Goal: Task Accomplishment & Management: Manage account settings

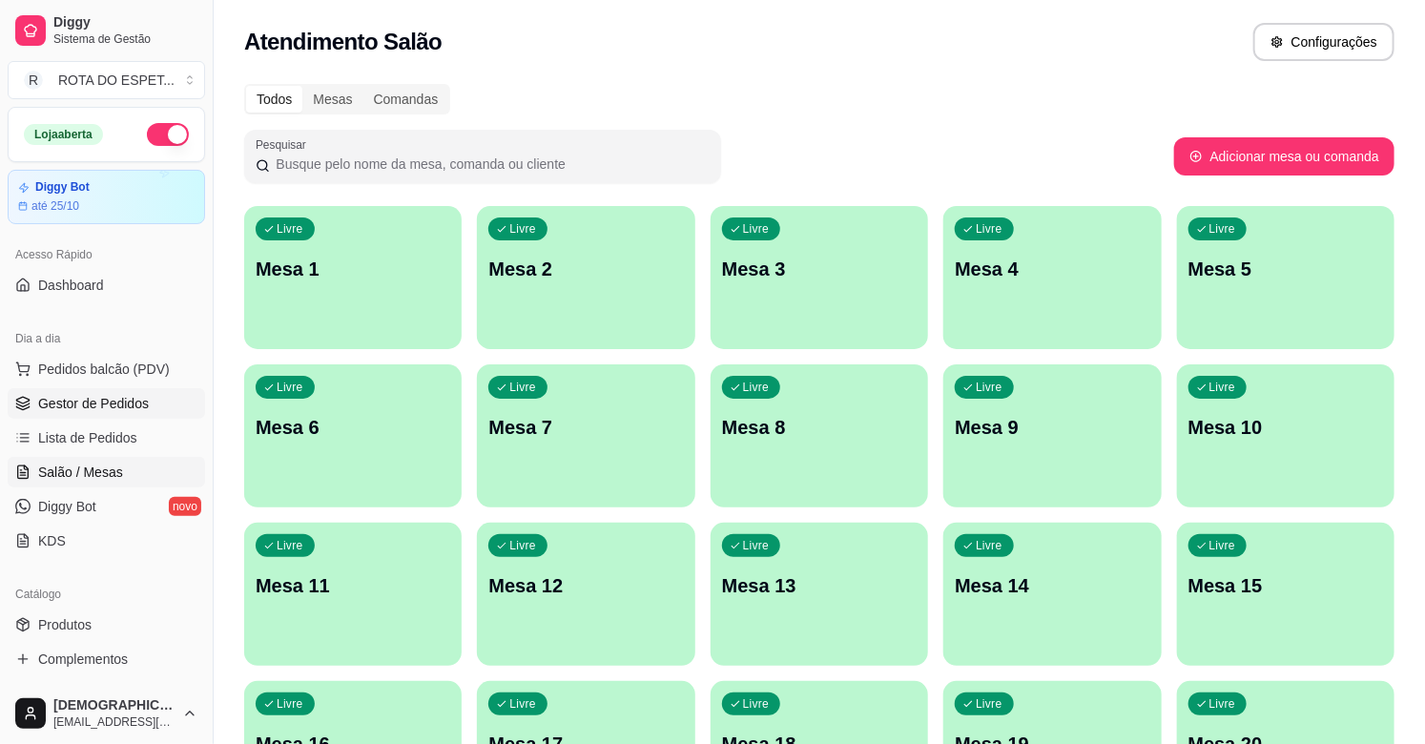
click at [91, 396] on span "Gestor de Pedidos" at bounding box center [93, 403] width 111 height 19
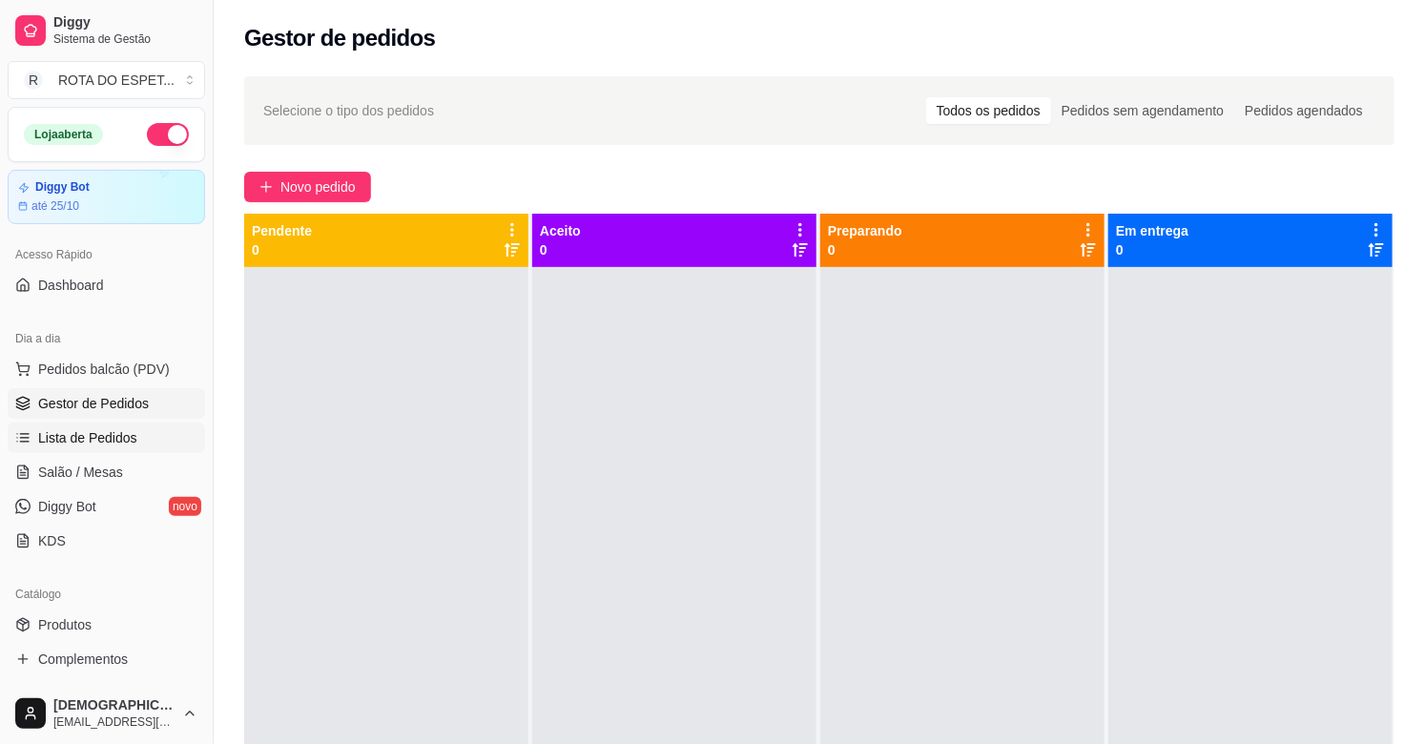
click at [132, 443] on span "Lista de Pedidos" at bounding box center [87, 437] width 99 height 19
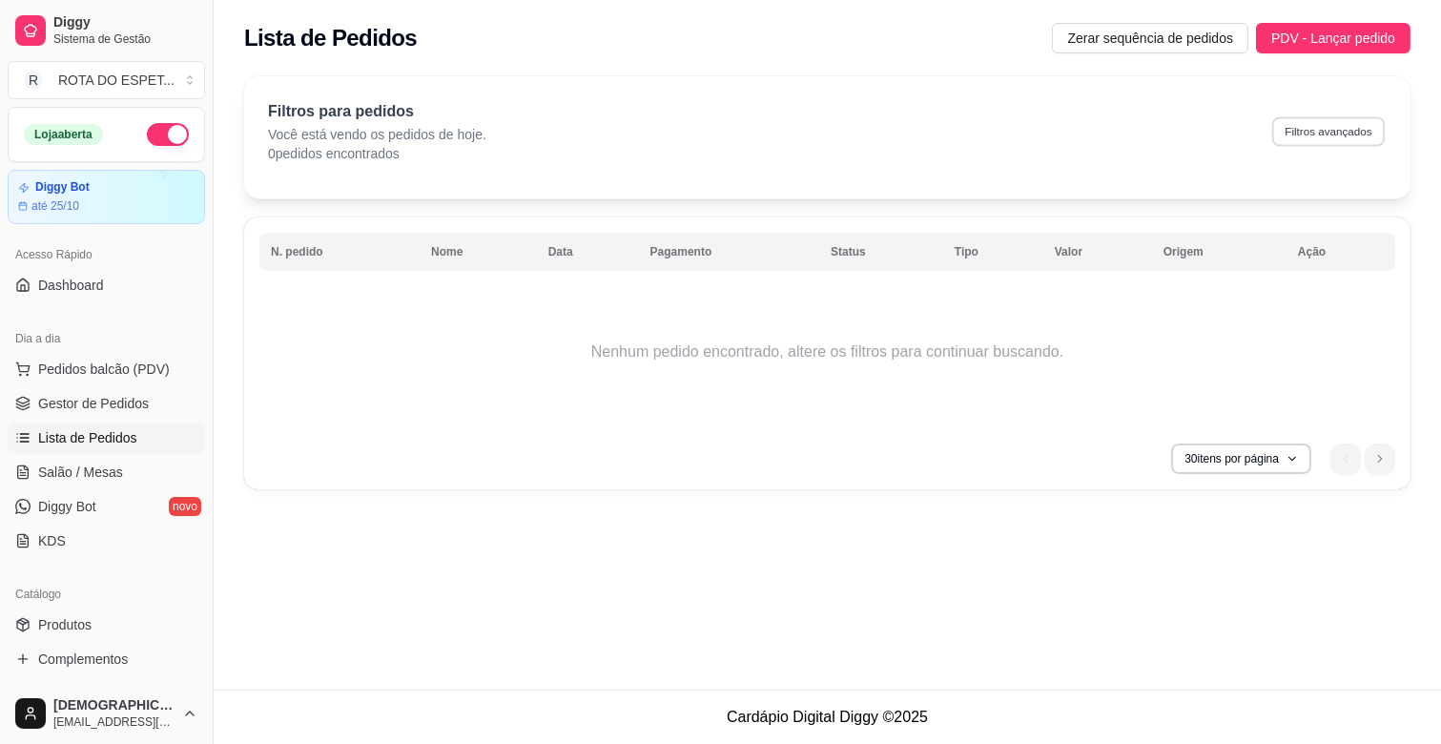
click at [1336, 137] on button "Filtros avançados" at bounding box center [1328, 131] width 113 height 30
select select "0"
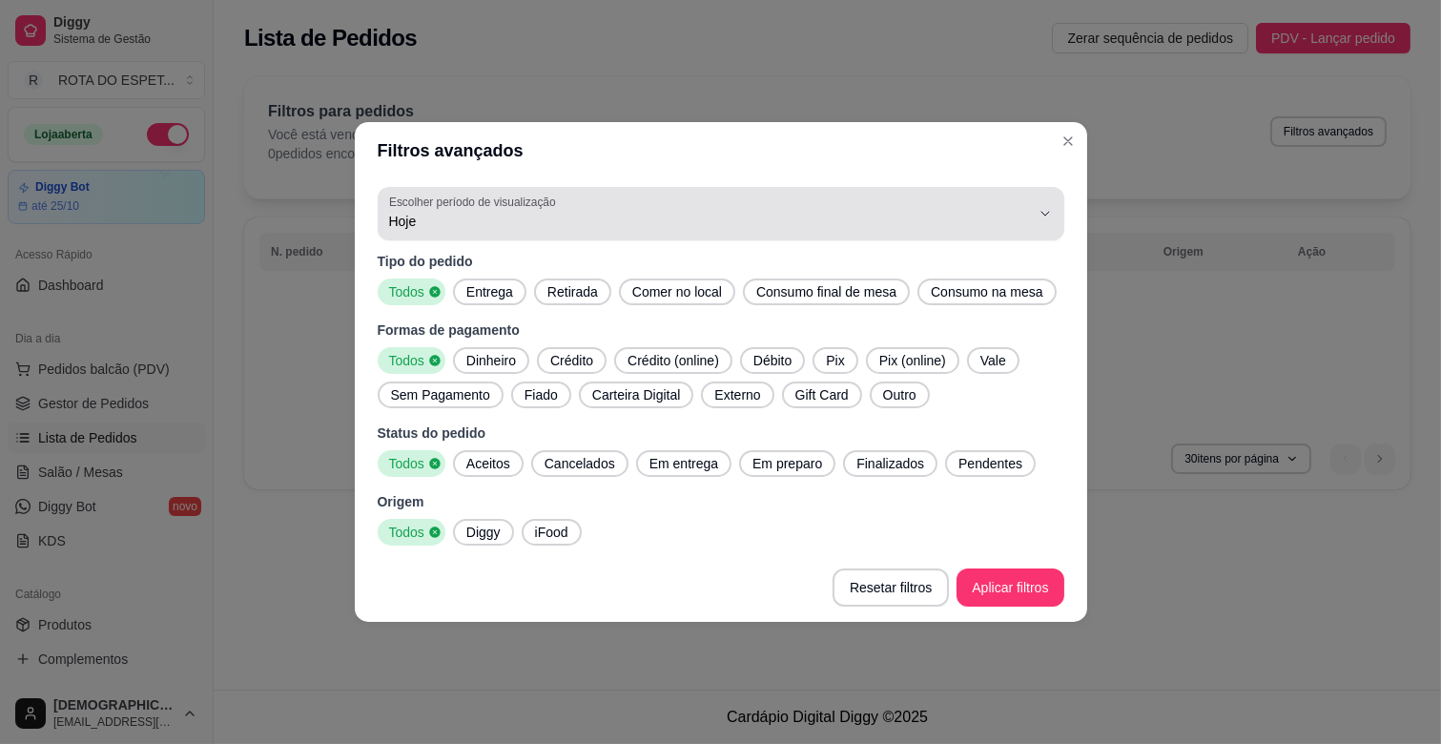
click at [417, 220] on span "Hoje" at bounding box center [709, 221] width 641 height 19
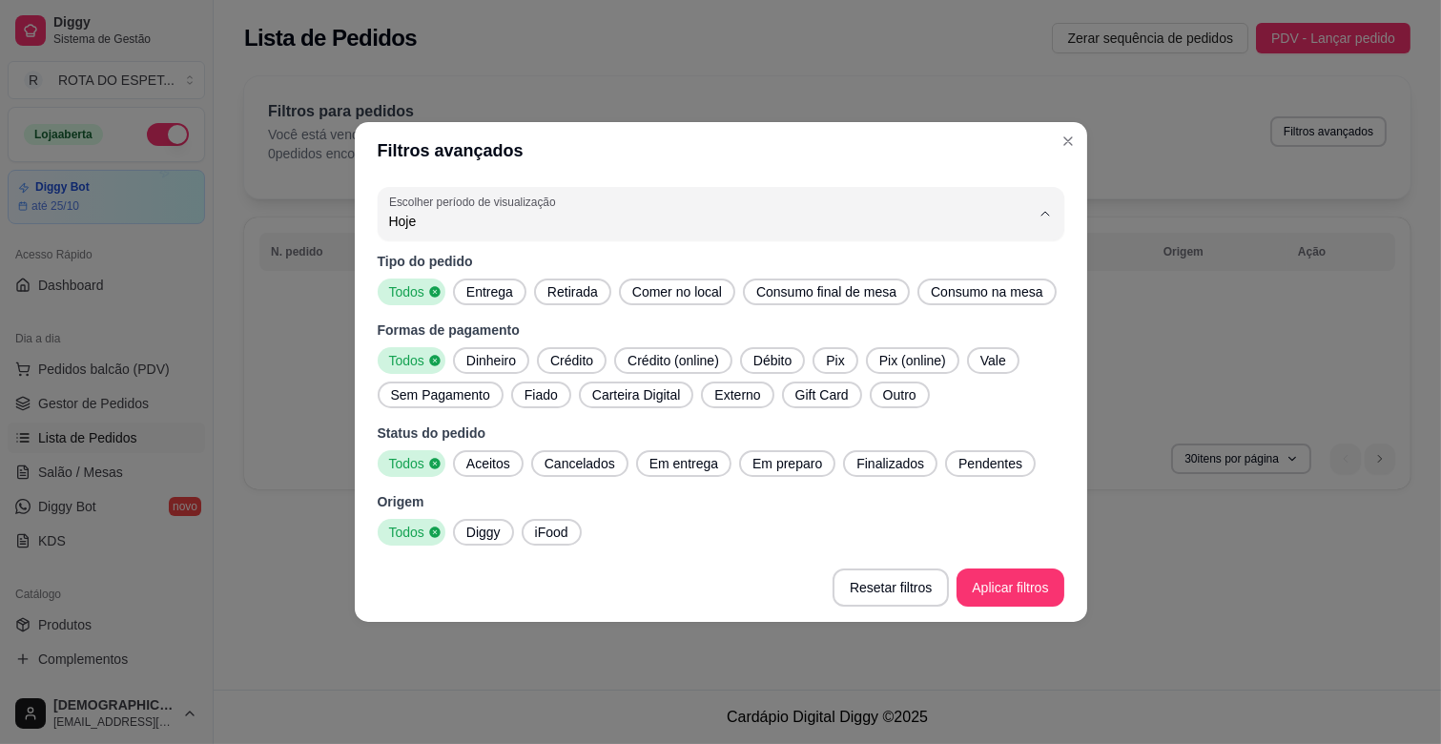
click at [425, 339] on span "7 dias" at bounding box center [710, 329] width 611 height 18
type input "7"
select select "7"
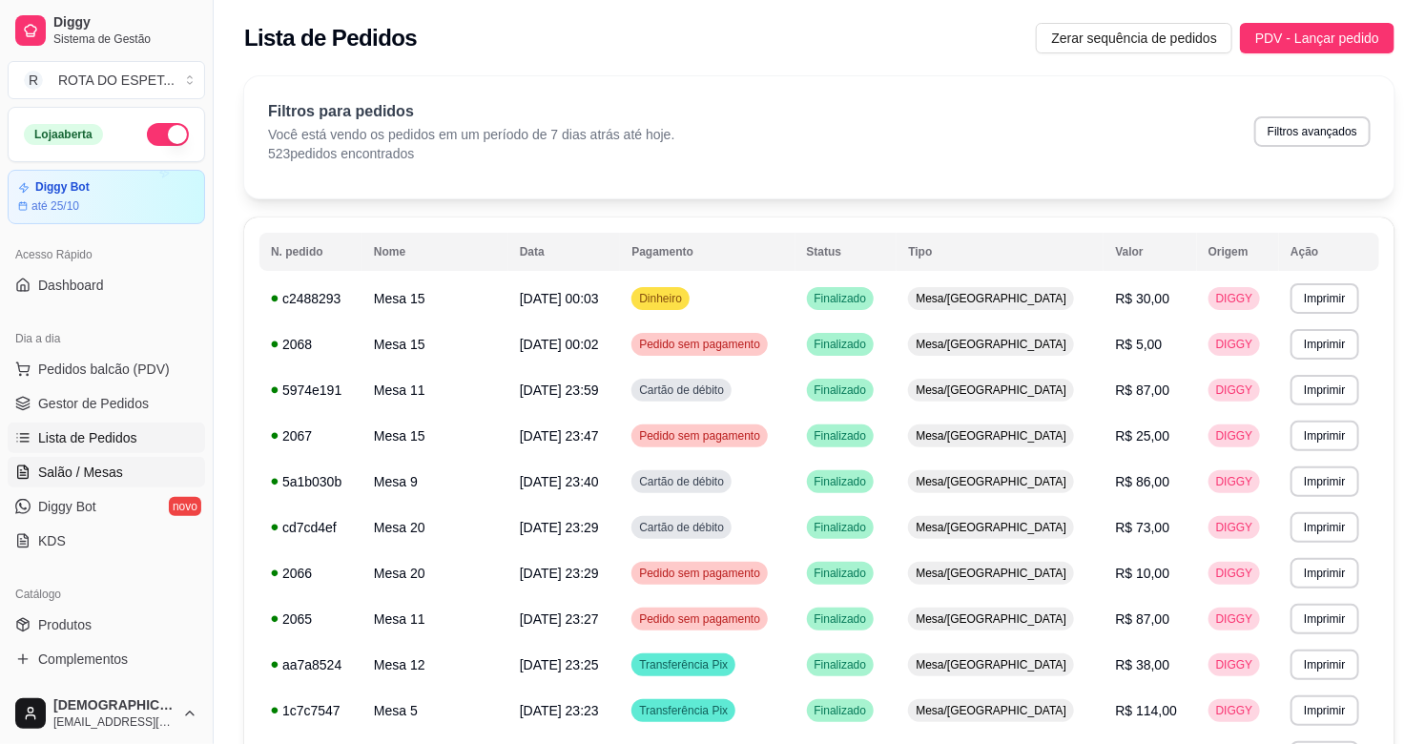
click at [97, 477] on span "Salão / Mesas" at bounding box center [80, 472] width 85 height 19
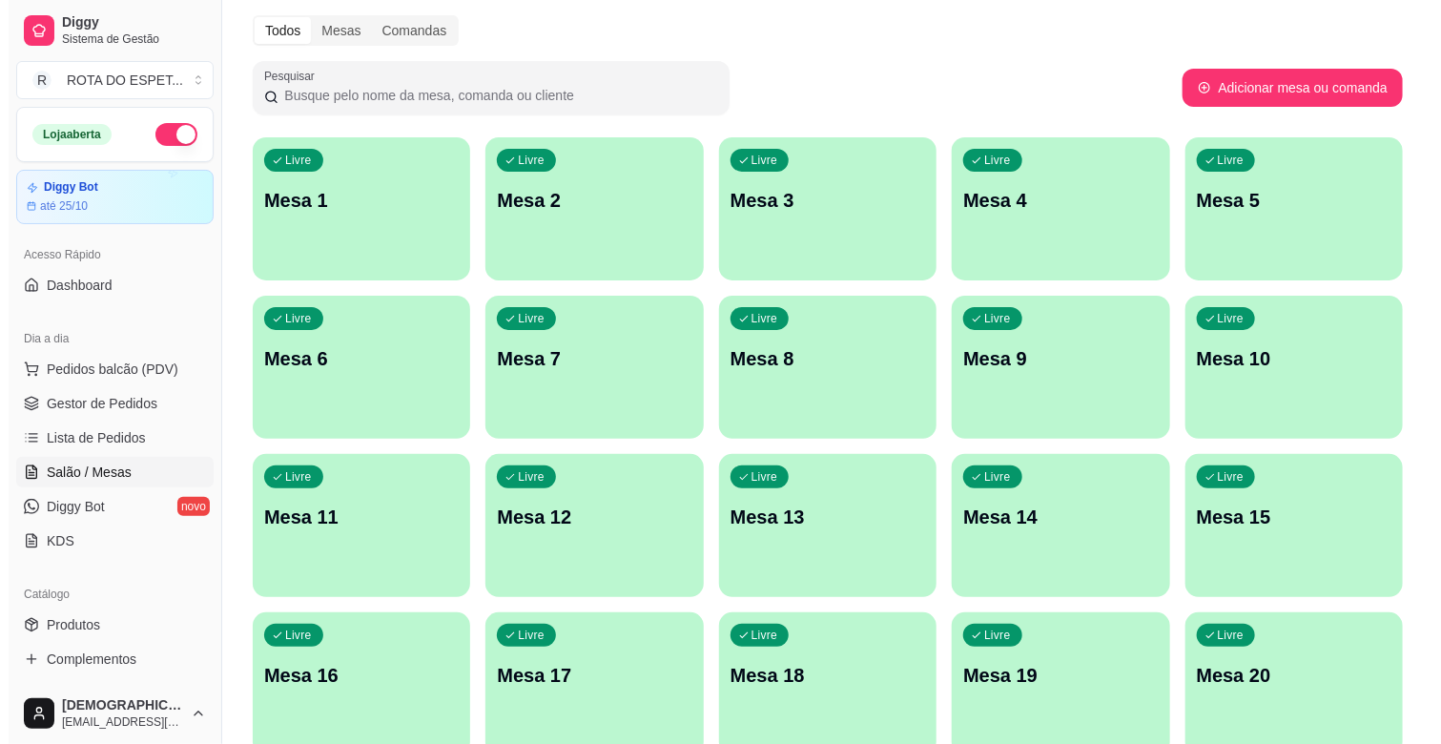
scroll to position [106, 0]
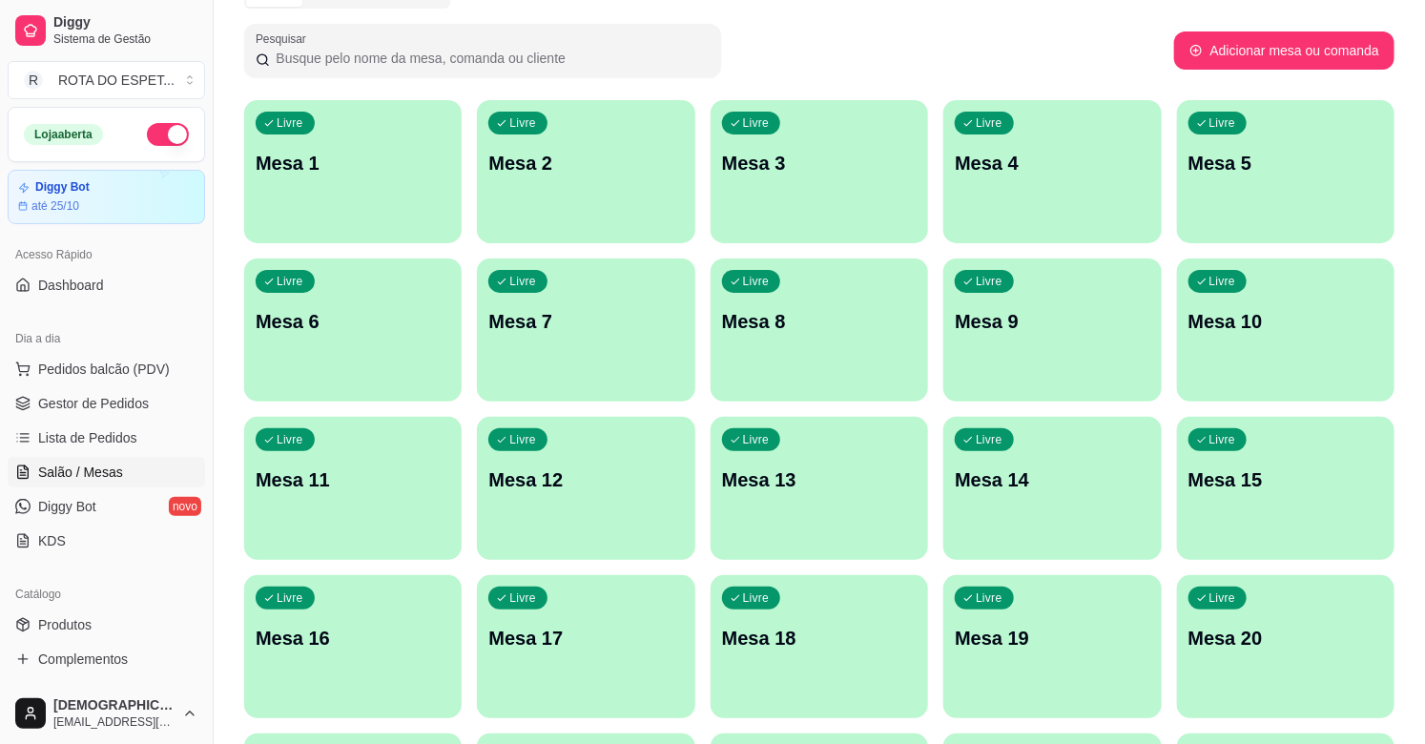
click at [1324, 618] on div "Livre Mesa 20" at bounding box center [1285, 635] width 217 height 120
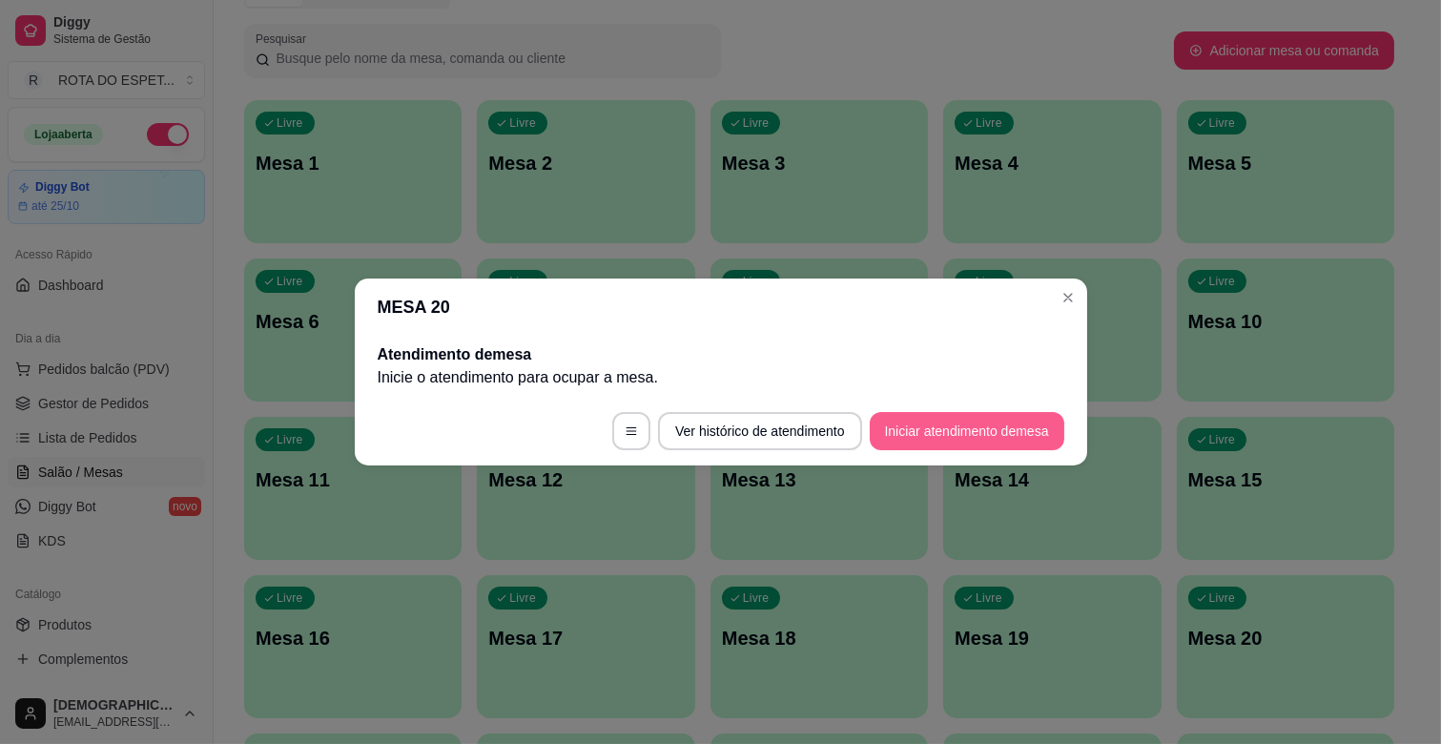
click at [1043, 424] on button "Iniciar atendimento de mesa" at bounding box center [967, 431] width 195 height 38
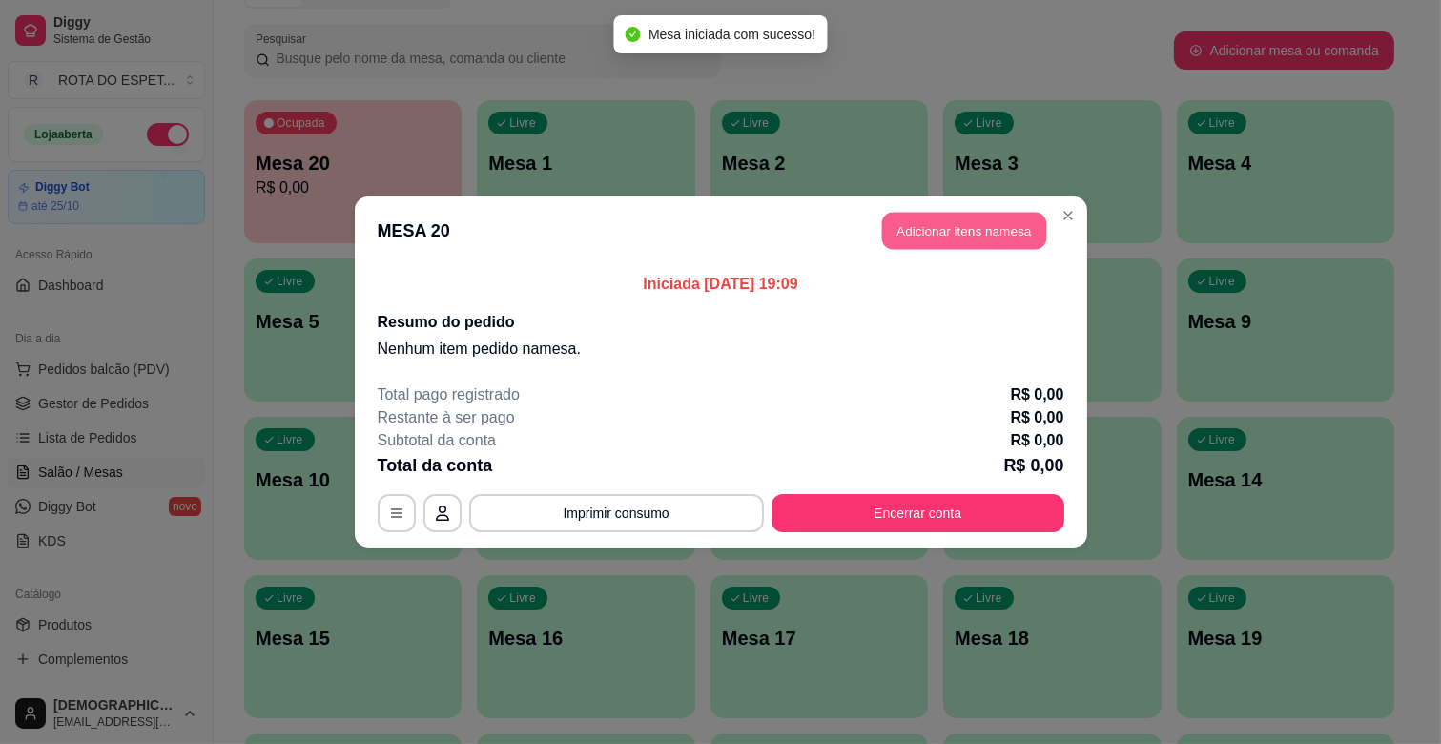
click at [980, 229] on button "Adicionar itens na mesa" at bounding box center [964, 231] width 164 height 37
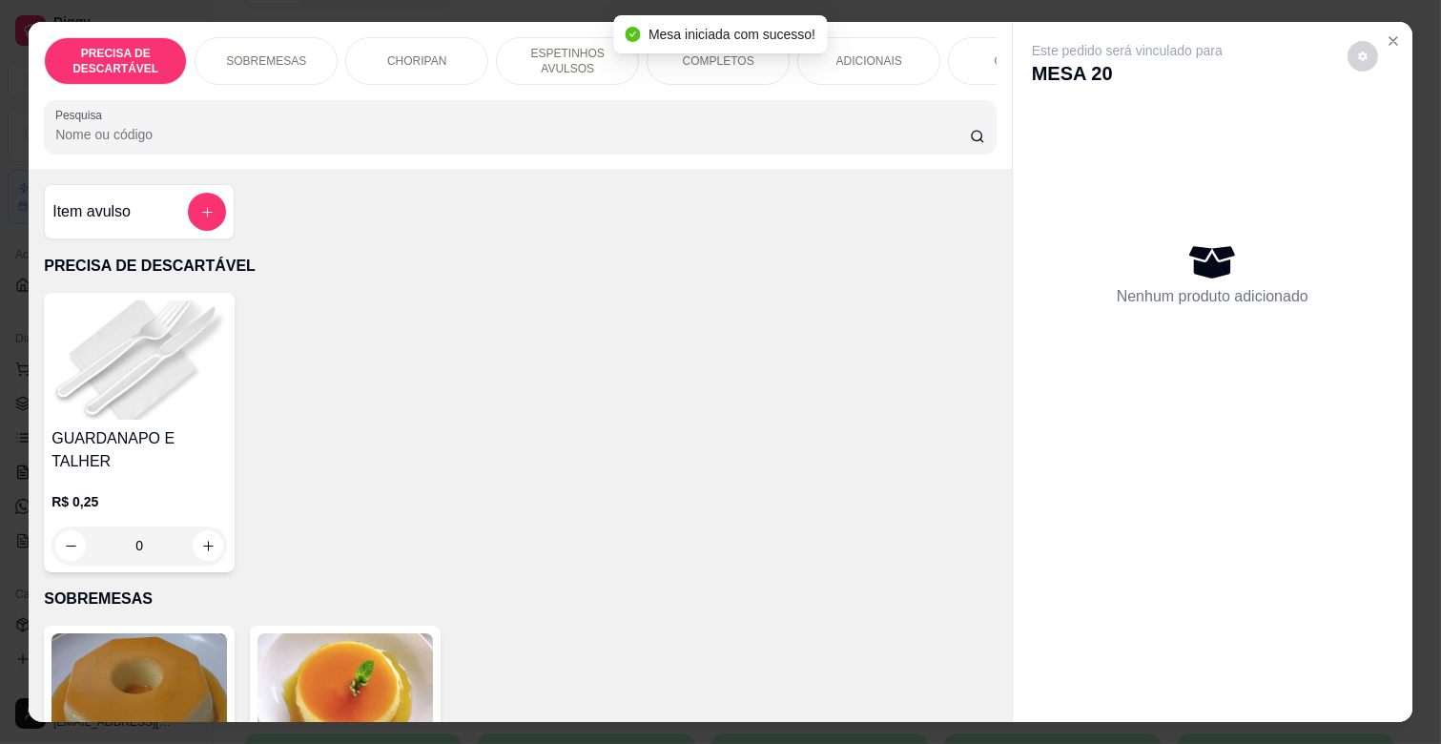
click at [588, 64] on p "ESPETINHOS AVULSOS" at bounding box center [567, 61] width 111 height 31
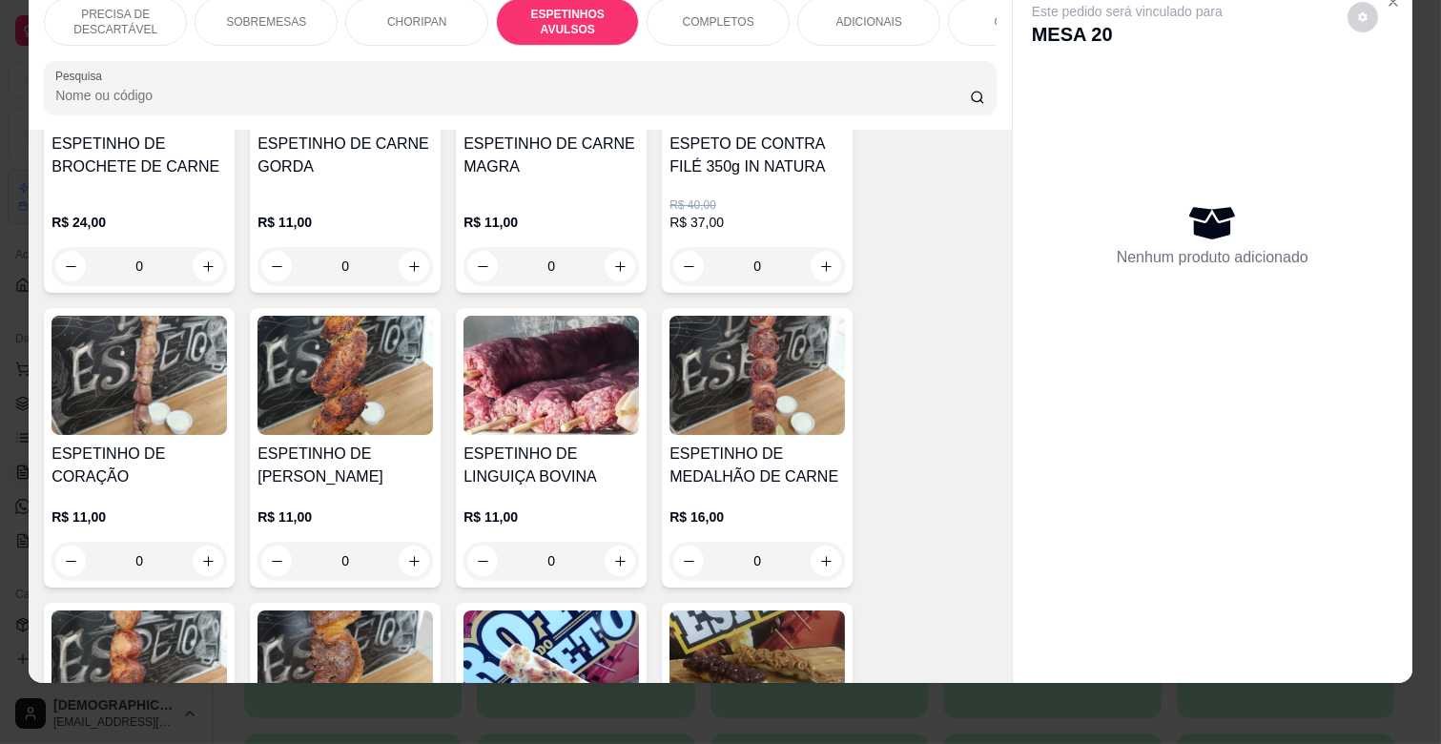
scroll to position [1265, 0]
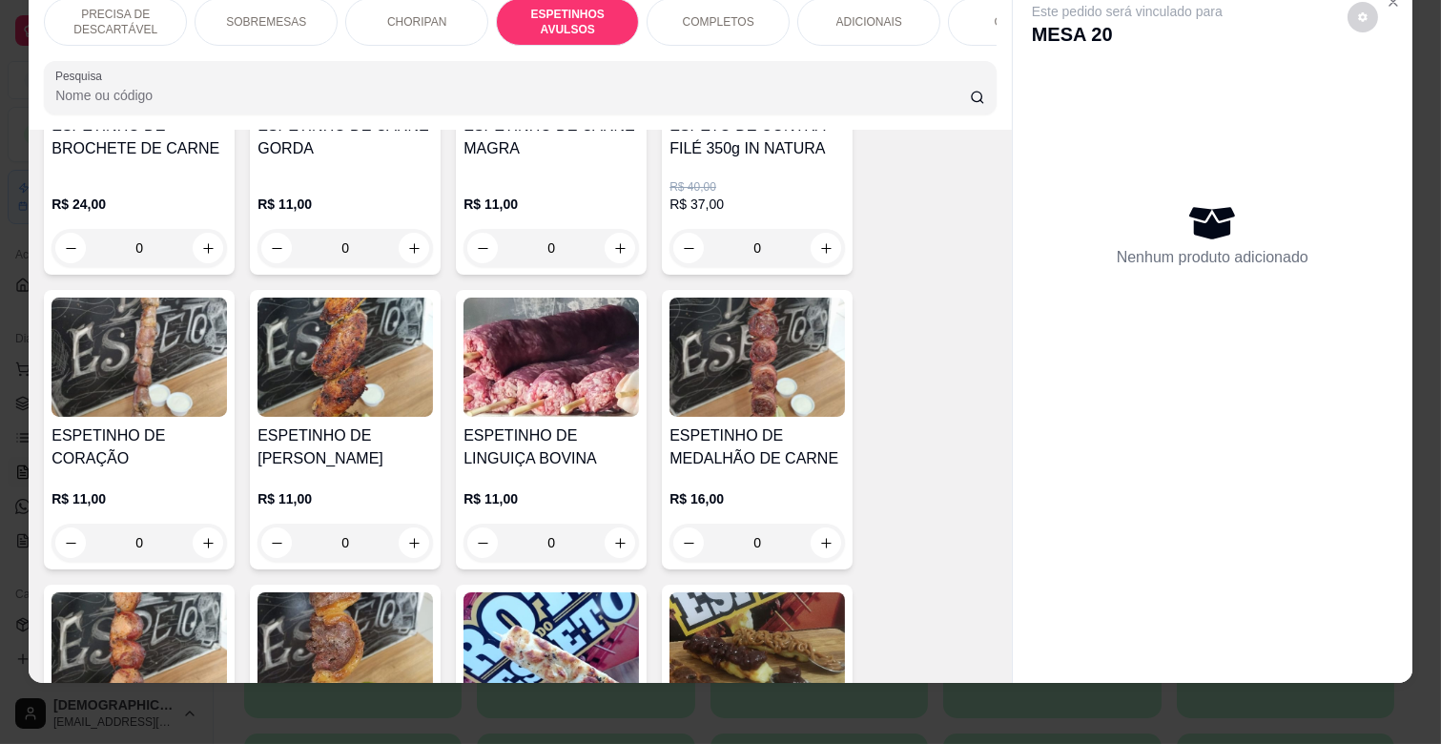
click at [530, 436] on h4 "ESPETINHO DE LINGUIÇA BOVINA" at bounding box center [551, 447] width 175 height 46
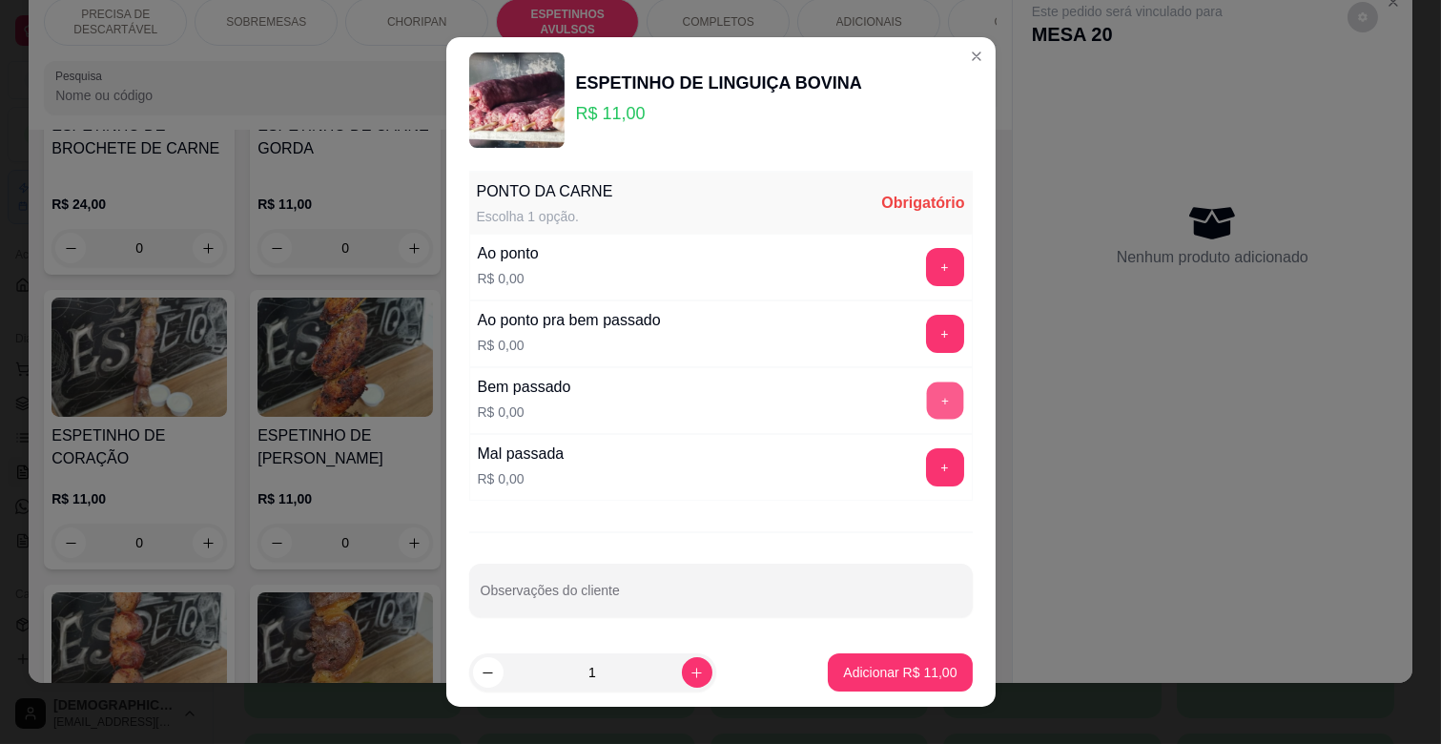
click at [926, 395] on button "+" at bounding box center [944, 400] width 37 height 37
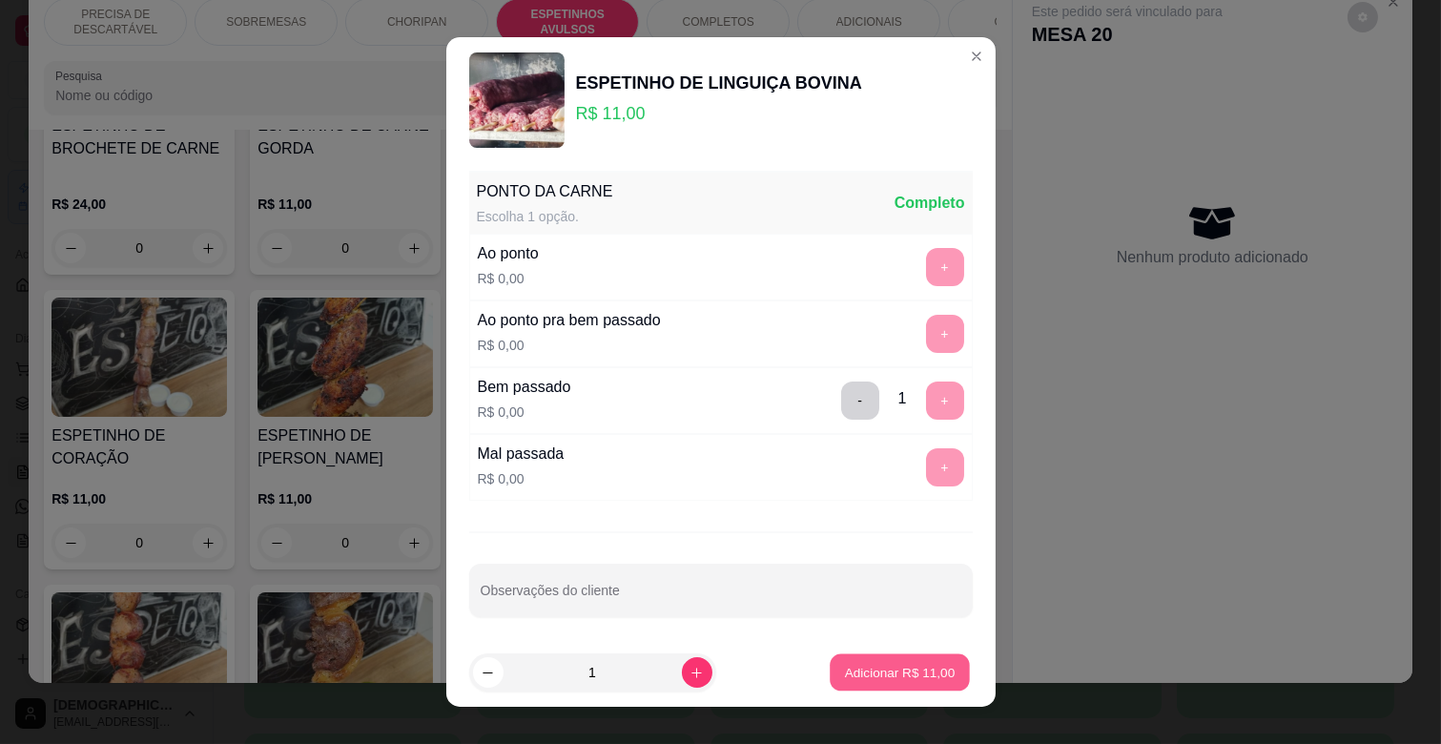
click at [853, 671] on p "Adicionar R$ 11,00" at bounding box center [900, 672] width 111 height 18
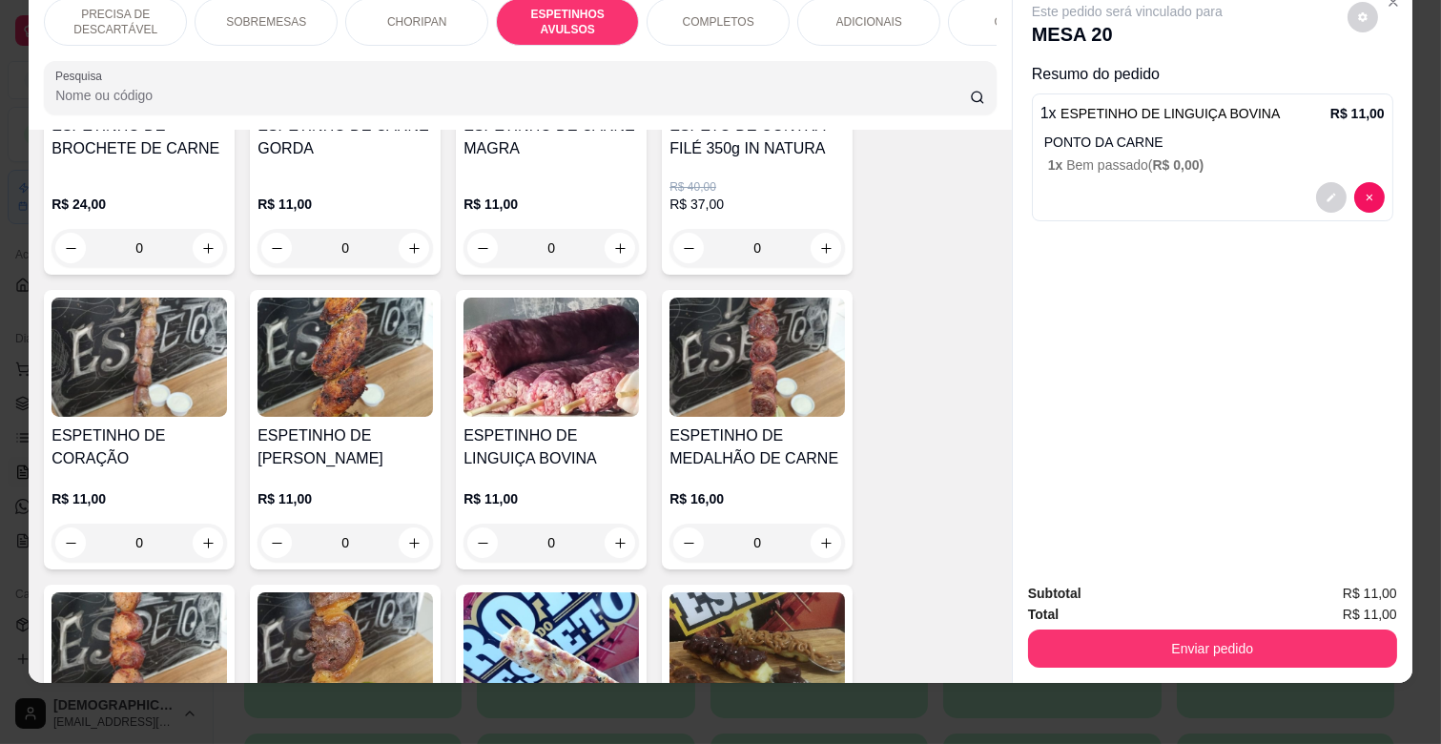
click at [706, 16] on div "COMPLETOS" at bounding box center [718, 22] width 143 height 48
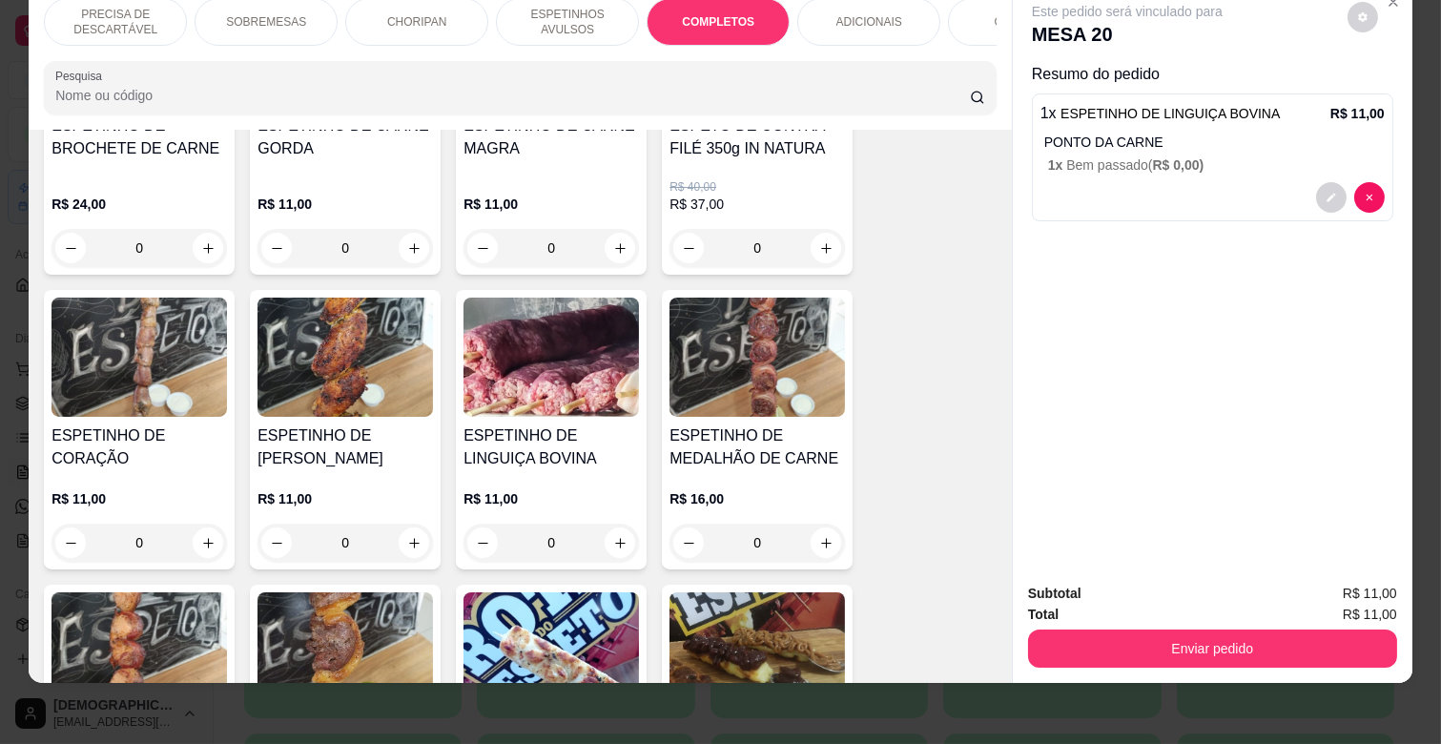
scroll to position [2301, 0]
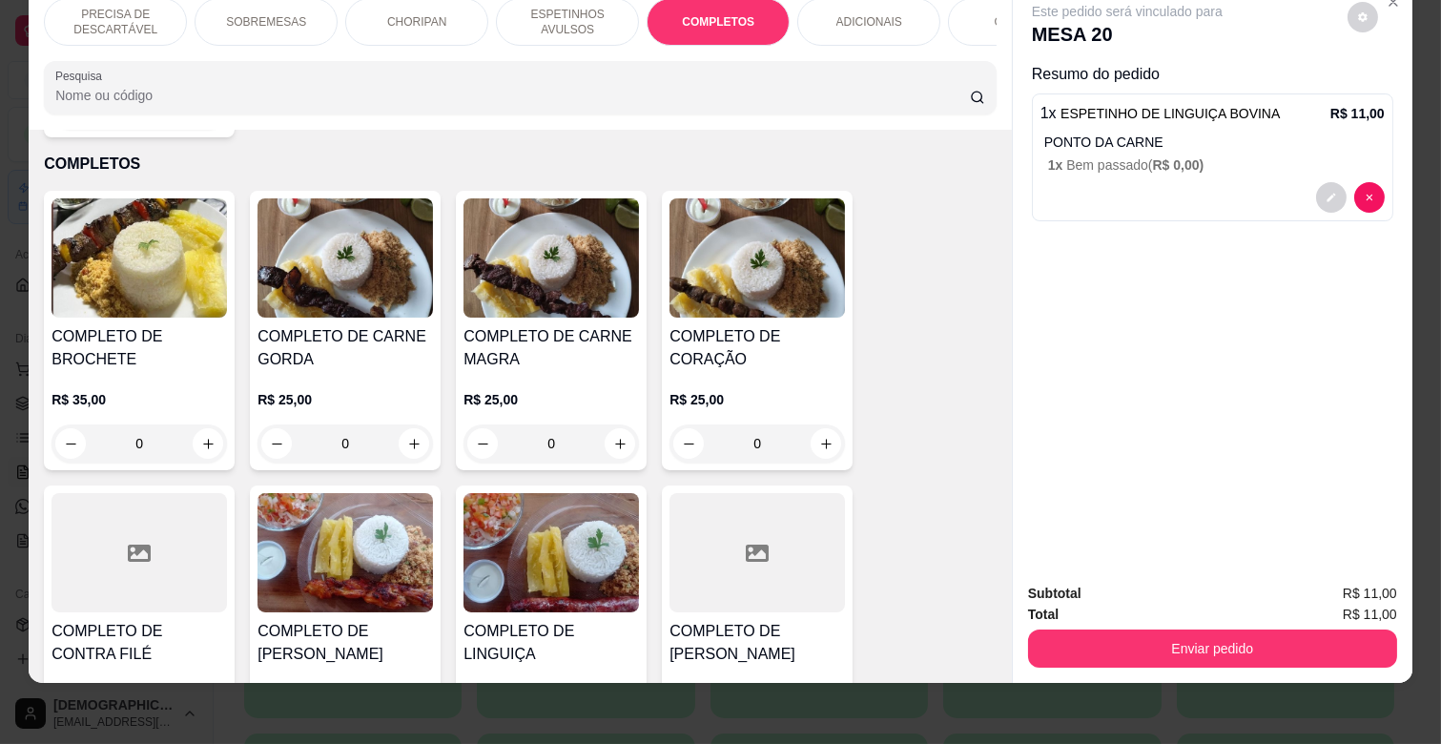
click at [585, 371] on div "R$ 25,00 0" at bounding box center [551, 417] width 175 height 92
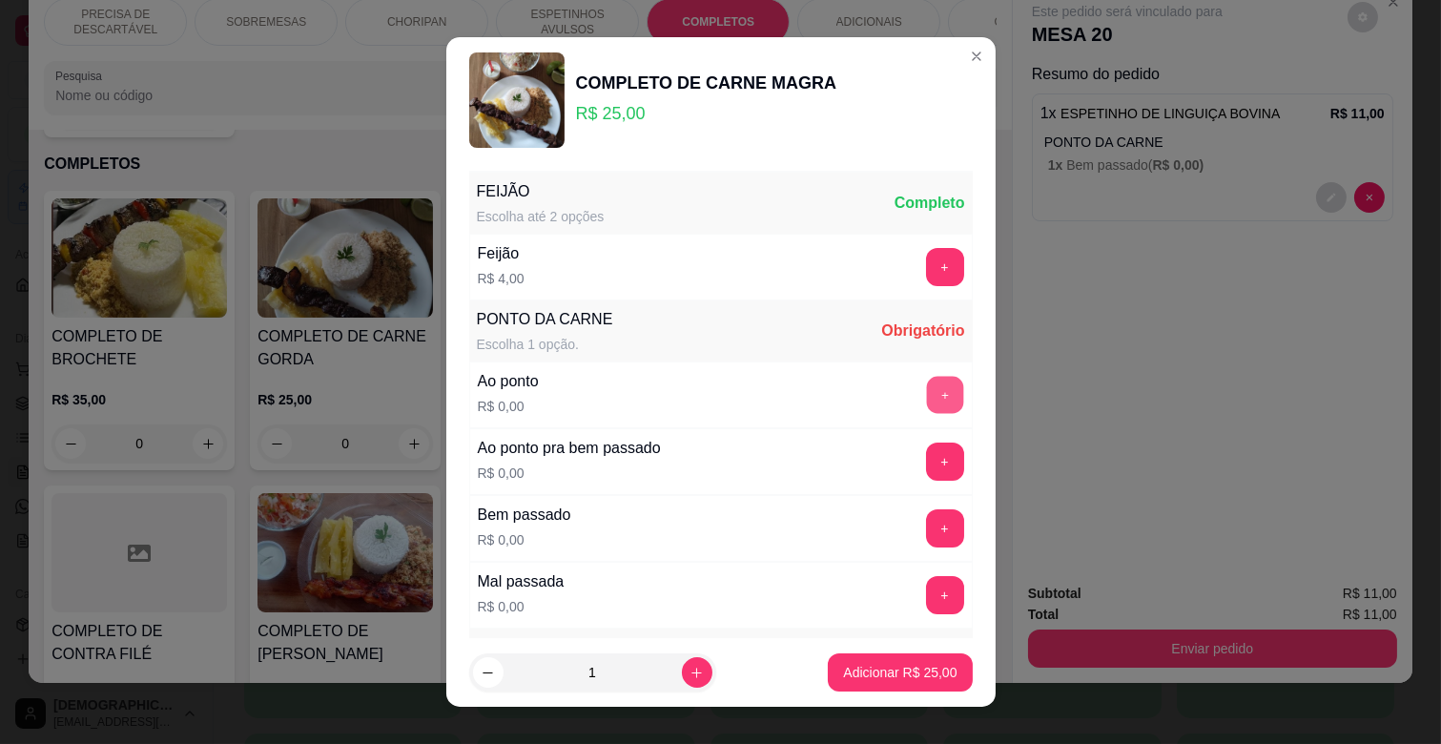
click at [926, 382] on button "+" at bounding box center [944, 395] width 37 height 37
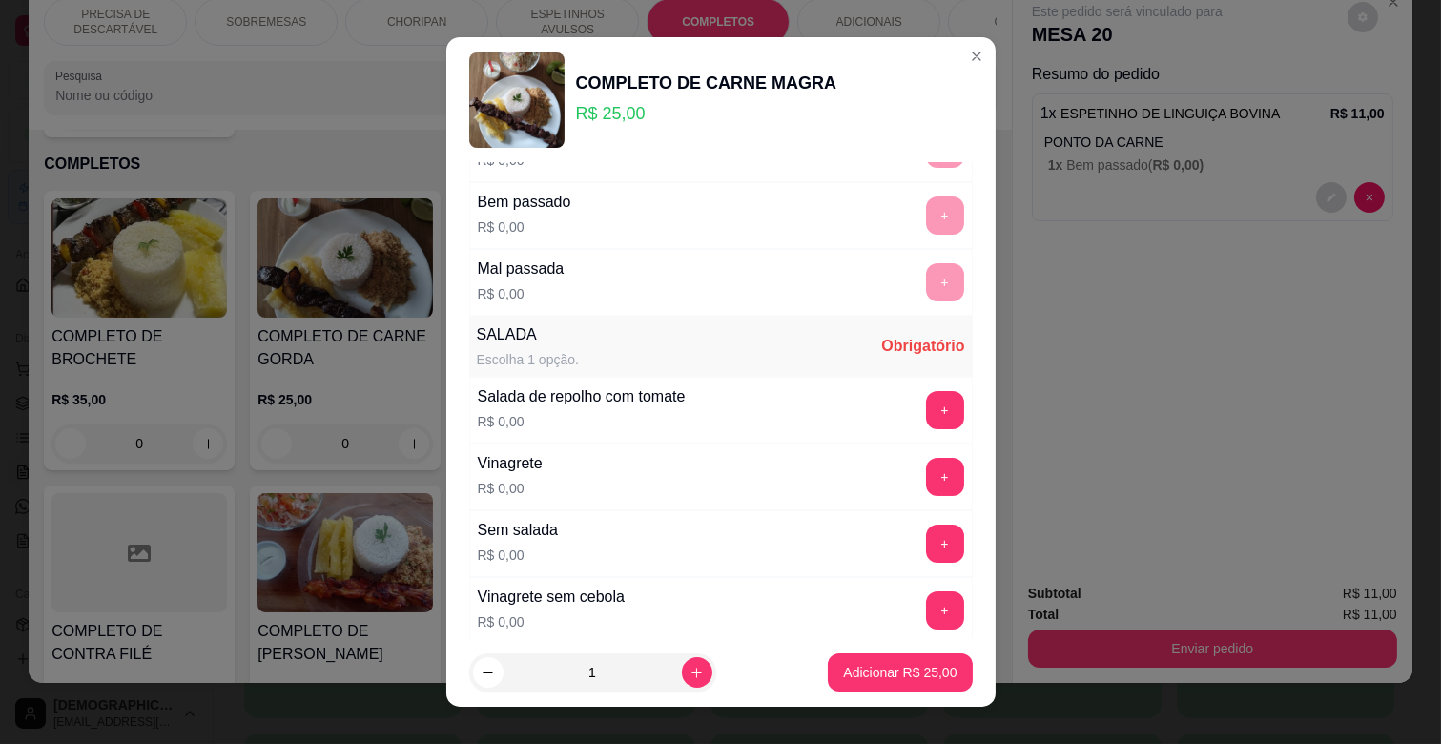
scroll to position [106, 0]
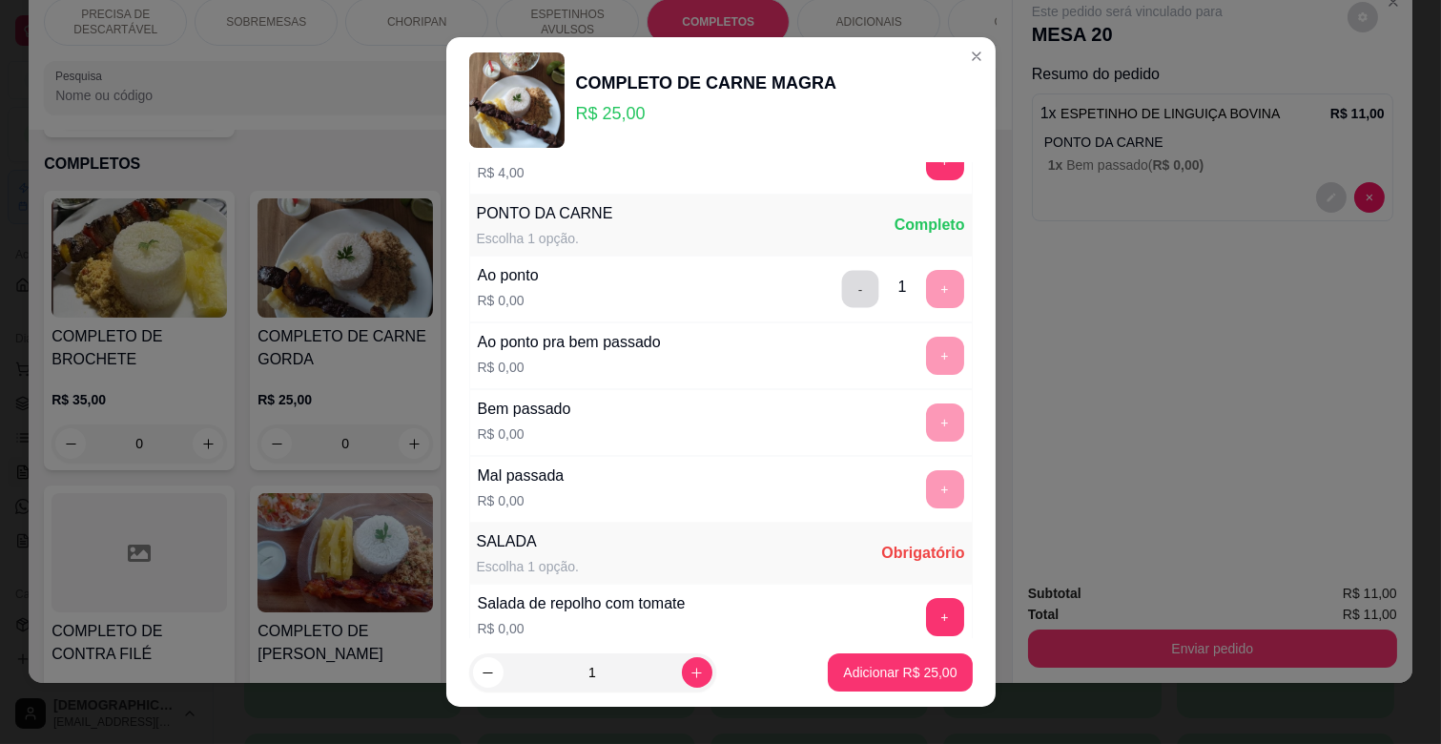
click at [841, 284] on button "-" at bounding box center [859, 289] width 37 height 37
click at [926, 429] on button "+" at bounding box center [945, 422] width 38 height 38
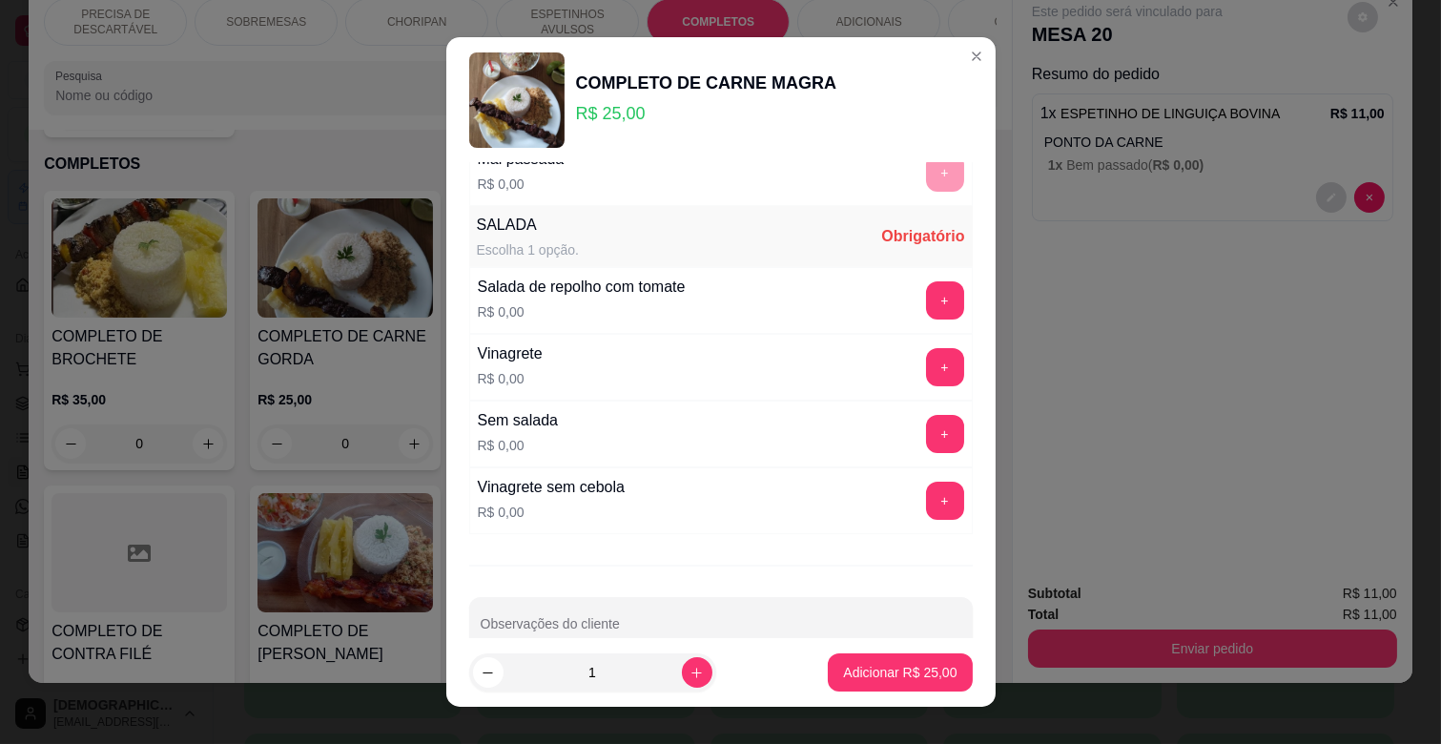
scroll to position [423, 0]
click at [926, 301] on button "+" at bounding box center [945, 299] width 38 height 38
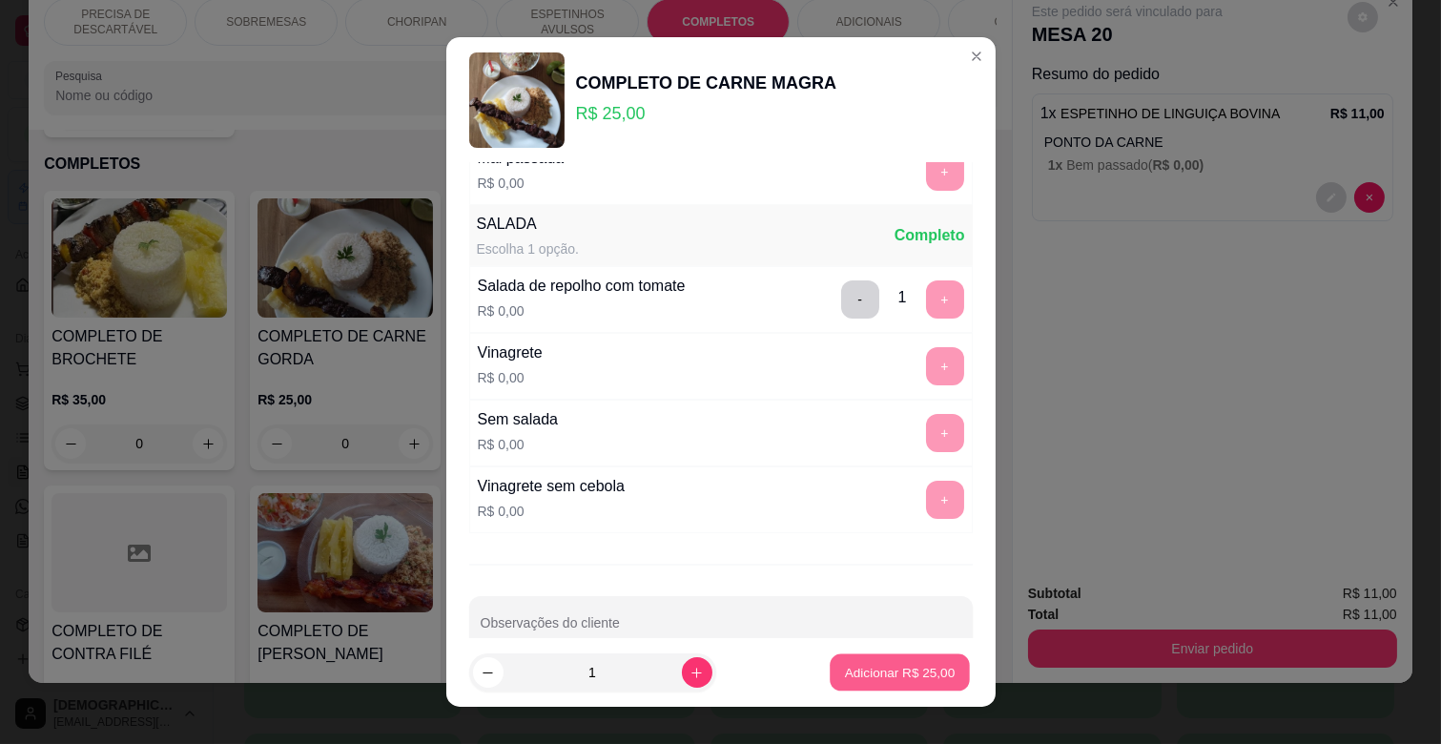
click at [914, 669] on p "Adicionar R$ 25,00" at bounding box center [900, 672] width 111 height 18
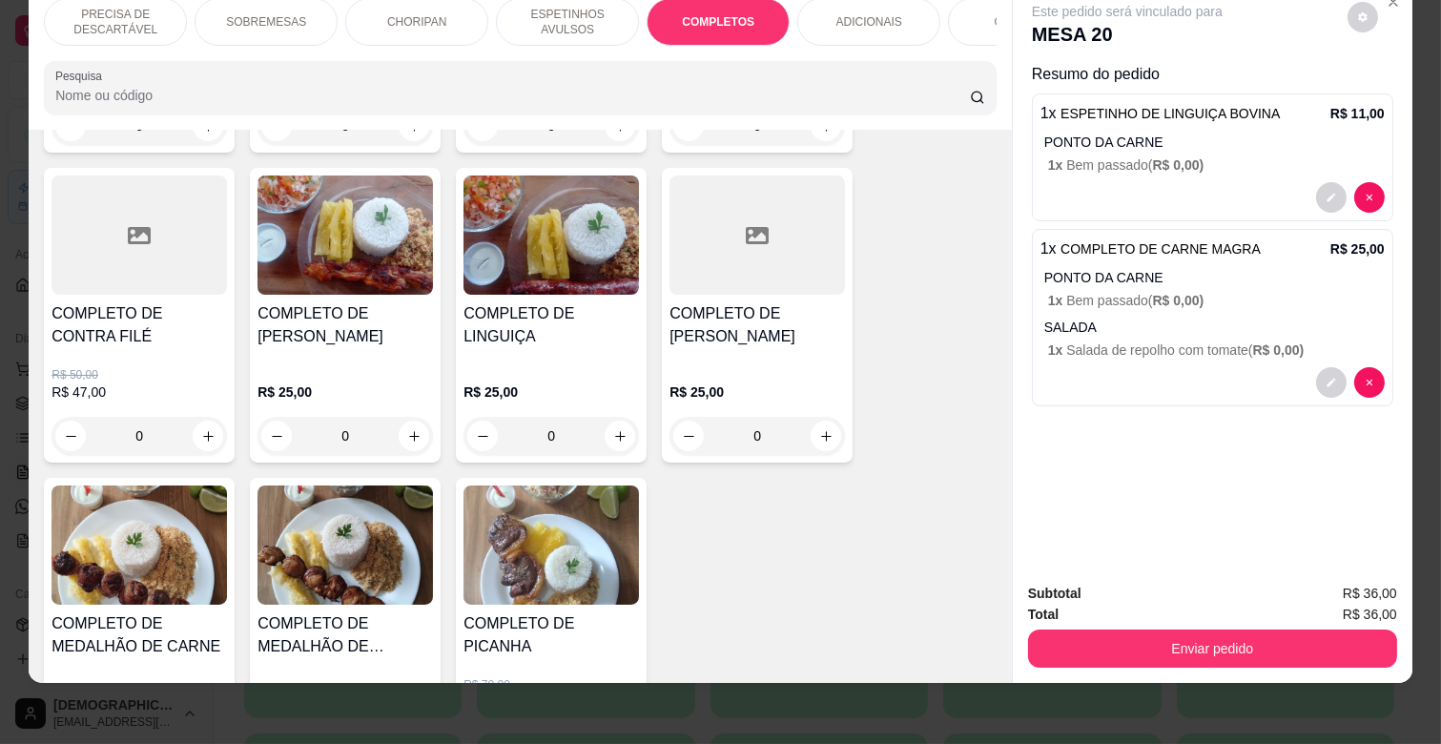
scroll to position [2725, 0]
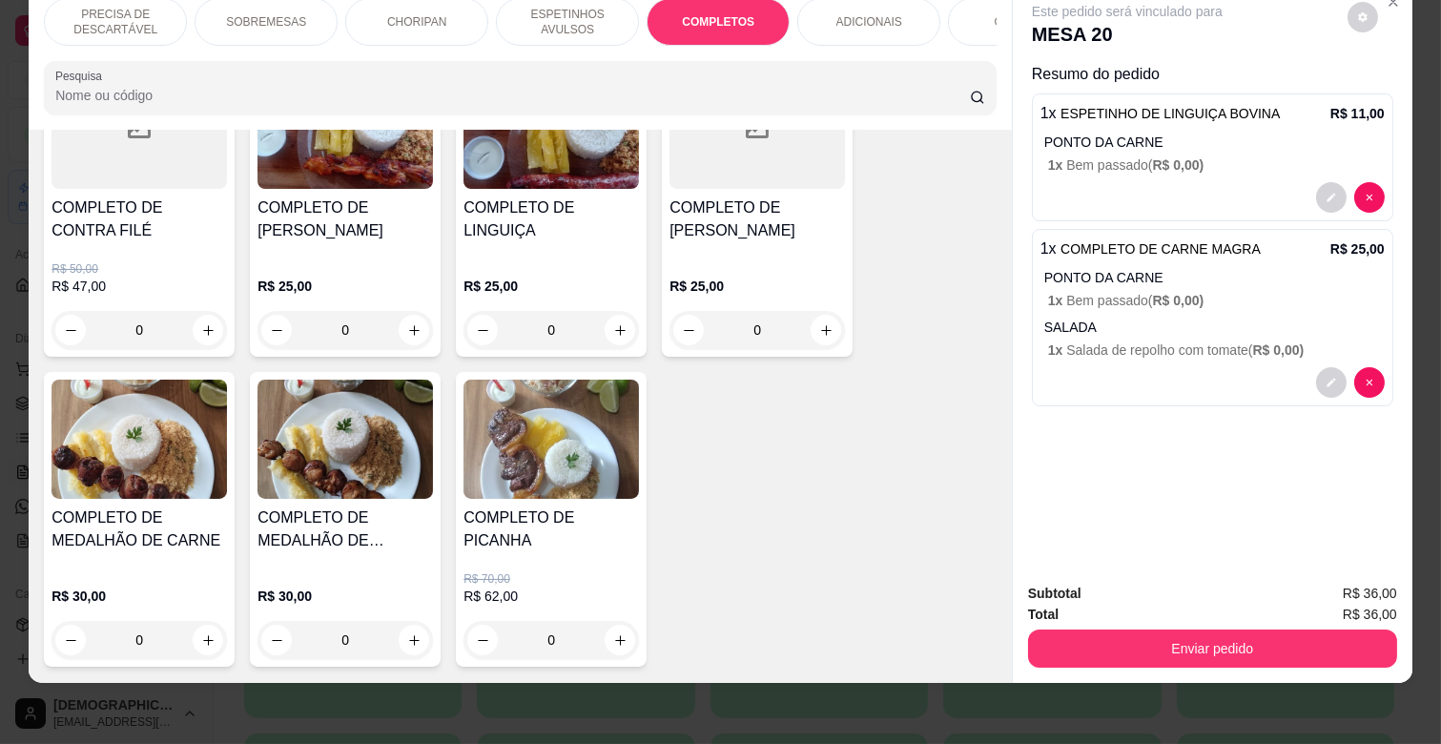
click at [127, 506] on h4 "COMPLETO DE MEDALHÃO DE CARNE" at bounding box center [139, 529] width 175 height 46
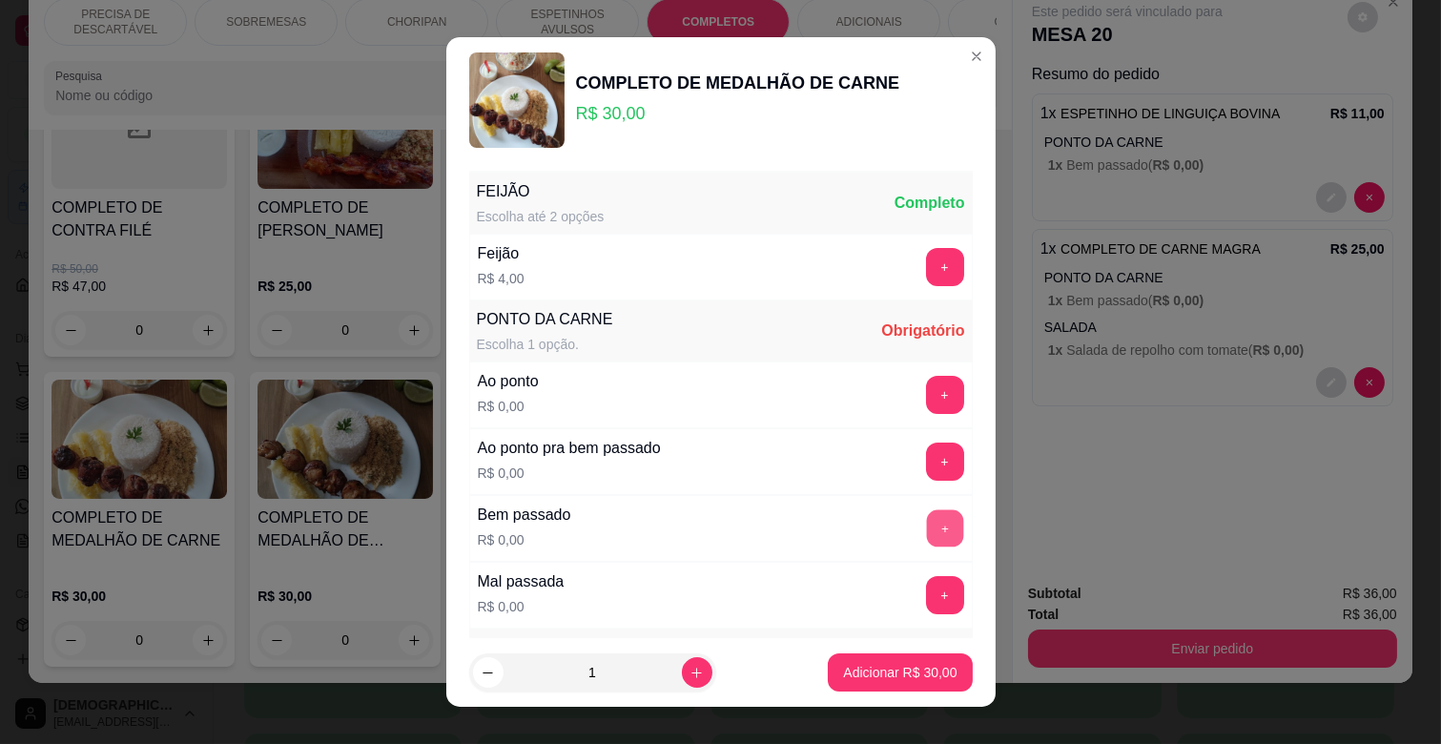
click at [926, 530] on button "+" at bounding box center [944, 528] width 37 height 37
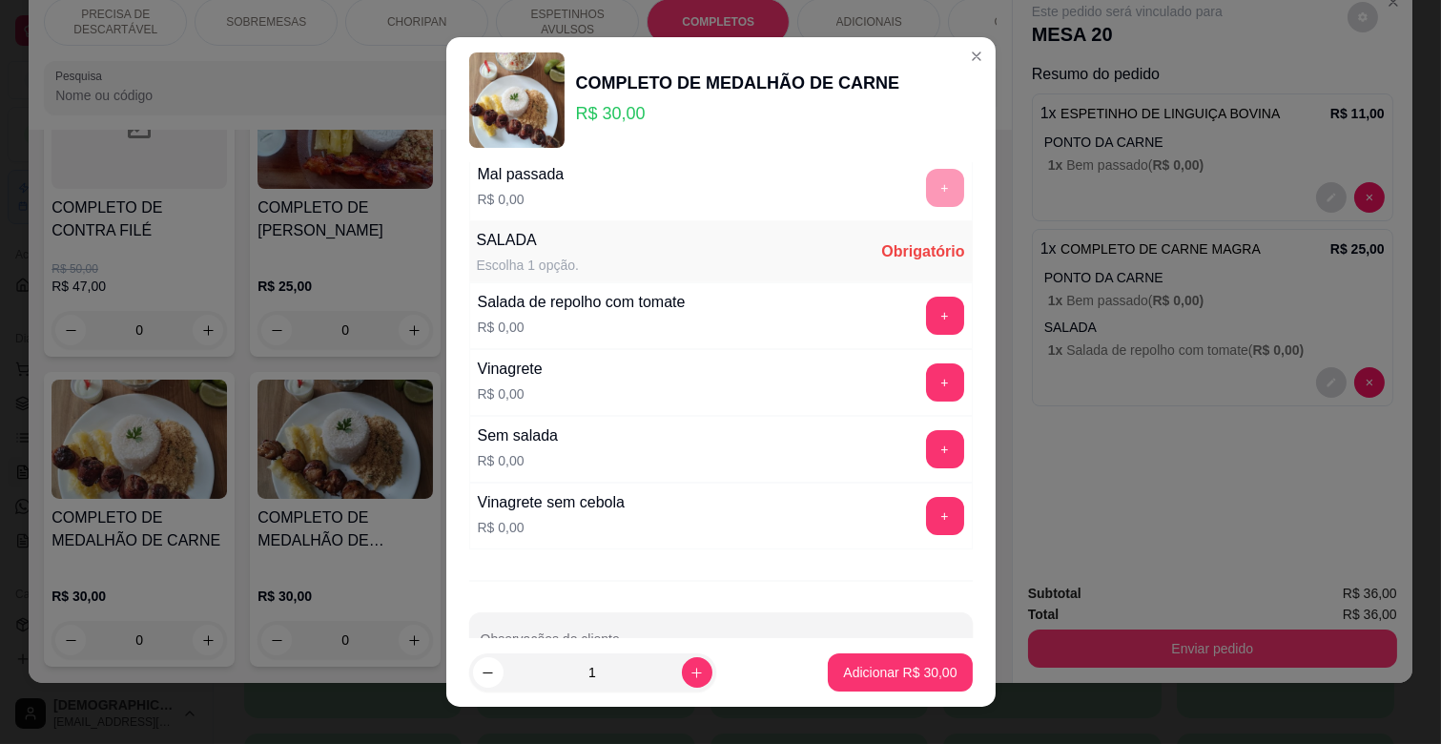
scroll to position [423, 0]
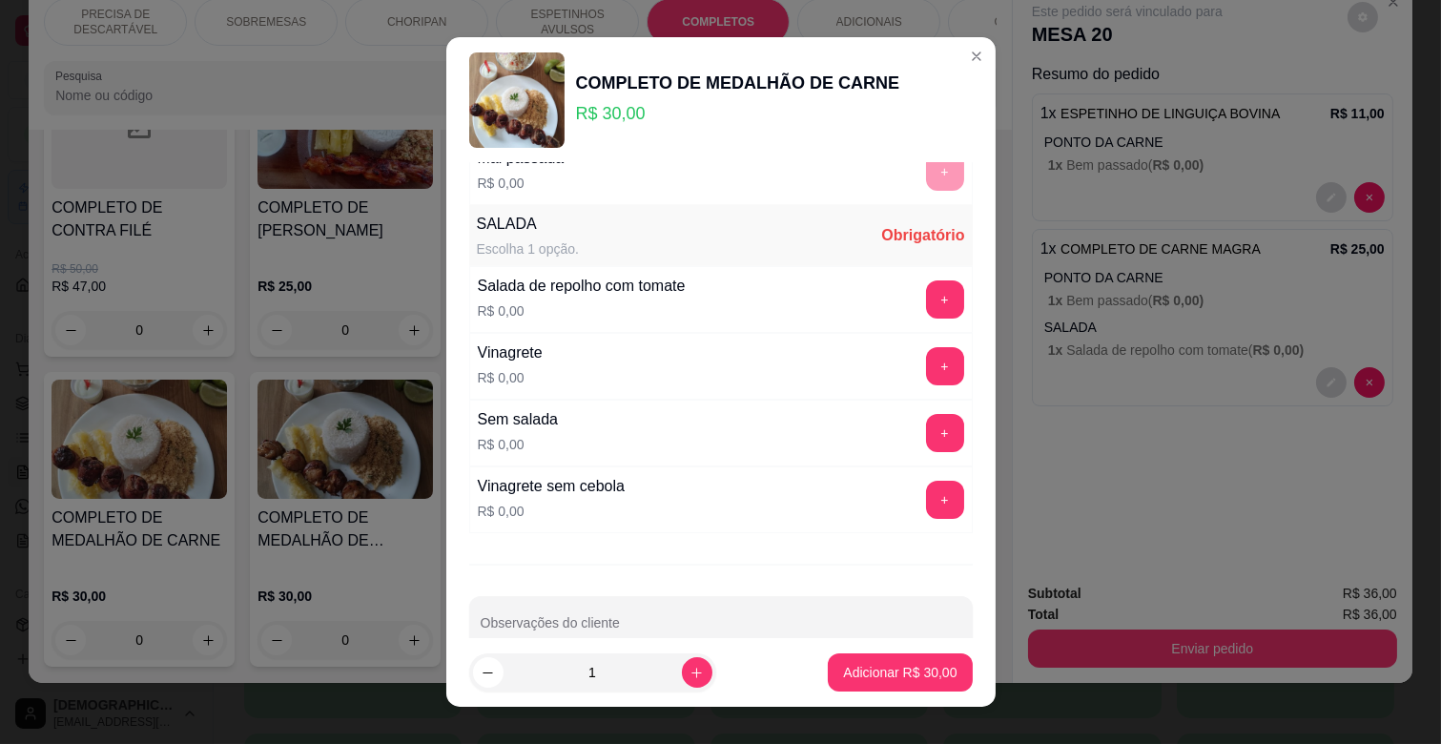
click at [919, 385] on div "+" at bounding box center [944, 366] width 53 height 38
click at [926, 364] on button "+" at bounding box center [945, 366] width 38 height 38
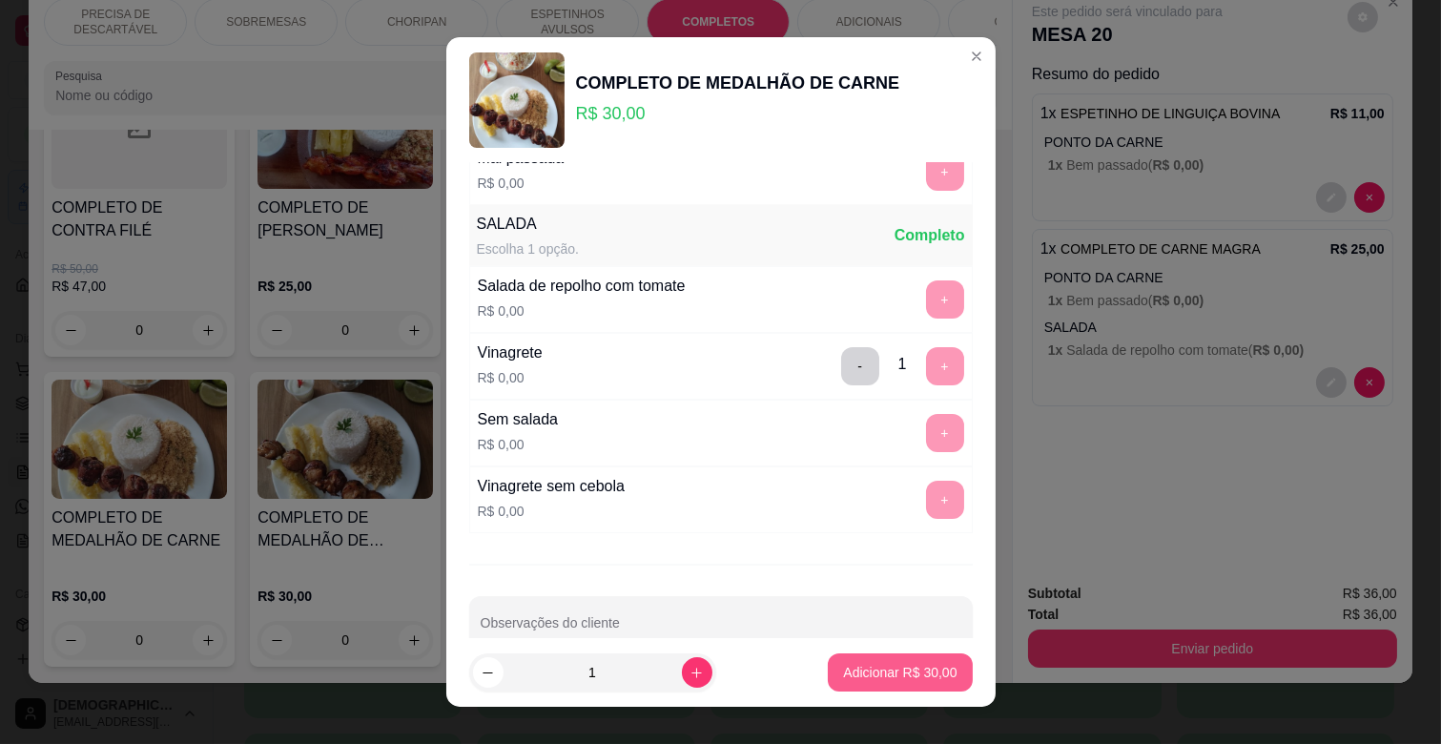
click at [906, 682] on button "Adicionar R$ 30,00" at bounding box center [900, 672] width 144 height 38
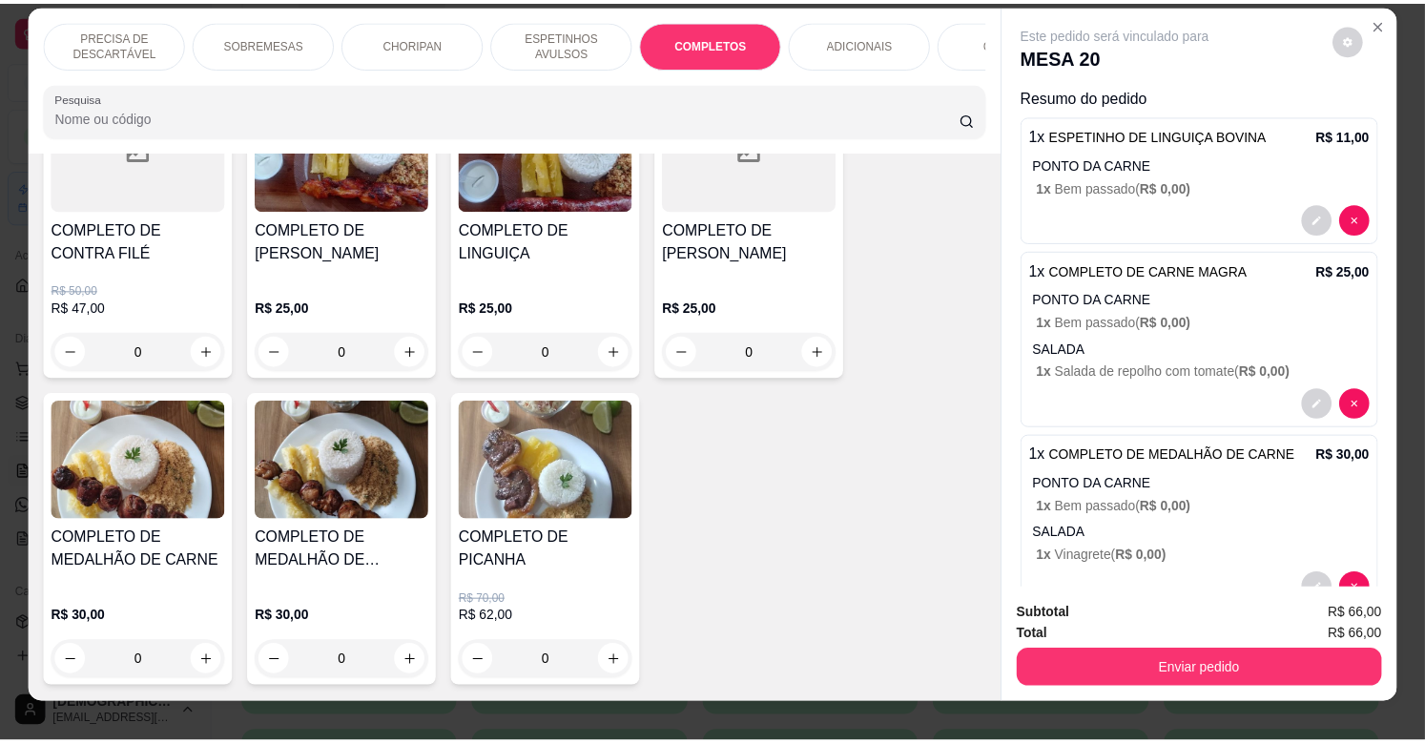
scroll to position [0, 0]
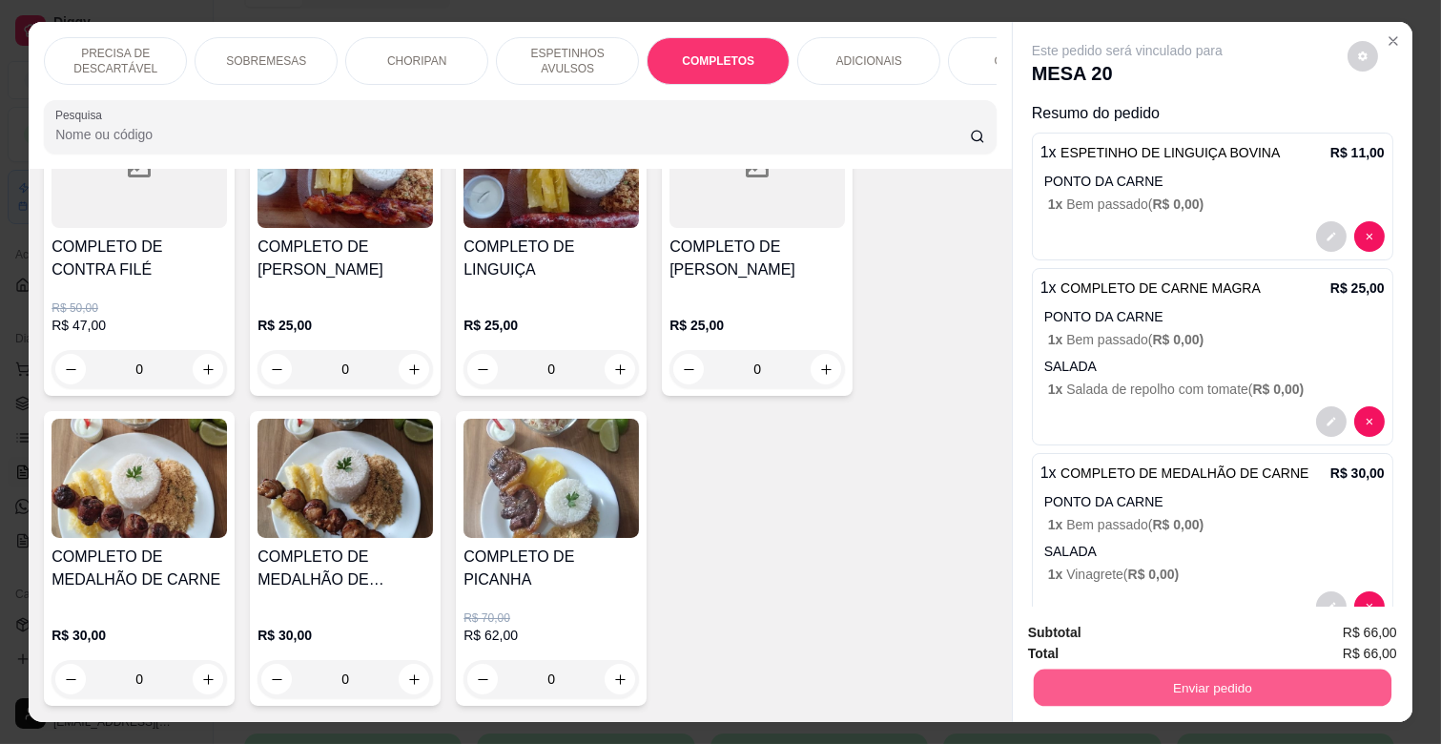
click at [1209, 680] on button "Enviar pedido" at bounding box center [1213, 687] width 358 height 37
click at [1317, 631] on button "Enviar pedido" at bounding box center [1347, 632] width 108 height 36
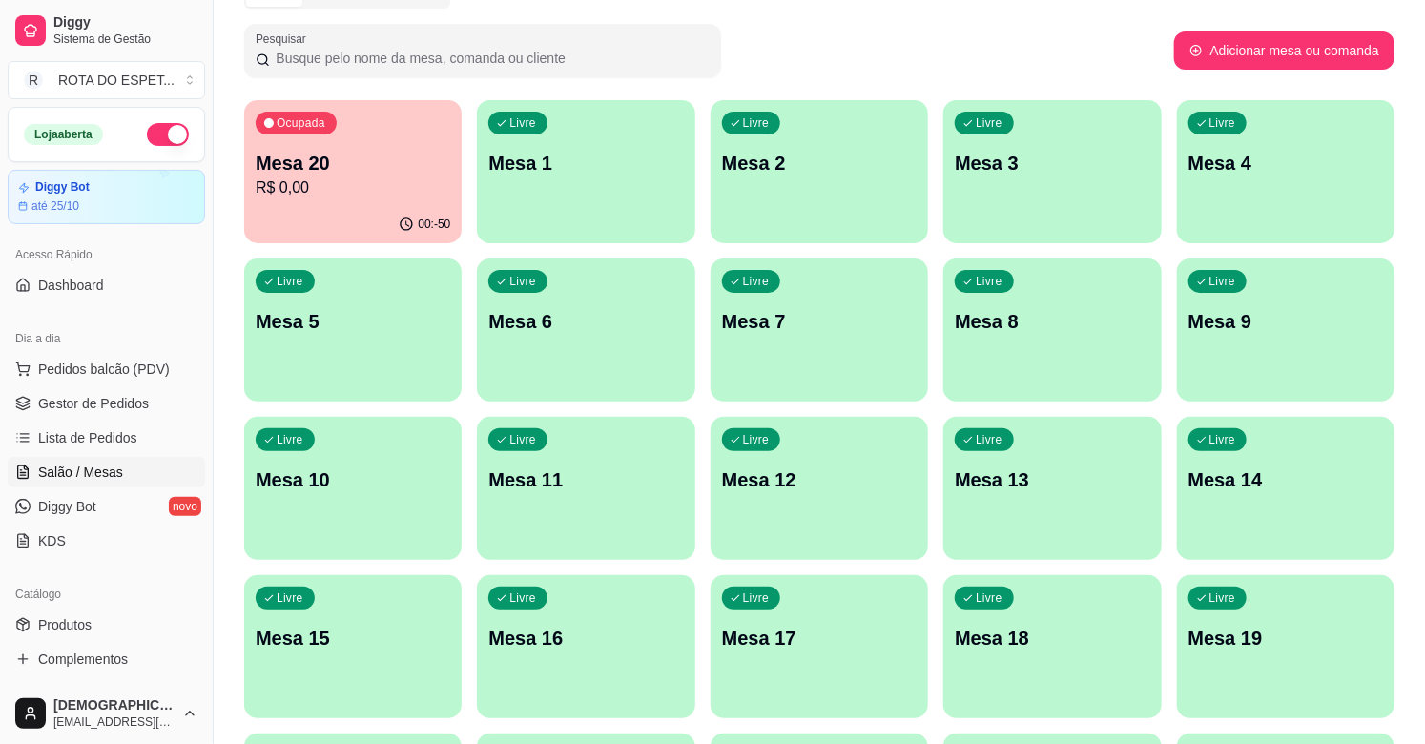
click at [98, 385] on ul "Pedidos balcão (PDV) Gestor de Pedidos Lista de Pedidos Salão / Mesas Diggy Bot…" at bounding box center [106, 455] width 197 height 202
click at [118, 396] on span "Gestor de Pedidos" at bounding box center [93, 403] width 111 height 19
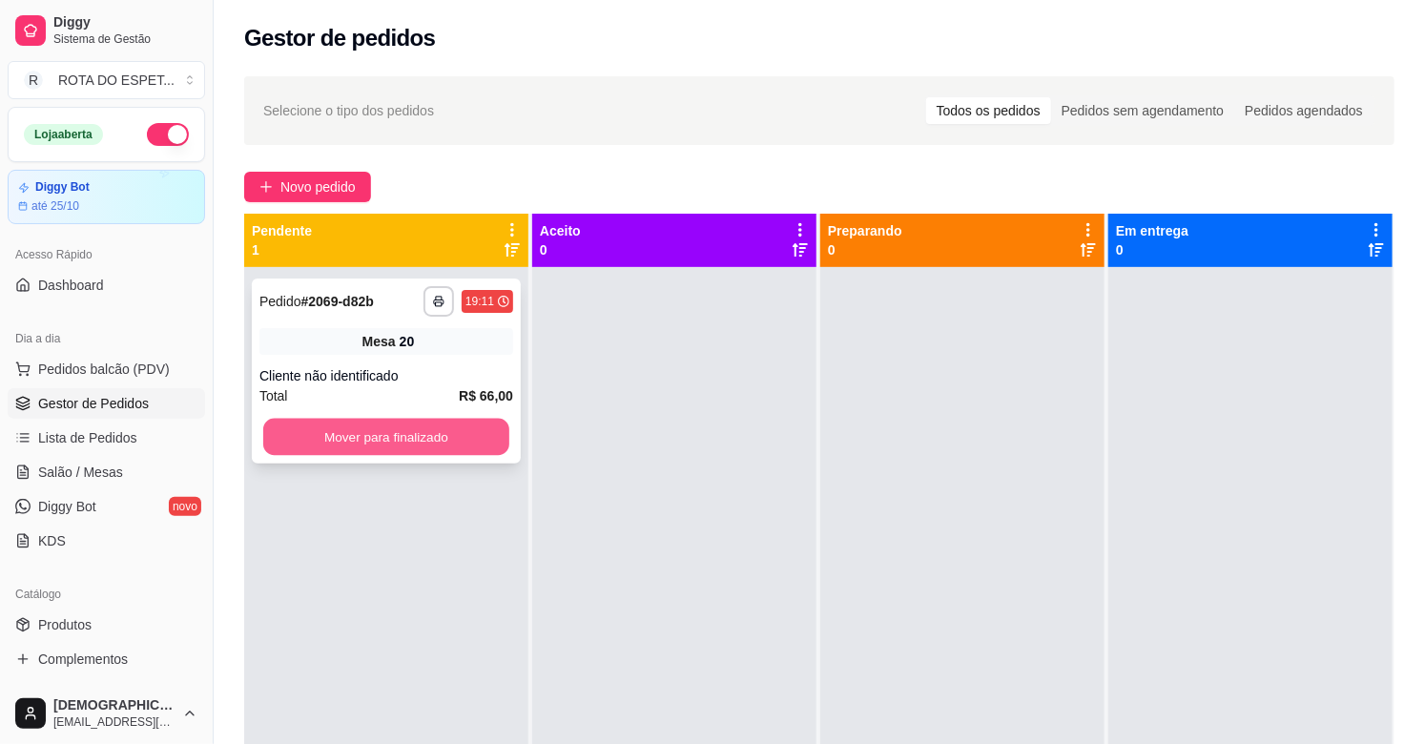
click at [448, 434] on button "Mover para finalizado" at bounding box center [386, 437] width 246 height 37
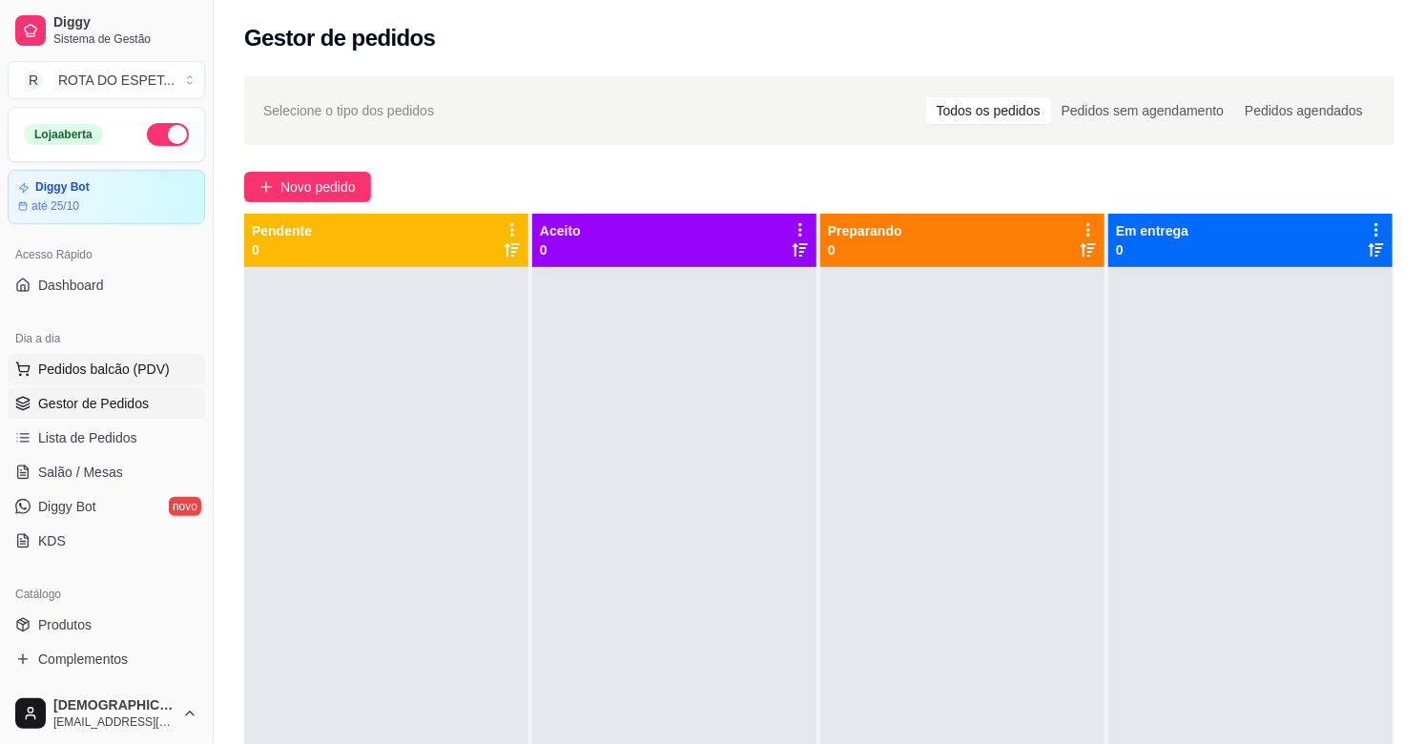
click at [98, 382] on button "Pedidos balcão (PDV)" at bounding box center [106, 369] width 197 height 31
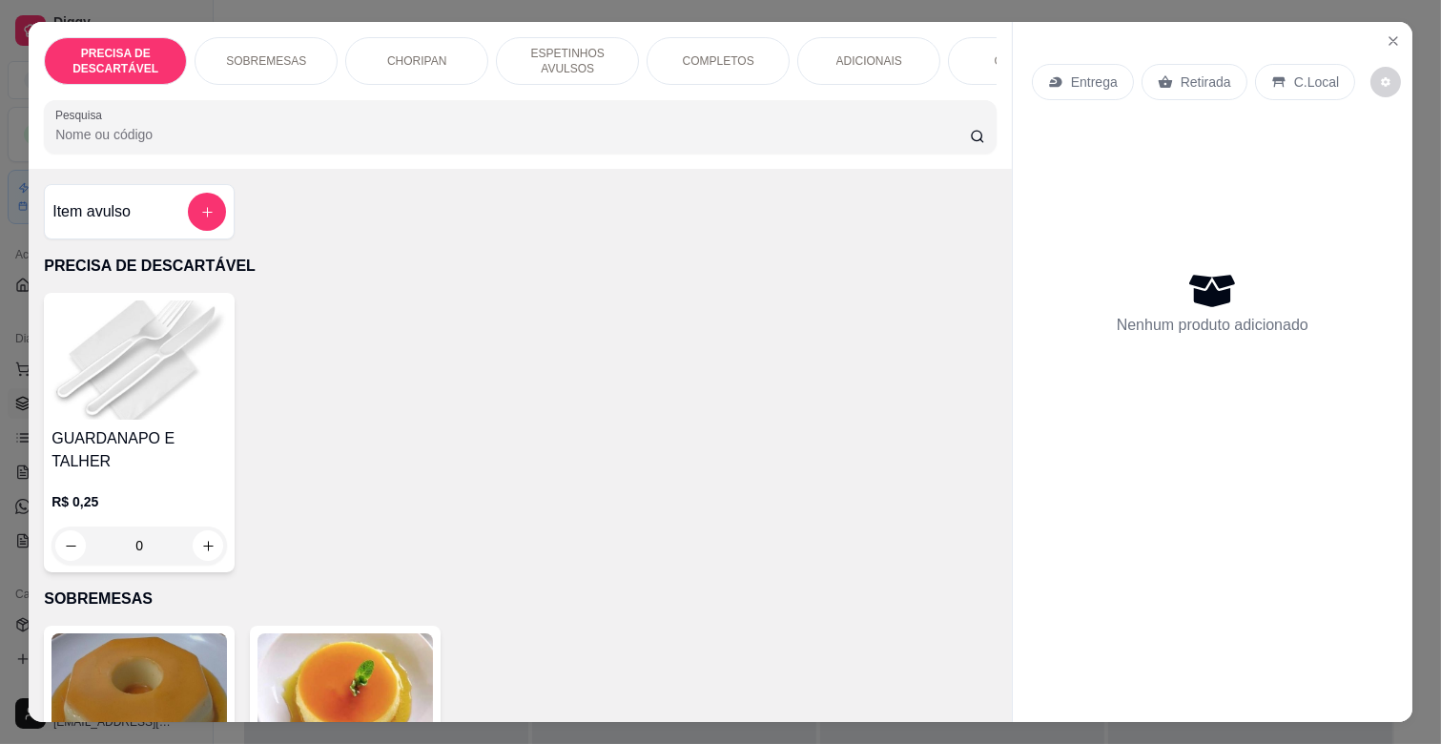
click at [691, 53] on p "COMPLETOS" at bounding box center [719, 60] width 72 height 15
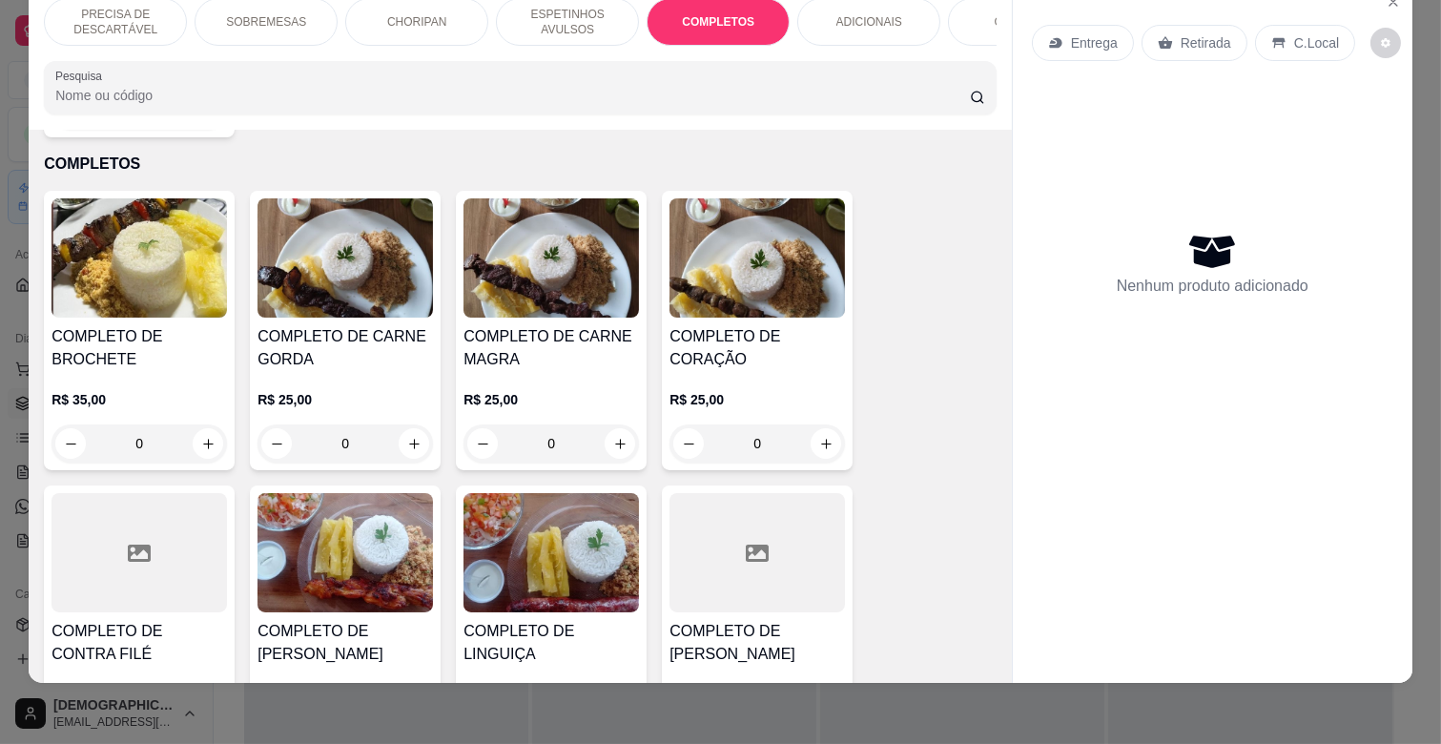
click at [582, 335] on h4 "COMPLETO DE CARNE MAGRA" at bounding box center [551, 348] width 175 height 46
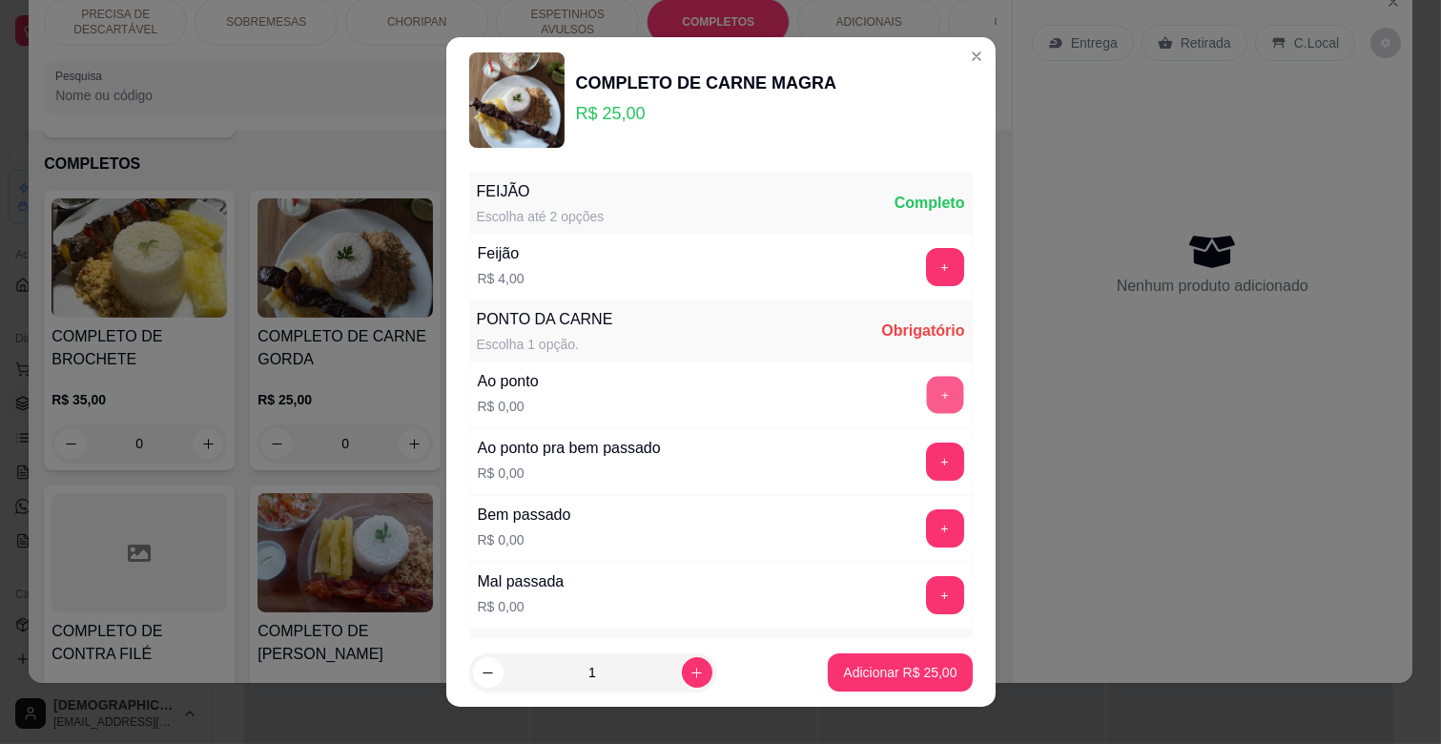
click at [926, 402] on button "+" at bounding box center [944, 395] width 37 height 37
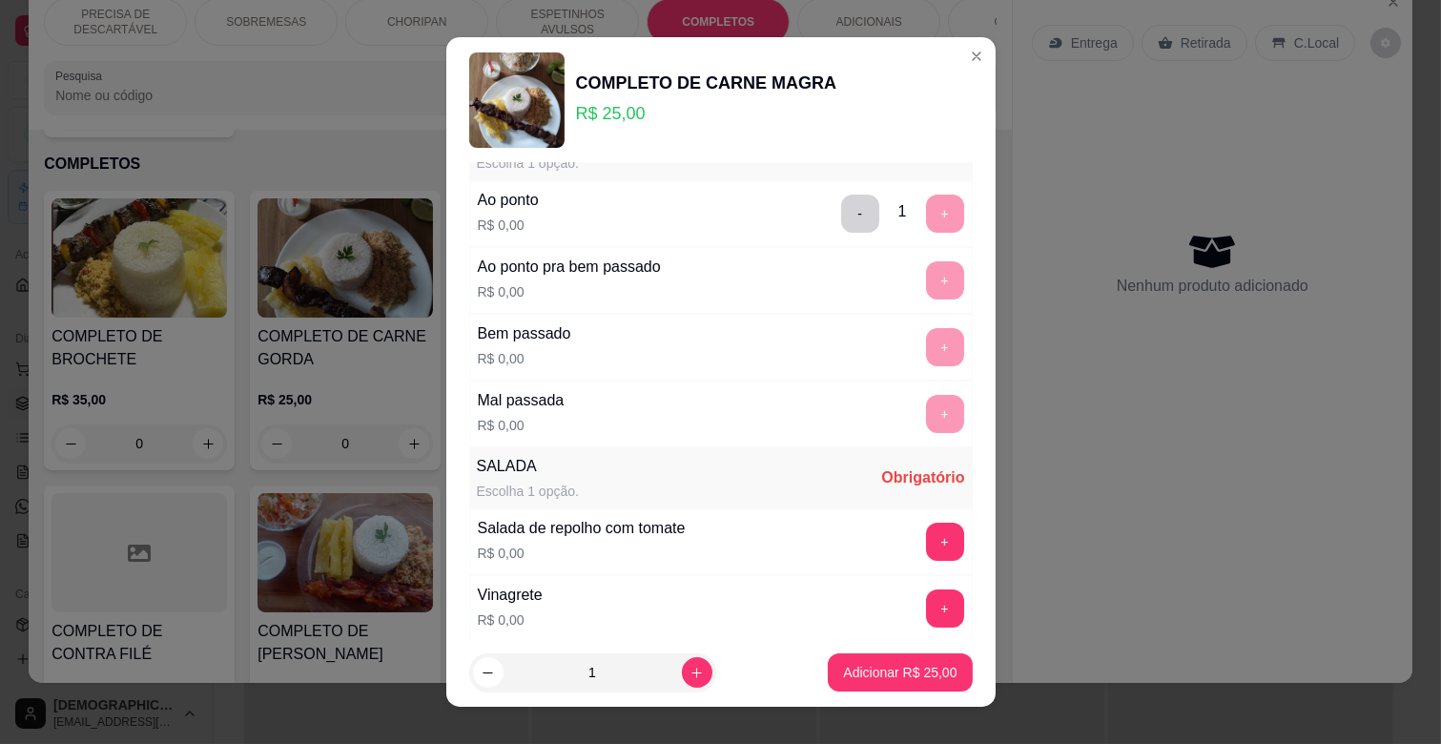
scroll to position [212, 0]
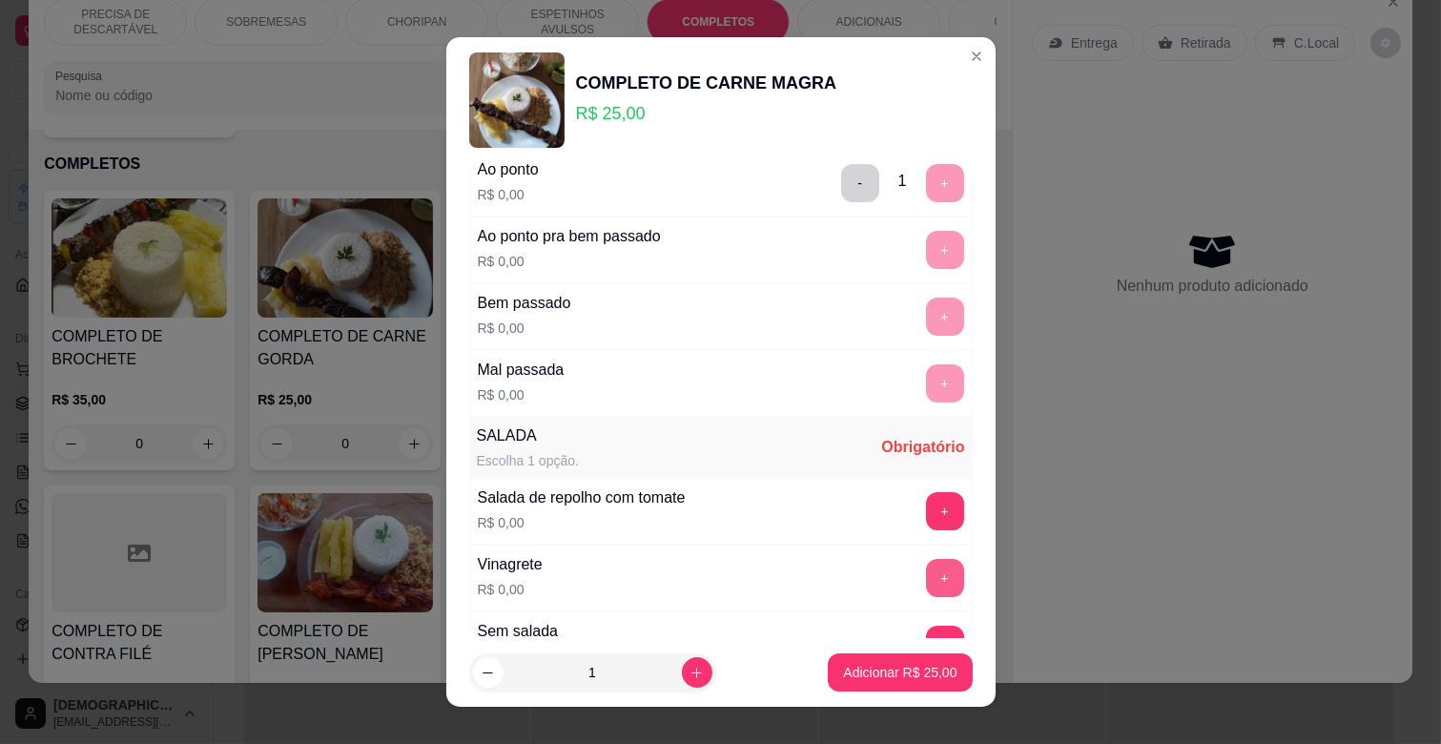
click at [926, 579] on button "+" at bounding box center [945, 578] width 38 height 38
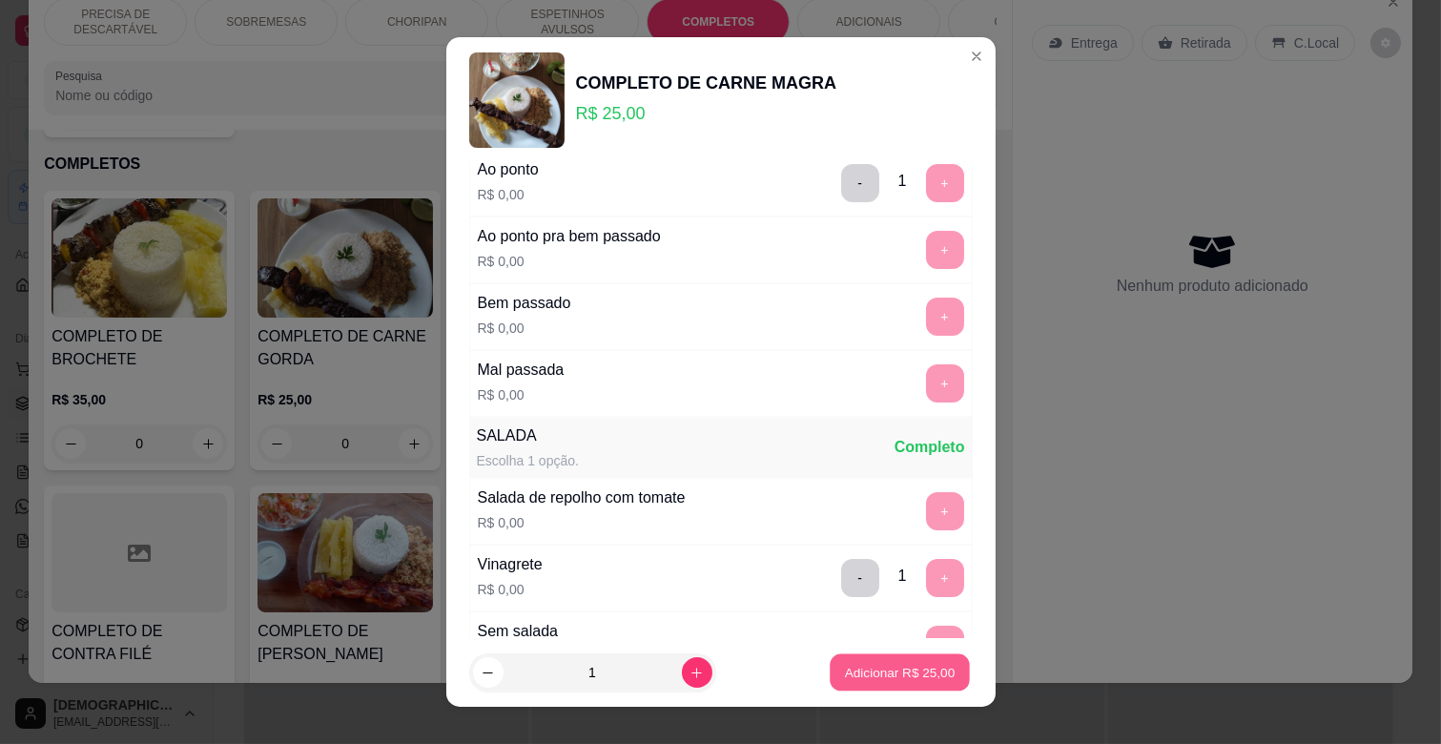
click at [899, 671] on p "Adicionar R$ 25,00" at bounding box center [900, 672] width 111 height 18
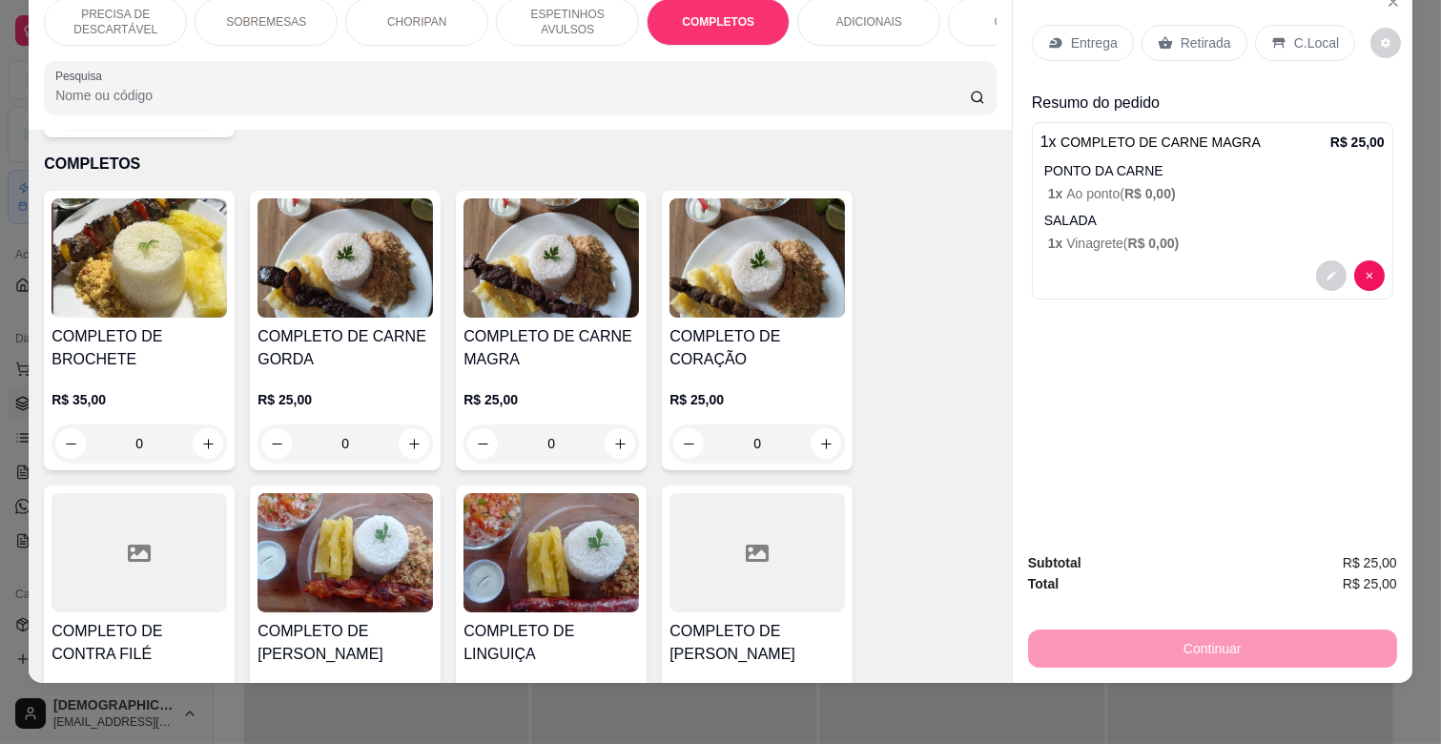
click at [364, 530] on img at bounding box center [345, 552] width 175 height 119
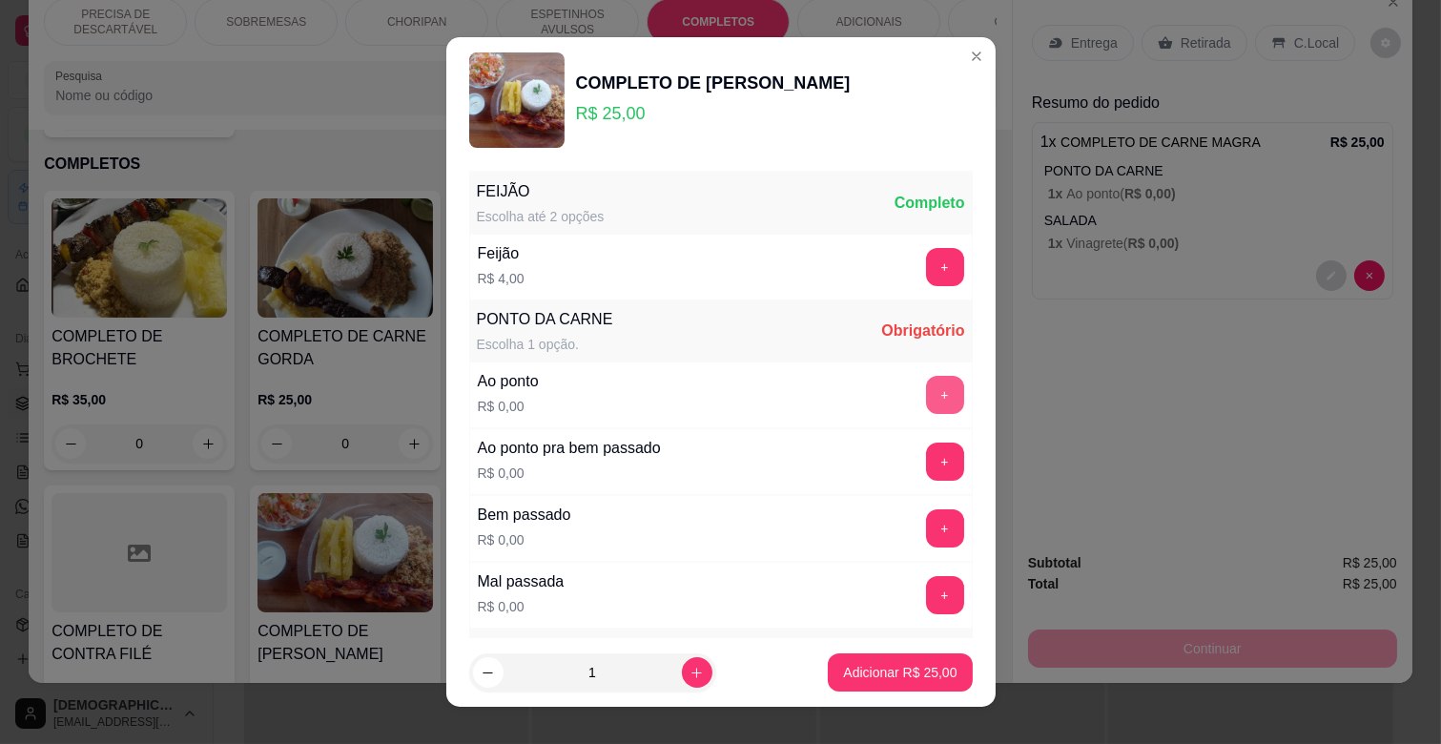
click at [926, 391] on button "+" at bounding box center [945, 395] width 38 height 38
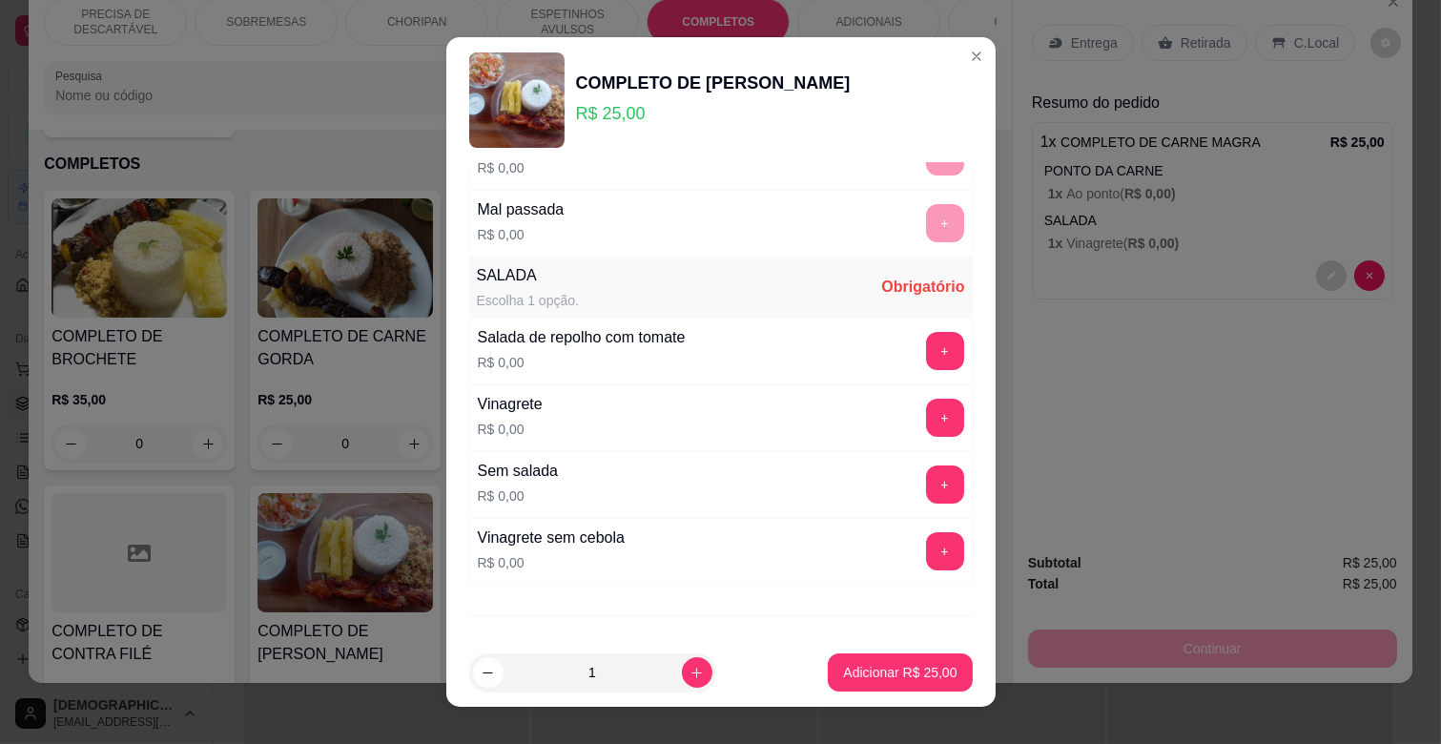
scroll to position [464, 0]
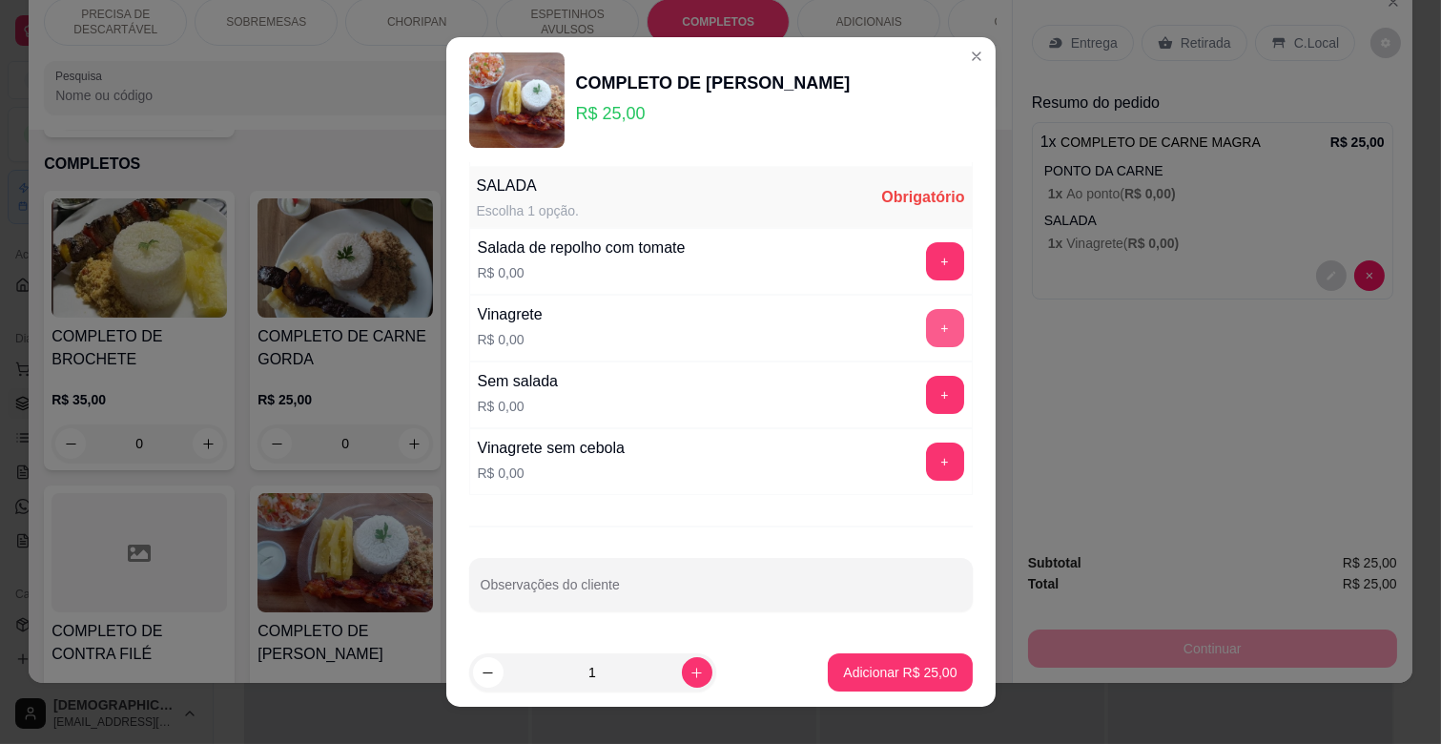
click at [926, 312] on button "+" at bounding box center [945, 328] width 38 height 38
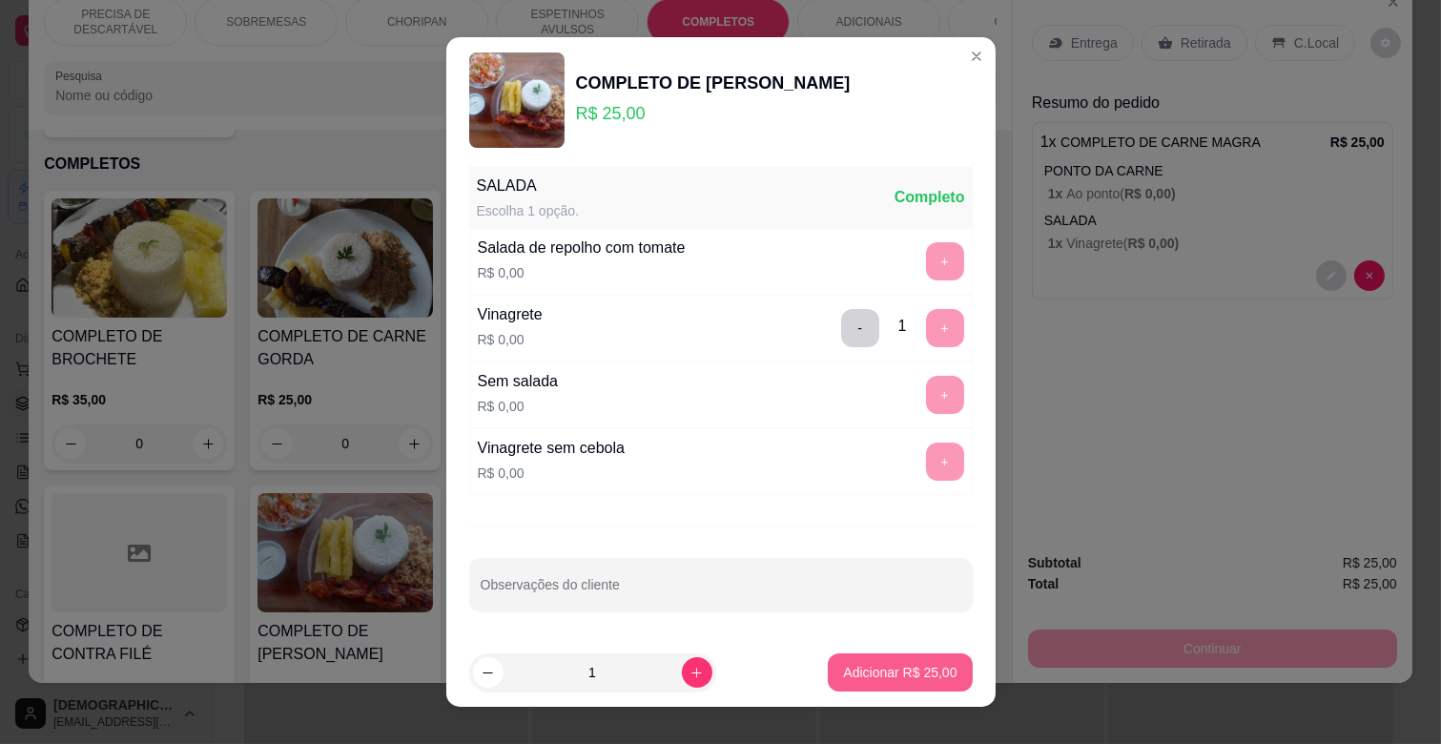
click at [912, 669] on p "Adicionar R$ 25,00" at bounding box center [899, 672] width 113 height 19
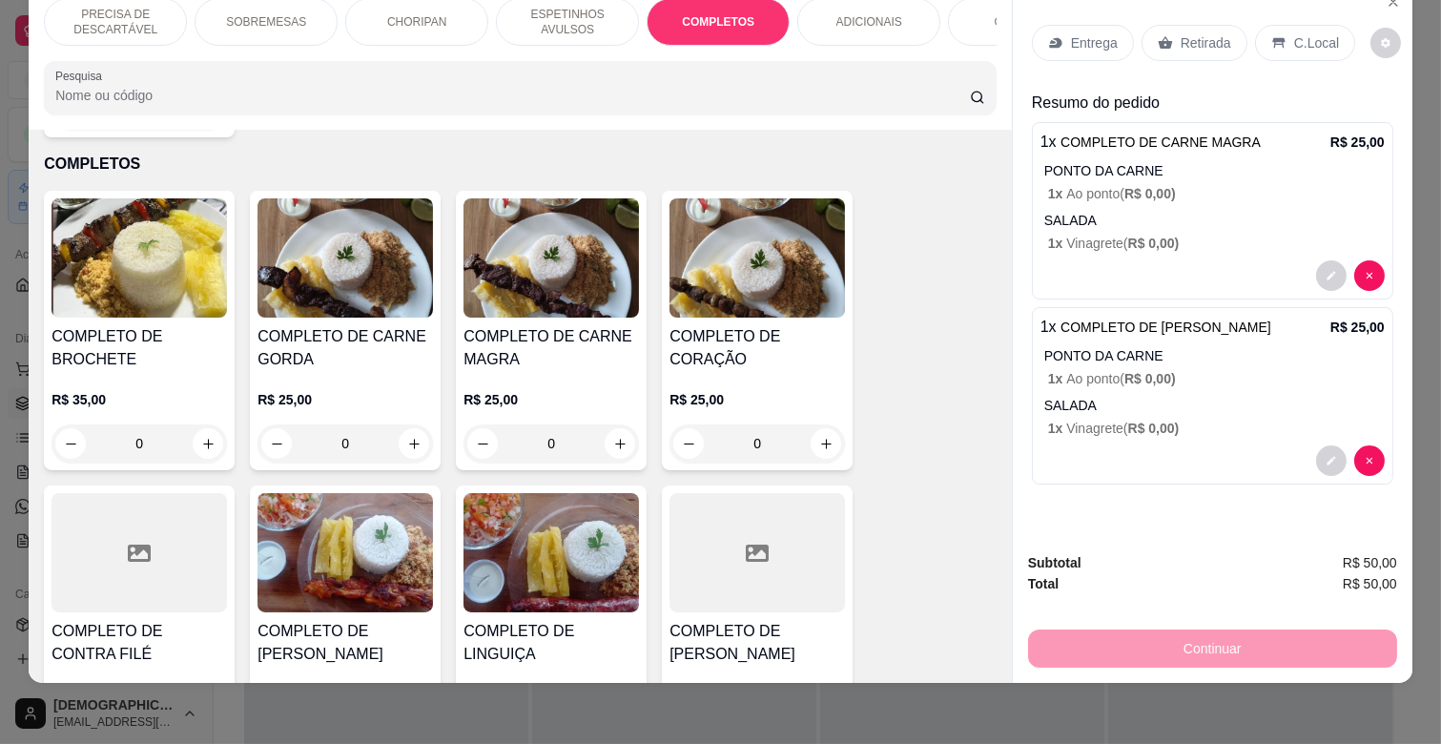
click at [1076, 33] on p "Entrega" at bounding box center [1094, 42] width 47 height 19
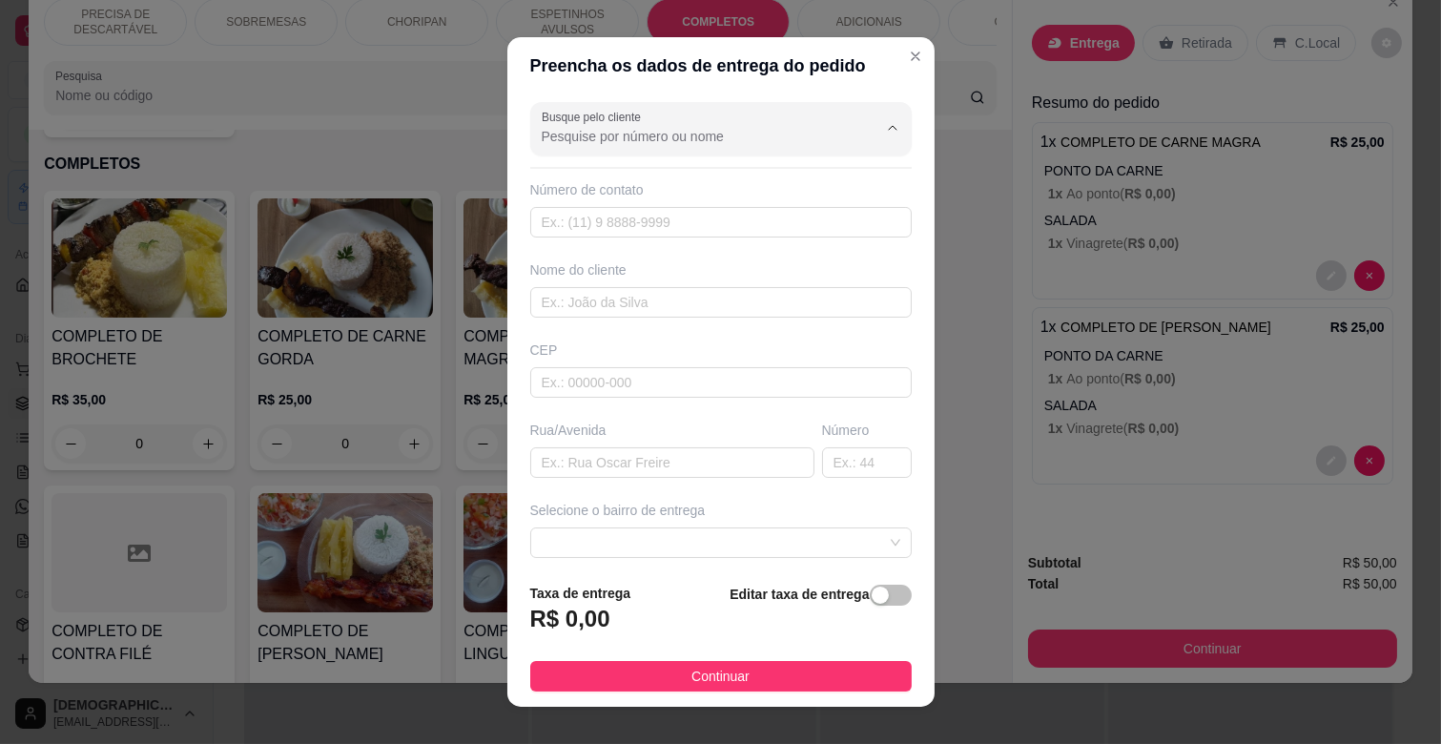
click at [658, 139] on input "Busque pelo cliente" at bounding box center [694, 136] width 305 height 19
type input "LAUDI"
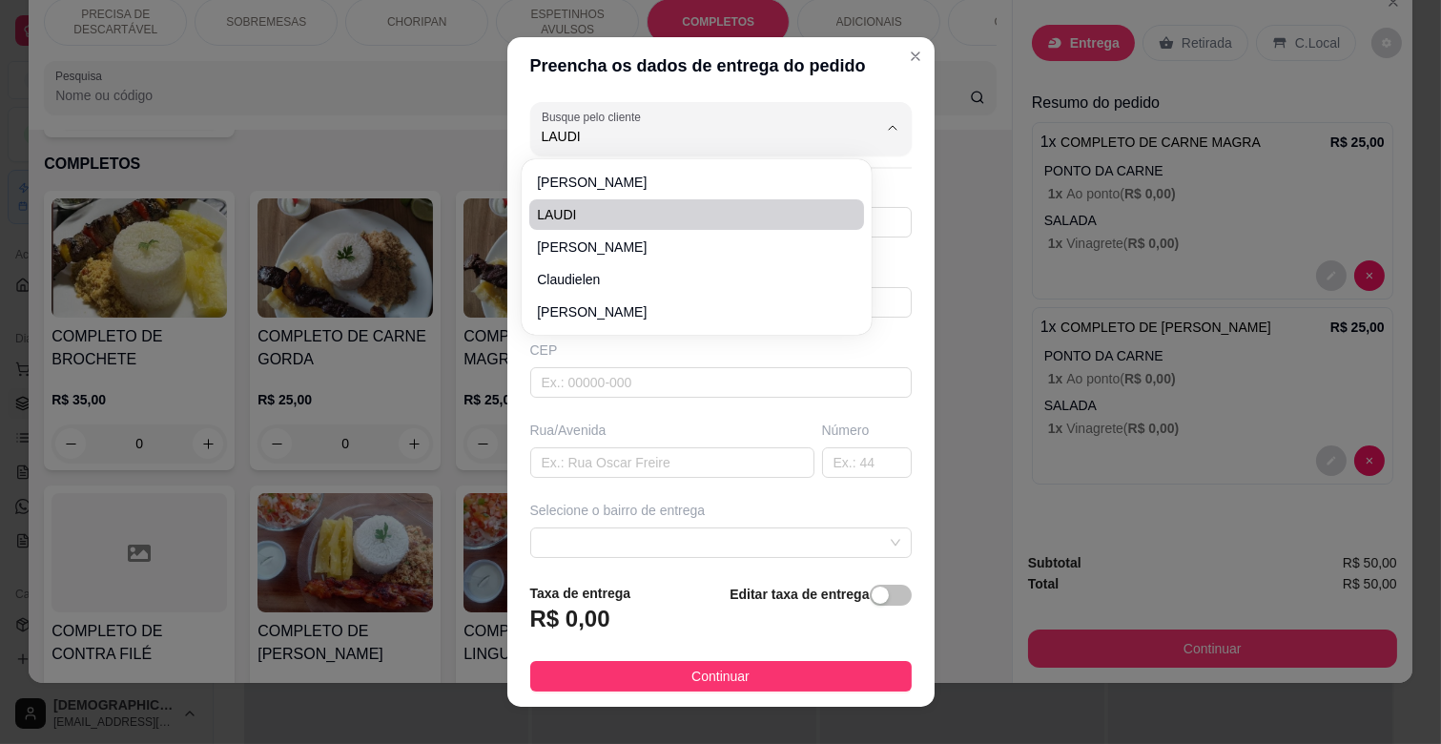
click at [596, 205] on span "LAUDI" at bounding box center [687, 214] width 300 height 19
type input "6784157547"
type input "LAUDI"
type input "RUA [PERSON_NAME]"
type input "1467"
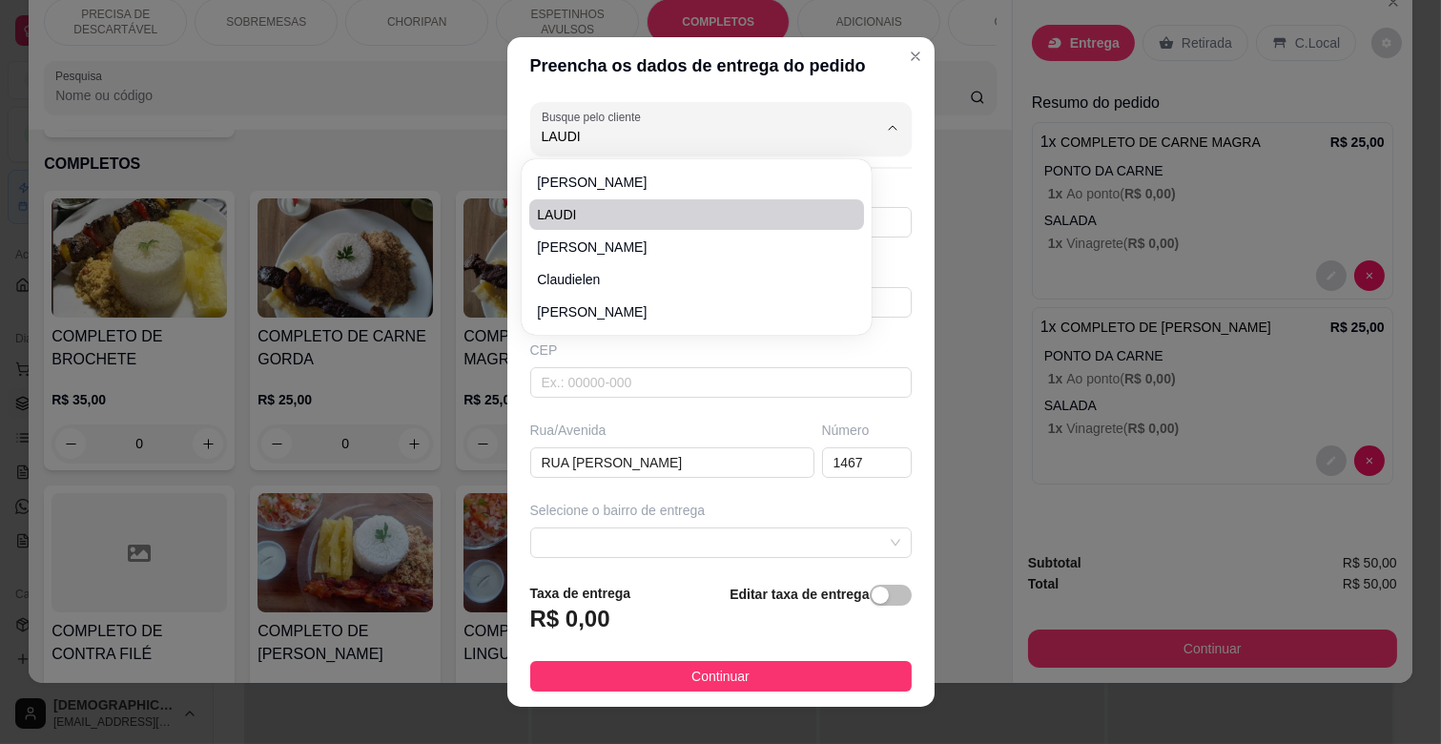
type input "CAMPO GRANDE"
type input "CHACARA MULTIGREMIO , NA FRENTE DO CONDOMINIO"
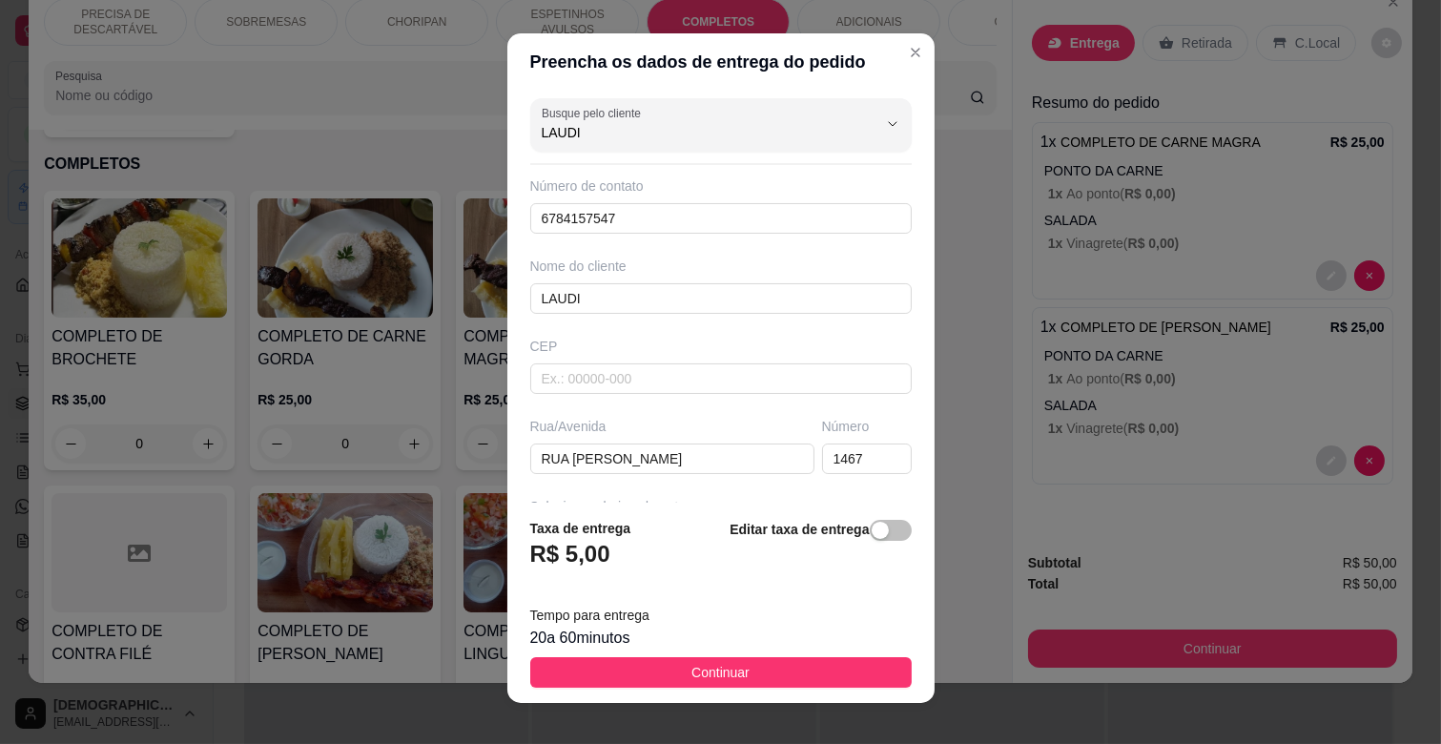
scroll to position [0, 0]
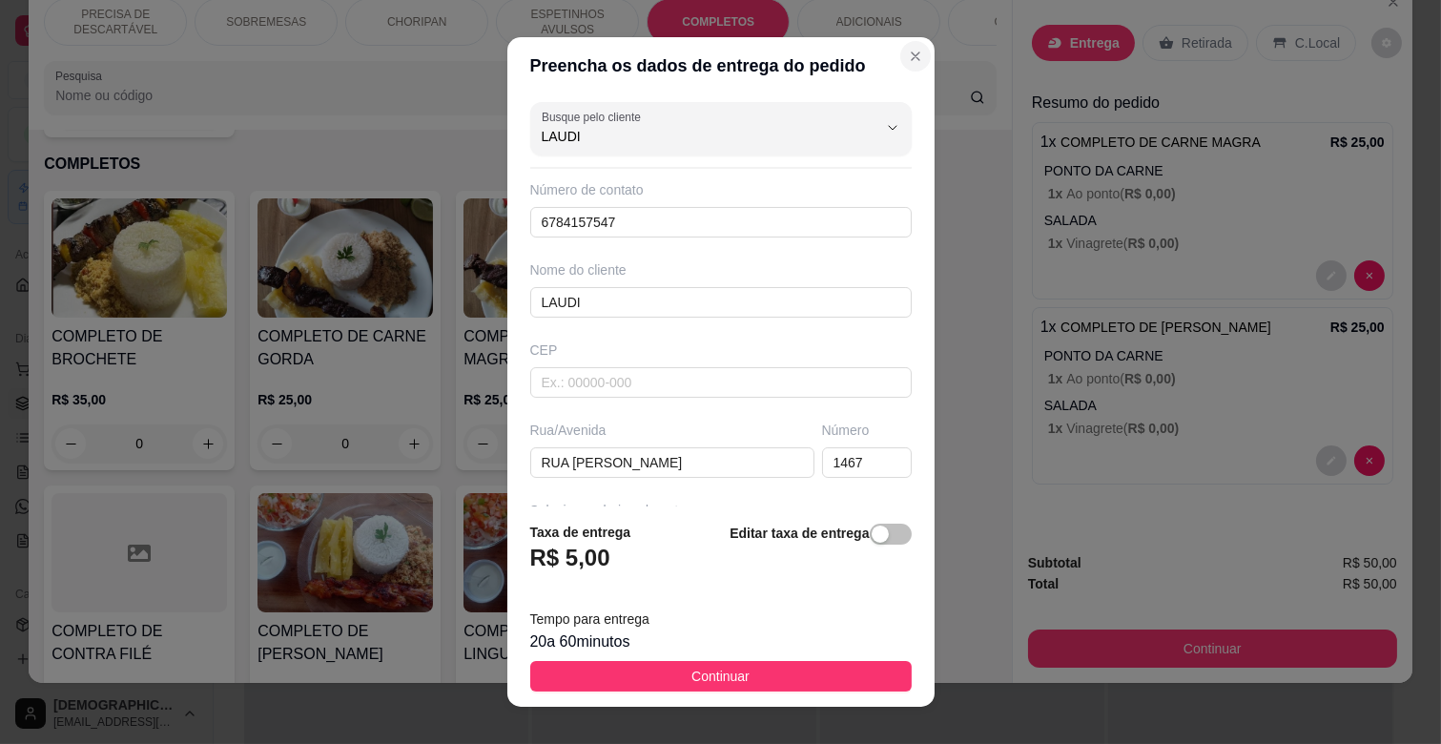
type input "LAUDI"
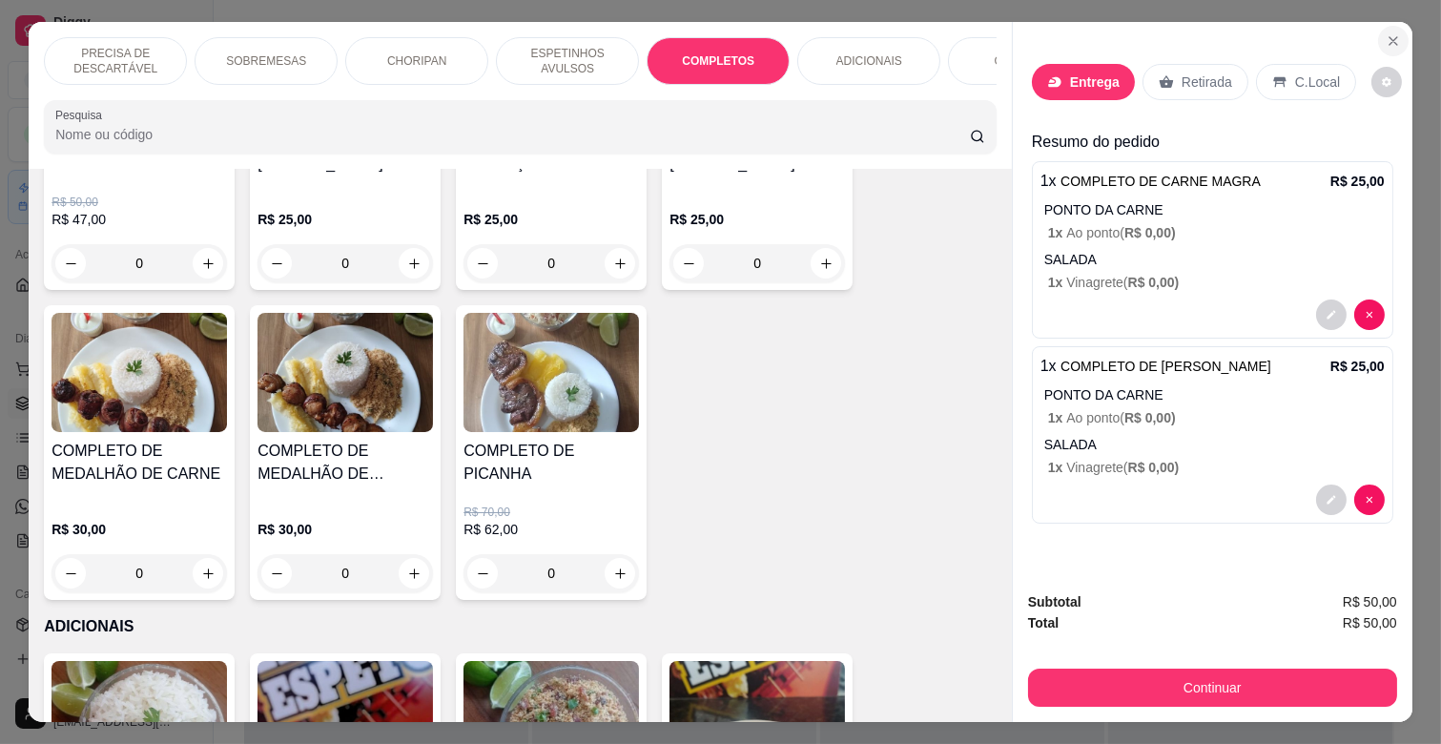
click at [1386, 39] on icon "Close" at bounding box center [1393, 40] width 15 height 15
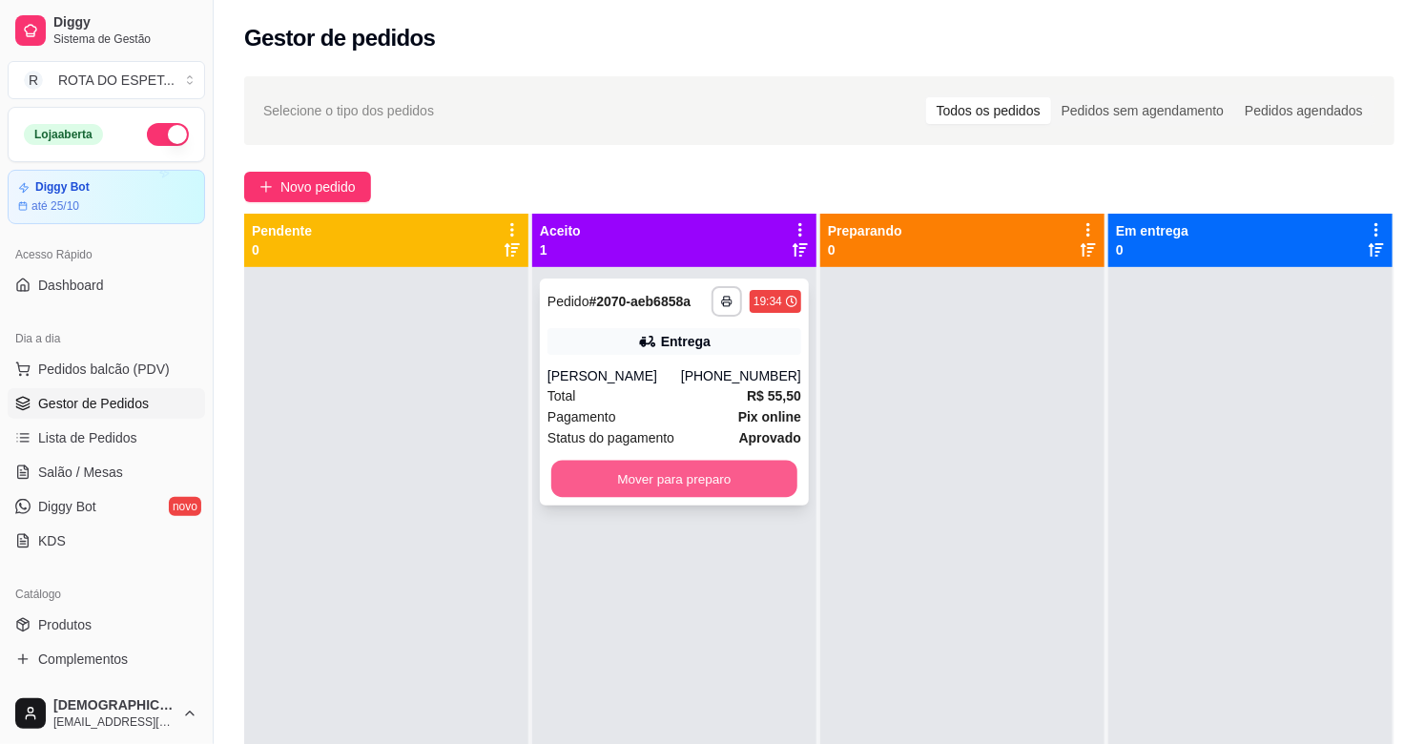
click at [650, 488] on button "Mover para preparo" at bounding box center [674, 479] width 246 height 37
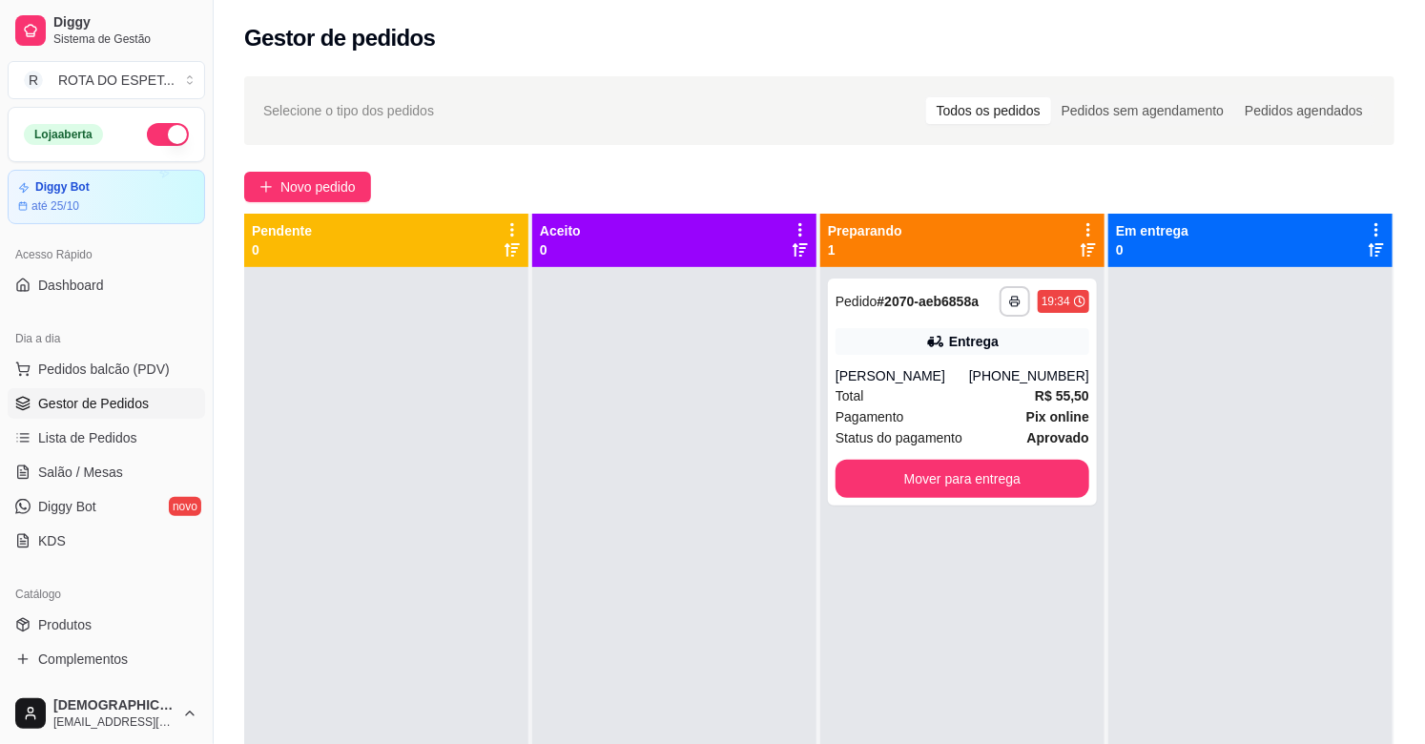
click at [577, 582] on div at bounding box center [674, 639] width 284 height 744
click at [598, 646] on div at bounding box center [674, 639] width 284 height 744
click at [116, 437] on span "Lista de Pedidos" at bounding box center [87, 437] width 99 height 19
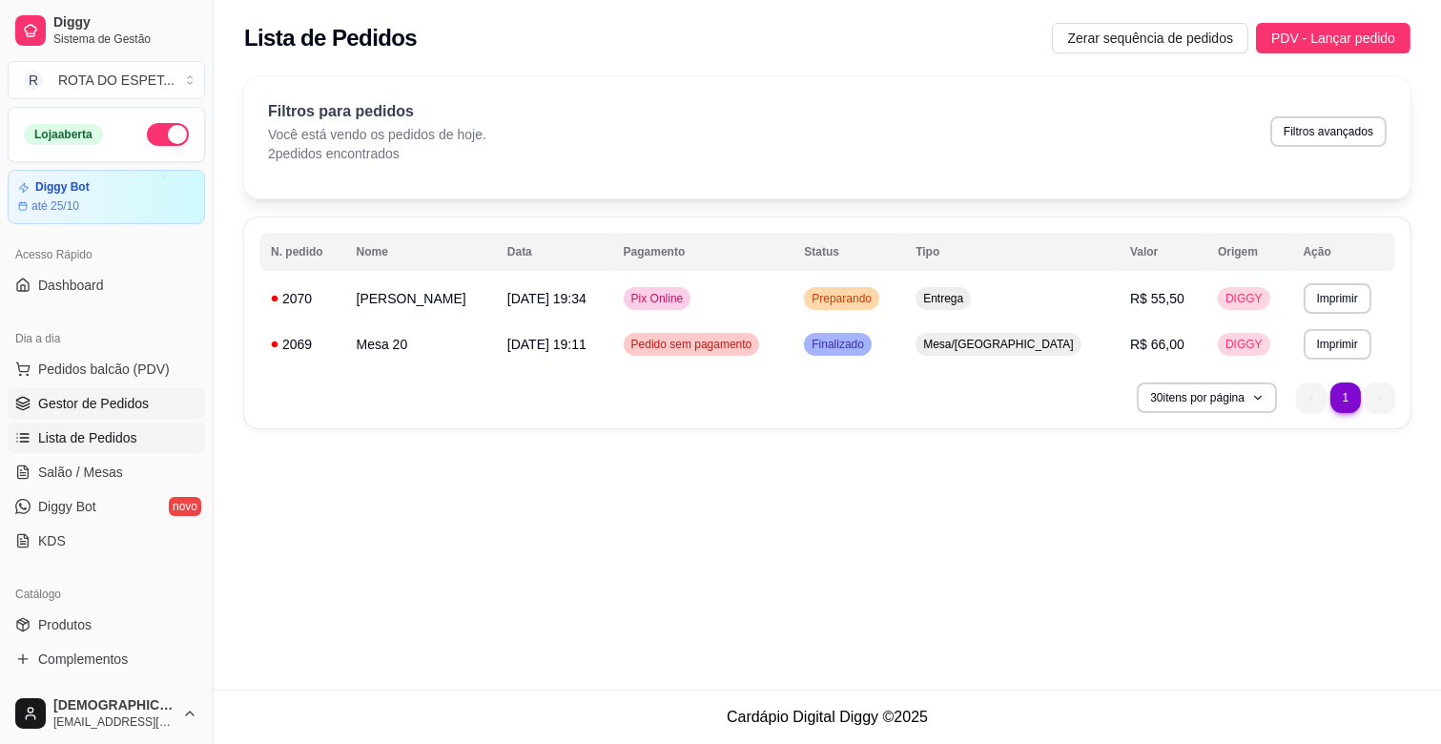
click at [113, 397] on span "Gestor de Pedidos" at bounding box center [93, 403] width 111 height 19
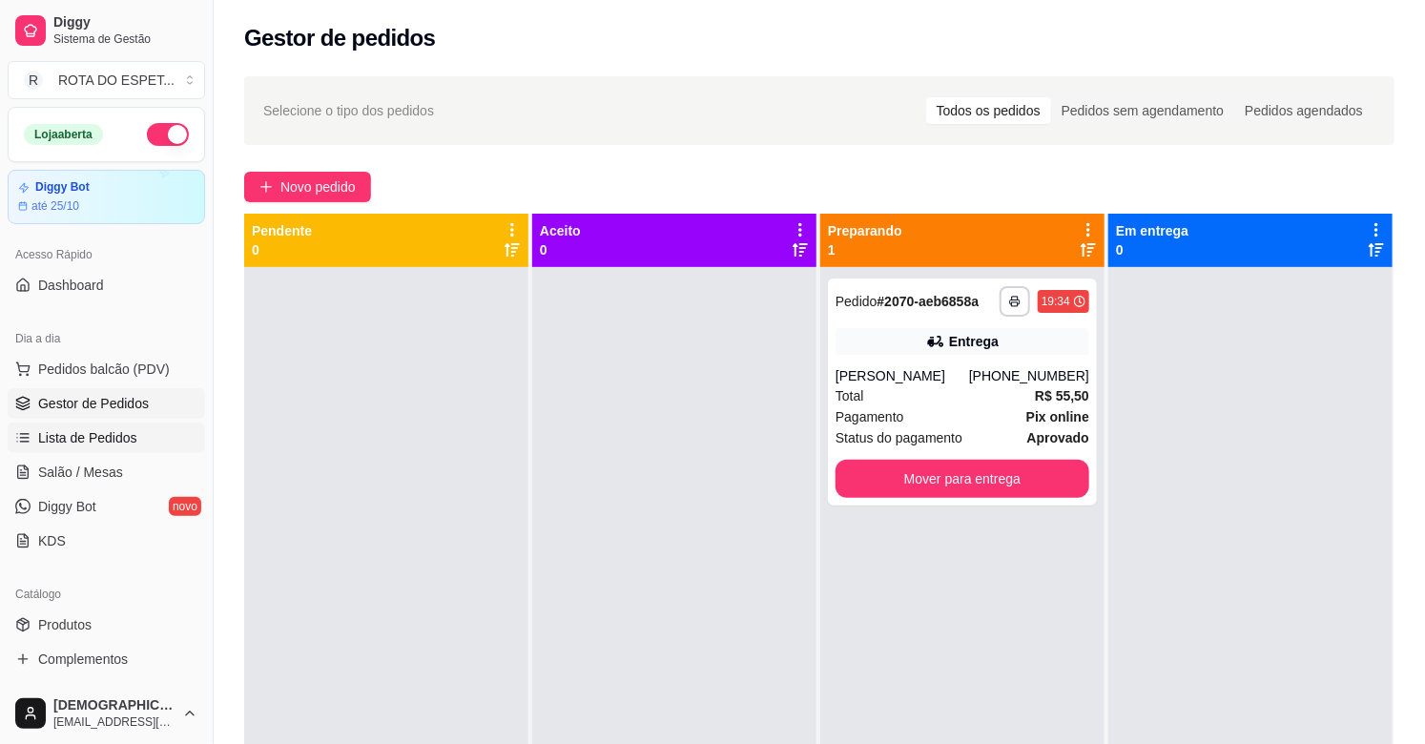
click at [113, 443] on span "Lista de Pedidos" at bounding box center [87, 437] width 99 height 19
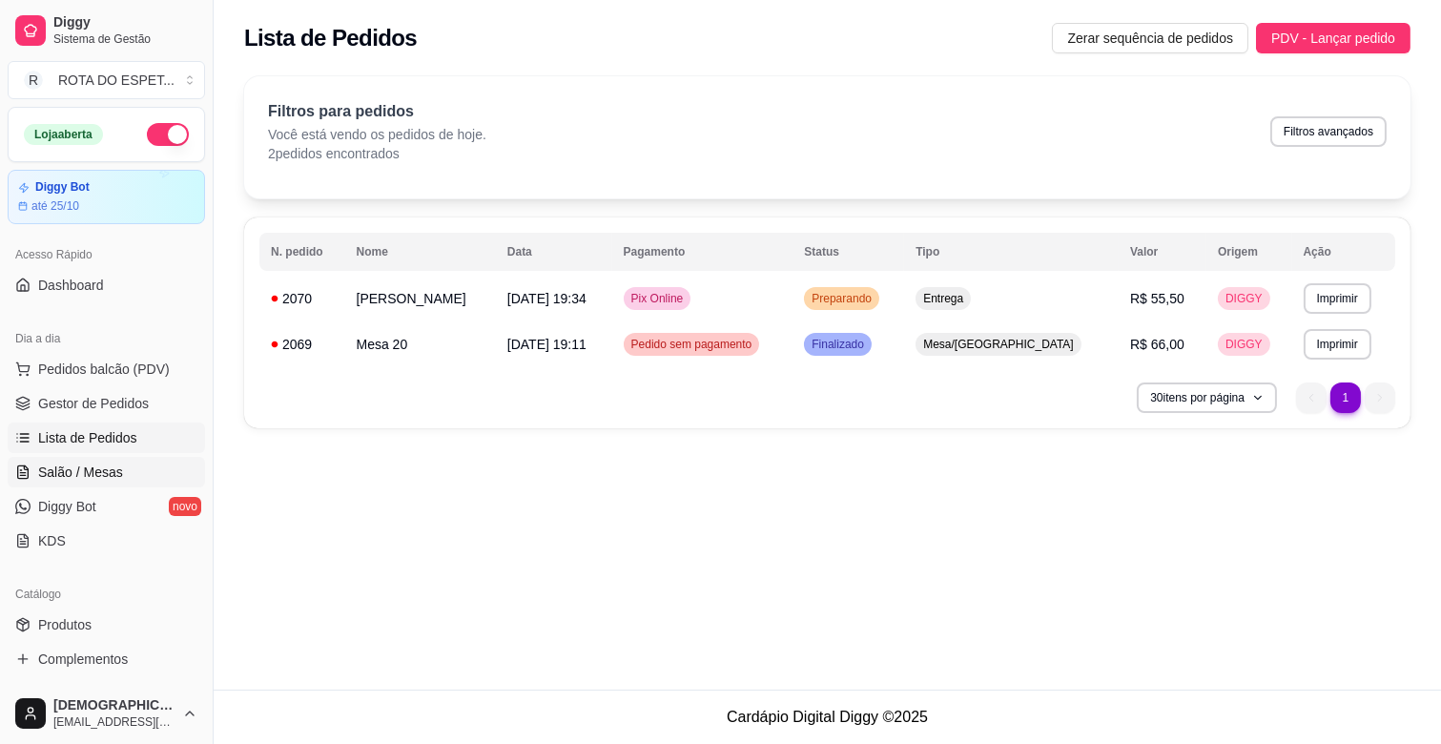
click at [55, 464] on span "Salão / Mesas" at bounding box center [80, 472] width 85 height 19
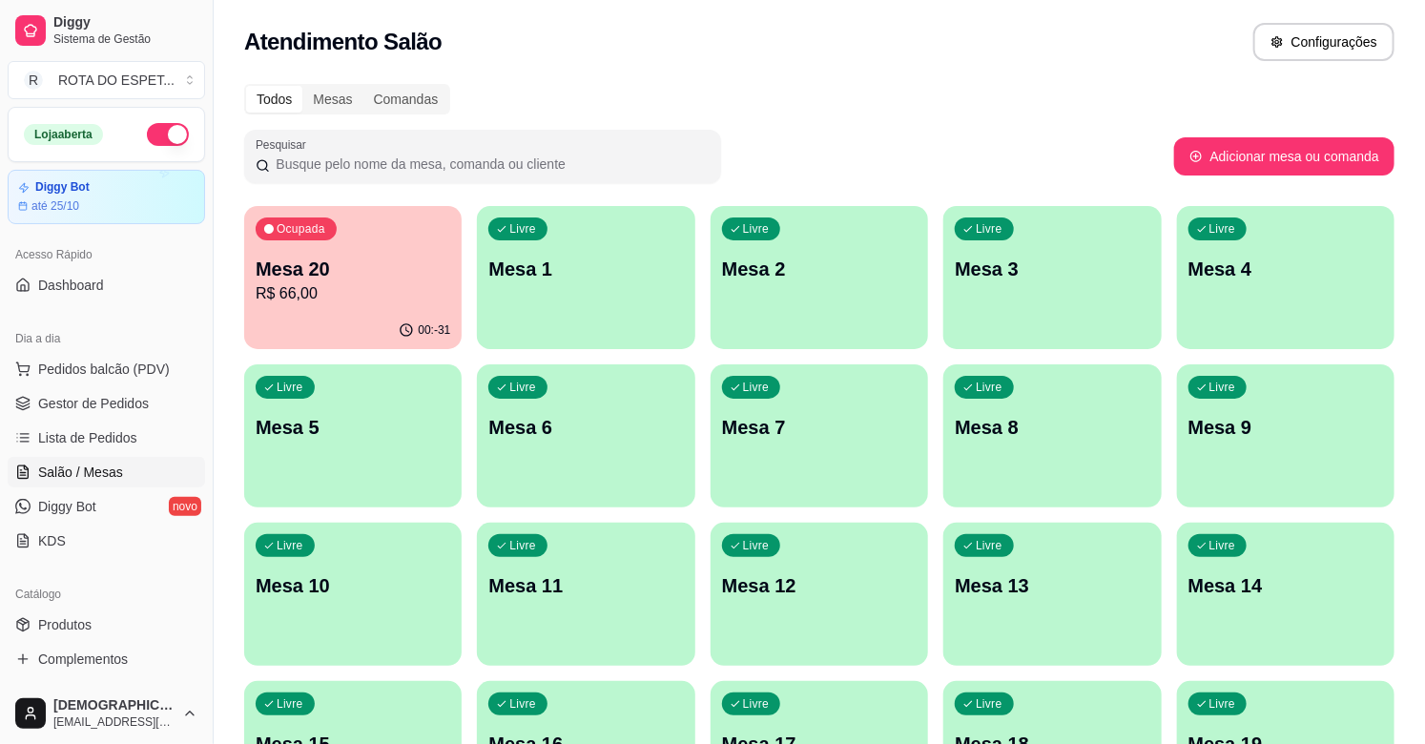
click at [366, 277] on p "Mesa 20" at bounding box center [353, 269] width 195 height 27
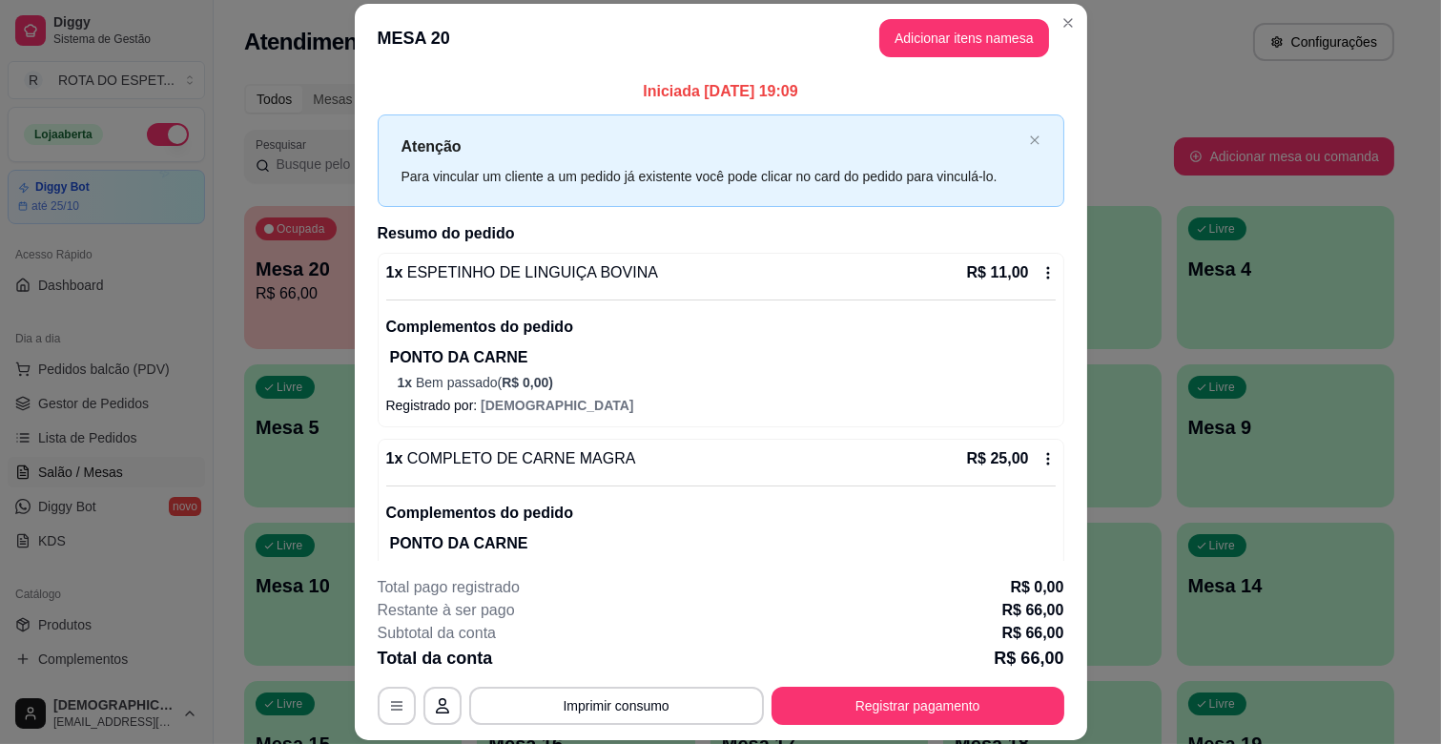
scroll to position [353, 0]
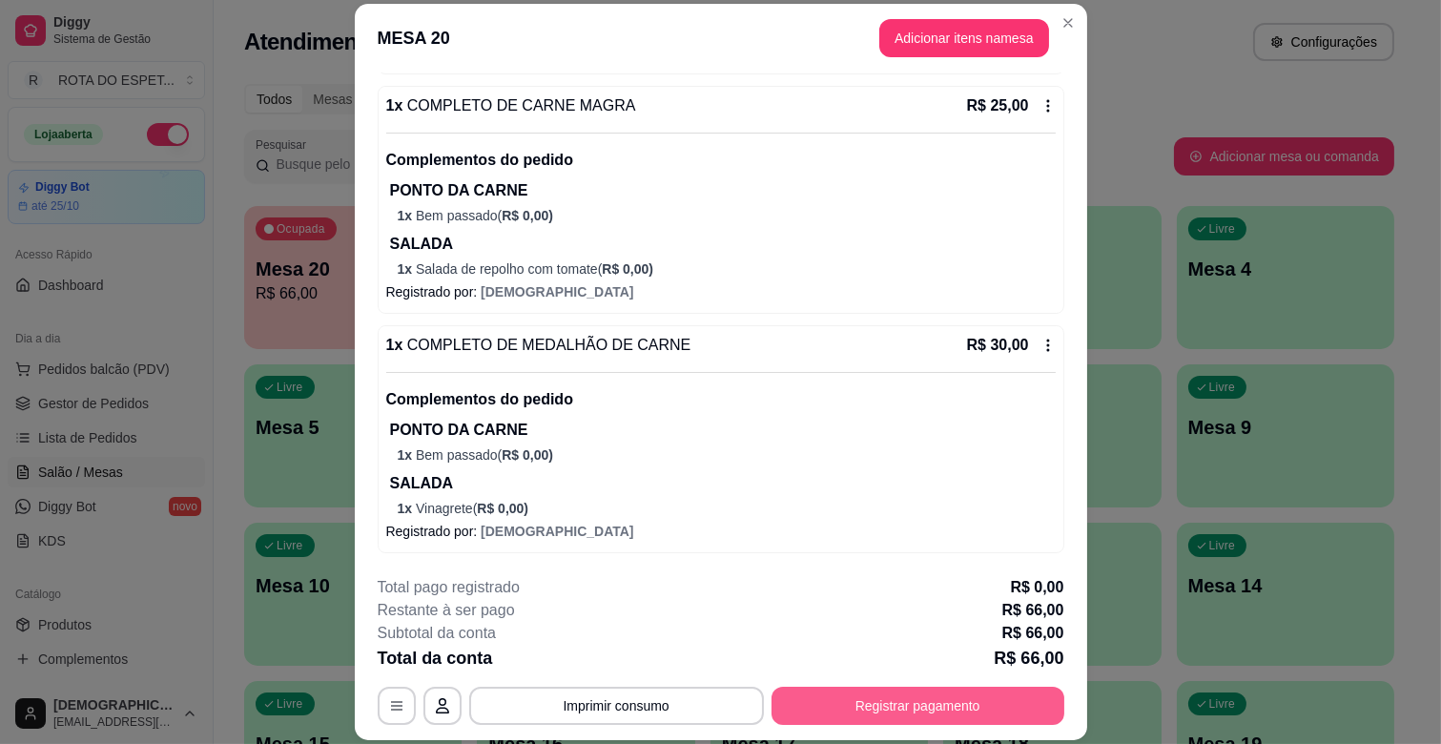
click at [959, 693] on button "Registrar pagamento" at bounding box center [918, 706] width 293 height 38
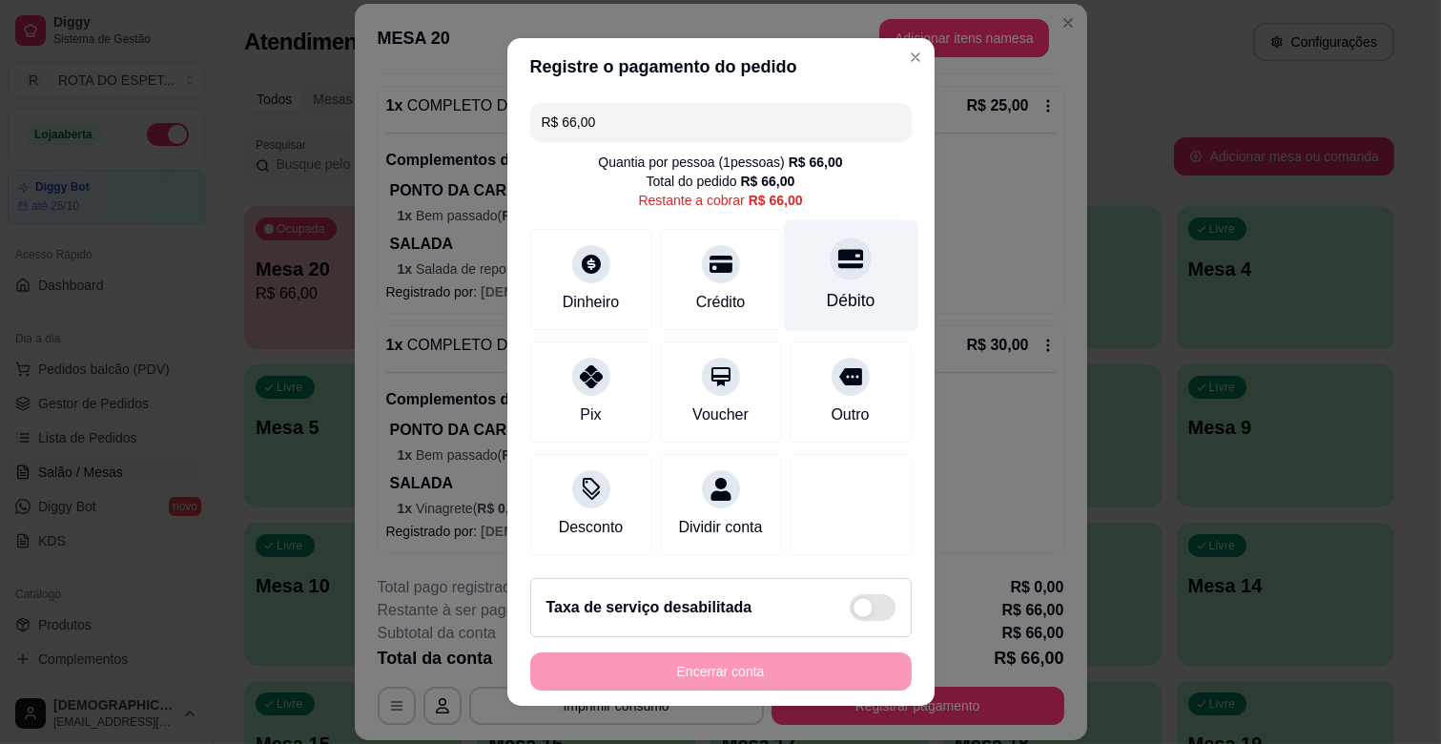
click at [828, 294] on div "Débito" at bounding box center [850, 300] width 49 height 25
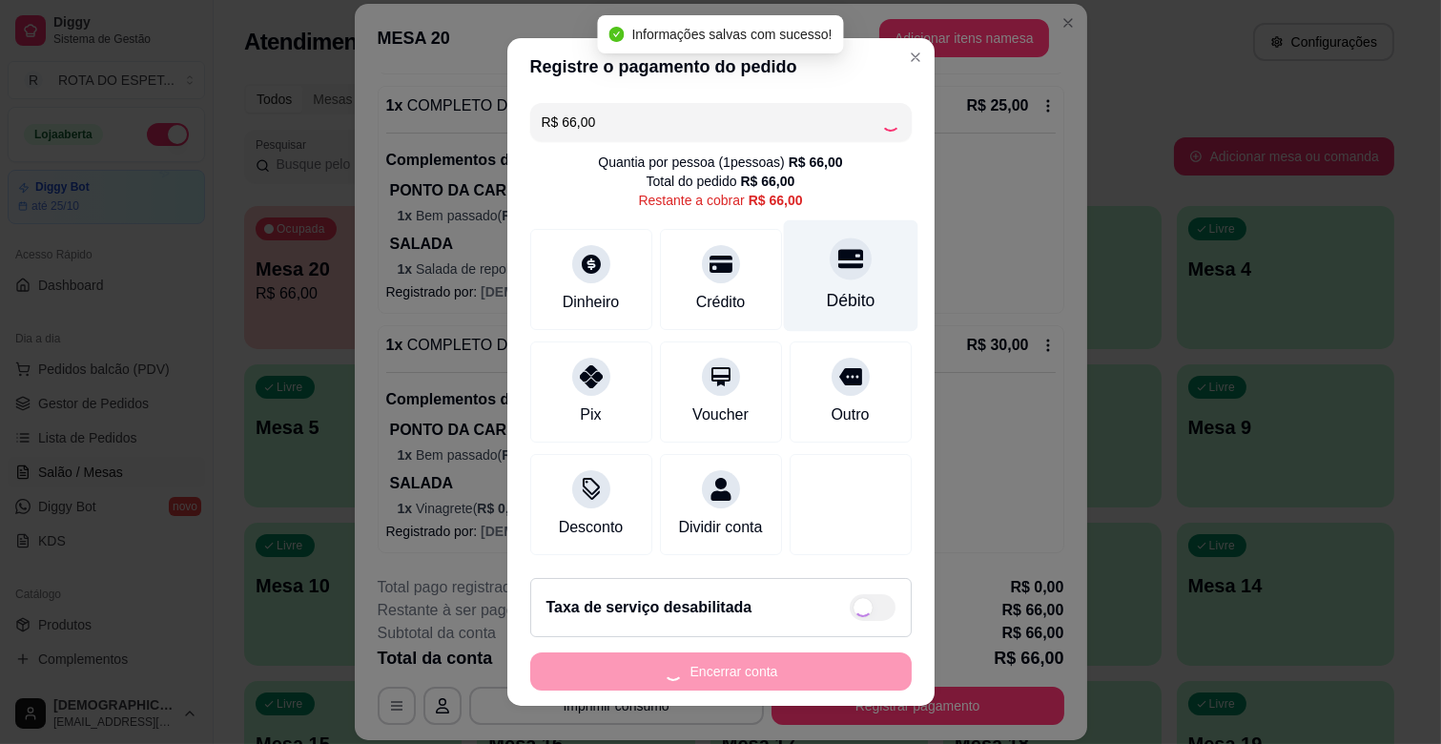
type input "R$ 0,00"
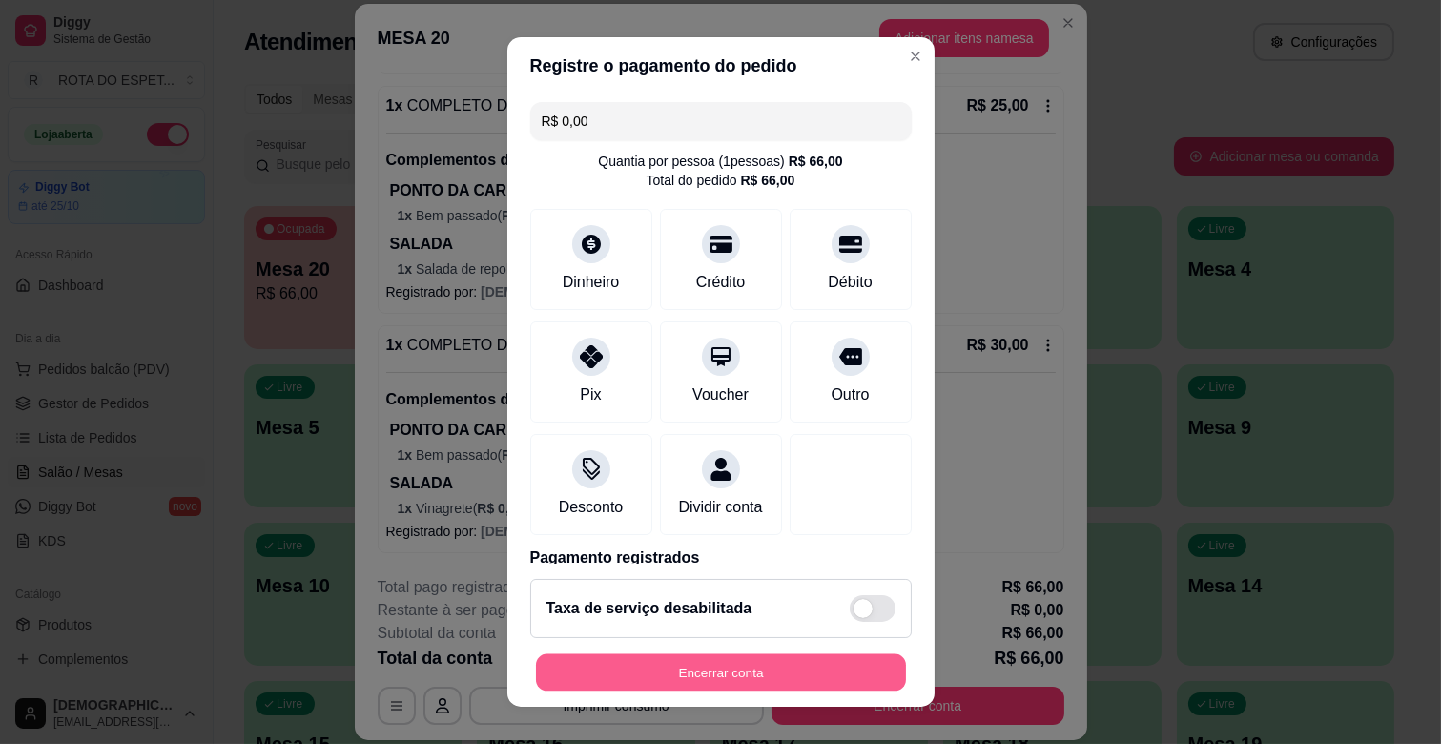
click at [774, 671] on button "Encerrar conta" at bounding box center [721, 672] width 370 height 37
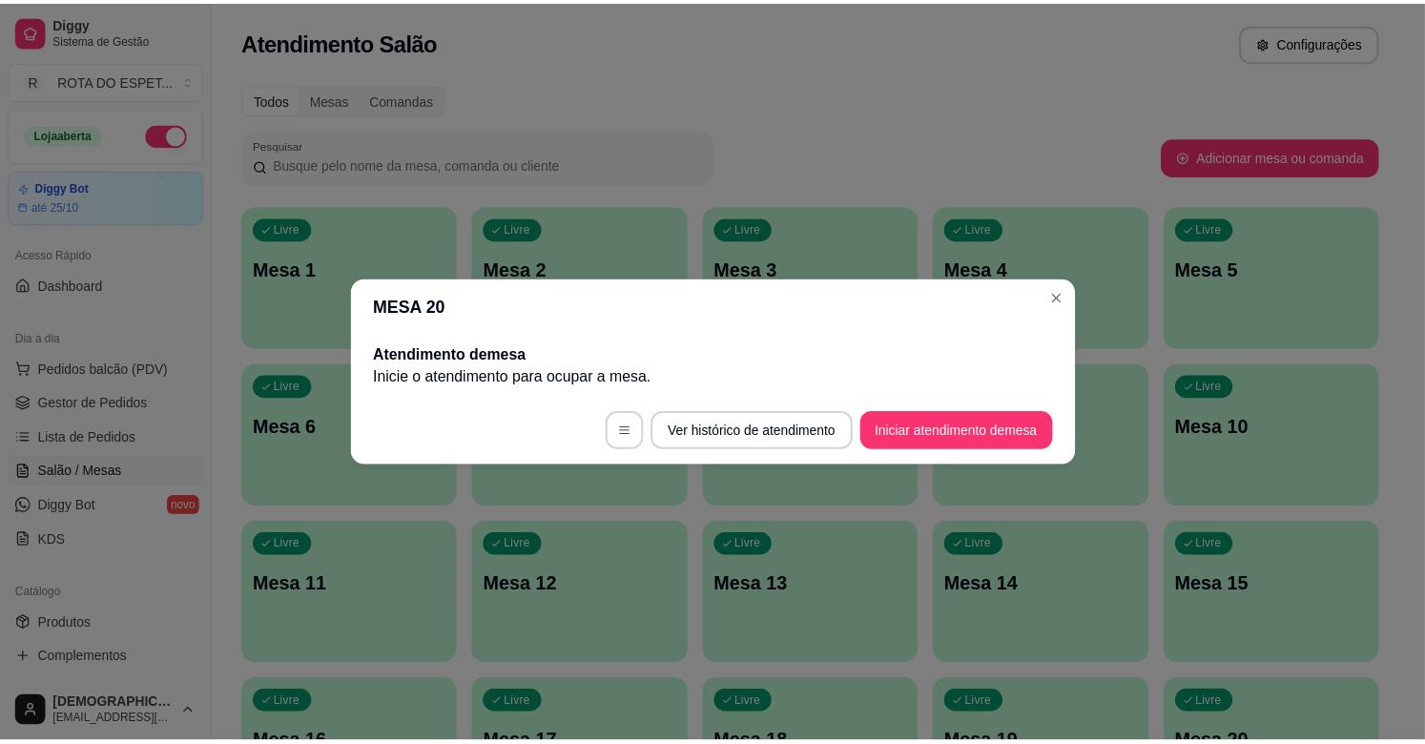
scroll to position [0, 0]
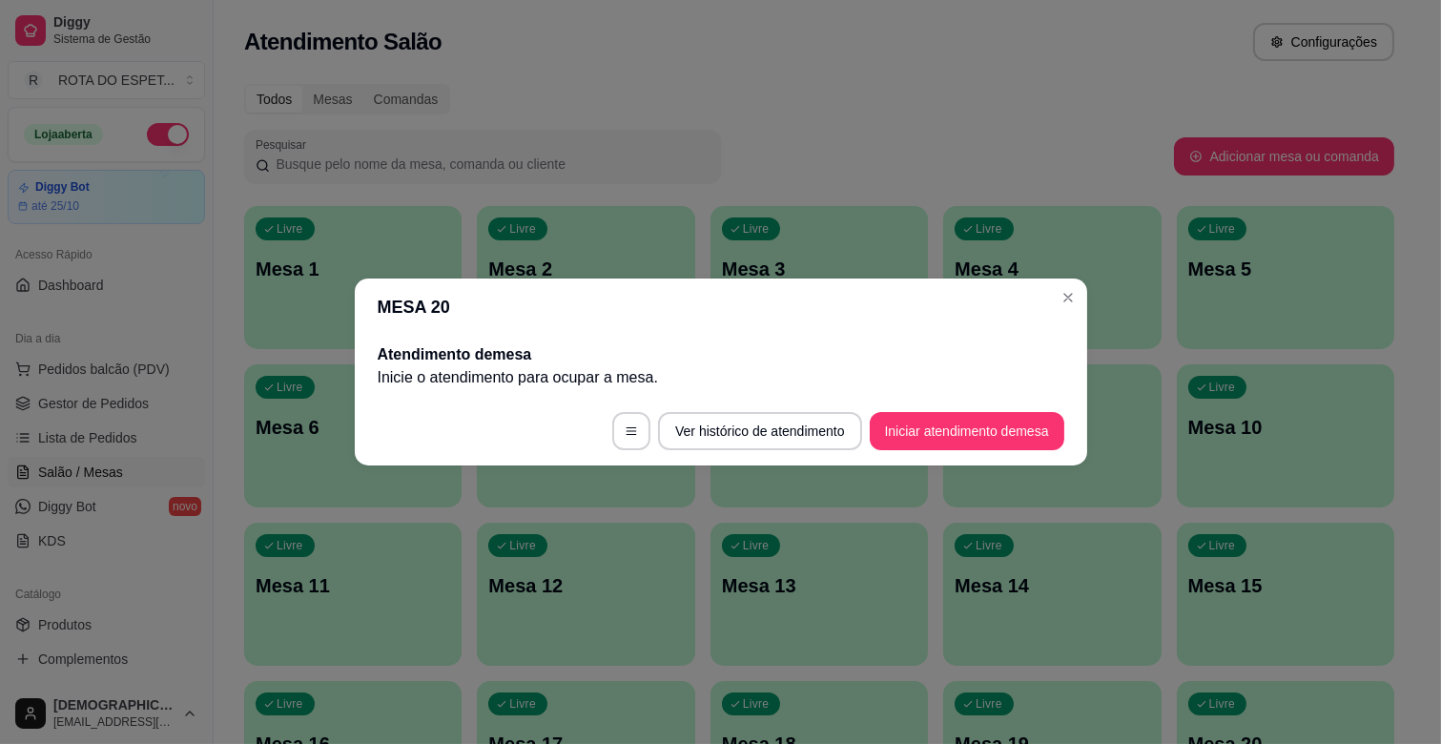
click at [1054, 313] on header "MESA 20" at bounding box center [721, 306] width 732 height 57
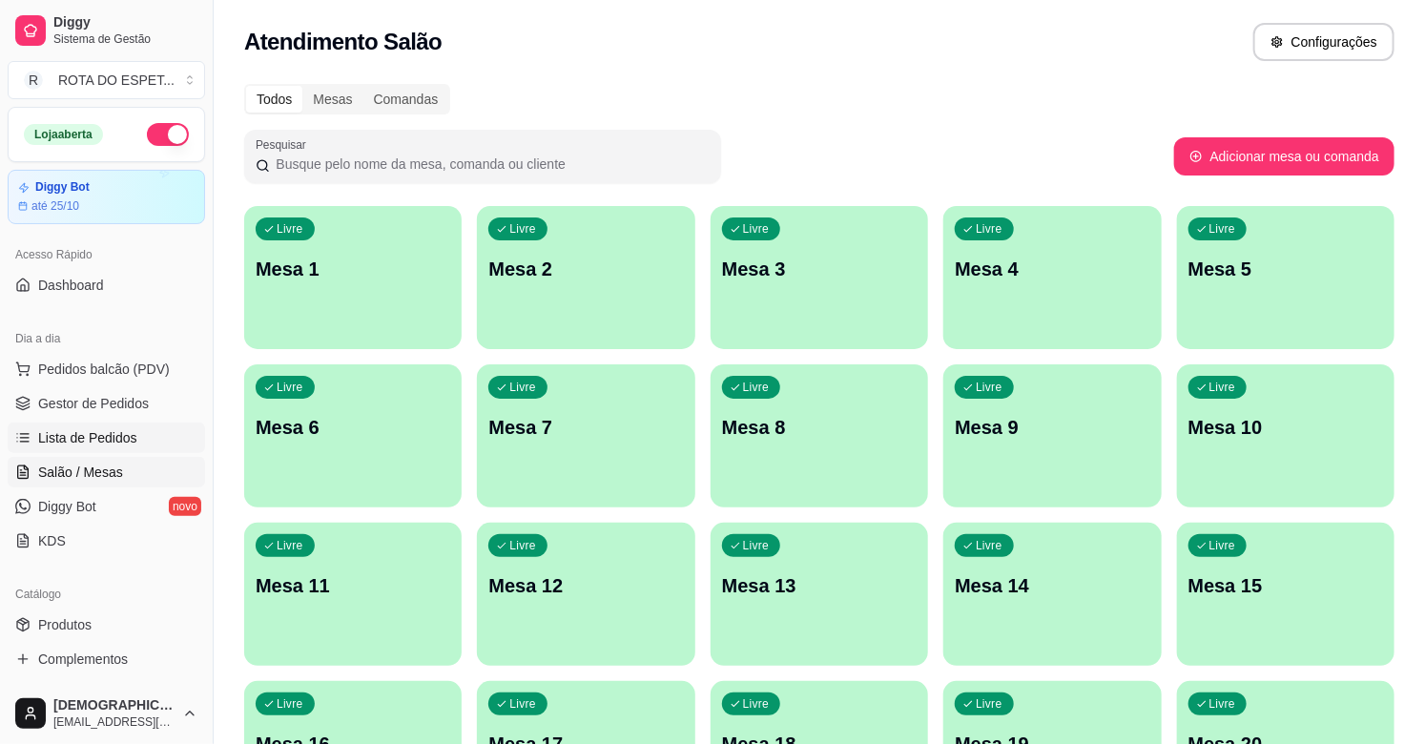
click at [97, 444] on span "Lista de Pedidos" at bounding box center [87, 437] width 99 height 19
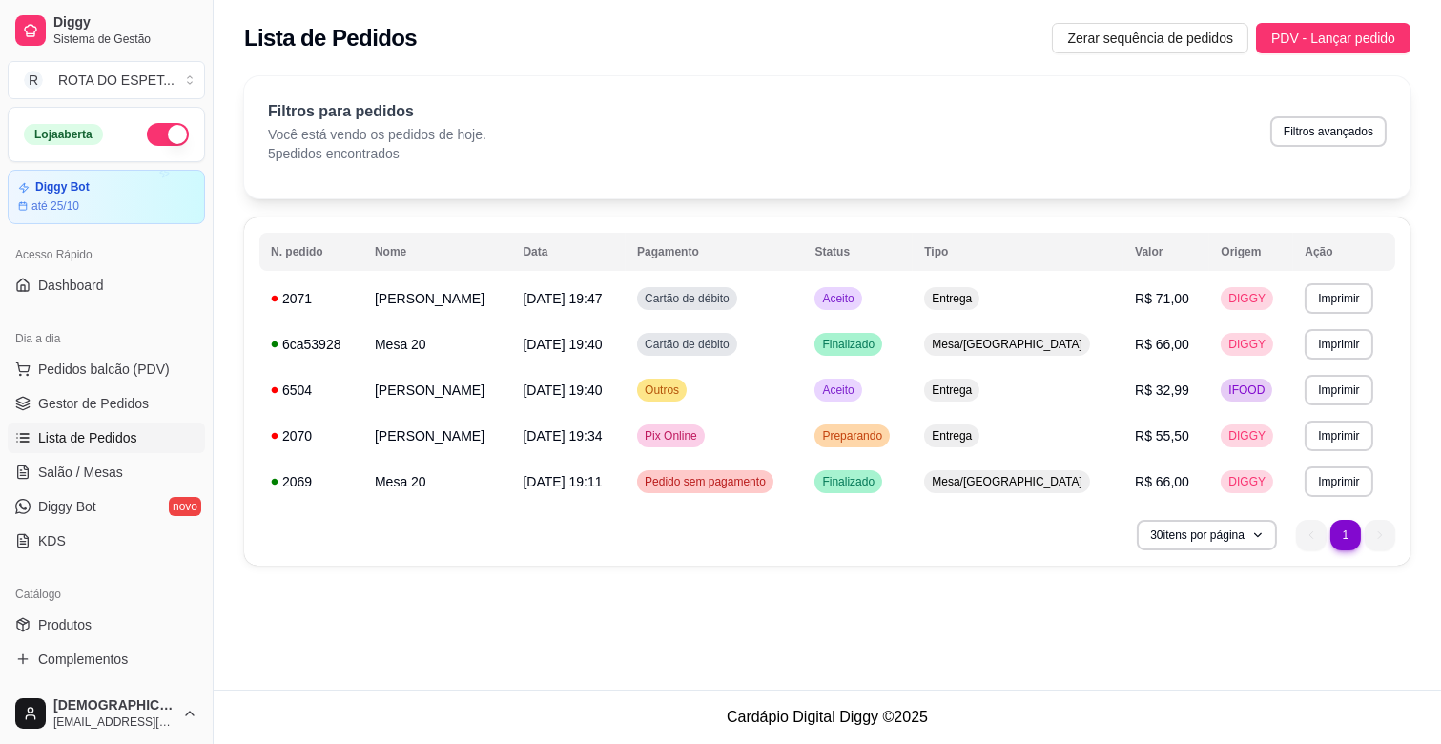
click at [97, 424] on link "Lista de Pedidos" at bounding box center [106, 438] width 197 height 31
click at [109, 408] on span "Gestor de Pedidos" at bounding box center [93, 403] width 111 height 19
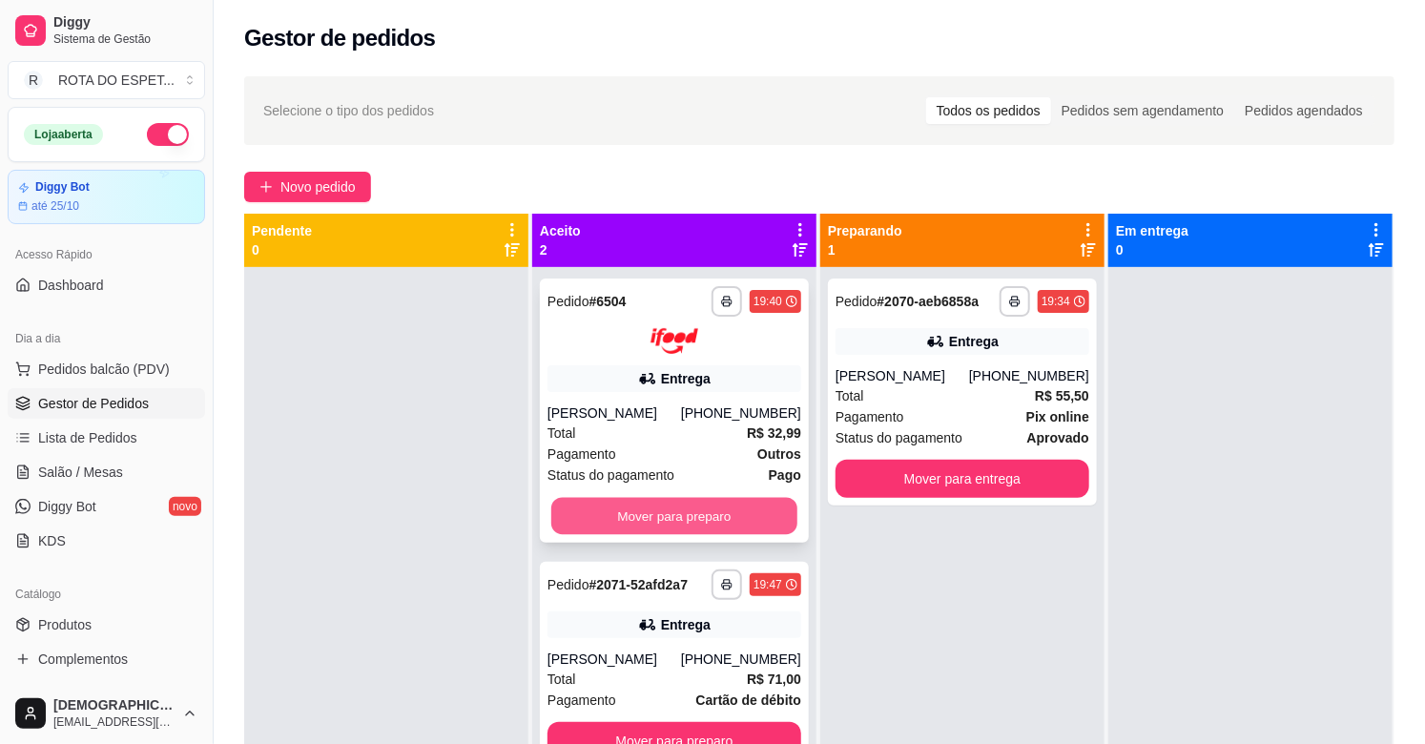
click at [675, 521] on button "Mover para preparo" at bounding box center [674, 515] width 246 height 37
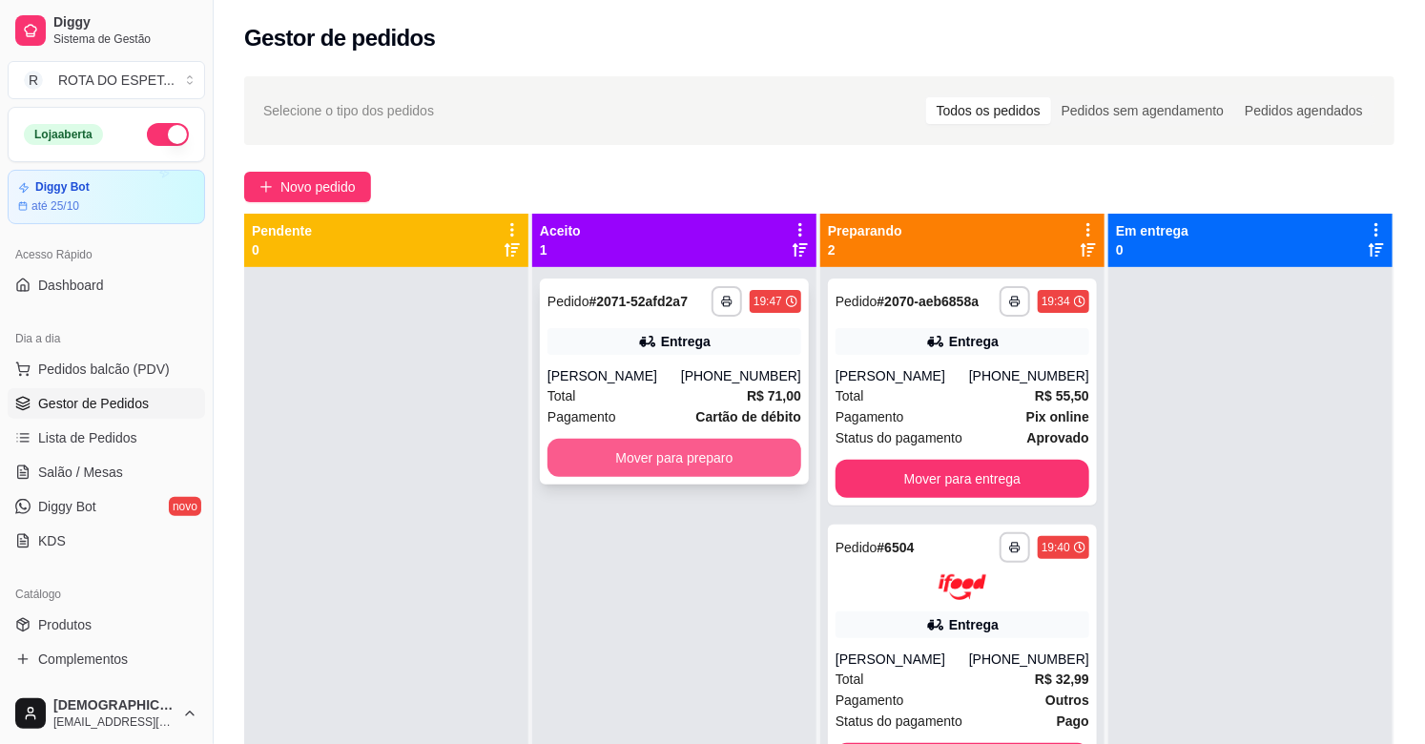
click at [674, 471] on button "Mover para preparo" at bounding box center [674, 458] width 254 height 38
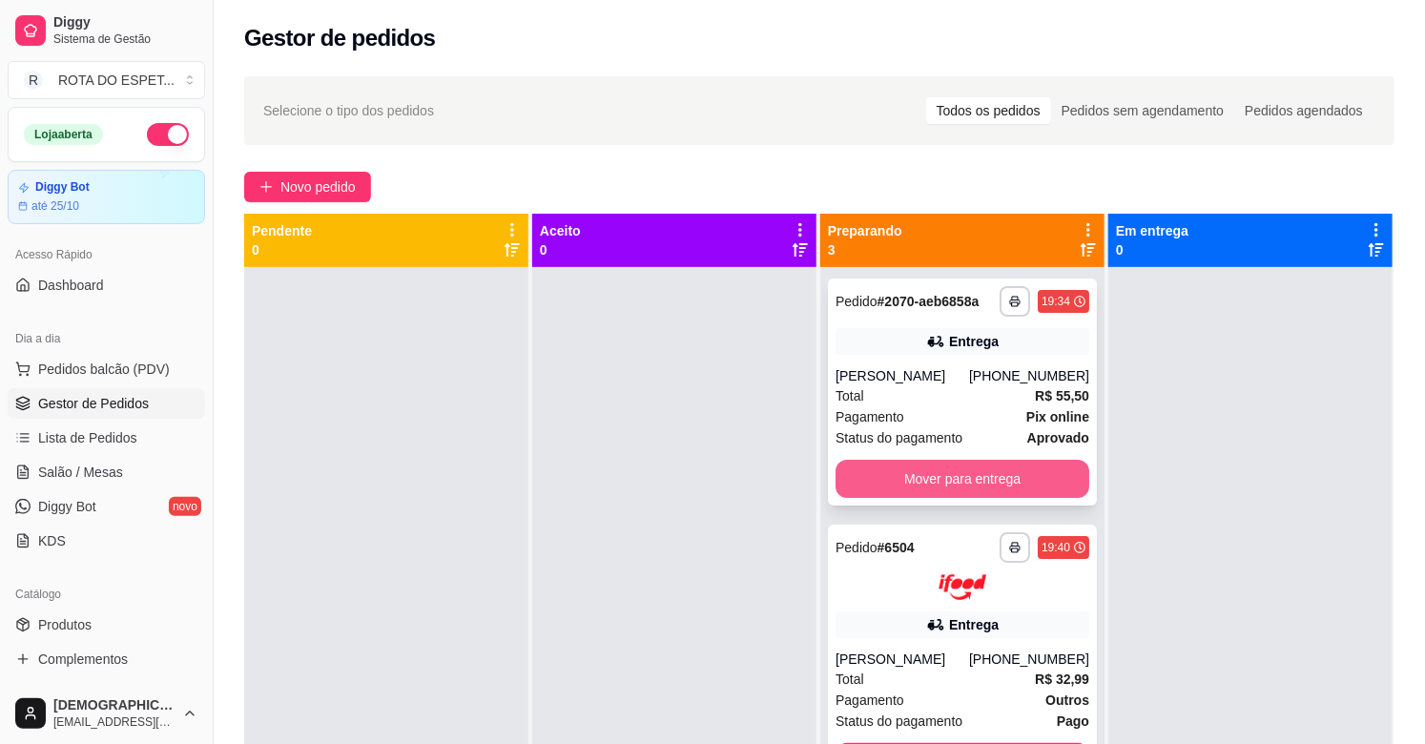
click at [884, 469] on button "Mover para entrega" at bounding box center [962, 479] width 254 height 38
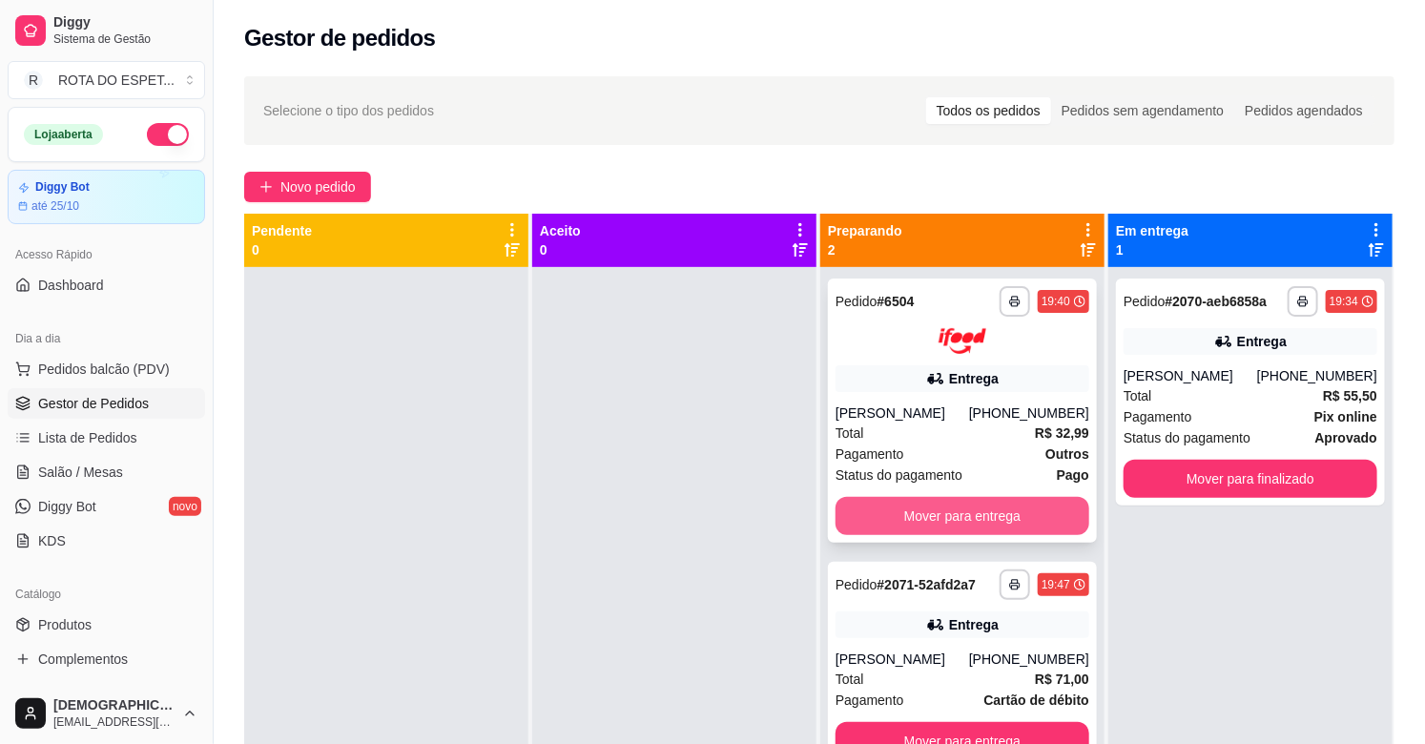
click at [884, 513] on button "Mover para entrega" at bounding box center [962, 516] width 254 height 38
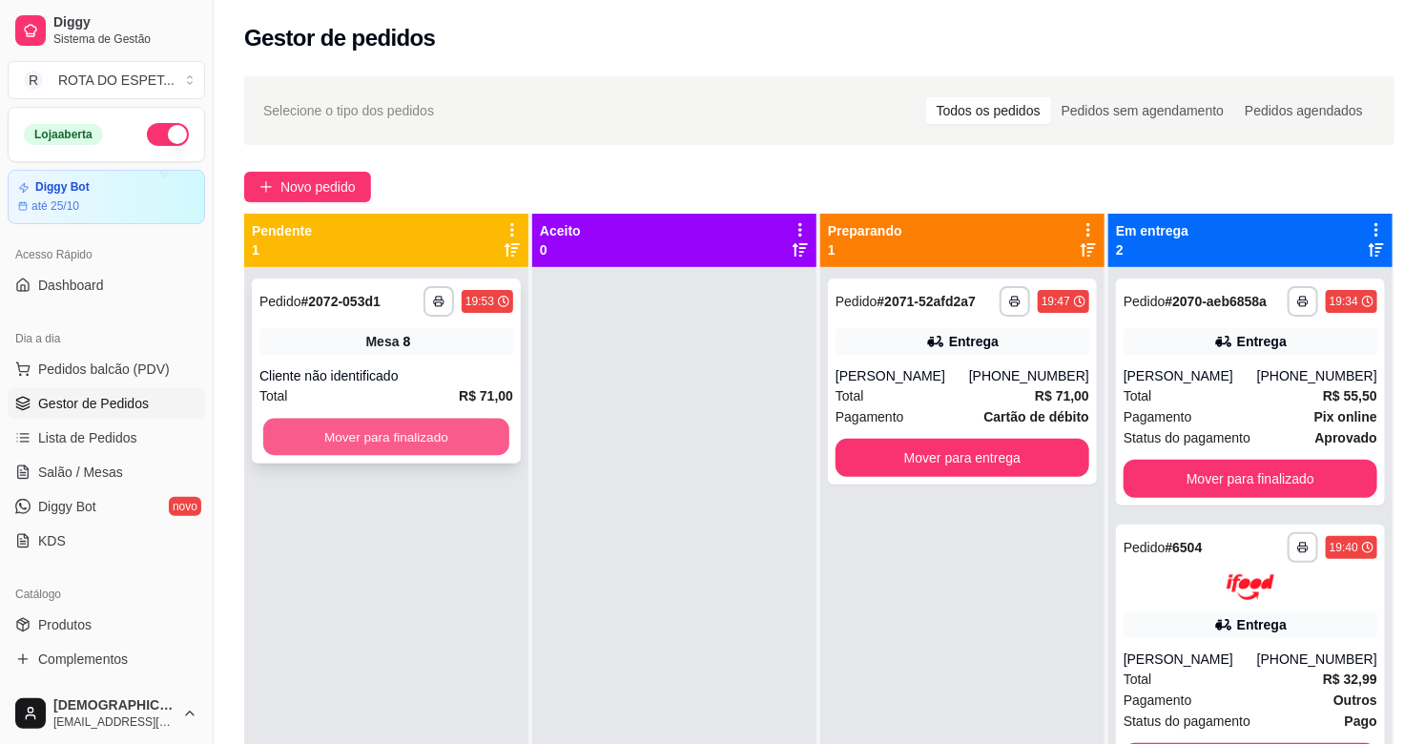
click at [401, 449] on button "Mover para finalizado" at bounding box center [386, 437] width 246 height 37
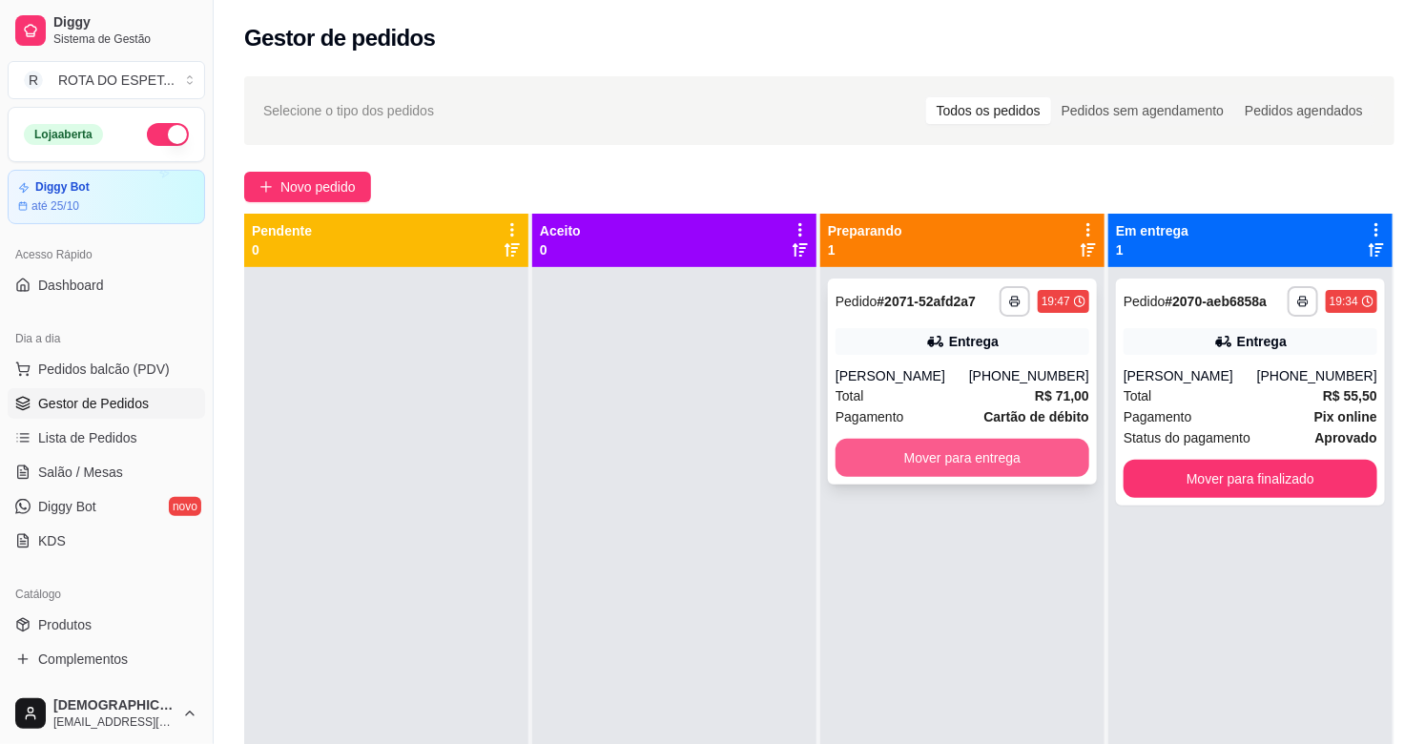
click at [997, 463] on button "Mover para entrega" at bounding box center [962, 458] width 254 height 38
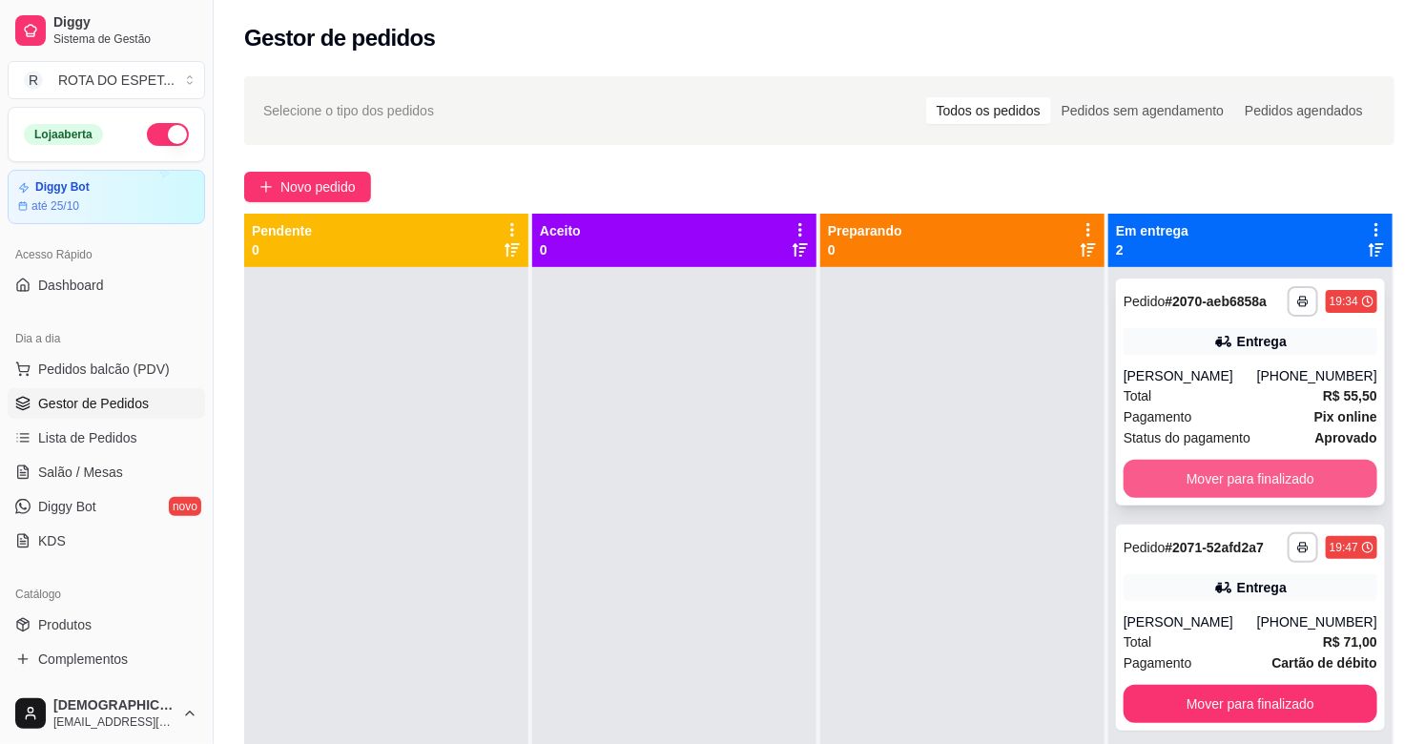
click at [1207, 468] on button "Mover para finalizado" at bounding box center [1251, 479] width 254 height 38
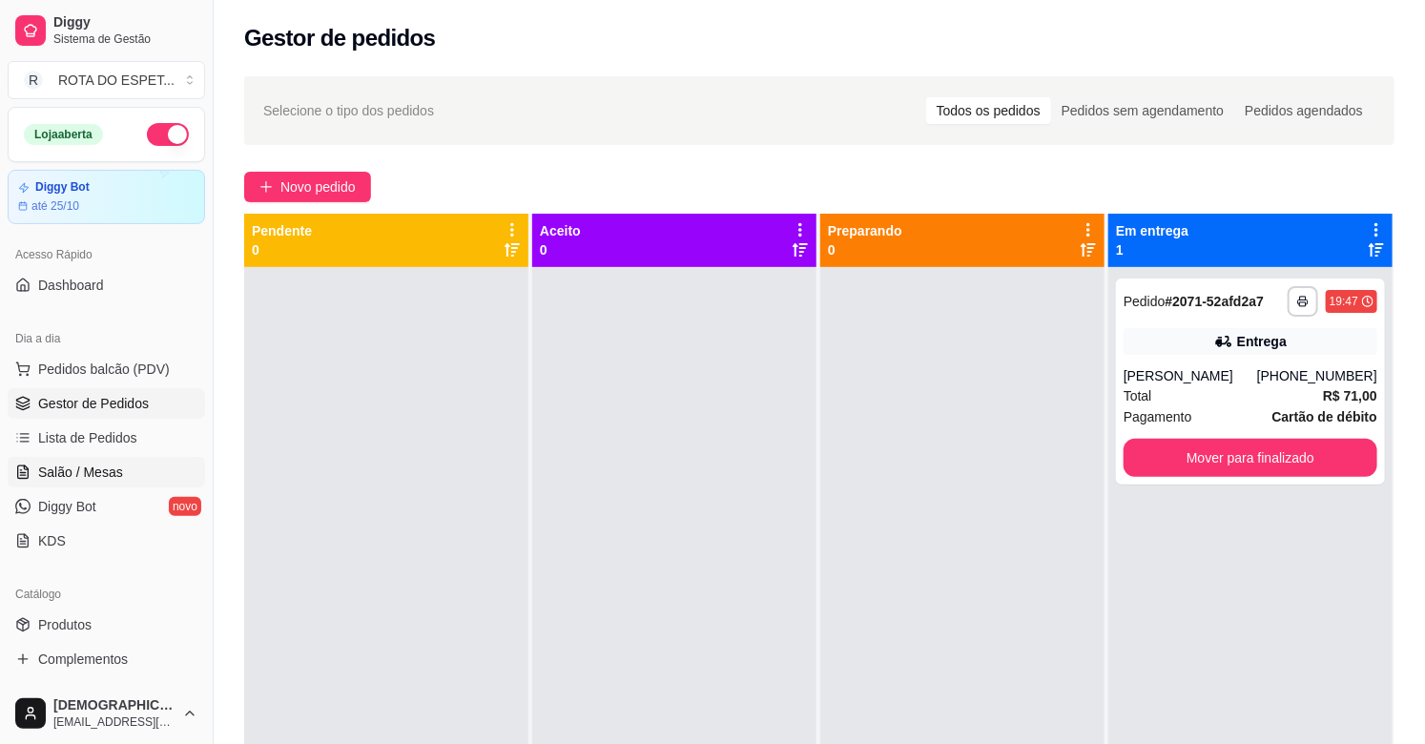
click at [101, 472] on span "Salão / Mesas" at bounding box center [80, 472] width 85 height 19
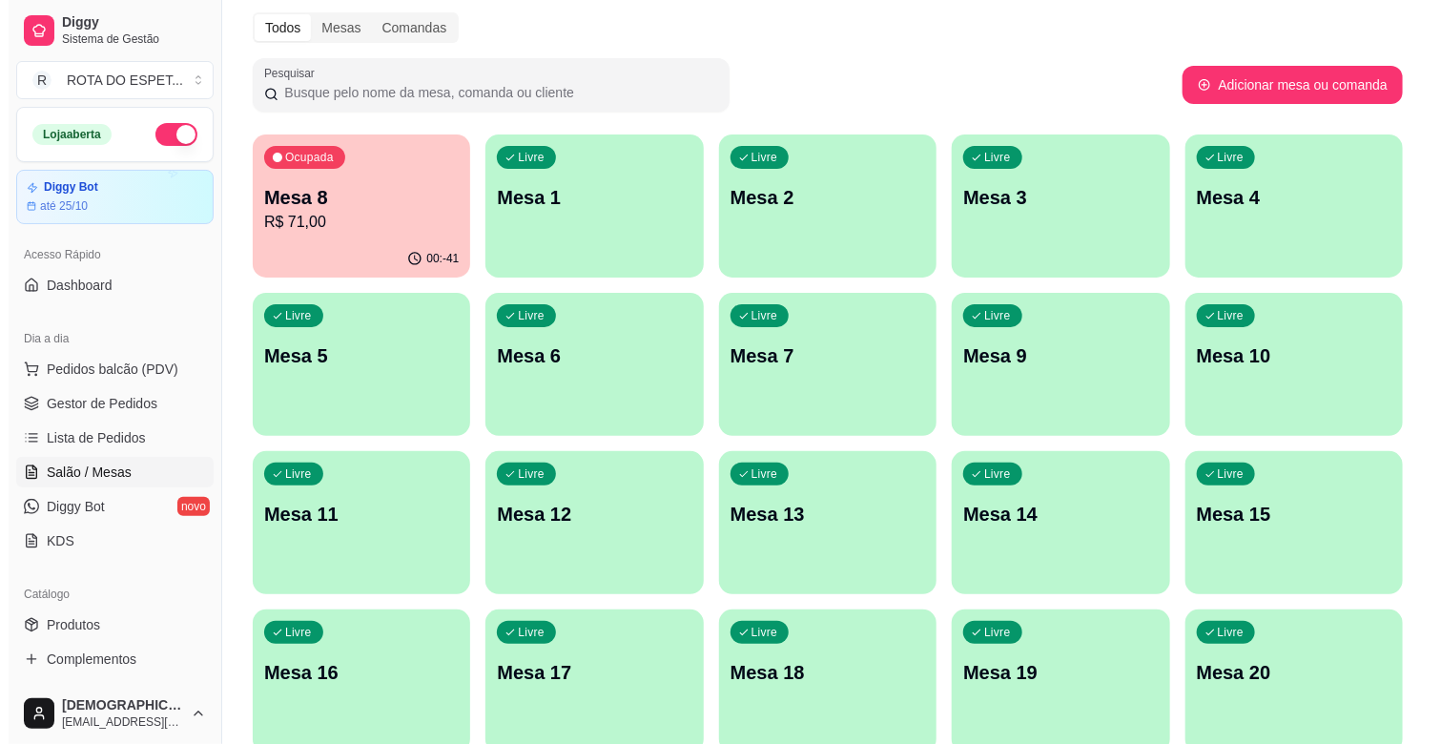
scroll to position [106, 0]
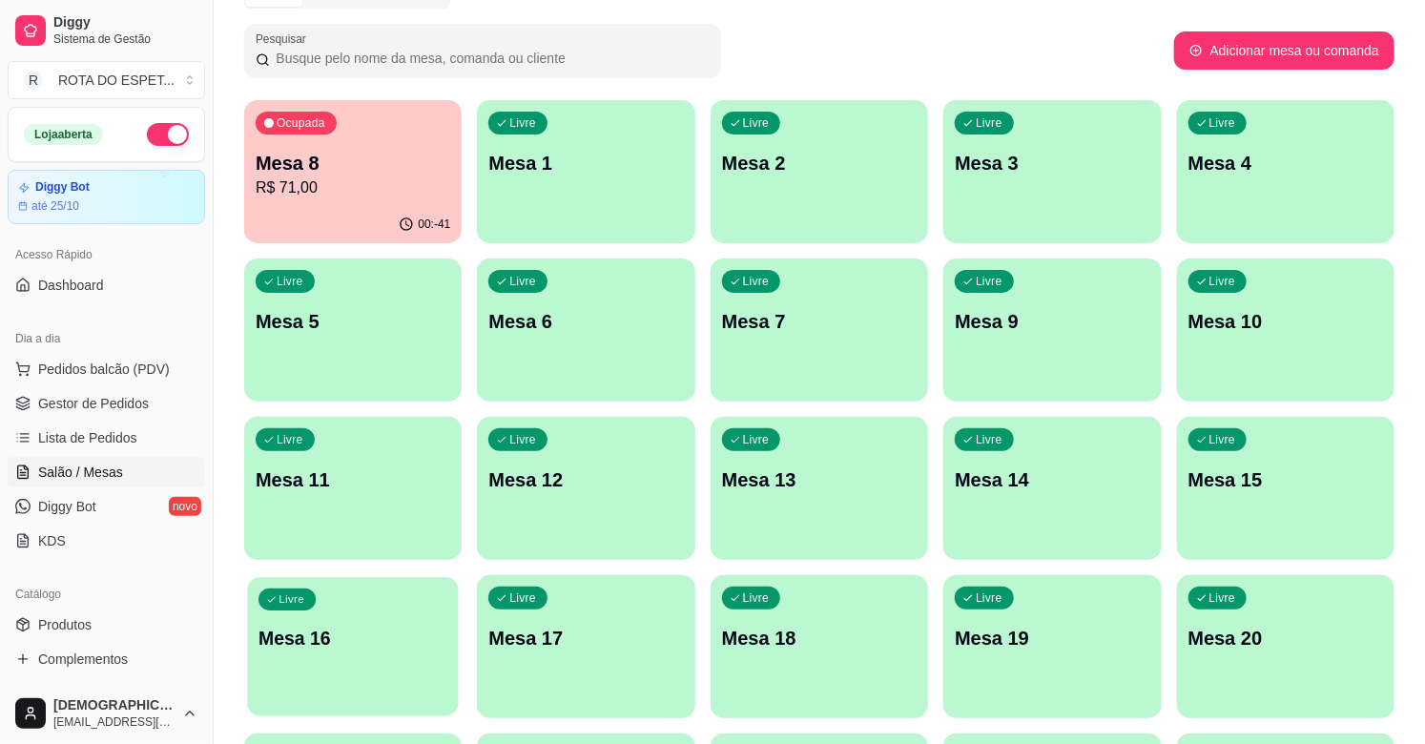
click at [313, 633] on p "Mesa 16" at bounding box center [352, 639] width 189 height 26
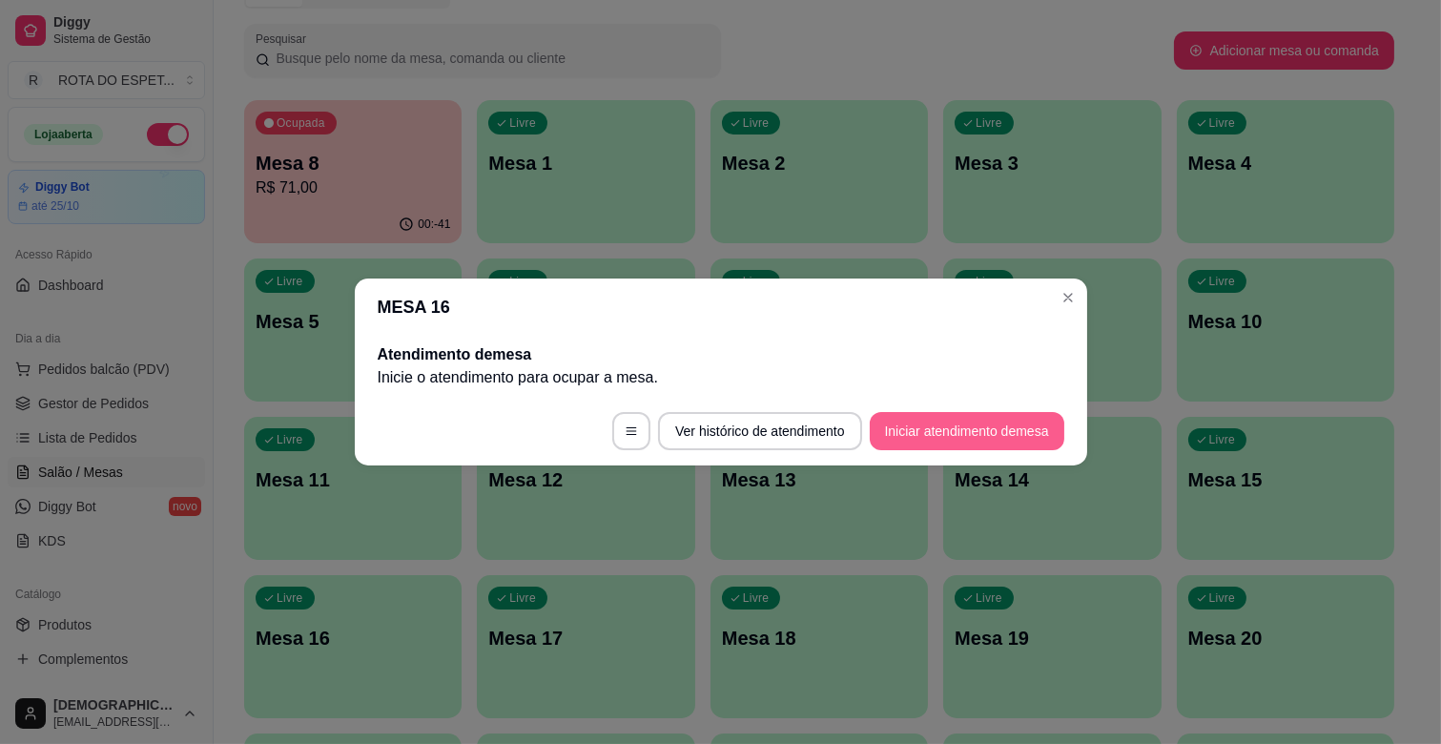
click at [969, 427] on button "Iniciar atendimento de mesa" at bounding box center [967, 431] width 195 height 38
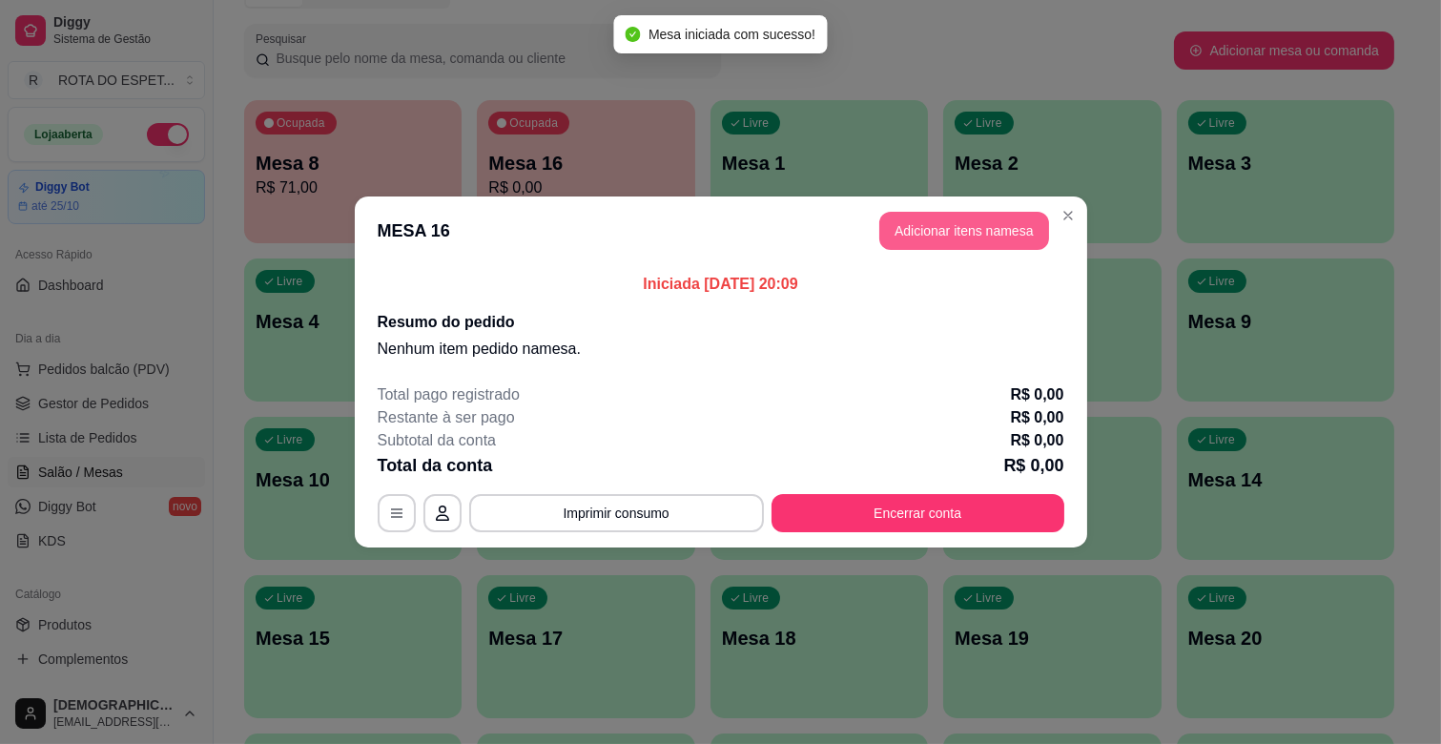
click at [978, 230] on button "Adicionar itens na mesa" at bounding box center [964, 231] width 170 height 38
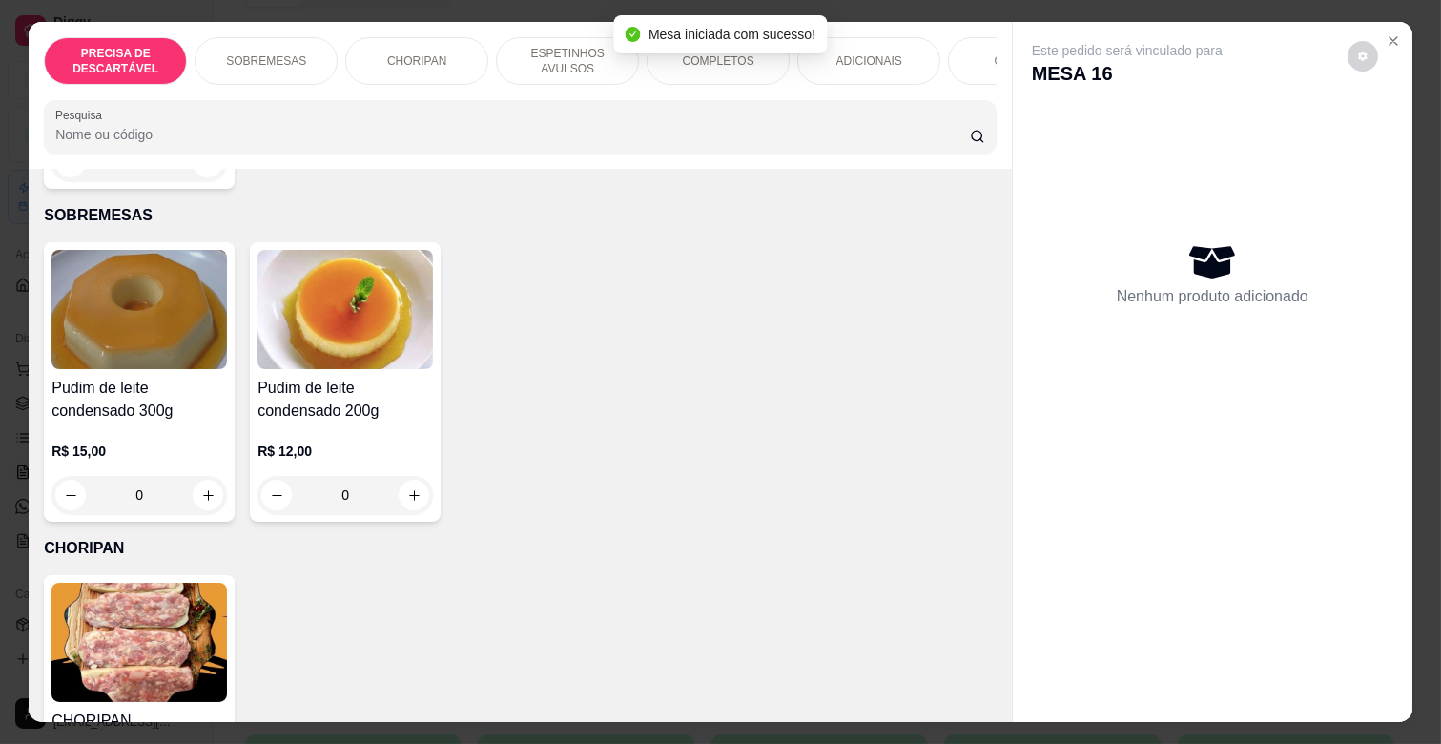
scroll to position [423, 0]
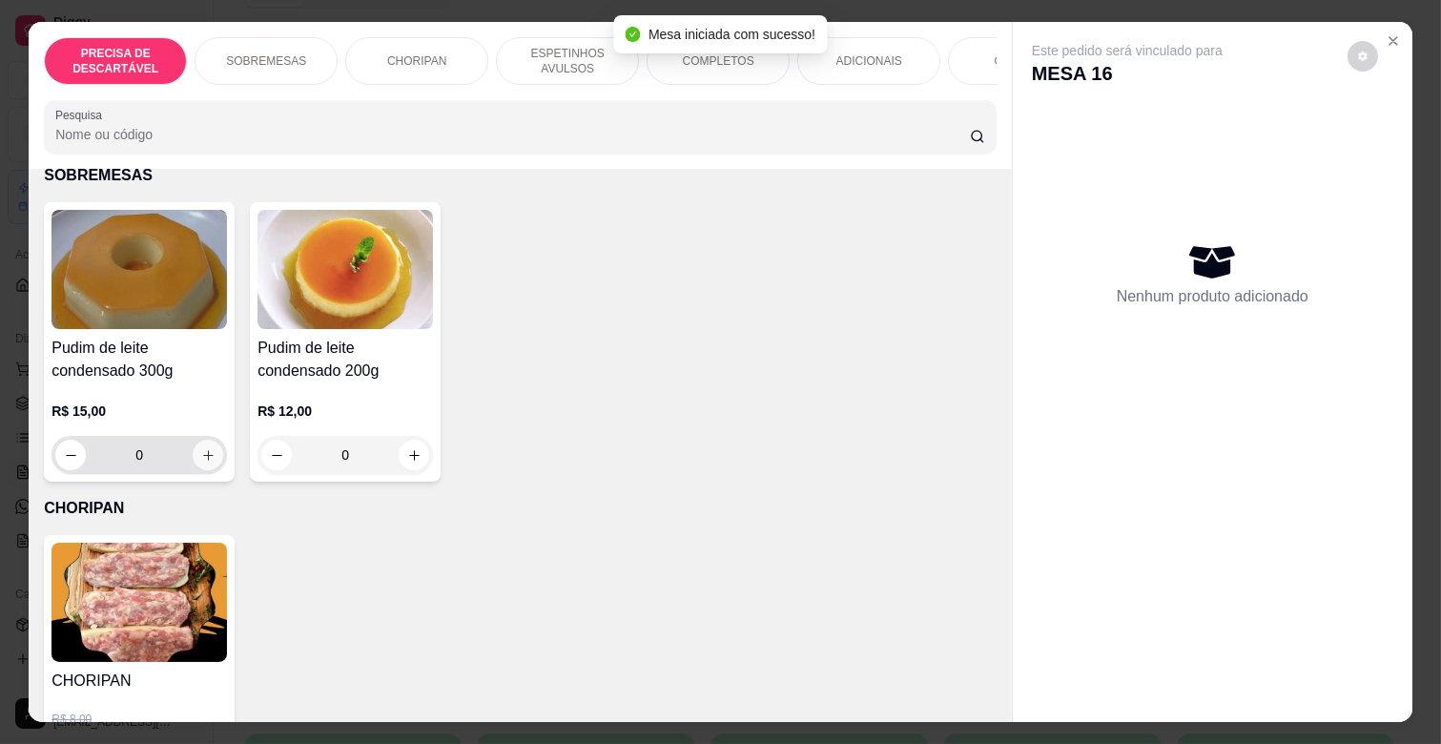
click at [208, 441] on button "increase-product-quantity" at bounding box center [208, 455] width 31 height 31
type input "1"
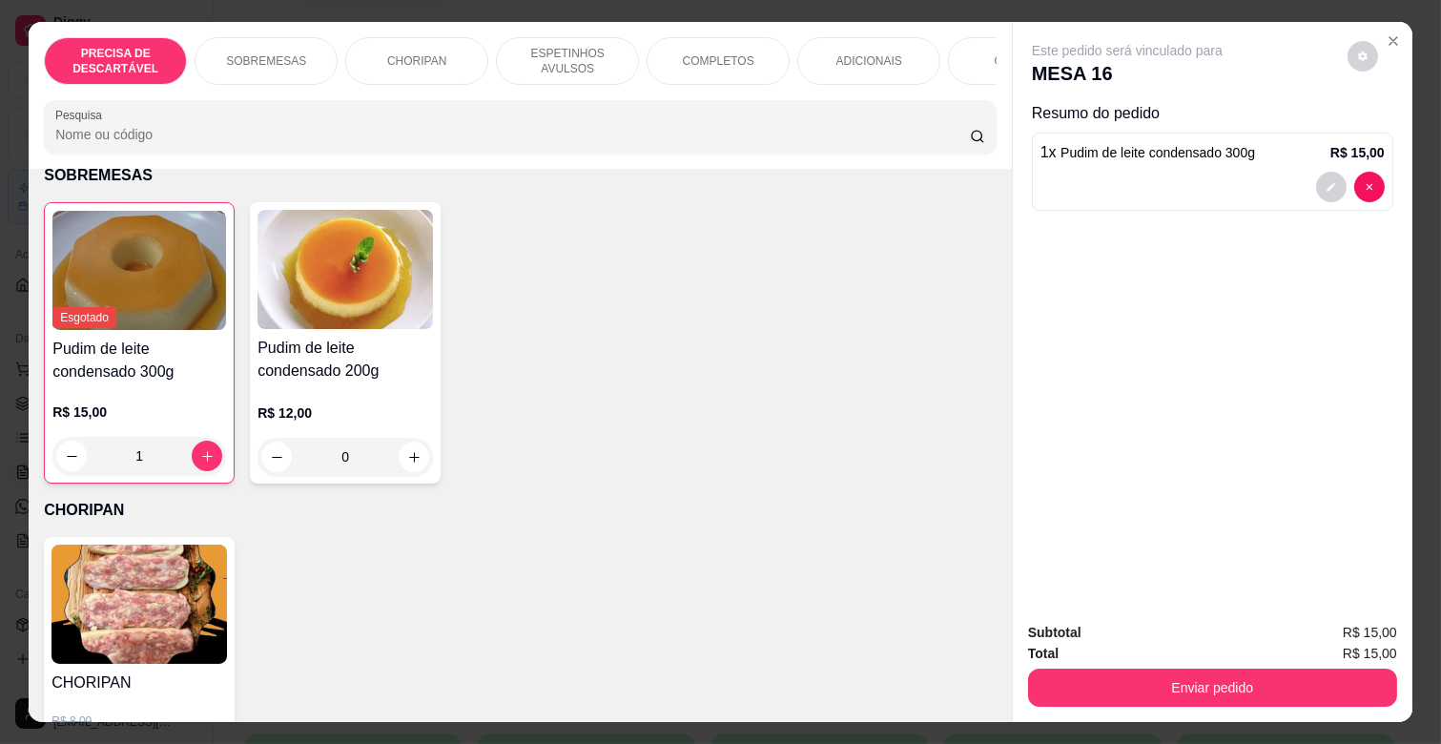
click at [878, 53] on p "ADICIONAIS" at bounding box center [869, 60] width 66 height 15
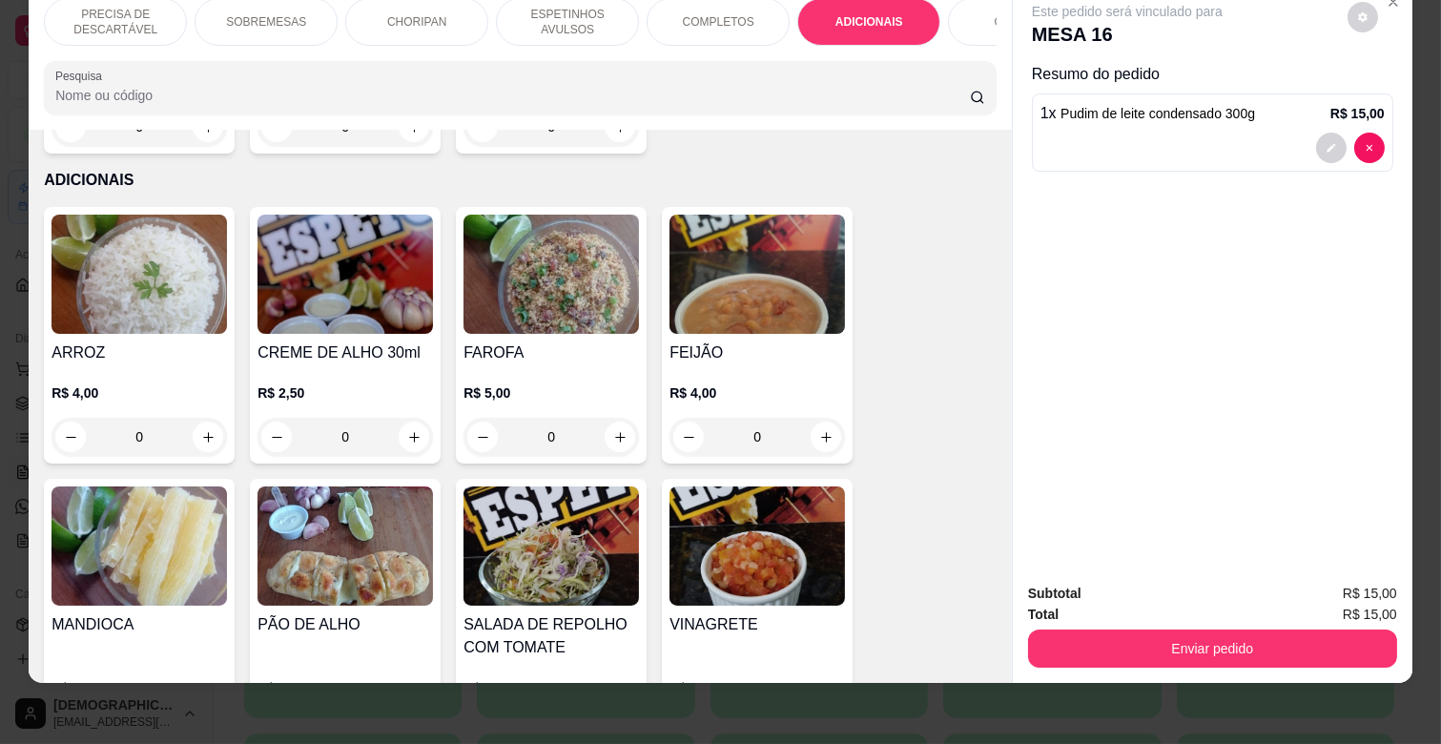
scroll to position [3453, 0]
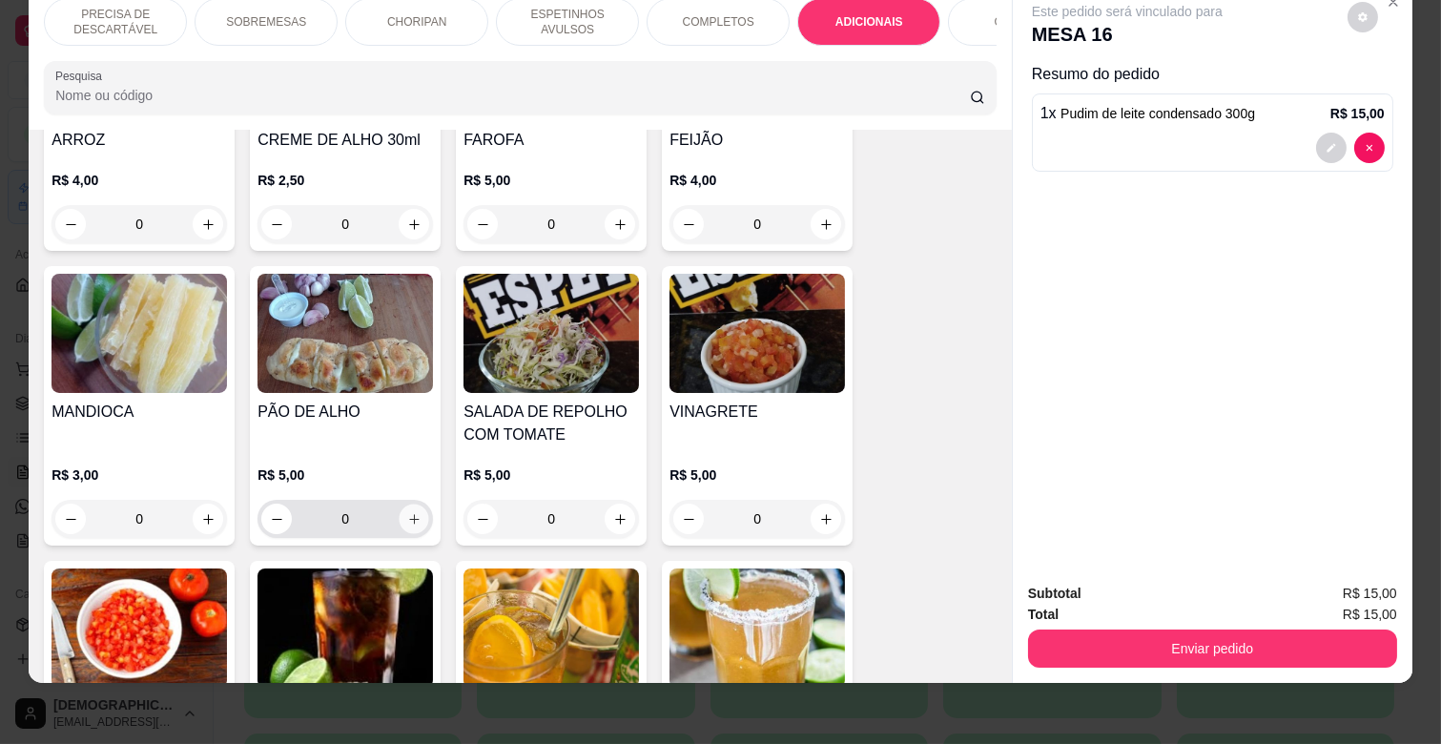
click at [408, 505] on button "increase-product-quantity" at bounding box center [415, 520] width 30 height 30
type input "1"
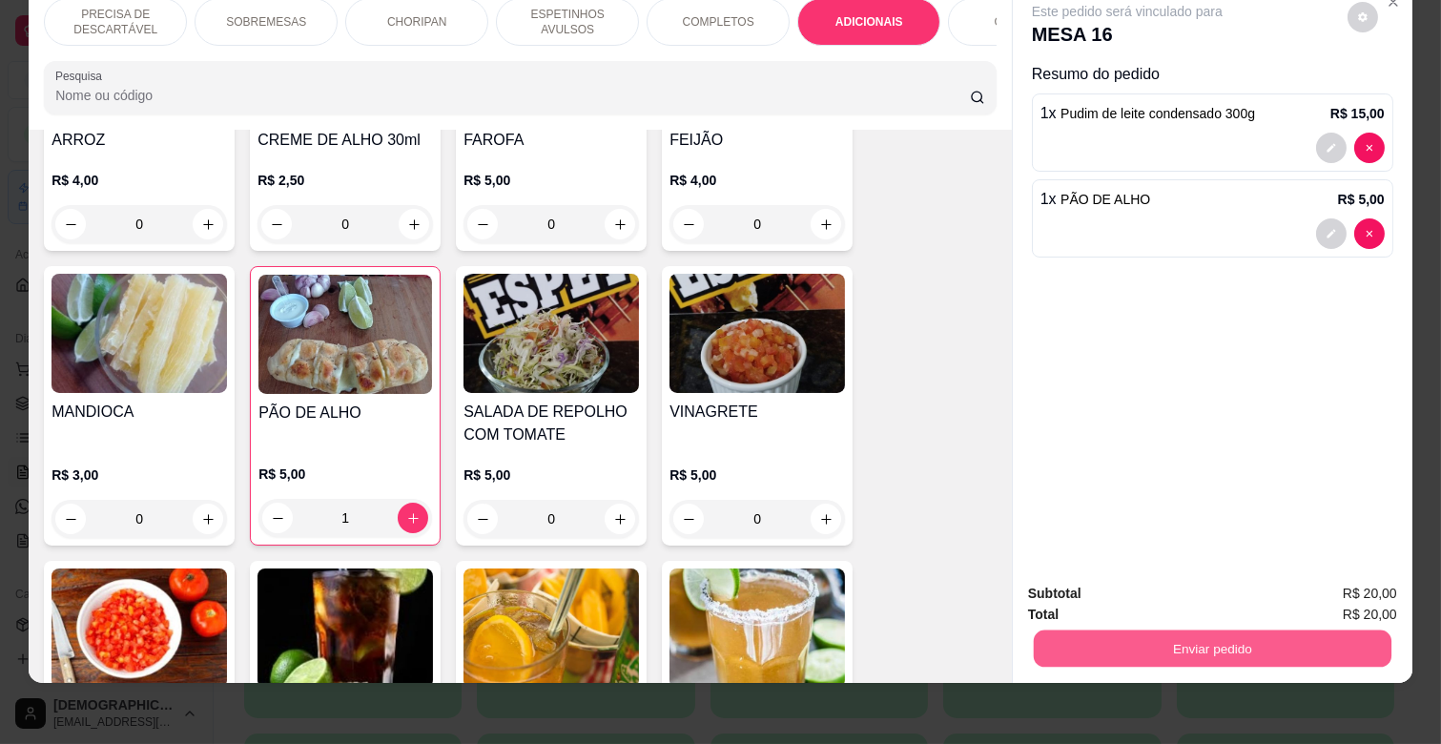
click at [1274, 629] on button "Enviar pedido" at bounding box center [1213, 647] width 358 height 37
click at [1331, 585] on button "Enviar pedido" at bounding box center [1347, 585] width 108 height 36
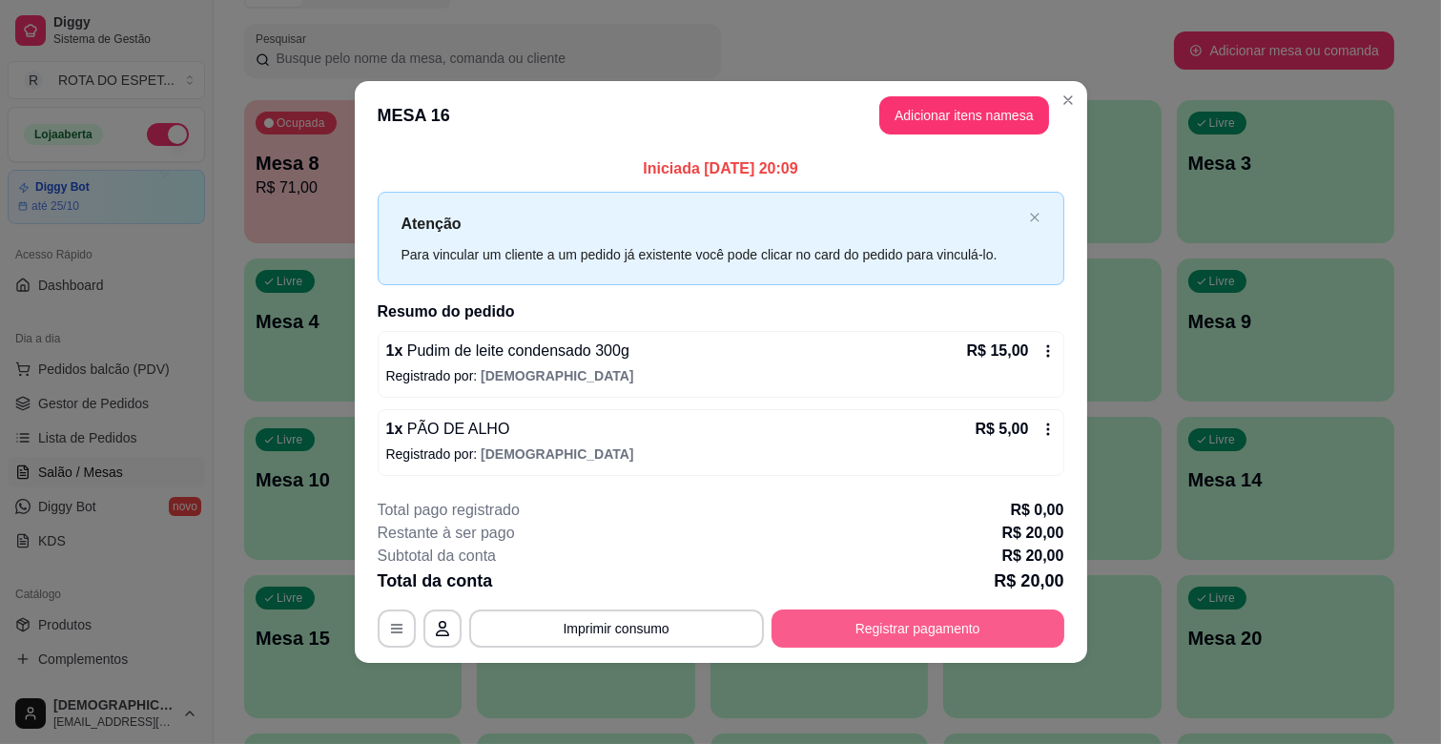
click at [920, 617] on button "Registrar pagamento" at bounding box center [918, 628] width 293 height 38
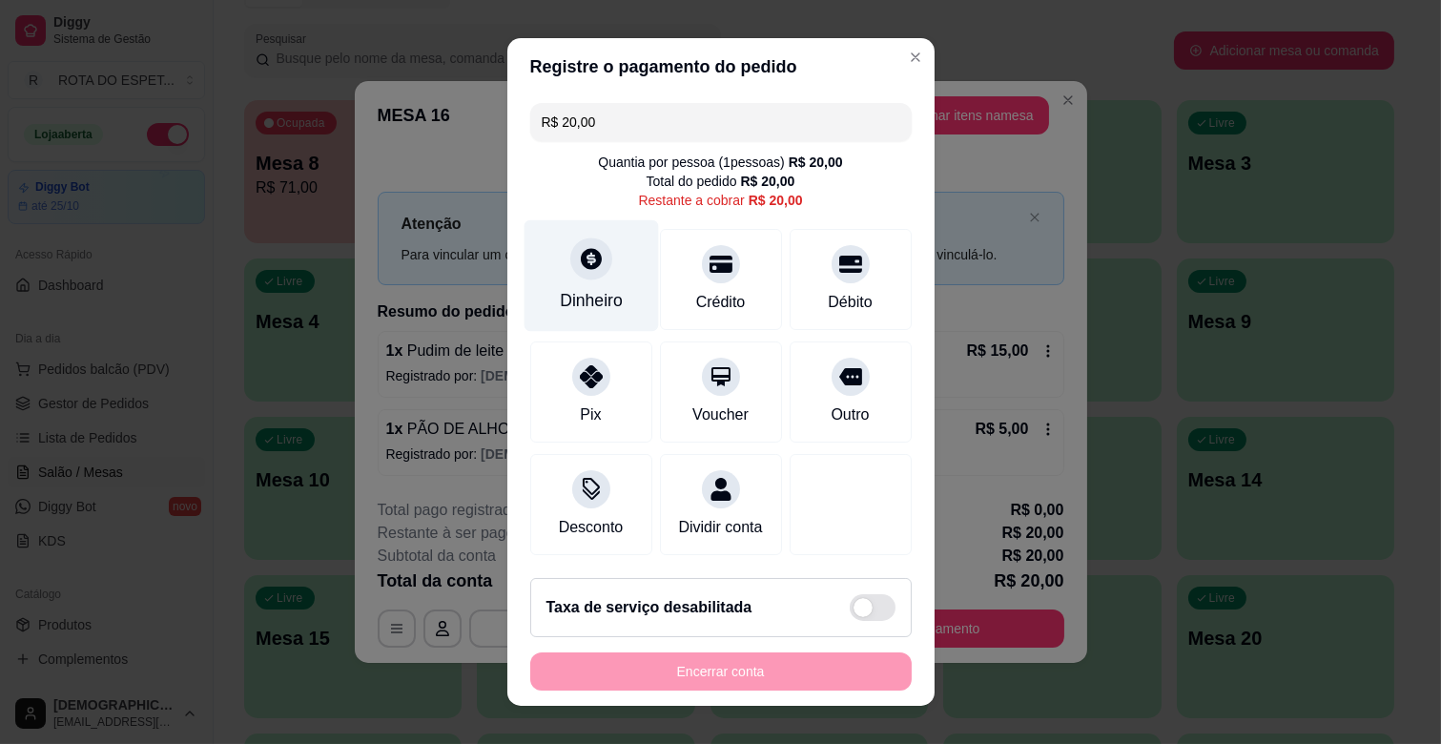
click at [581, 265] on icon at bounding box center [591, 258] width 21 height 21
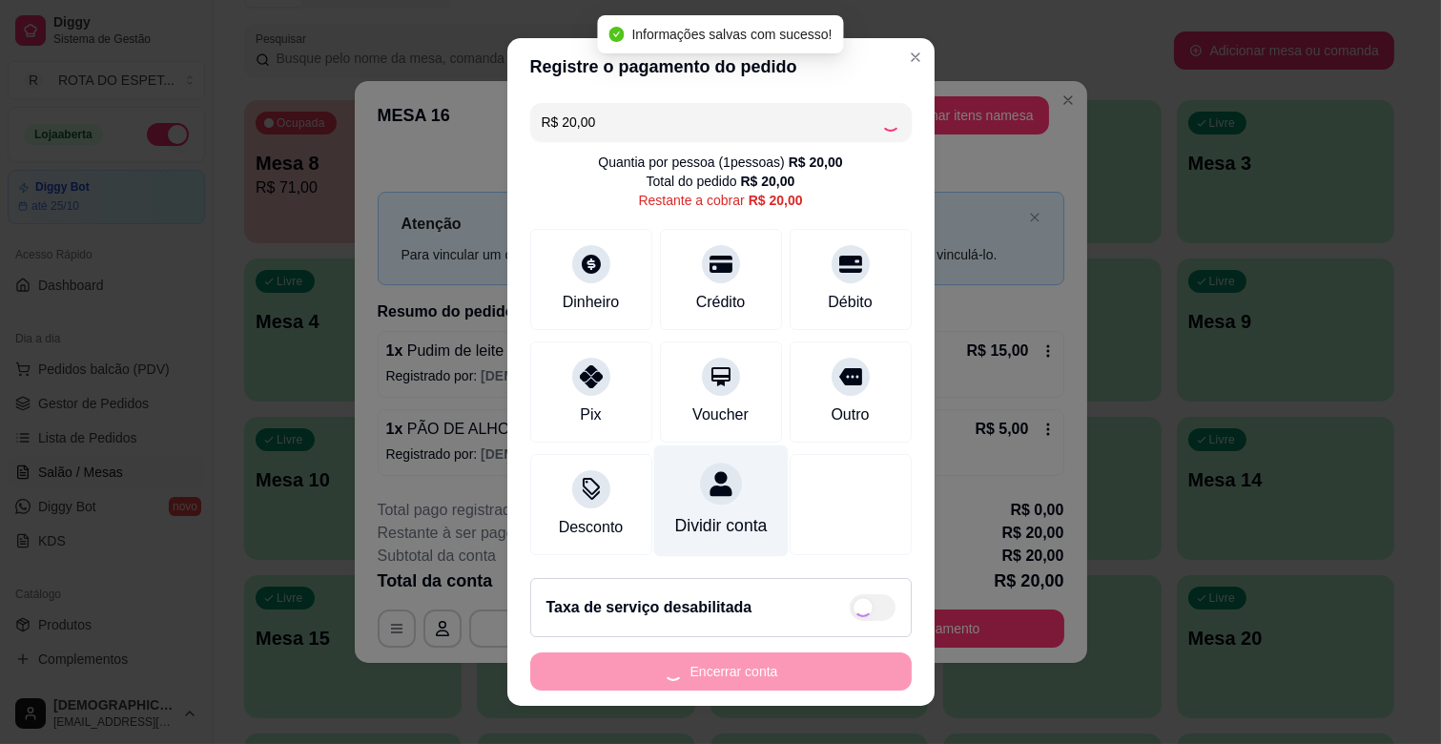
type input "R$ 0,00"
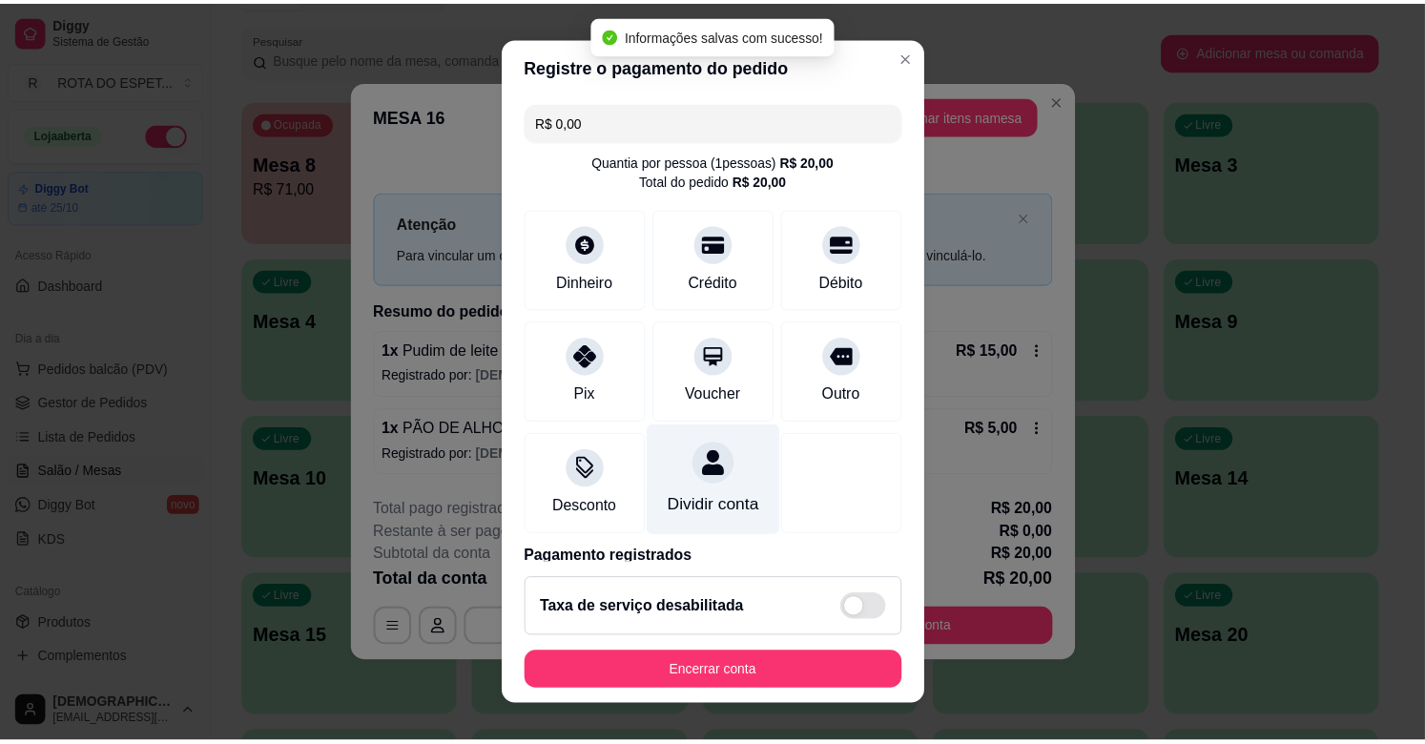
scroll to position [101, 0]
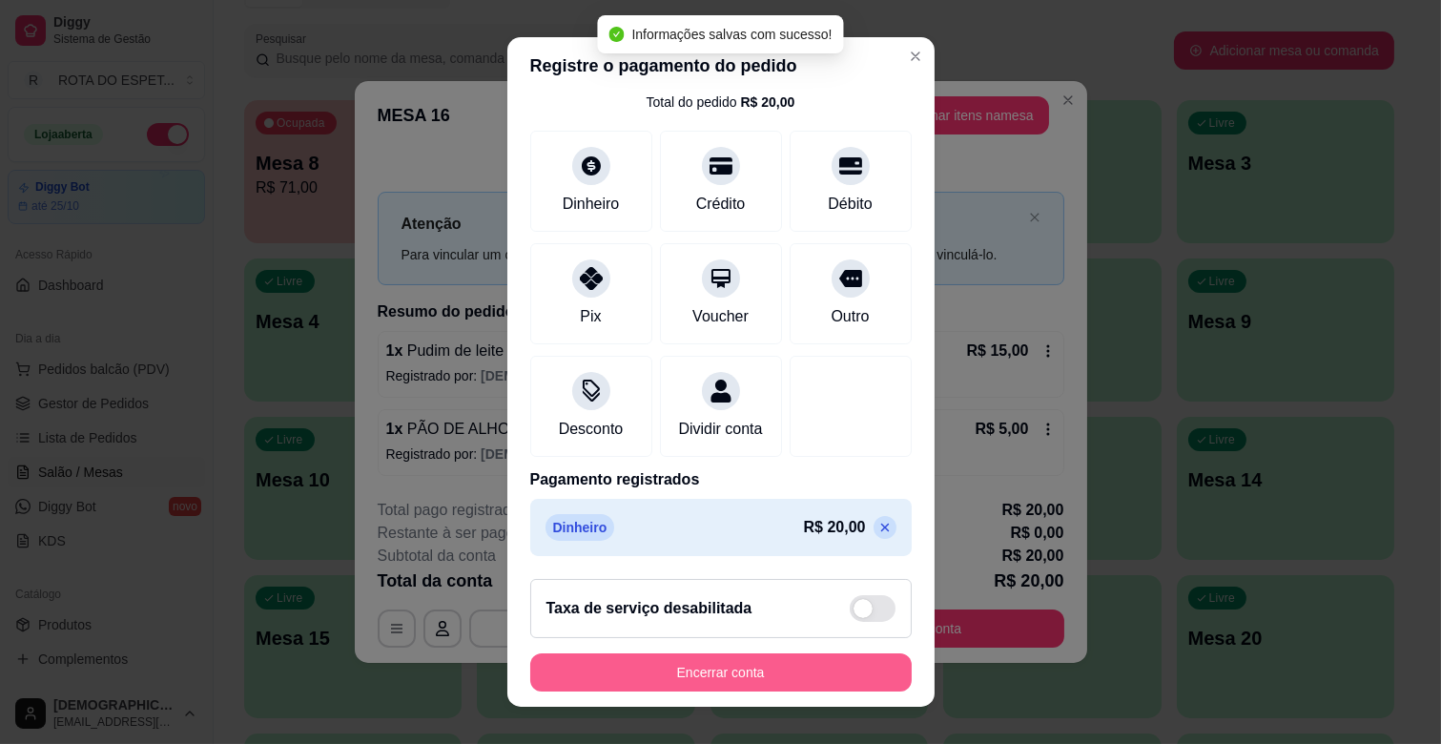
click at [739, 671] on button "Encerrar conta" at bounding box center [721, 672] width 382 height 38
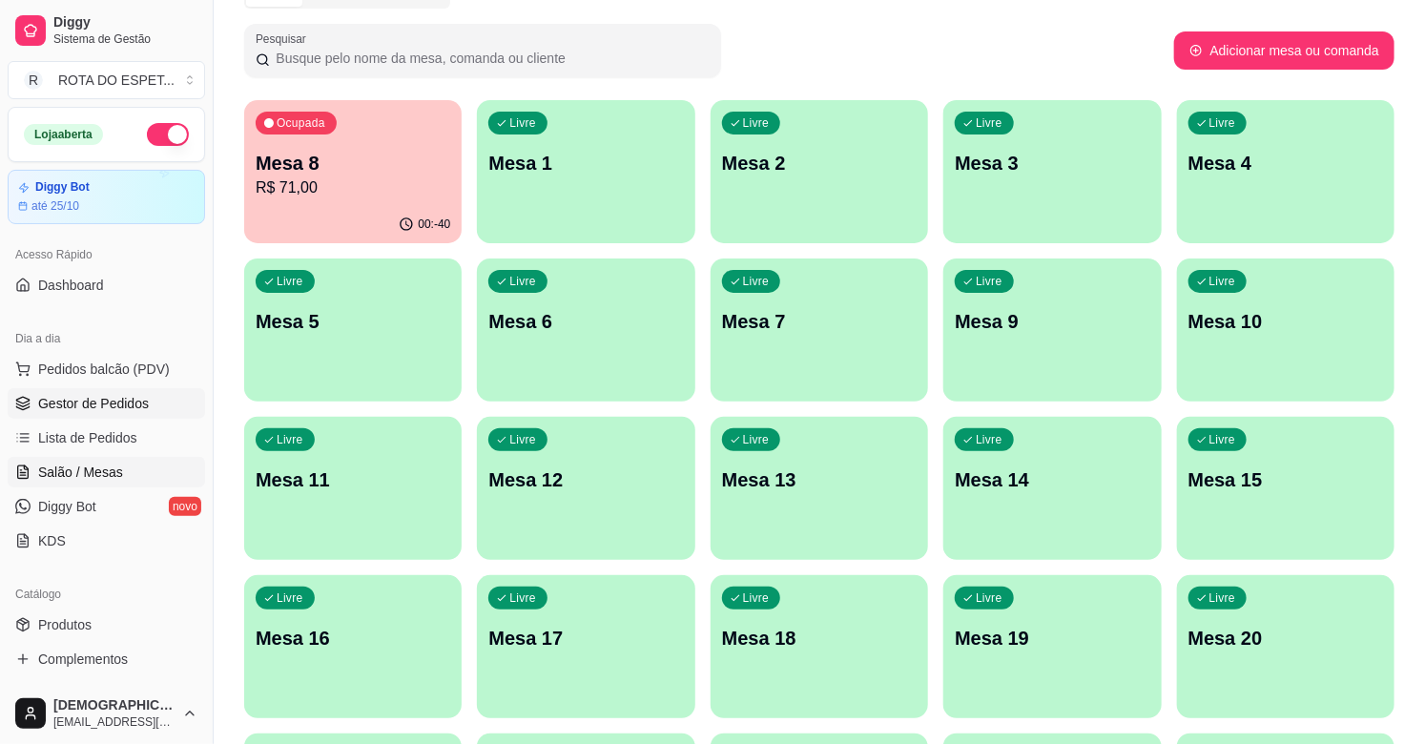
click at [93, 402] on span "Gestor de Pedidos" at bounding box center [93, 403] width 111 height 19
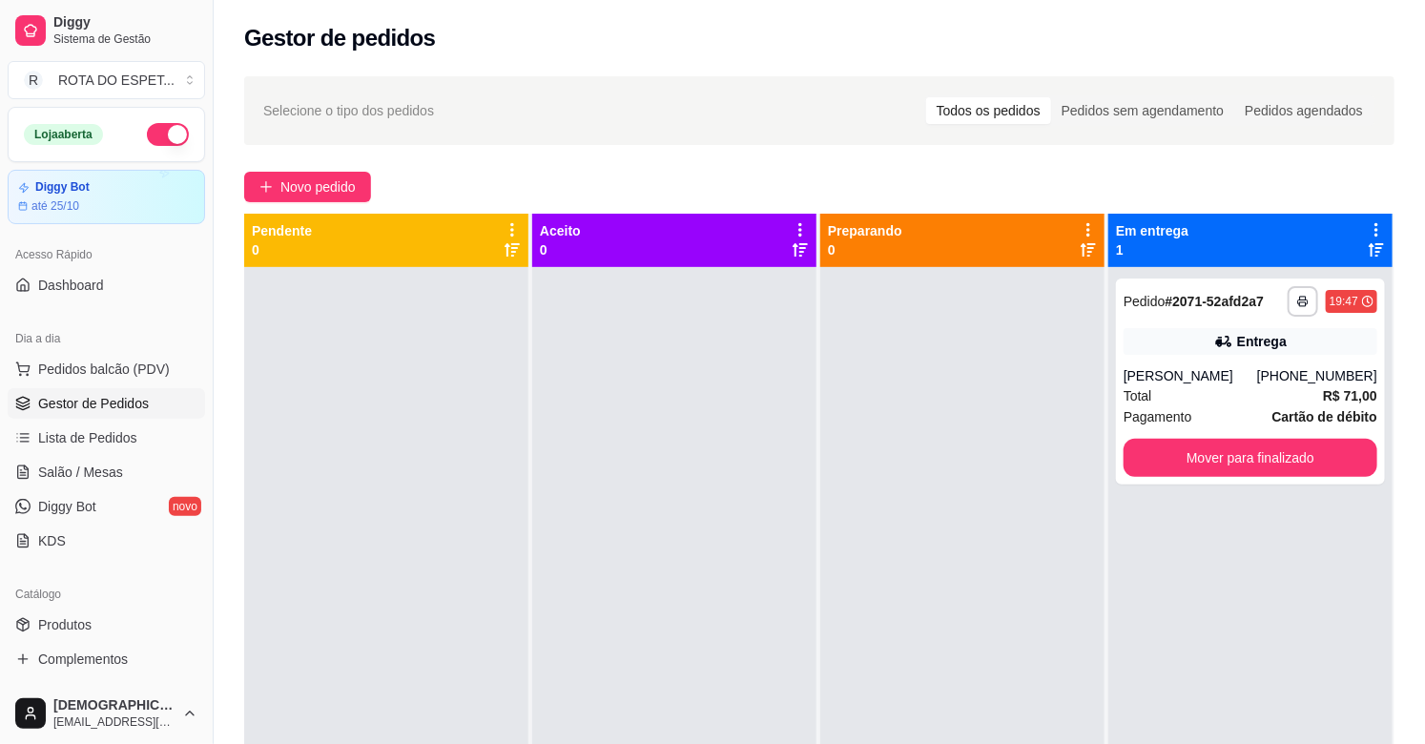
click at [737, 33] on div "Gestor de pedidos" at bounding box center [819, 38] width 1150 height 31
click at [95, 478] on span "Salão / Mesas" at bounding box center [80, 472] width 85 height 19
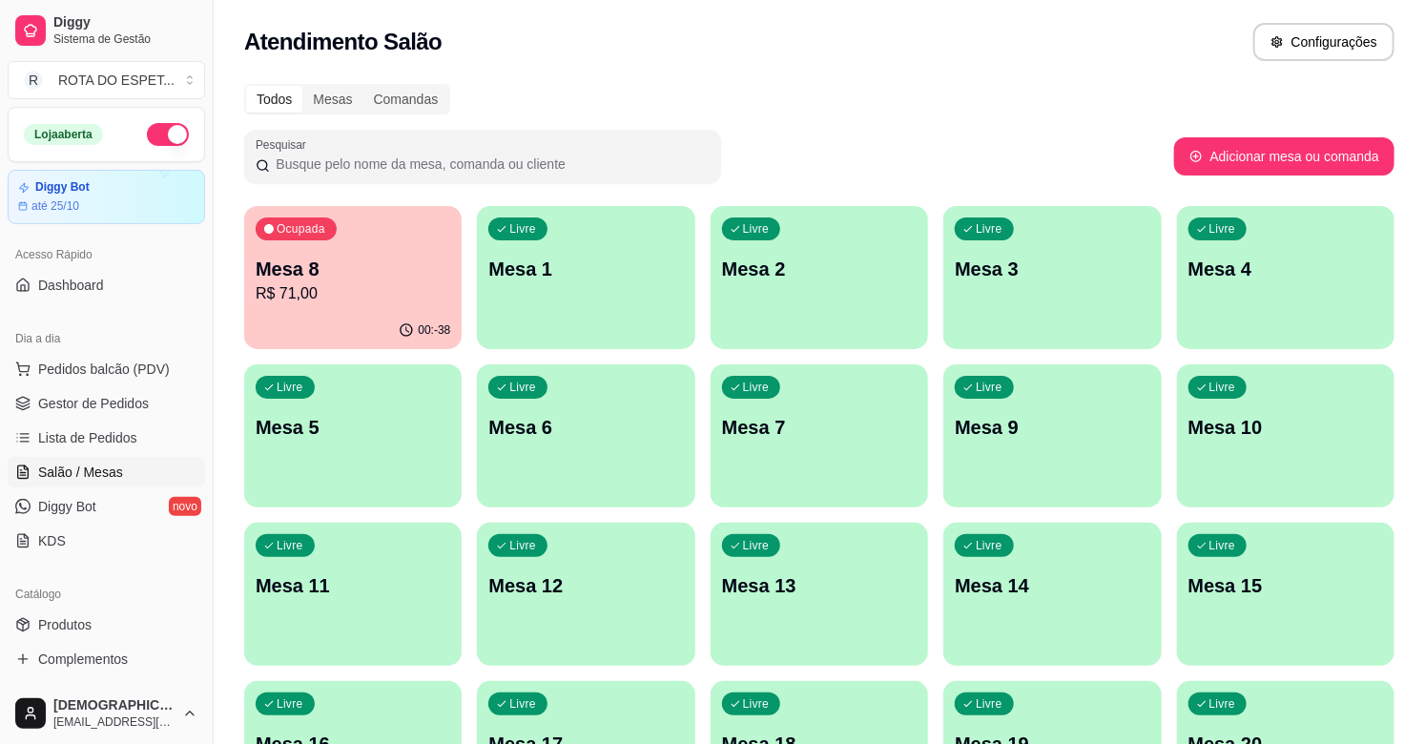
click at [449, 290] on div "Ocupada Mesa 8 R$ 71,00" at bounding box center [352, 259] width 217 height 106
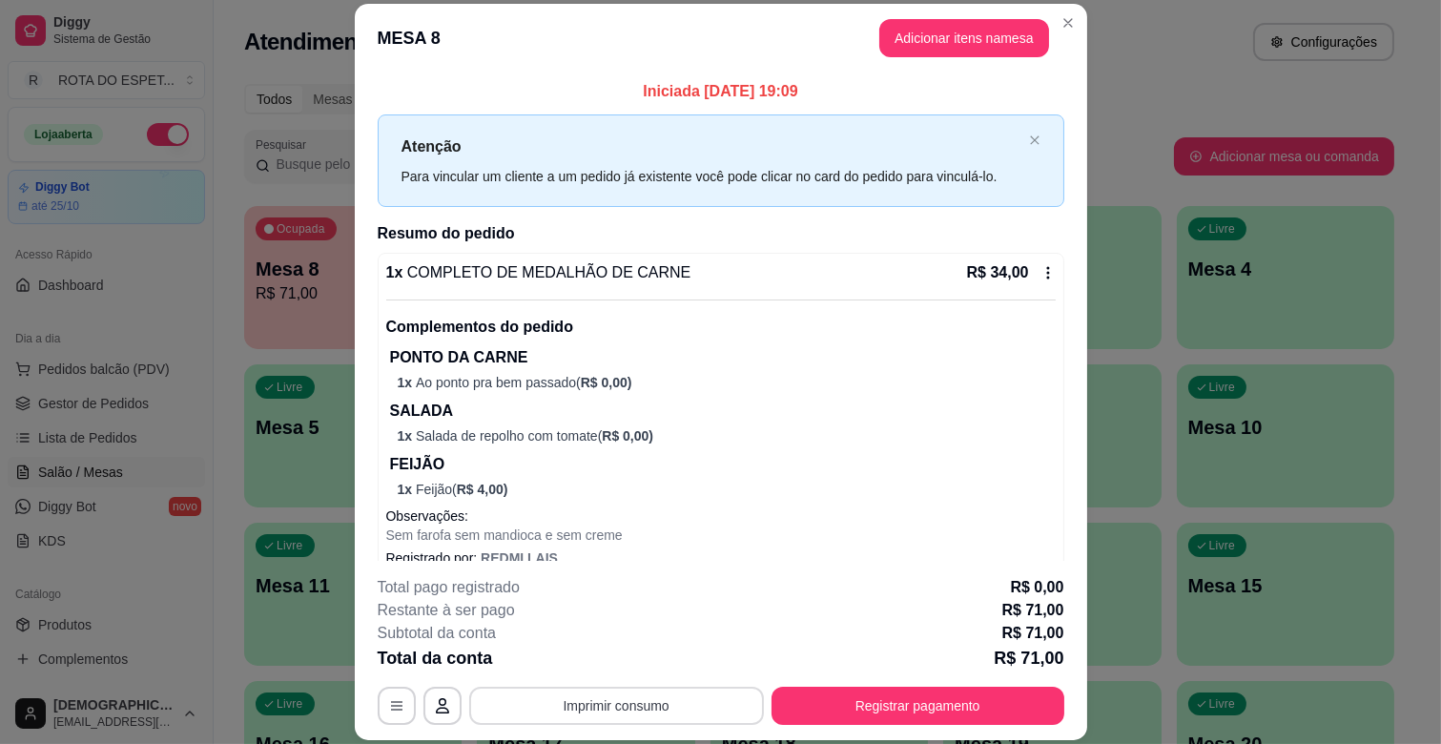
click at [576, 710] on button "Imprimir consumo" at bounding box center [616, 706] width 295 height 38
click at [604, 658] on button "IMPRESSORA CAIXA" at bounding box center [614, 662] width 157 height 31
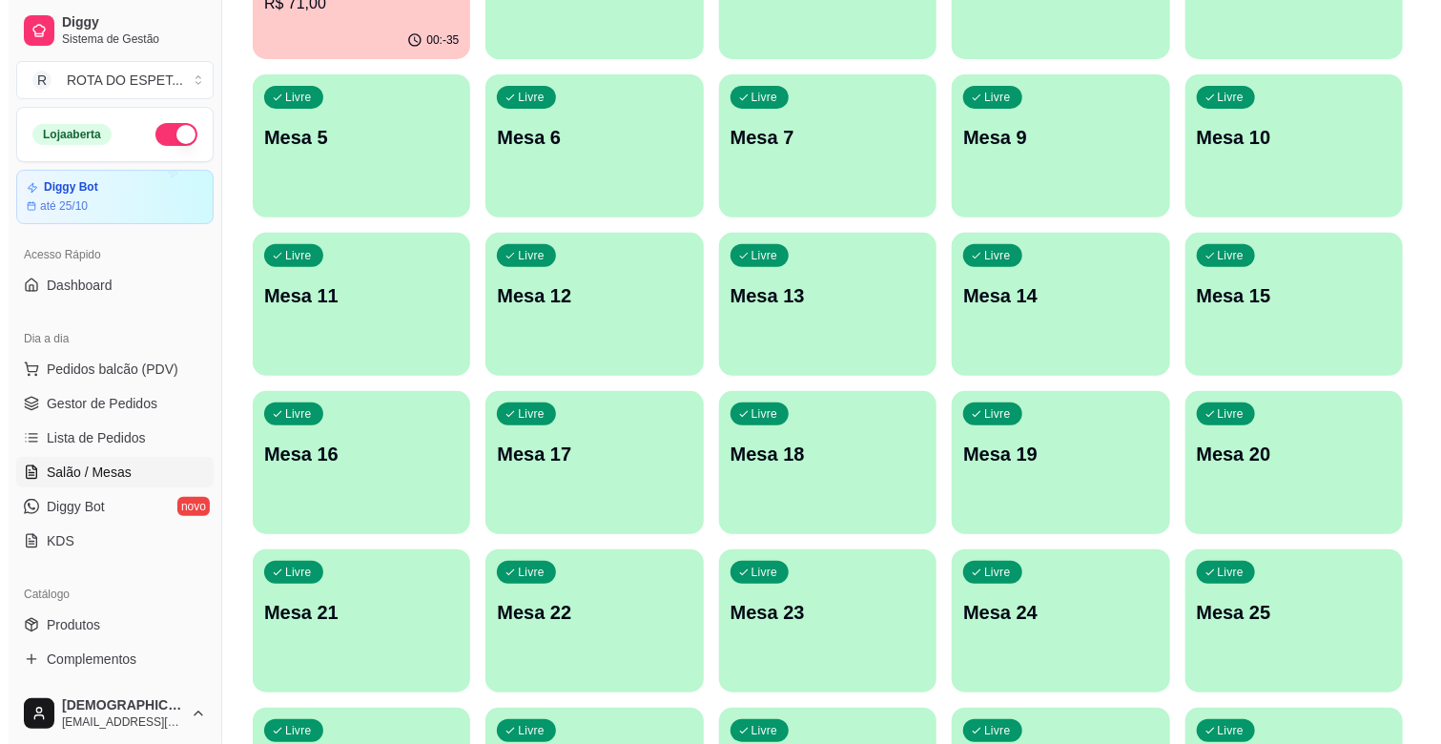
scroll to position [318, 0]
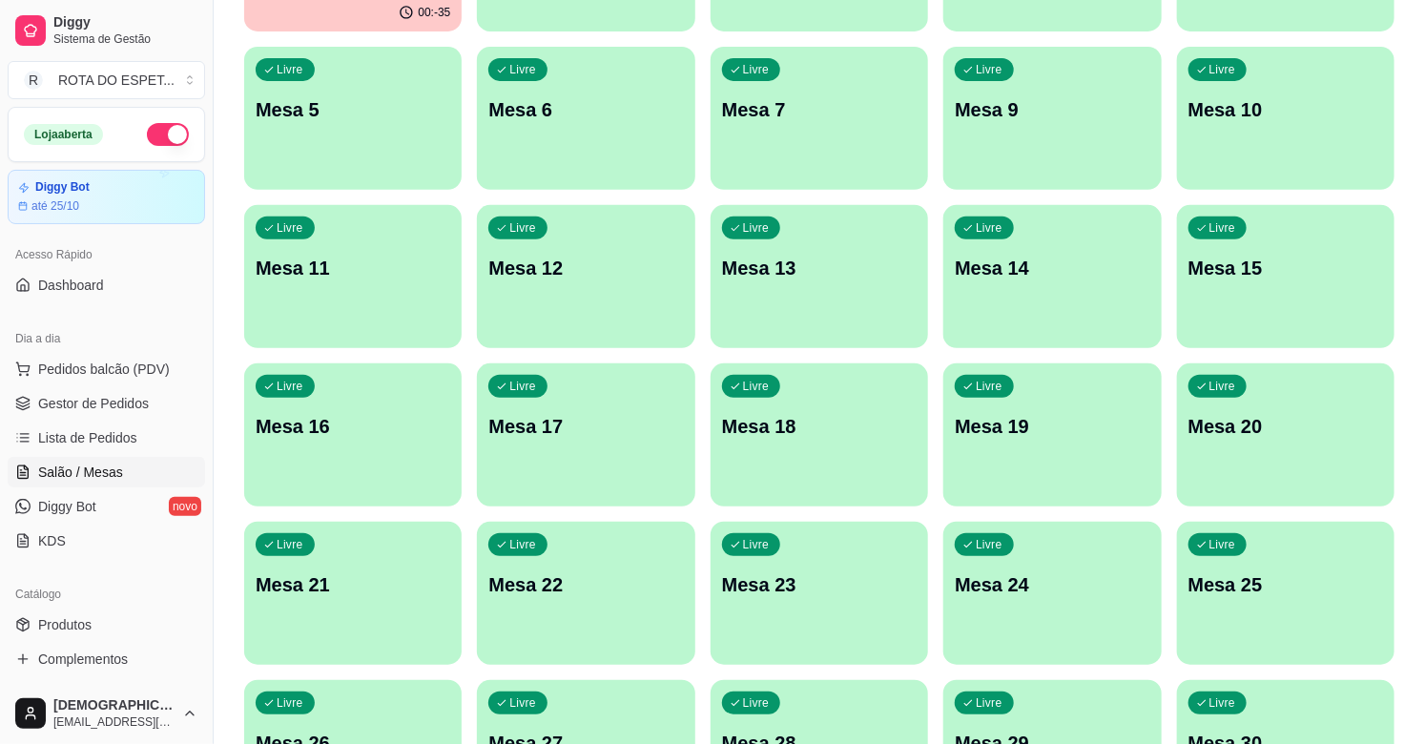
click at [361, 604] on div "Livre Mesa 21" at bounding box center [352, 582] width 217 height 120
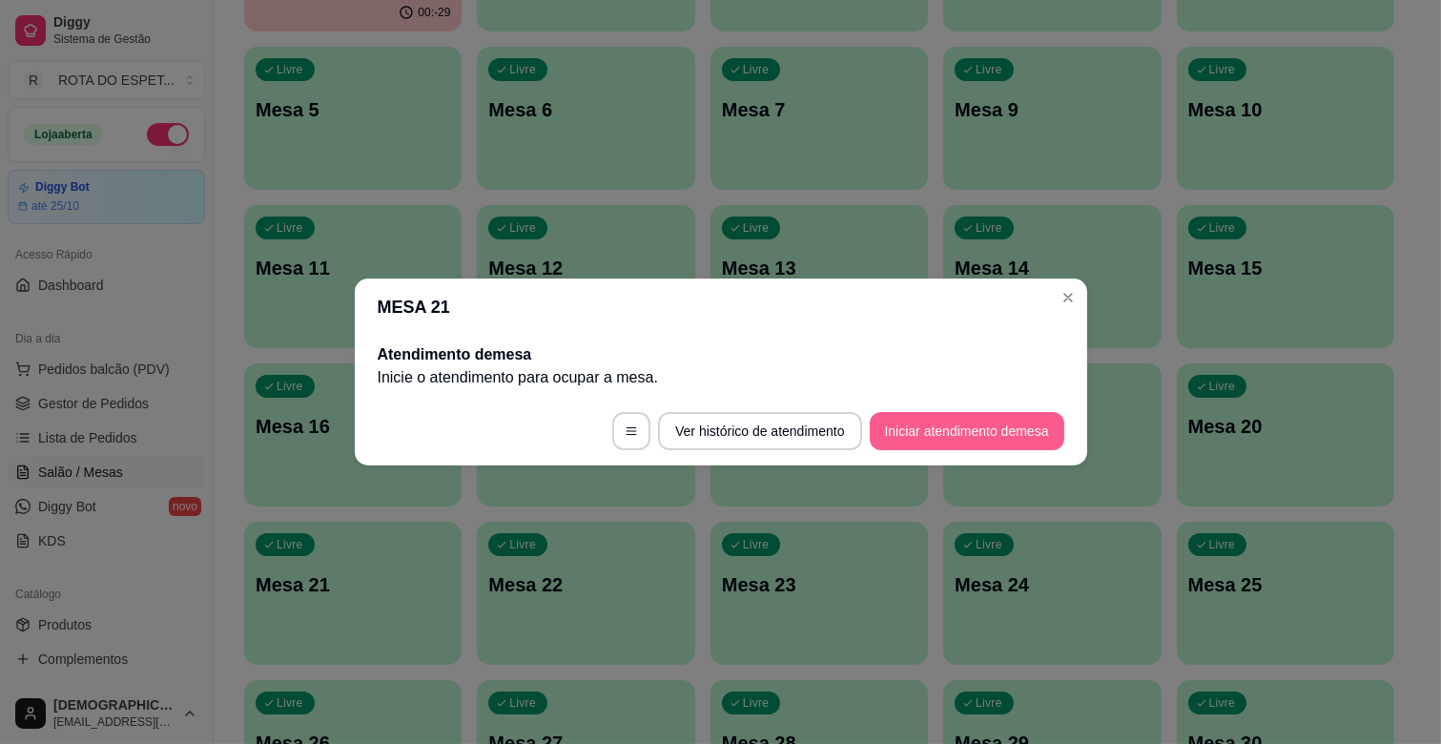
click at [969, 436] on button "Iniciar atendimento de mesa" at bounding box center [967, 431] width 195 height 38
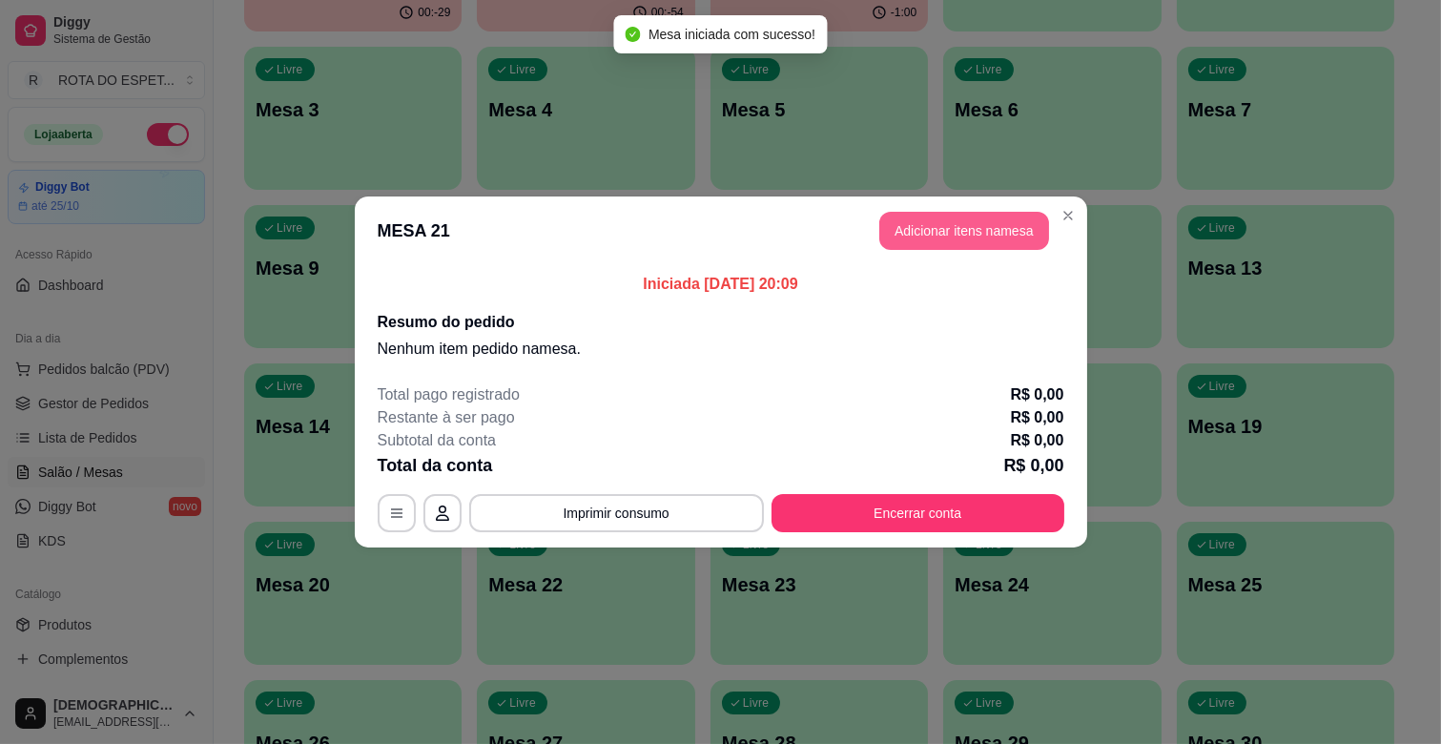
click at [951, 211] on header "MESA 21 Adicionar itens na mesa" at bounding box center [721, 230] width 732 height 69
click at [971, 229] on button "Adicionar itens na mesa" at bounding box center [964, 231] width 170 height 38
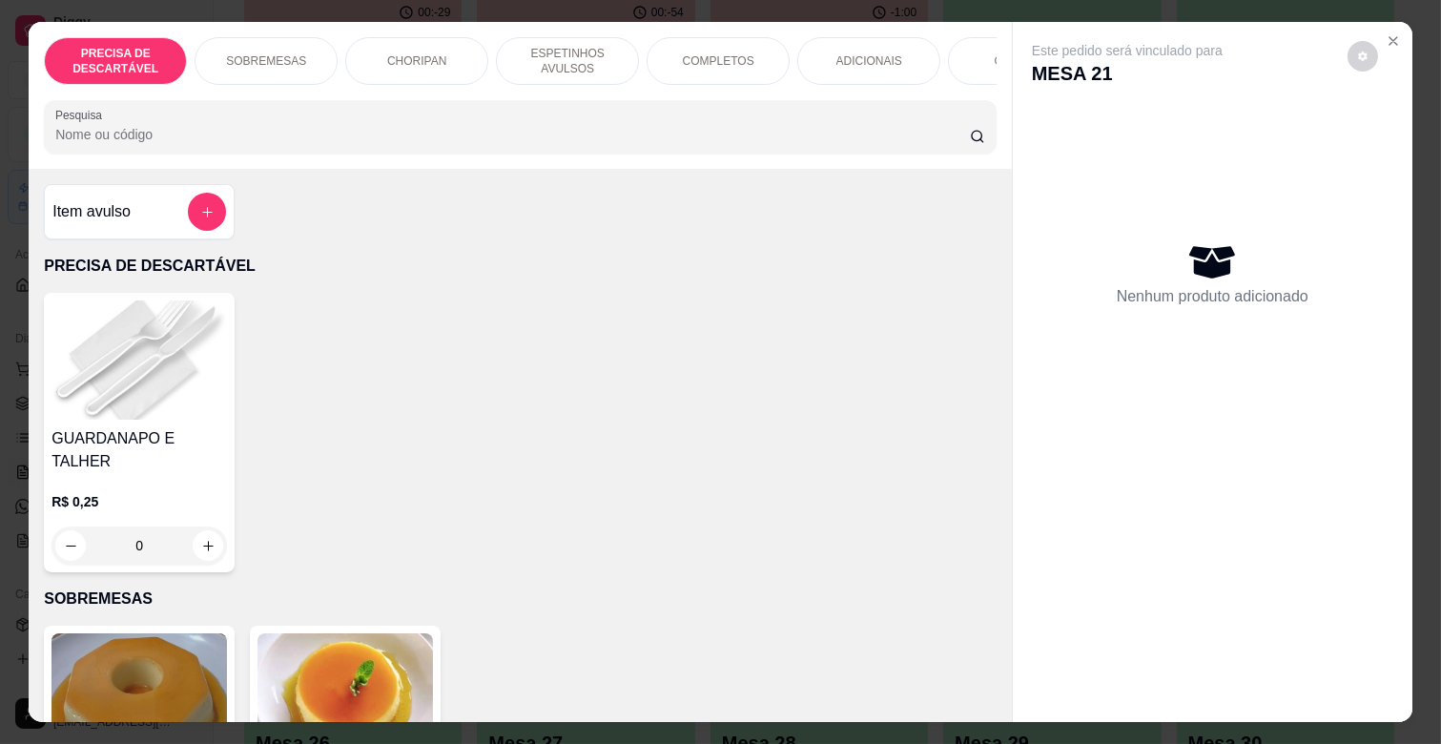
click at [567, 46] on p "ESPETINHOS AVULSOS" at bounding box center [567, 61] width 111 height 31
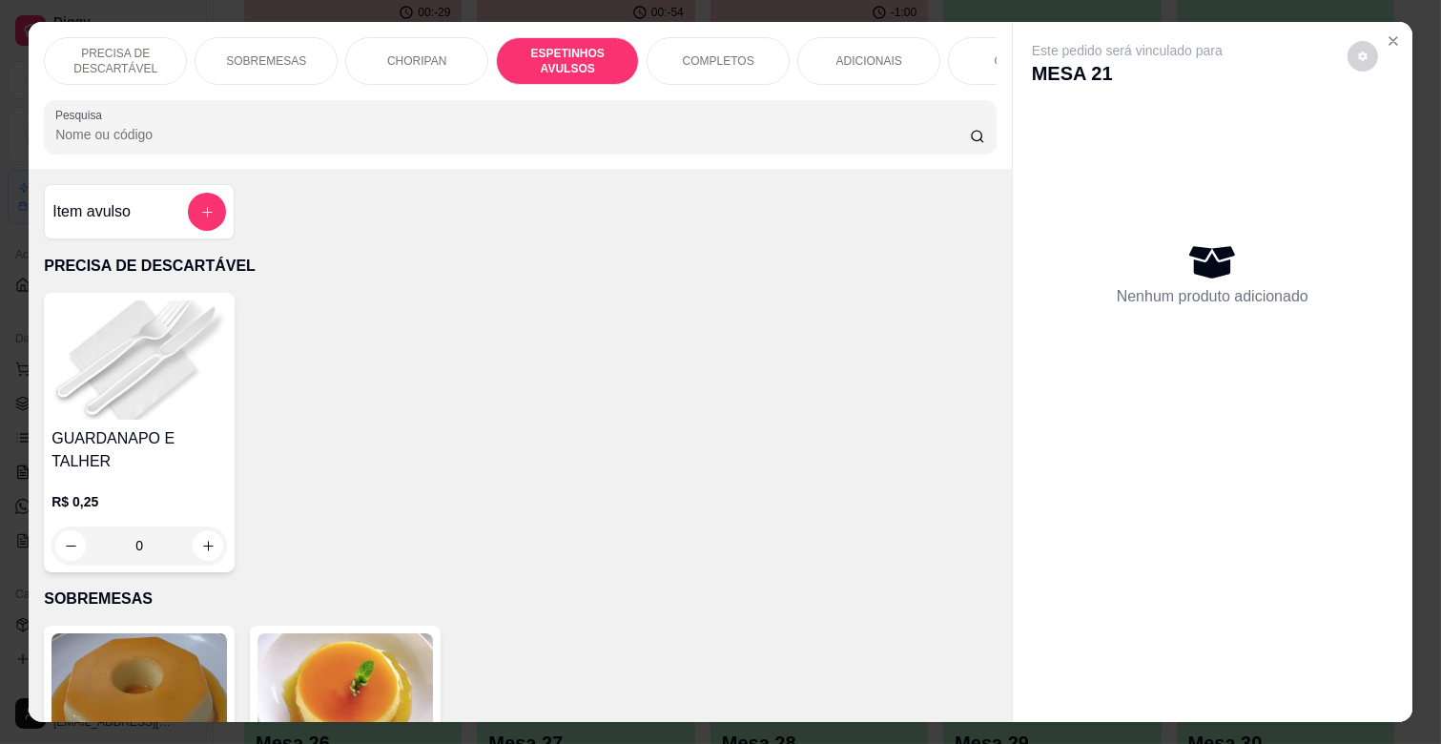
scroll to position [46, 0]
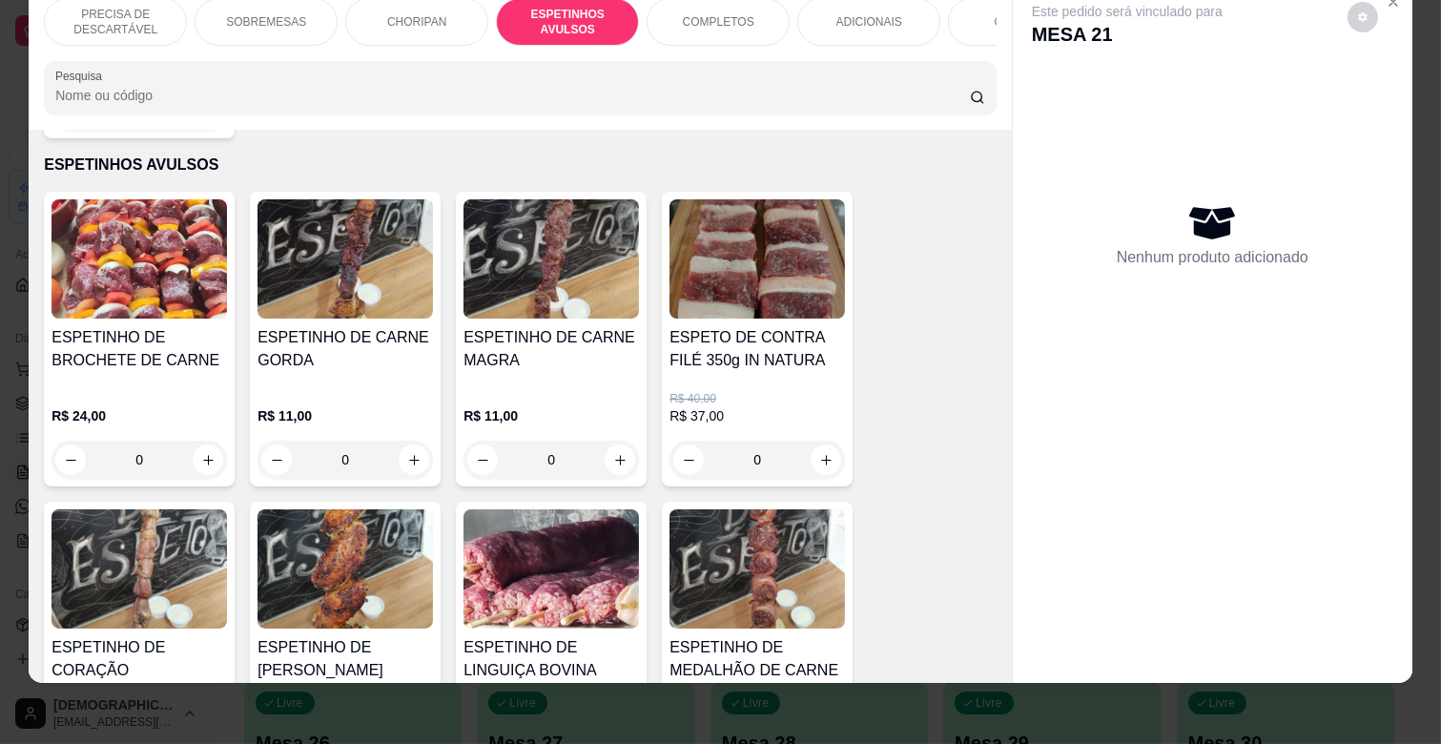
click at [560, 363] on div "ESPETINHO DE CARNE MAGRA" at bounding box center [551, 356] width 175 height 61
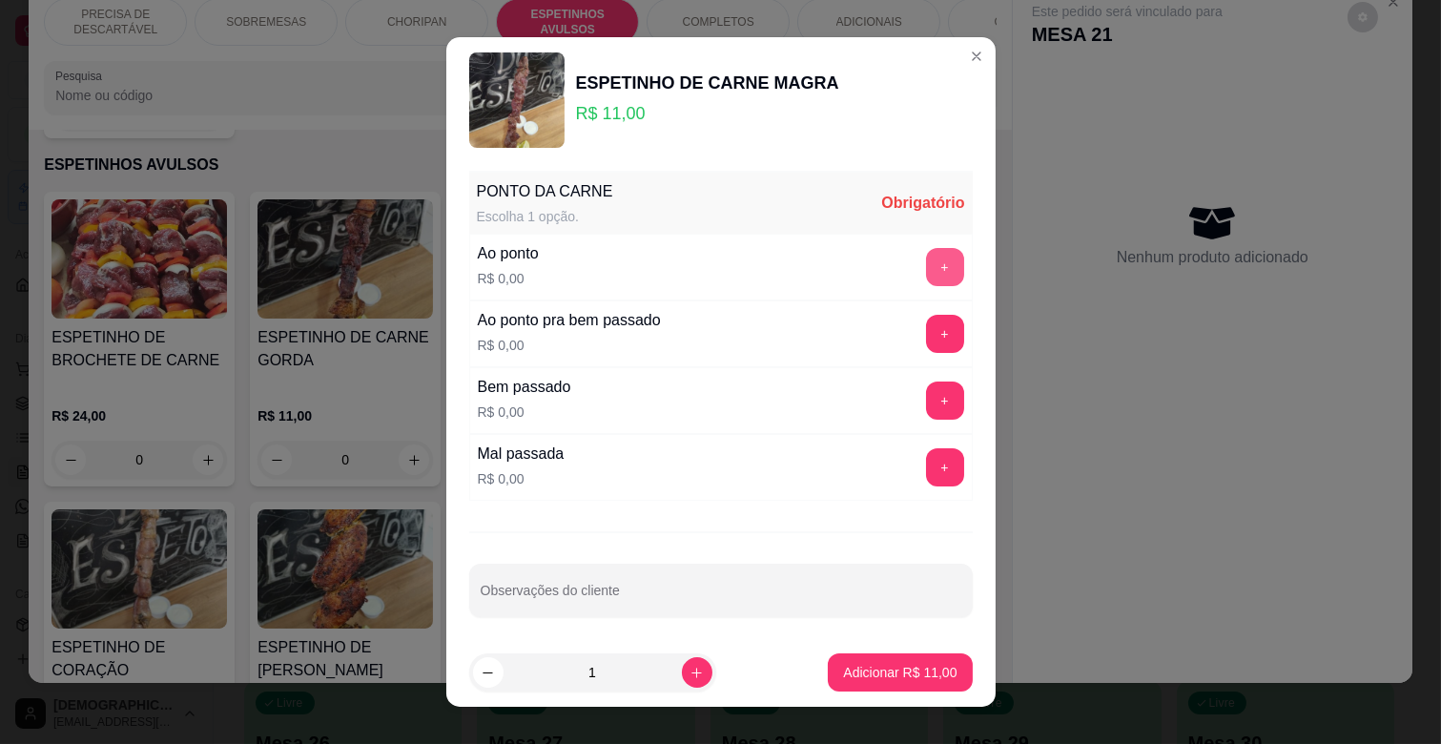
click at [926, 263] on button "+" at bounding box center [945, 267] width 38 height 38
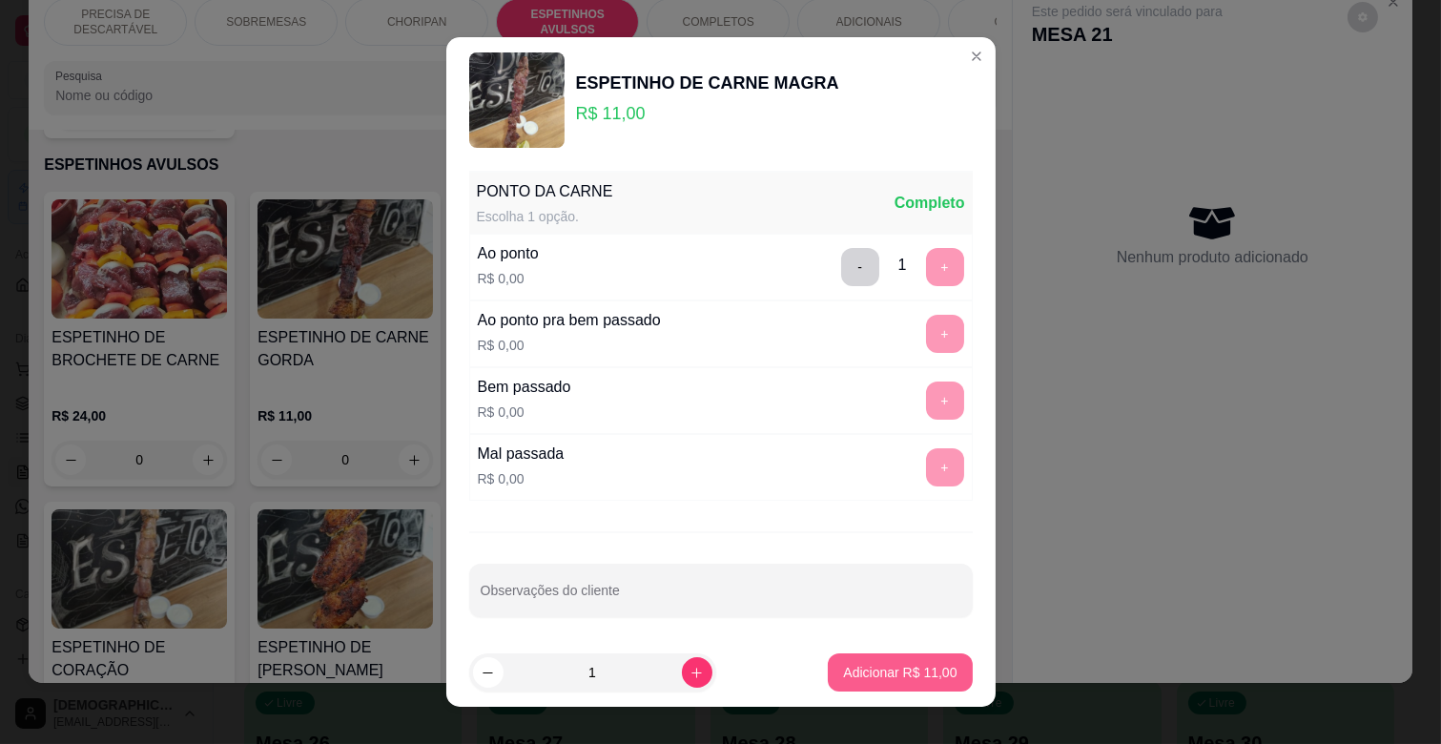
click at [859, 660] on button "Adicionar R$ 11,00" at bounding box center [900, 672] width 144 height 38
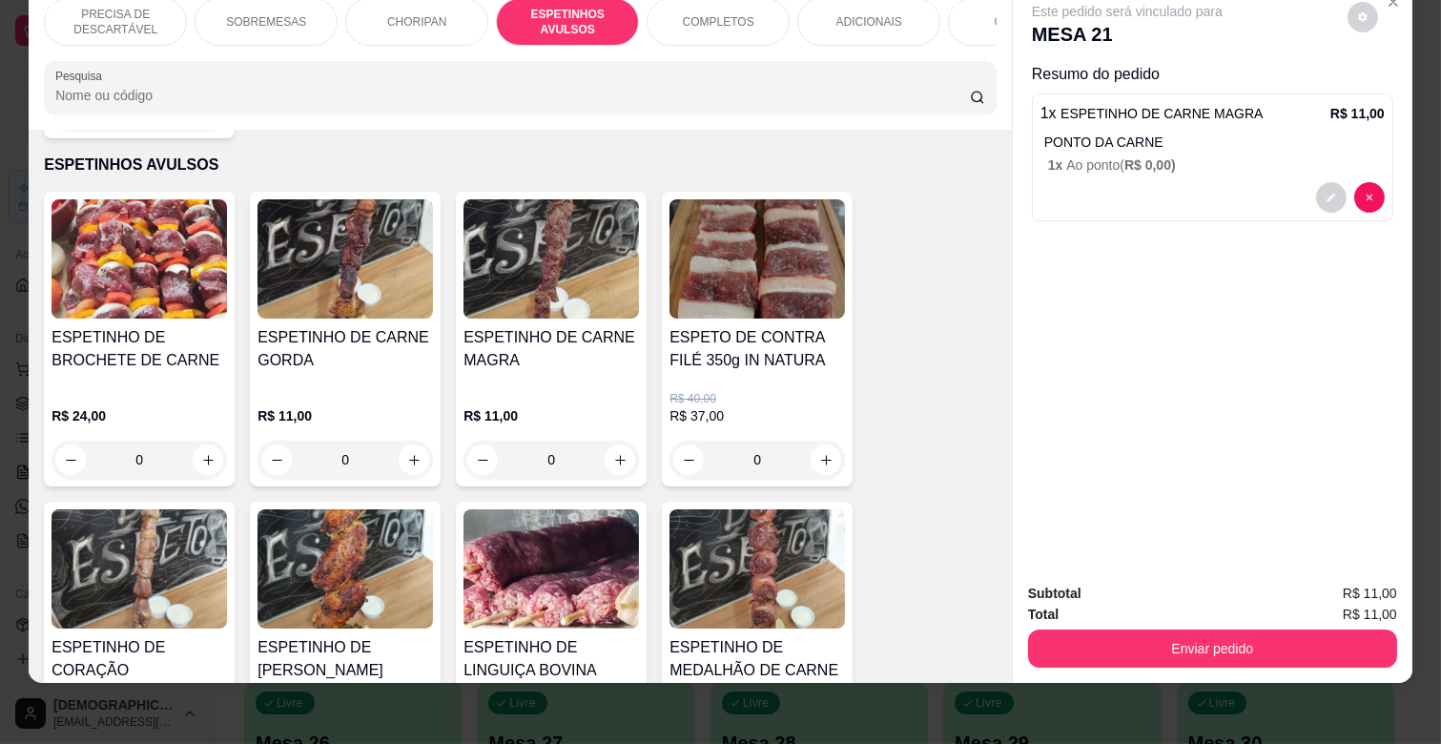
click at [393, 567] on img at bounding box center [345, 568] width 175 height 119
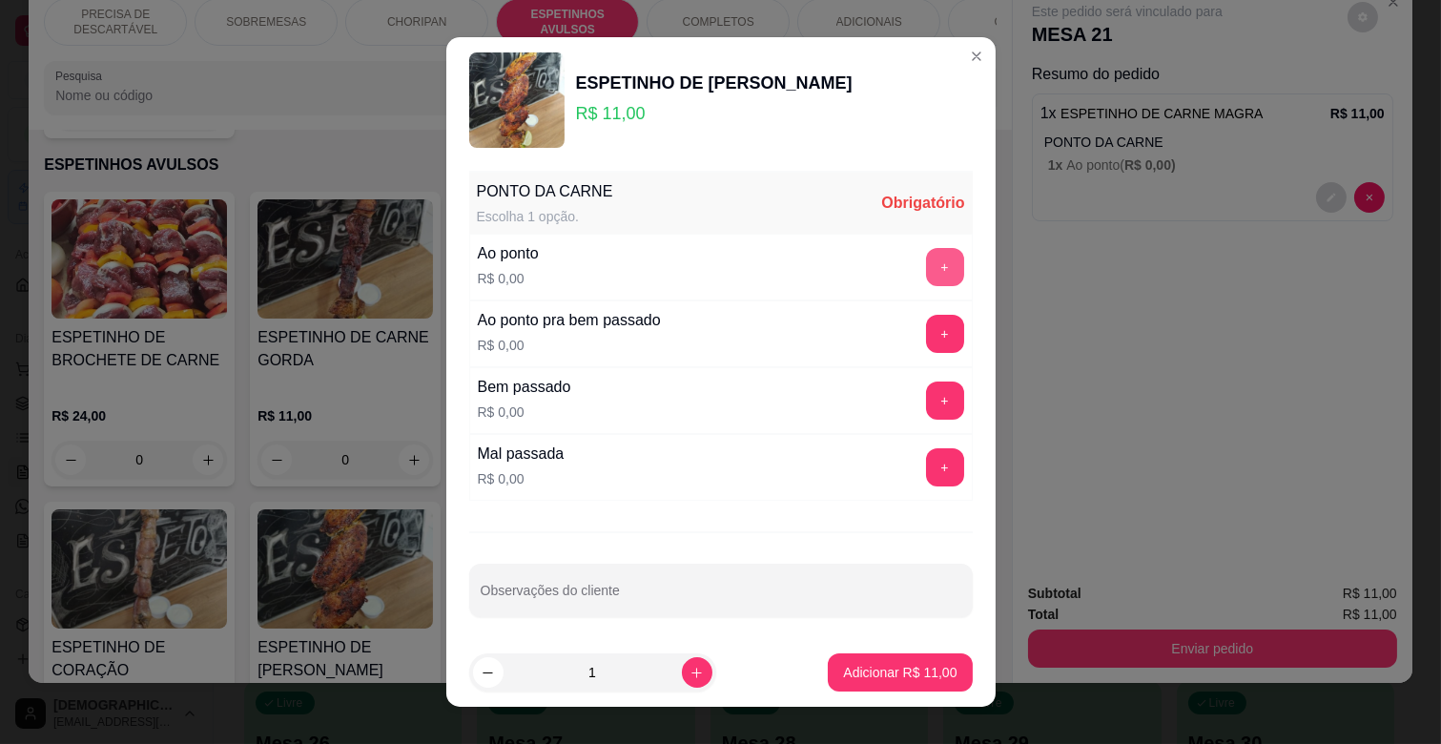
click at [926, 265] on button "+" at bounding box center [945, 267] width 38 height 38
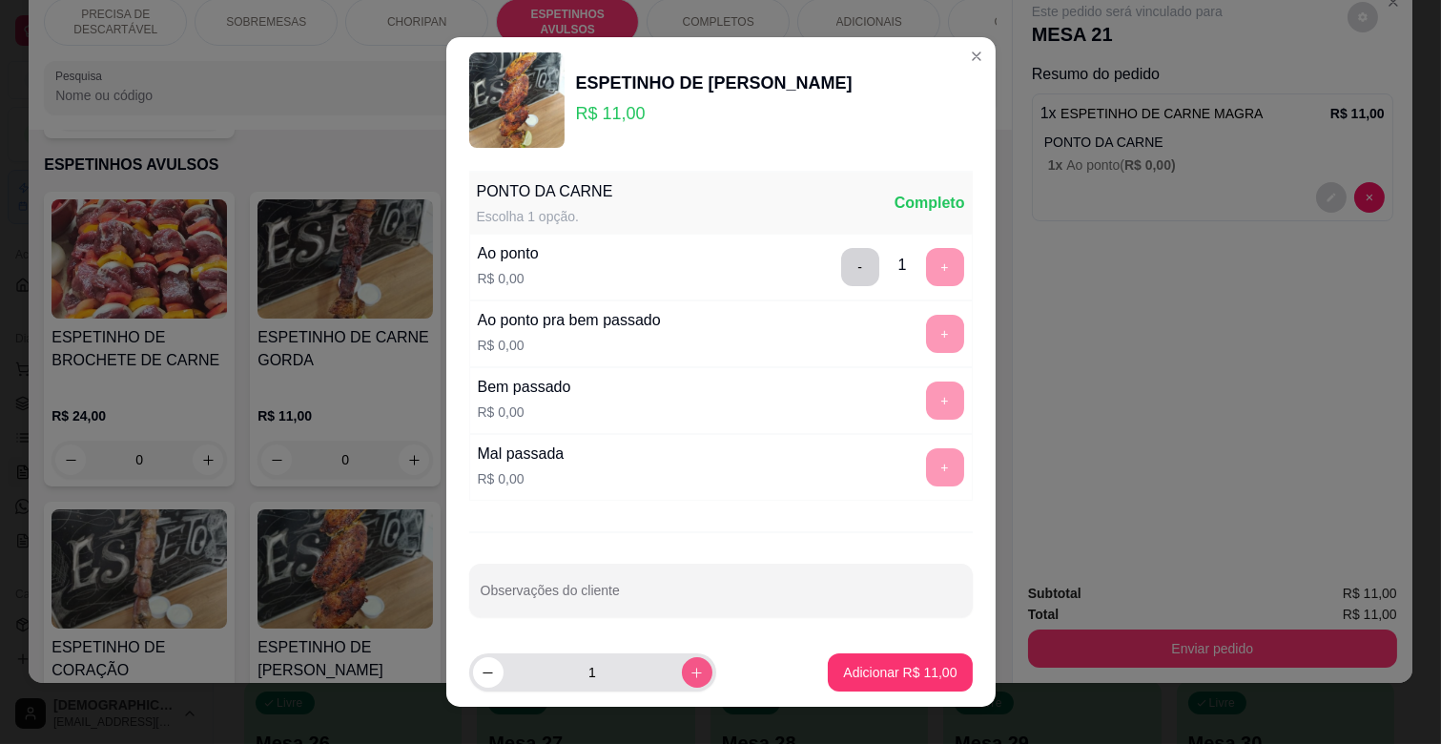
click at [690, 668] on icon "increase-product-quantity" at bounding box center [697, 673] width 14 height 14
type input "2"
click at [908, 679] on p "Adicionar R$ 22,00" at bounding box center [900, 672] width 111 height 18
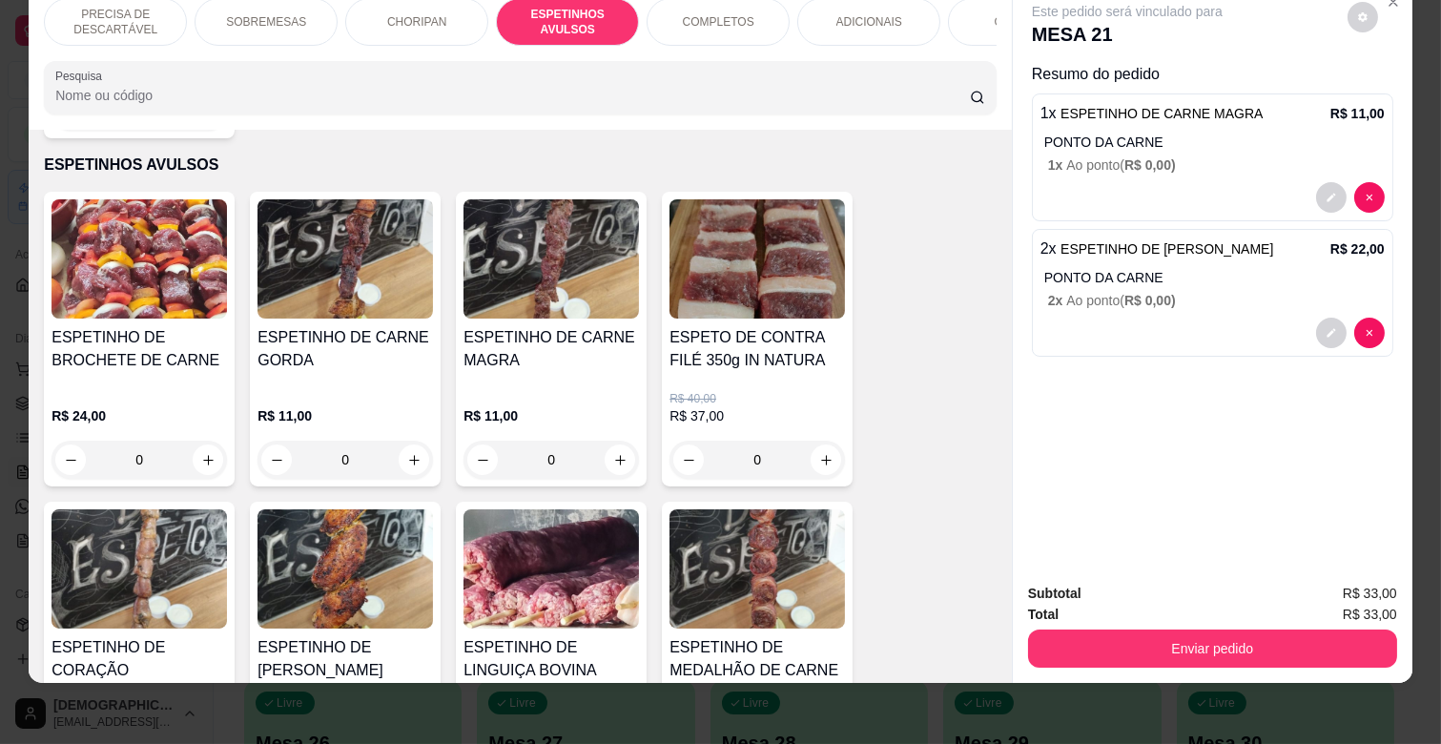
click at [865, 14] on p "ADICIONAIS" at bounding box center [869, 21] width 66 height 15
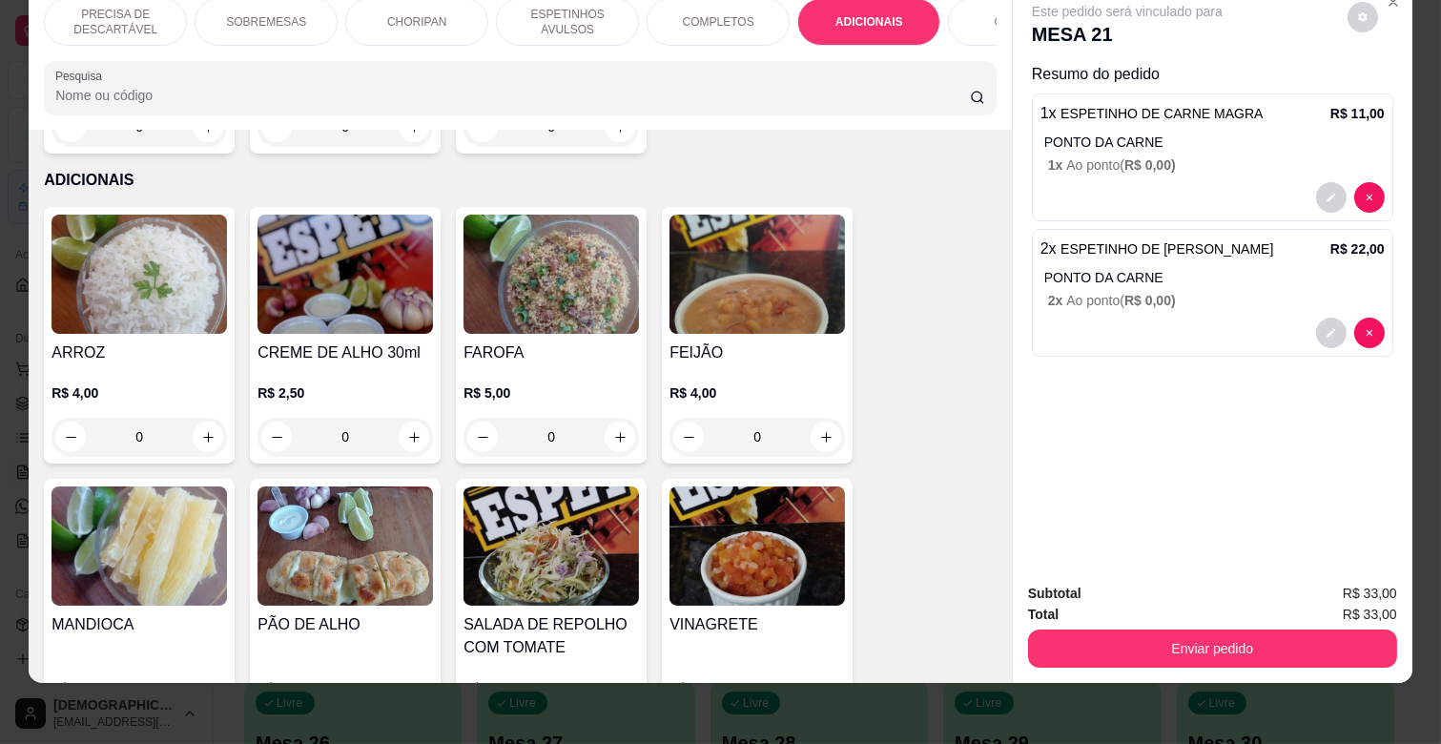
scroll to position [3556, 0]
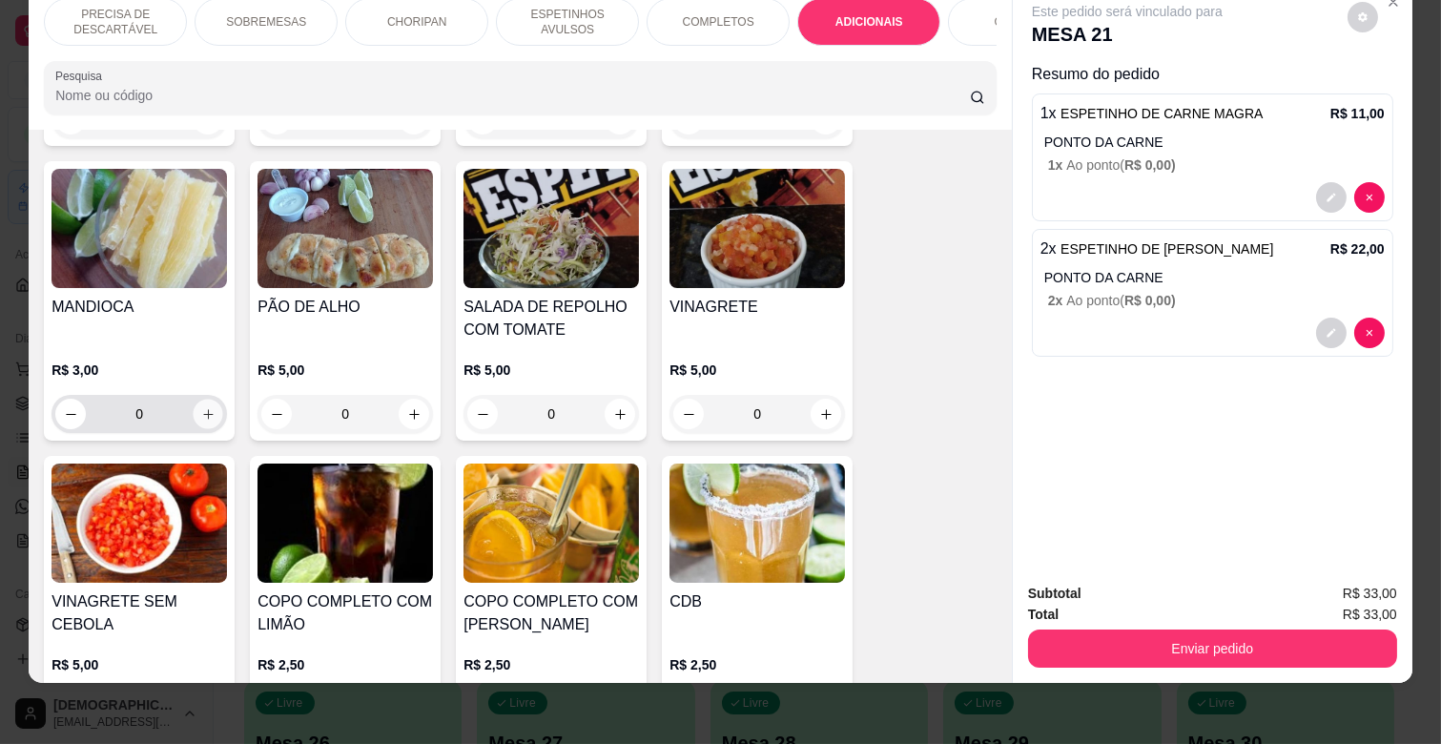
click at [202, 407] on icon "increase-product-quantity" at bounding box center [208, 414] width 14 height 14
type input "1"
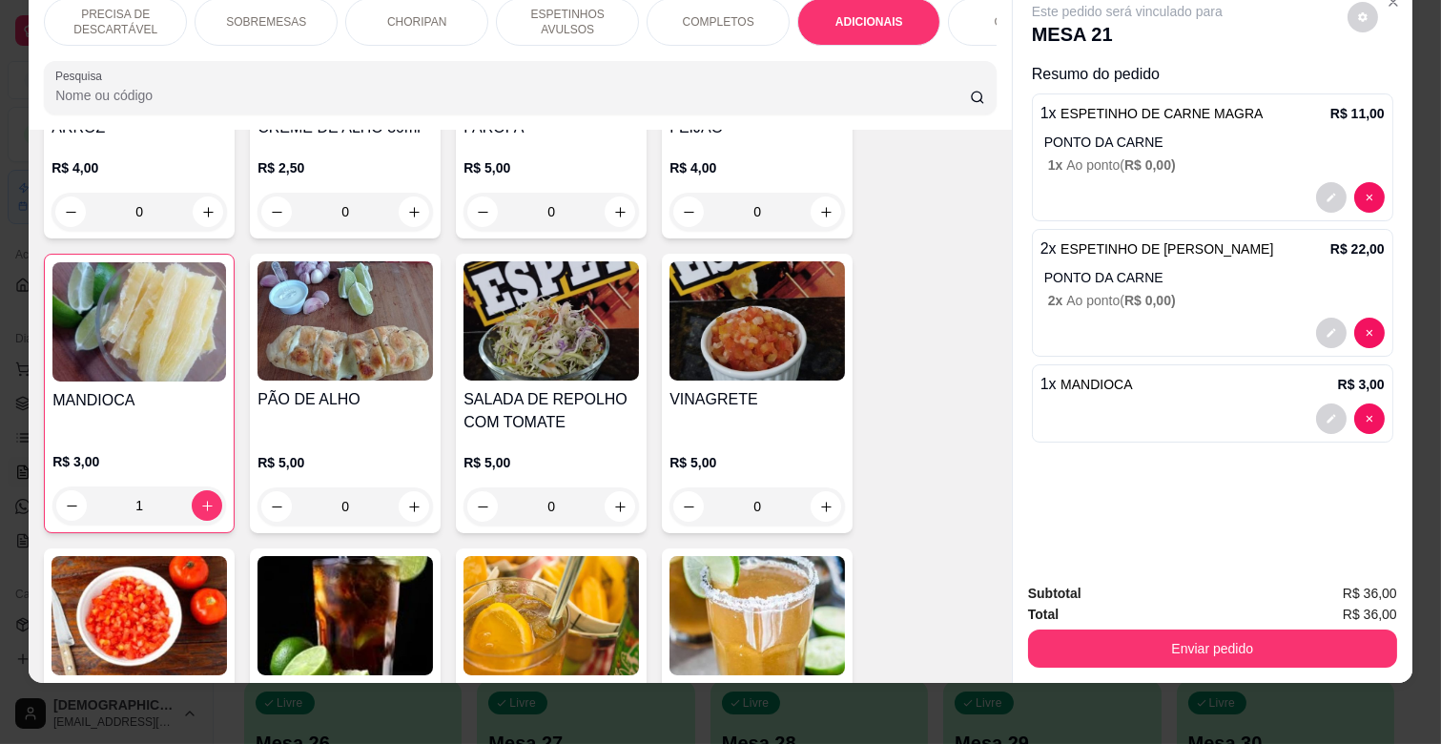
scroll to position [3345, 0]
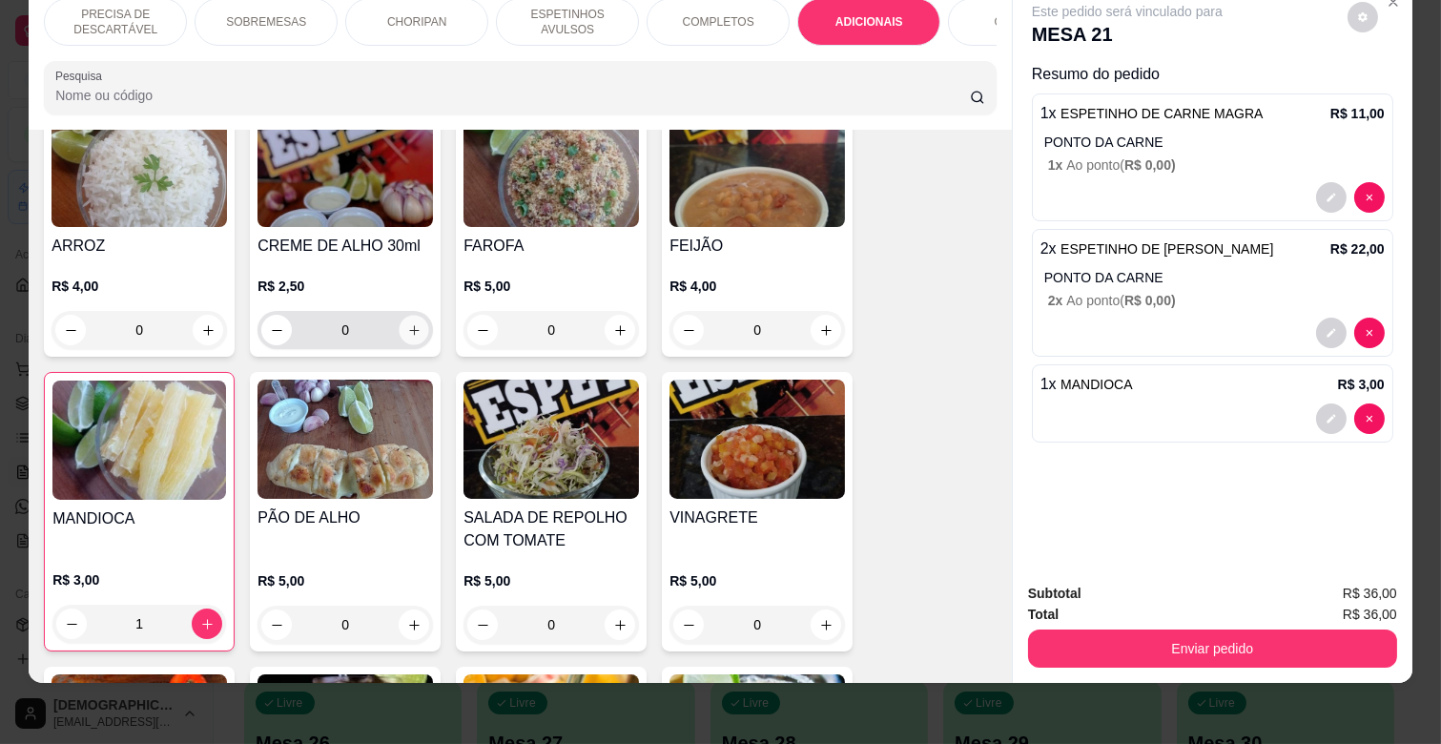
click at [408, 323] on icon "increase-product-quantity" at bounding box center [414, 330] width 14 height 14
type input "2"
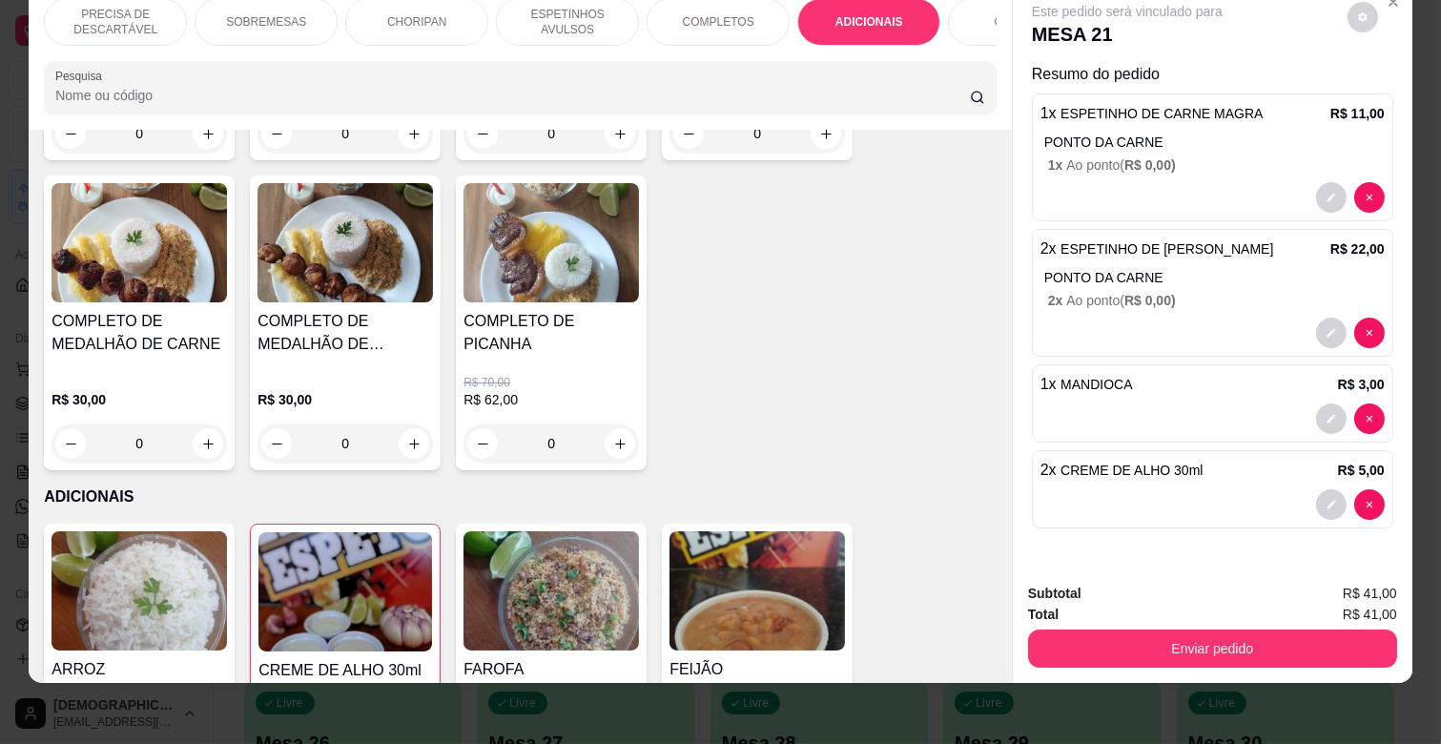
scroll to position [0, 834]
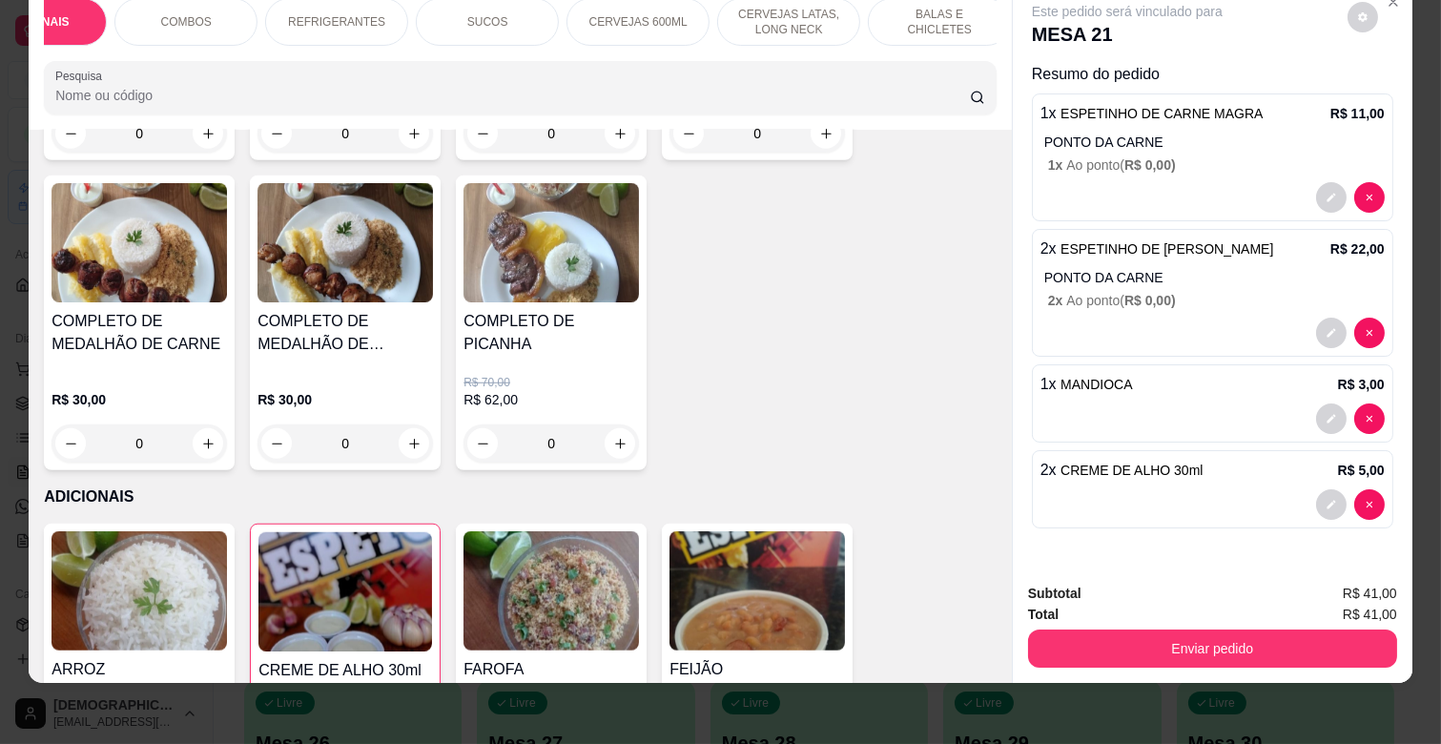
click at [766, 14] on p "CERVEJAS LATAS, LONG NECK" at bounding box center [788, 22] width 111 height 31
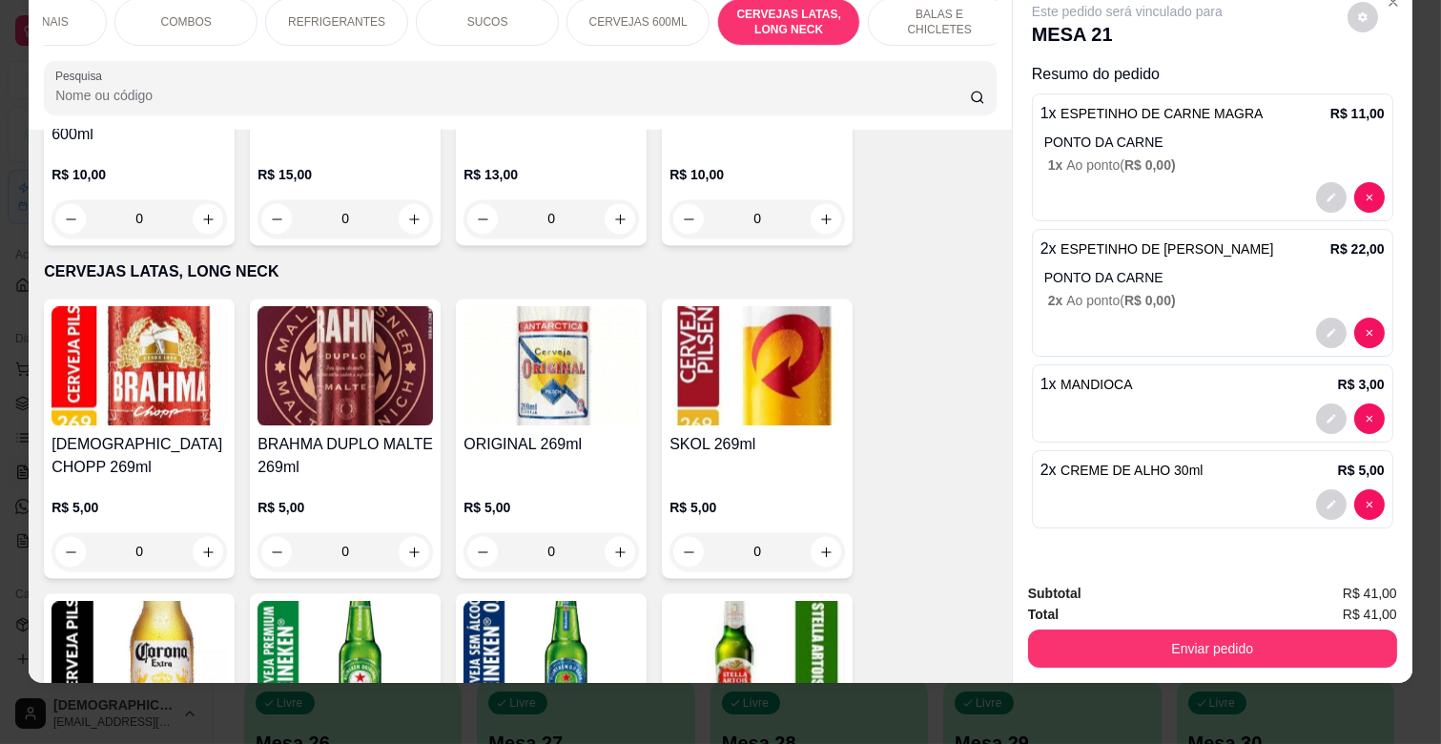
click at [489, 14] on p "SUCOS" at bounding box center [487, 21] width 41 height 15
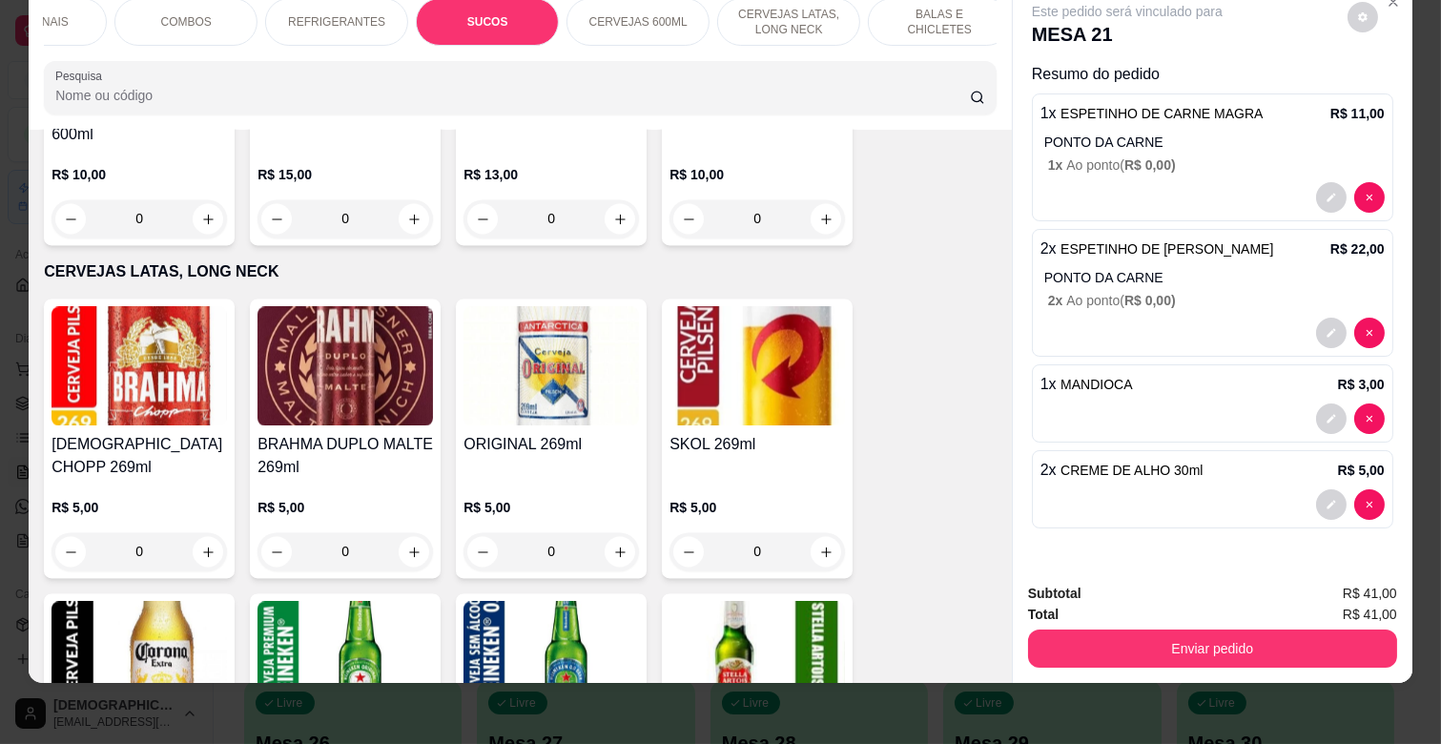
scroll to position [5938, 0]
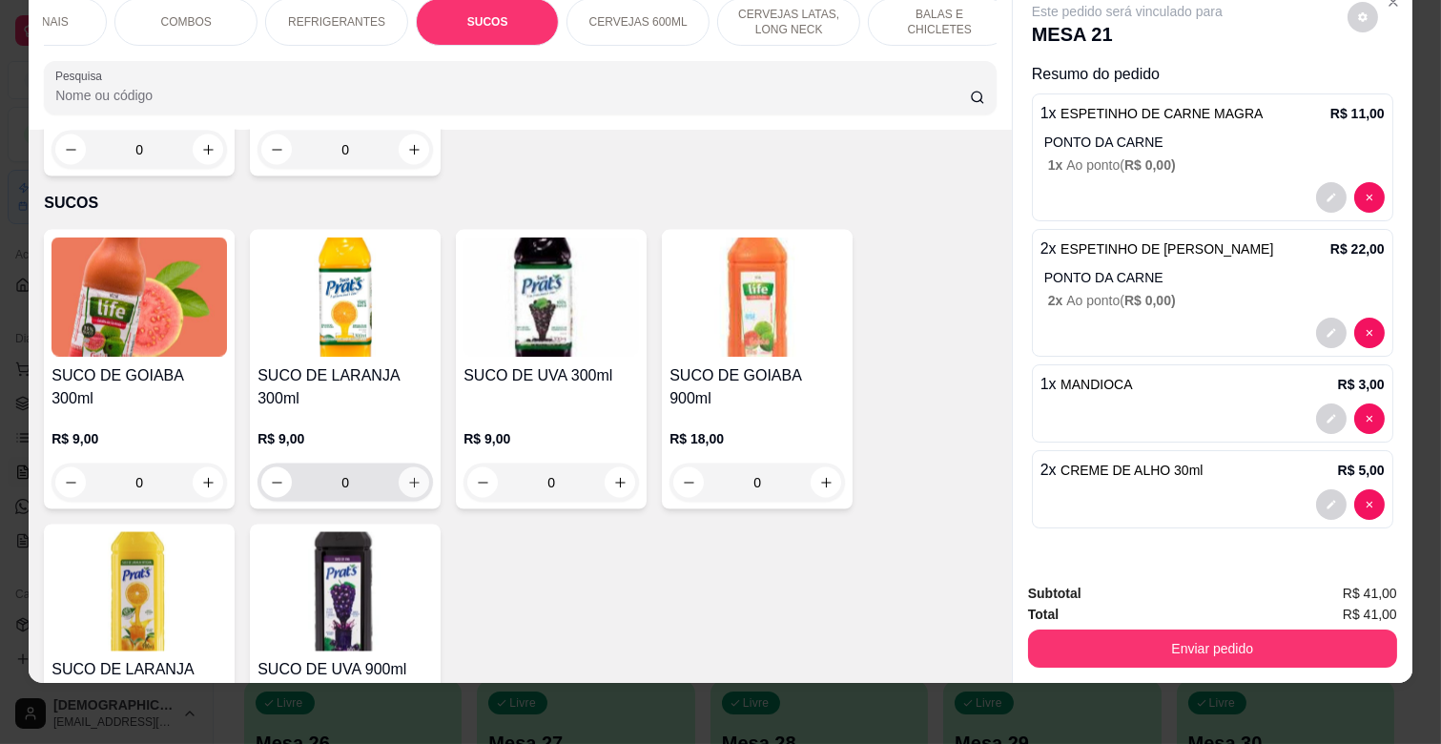
click at [411, 476] on icon "increase-product-quantity" at bounding box center [414, 483] width 14 height 14
type input "1"
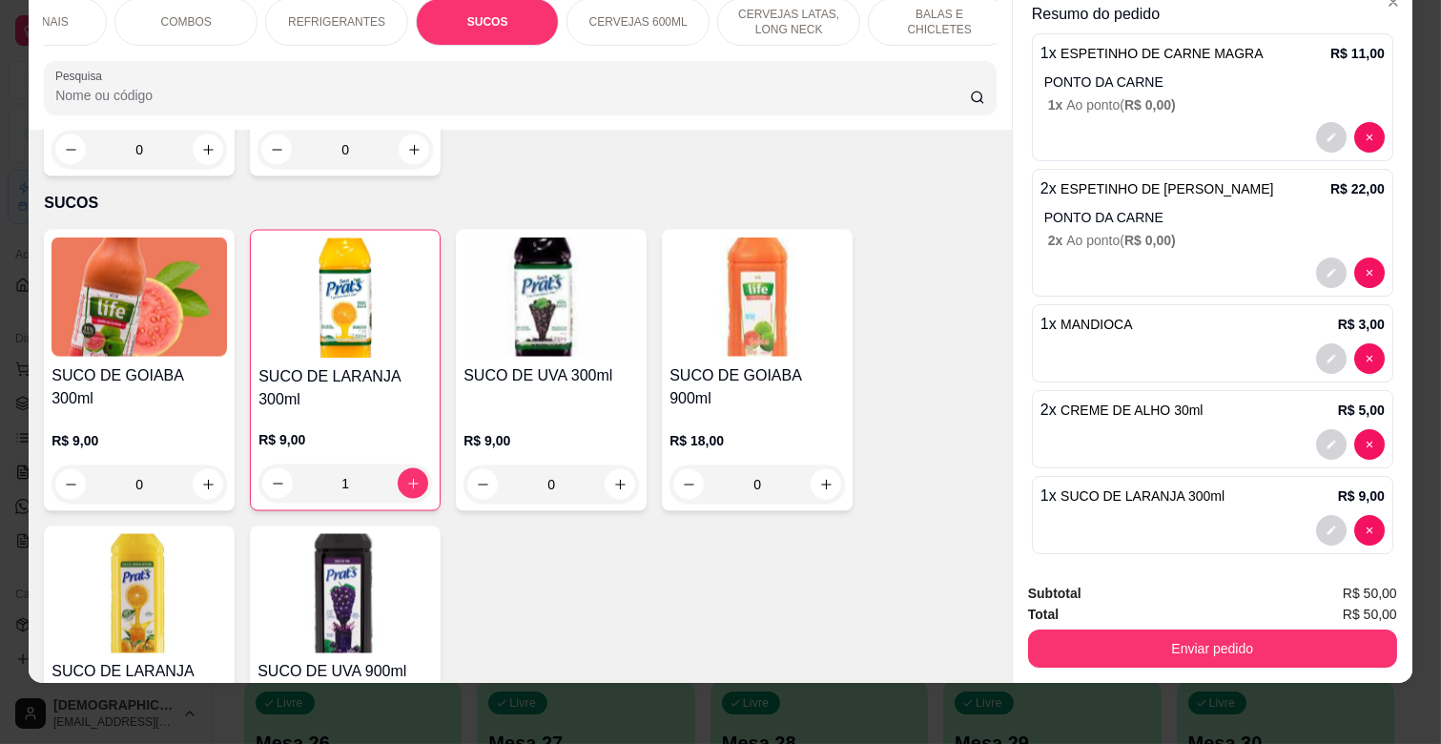
scroll to position [73, 0]
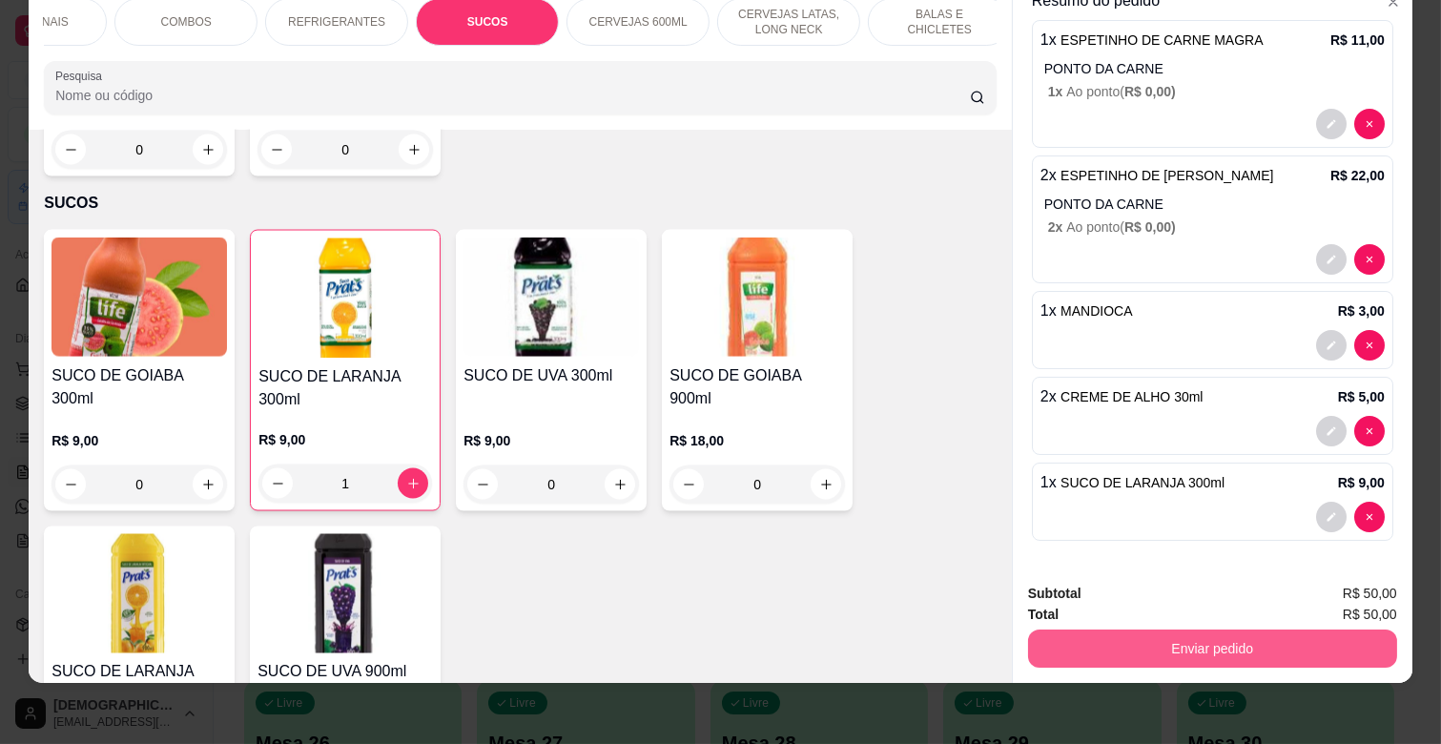
click at [1224, 631] on button "Enviar pedido" at bounding box center [1212, 648] width 369 height 38
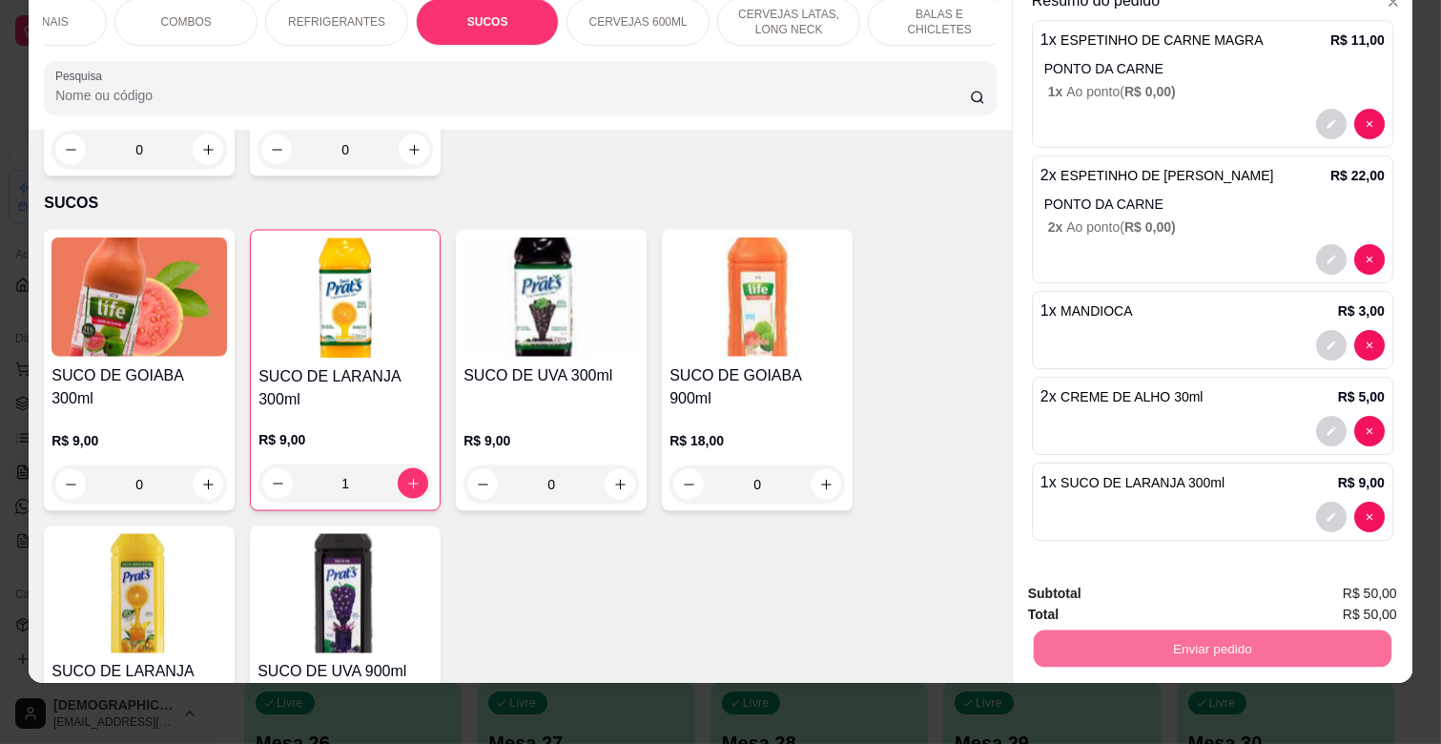
click at [1350, 598] on button "Enviar pedido" at bounding box center [1347, 586] width 108 height 36
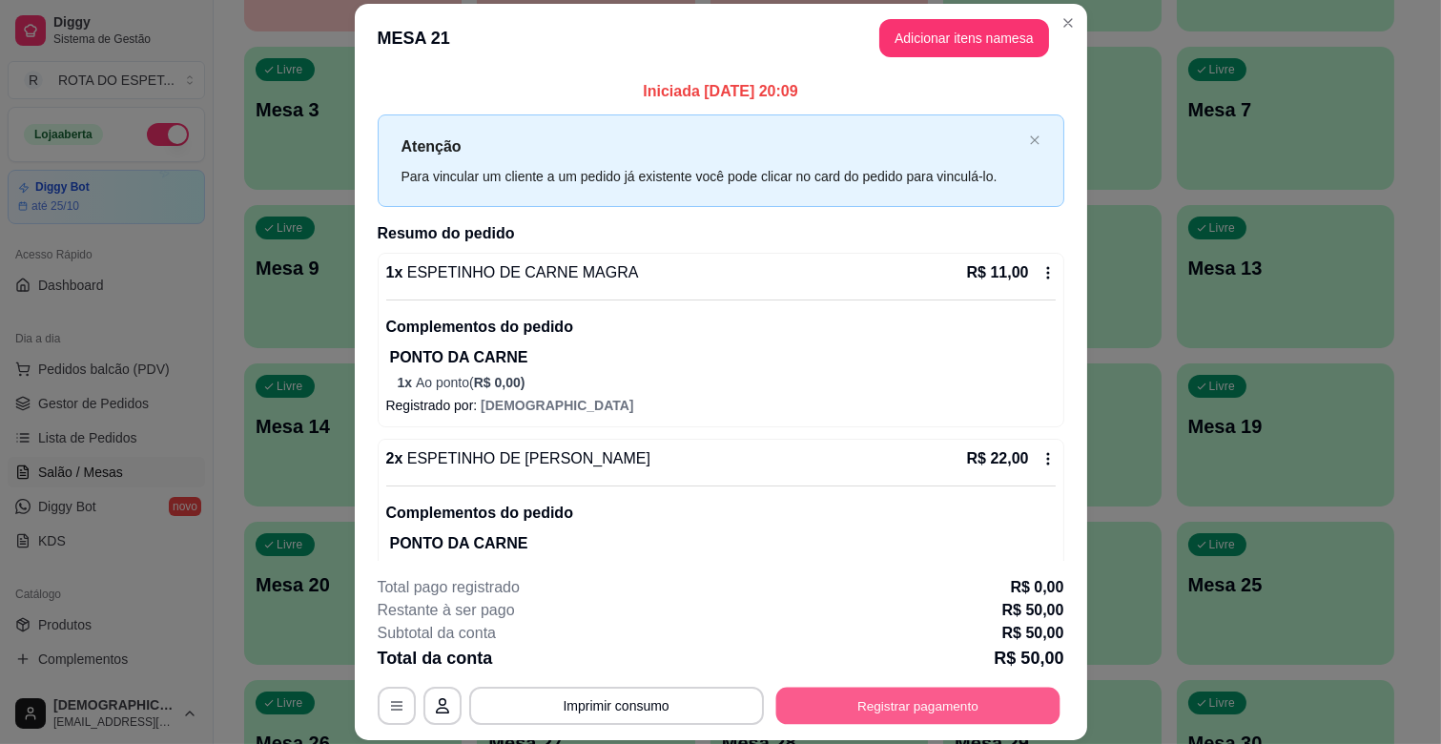
click at [885, 716] on button "Registrar pagamento" at bounding box center [917, 706] width 284 height 37
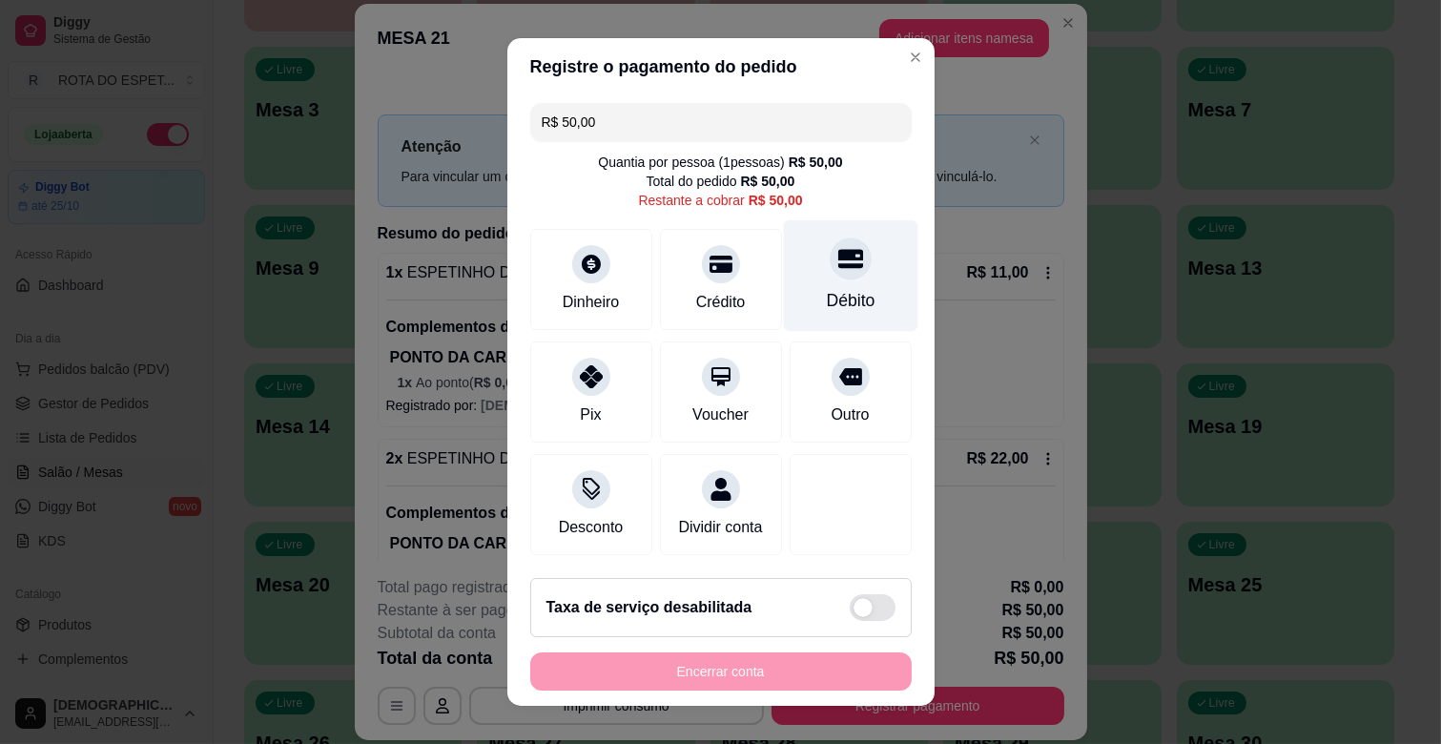
click at [812, 286] on div "Débito" at bounding box center [850, 276] width 134 height 112
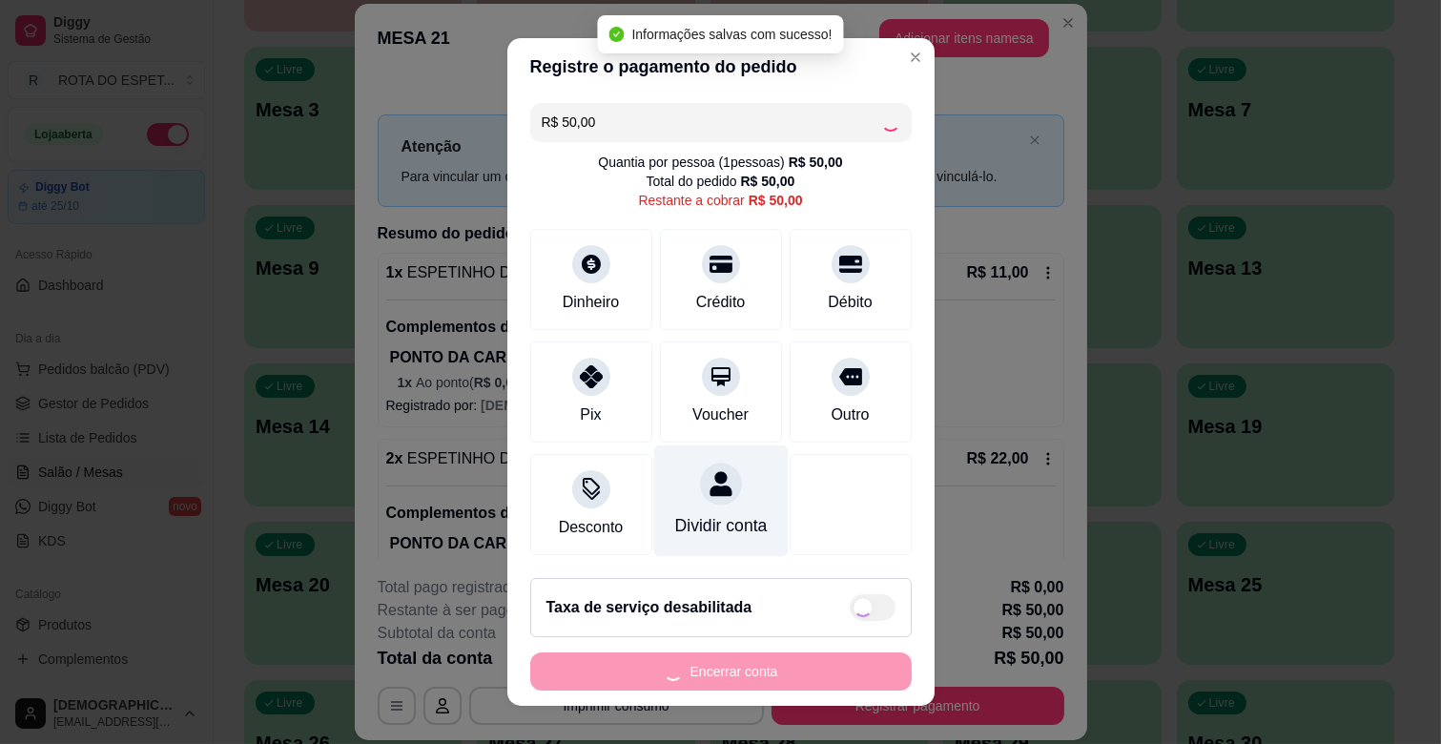
type input "R$ 0,00"
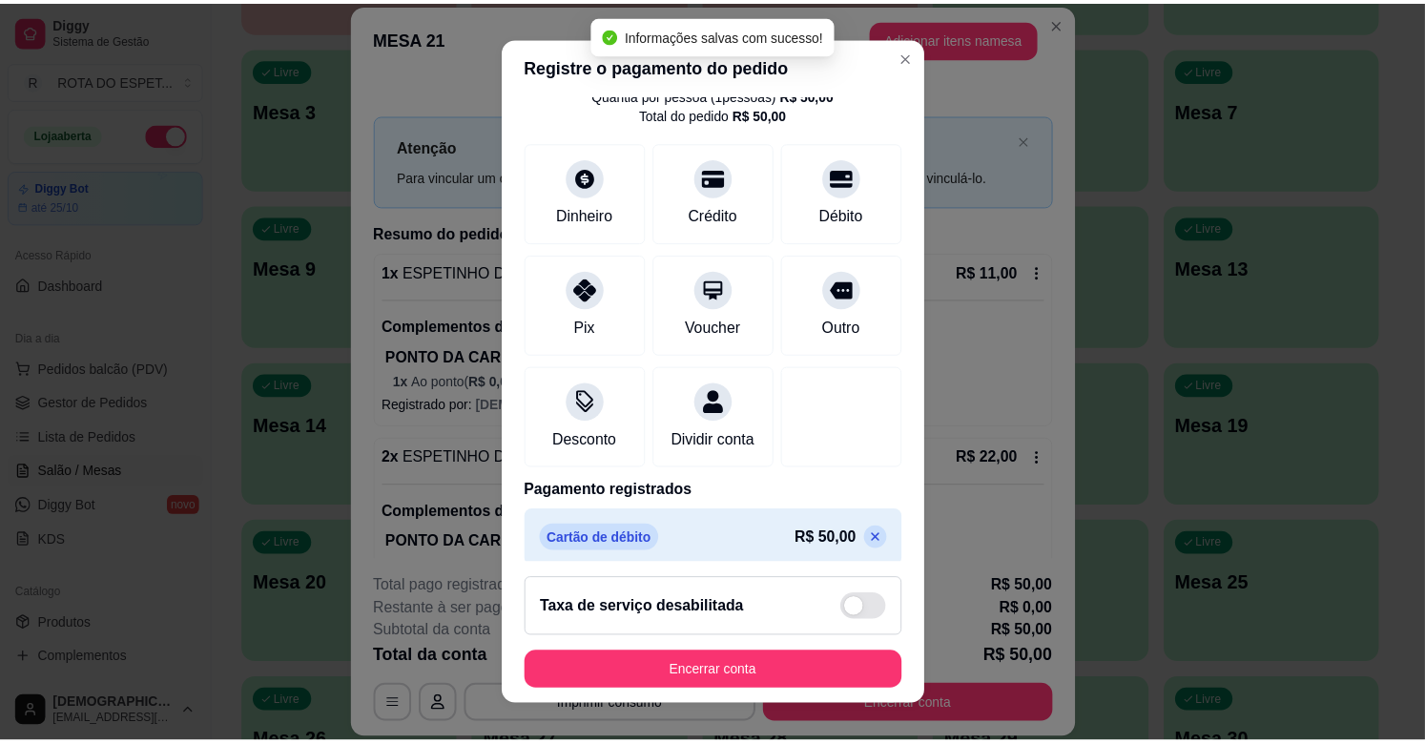
scroll to position [101, 0]
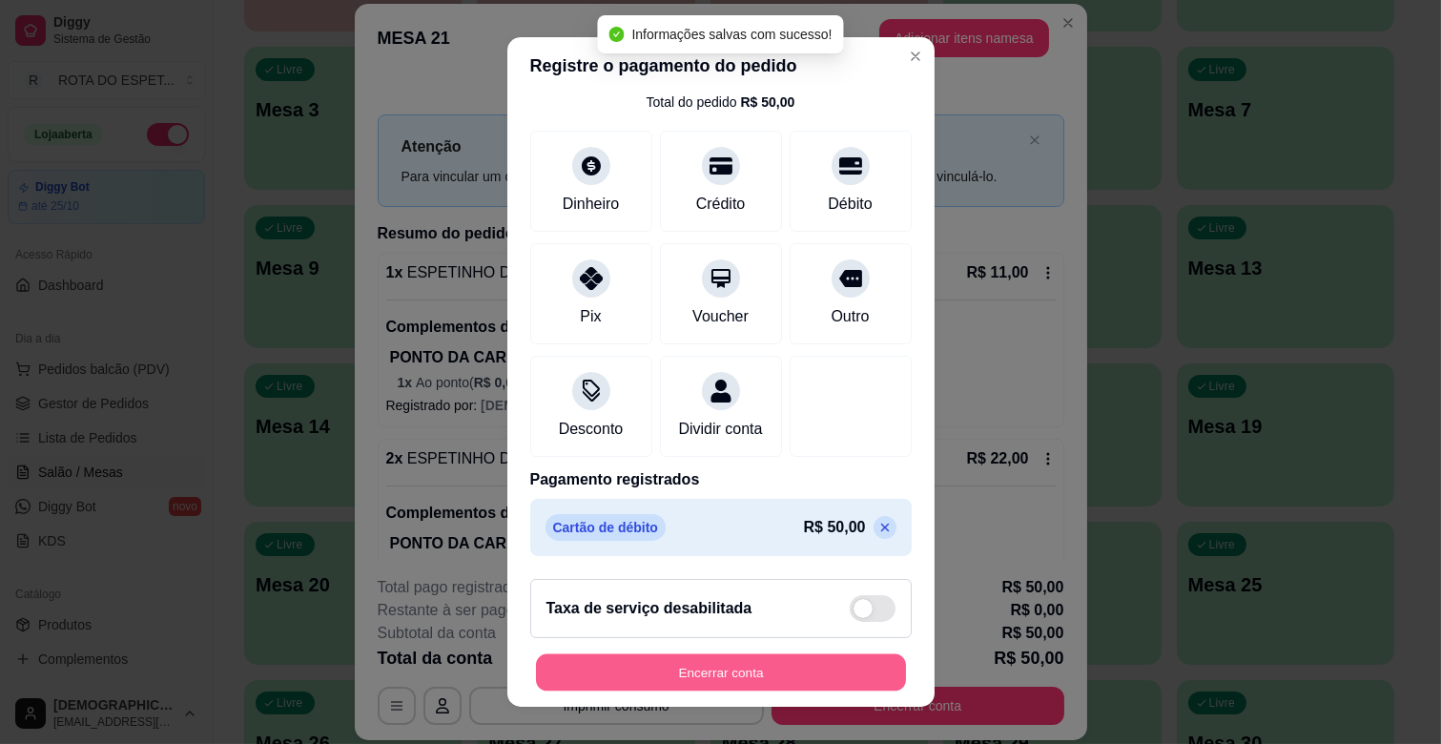
click at [766, 672] on button "Encerrar conta" at bounding box center [721, 672] width 370 height 37
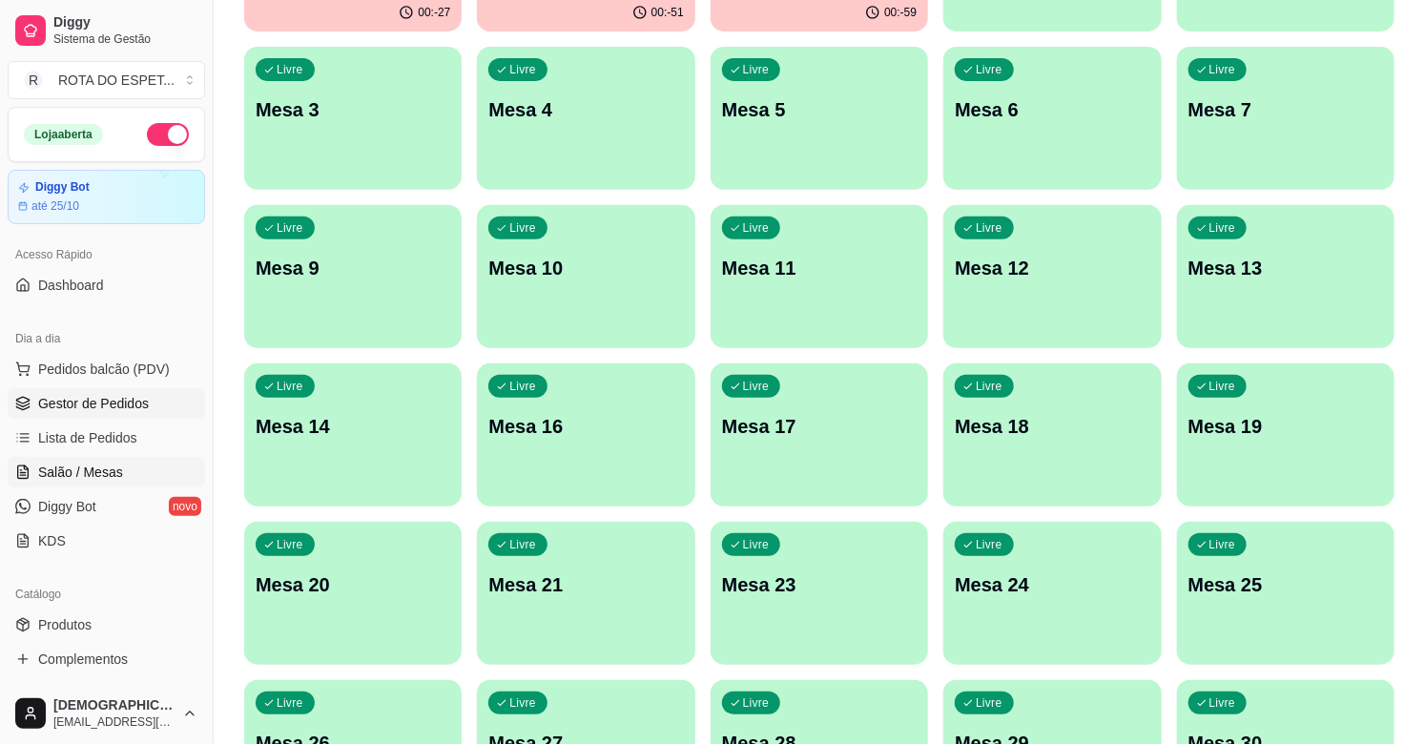
click at [160, 396] on link "Gestor de Pedidos" at bounding box center [106, 403] width 197 height 31
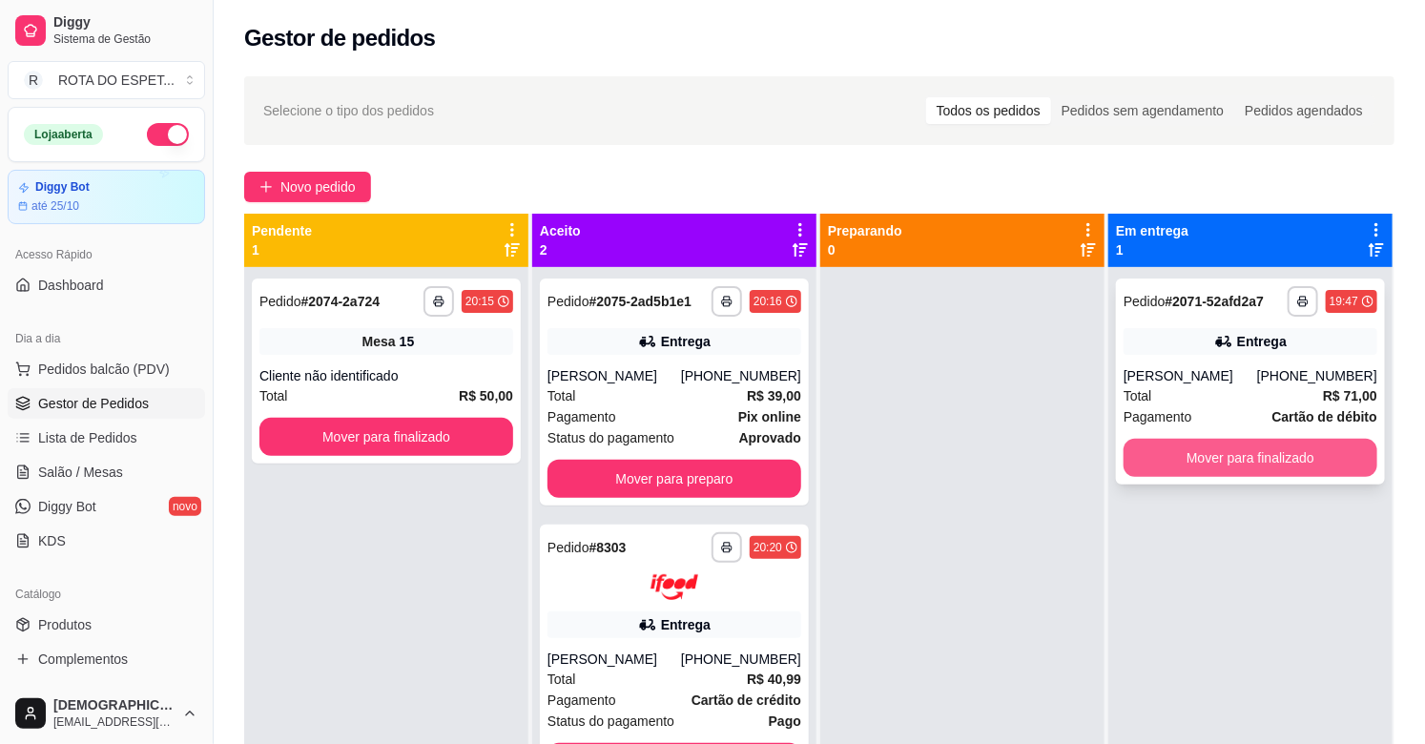
click at [1202, 454] on button "Mover para finalizado" at bounding box center [1251, 458] width 254 height 38
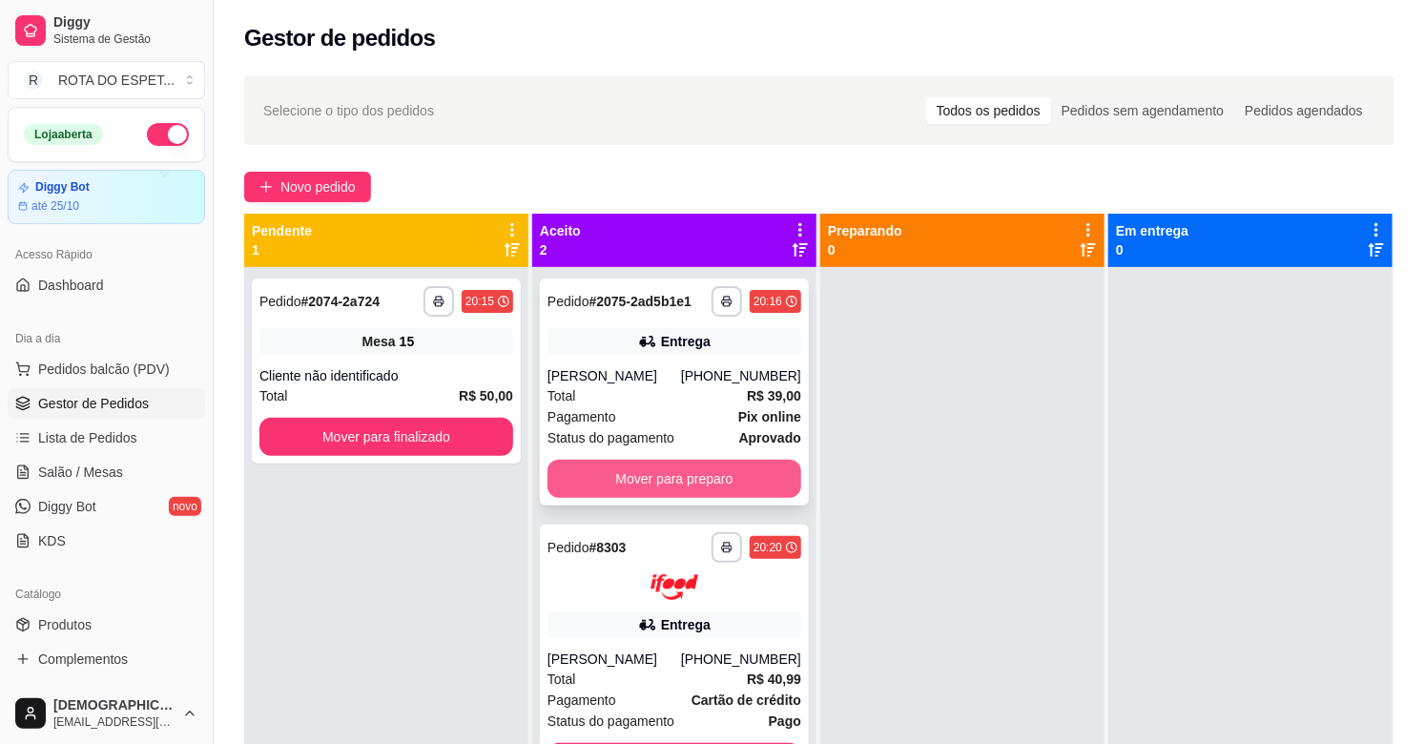
click at [712, 490] on button "Mover para preparo" at bounding box center [674, 479] width 254 height 38
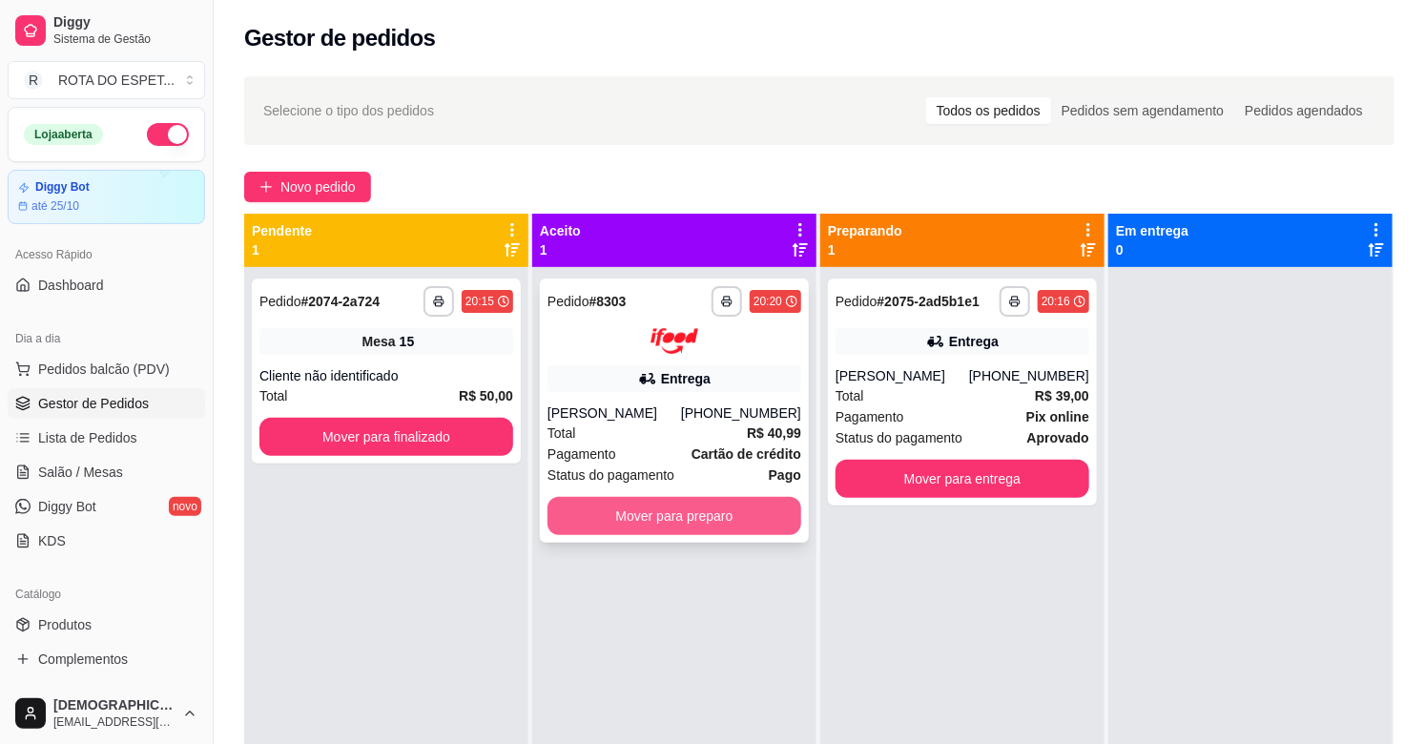
click at [704, 519] on button "Mover para preparo" at bounding box center [674, 516] width 254 height 38
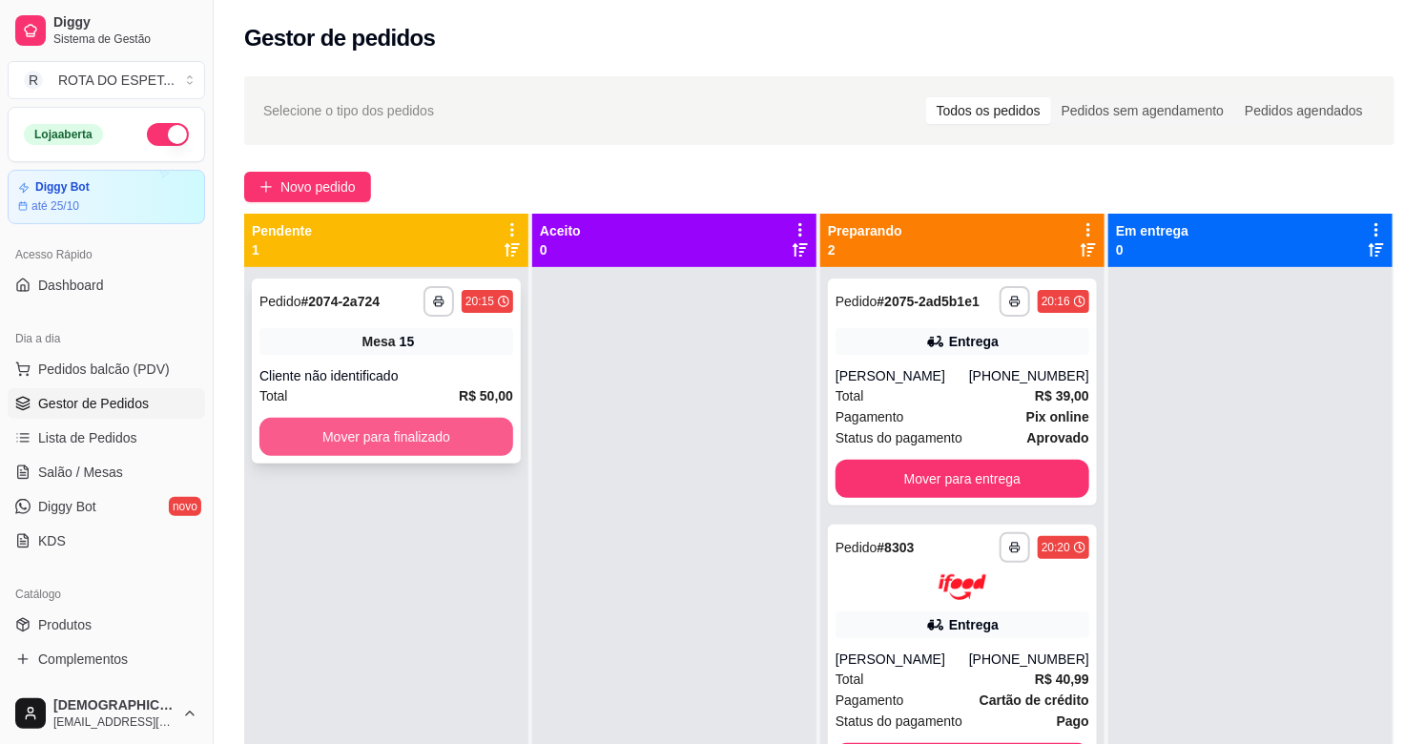
click at [398, 446] on button "Mover para finalizado" at bounding box center [386, 437] width 254 height 38
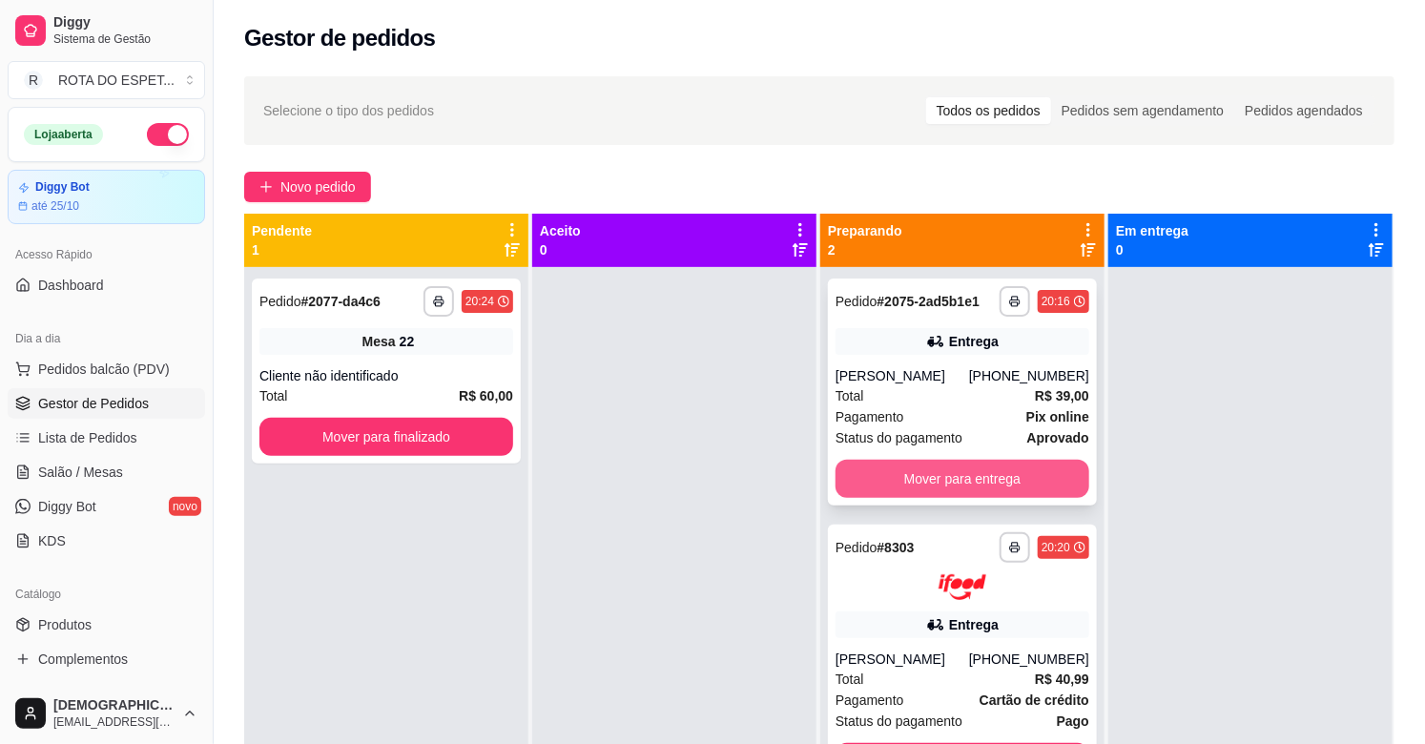
click at [1005, 474] on button "Mover para entrega" at bounding box center [962, 479] width 254 height 38
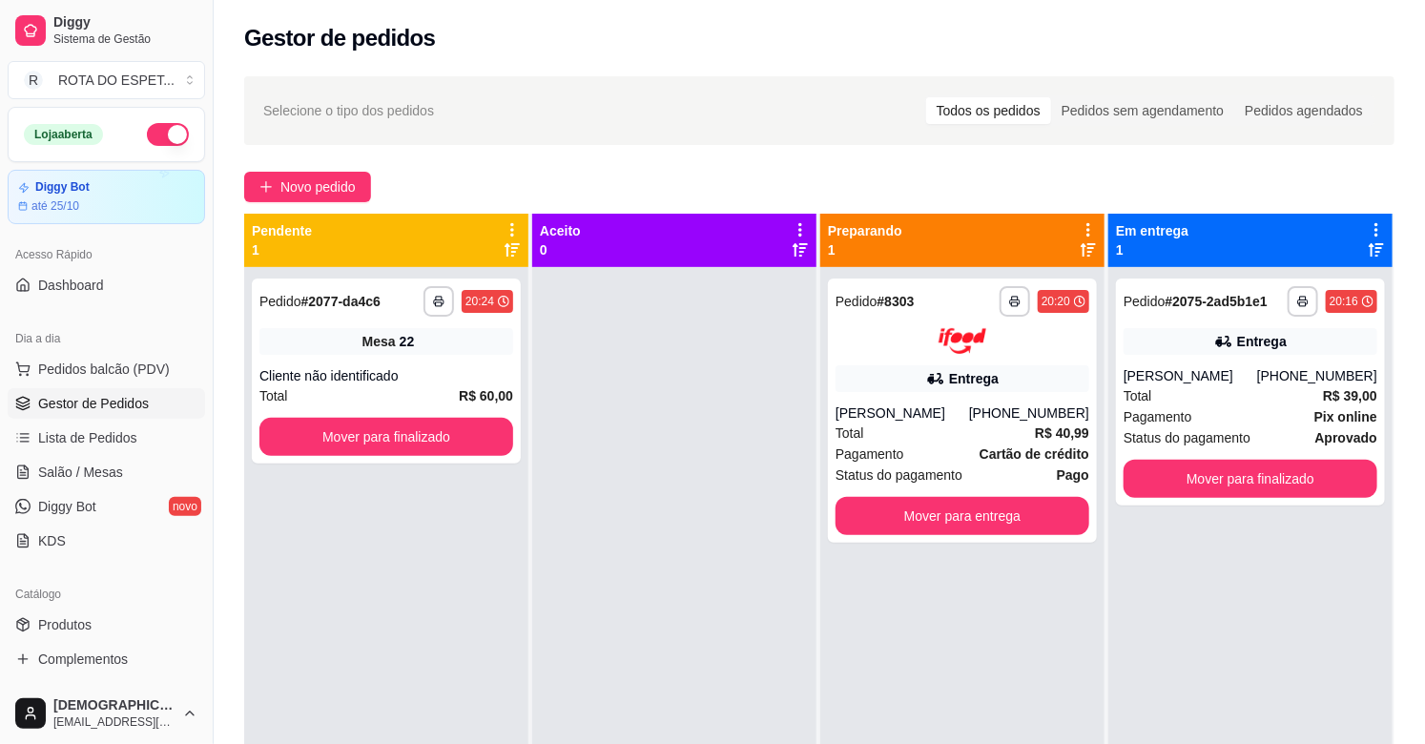
click at [713, 500] on div at bounding box center [674, 639] width 284 height 744
click at [938, 432] on div "Total R$ 40,99" at bounding box center [962, 433] width 254 height 21
click at [1248, 382] on div "[PERSON_NAME]" at bounding box center [1191, 375] width 134 height 19
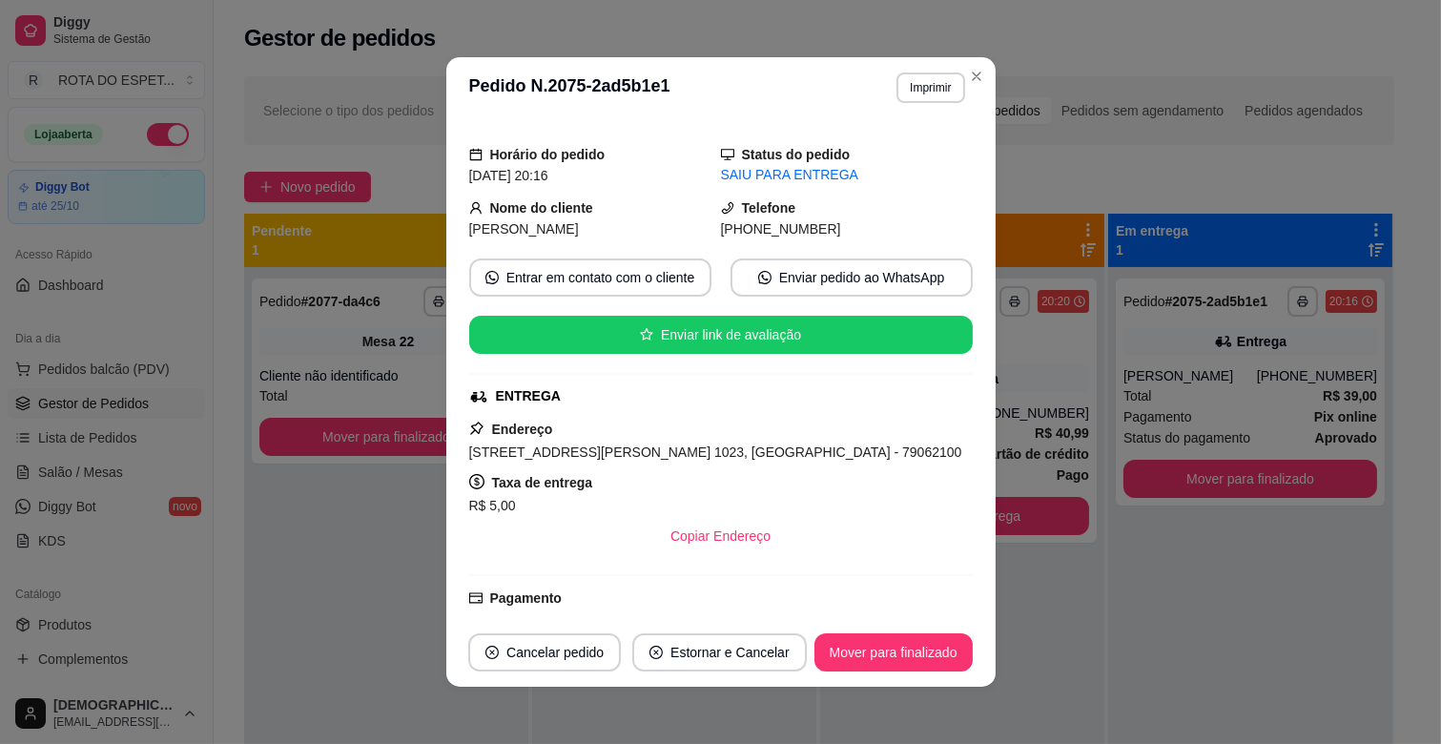
scroll to position [212, 0]
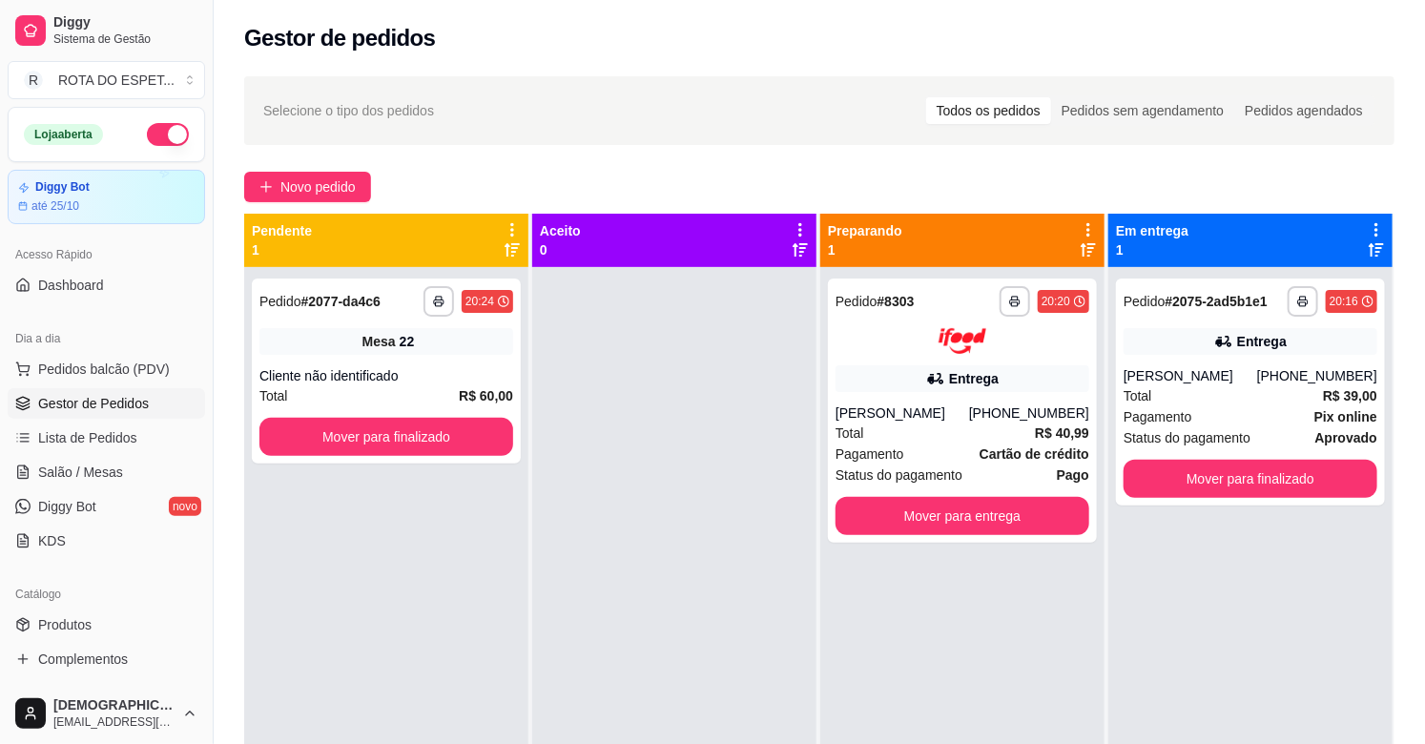
click at [1156, 587] on div "**********" at bounding box center [1250, 639] width 284 height 744
click at [652, 464] on div at bounding box center [674, 639] width 284 height 744
click at [984, 500] on button "Mover para entrega" at bounding box center [962, 516] width 254 height 38
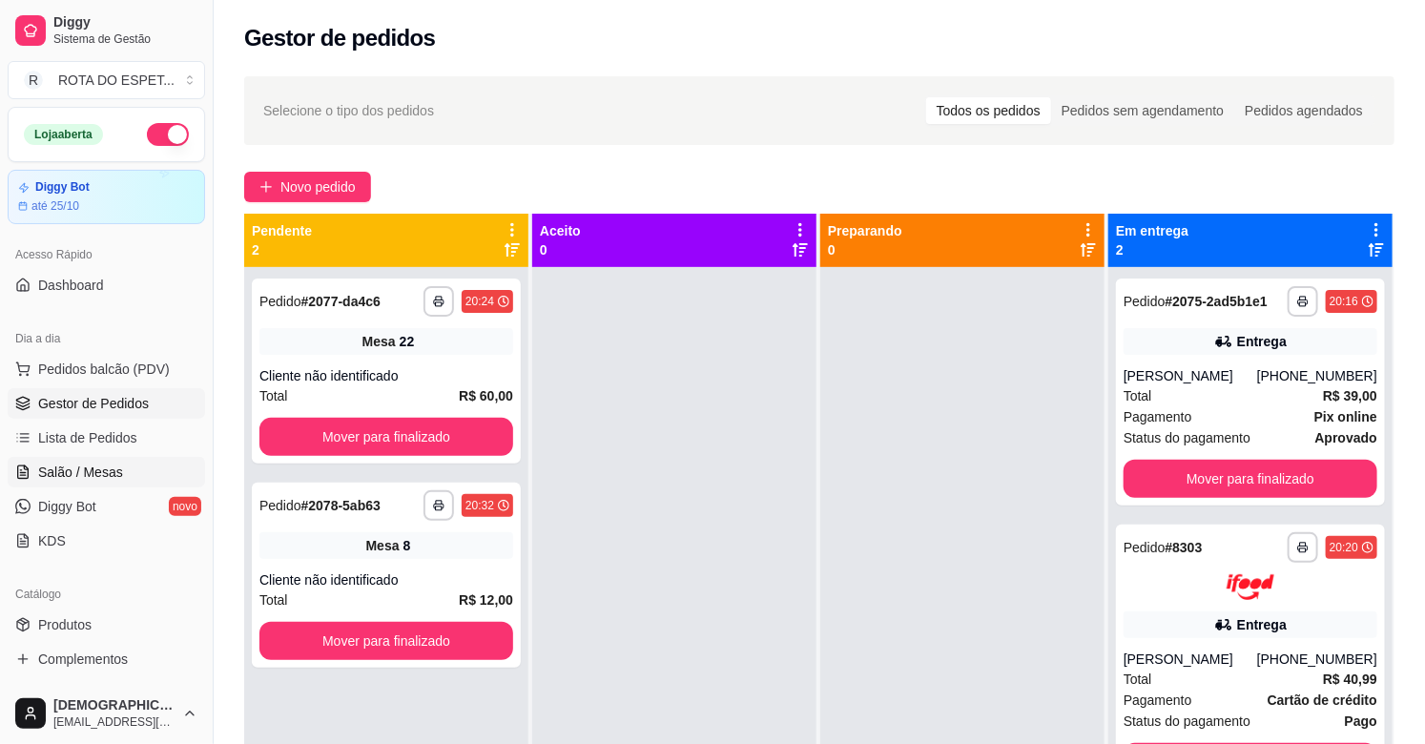
click at [136, 460] on link "Salão / Mesas" at bounding box center [106, 472] width 197 height 31
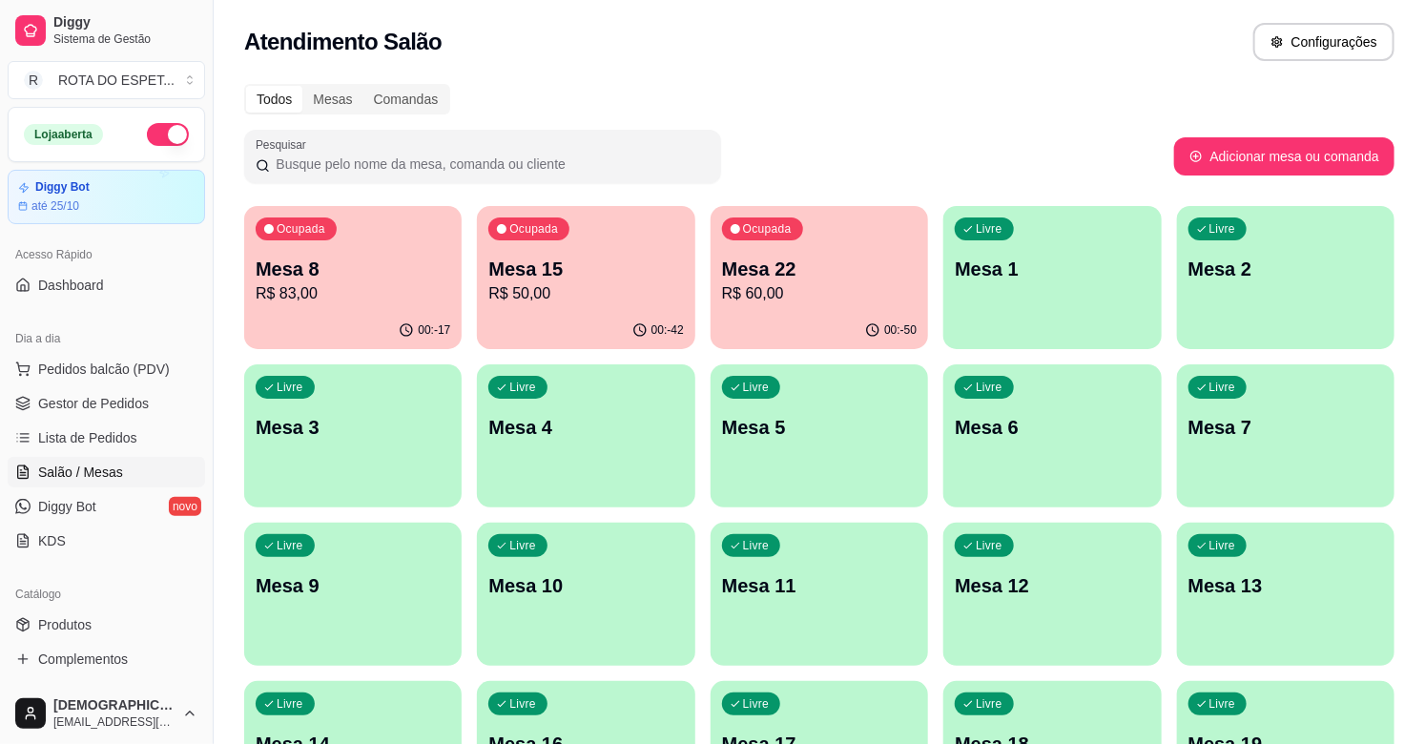
click at [404, 433] on p "Mesa 3" at bounding box center [353, 427] width 195 height 27
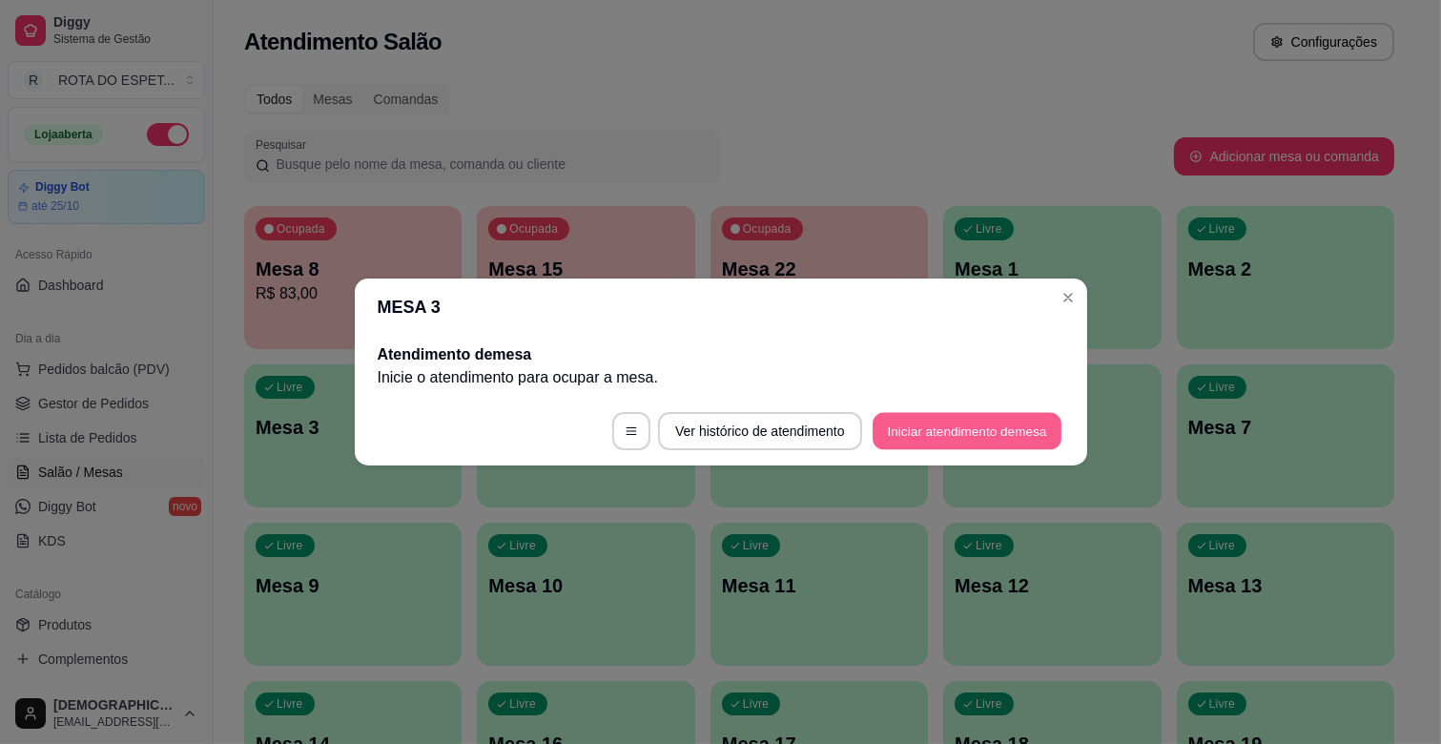
click at [984, 443] on button "Iniciar atendimento de mesa" at bounding box center [967, 431] width 189 height 37
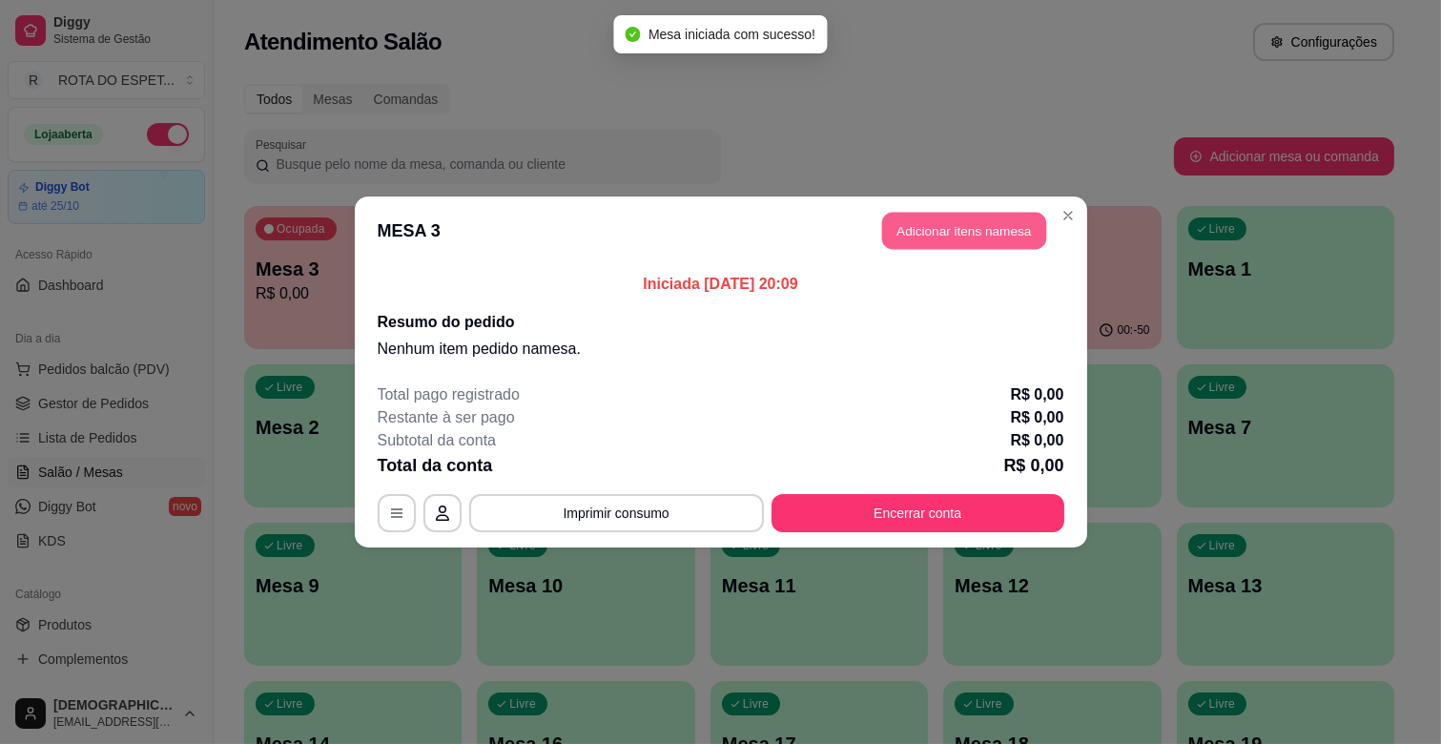
click at [893, 239] on button "Adicionar itens na mesa" at bounding box center [964, 231] width 164 height 37
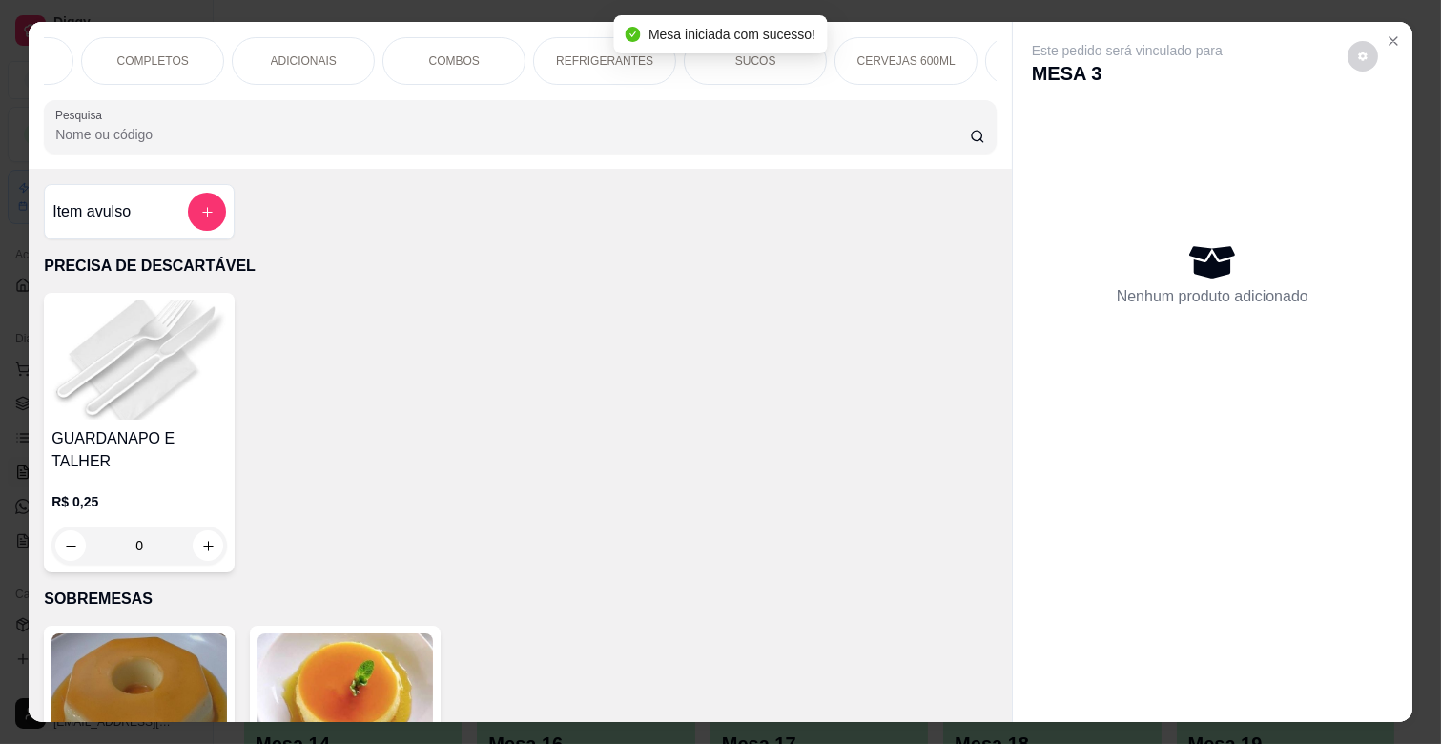
scroll to position [0, 847]
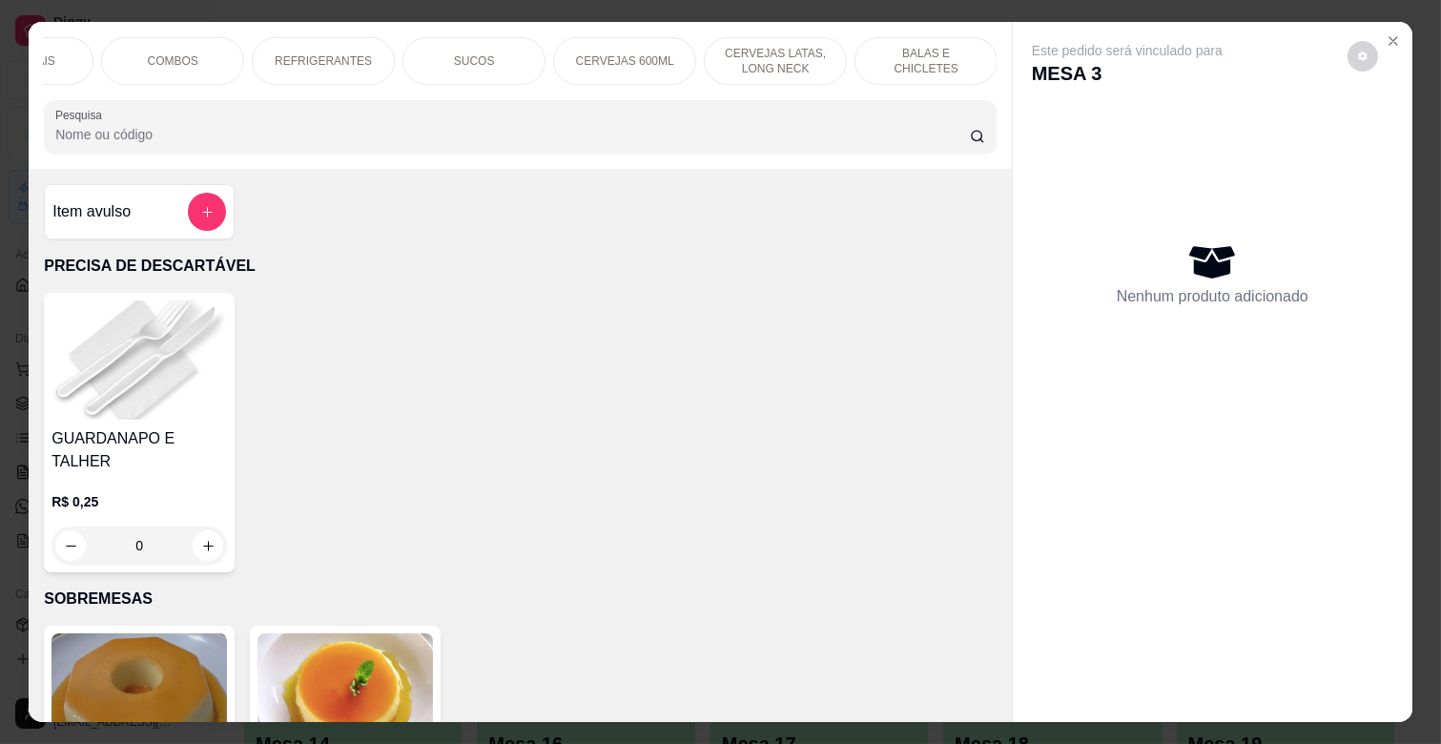
click at [760, 59] on p "CERVEJAS LATAS, LONG NECK" at bounding box center [775, 61] width 111 height 31
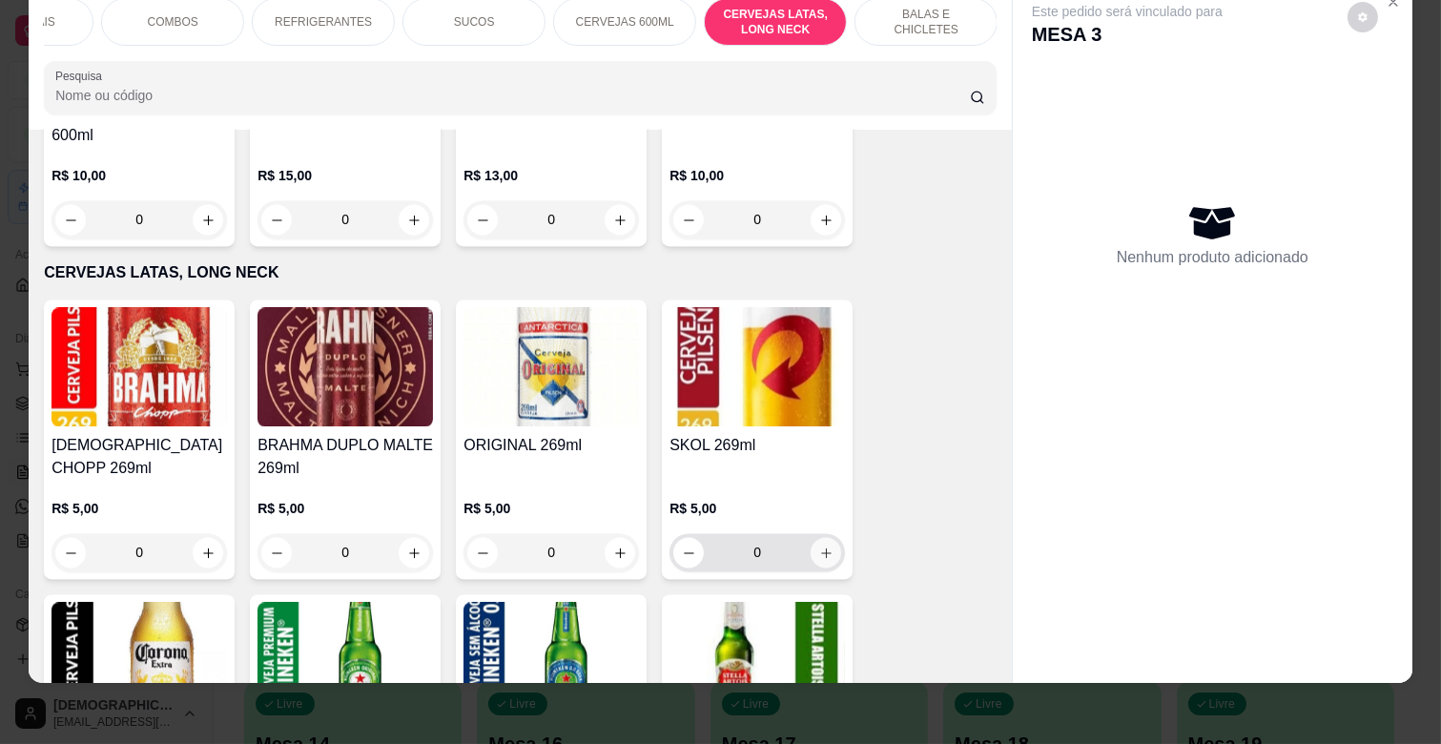
click at [817, 537] on button "increase-product-quantity" at bounding box center [826, 552] width 31 height 31
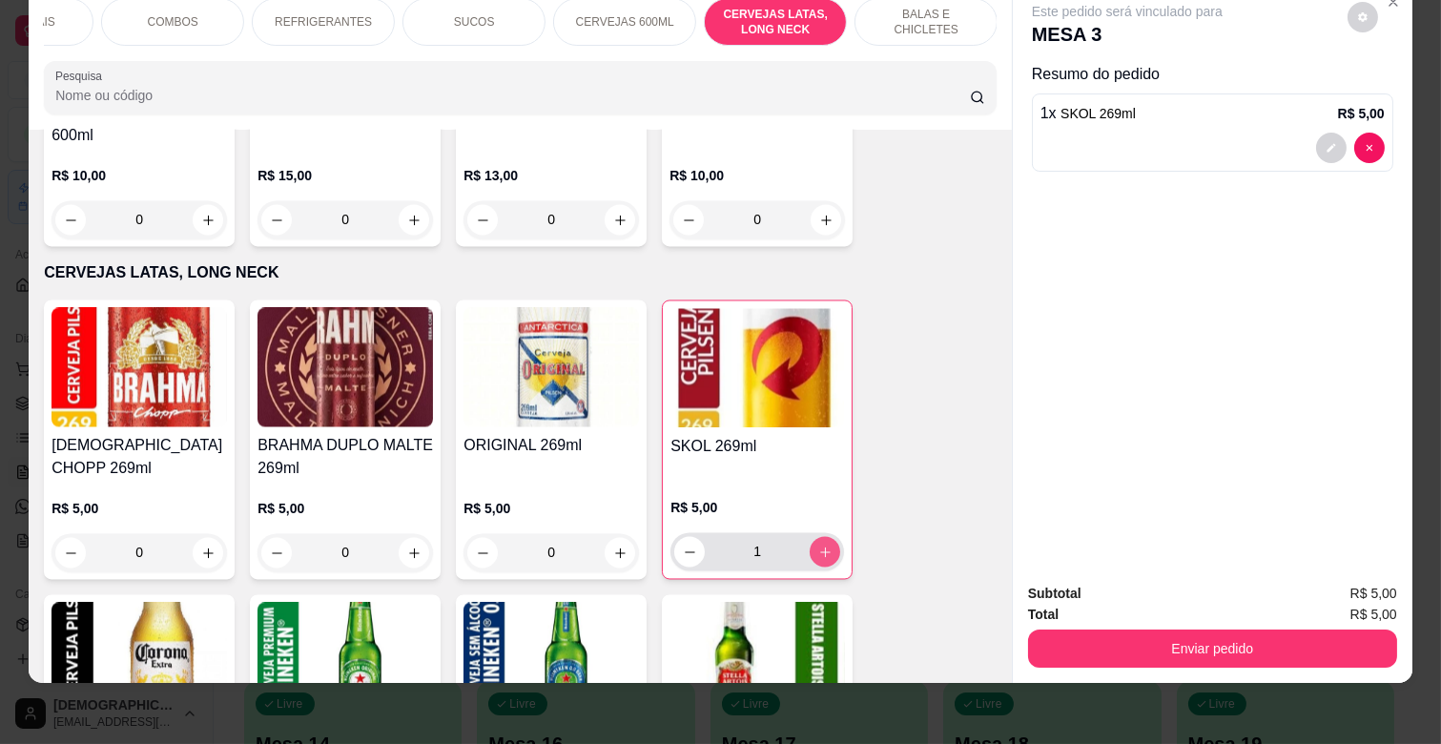
click at [817, 536] on button "increase-product-quantity" at bounding box center [825, 551] width 31 height 31
type input "2"
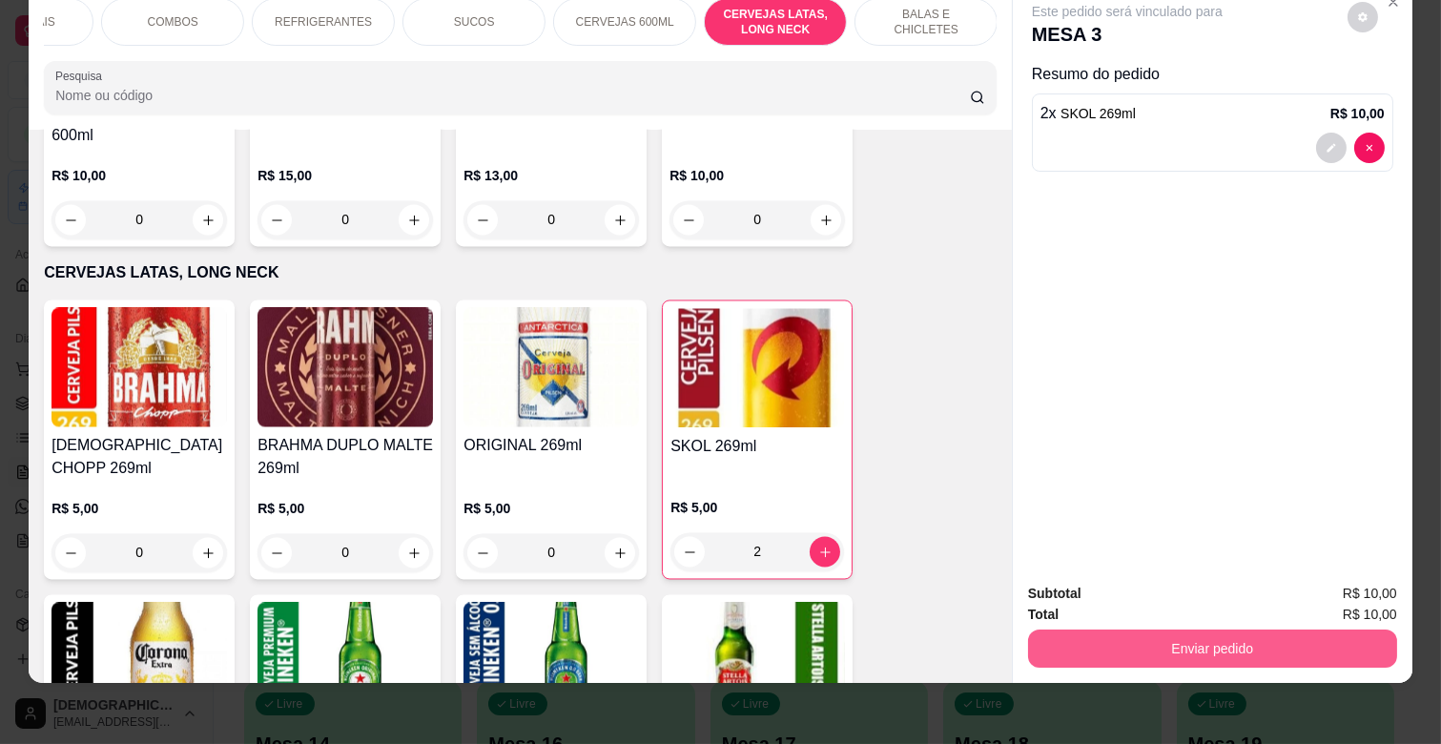
click at [1212, 634] on button "Enviar pedido" at bounding box center [1212, 648] width 369 height 38
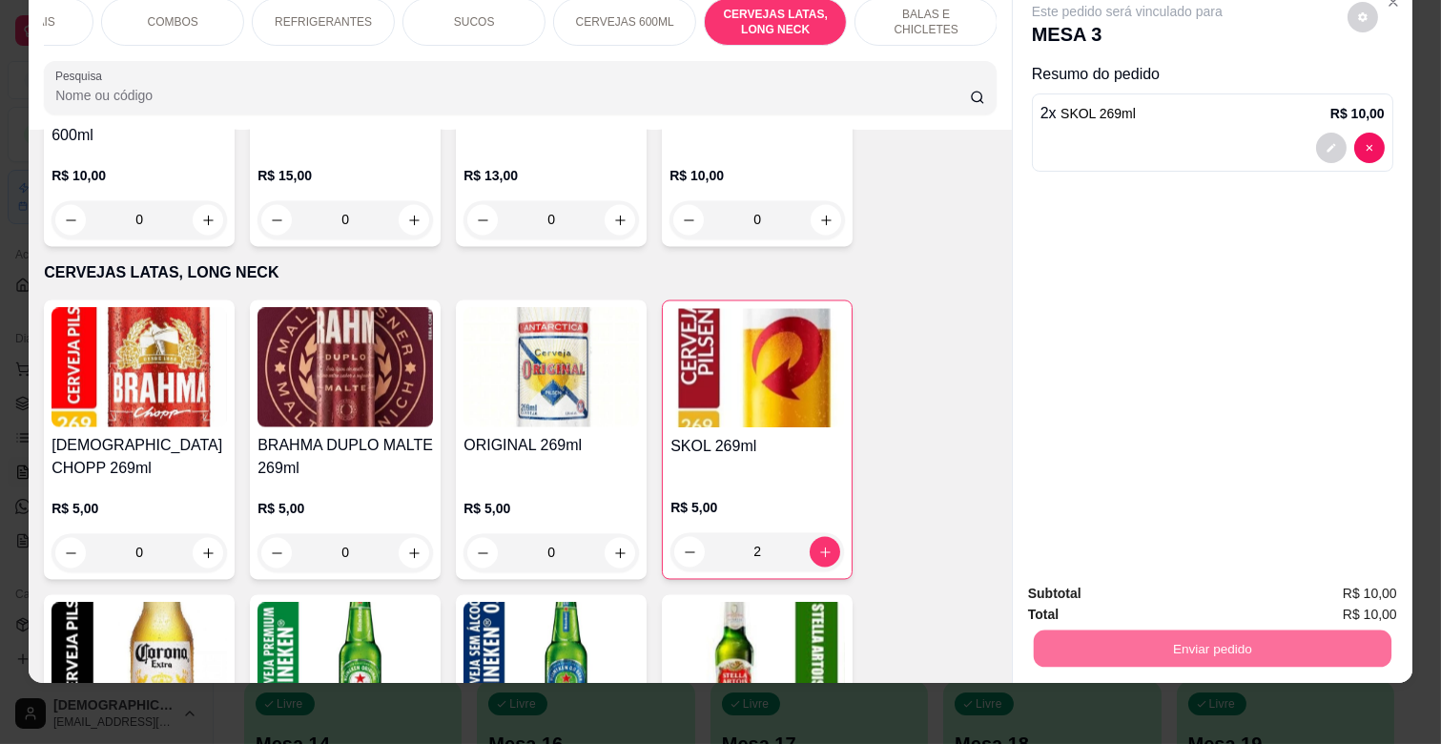
click at [1320, 576] on button "Enviar pedido" at bounding box center [1347, 585] width 108 height 36
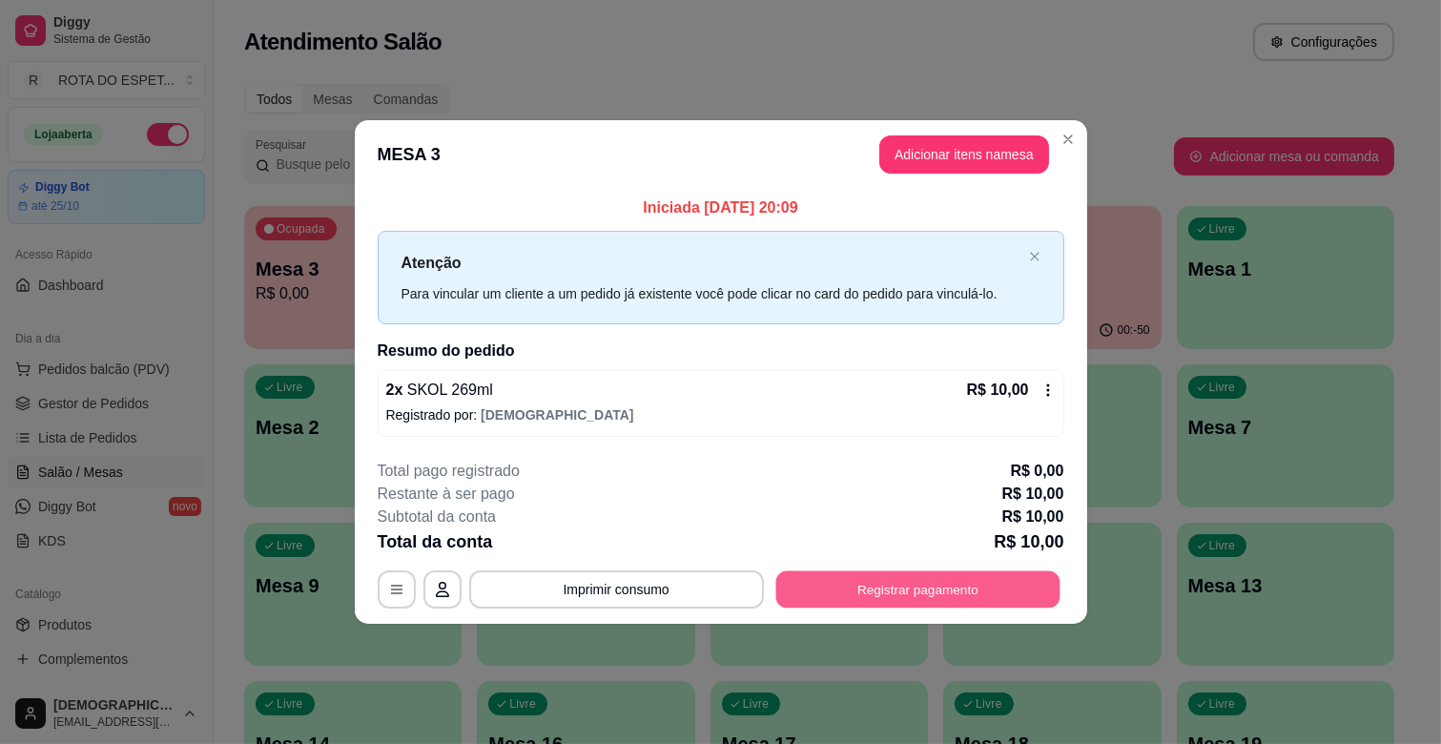
click at [986, 593] on button "Registrar pagamento" at bounding box center [917, 588] width 284 height 37
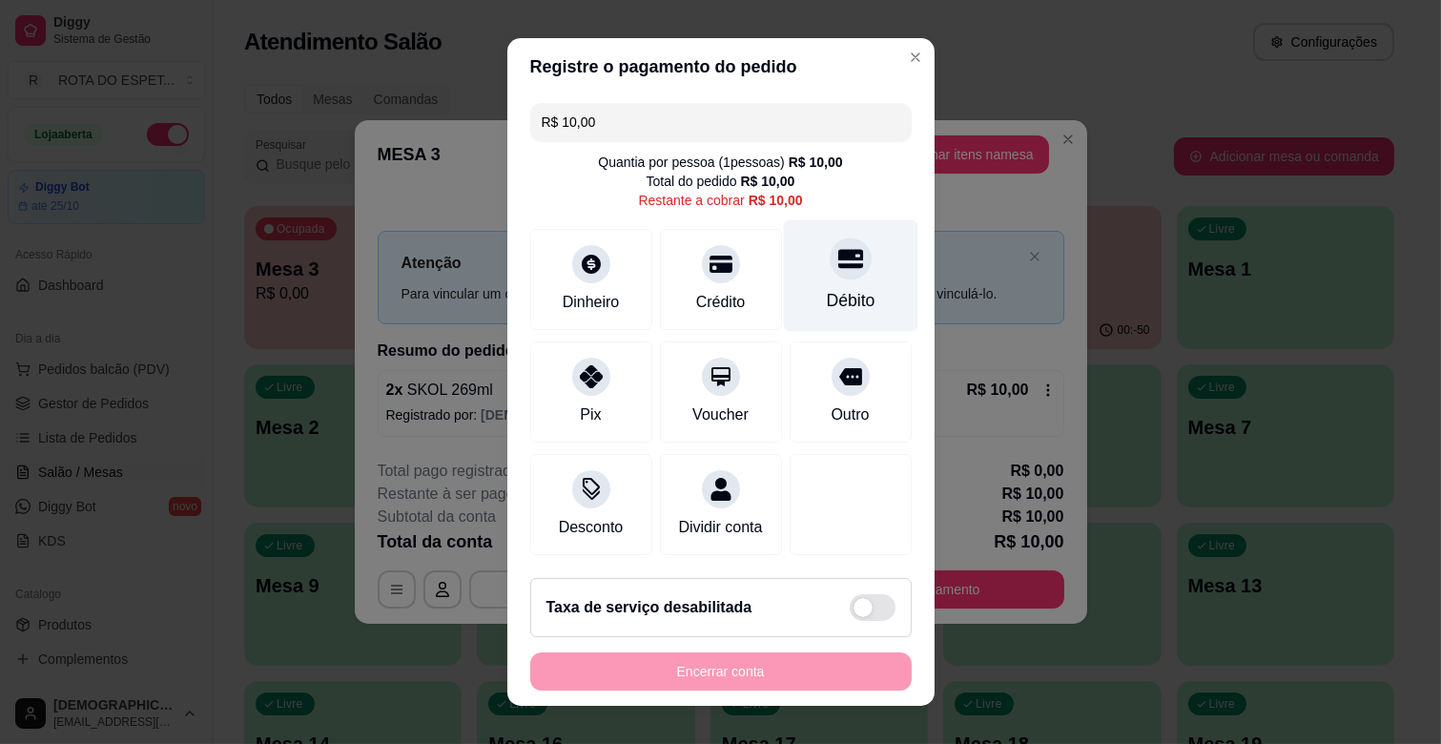
click at [842, 299] on div "Débito" at bounding box center [850, 276] width 134 height 112
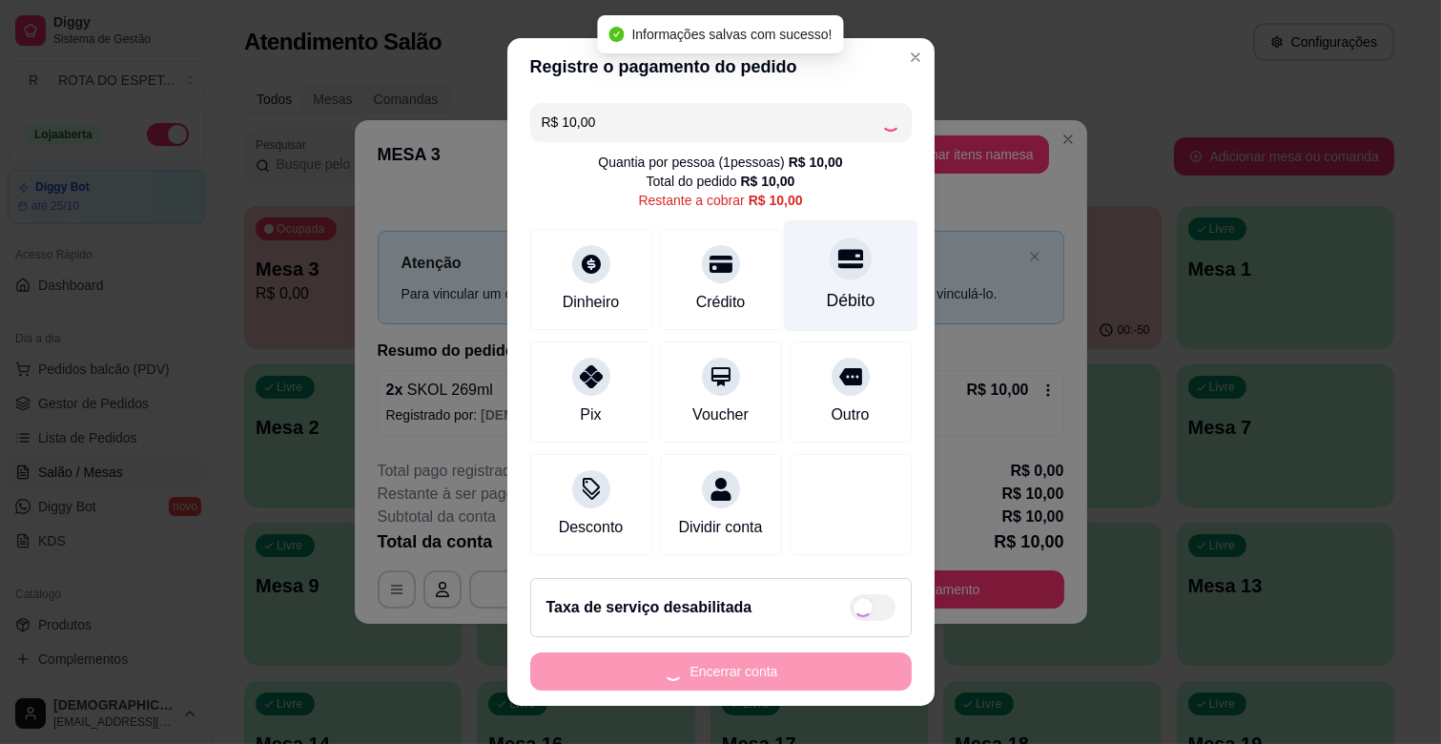
type input "R$ 0,00"
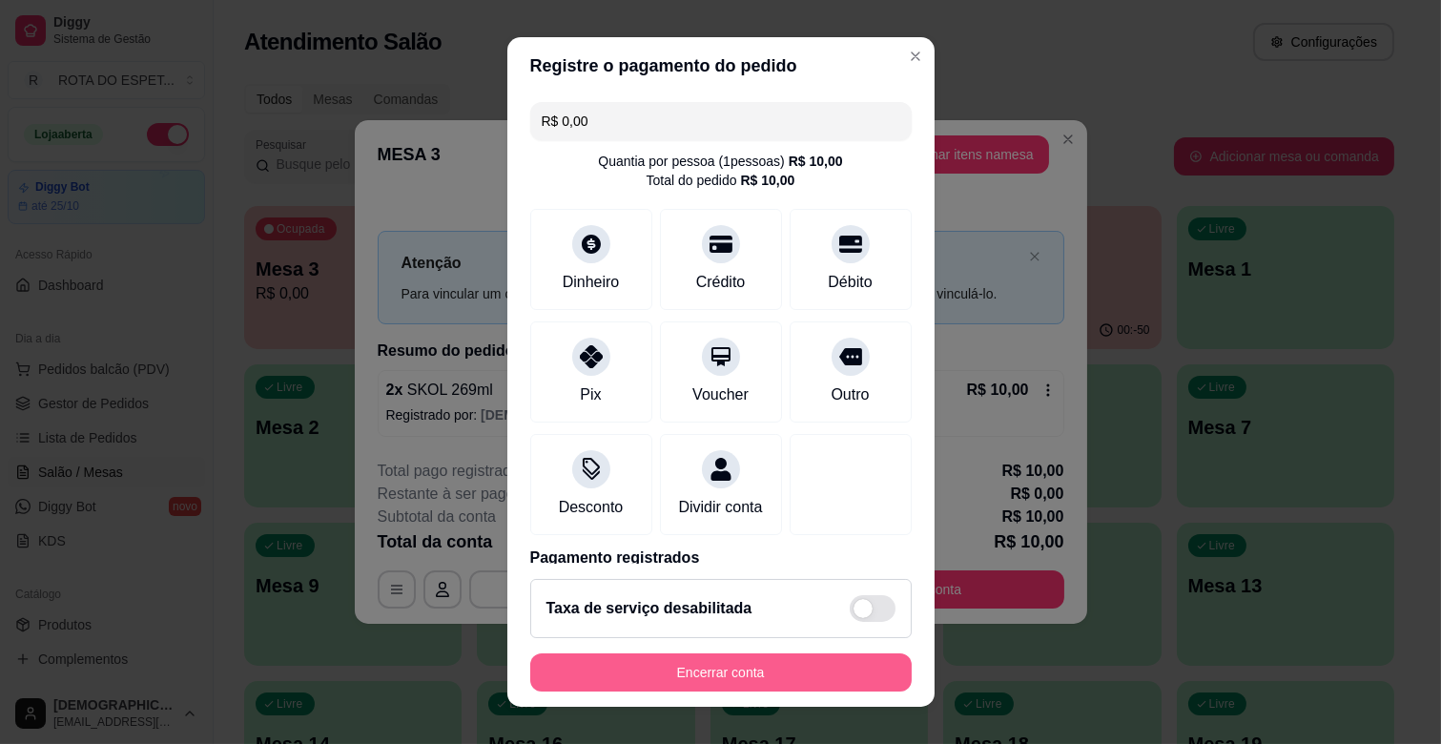
click at [790, 672] on button "Encerrar conta" at bounding box center [721, 672] width 382 height 38
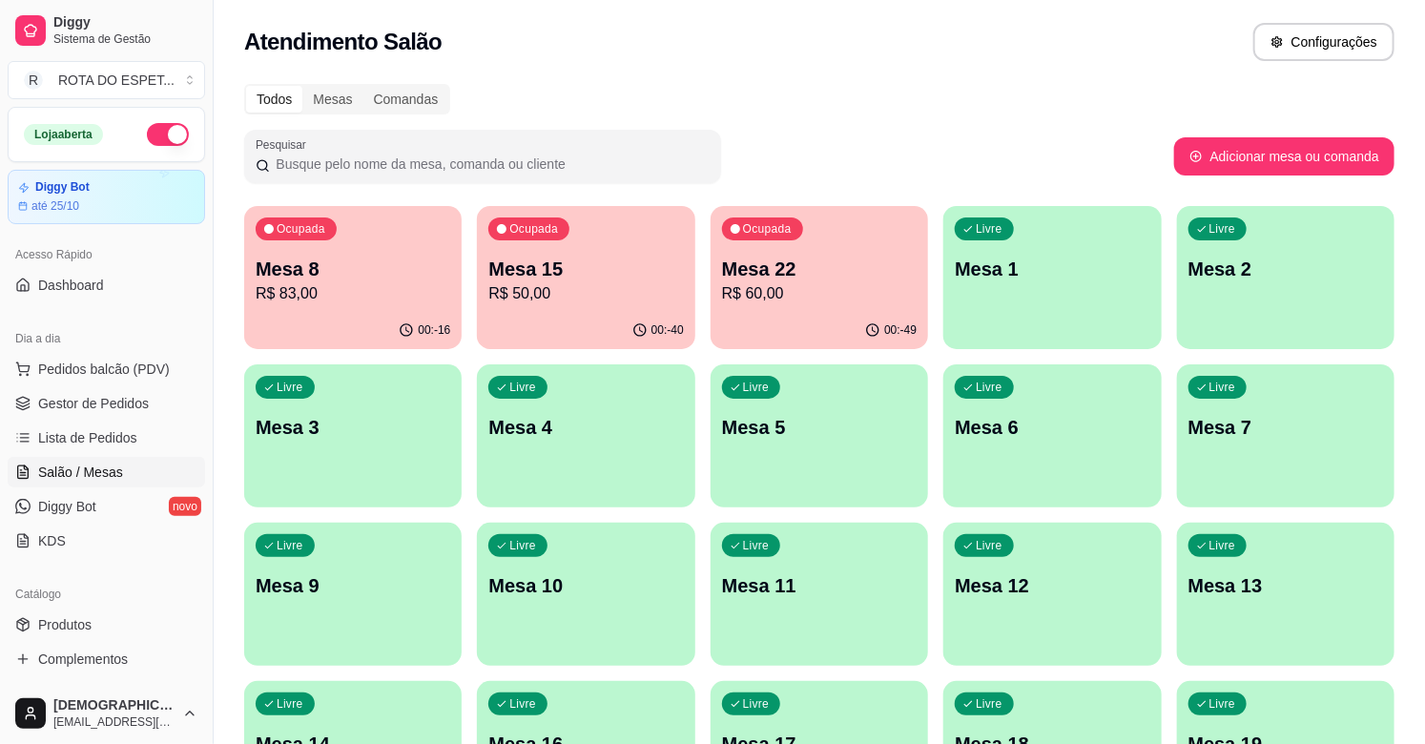
click at [808, 273] on p "Mesa 22" at bounding box center [819, 269] width 195 height 27
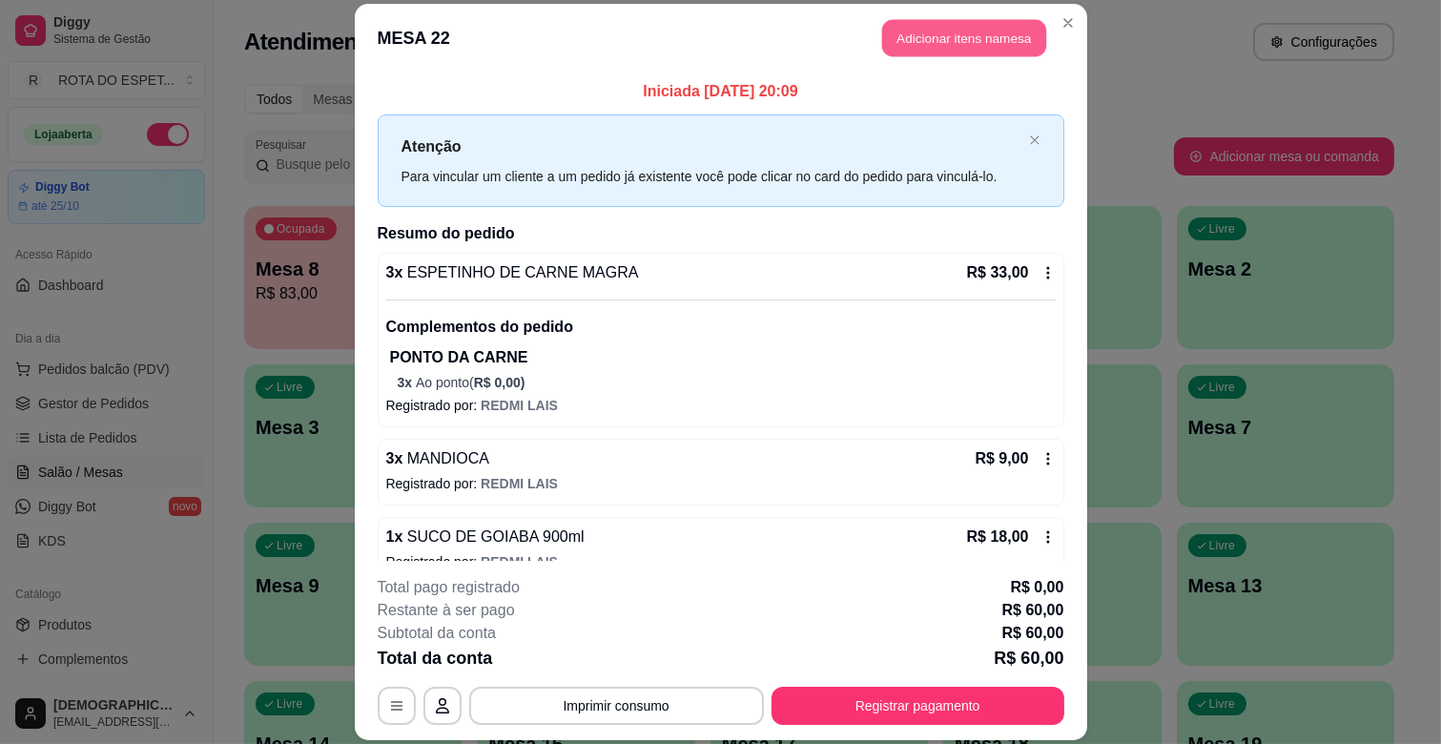
click at [884, 38] on button "Adicionar itens na mesa" at bounding box center [964, 38] width 164 height 37
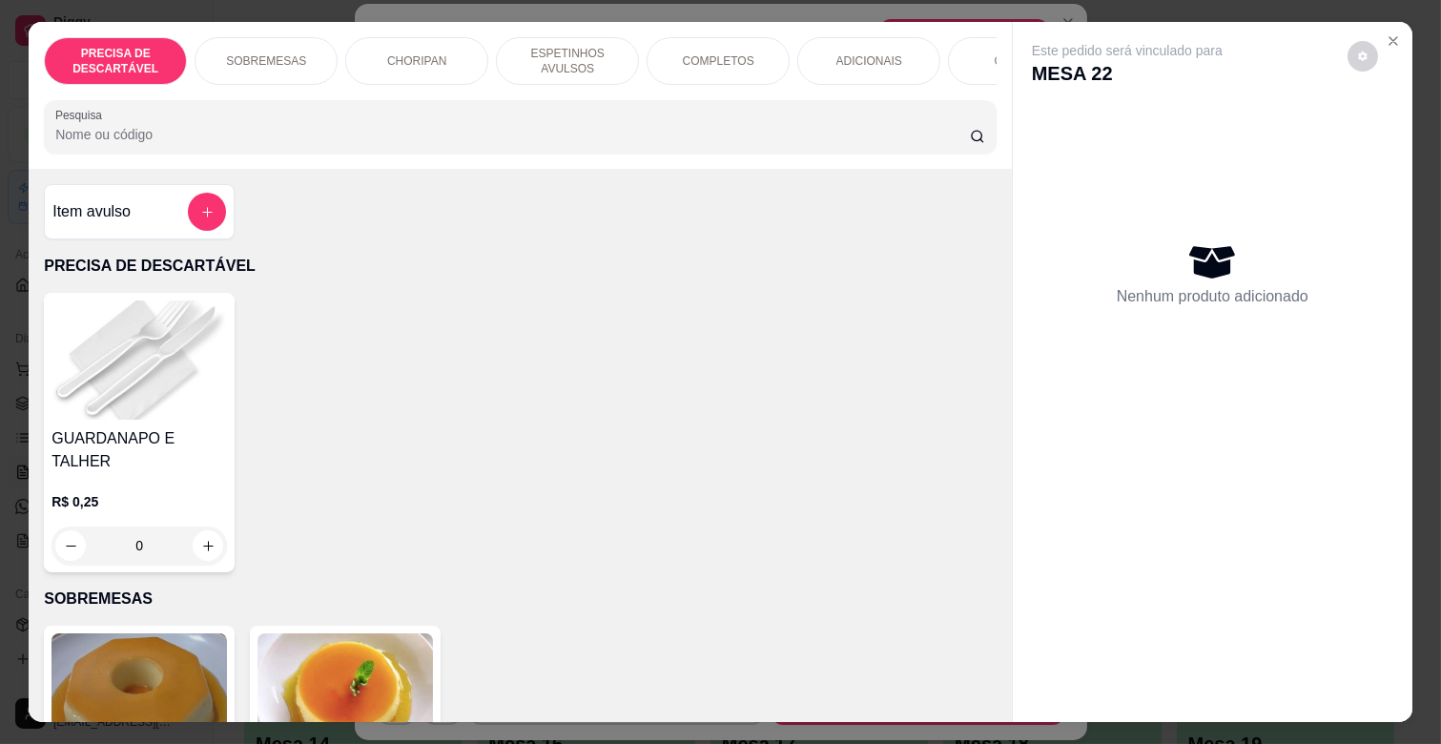
scroll to position [0, 847]
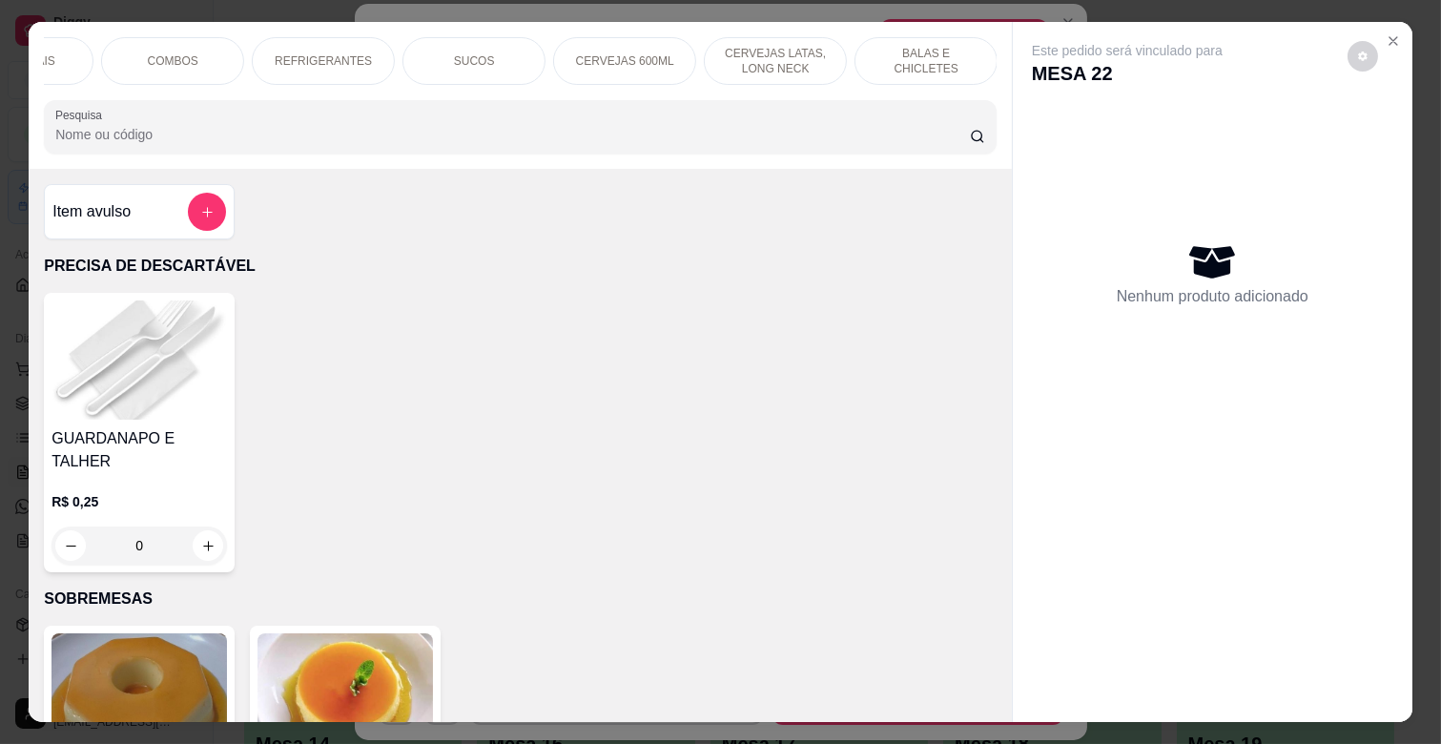
click at [436, 52] on div "SUCOS" at bounding box center [473, 61] width 143 height 48
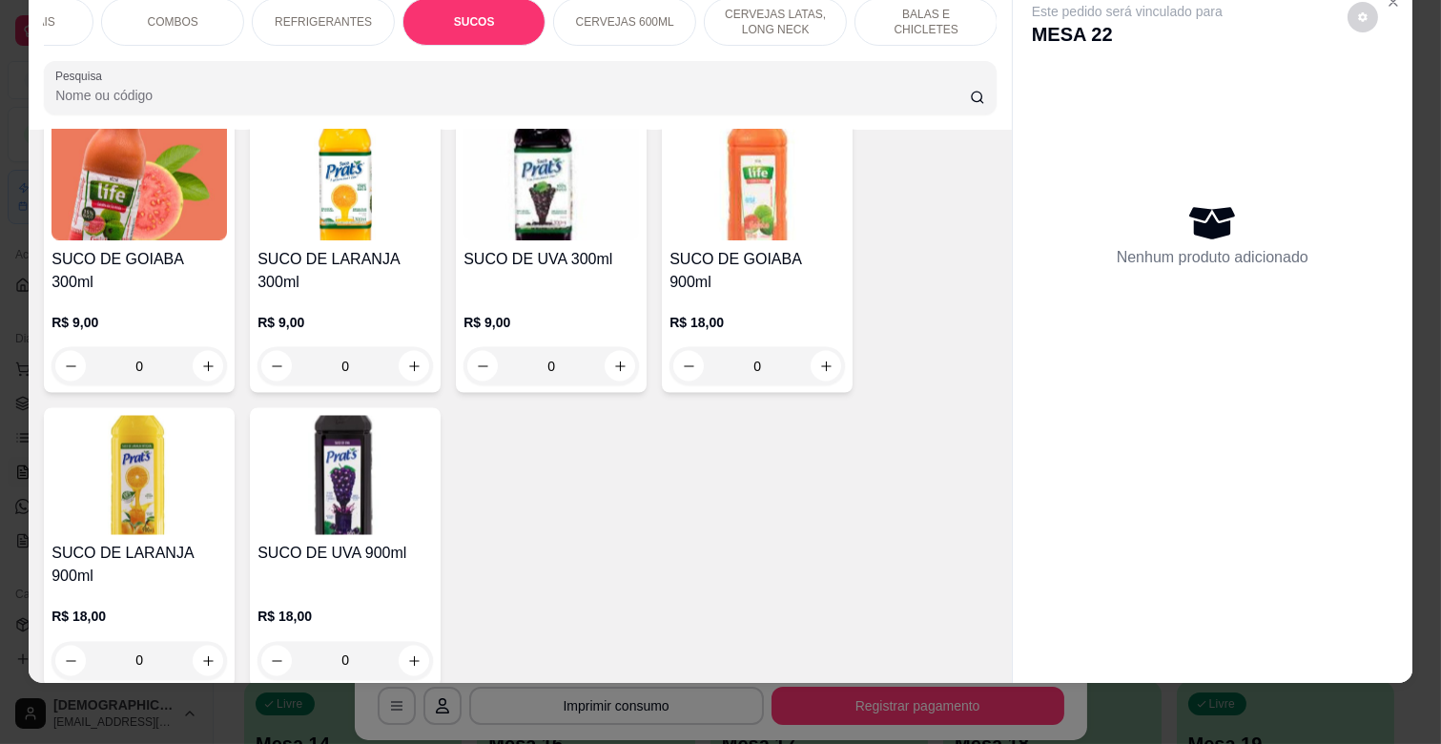
scroll to position [6148, 0]
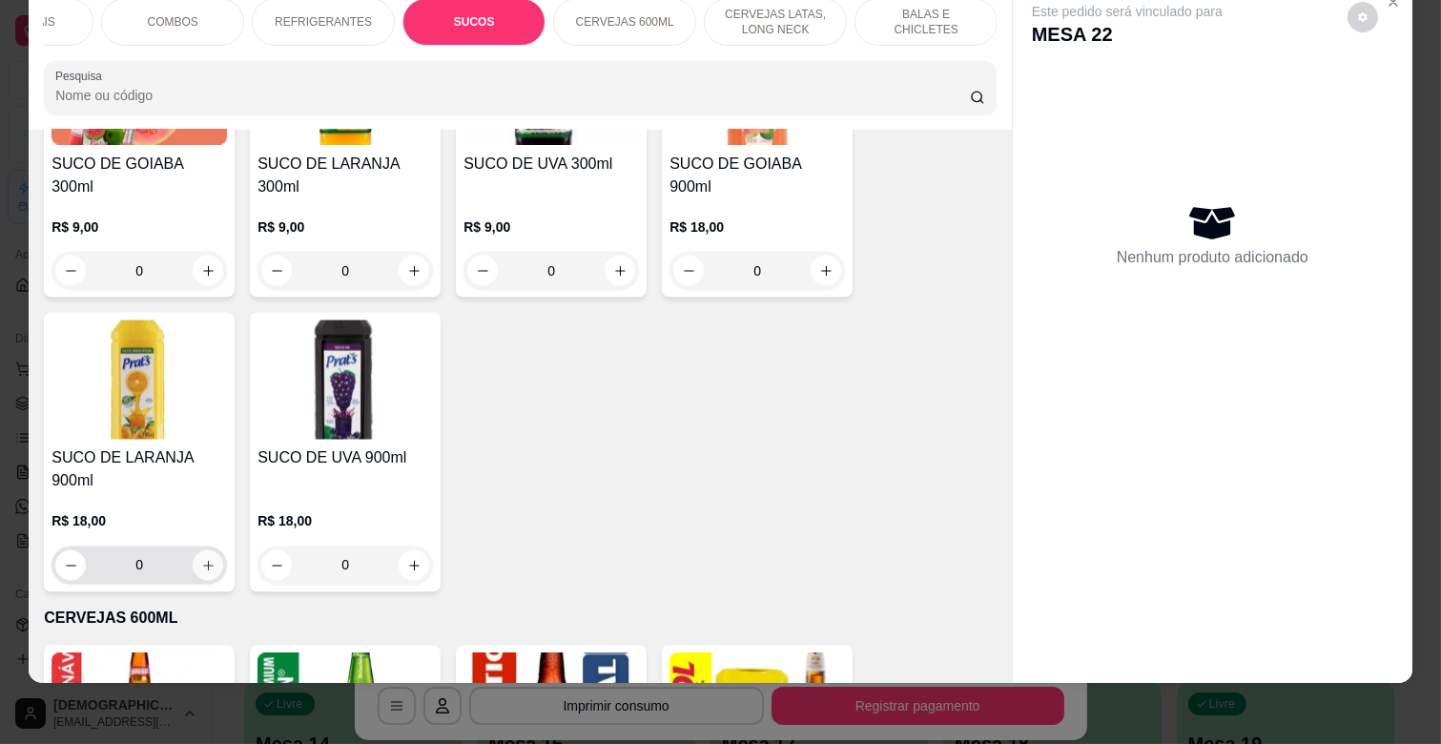
click at [205, 559] on icon "increase-product-quantity" at bounding box center [208, 566] width 14 height 14
type input "1"
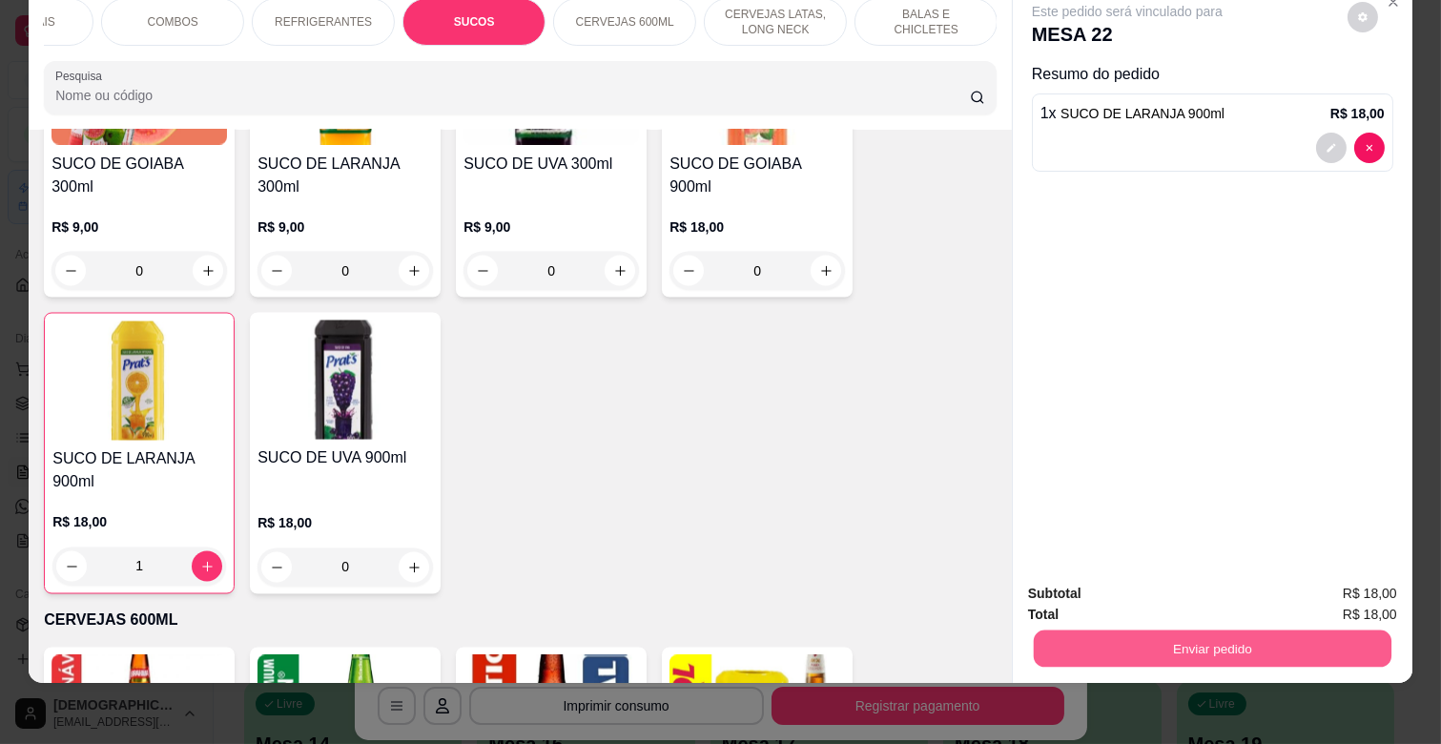
click at [1358, 637] on button "Enviar pedido" at bounding box center [1213, 647] width 358 height 37
click at [1370, 588] on button "Enviar pedido" at bounding box center [1347, 585] width 108 height 36
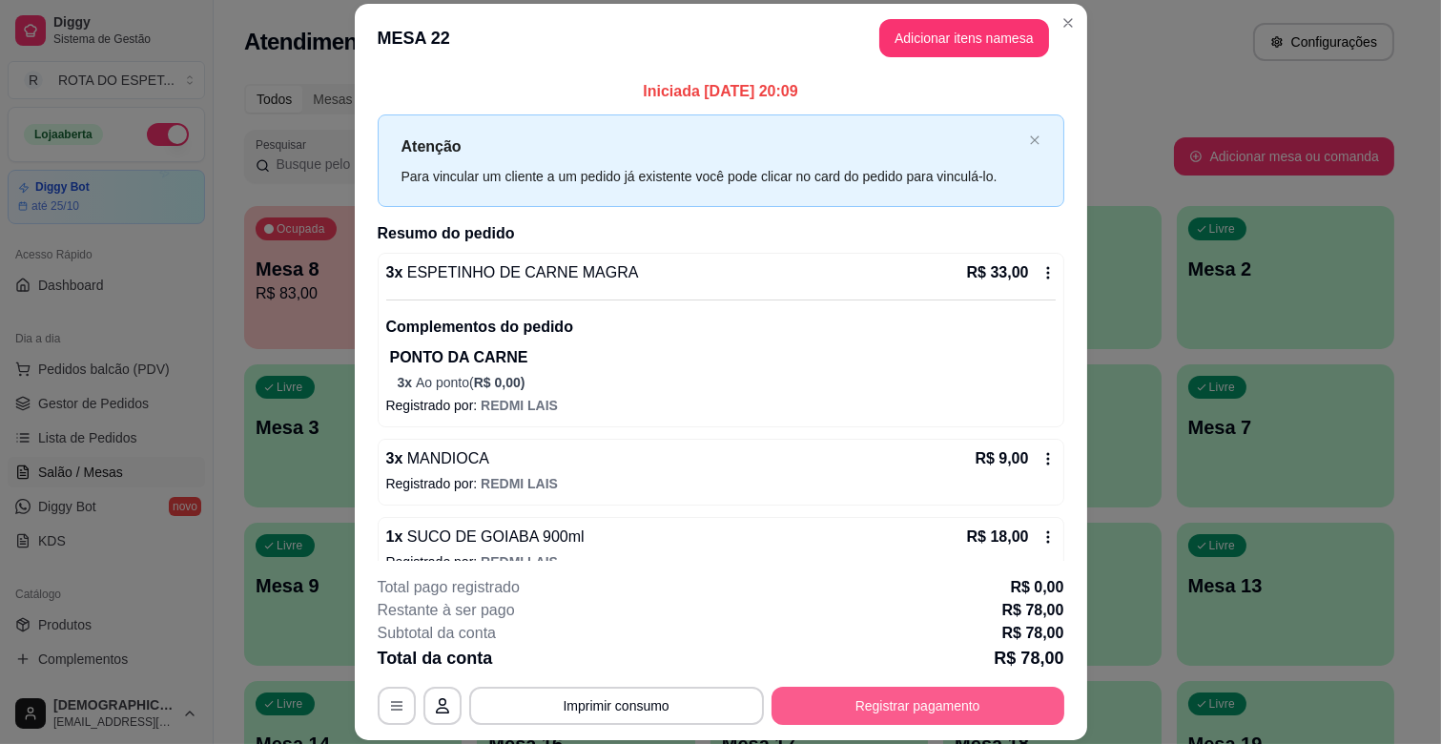
click at [816, 691] on button "Registrar pagamento" at bounding box center [918, 706] width 293 height 38
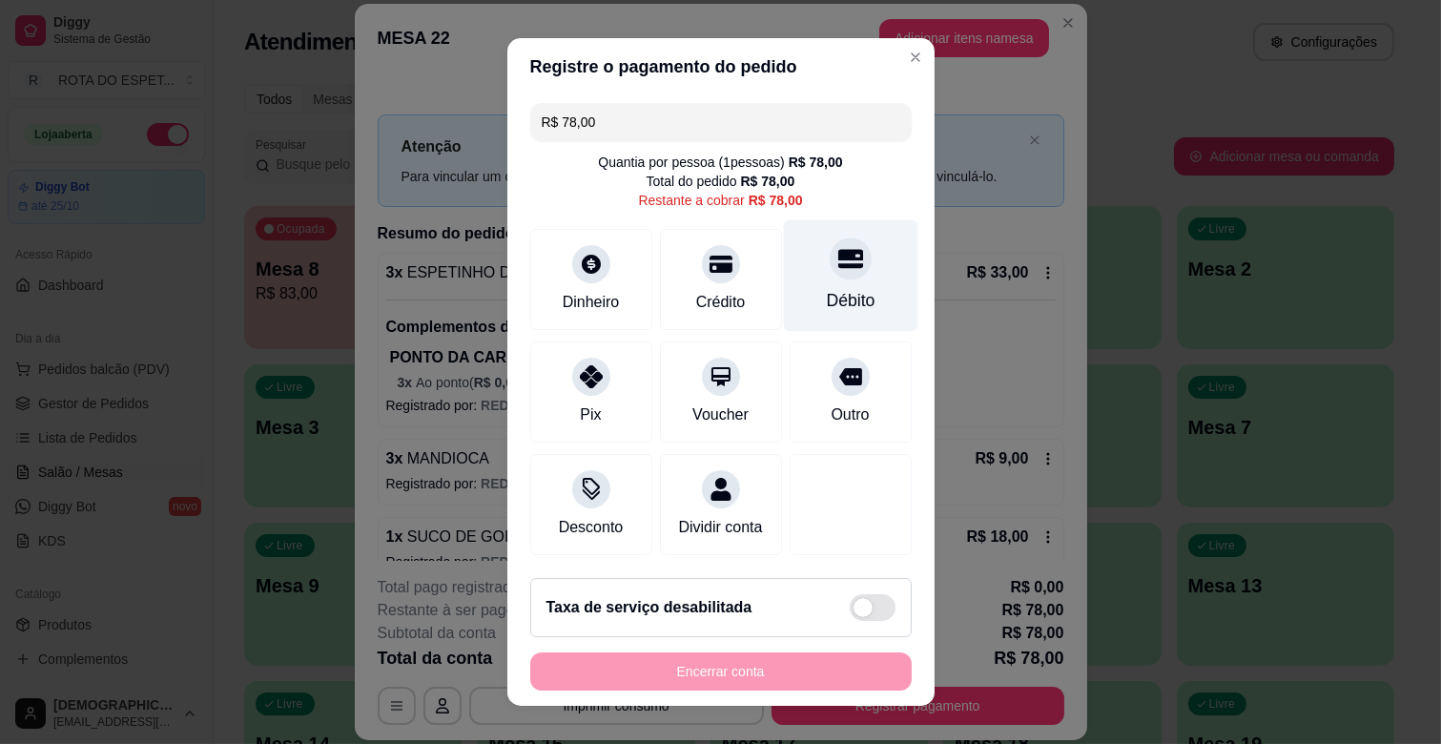
click at [833, 264] on div at bounding box center [851, 258] width 42 height 42
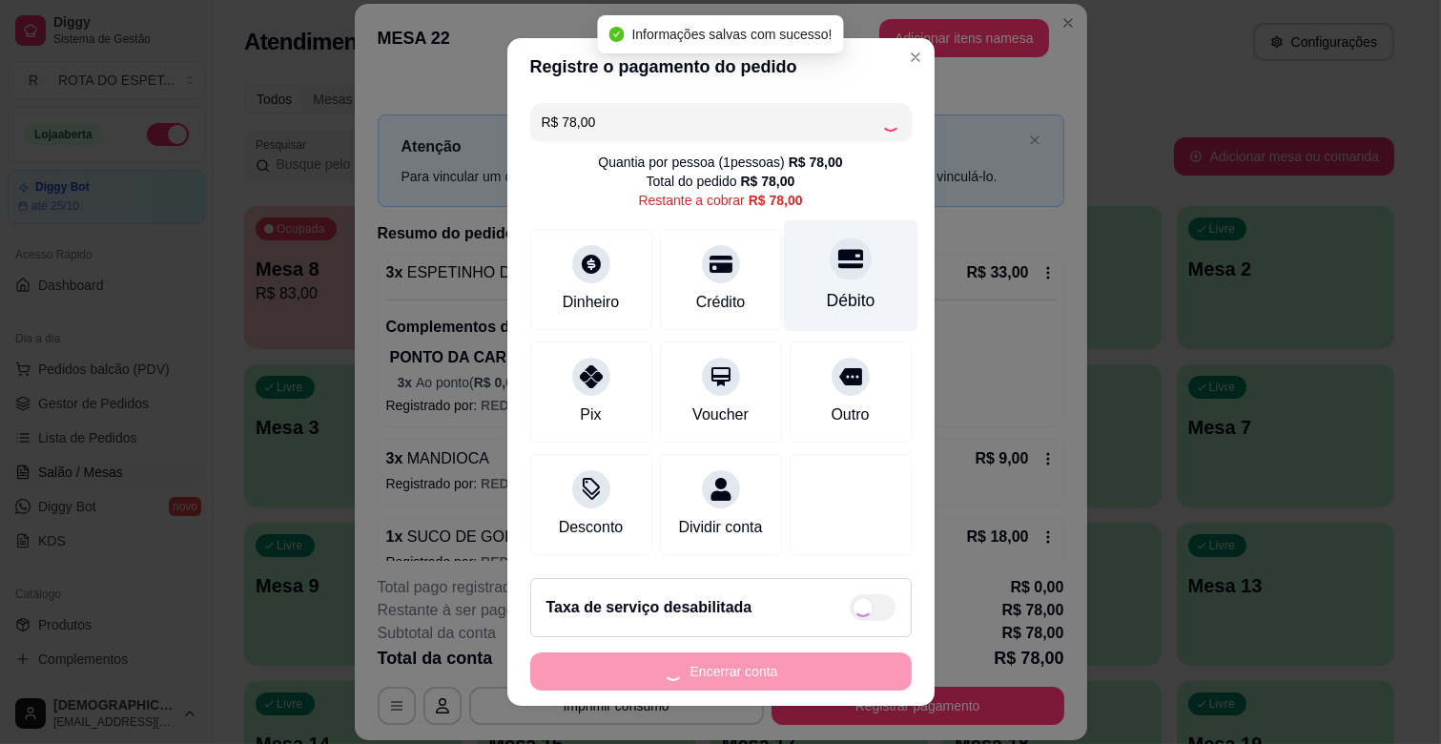
type input "R$ 0,00"
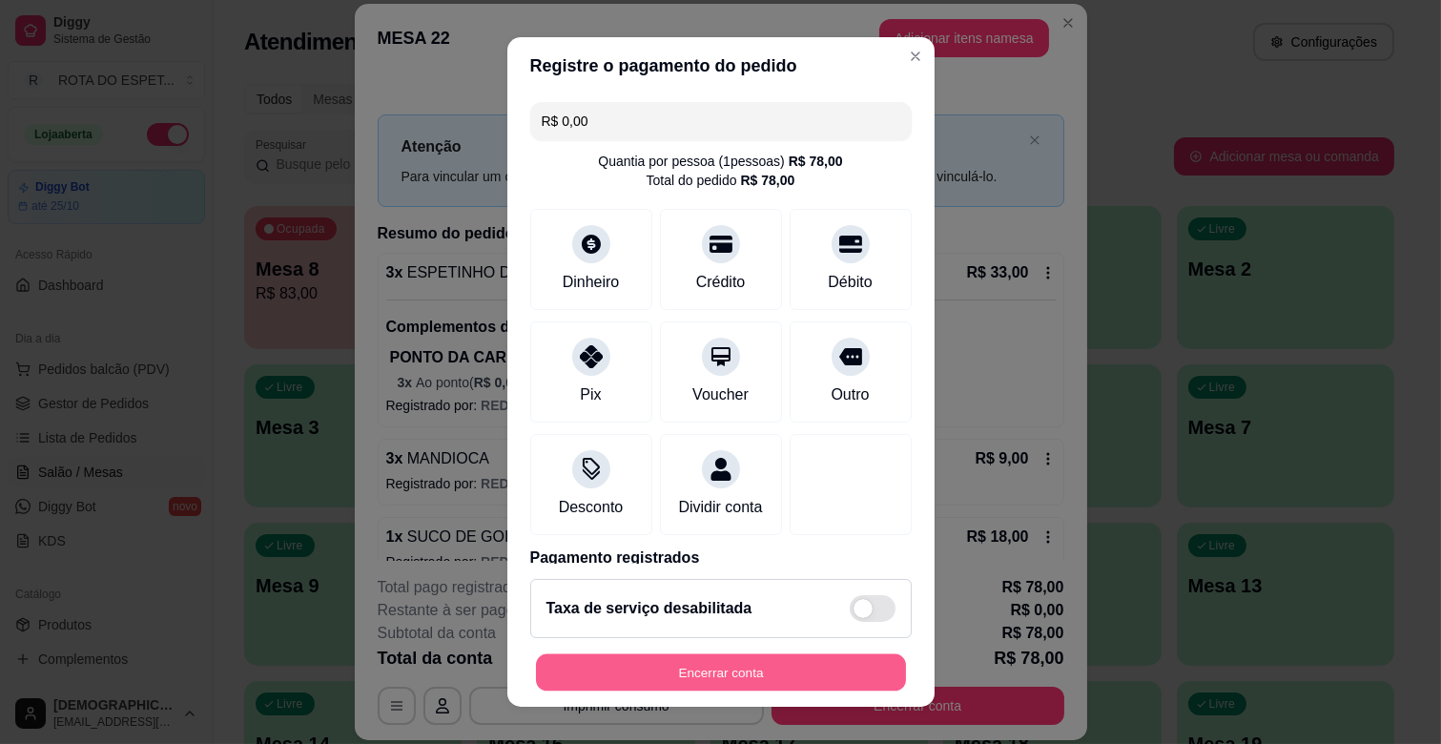
click at [789, 658] on button "Encerrar conta" at bounding box center [721, 672] width 370 height 37
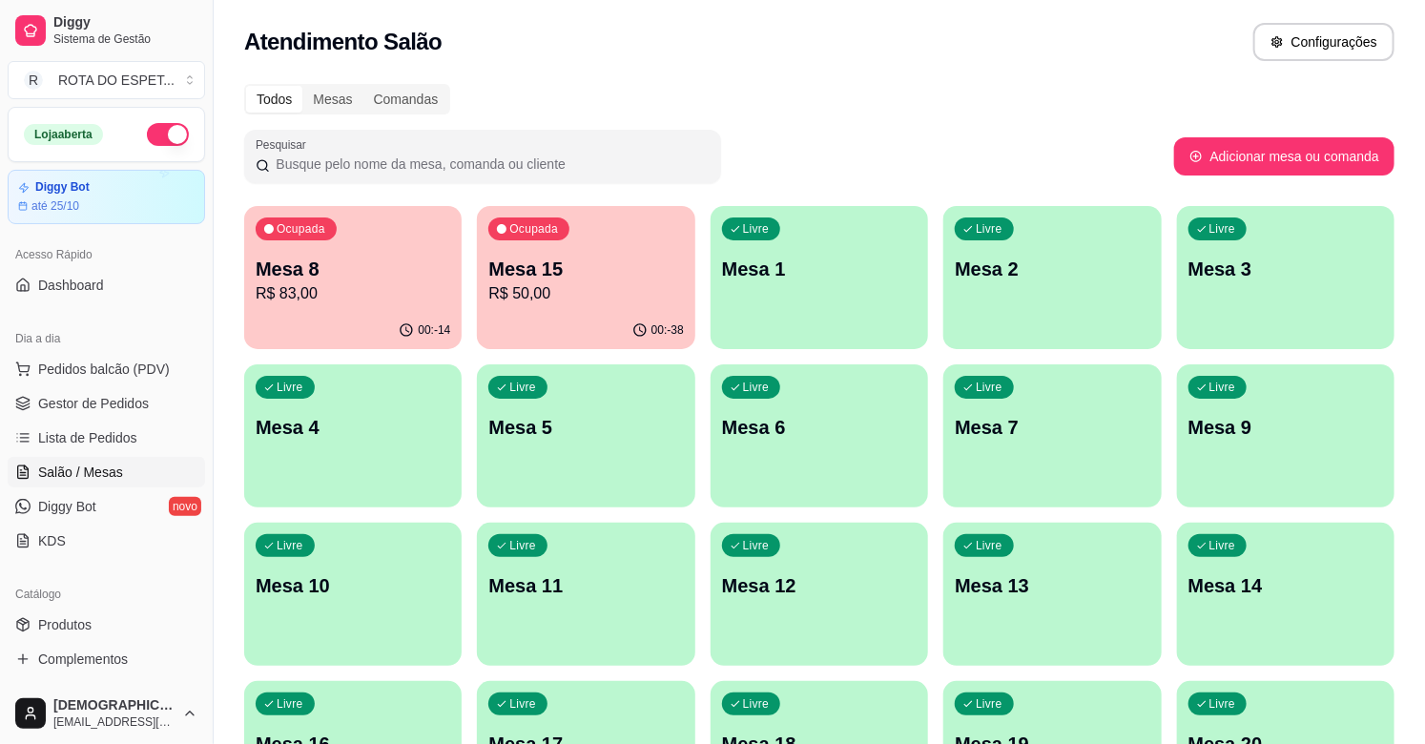
click at [591, 308] on div "Ocupada Mesa 15 R$ 50,00" at bounding box center [585, 259] width 217 height 106
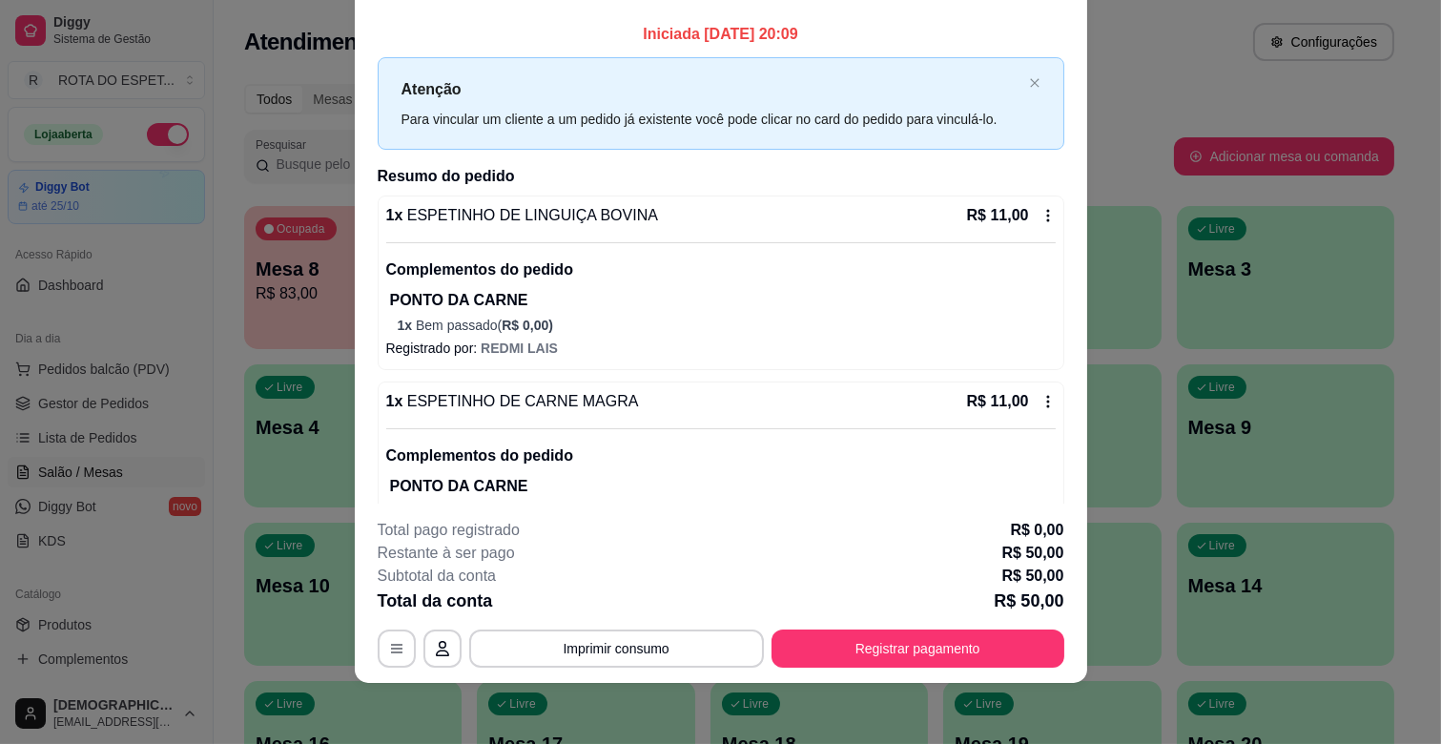
scroll to position [0, 0]
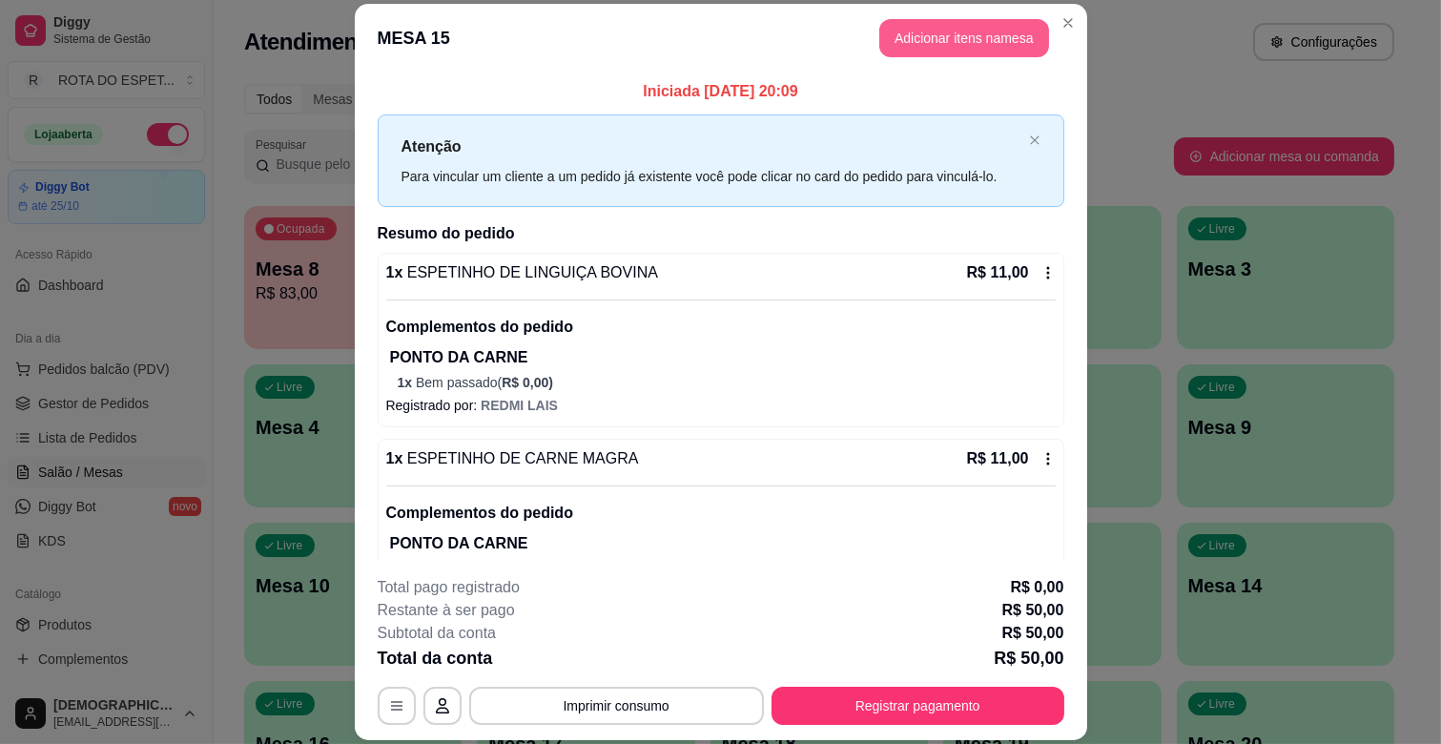
click at [939, 51] on button "Adicionar itens na mesa" at bounding box center [964, 38] width 170 height 38
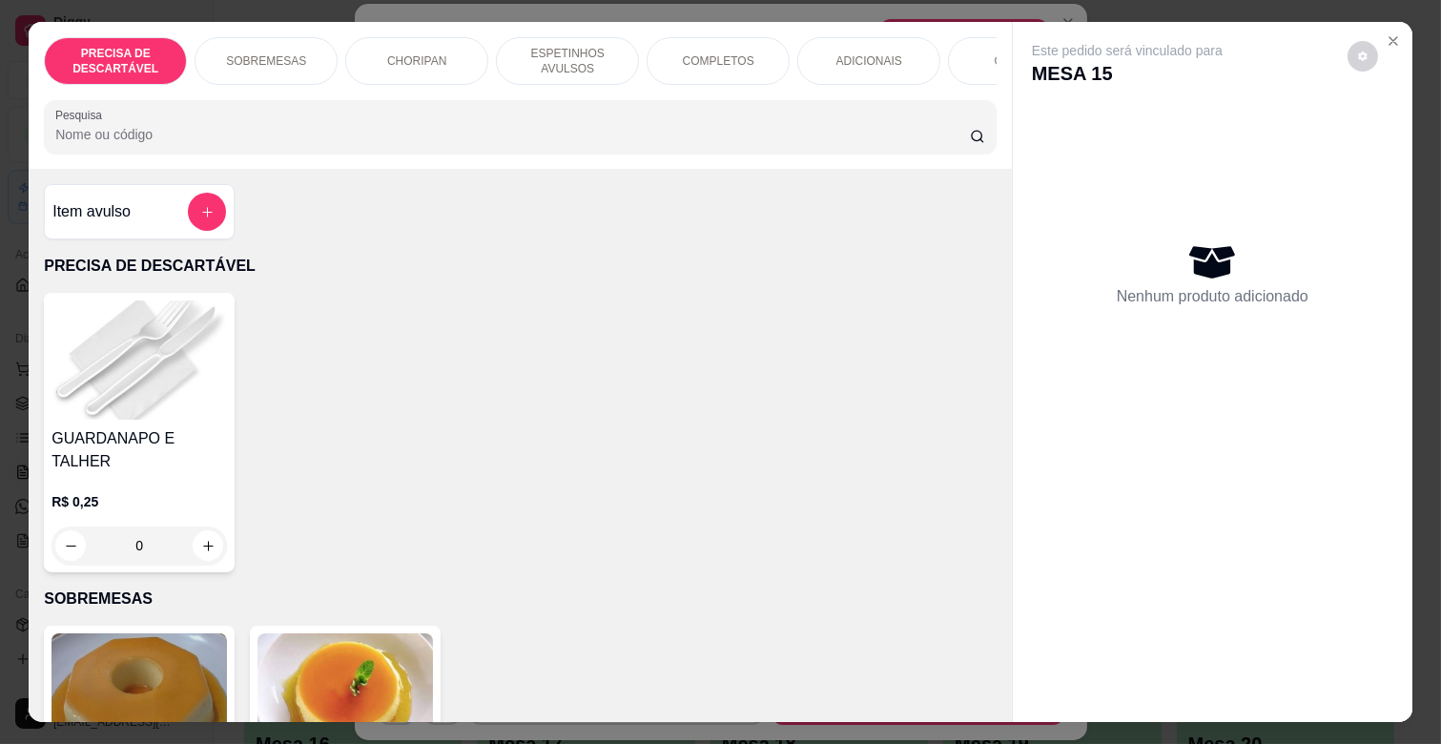
scroll to position [0, 847]
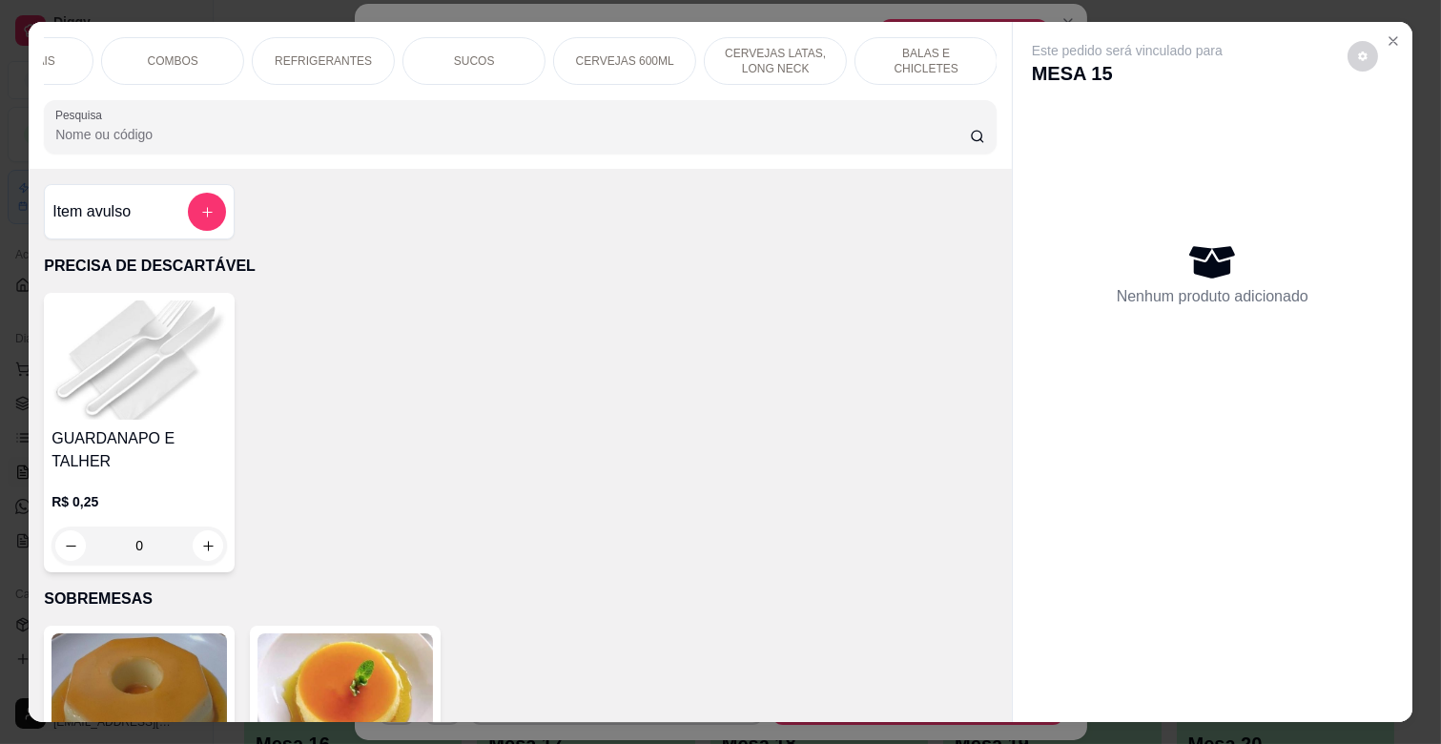
click at [272, 52] on div "REFRIGERANTES" at bounding box center [323, 61] width 143 height 48
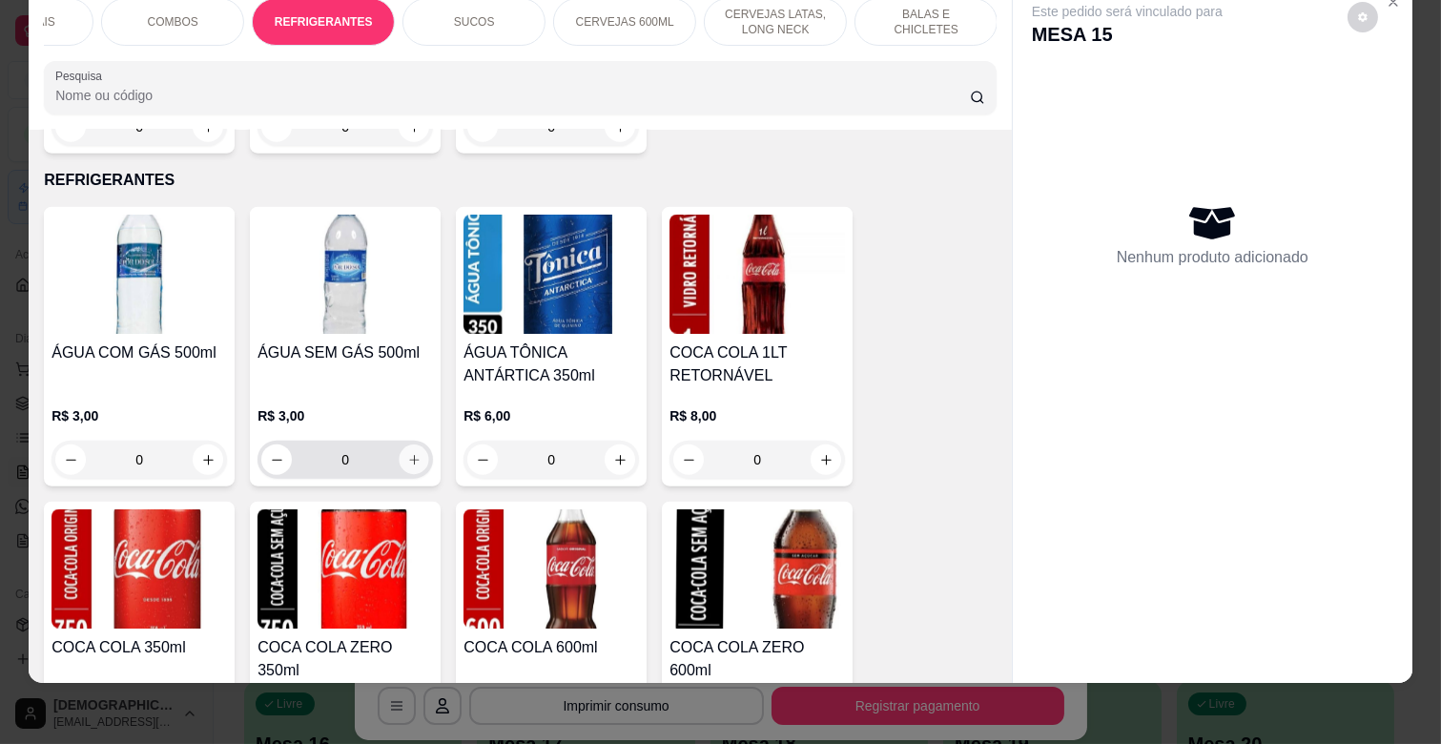
click at [411, 445] on button "increase-product-quantity" at bounding box center [415, 460] width 30 height 30
type input "1"
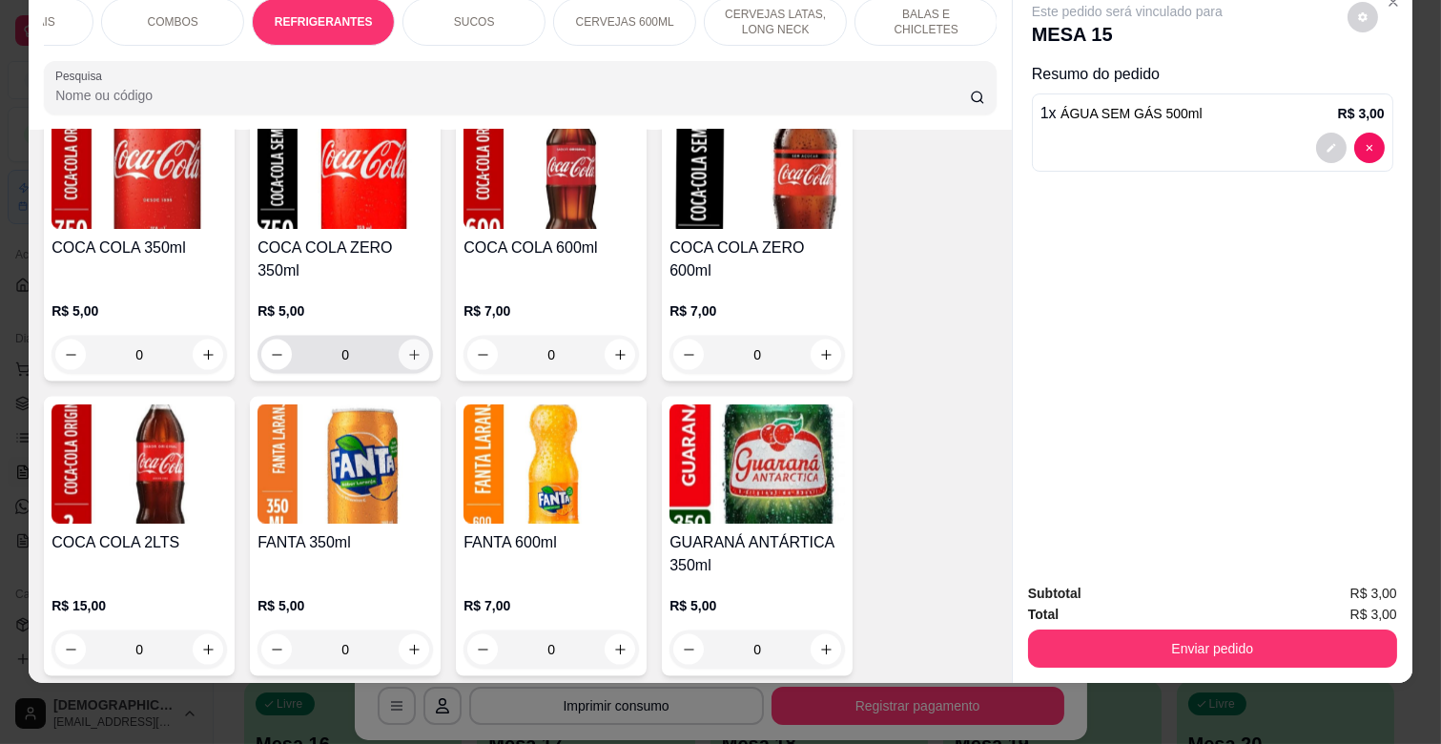
scroll to position [4895, 0]
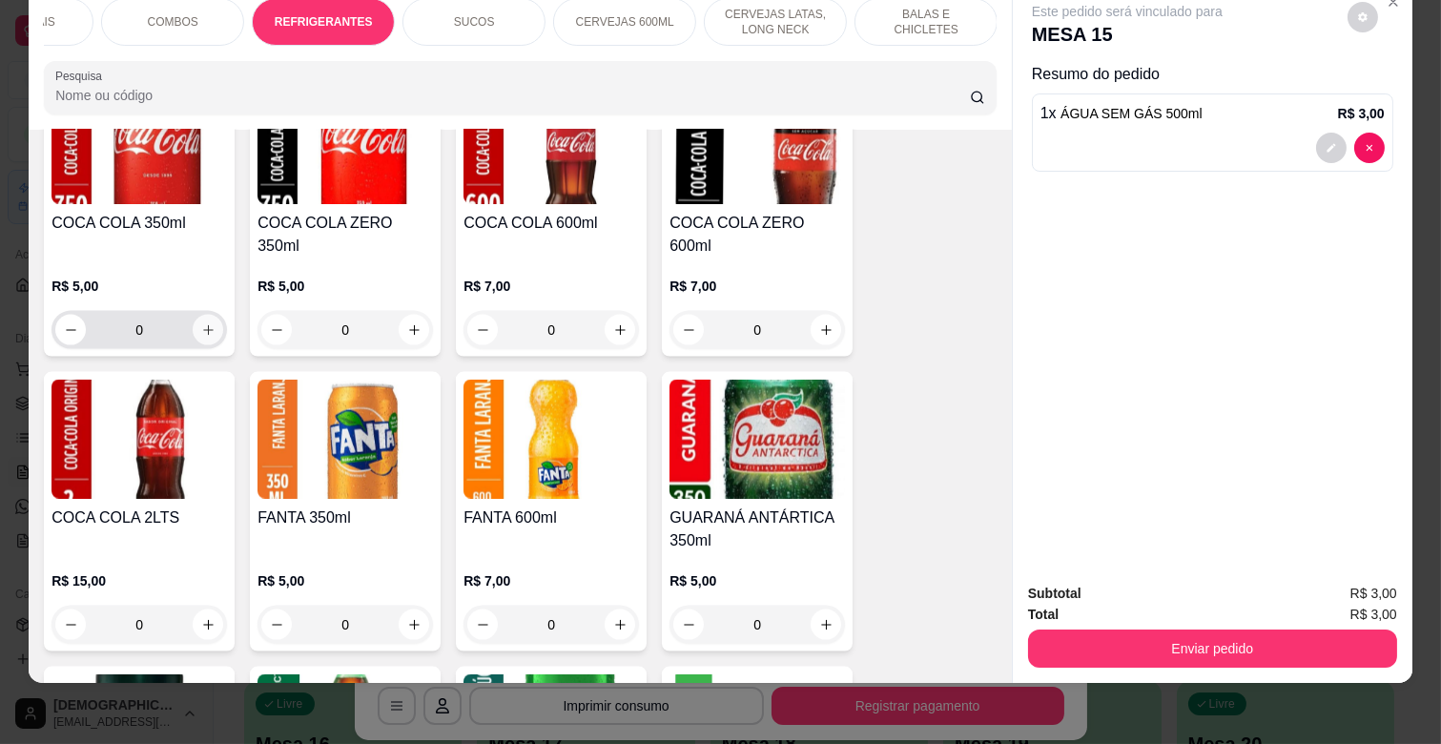
click at [208, 315] on button "increase-product-quantity" at bounding box center [208, 330] width 31 height 31
type input "1"
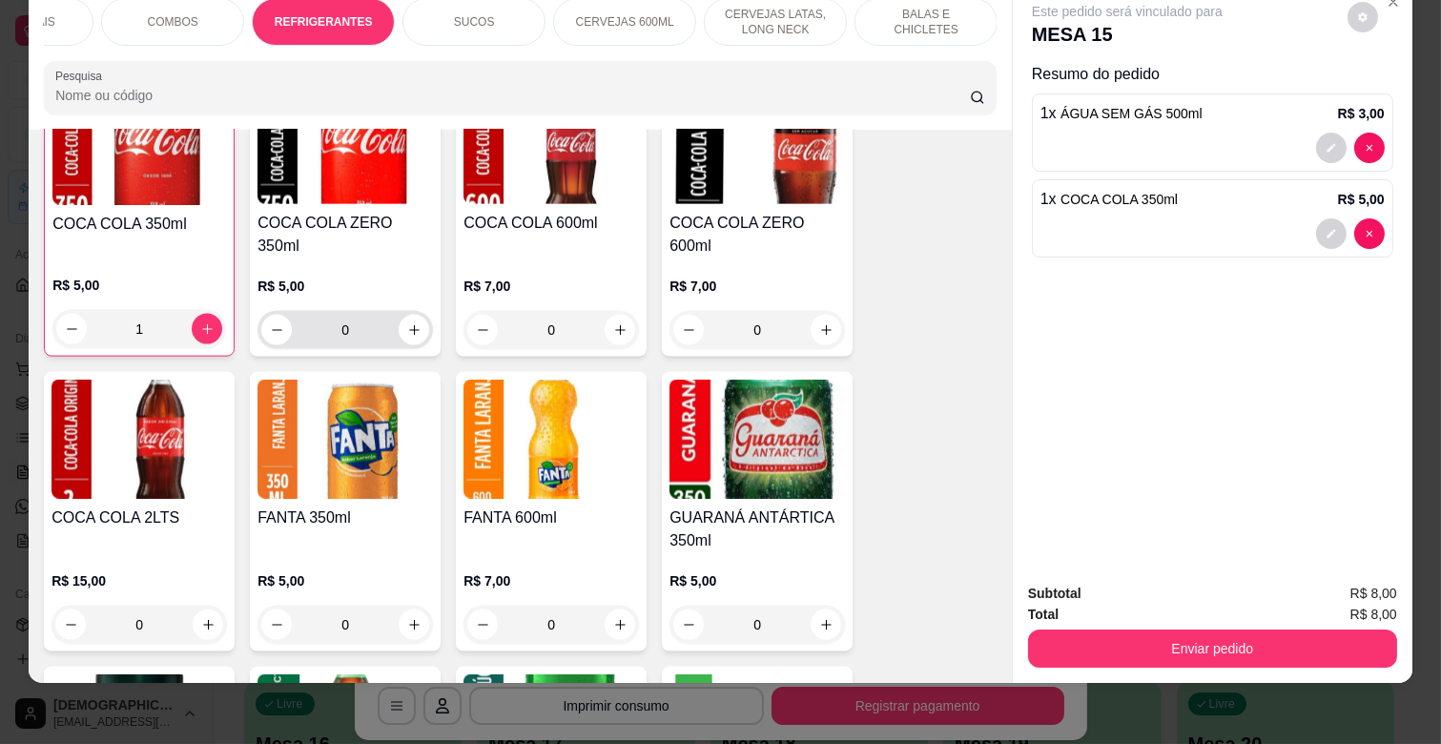
scroll to position [4896, 0]
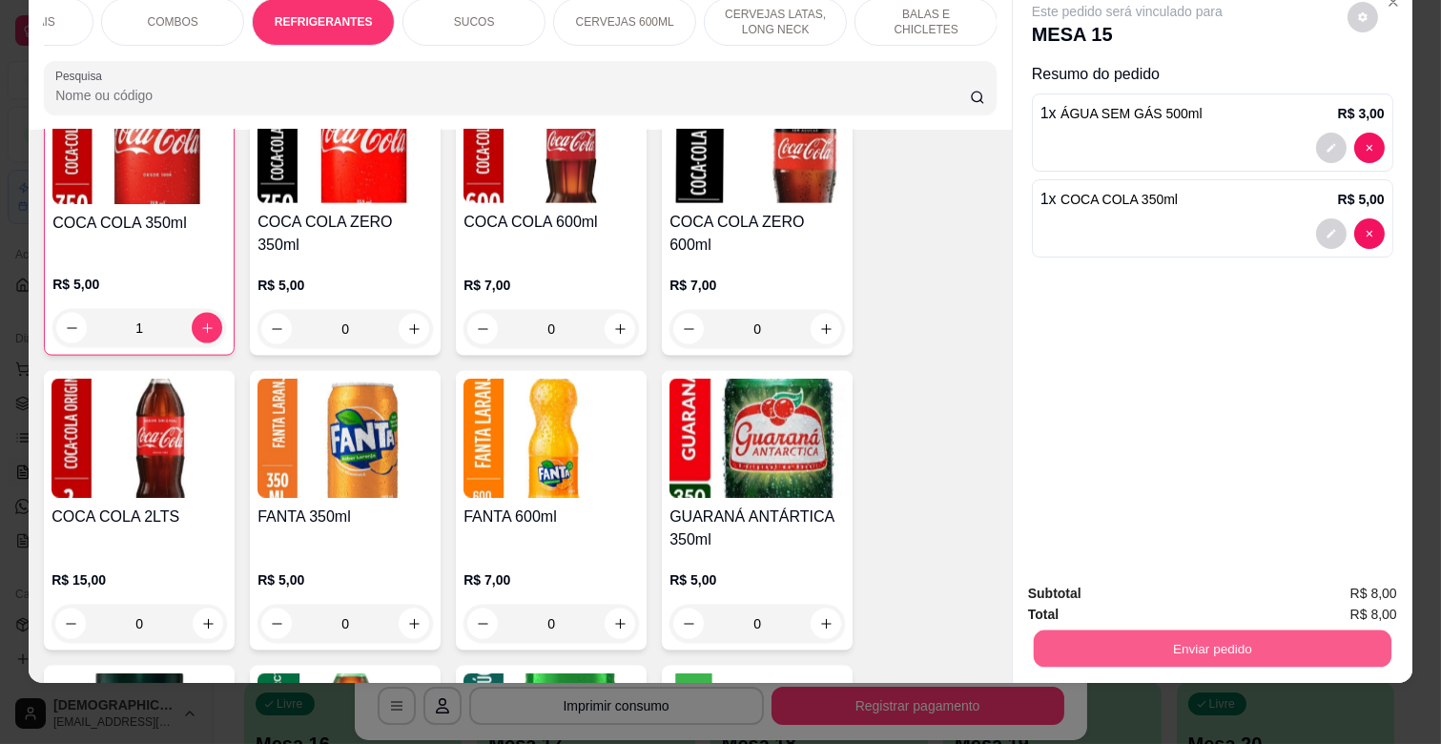
click at [1214, 629] on button "Enviar pedido" at bounding box center [1213, 647] width 358 height 37
click at [1317, 578] on button "Enviar pedido" at bounding box center [1346, 584] width 105 height 35
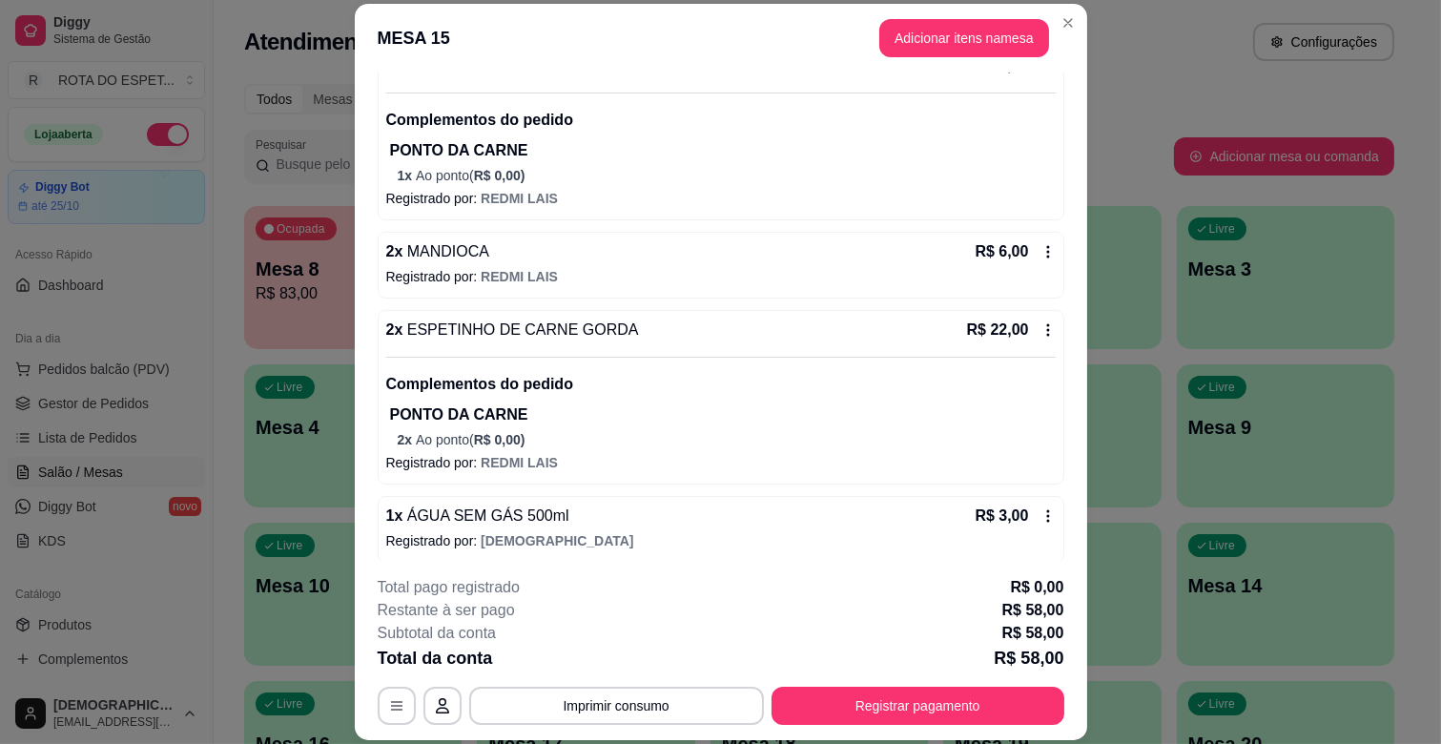
scroll to position [376, 0]
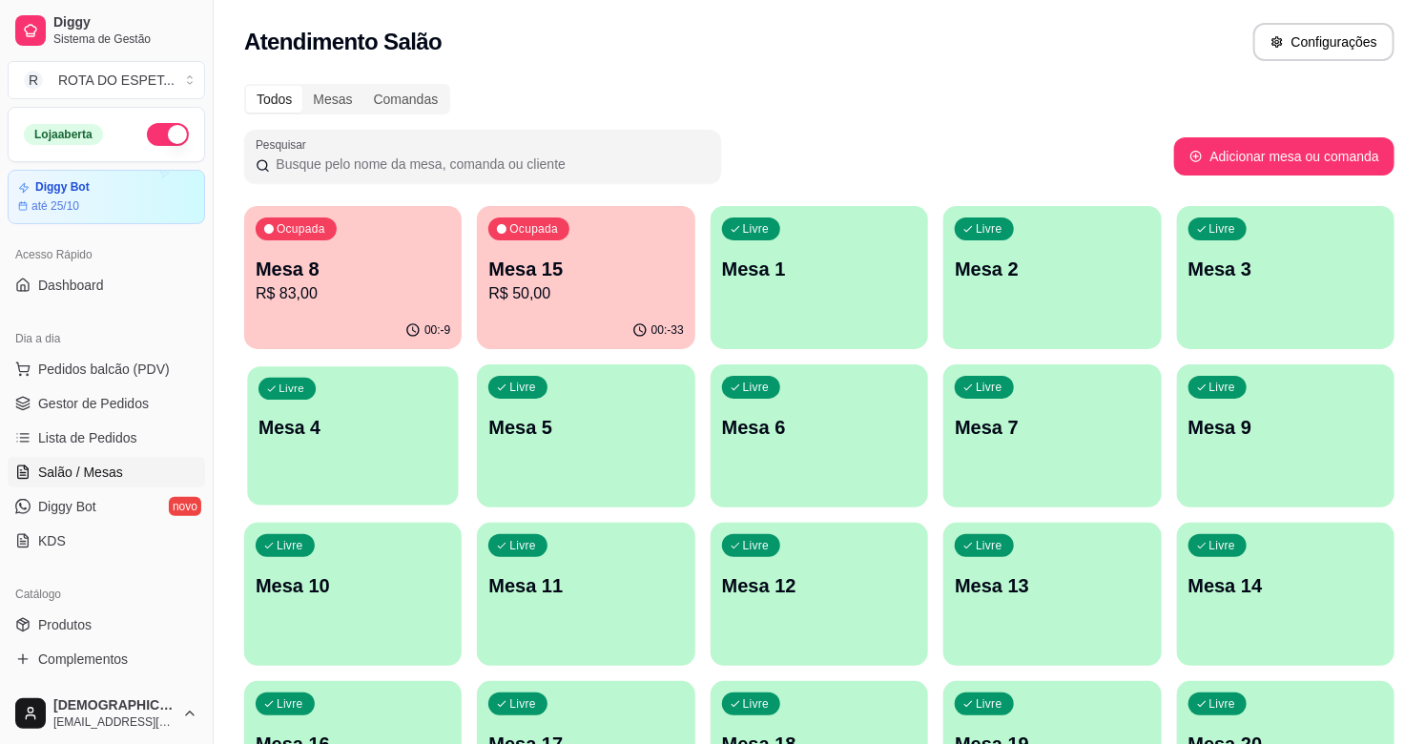
click at [290, 421] on p "Mesa 4" at bounding box center [352, 428] width 189 height 26
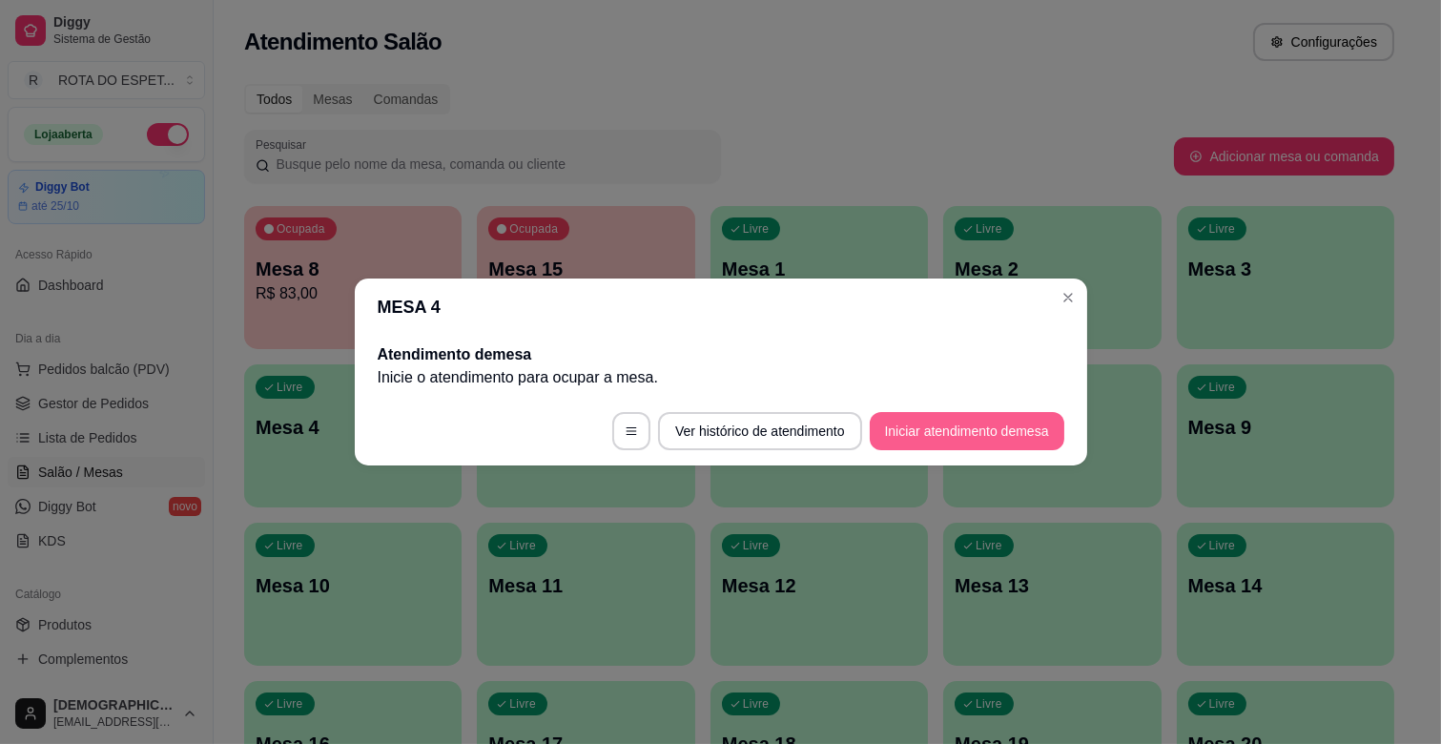
click at [960, 432] on button "Iniciar atendimento de mesa" at bounding box center [967, 431] width 195 height 38
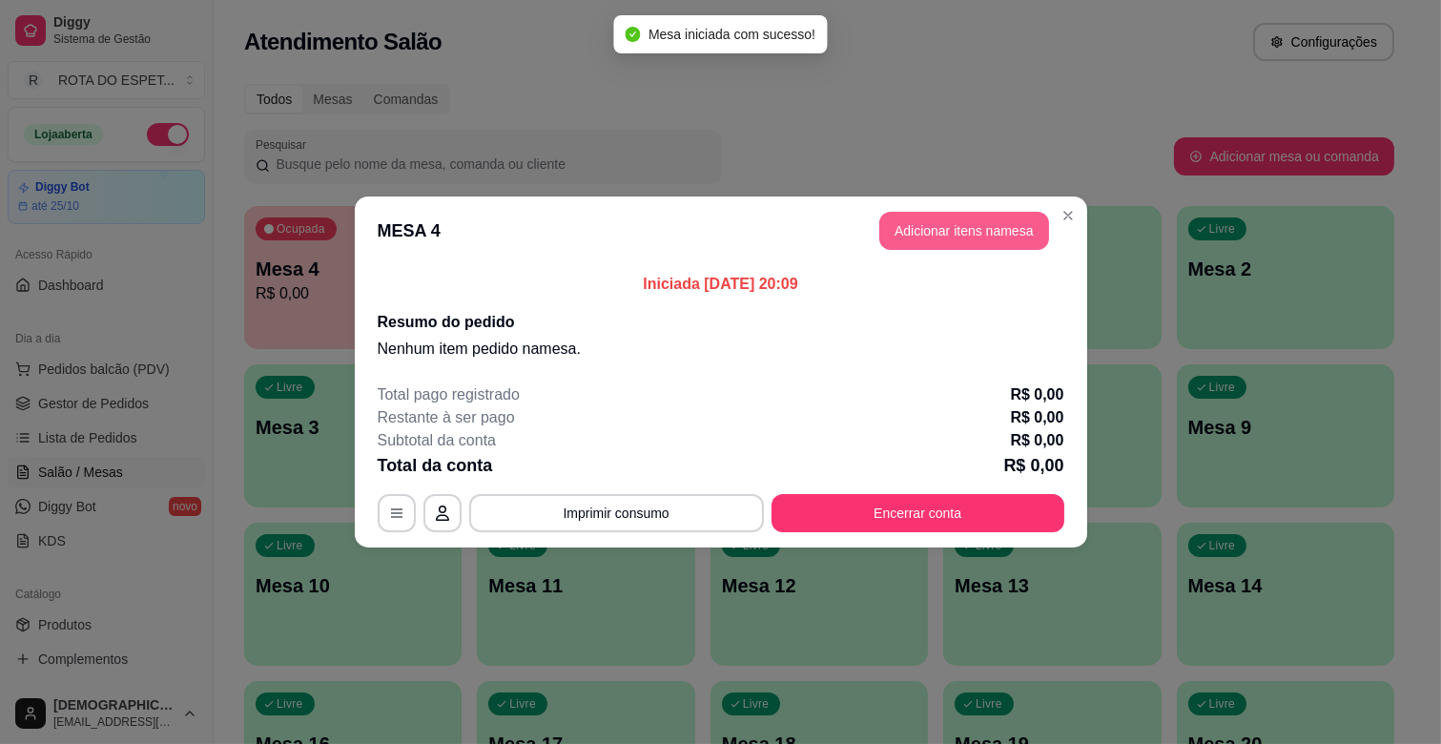
click at [997, 219] on button "Adicionar itens na mesa" at bounding box center [964, 231] width 170 height 38
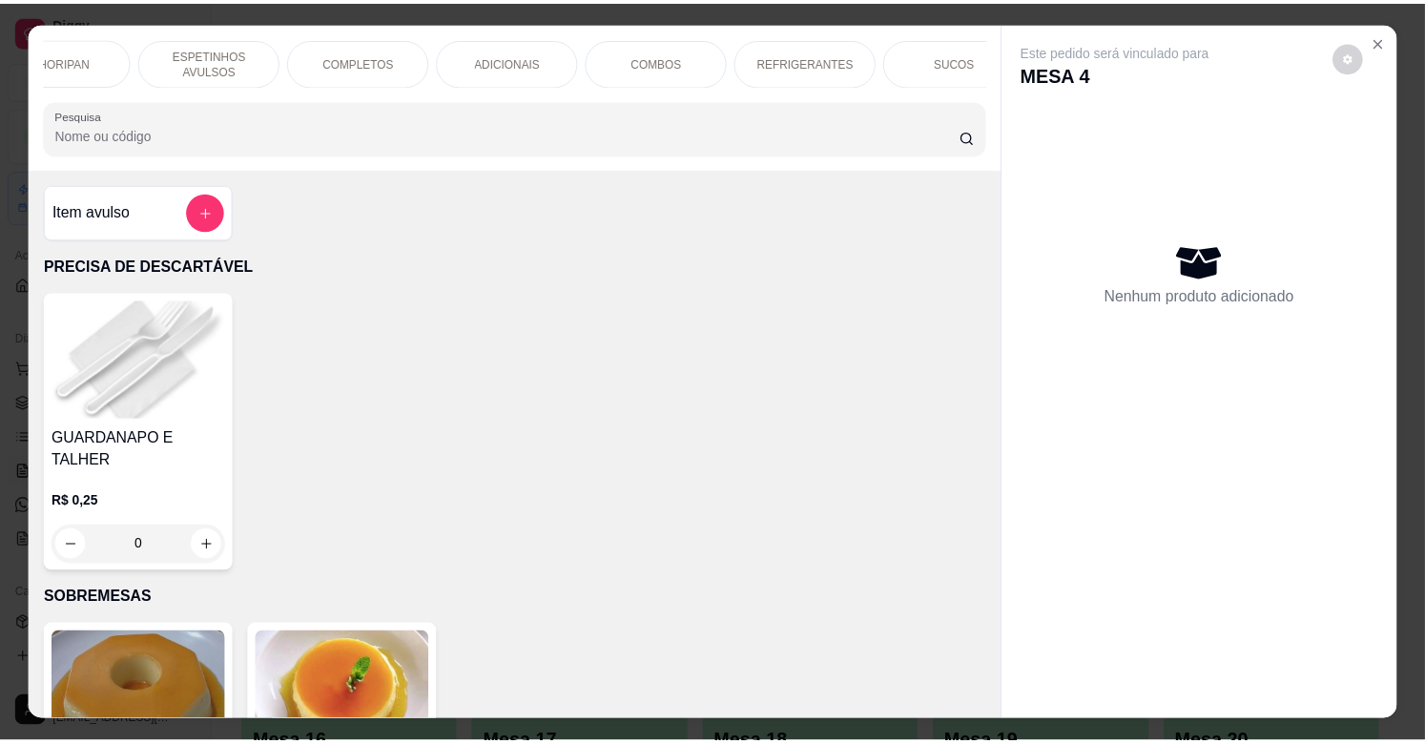
scroll to position [0, 602]
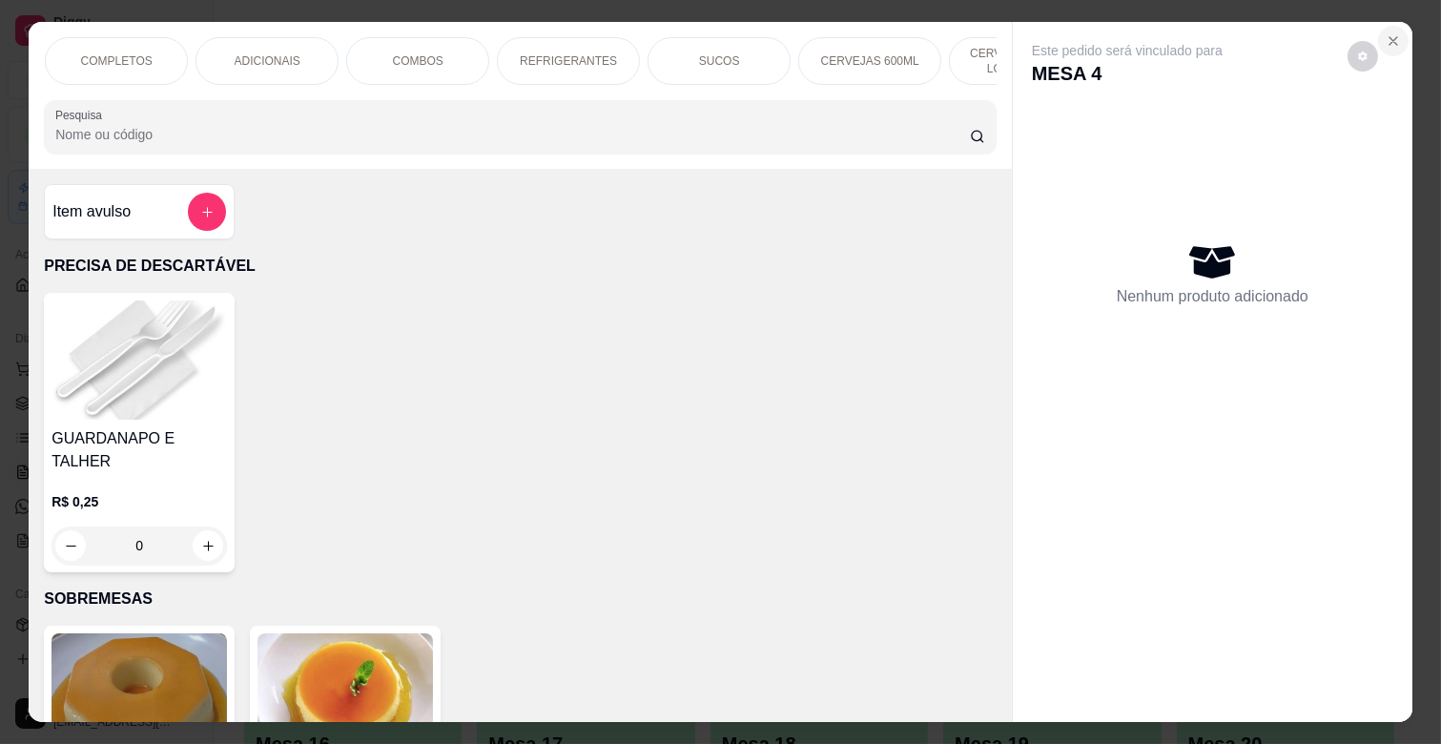
click at [1394, 26] on button "Close" at bounding box center [1393, 41] width 31 height 31
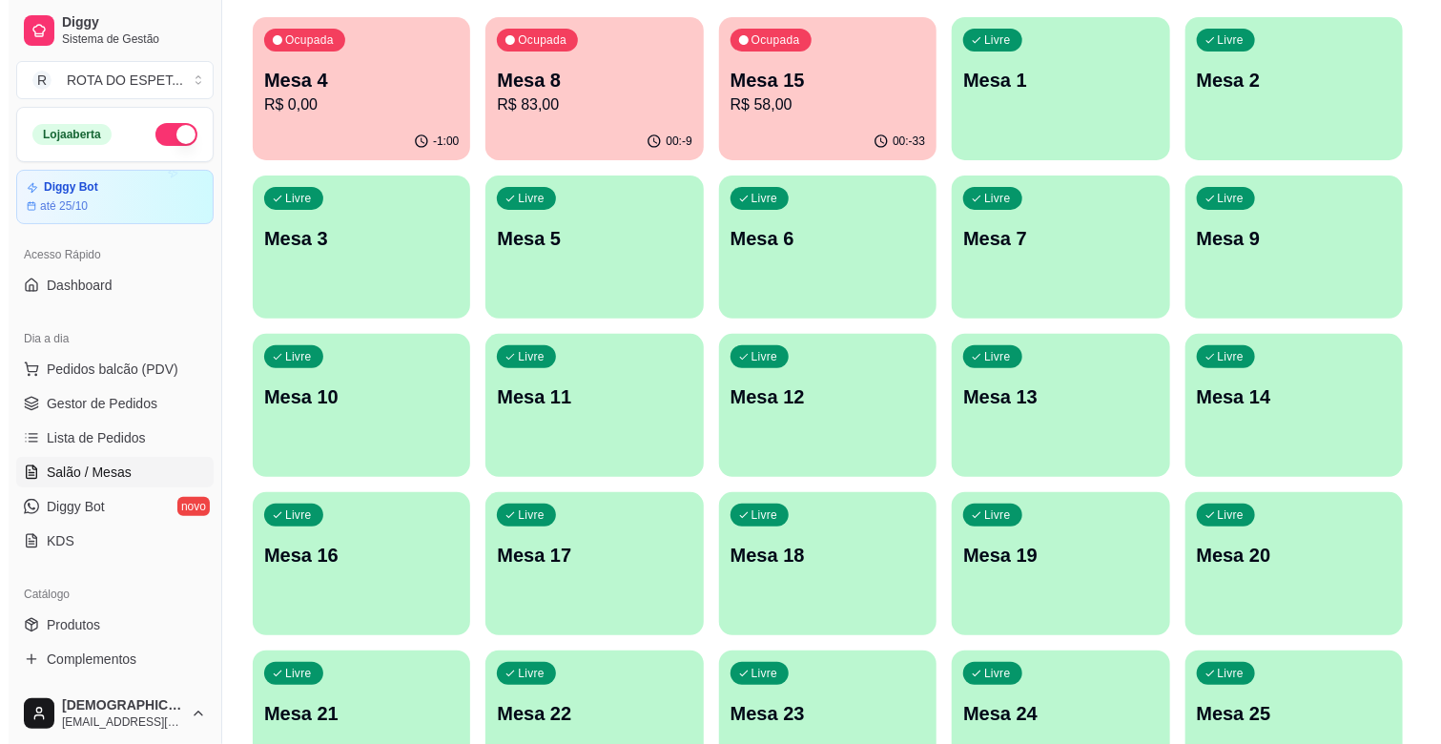
scroll to position [212, 0]
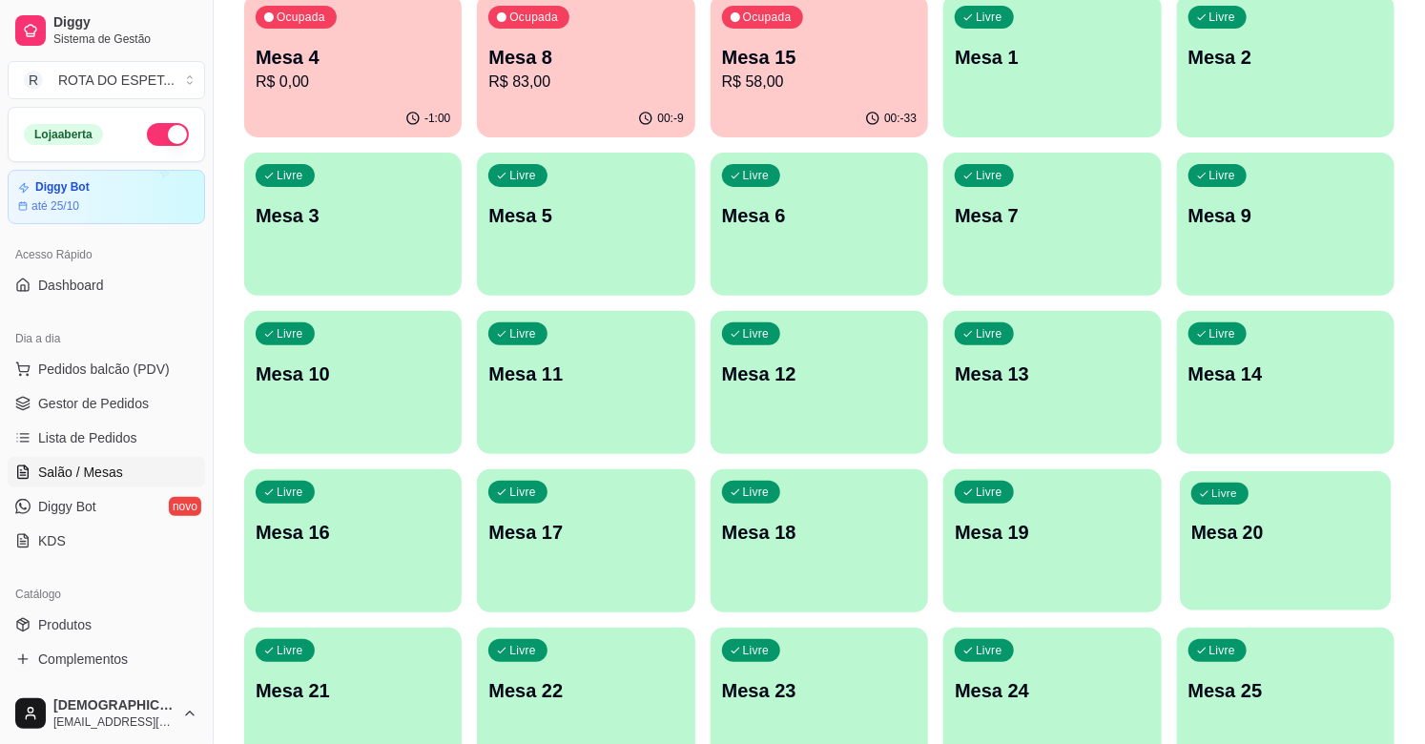
click at [1253, 542] on p "Mesa 20" at bounding box center [1285, 533] width 189 height 26
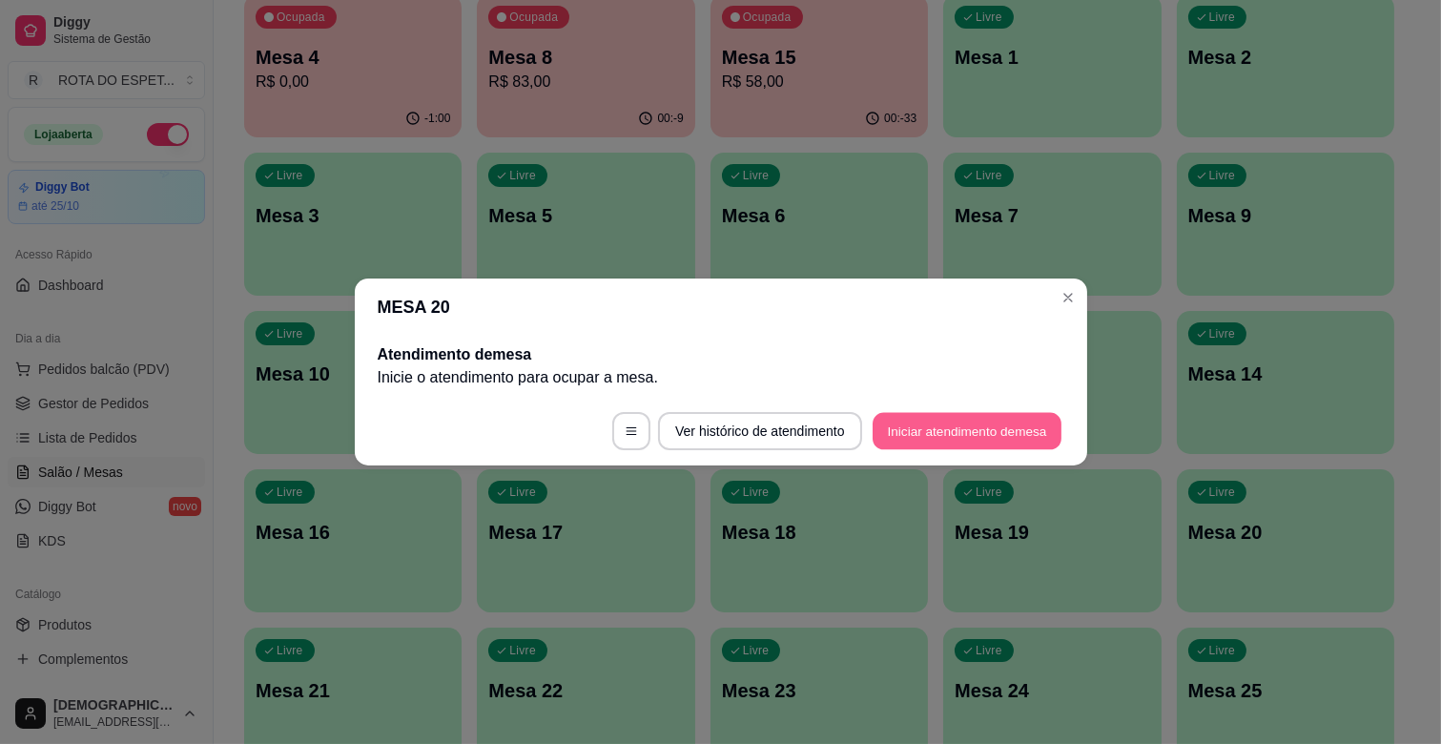
click at [967, 436] on button "Iniciar atendimento de mesa" at bounding box center [967, 431] width 189 height 37
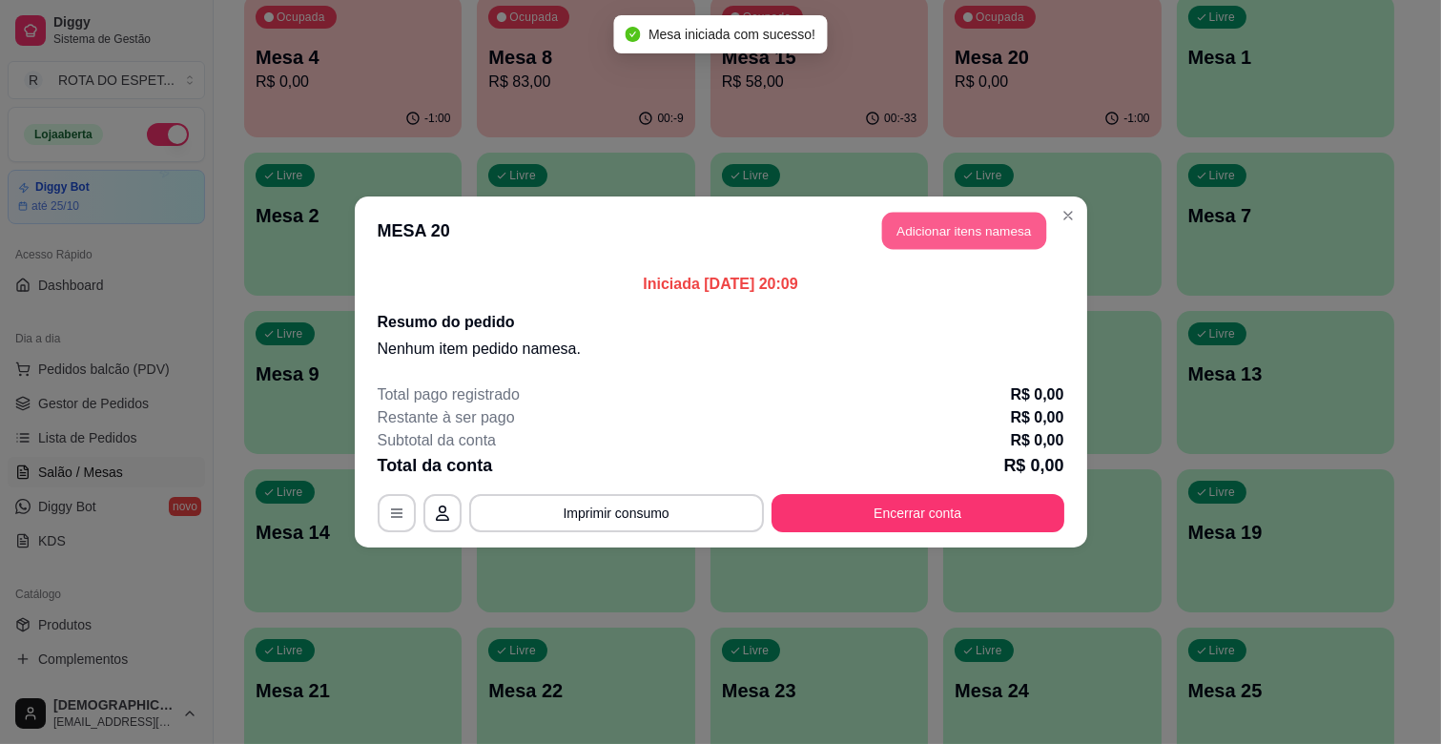
click at [954, 222] on button "Adicionar itens na mesa" at bounding box center [964, 231] width 164 height 37
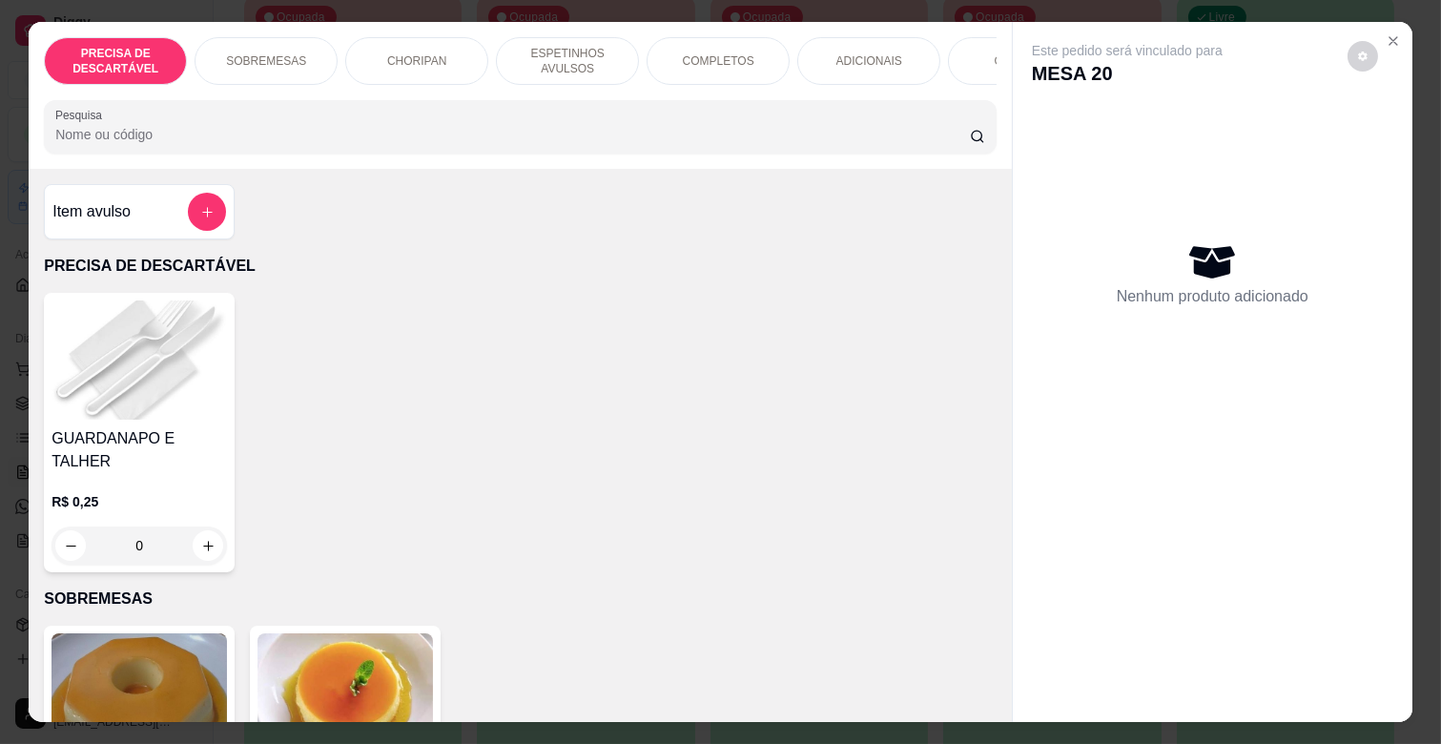
click at [530, 54] on p "ESPETINHOS AVULSOS" at bounding box center [567, 61] width 111 height 31
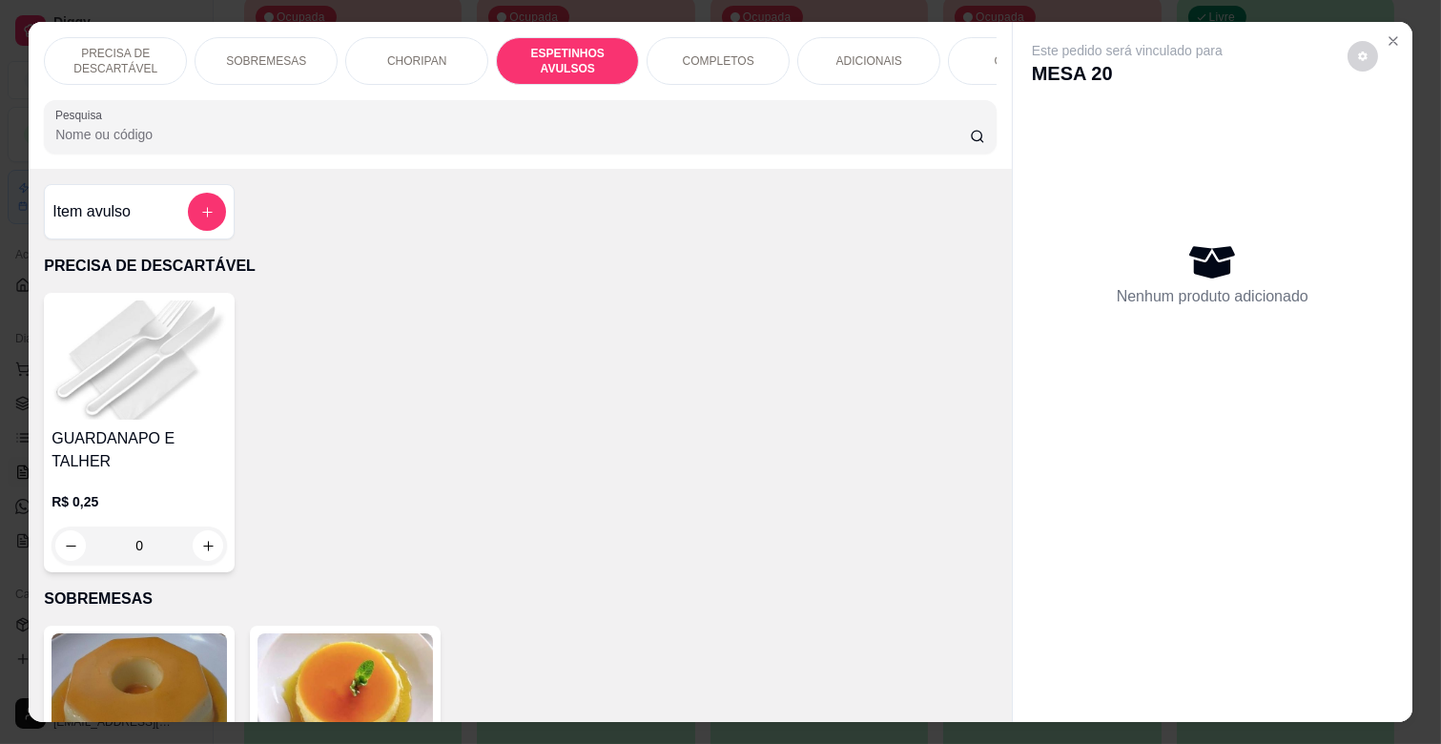
scroll to position [46, 0]
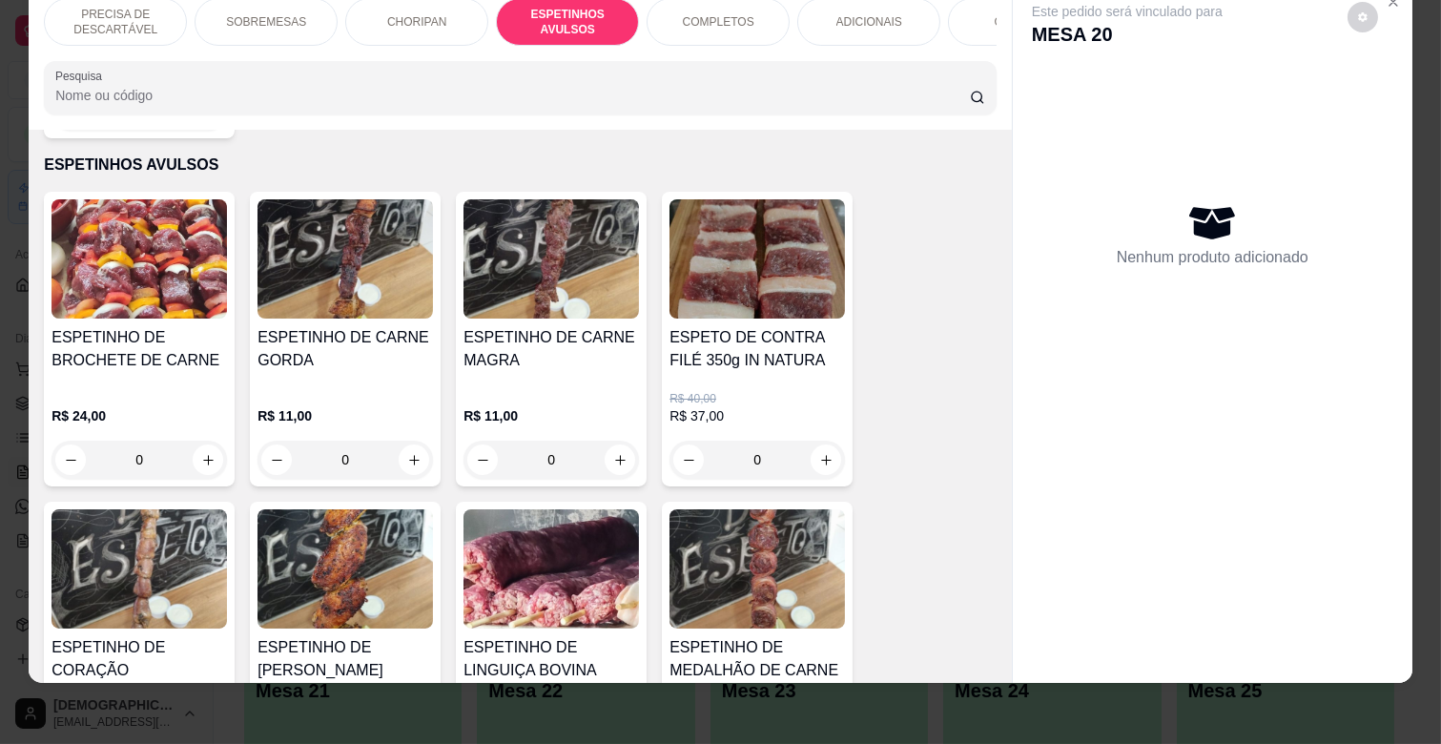
click at [623, 441] on div "0" at bounding box center [551, 460] width 175 height 38
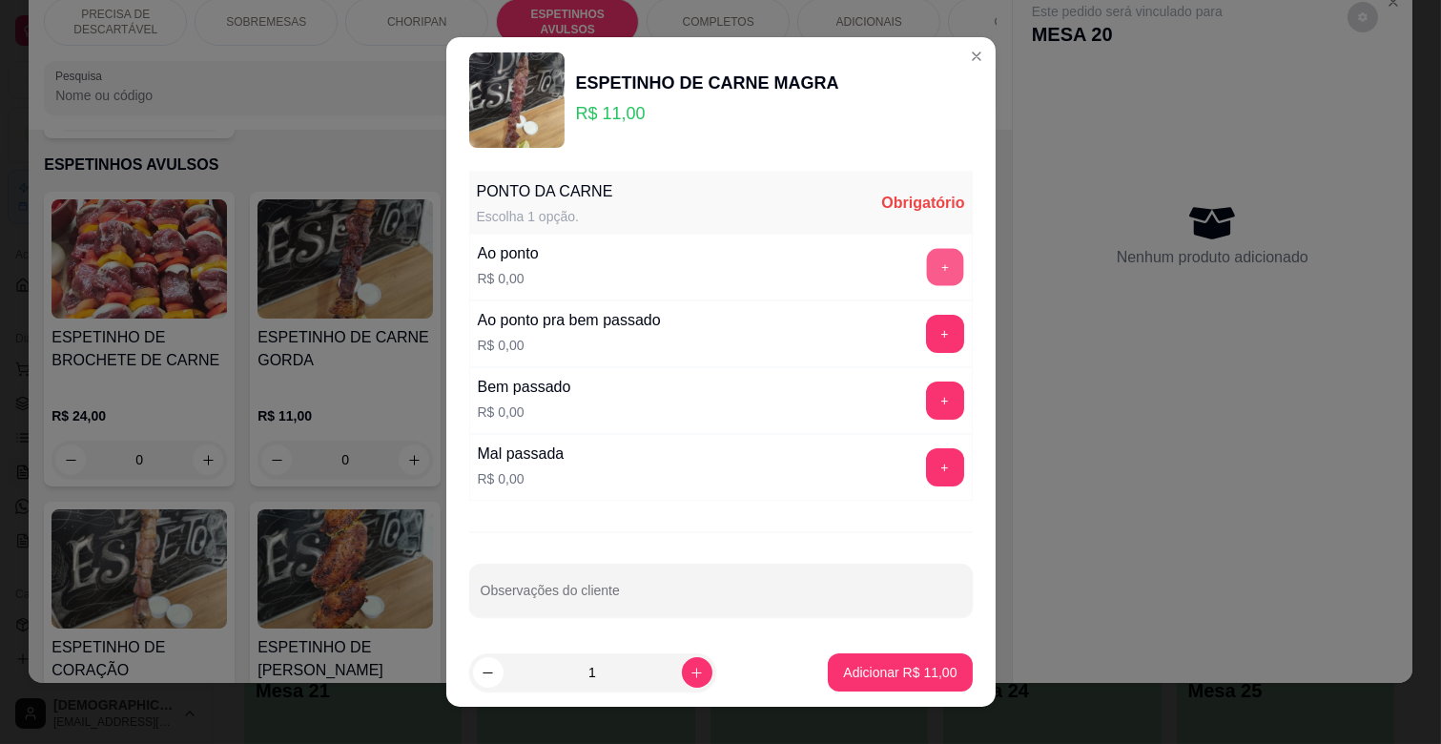
click at [926, 265] on button "+" at bounding box center [944, 267] width 37 height 37
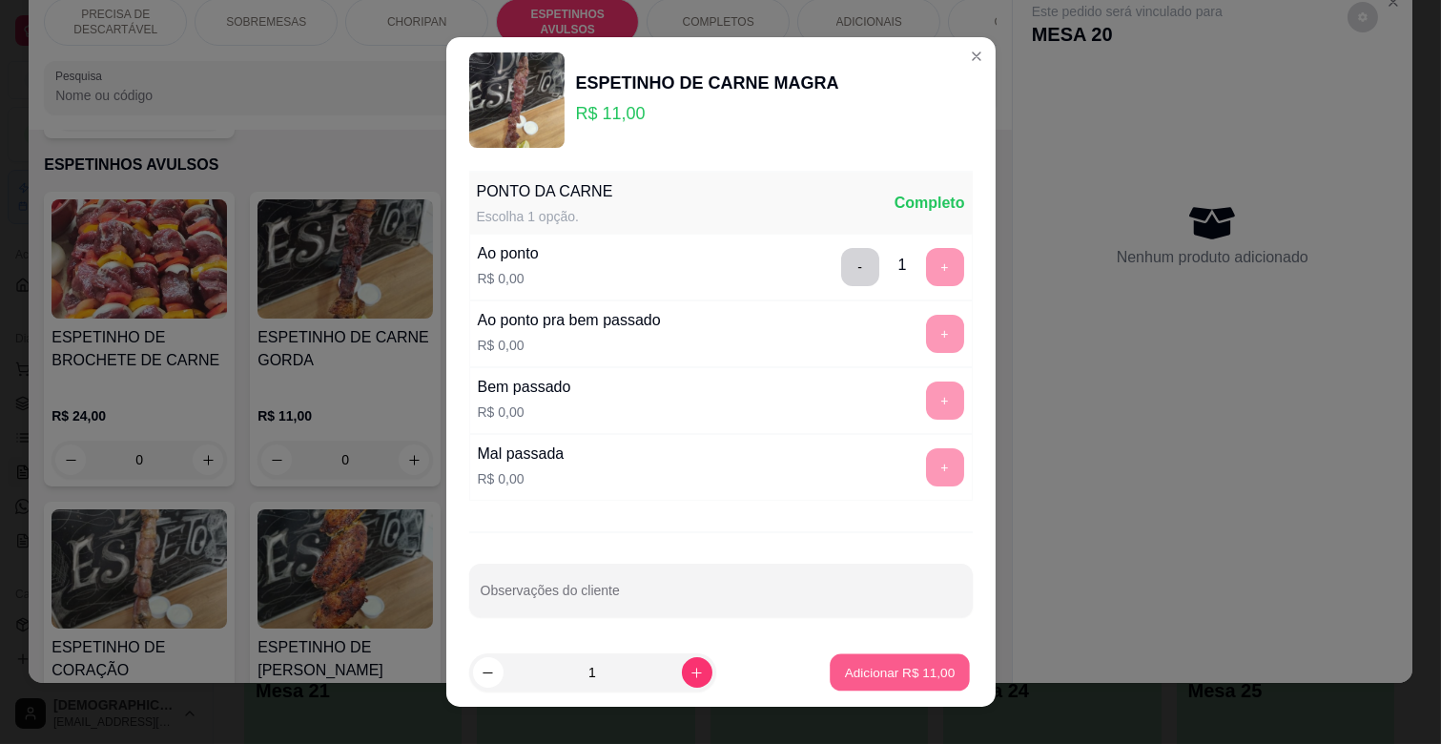
click at [862, 662] on button "Adicionar R$ 11,00" at bounding box center [901, 672] width 140 height 37
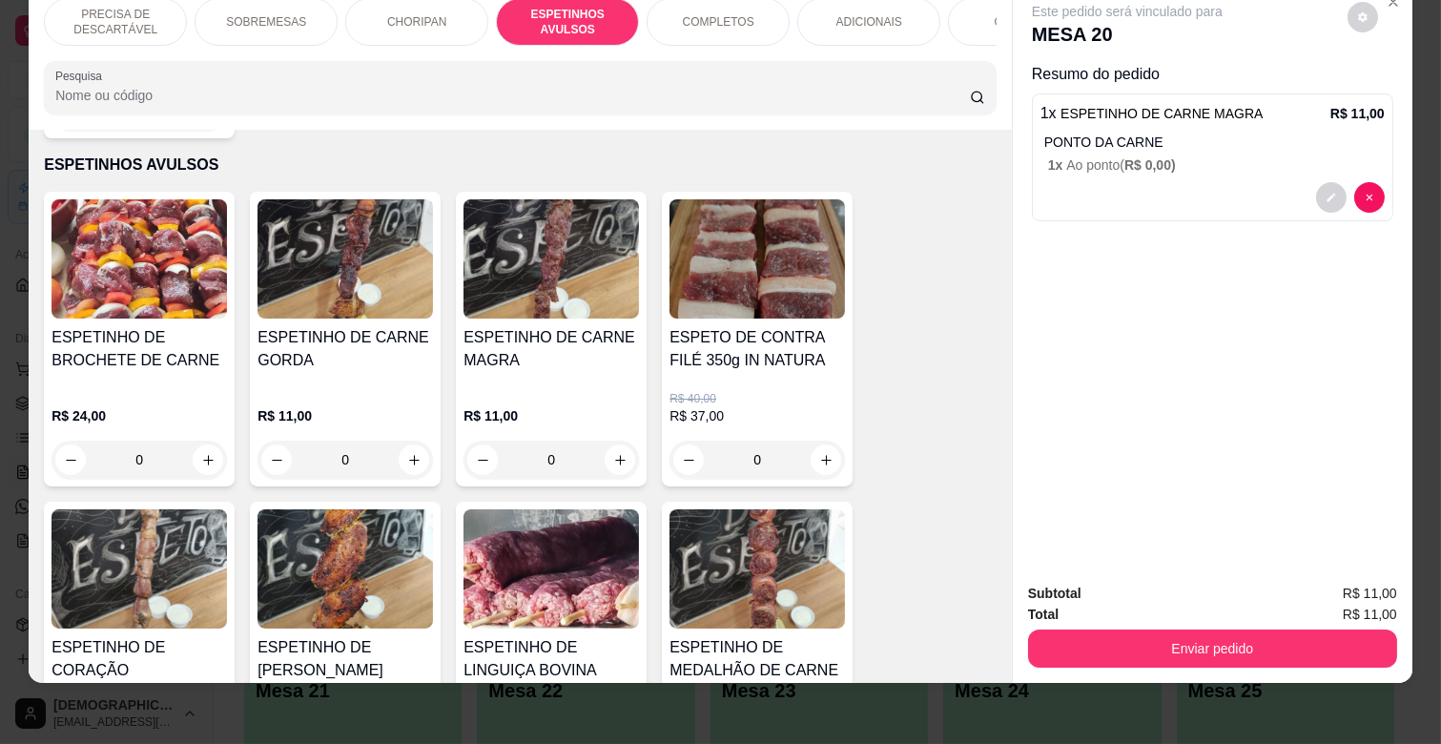
scroll to position [1265, 0]
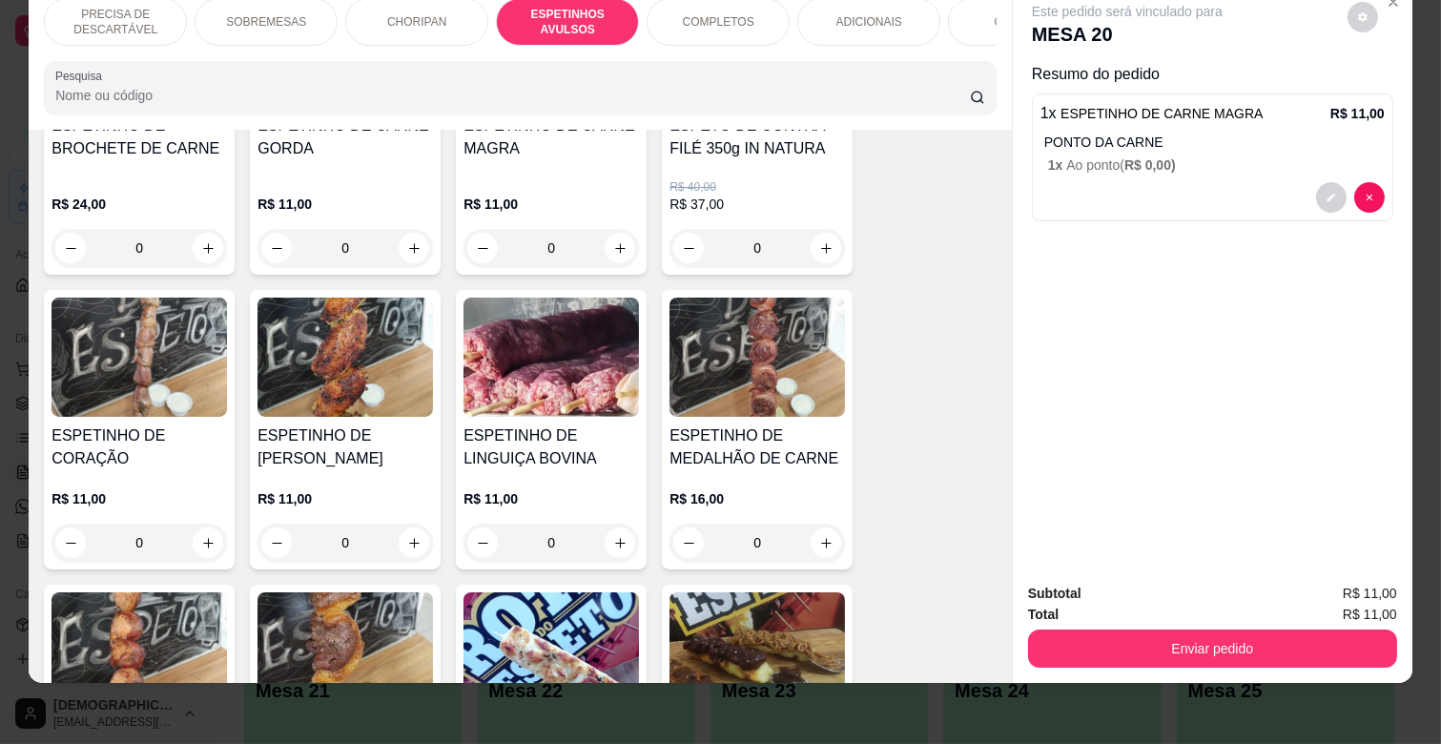
click at [586, 470] on div "R$ 11,00 0" at bounding box center [551, 516] width 175 height 92
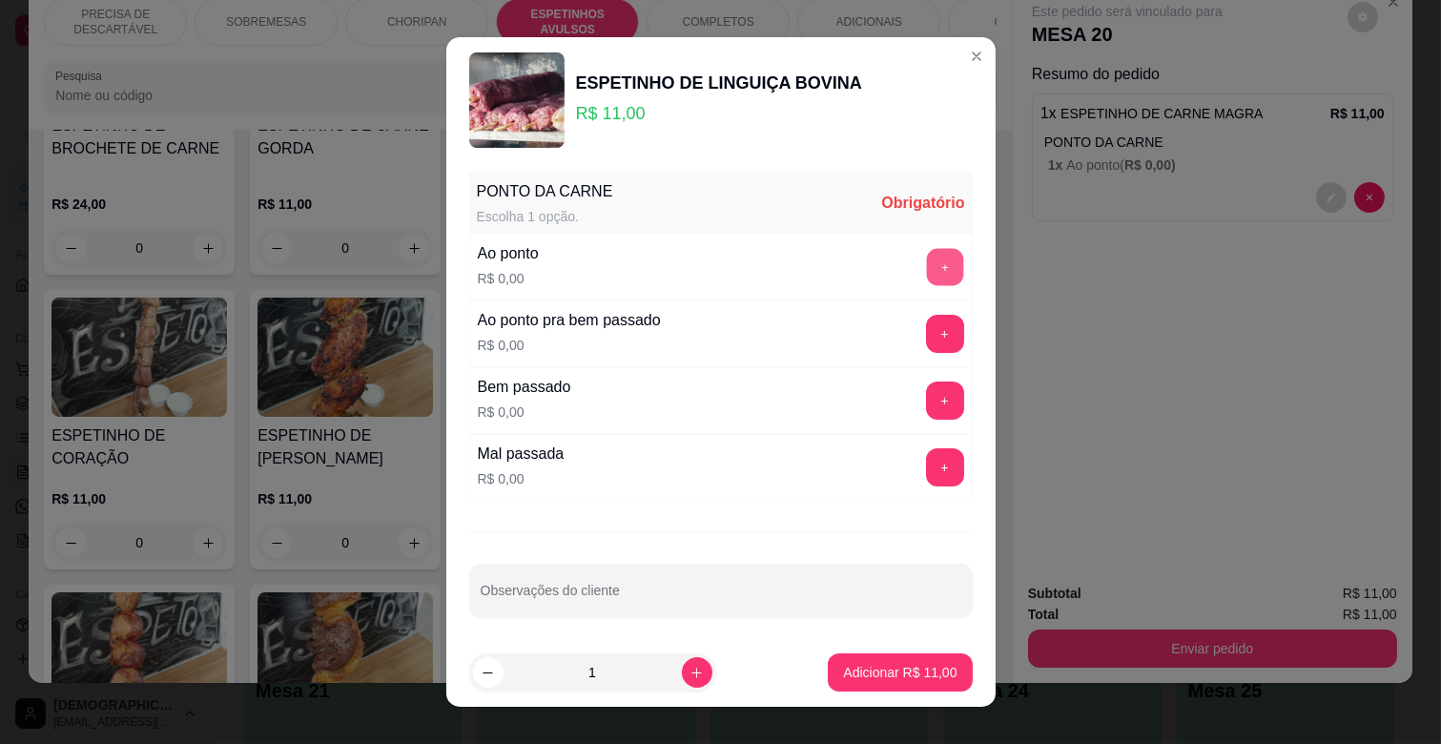
click at [926, 275] on button "+" at bounding box center [944, 267] width 37 height 37
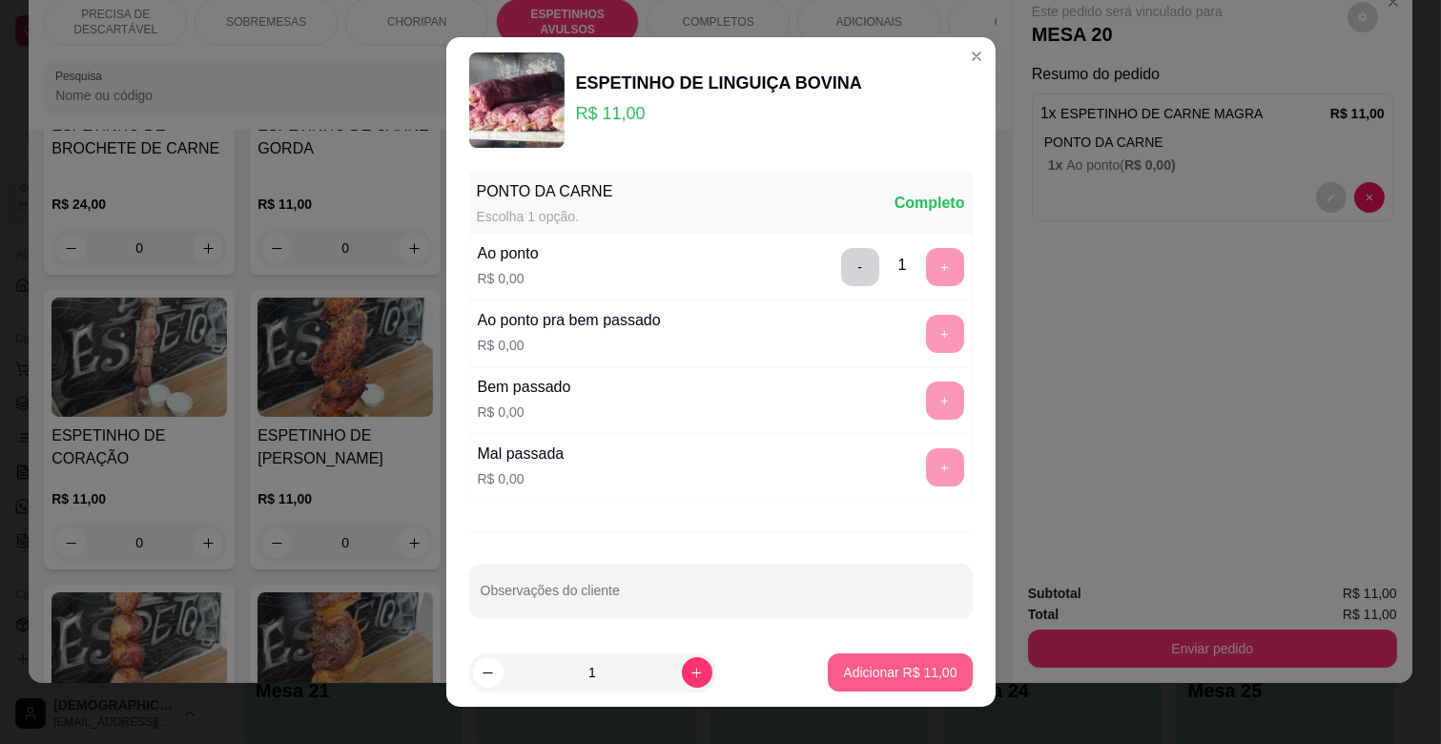
click at [902, 672] on p "Adicionar R$ 11,00" at bounding box center [899, 672] width 113 height 19
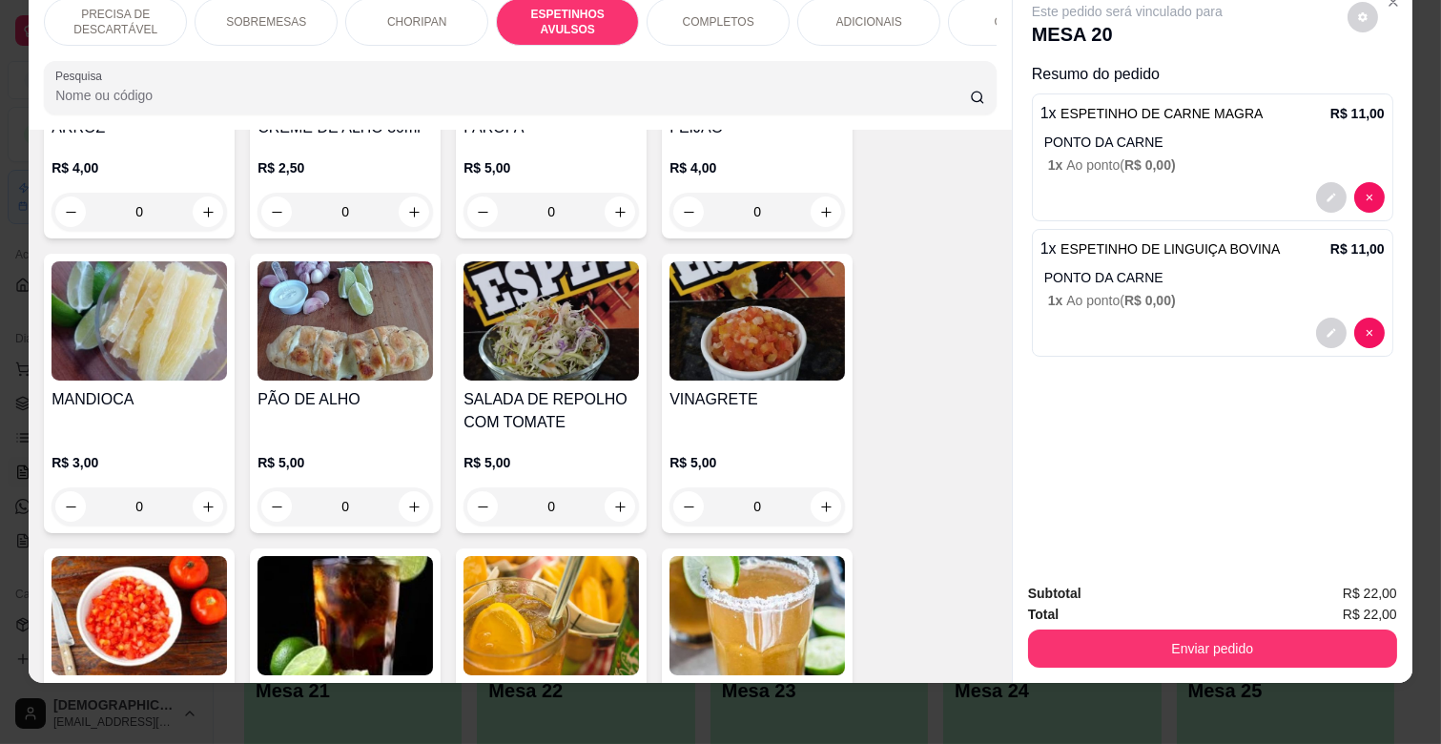
scroll to position [3384, 0]
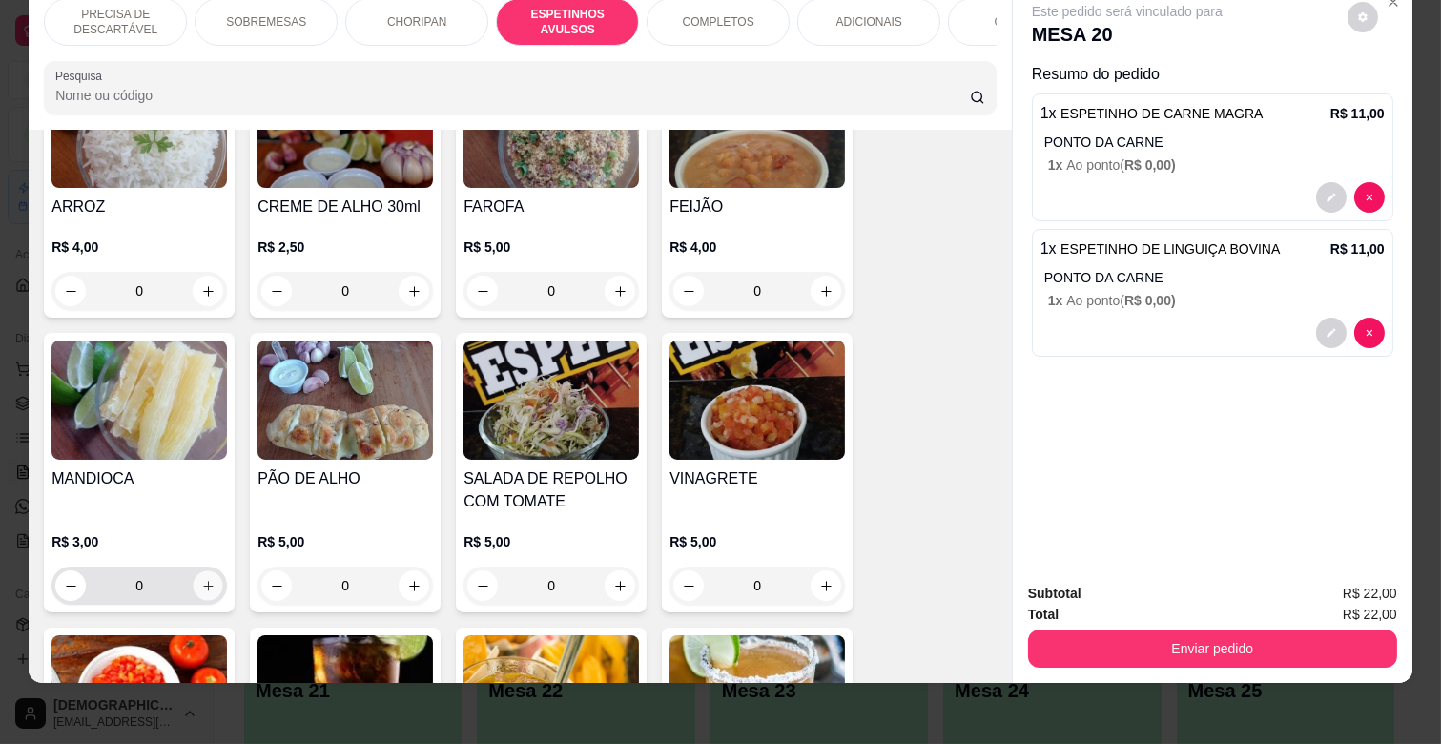
click at [212, 571] on button "increase-product-quantity" at bounding box center [209, 586] width 30 height 30
type input "1"
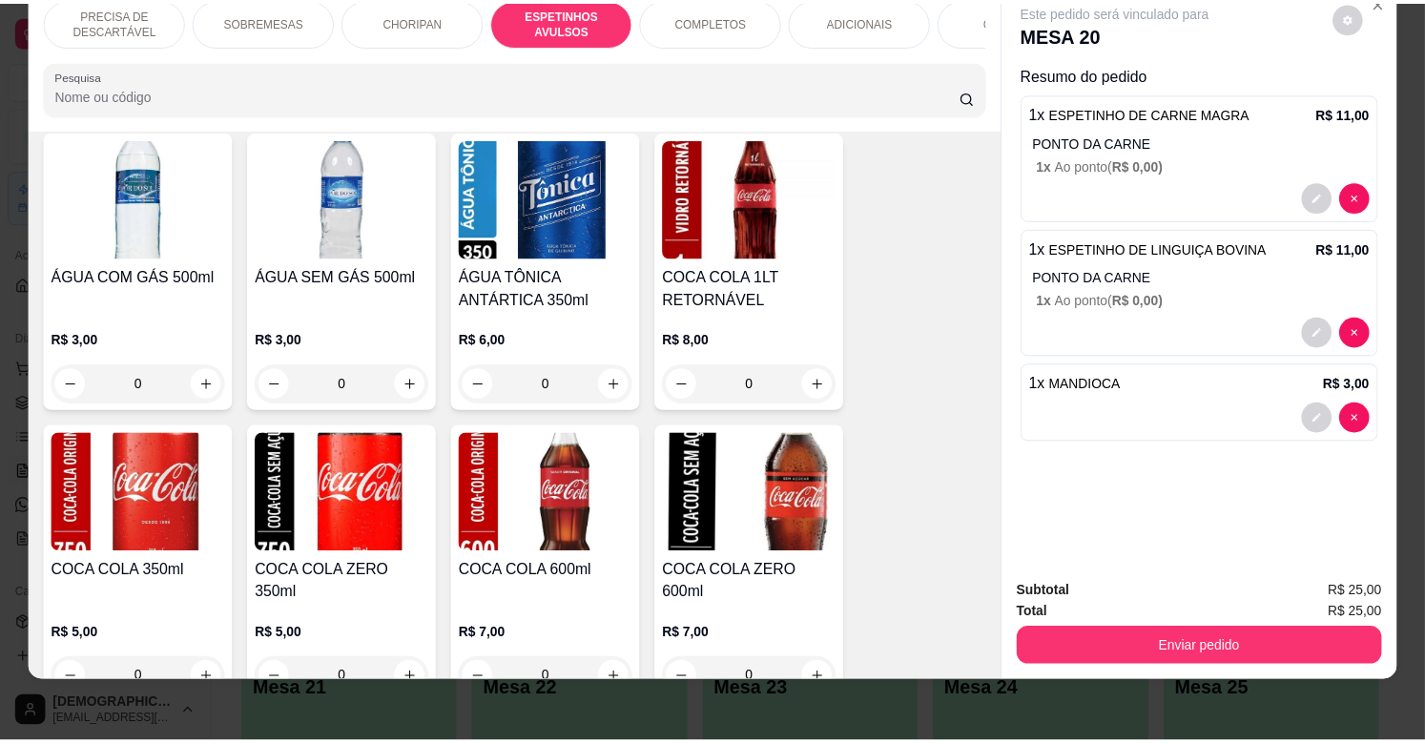
scroll to position [4656, 0]
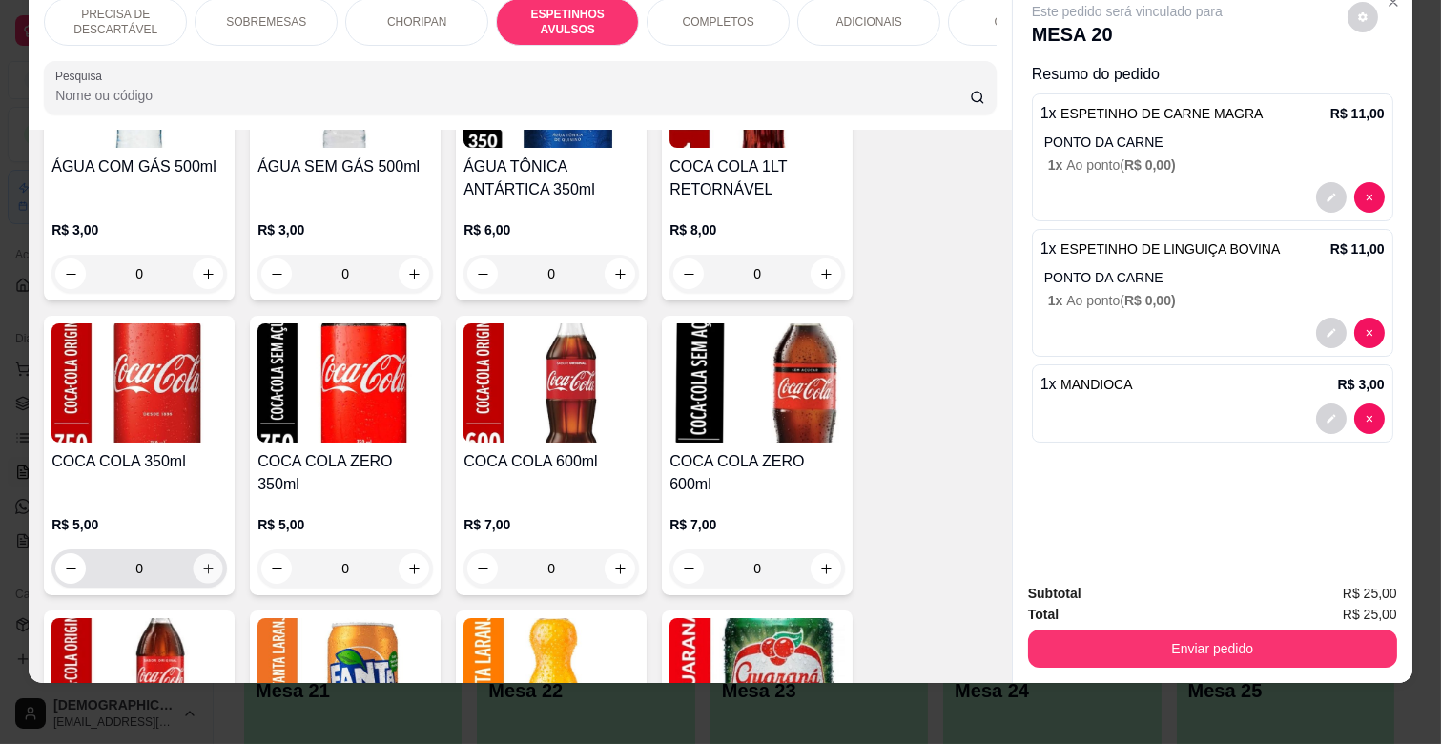
click at [208, 554] on button "increase-product-quantity" at bounding box center [209, 569] width 30 height 30
type input "1"
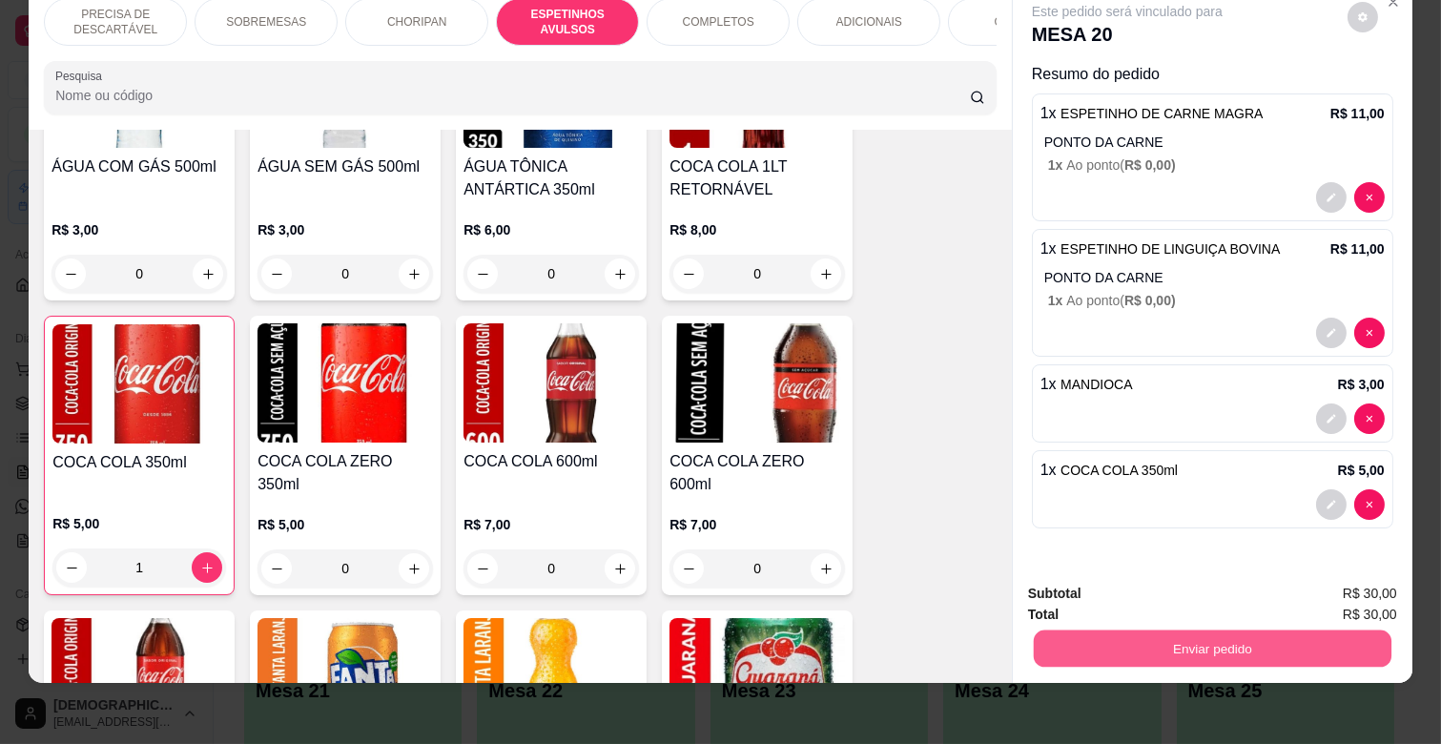
click at [1160, 629] on button "Enviar pedido" at bounding box center [1213, 647] width 358 height 37
click at [1321, 591] on button "Enviar pedido" at bounding box center [1346, 585] width 105 height 35
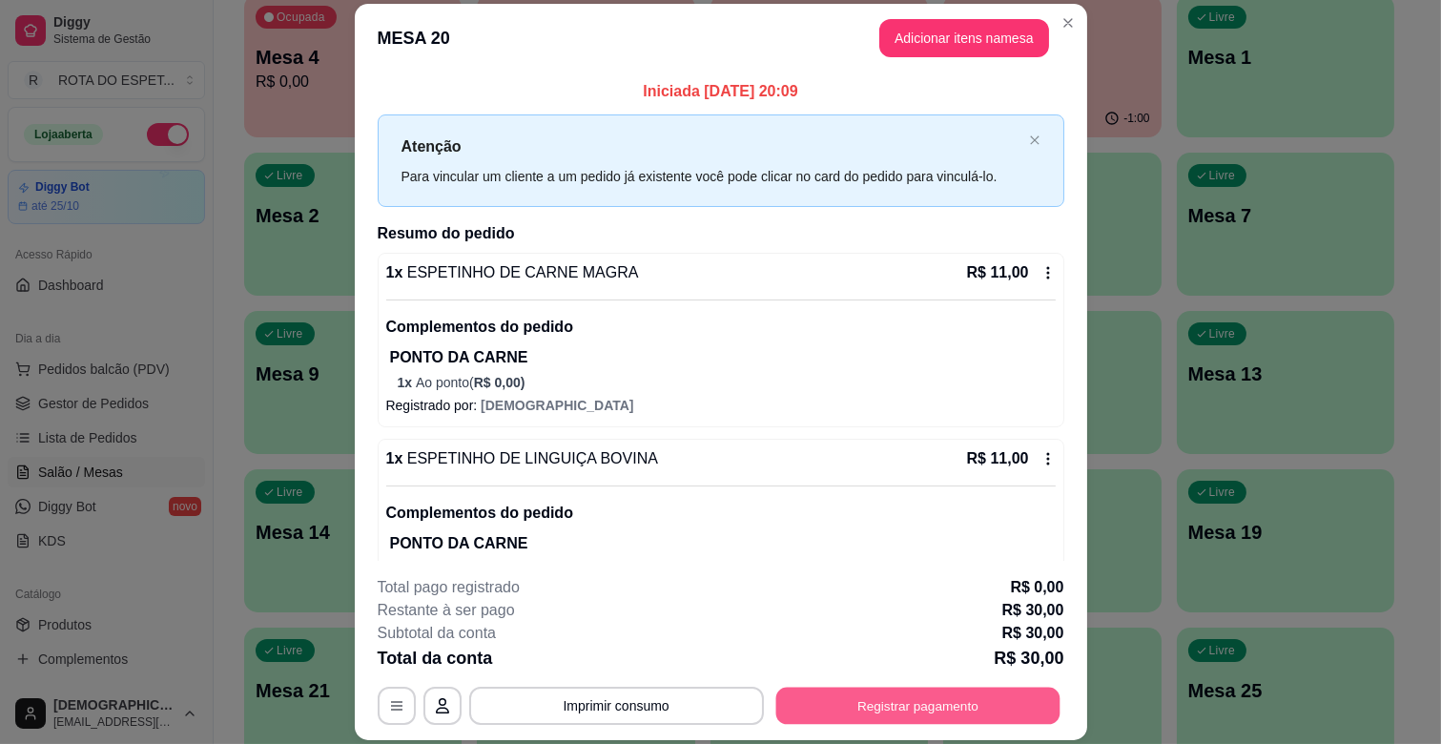
click at [964, 708] on button "Registrar pagamento" at bounding box center [917, 706] width 284 height 37
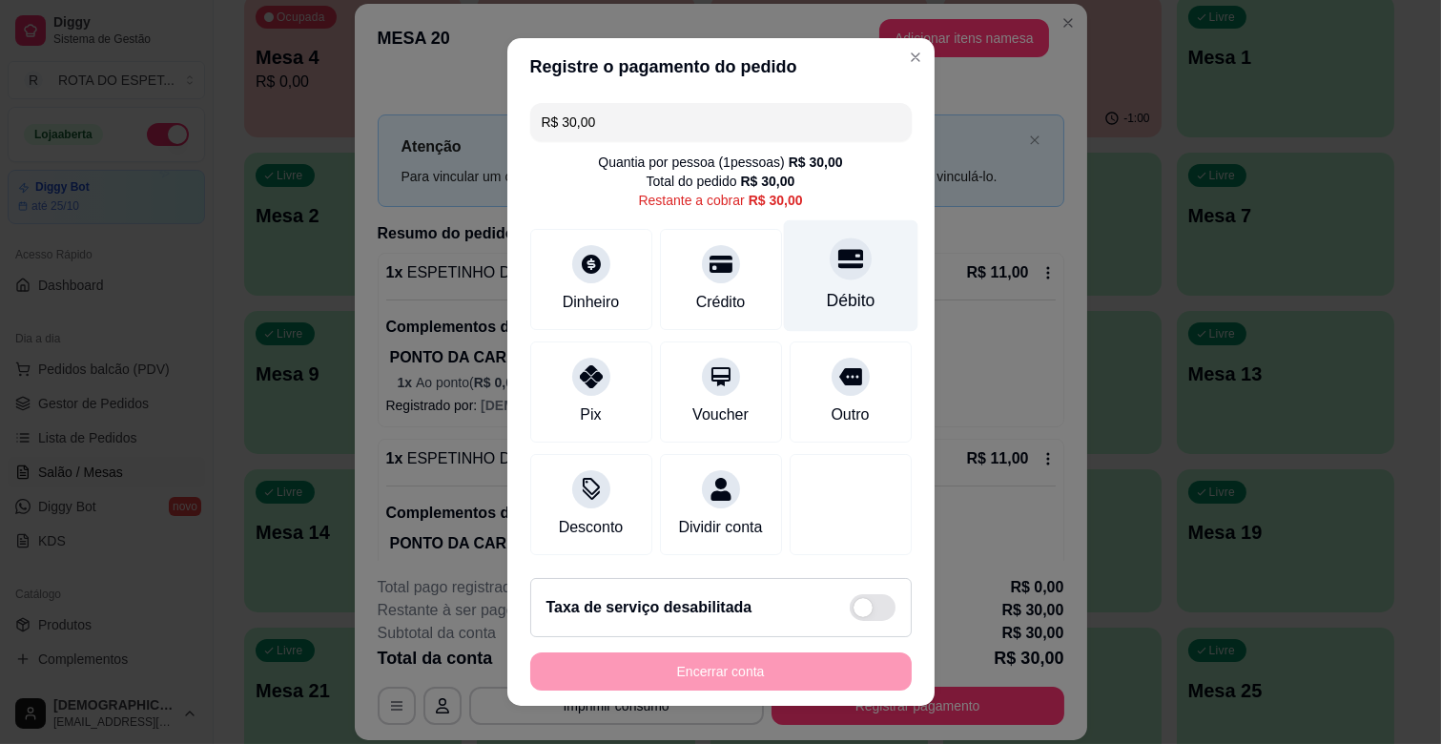
click at [784, 258] on div "Débito" at bounding box center [850, 276] width 134 height 112
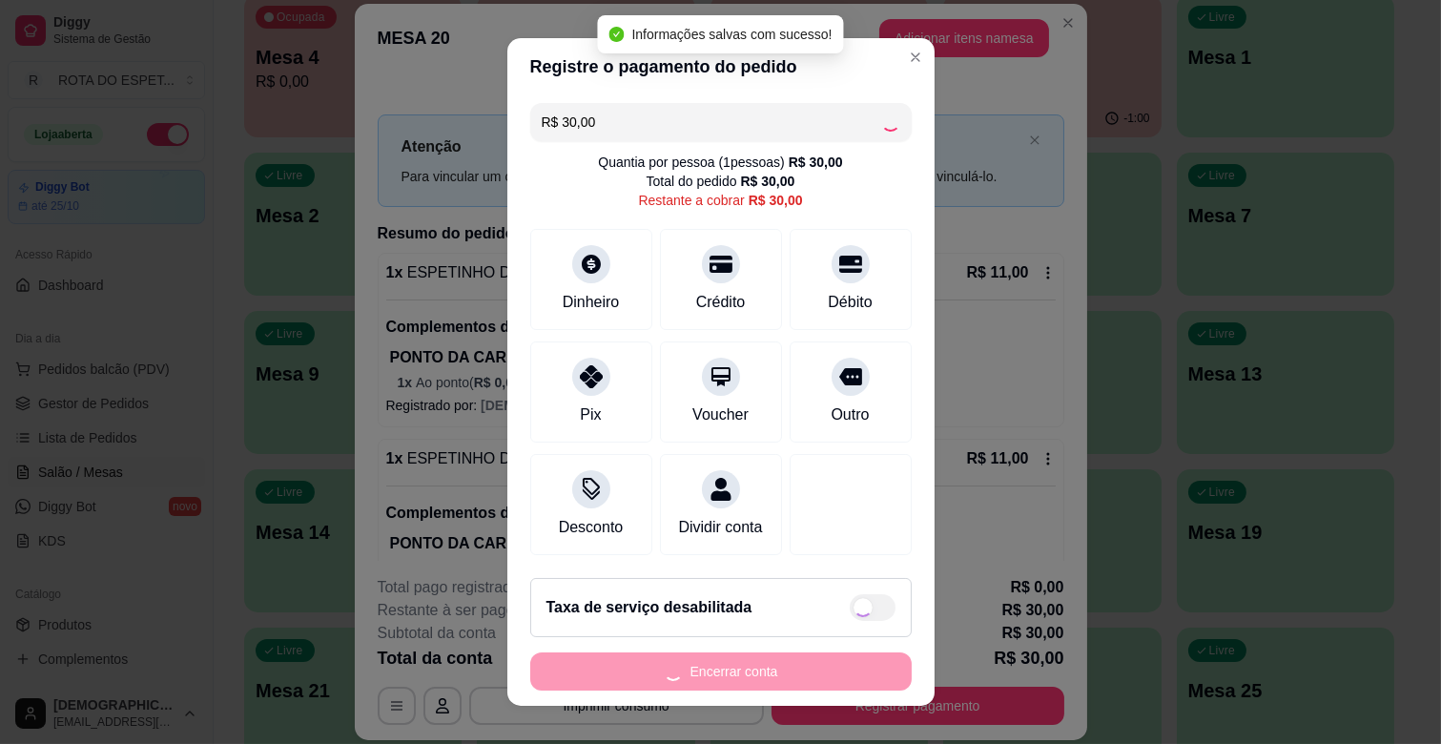
type input "R$ 0,00"
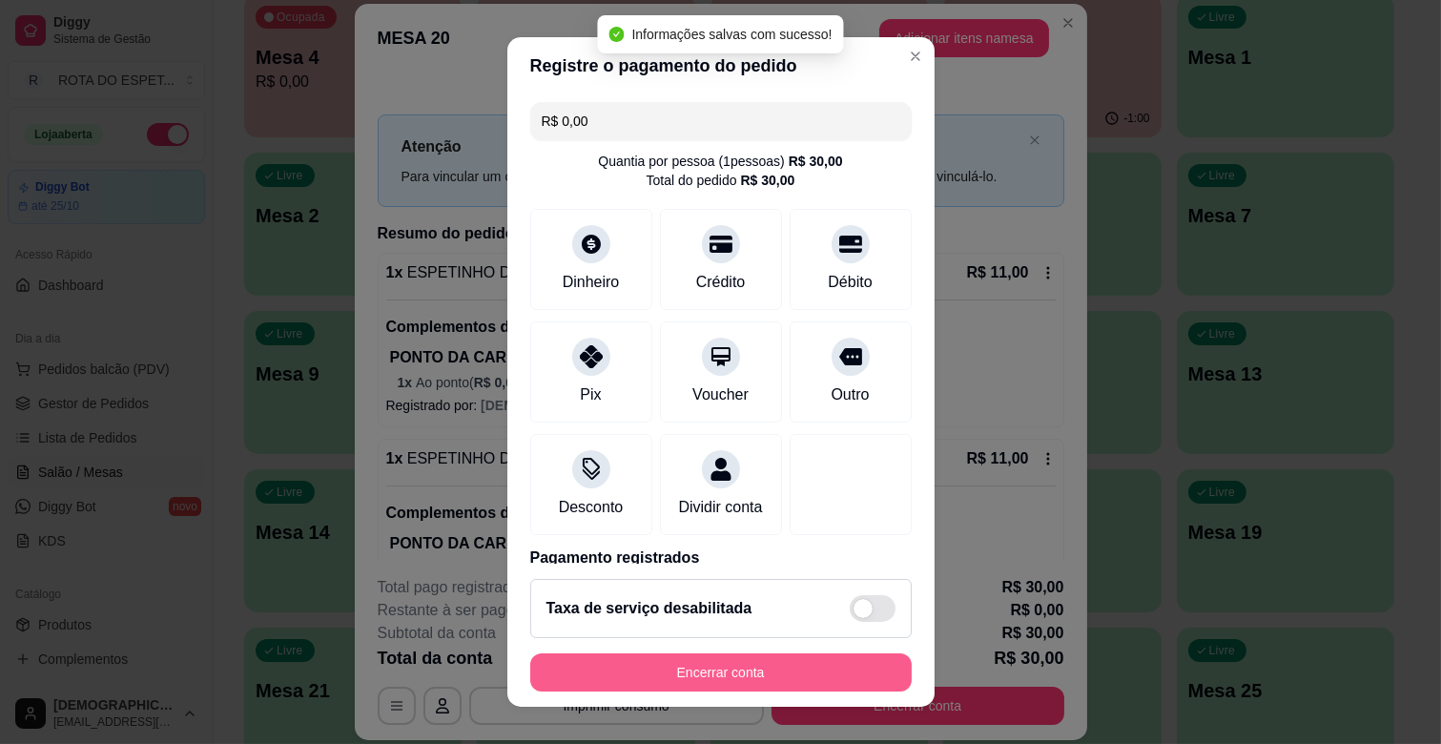
click at [831, 660] on button "Encerrar conta" at bounding box center [721, 672] width 382 height 38
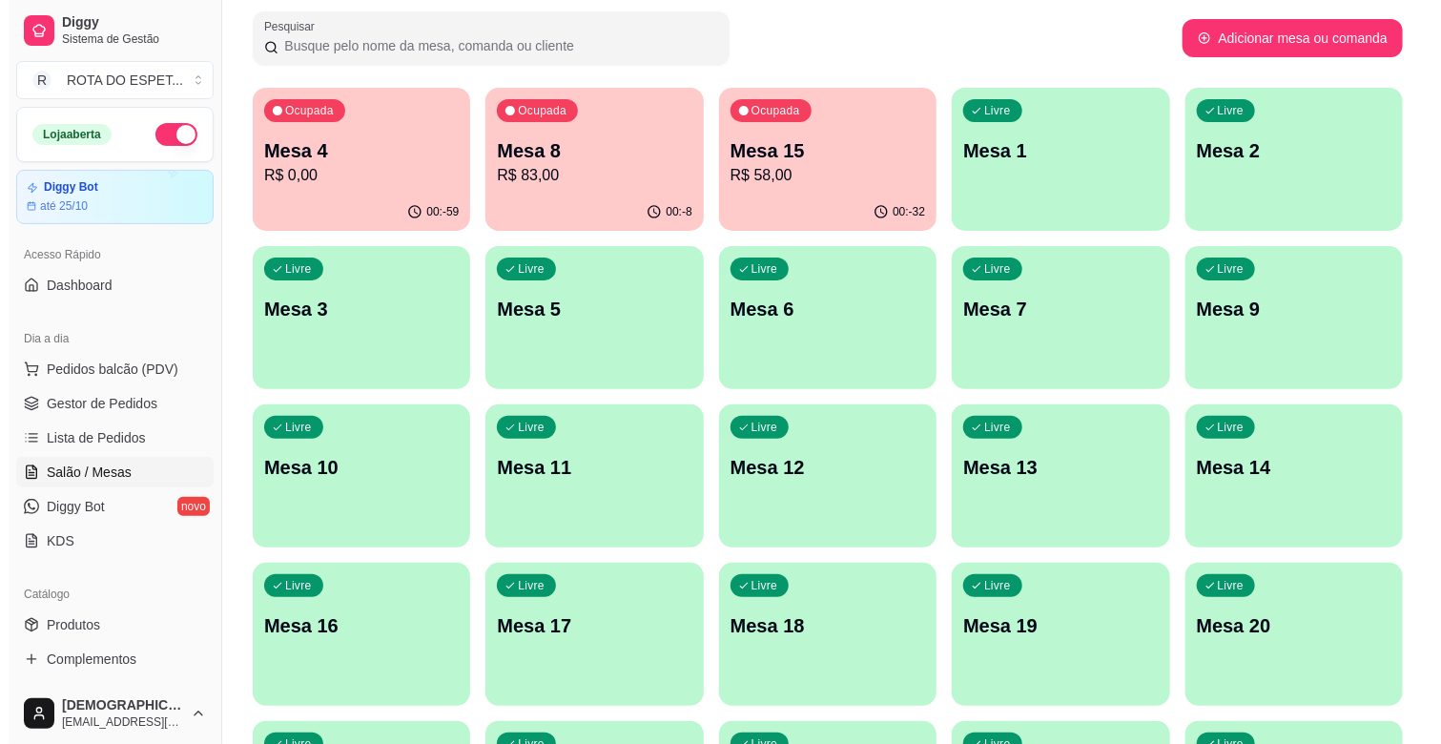
scroll to position [0, 0]
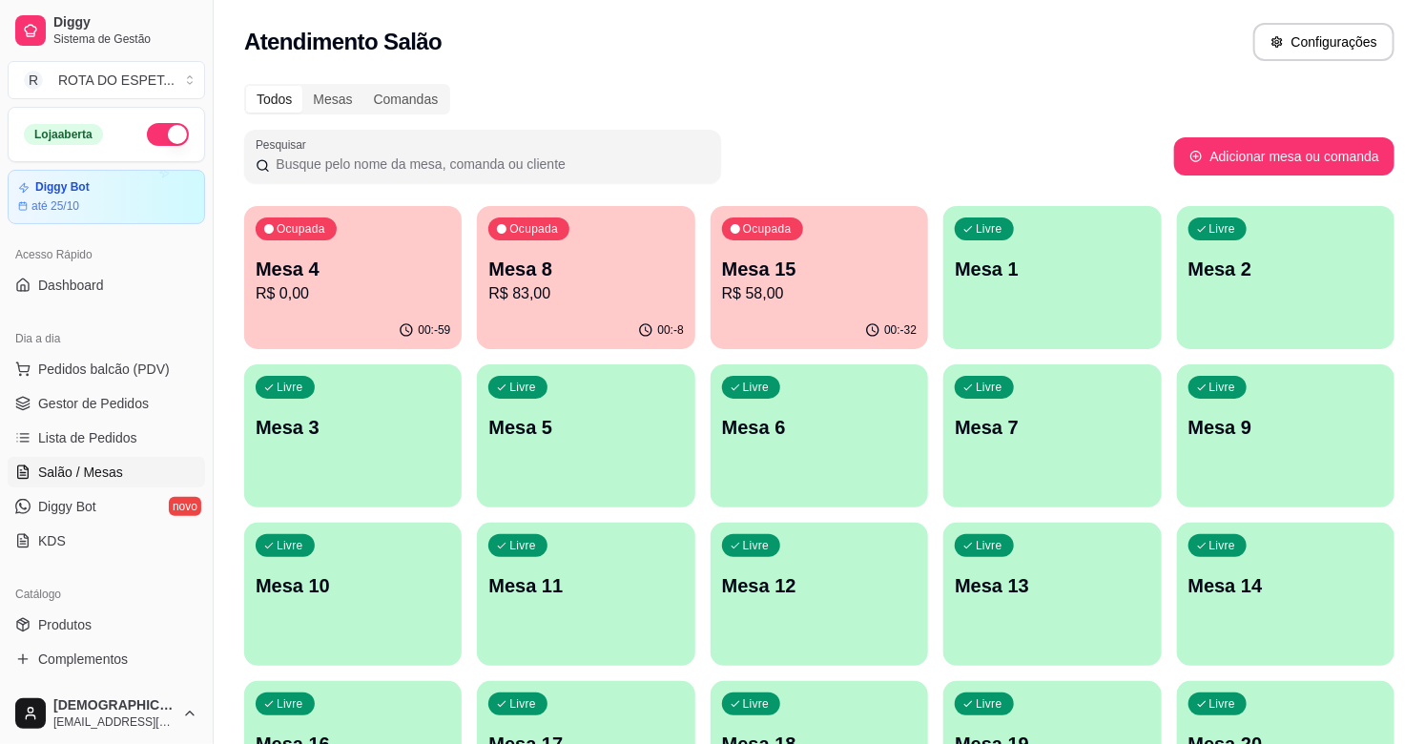
click at [797, 282] on p "R$ 58,00" at bounding box center [819, 293] width 195 height 23
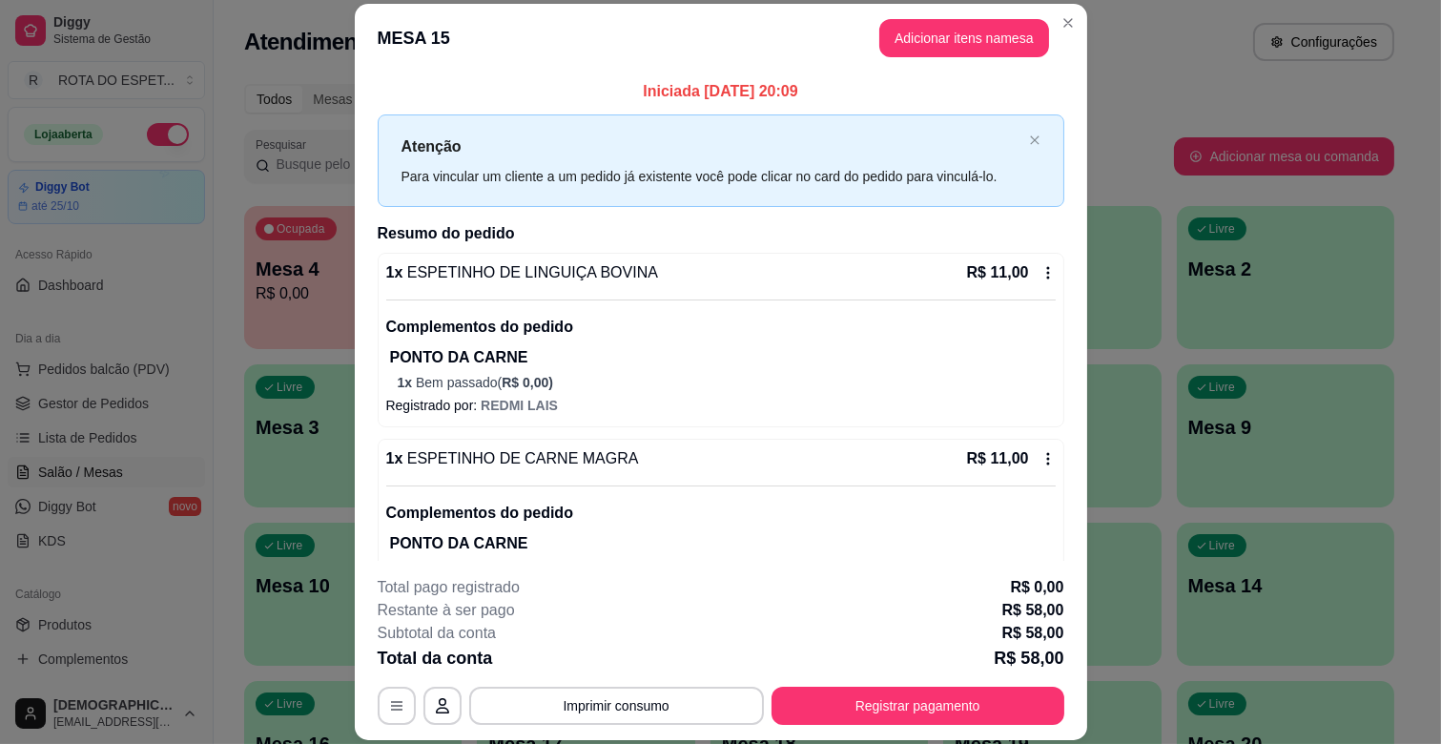
click at [1025, 281] on div "R$ 11,00" at bounding box center [1011, 272] width 89 height 23
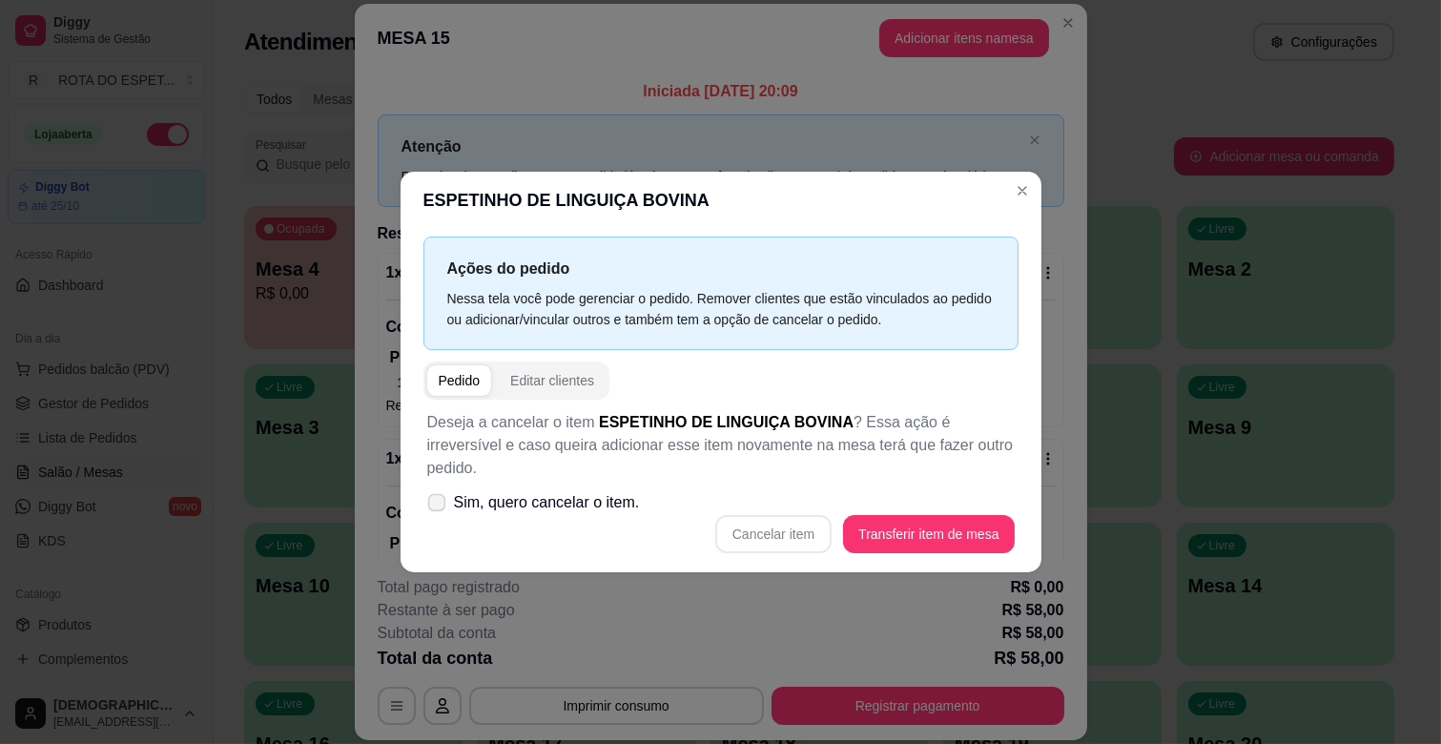
click at [422, 488] on label "Sim, quero cancelar o item." at bounding box center [534, 503] width 228 height 38
click at [426, 506] on input "Sim, quero cancelar o item." at bounding box center [432, 512] width 12 height 12
checkbox input "true"
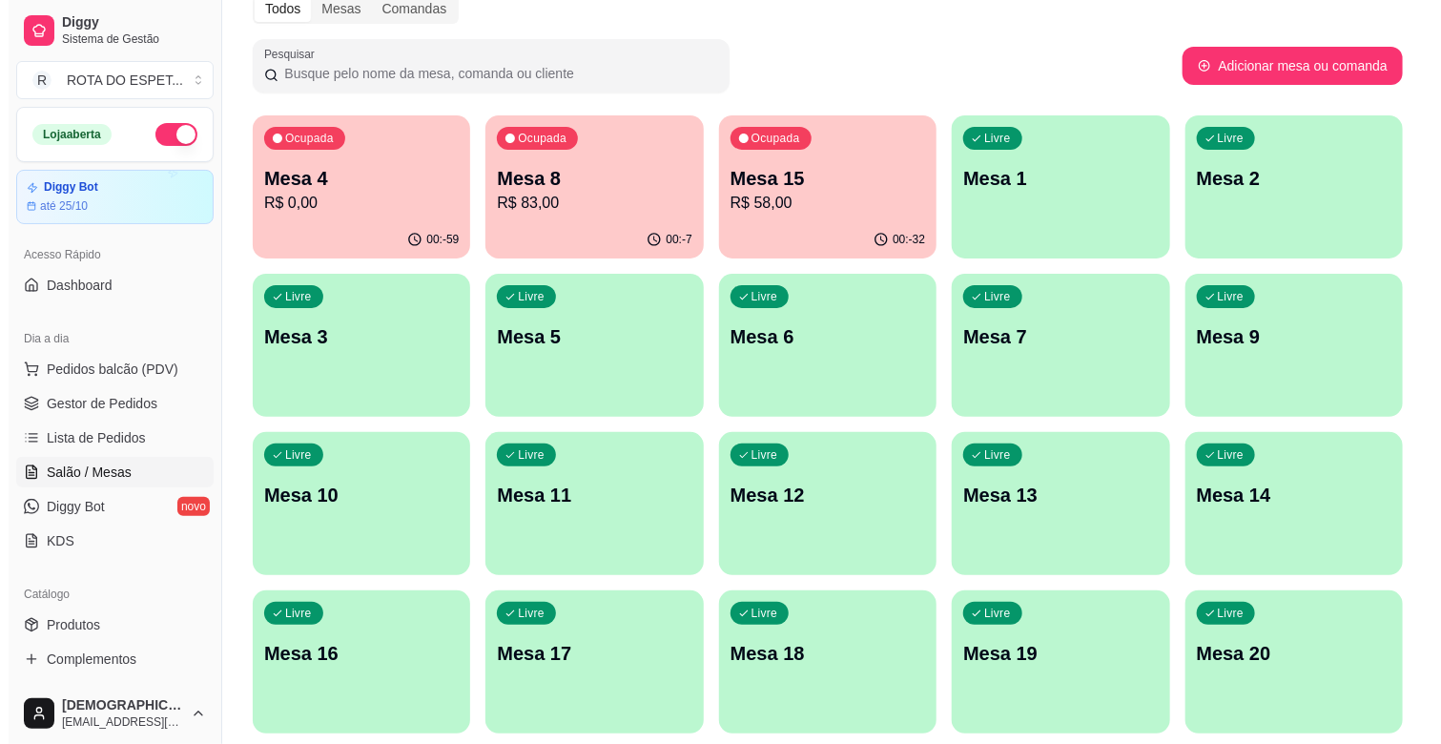
scroll to position [212, 0]
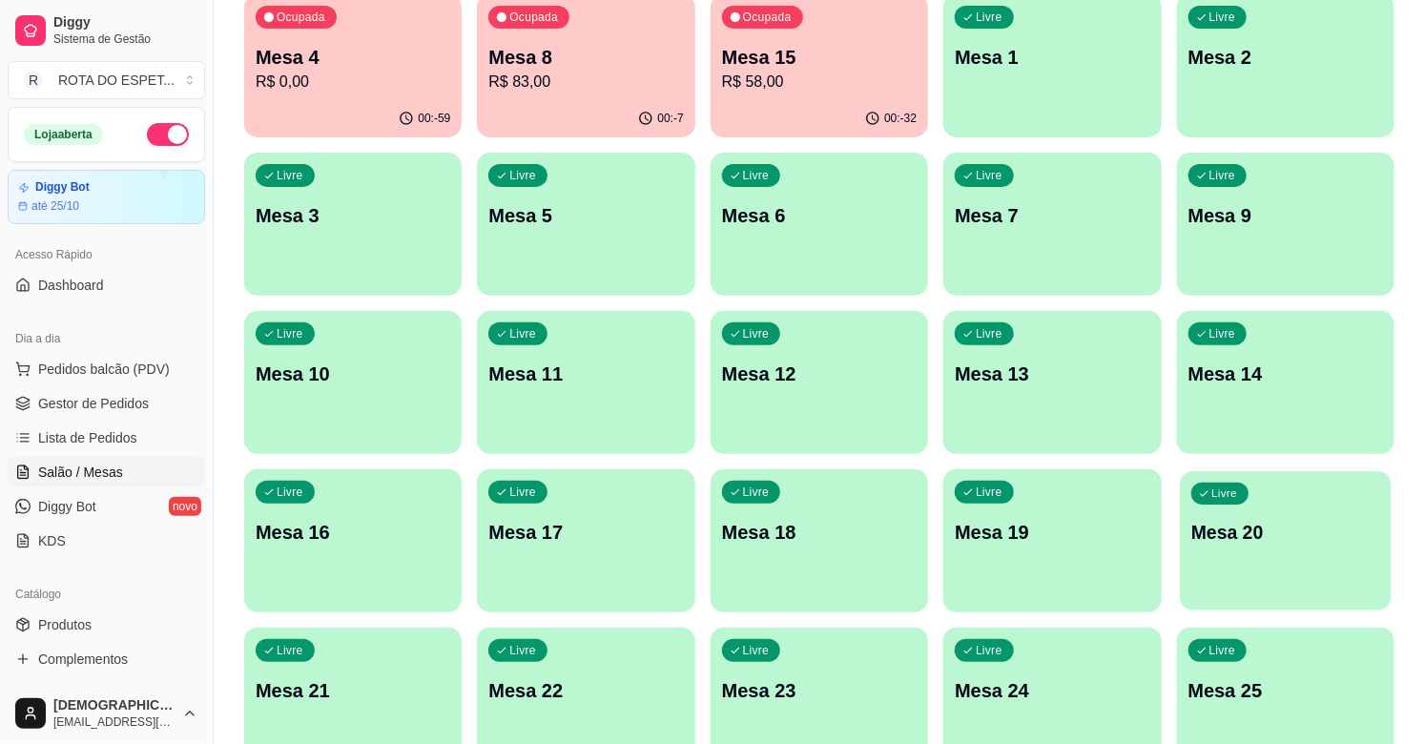
click at [1240, 471] on div "Livre Mesa 20" at bounding box center [1286, 529] width 212 height 116
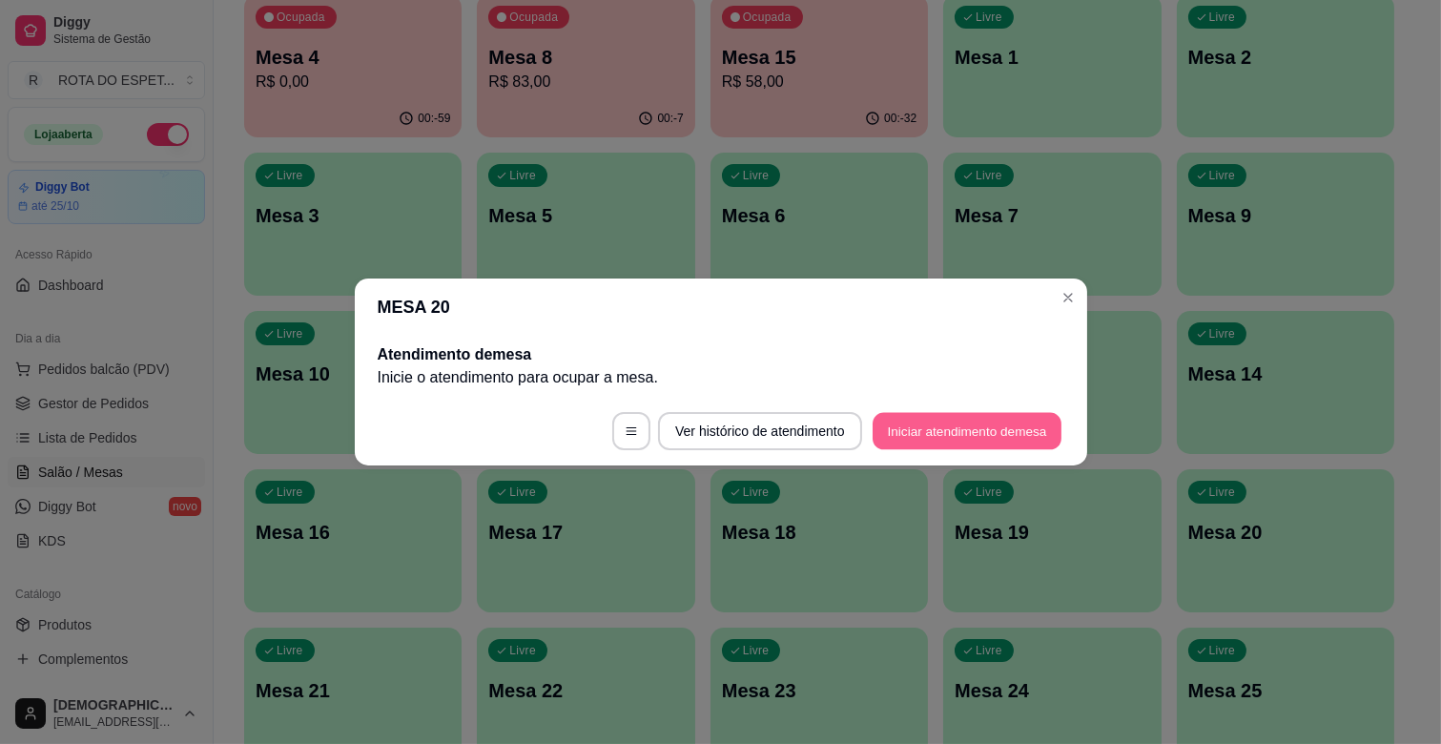
click at [937, 426] on button "Iniciar atendimento de mesa" at bounding box center [967, 431] width 189 height 37
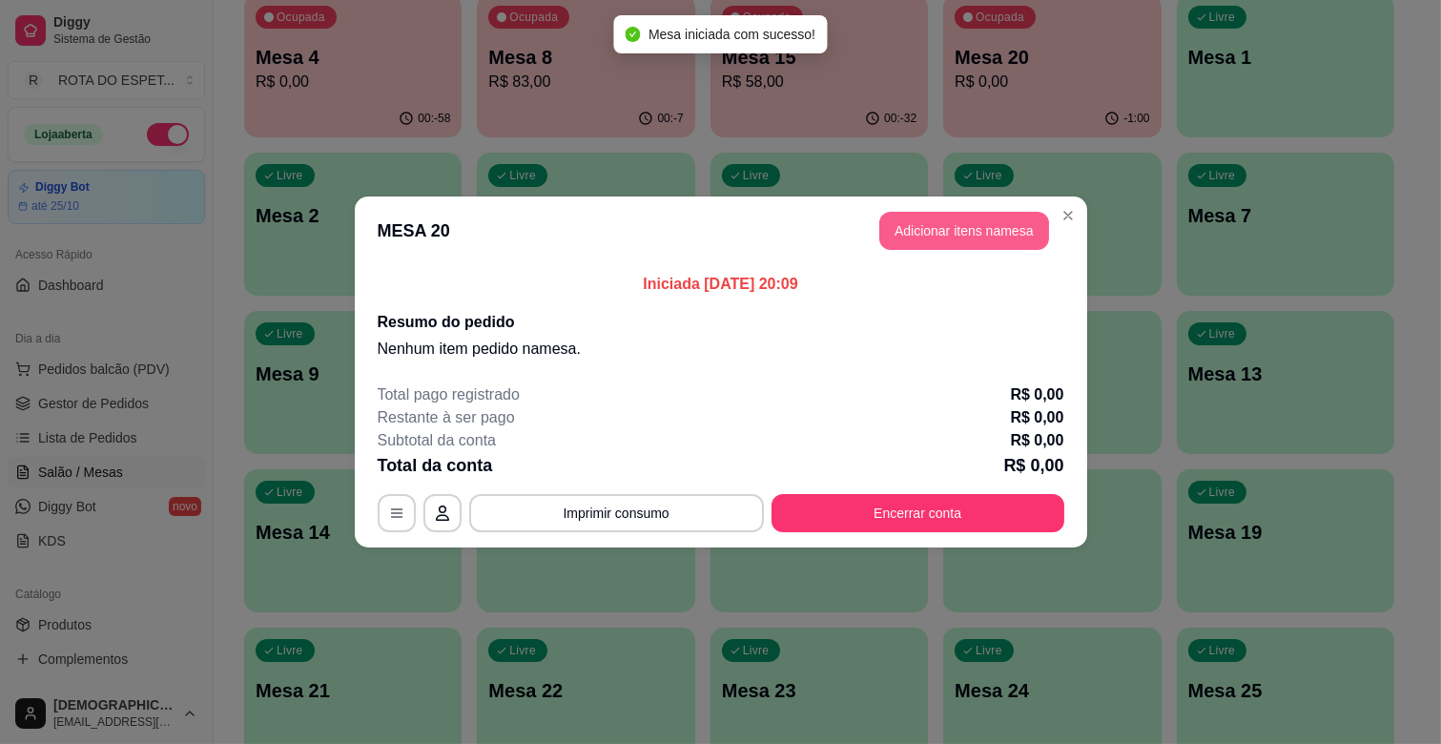
click at [923, 242] on button "Adicionar itens na mesa" at bounding box center [964, 231] width 170 height 38
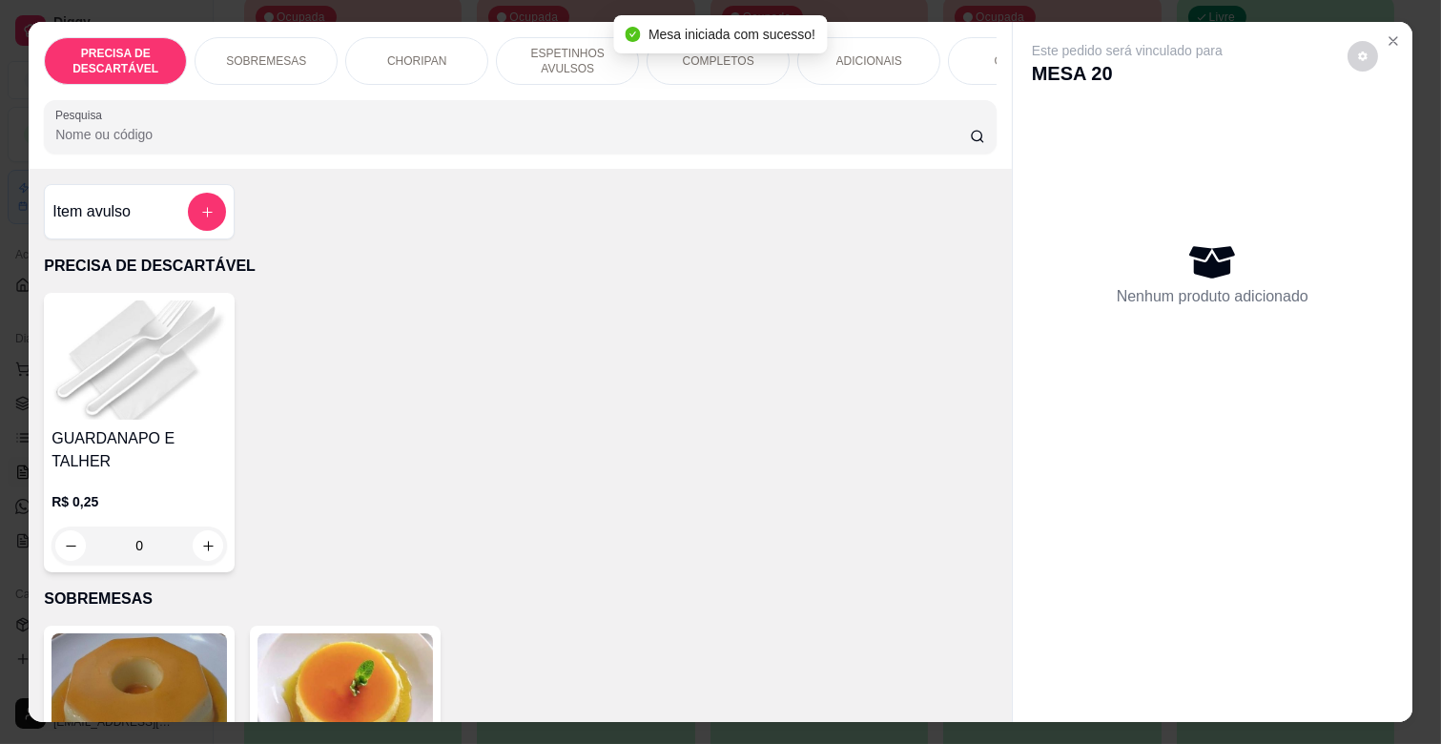
click at [583, 58] on p "ESPETINHOS AVULSOS" at bounding box center [567, 61] width 111 height 31
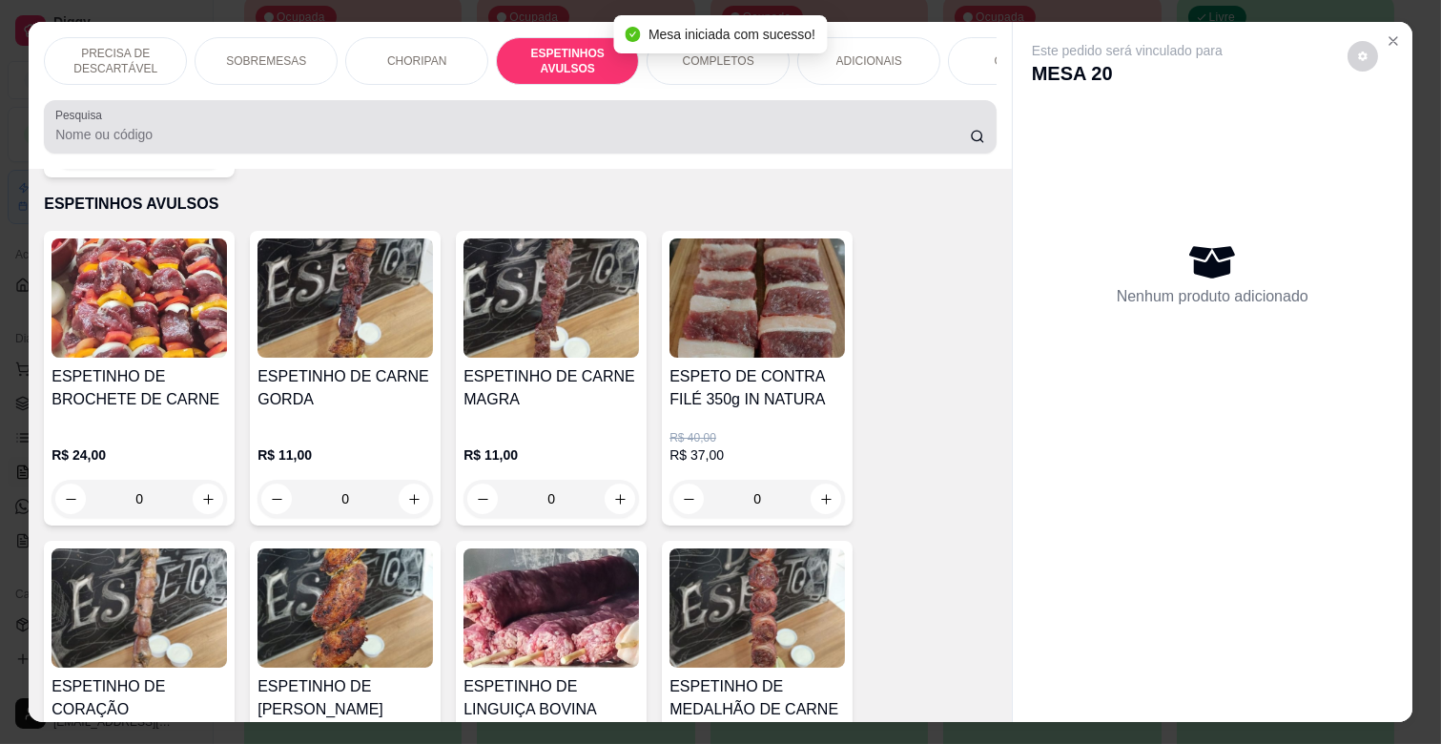
scroll to position [46, 0]
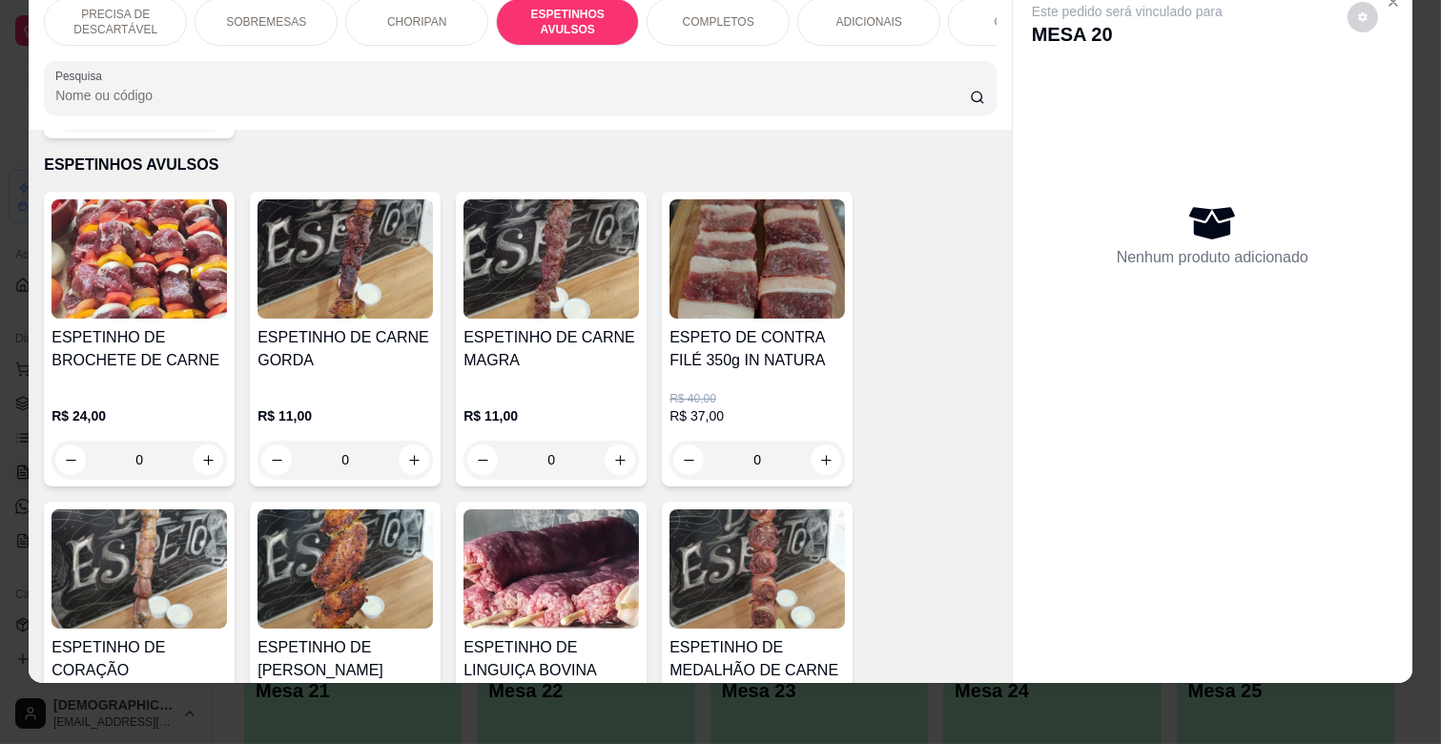
click at [403, 406] on div "R$ 11,00 0" at bounding box center [345, 442] width 175 height 72
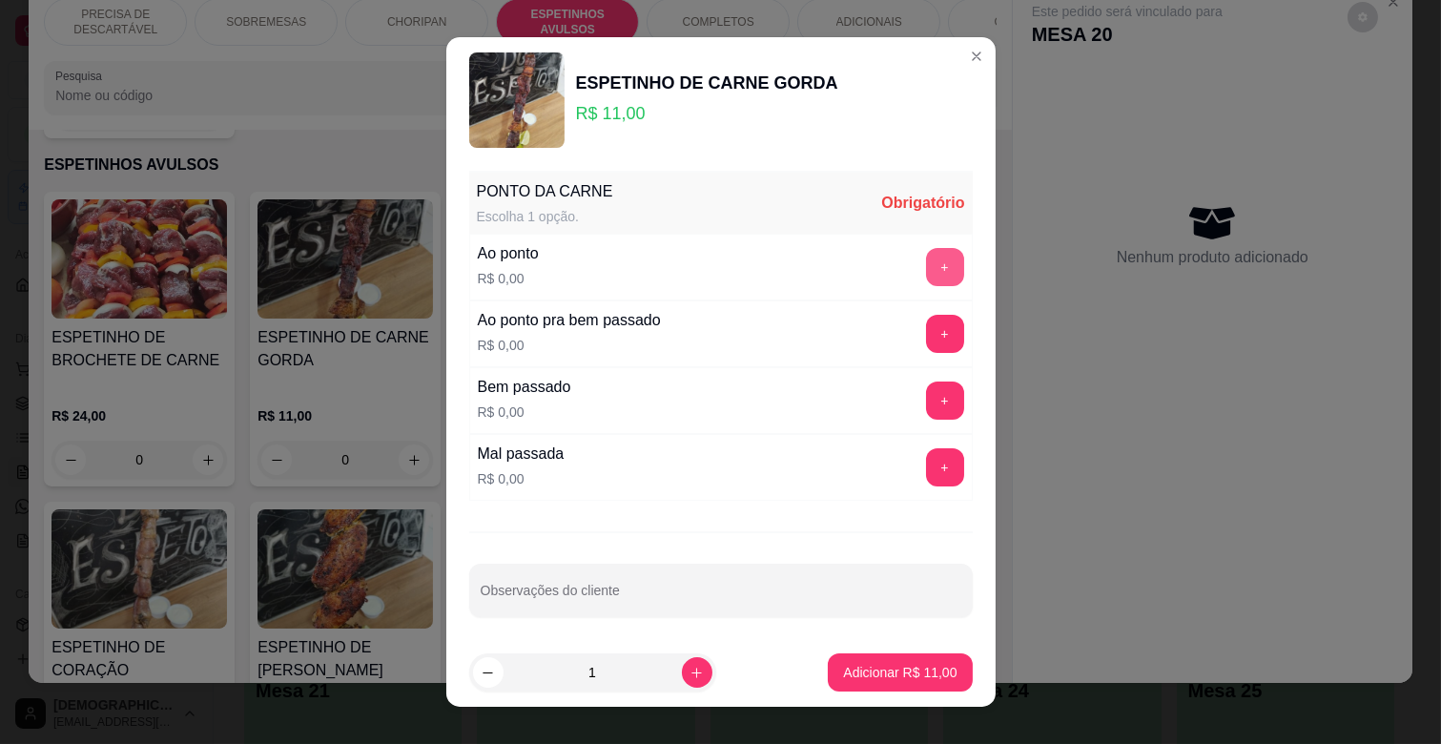
click at [926, 275] on button "+" at bounding box center [945, 267] width 38 height 38
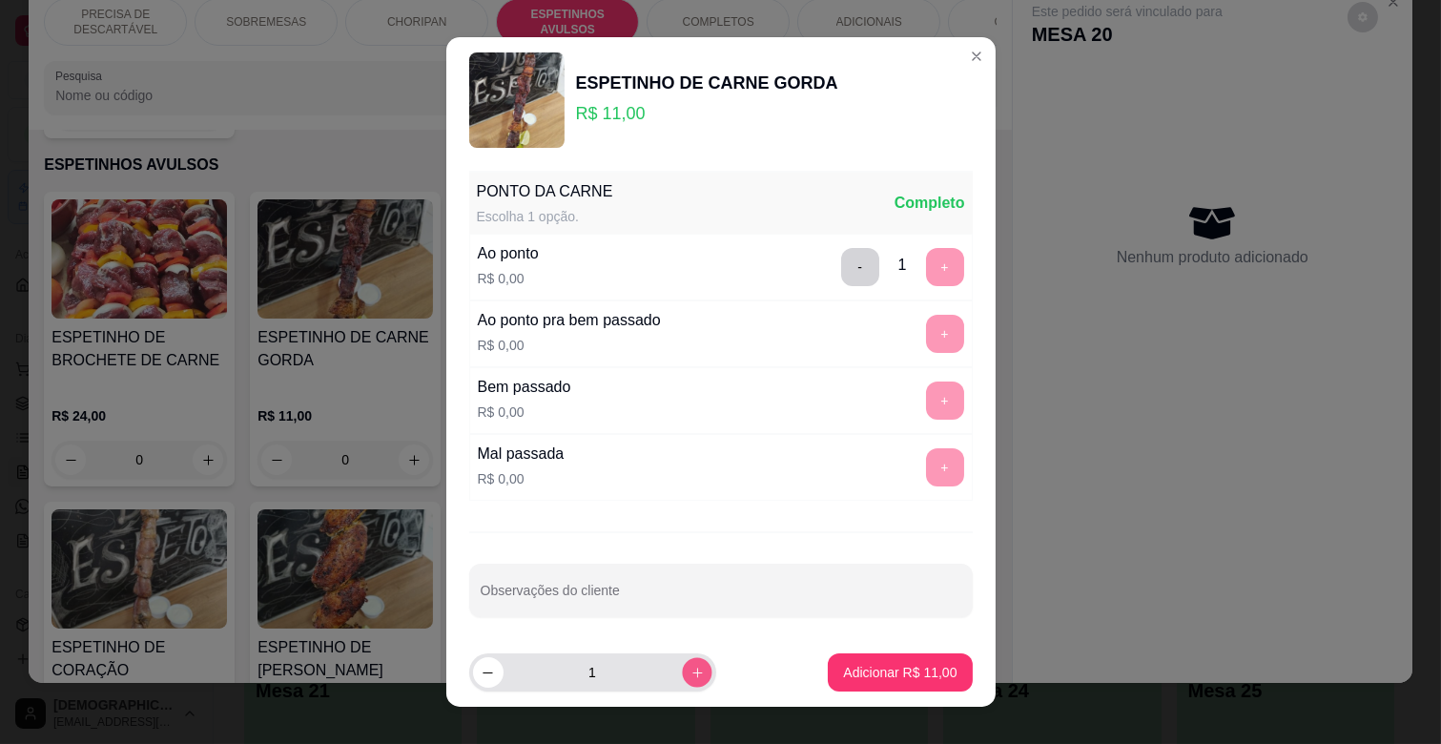
click at [682, 671] on button "increase-product-quantity" at bounding box center [697, 672] width 30 height 30
type input "2"
click at [847, 665] on p "Adicionar R$ 22,00" at bounding box center [899, 672] width 113 height 19
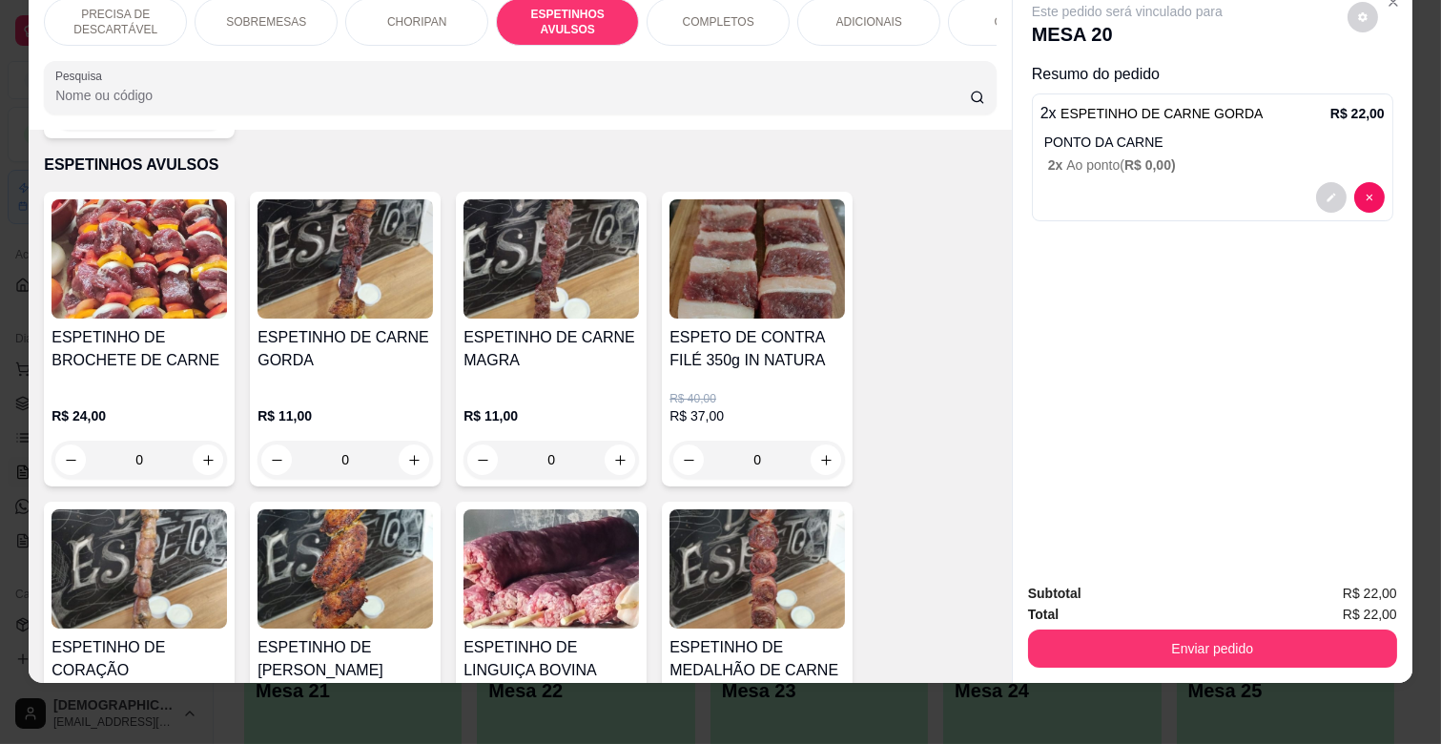
click at [852, 14] on p "ADICIONAIS" at bounding box center [869, 21] width 66 height 15
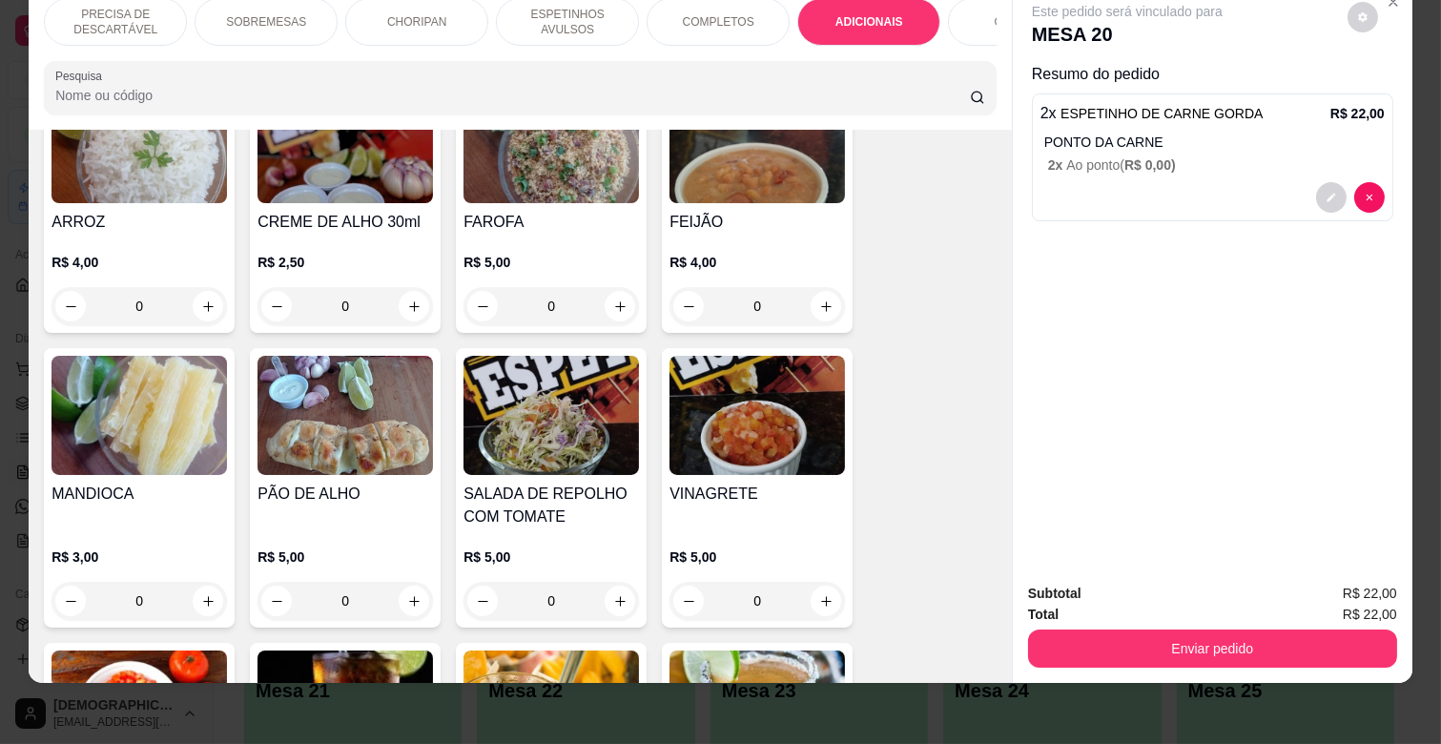
scroll to position [3450, 0]
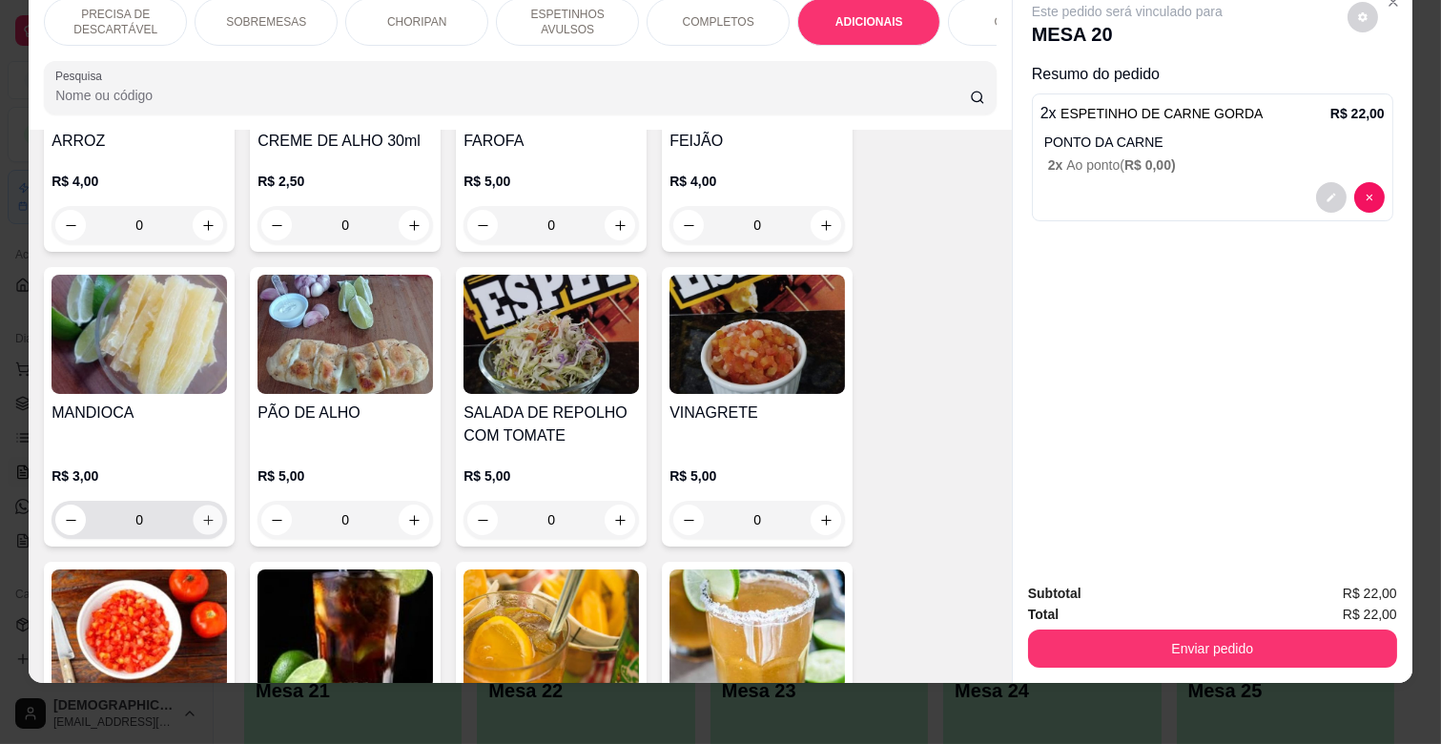
click at [194, 505] on button "increase-product-quantity" at bounding box center [209, 520] width 30 height 30
type input "1"
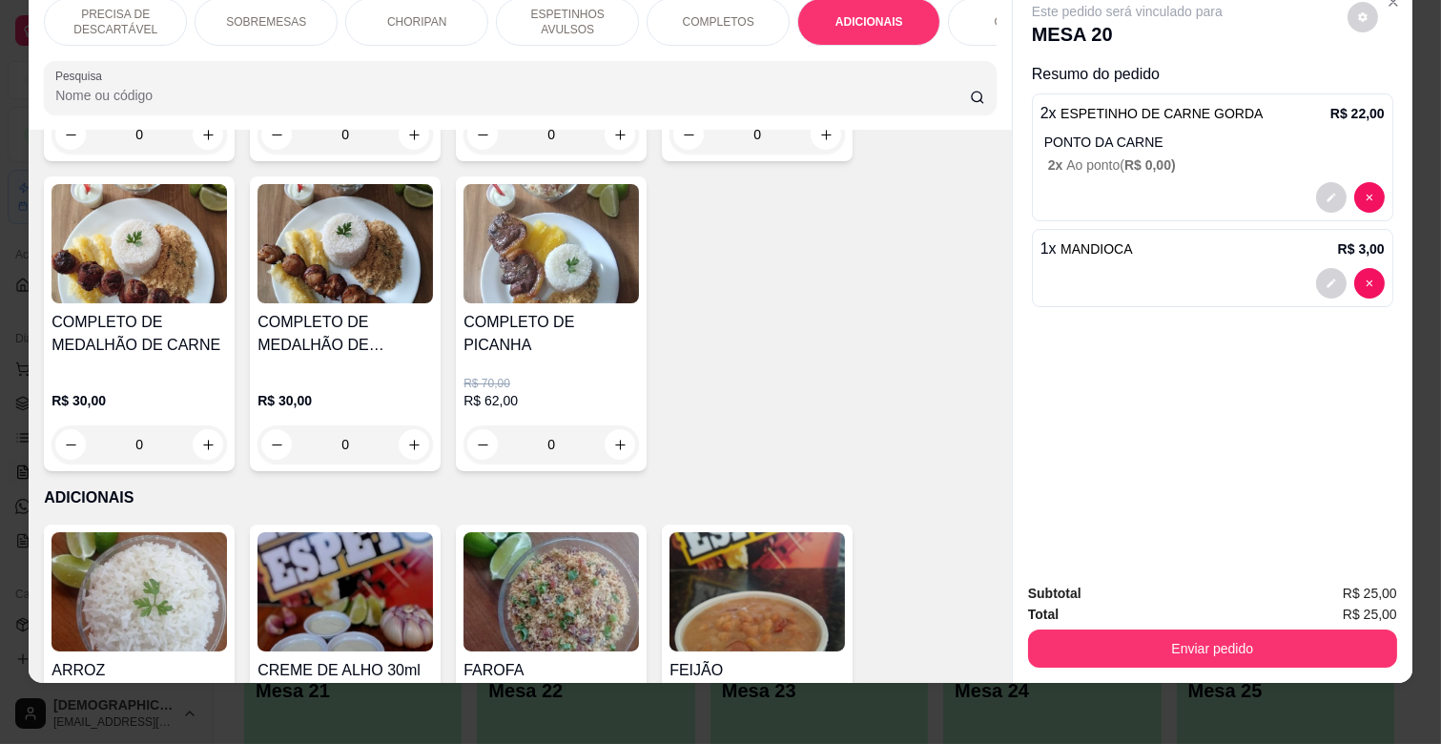
scroll to position [0, 204]
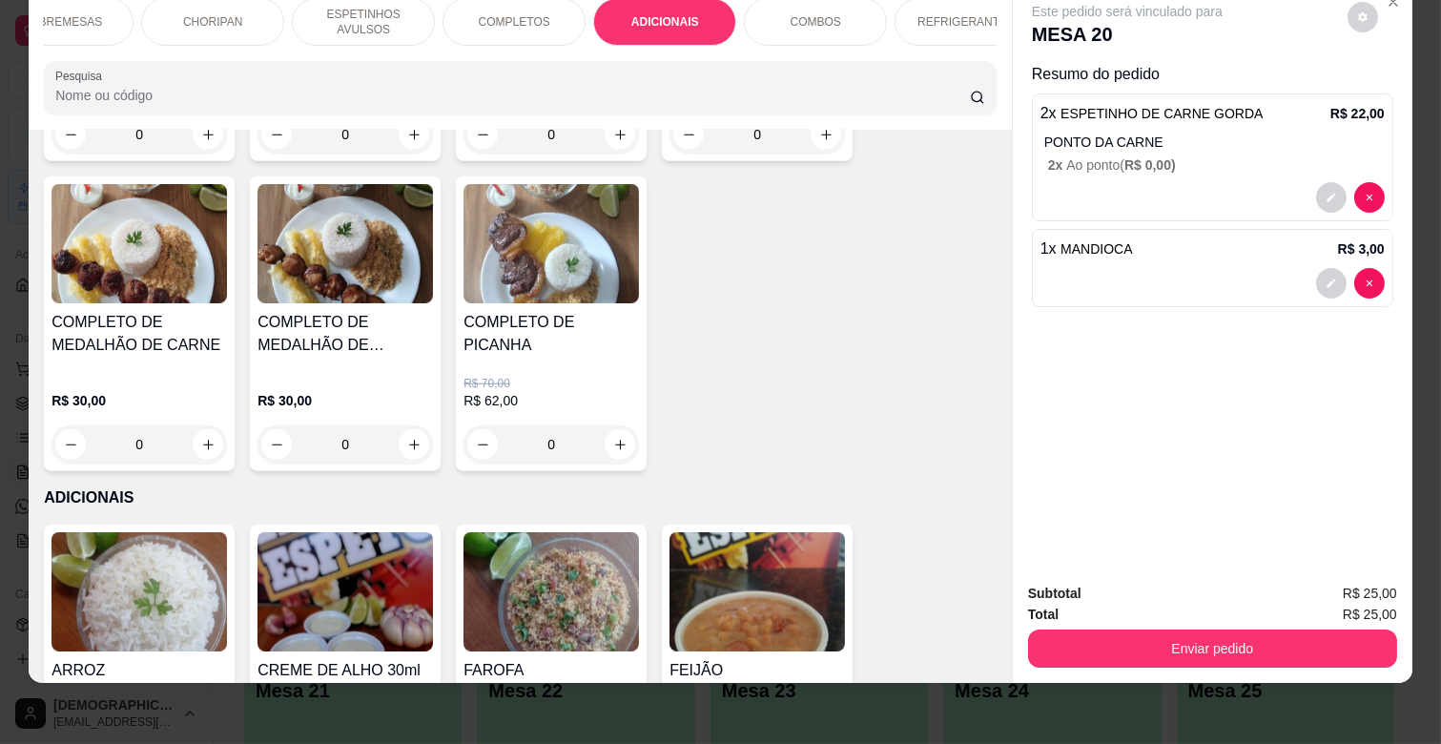
click at [910, 4] on div "REFRIGERANTES" at bounding box center [966, 22] width 143 height 48
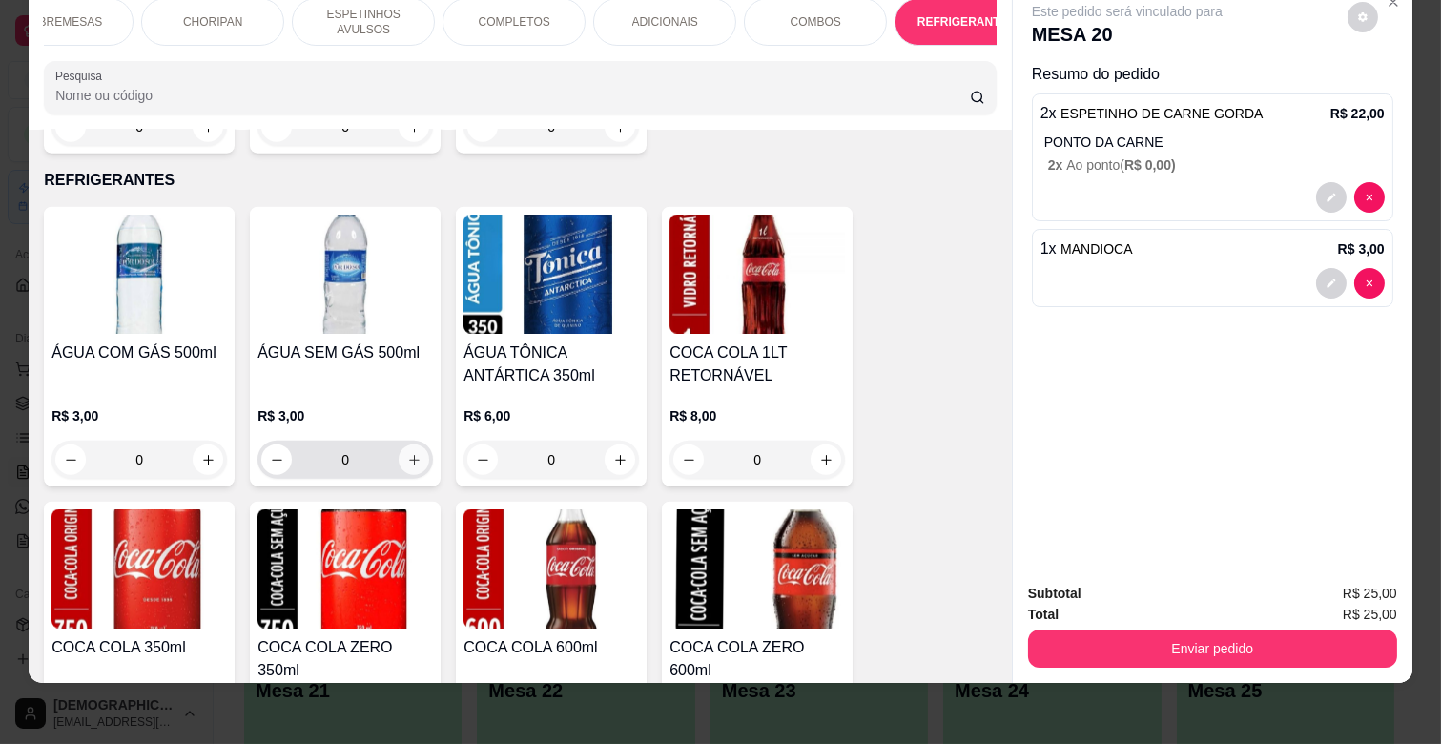
click at [399, 444] on button "increase-product-quantity" at bounding box center [414, 459] width 31 height 31
type input "1"
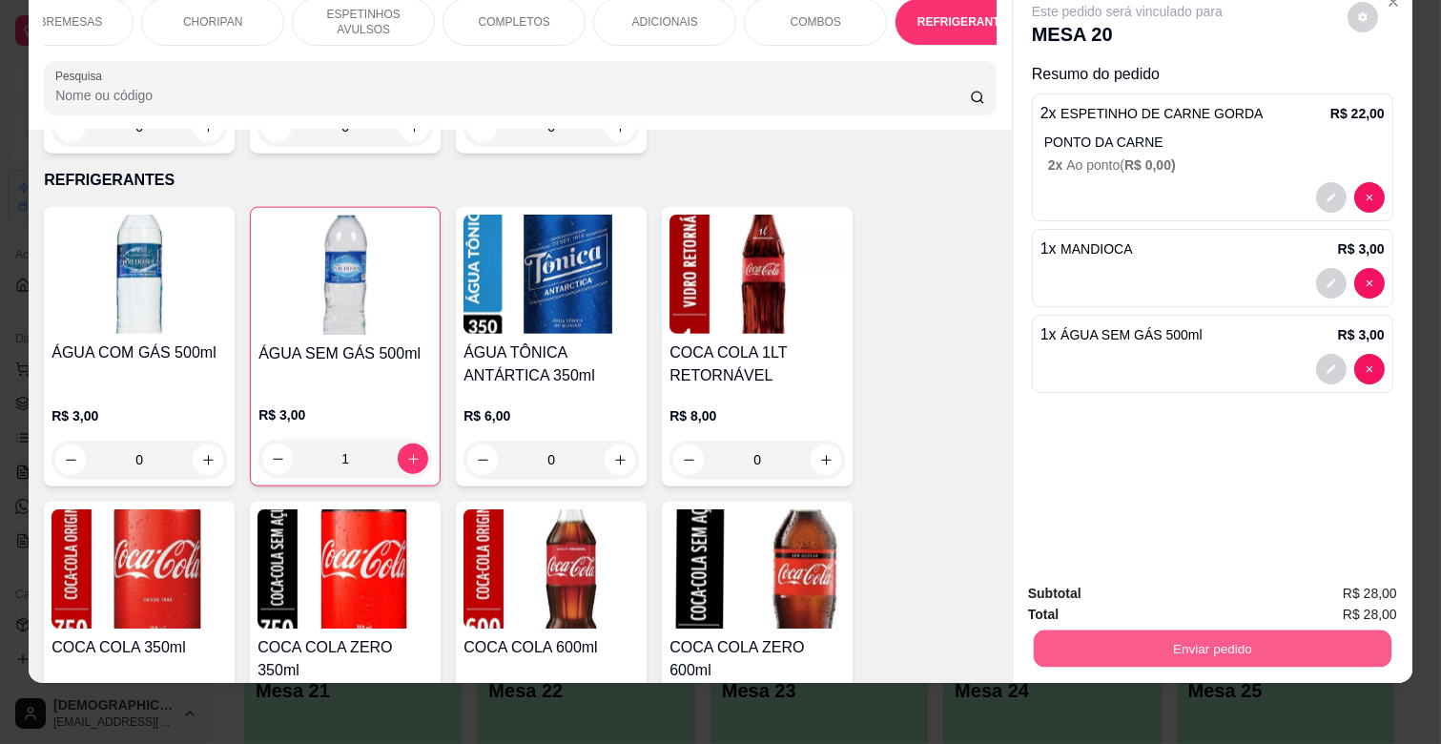
click at [1097, 629] on button "Enviar pedido" at bounding box center [1213, 647] width 358 height 37
click at [1187, 587] on button "Registrar cliente" at bounding box center [1219, 586] width 126 height 36
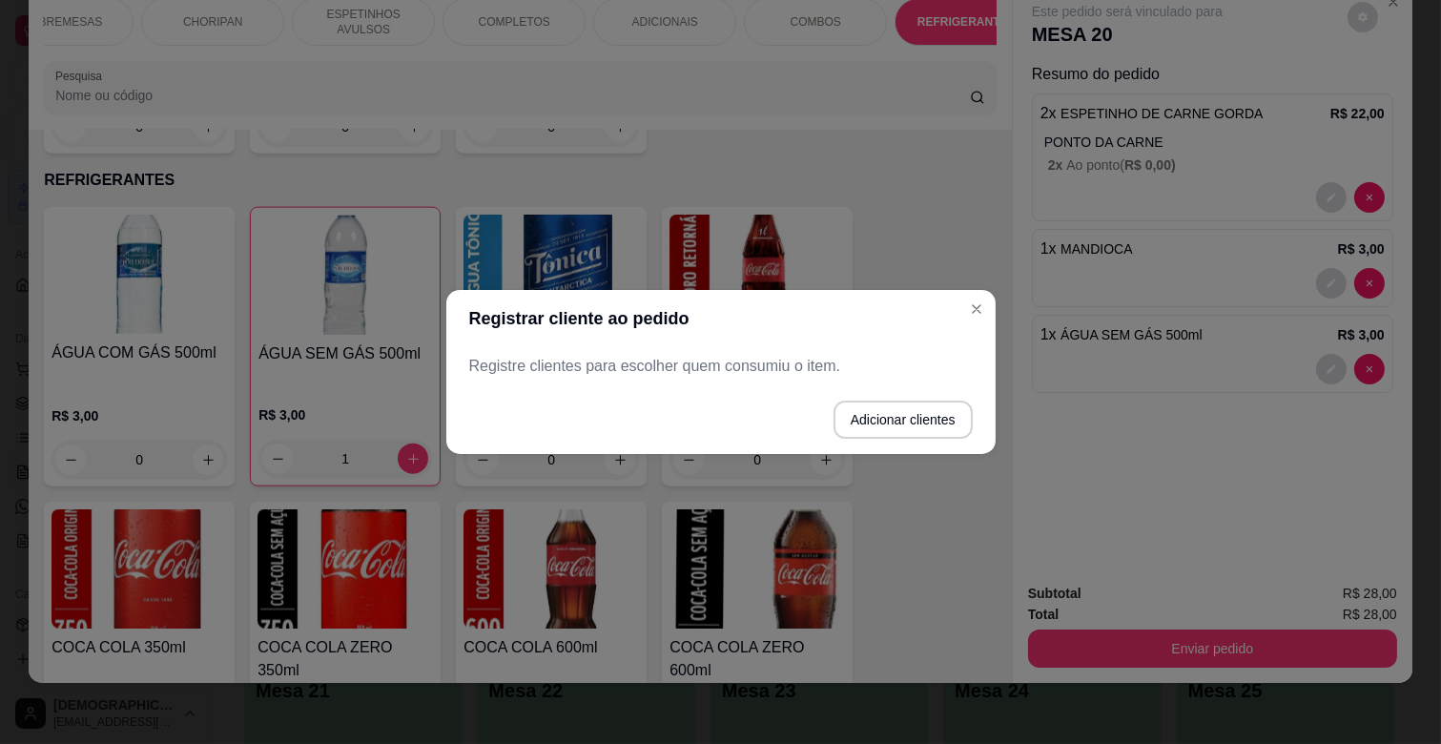
click at [611, 373] on p "Registre clientes para escolher quem consumiu o item." at bounding box center [721, 366] width 504 height 23
click at [613, 392] on footer "Adicionar clientes" at bounding box center [720, 419] width 549 height 69
click at [614, 406] on footer "Adicionar clientes" at bounding box center [720, 419] width 549 height 69
click at [868, 413] on button "Adicionar clientes" at bounding box center [903, 420] width 139 height 38
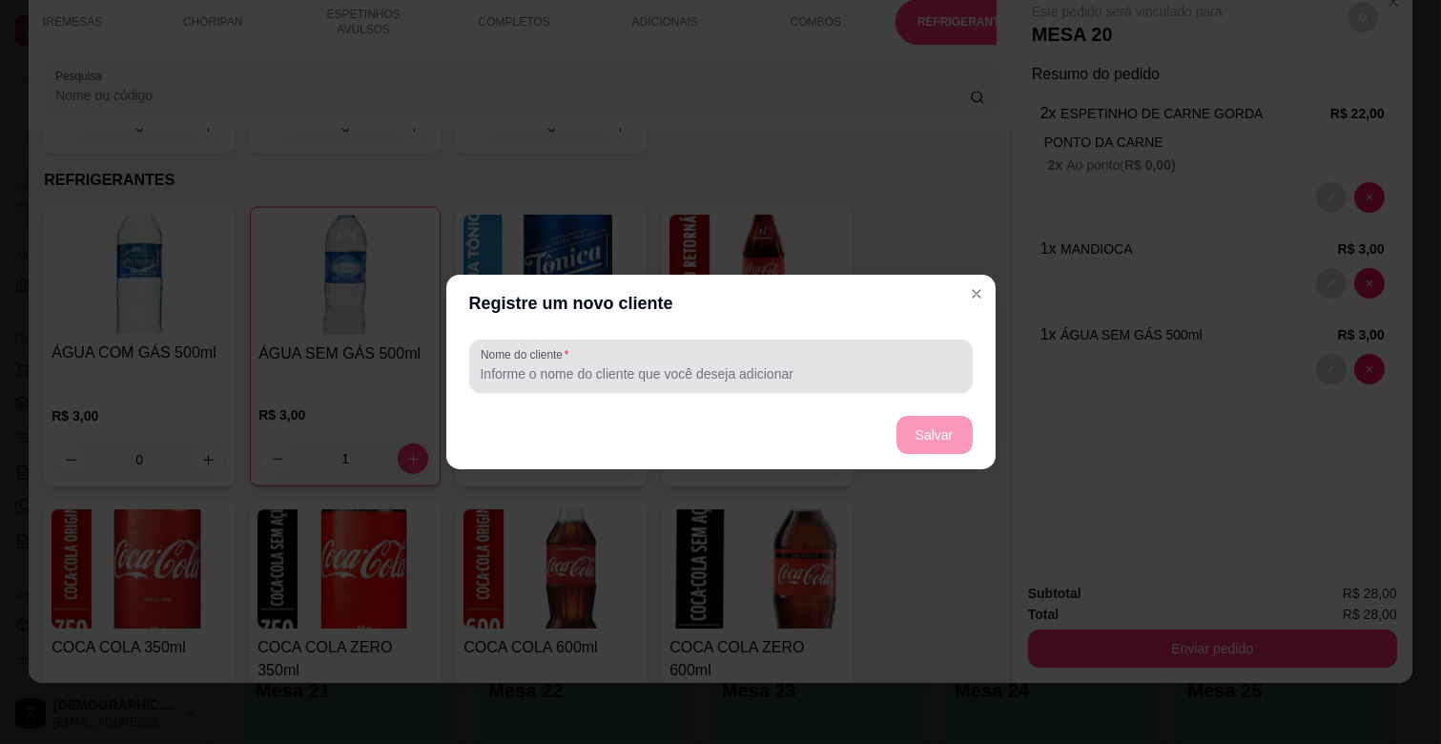
click at [671, 361] on div at bounding box center [721, 366] width 481 height 38
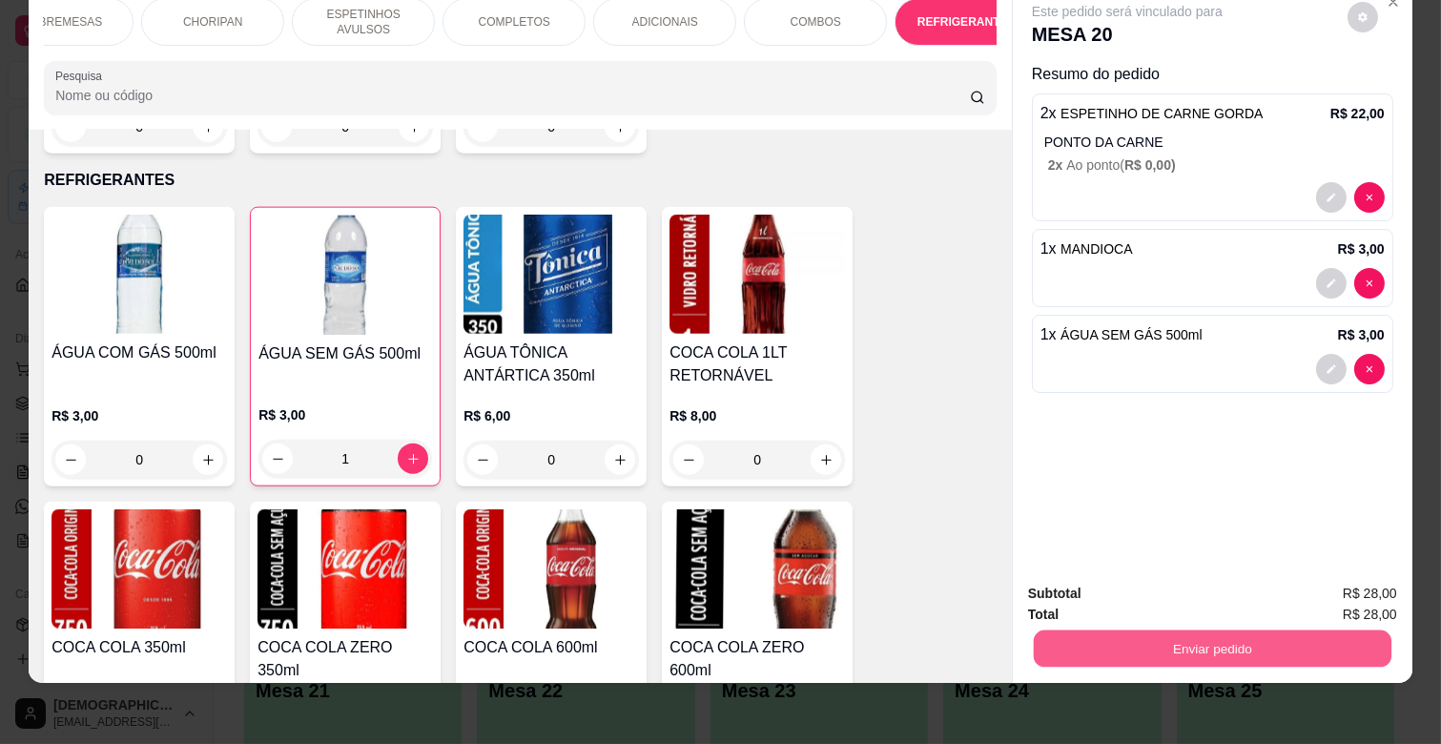
click at [1155, 629] on button "Enviar pedido" at bounding box center [1213, 647] width 358 height 37
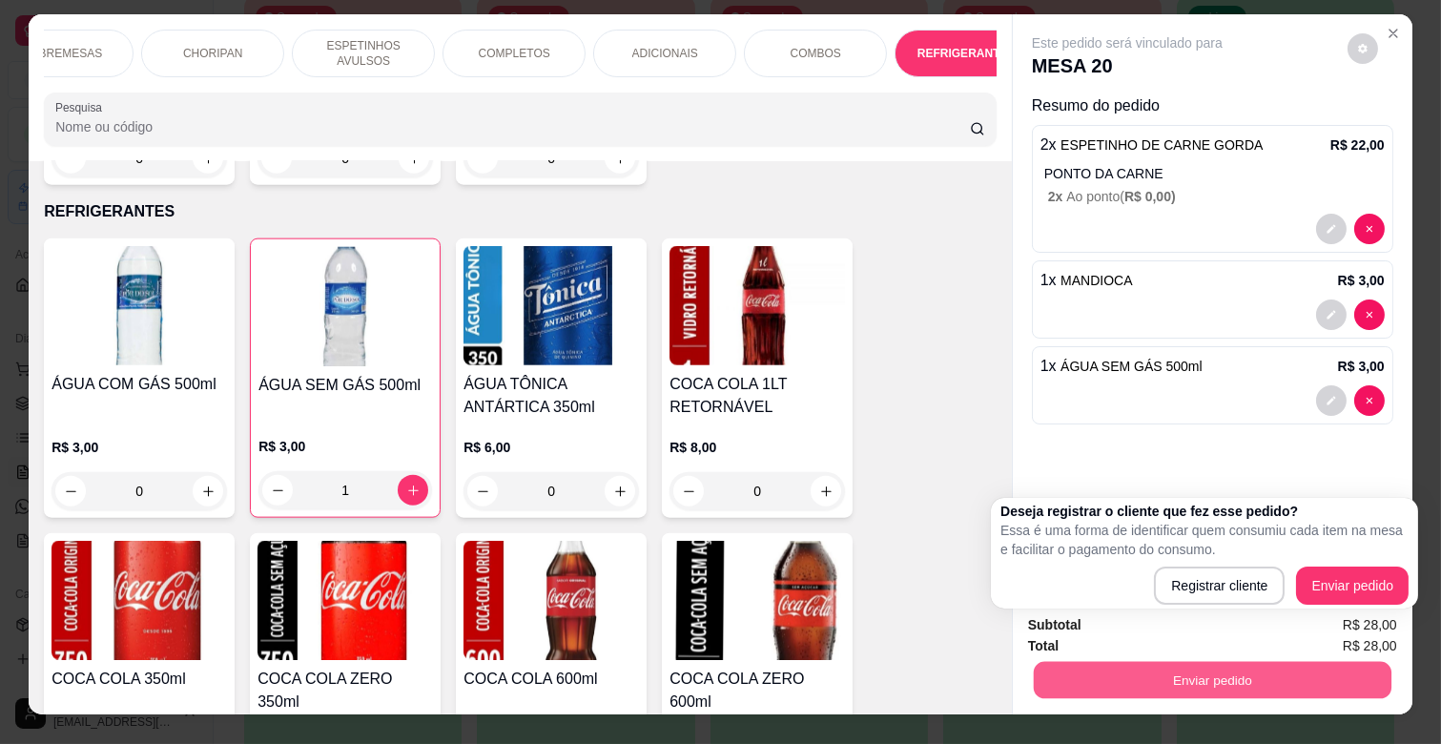
scroll to position [0, 0]
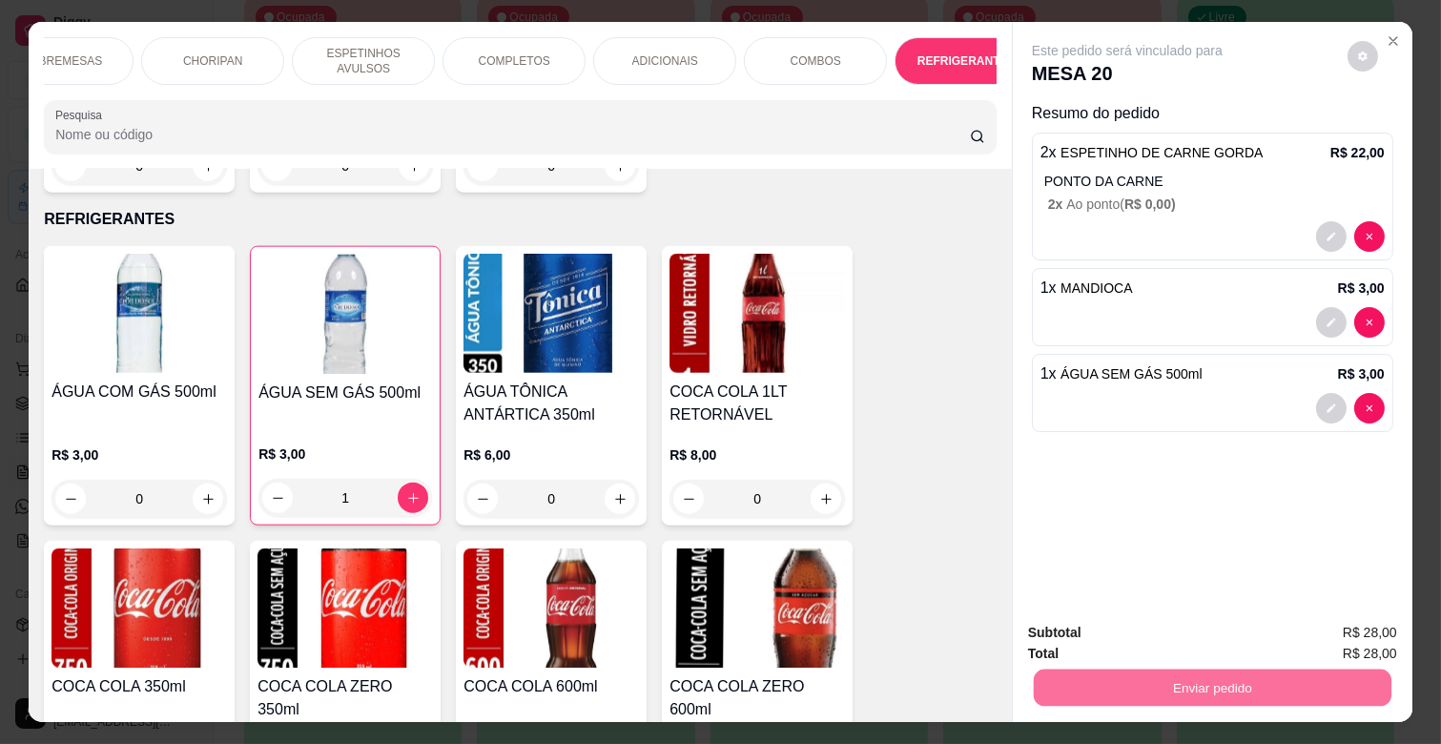
click at [1361, 586] on button "Enviar pedido" at bounding box center [1346, 585] width 105 height 35
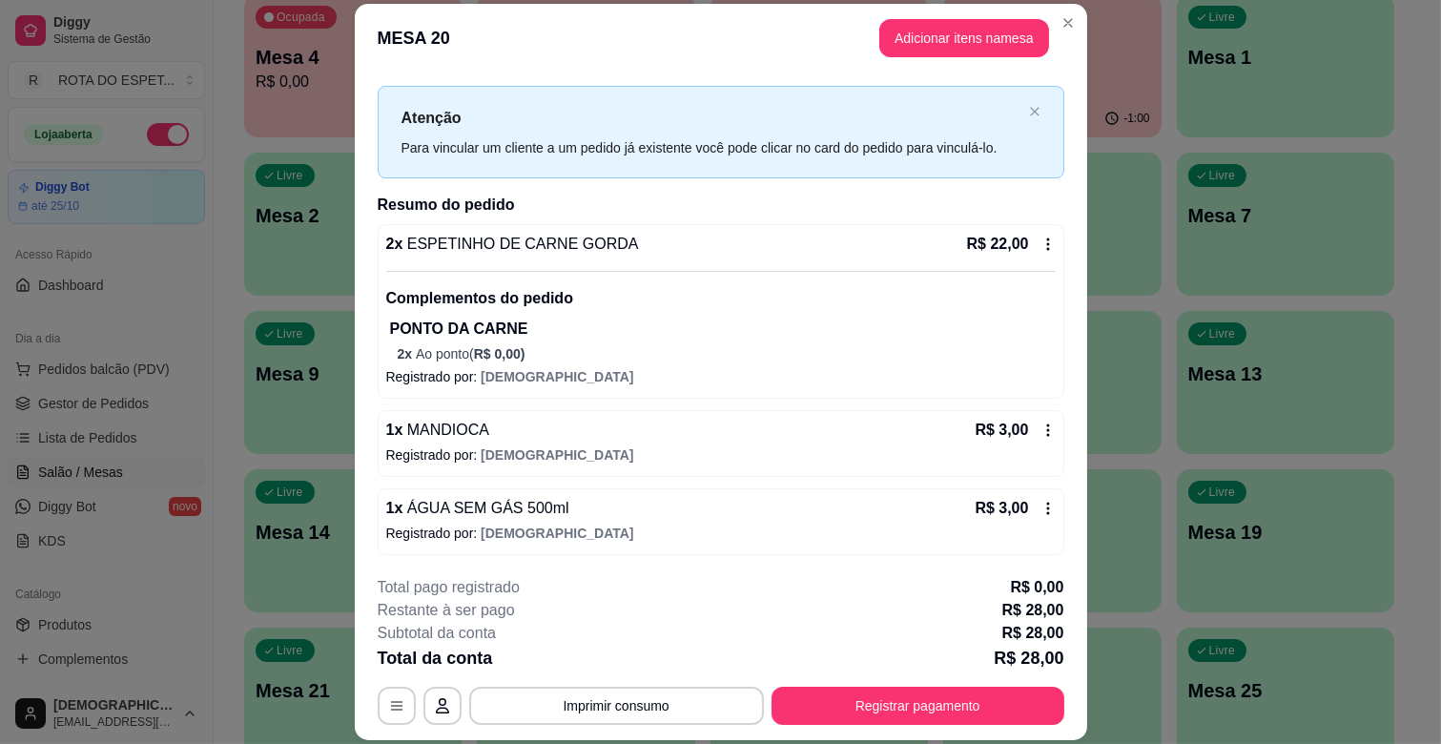
scroll to position [31, 0]
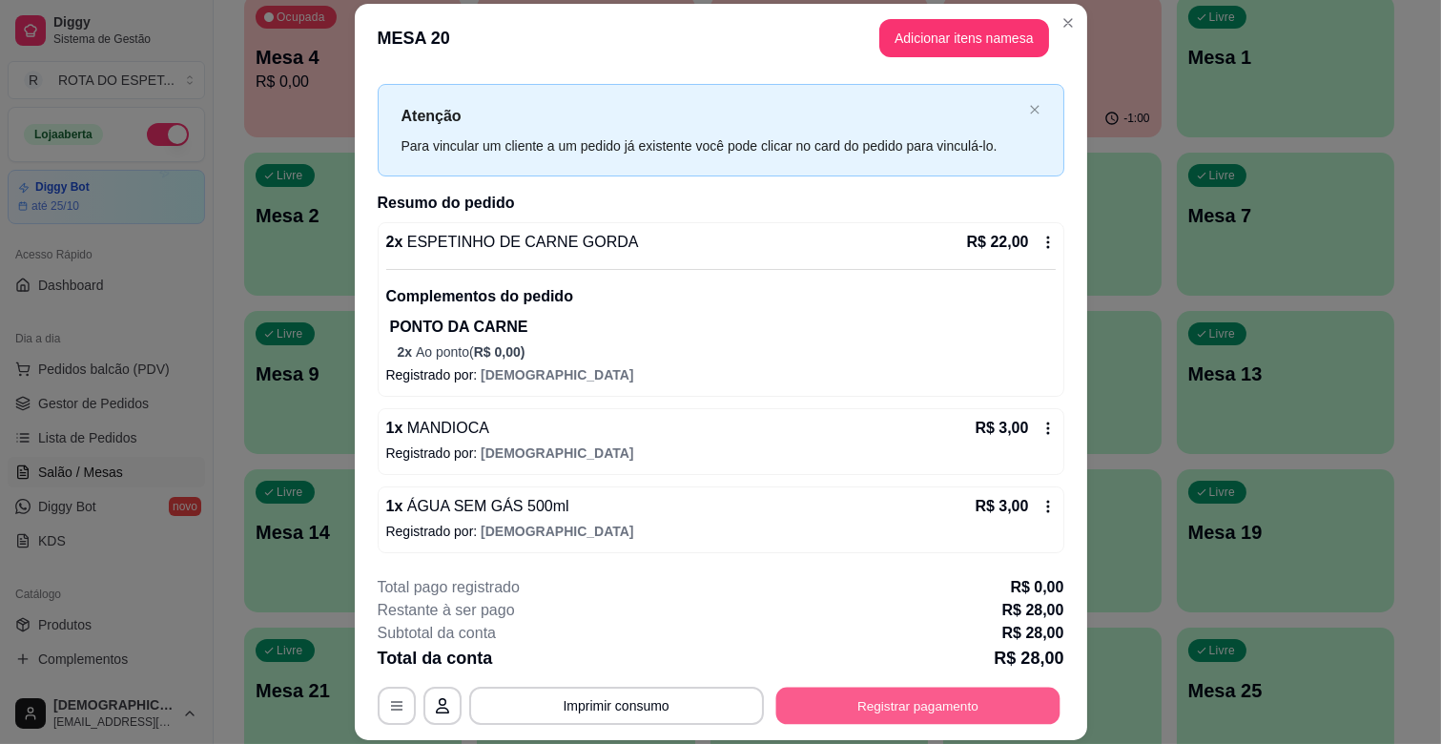
click at [983, 698] on button "Registrar pagamento" at bounding box center [917, 706] width 284 height 37
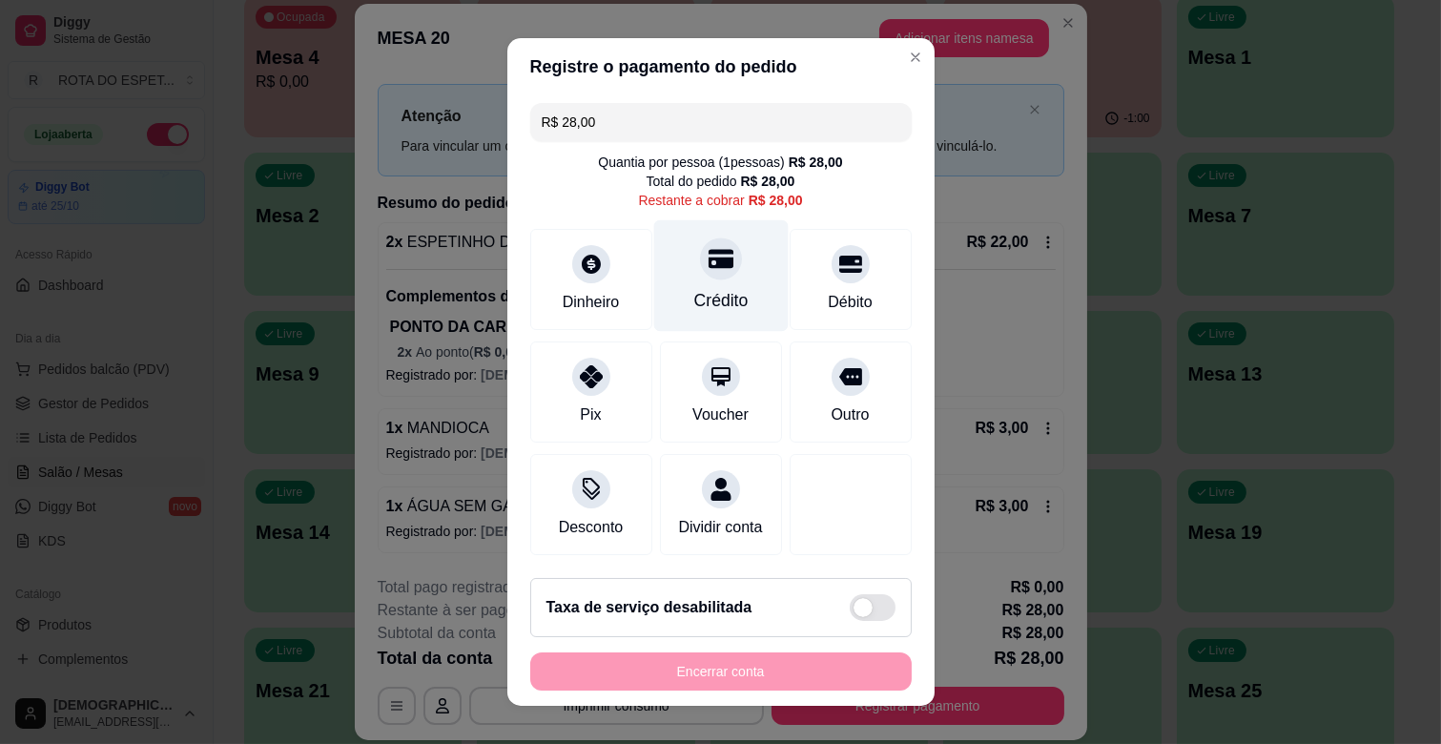
click at [708, 261] on icon at bounding box center [720, 259] width 25 height 19
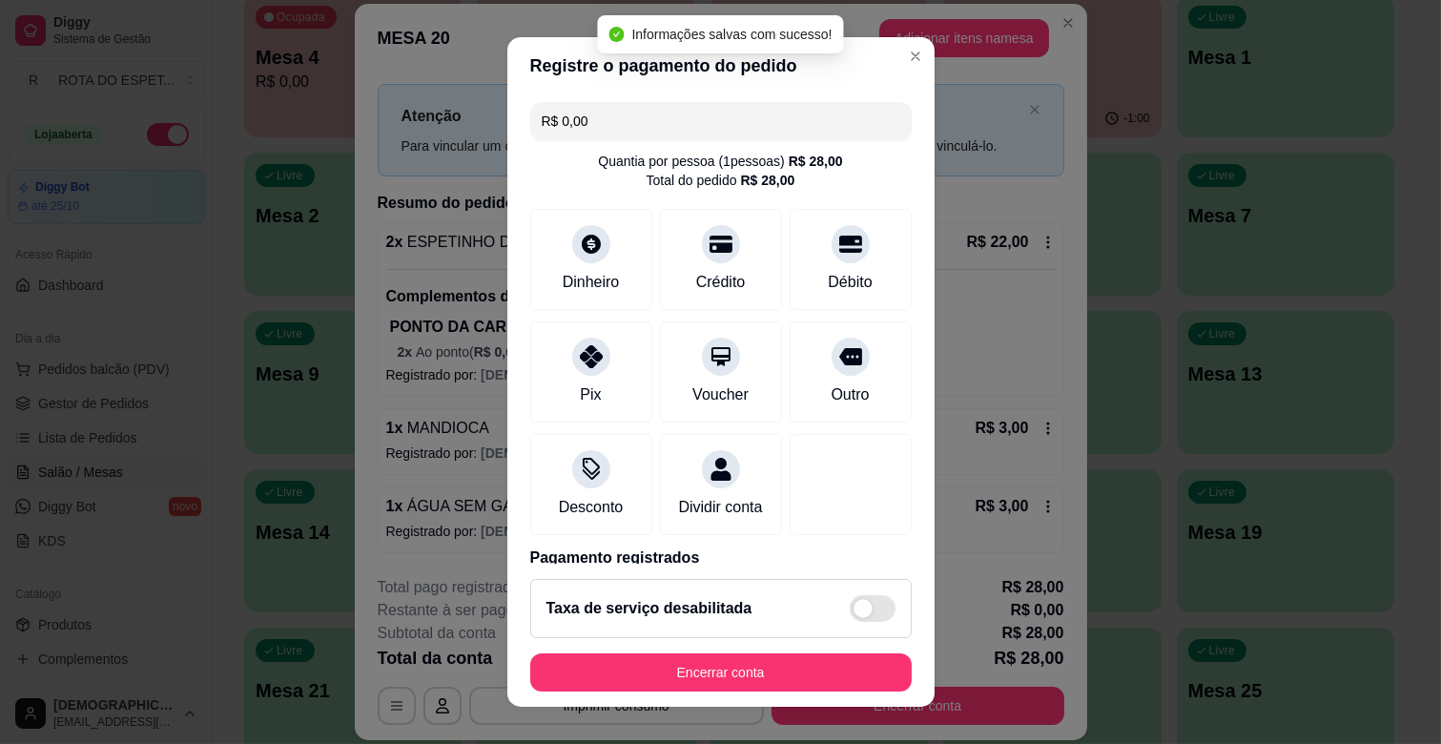
type input "R$ 0,00"
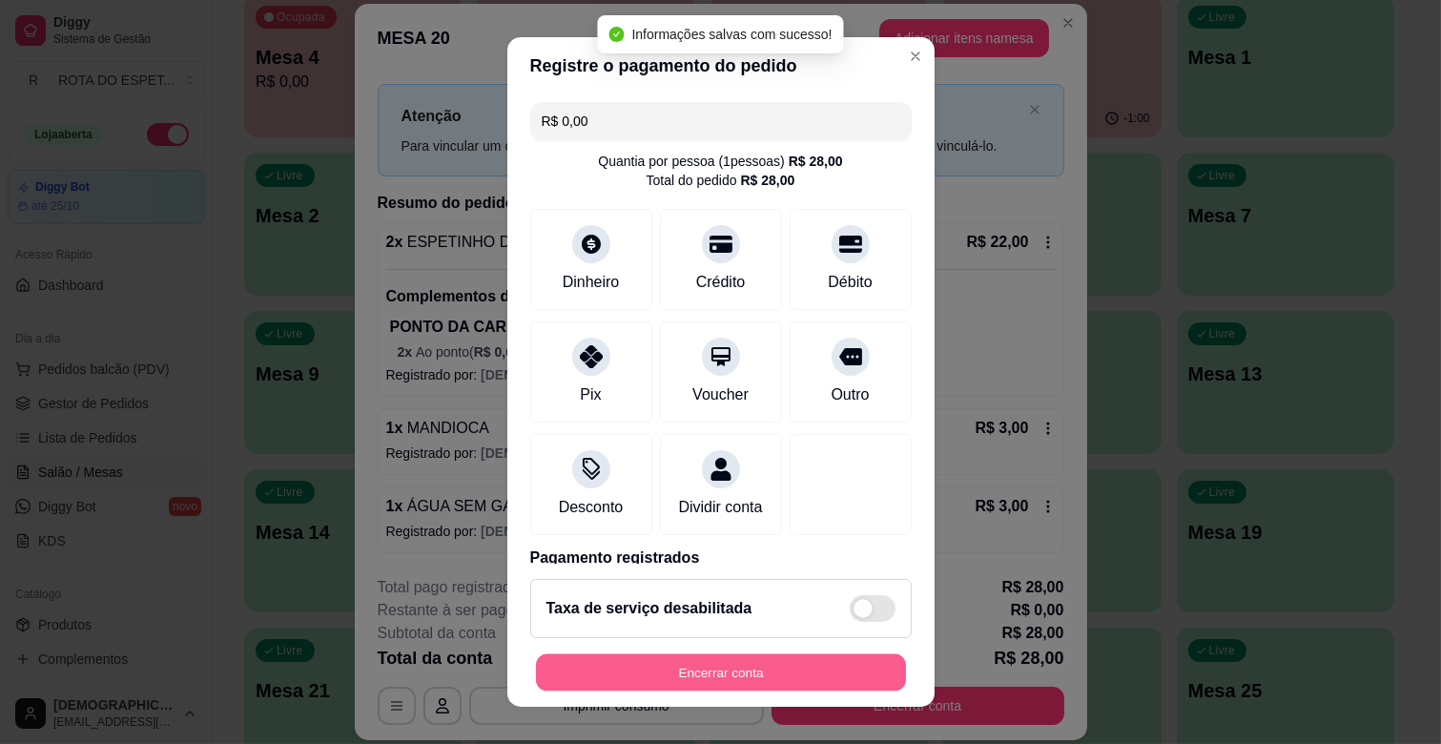
click at [850, 675] on button "Encerrar conta" at bounding box center [721, 672] width 370 height 37
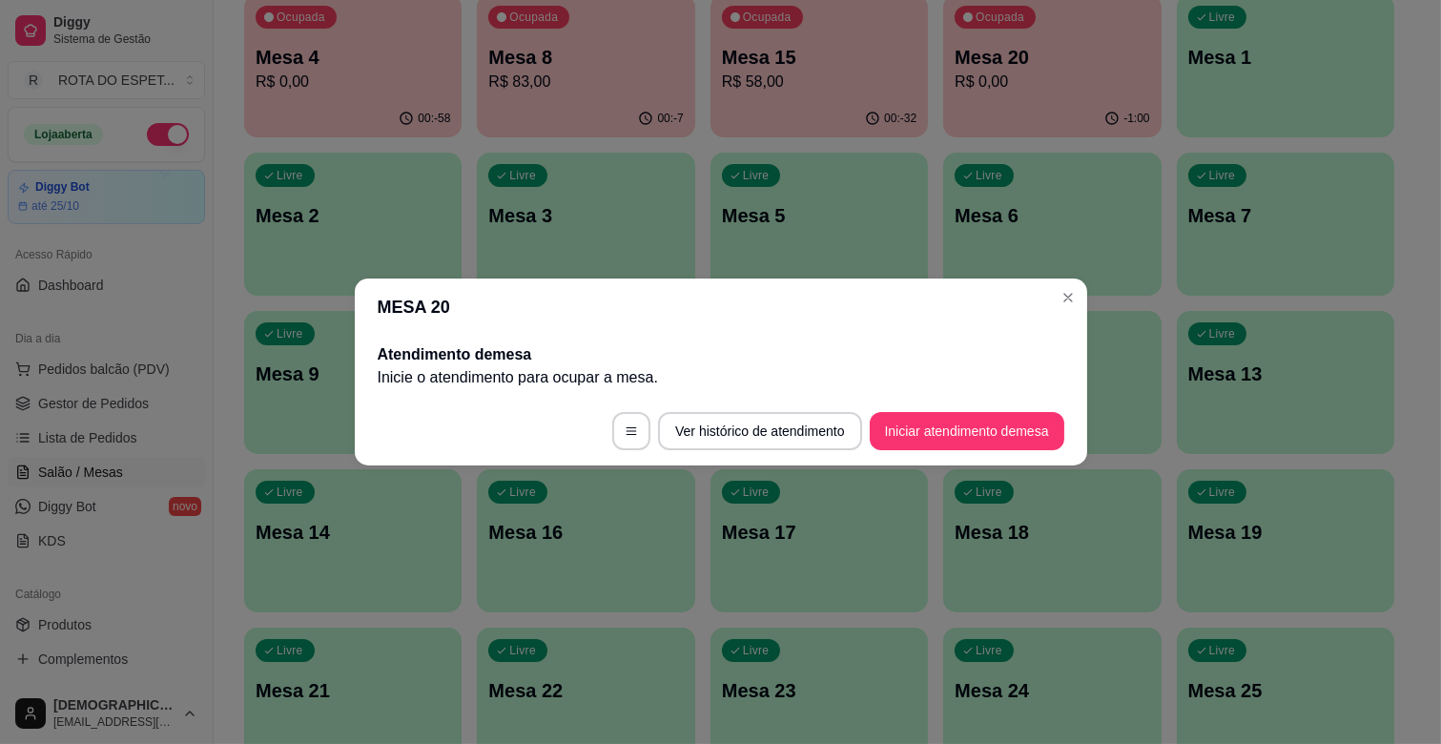
scroll to position [0, 0]
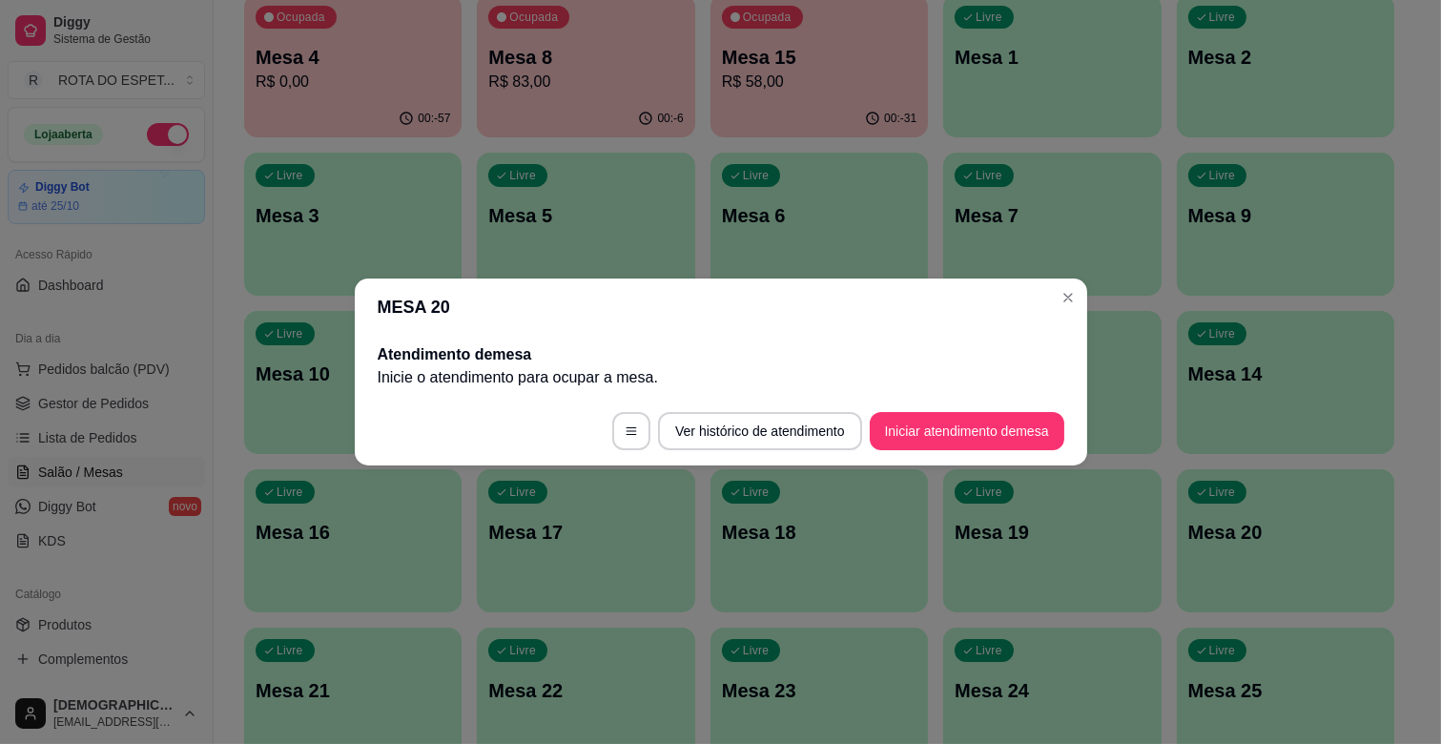
click at [1078, 313] on header "MESA 20" at bounding box center [721, 306] width 732 height 57
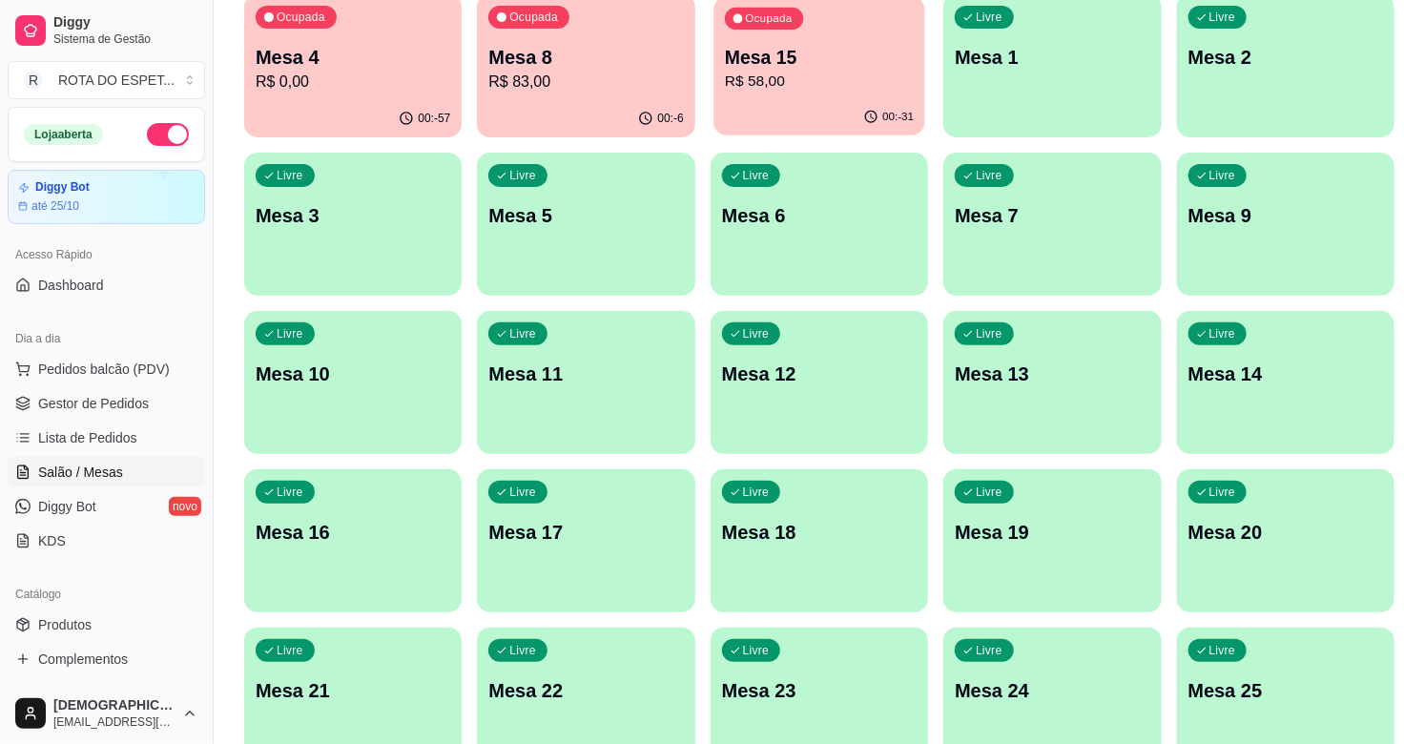
click at [763, 54] on p "Mesa 15" at bounding box center [819, 58] width 189 height 26
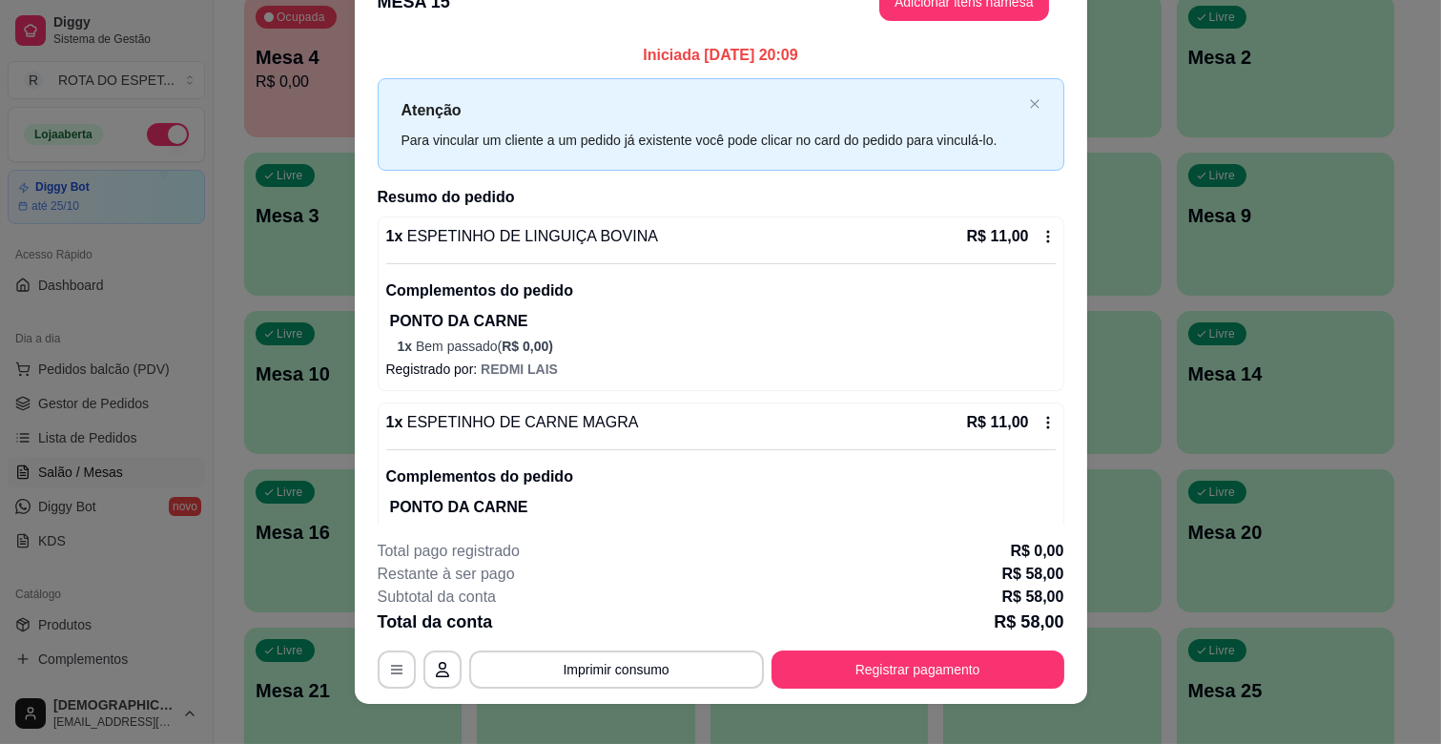
scroll to position [57, 0]
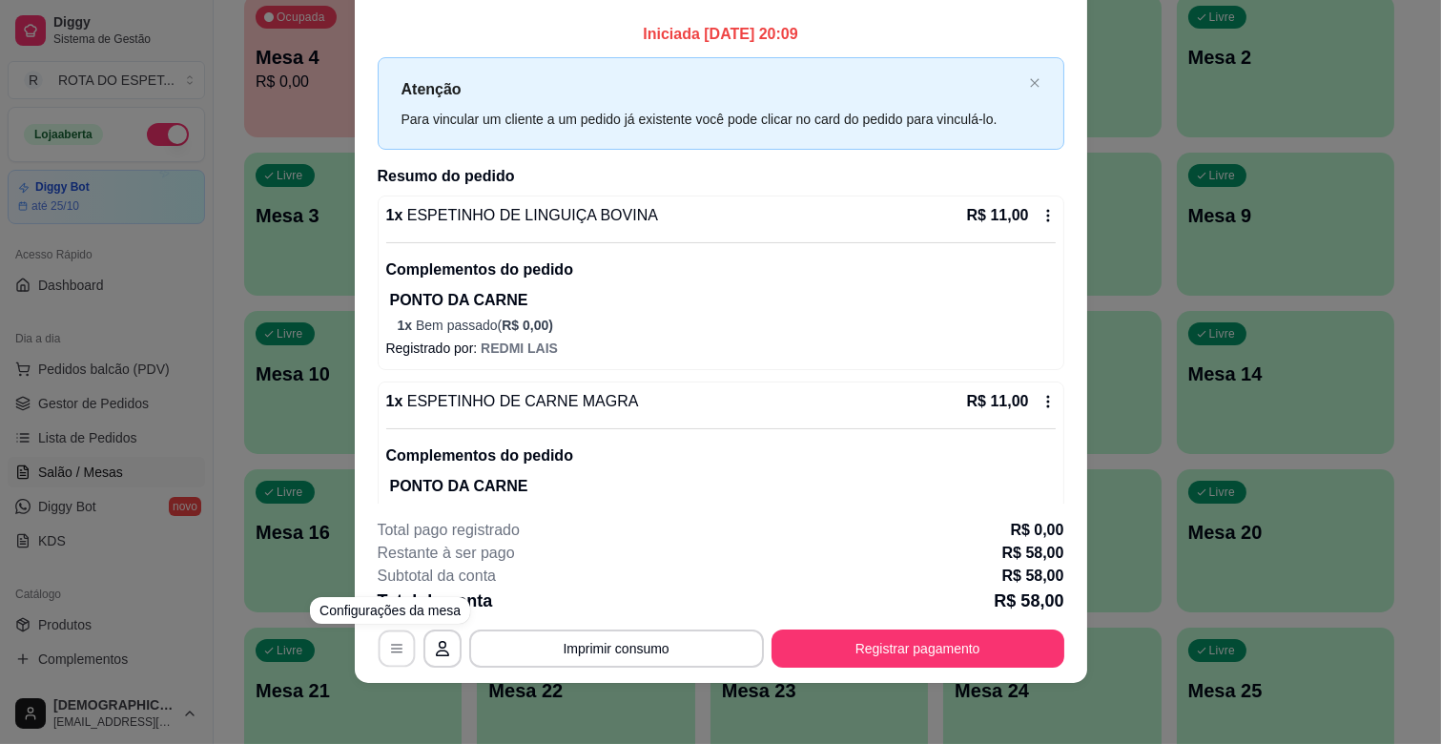
click at [394, 647] on icon "button" at bounding box center [396, 648] width 15 height 15
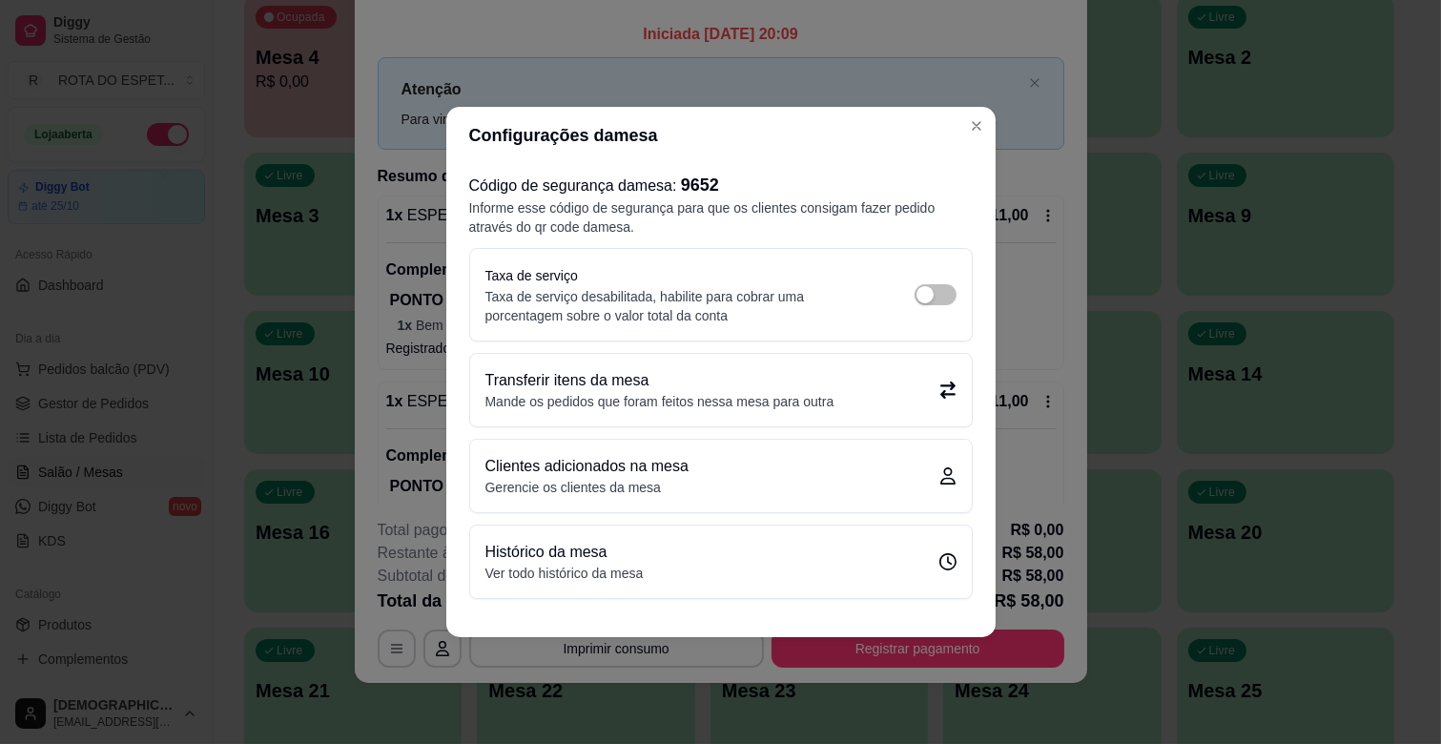
click at [990, 112] on header "Configurações da mesa" at bounding box center [720, 135] width 549 height 57
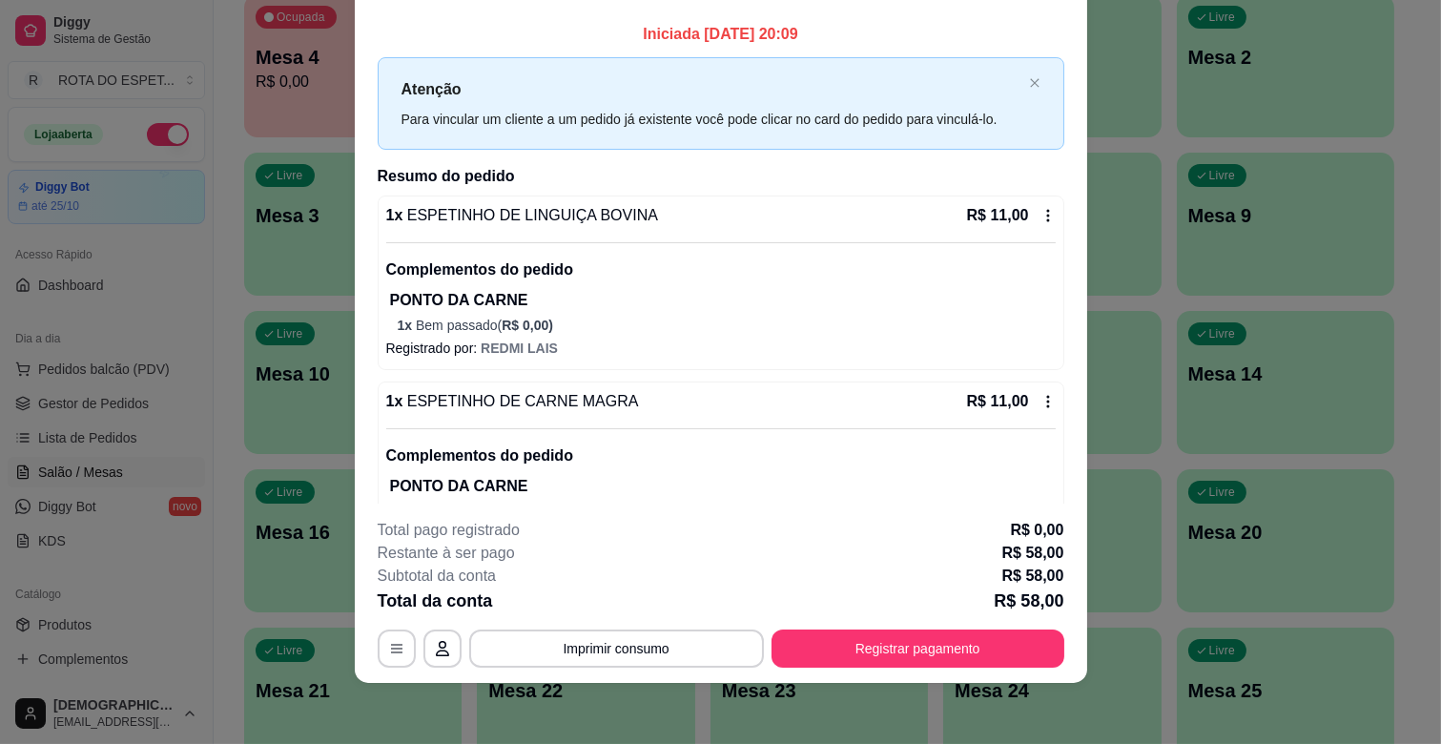
click at [1021, 224] on div "R$ 11,00" at bounding box center [1011, 215] width 89 height 23
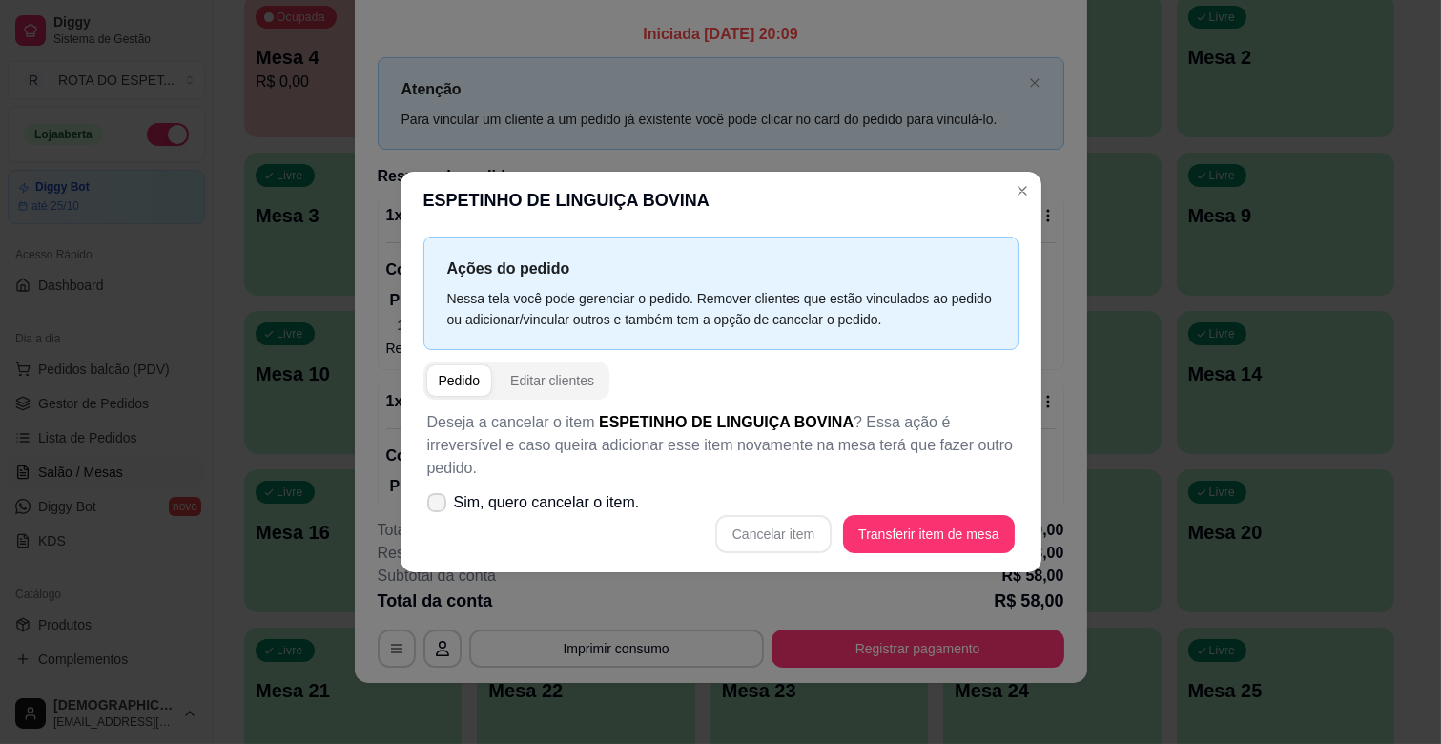
click at [553, 491] on span "Sim, quero cancelar o item." at bounding box center [547, 502] width 186 height 23
click at [439, 506] on input "Sim, quero cancelar o item." at bounding box center [432, 512] width 12 height 12
checkbox input "true"
click at [774, 528] on button "Cancelar item" at bounding box center [773, 534] width 113 height 37
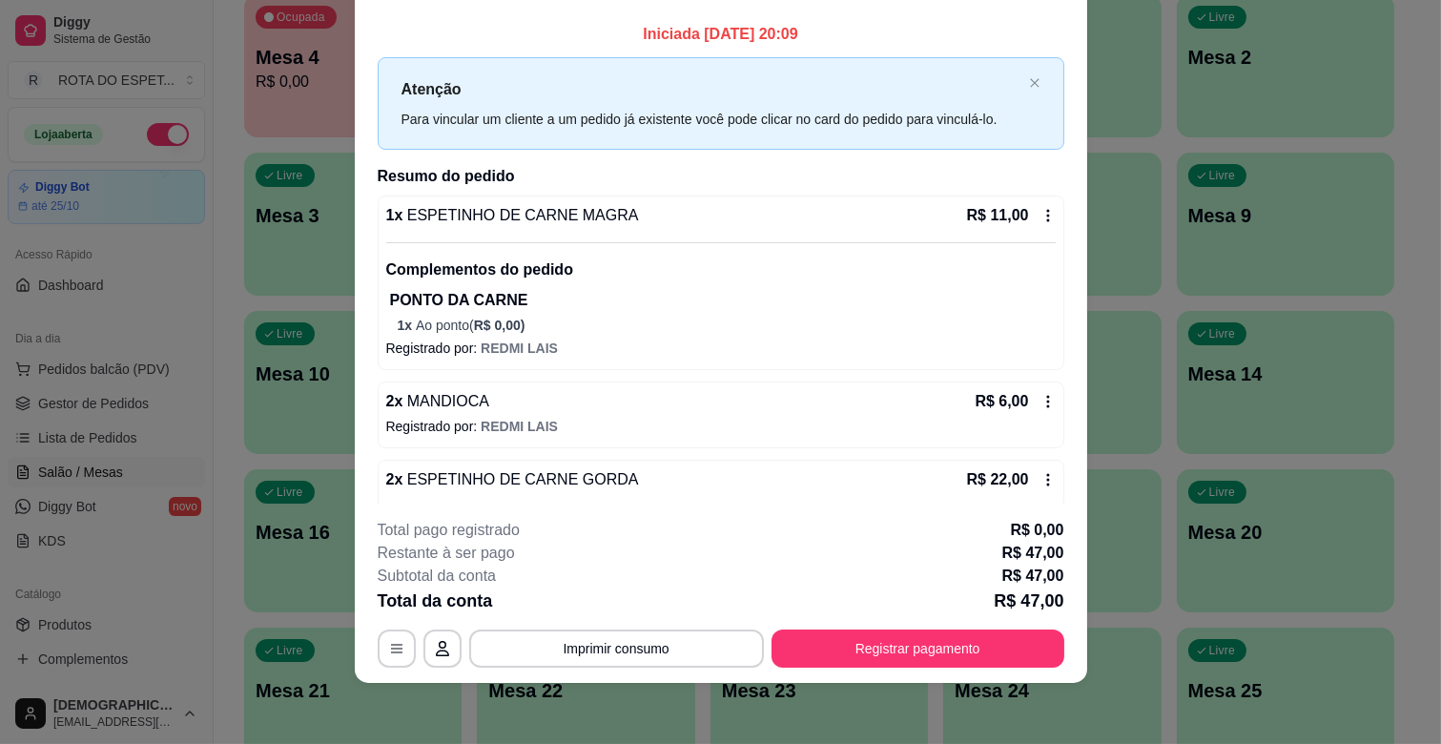
click at [1019, 223] on div "R$ 11,00" at bounding box center [1011, 215] width 89 height 23
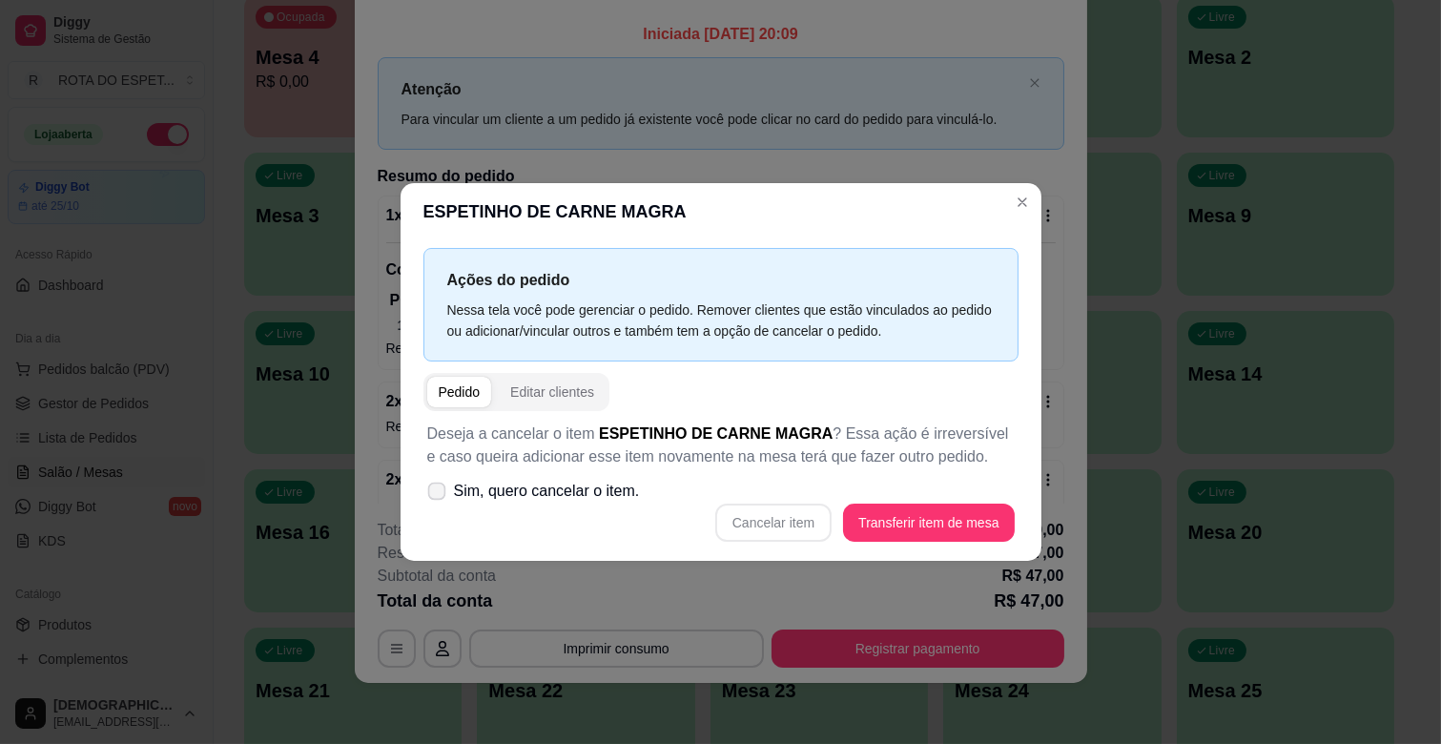
click at [445, 499] on label "Sim, quero cancelar o item." at bounding box center [534, 491] width 228 height 38
click at [439, 499] on input "Sim, quero cancelar o item." at bounding box center [432, 501] width 12 height 12
checkbox input "true"
click at [756, 513] on button "Cancelar item" at bounding box center [773, 523] width 116 height 38
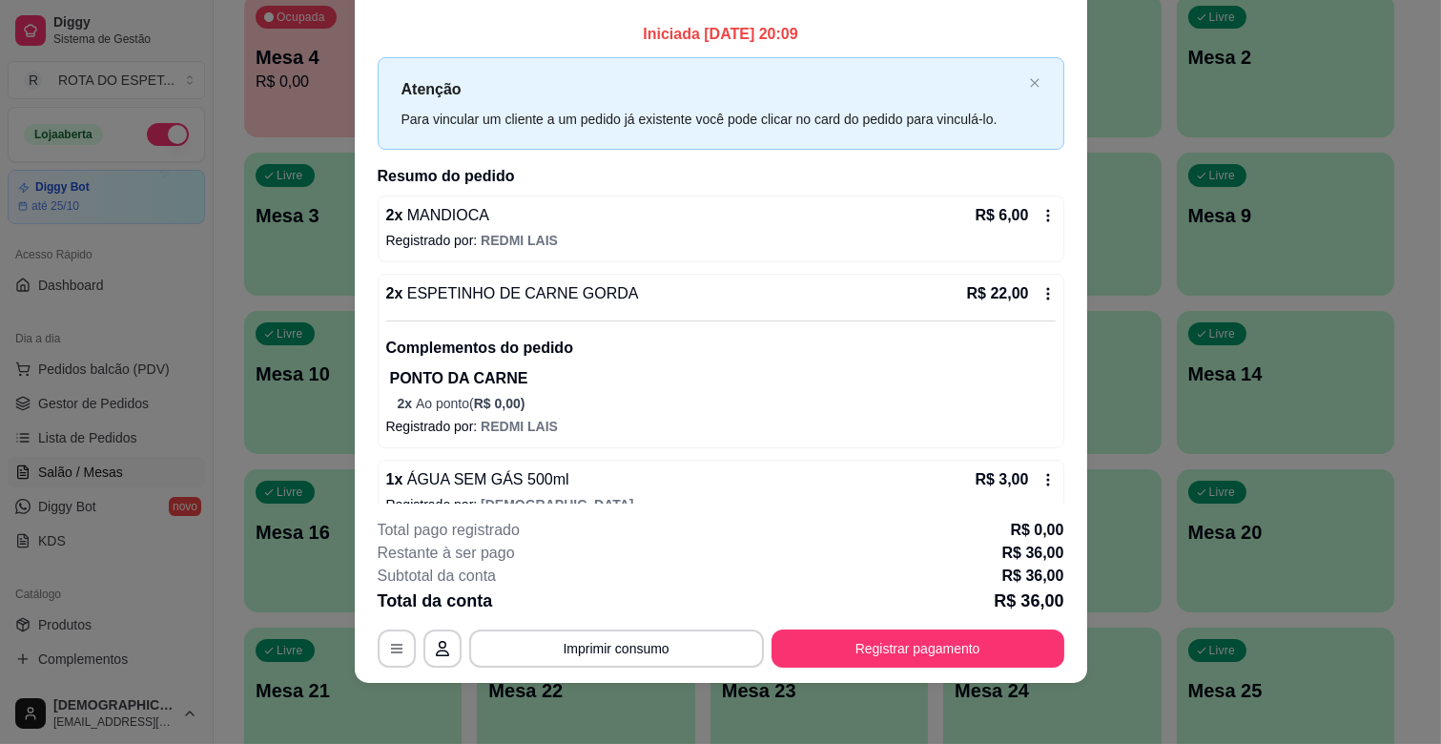
click at [1014, 216] on div "R$ 6,00" at bounding box center [1015, 215] width 80 height 23
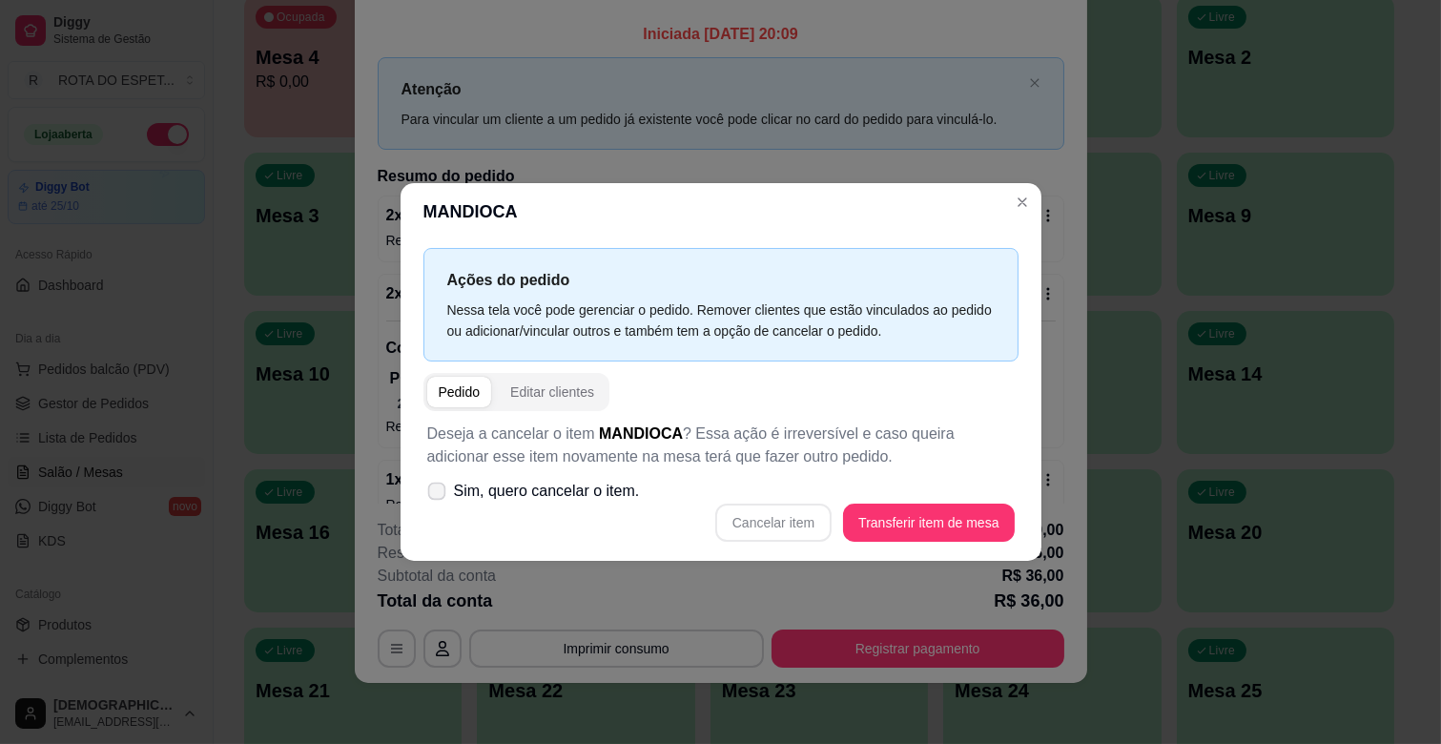
click at [470, 491] on span "Sim, quero cancelar o item." at bounding box center [547, 491] width 186 height 23
click at [439, 495] on input "Sim, quero cancelar o item." at bounding box center [432, 501] width 12 height 12
checkbox input "true"
click at [761, 523] on button "Cancelar item" at bounding box center [773, 523] width 116 height 38
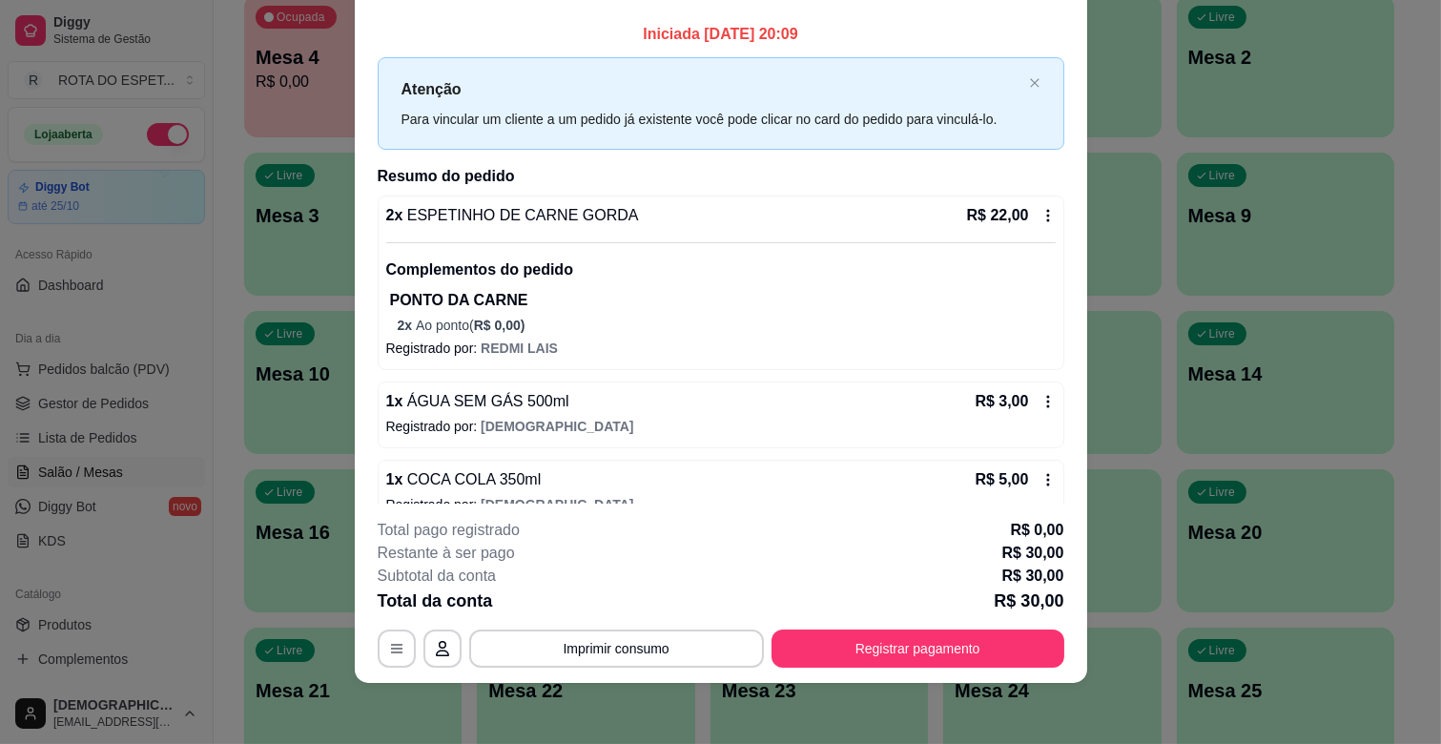
click at [1041, 221] on icon at bounding box center [1048, 215] width 15 height 15
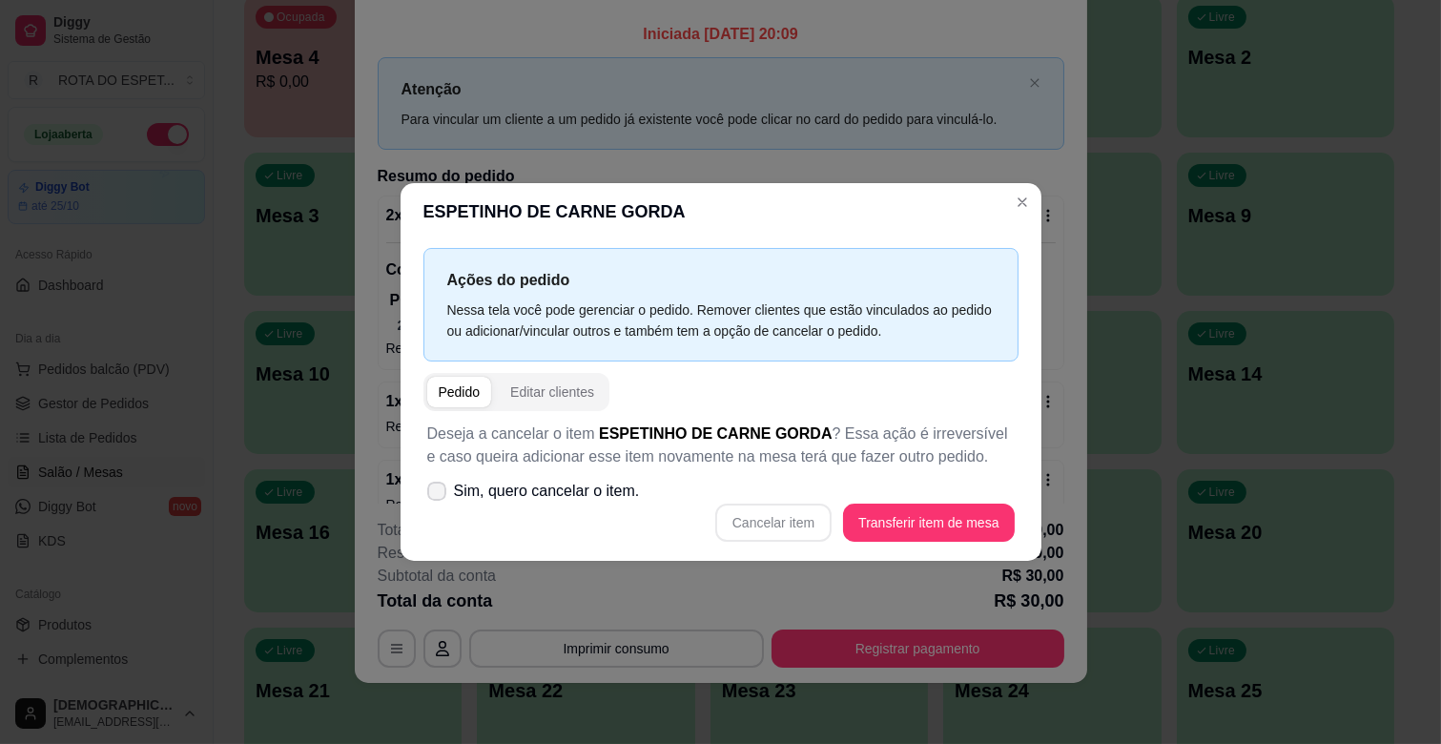
click at [587, 497] on span "Sim, quero cancelar o item." at bounding box center [547, 491] width 186 height 23
click at [439, 497] on input "Sim, quero cancelar o item." at bounding box center [432, 501] width 12 height 12
checkbox input "true"
click at [801, 526] on button "Cancelar item" at bounding box center [773, 523] width 113 height 37
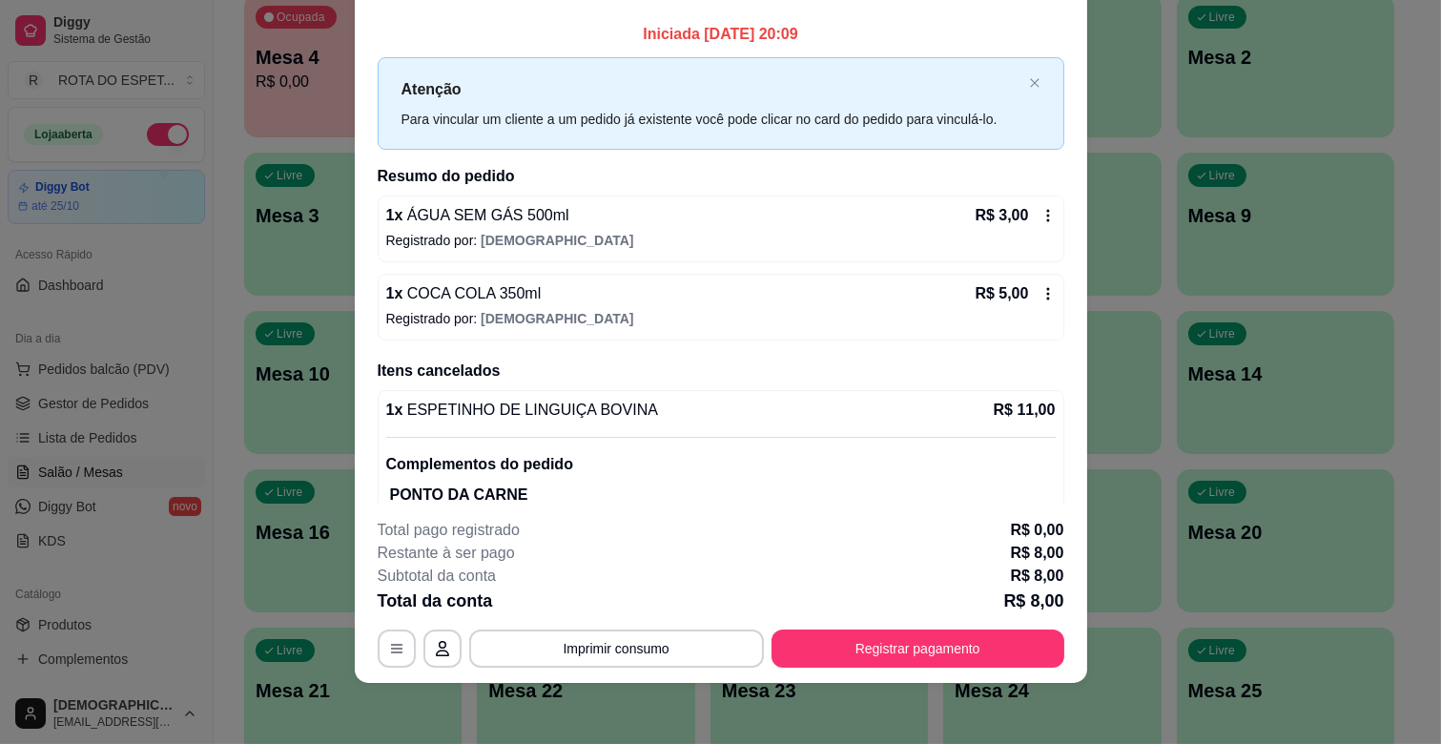
click at [1041, 216] on icon at bounding box center [1048, 215] width 15 height 15
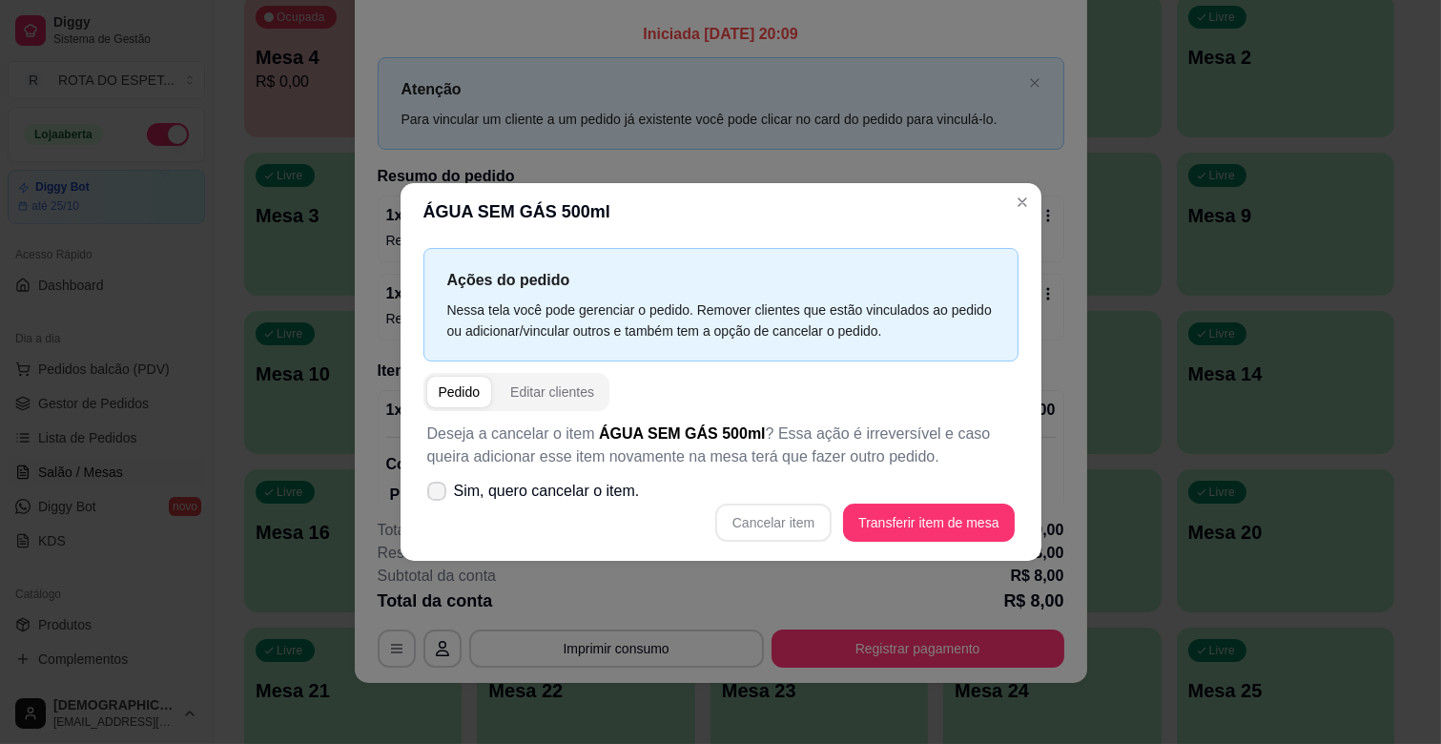
click at [492, 497] on span "Sim, quero cancelar o item." at bounding box center [547, 491] width 186 height 23
click at [439, 497] on input "Sim, quero cancelar o item." at bounding box center [432, 501] width 12 height 12
checkbox input "true"
click at [760, 519] on button "Cancelar item" at bounding box center [773, 523] width 116 height 38
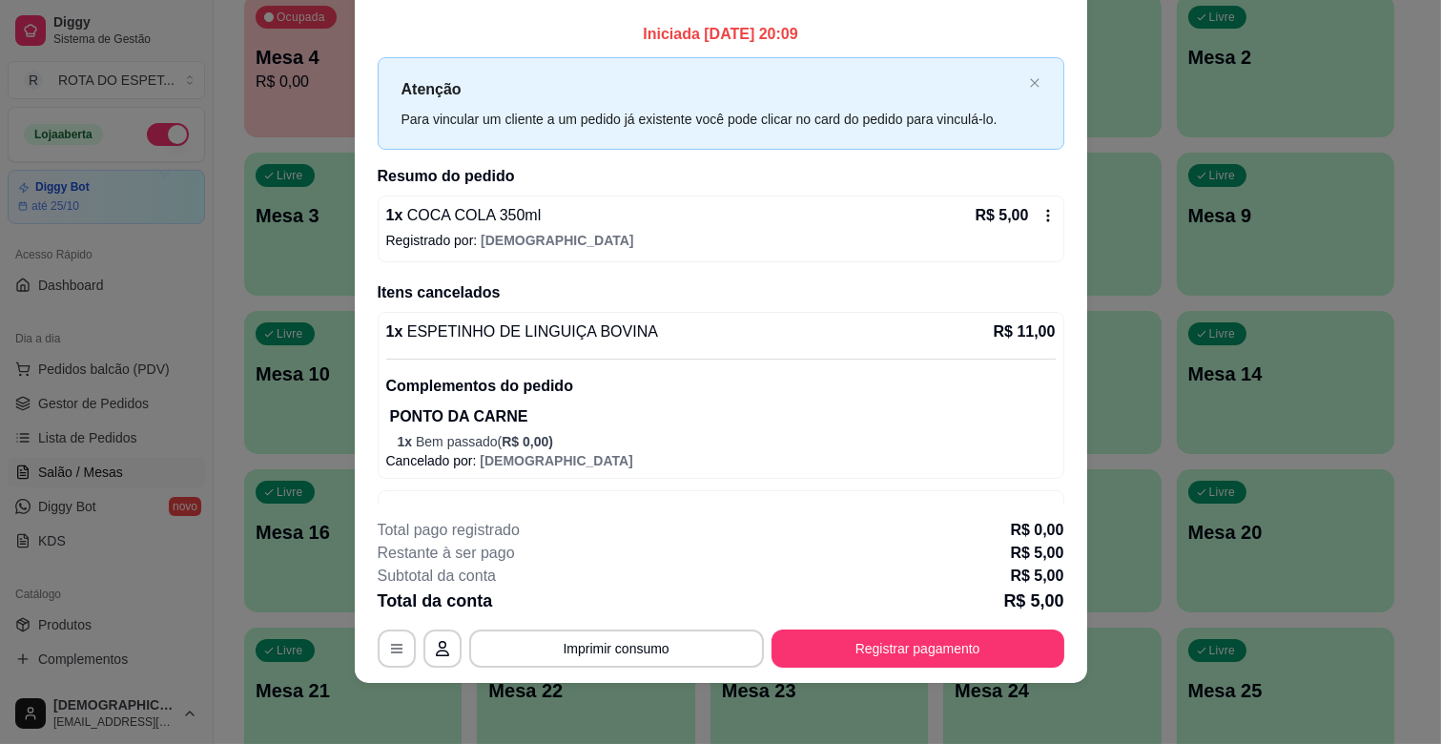
click at [1041, 219] on icon at bounding box center [1048, 215] width 15 height 15
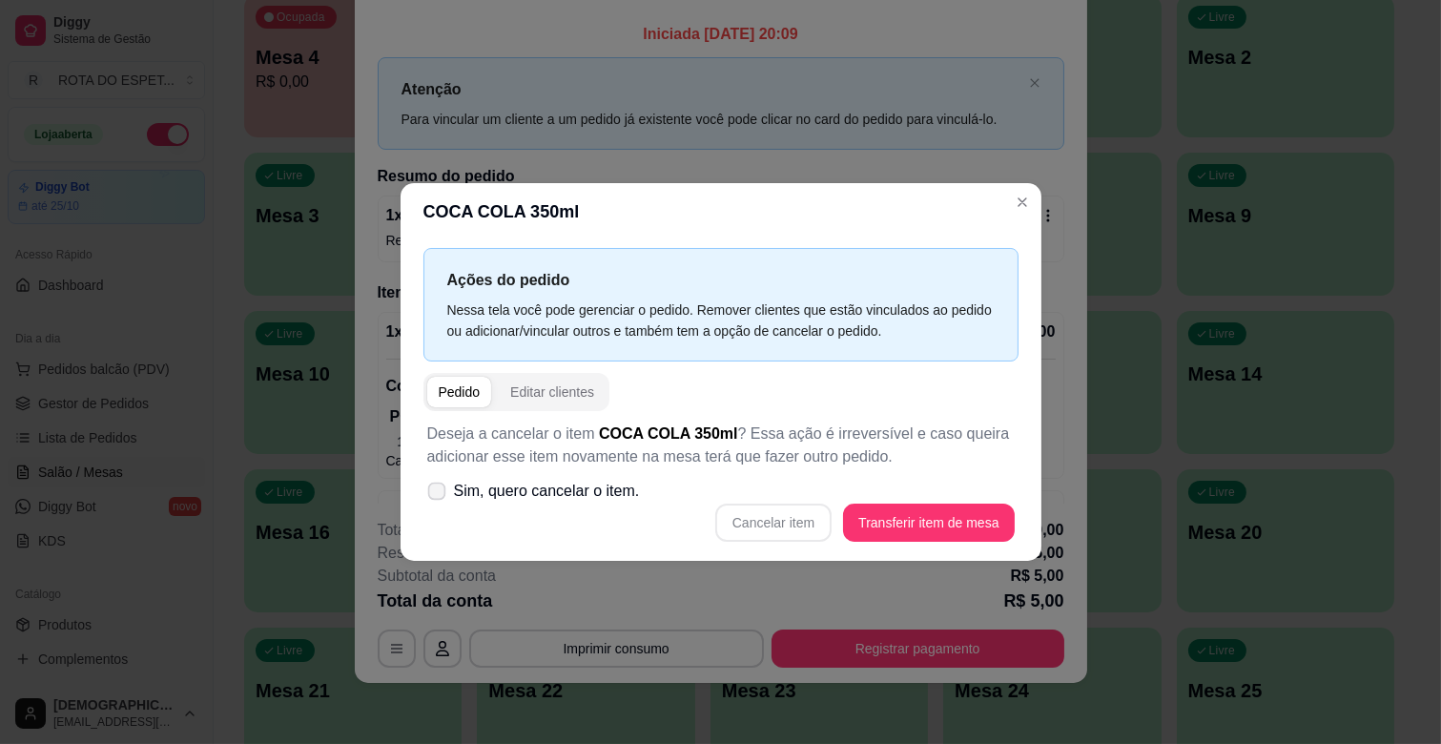
click at [446, 483] on label "Sim, quero cancelar o item." at bounding box center [534, 491] width 228 height 38
click at [439, 495] on input "Sim, quero cancelar o item." at bounding box center [432, 501] width 12 height 12
checkbox input "true"
click at [744, 530] on button "Cancelar item" at bounding box center [773, 523] width 113 height 37
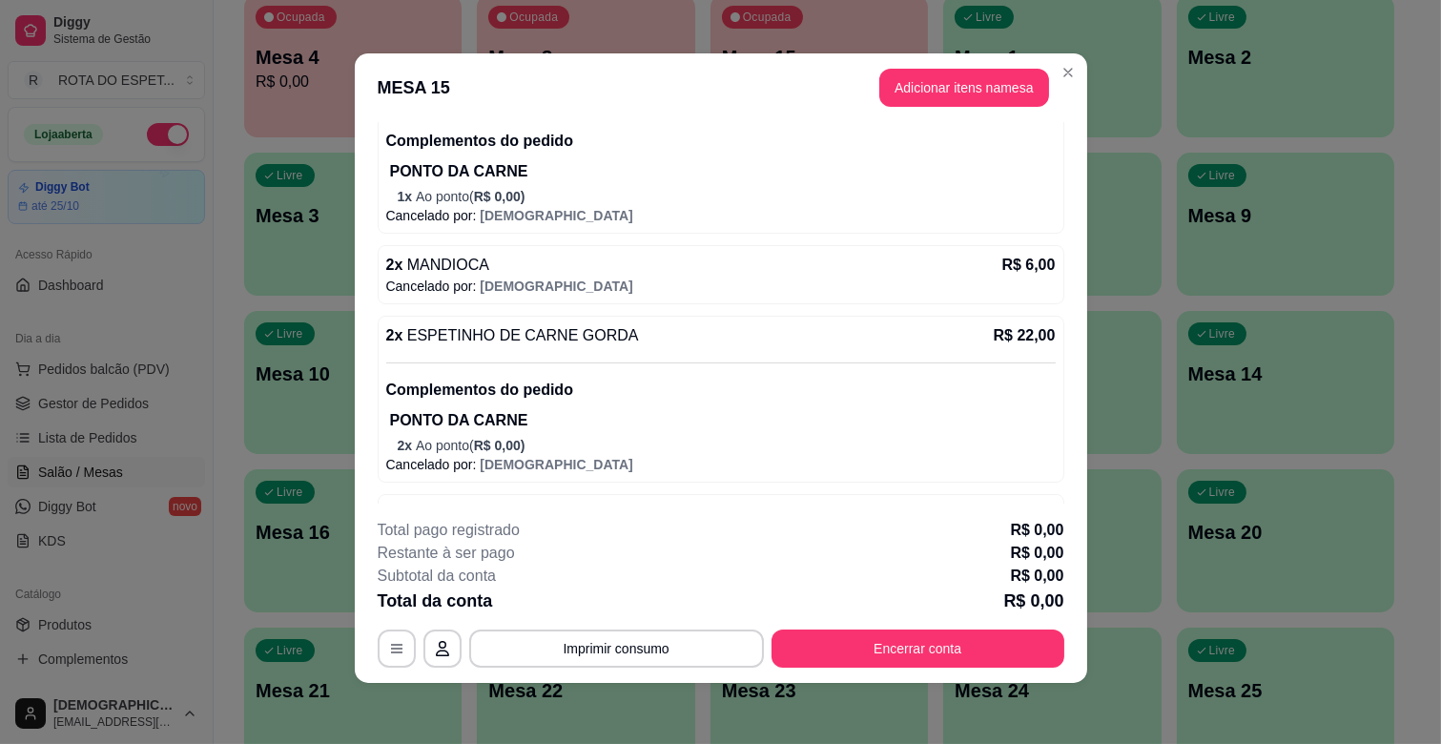
scroll to position [423, 0]
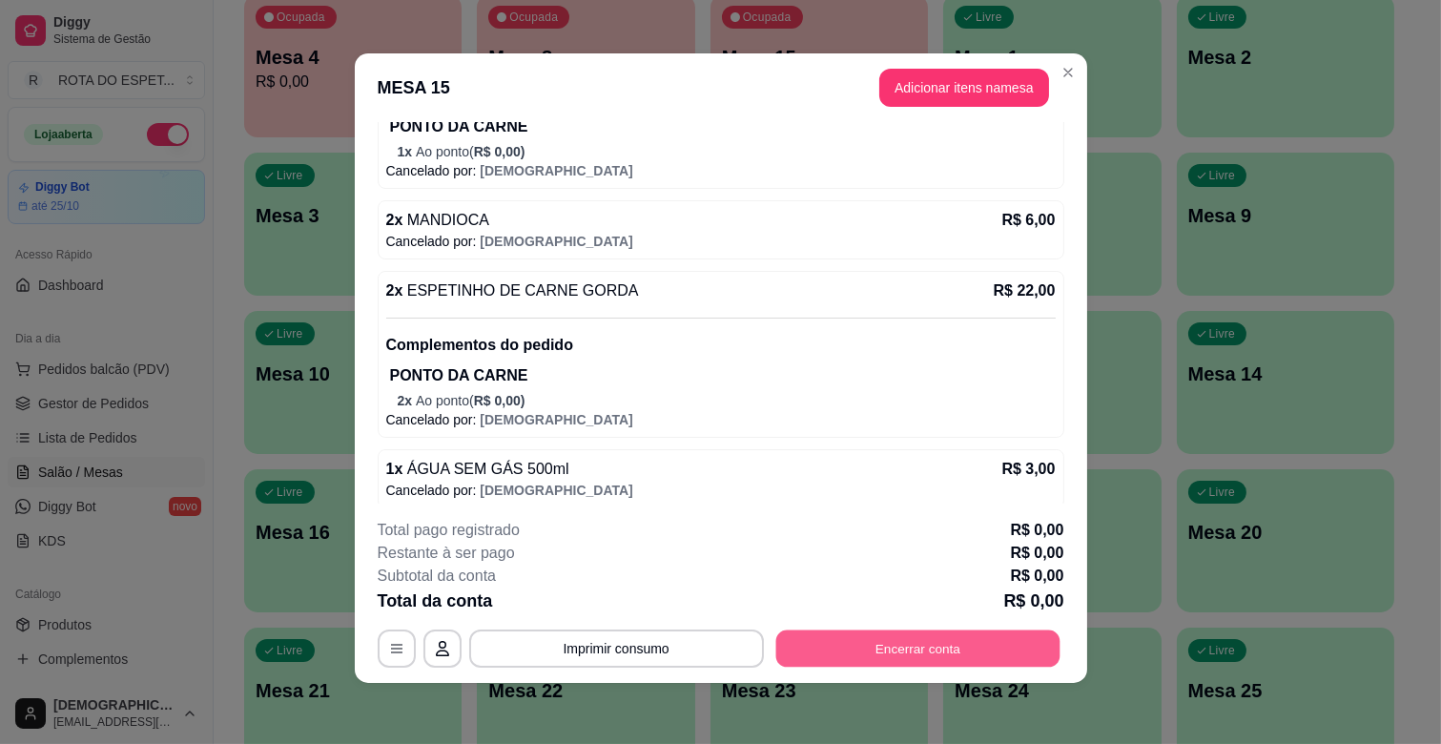
click at [873, 663] on button "Encerrar conta" at bounding box center [917, 648] width 284 height 37
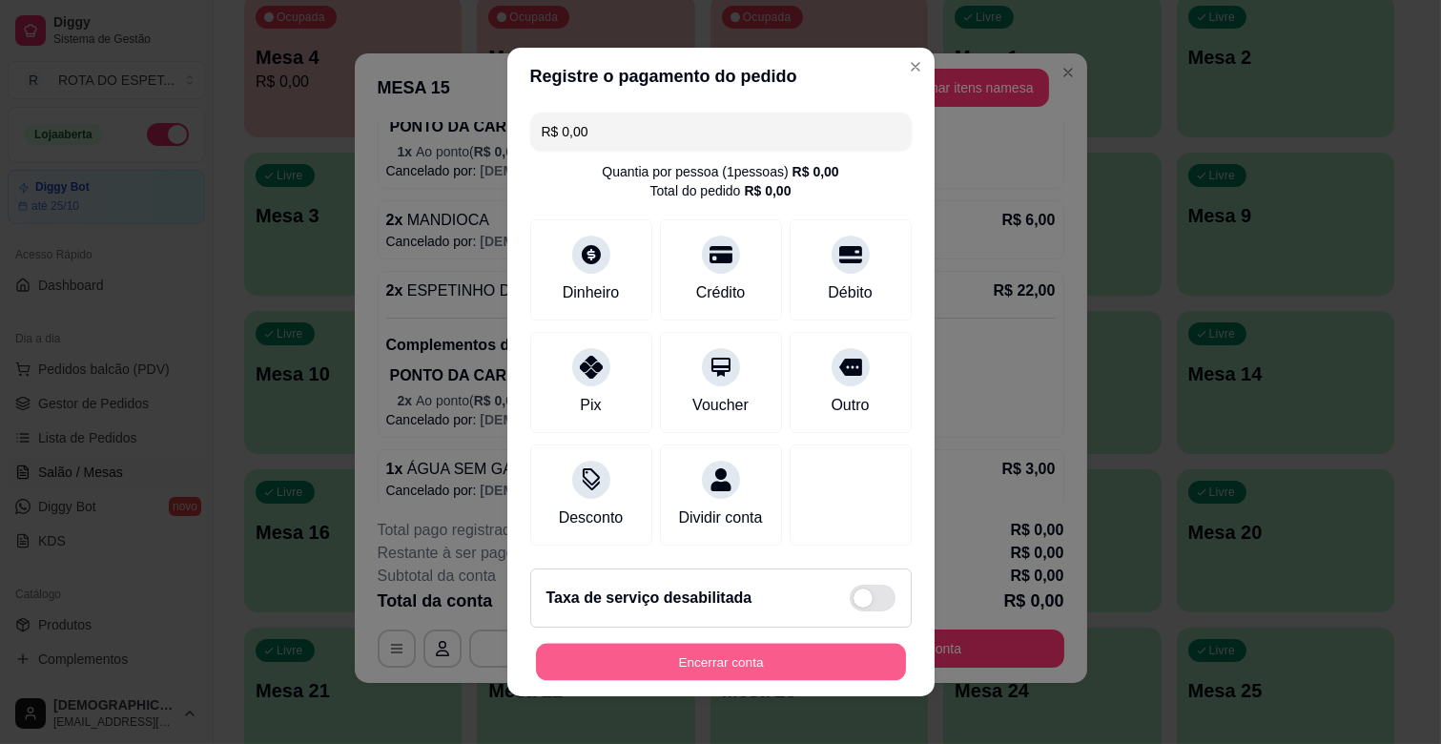
click at [828, 659] on button "Encerrar conta" at bounding box center [721, 662] width 370 height 37
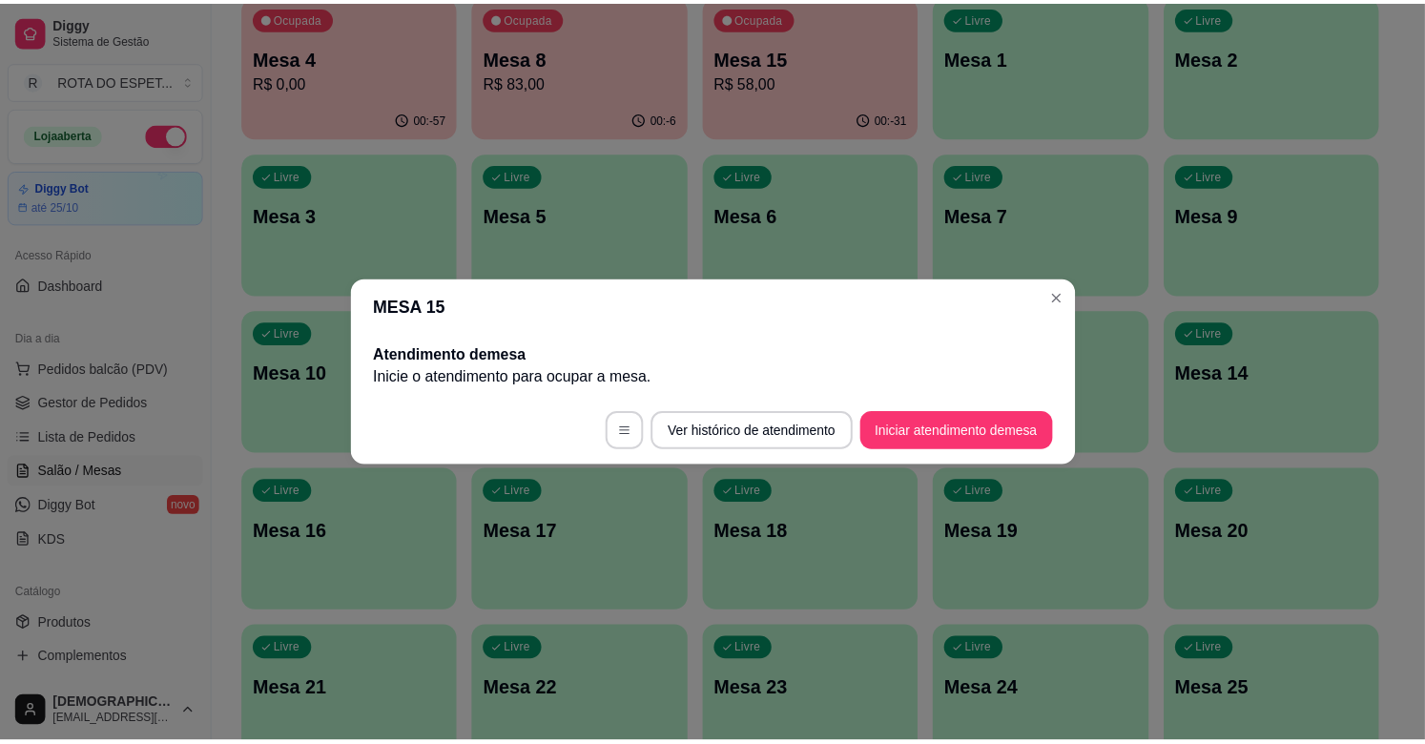
scroll to position [0, 0]
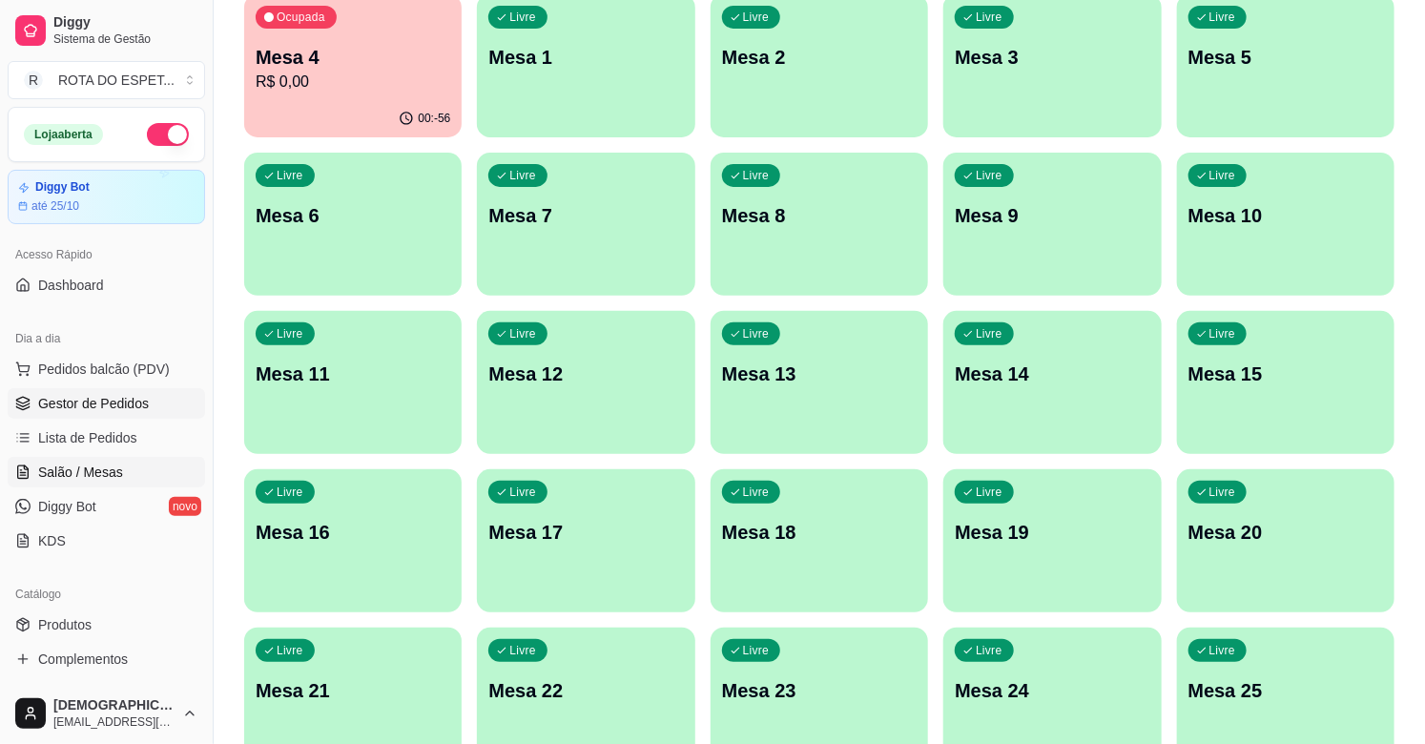
click at [114, 403] on span "Gestor de Pedidos" at bounding box center [93, 403] width 111 height 19
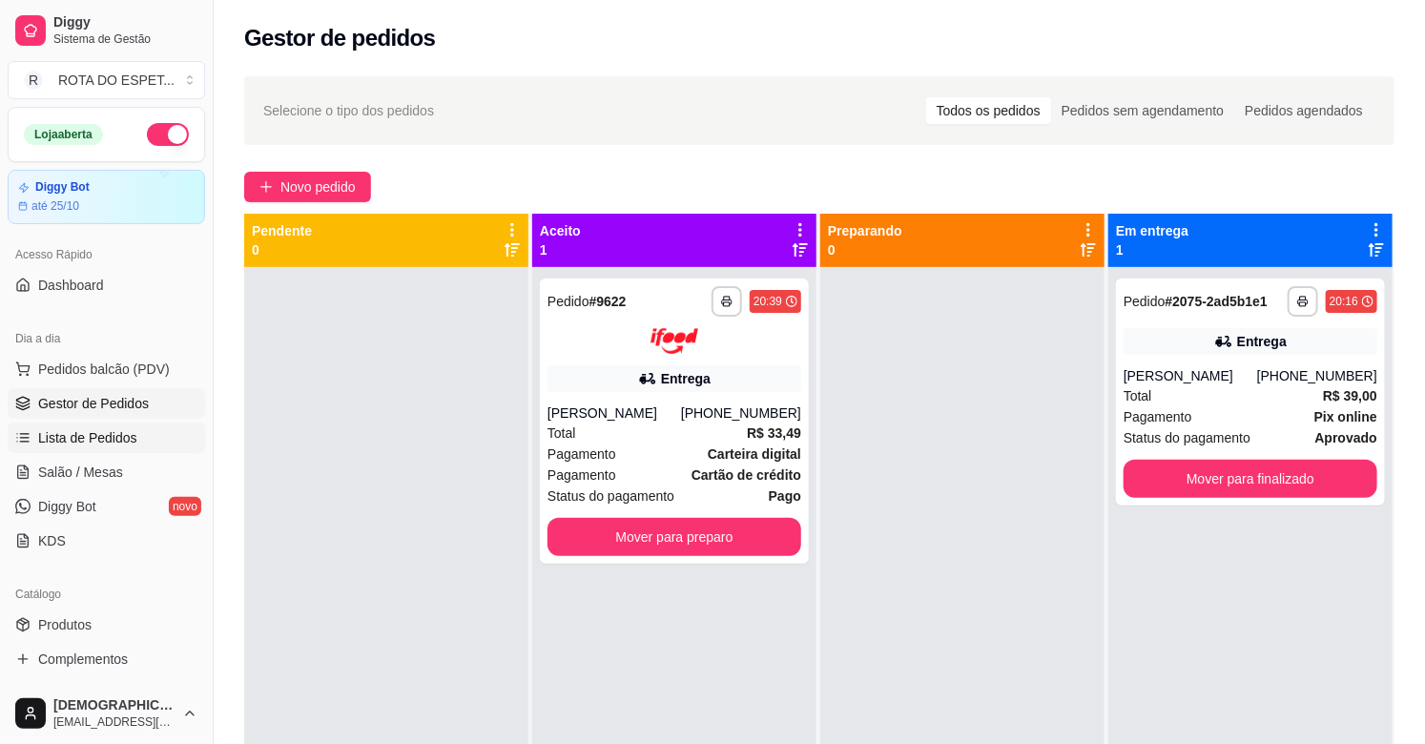
click at [132, 443] on span "Lista de Pedidos" at bounding box center [87, 437] width 99 height 19
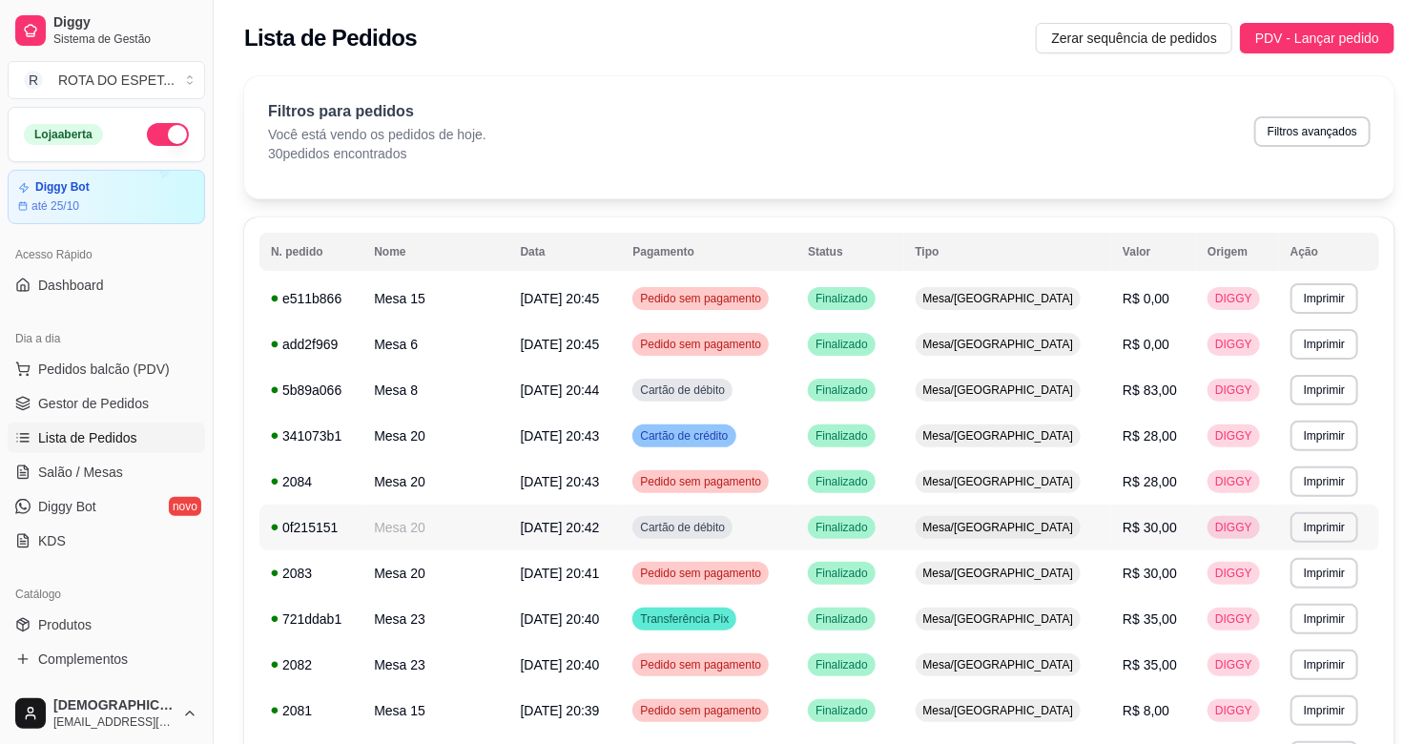
click at [719, 527] on span "Cartão de débito" at bounding box center [682, 527] width 93 height 15
click at [91, 480] on span "Salão / Mesas" at bounding box center [80, 472] width 85 height 19
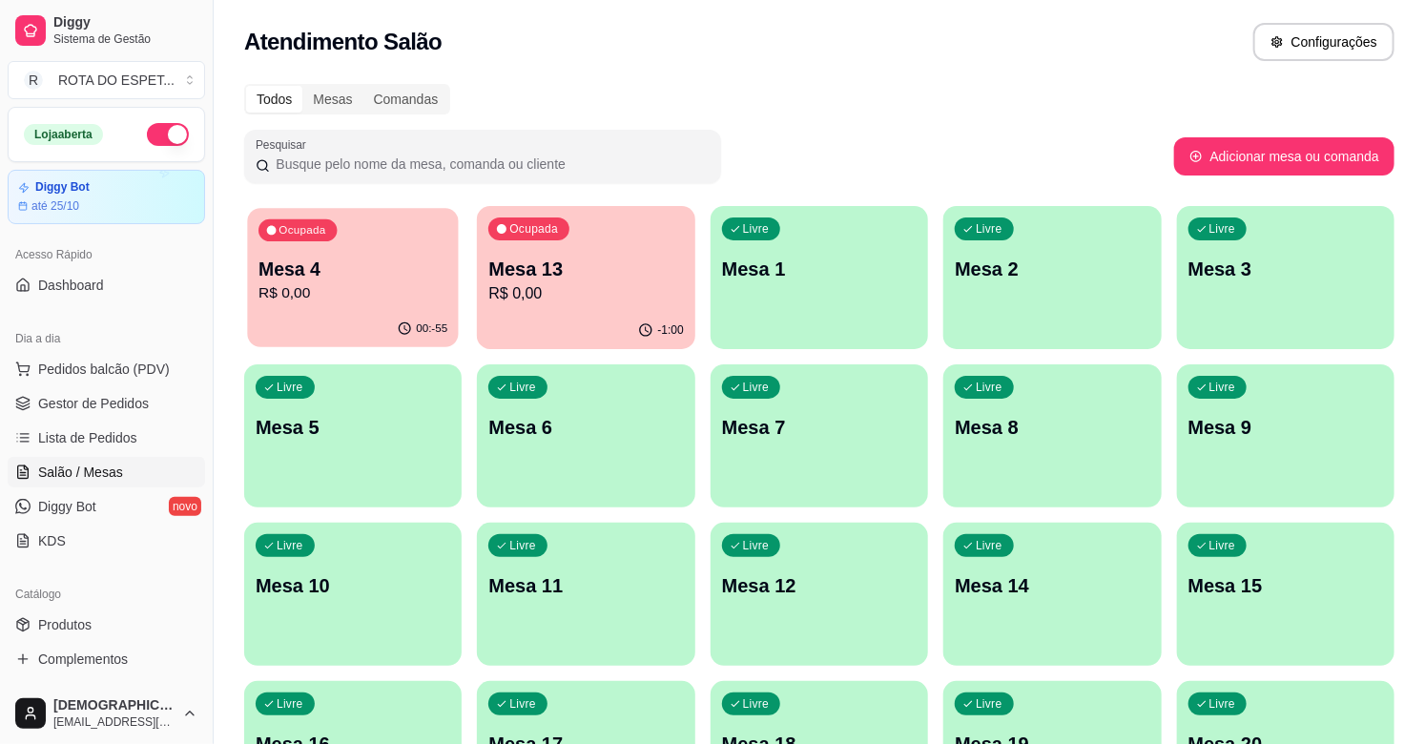
click at [365, 282] on p "R$ 0,00" at bounding box center [352, 293] width 189 height 22
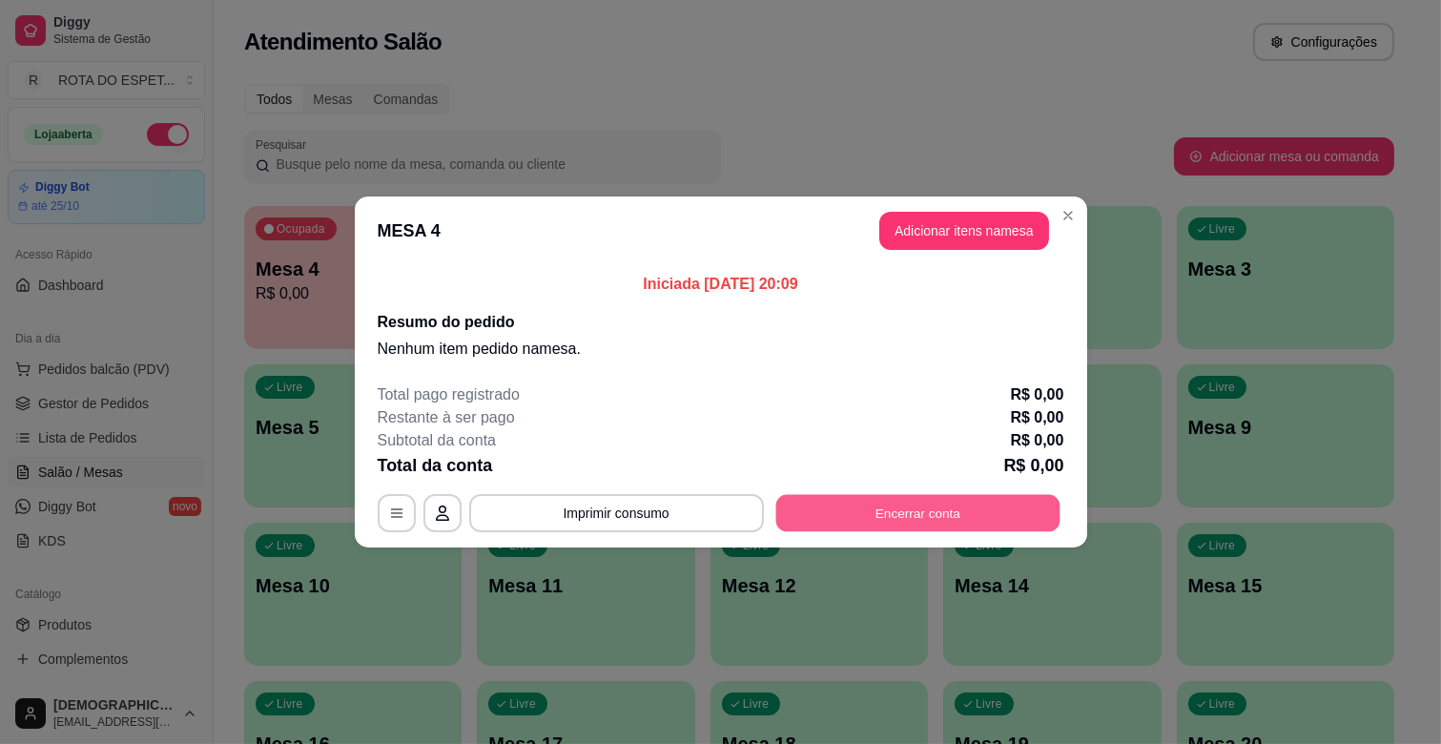
click at [951, 512] on button "Encerrar conta" at bounding box center [917, 513] width 284 height 37
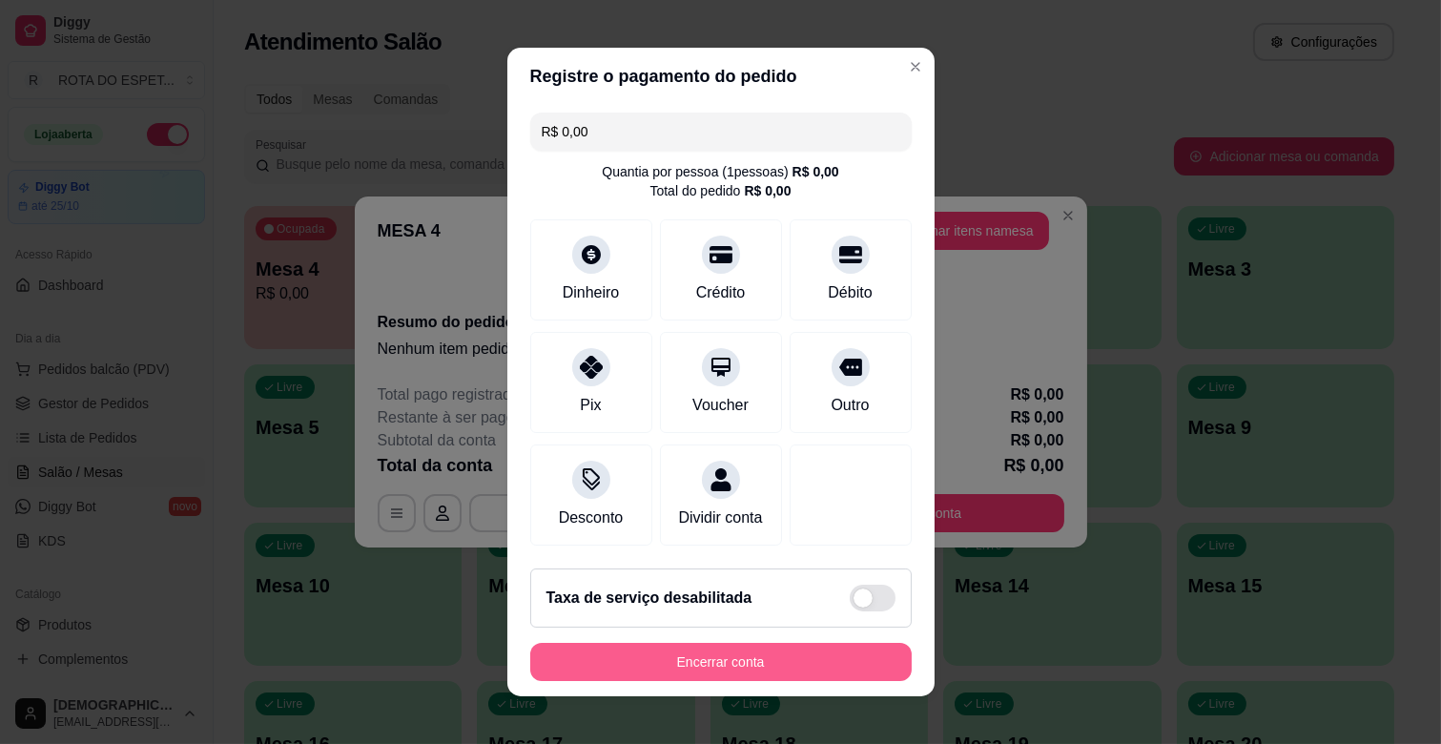
click at [691, 669] on button "Encerrar conta" at bounding box center [721, 662] width 382 height 38
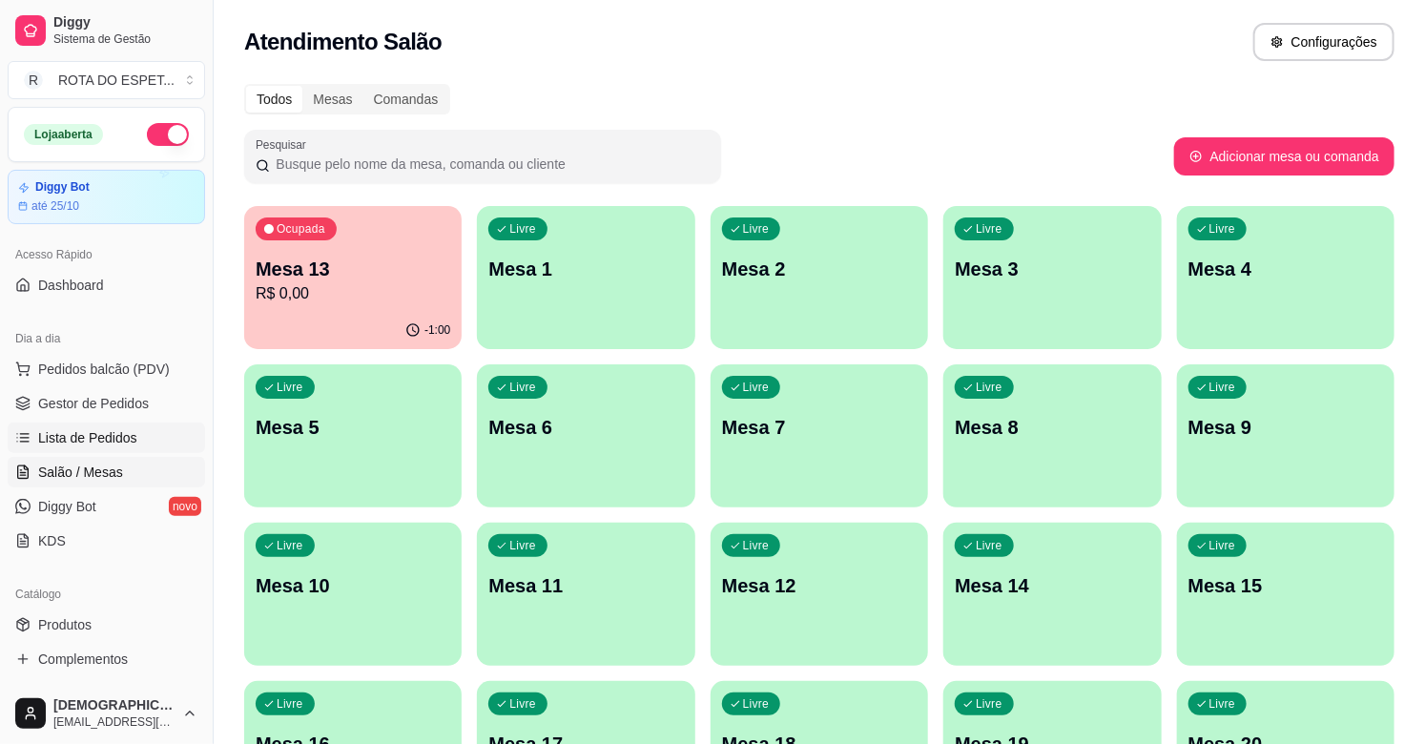
click at [107, 436] on span "Lista de Pedidos" at bounding box center [87, 437] width 99 height 19
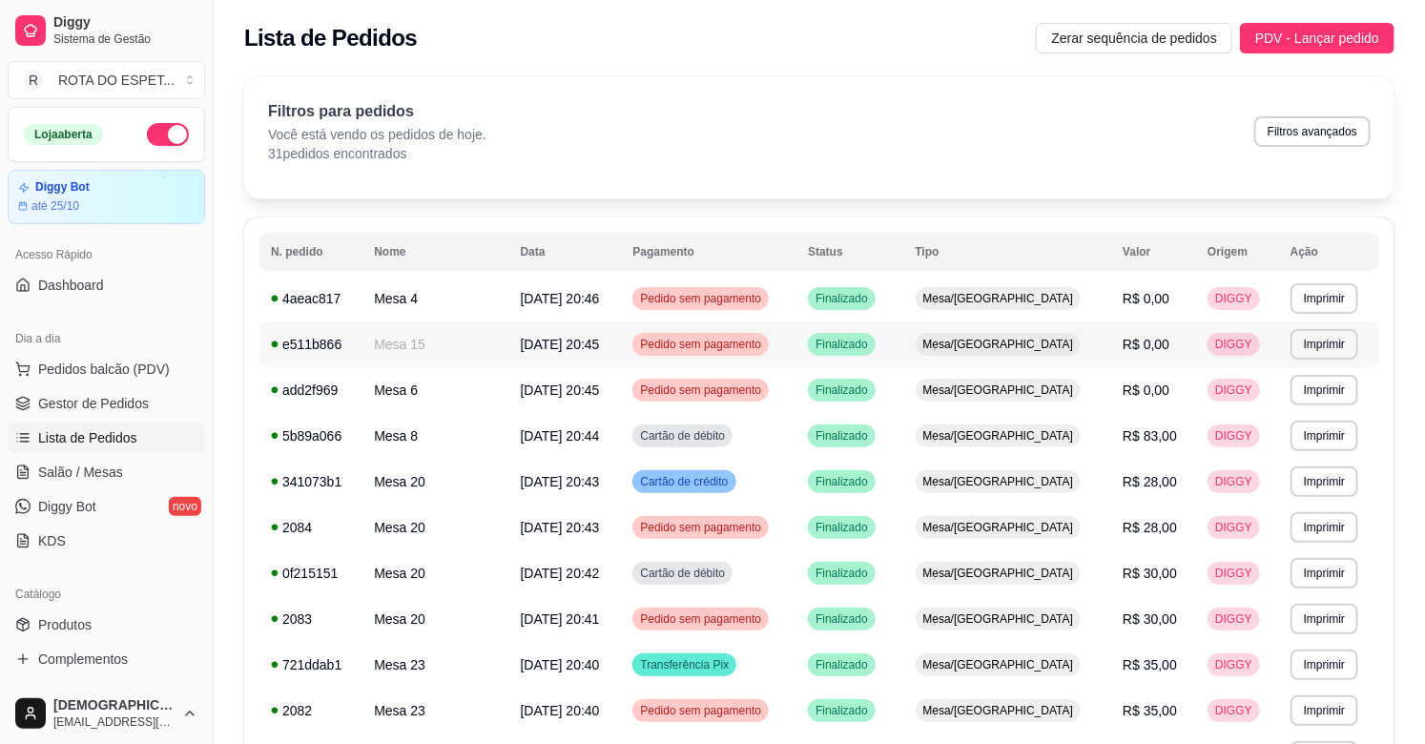
click at [547, 350] on span "[DATE] 20:45" at bounding box center [560, 344] width 79 height 15
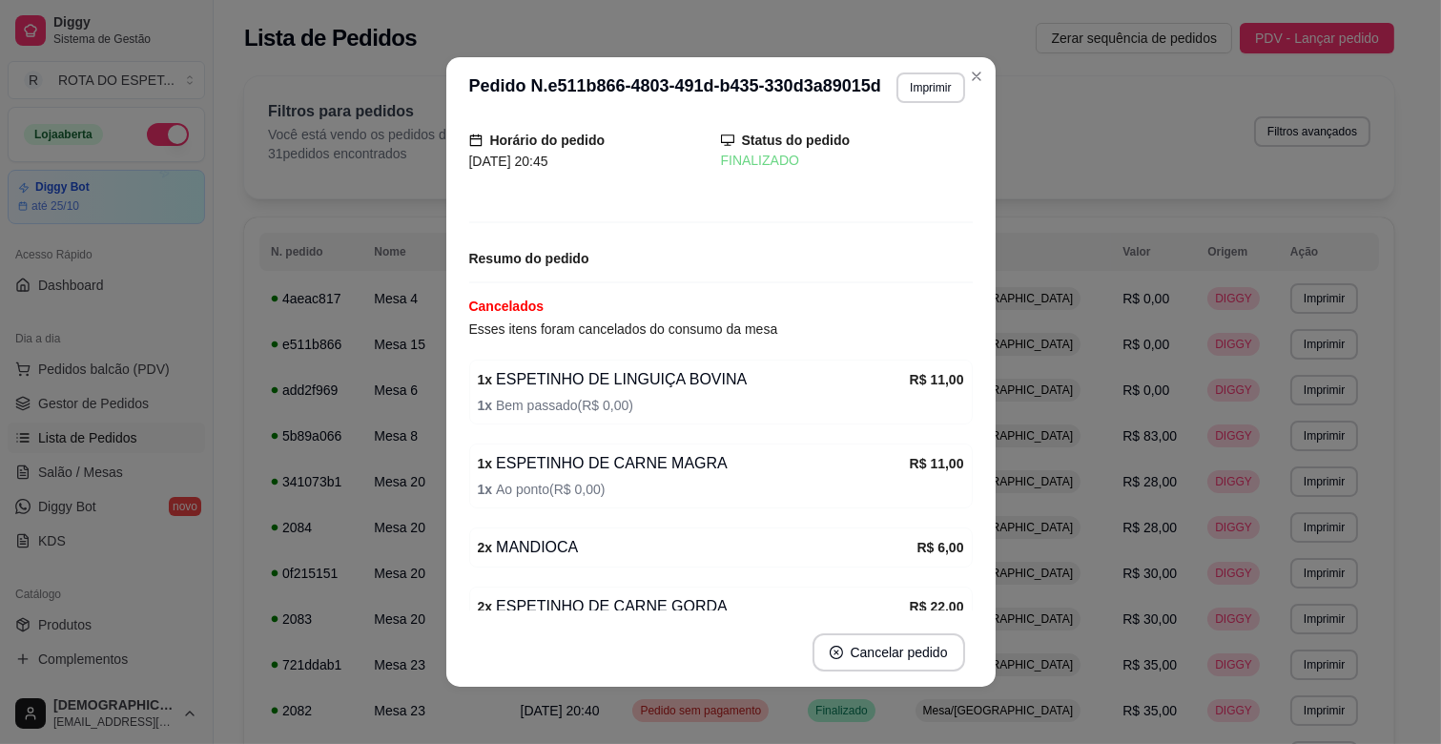
scroll to position [106, 0]
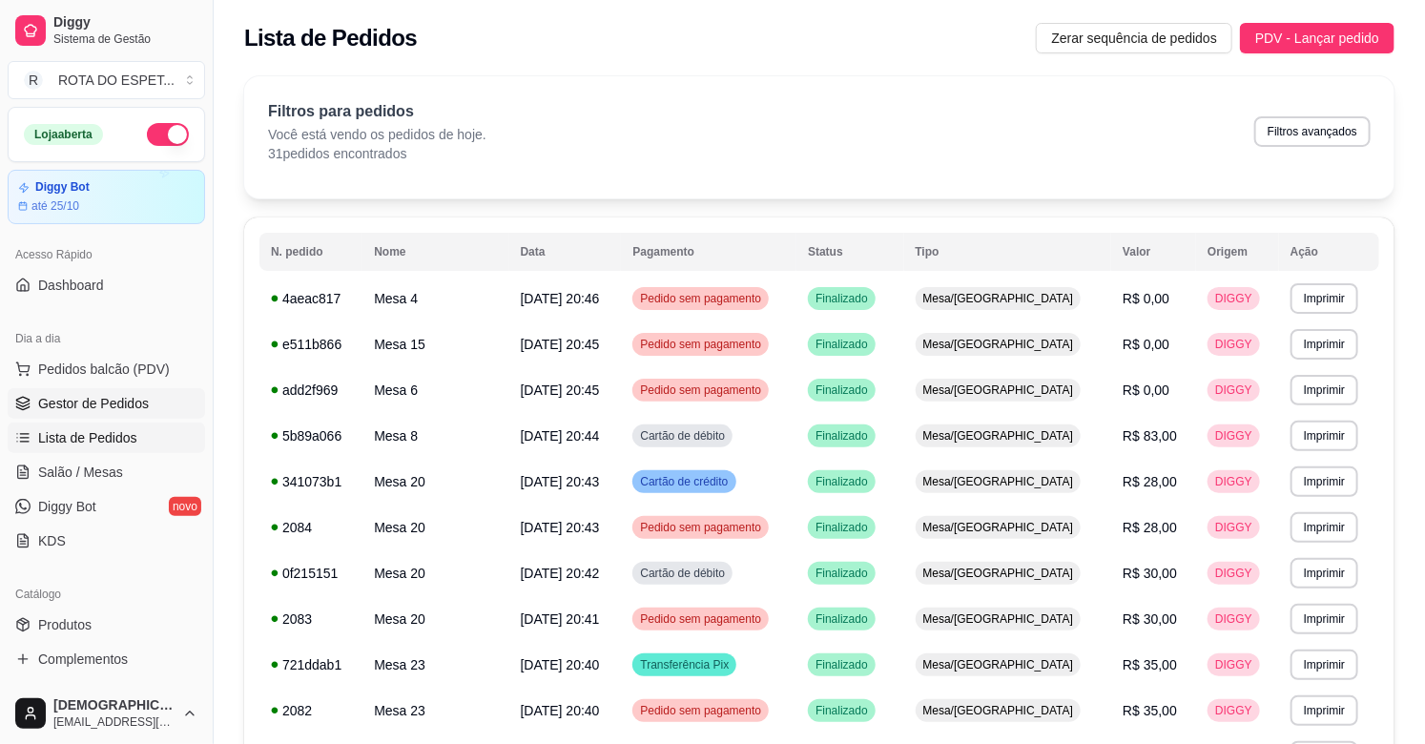
click at [90, 394] on span "Gestor de Pedidos" at bounding box center [93, 403] width 111 height 19
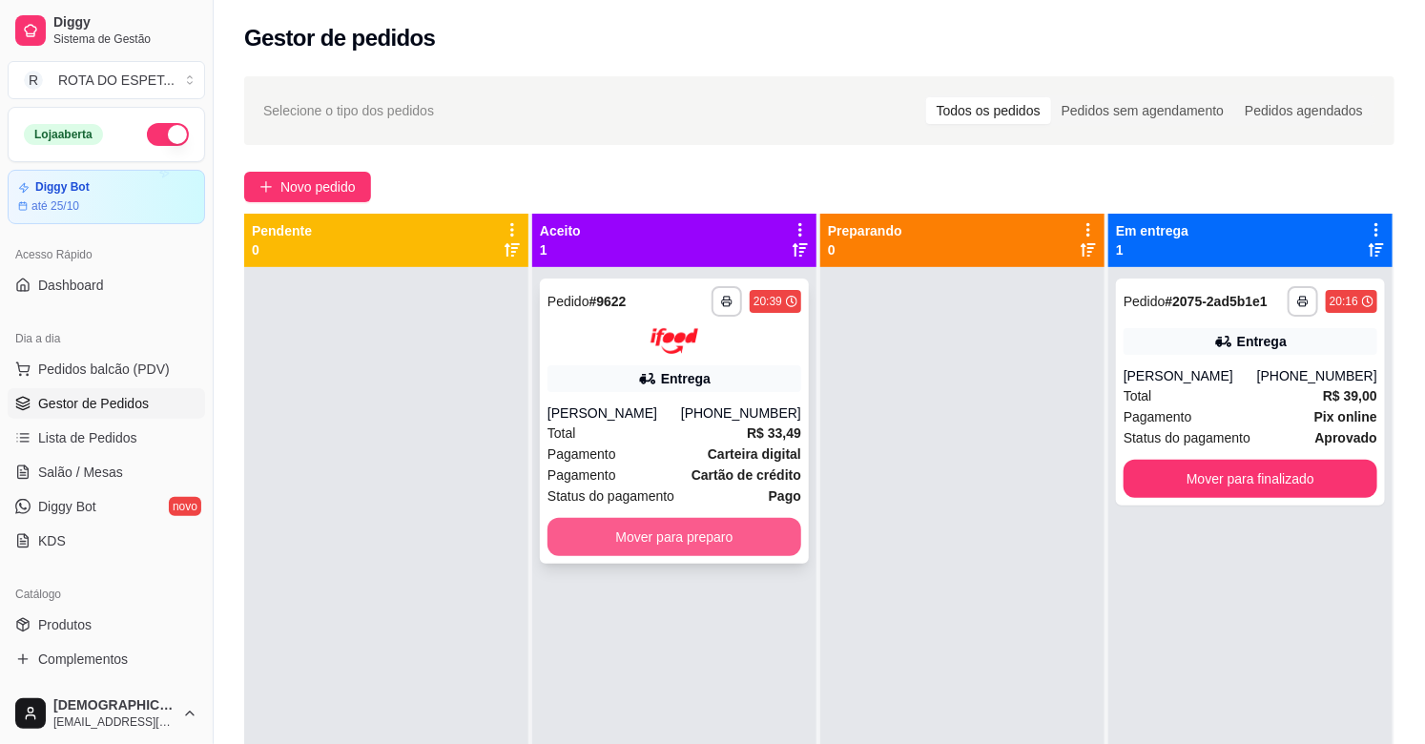
click at [604, 537] on button "Mover para preparo" at bounding box center [674, 537] width 254 height 38
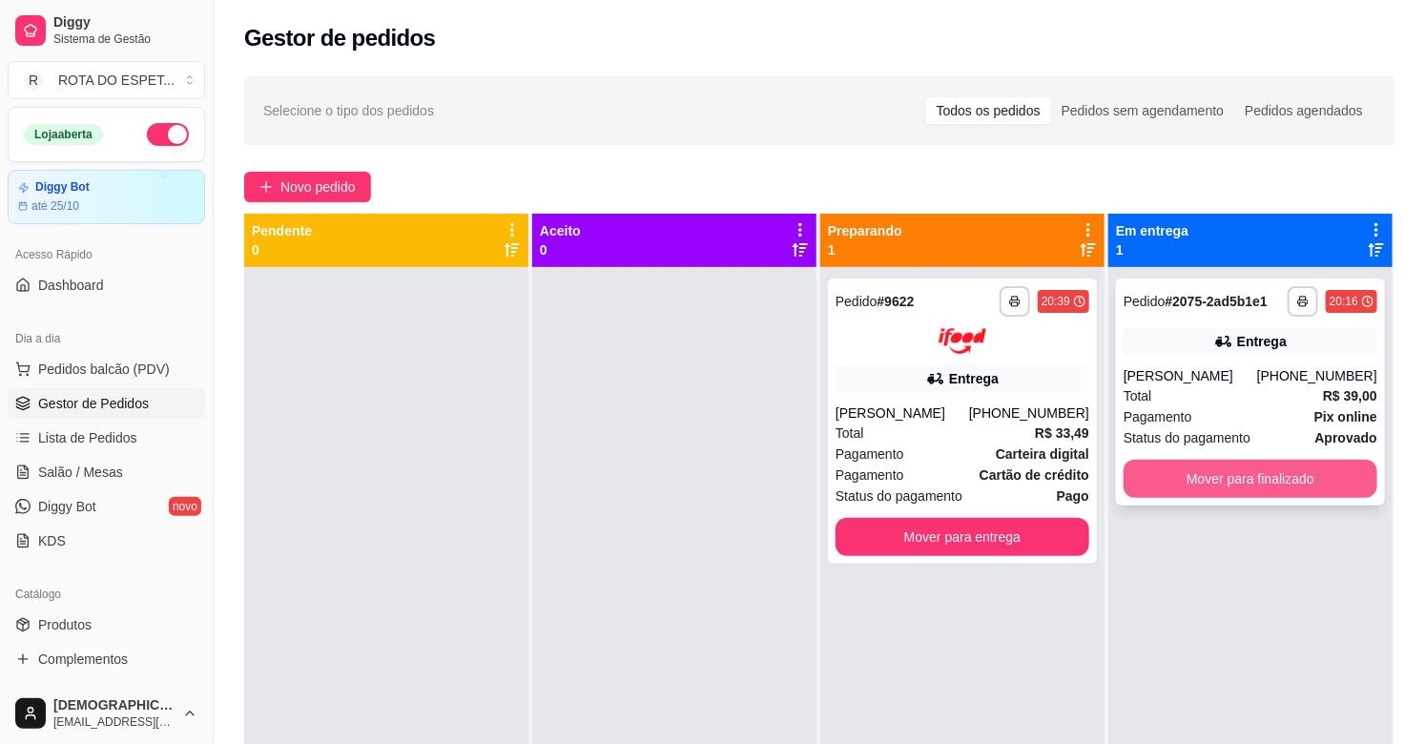
click at [1222, 479] on button "Mover para finalizado" at bounding box center [1251, 479] width 254 height 38
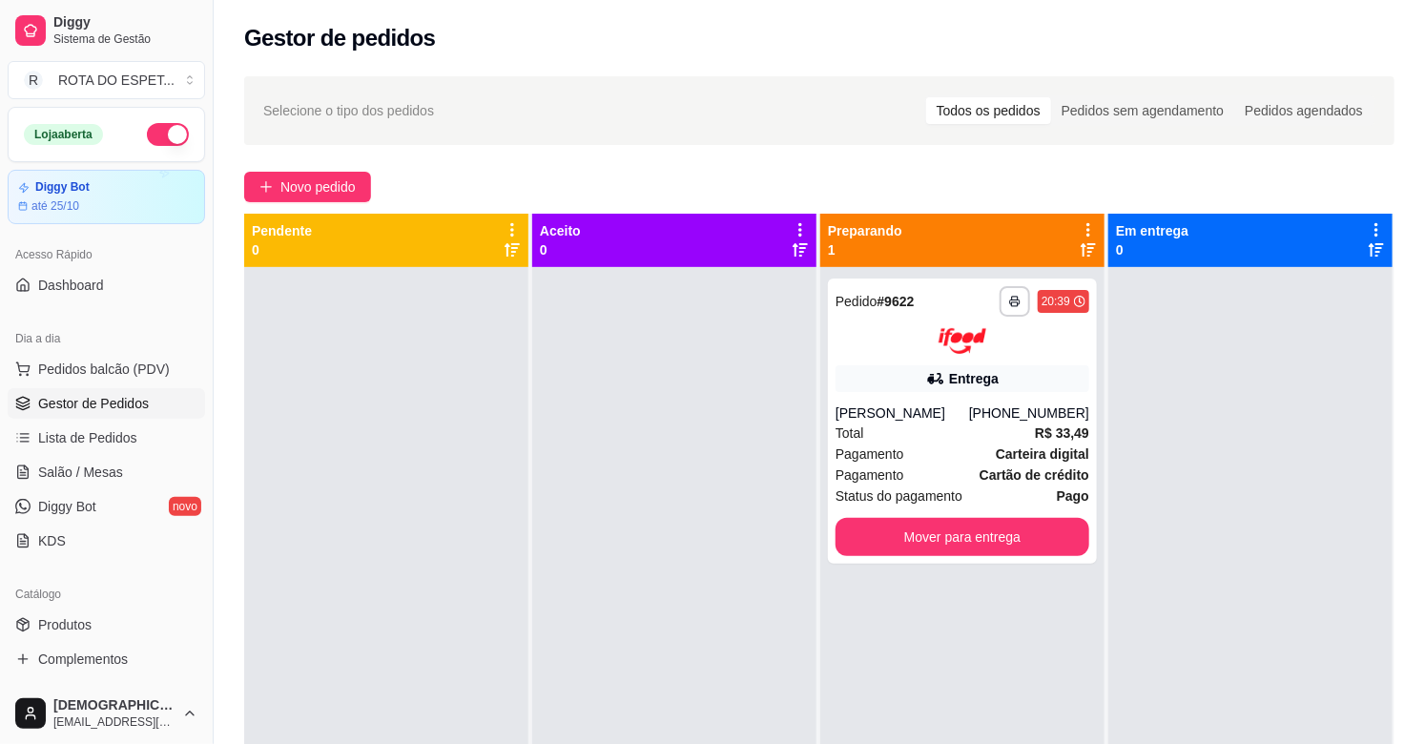
click at [820, 376] on div "**********" at bounding box center [962, 639] width 284 height 744
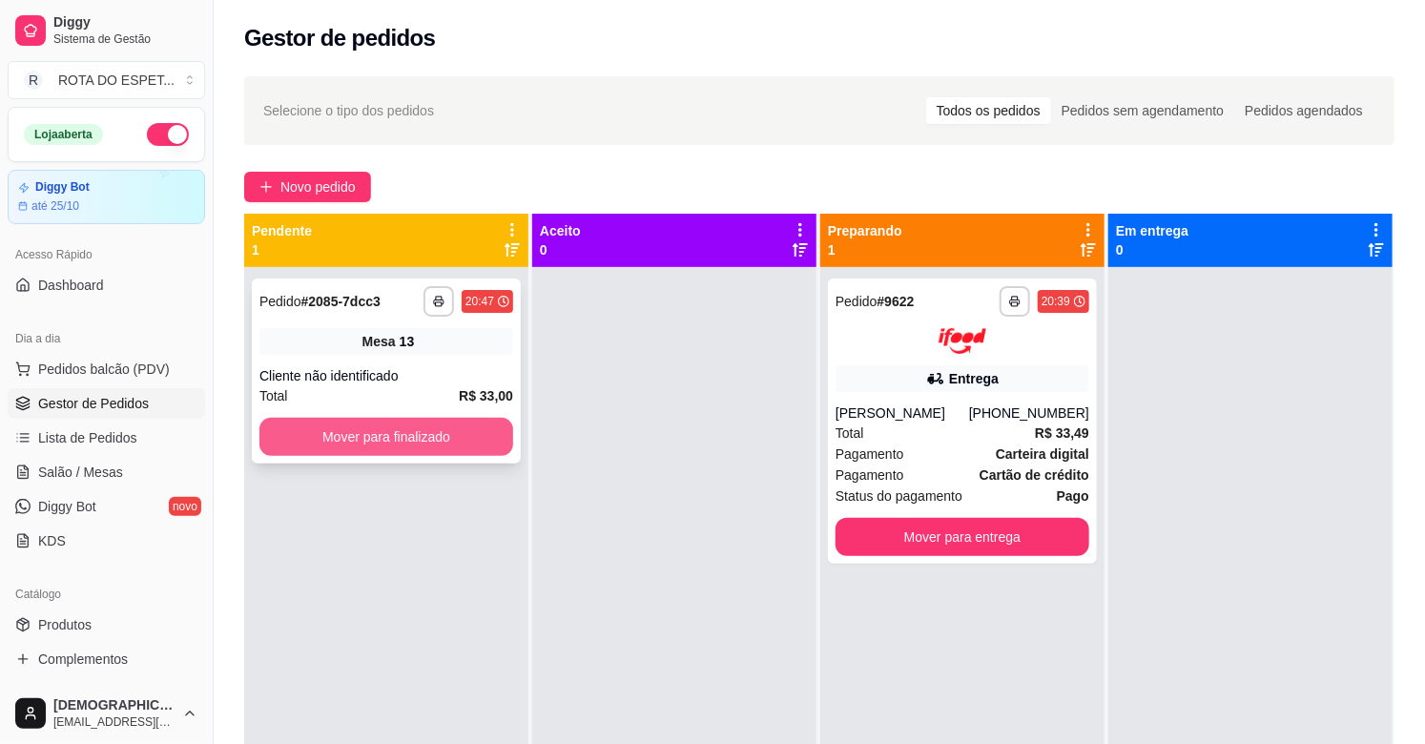
click at [403, 443] on button "Mover para finalizado" at bounding box center [386, 437] width 254 height 38
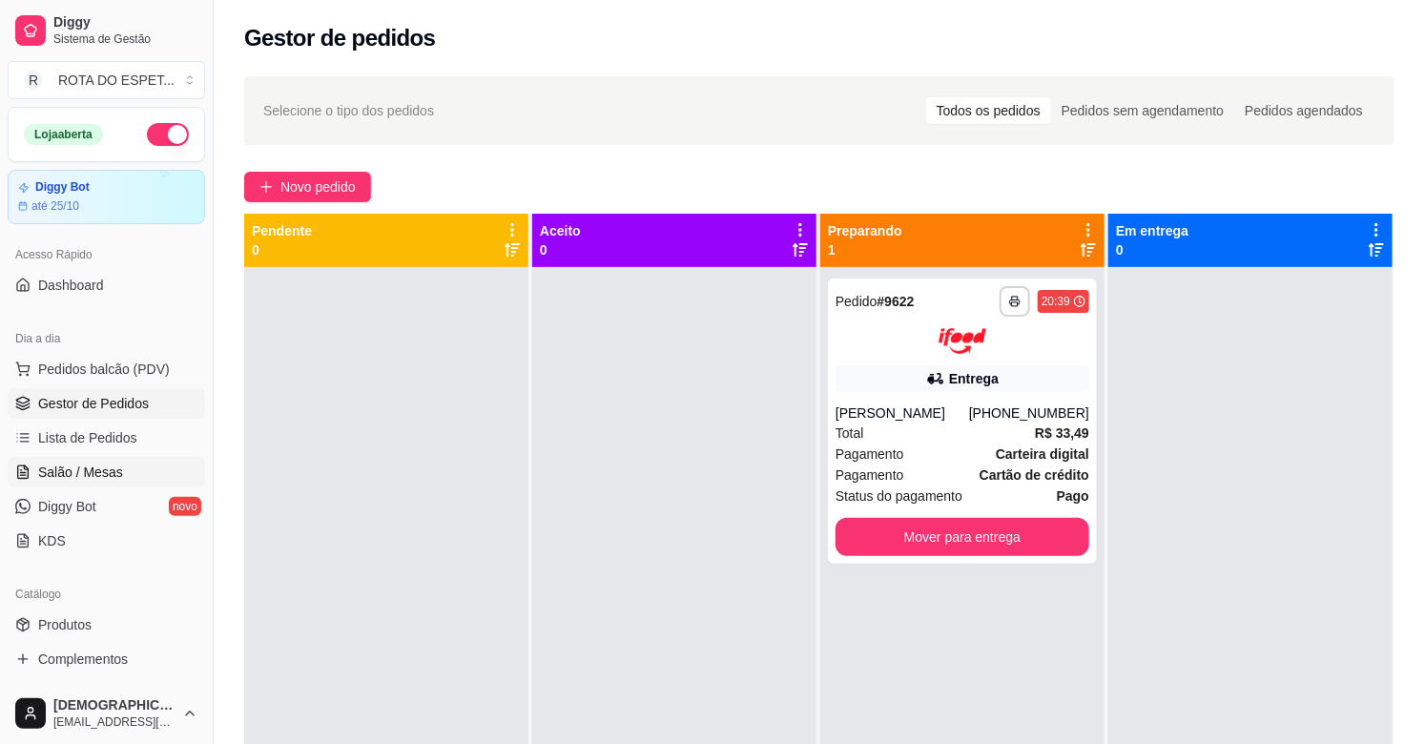
click at [112, 479] on span "Salão / Mesas" at bounding box center [80, 472] width 85 height 19
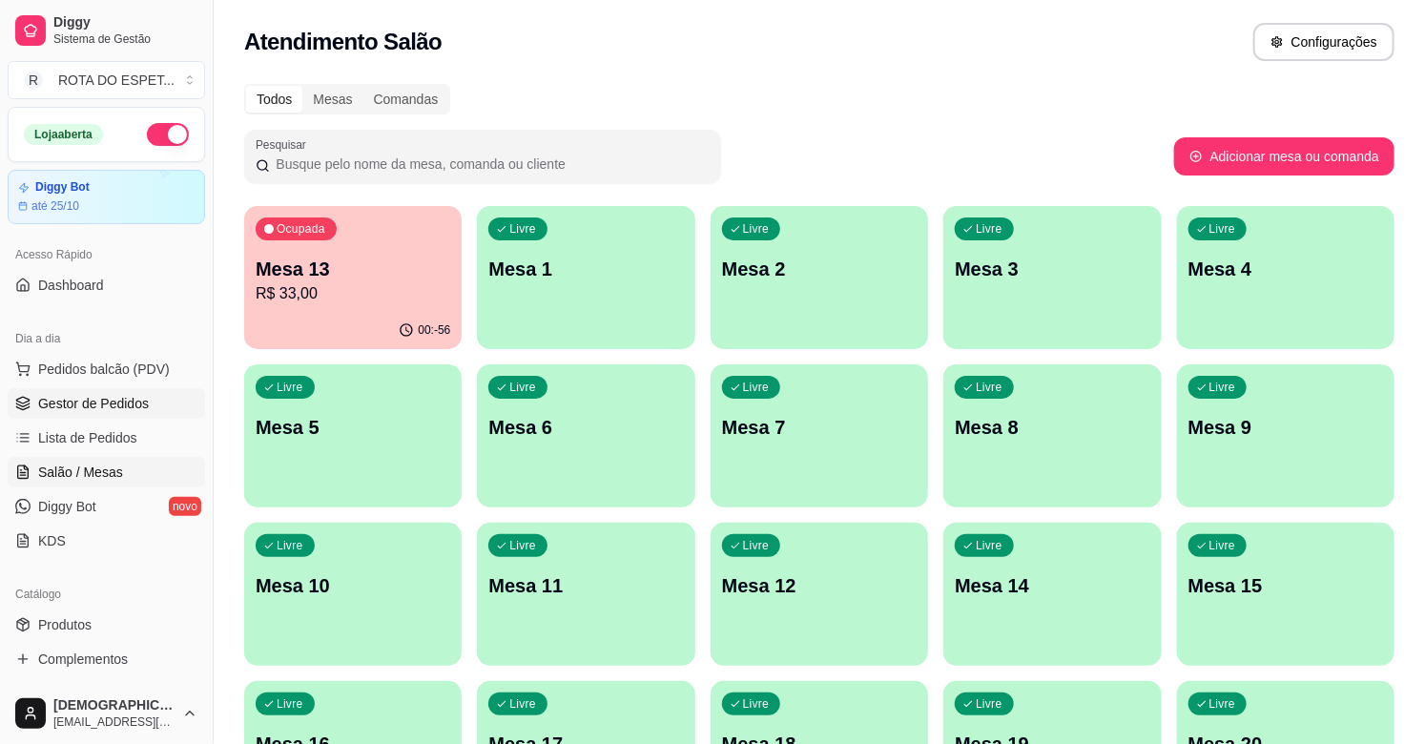
click at [138, 406] on span "Gestor de Pedidos" at bounding box center [93, 403] width 111 height 19
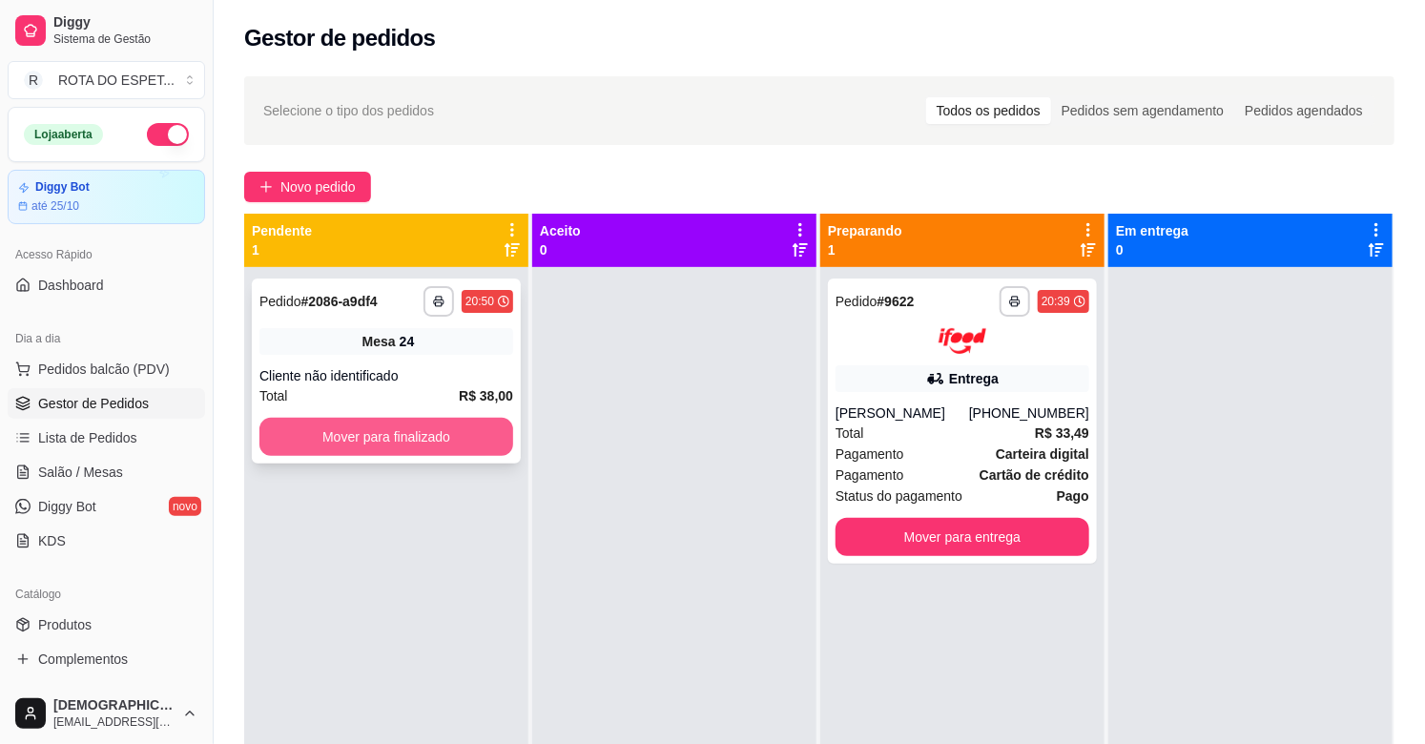
click at [429, 442] on button "Mover para finalizado" at bounding box center [386, 437] width 254 height 38
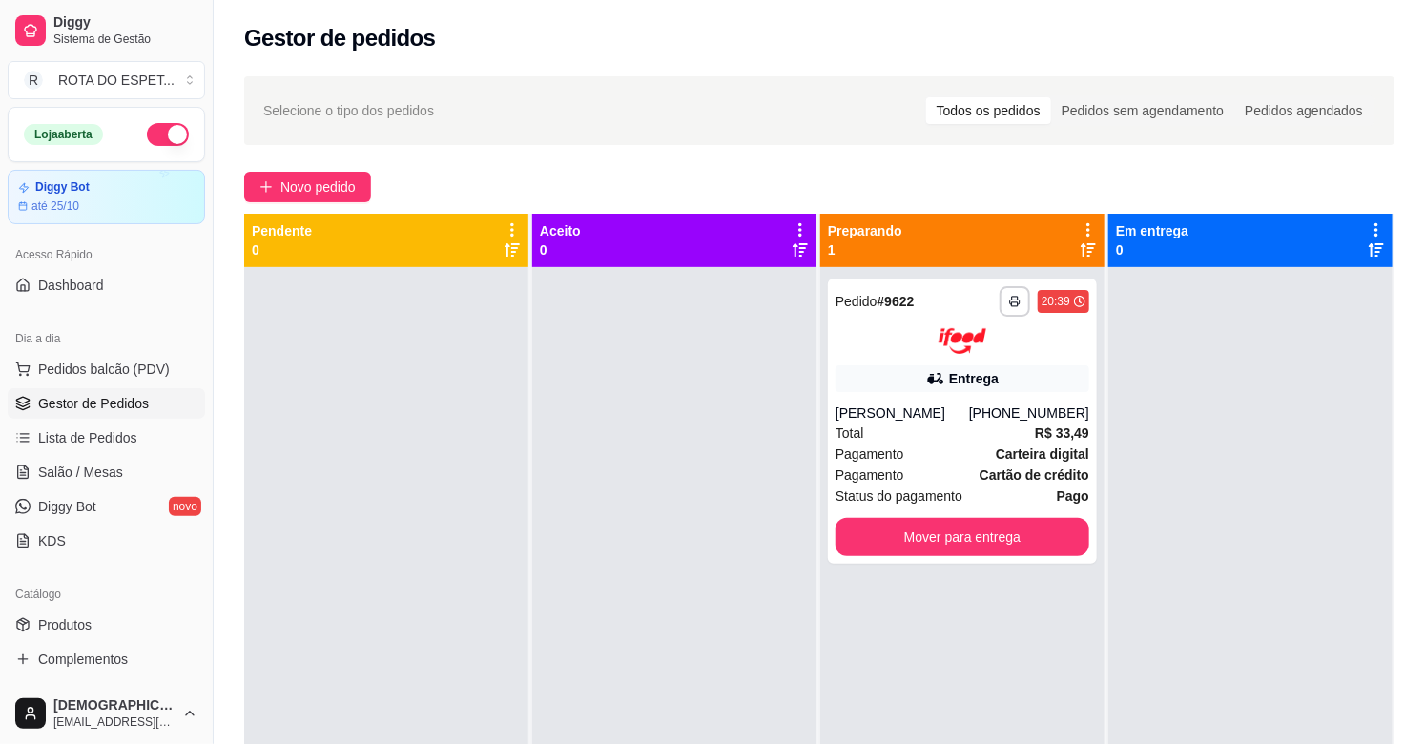
click at [599, 584] on div at bounding box center [674, 639] width 284 height 744
click at [48, 473] on span "Salão / Mesas" at bounding box center [80, 472] width 85 height 19
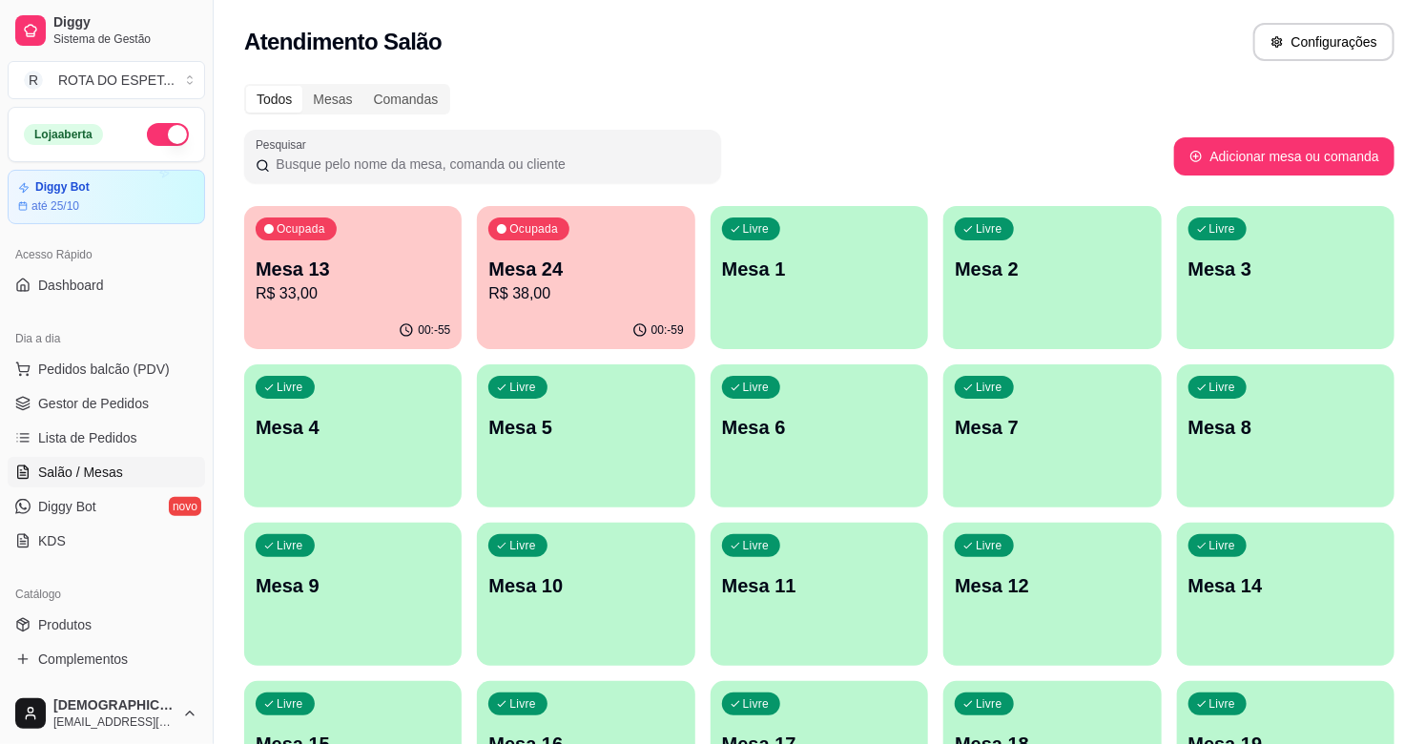
click at [807, 134] on div "Pesquisar" at bounding box center [709, 156] width 930 height 53
click at [134, 370] on span "Pedidos balcão (PDV)" at bounding box center [104, 369] width 132 height 19
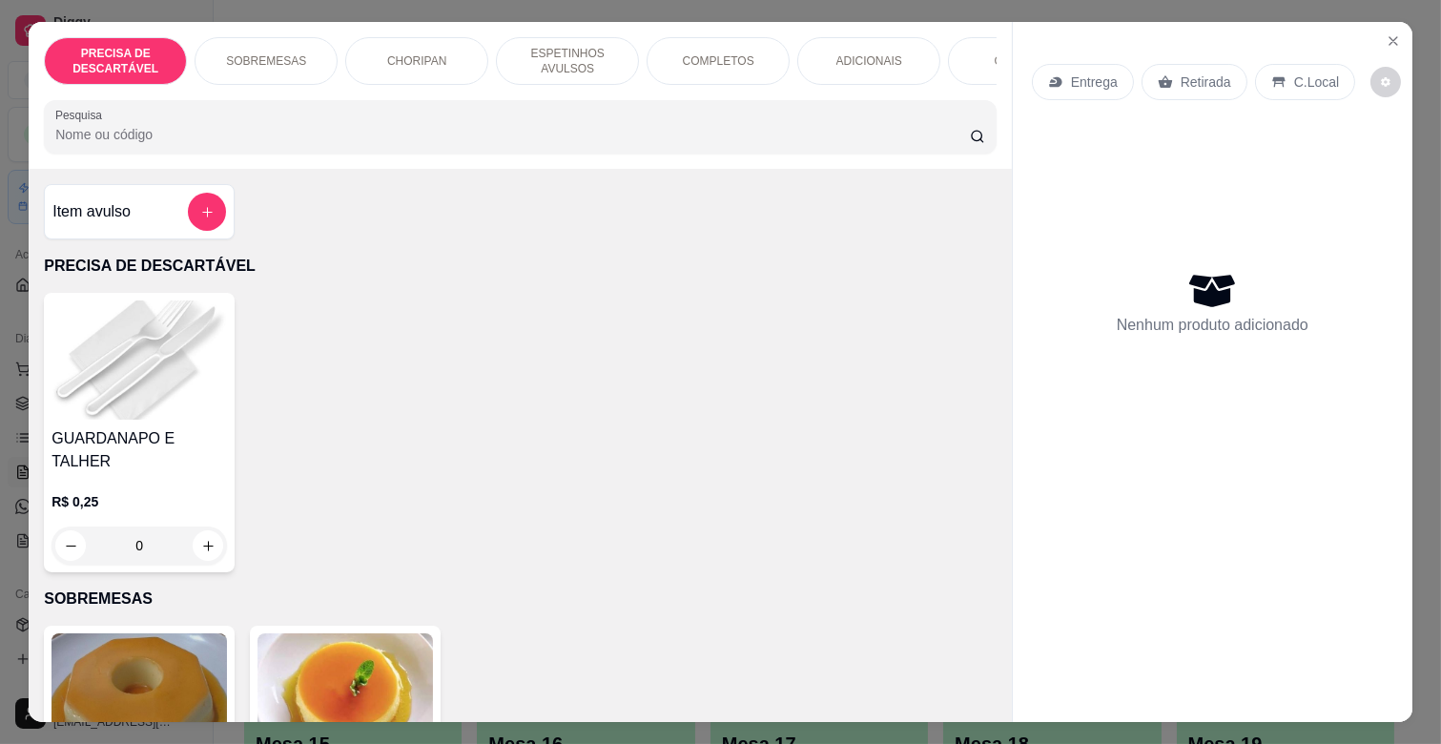
click at [744, 53] on div "COMPLETOS" at bounding box center [718, 61] width 143 height 48
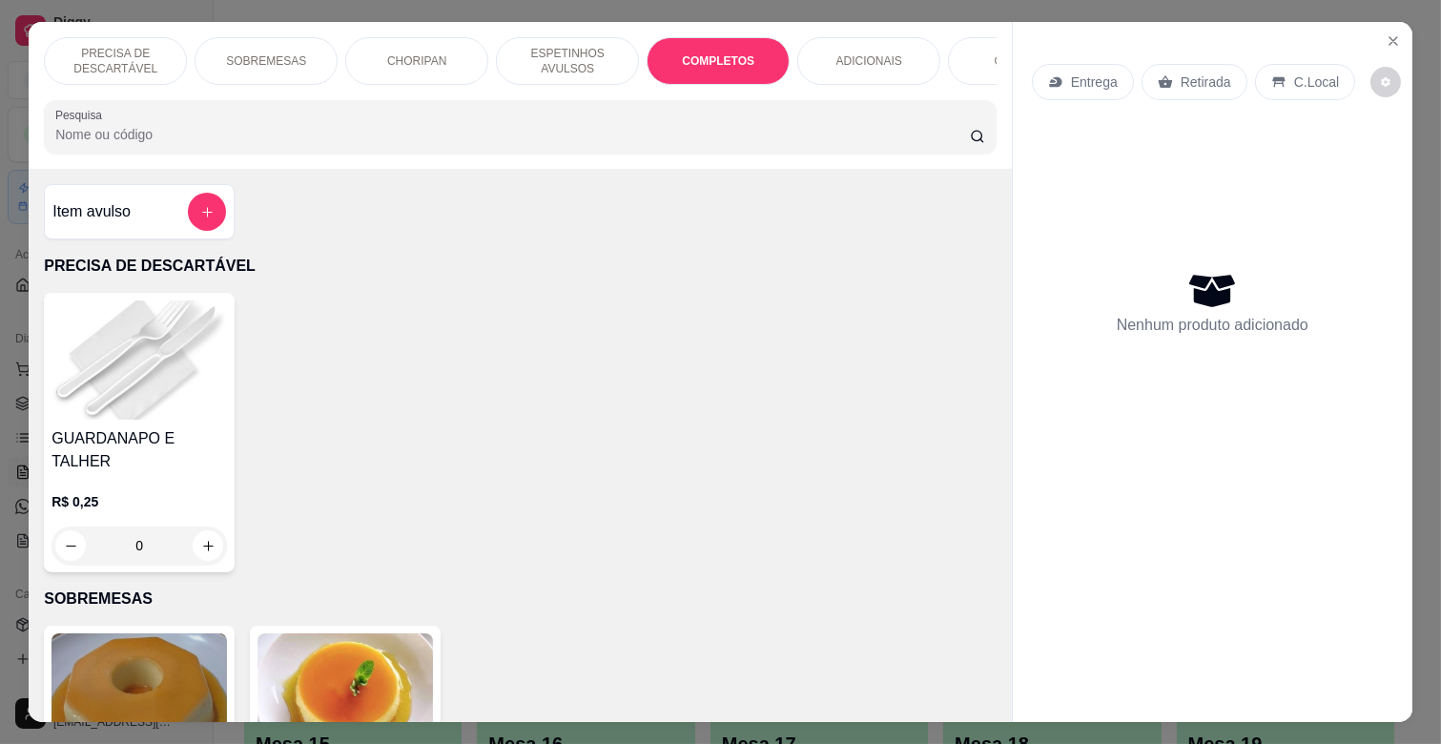
scroll to position [46, 0]
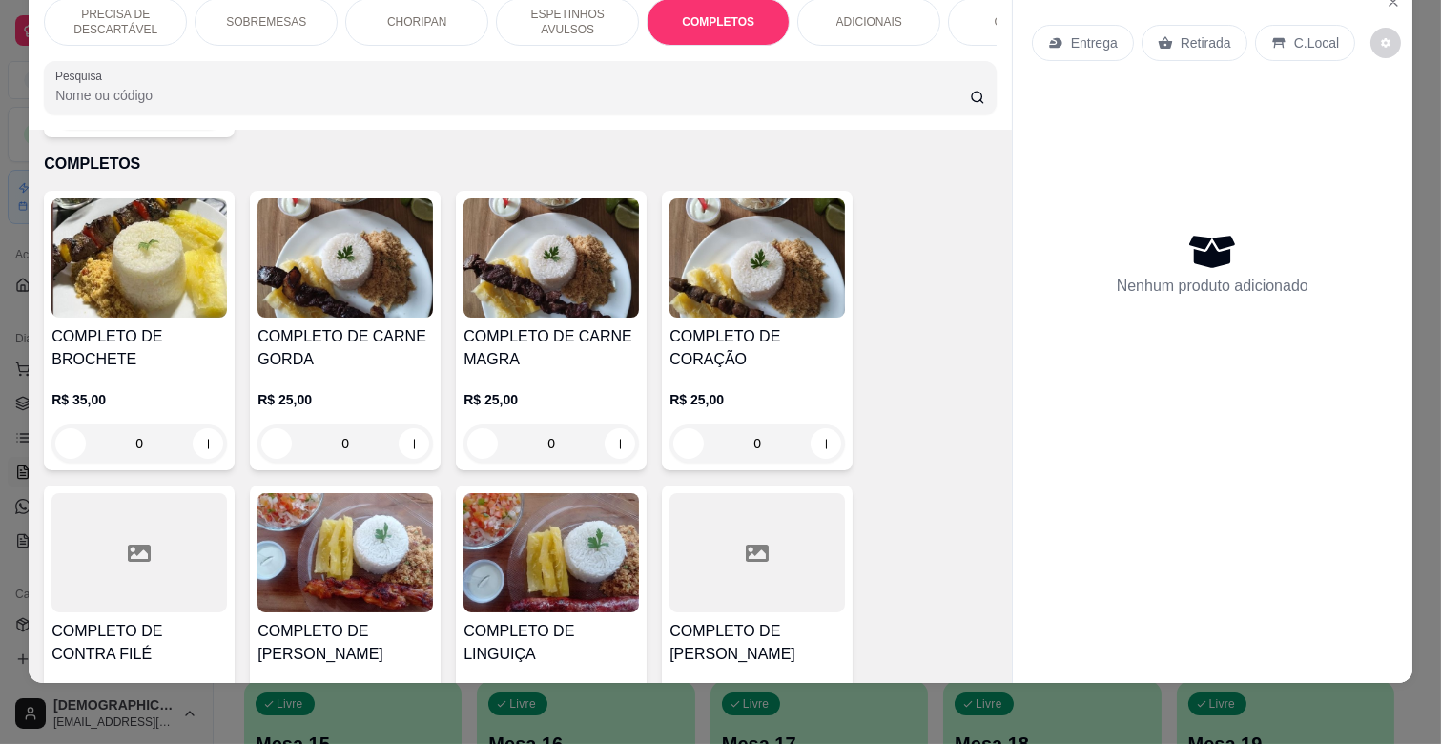
click at [573, 340] on h4 "COMPLETO DE CARNE MAGRA" at bounding box center [551, 348] width 175 height 46
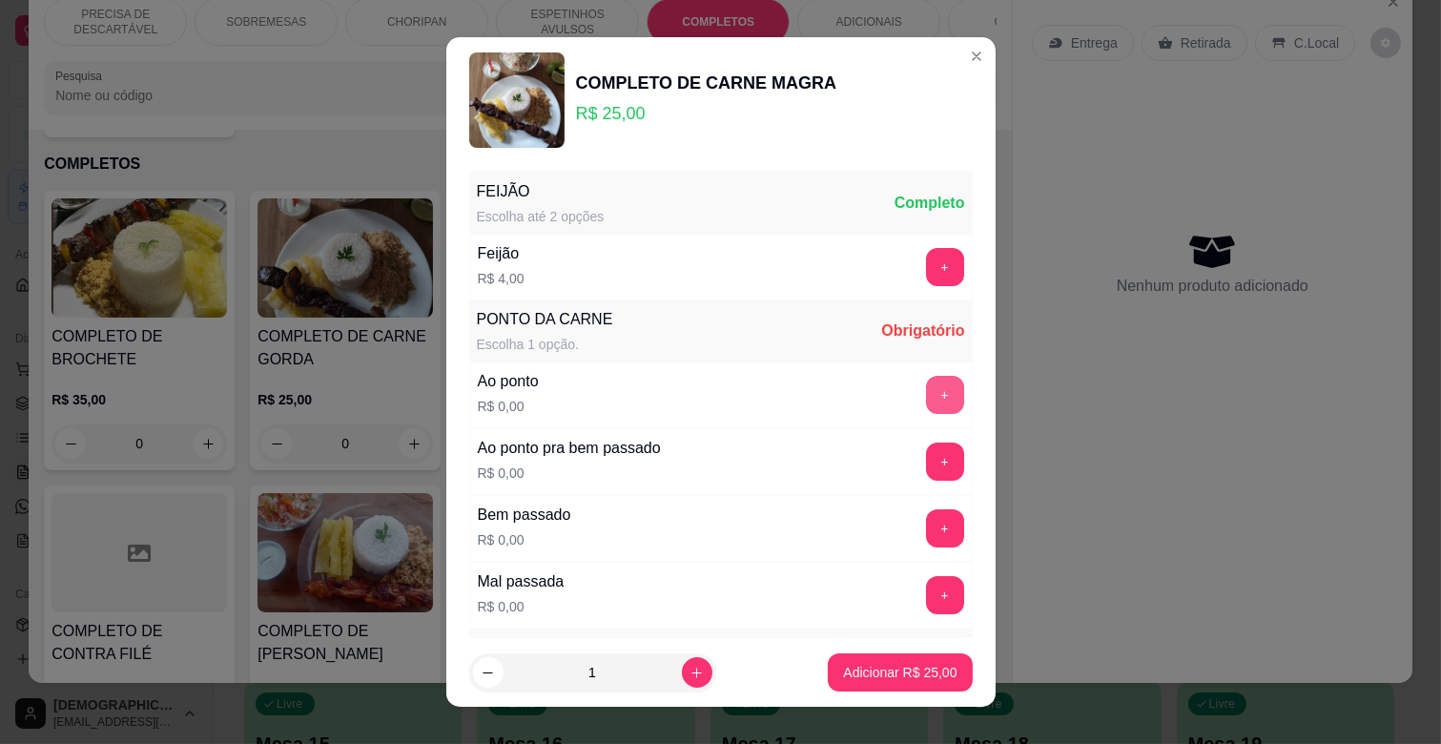
click at [926, 398] on button "+" at bounding box center [945, 395] width 38 height 38
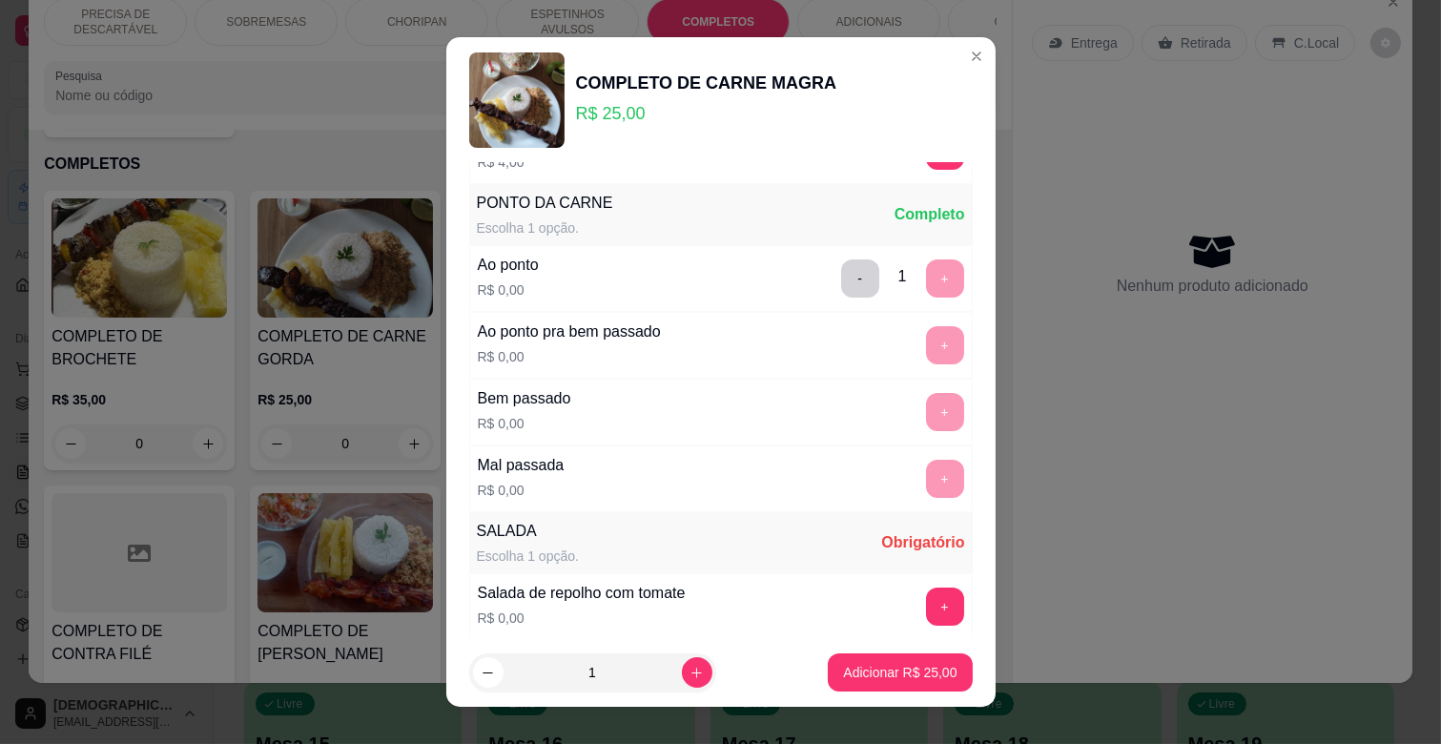
scroll to position [318, 0]
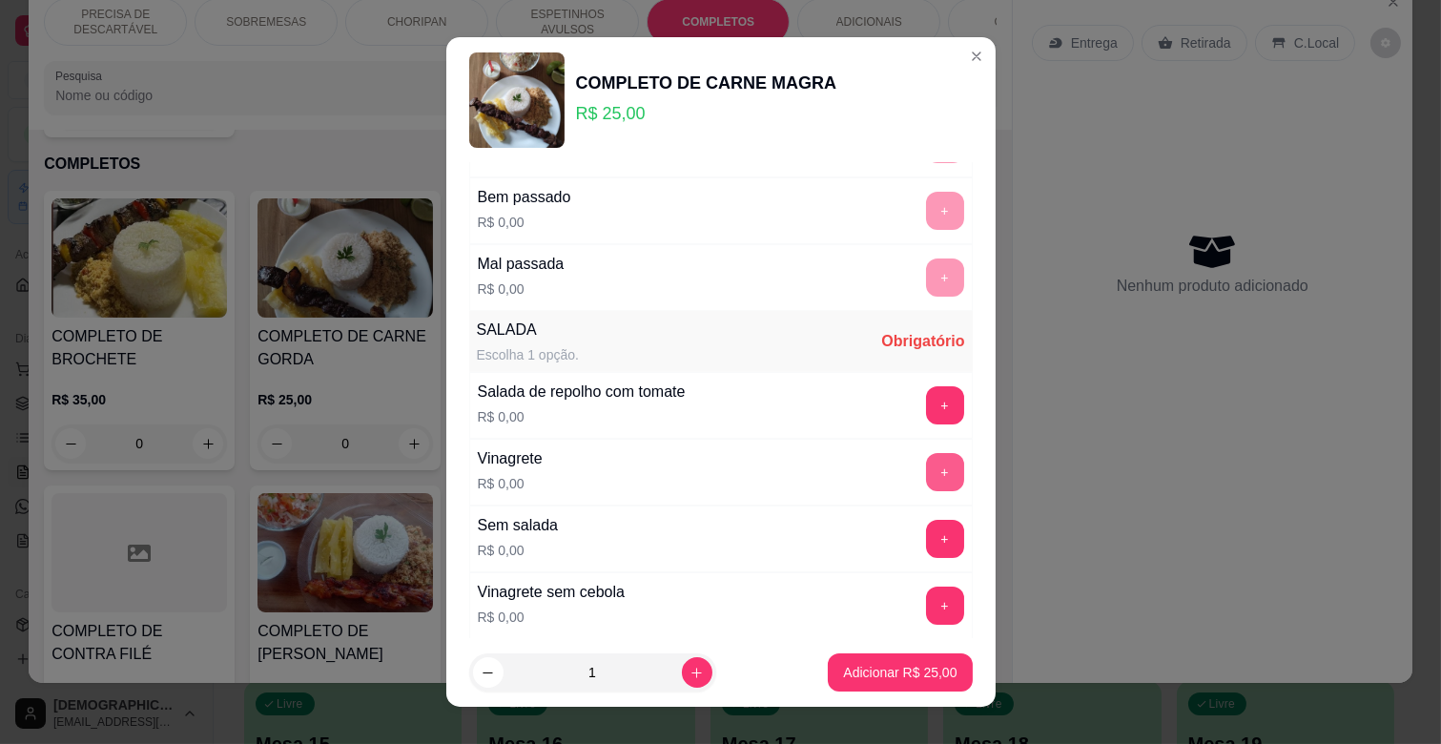
click at [926, 478] on button "+" at bounding box center [945, 472] width 38 height 38
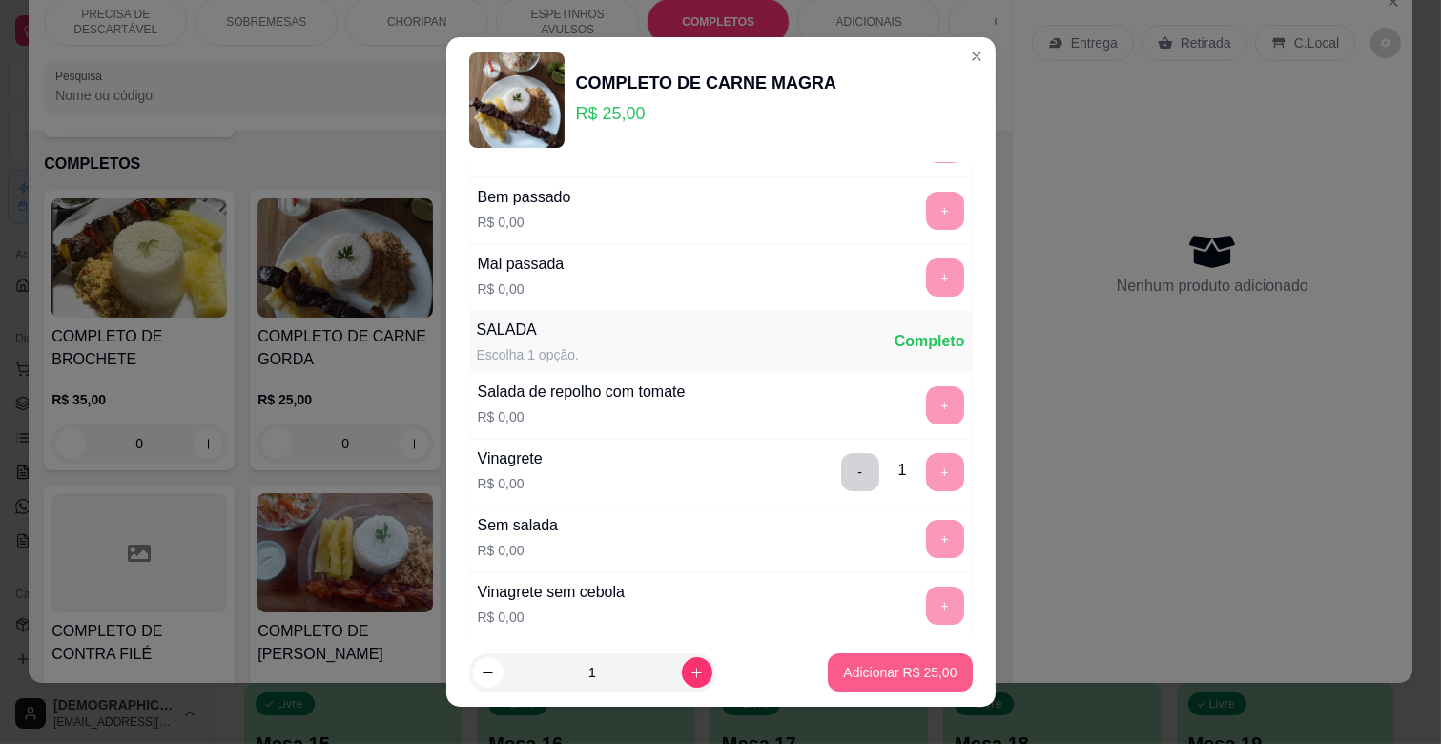
click at [895, 661] on button "Adicionar R$ 25,00" at bounding box center [900, 672] width 144 height 38
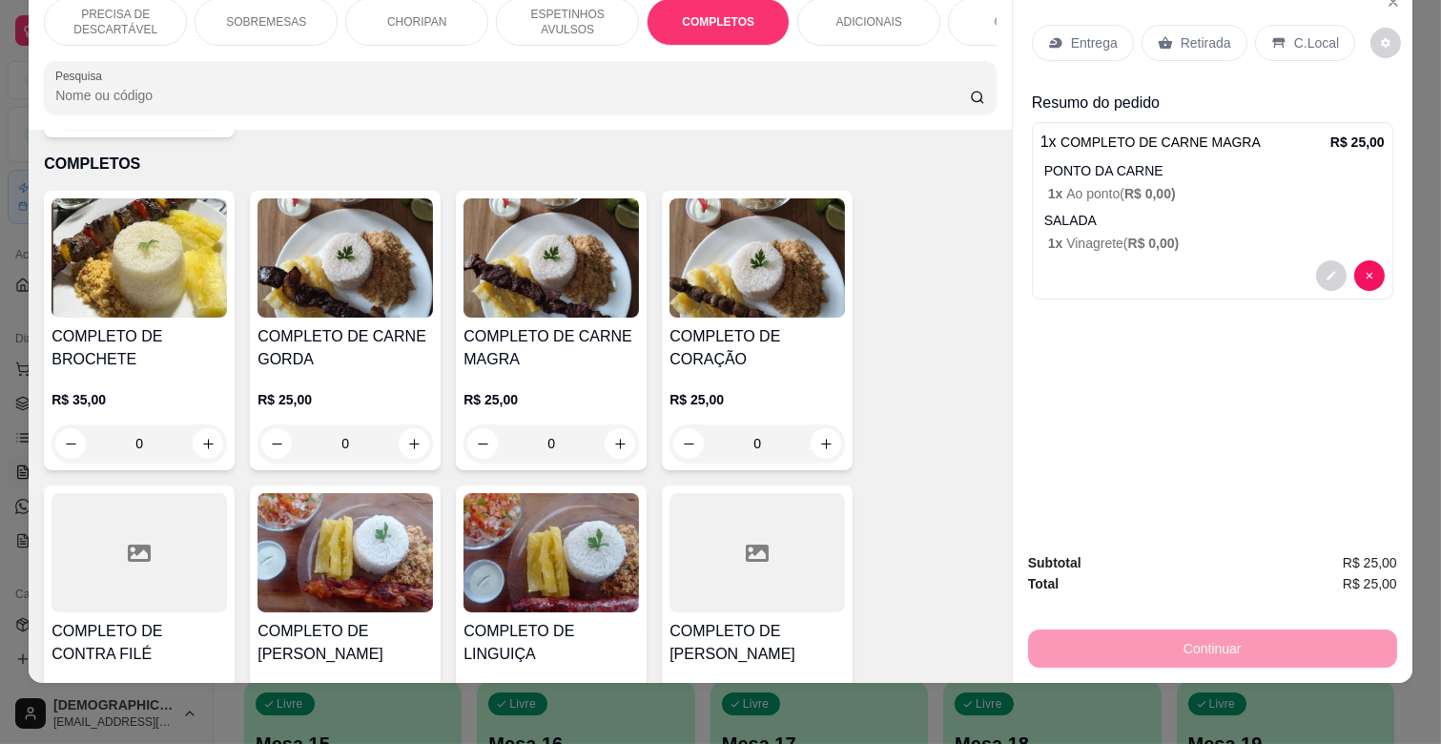
click at [1071, 33] on p "Entrega" at bounding box center [1094, 42] width 47 height 19
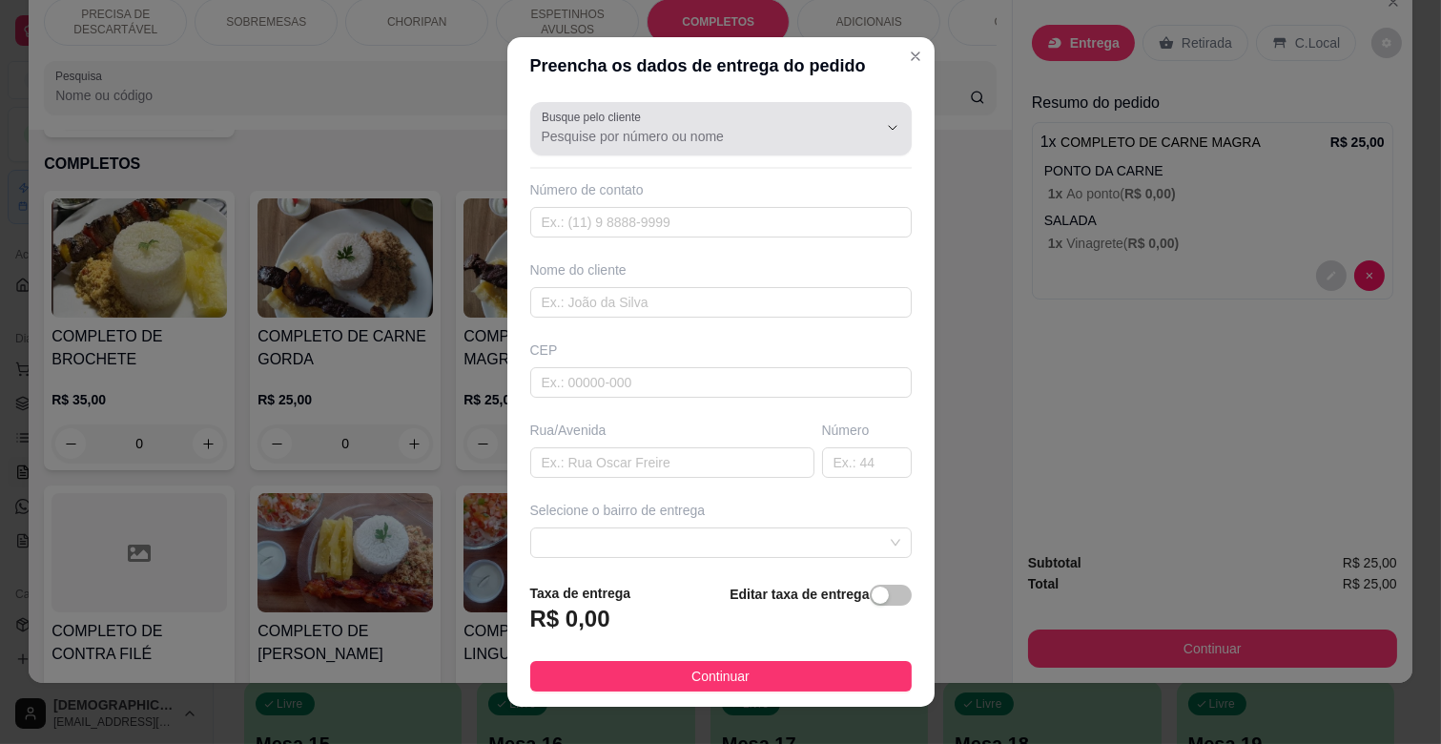
click at [651, 140] on input "Busque pelo cliente" at bounding box center [694, 136] width 305 height 19
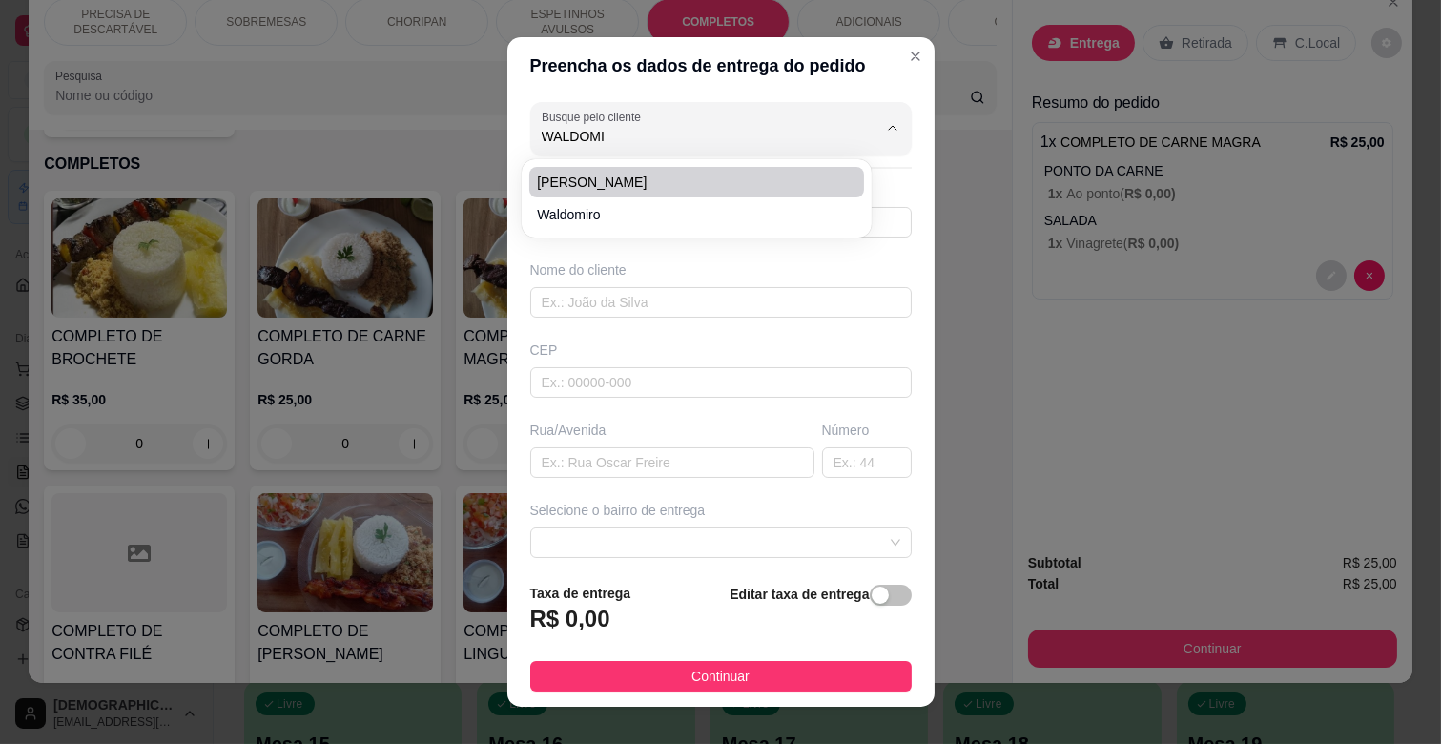
click at [651, 175] on span "[PERSON_NAME]" at bounding box center [687, 182] width 300 height 19
type input "[PERSON_NAME]"
type input "6791610865"
type input "[PERSON_NAME]"
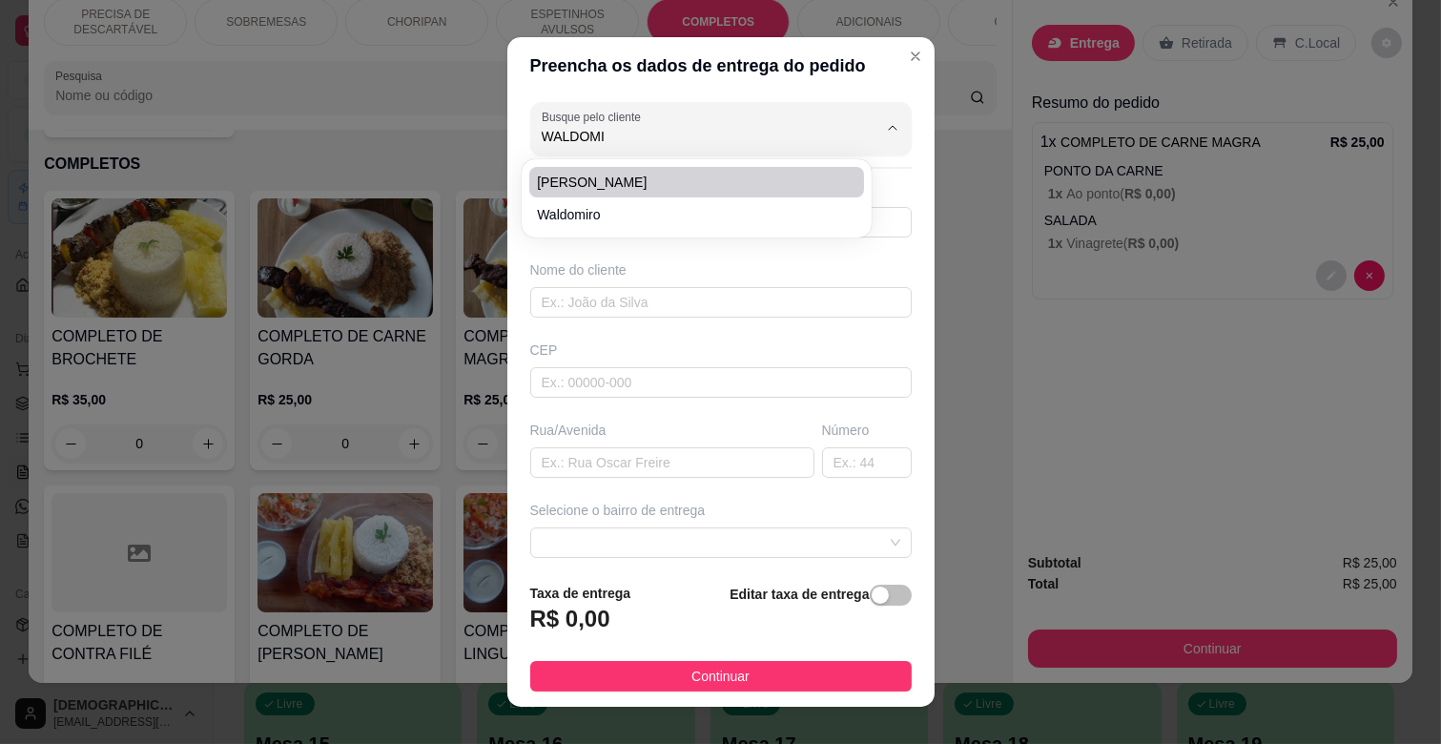
type input "4843"
type input "CAMPO GRANDE"
type input "Esquina"
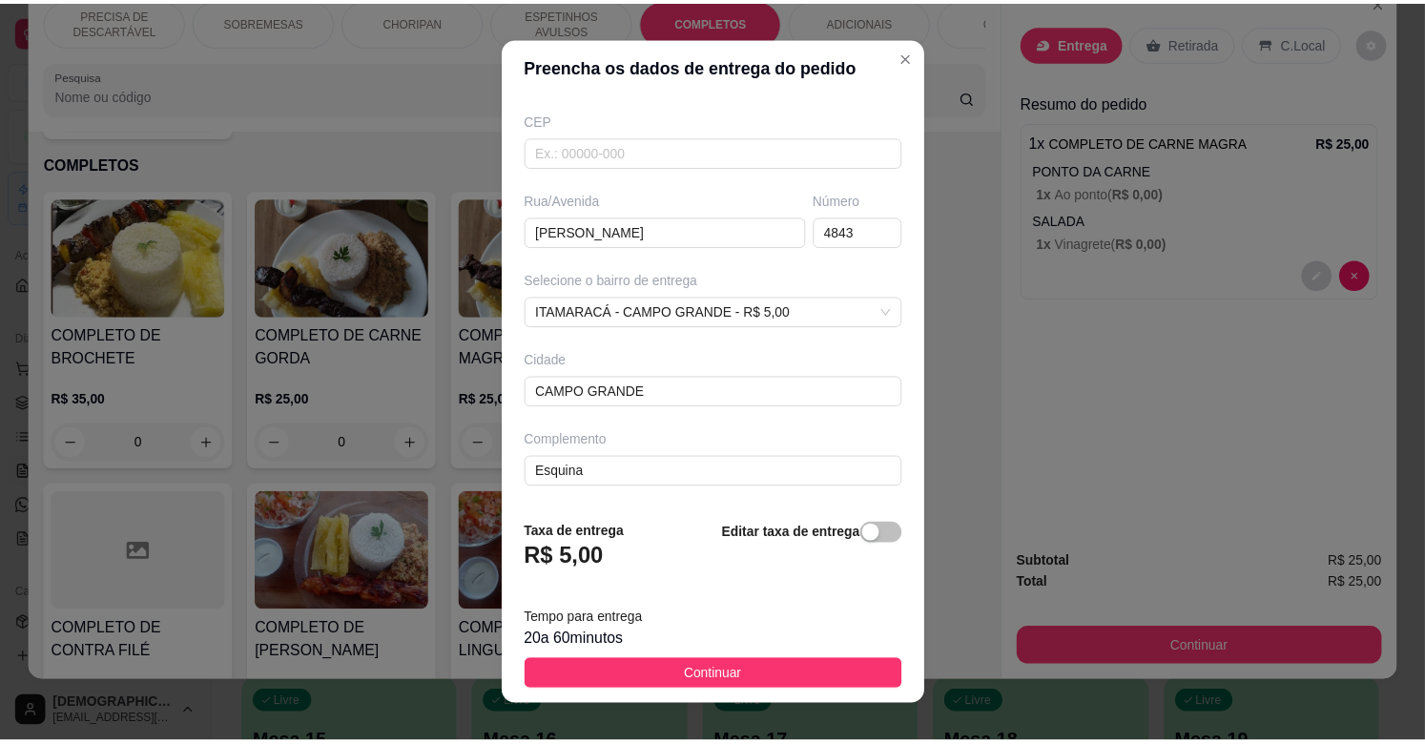
scroll to position [232, 0]
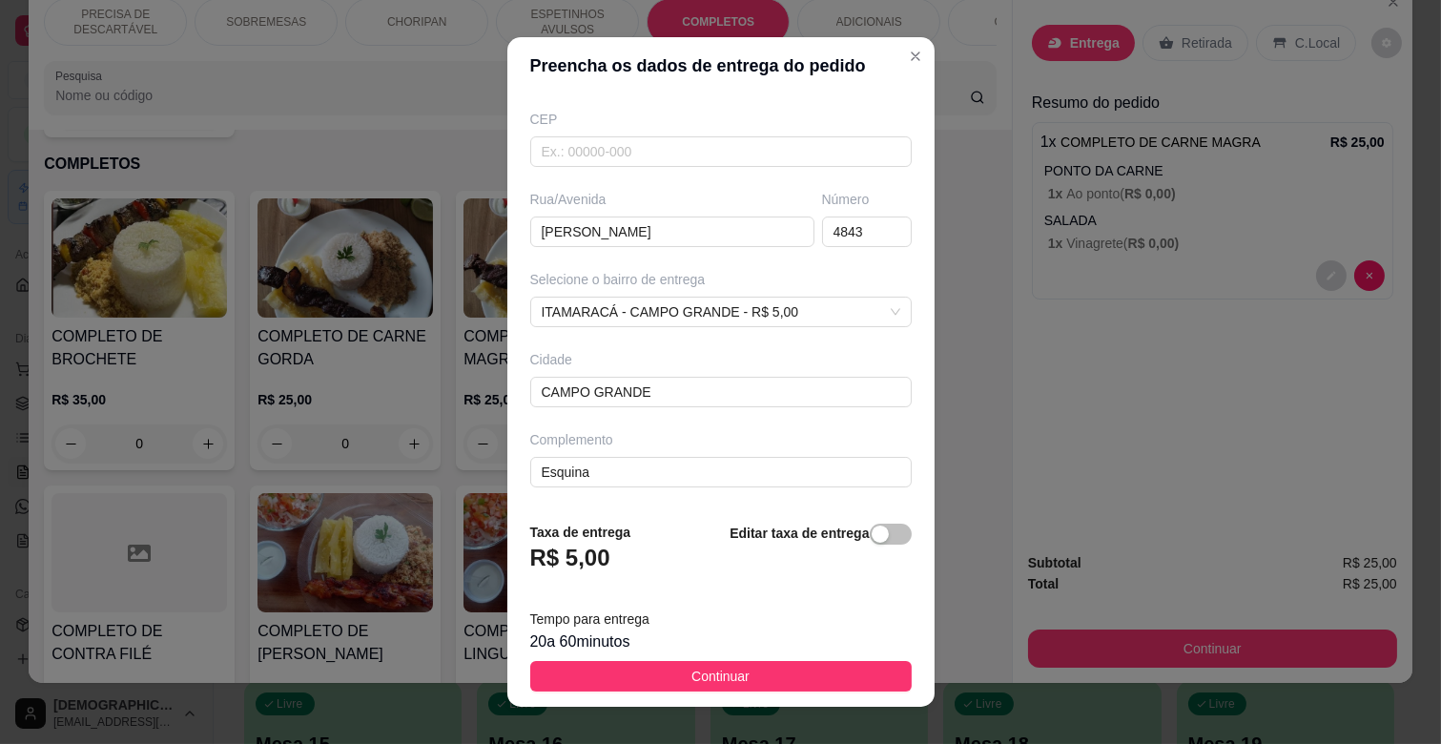
type input "[PERSON_NAME]"
click at [777, 658] on footer "Taxa de entrega R$ 5,00 Editar taxa de entrega Tempo para entrega 20 a 60 minut…" at bounding box center [720, 606] width 427 height 200
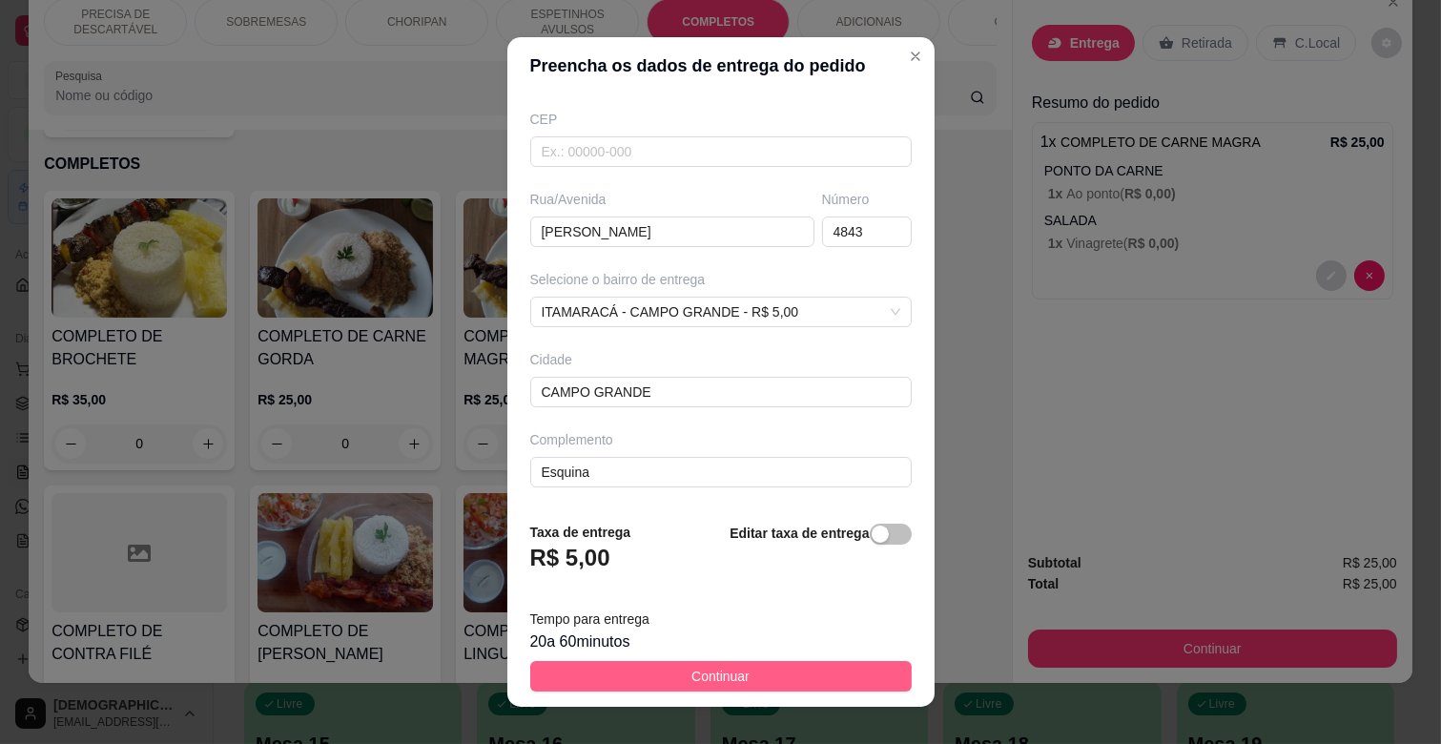
click at [798, 674] on button "Continuar" at bounding box center [721, 676] width 382 height 31
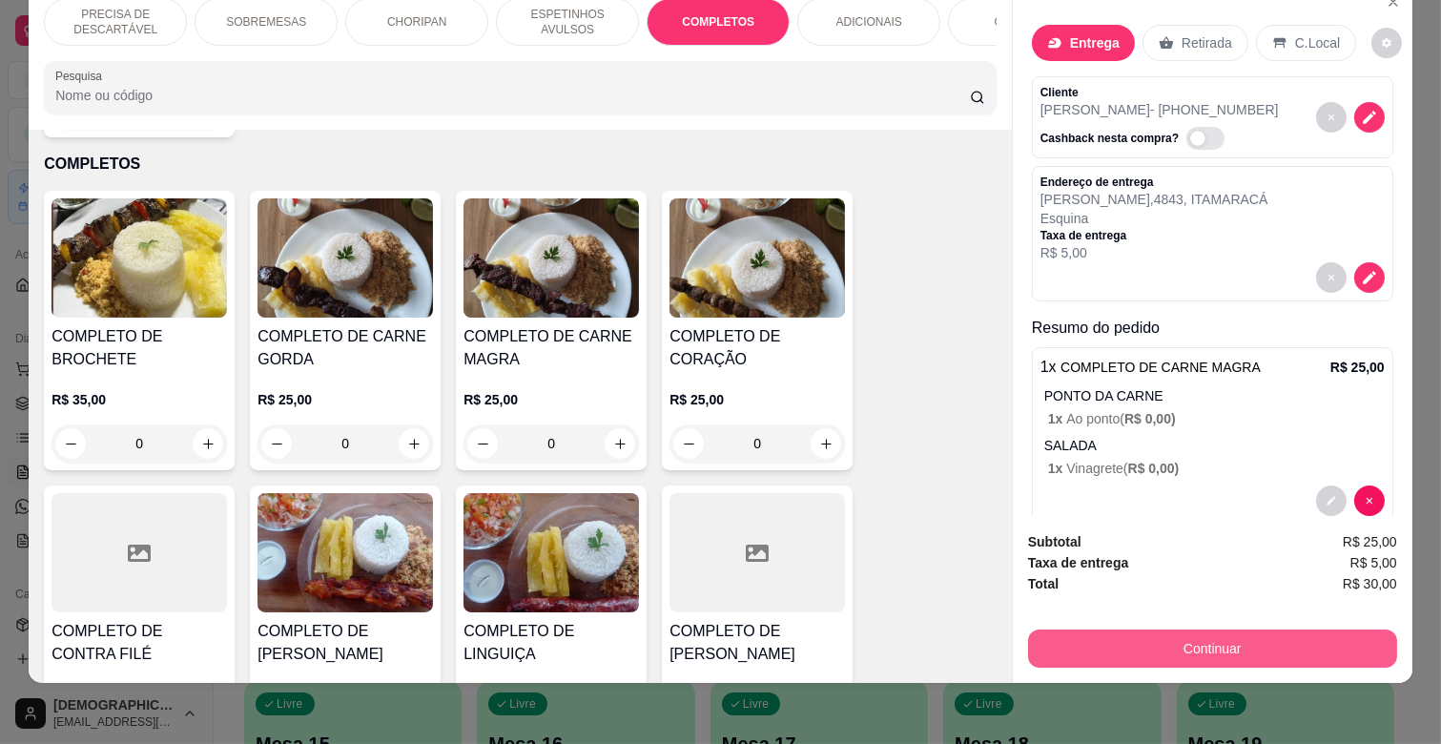
click at [1207, 629] on button "Continuar" at bounding box center [1212, 648] width 369 height 38
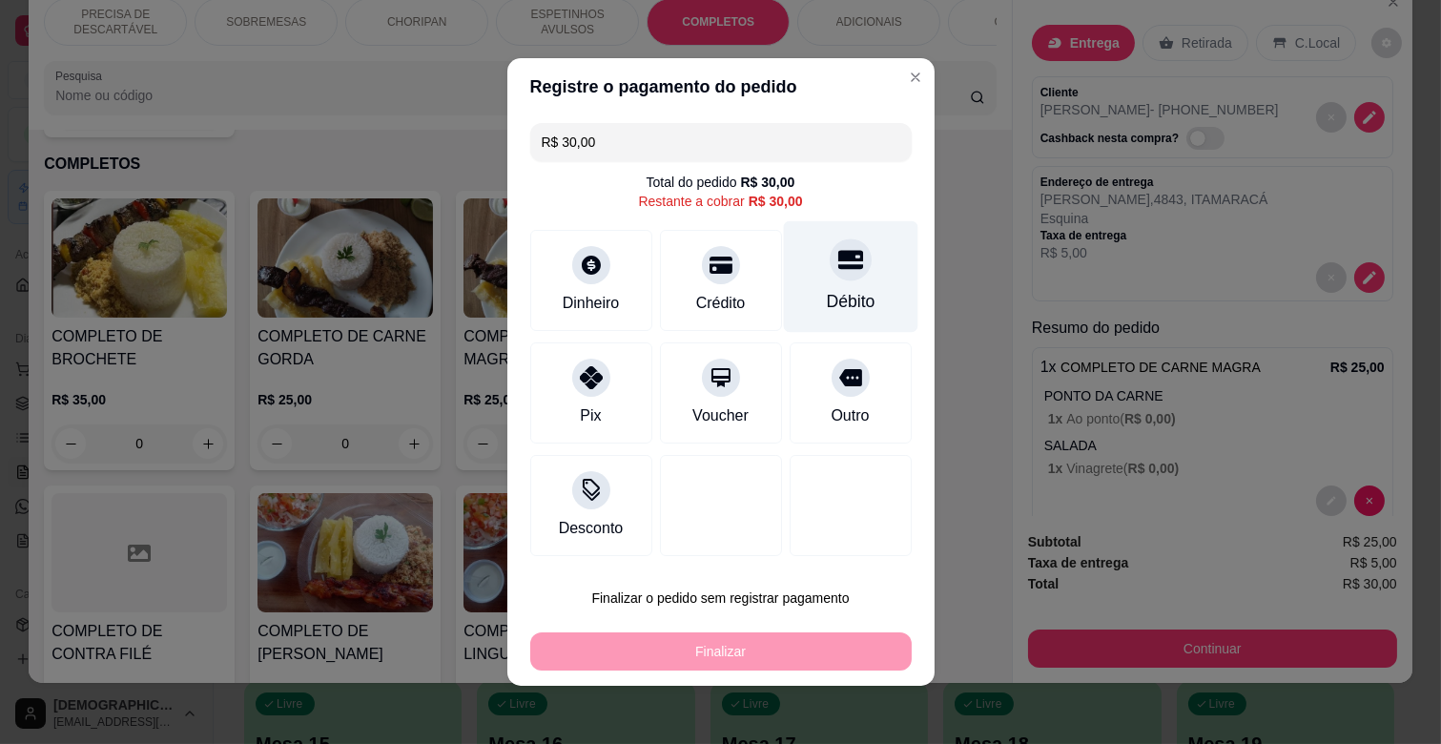
click at [851, 280] on div "Débito" at bounding box center [850, 277] width 134 height 112
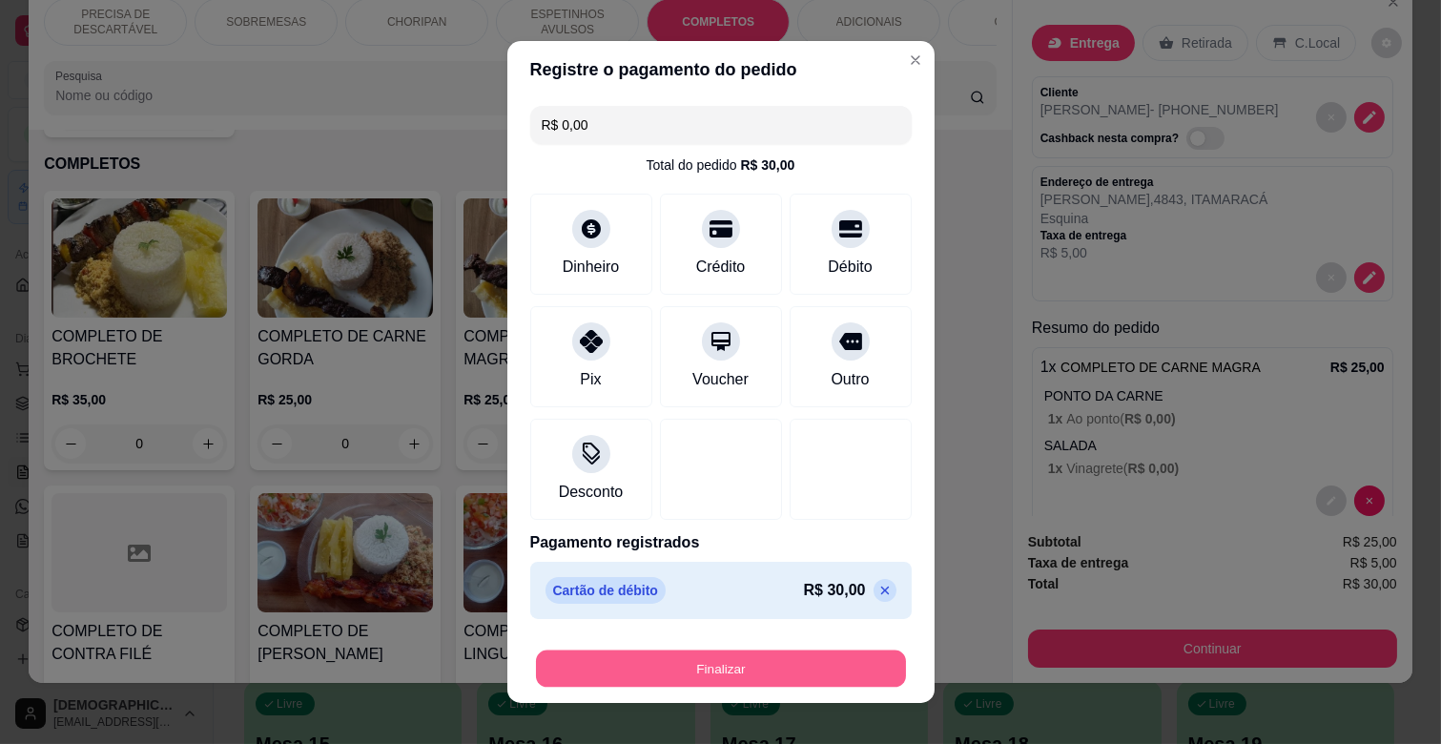
click at [771, 669] on button "Finalizar" at bounding box center [721, 668] width 370 height 37
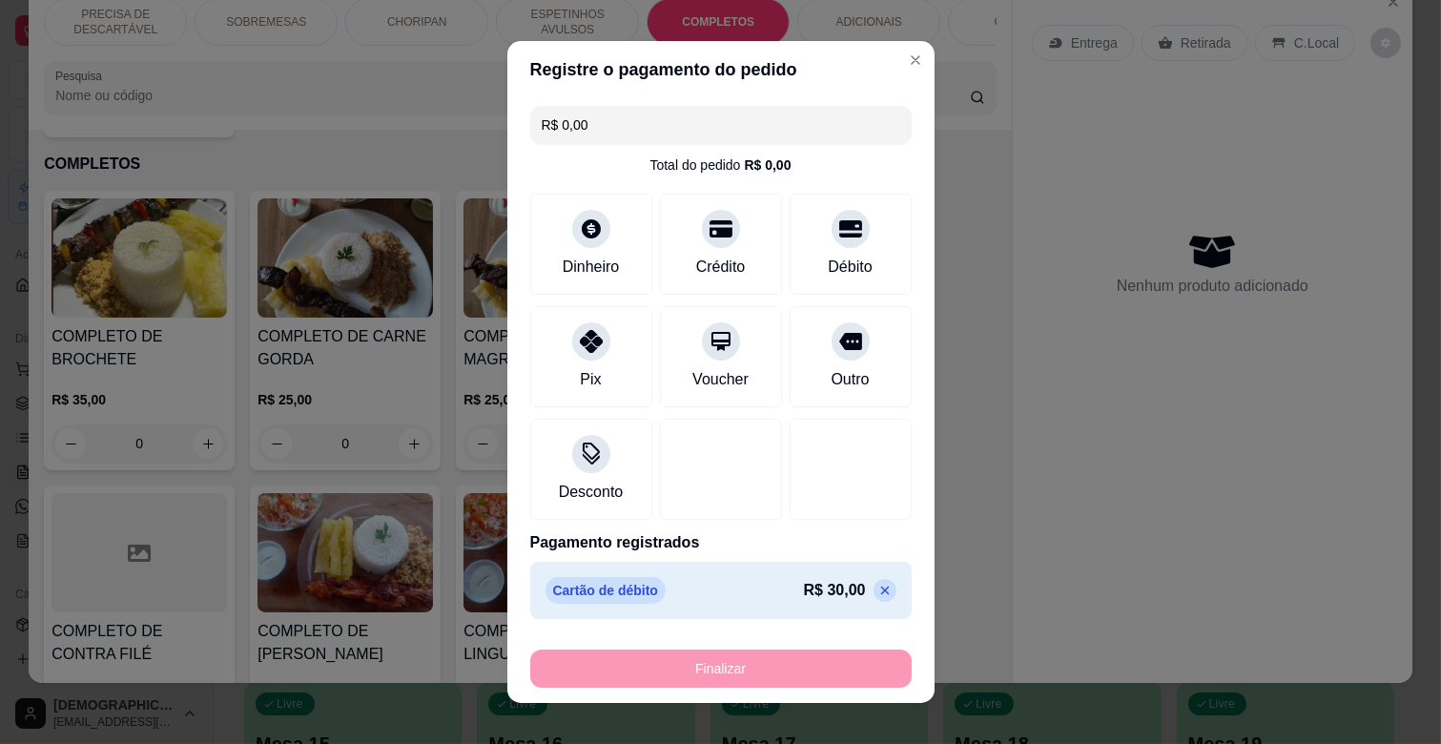
type input "-R$ 30,00"
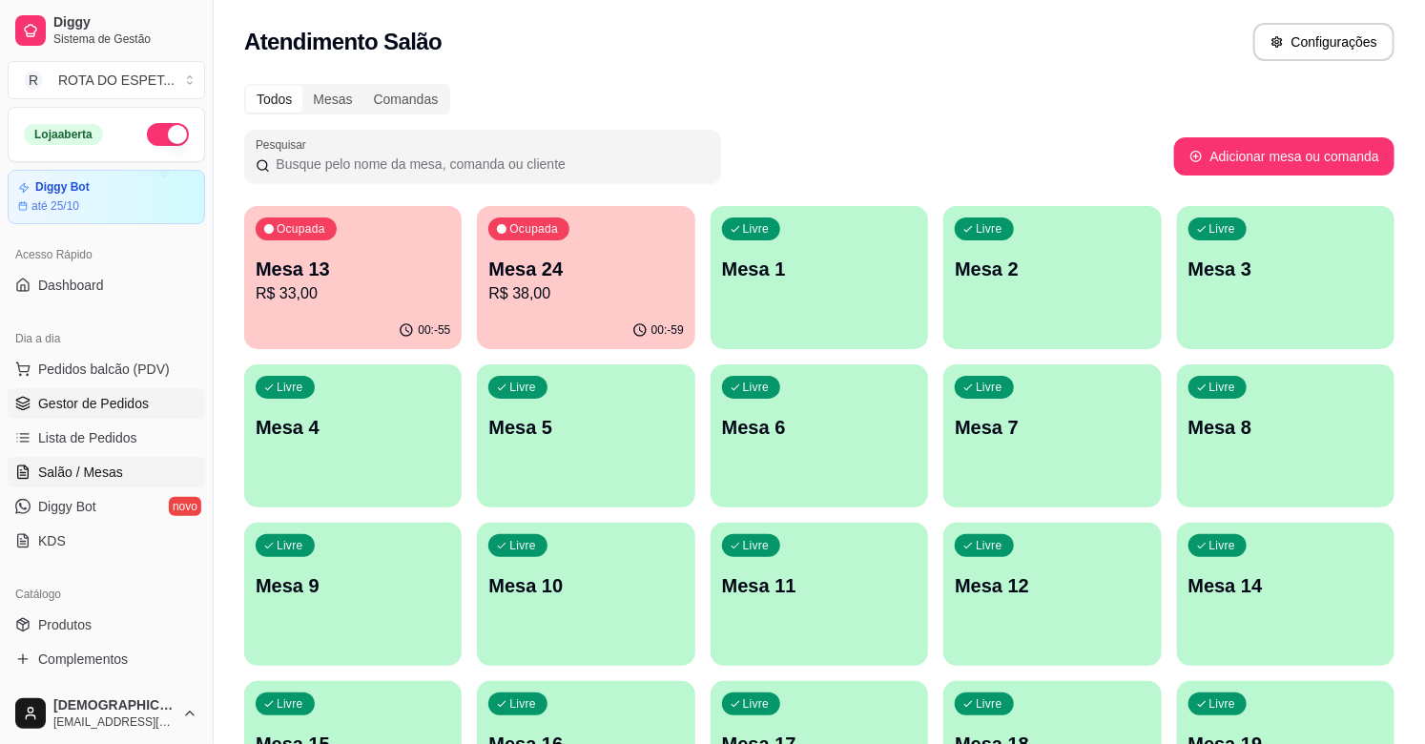
click at [114, 417] on link "Gestor de Pedidos" at bounding box center [106, 403] width 197 height 31
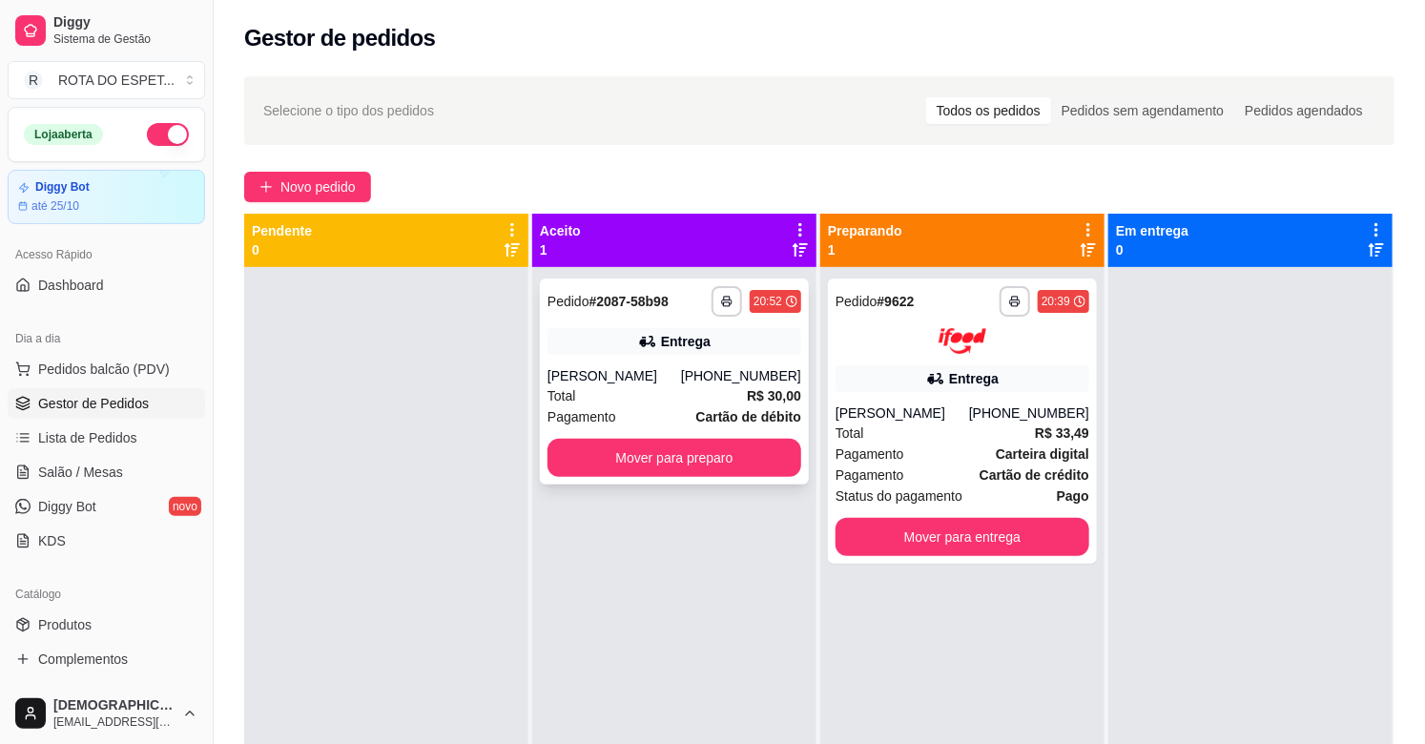
click at [630, 480] on div "**********" at bounding box center [674, 381] width 269 height 206
click at [640, 469] on button "Mover para preparo" at bounding box center [674, 458] width 254 height 38
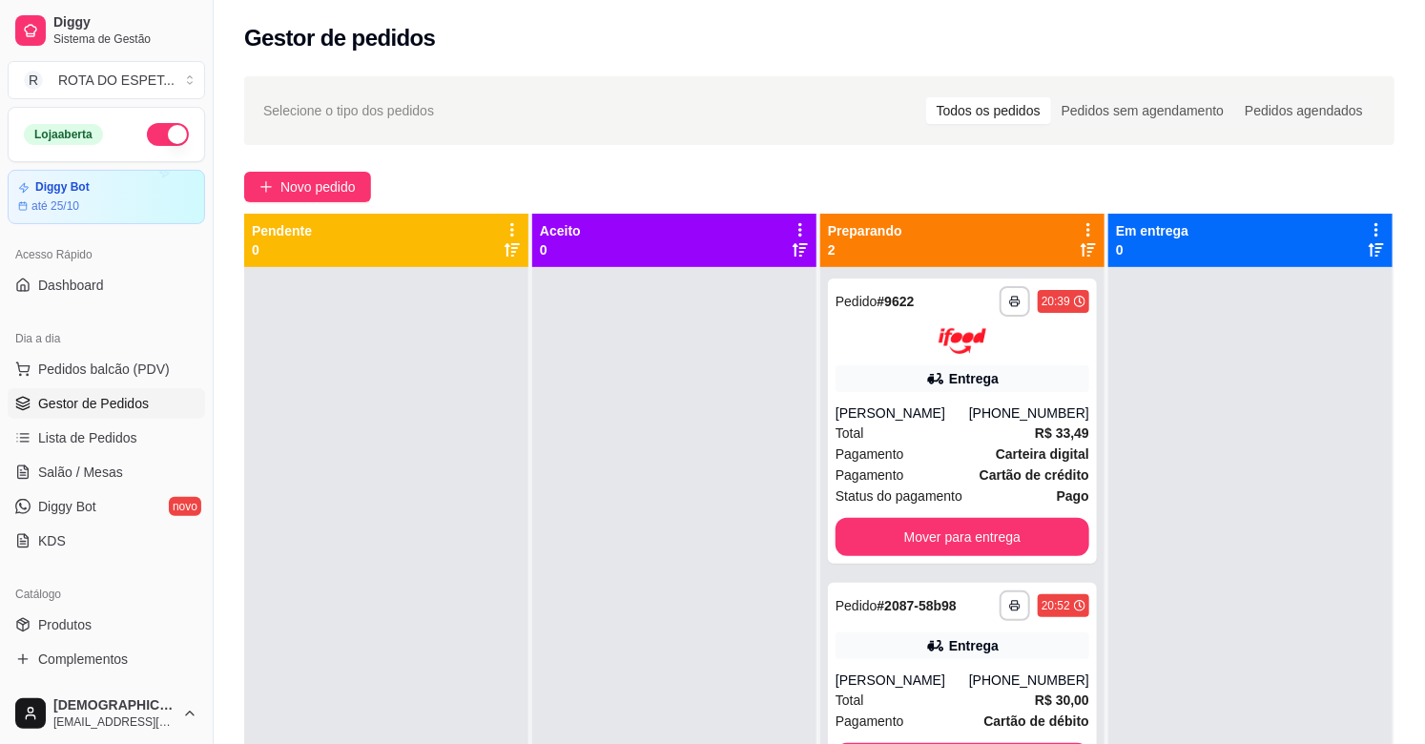
click at [630, 605] on div at bounding box center [674, 639] width 284 height 744
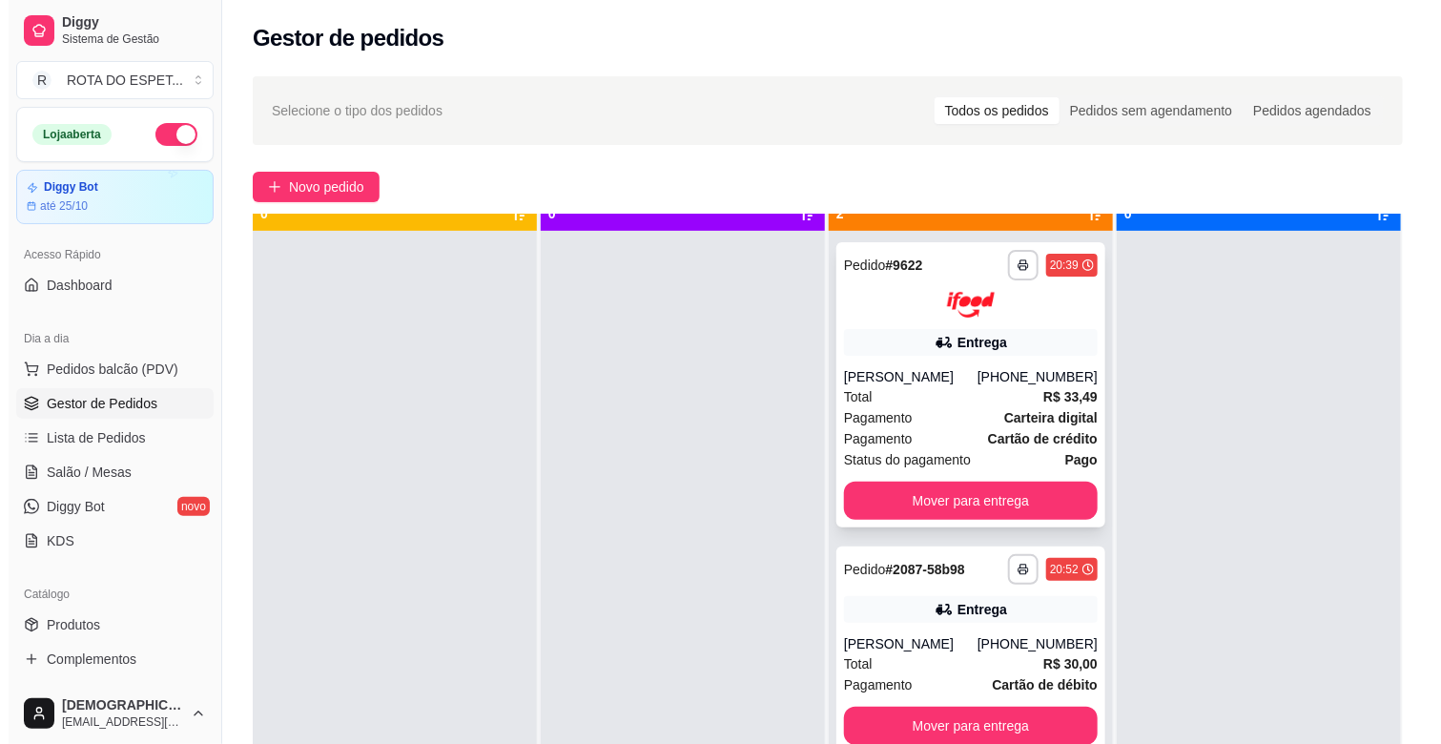
scroll to position [52, 0]
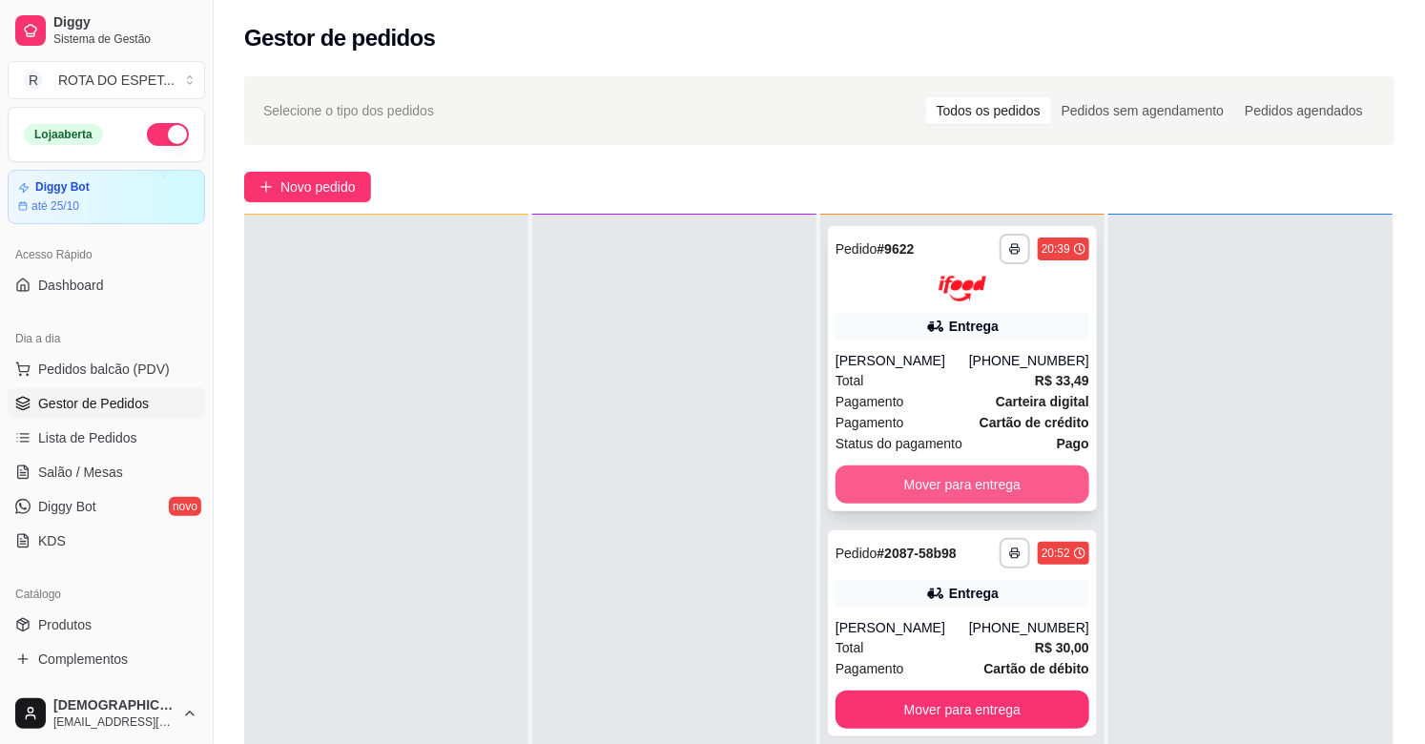
click at [980, 484] on button "Mover para entrega" at bounding box center [962, 484] width 254 height 38
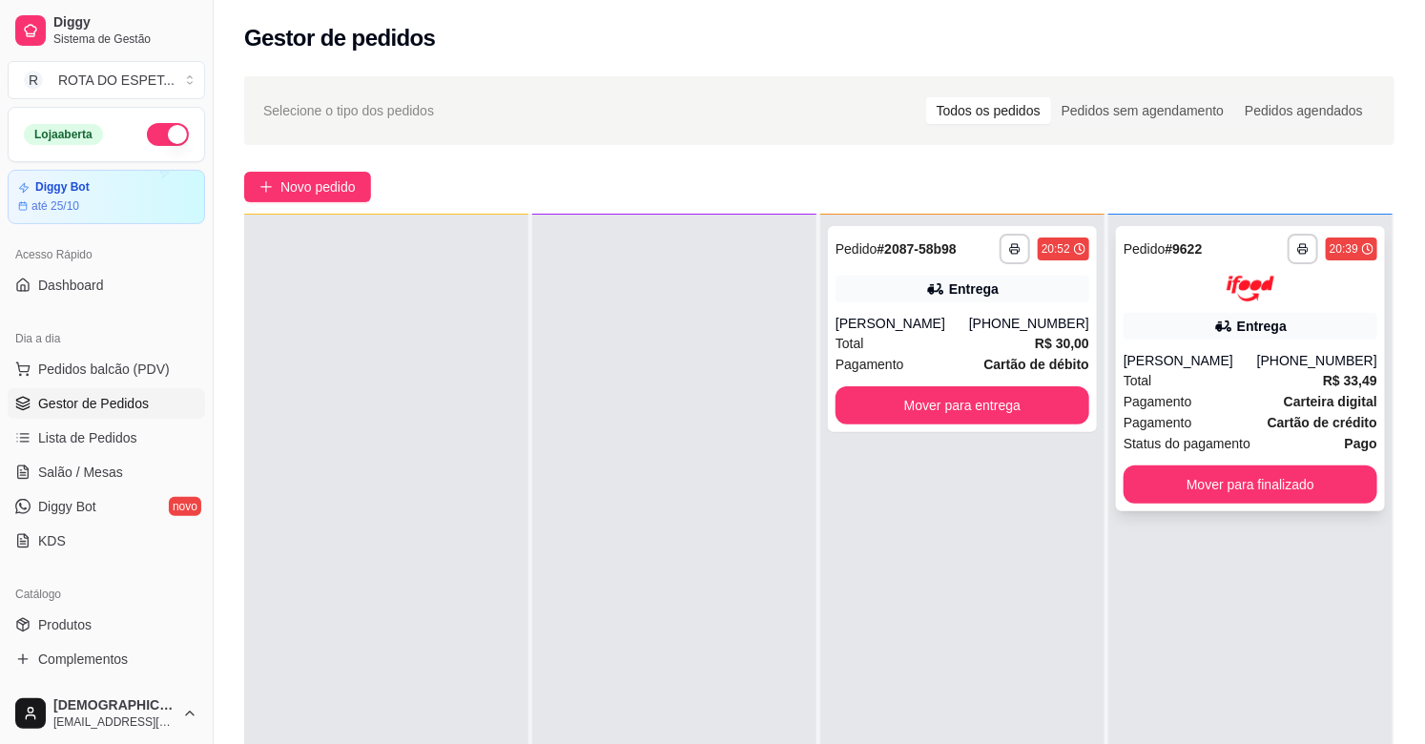
click at [1155, 370] on div "Total R$ 33,49" at bounding box center [1251, 380] width 254 height 21
click at [84, 368] on span "Pedidos balcão (PDV)" at bounding box center [104, 369] width 132 height 19
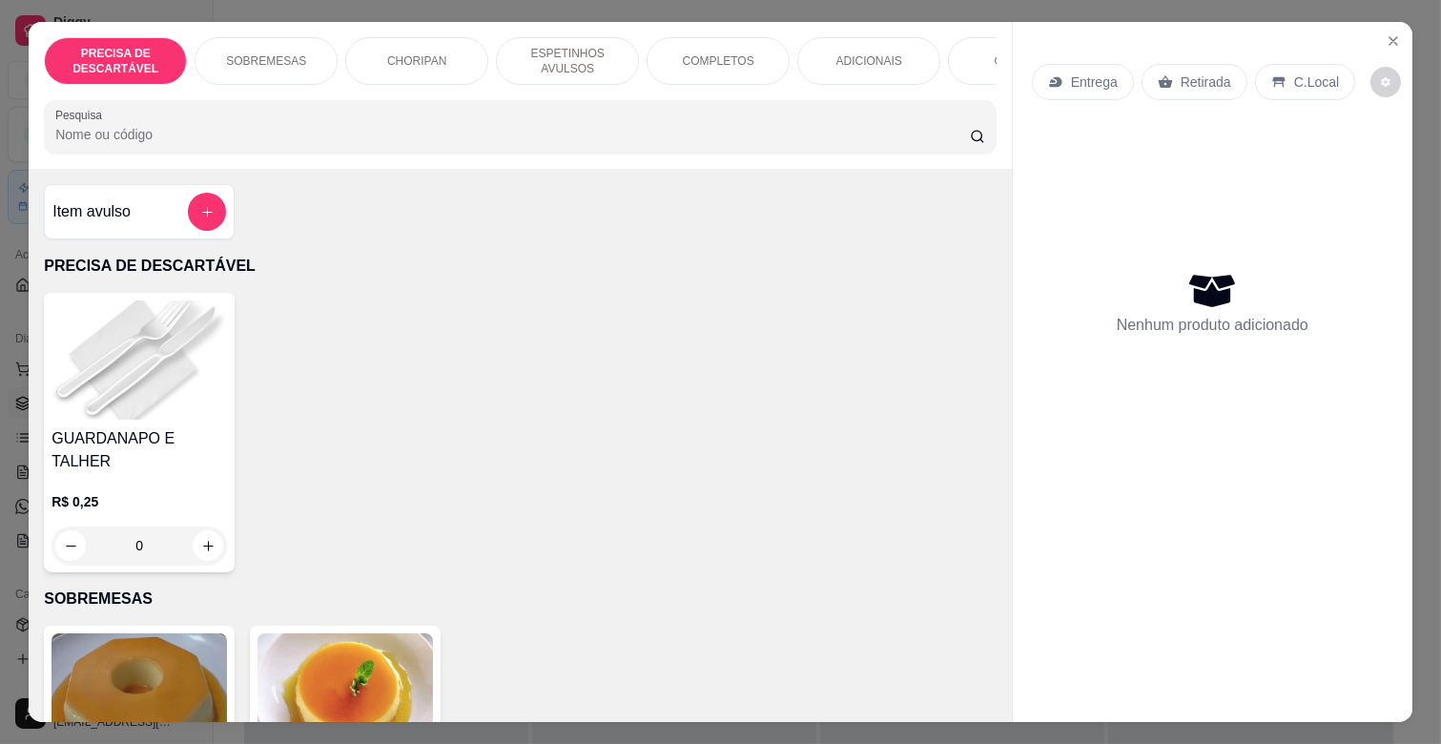
click at [607, 46] on p "ESPETINHOS AVULSOS" at bounding box center [567, 61] width 111 height 31
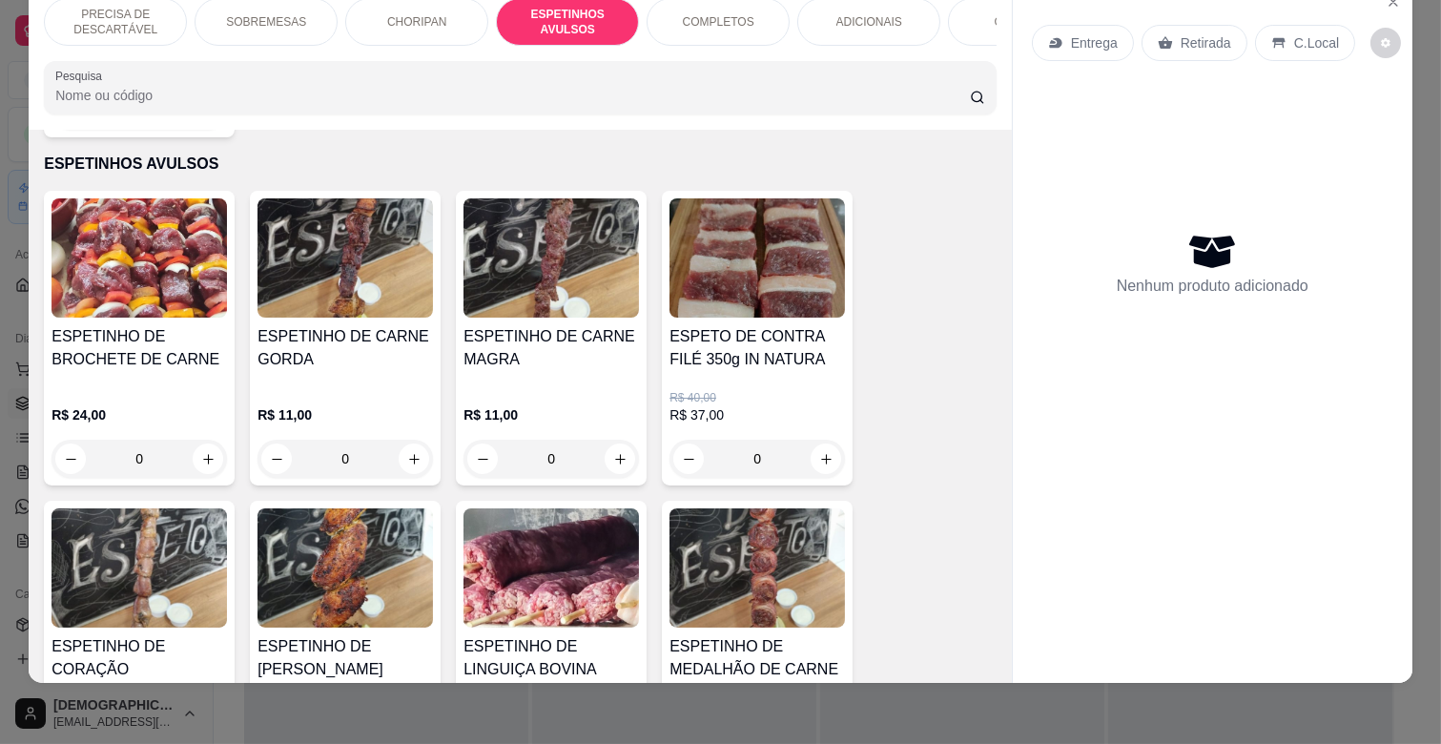
scroll to position [1053, 0]
click at [773, 372] on div "R$ 40,00 R$ 37,00 0" at bounding box center [757, 425] width 175 height 107
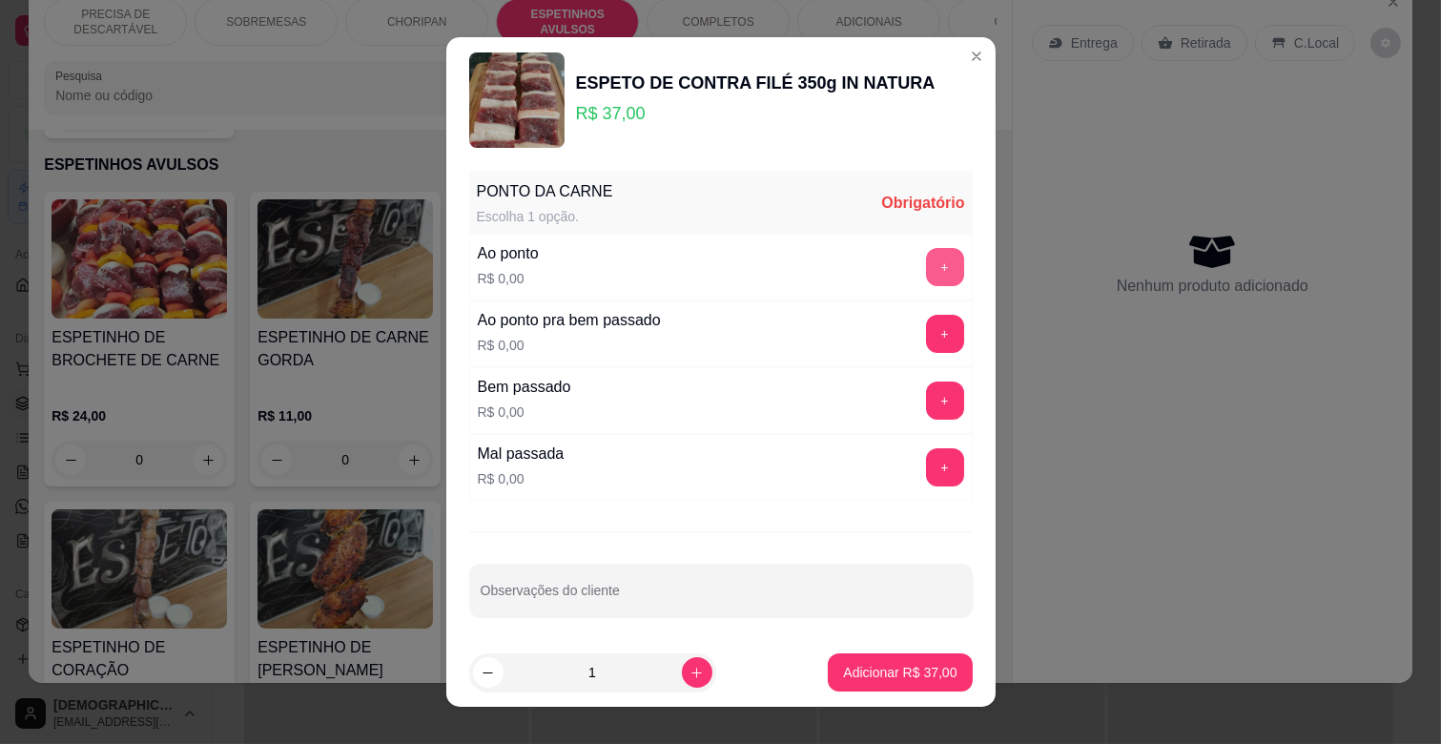
click at [926, 271] on button "+" at bounding box center [945, 267] width 38 height 38
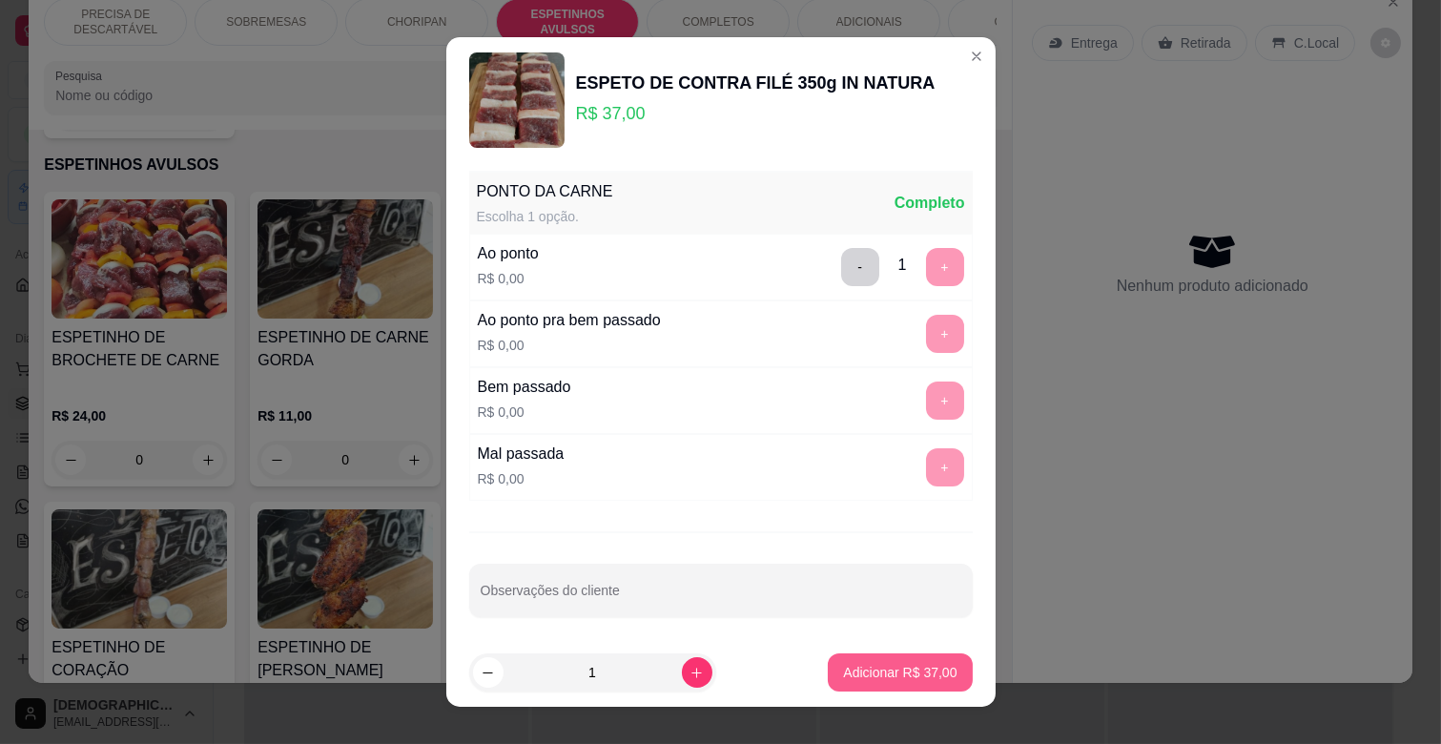
click at [897, 669] on p "Adicionar R$ 37,00" at bounding box center [899, 672] width 113 height 19
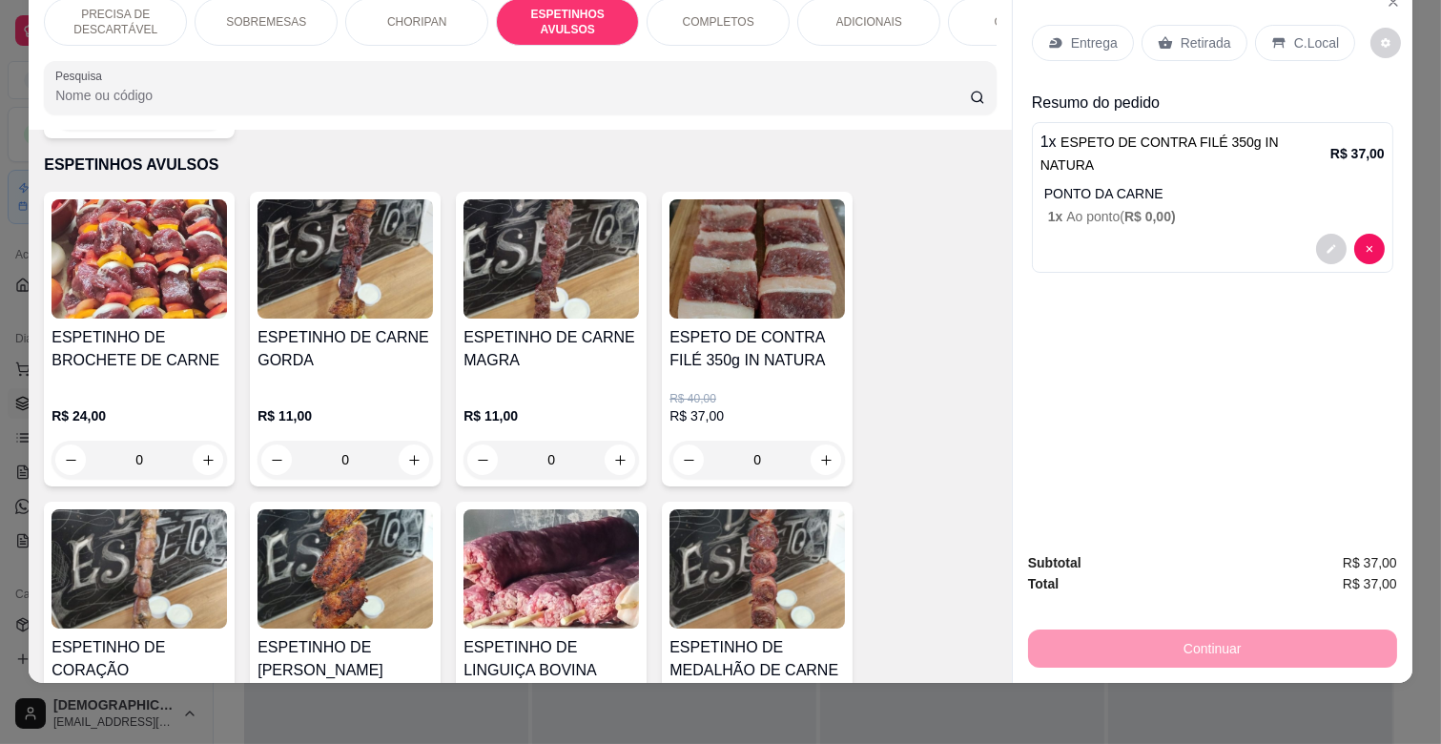
click at [897, 10] on div "ADICIONAIS" at bounding box center [868, 22] width 143 height 48
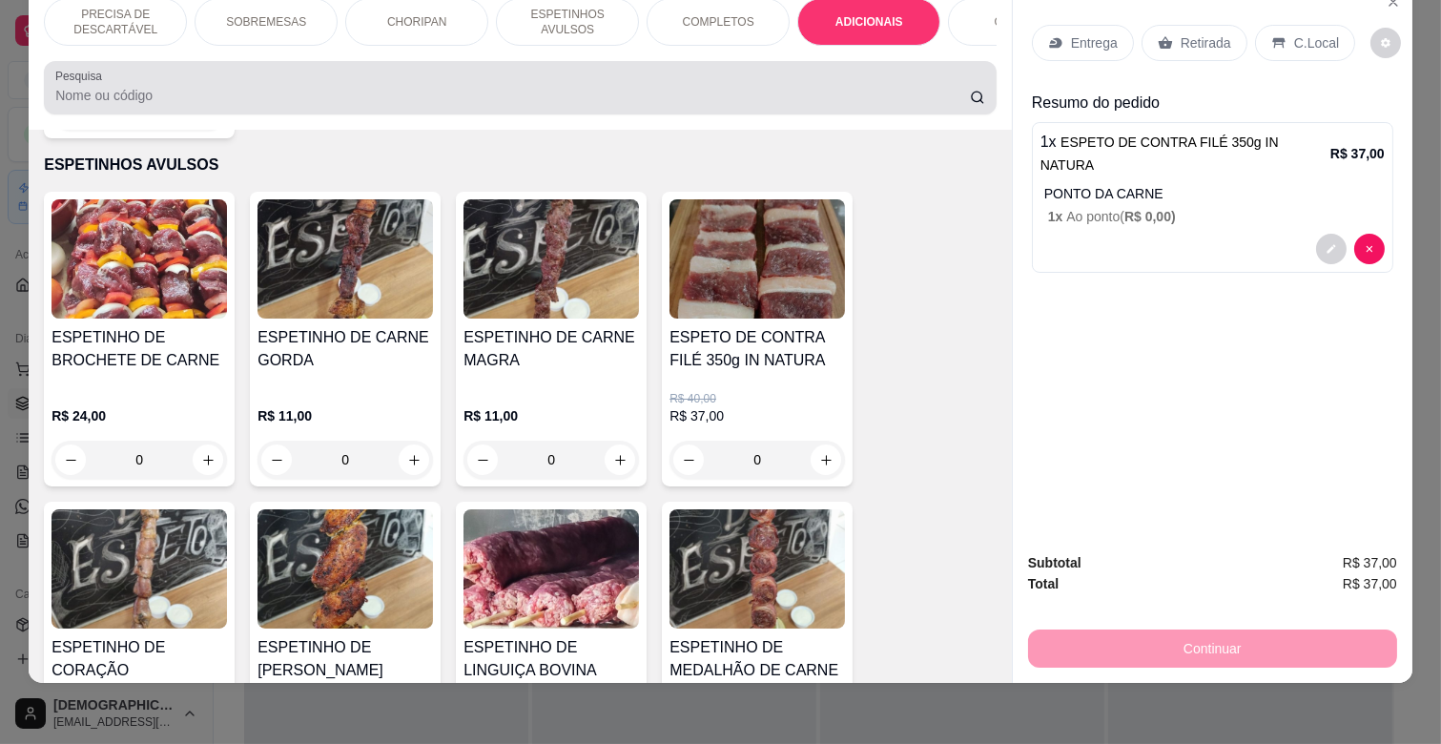
scroll to position [3238, 0]
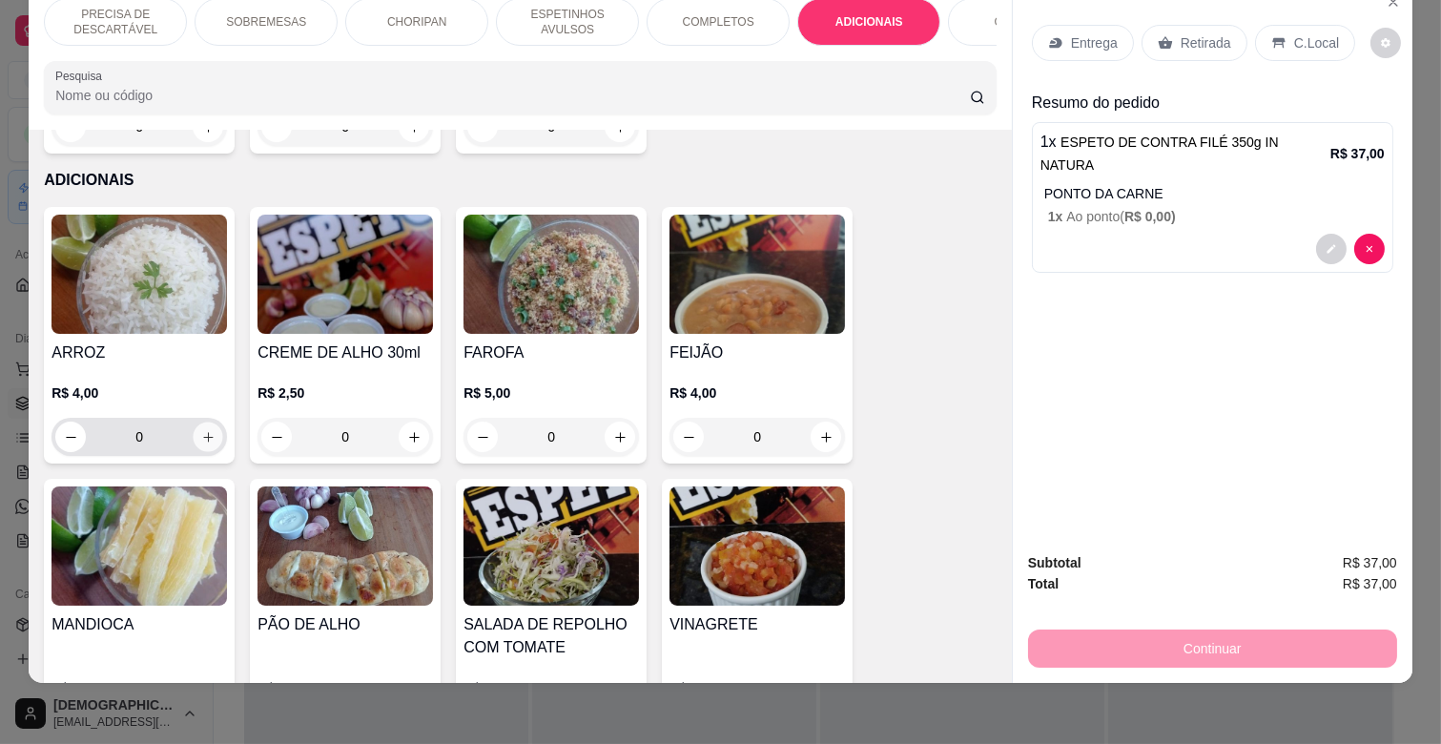
click at [201, 430] on icon "increase-product-quantity" at bounding box center [208, 437] width 14 height 14
type input "2"
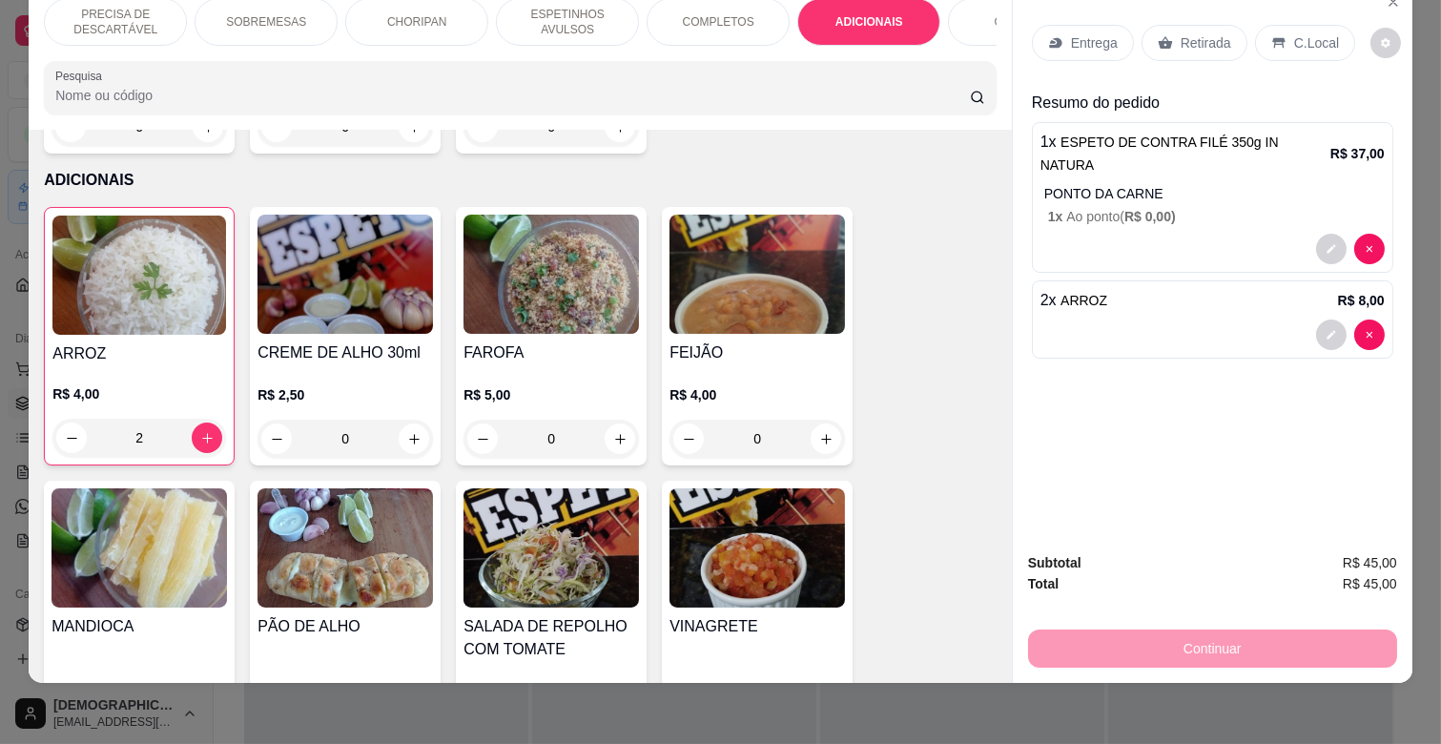
scroll to position [3450, 0]
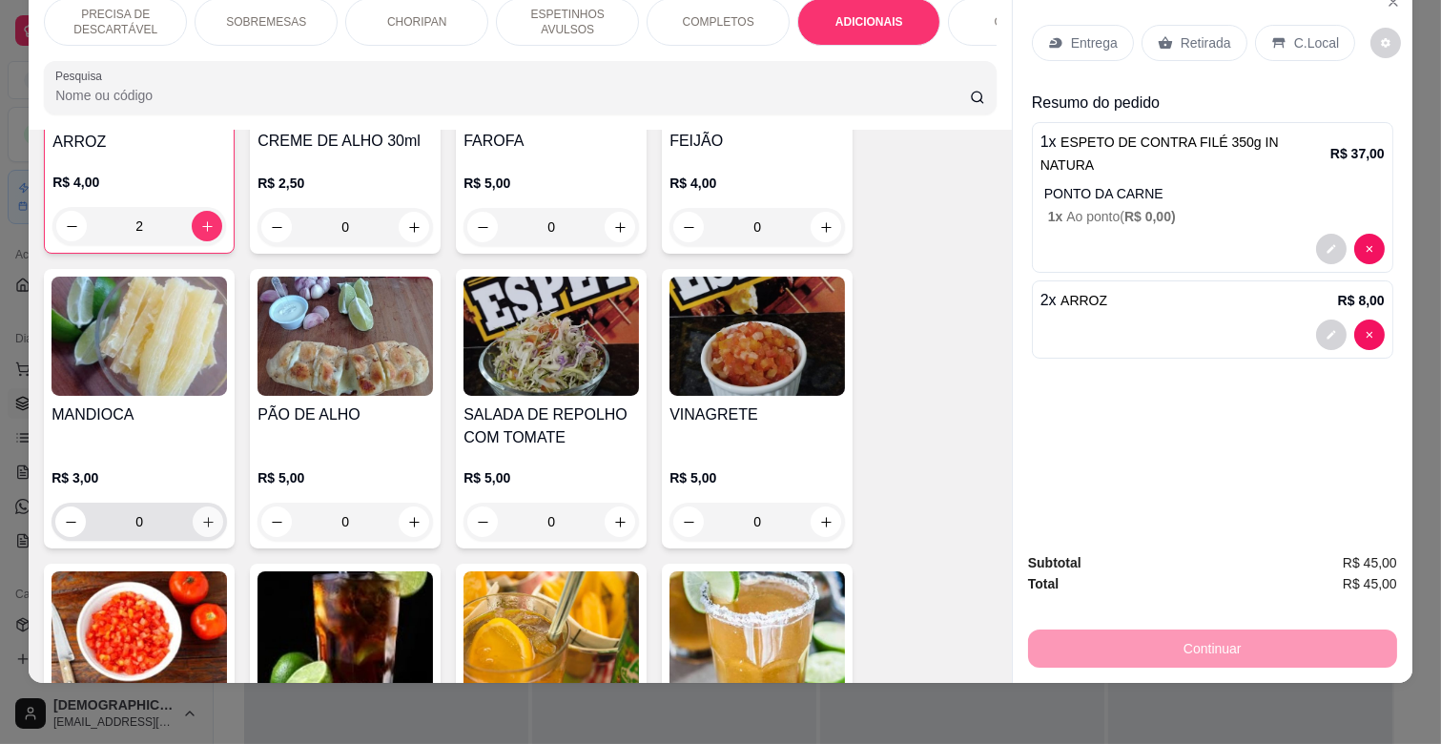
click at [203, 515] on icon "increase-product-quantity" at bounding box center [208, 522] width 14 height 14
type input "1"
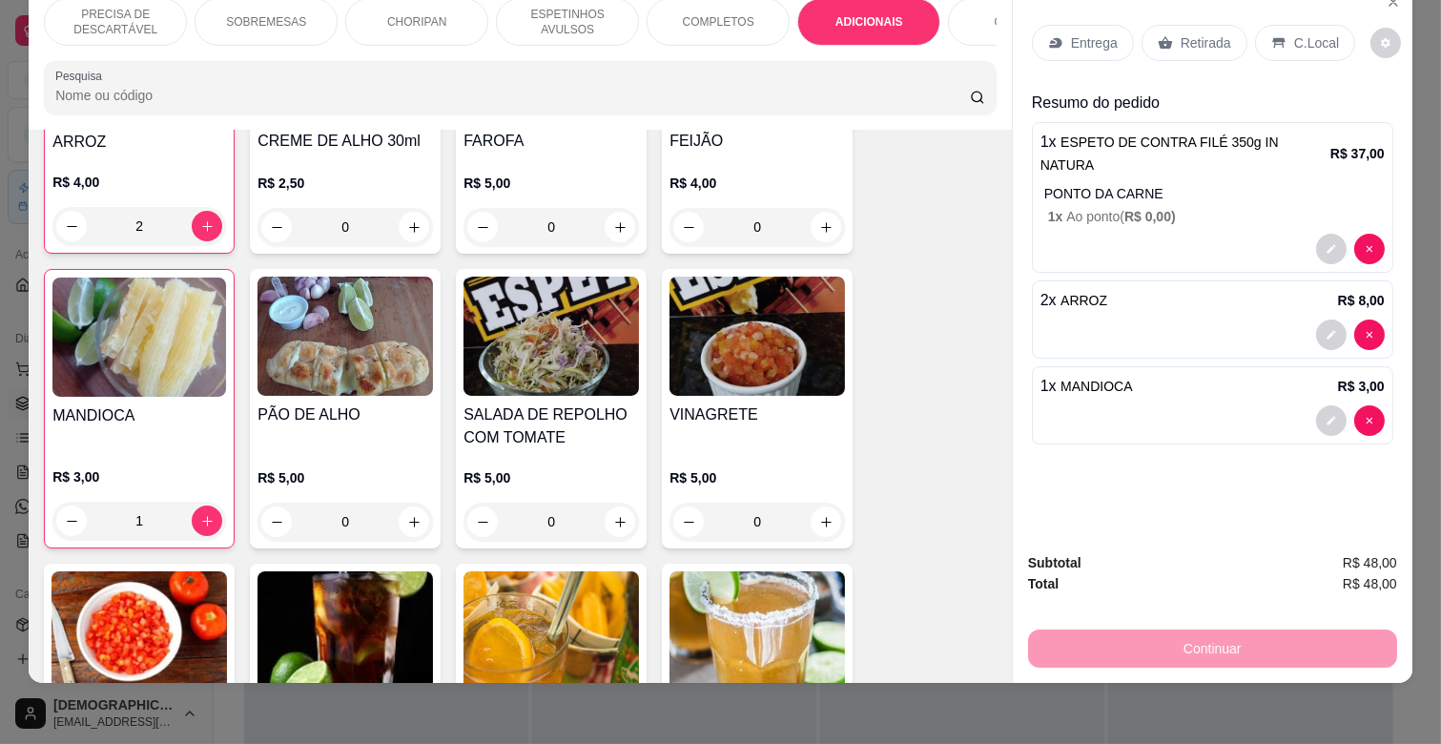
click at [1076, 33] on p "Entrega" at bounding box center [1094, 42] width 47 height 19
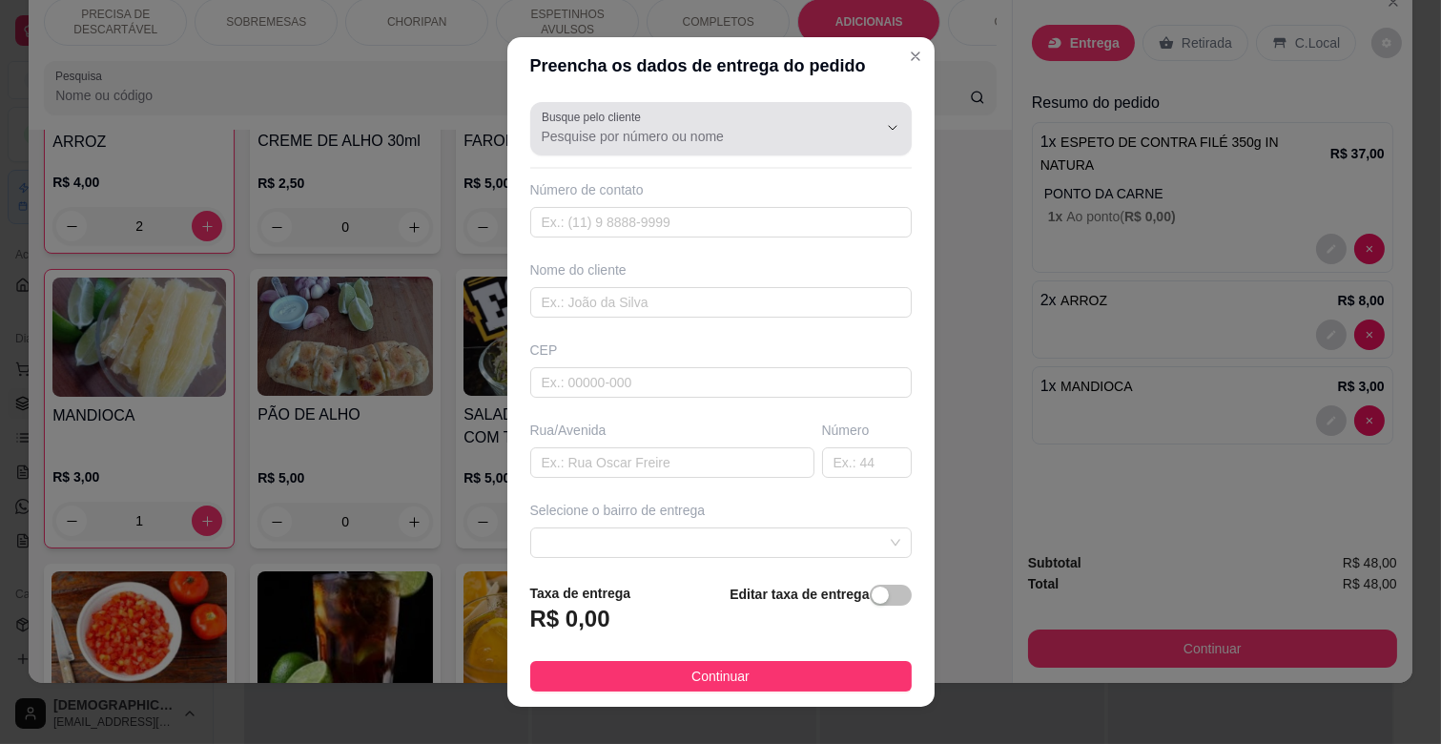
click at [678, 136] on input "Busque pelo cliente" at bounding box center [694, 136] width 305 height 19
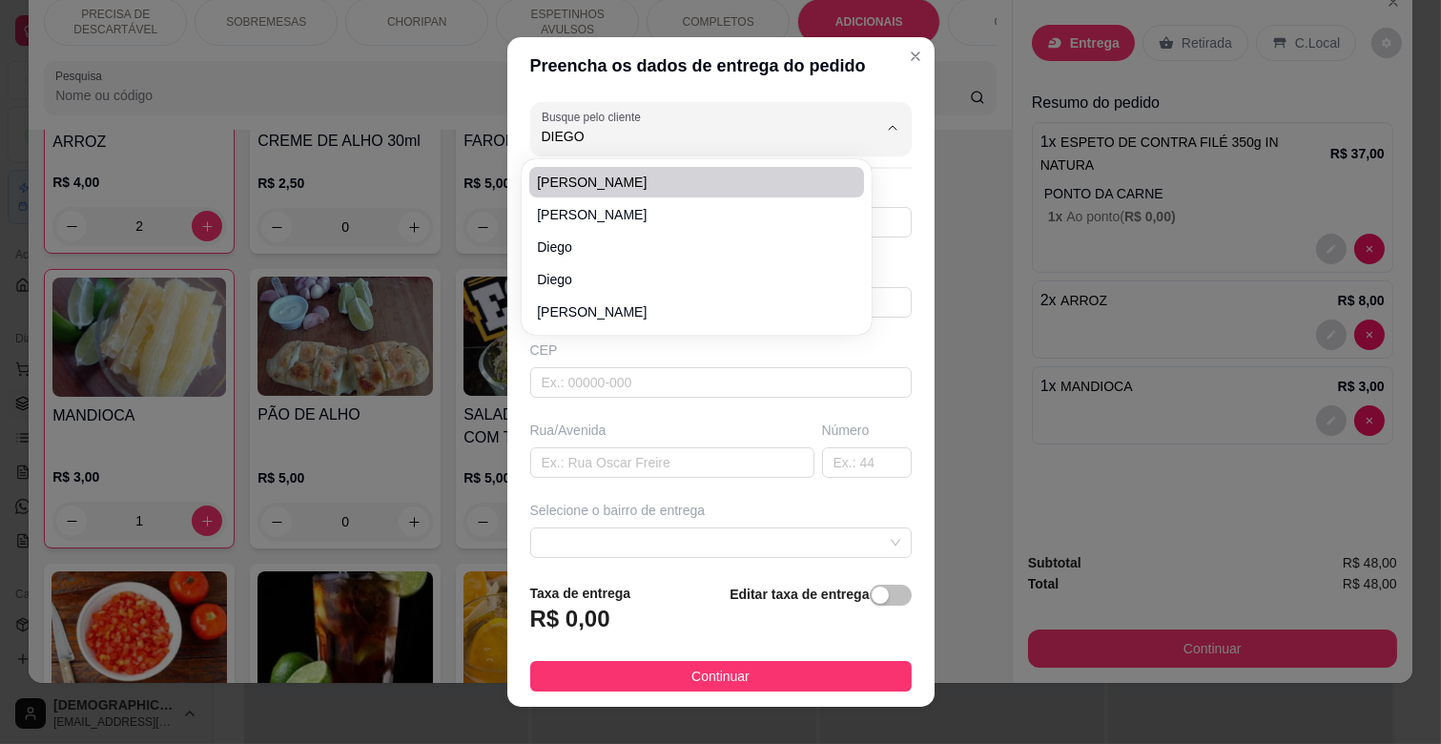
click at [643, 183] on span "[PERSON_NAME]" at bounding box center [687, 182] width 300 height 19
type input "[PERSON_NAME]"
type input "6791235760"
type input "[PERSON_NAME]"
type input "rua [PERSON_NAME]"
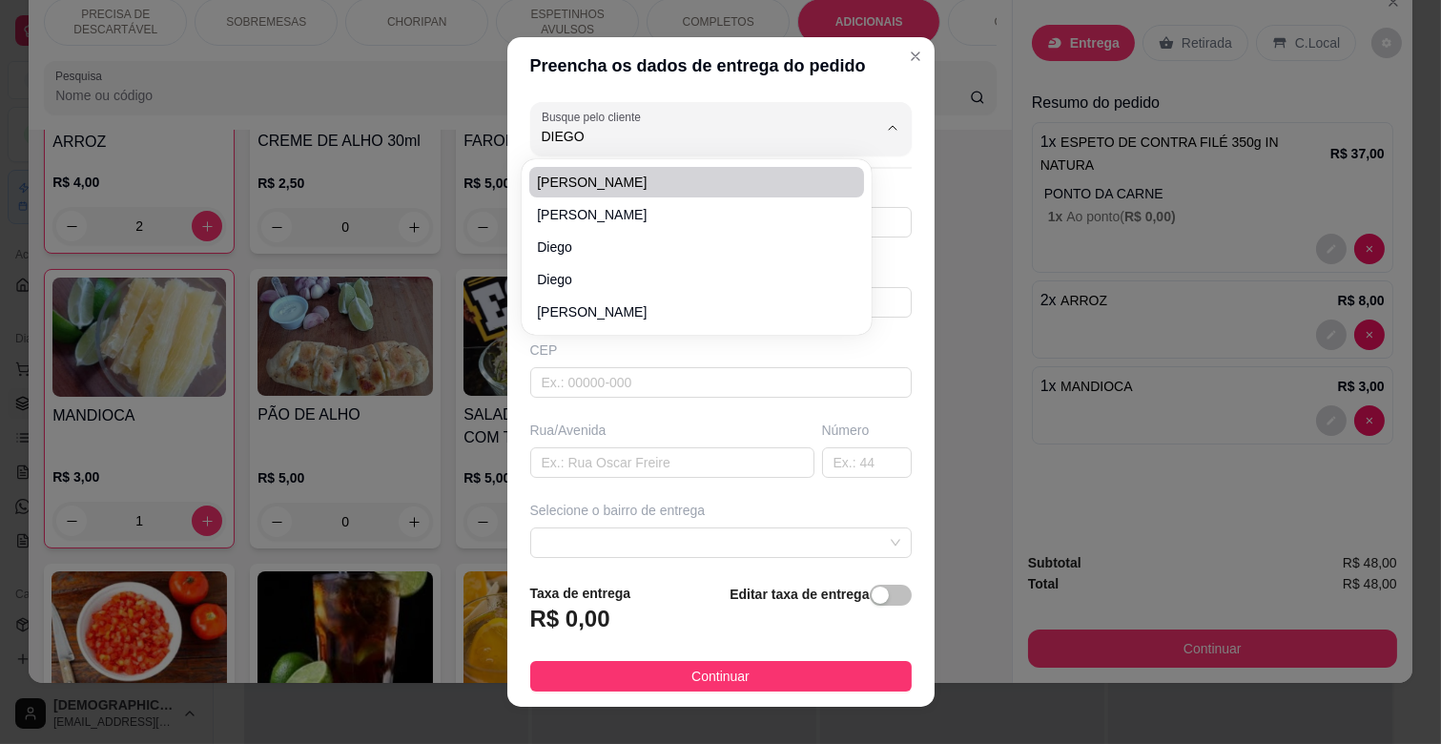
type input "1406"
type input "CAMPO GRANDE"
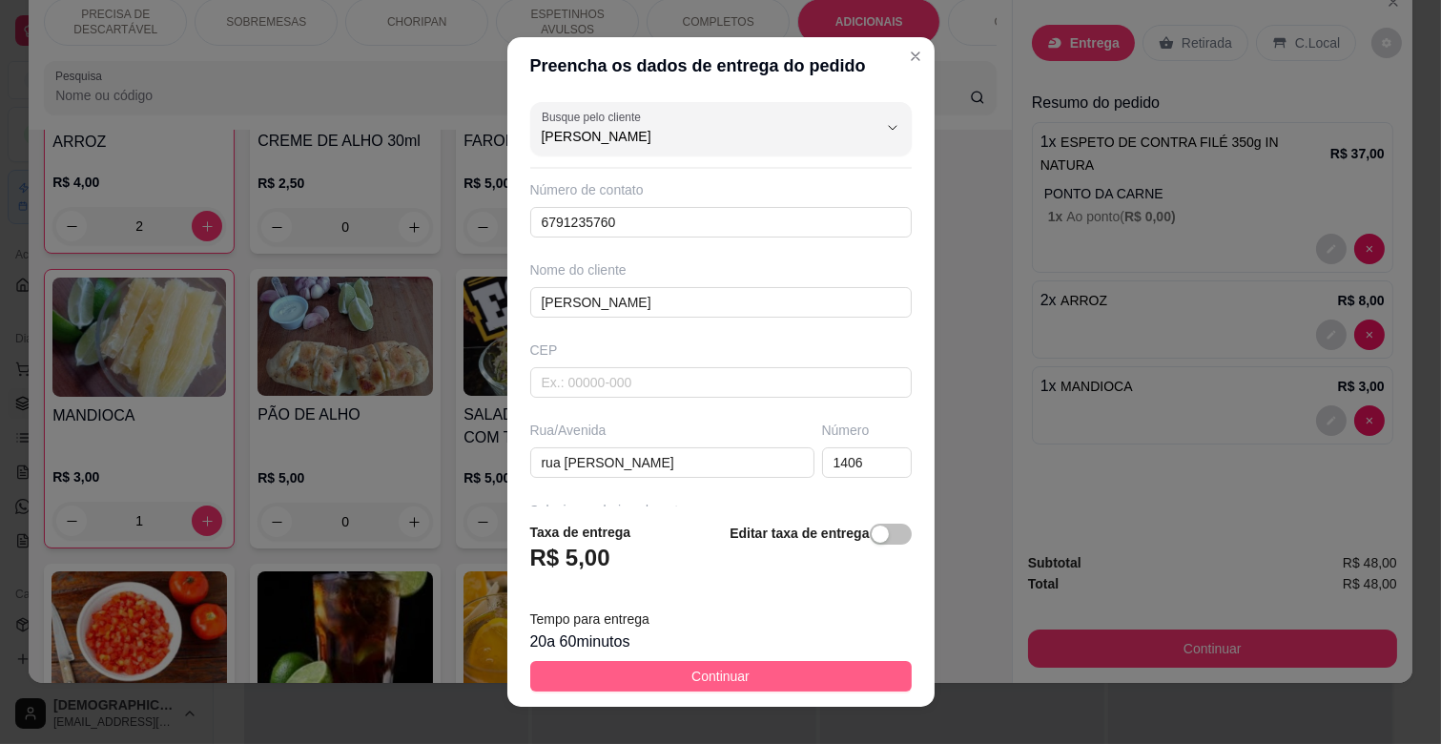
type input "[PERSON_NAME]"
click at [807, 681] on button "Continuar" at bounding box center [721, 676] width 382 height 31
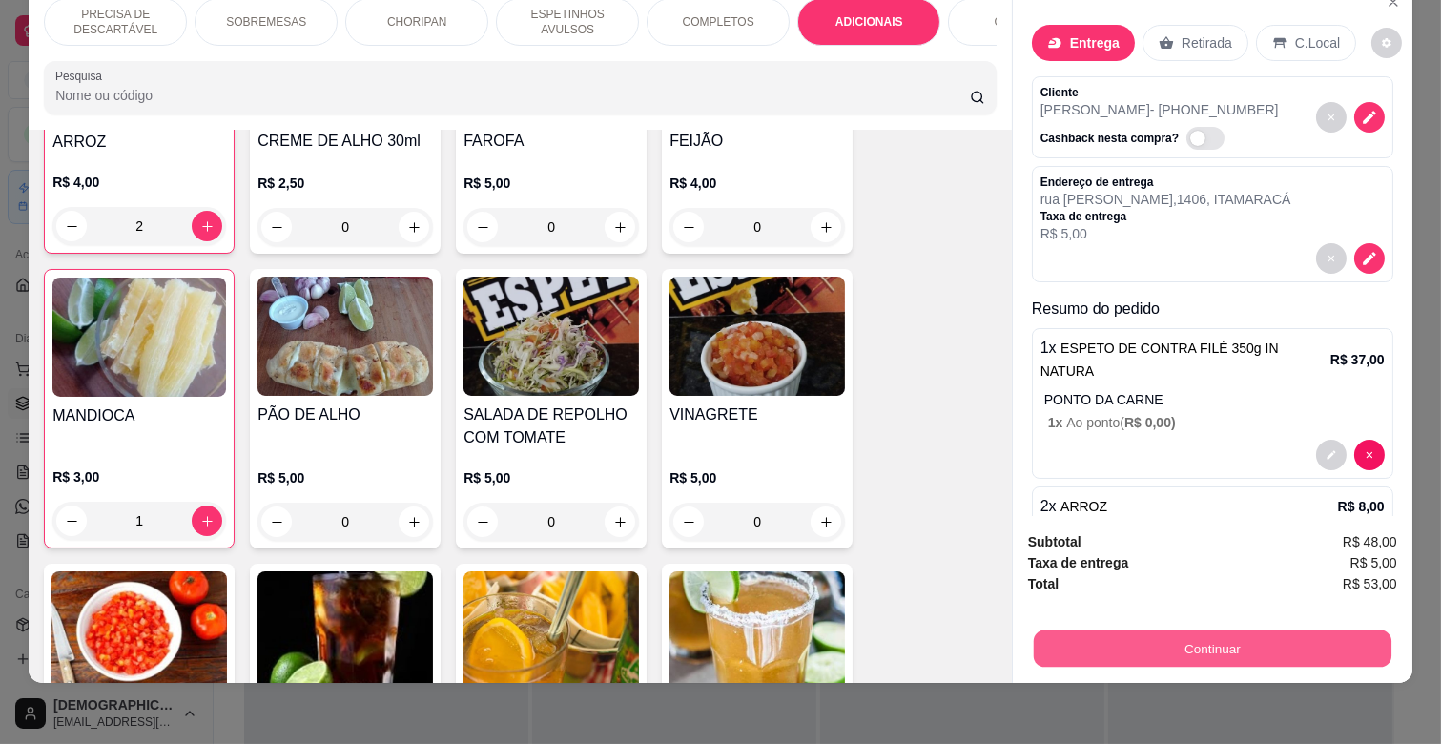
click at [1231, 629] on button "Continuar" at bounding box center [1213, 647] width 358 height 37
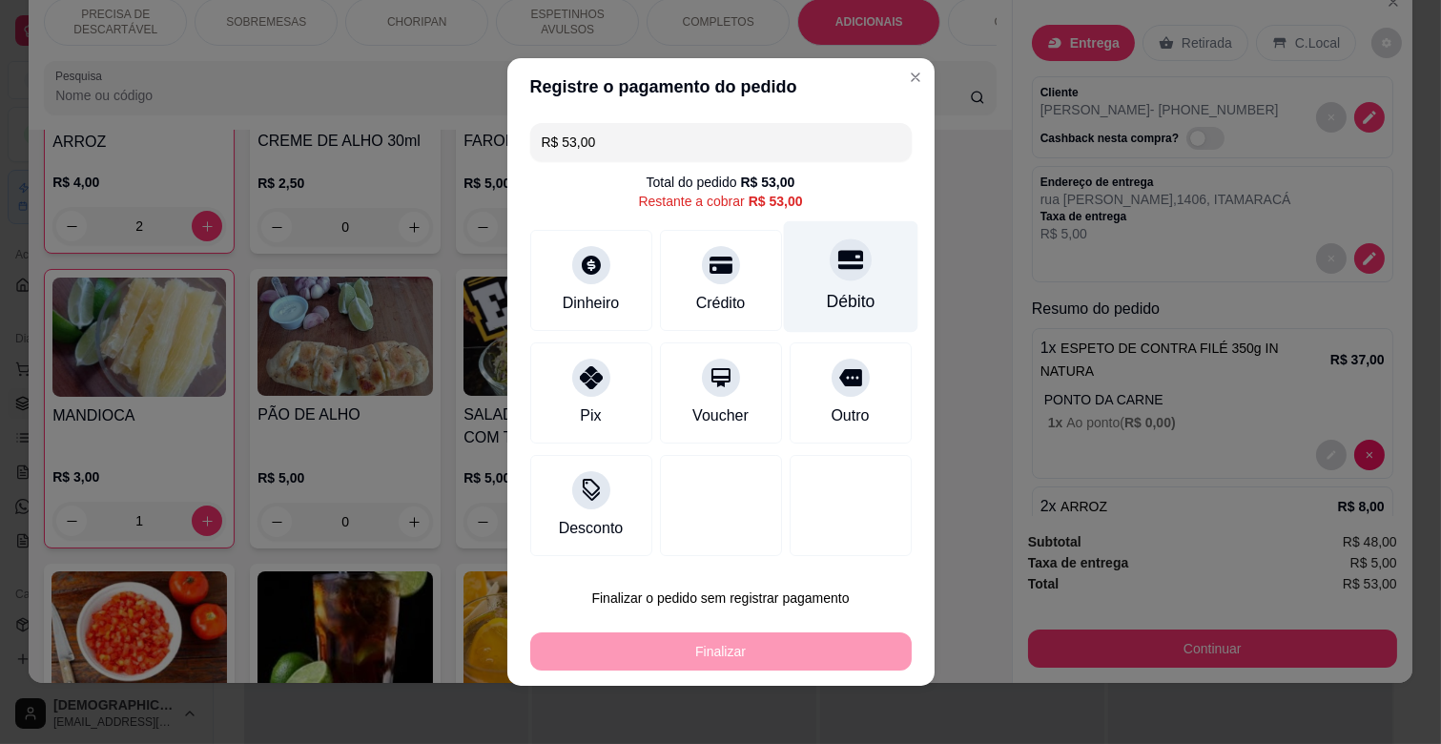
click at [835, 294] on div "Débito" at bounding box center [850, 301] width 49 height 25
type input "R$ 0,00"
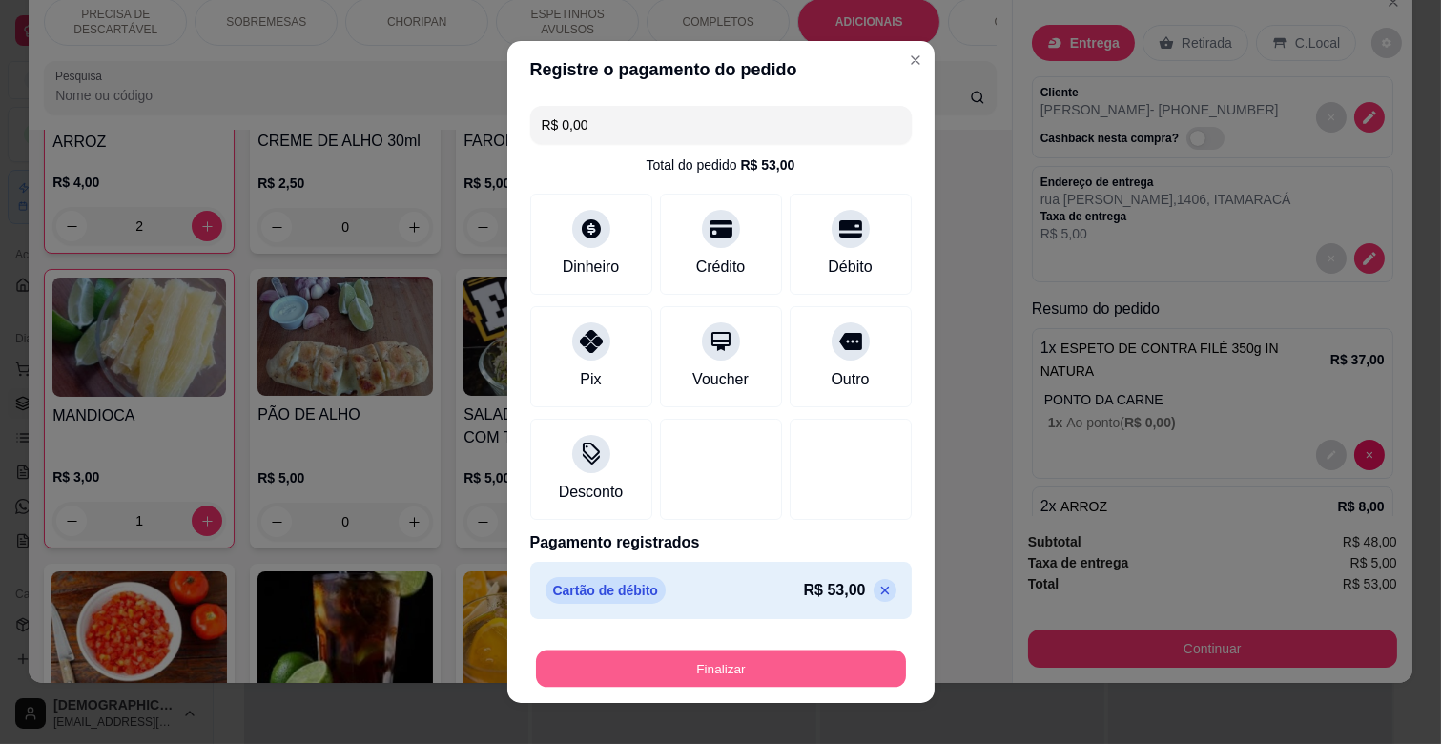
click at [773, 656] on button "Finalizar" at bounding box center [721, 668] width 370 height 37
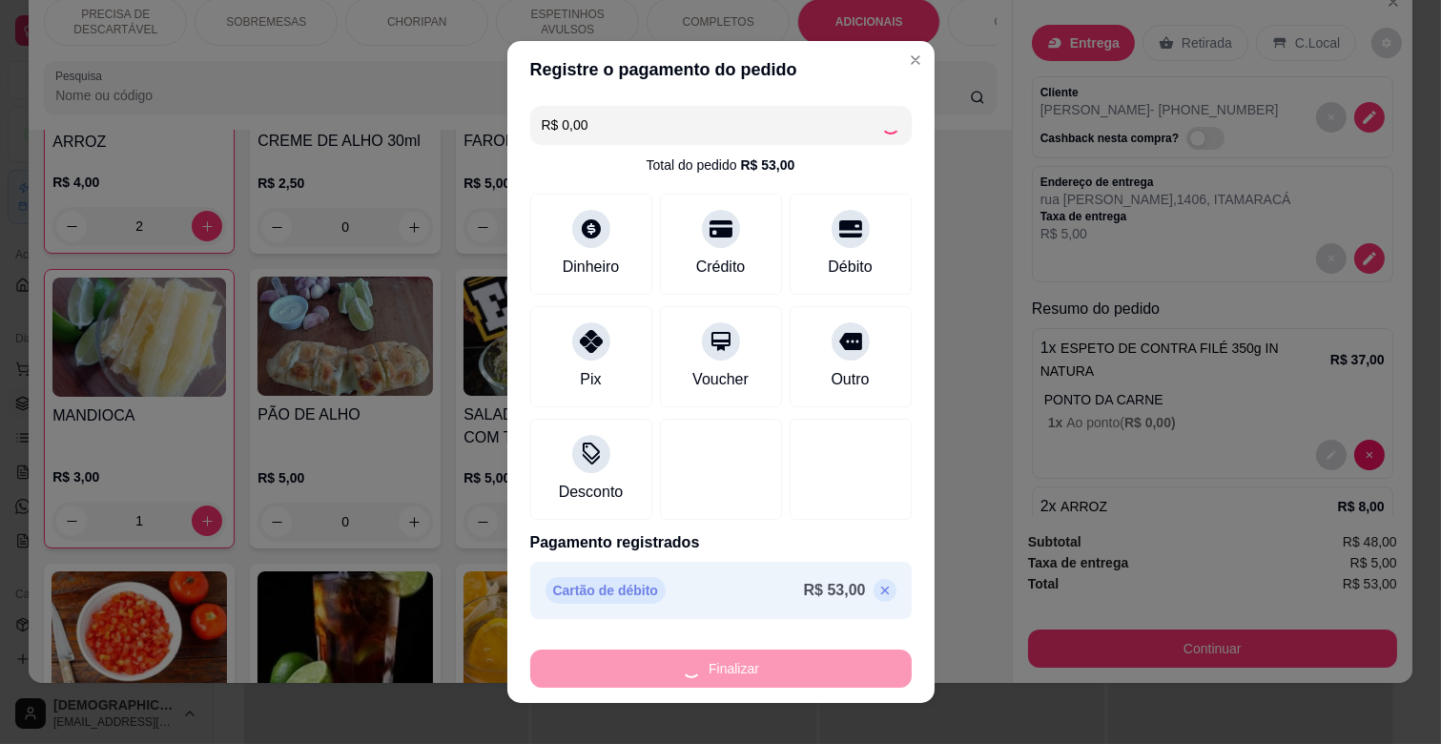
type input "0"
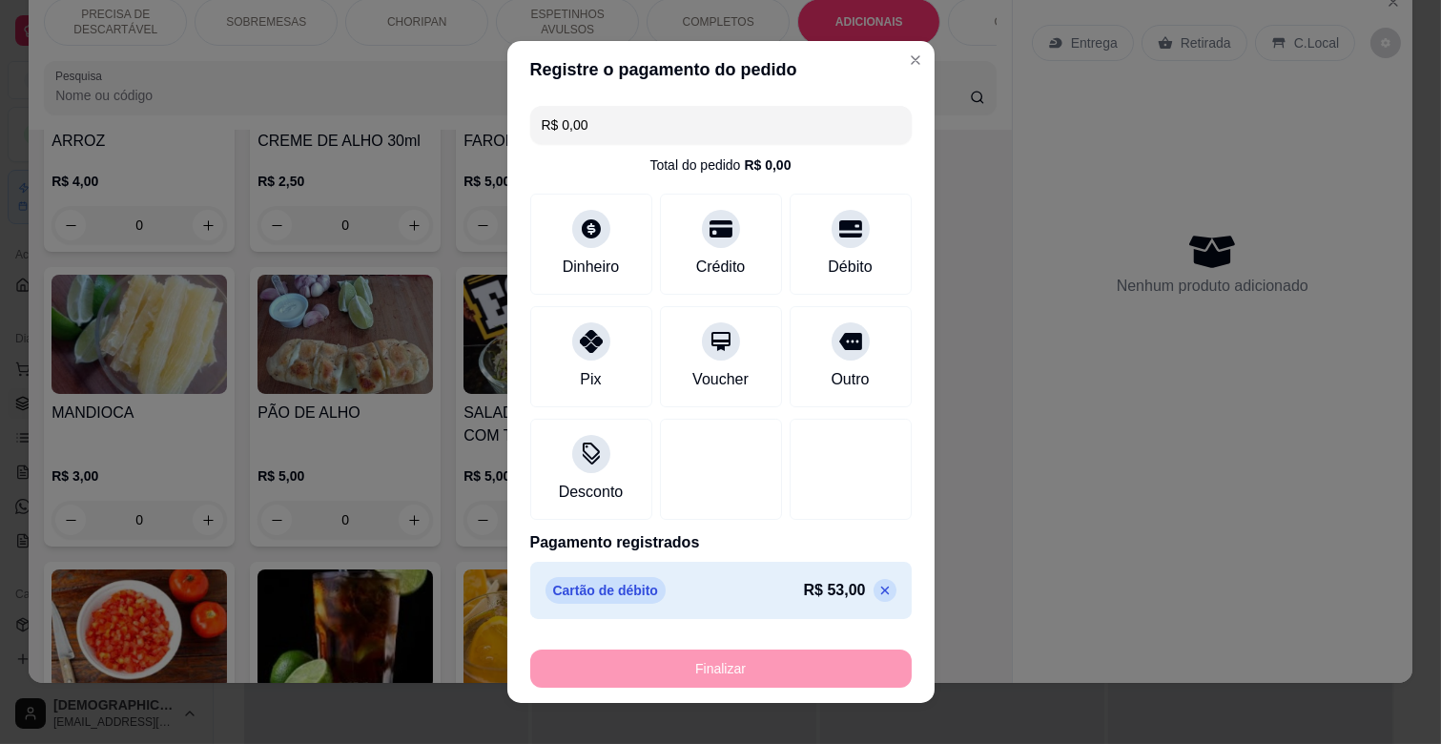
type input "-R$ 53,00"
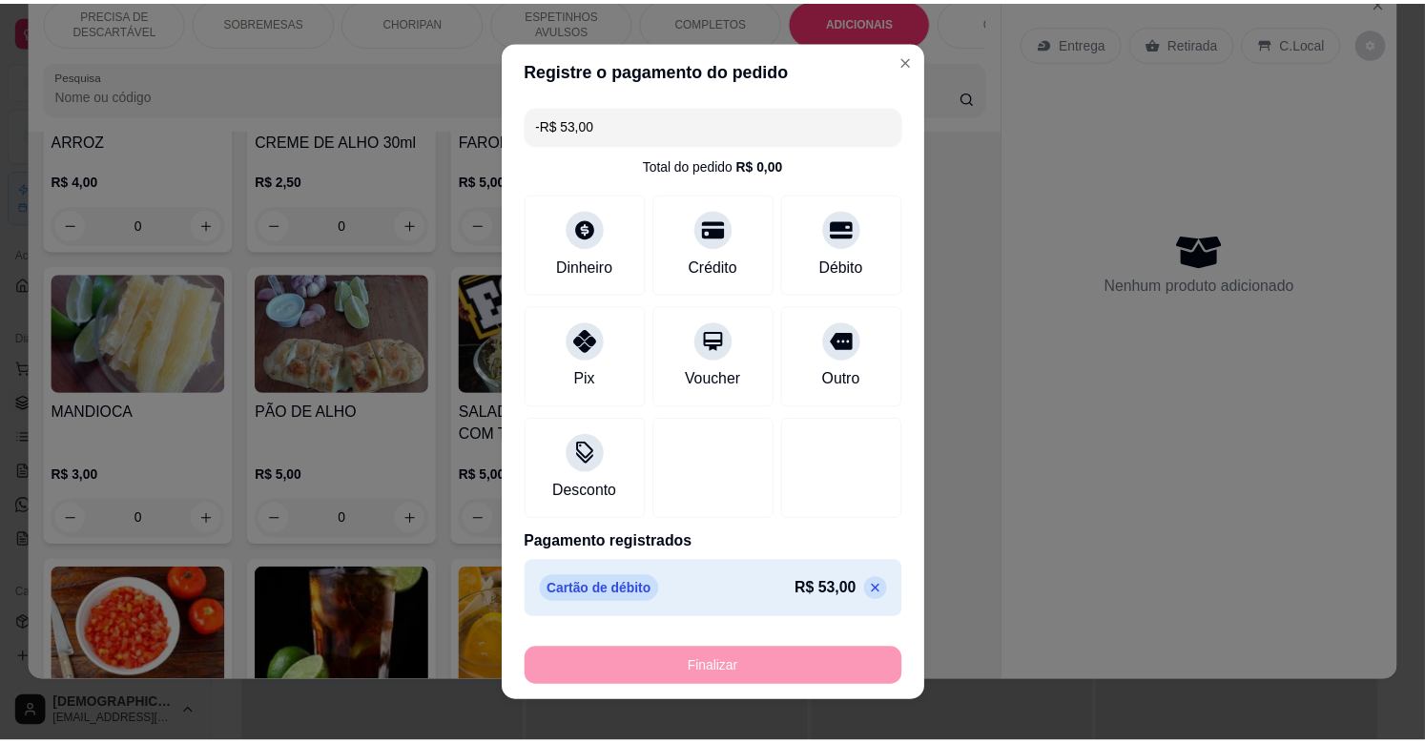
scroll to position [3449, 0]
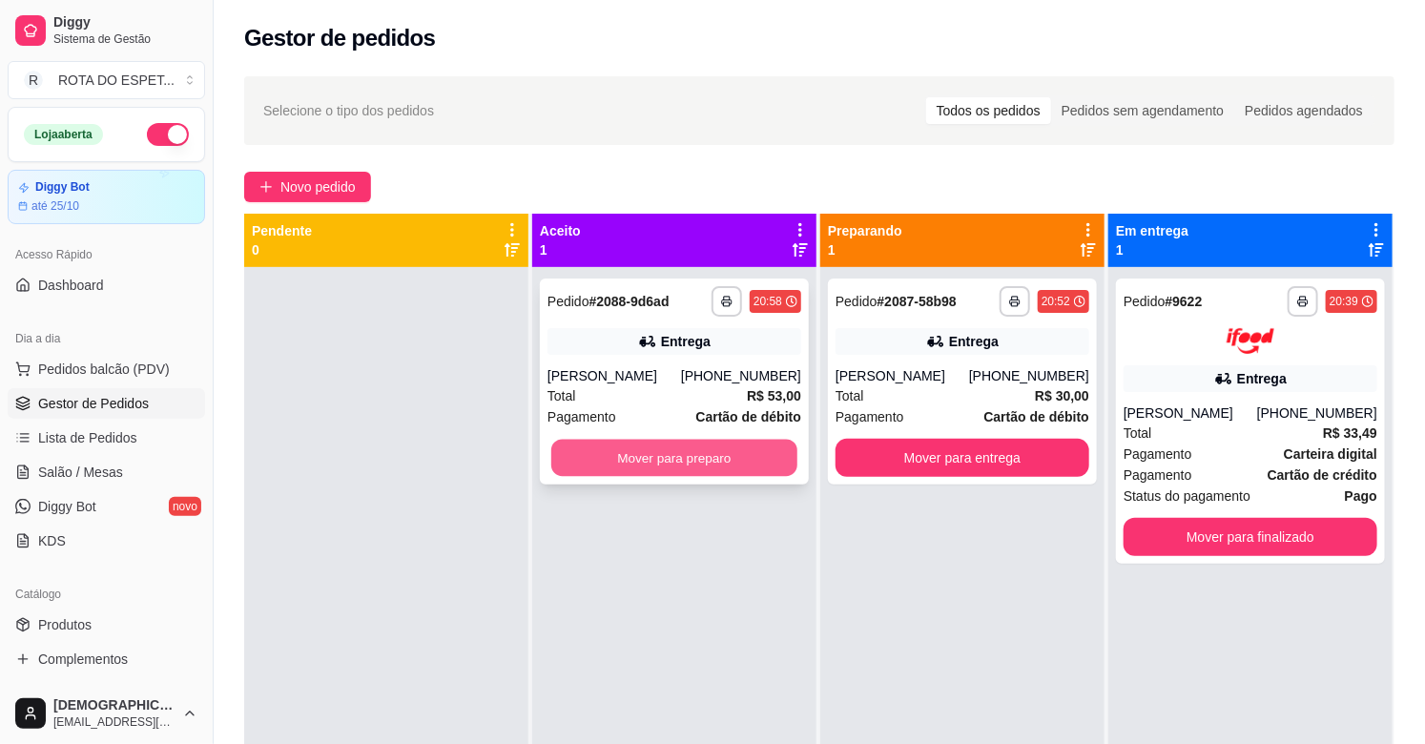
click at [698, 446] on button "Mover para preparo" at bounding box center [674, 458] width 246 height 37
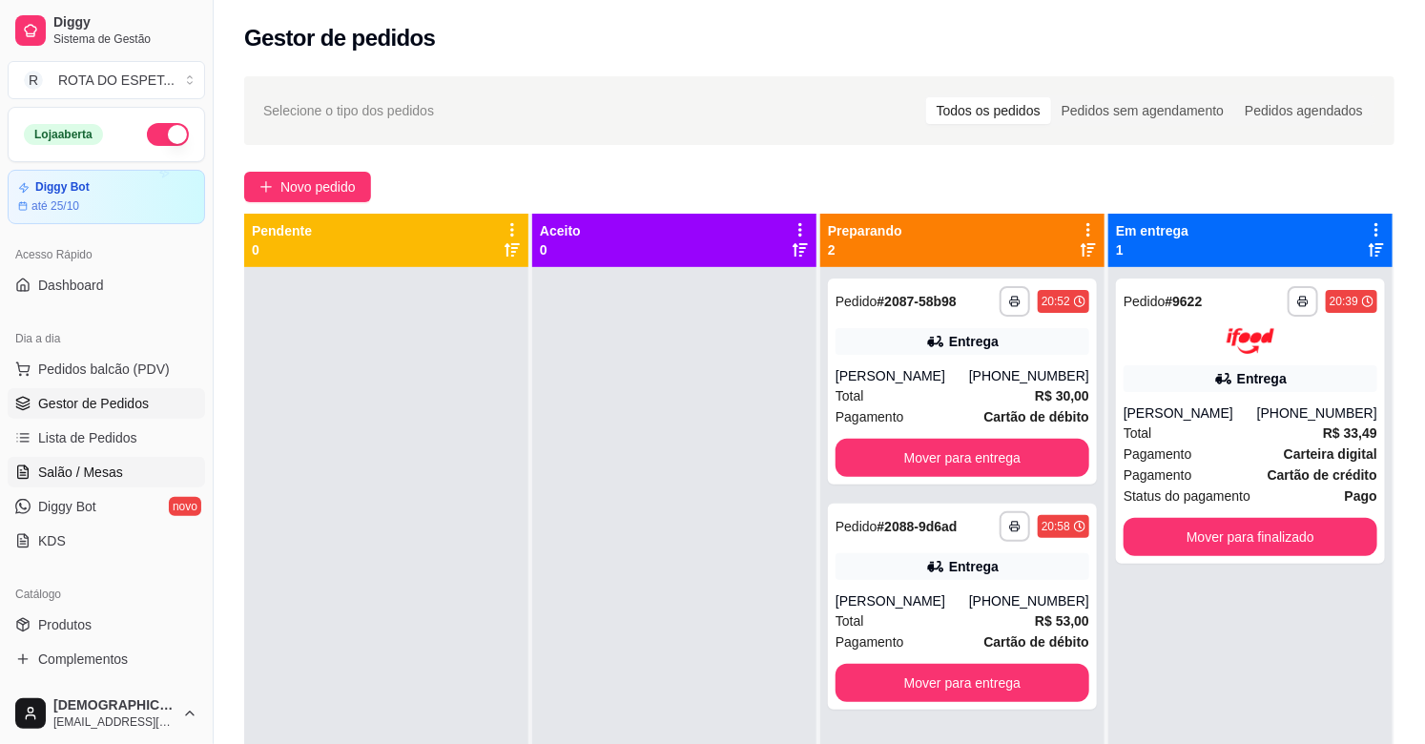
click at [72, 463] on span "Salão / Mesas" at bounding box center [80, 472] width 85 height 19
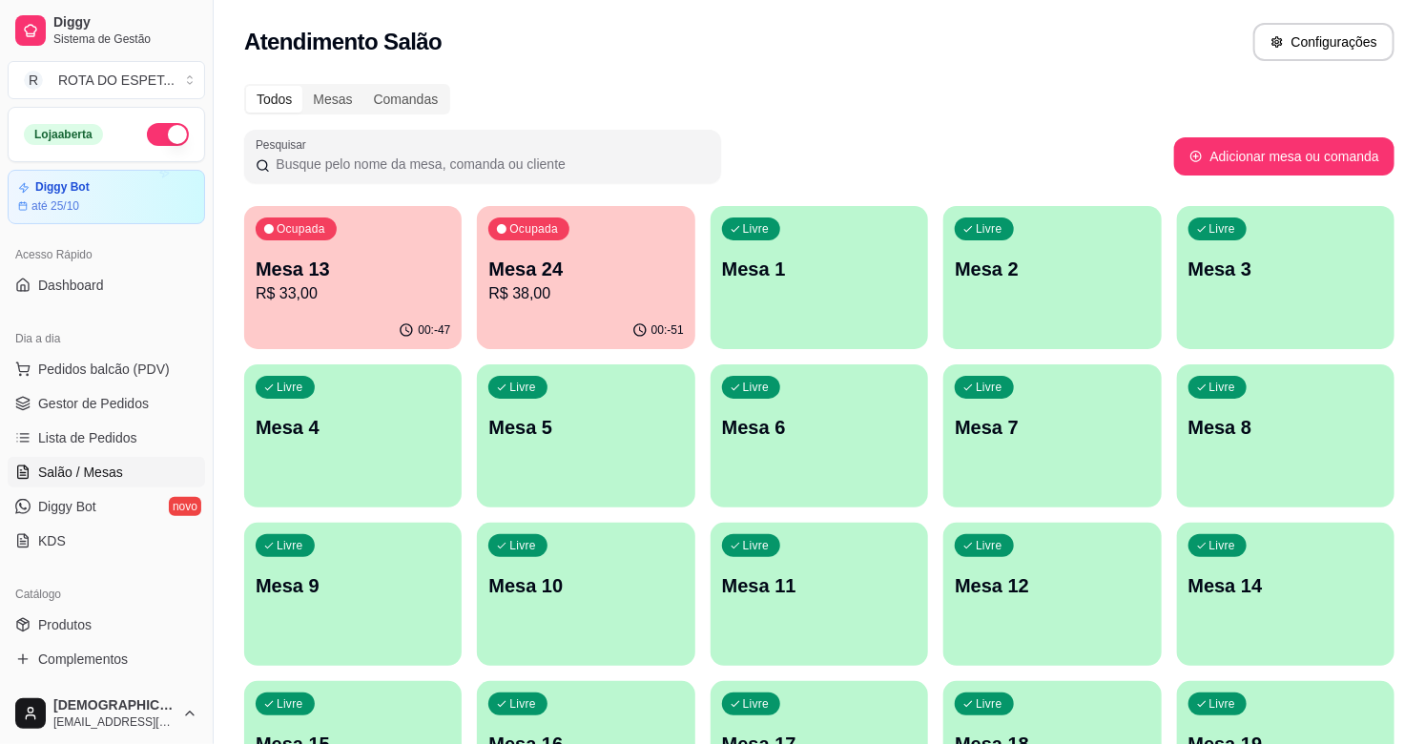
click at [603, 299] on p "R$ 38,00" at bounding box center [585, 293] width 195 height 23
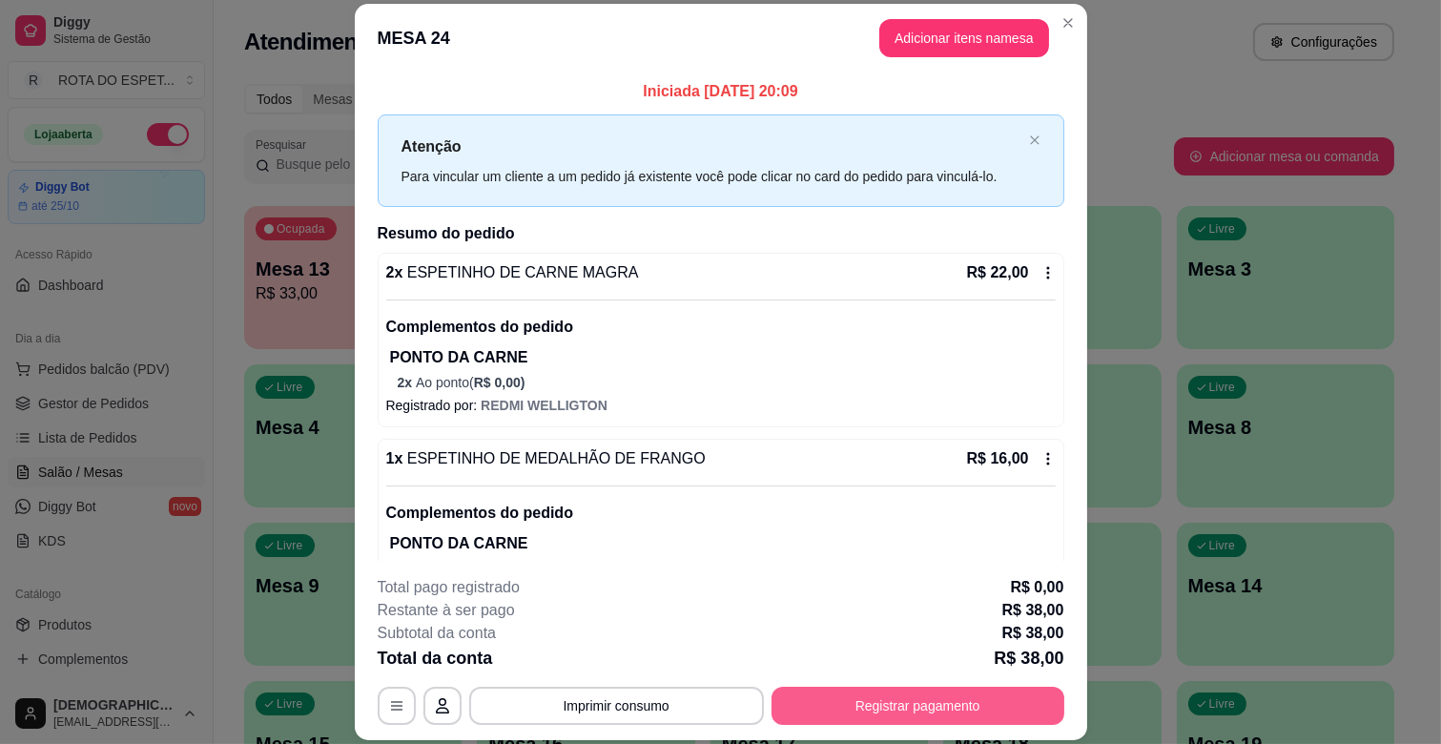
click at [932, 704] on button "Registrar pagamento" at bounding box center [918, 706] width 293 height 38
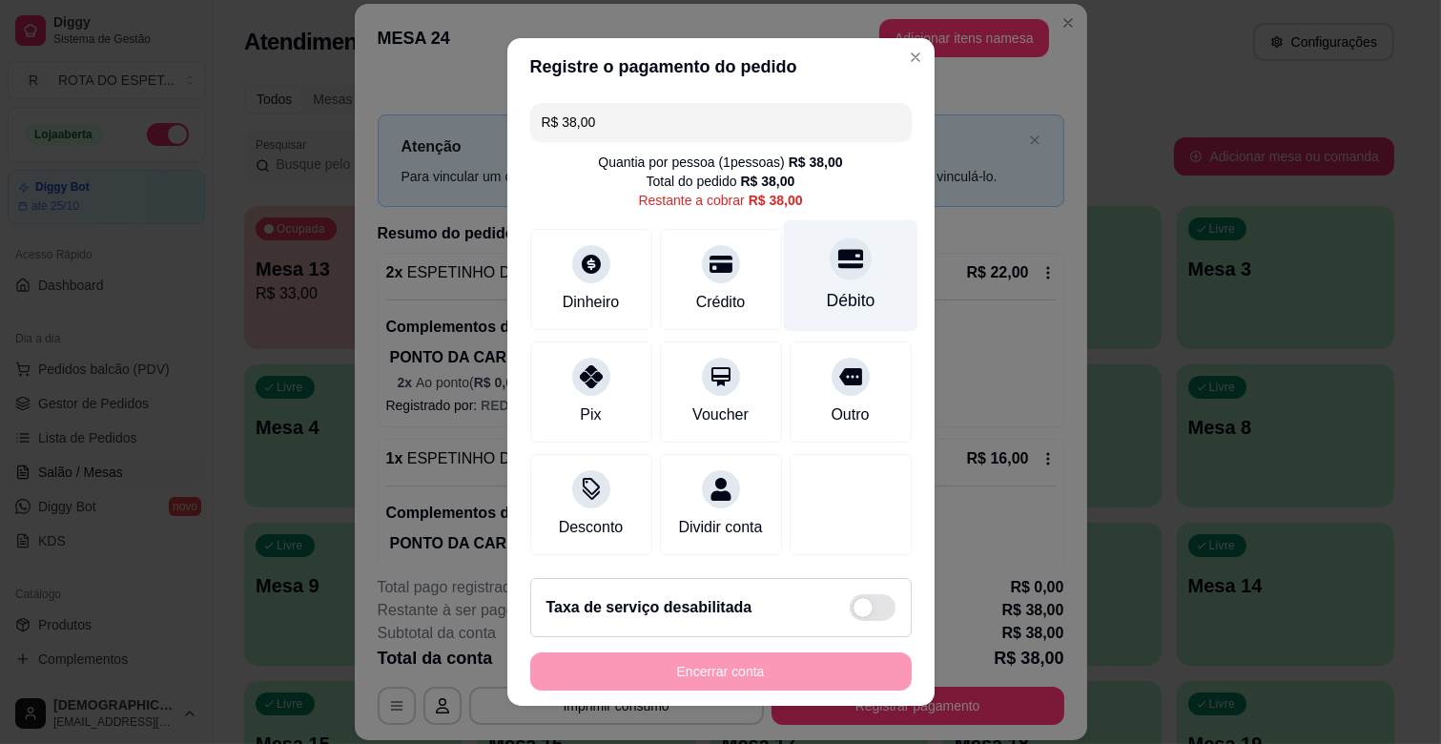
click at [850, 275] on div "Débito" at bounding box center [850, 276] width 134 height 112
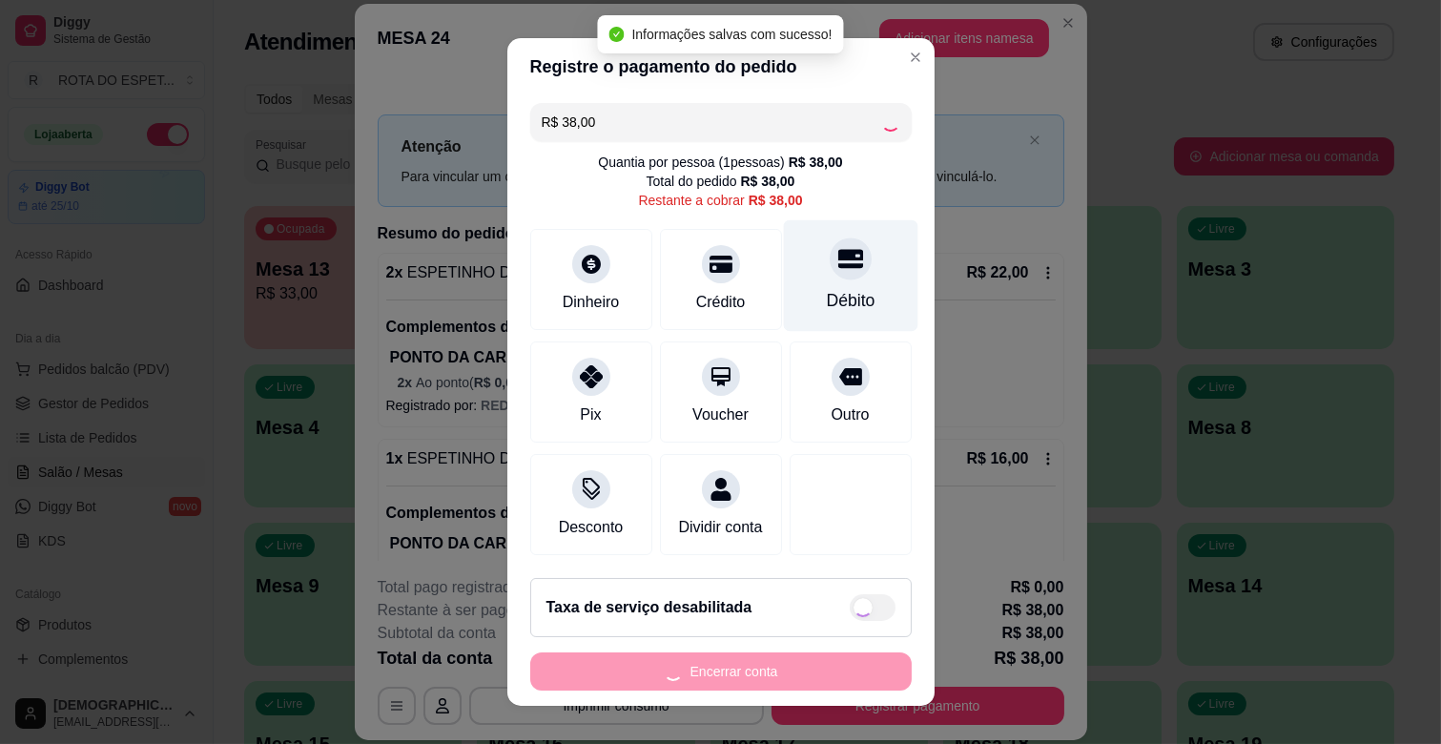
type input "R$ 0,00"
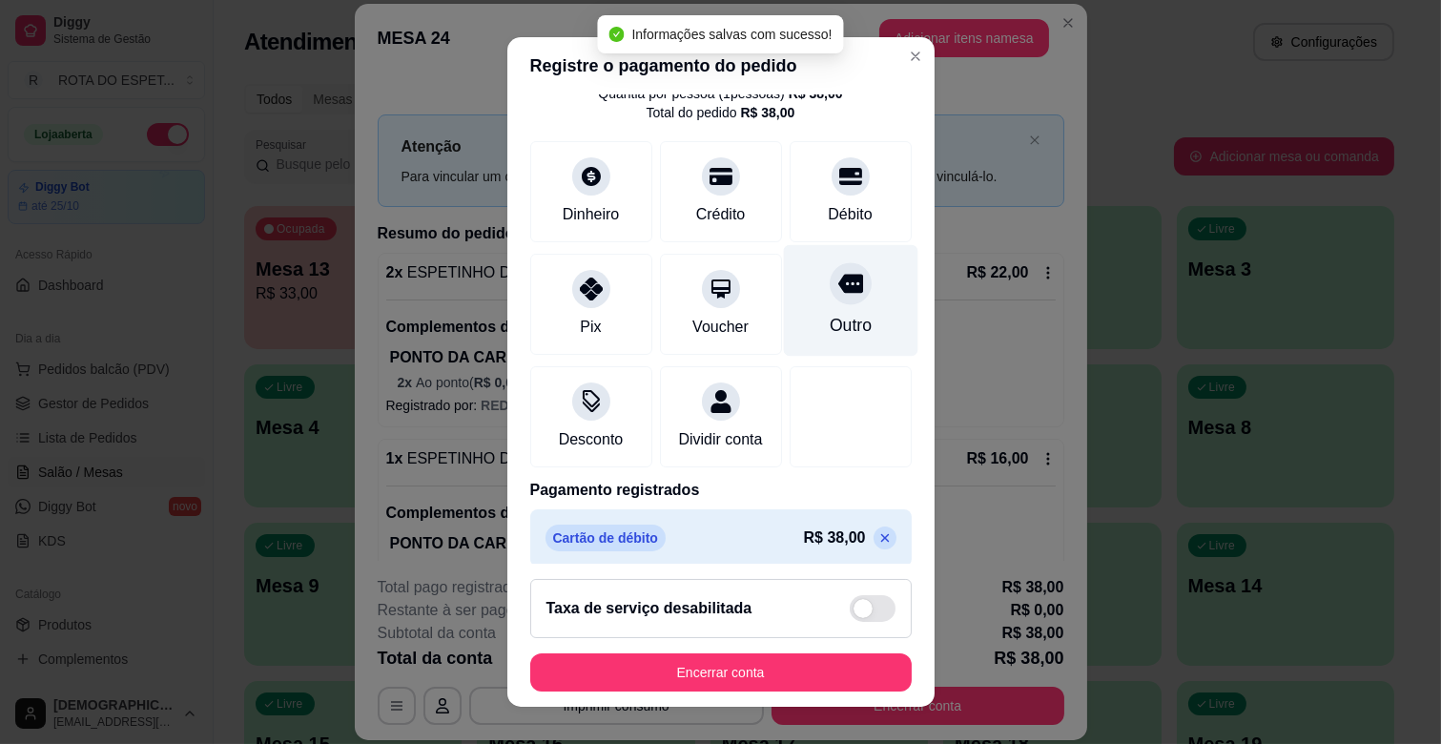
scroll to position [101, 0]
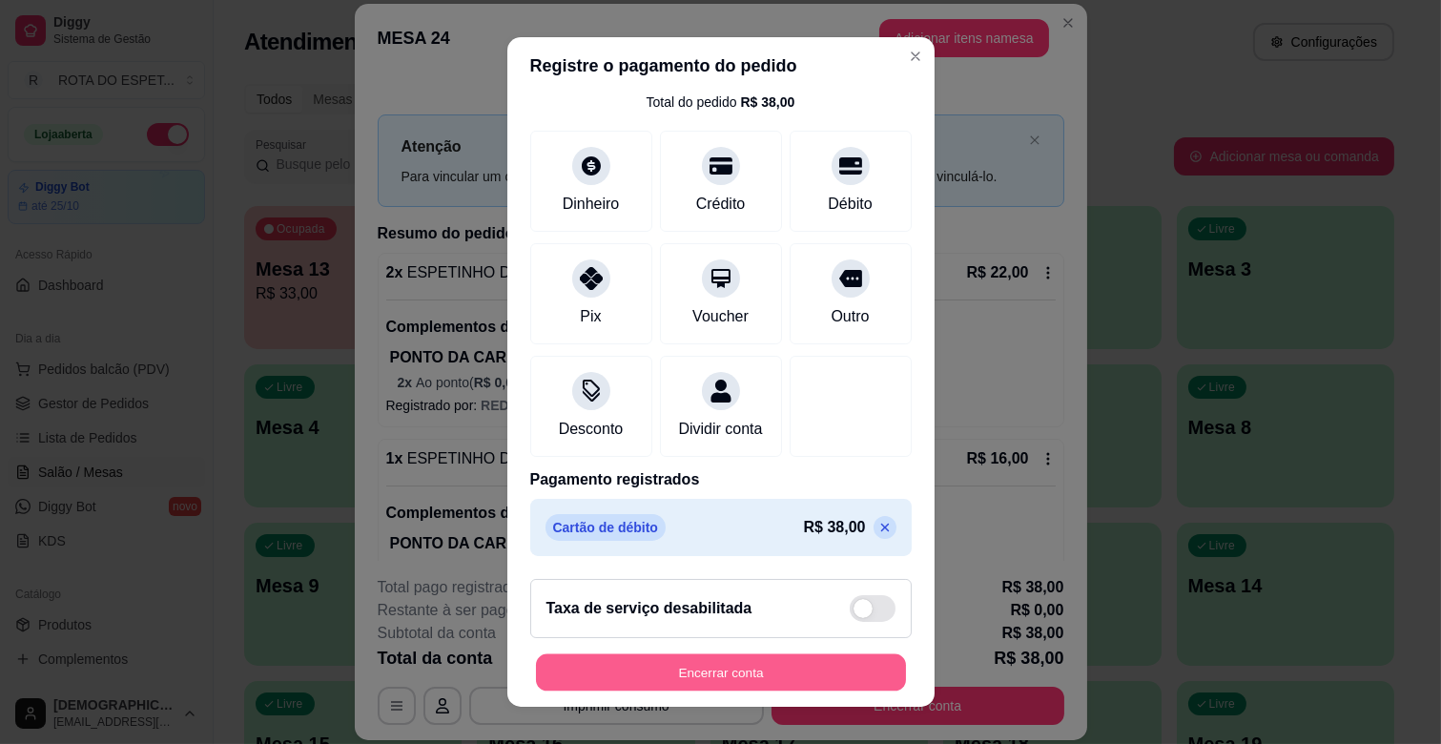
click at [812, 673] on button "Encerrar conta" at bounding box center [721, 672] width 370 height 37
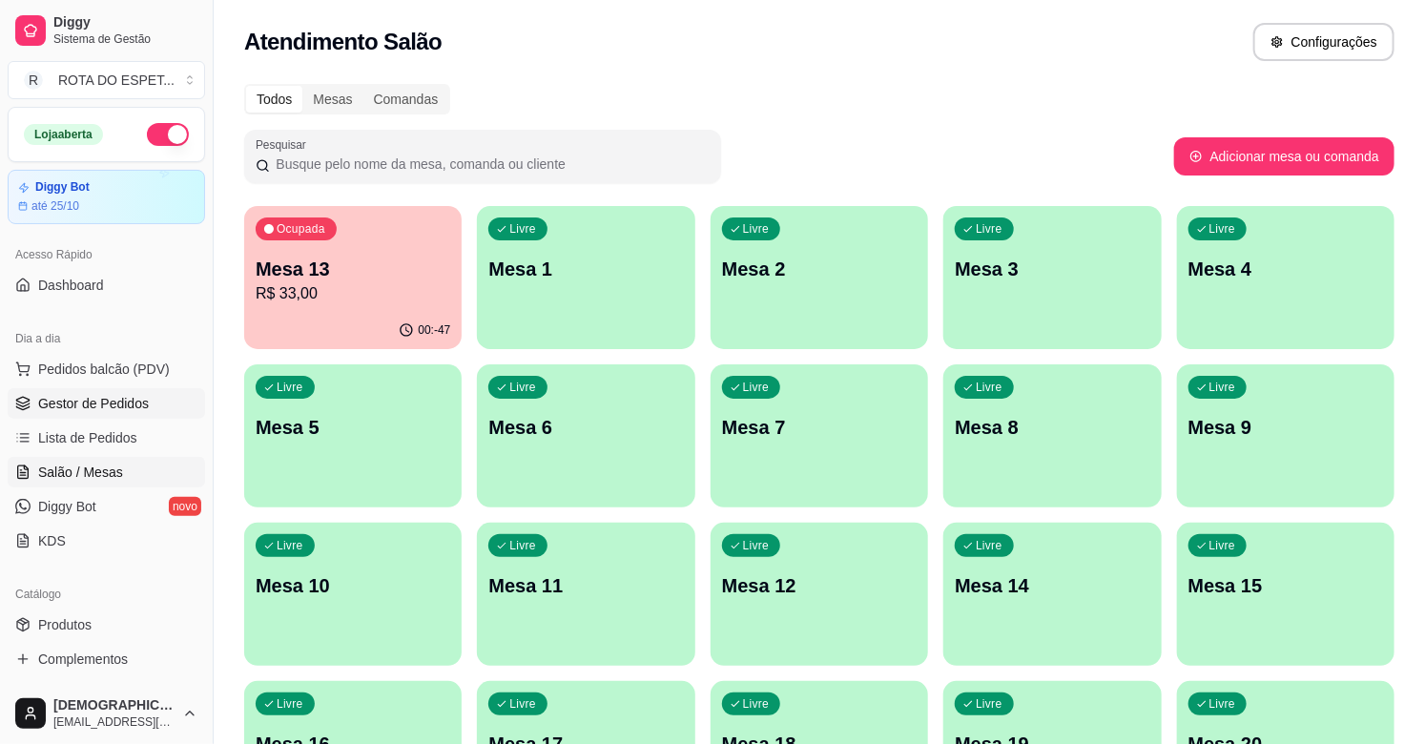
click at [108, 396] on span "Gestor de Pedidos" at bounding box center [93, 403] width 111 height 19
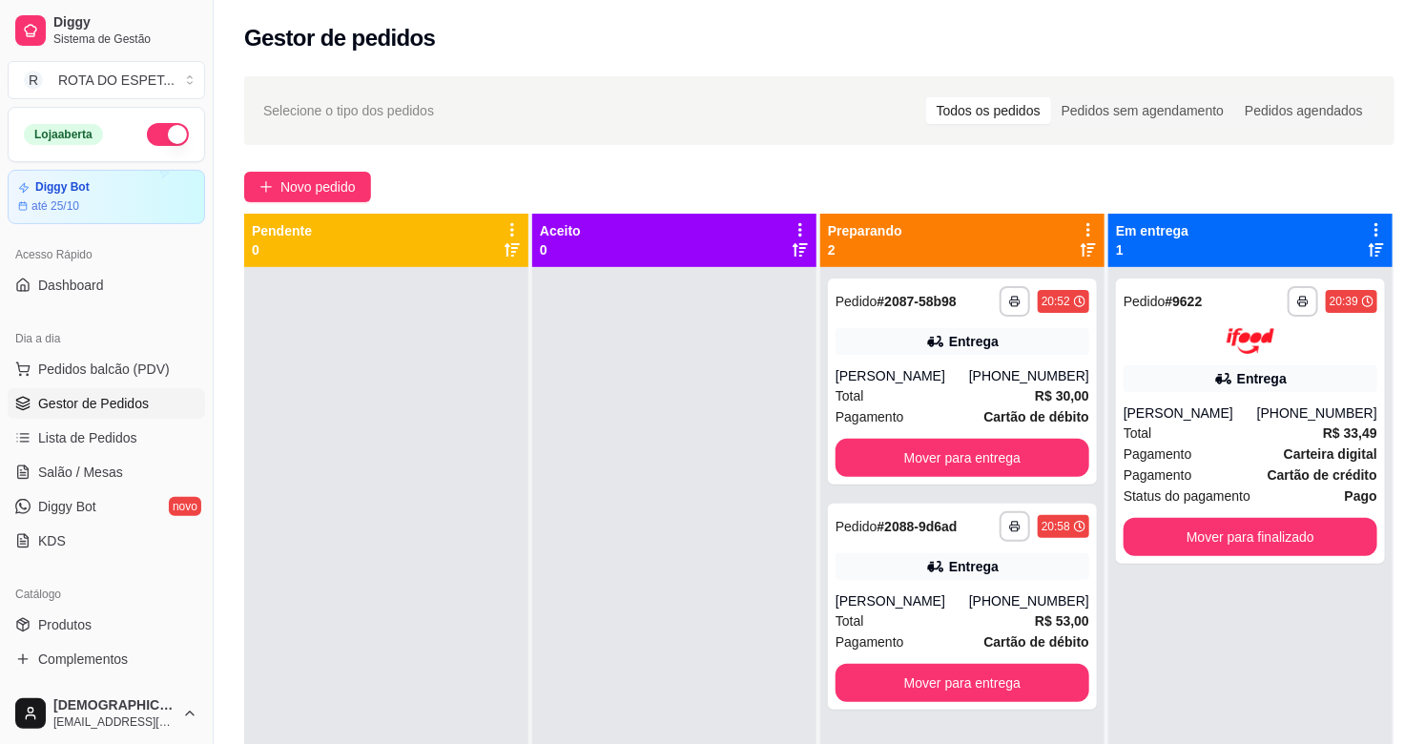
click at [635, 622] on div at bounding box center [674, 639] width 284 height 744
click at [914, 445] on button "Mover para entrega" at bounding box center [962, 458] width 254 height 38
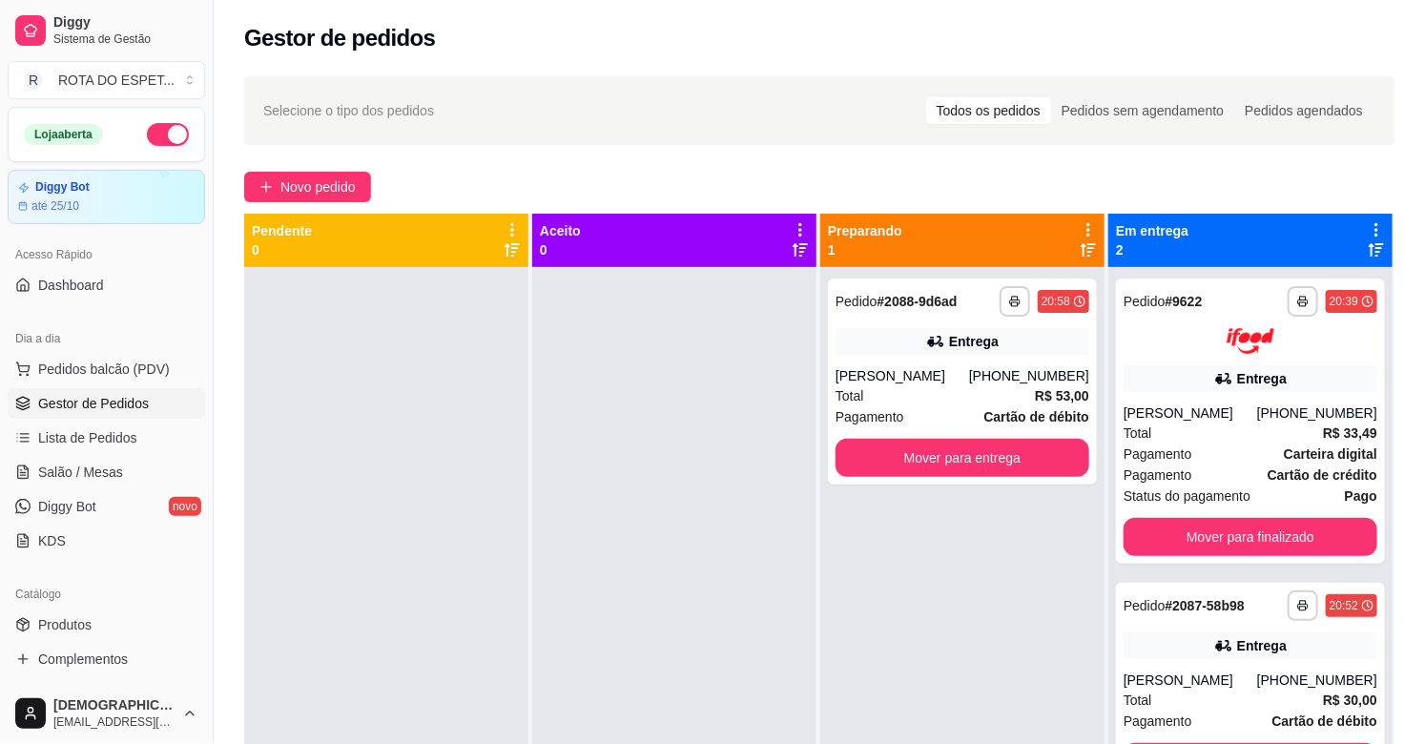
click at [633, 646] on div at bounding box center [674, 639] width 284 height 744
click at [623, 567] on div at bounding box center [674, 639] width 284 height 744
click at [631, 629] on div at bounding box center [674, 639] width 284 height 744
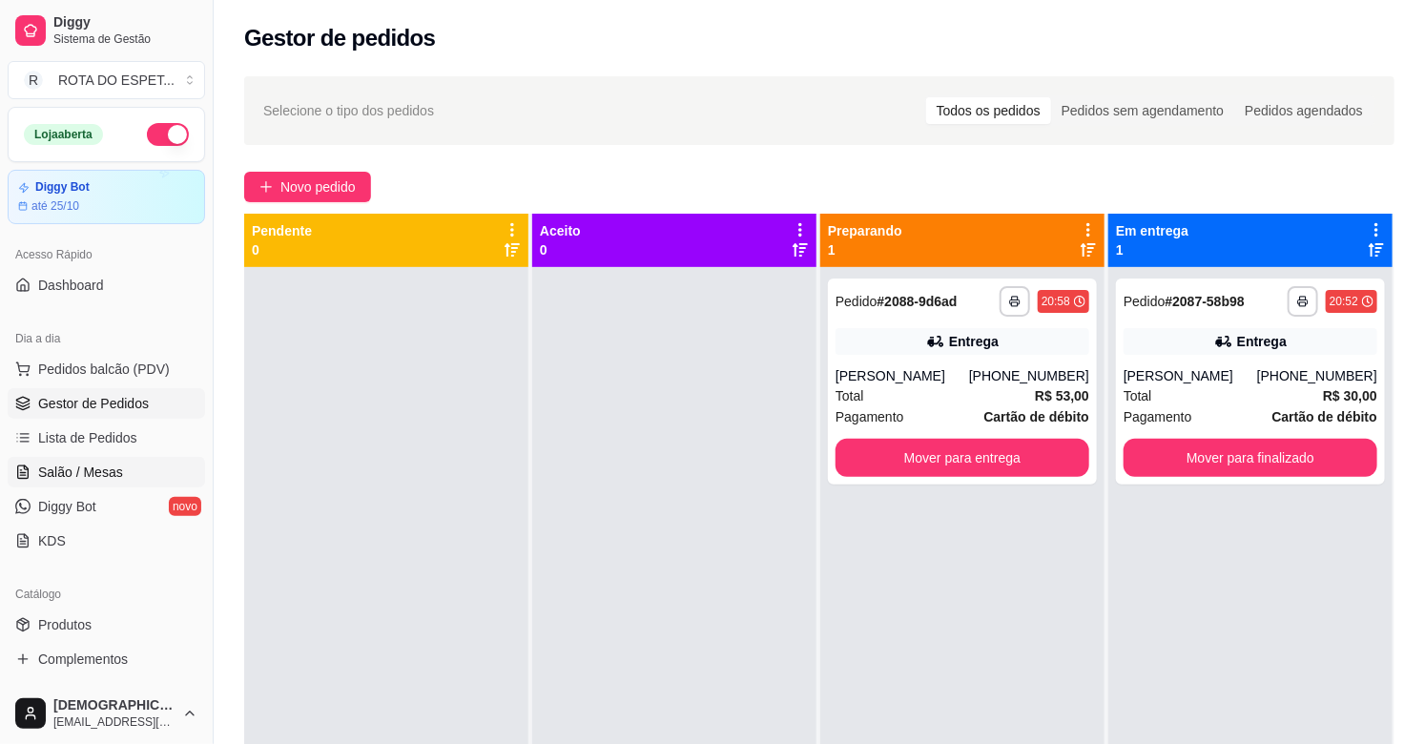
click at [137, 457] on link "Salão / Mesas" at bounding box center [106, 472] width 197 height 31
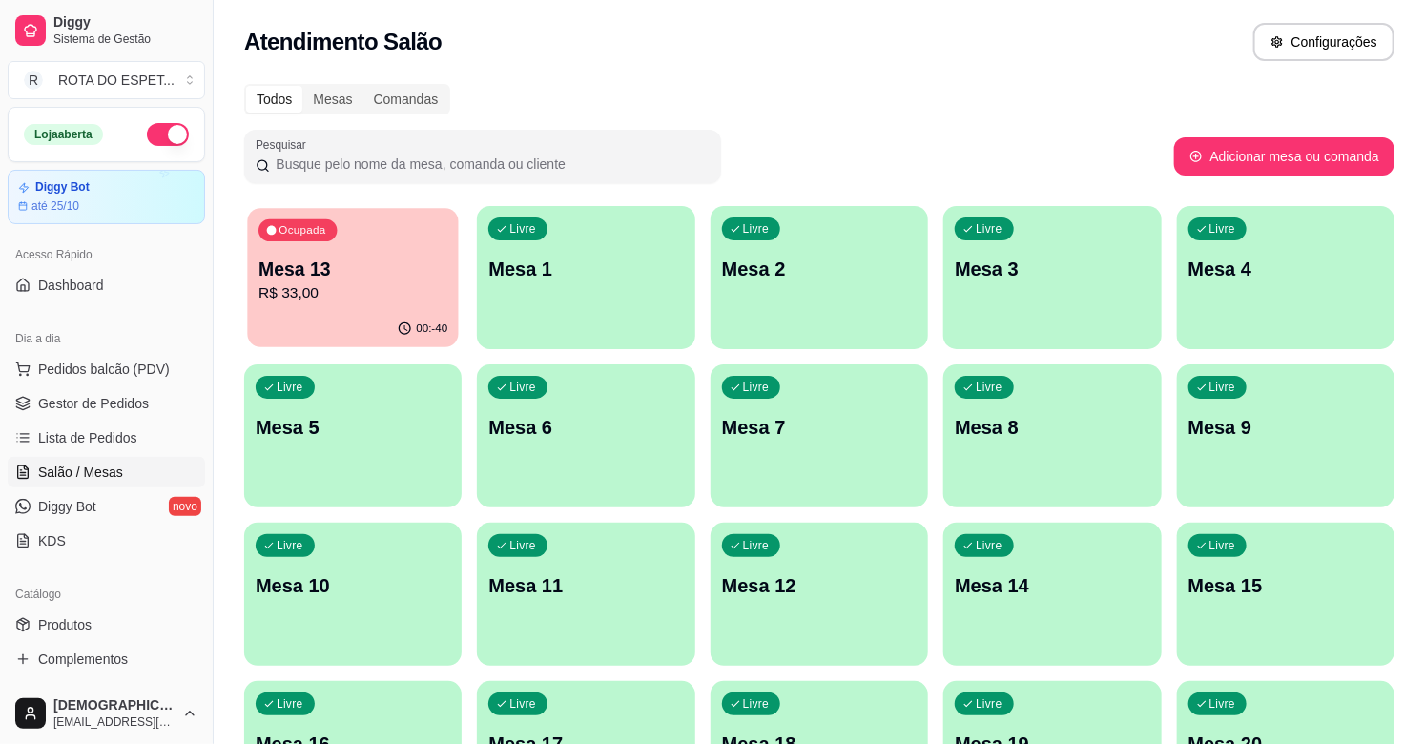
click at [402, 325] on icon "button" at bounding box center [405, 328] width 15 height 15
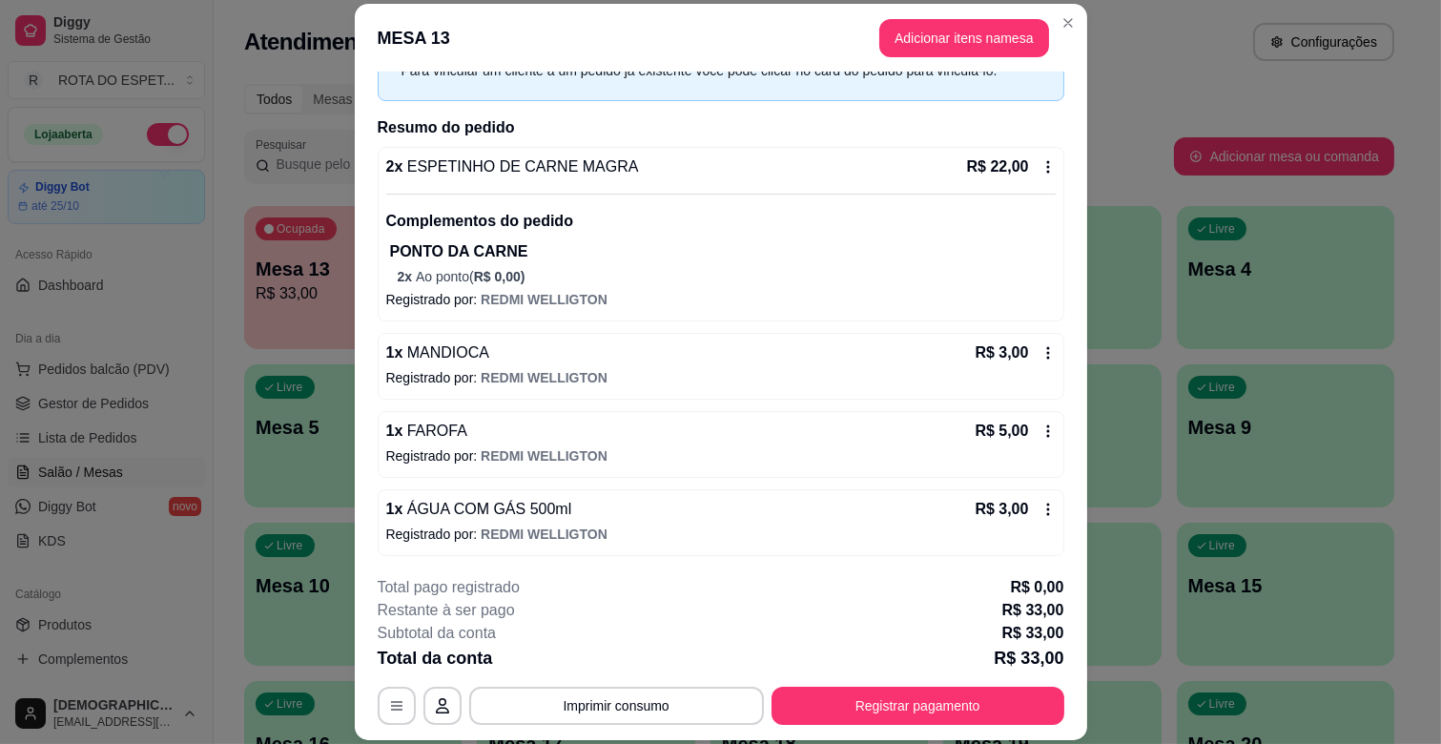
scroll to position [109, 0]
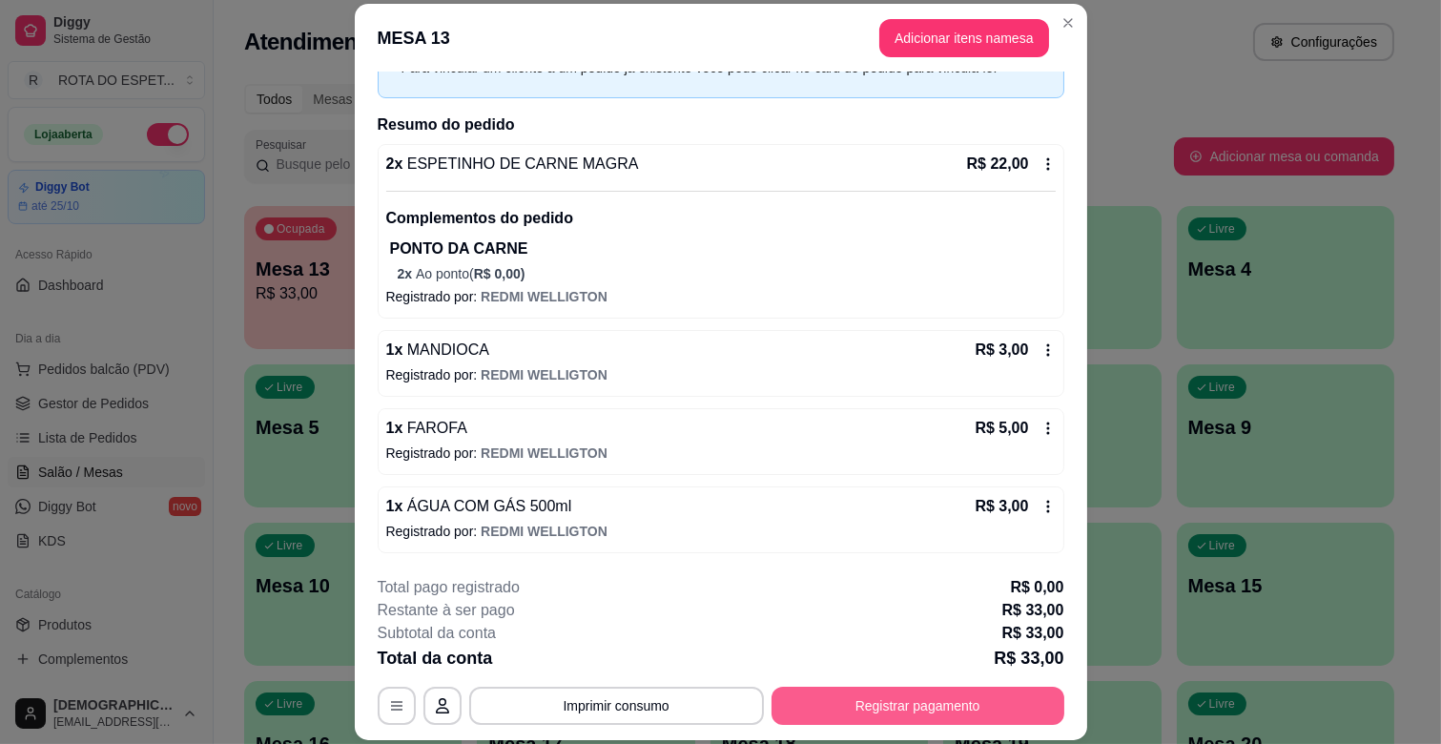
click at [989, 704] on button "Registrar pagamento" at bounding box center [918, 706] width 293 height 38
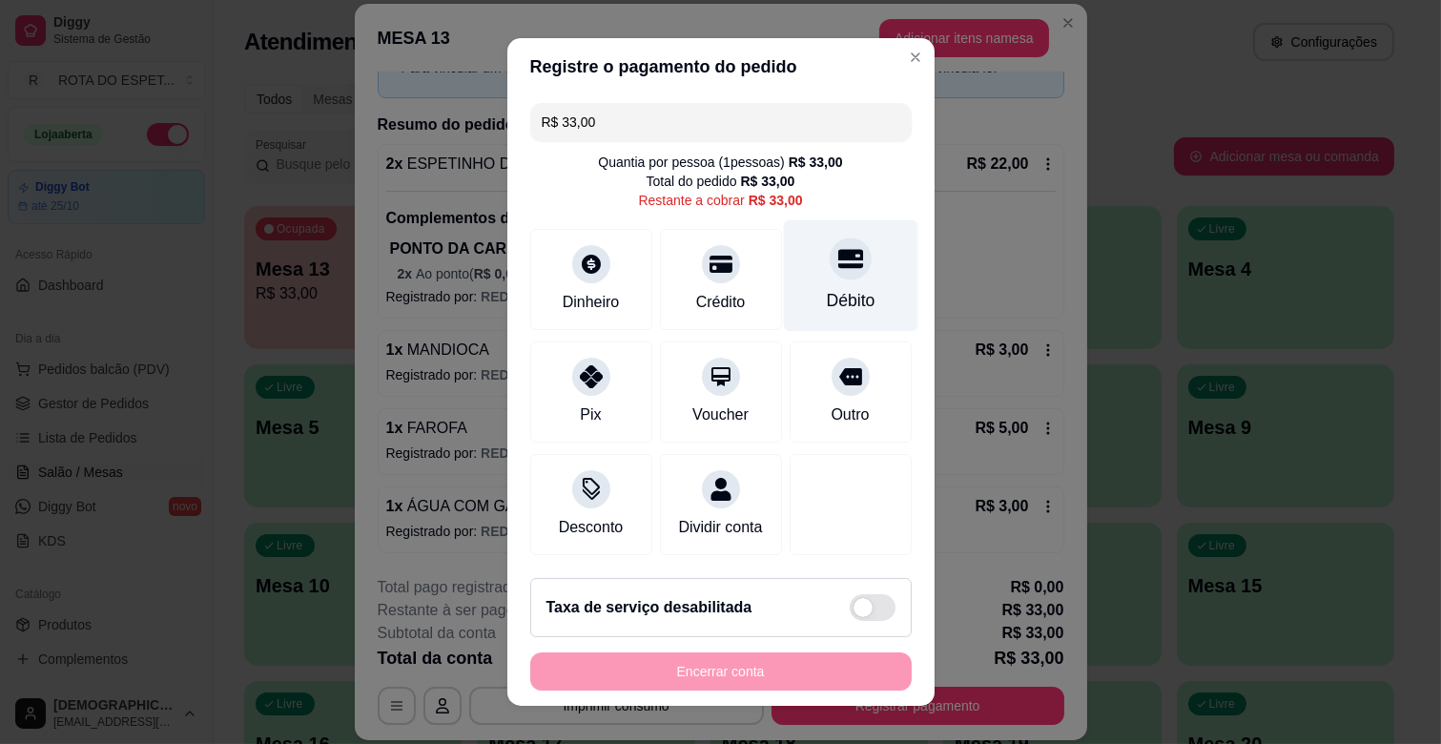
click at [826, 296] on div "Débito" at bounding box center [850, 300] width 49 height 25
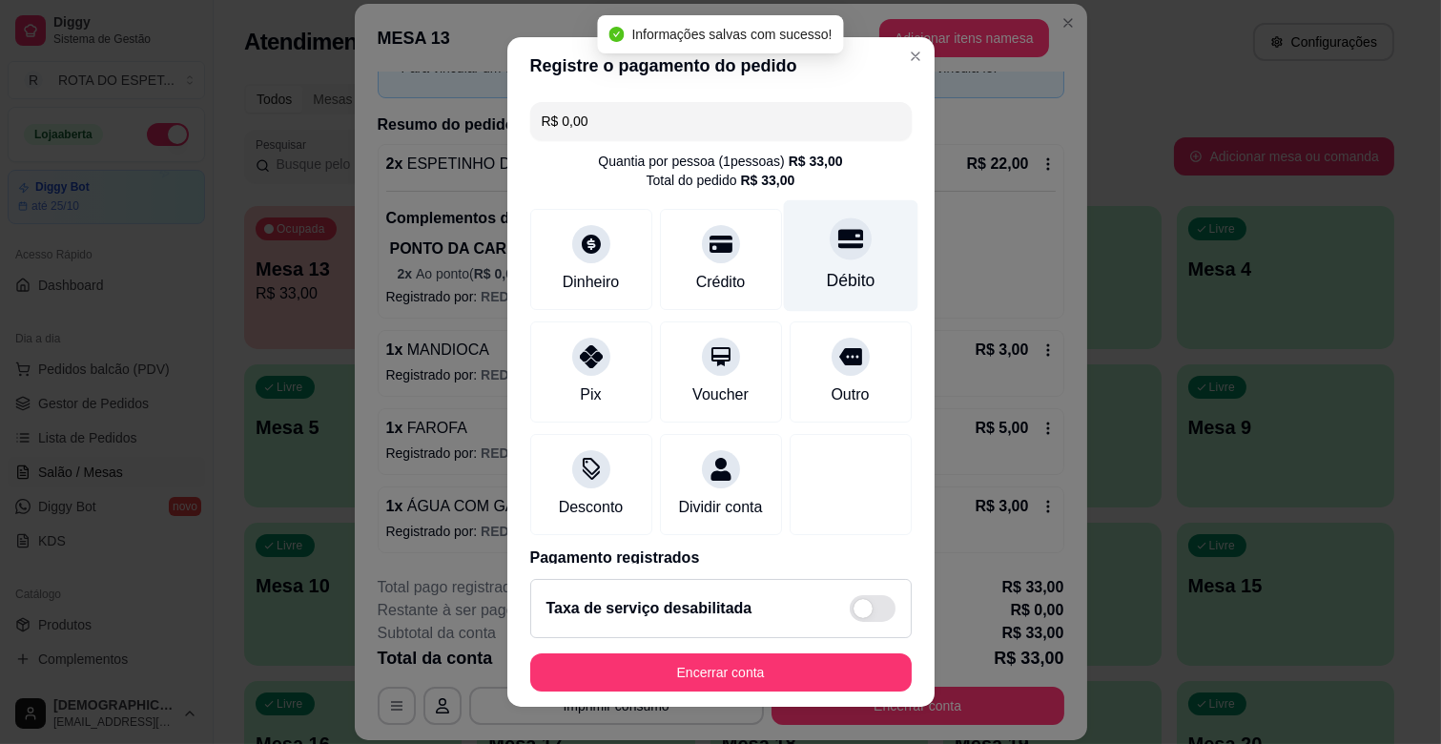
type input "R$ 0,00"
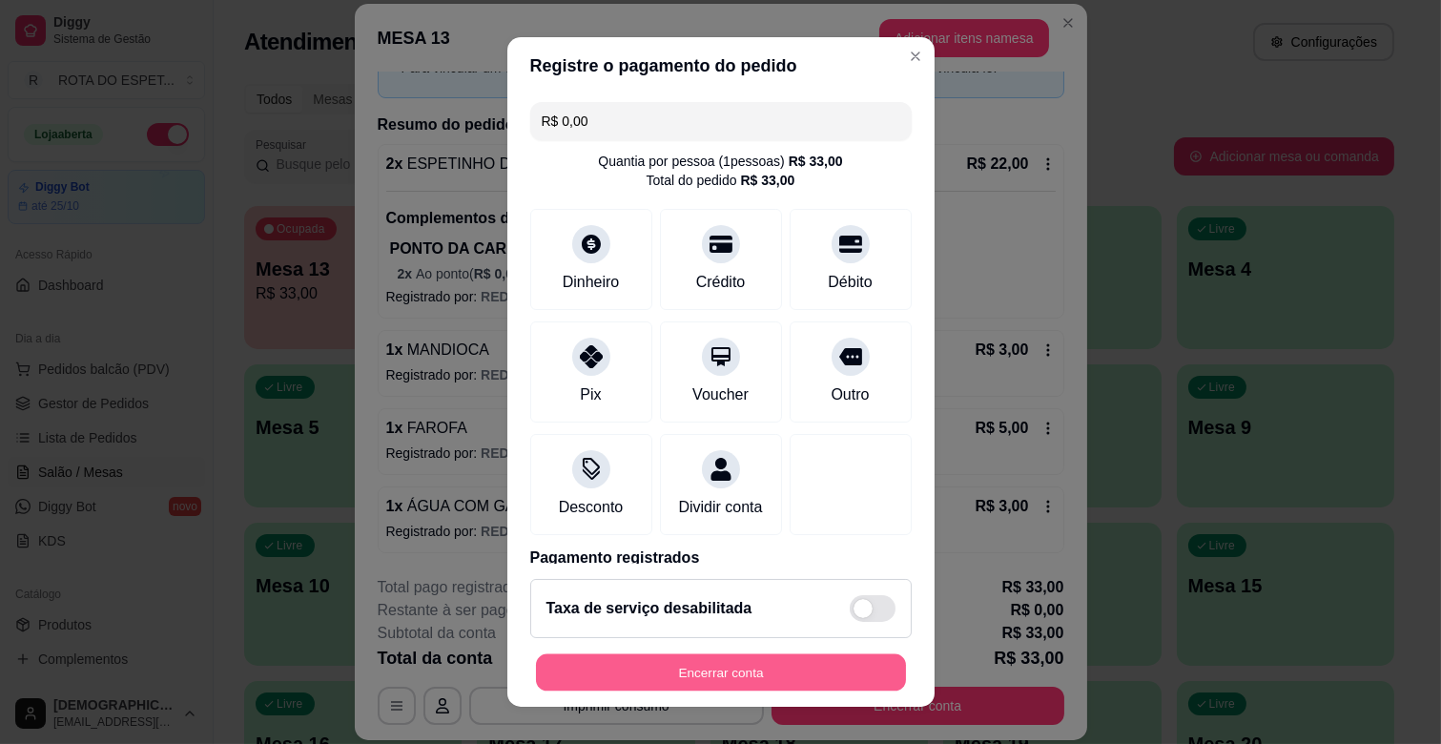
click at [712, 677] on button "Encerrar conta" at bounding box center [721, 672] width 370 height 37
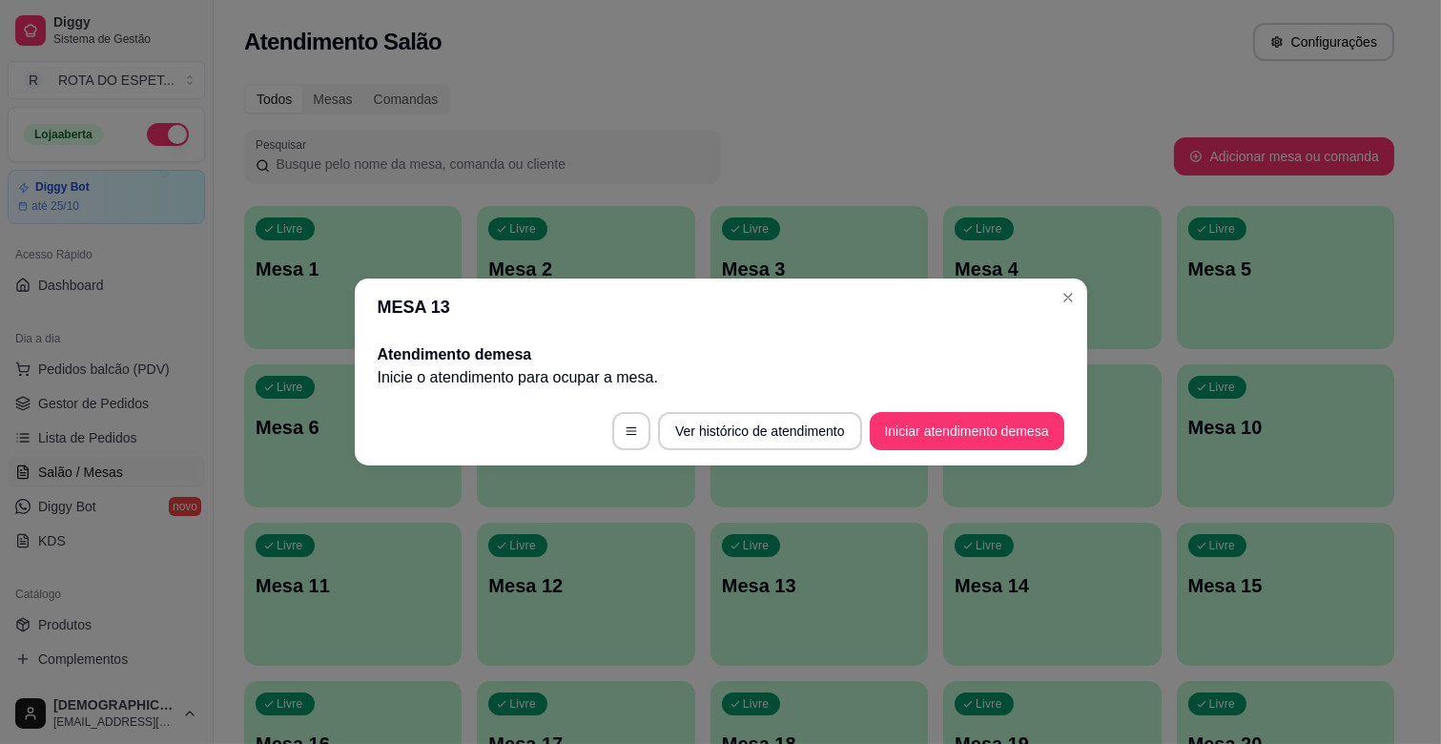
scroll to position [0, 0]
click at [1051, 312] on header "MESA 13" at bounding box center [721, 306] width 732 height 57
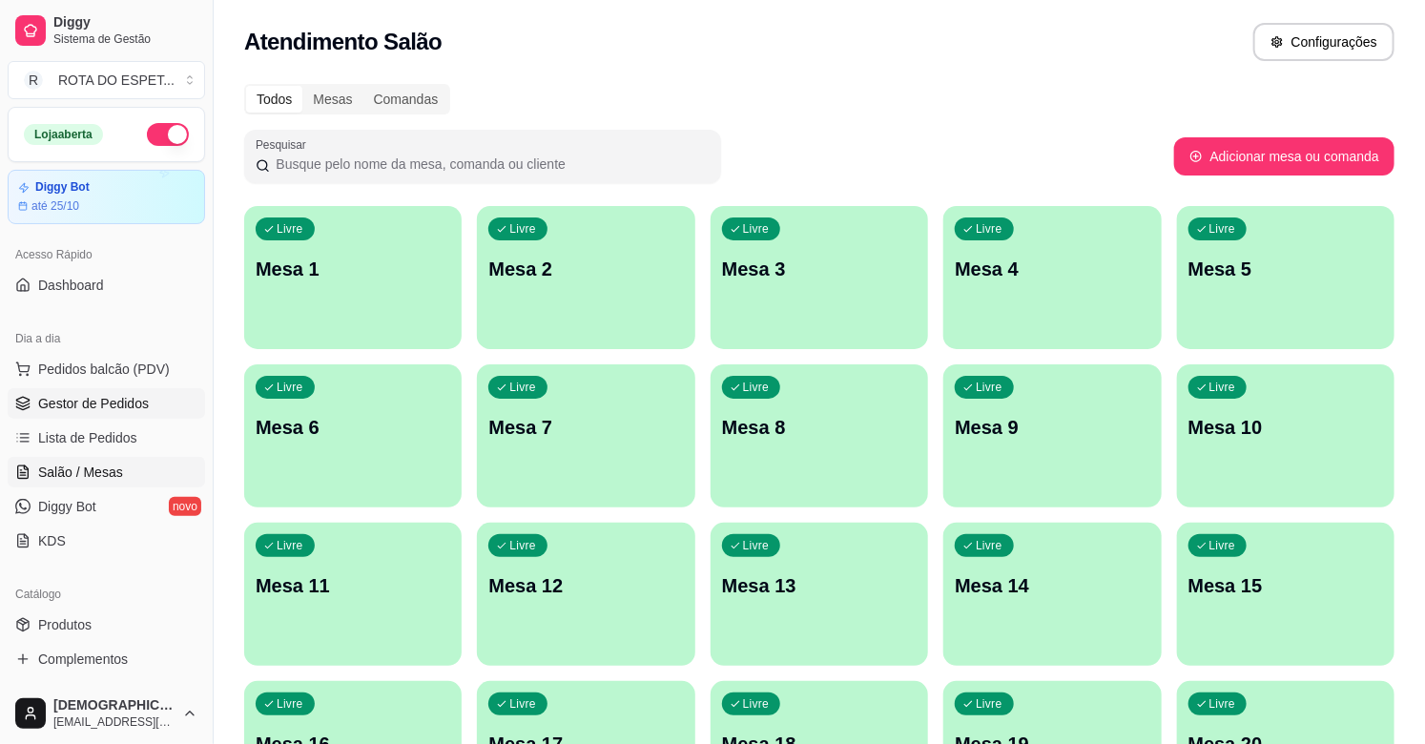
click at [116, 396] on span "Gestor de Pedidos" at bounding box center [93, 403] width 111 height 19
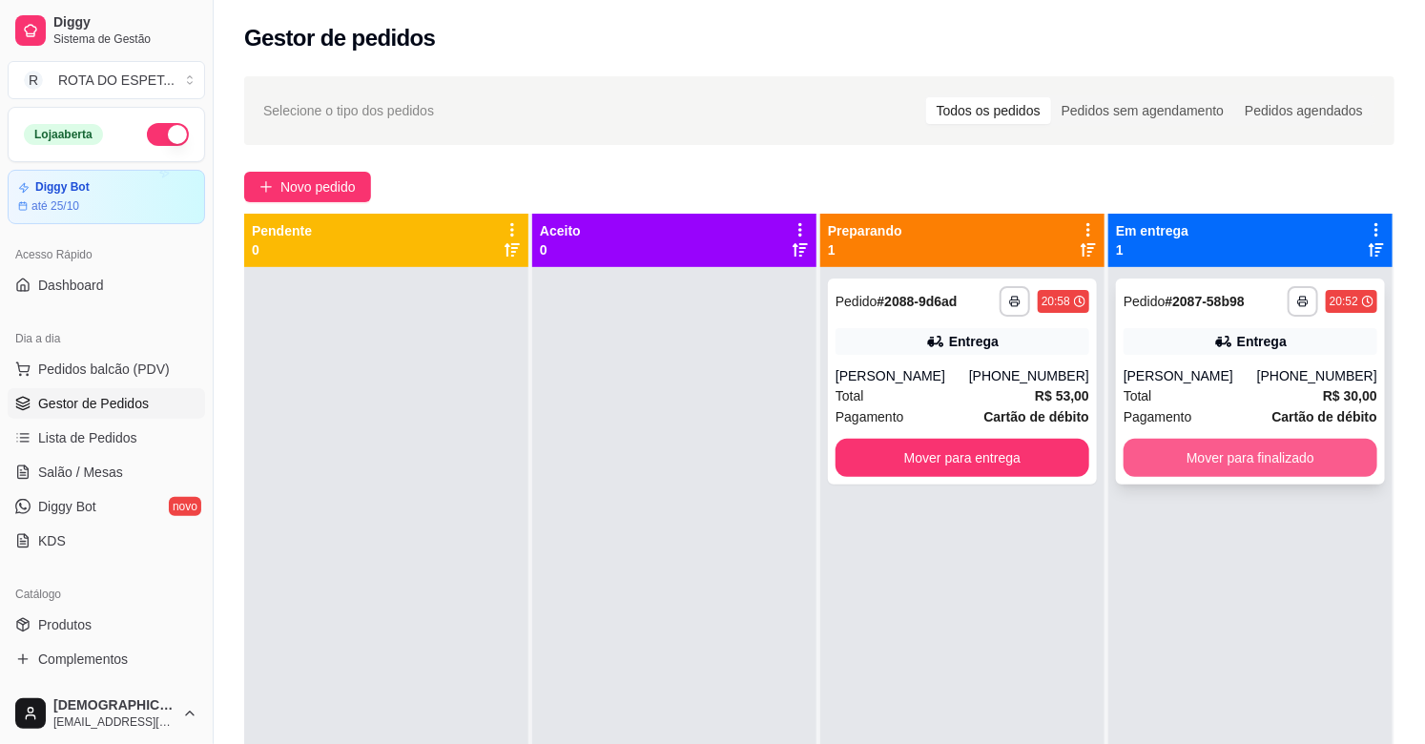
click at [1241, 462] on button "Mover para finalizado" at bounding box center [1251, 458] width 254 height 38
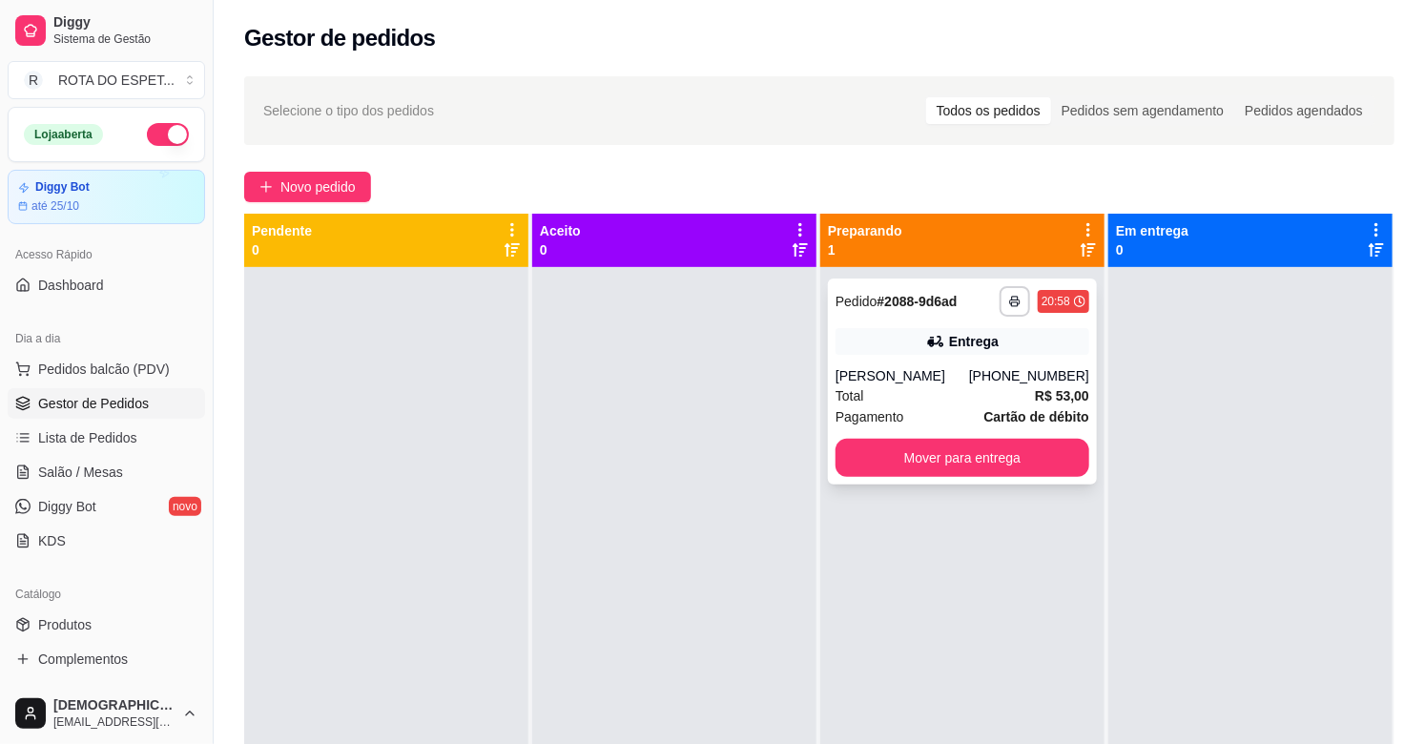
click at [831, 359] on div "**********" at bounding box center [962, 381] width 269 height 206
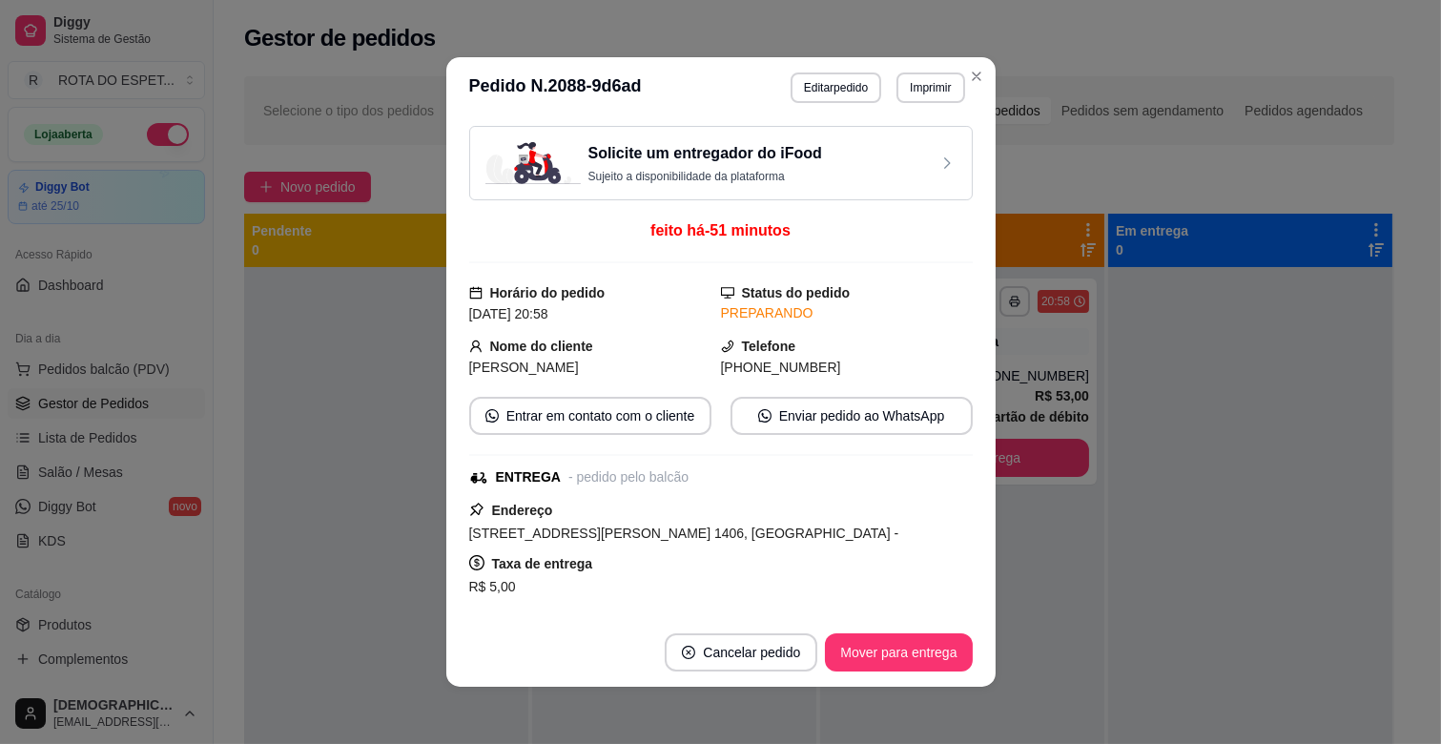
click at [713, 535] on span "[STREET_ADDRESS][PERSON_NAME] 1406, [GEOGRAPHIC_DATA] -" at bounding box center [684, 533] width 430 height 15
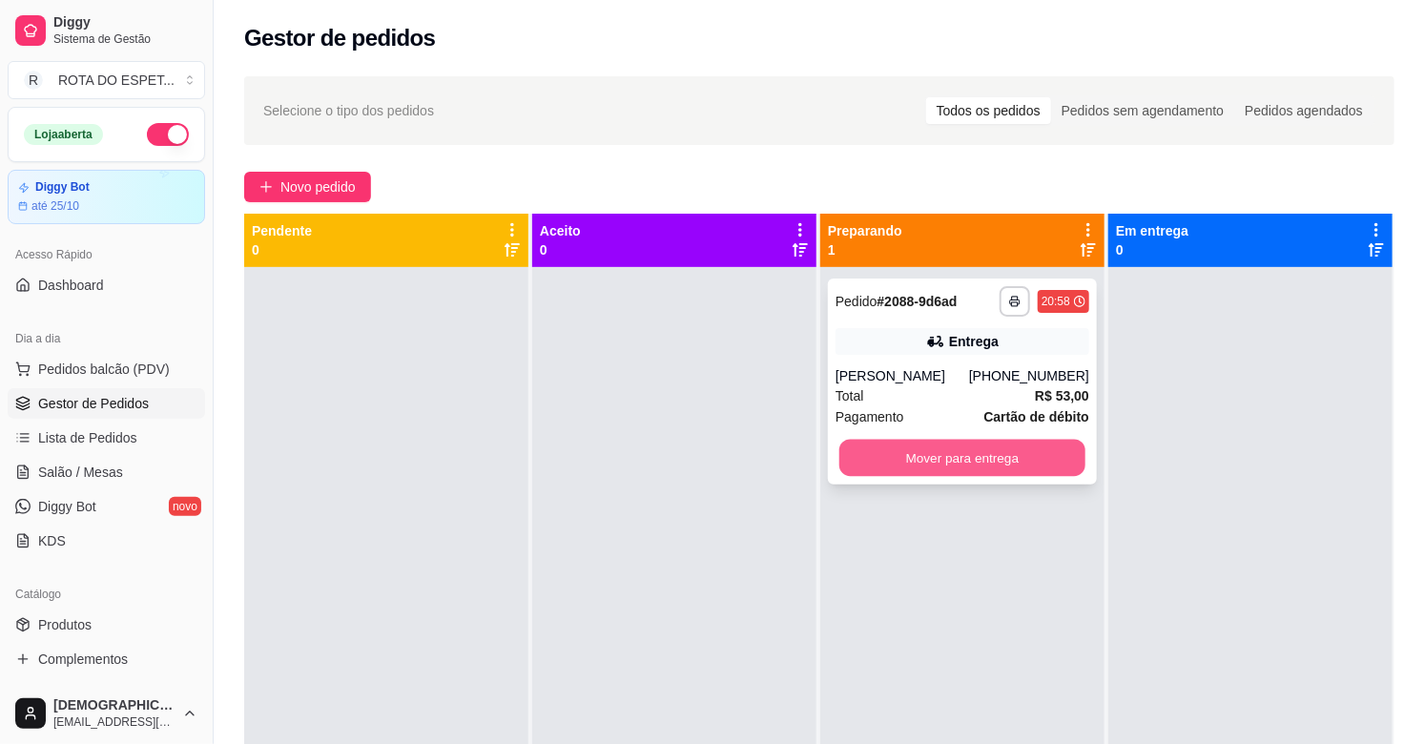
click at [994, 449] on button "Mover para entrega" at bounding box center [962, 458] width 246 height 37
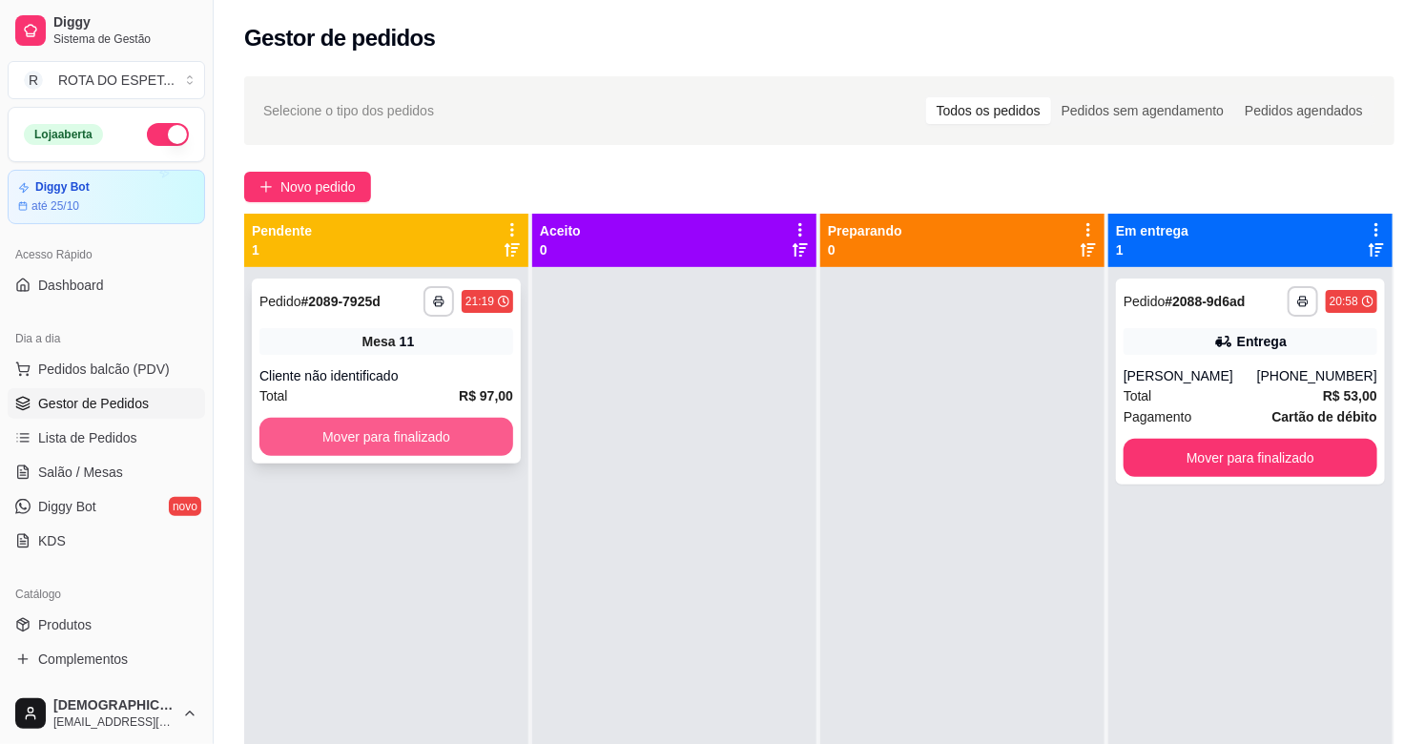
click at [434, 435] on button "Mover para finalizado" at bounding box center [386, 437] width 254 height 38
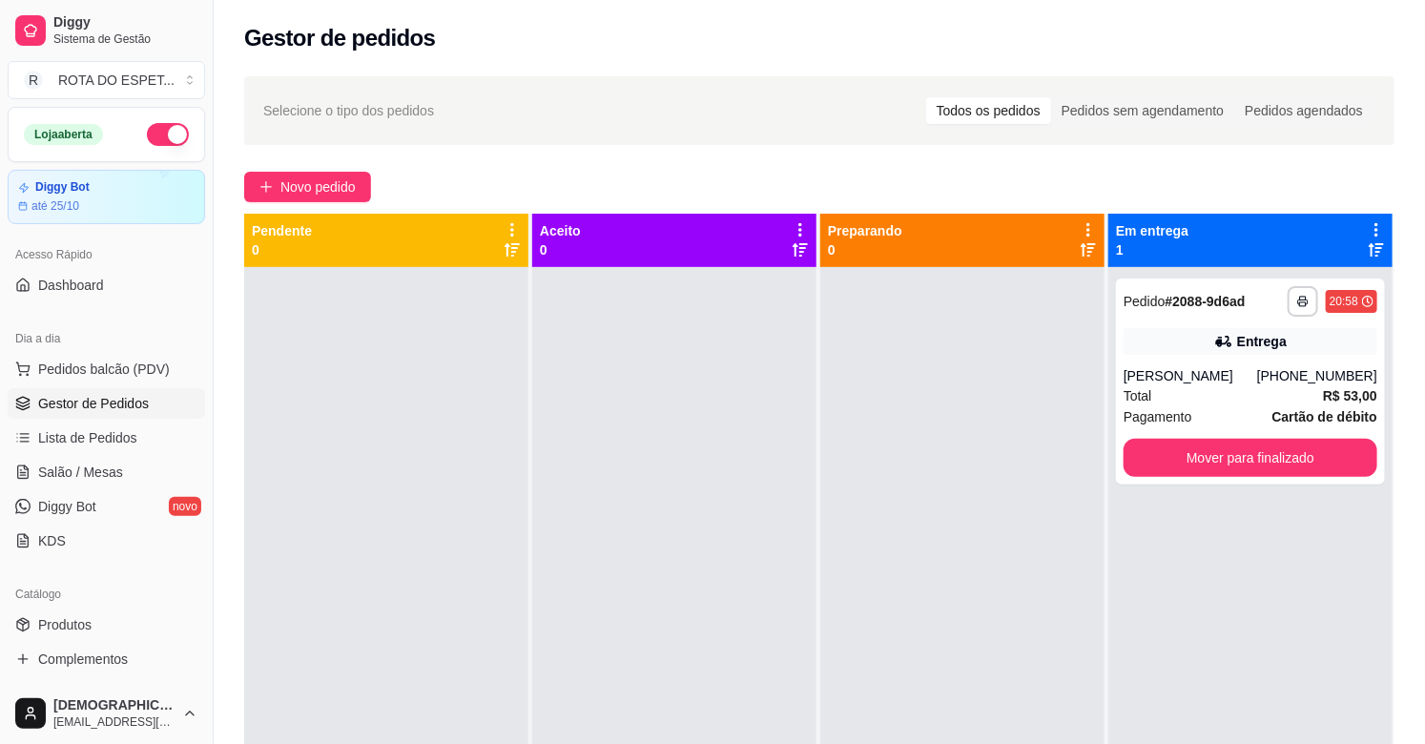
click at [897, 453] on div at bounding box center [962, 639] width 284 height 744
click at [598, 643] on div at bounding box center [674, 639] width 284 height 744
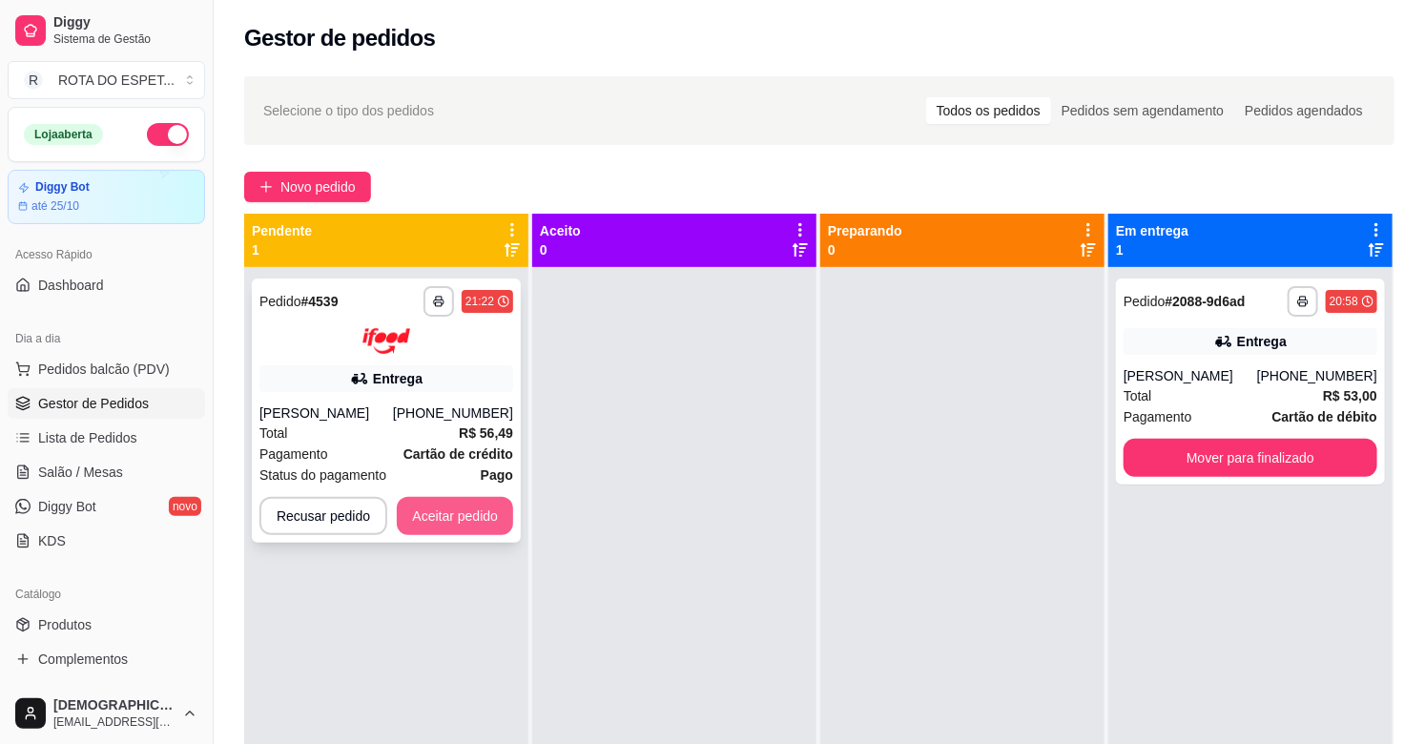
click at [448, 507] on button "Aceitar pedido" at bounding box center [455, 516] width 116 height 38
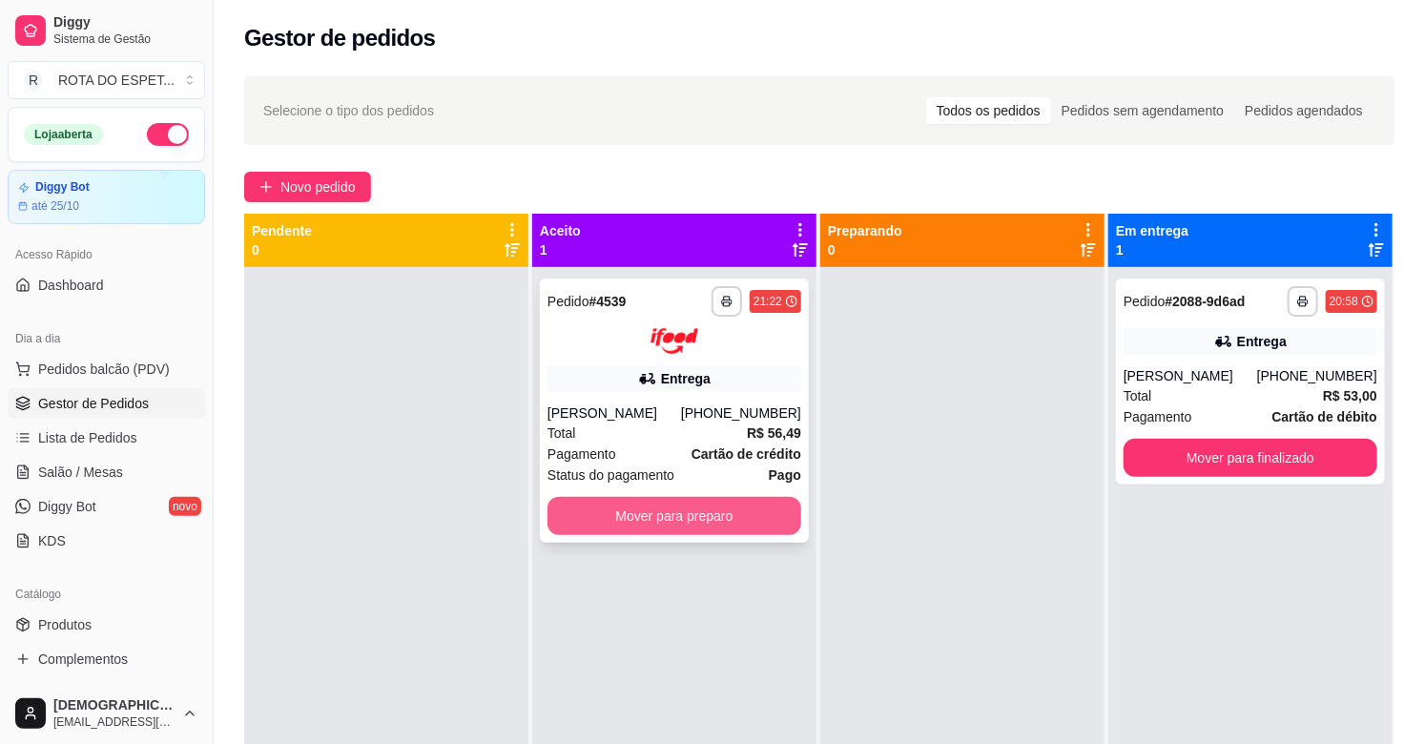
click at [630, 521] on button "Mover para preparo" at bounding box center [674, 516] width 254 height 38
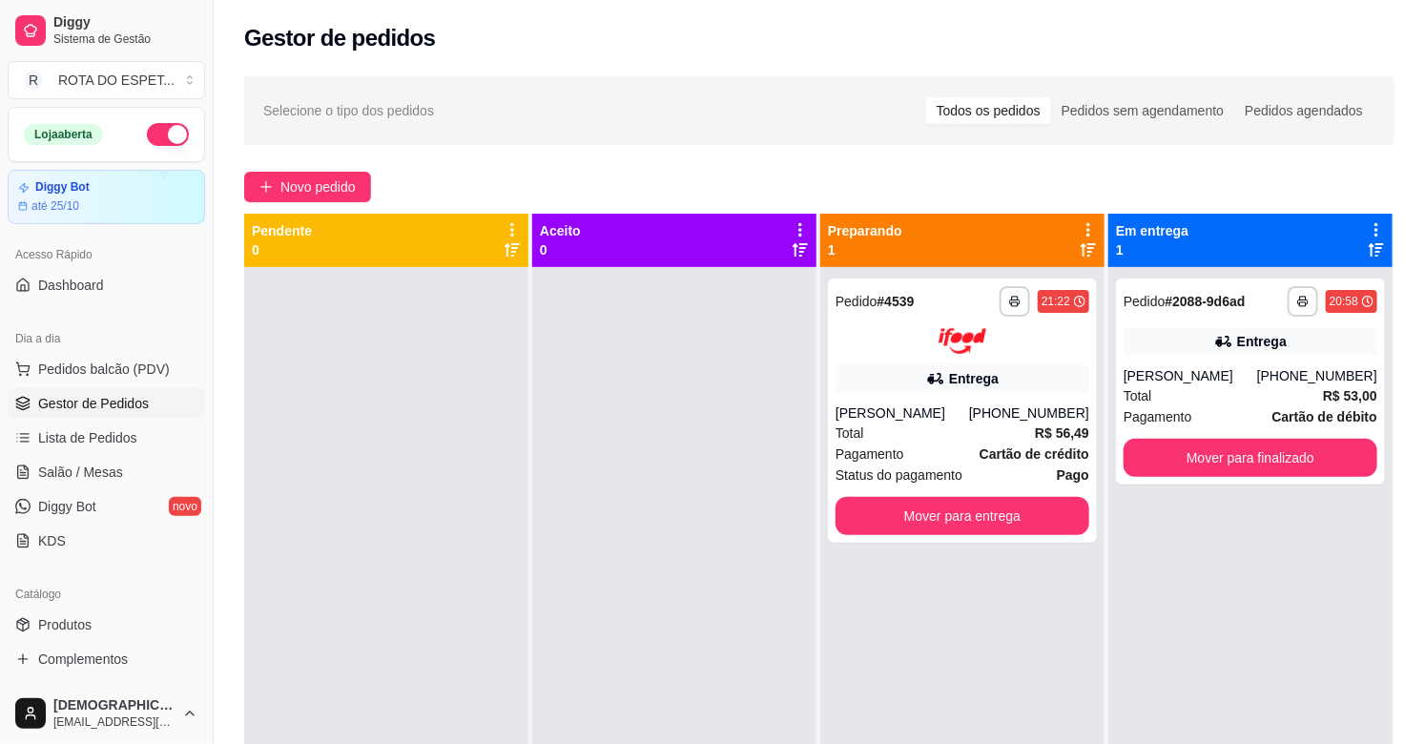
click at [601, 637] on div at bounding box center [674, 639] width 284 height 744
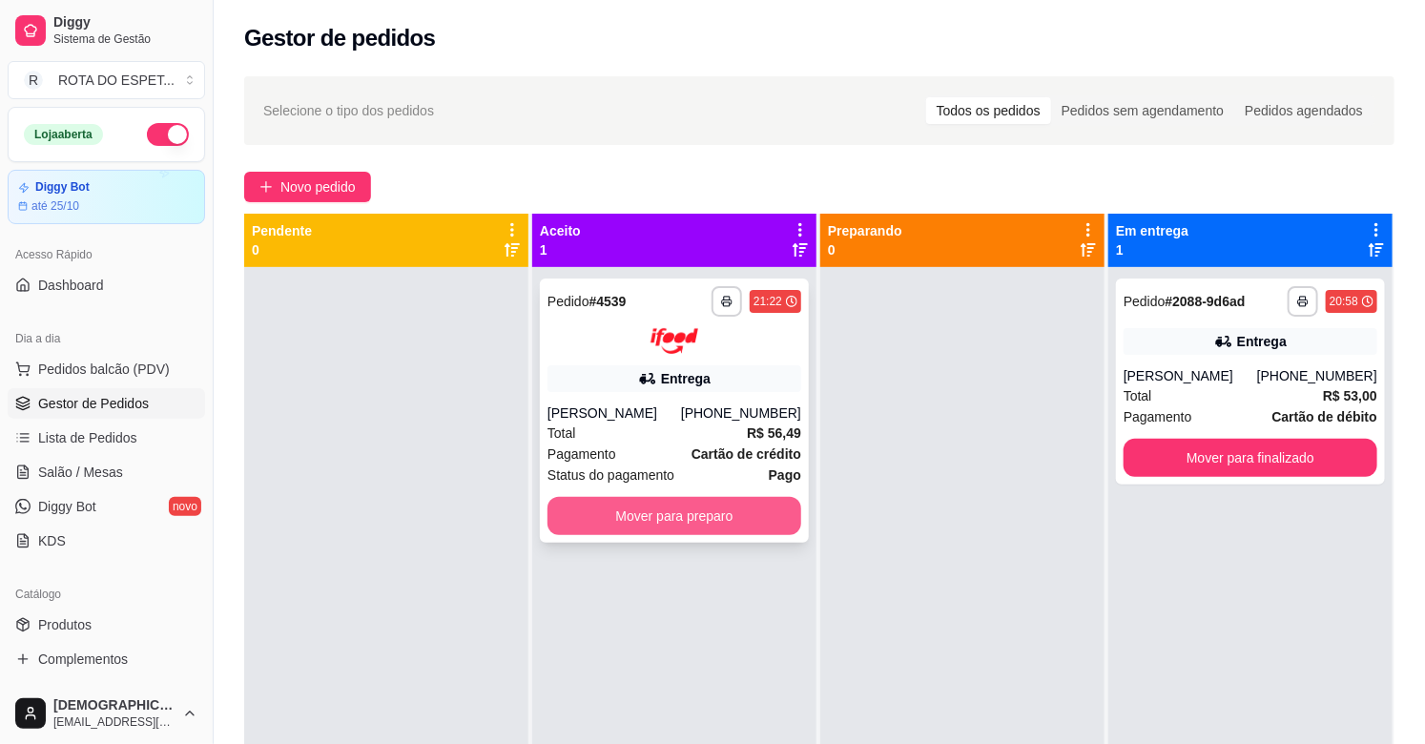
click at [629, 521] on button "Mover para preparo" at bounding box center [674, 516] width 254 height 38
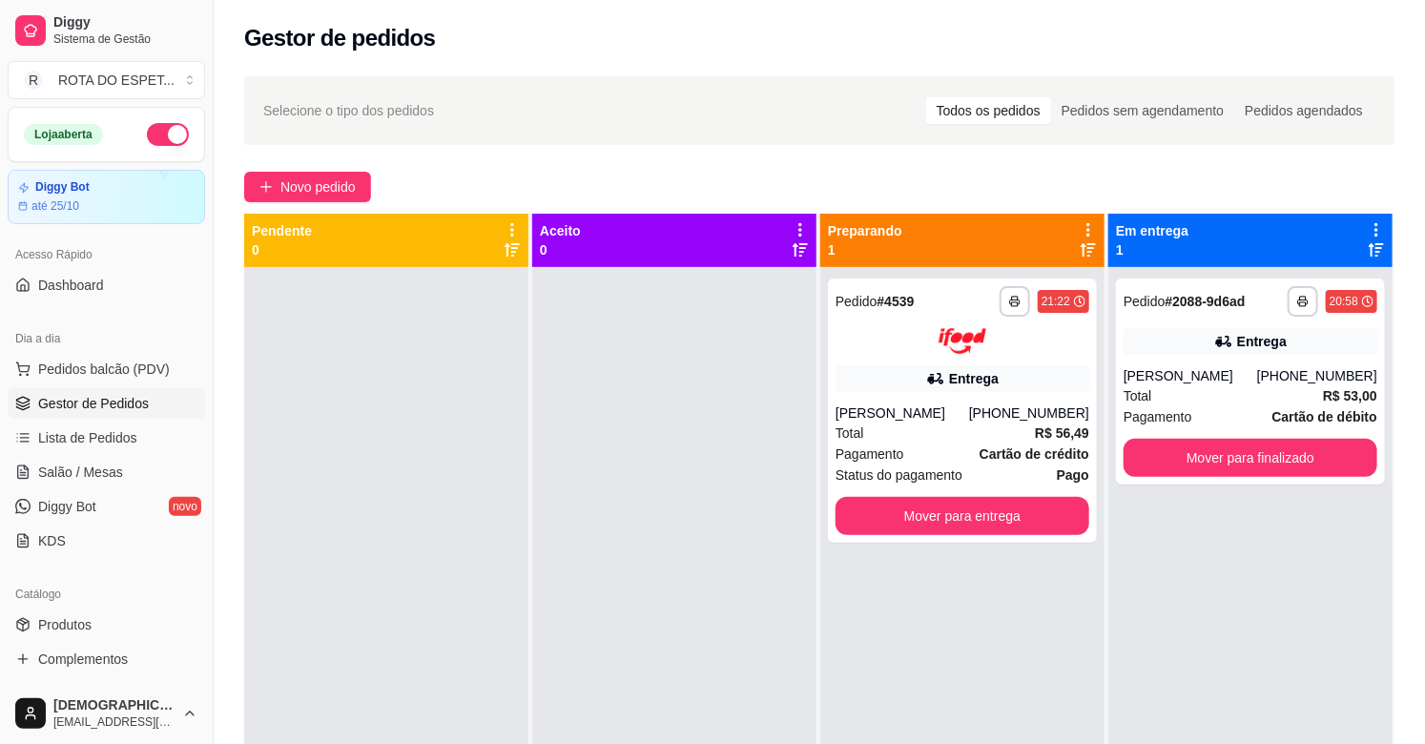
click at [715, 556] on div at bounding box center [674, 639] width 284 height 744
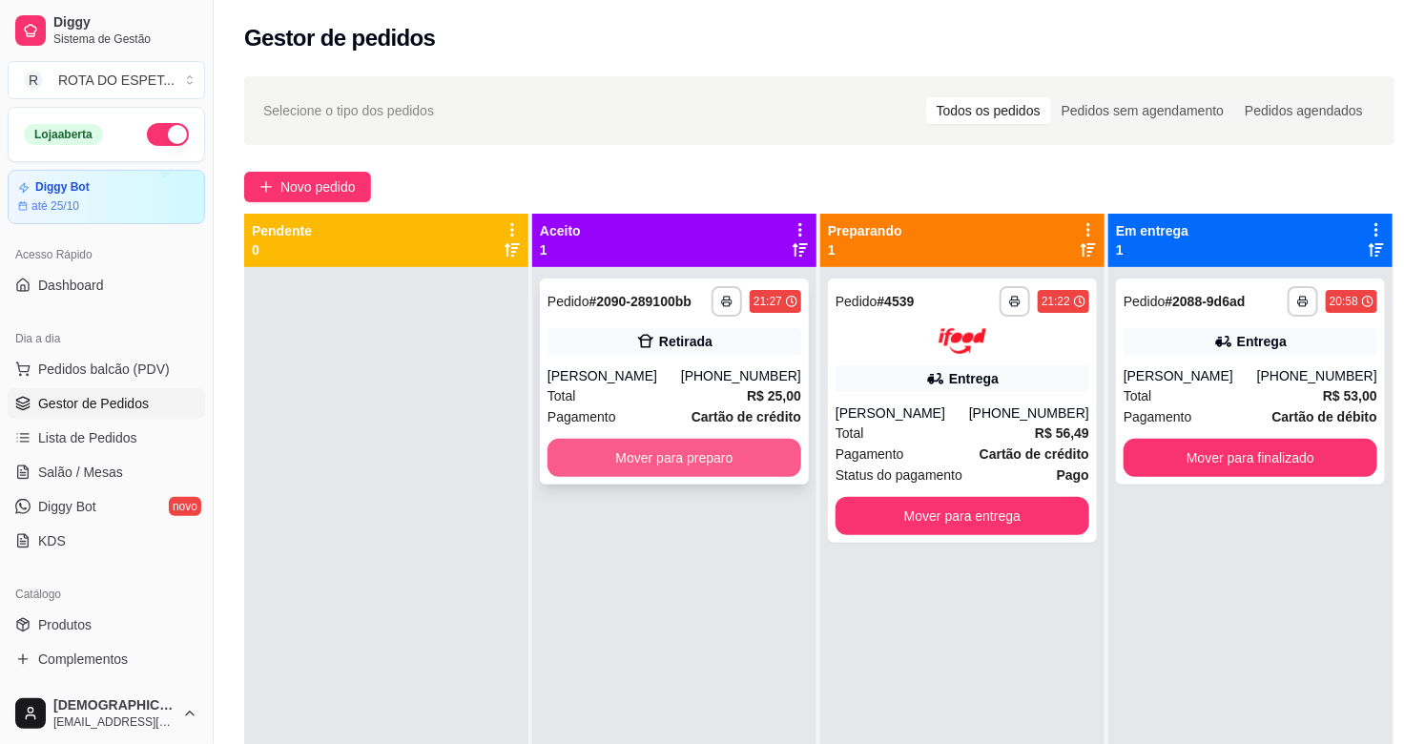
click at [688, 477] on button "Mover para preparo" at bounding box center [674, 458] width 254 height 38
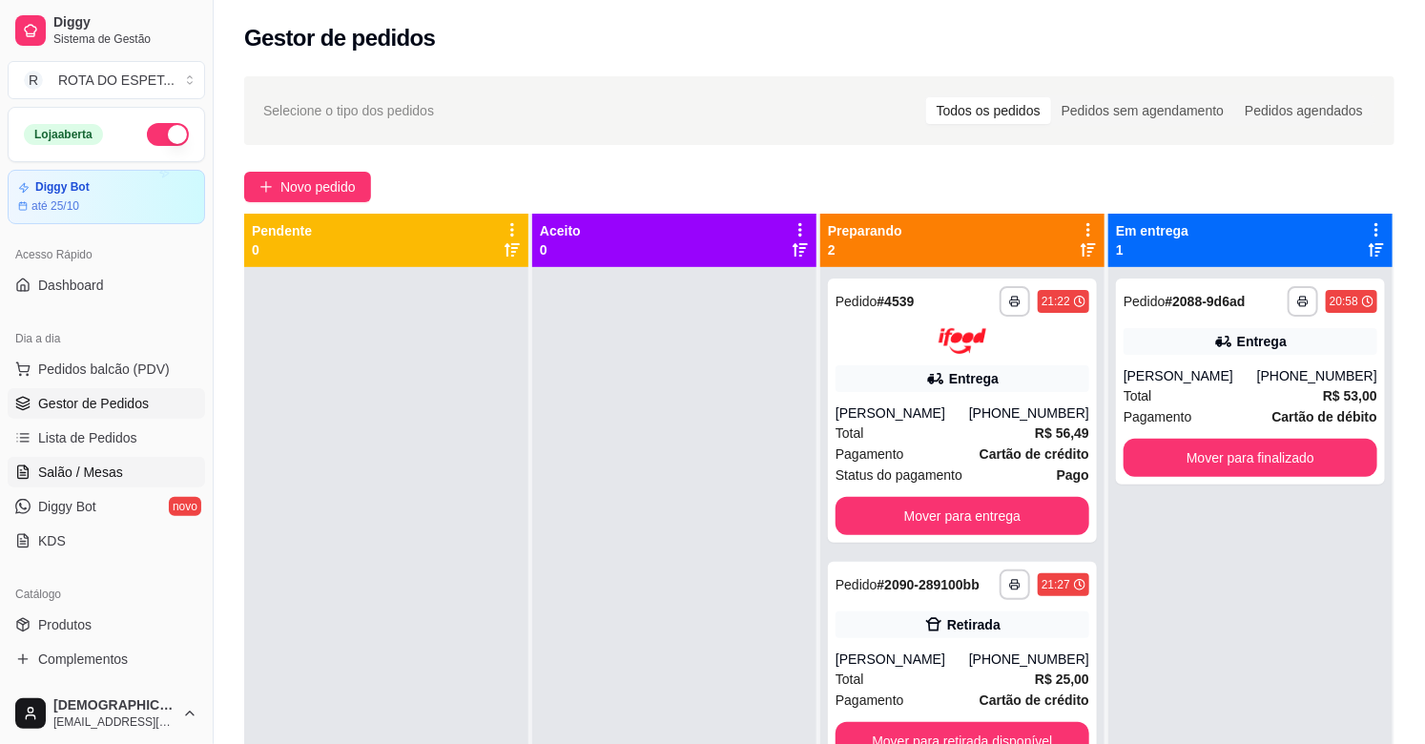
click at [112, 480] on span "Salão / Mesas" at bounding box center [80, 472] width 85 height 19
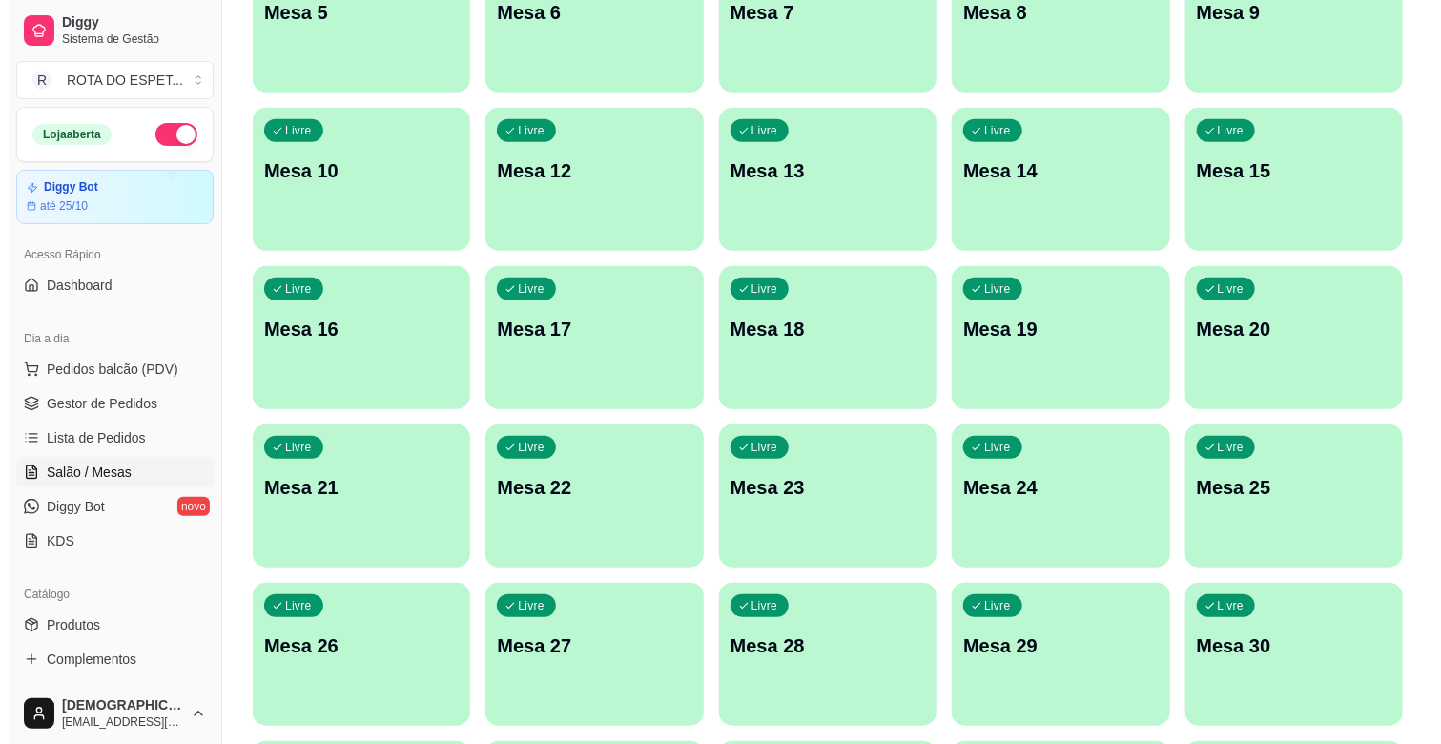
scroll to position [423, 0]
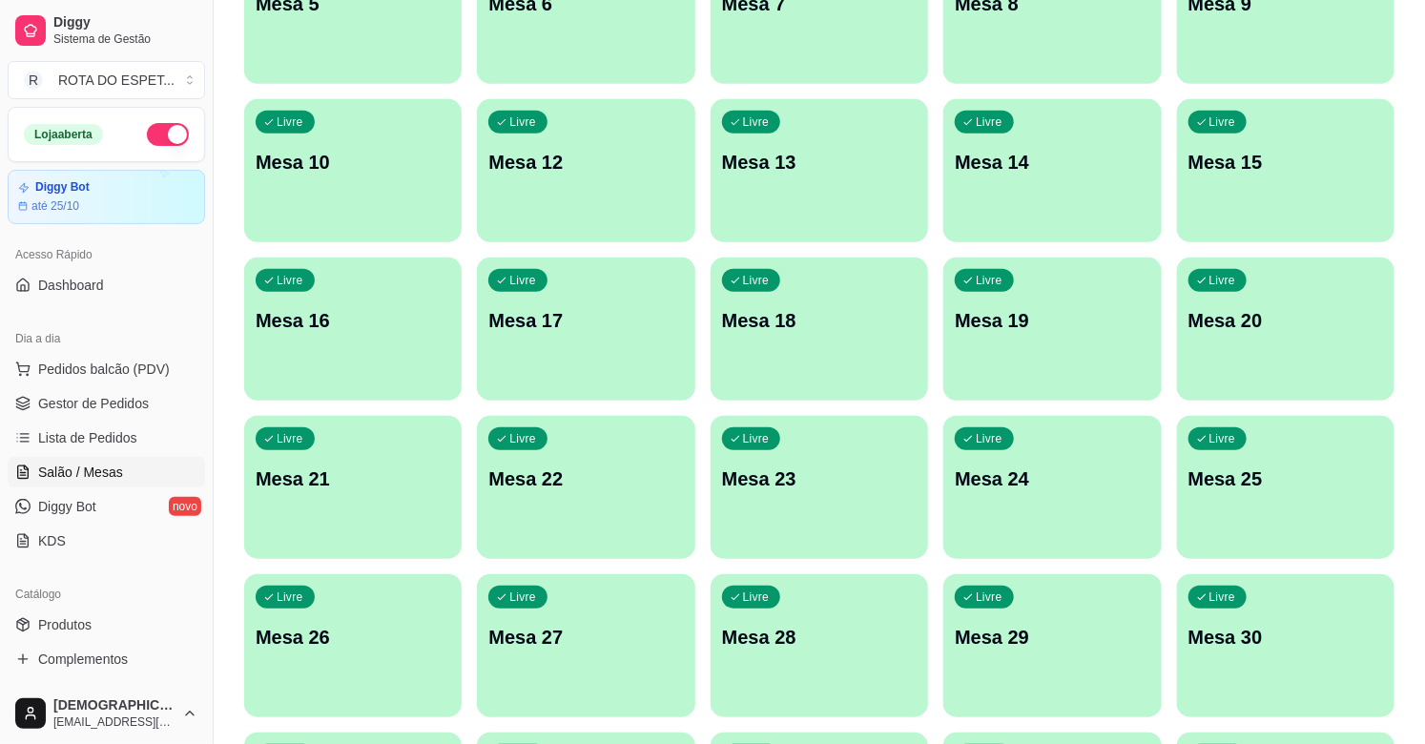
click at [1274, 493] on div "Livre Mesa 25" at bounding box center [1285, 476] width 217 height 120
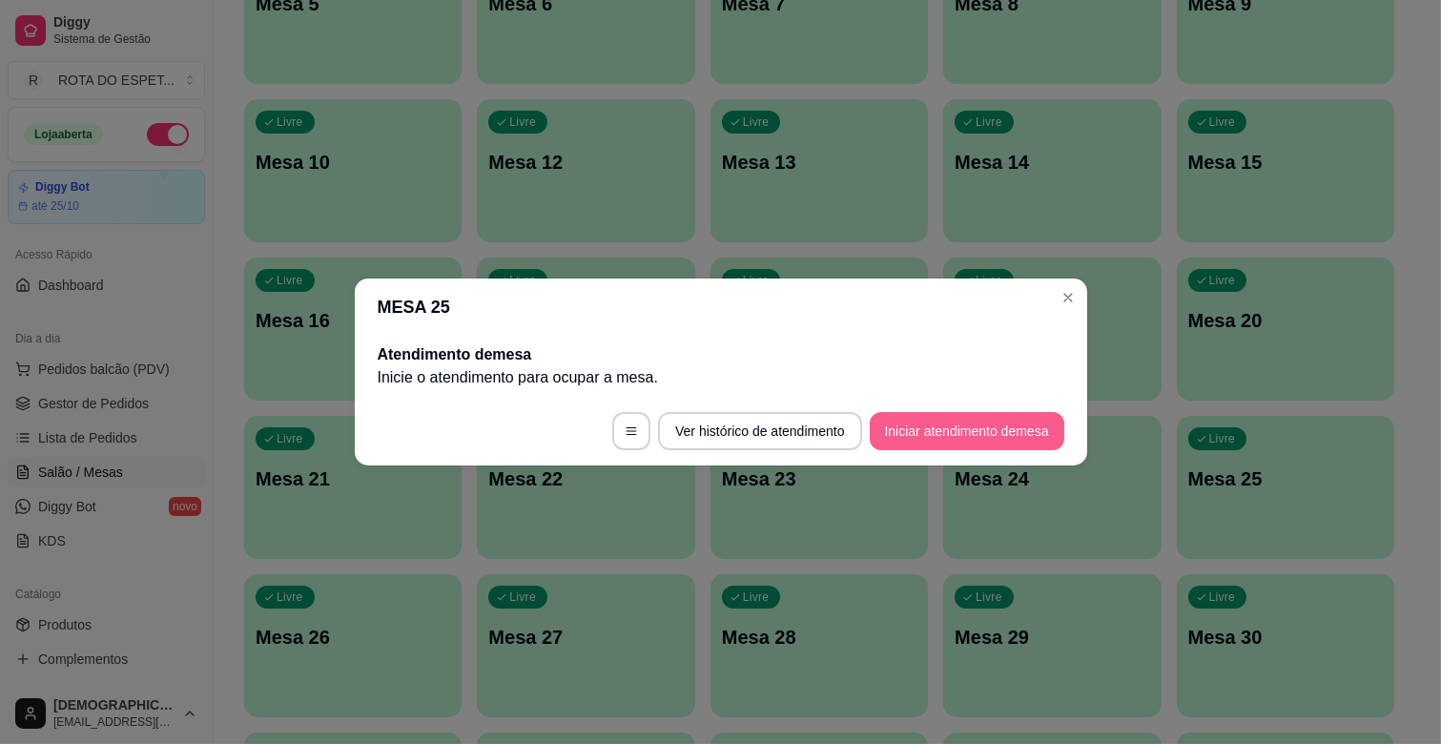
click at [1019, 427] on button "Iniciar atendimento de mesa" at bounding box center [967, 431] width 195 height 38
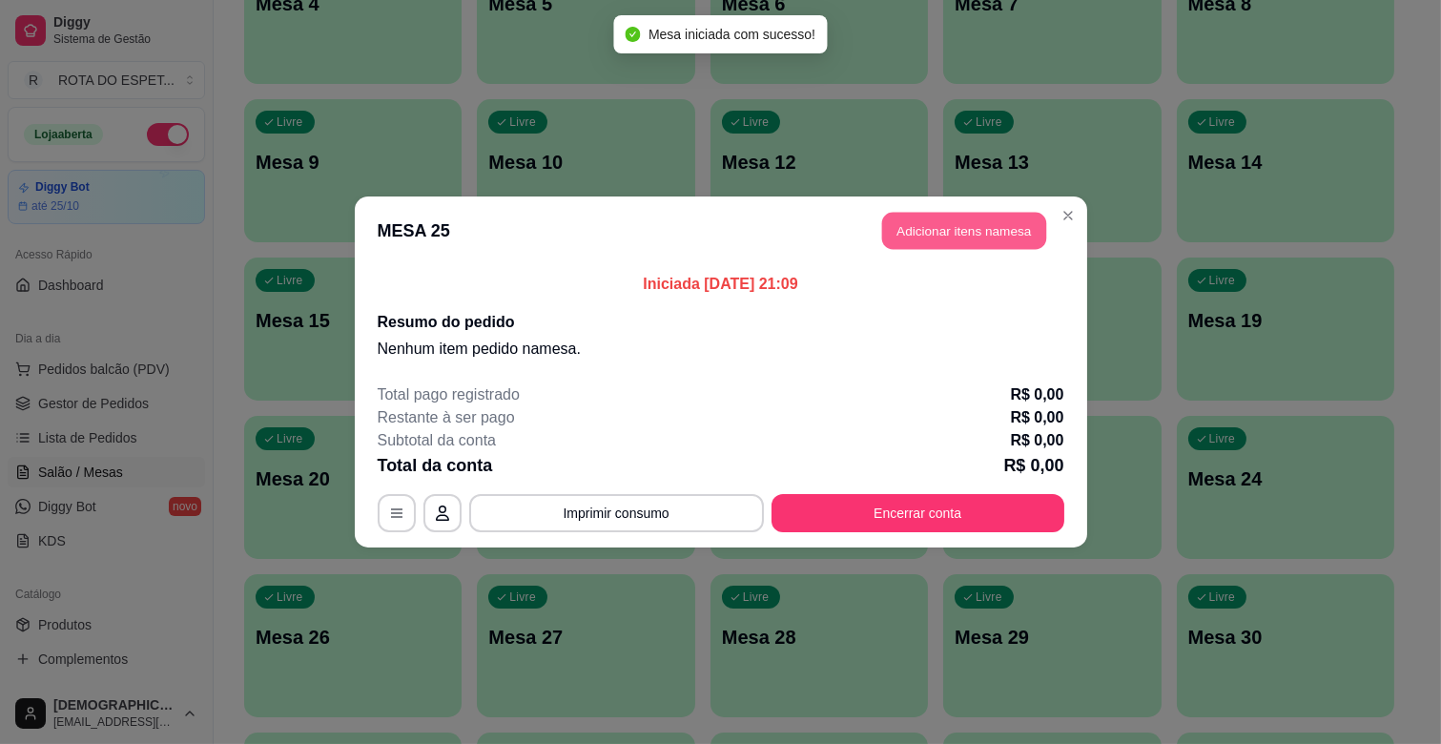
click at [963, 222] on button "Adicionar itens na mesa" at bounding box center [964, 231] width 164 height 37
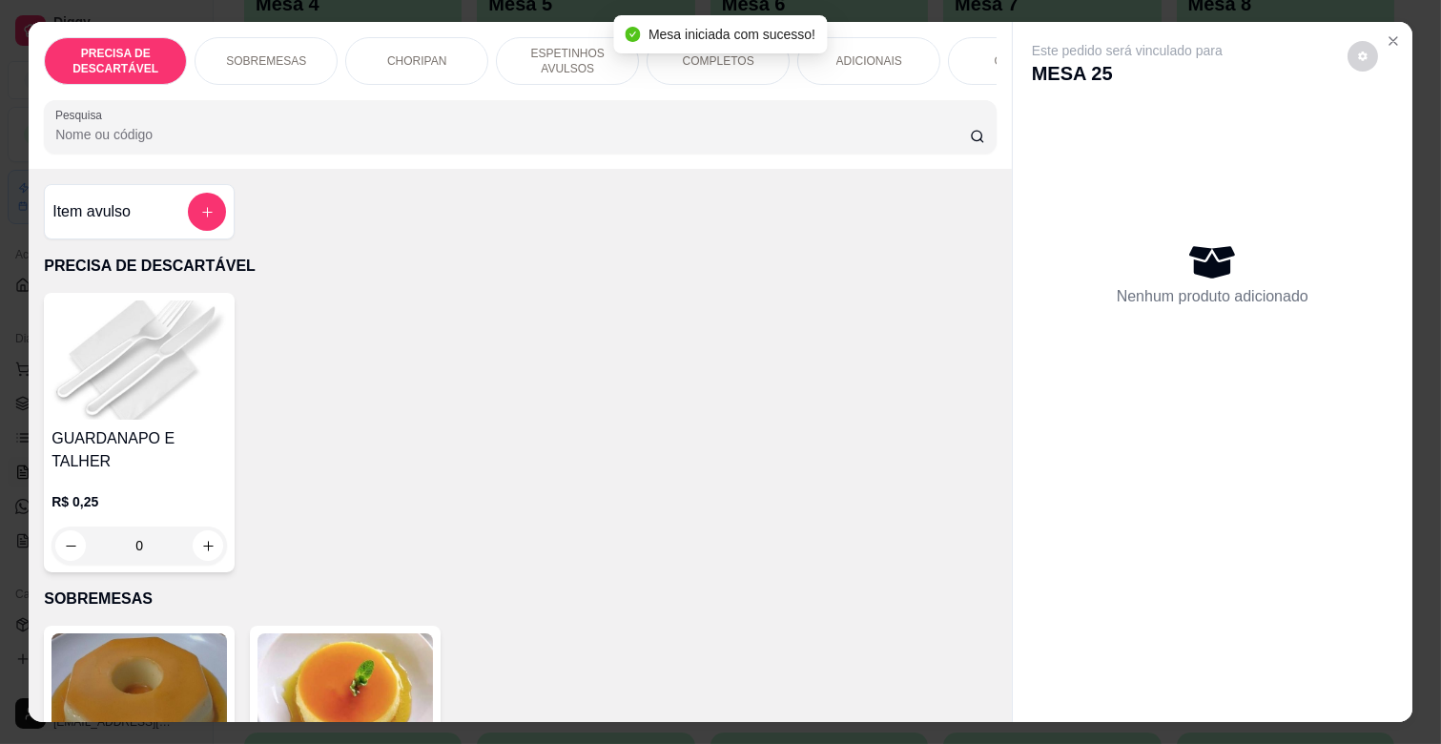
click at [891, 37] on div "ADICIONAIS" at bounding box center [868, 61] width 143 height 48
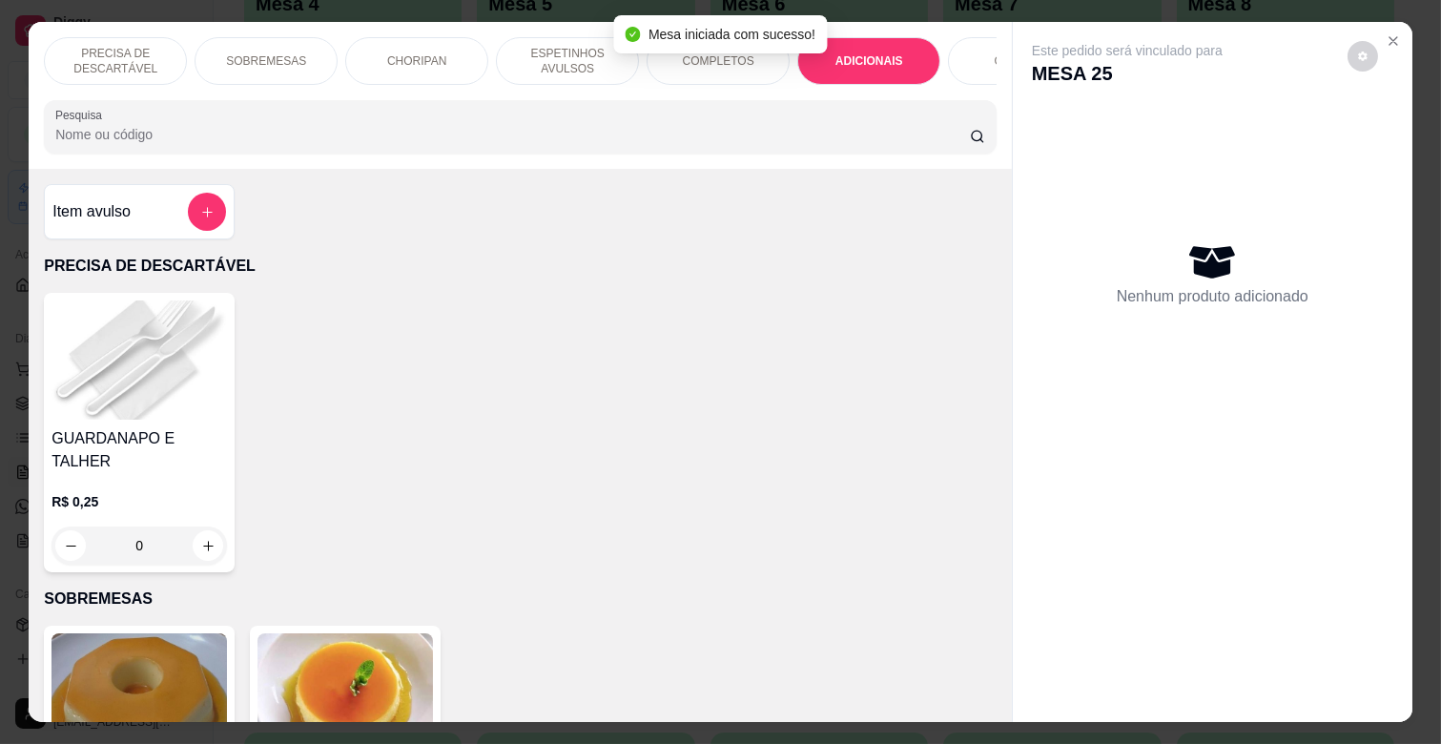
scroll to position [46, 0]
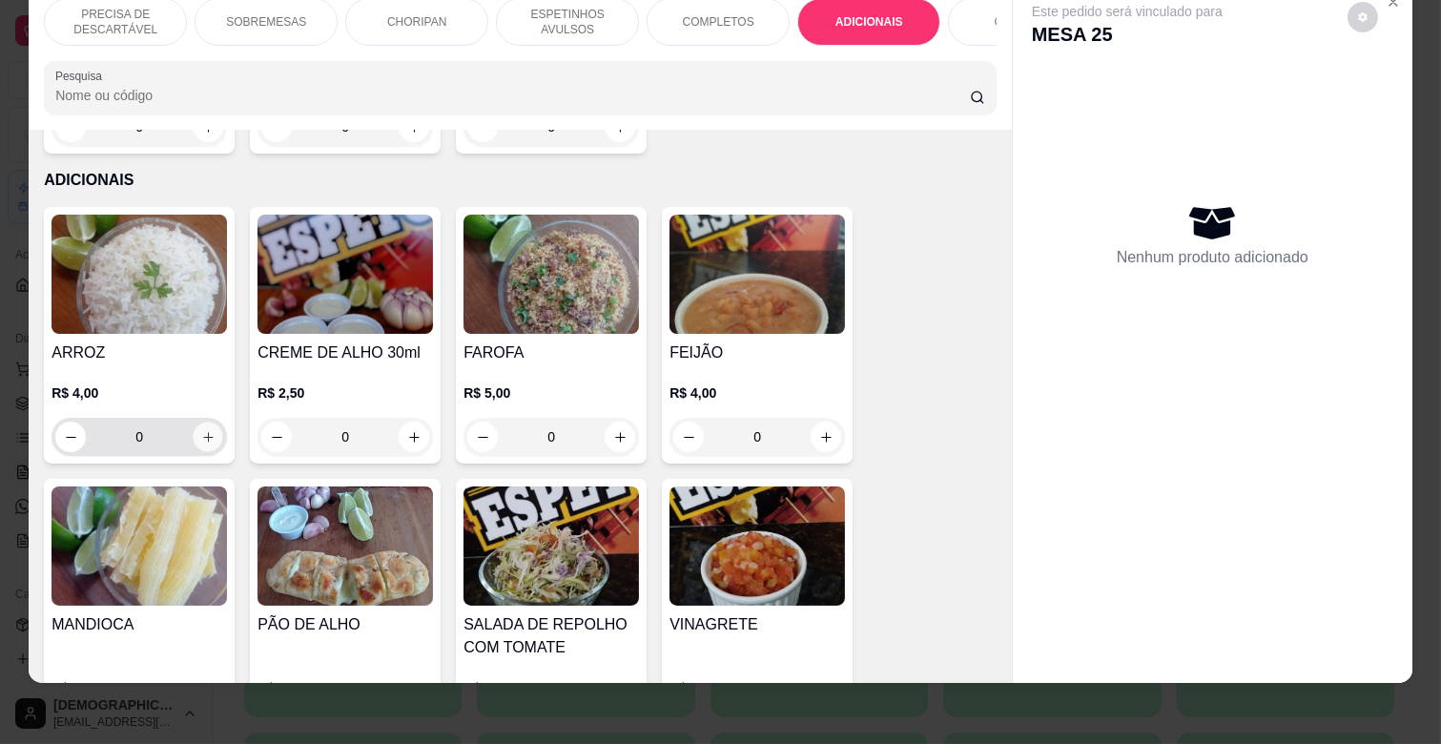
click at [201, 430] on icon "increase-product-quantity" at bounding box center [208, 437] width 14 height 14
type input "1"
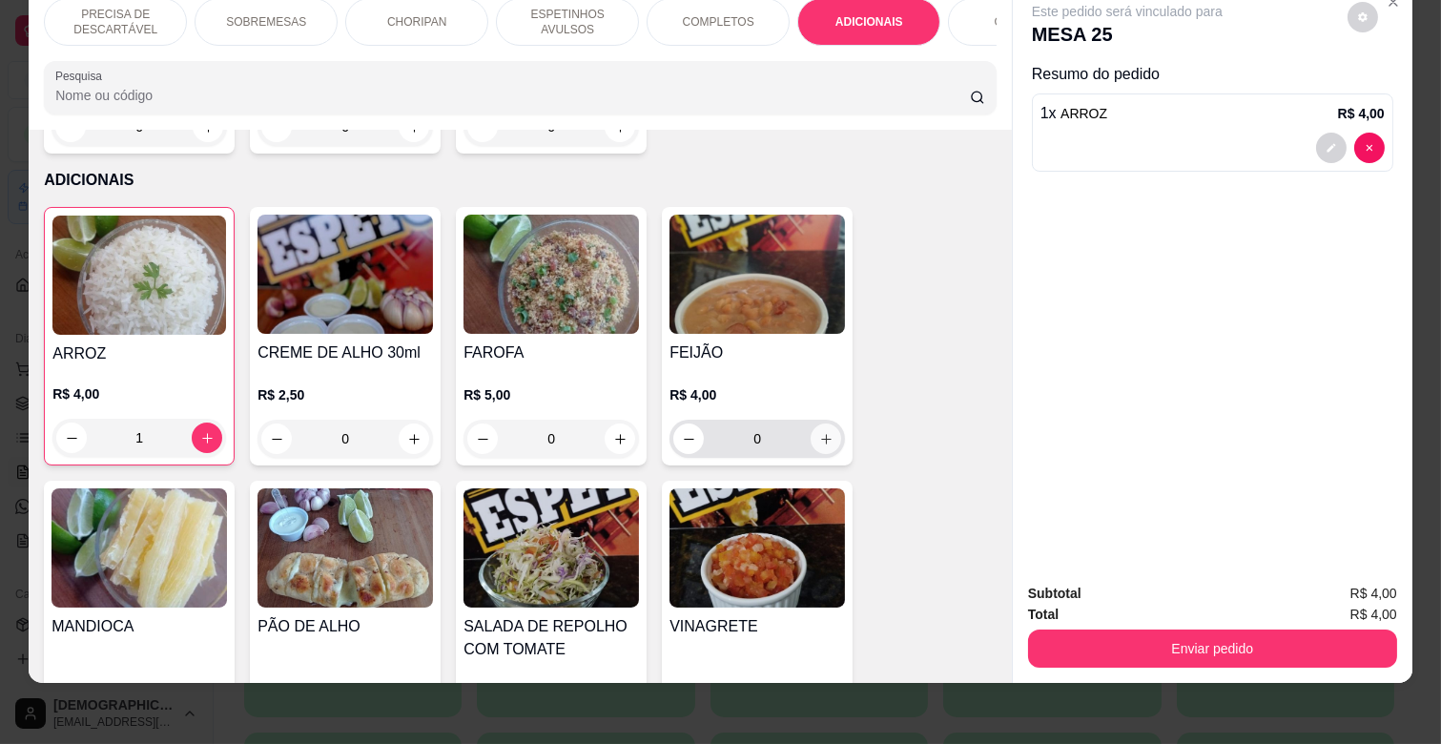
click at [828, 423] on button "increase-product-quantity" at bounding box center [826, 438] width 31 height 31
type input "1"
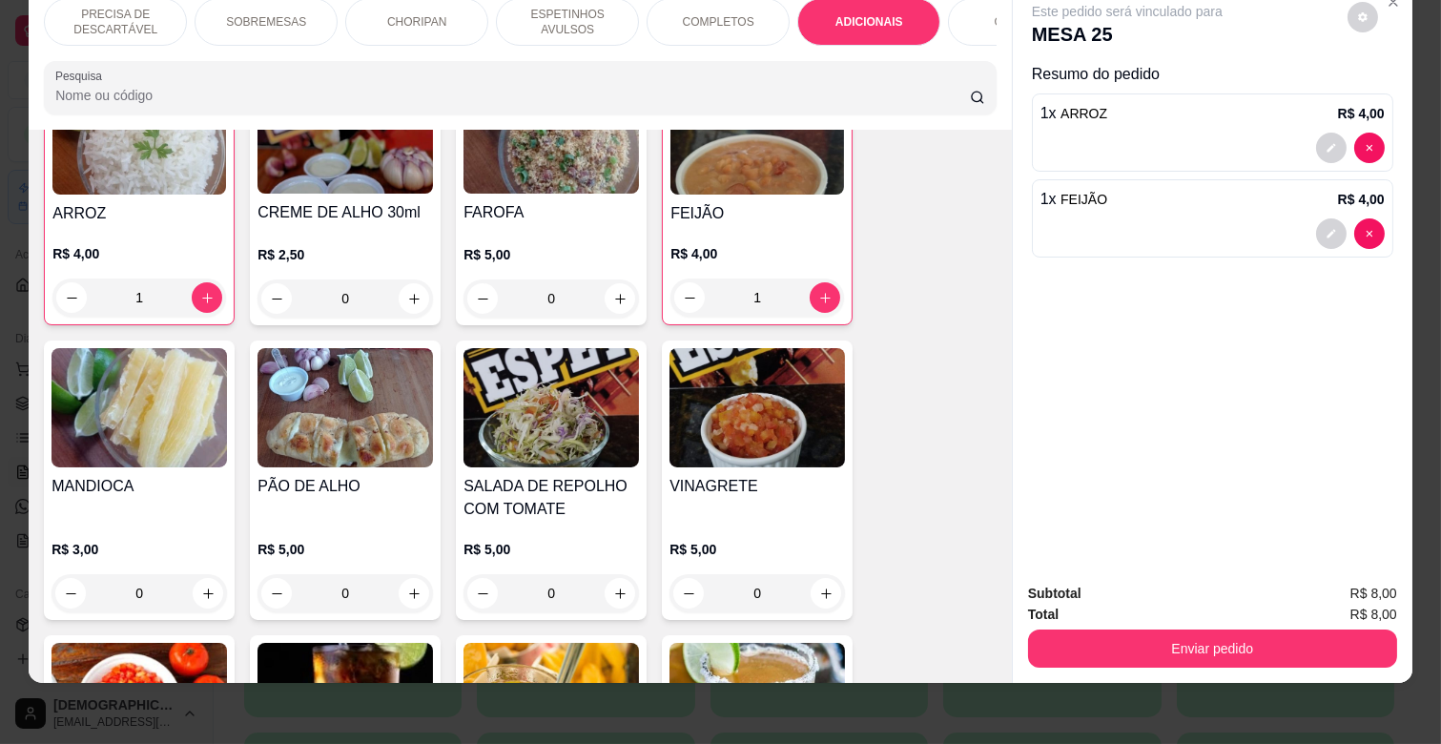
scroll to position [3450, 0]
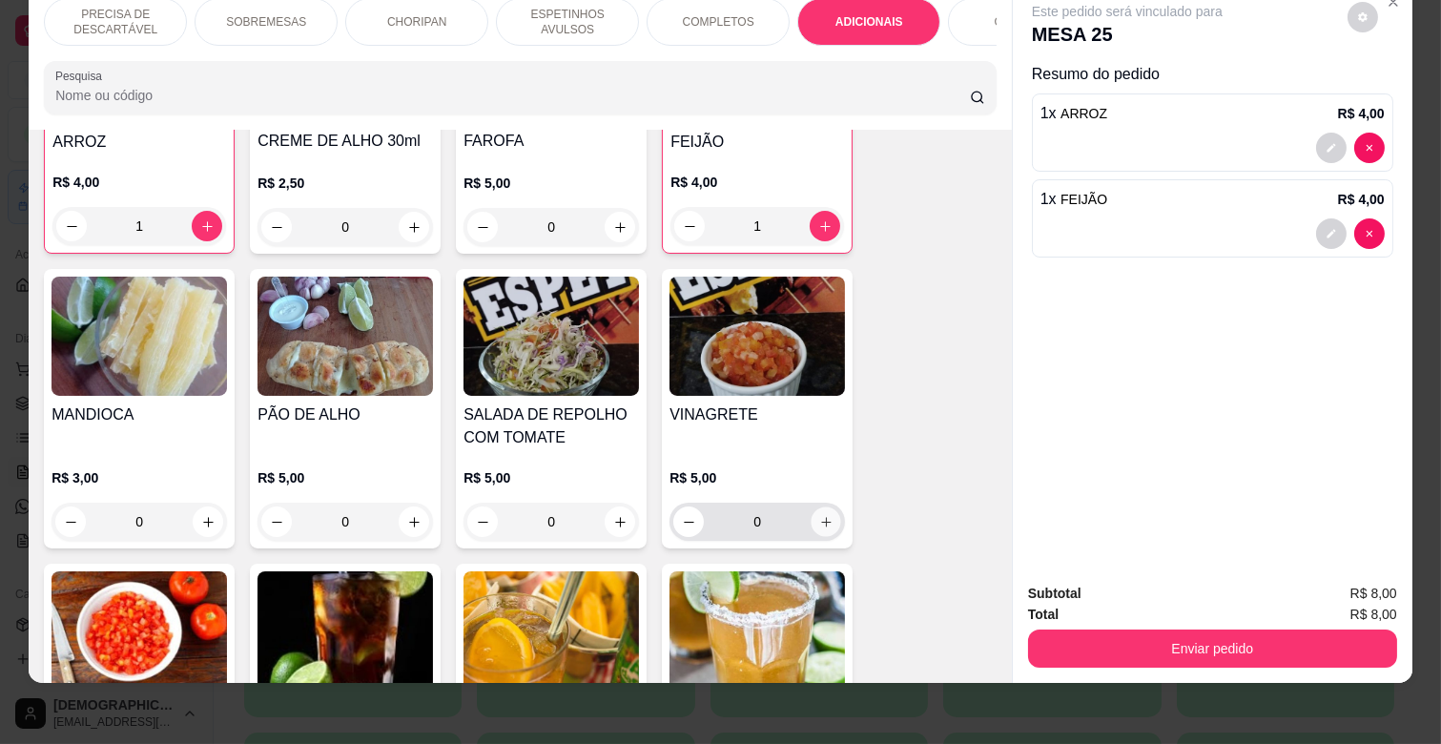
click at [819, 515] on icon "increase-product-quantity" at bounding box center [826, 522] width 14 height 14
type input "1"
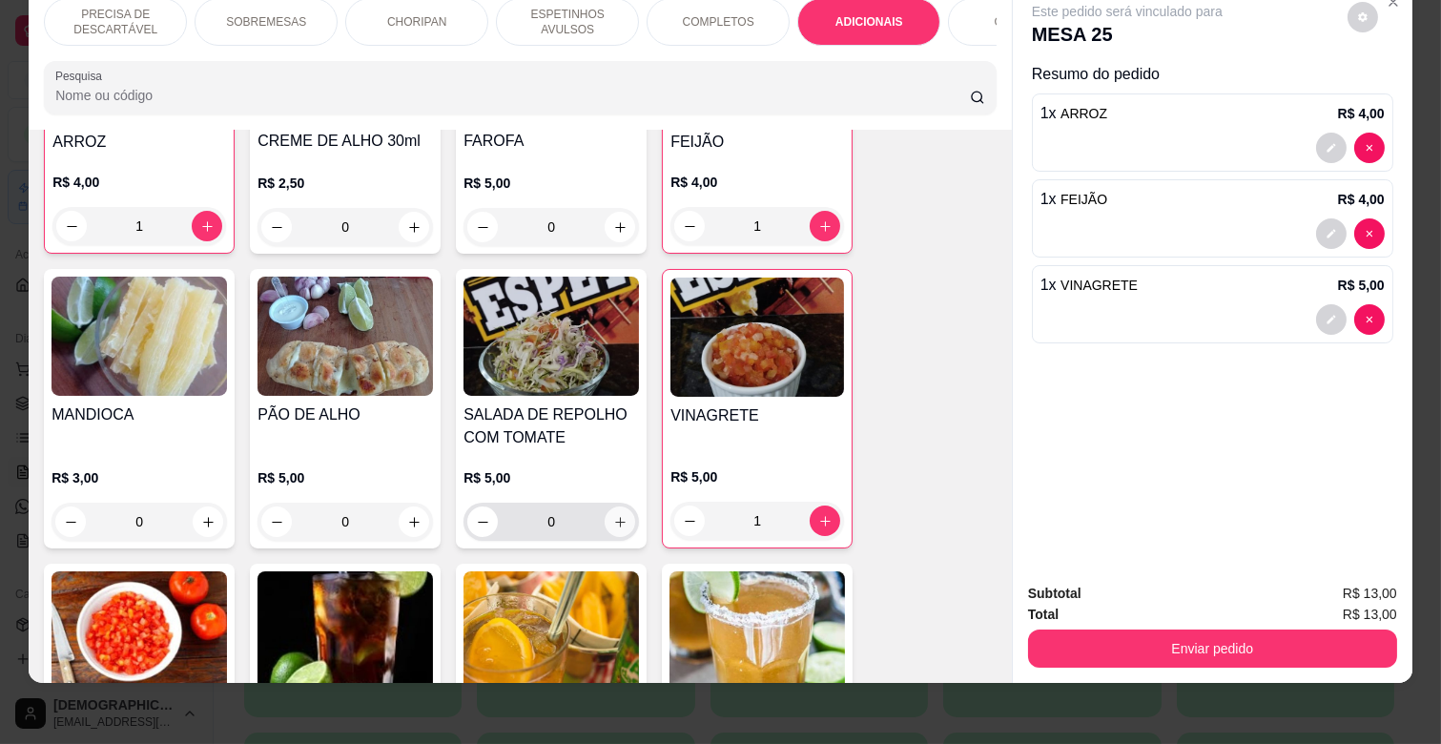
click at [613, 515] on icon "increase-product-quantity" at bounding box center [620, 522] width 14 height 14
type input "1"
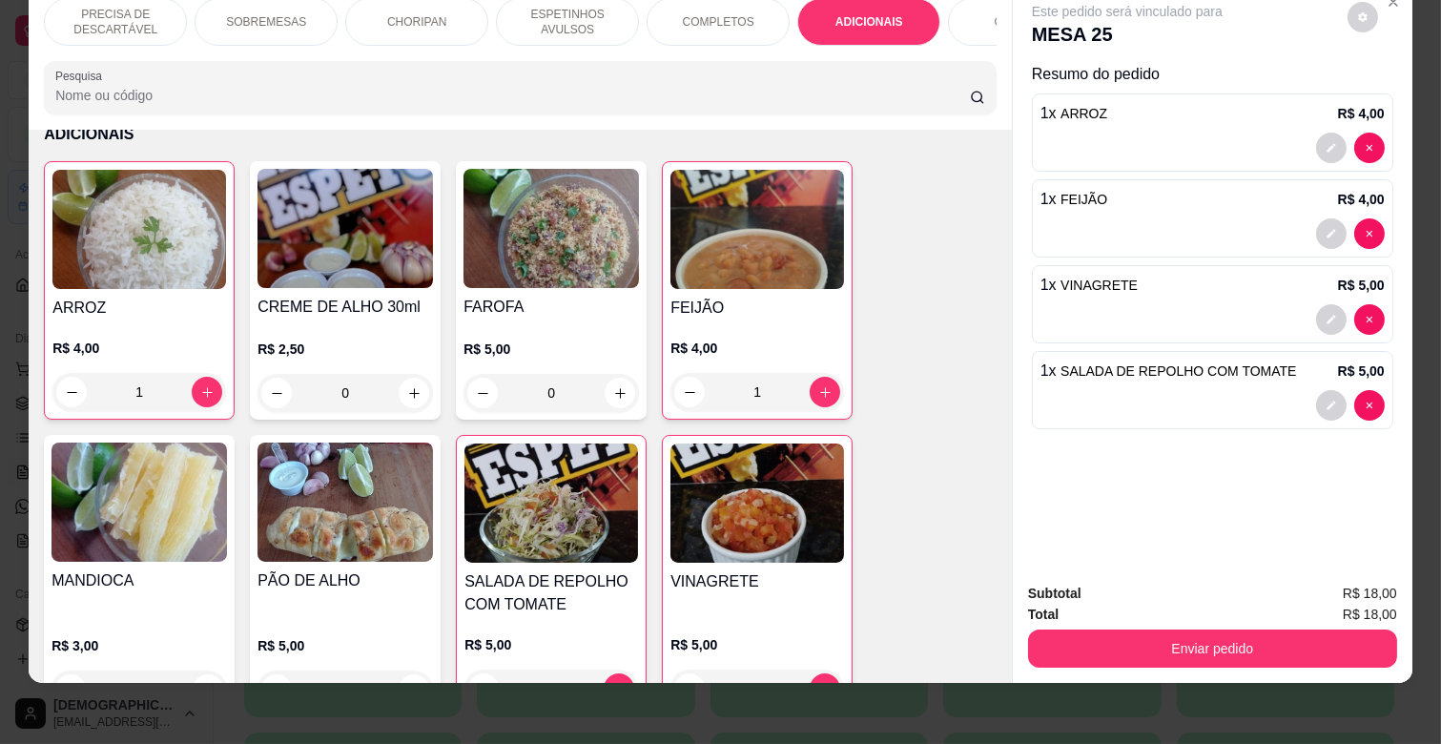
scroll to position [3238, 0]
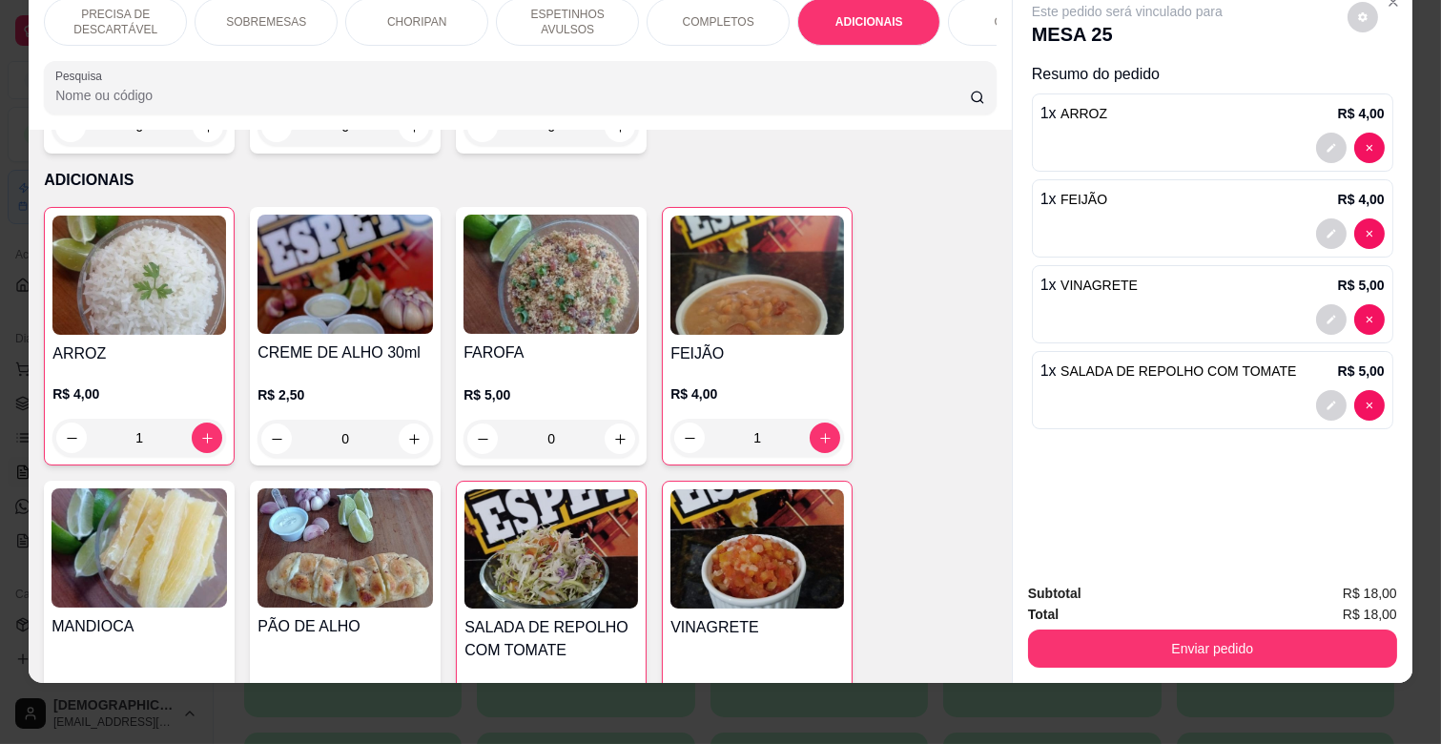
click at [517, 13] on p "ESPETINHOS AVULSOS" at bounding box center [567, 22] width 111 height 31
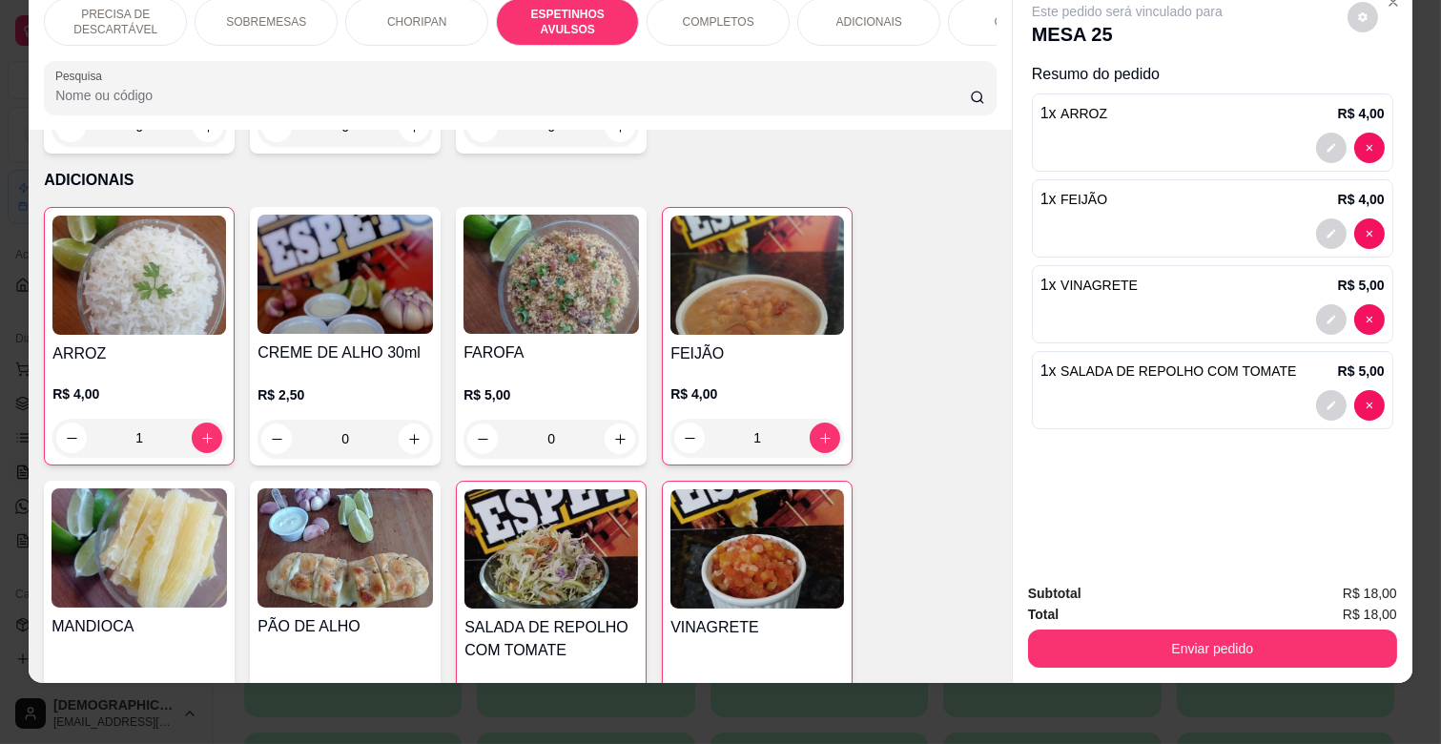
scroll to position [1053, 0]
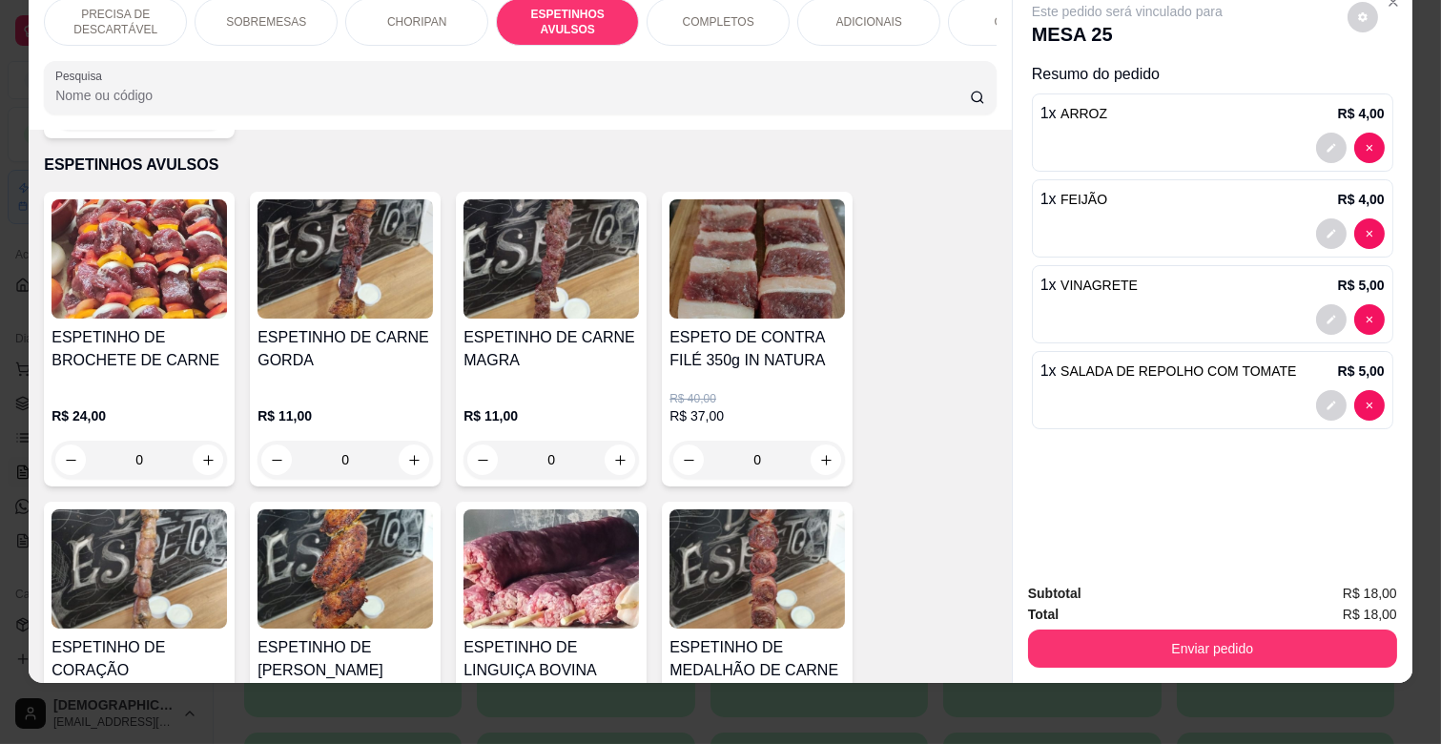
click at [526, 340] on h4 "ESPETINHO DE CARNE MAGRA" at bounding box center [551, 349] width 175 height 46
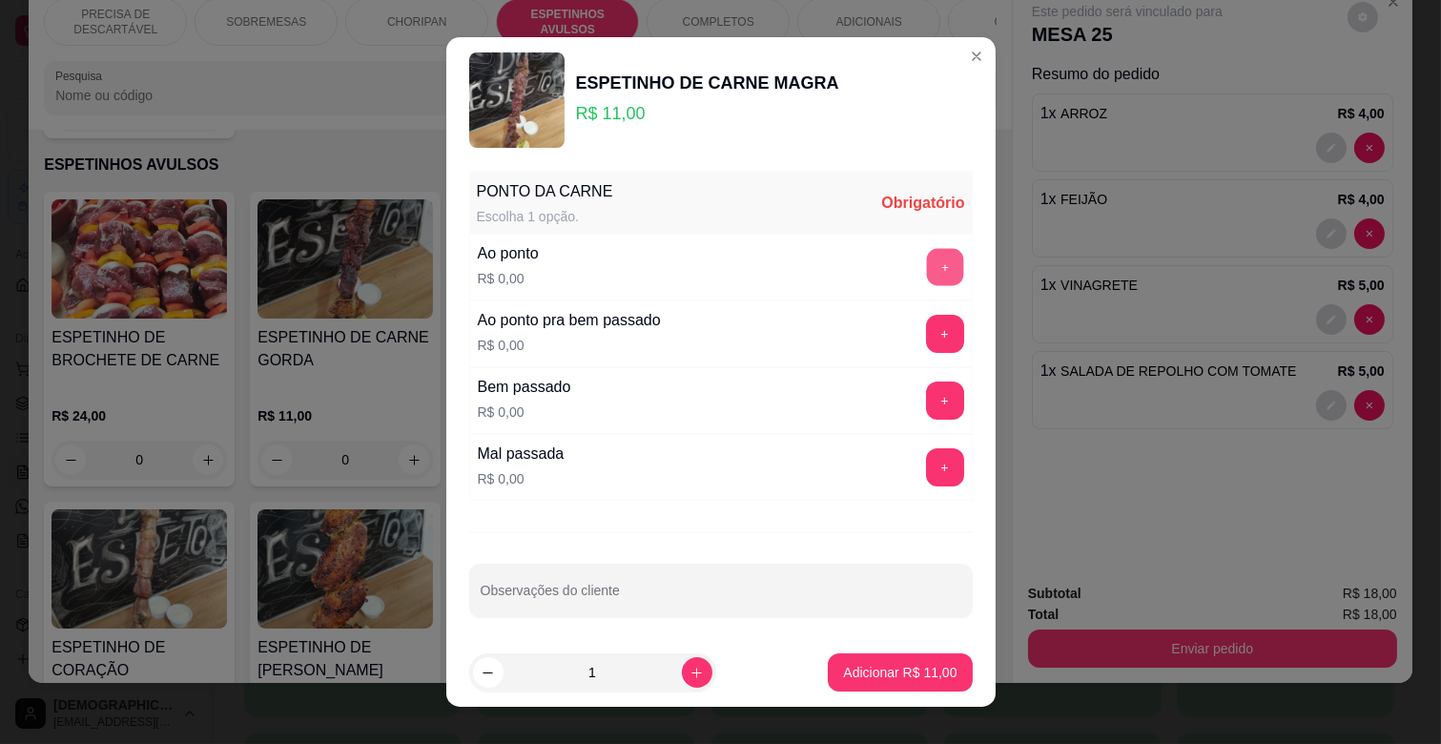
click at [926, 262] on button "+" at bounding box center [944, 267] width 37 height 37
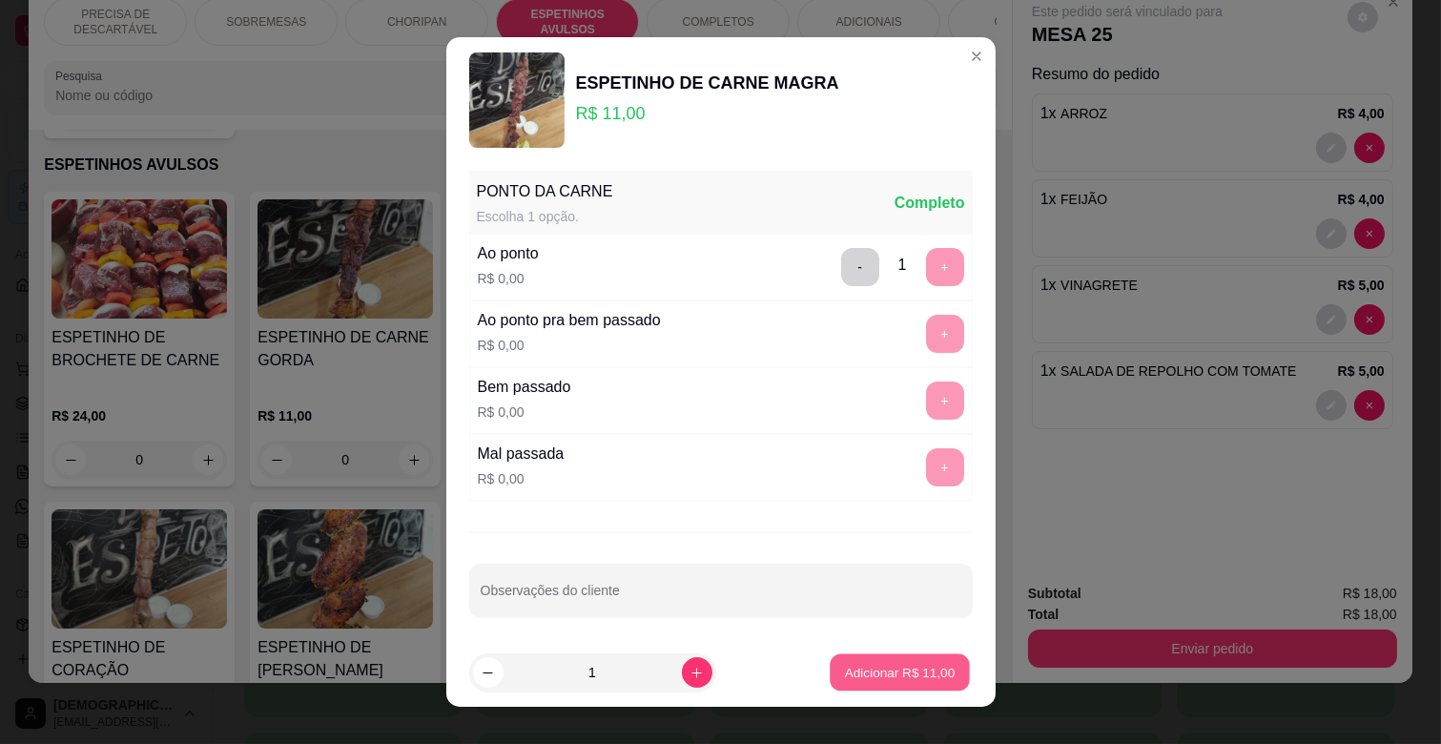
click at [900, 666] on p "Adicionar R$ 11,00" at bounding box center [900, 672] width 111 height 18
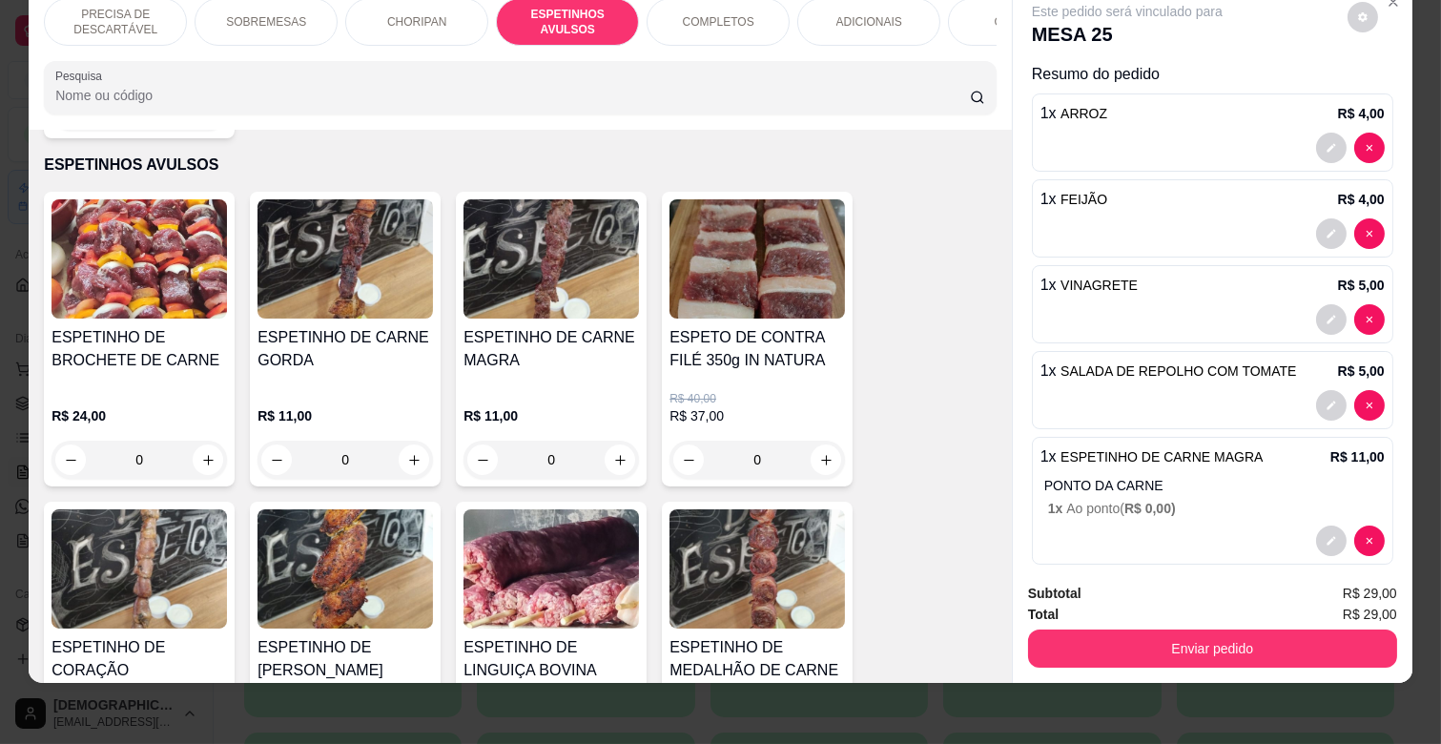
scroll to position [1159, 0]
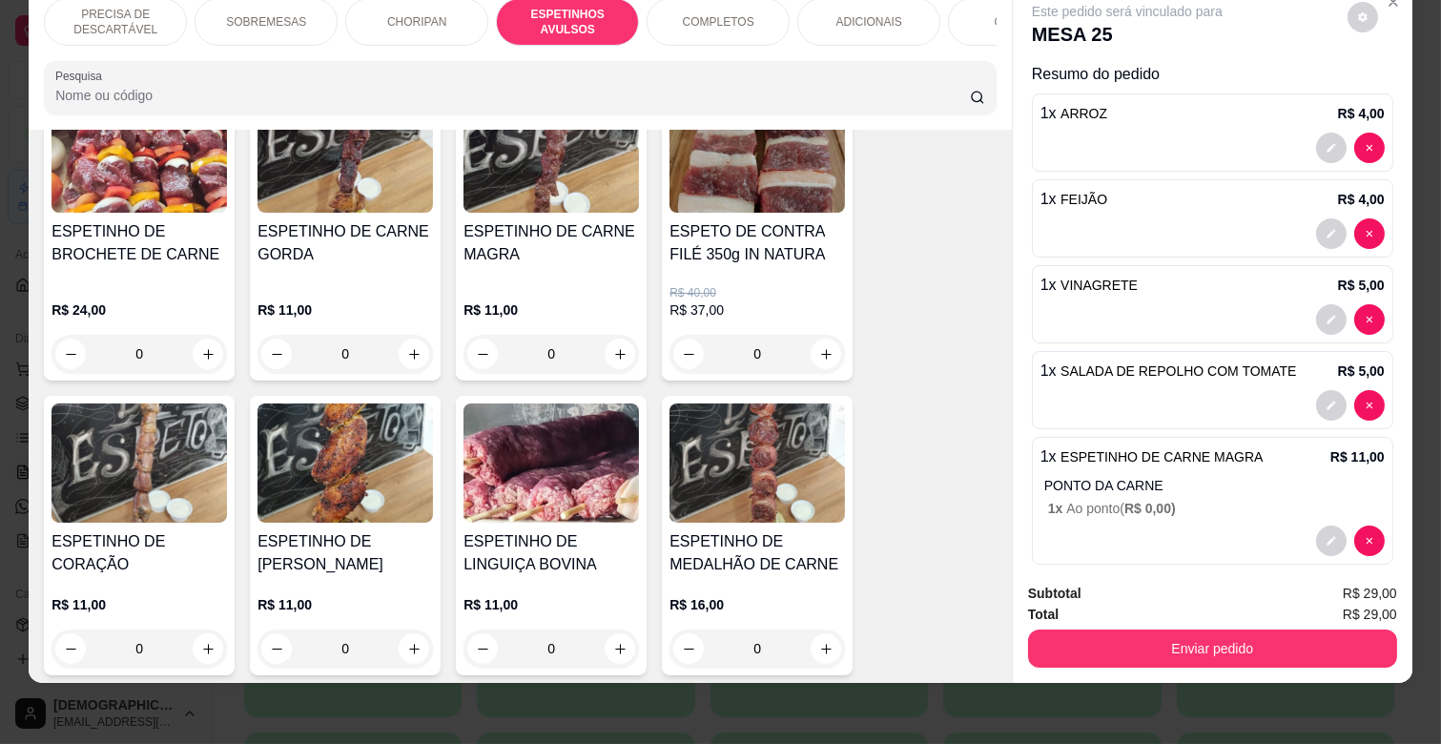
click at [778, 504] on div "ESPETINHO DE MEDALHÃO DE CARNE R$ 16,00 0" at bounding box center [757, 535] width 191 height 279
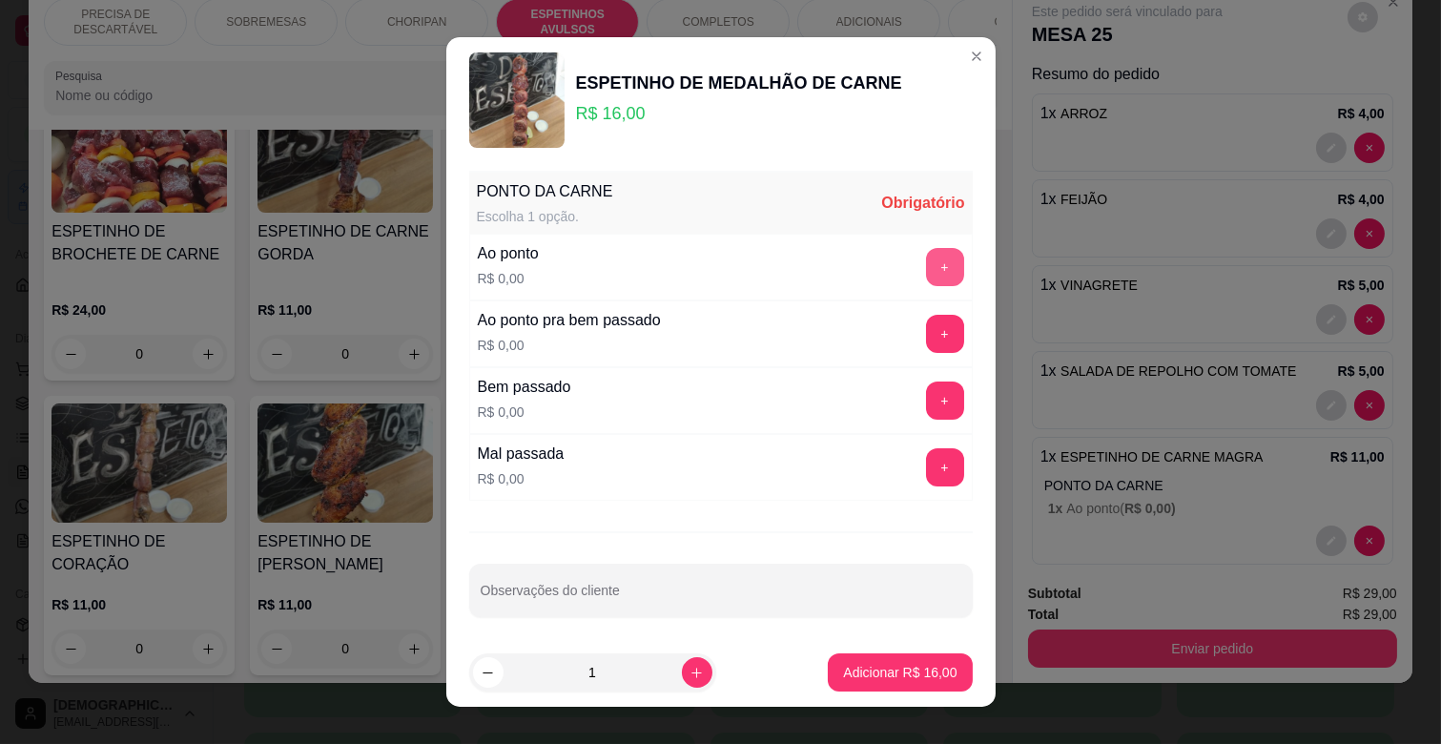
click at [926, 269] on button "+" at bounding box center [945, 267] width 38 height 38
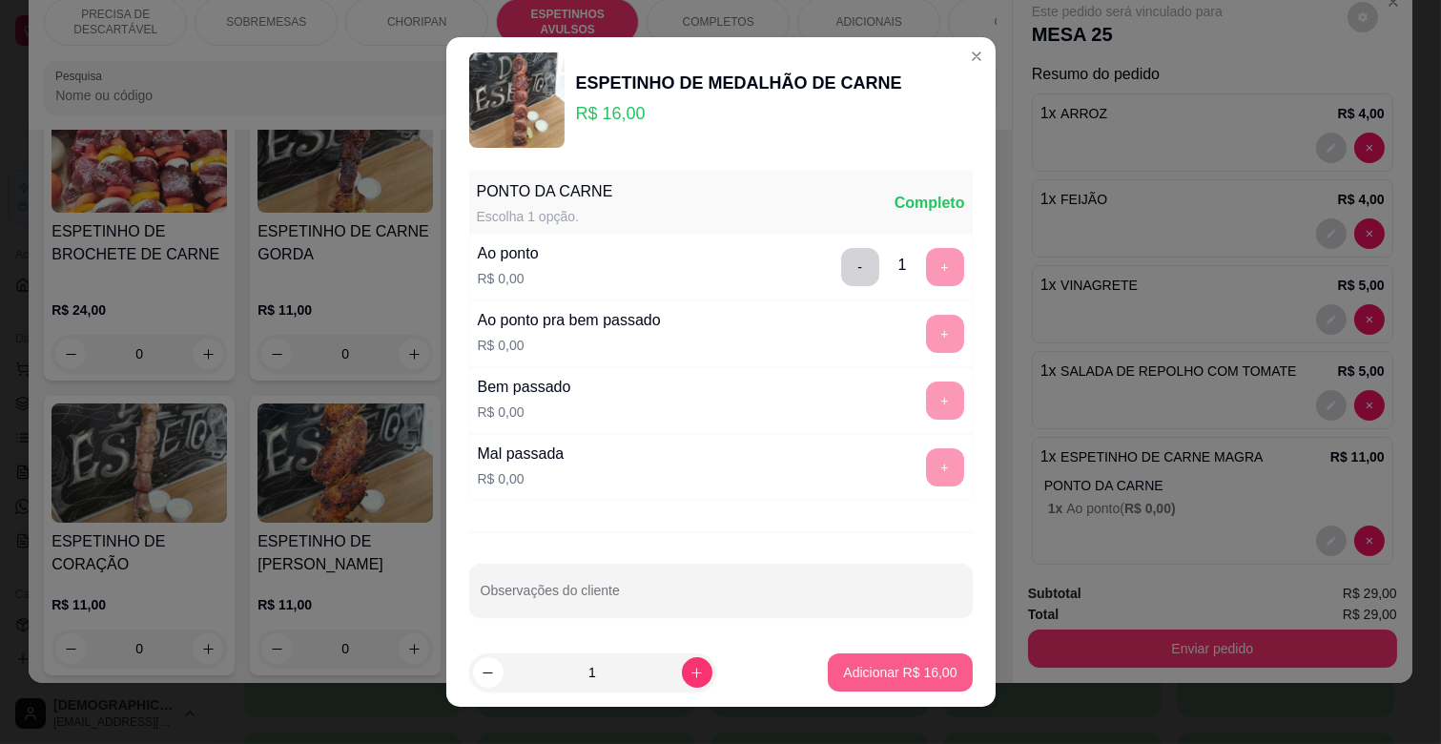
click at [895, 664] on p "Adicionar R$ 16,00" at bounding box center [899, 672] width 113 height 19
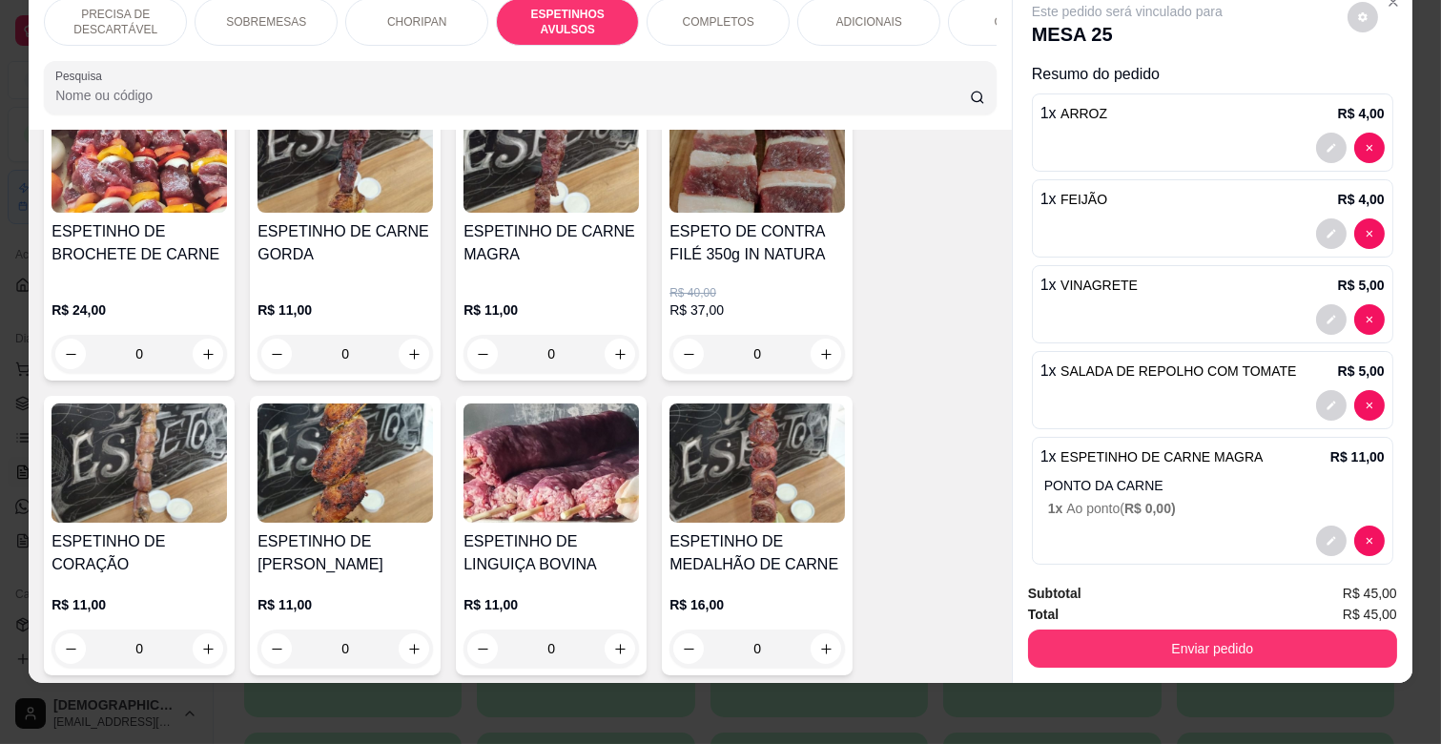
click at [960, 11] on div "COMBOS" at bounding box center [1019, 22] width 143 height 48
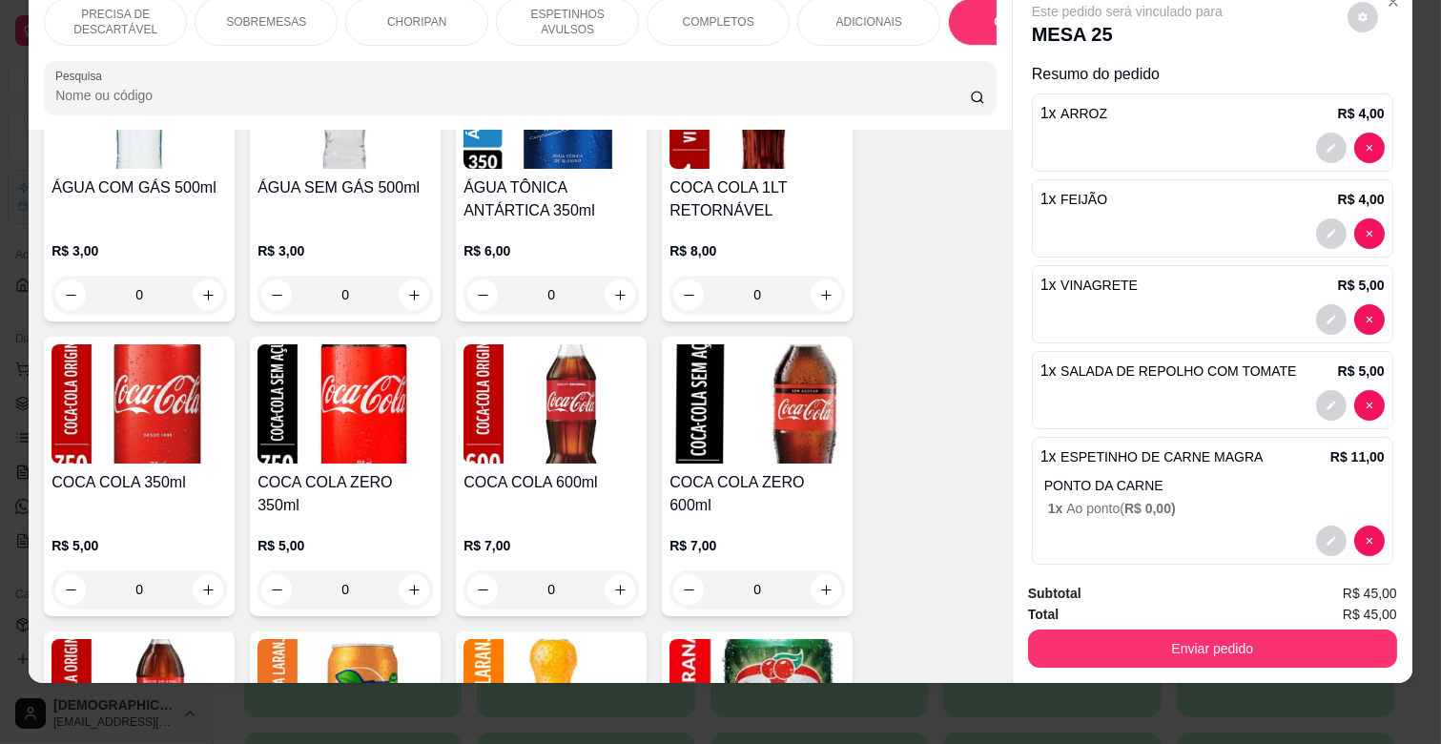
scroll to position [4671, 0]
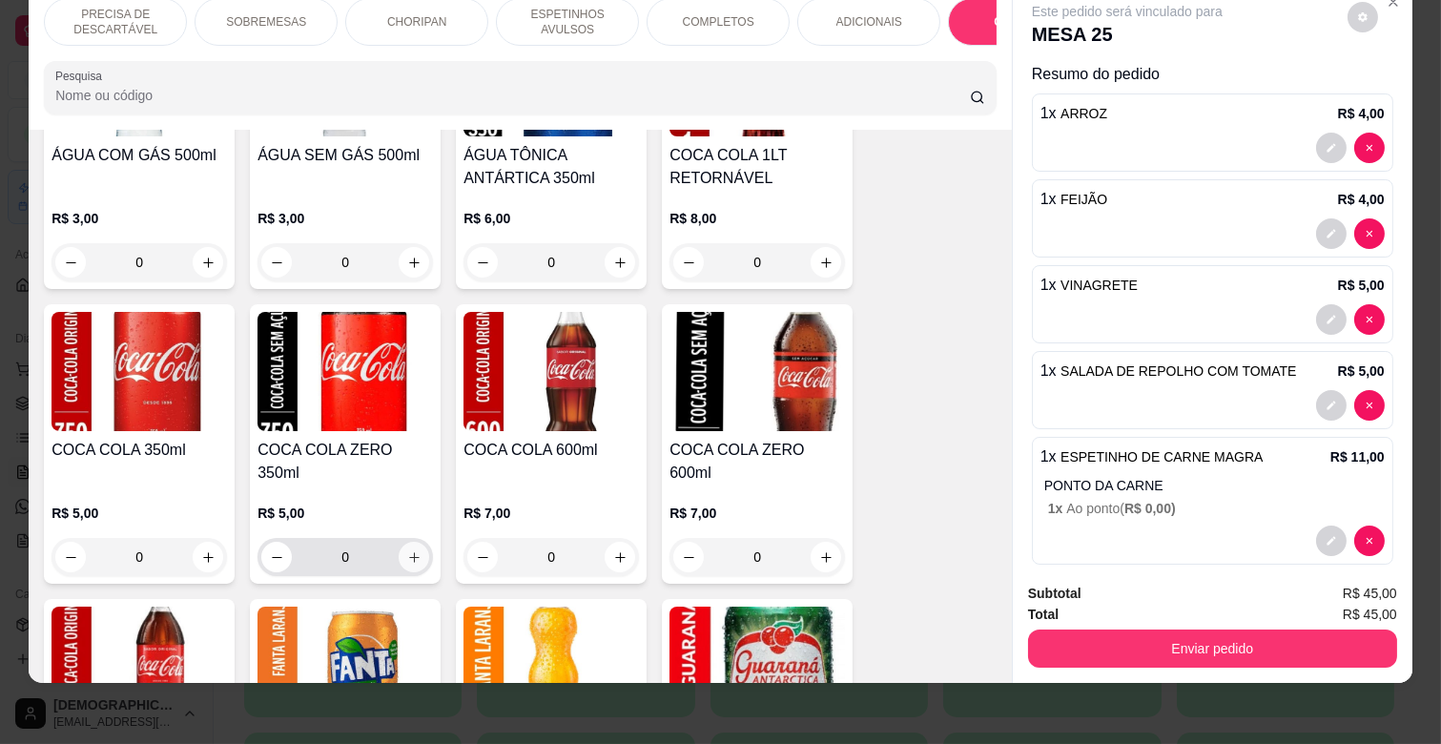
click at [413, 550] on icon "increase-product-quantity" at bounding box center [414, 557] width 14 height 14
type input "1"
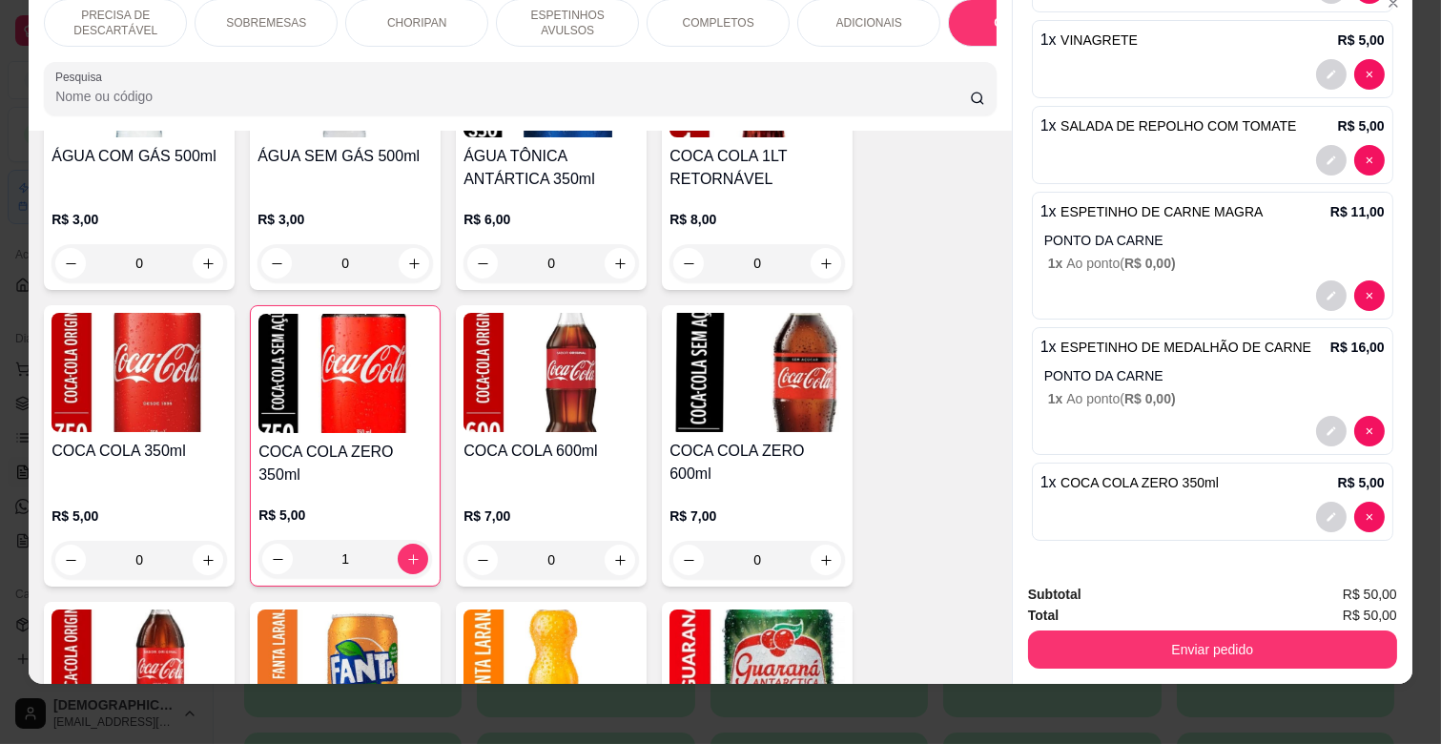
scroll to position [46, 0]
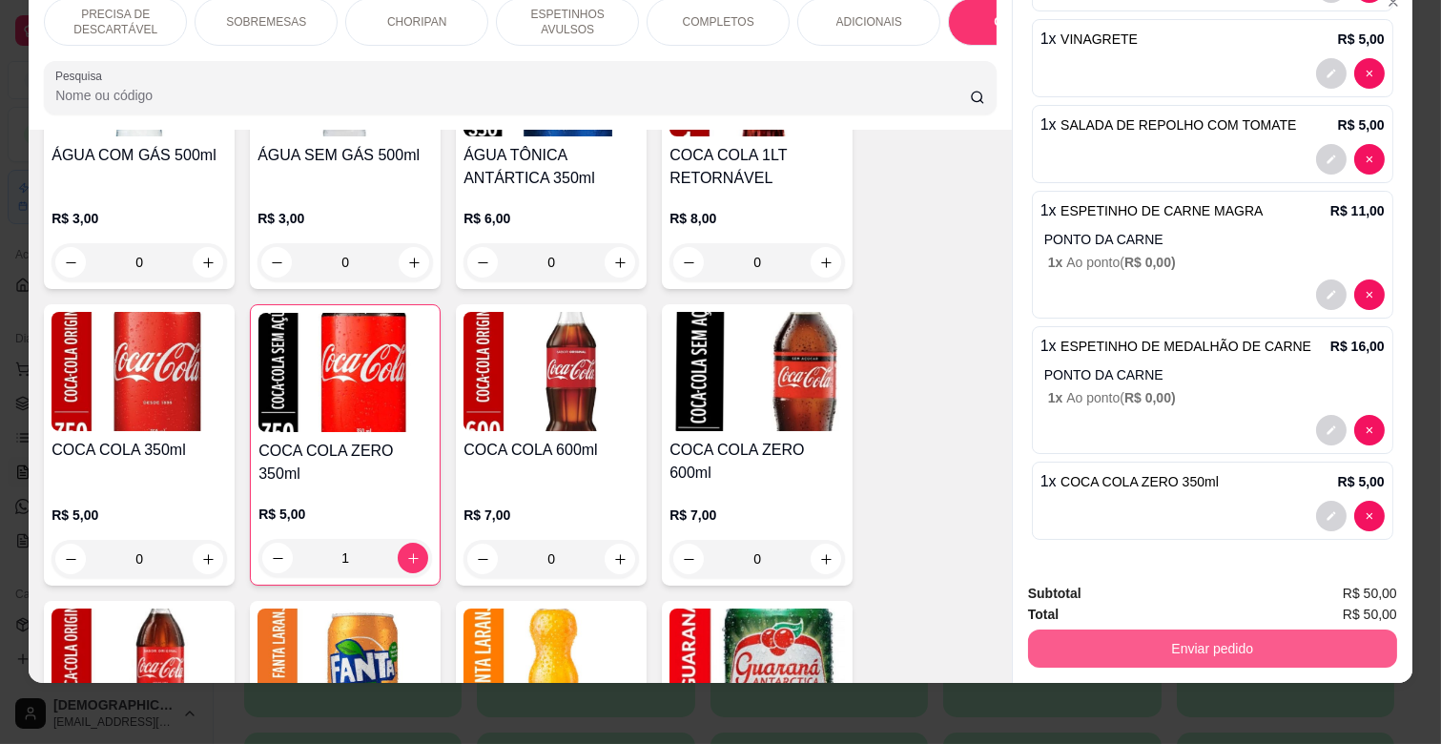
click at [1241, 633] on button "Enviar pedido" at bounding box center [1212, 648] width 369 height 38
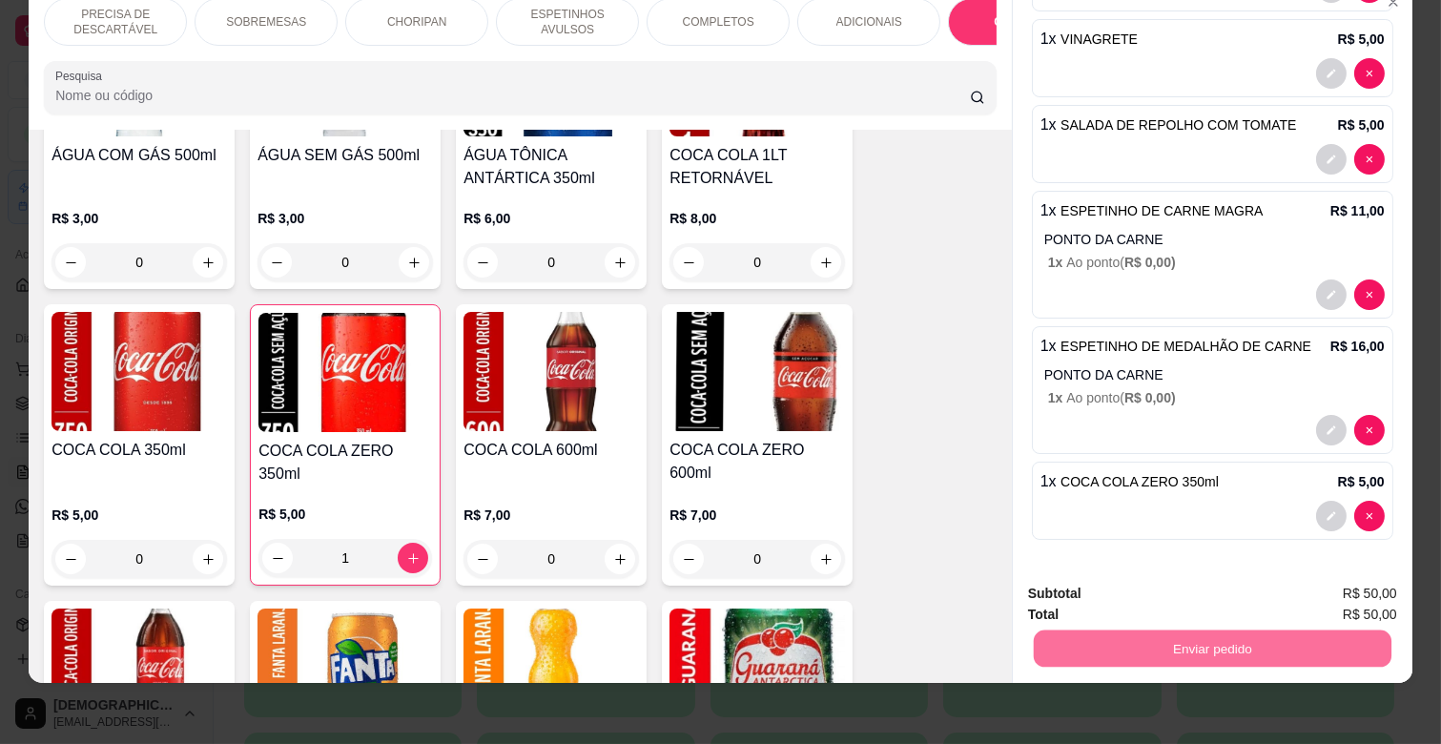
click at [1368, 578] on button "Enviar pedido" at bounding box center [1346, 585] width 105 height 35
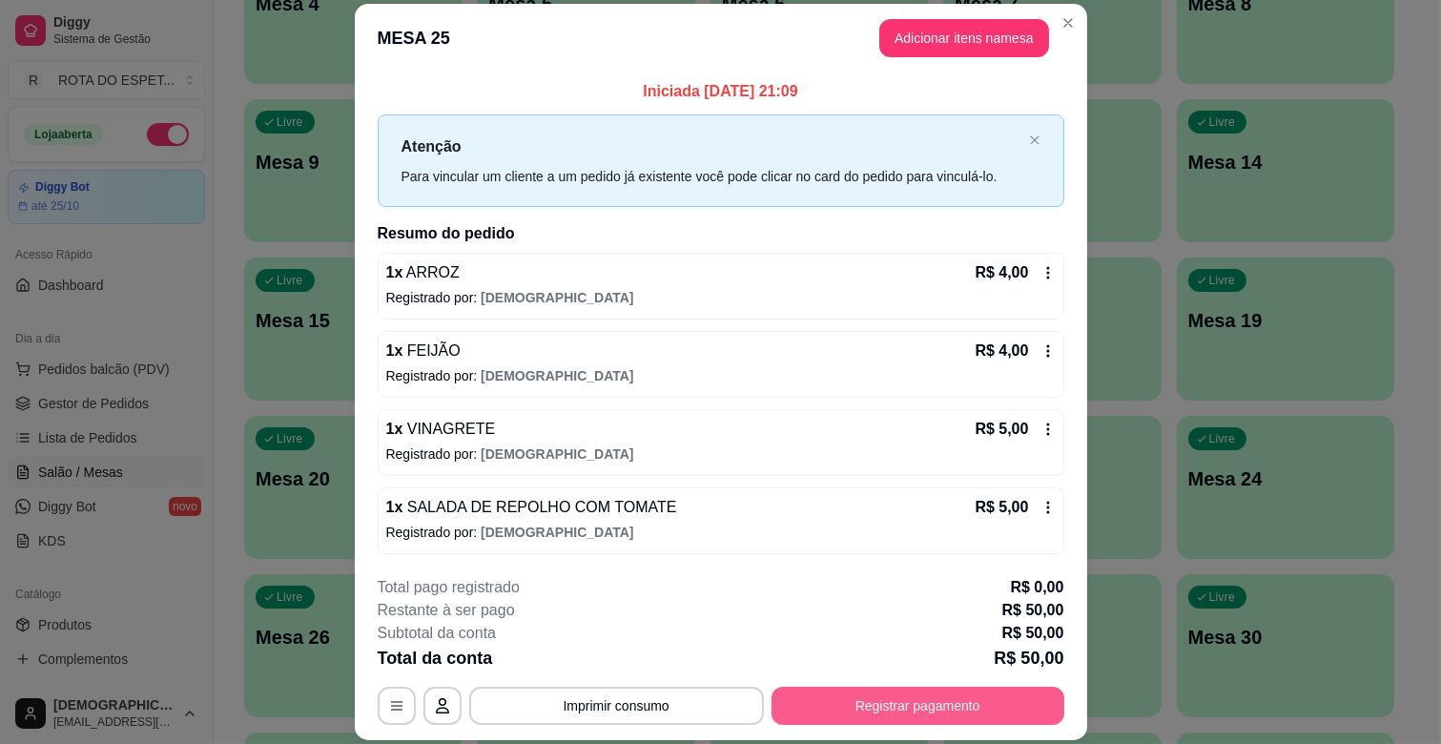
click at [922, 701] on button "Registrar pagamento" at bounding box center [918, 706] width 293 height 38
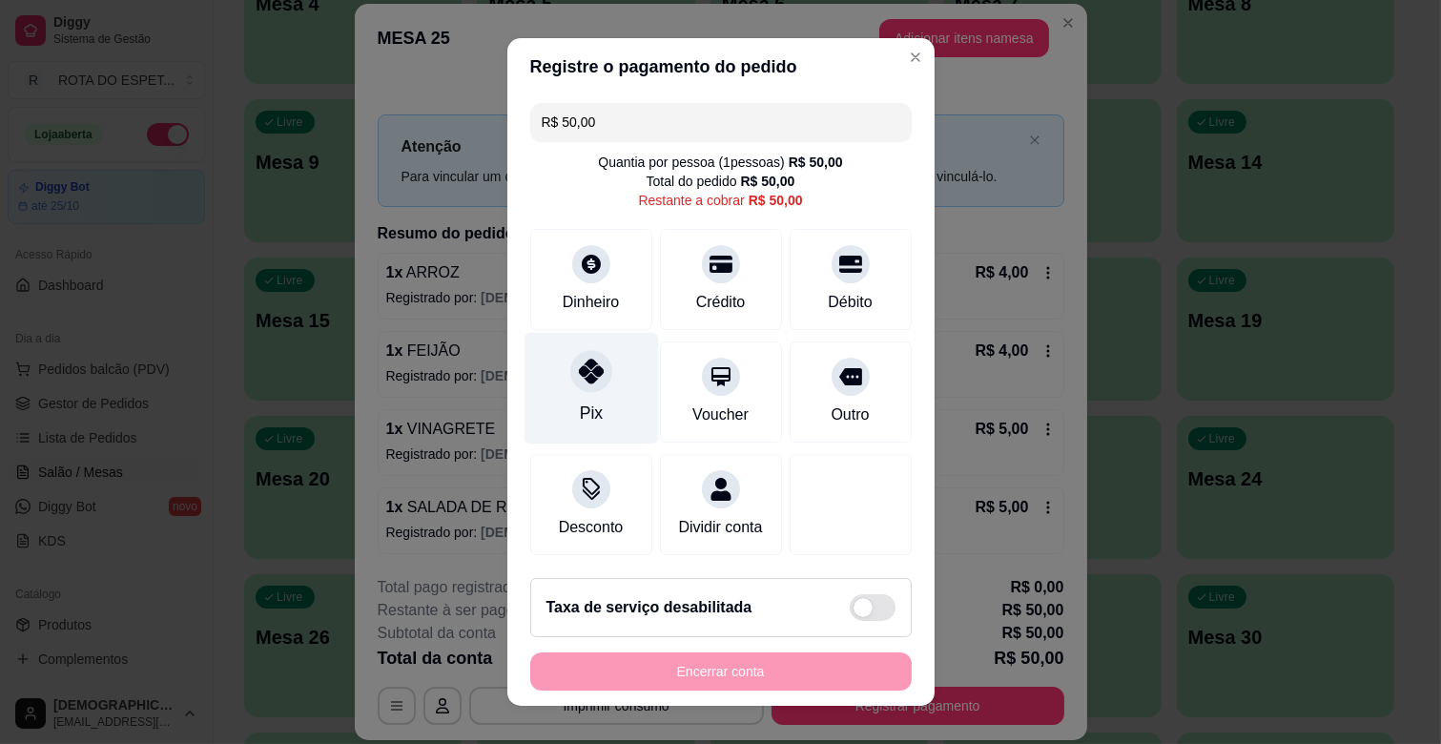
click at [570, 382] on div at bounding box center [591, 371] width 42 height 42
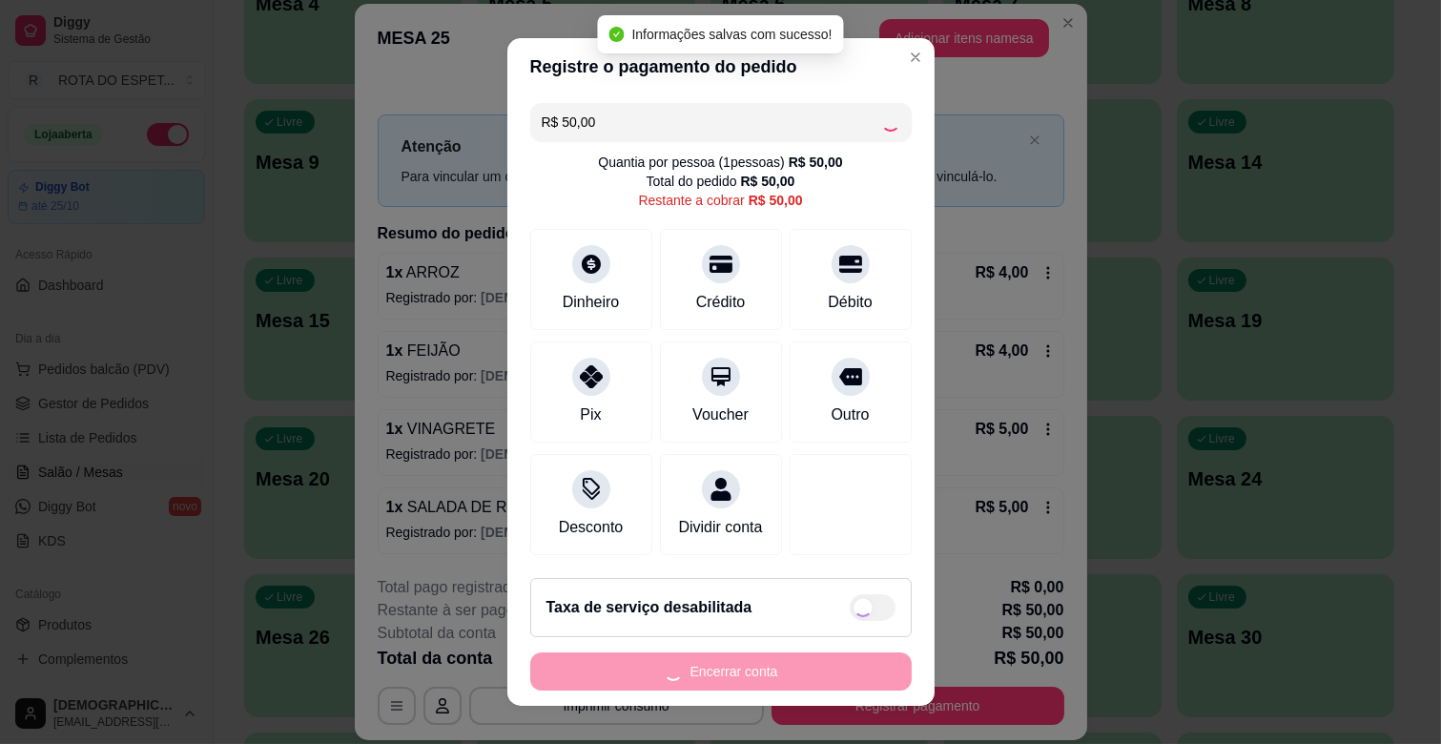
type input "R$ 0,00"
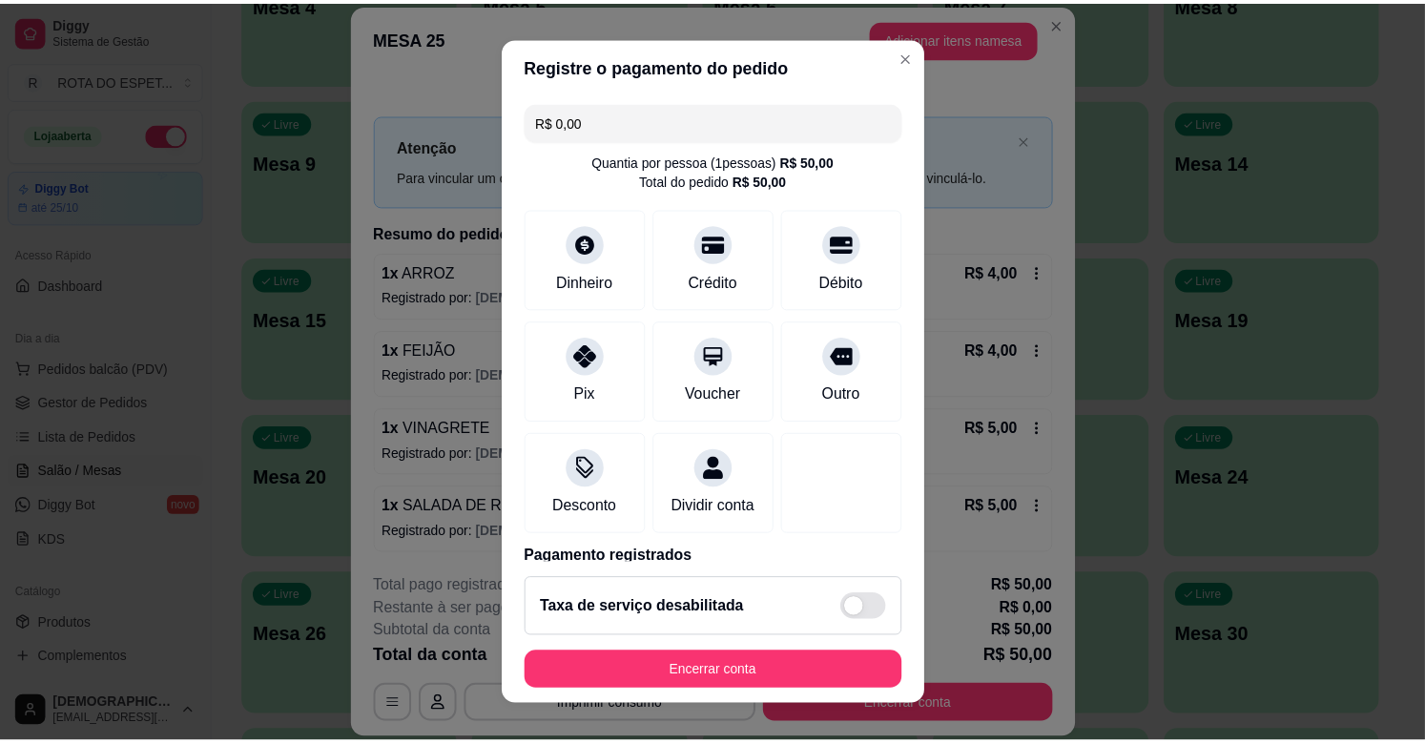
scroll to position [101, 0]
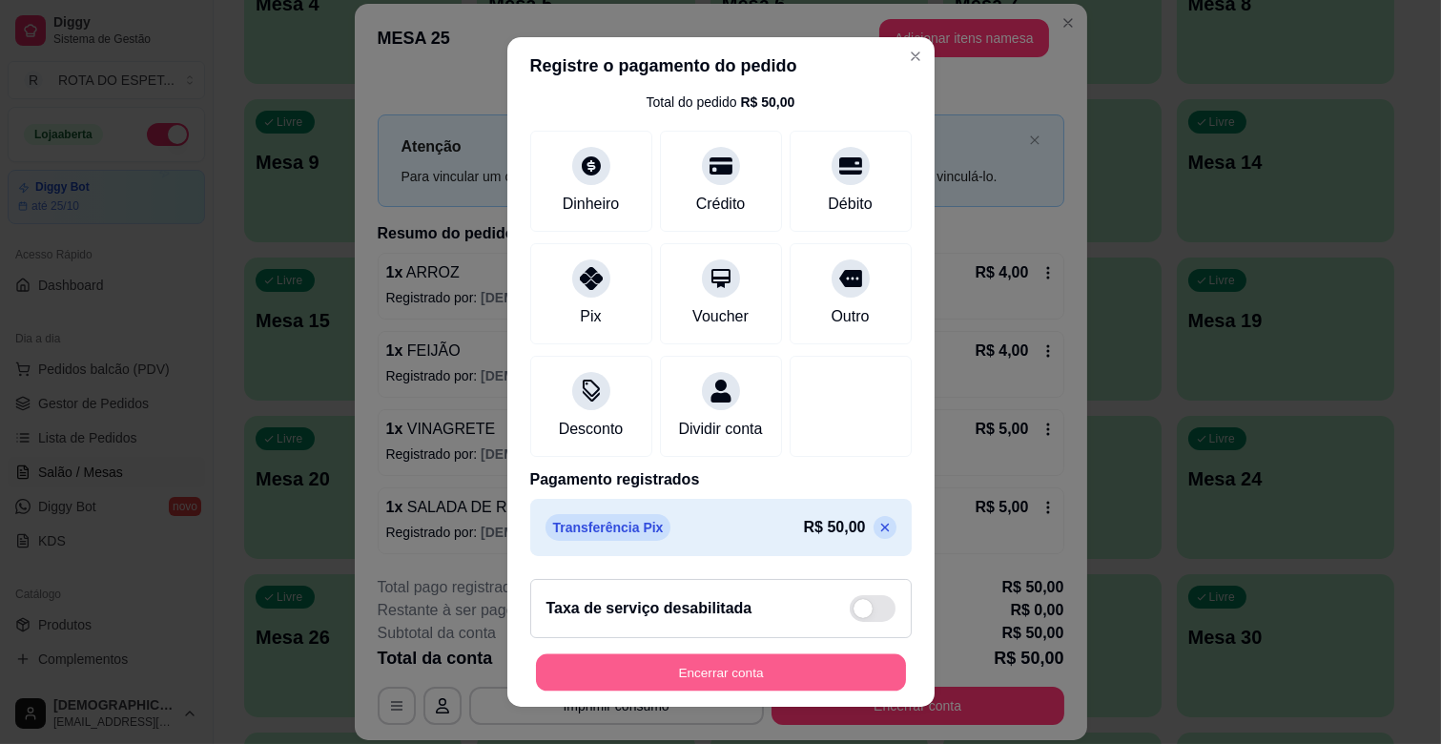
click at [775, 671] on button "Encerrar conta" at bounding box center [721, 672] width 370 height 37
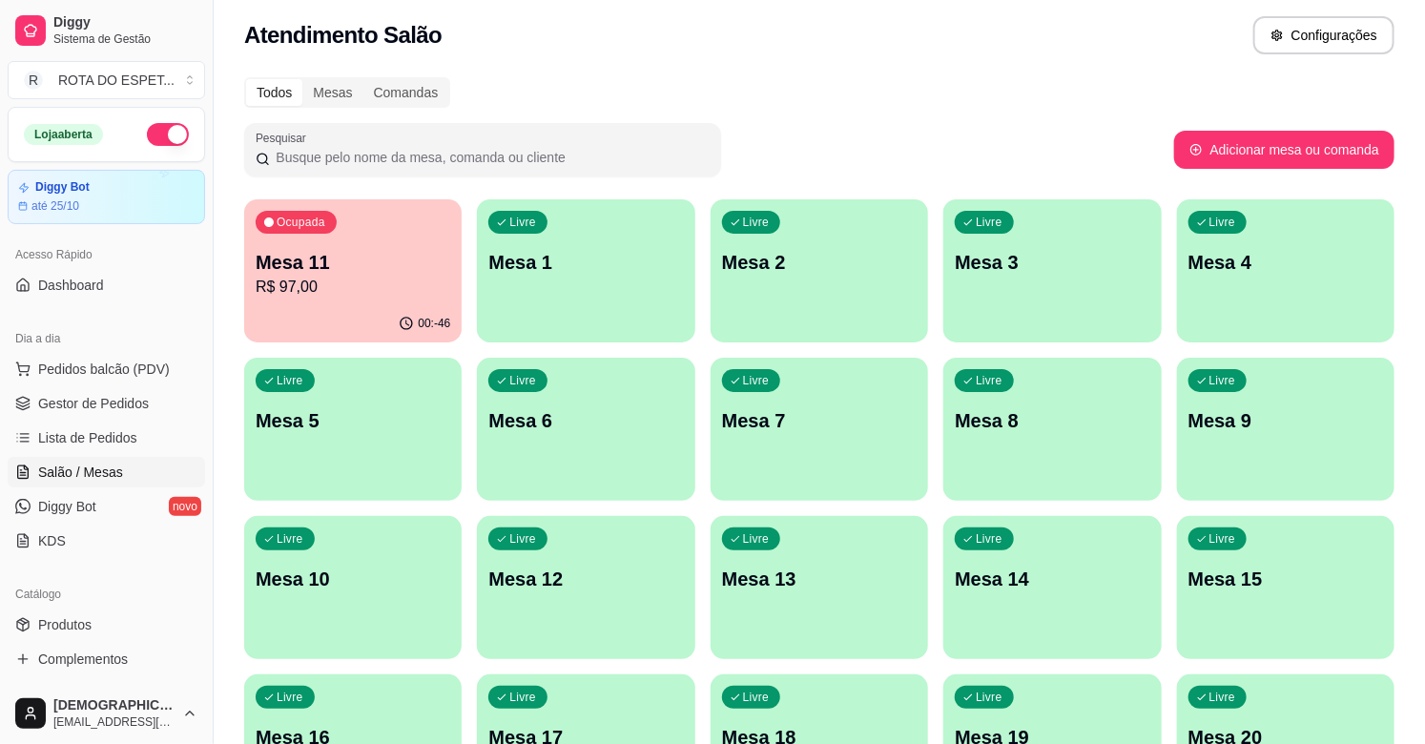
scroll to position [0, 0]
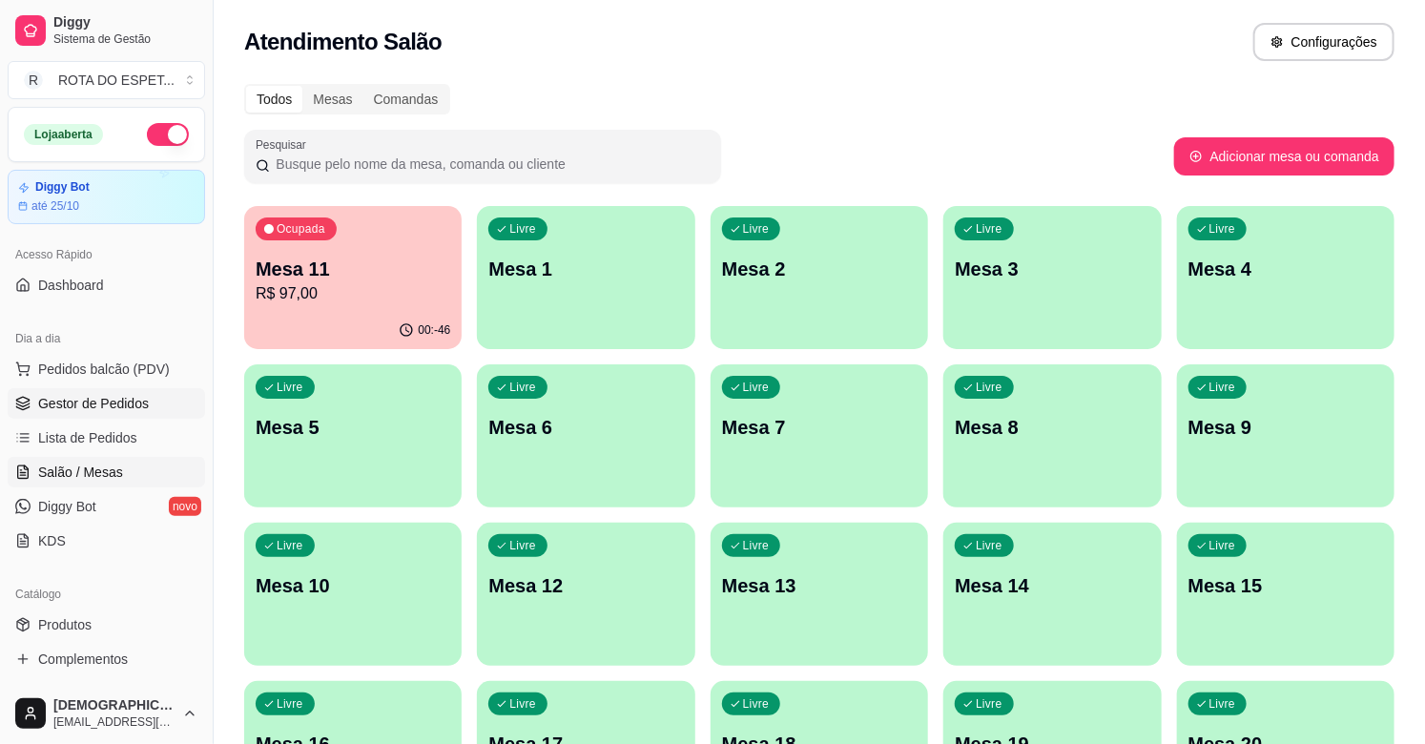
click at [119, 392] on link "Gestor de Pedidos" at bounding box center [106, 403] width 197 height 31
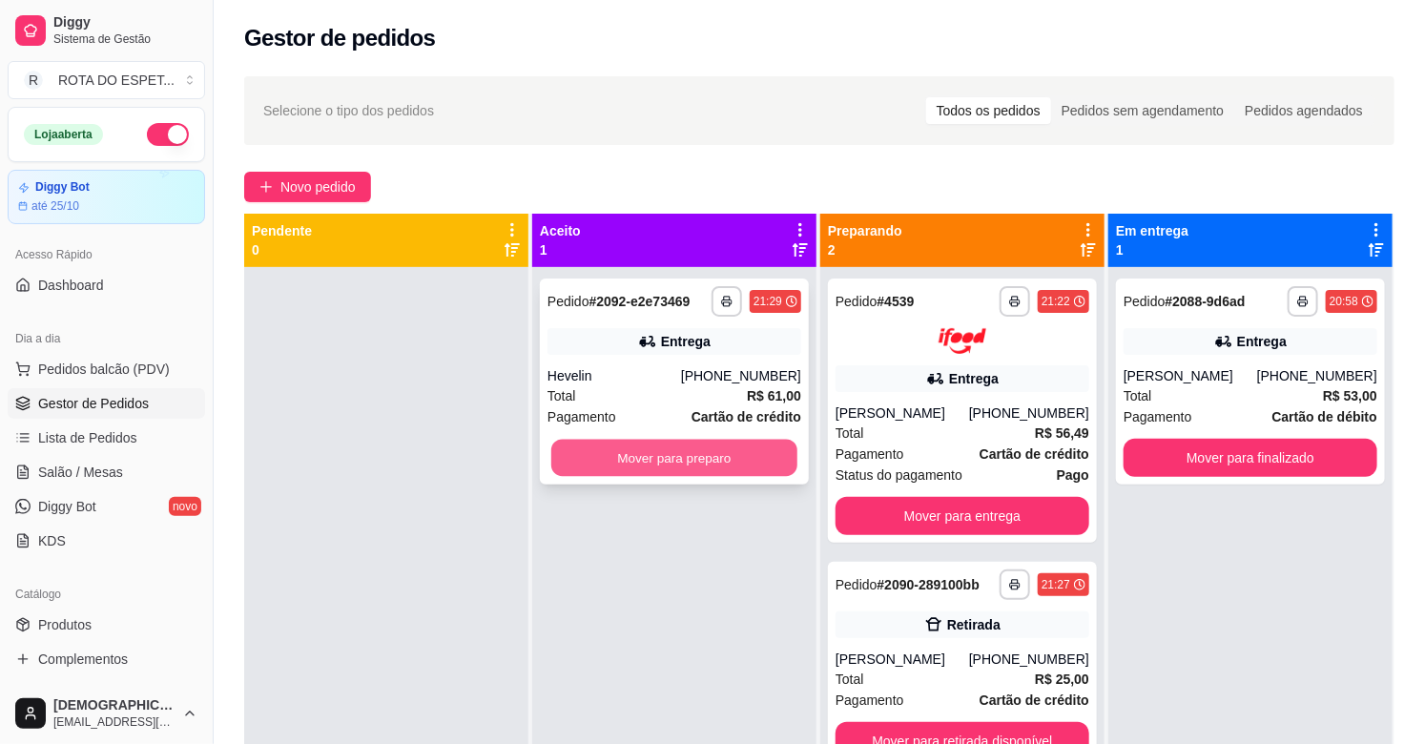
click at [653, 453] on button "Mover para preparo" at bounding box center [674, 458] width 246 height 37
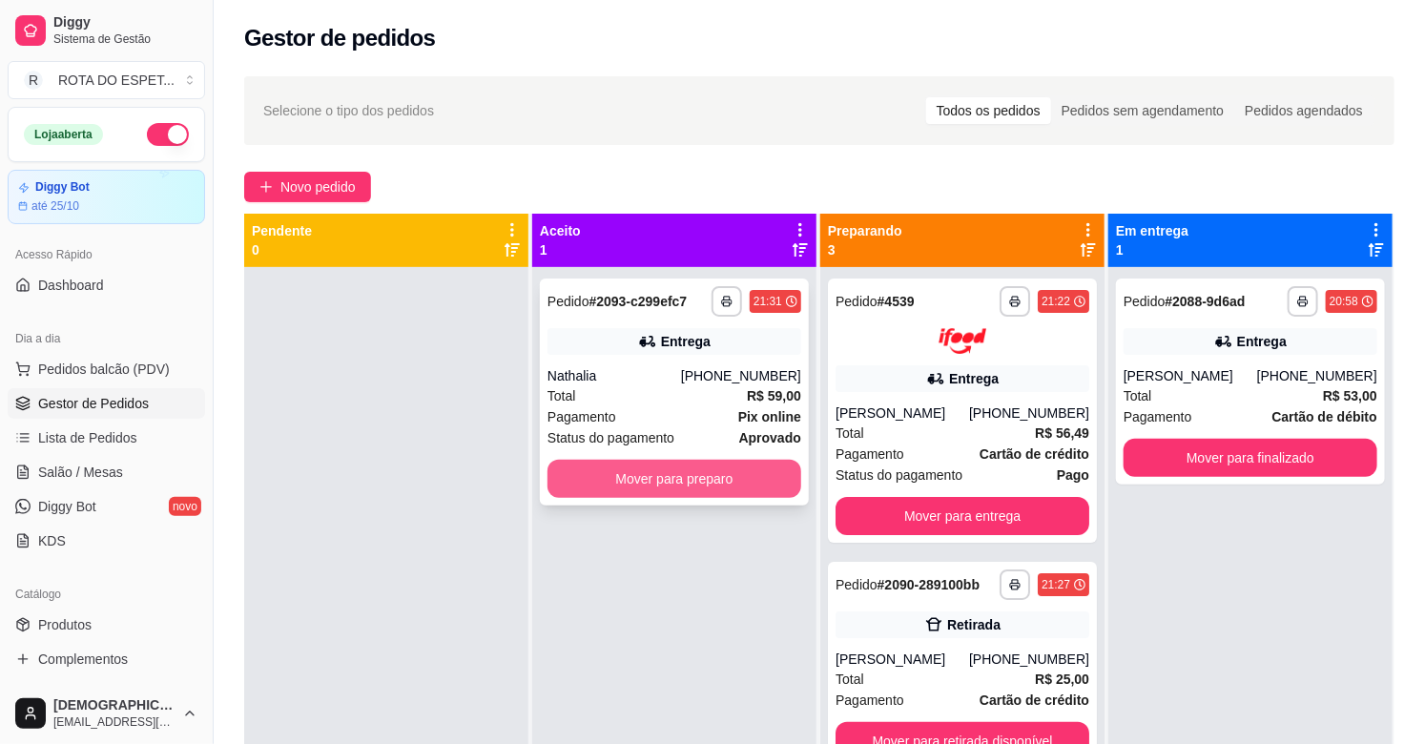
click at [682, 484] on button "Mover para preparo" at bounding box center [674, 479] width 254 height 38
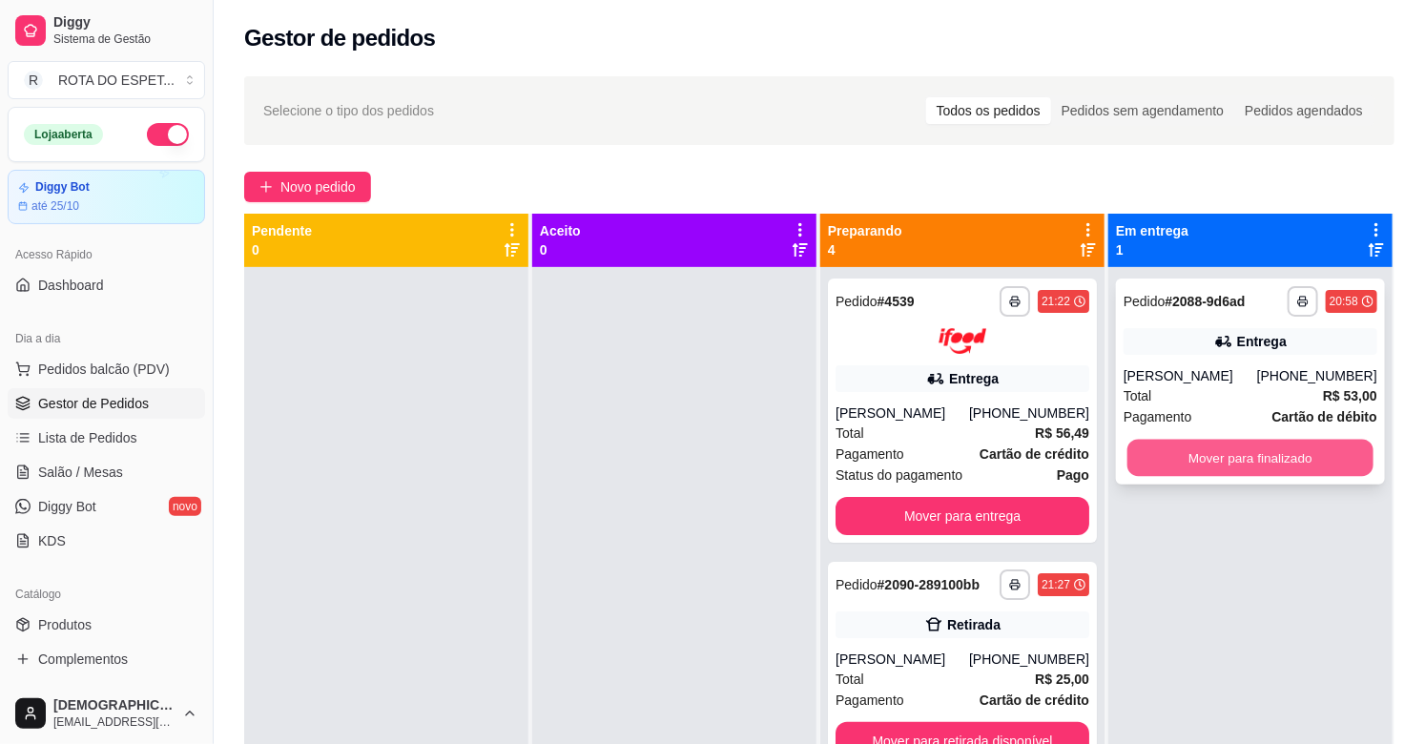
click at [1261, 460] on button "Mover para finalizado" at bounding box center [1250, 458] width 246 height 37
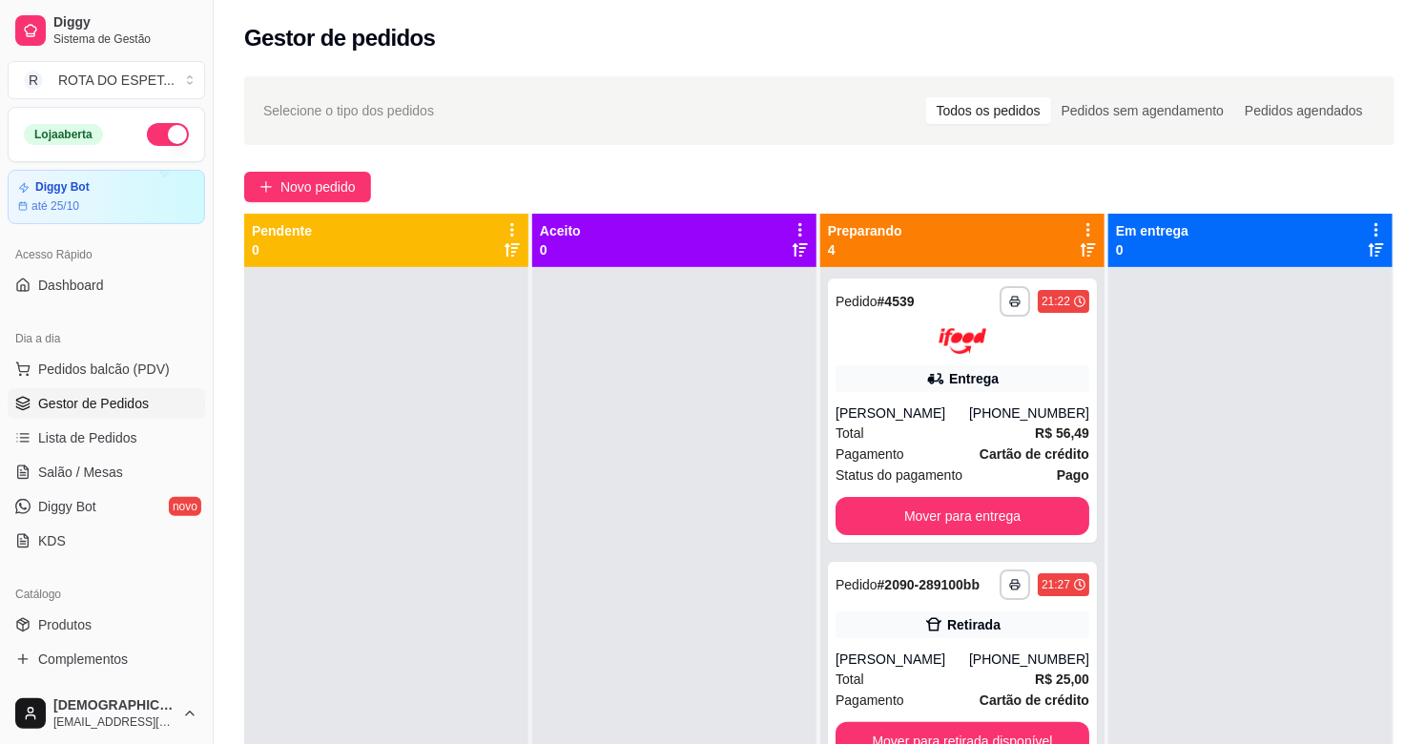
click at [585, 572] on div at bounding box center [674, 639] width 284 height 744
click at [964, 511] on button "Mover para entrega" at bounding box center [962, 515] width 246 height 37
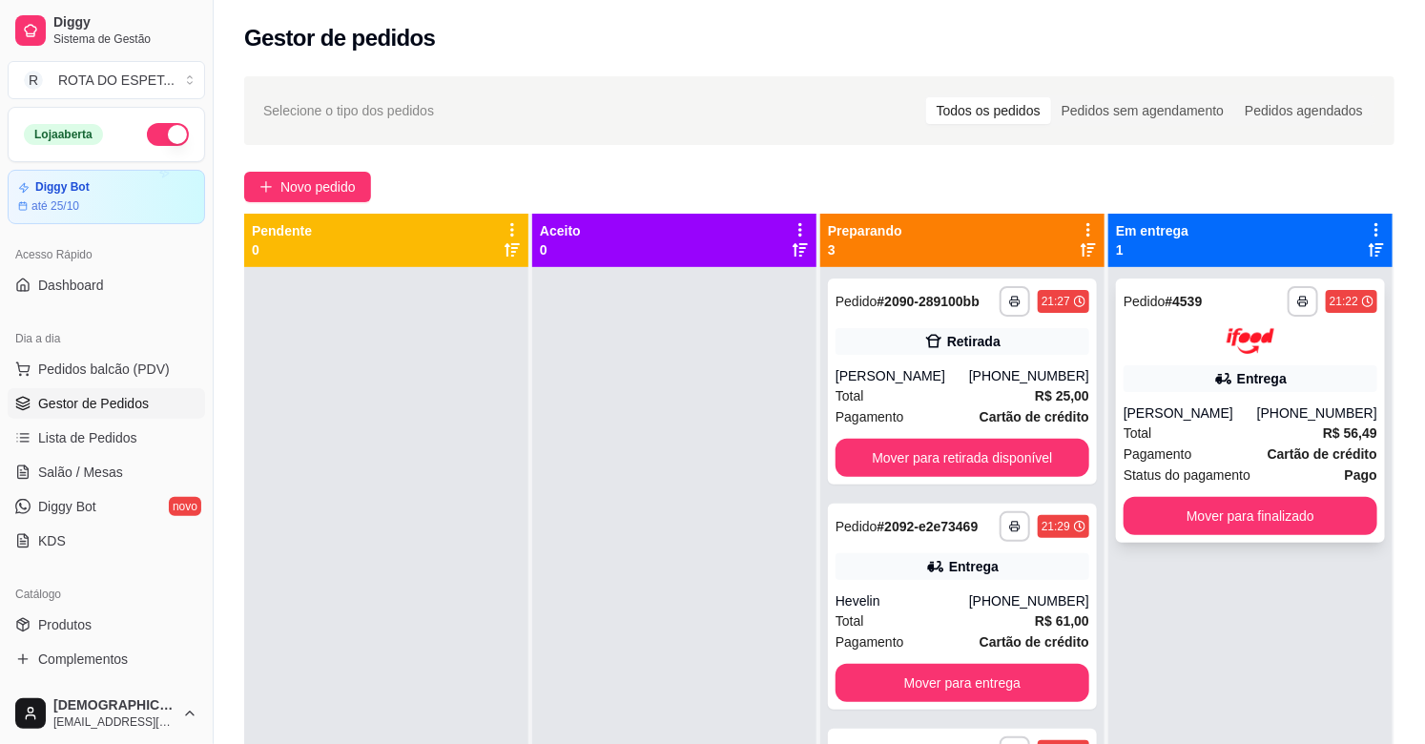
click at [1213, 413] on div "[PERSON_NAME]" at bounding box center [1191, 412] width 134 height 19
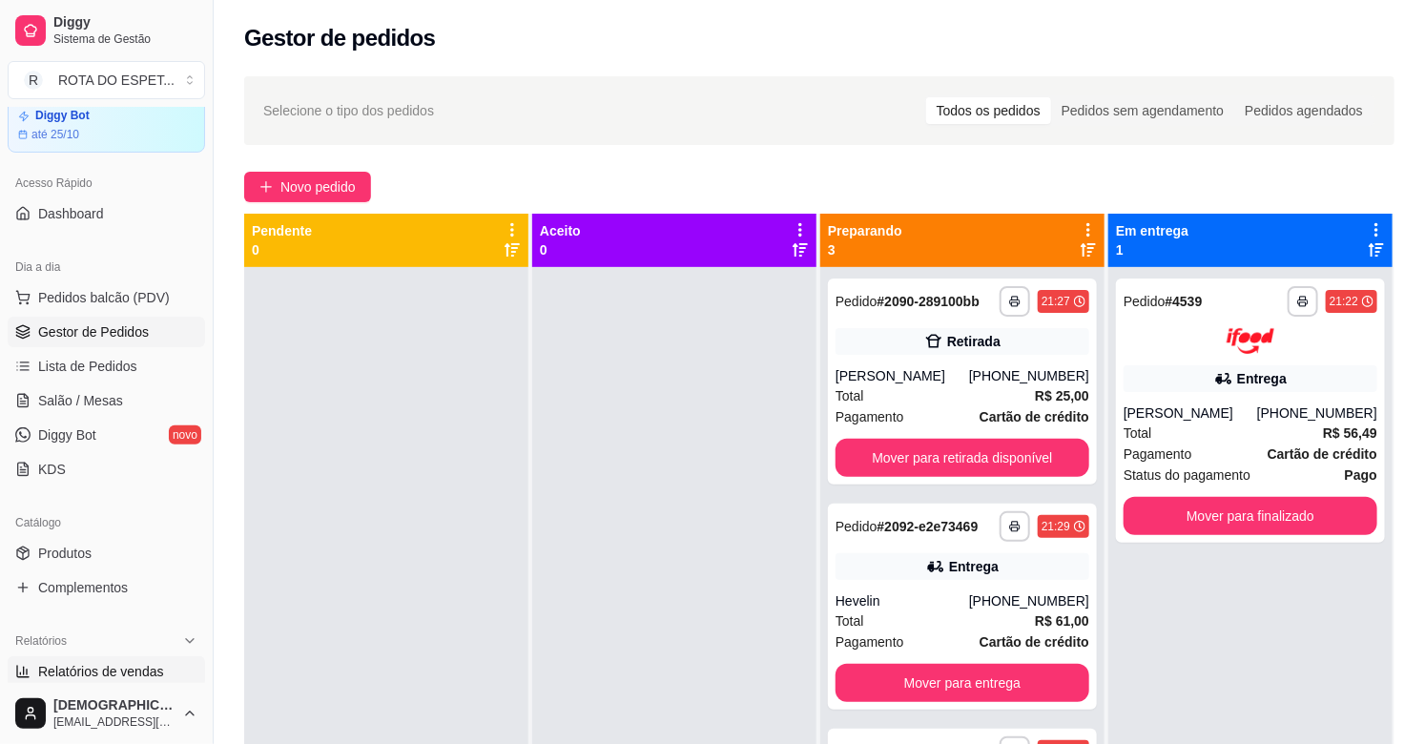
scroll to position [106, 0]
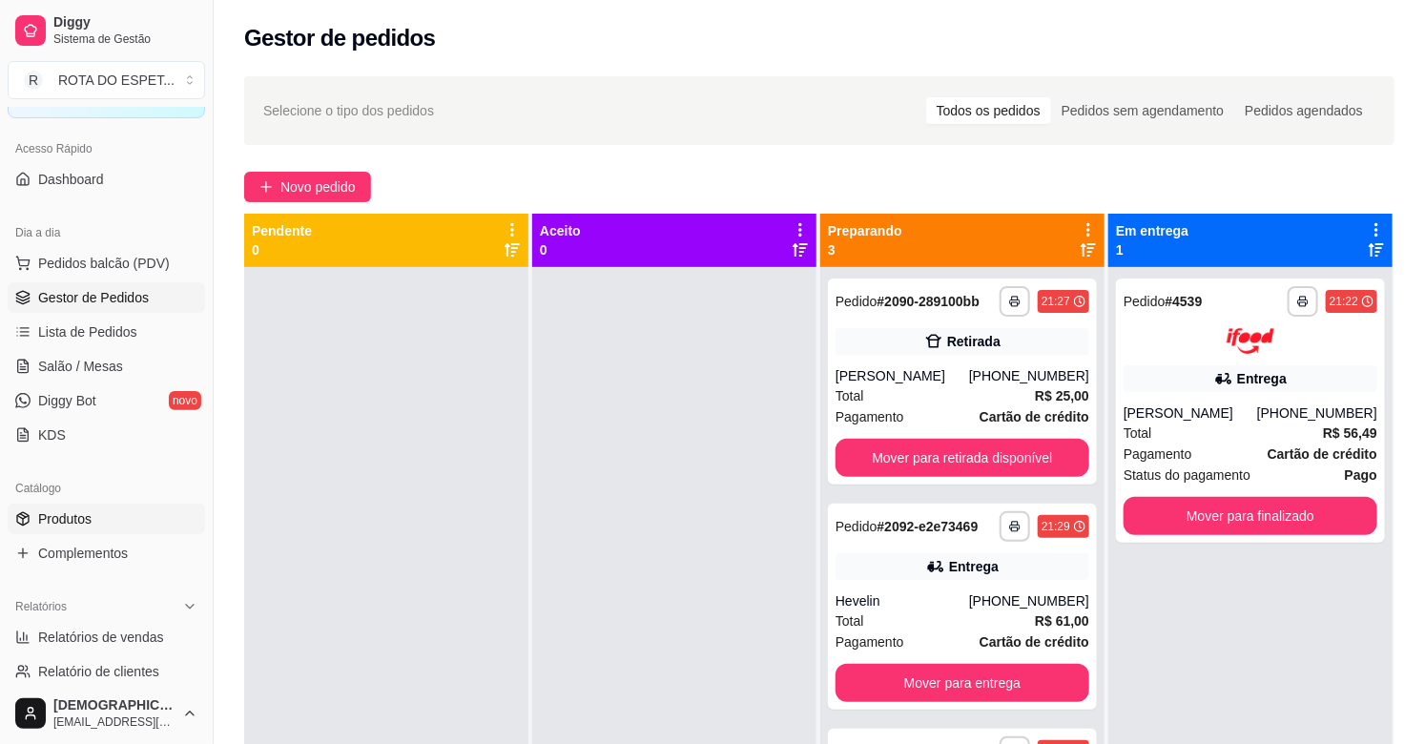
click at [92, 521] on link "Produtos" at bounding box center [106, 519] width 197 height 31
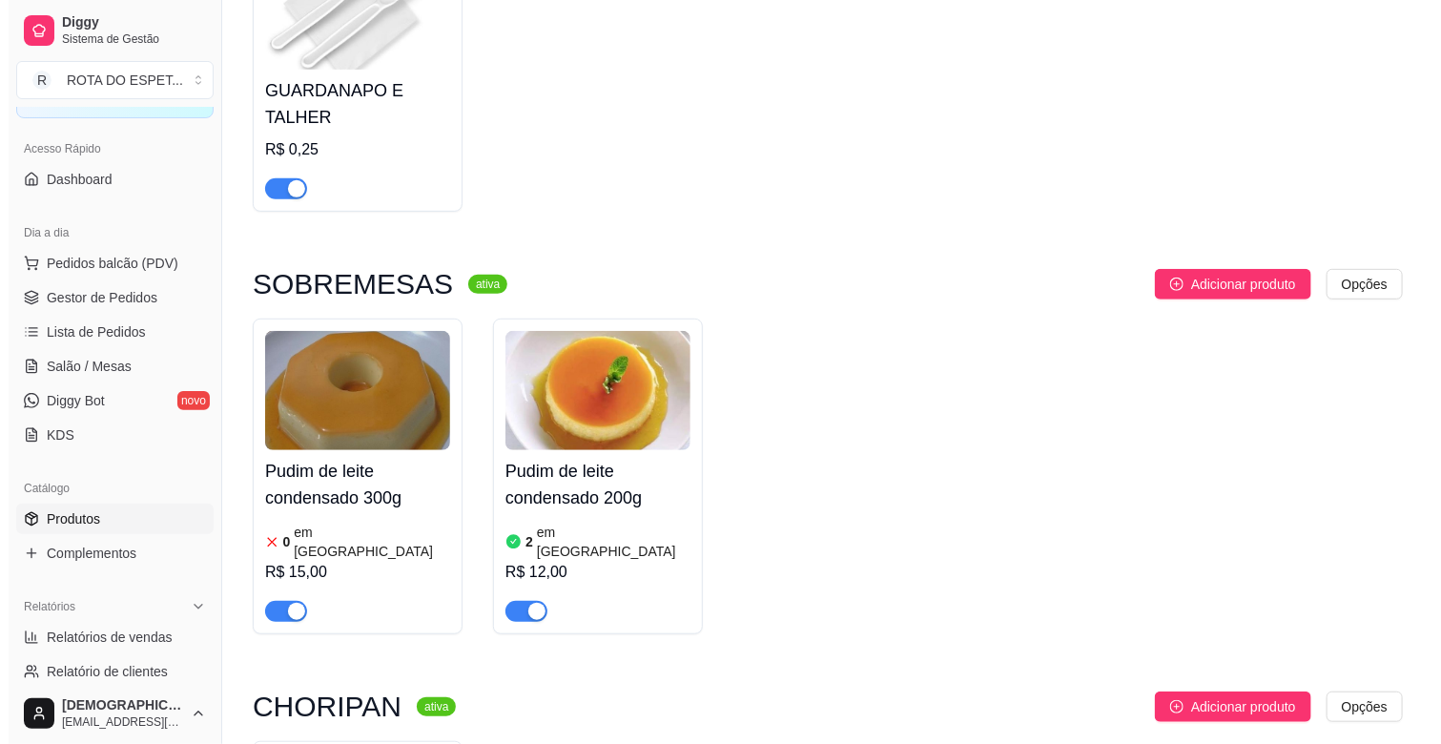
scroll to position [423, 0]
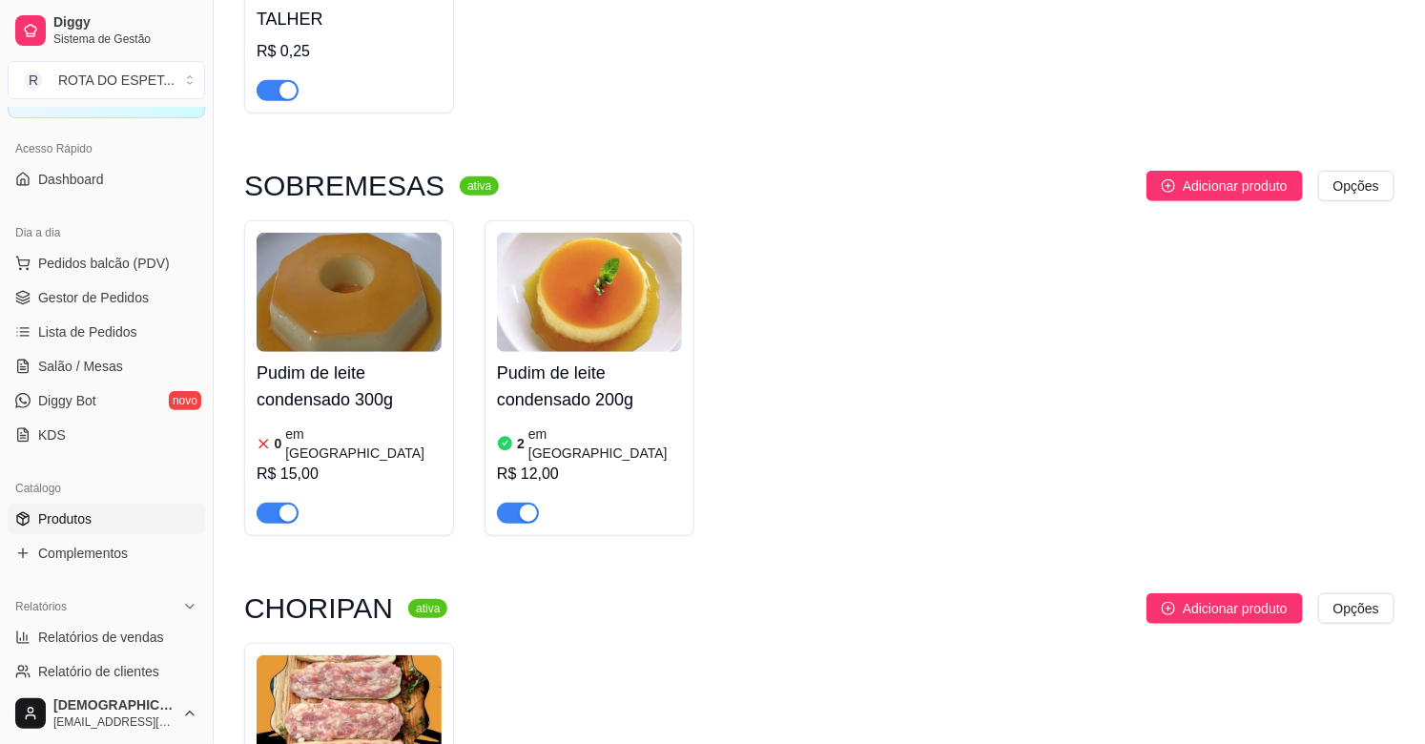
click at [393, 463] on div "R$ 15,00" at bounding box center [349, 474] width 185 height 23
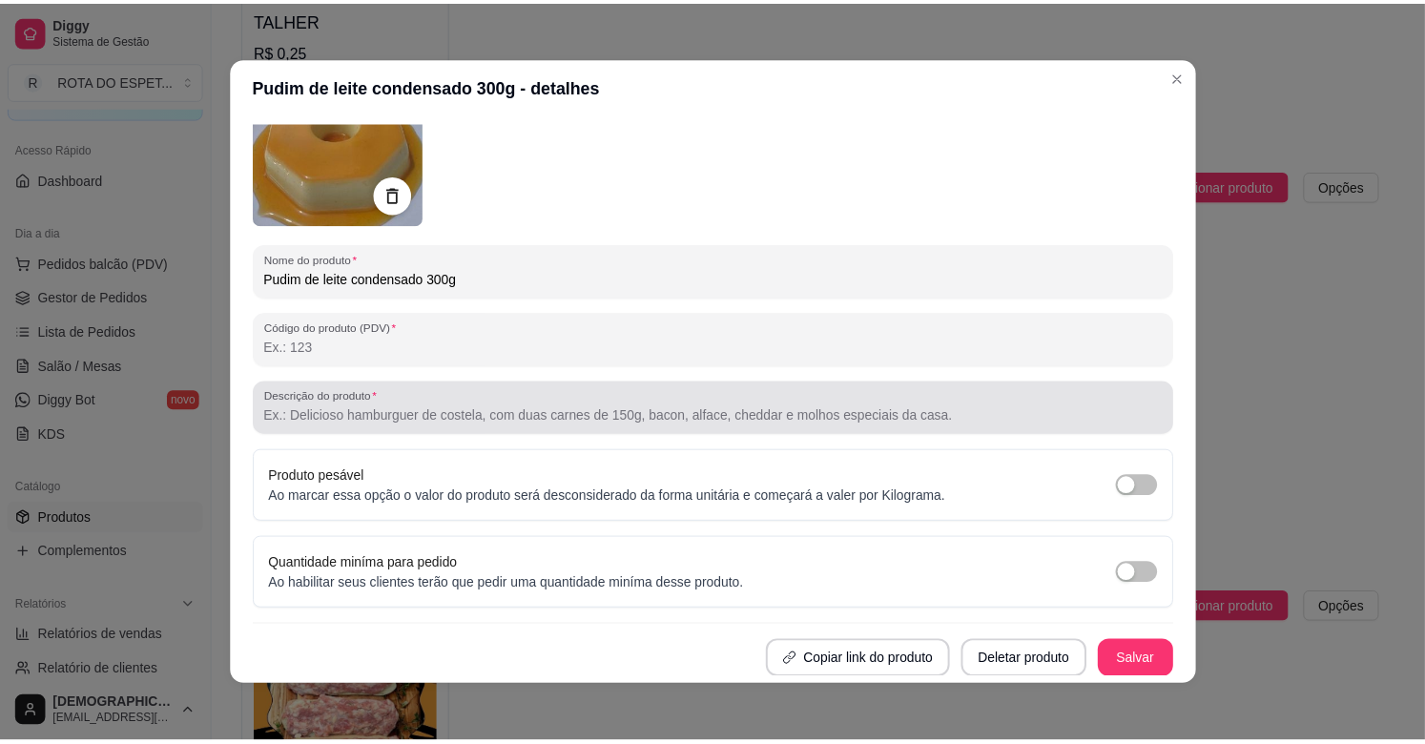
scroll to position [0, 0]
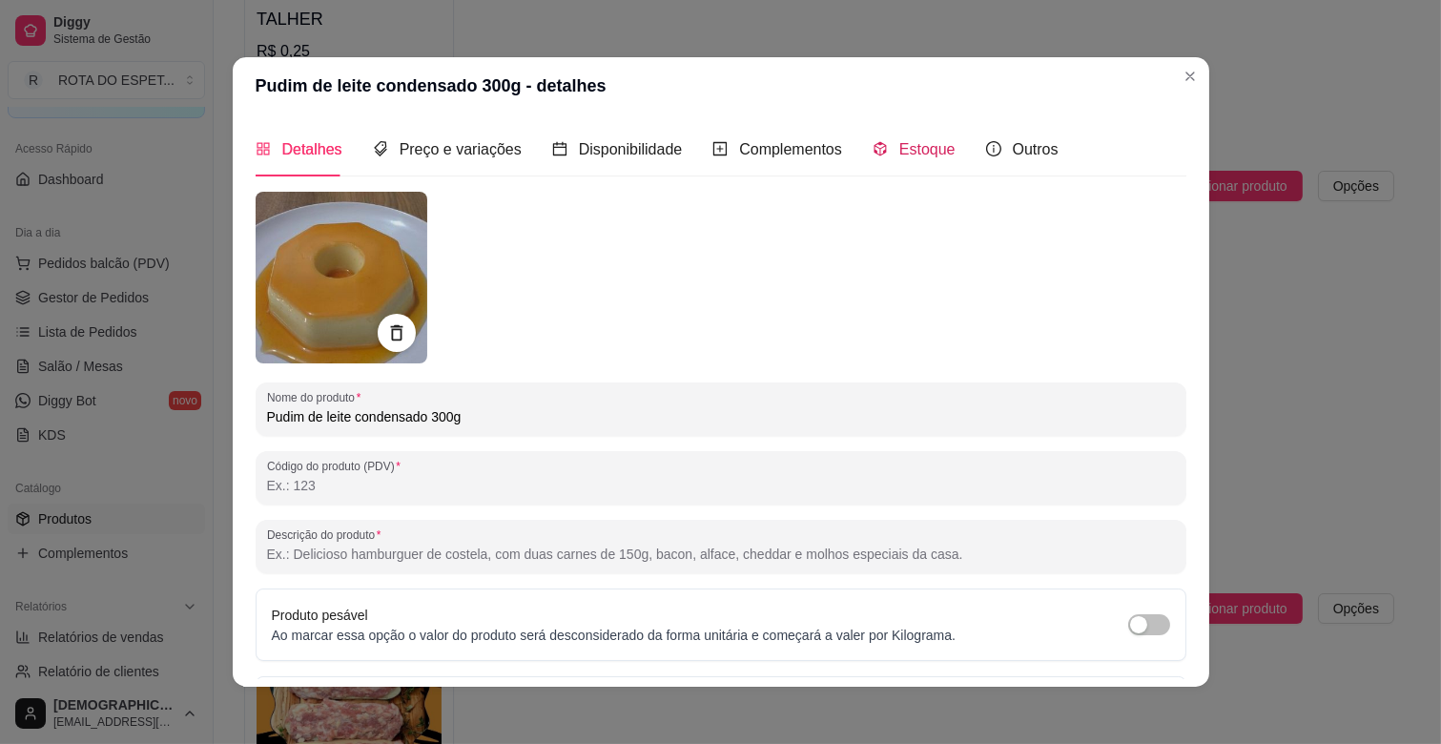
click at [899, 159] on div "Estoque" at bounding box center [914, 149] width 83 height 24
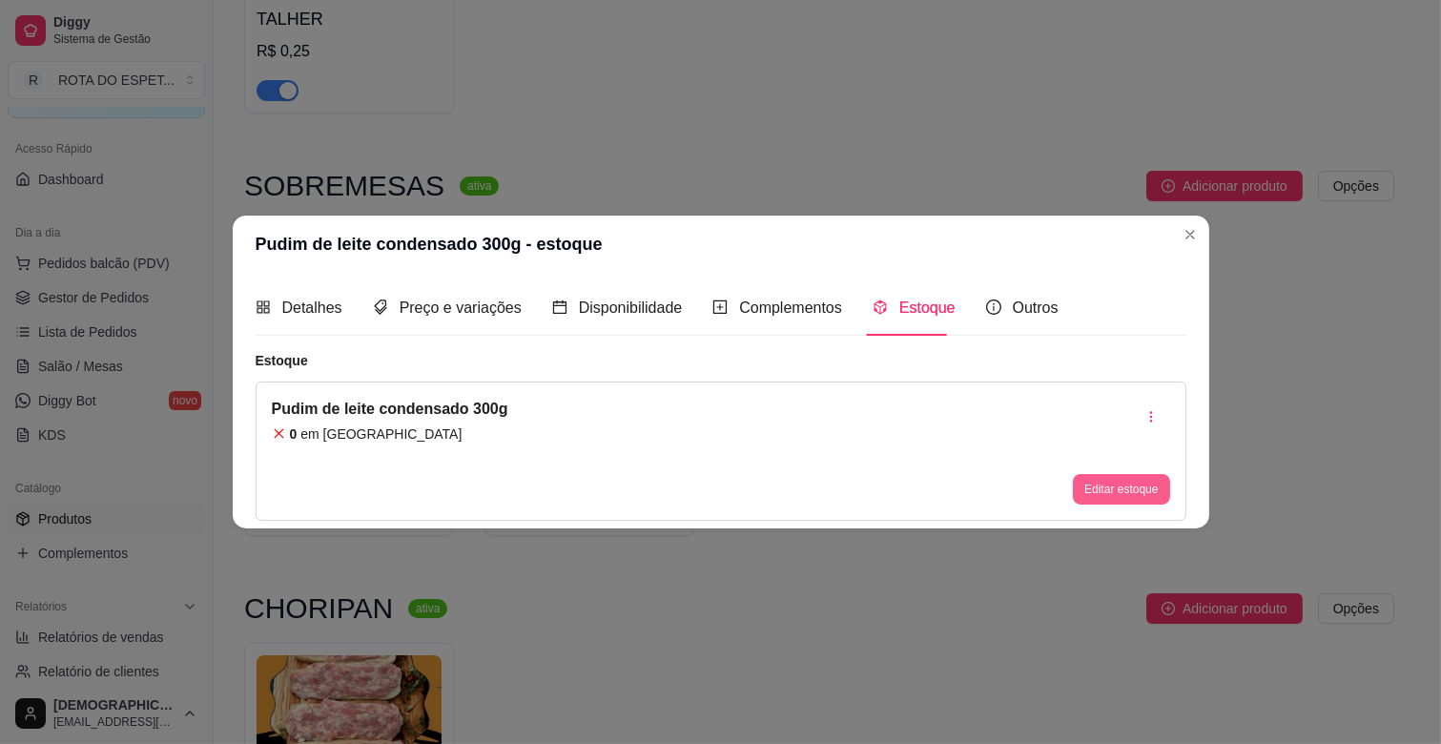
click at [1147, 494] on button "Editar estoque" at bounding box center [1121, 489] width 96 height 31
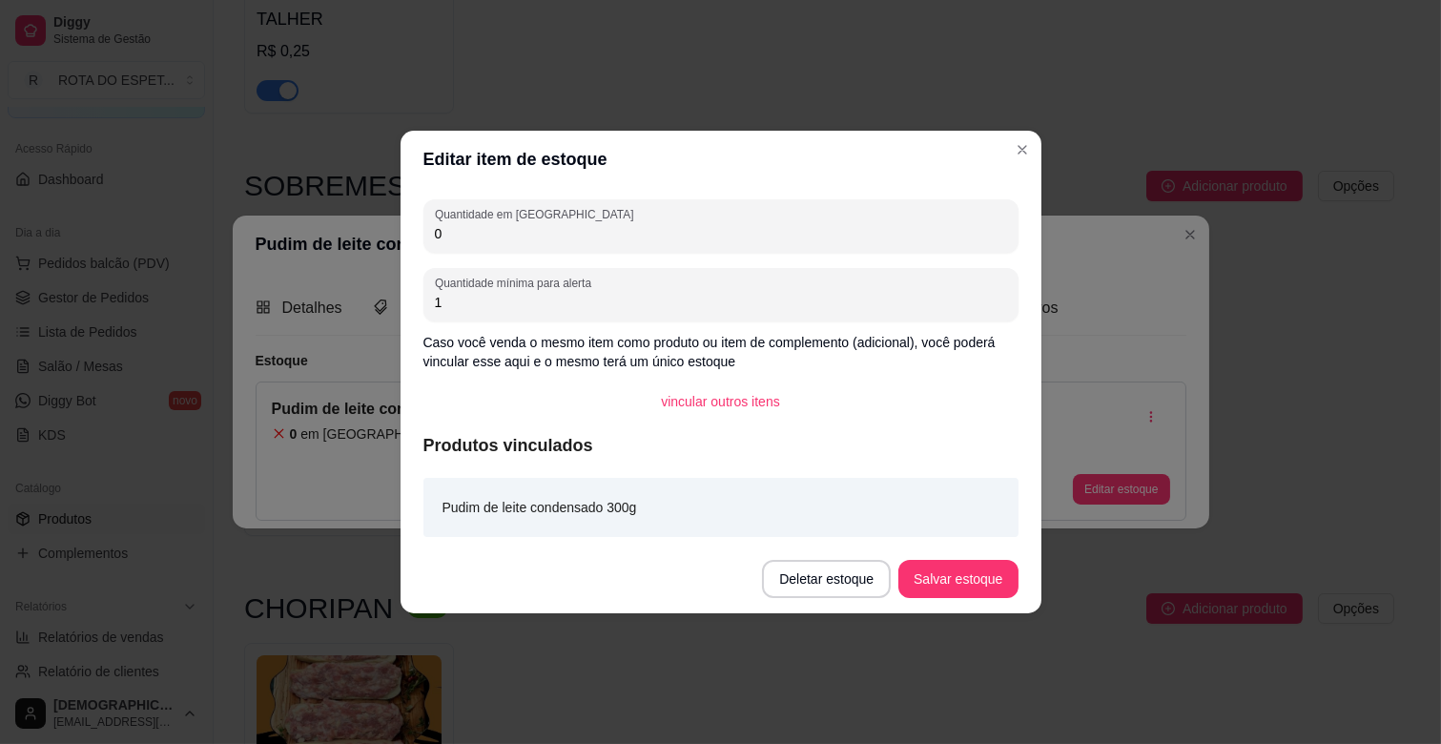
click at [531, 254] on div "Quantidade em estoque 0 Quantidade mínima para alerta 1 Caso você venda o mesmo…" at bounding box center [721, 366] width 641 height 357
click at [540, 241] on input "0" at bounding box center [721, 233] width 572 height 19
type input "1"
click at [968, 574] on button "Salvar estoque" at bounding box center [957, 579] width 119 height 38
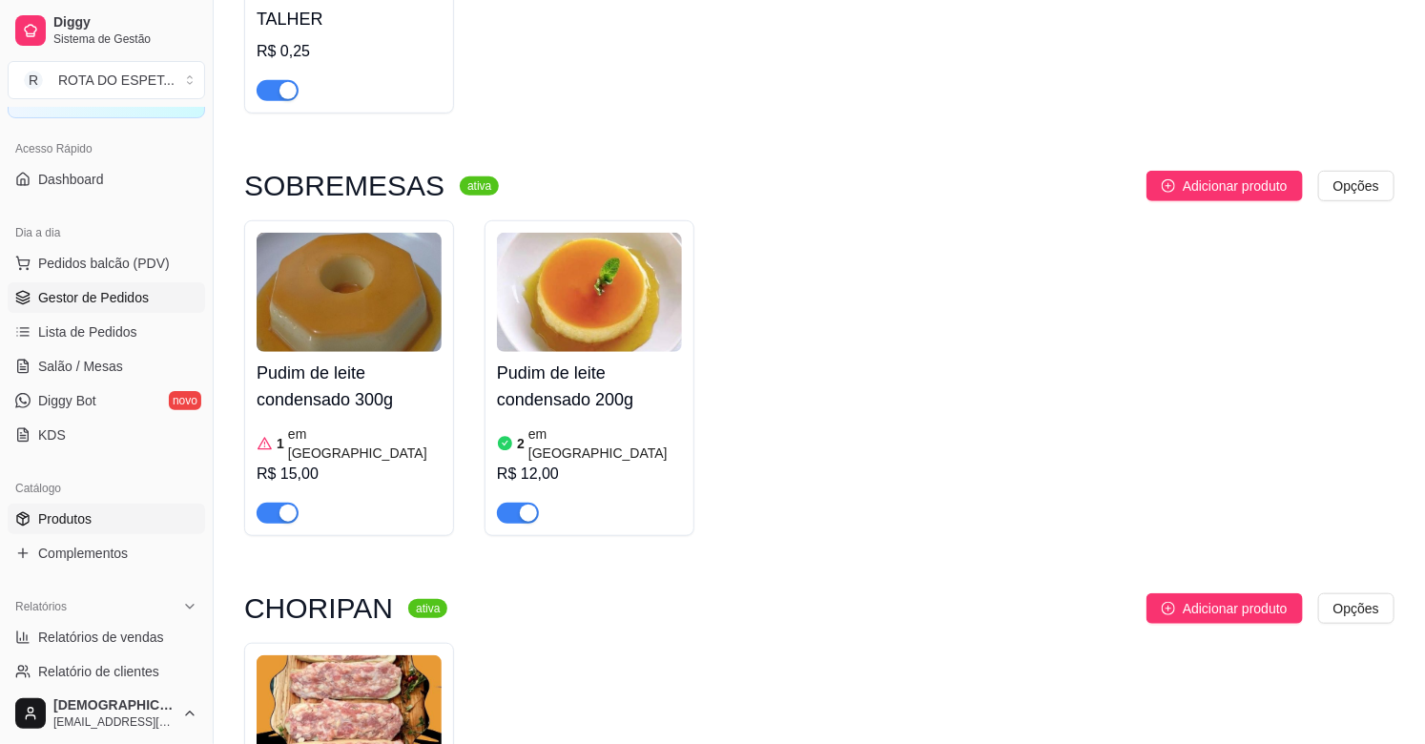
click at [146, 300] on link "Gestor de Pedidos" at bounding box center [106, 297] width 197 height 31
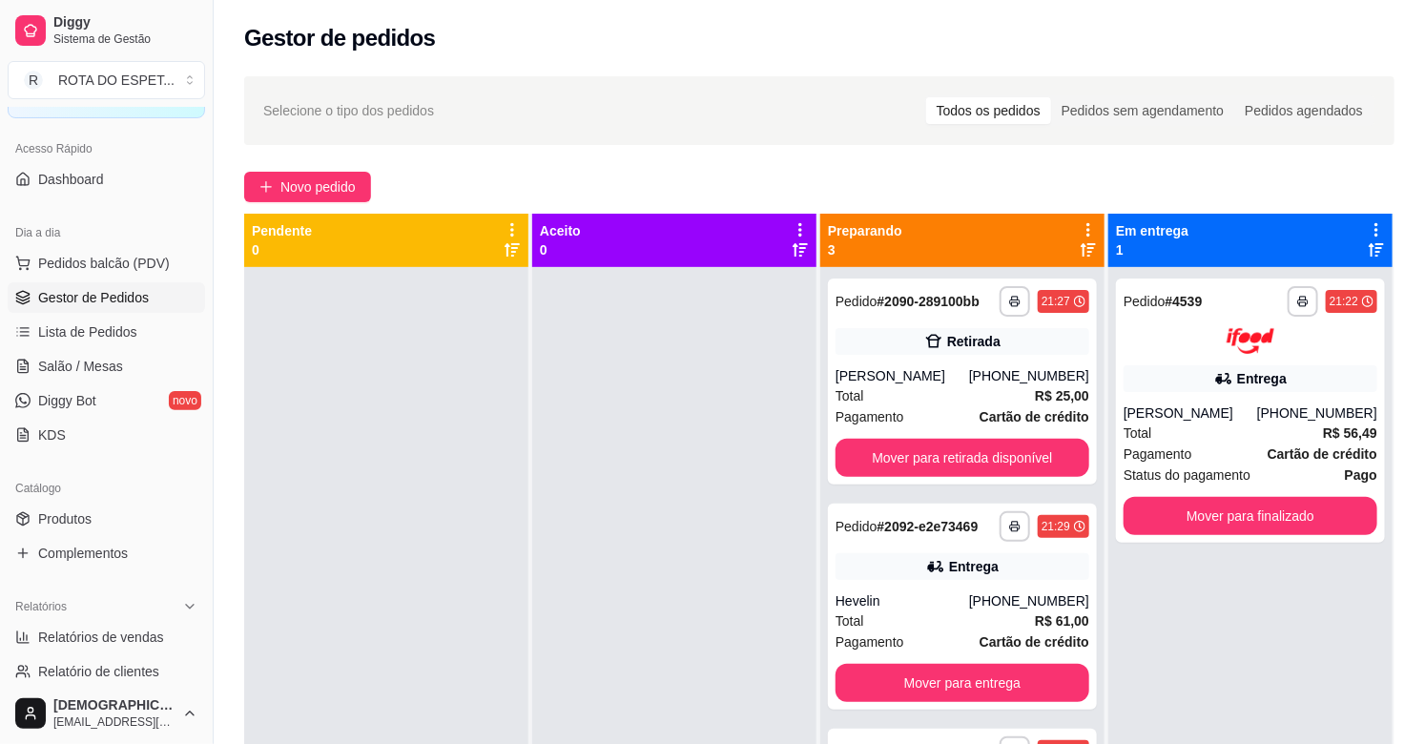
click at [636, 521] on div at bounding box center [674, 639] width 284 height 744
click at [993, 477] on button "Mover para retirada disponível" at bounding box center [962, 458] width 254 height 38
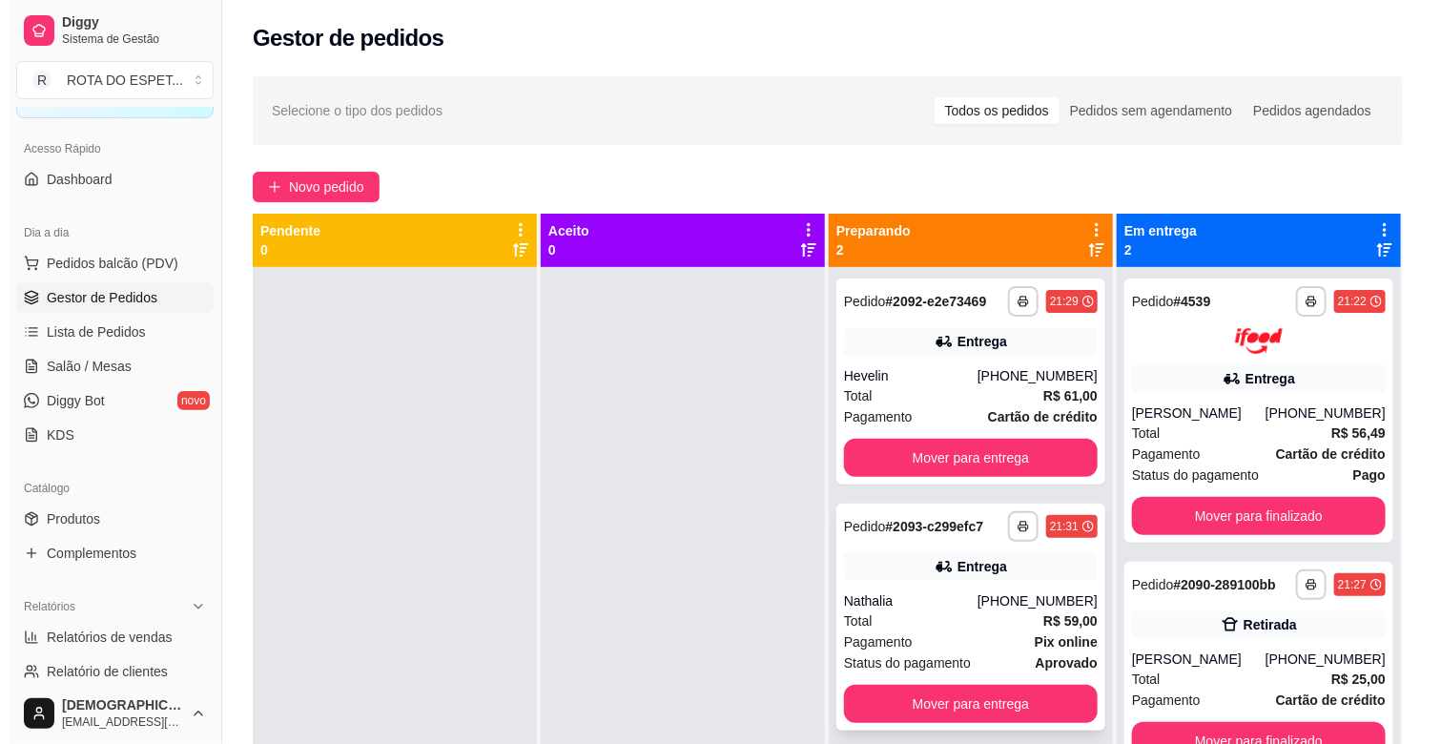
scroll to position [52, 0]
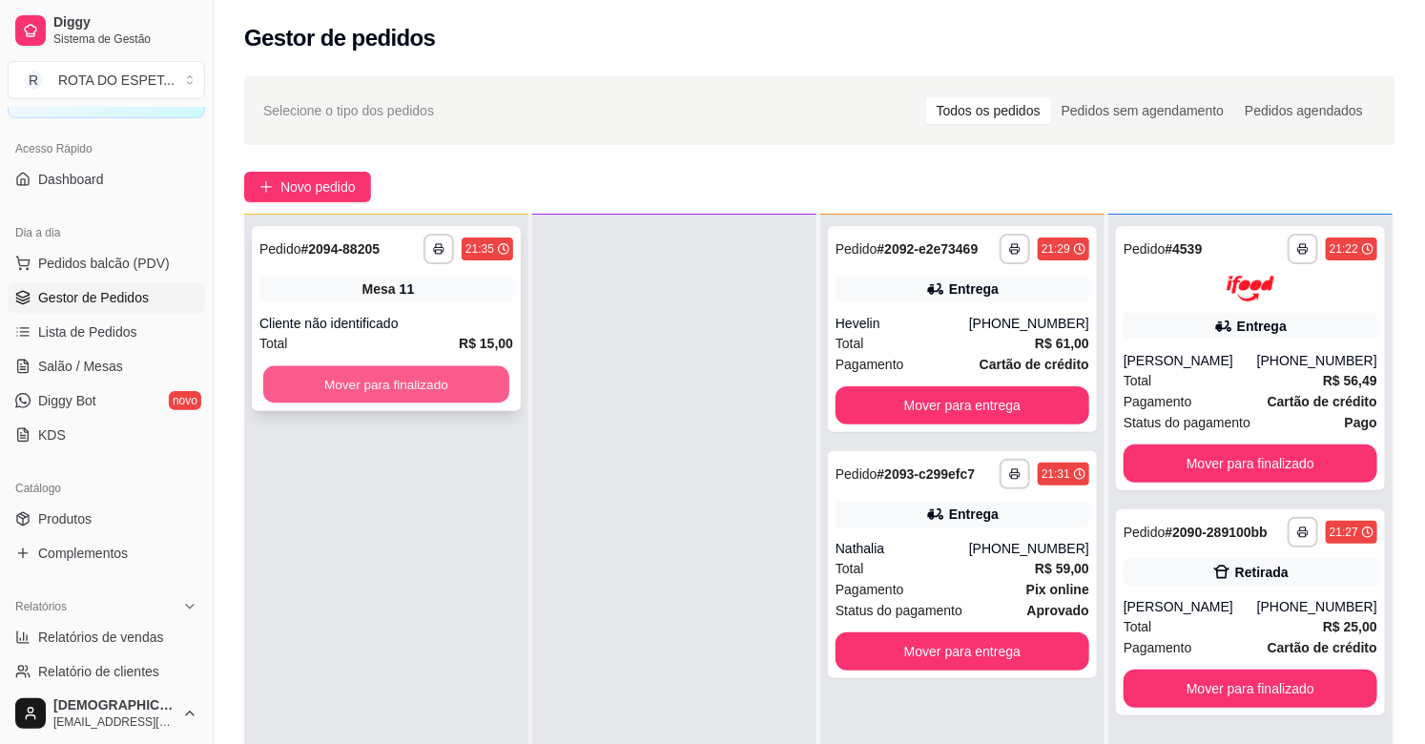
click at [408, 366] on button "Mover para finalizado" at bounding box center [386, 384] width 246 height 37
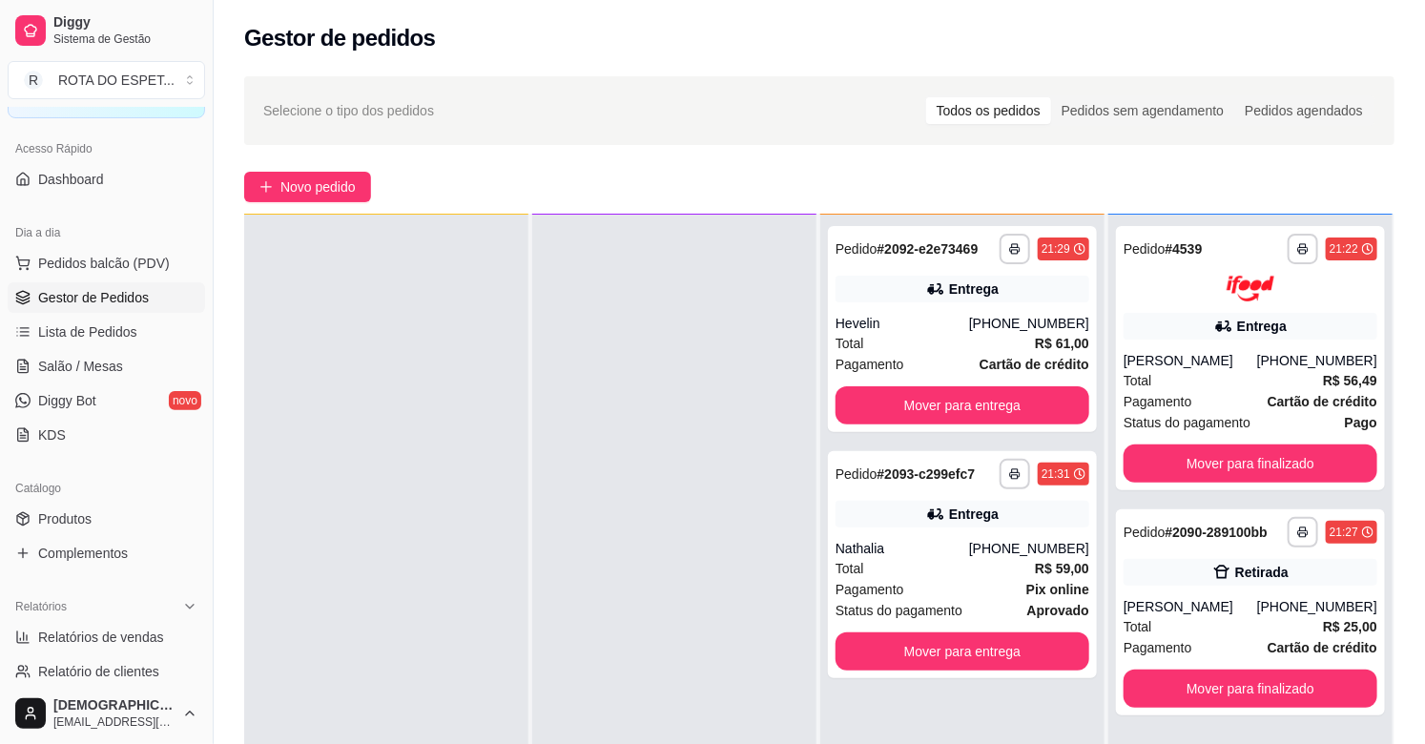
click at [659, 567] on div at bounding box center [674, 587] width 284 height 744
click at [647, 506] on div at bounding box center [674, 587] width 284 height 744
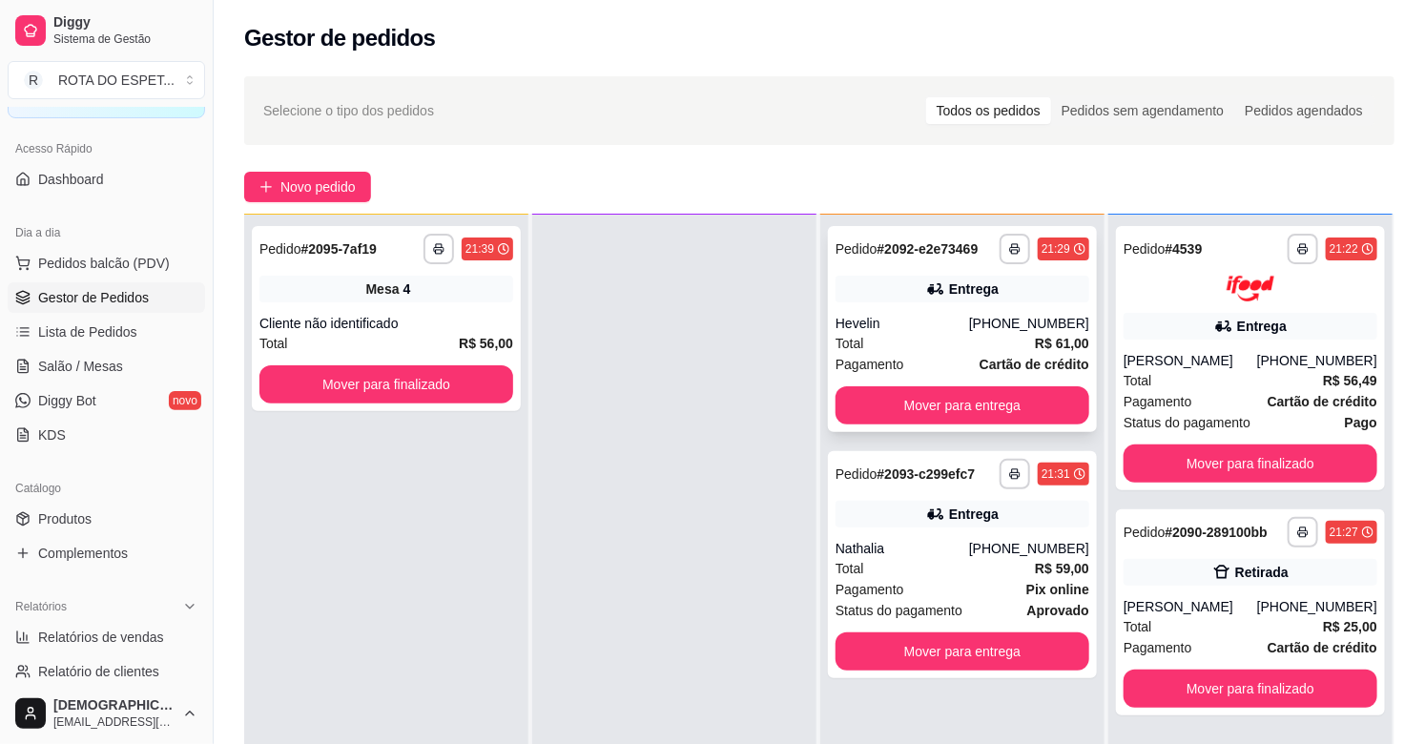
click at [976, 335] on div "Total R$ 61,00" at bounding box center [962, 343] width 254 height 21
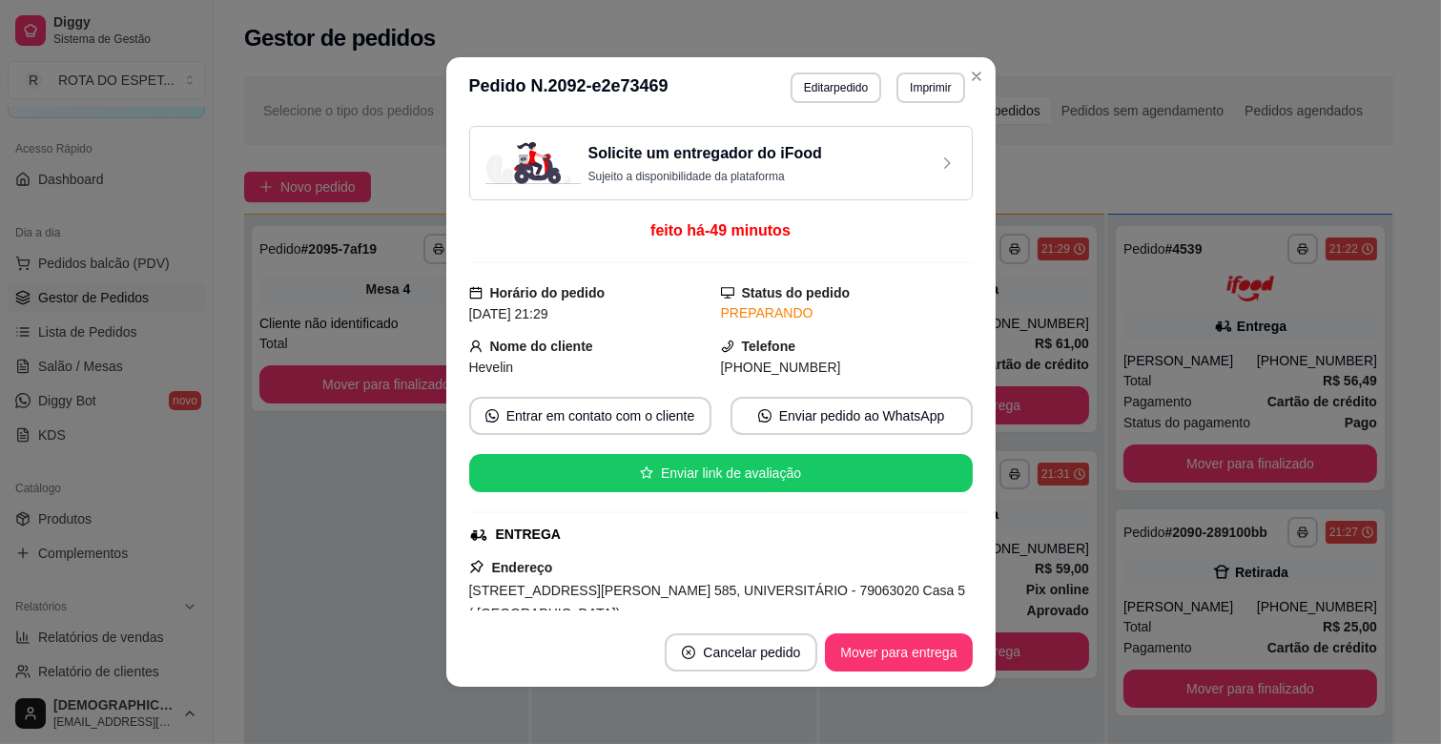
scroll to position [106, 0]
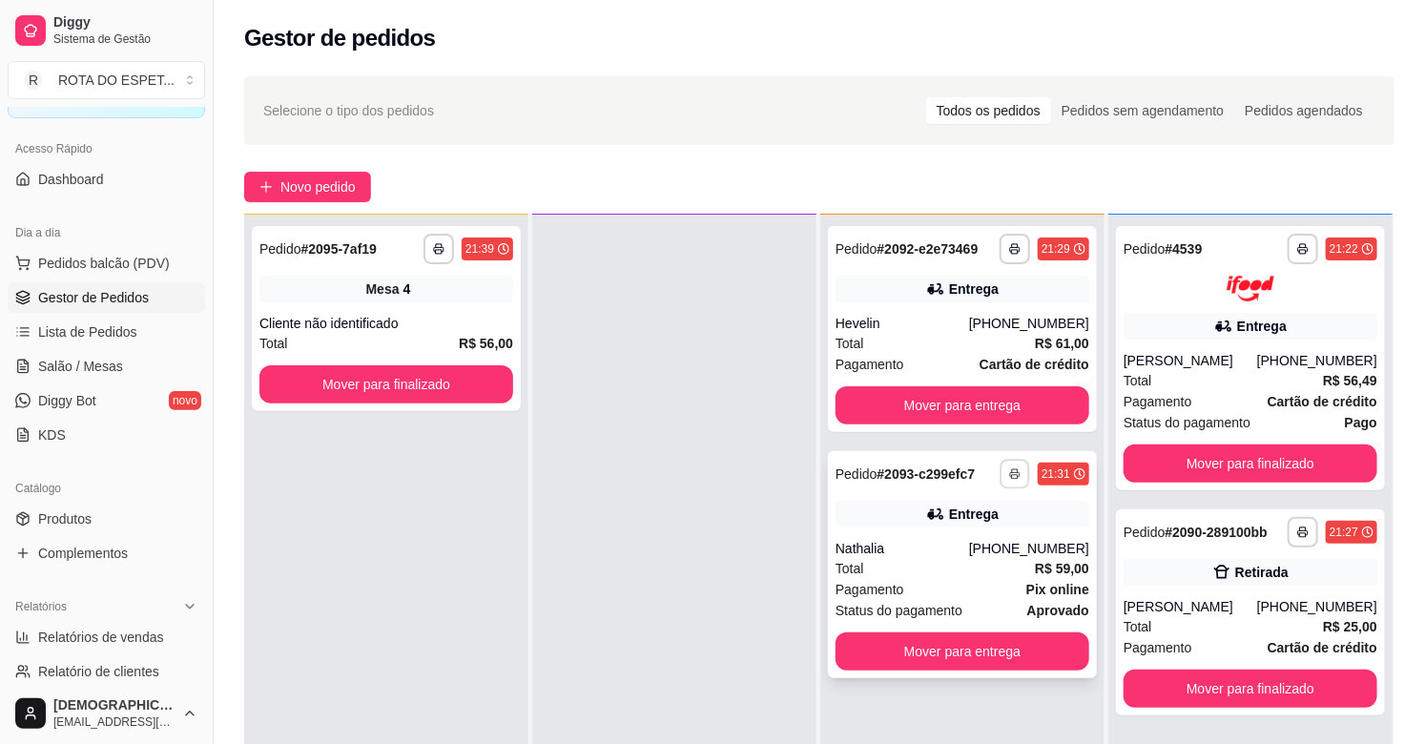
click at [1012, 488] on div "**********" at bounding box center [1045, 474] width 90 height 31
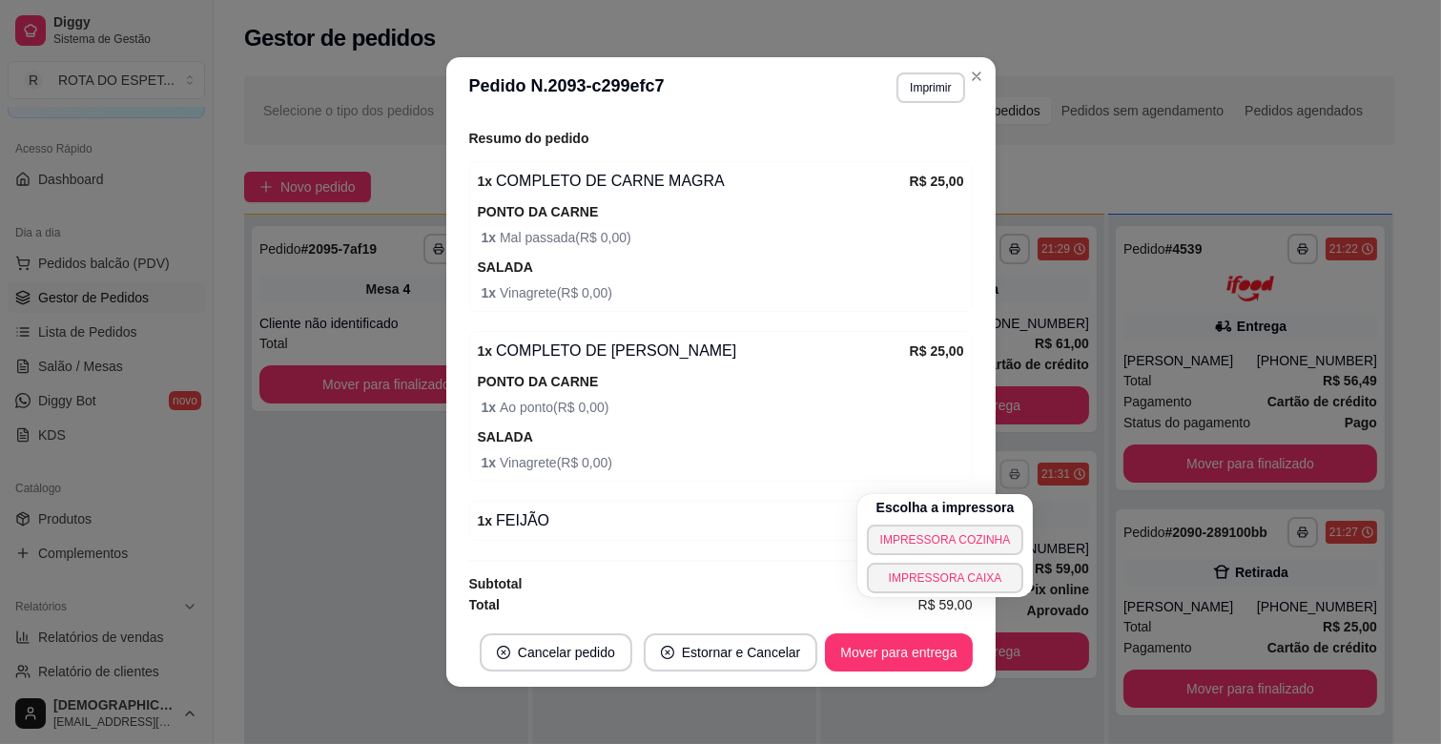
scroll to position [715, 0]
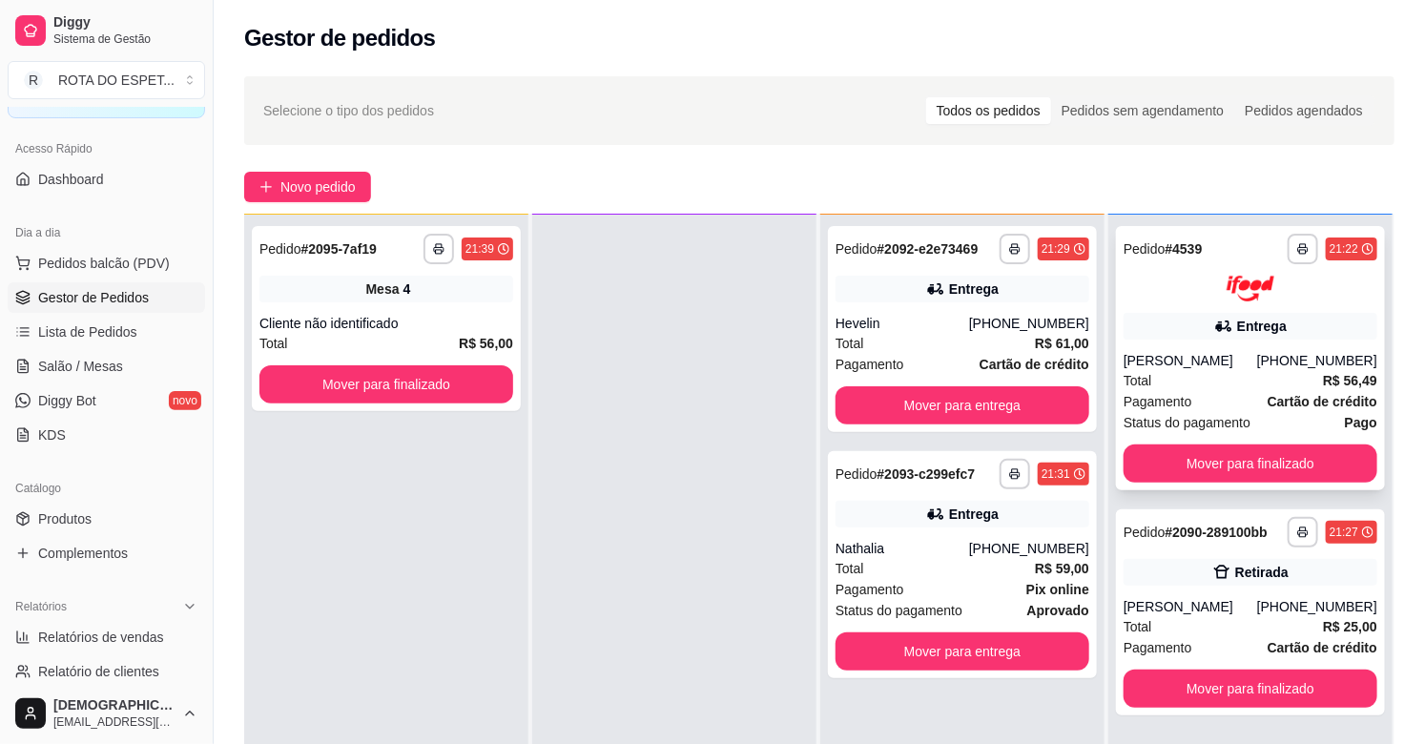
click at [1176, 405] on span "Pagamento" at bounding box center [1158, 401] width 69 height 21
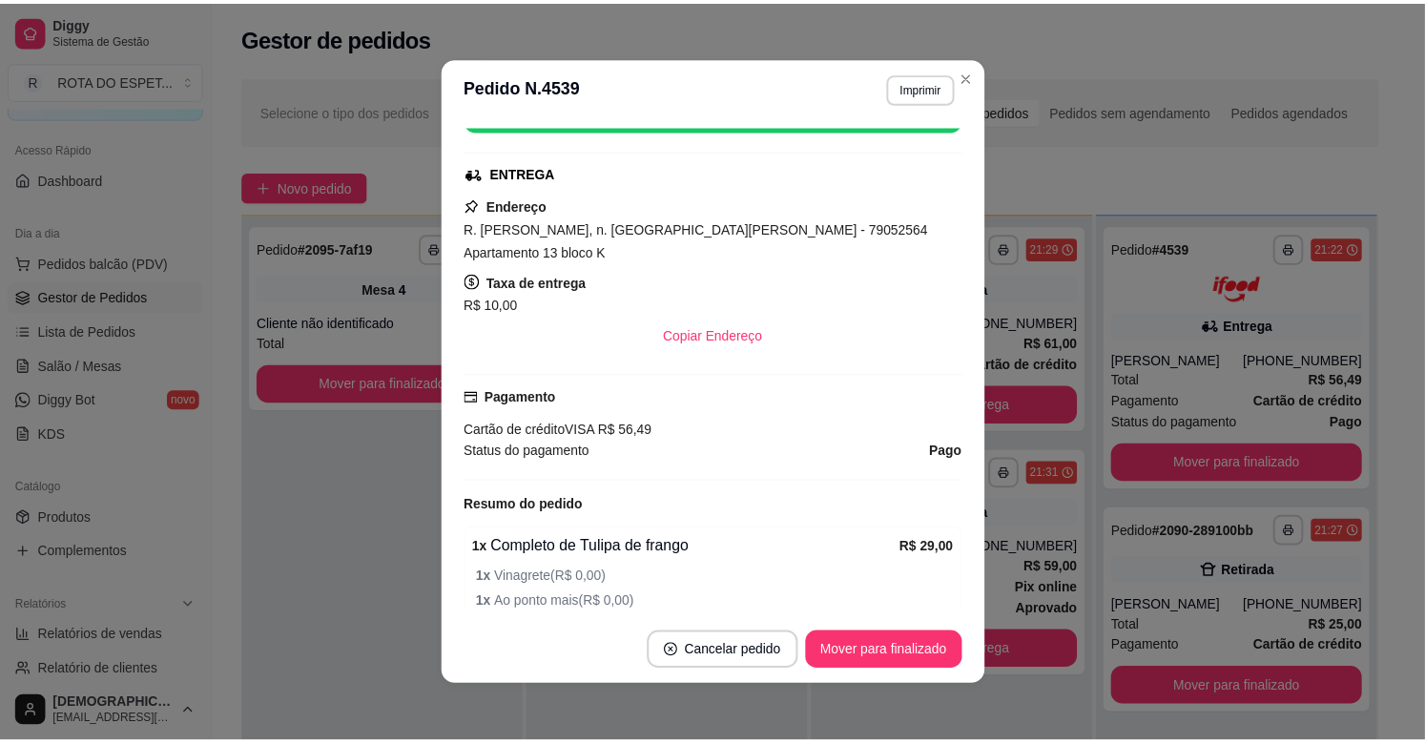
scroll to position [0, 0]
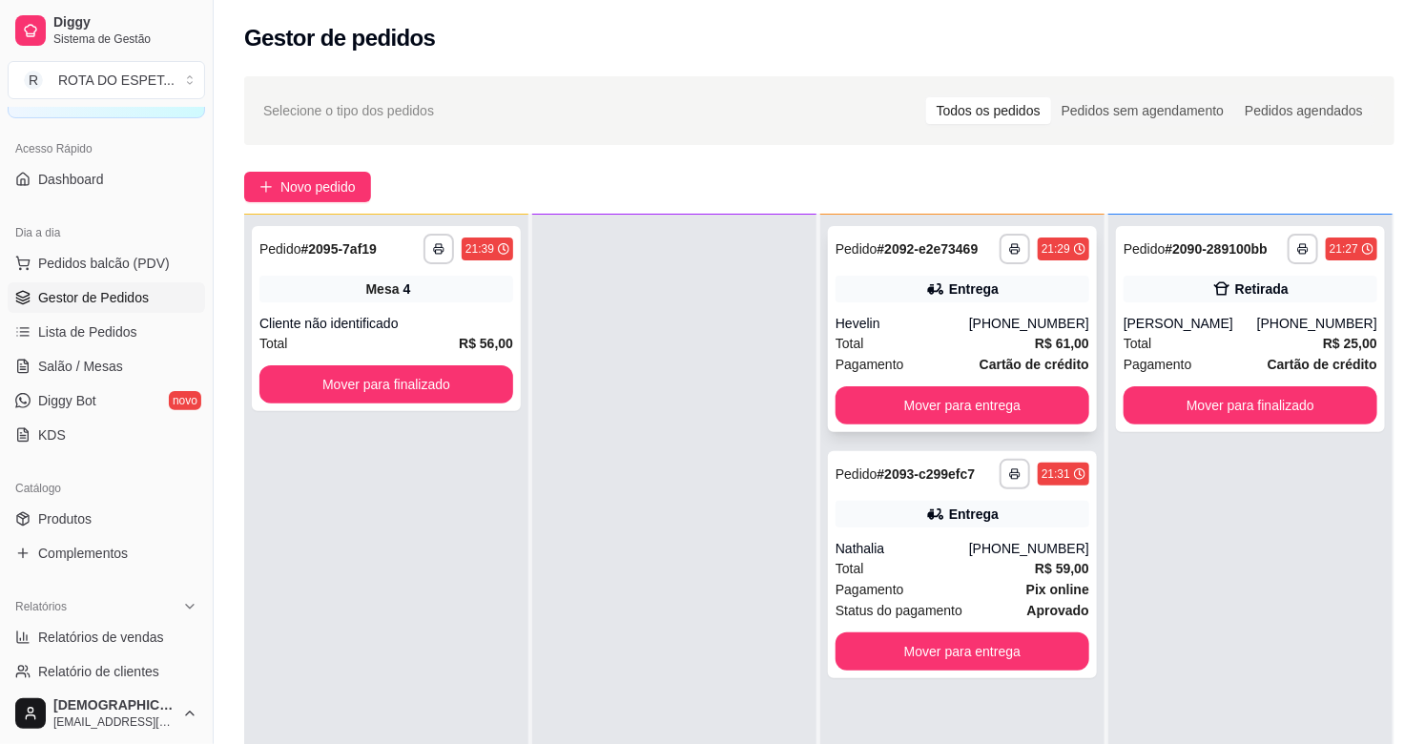
click at [1009, 386] on button "Mover para entrega" at bounding box center [962, 405] width 254 height 38
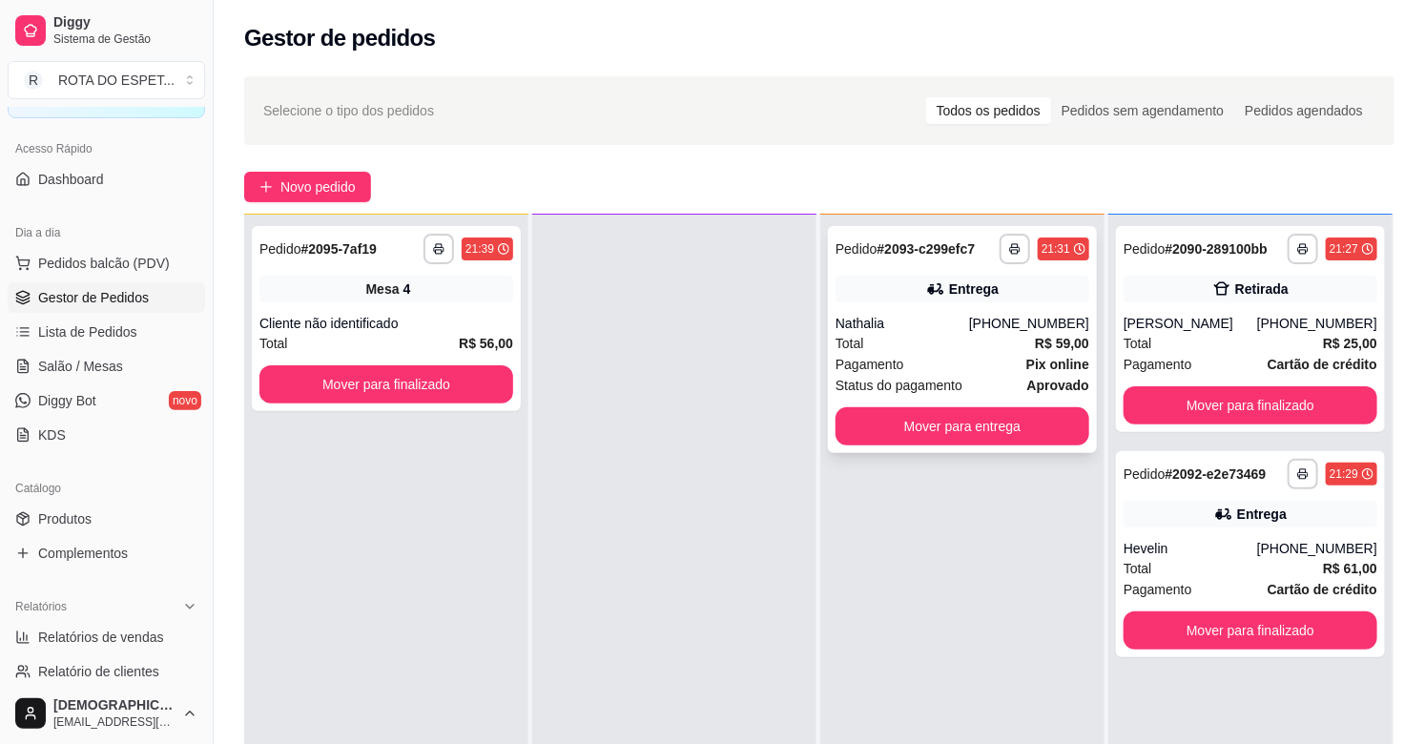
click at [958, 402] on div "**********" at bounding box center [962, 339] width 269 height 227
click at [1027, 424] on button "Mover para entrega" at bounding box center [962, 426] width 246 height 37
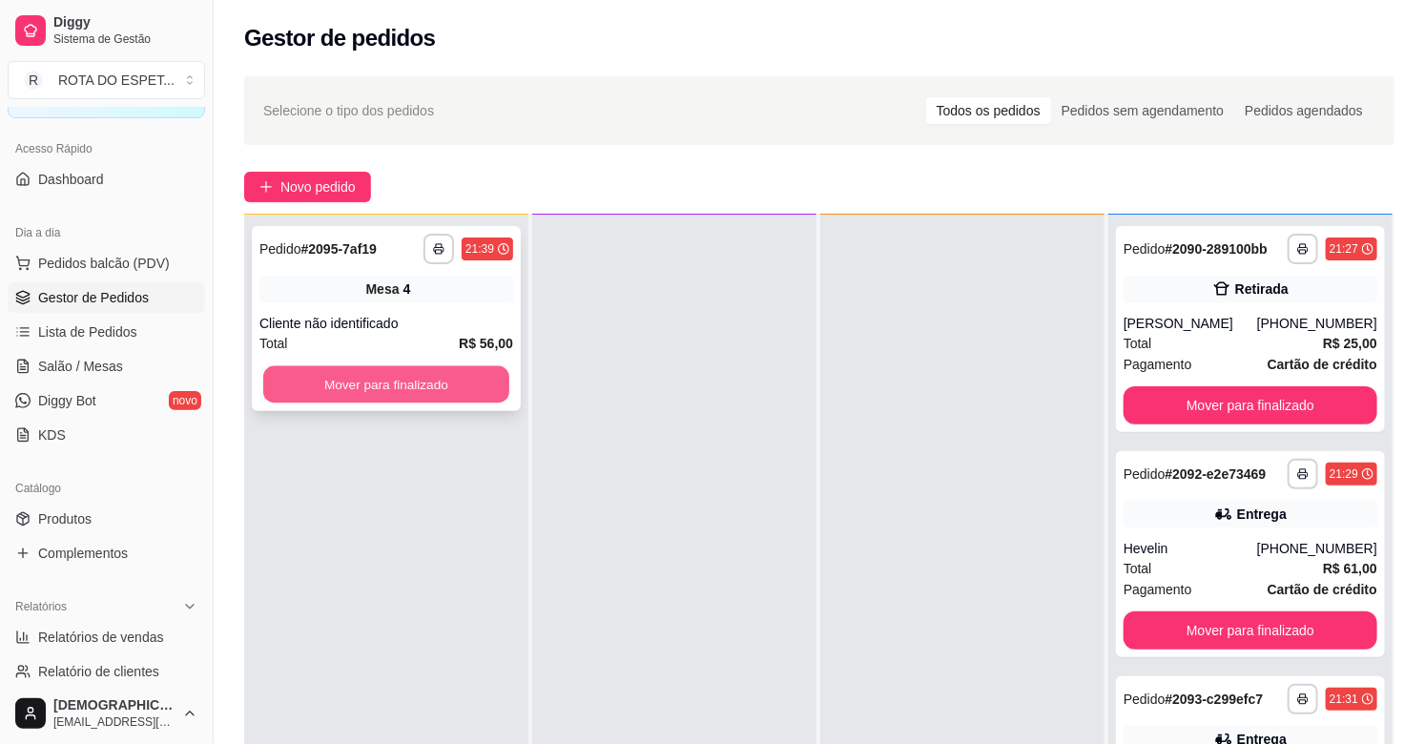
click at [339, 397] on button "Mover para finalizado" at bounding box center [386, 384] width 246 height 37
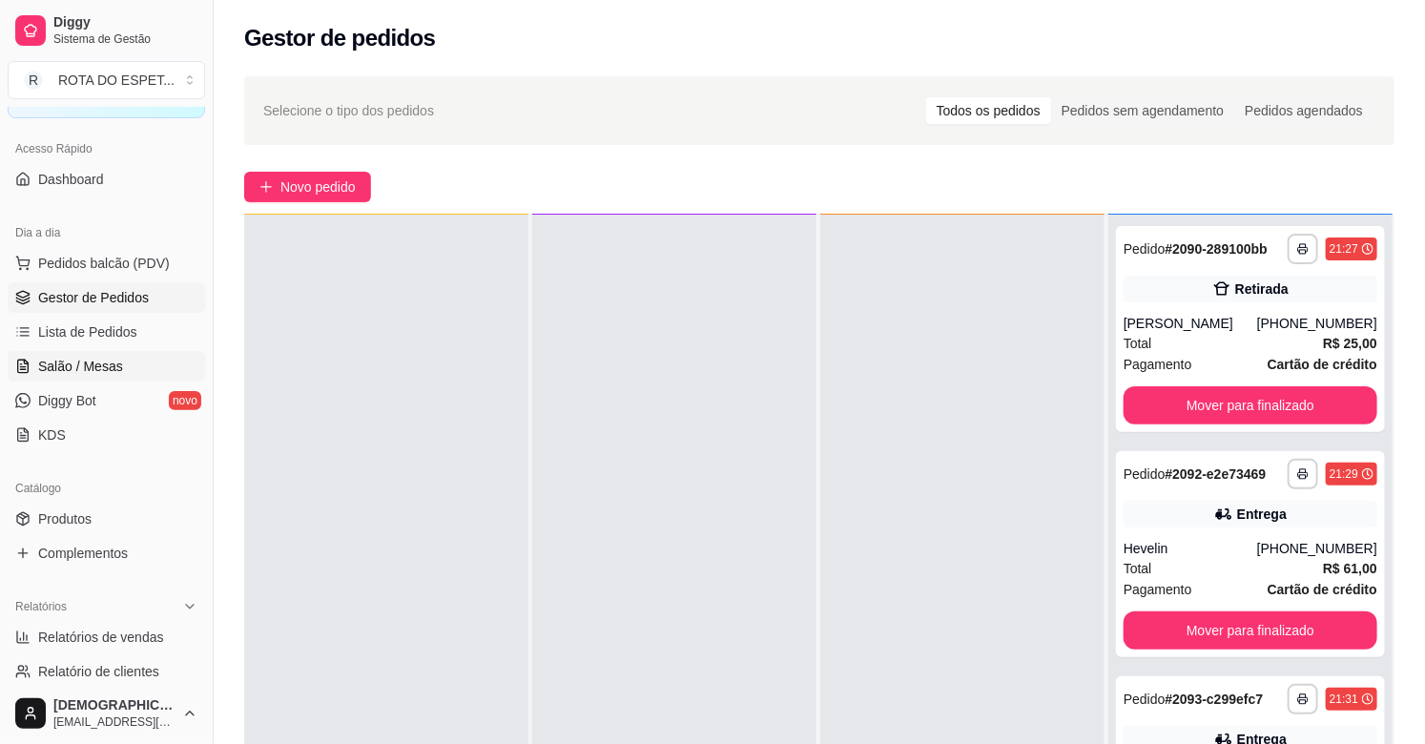
click at [109, 360] on span "Salão / Mesas" at bounding box center [80, 366] width 85 height 19
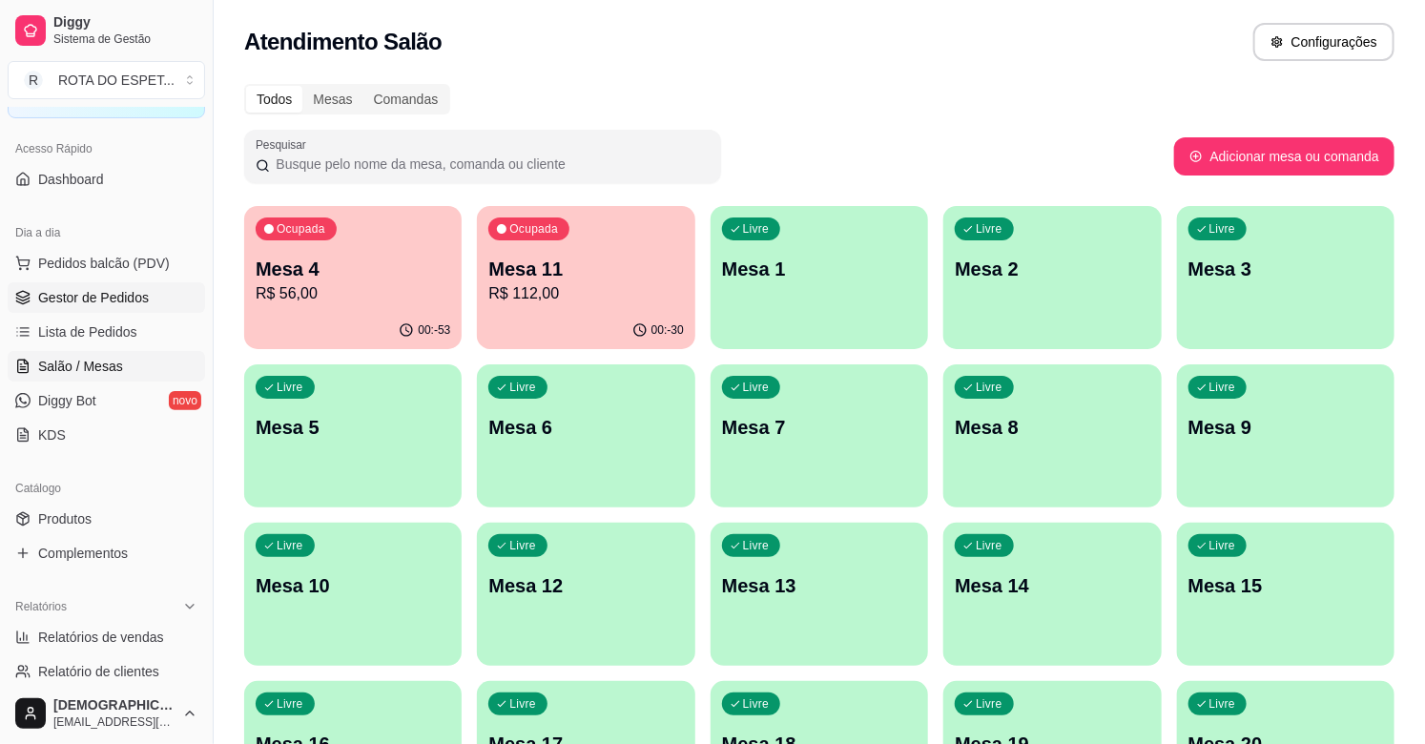
click at [103, 298] on span "Gestor de Pedidos" at bounding box center [93, 297] width 111 height 19
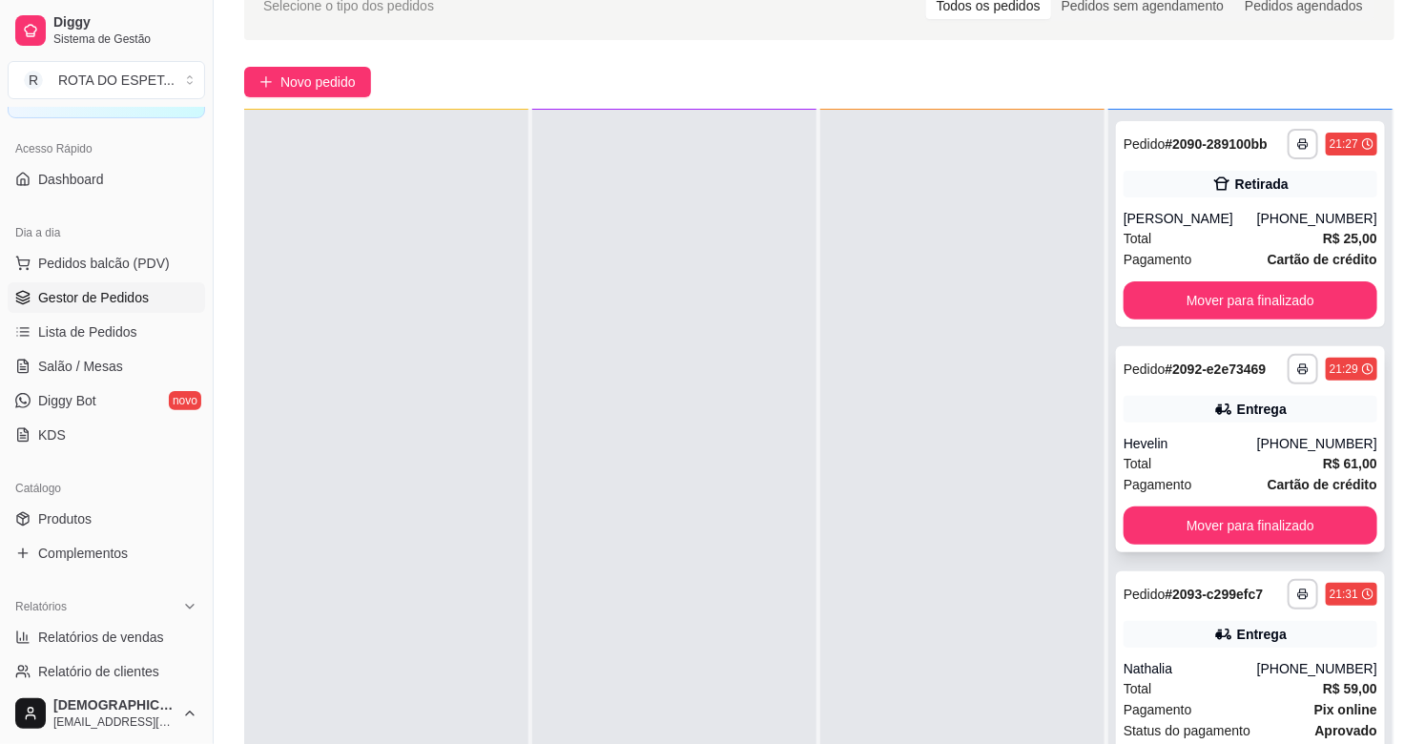
scroll to position [291, 0]
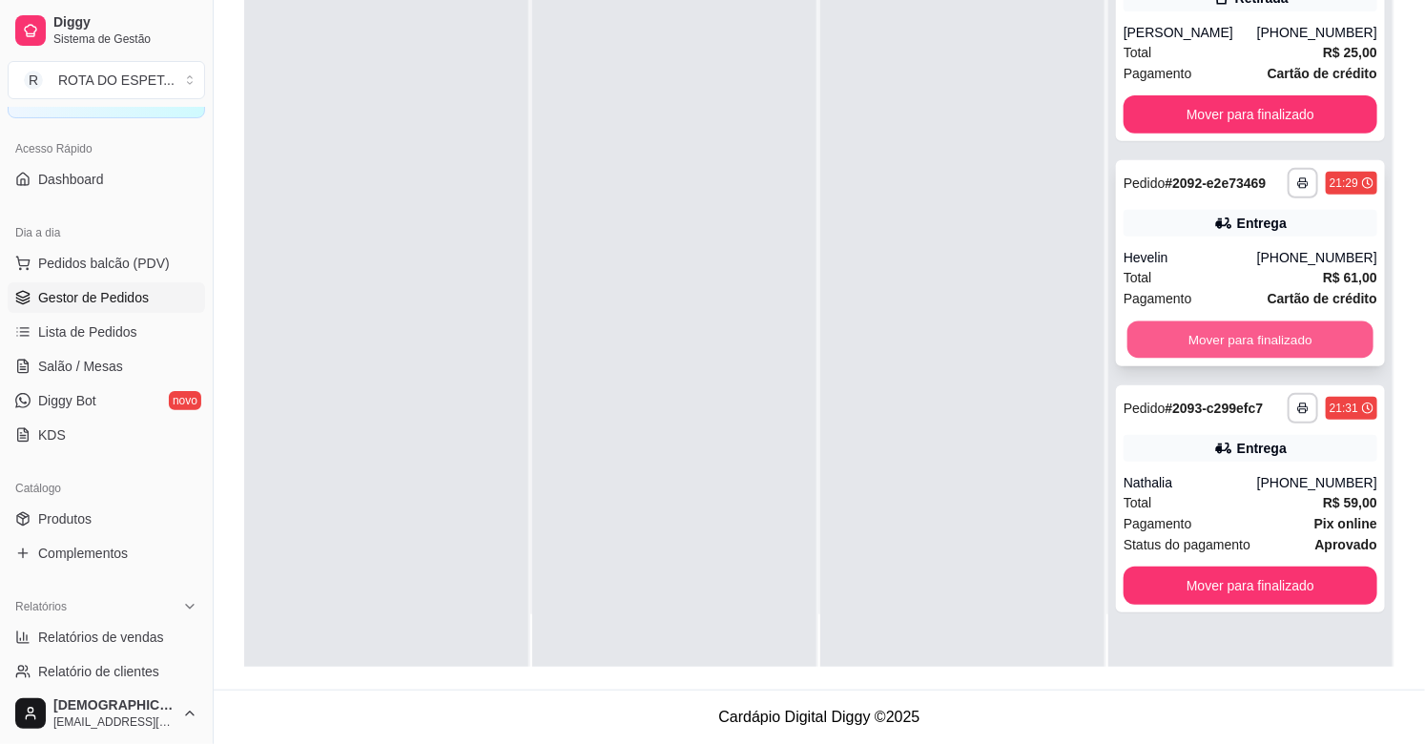
click at [1223, 357] on button "Mover para finalizado" at bounding box center [1250, 339] width 246 height 37
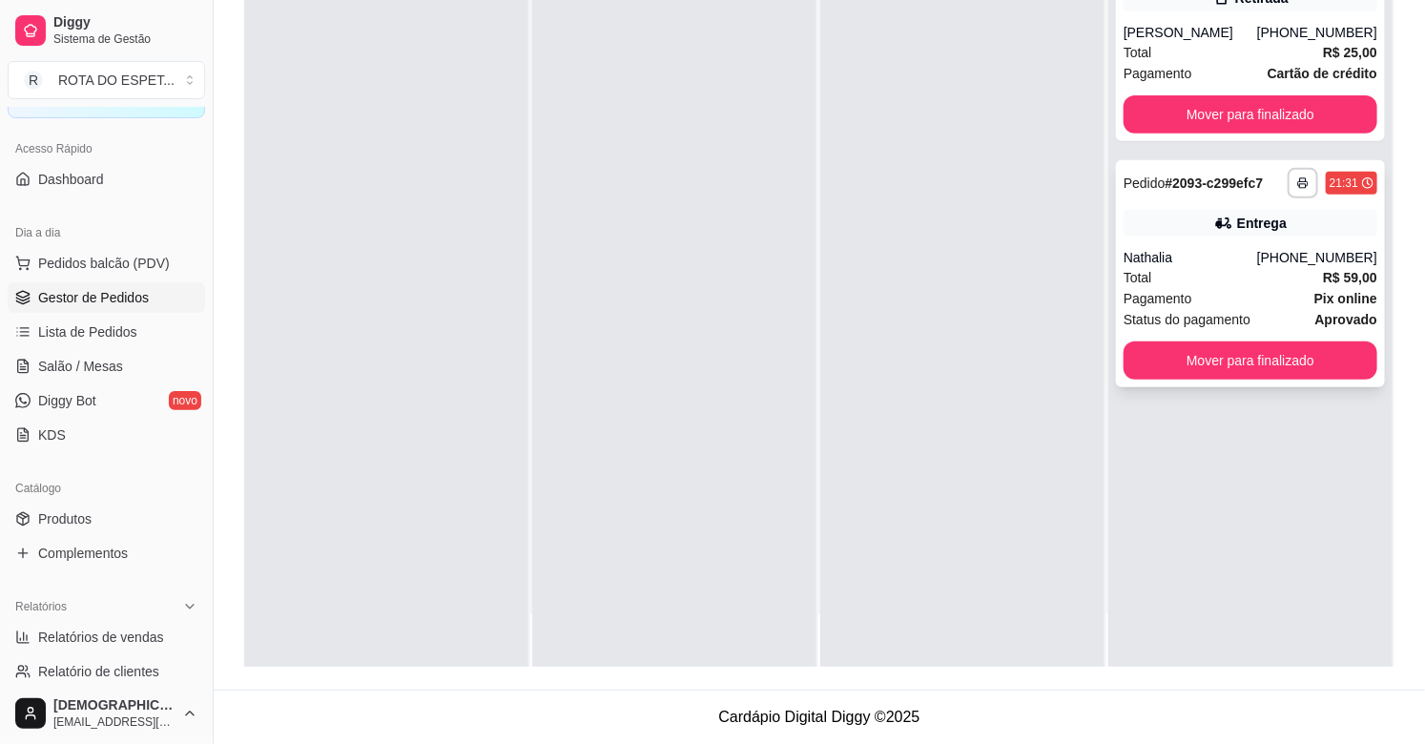
click at [1281, 367] on button "Mover para finalizado" at bounding box center [1251, 360] width 254 height 38
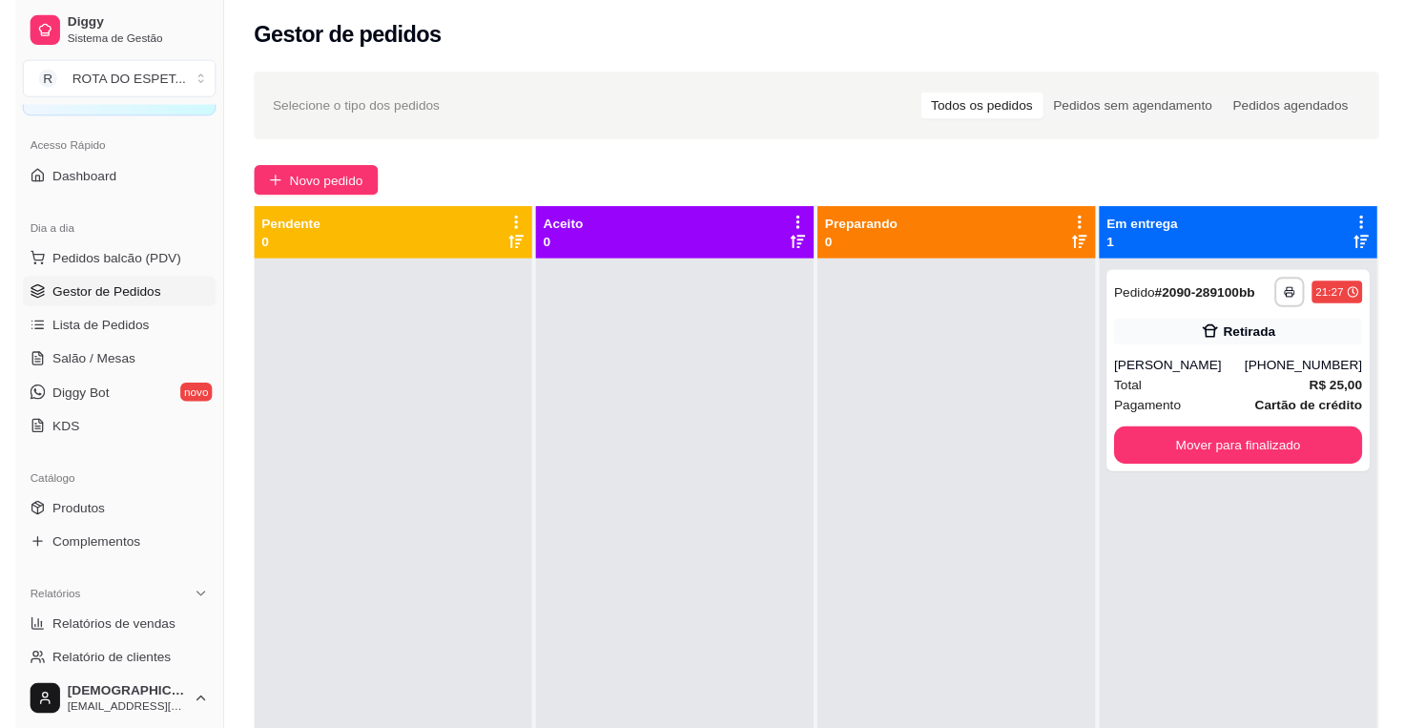
scroll to position [0, 0]
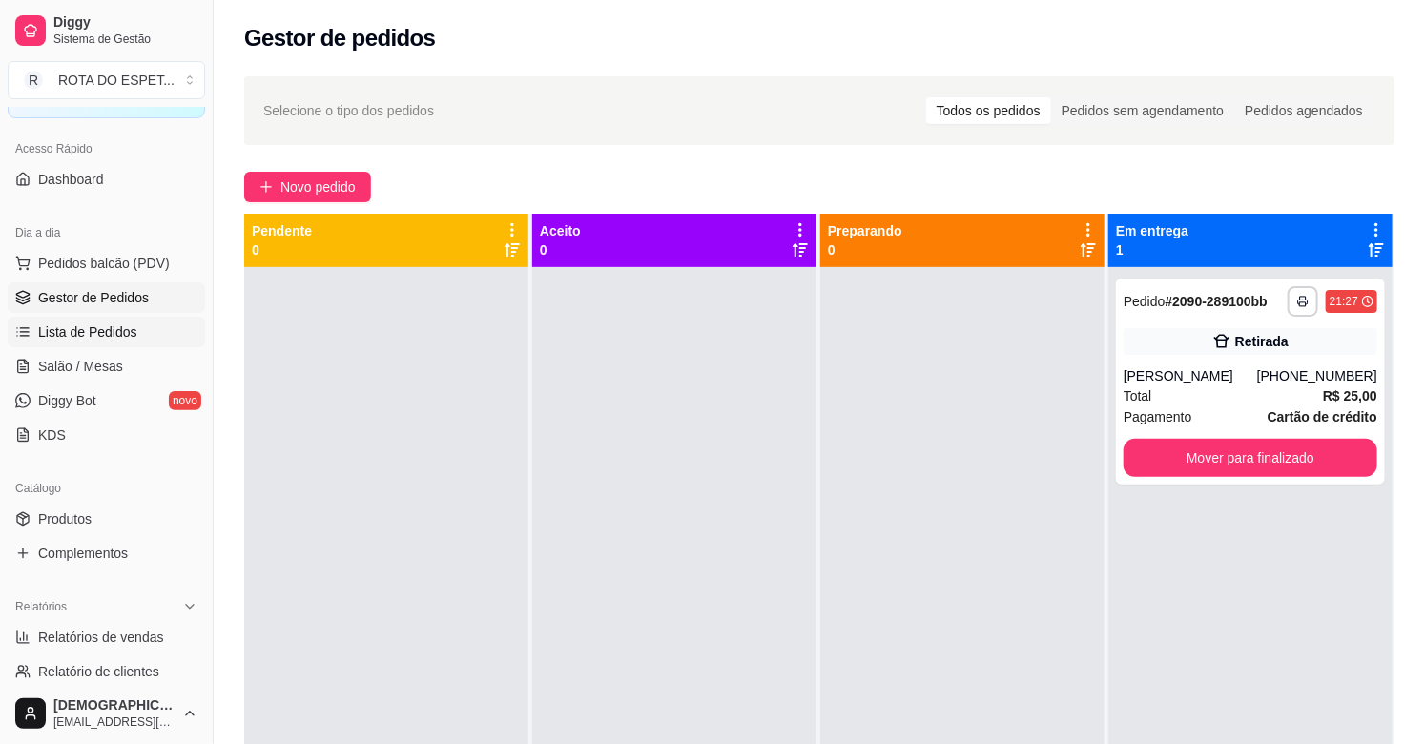
click at [71, 340] on span "Lista de Pedidos" at bounding box center [87, 331] width 99 height 19
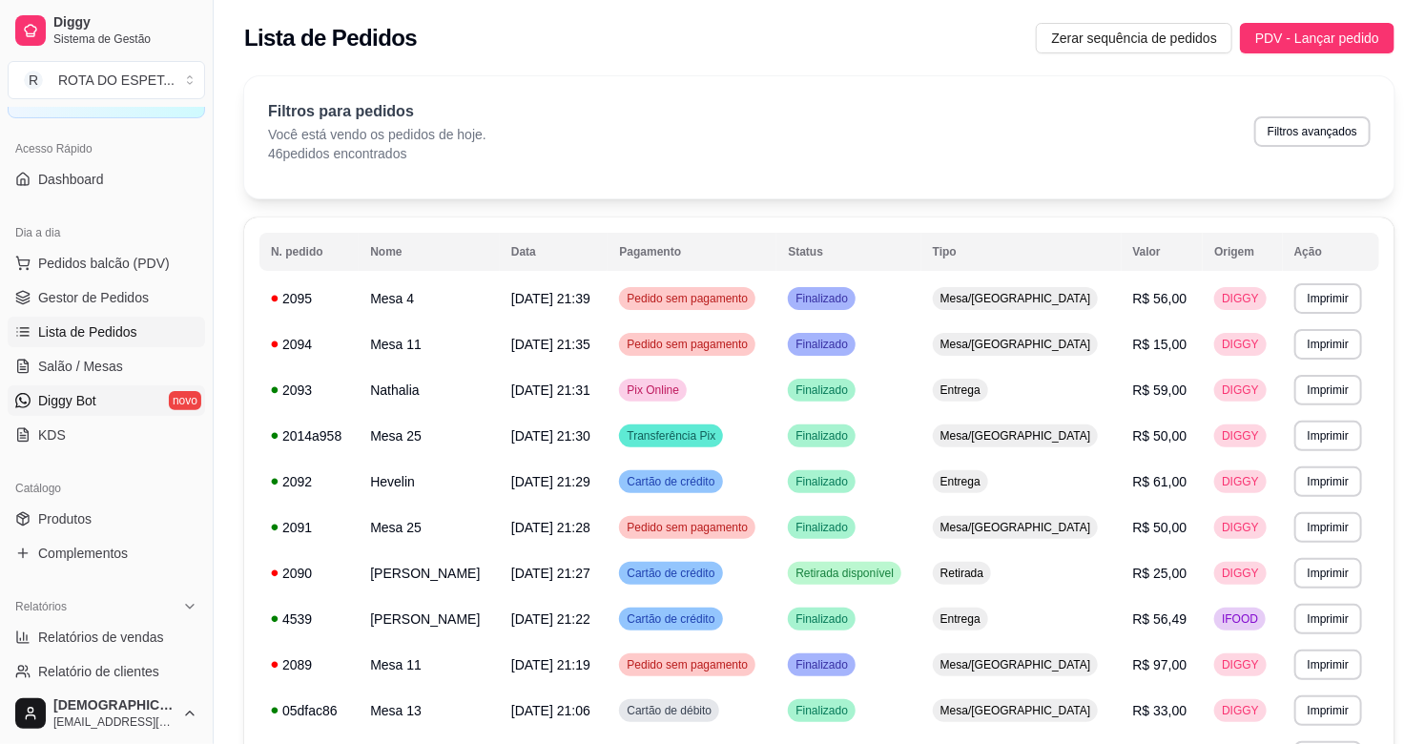
click at [77, 396] on span "Diggy Bot" at bounding box center [67, 400] width 58 height 19
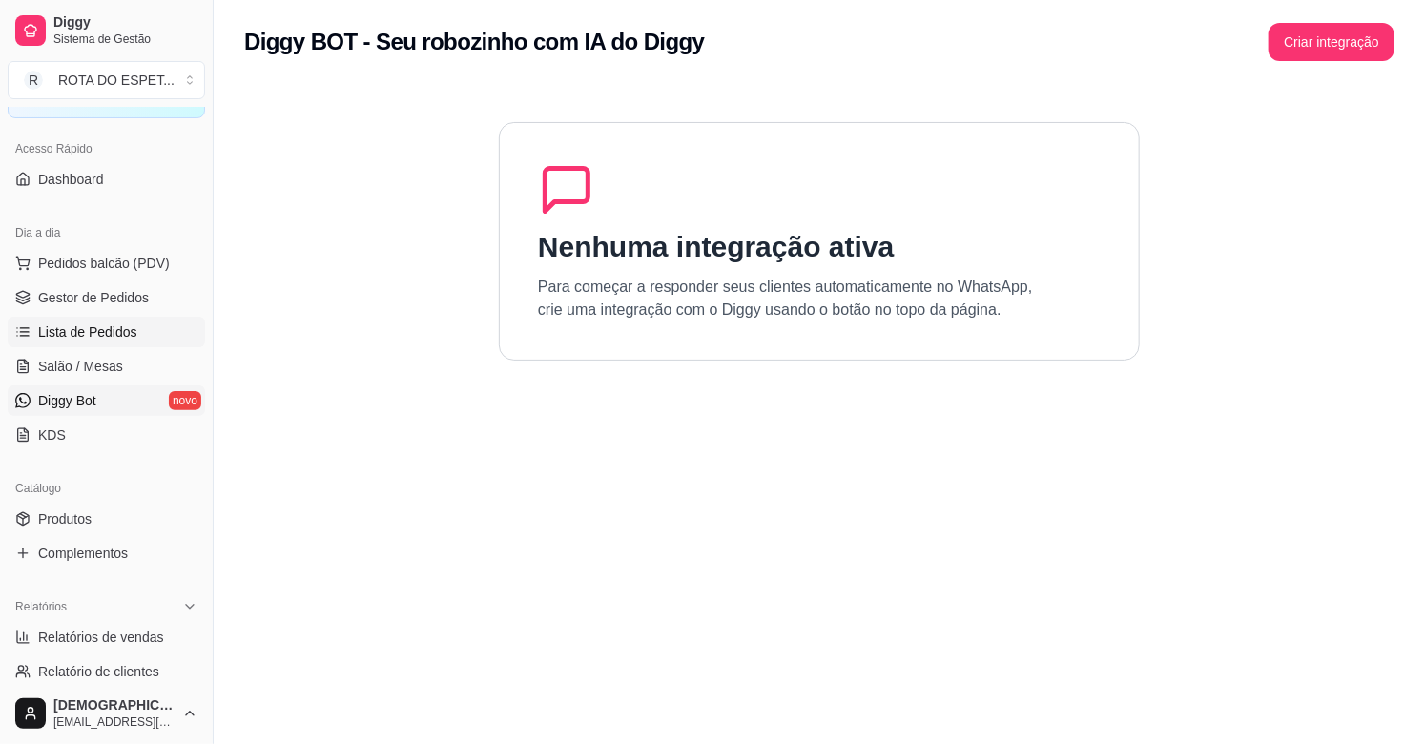
click at [81, 336] on span "Lista de Pedidos" at bounding box center [87, 331] width 99 height 19
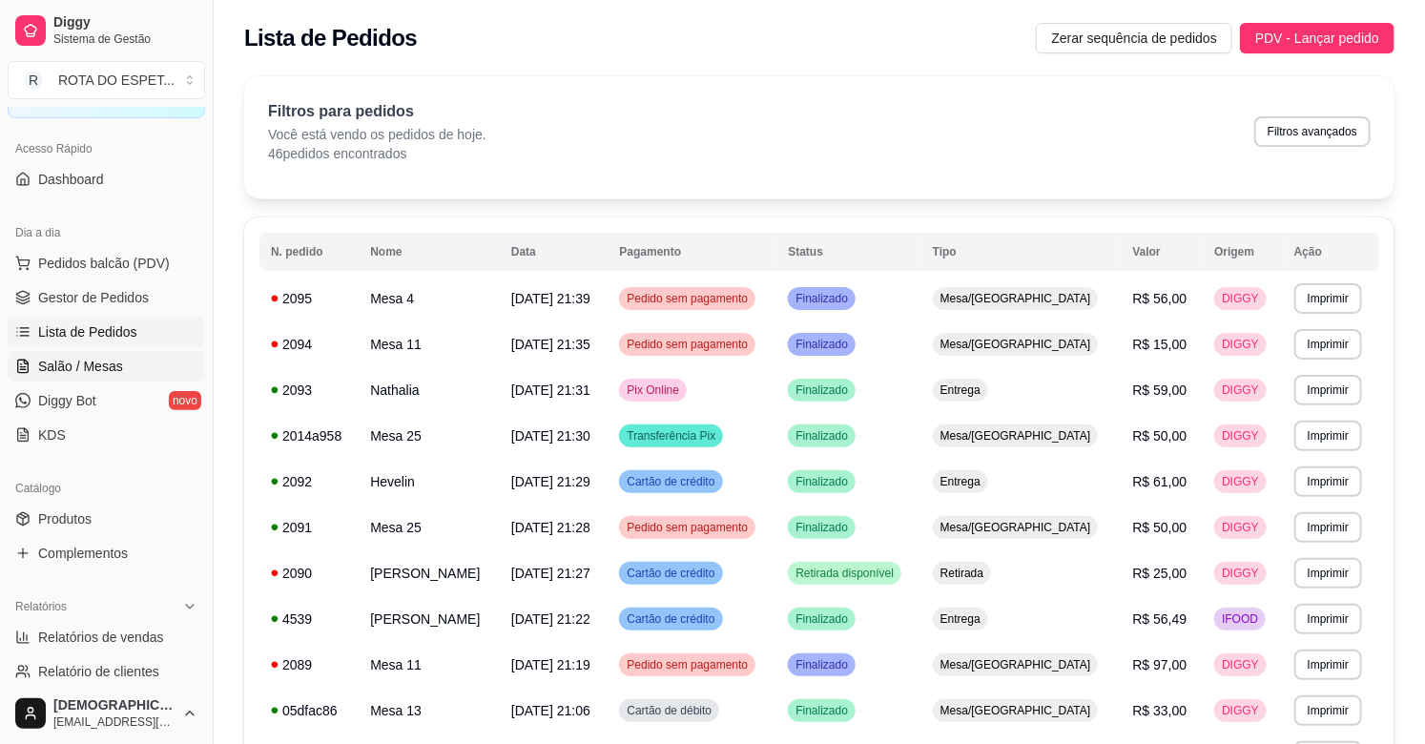
click at [79, 377] on link "Salão / Mesas" at bounding box center [106, 366] width 197 height 31
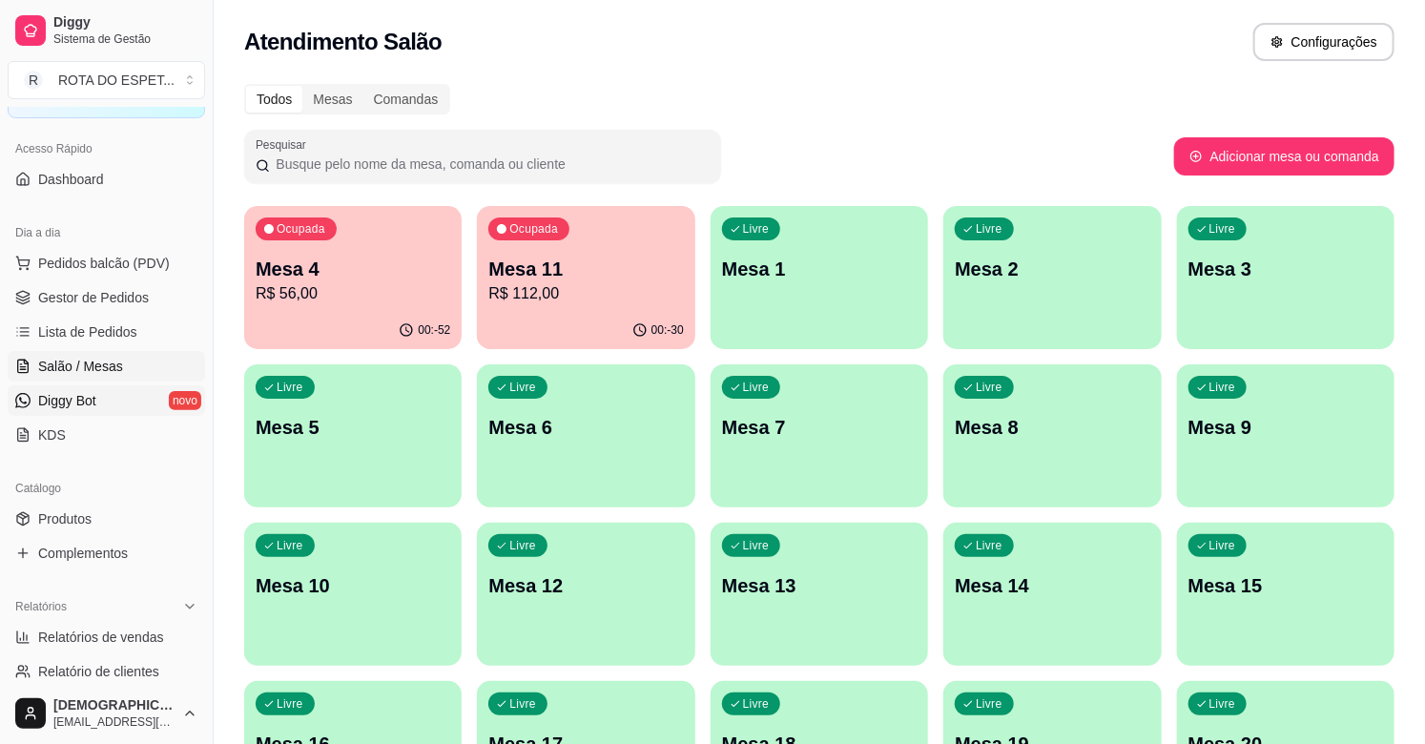
click at [78, 401] on span "Diggy Bot" at bounding box center [67, 400] width 58 height 19
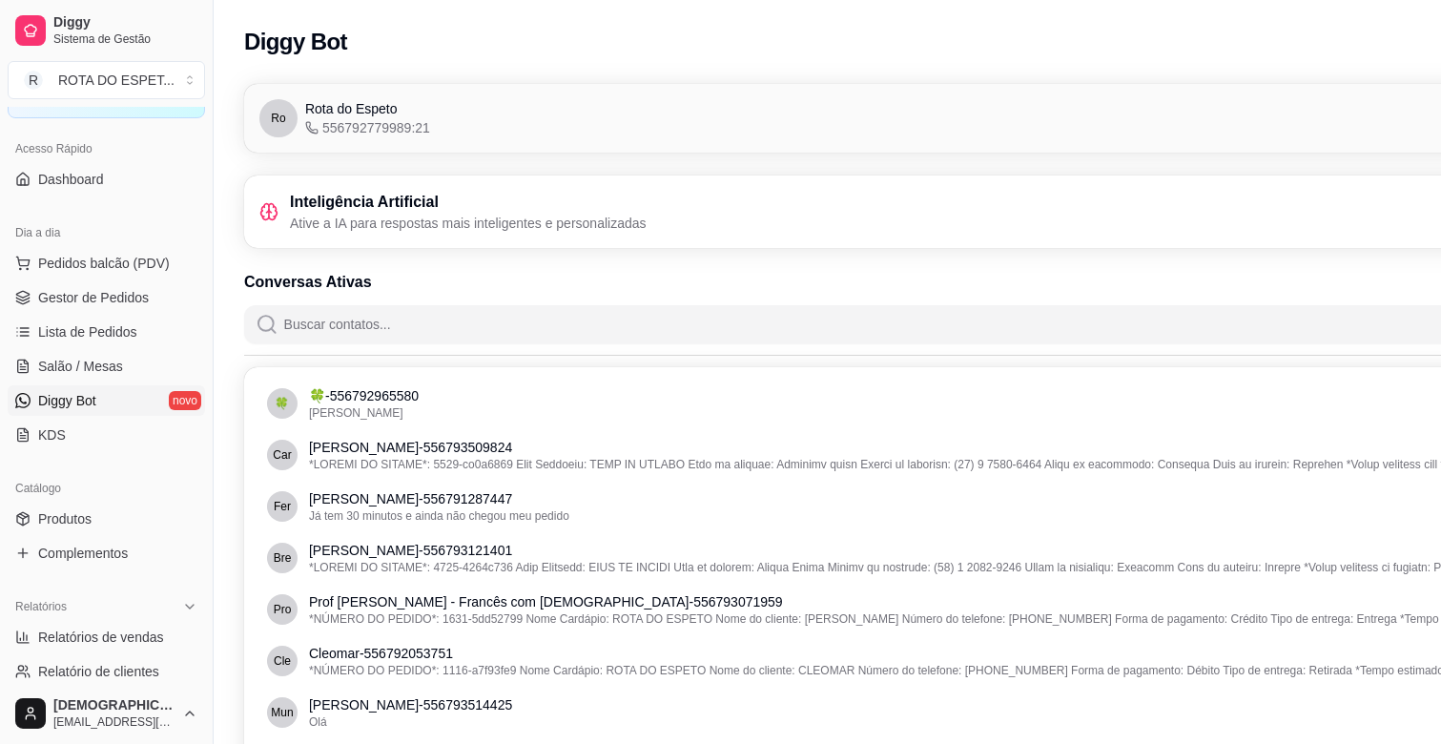
click at [1342, 34] on div "Diggy Bot Configurações" at bounding box center [934, 42] width 1380 height 38
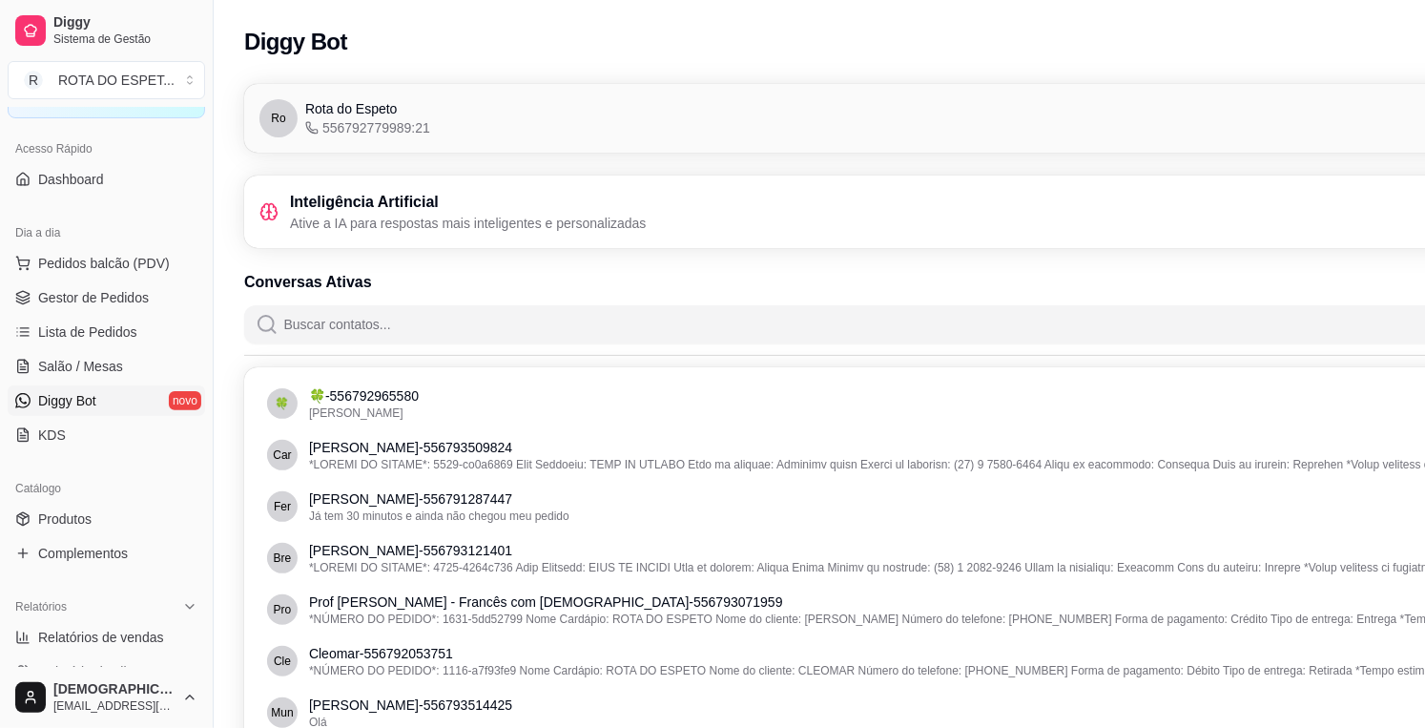
click at [386, 217] on p "Ative a IA para respostas mais inteligentes e personalizadas" at bounding box center [468, 223] width 357 height 19
click at [764, 217] on div "Inteligência Artificial Ative a IA para respostas mais inteligentes e personali…" at bounding box center [925, 212] width 1333 height 42
click at [80, 374] on span "Salão / Mesas" at bounding box center [80, 366] width 85 height 19
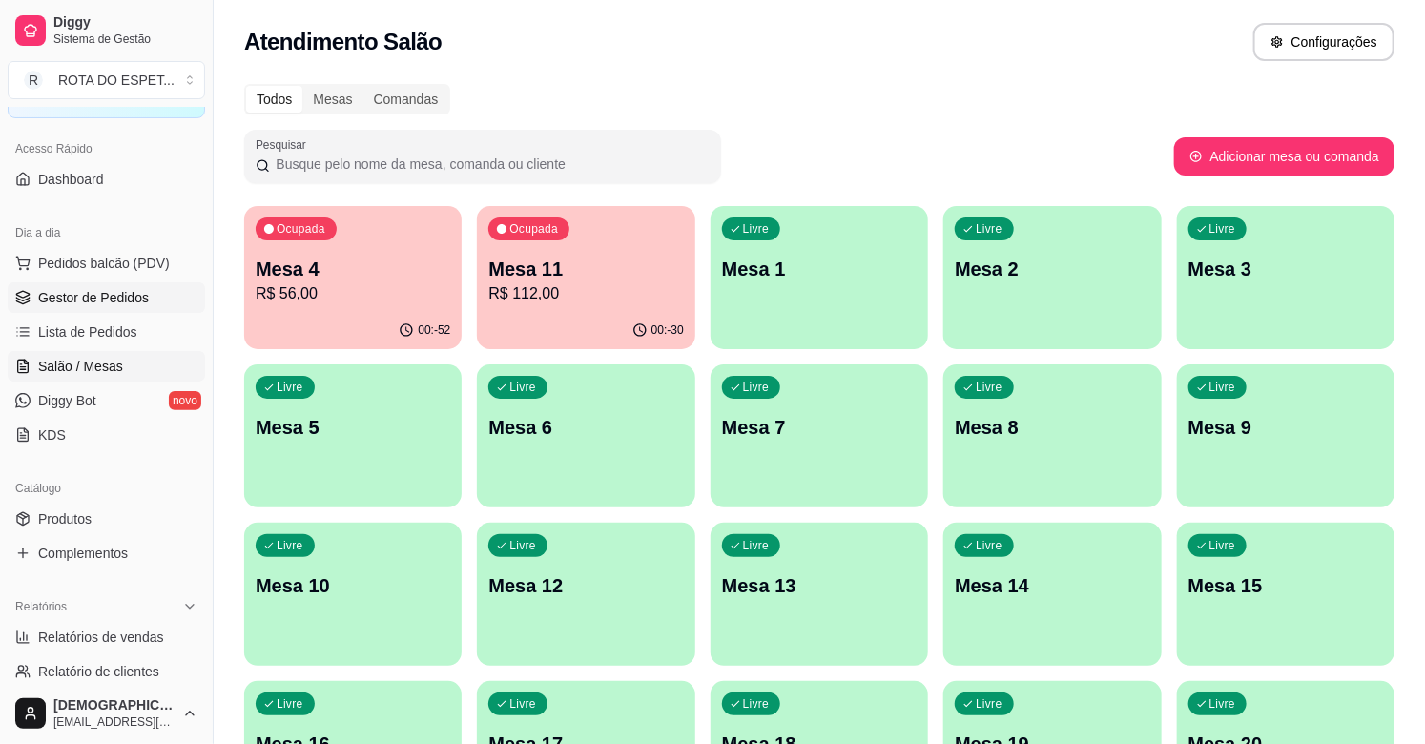
click at [92, 293] on span "Gestor de Pedidos" at bounding box center [93, 297] width 111 height 19
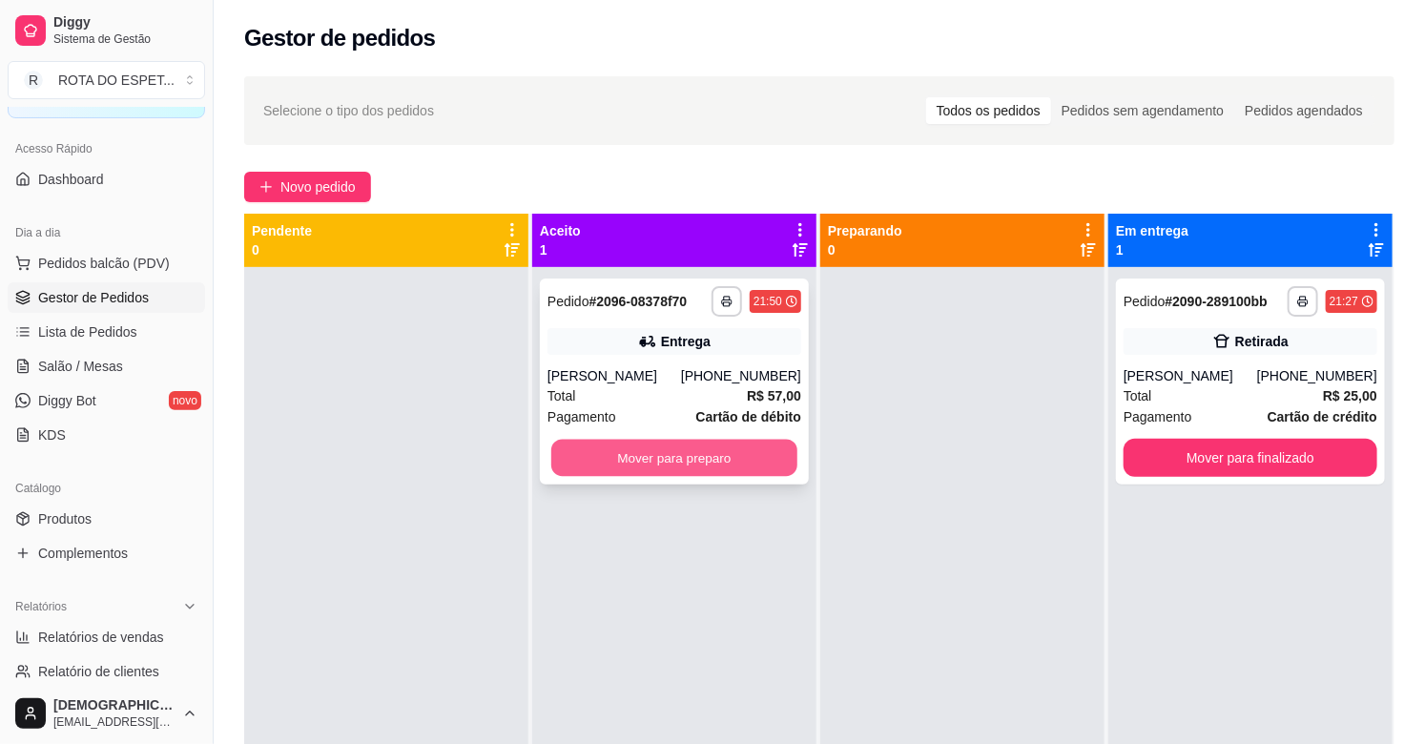
click at [742, 453] on button "Mover para preparo" at bounding box center [674, 458] width 246 height 37
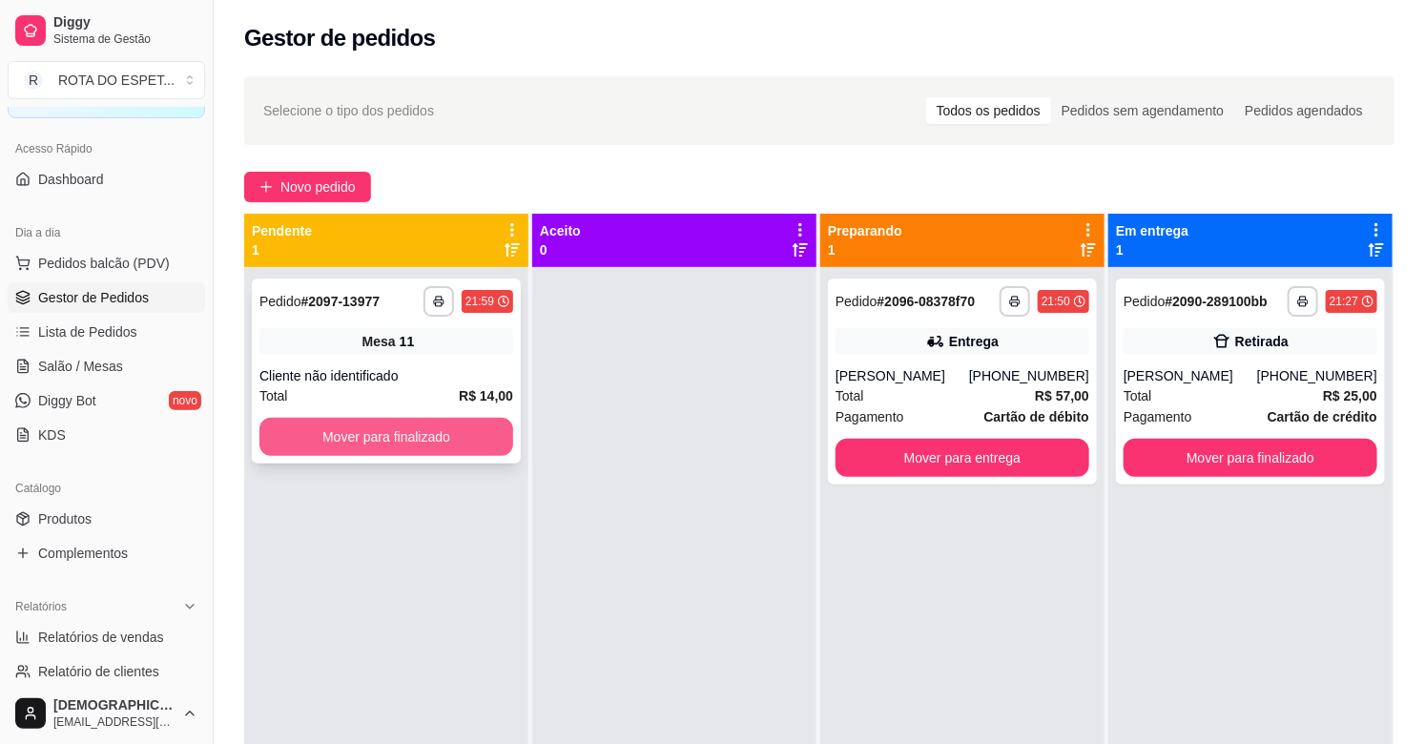
click at [484, 418] on button "Mover para finalizado" at bounding box center [386, 437] width 254 height 38
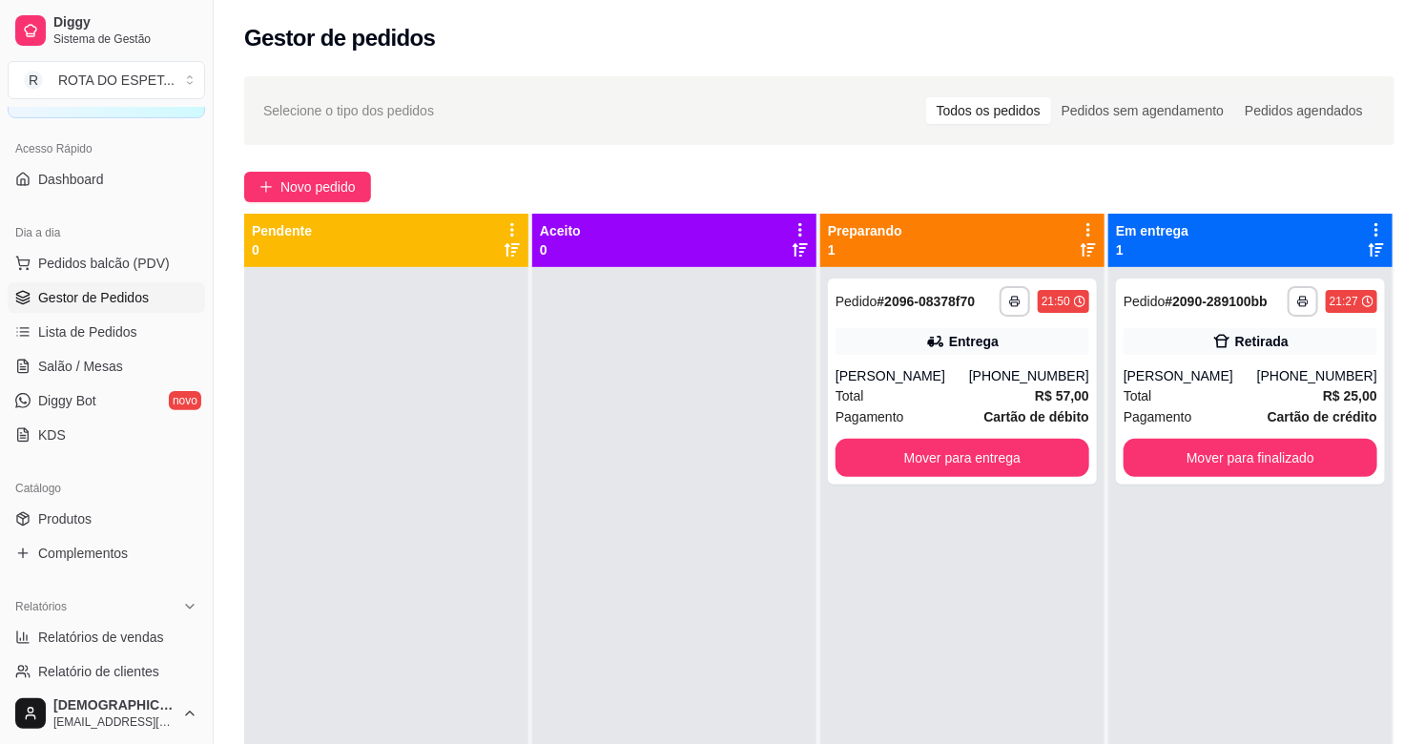
click at [613, 588] on div at bounding box center [674, 639] width 284 height 744
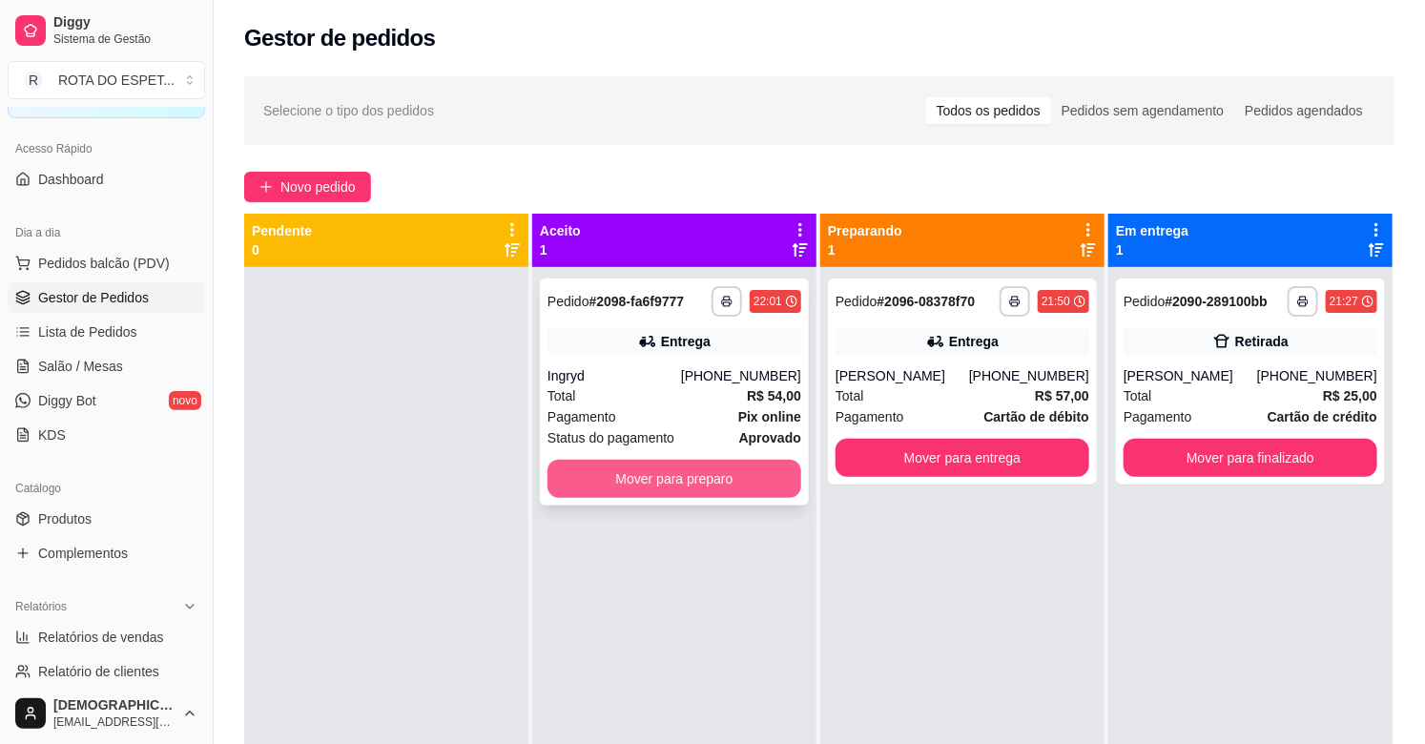
click at [650, 475] on button "Mover para preparo" at bounding box center [674, 479] width 254 height 38
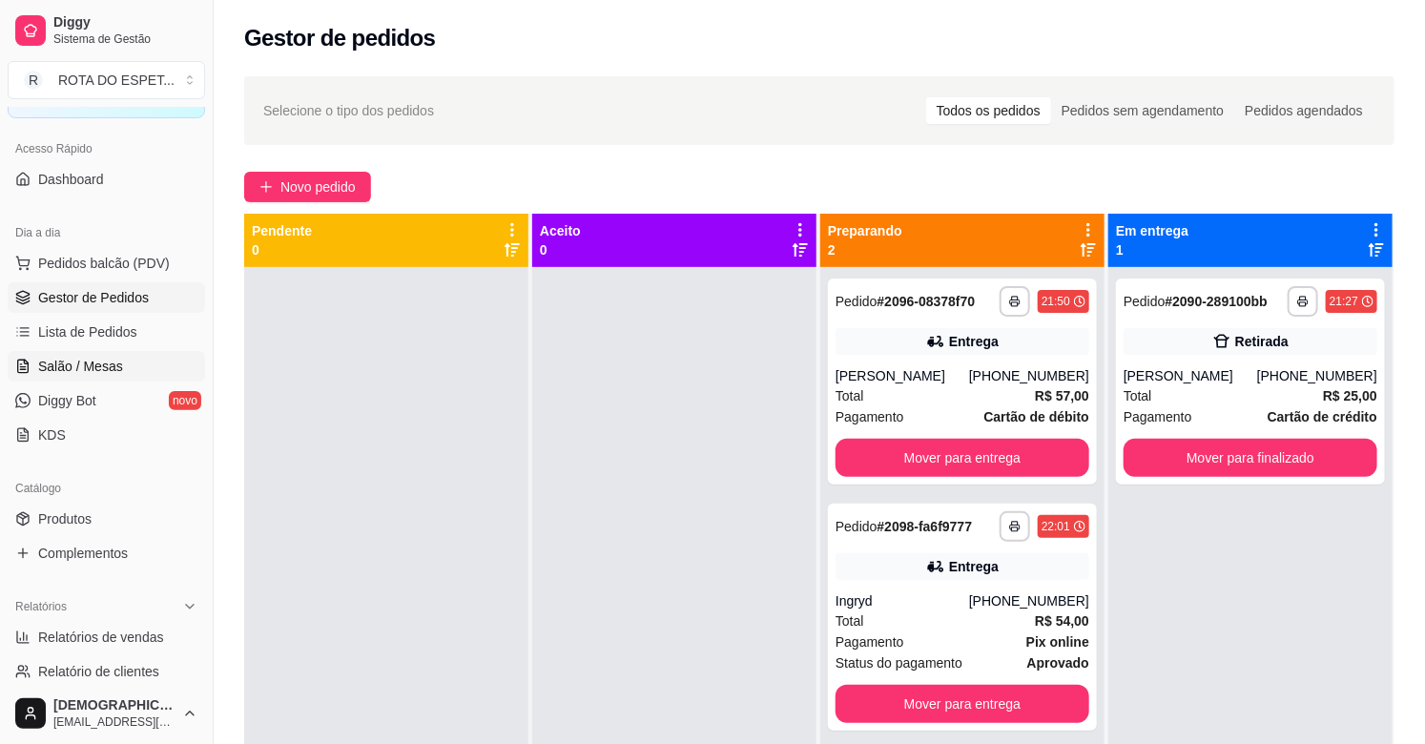
click at [72, 357] on span "Salão / Mesas" at bounding box center [80, 366] width 85 height 19
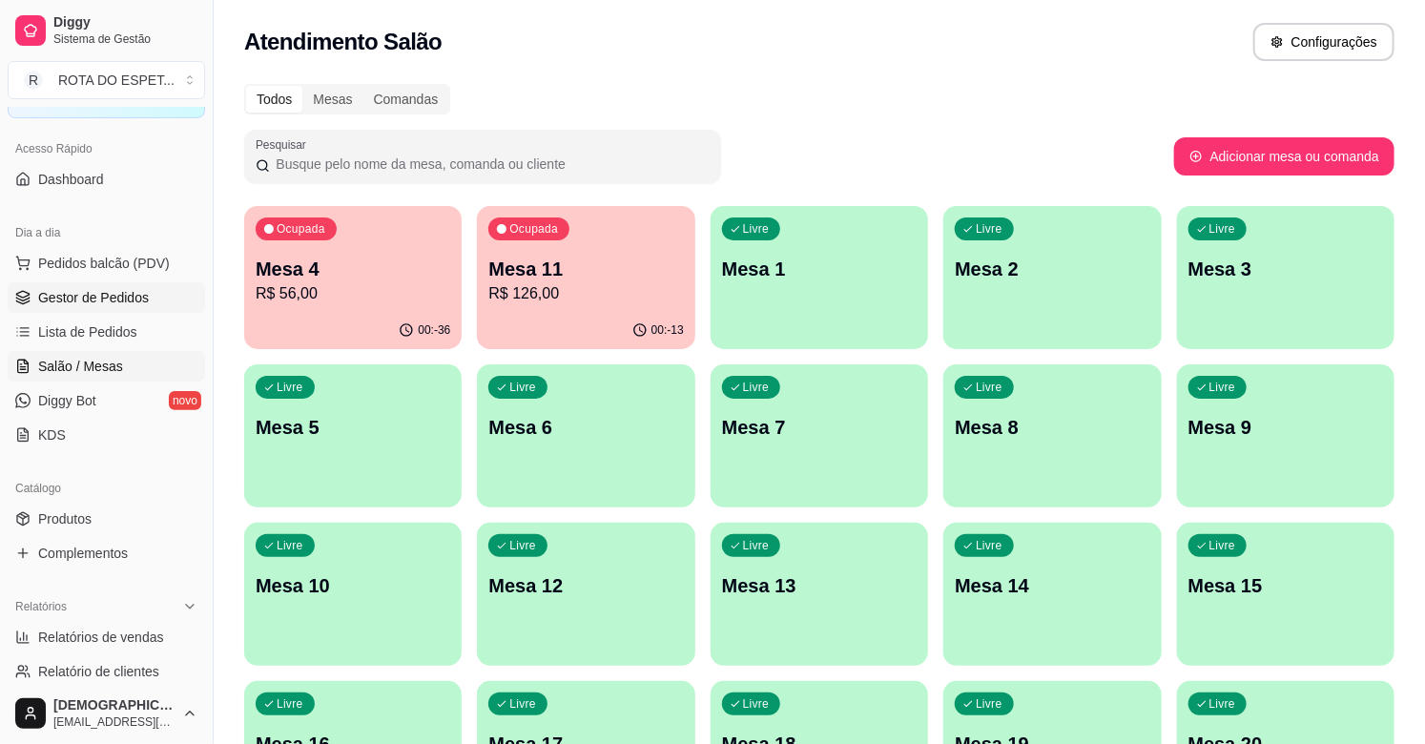
click at [72, 297] on span "Gestor de Pedidos" at bounding box center [93, 297] width 111 height 19
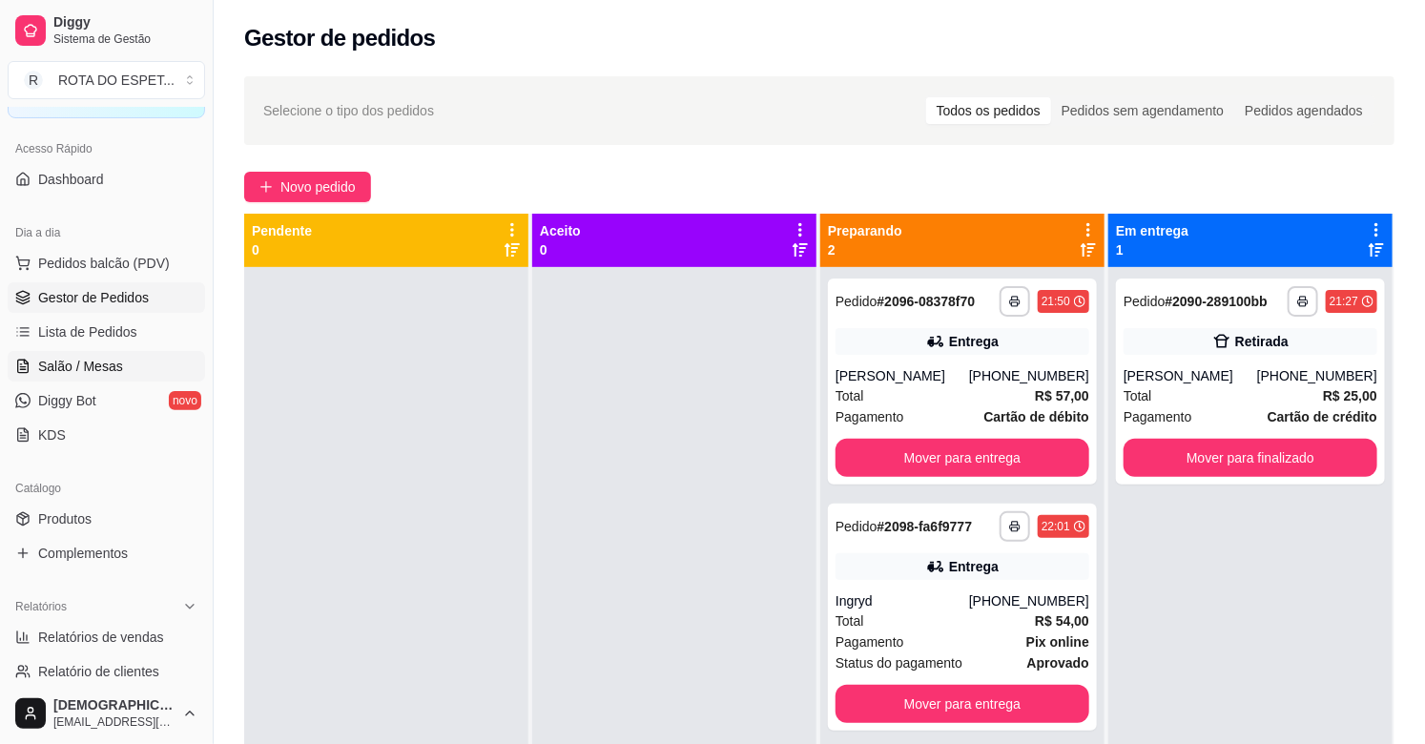
click at [106, 363] on span "Salão / Mesas" at bounding box center [80, 366] width 85 height 19
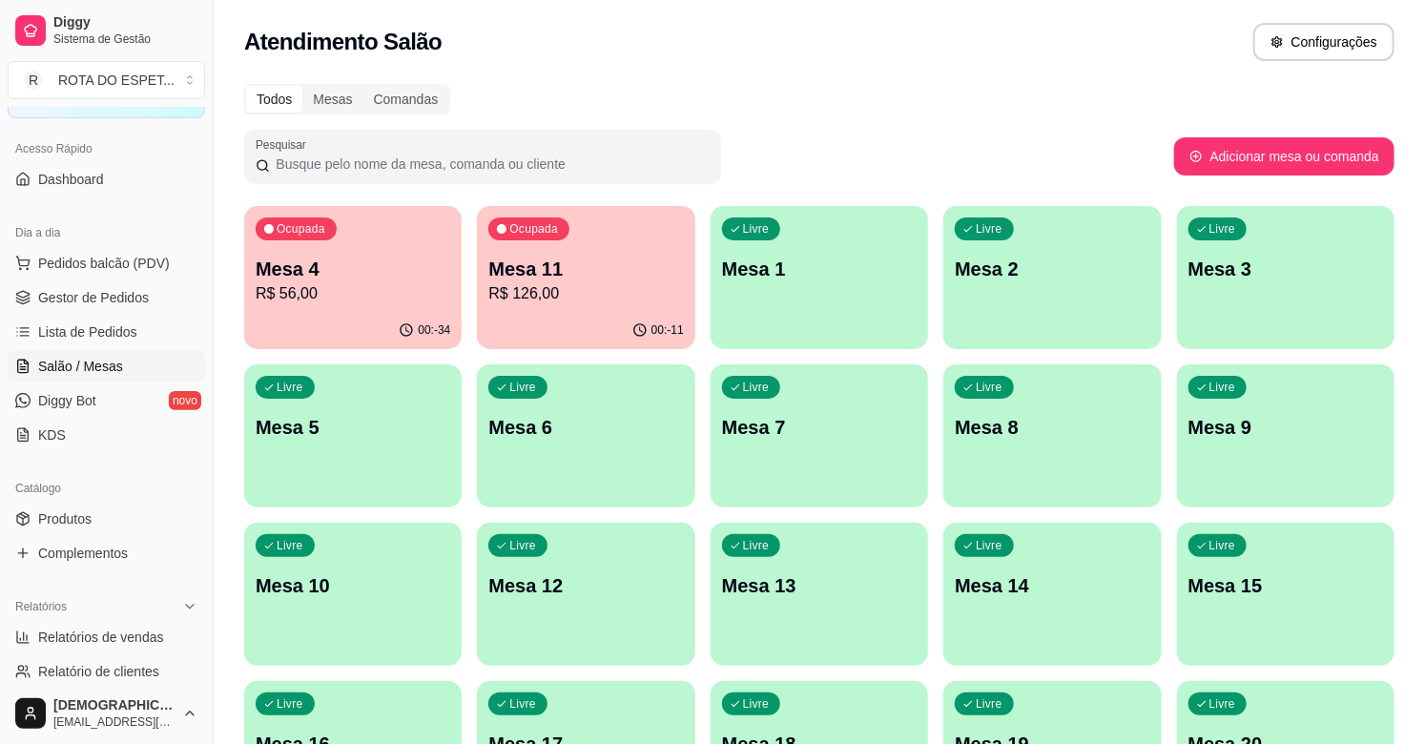
click at [337, 272] on p "Mesa 4" at bounding box center [353, 269] width 195 height 27
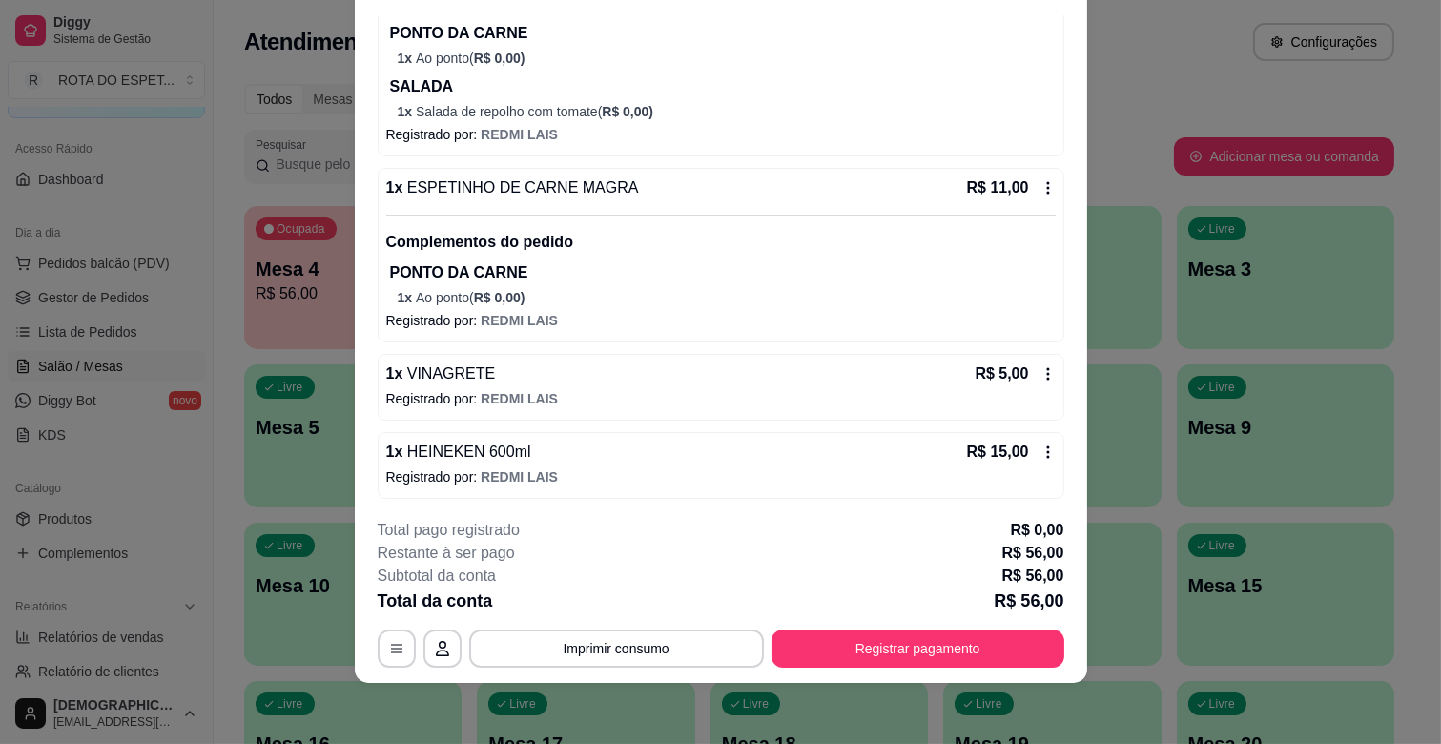
scroll to position [270, 0]
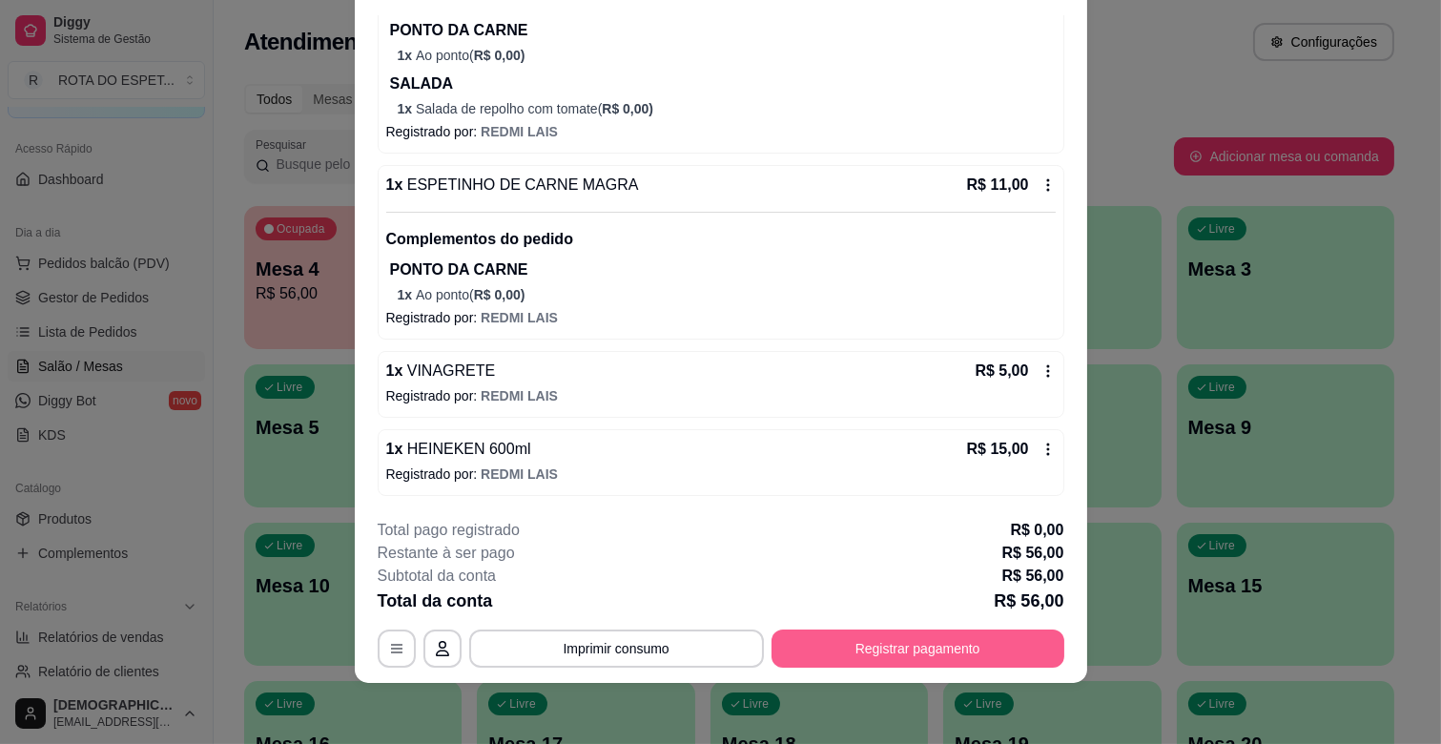
click at [967, 661] on button "Registrar pagamento" at bounding box center [918, 648] width 293 height 38
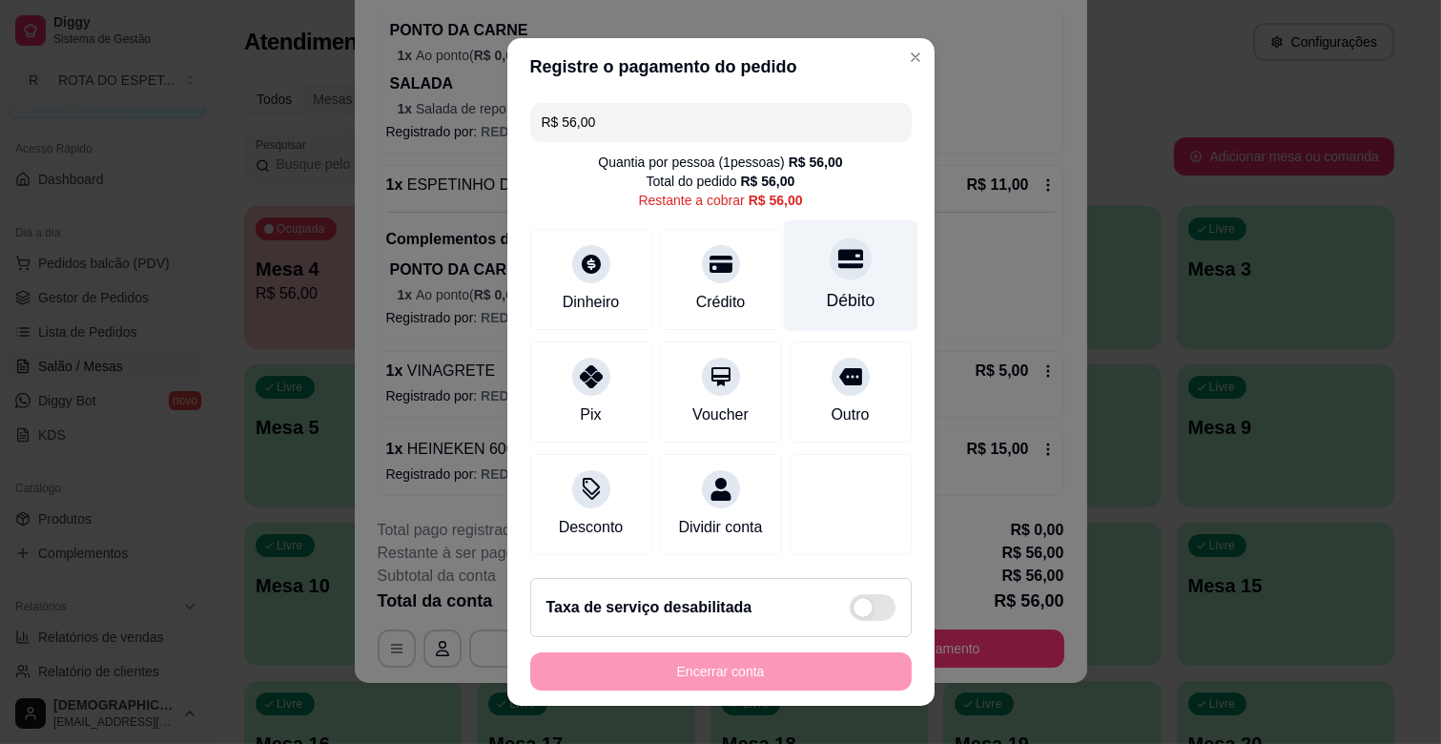
click at [835, 310] on div "Débito" at bounding box center [850, 300] width 49 height 25
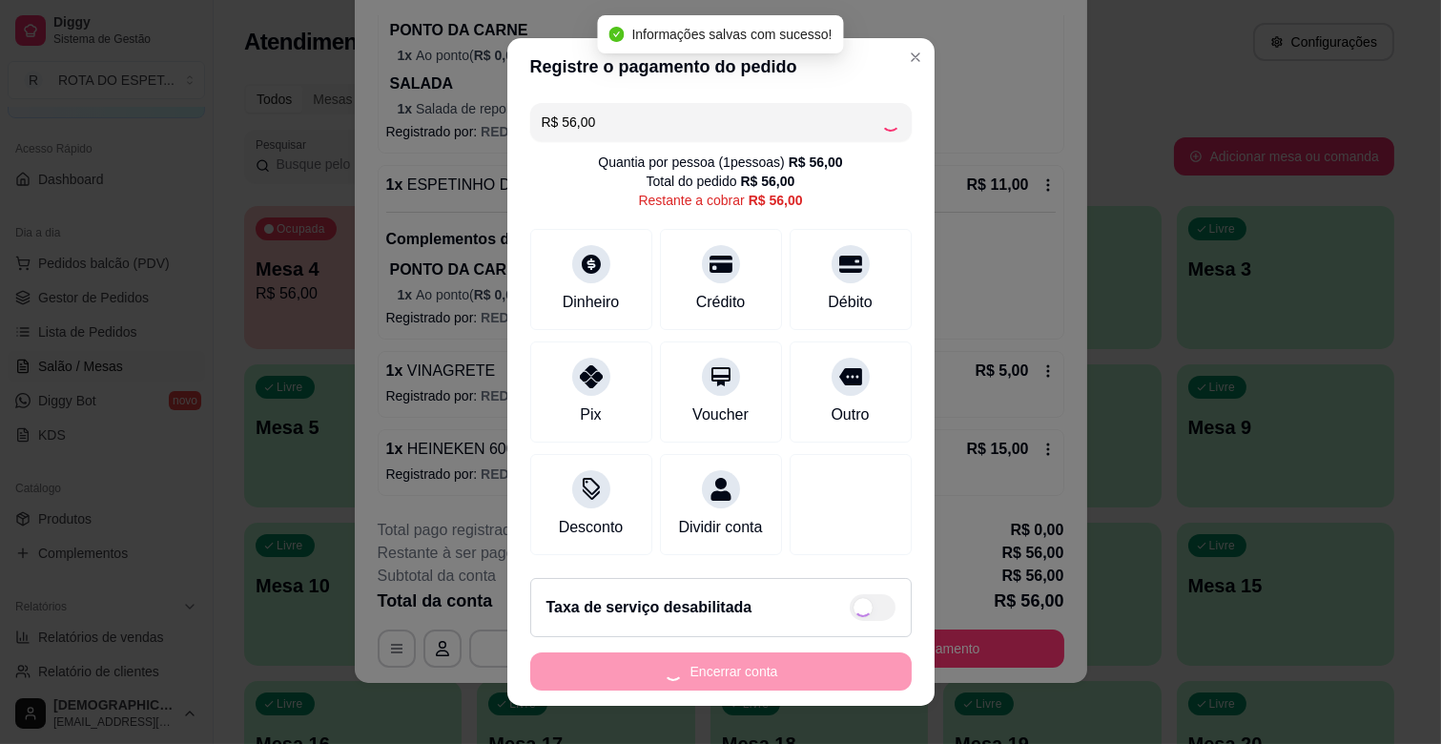
type input "R$ 0,00"
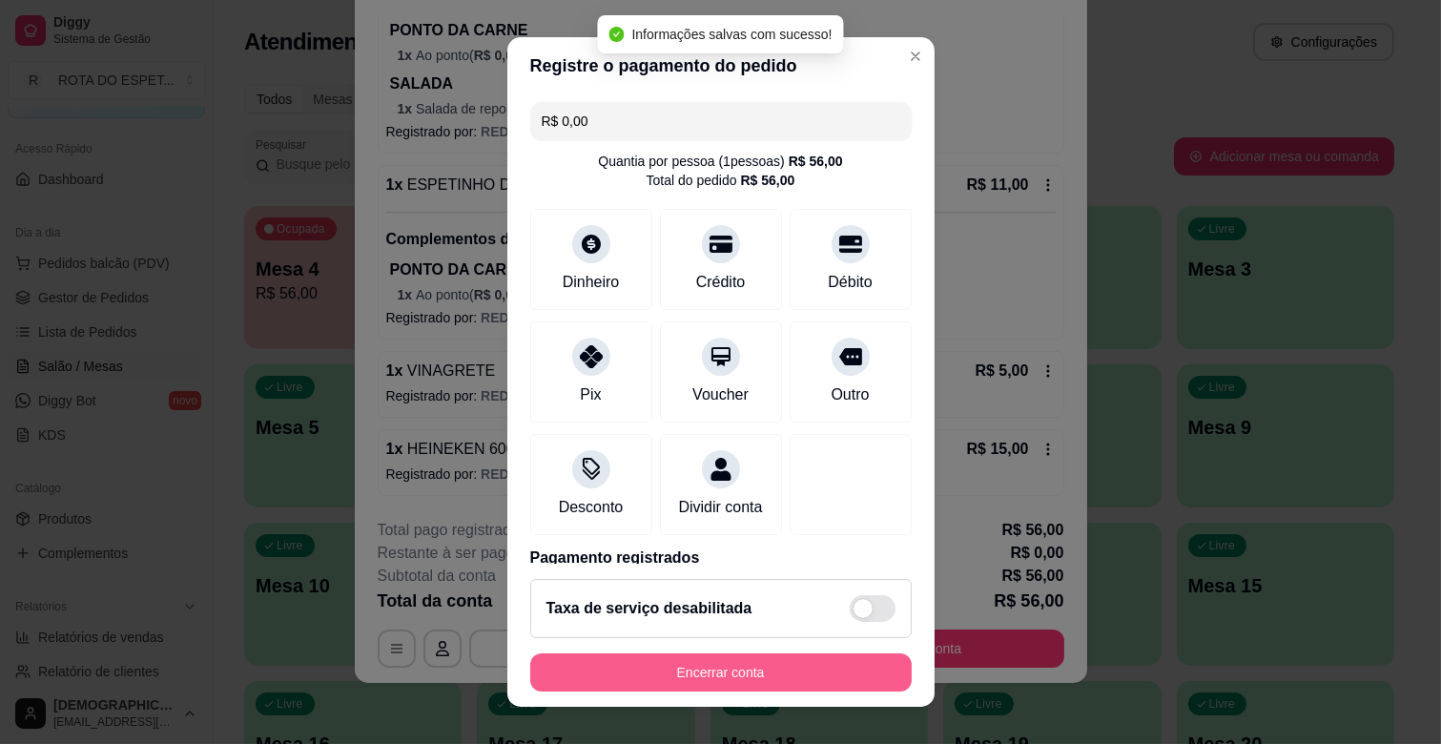
click at [815, 681] on button "Encerrar conta" at bounding box center [721, 672] width 382 height 38
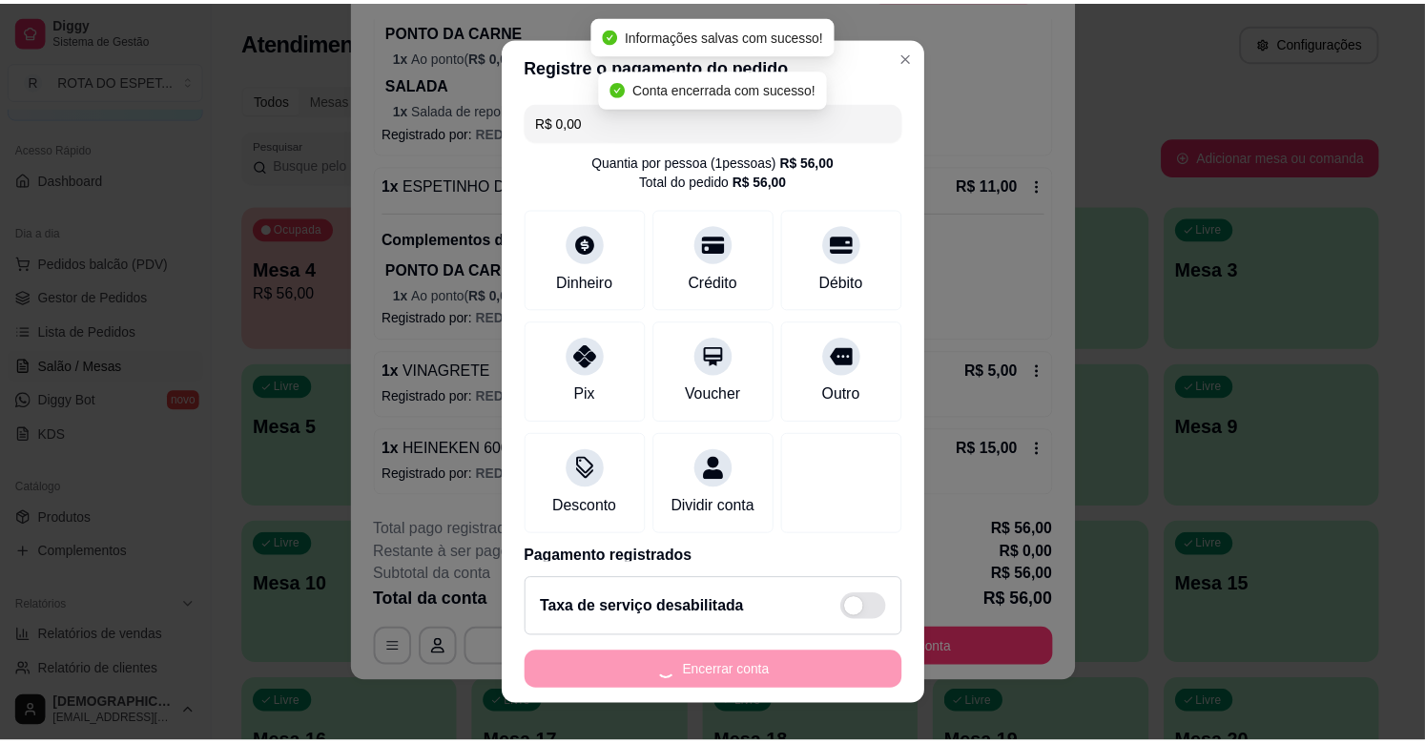
scroll to position [0, 0]
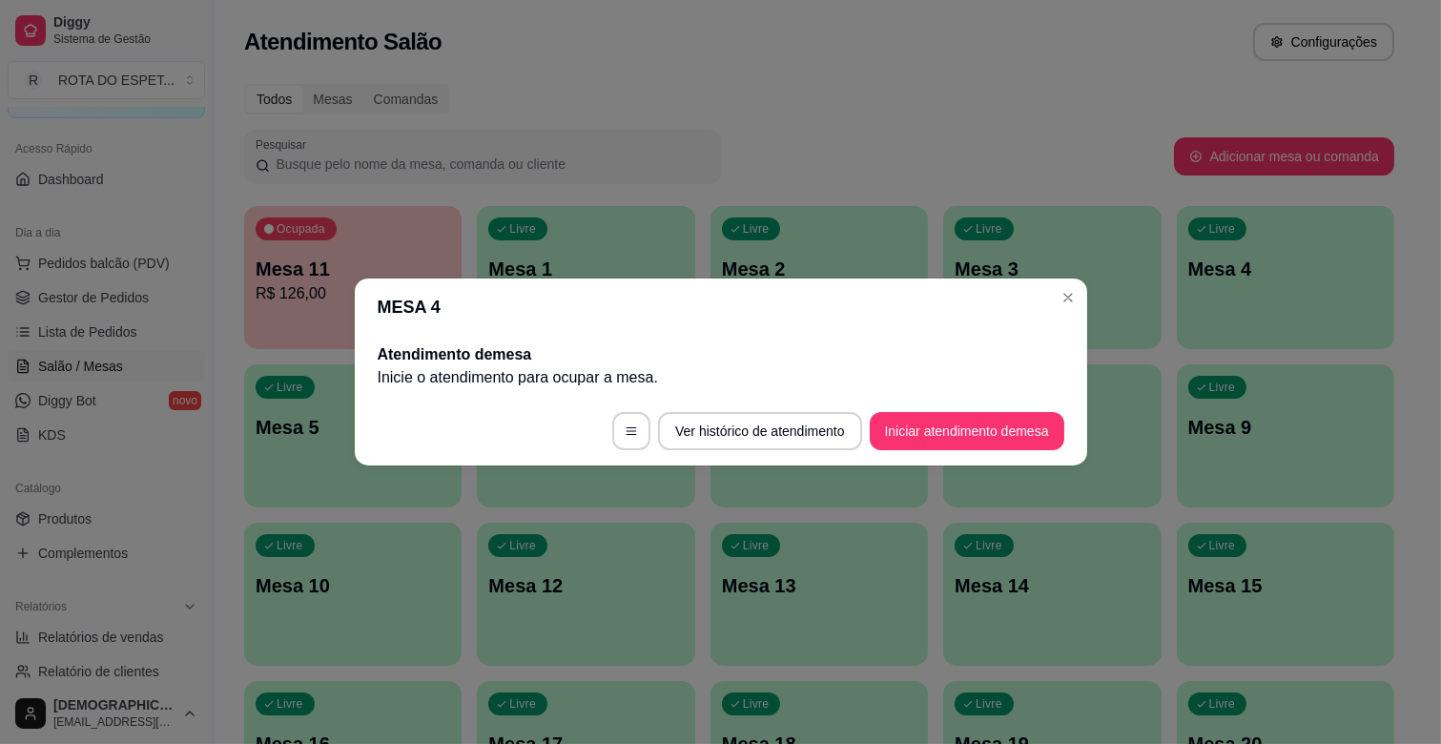
click at [1056, 309] on header "MESA 4" at bounding box center [721, 306] width 732 height 57
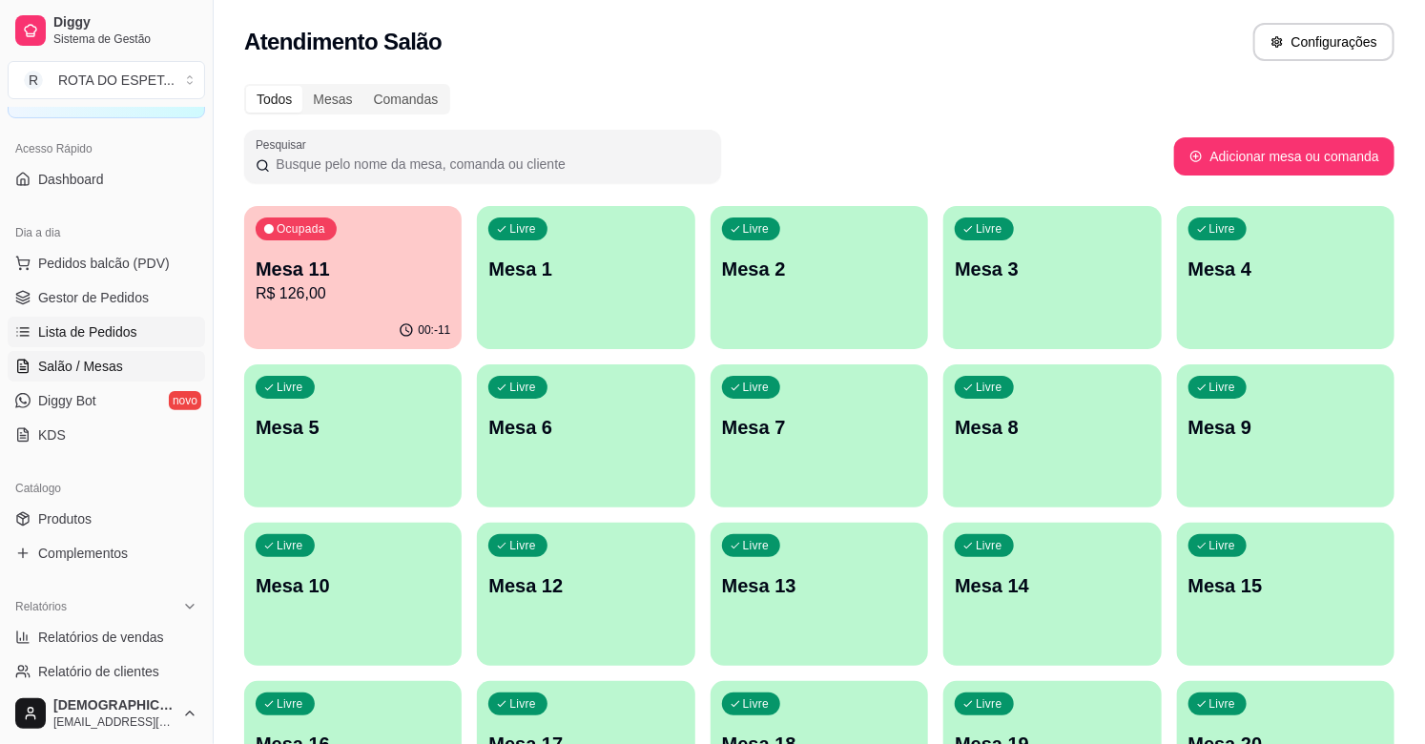
click at [102, 336] on span "Lista de Pedidos" at bounding box center [87, 331] width 99 height 19
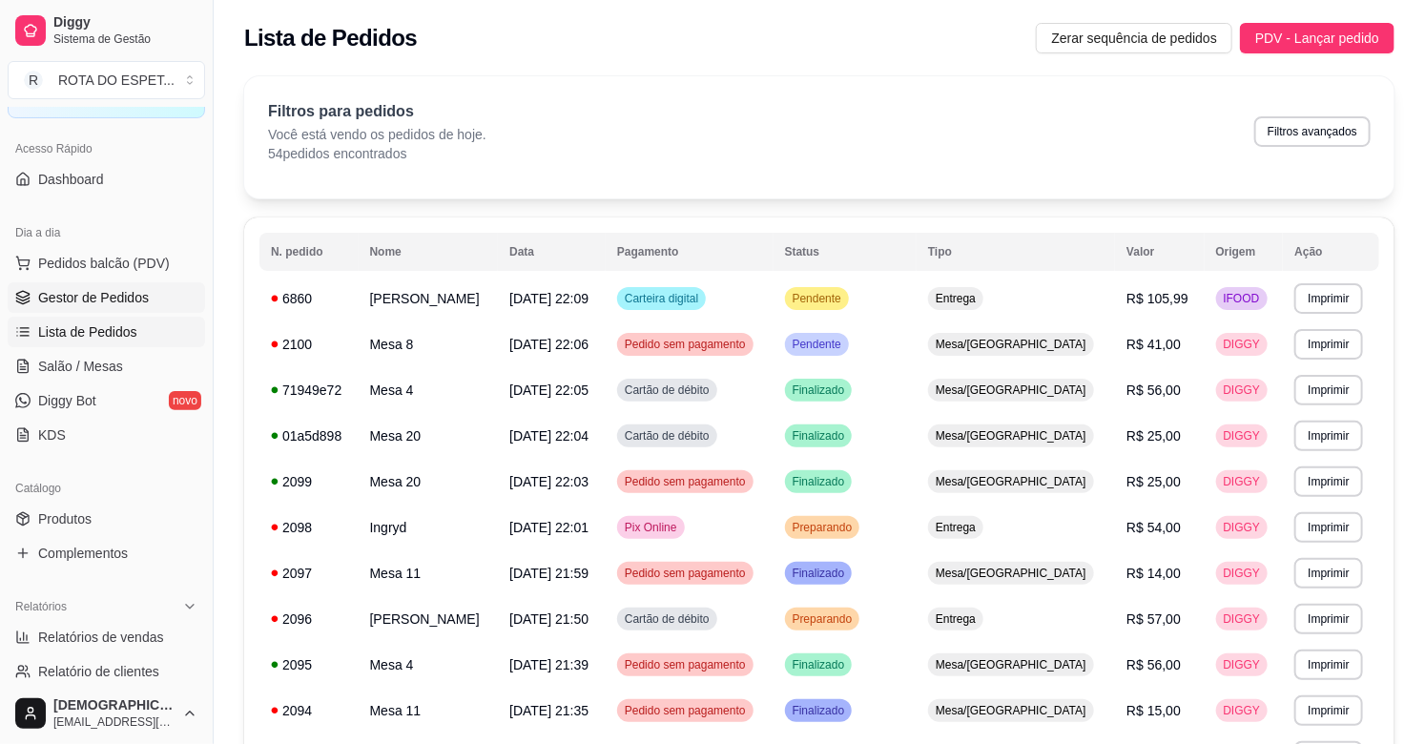
click at [96, 299] on span "Gestor de Pedidos" at bounding box center [93, 297] width 111 height 19
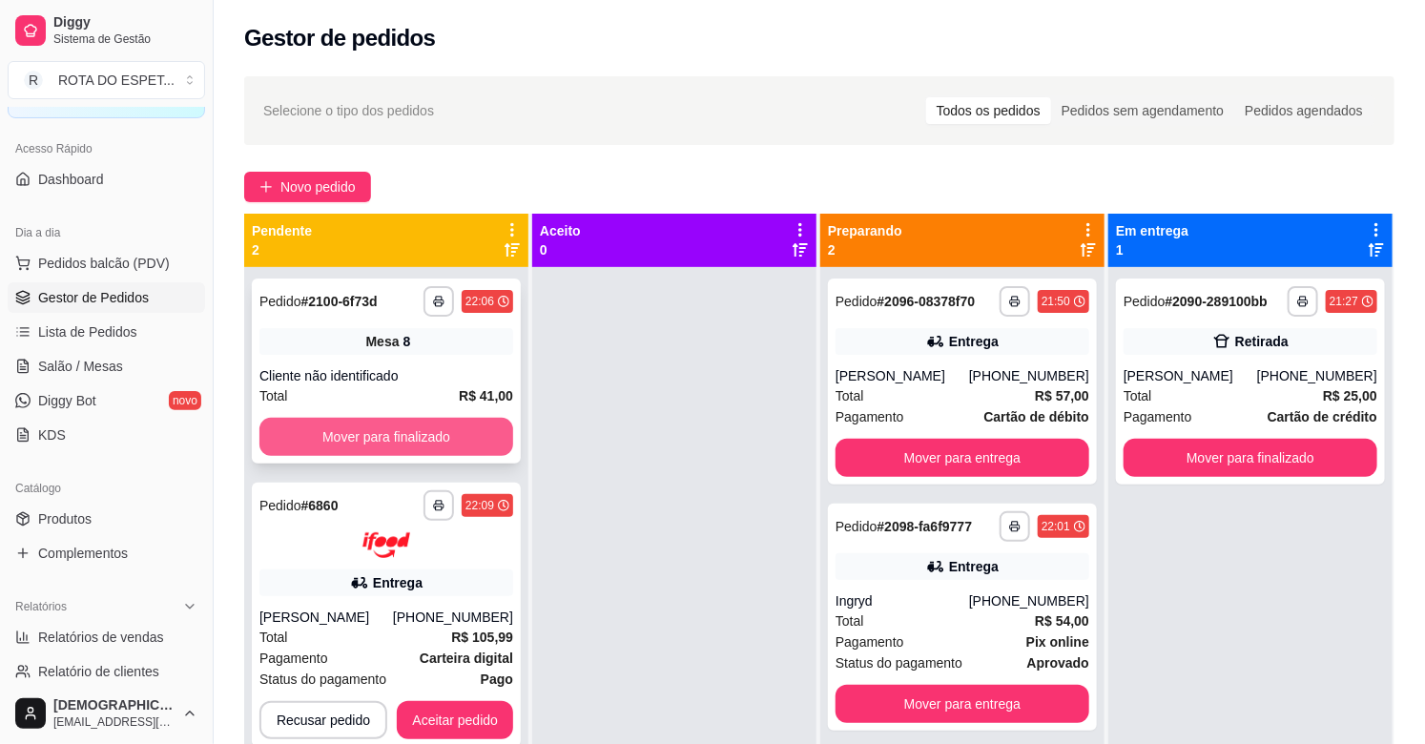
click at [420, 425] on button "Mover para finalizado" at bounding box center [386, 437] width 254 height 38
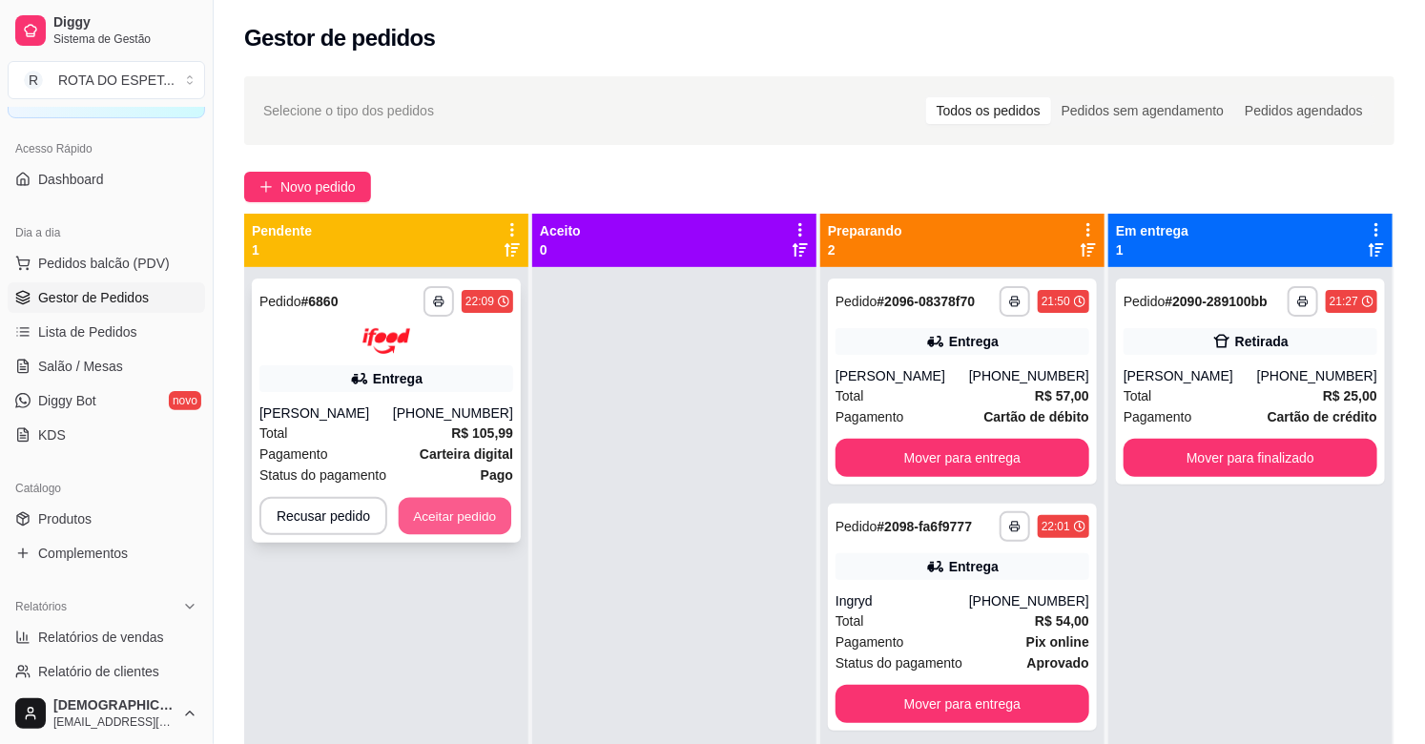
click at [478, 510] on button "Aceitar pedido" at bounding box center [455, 515] width 113 height 37
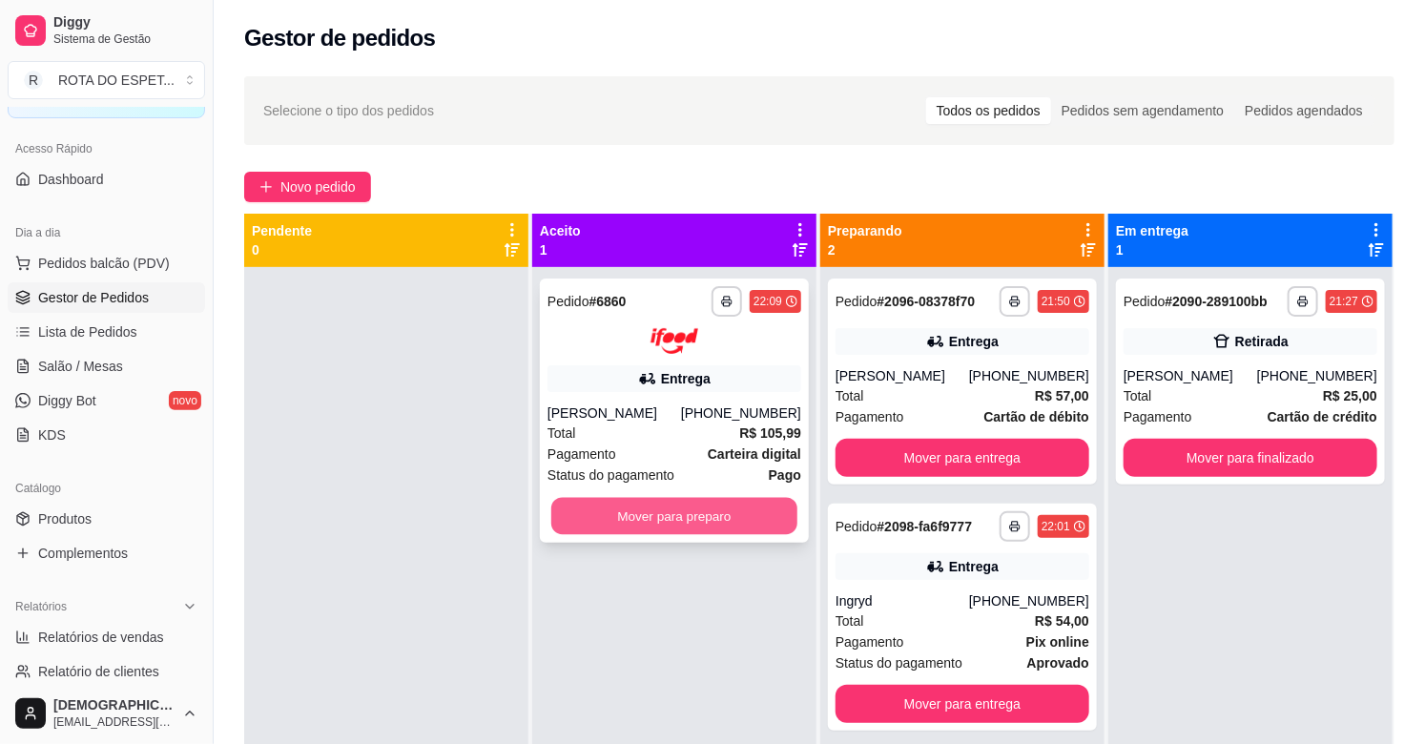
click at [703, 509] on button "Mover para preparo" at bounding box center [674, 515] width 246 height 37
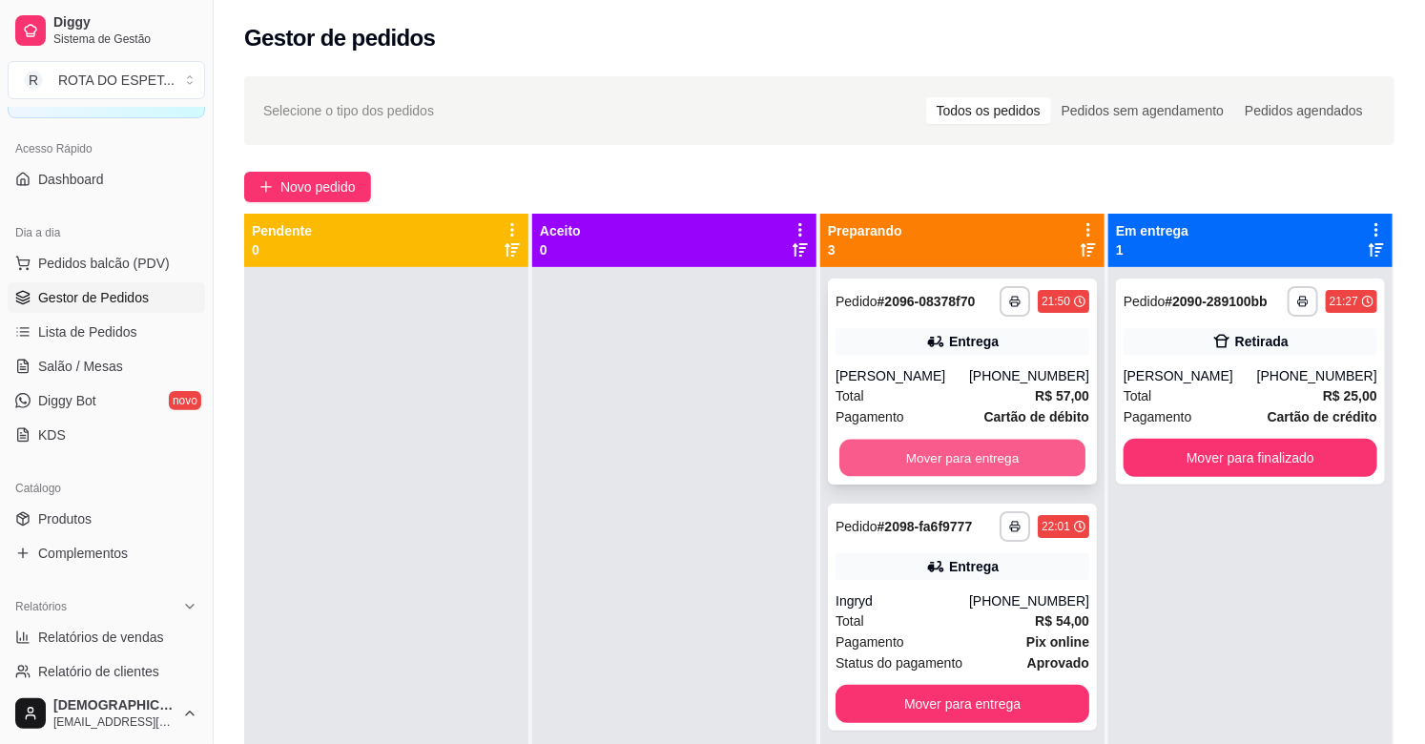
click at [969, 462] on button "Mover para entrega" at bounding box center [962, 458] width 246 height 37
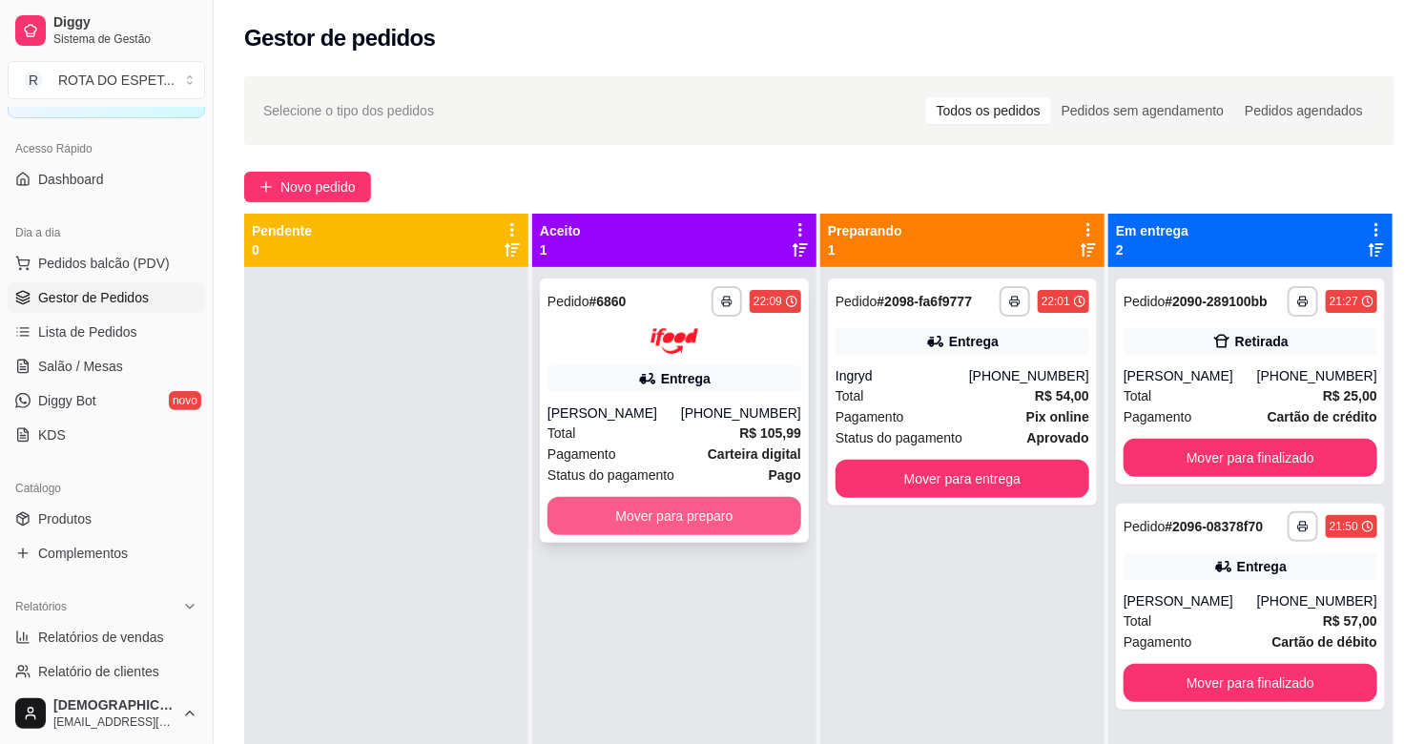
click at [691, 506] on button "Mover para preparo" at bounding box center [674, 516] width 254 height 38
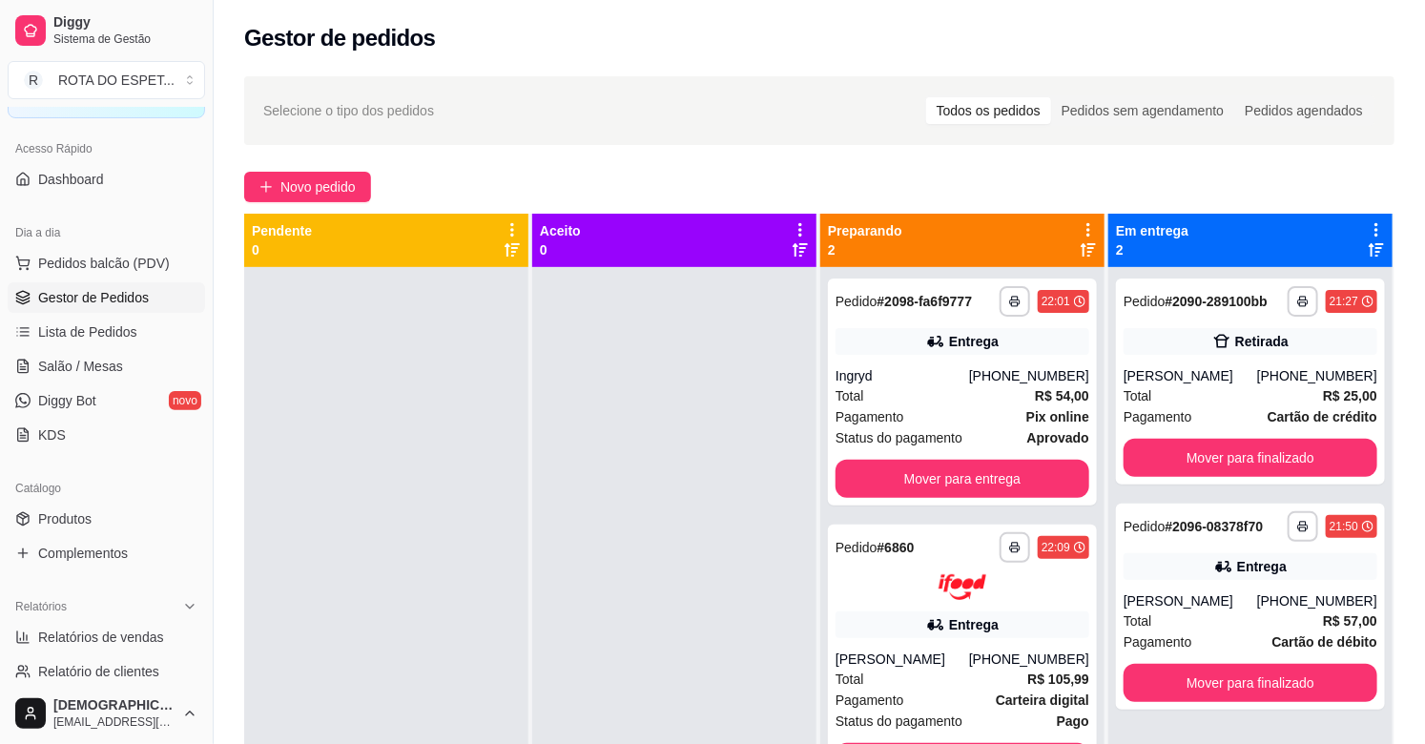
click at [630, 678] on div at bounding box center [674, 639] width 284 height 744
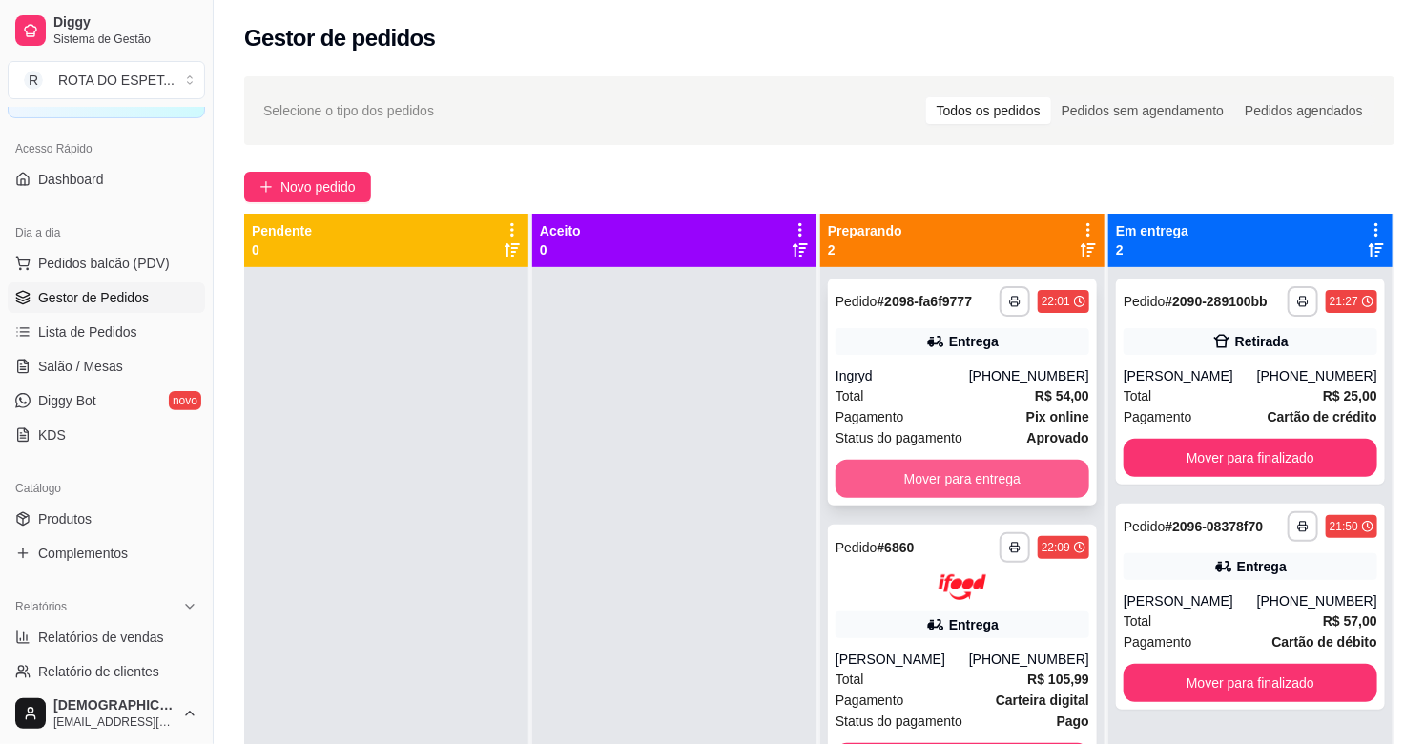
click at [1017, 470] on button "Mover para entrega" at bounding box center [962, 479] width 254 height 38
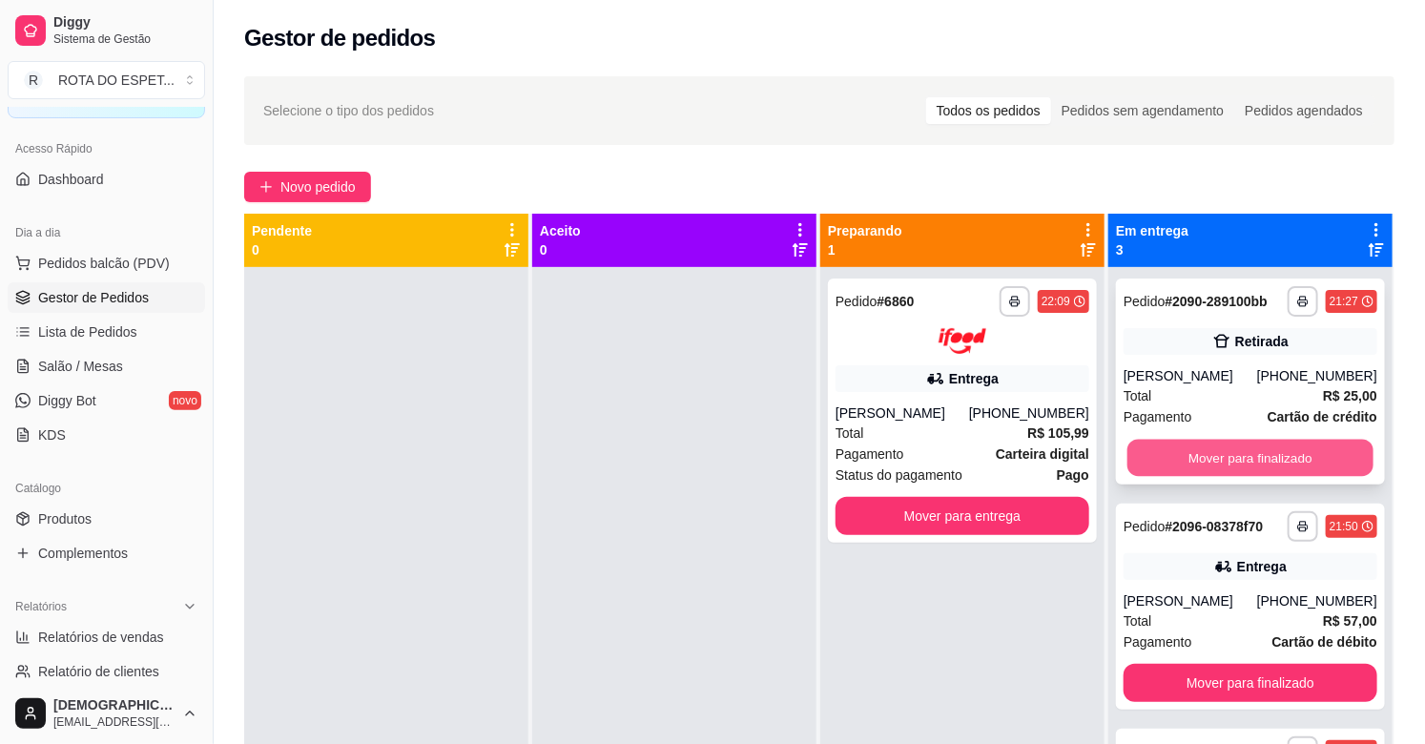
click at [1261, 465] on button "Mover para finalizado" at bounding box center [1250, 458] width 246 height 37
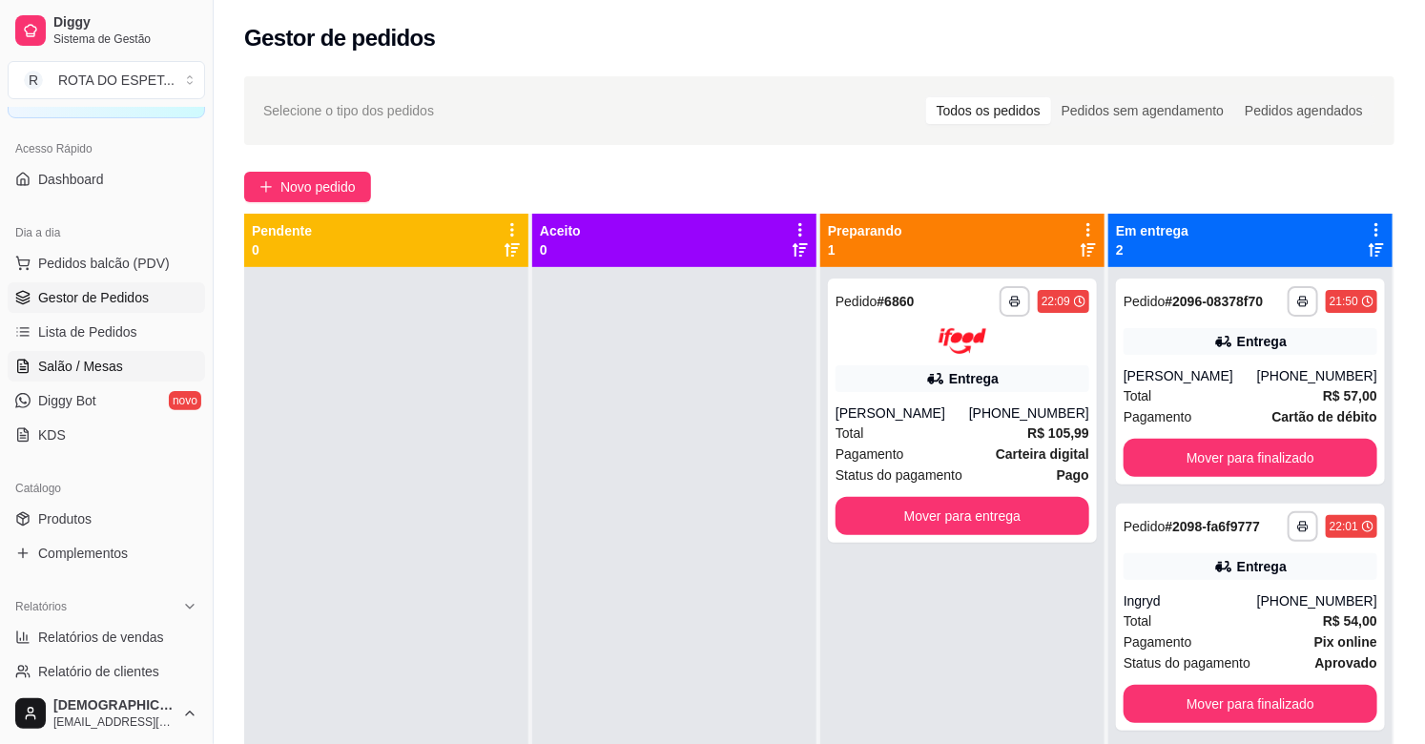
click at [106, 362] on span "Salão / Mesas" at bounding box center [80, 366] width 85 height 19
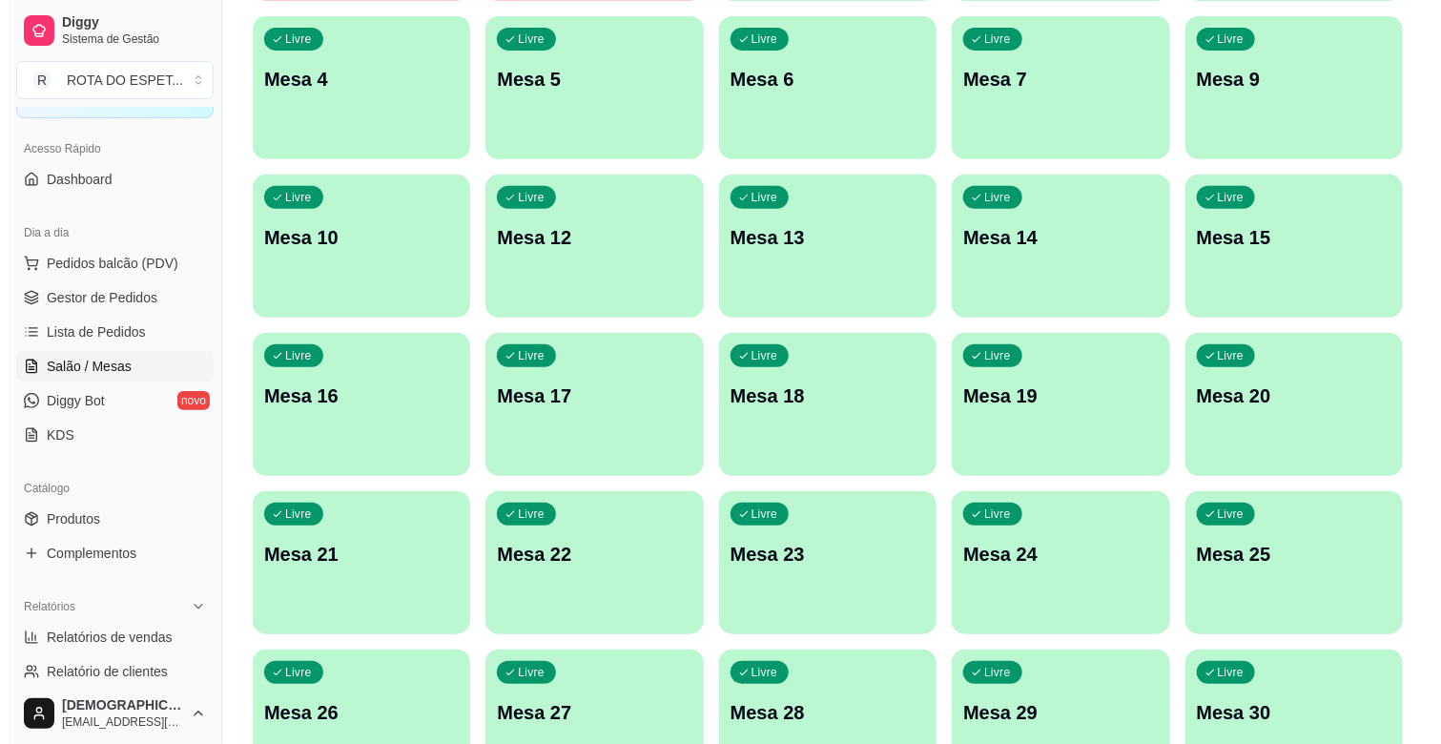
scroll to position [318, 0]
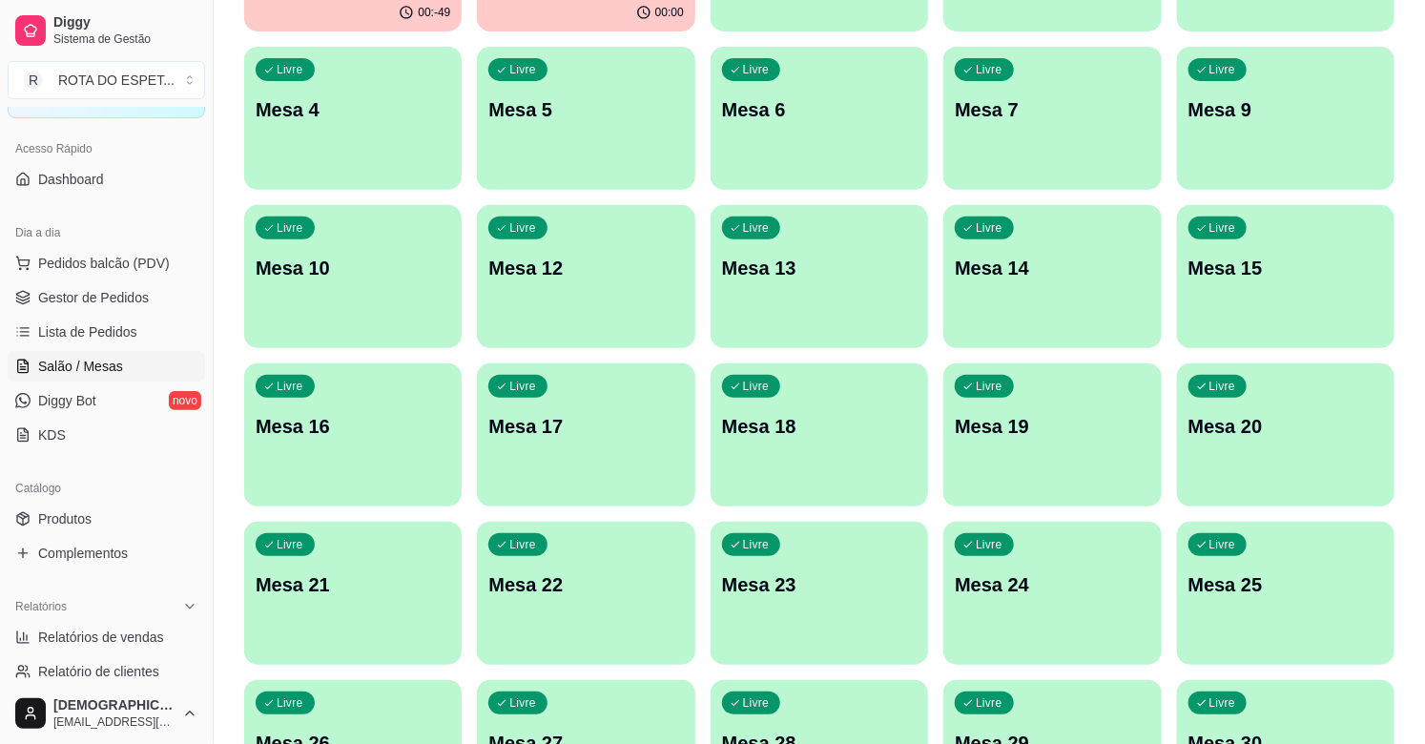
click at [338, 434] on p "Mesa 16" at bounding box center [353, 426] width 195 height 27
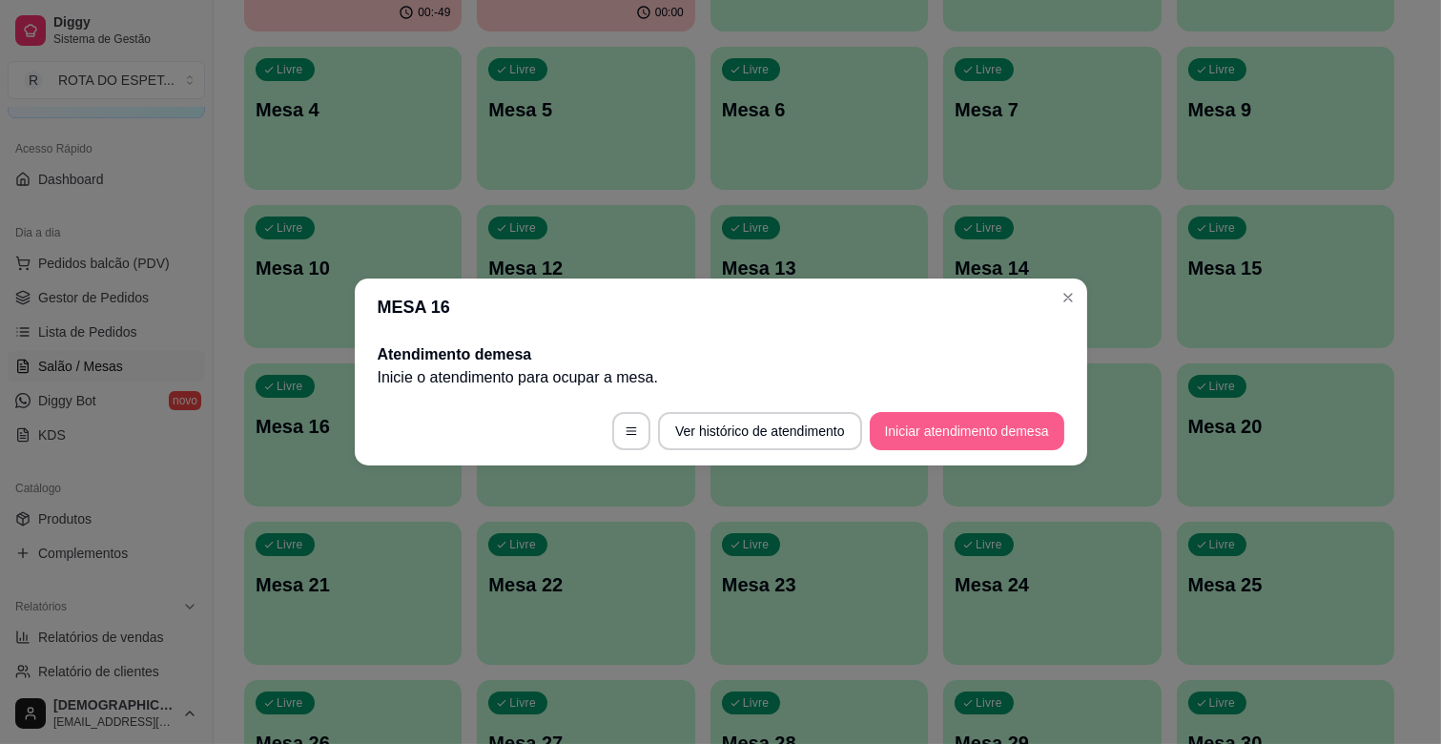
click at [1036, 427] on button "Iniciar atendimento de mesa" at bounding box center [967, 431] width 195 height 38
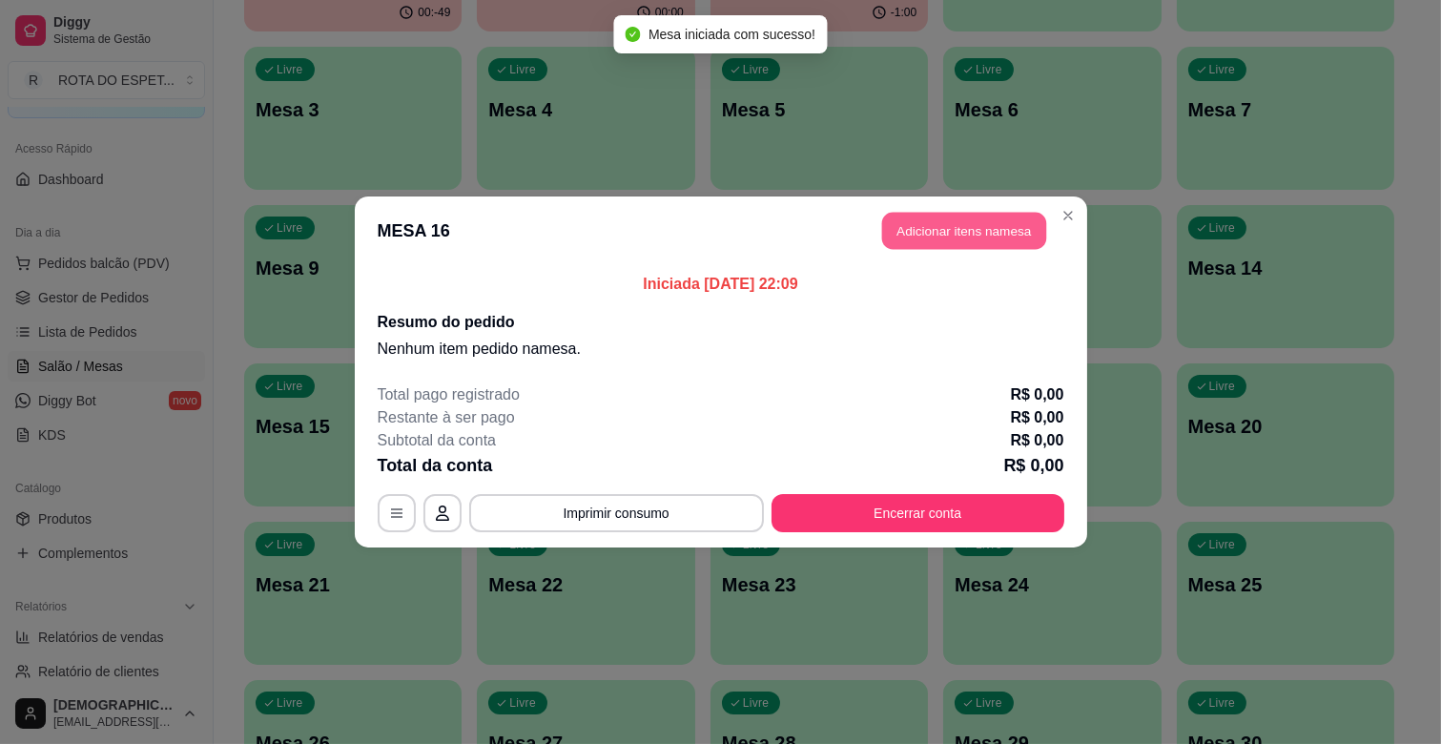
click at [1018, 237] on button "Adicionar itens na mesa" at bounding box center [964, 231] width 164 height 37
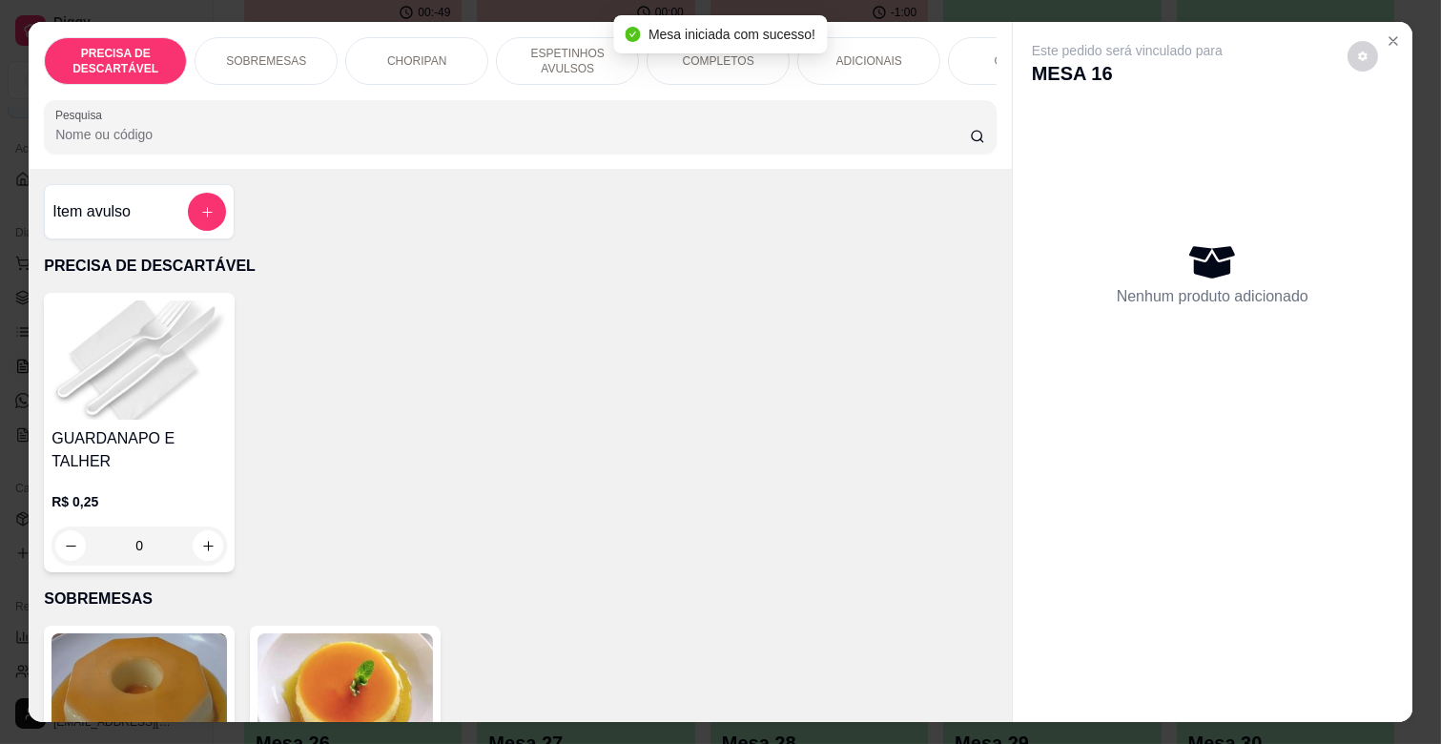
click at [696, 62] on div "COMPLETOS" at bounding box center [718, 61] width 143 height 48
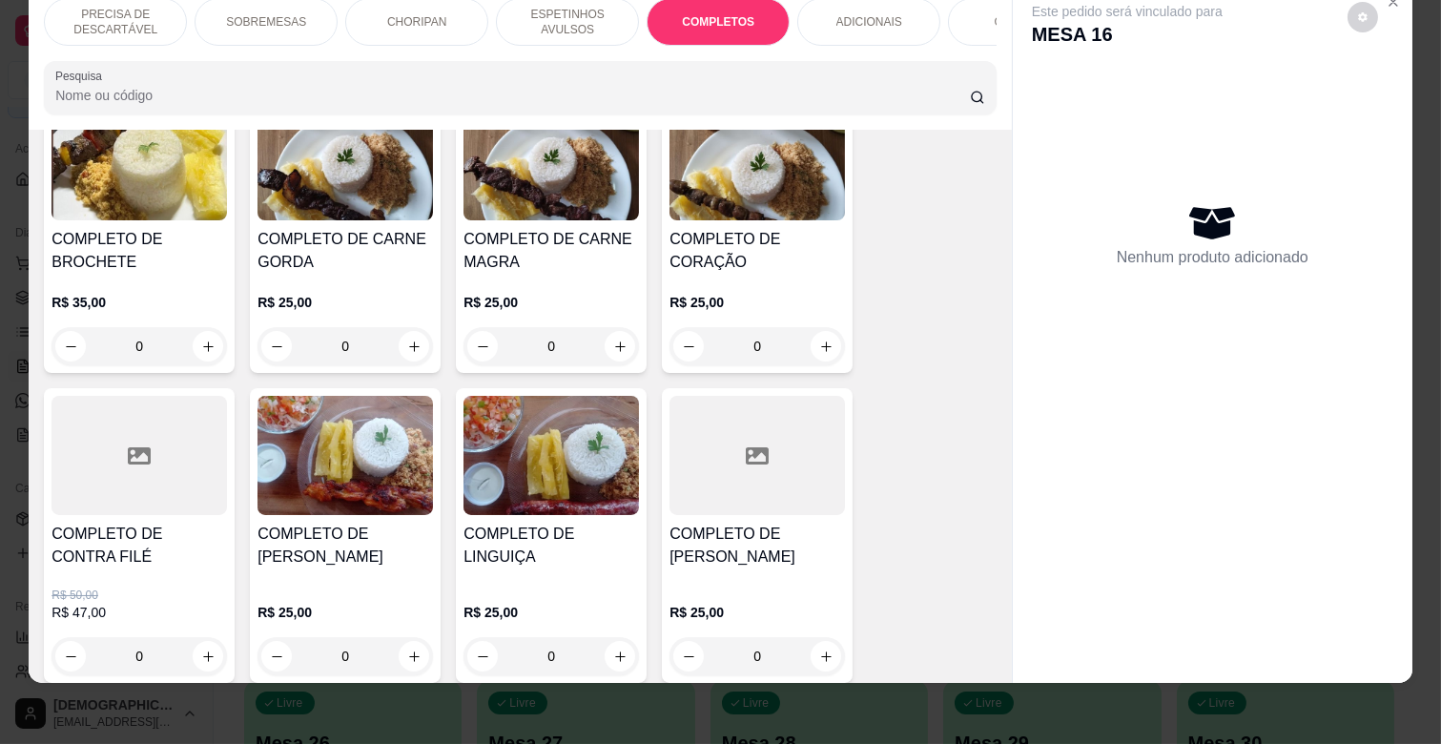
scroll to position [2301, 0]
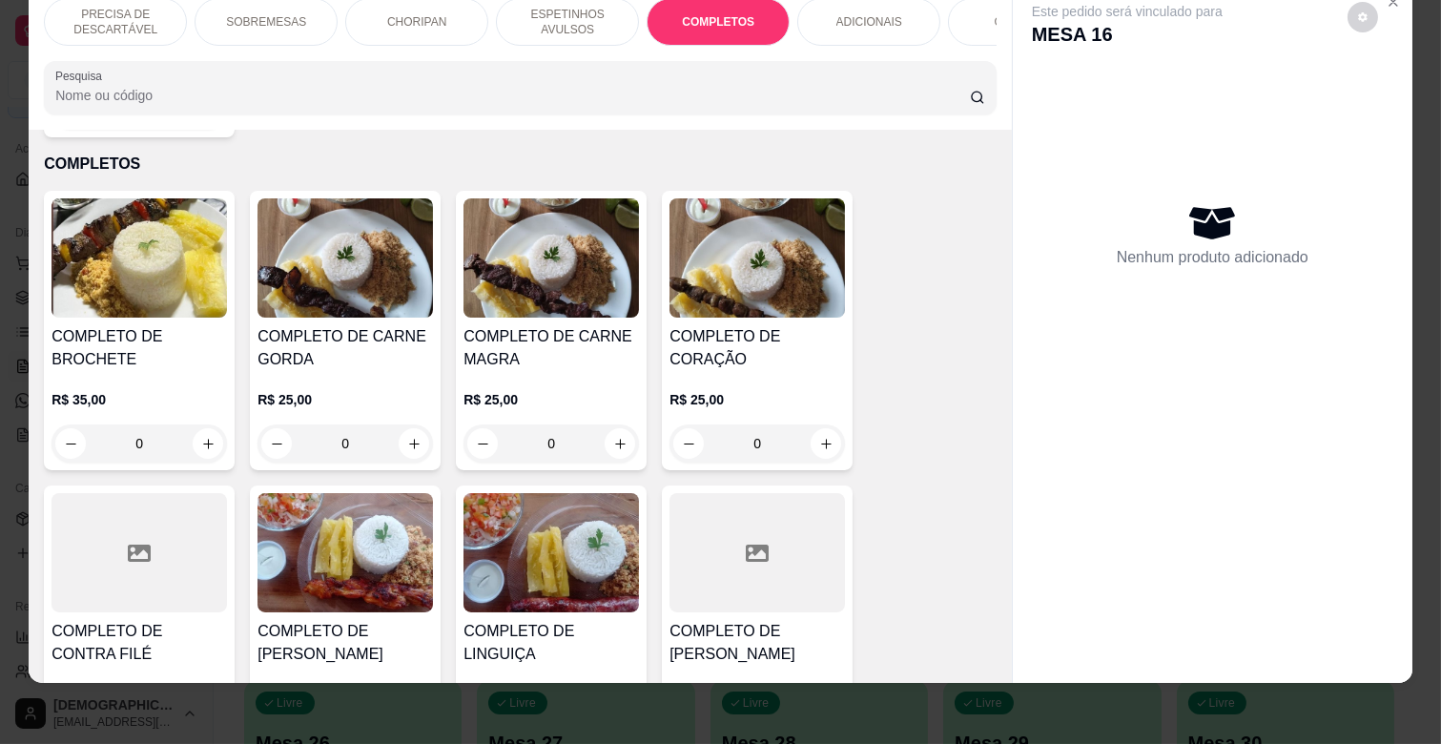
click at [151, 620] on h4 "COMPLETO DE CONTRA FILÉ" at bounding box center [139, 643] width 175 height 46
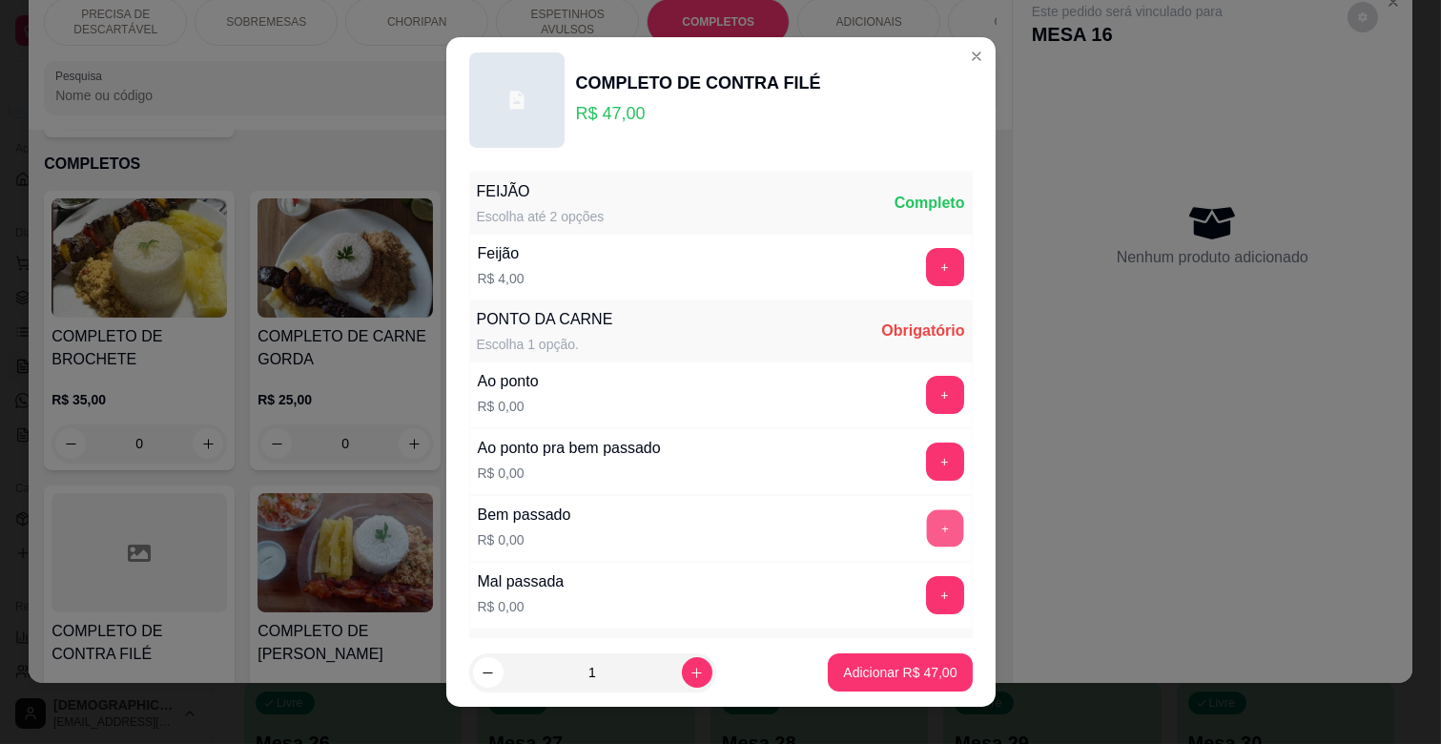
click at [926, 516] on button "+" at bounding box center [944, 528] width 37 height 37
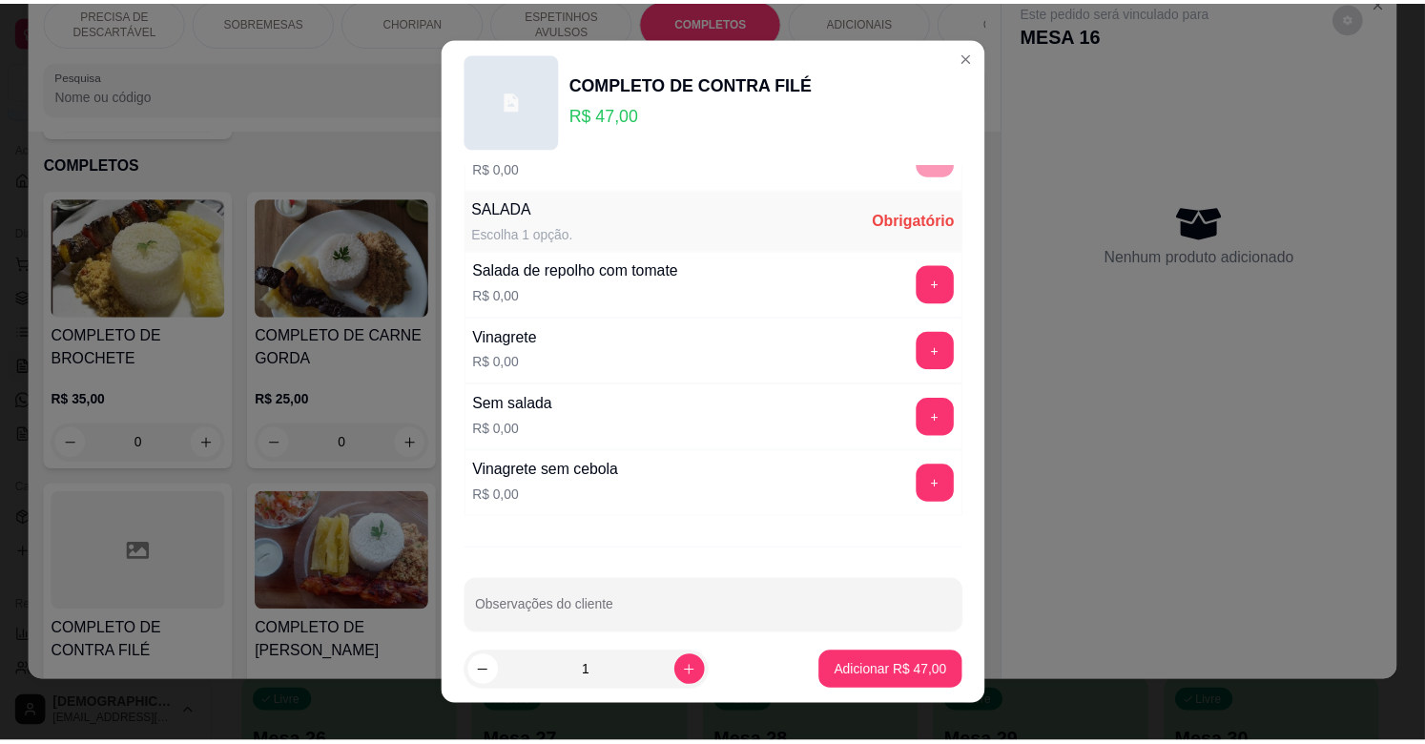
scroll to position [464, 0]
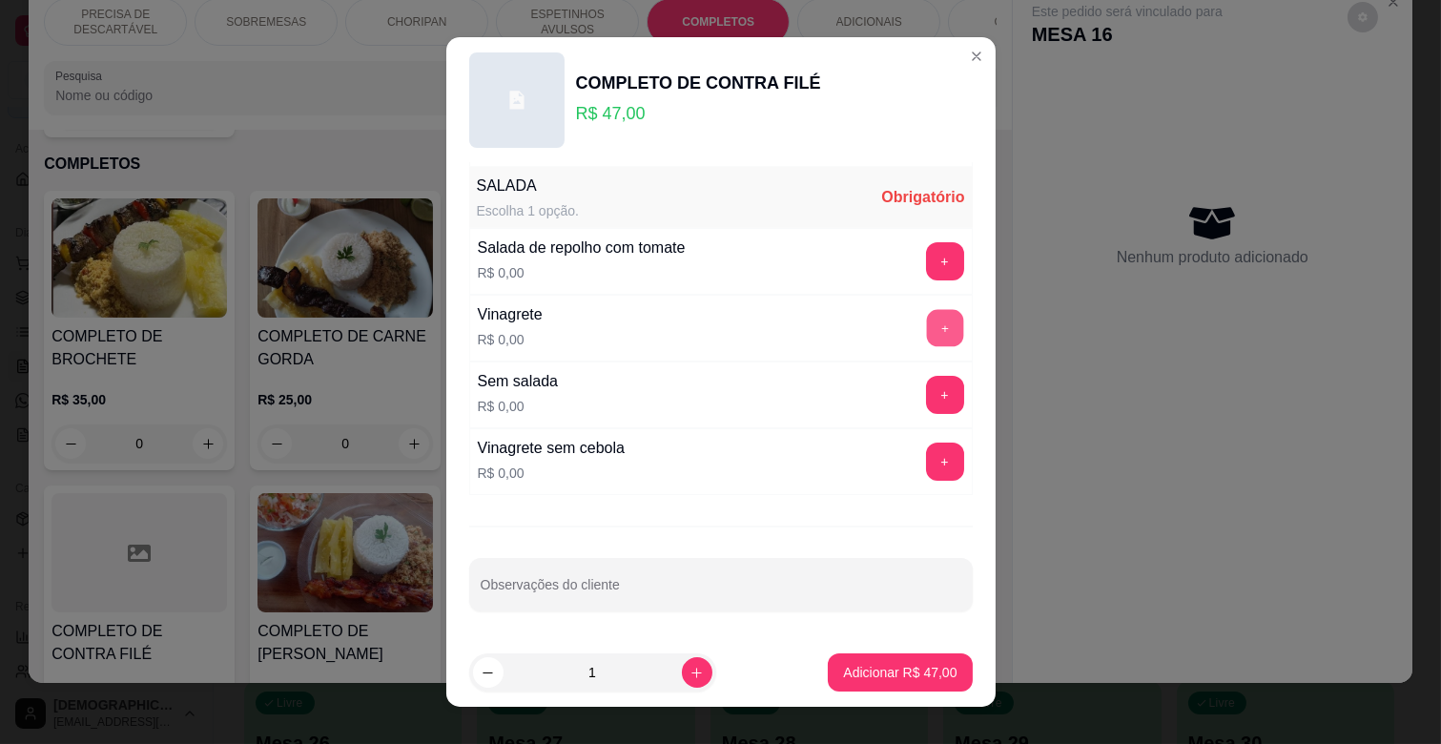
click at [926, 329] on button "+" at bounding box center [944, 328] width 37 height 37
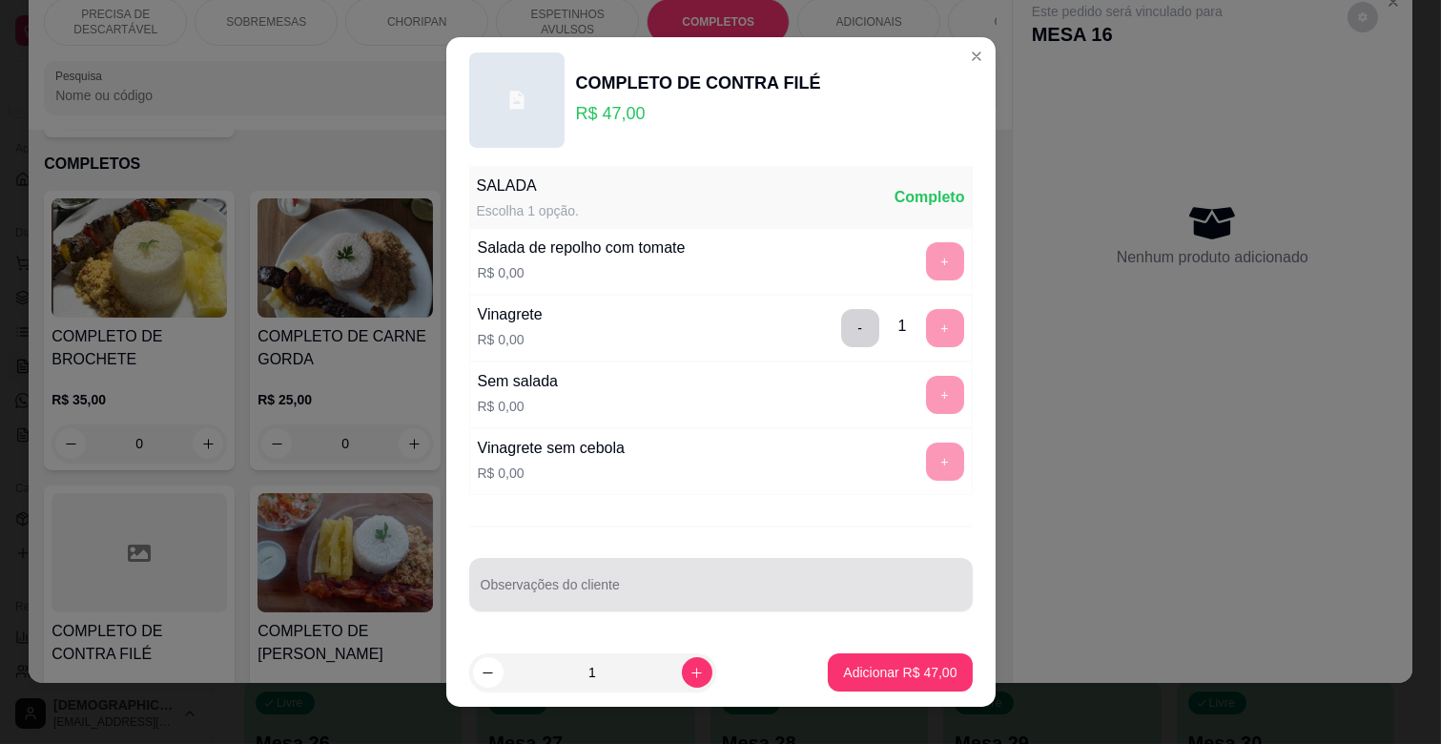
click at [669, 560] on div "Observações do cliente" at bounding box center [721, 584] width 504 height 53
click at [672, 566] on div at bounding box center [721, 585] width 481 height 38
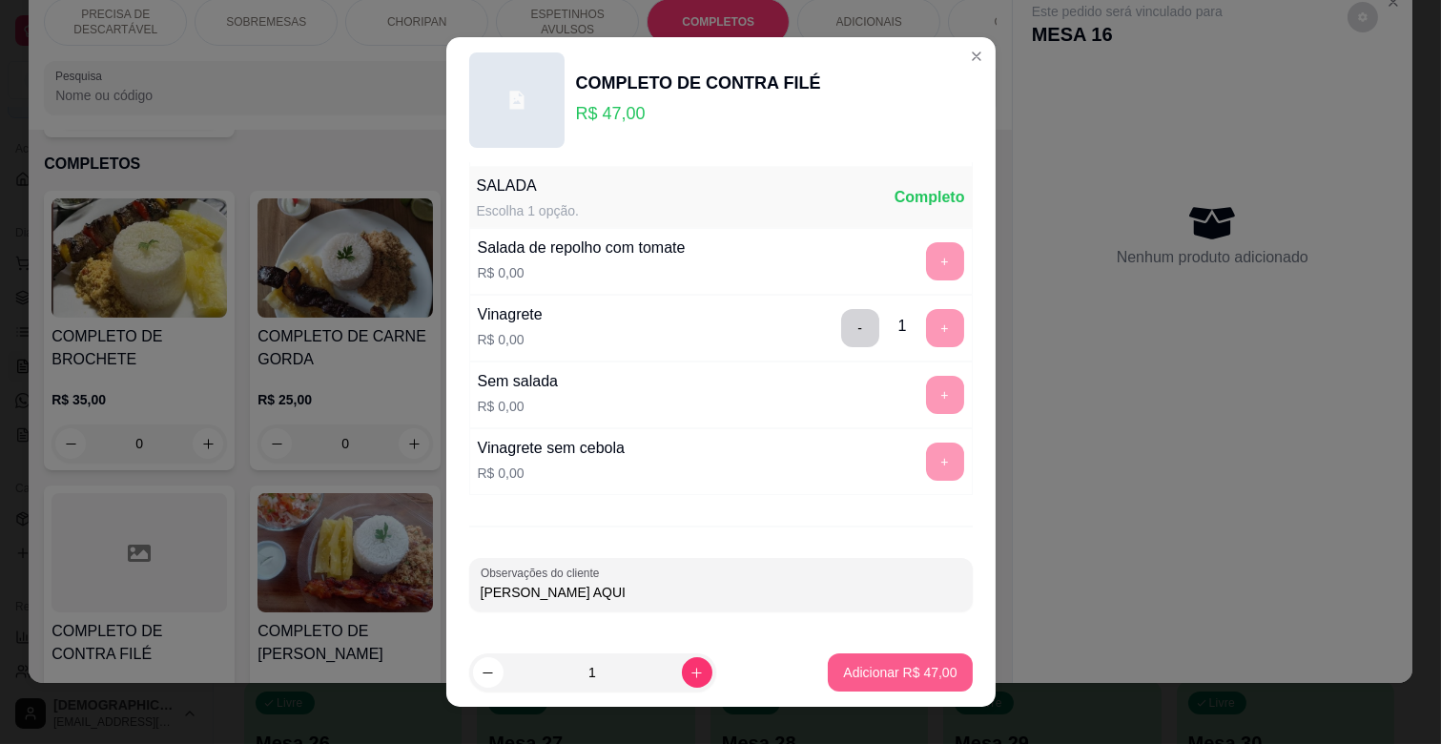
type input "[PERSON_NAME] AQUI"
click at [865, 671] on p "Adicionar R$ 47,00" at bounding box center [900, 672] width 111 height 18
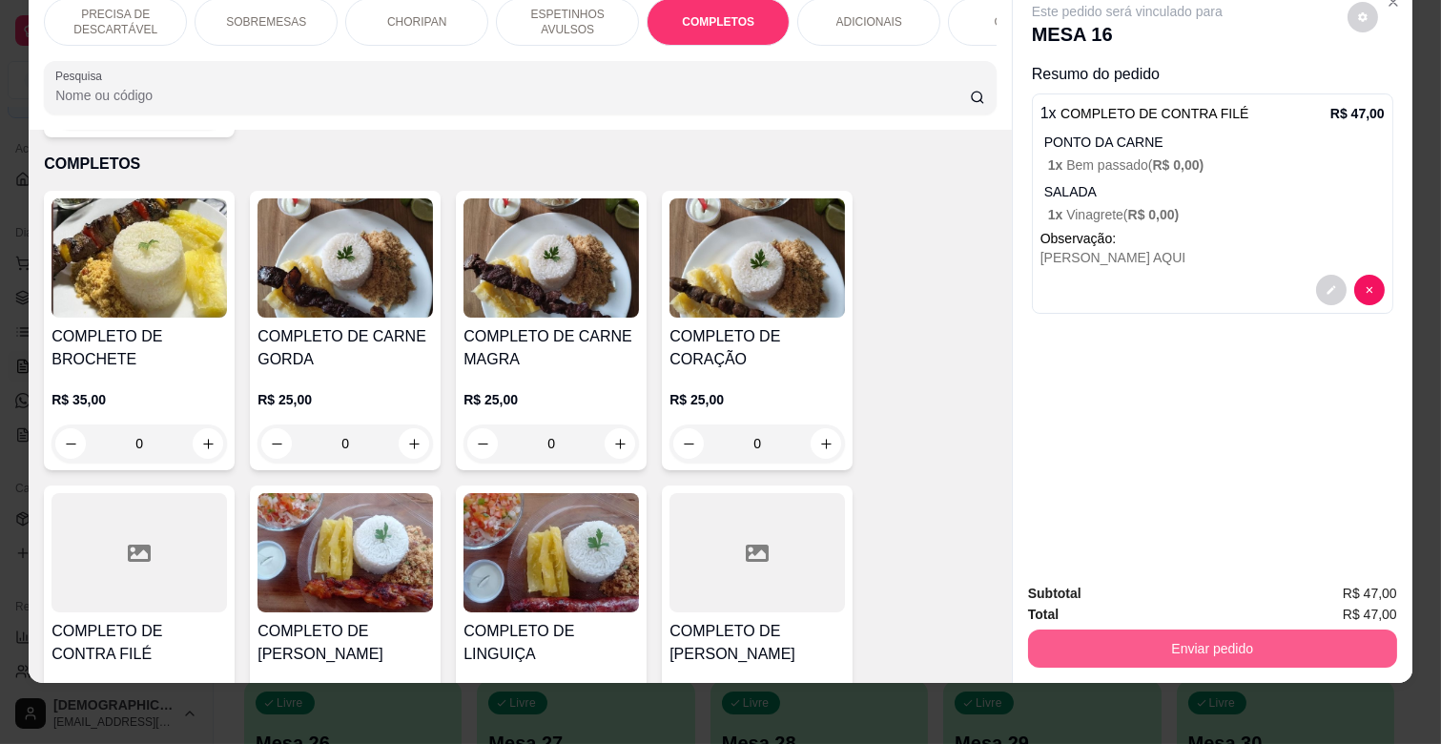
click at [1120, 629] on button "Enviar pedido" at bounding box center [1212, 648] width 369 height 38
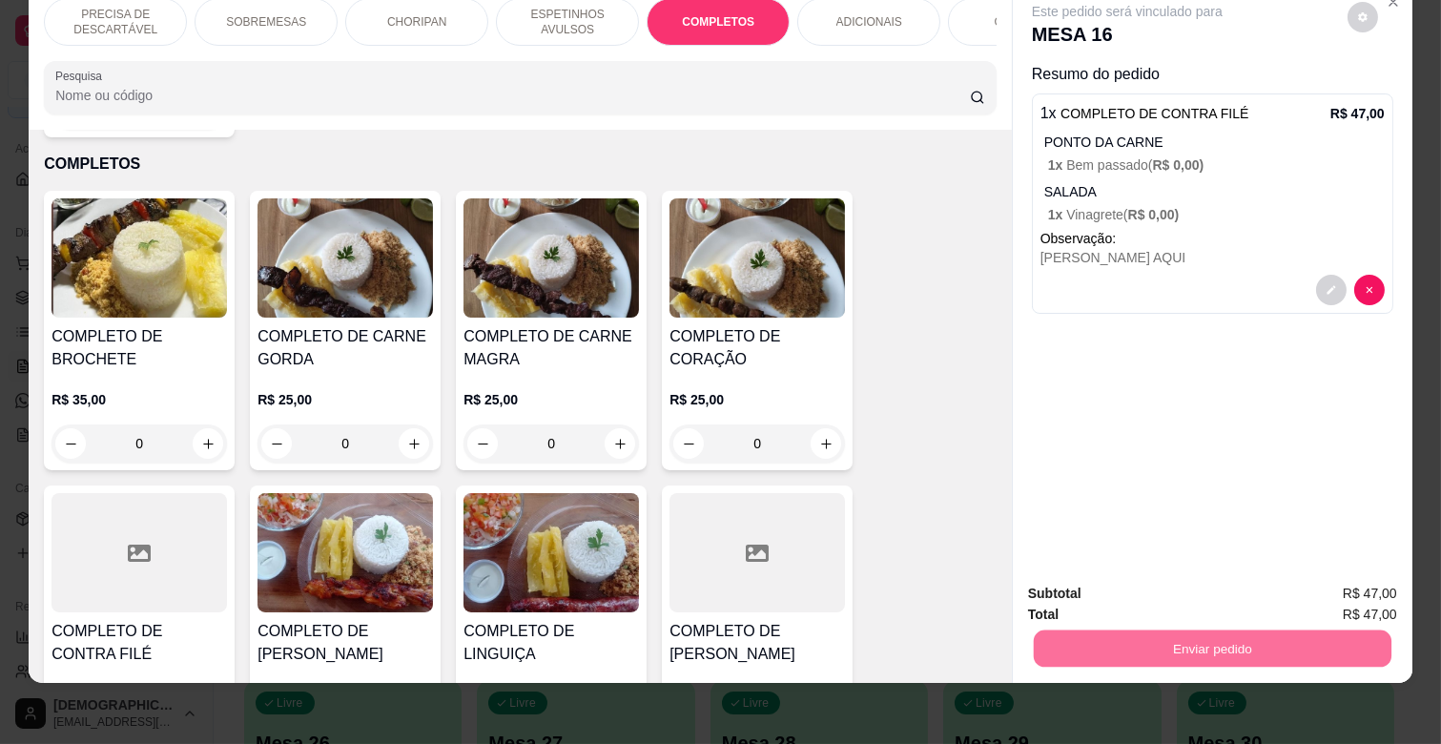
click at [1307, 573] on button "Enviar pedido" at bounding box center [1347, 586] width 108 height 36
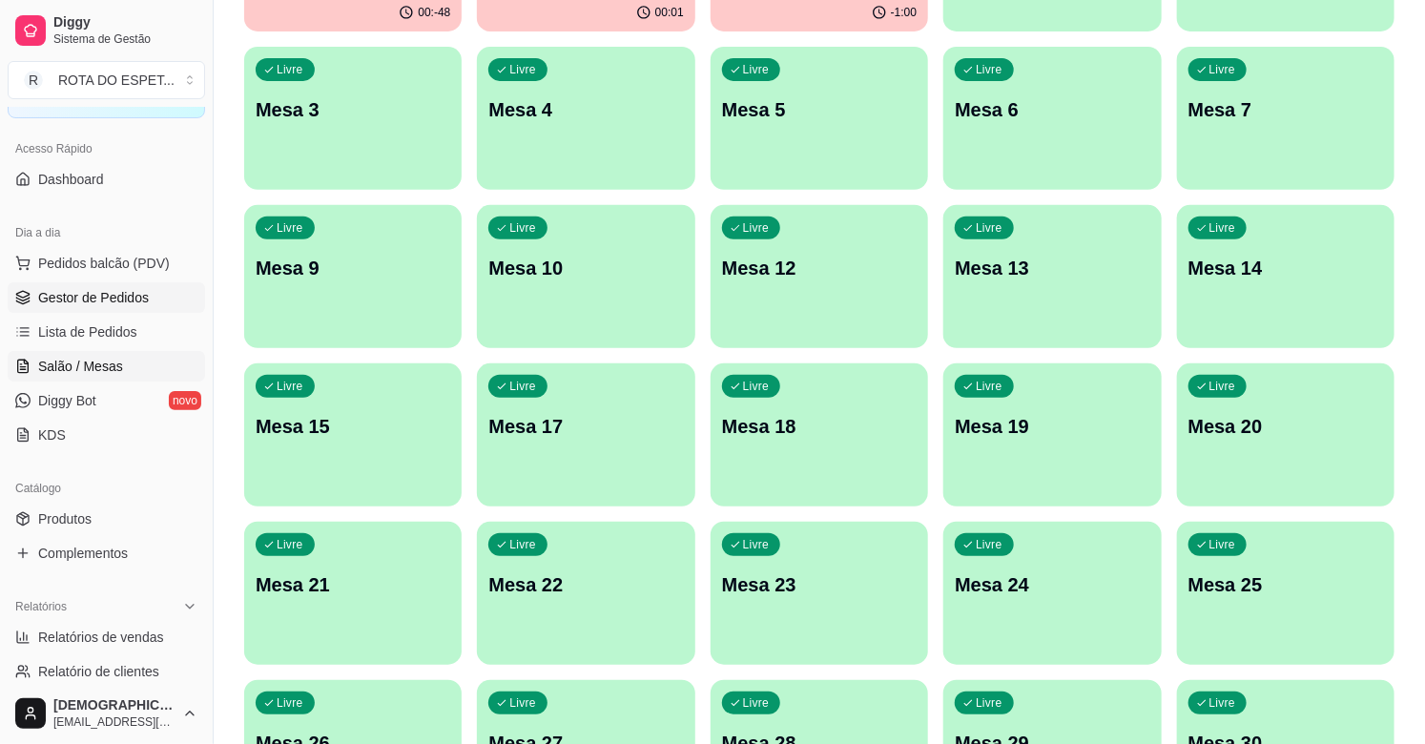
click at [98, 296] on span "Gestor de Pedidos" at bounding box center [93, 297] width 111 height 19
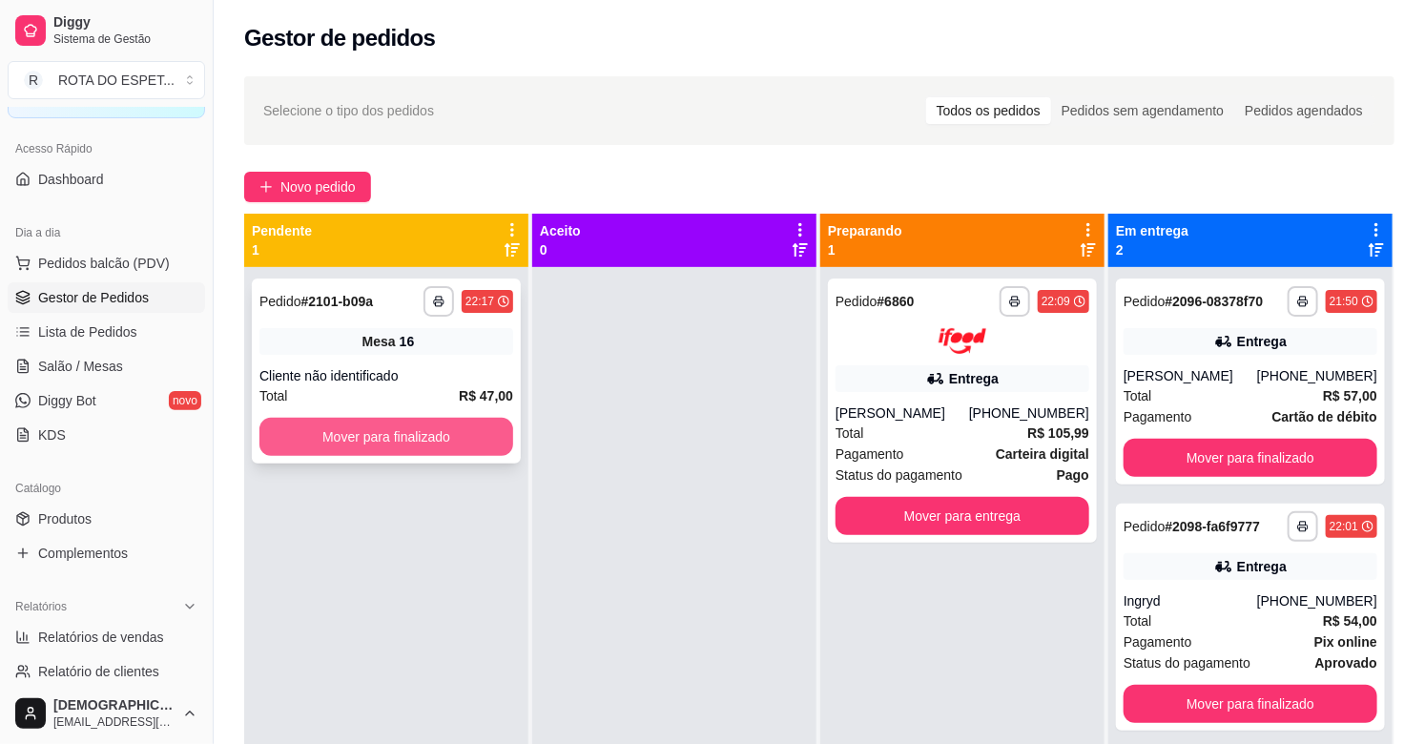
click at [407, 439] on button "Mover para finalizado" at bounding box center [386, 437] width 254 height 38
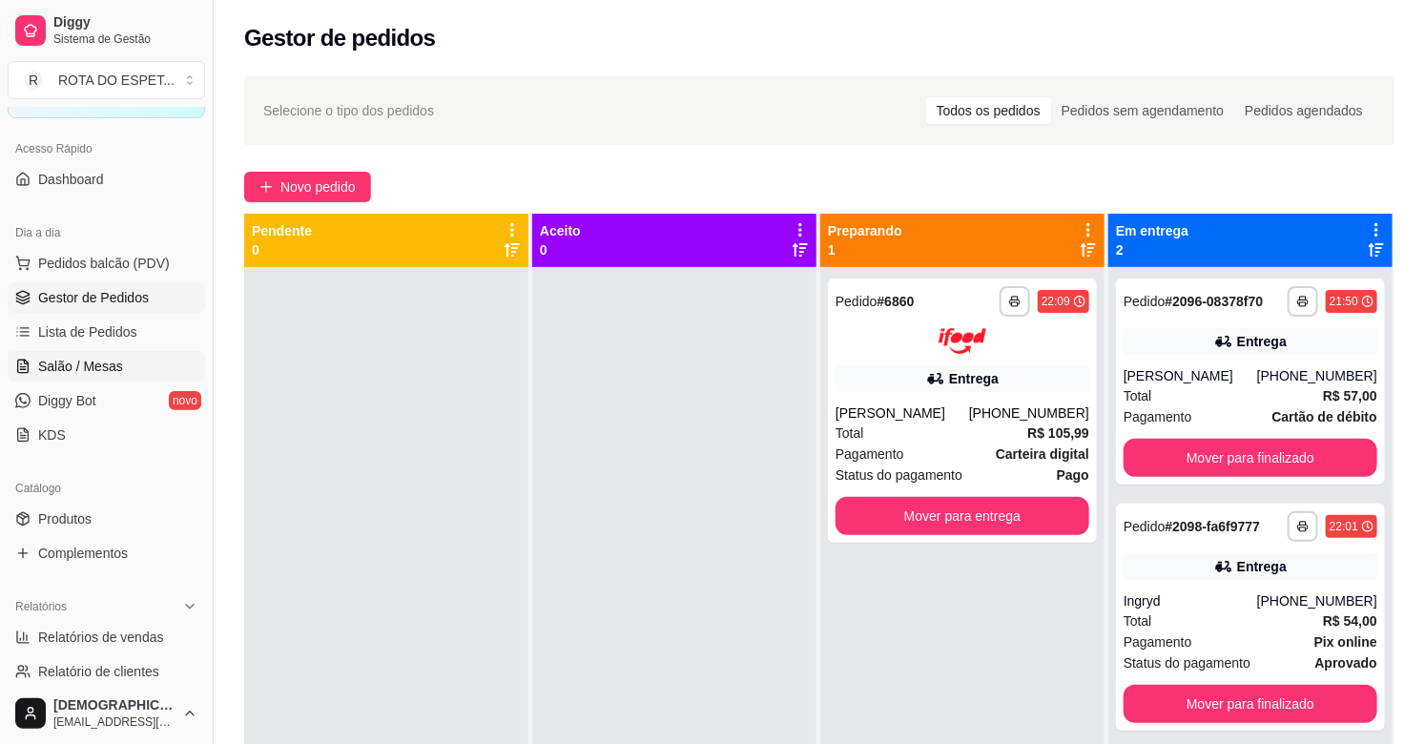
click at [111, 357] on span "Salão / Mesas" at bounding box center [80, 366] width 85 height 19
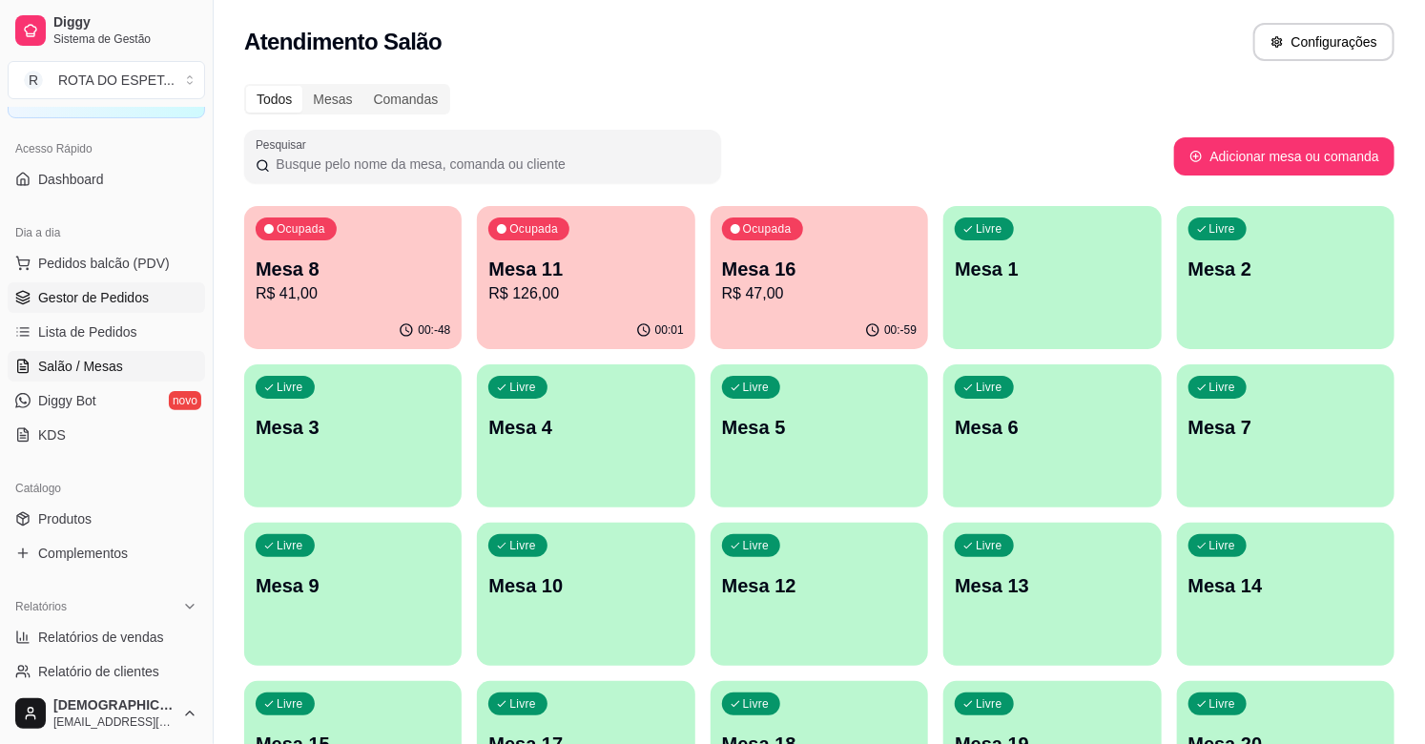
click at [140, 303] on span "Gestor de Pedidos" at bounding box center [93, 297] width 111 height 19
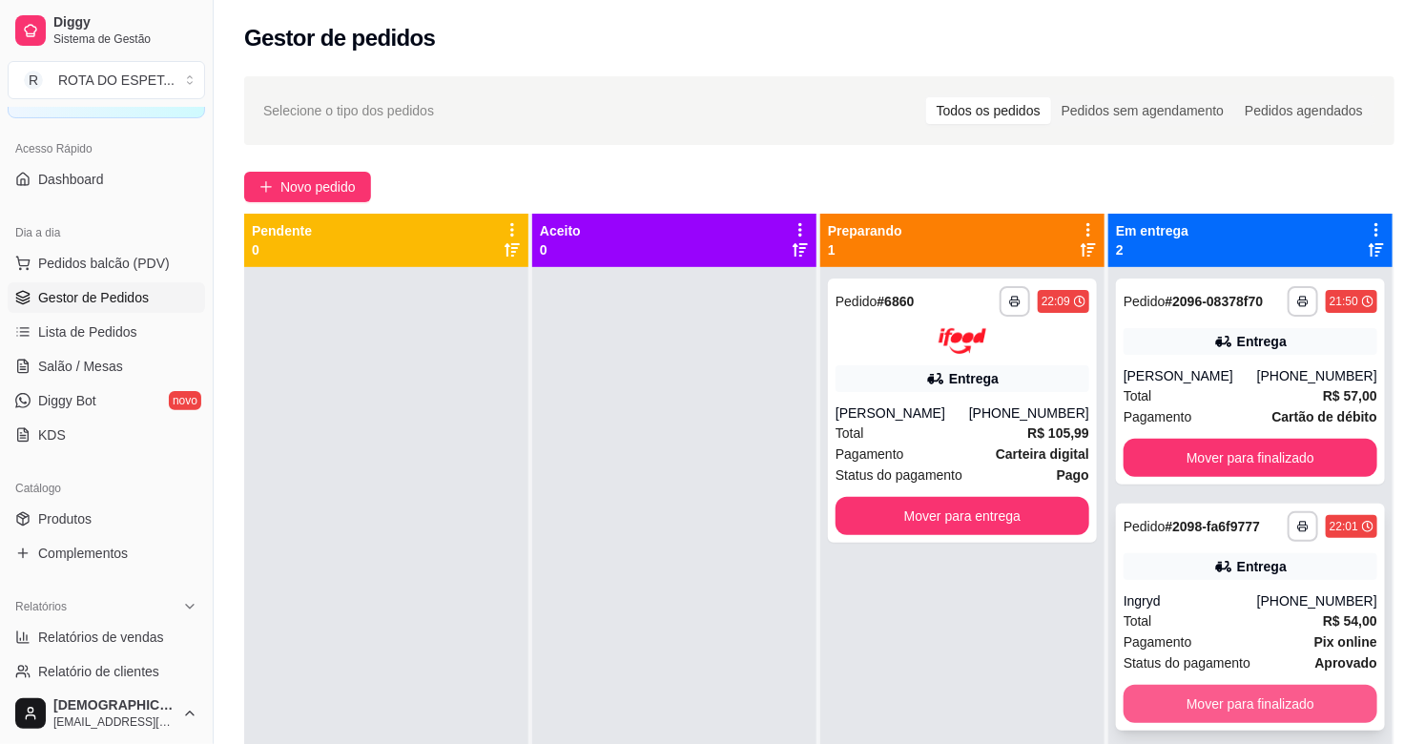
click at [1204, 712] on button "Mover para finalizado" at bounding box center [1251, 704] width 254 height 38
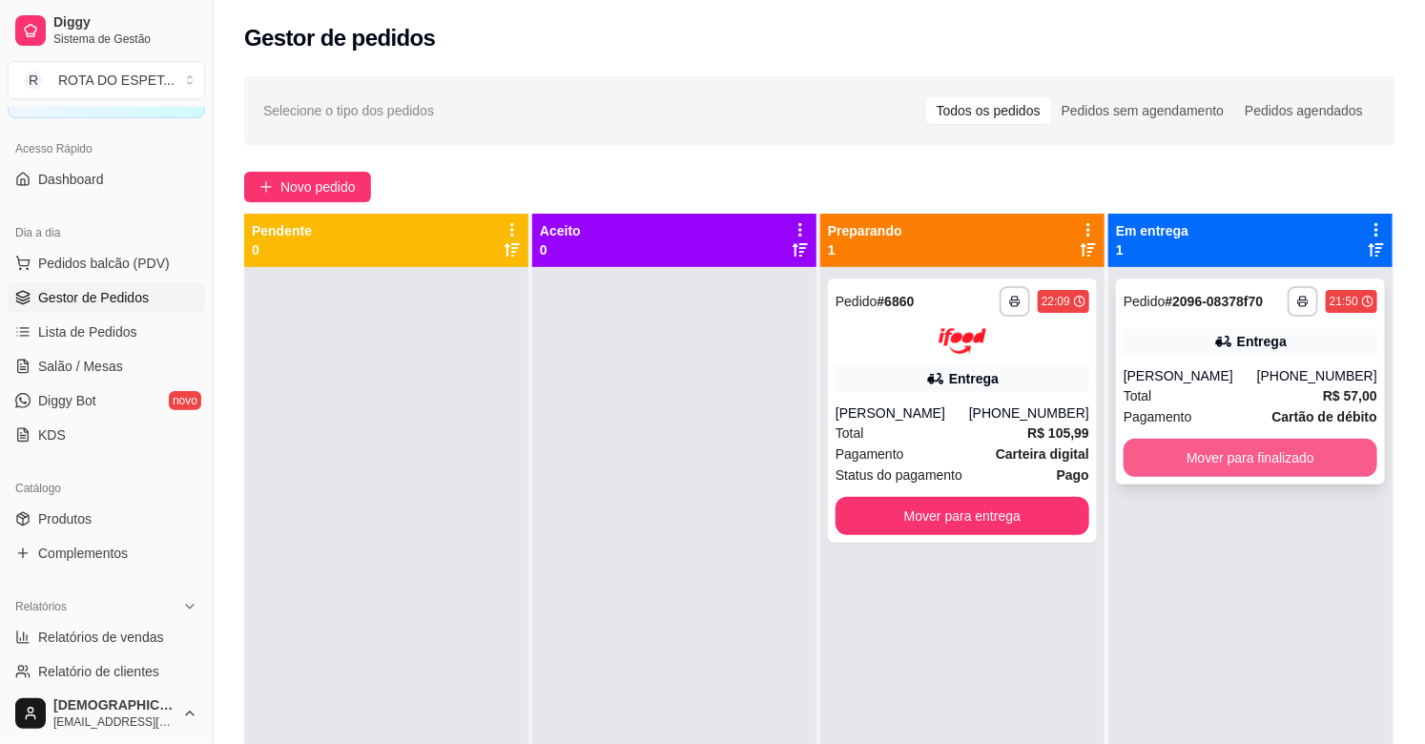
click at [1266, 441] on button "Mover para finalizado" at bounding box center [1251, 458] width 254 height 38
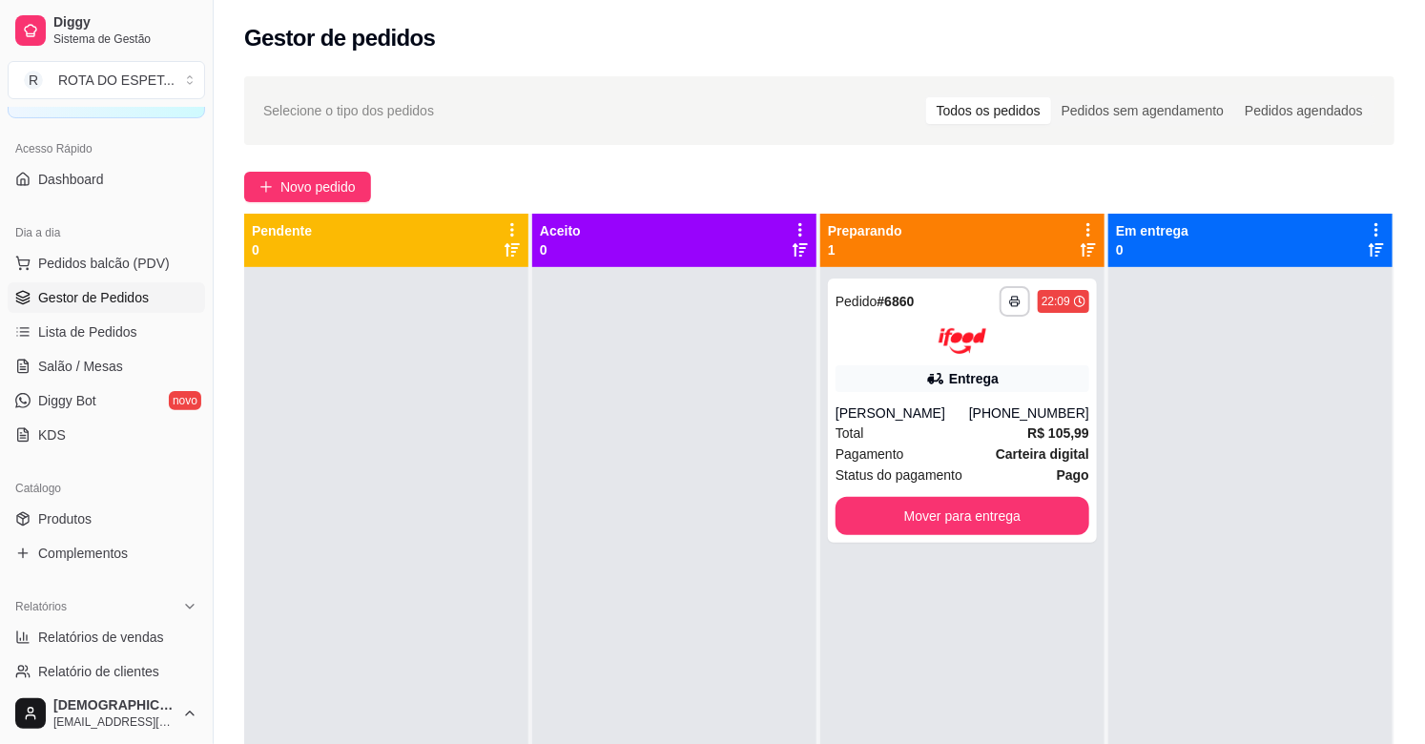
click at [647, 568] on div at bounding box center [674, 639] width 284 height 744
click at [135, 357] on link "Salão / Mesas" at bounding box center [106, 366] width 197 height 31
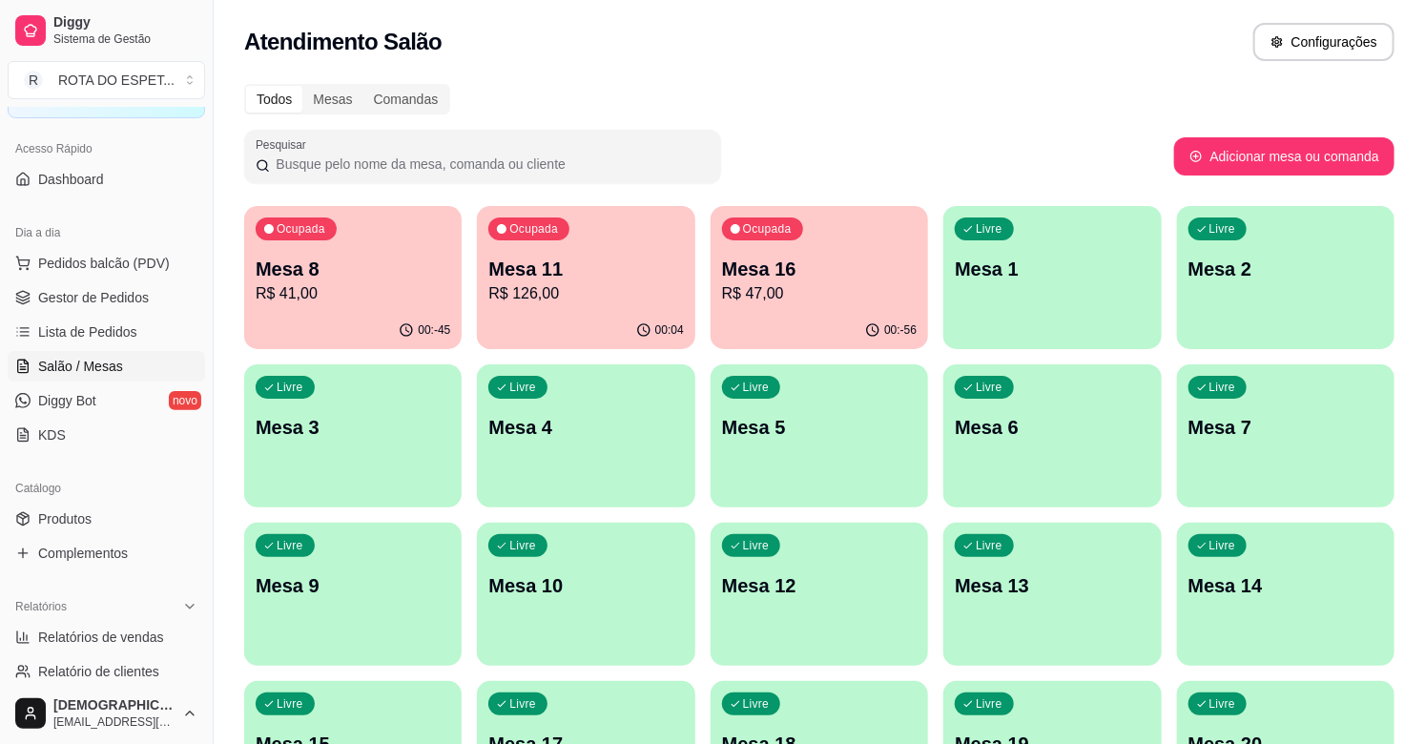
click at [597, 299] on p "R$ 126,00" at bounding box center [585, 293] width 195 height 23
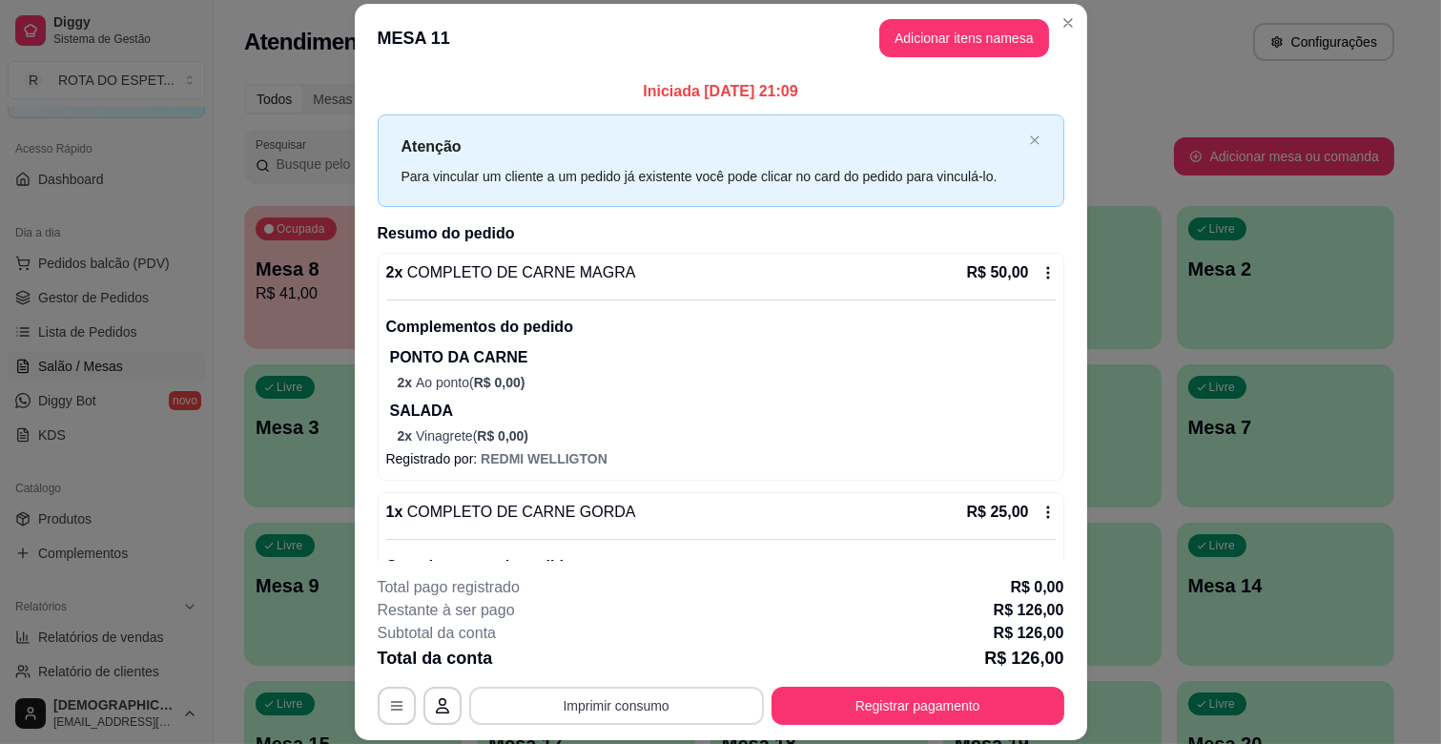
click at [630, 706] on button "Imprimir consumo" at bounding box center [616, 706] width 295 height 38
click at [636, 651] on button "IMPRESSORA CAIXA" at bounding box center [614, 662] width 157 height 31
click at [897, 700] on button "Registrar pagamento" at bounding box center [917, 706] width 284 height 37
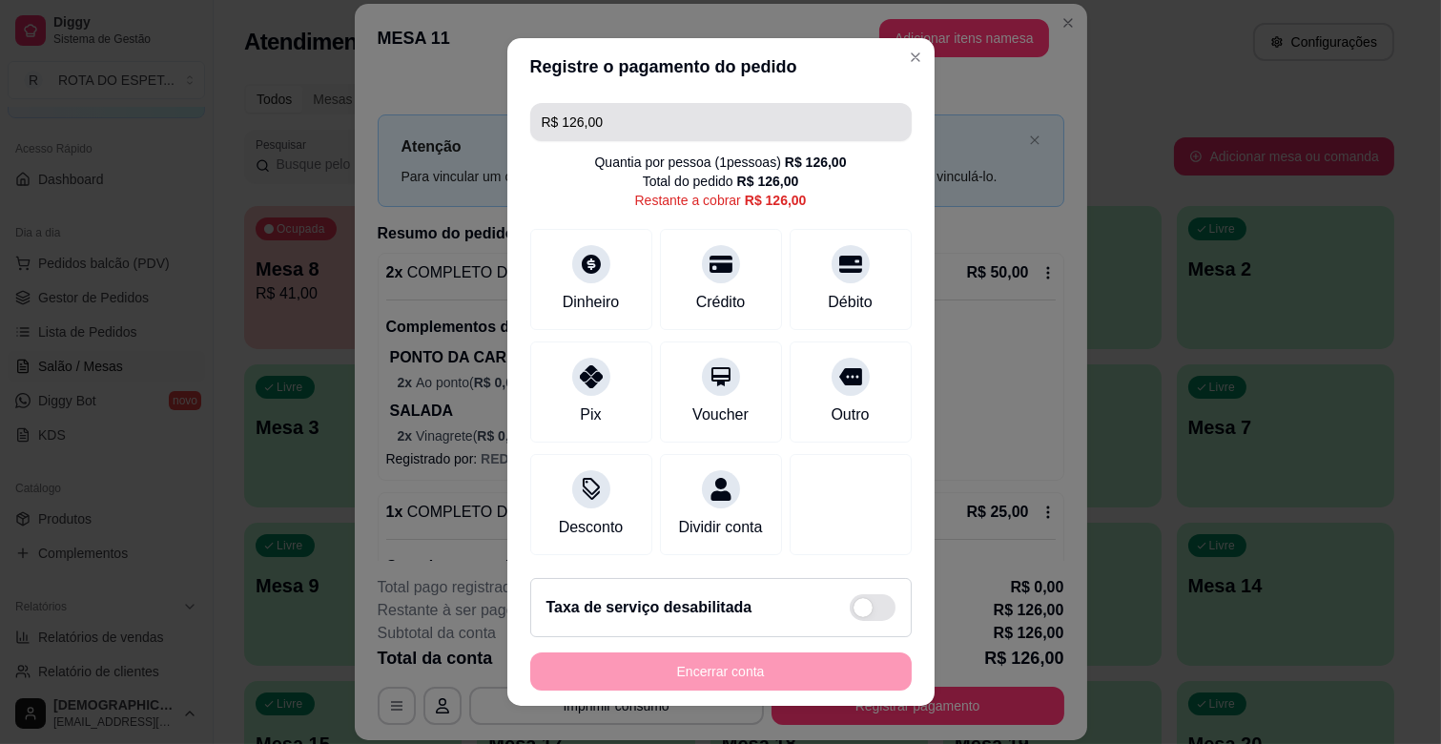
click at [677, 125] on input "R$ 126,00" at bounding box center [721, 122] width 359 height 38
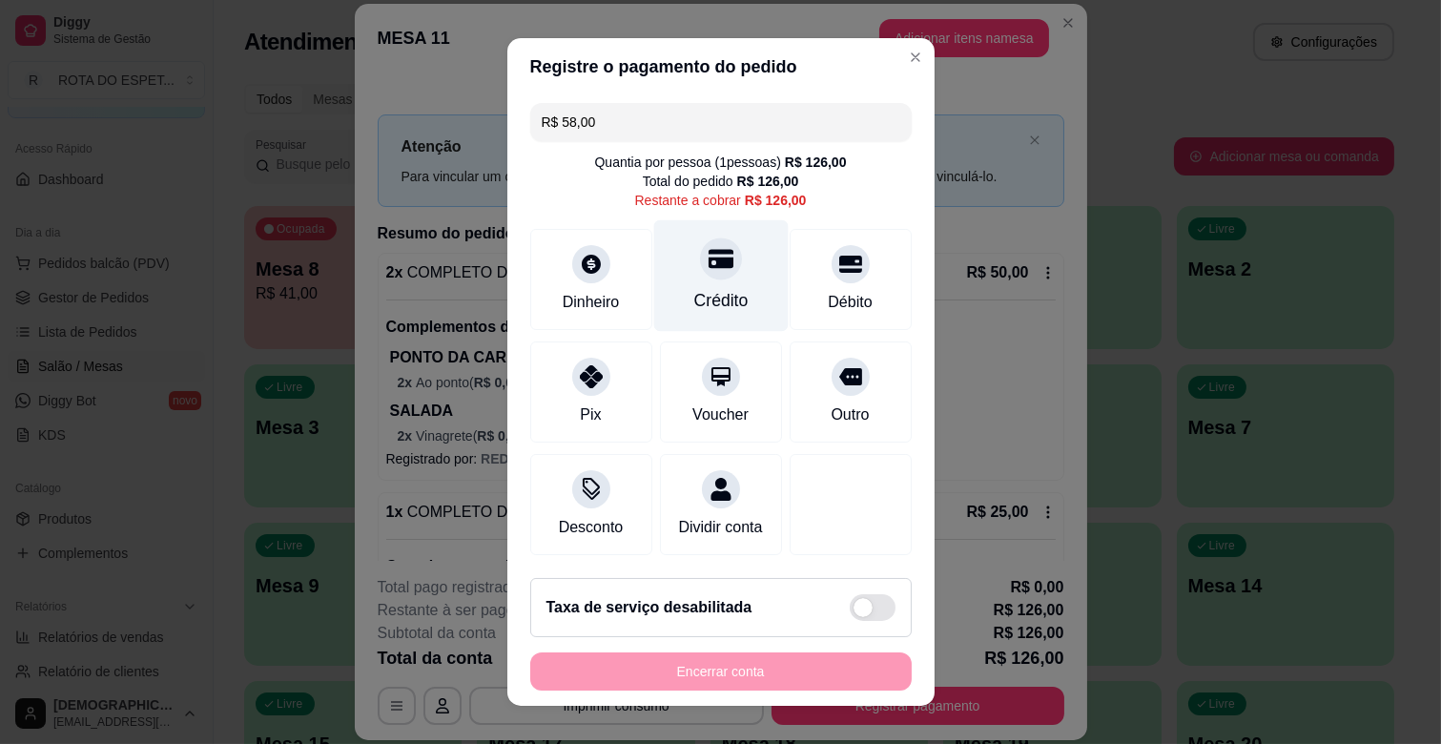
click at [718, 300] on div "Crédito" at bounding box center [720, 300] width 54 height 25
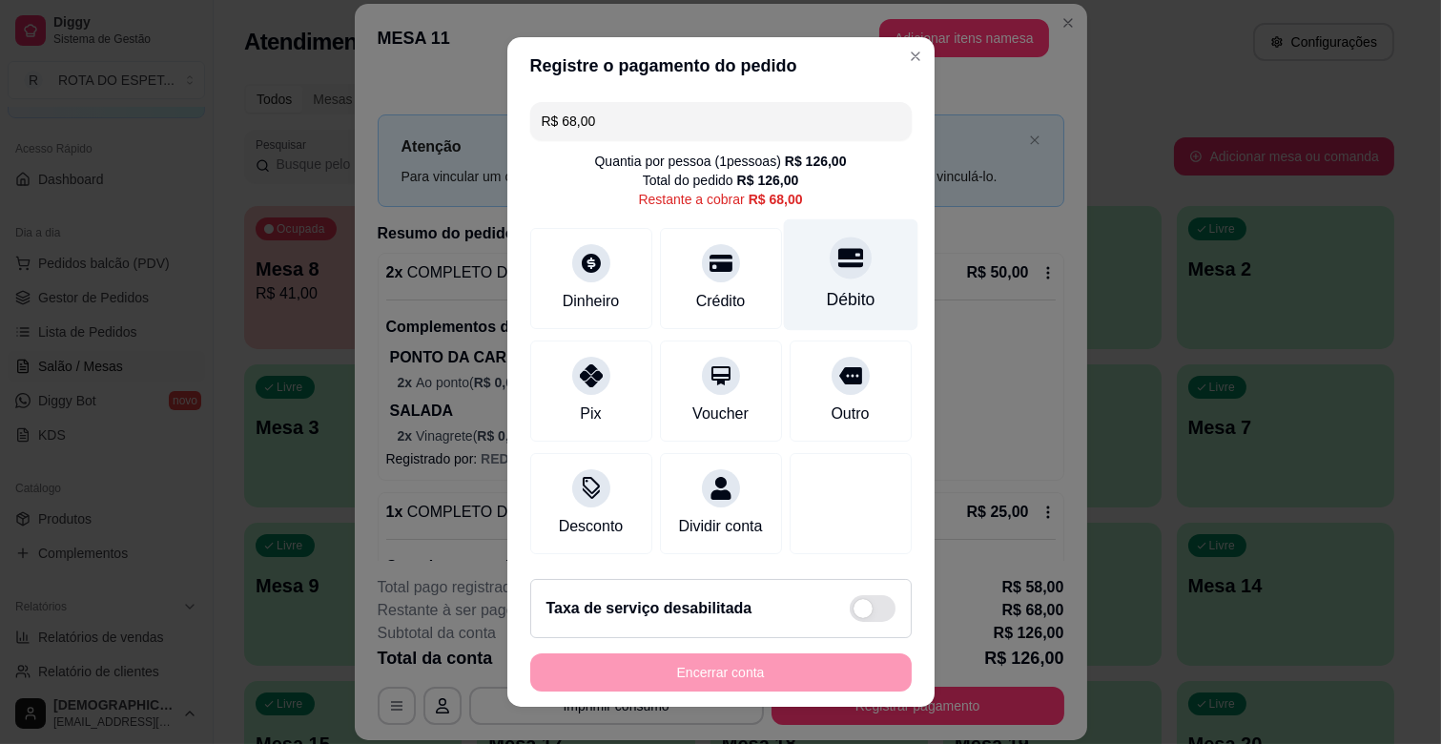
click at [805, 280] on div "Débito" at bounding box center [850, 275] width 134 height 112
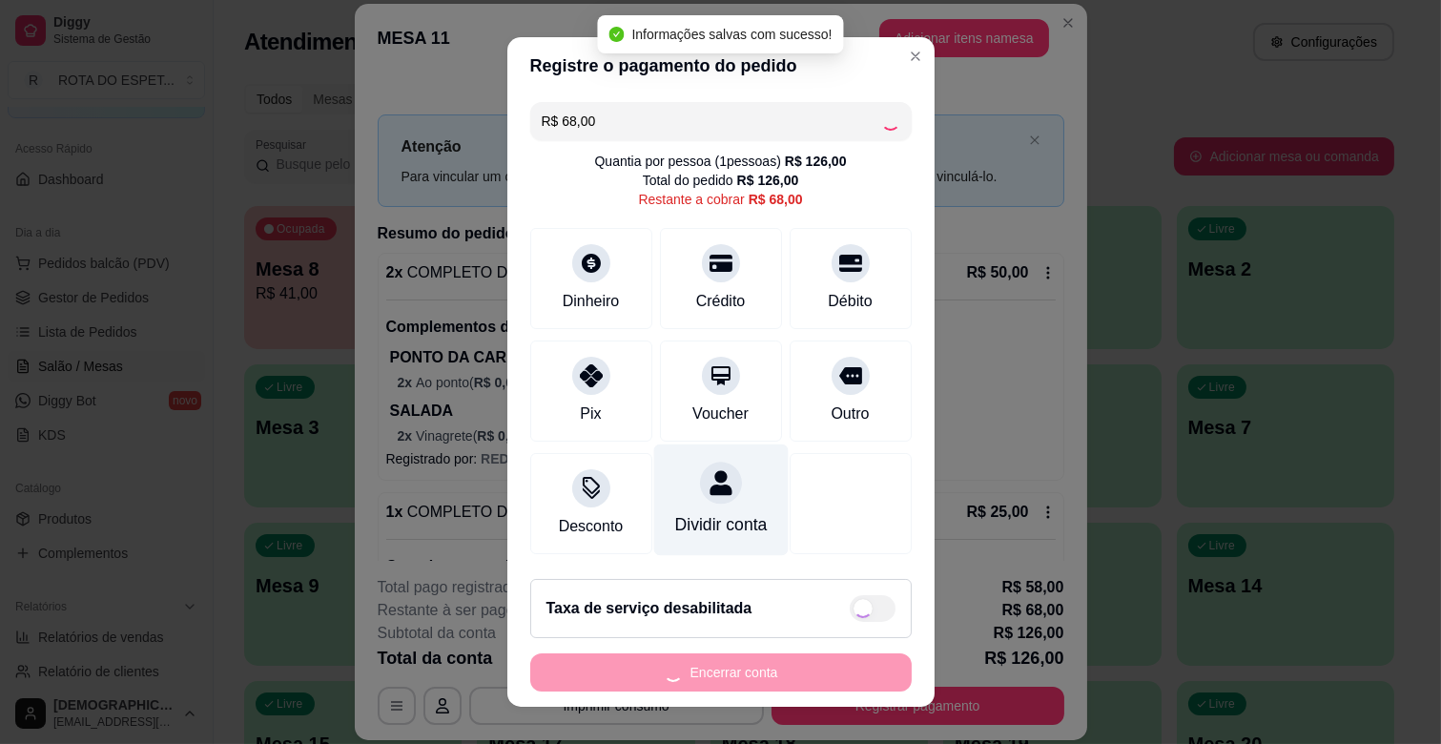
type input "R$ 0,00"
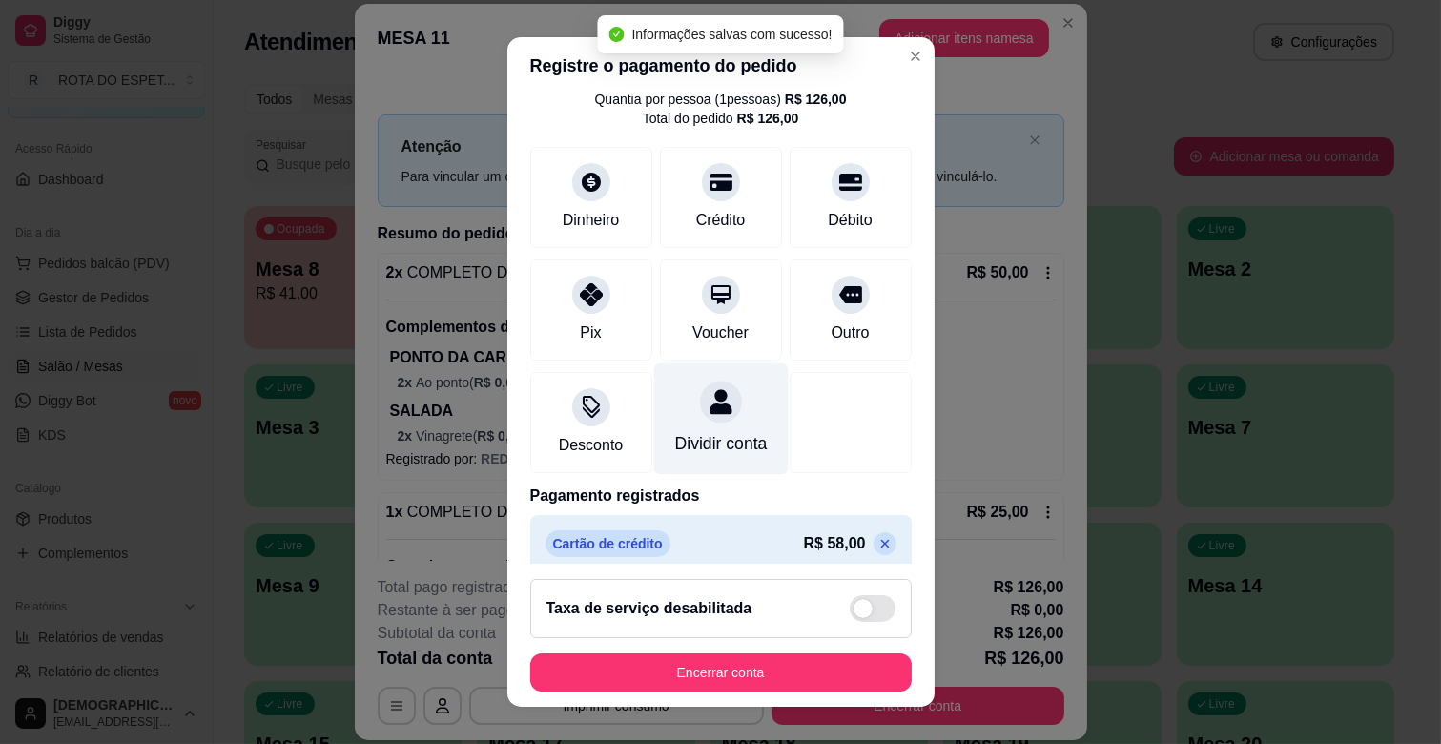
scroll to position [174, 0]
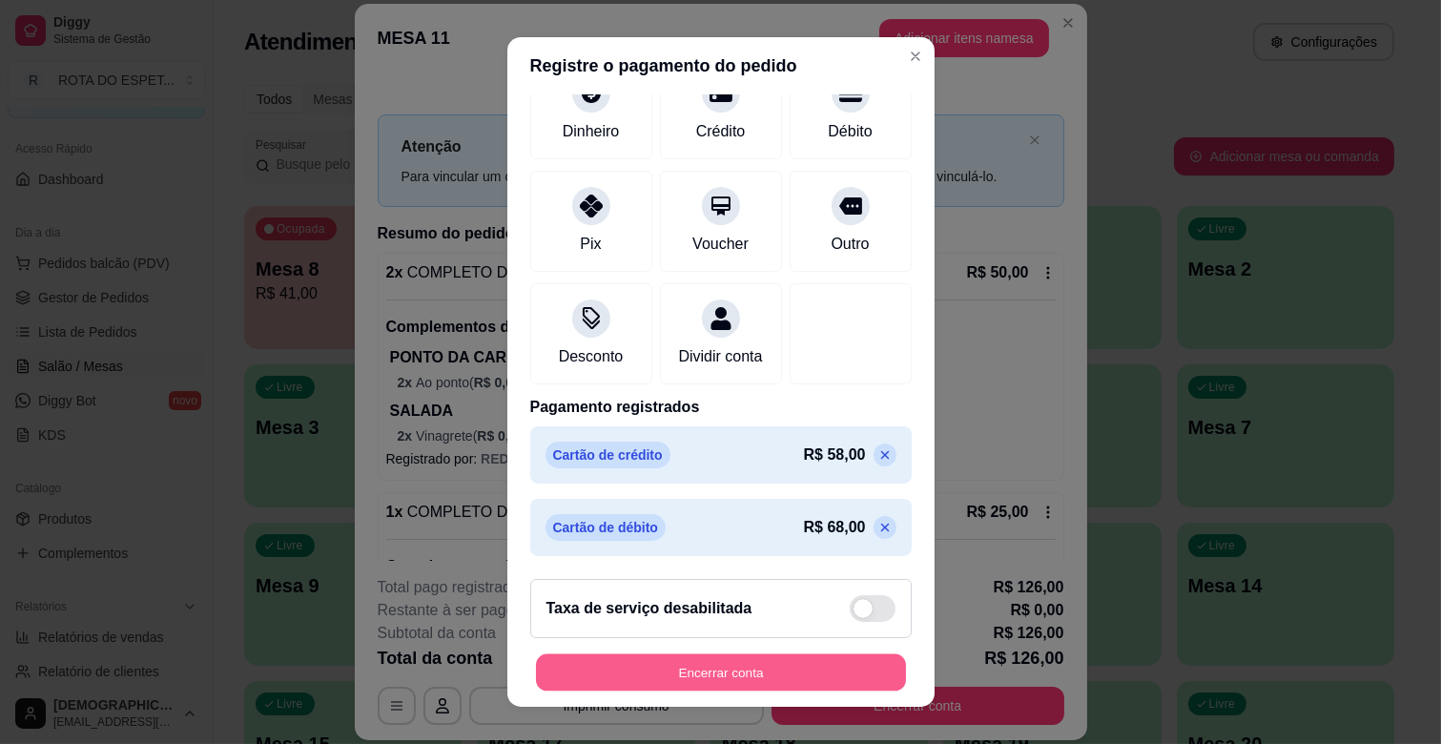
click at [794, 672] on button "Encerrar conta" at bounding box center [721, 672] width 370 height 37
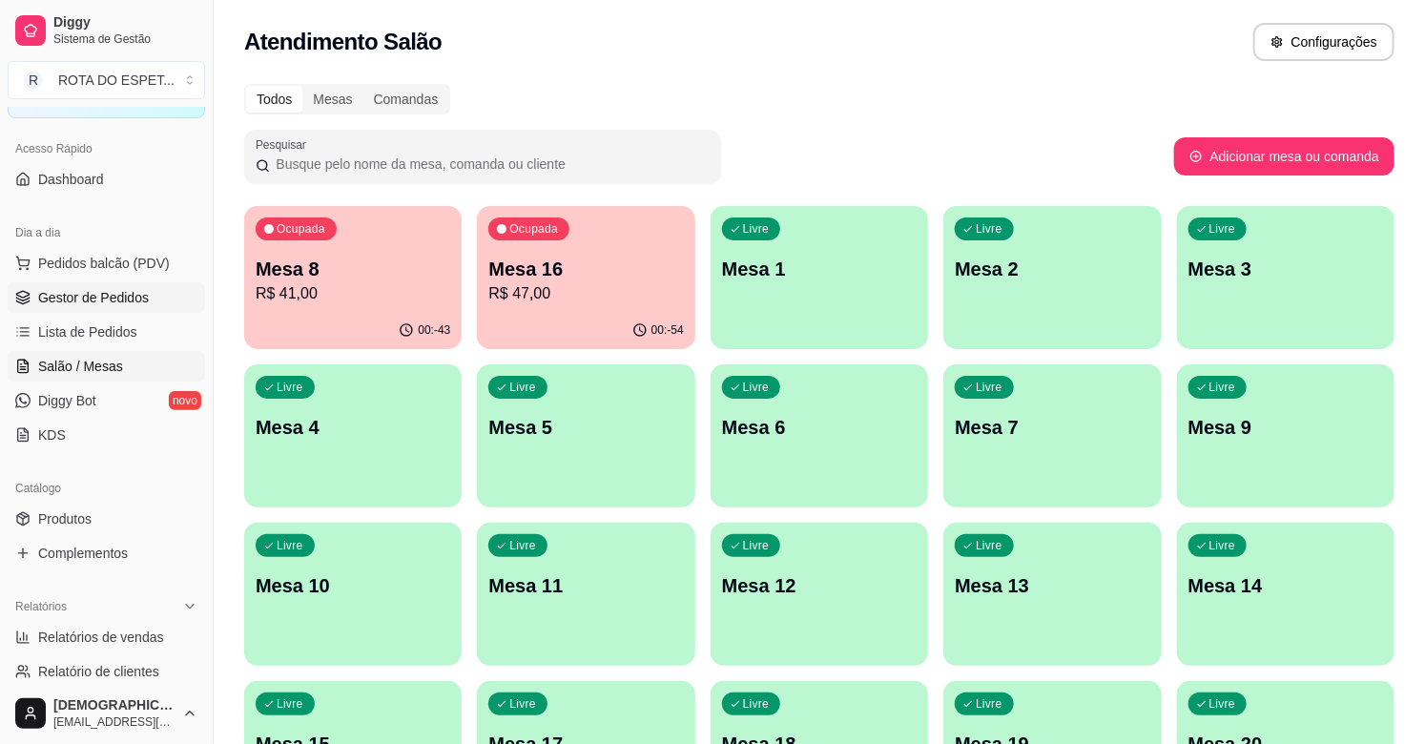
click at [100, 293] on span "Gestor de Pedidos" at bounding box center [93, 297] width 111 height 19
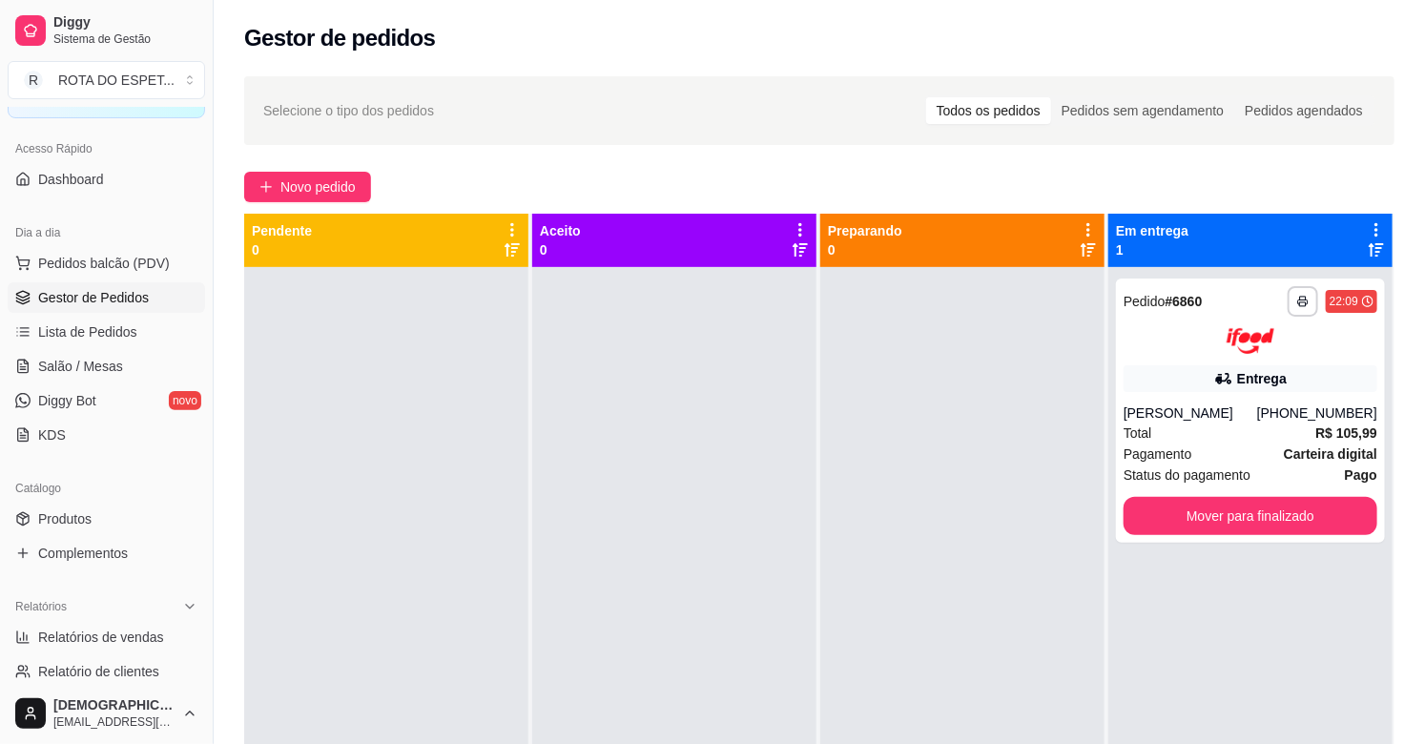
click at [605, 627] on div at bounding box center [674, 639] width 284 height 744
click at [105, 364] on span "Salão / Mesas" at bounding box center [80, 366] width 85 height 19
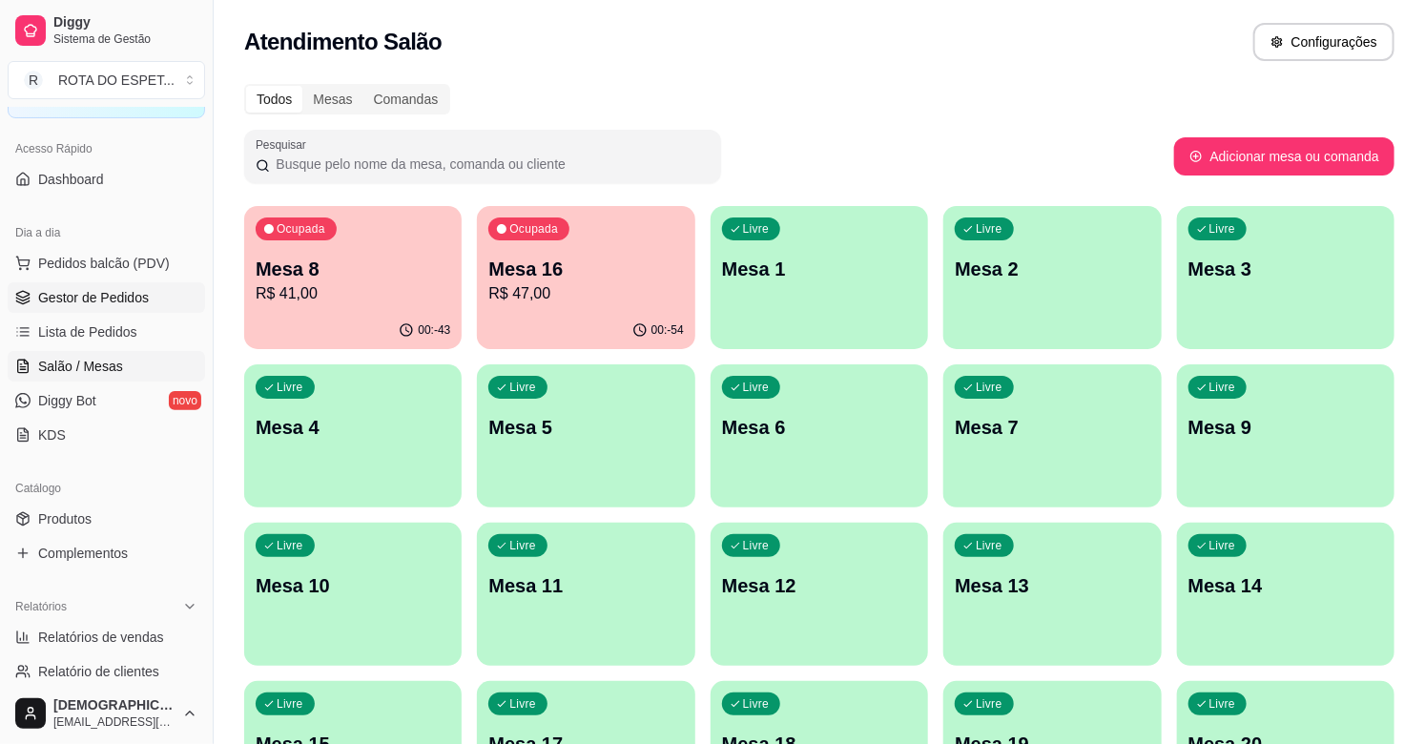
click at [98, 298] on span "Gestor de Pedidos" at bounding box center [93, 297] width 111 height 19
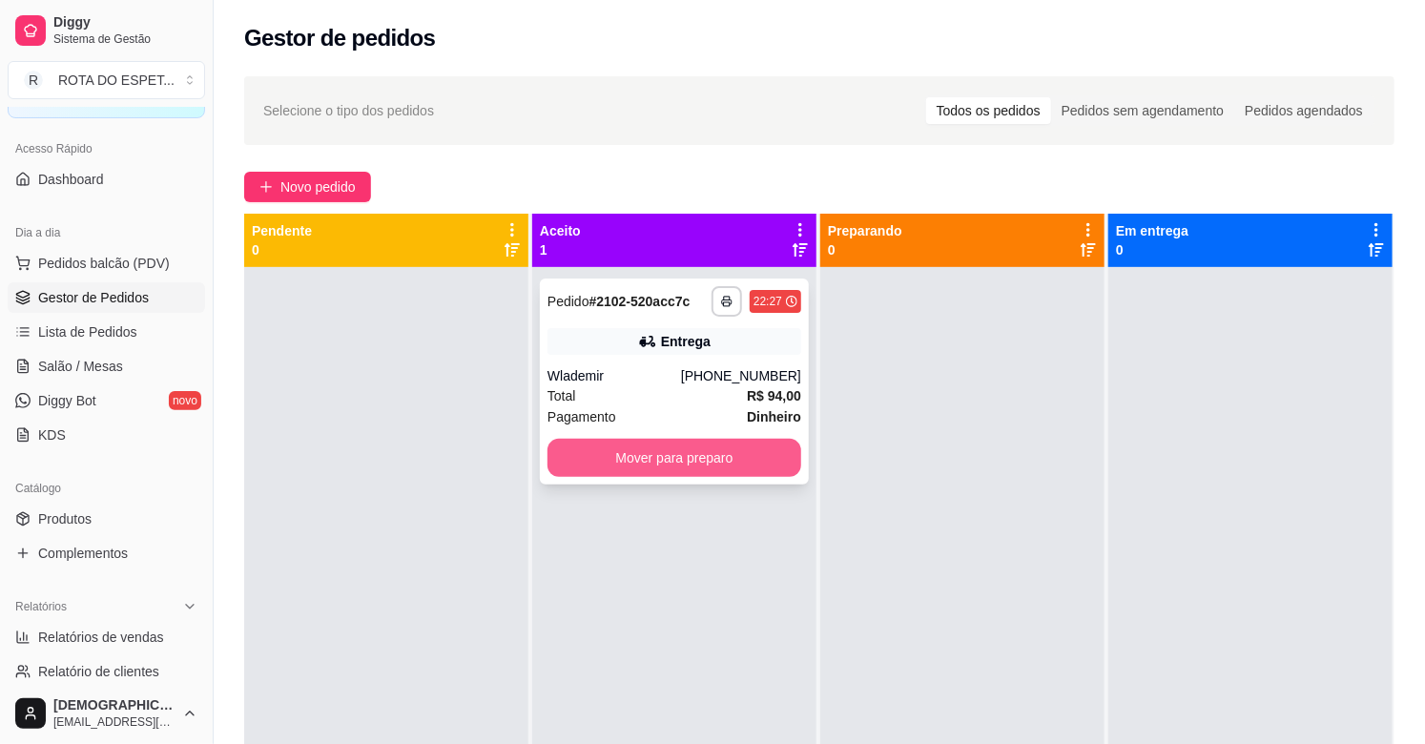
click at [670, 458] on button "Mover para preparo" at bounding box center [674, 458] width 254 height 38
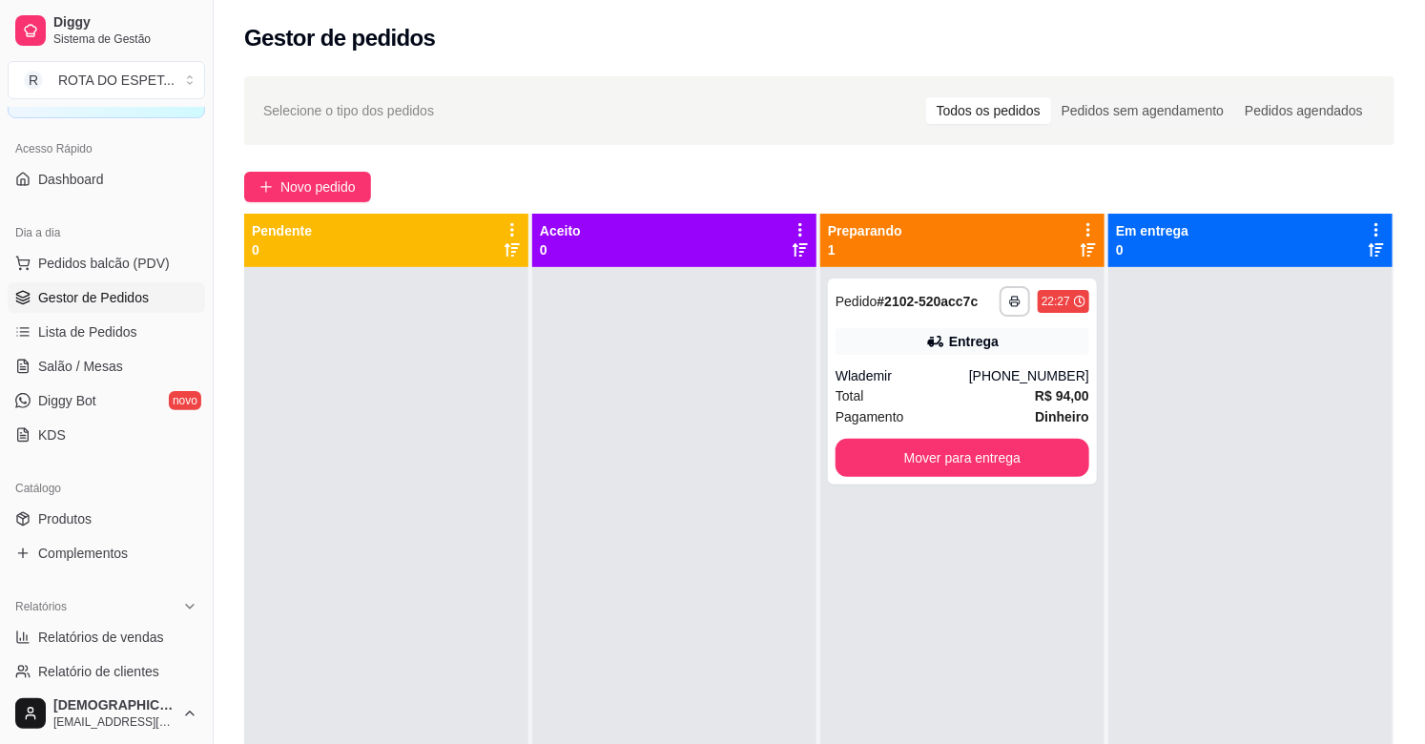
click at [677, 604] on div at bounding box center [674, 639] width 284 height 744
click at [424, 530] on div at bounding box center [386, 639] width 284 height 744
click at [114, 362] on span "Salão / Mesas" at bounding box center [80, 366] width 85 height 19
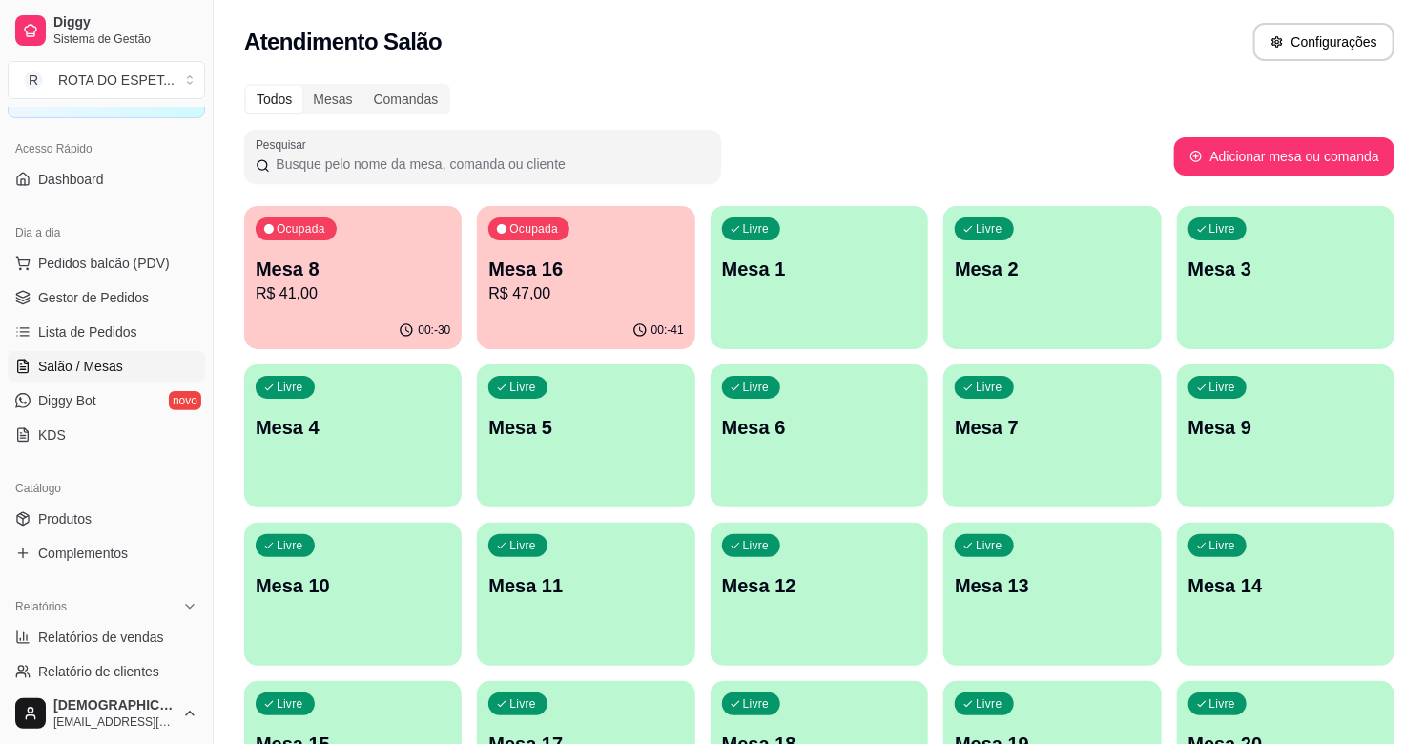
click at [853, 153] on div "Pesquisar" at bounding box center [709, 156] width 930 height 53
click at [316, 260] on p "Mesa 8" at bounding box center [353, 269] width 195 height 27
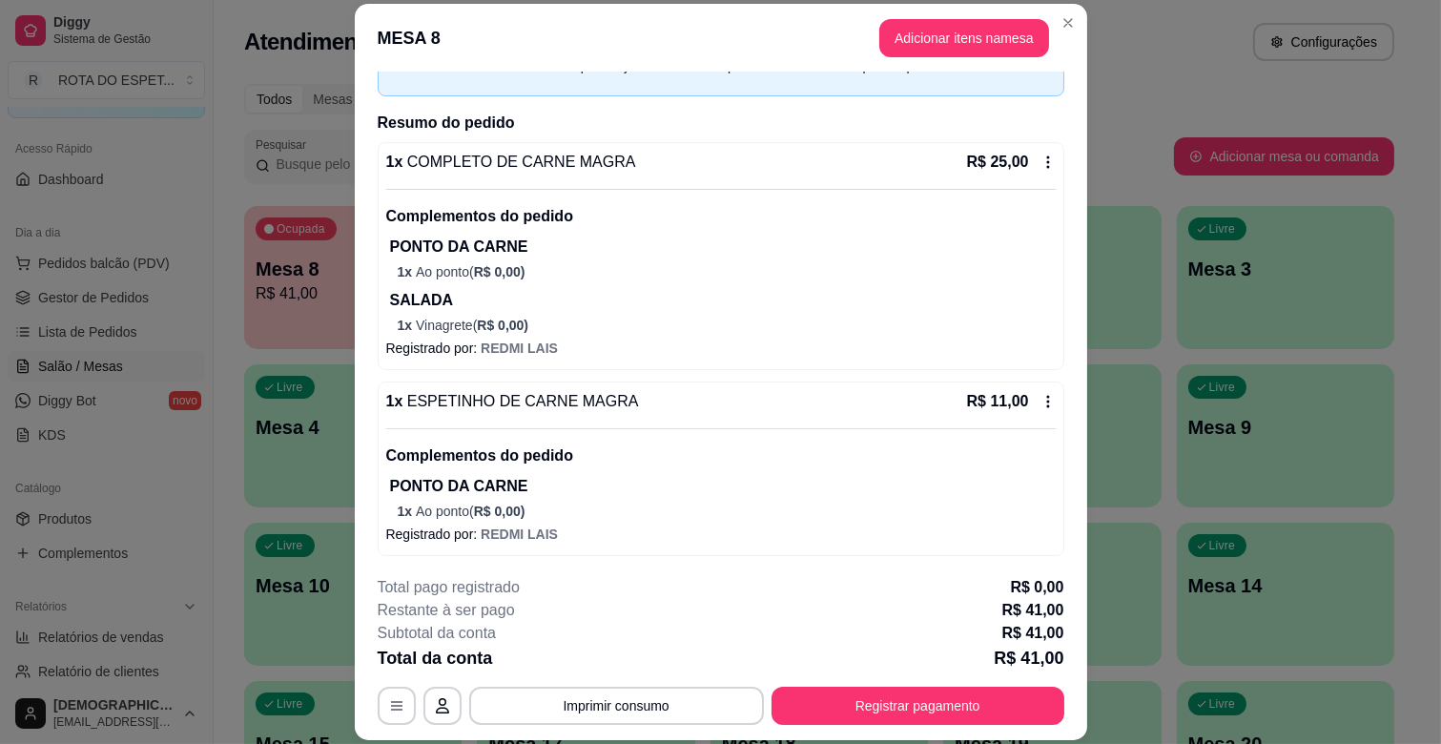
scroll to position [192, 0]
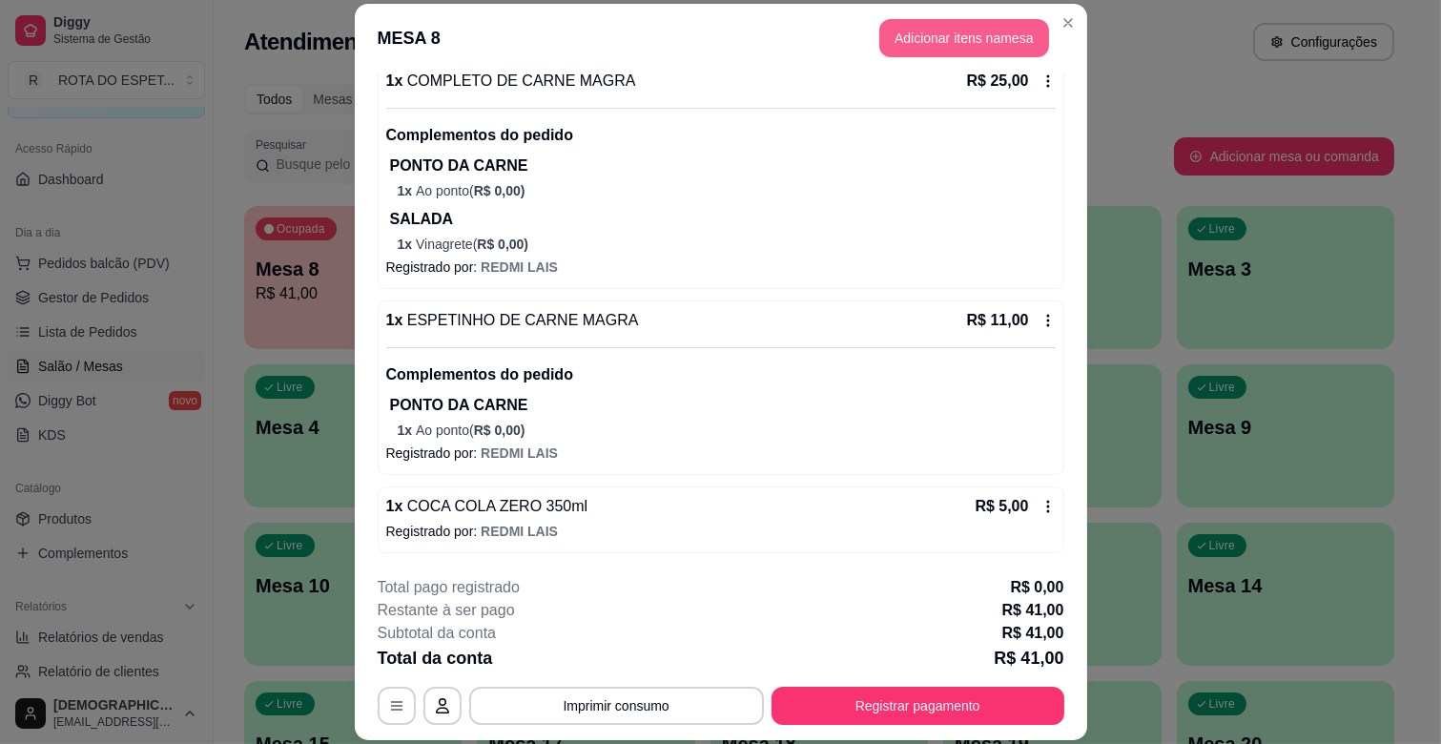
click at [967, 31] on button "Adicionar itens na mesa" at bounding box center [964, 38] width 170 height 38
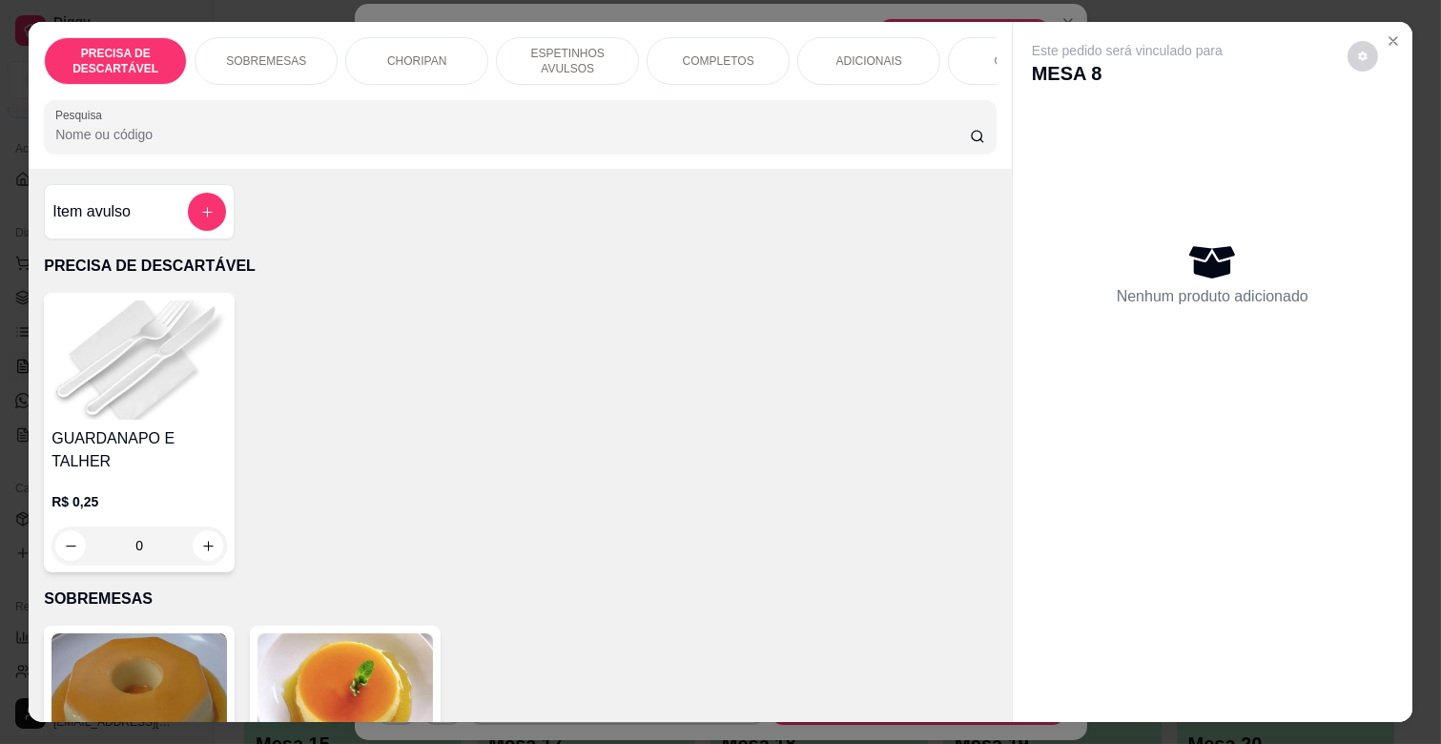
scroll to position [318, 0]
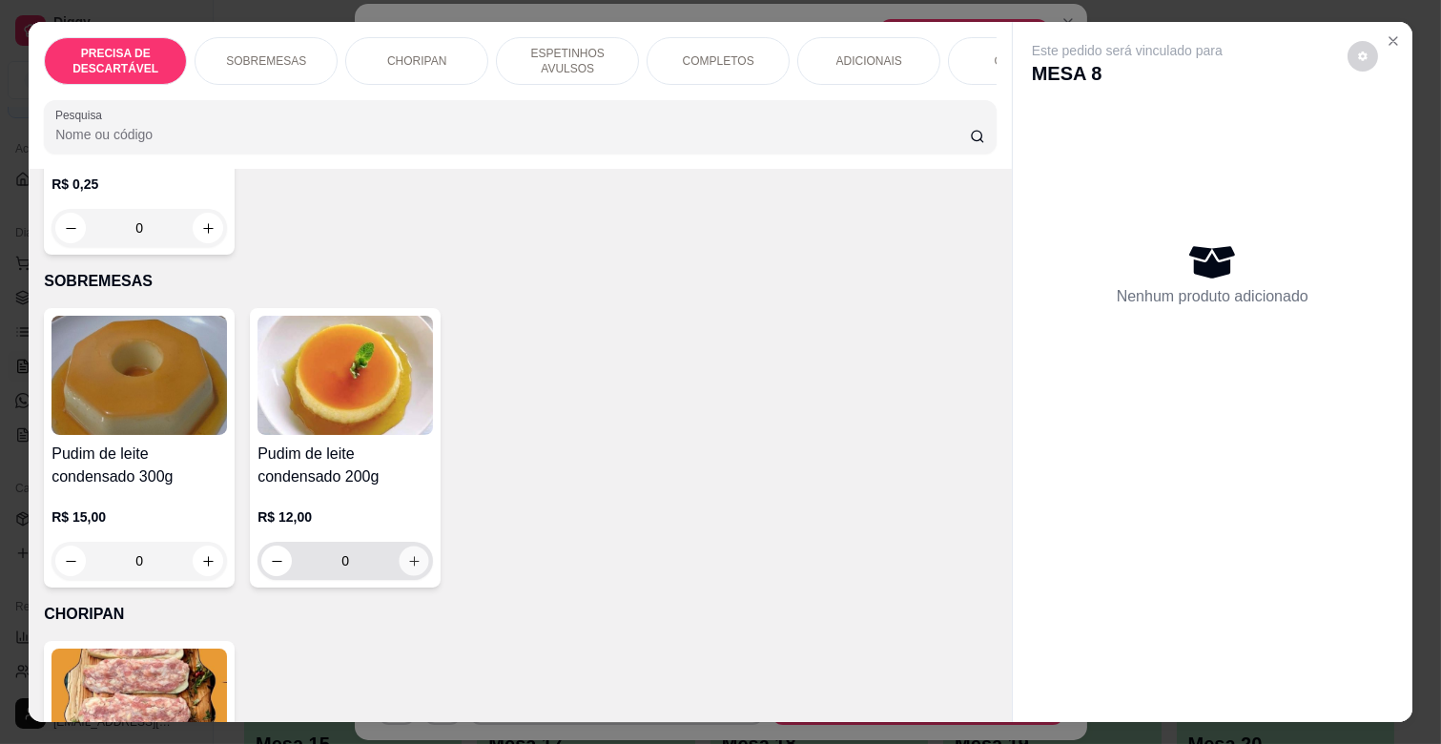
click at [415, 547] on button "increase-product-quantity" at bounding box center [415, 562] width 30 height 30
type input "1"
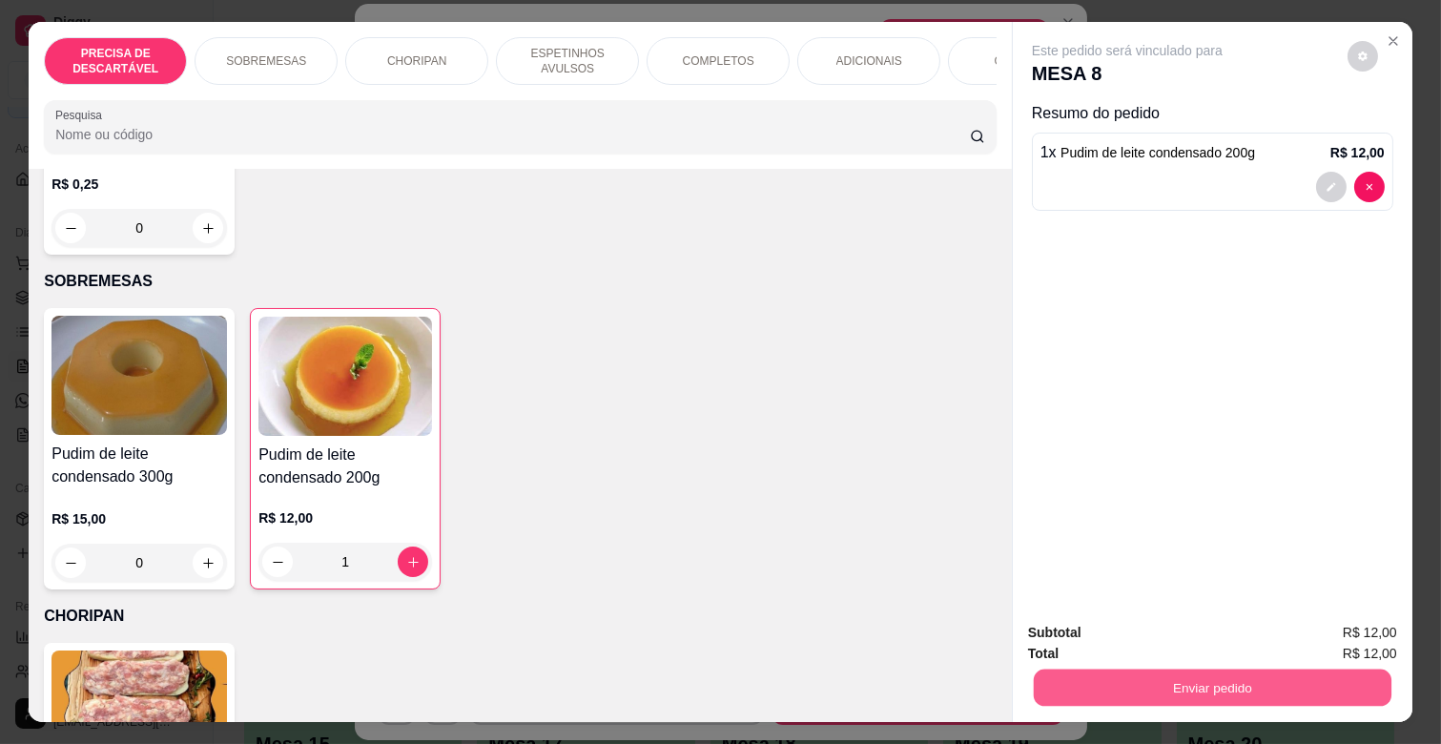
click at [1240, 674] on button "Enviar pedido" at bounding box center [1213, 687] width 358 height 37
click at [1348, 634] on button "Enviar pedido" at bounding box center [1346, 631] width 105 height 35
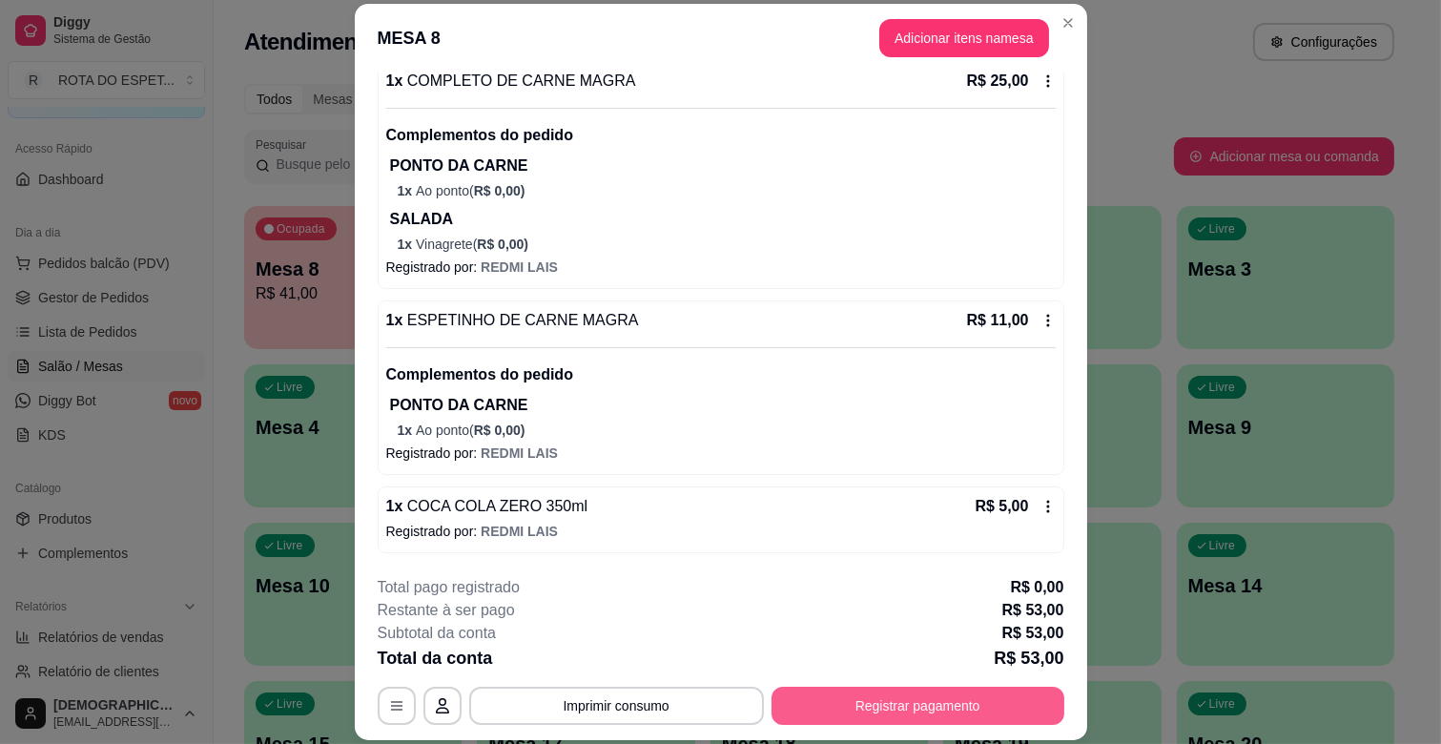
click at [1021, 712] on button "Registrar pagamento" at bounding box center [918, 706] width 293 height 38
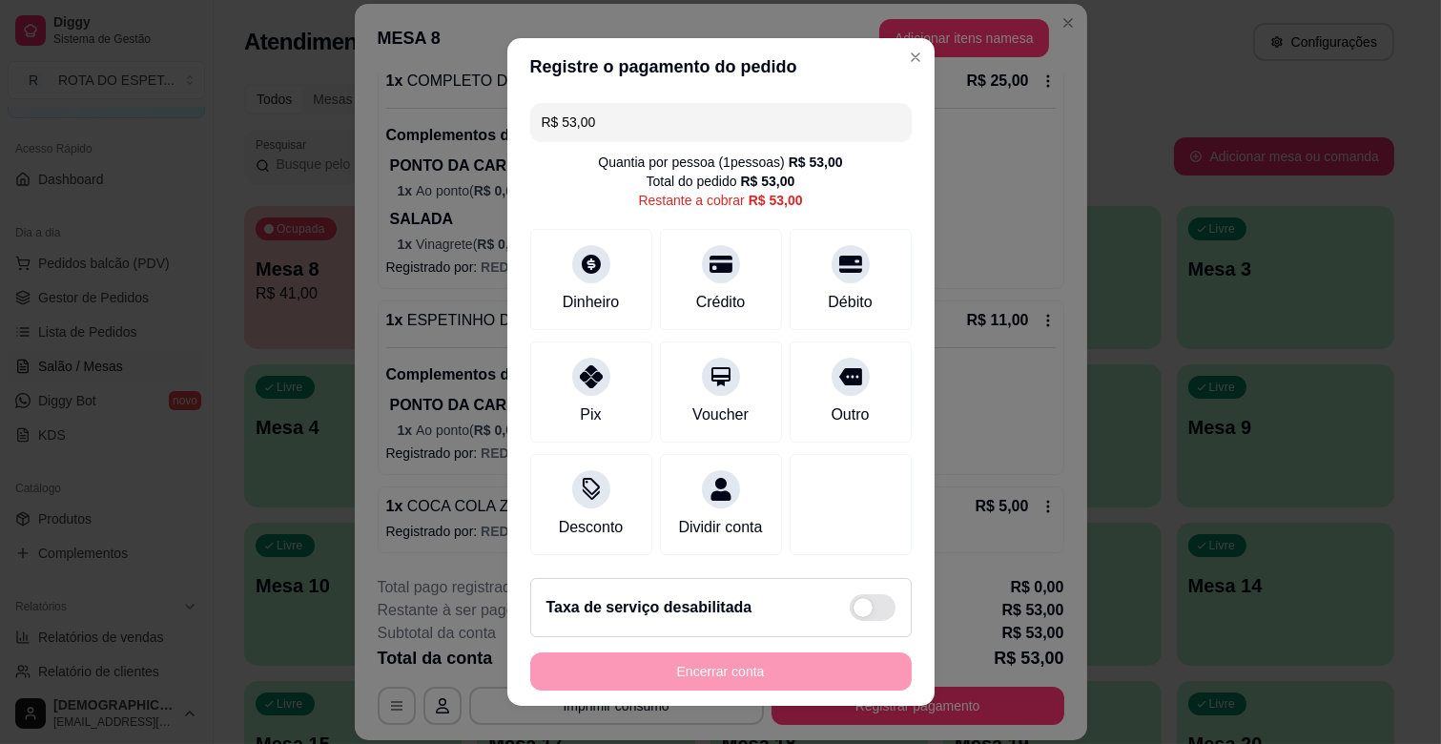
scroll to position [21, 0]
click at [826, 288] on div "Débito" at bounding box center [850, 300] width 49 height 25
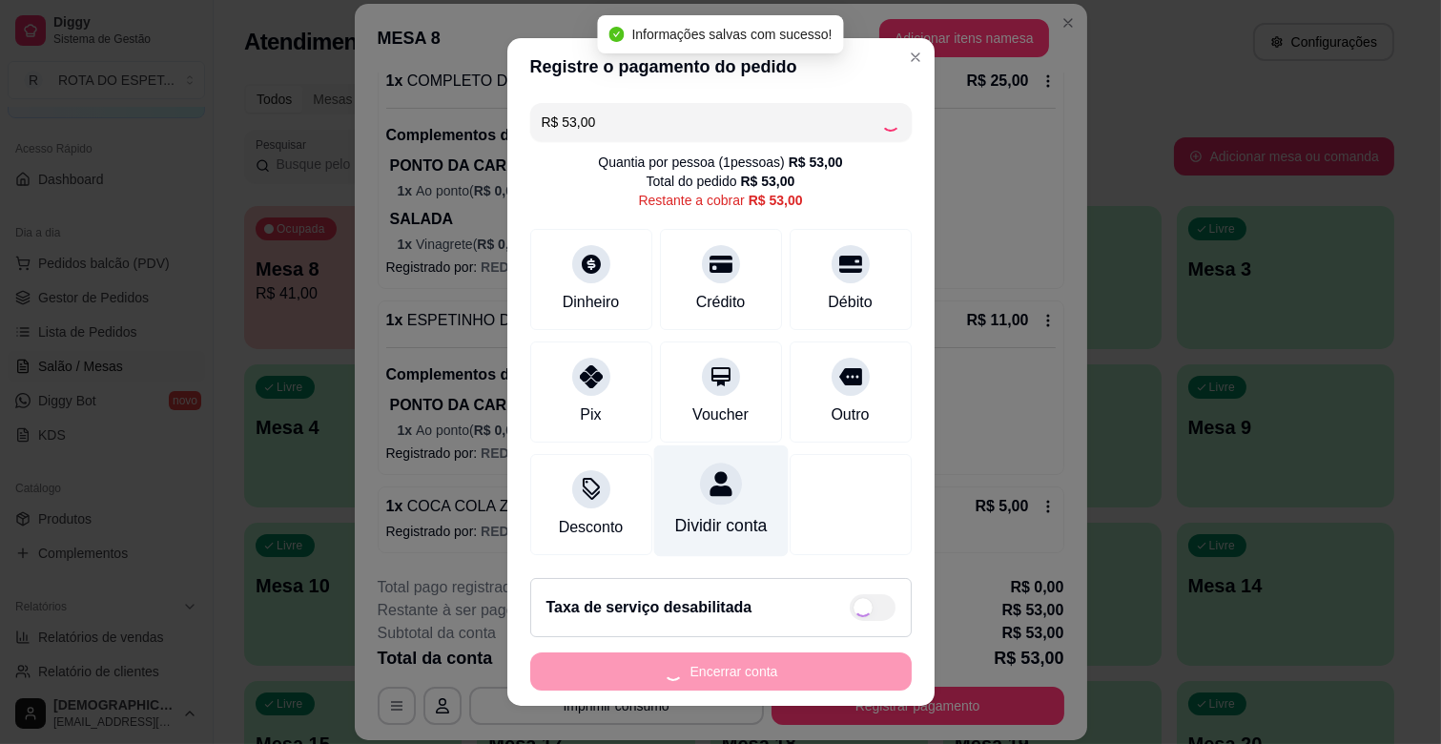
type input "R$ 0,00"
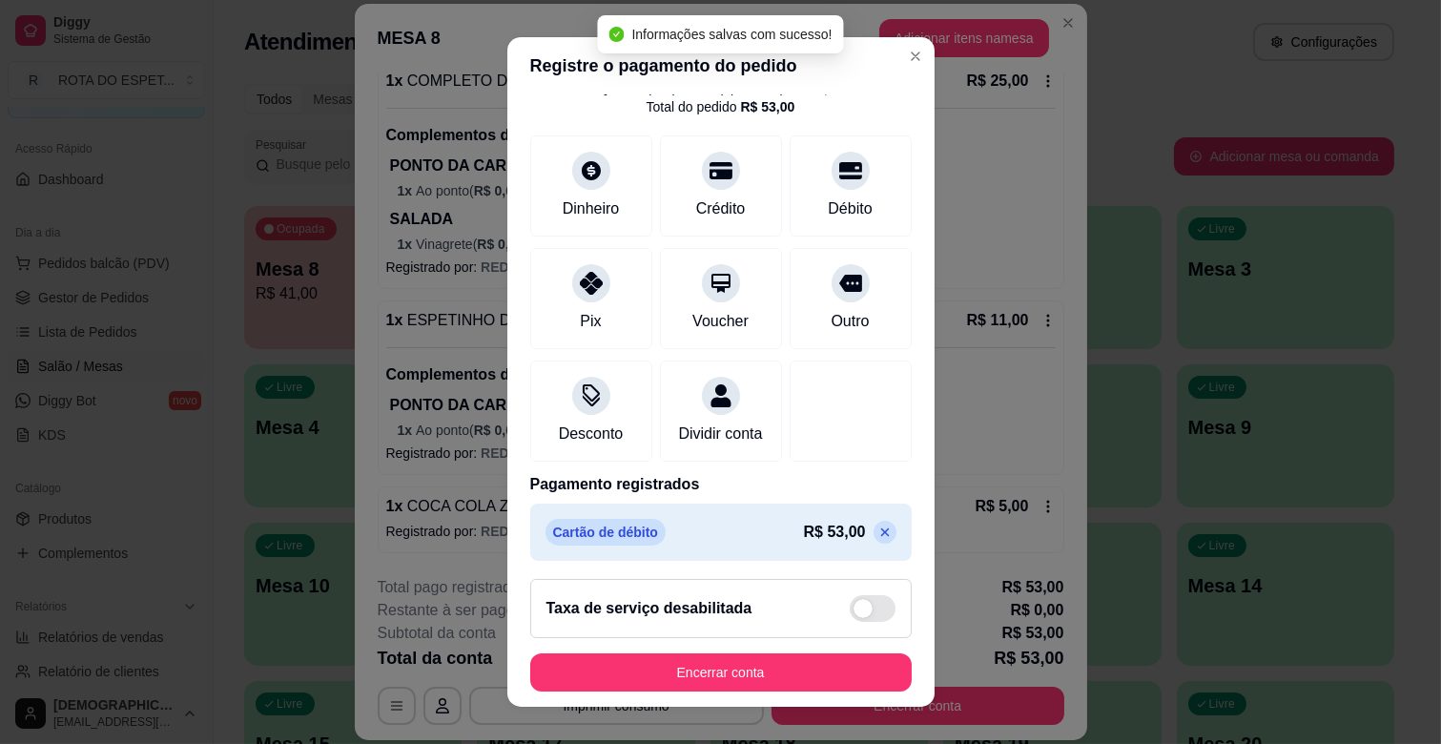
scroll to position [101, 0]
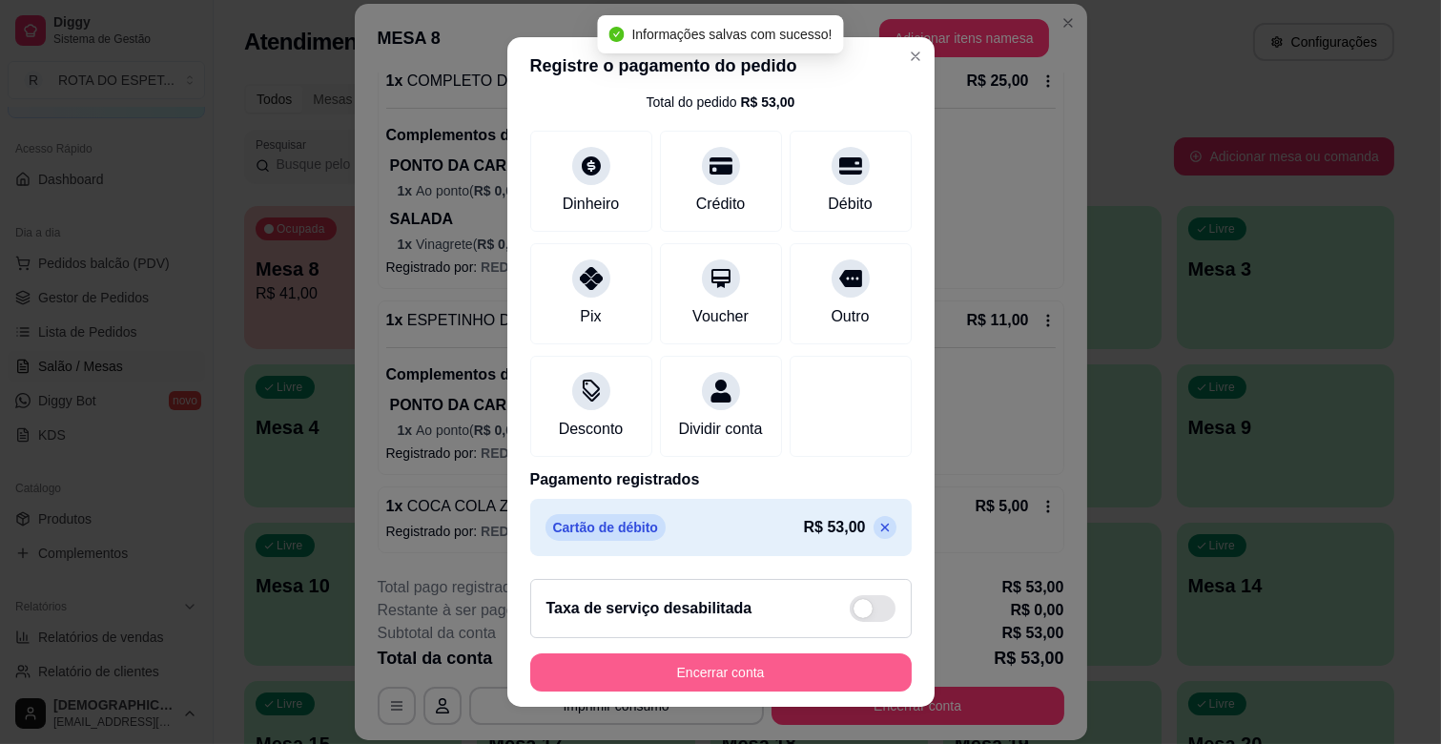
click at [767, 671] on button "Encerrar conta" at bounding box center [721, 672] width 382 height 38
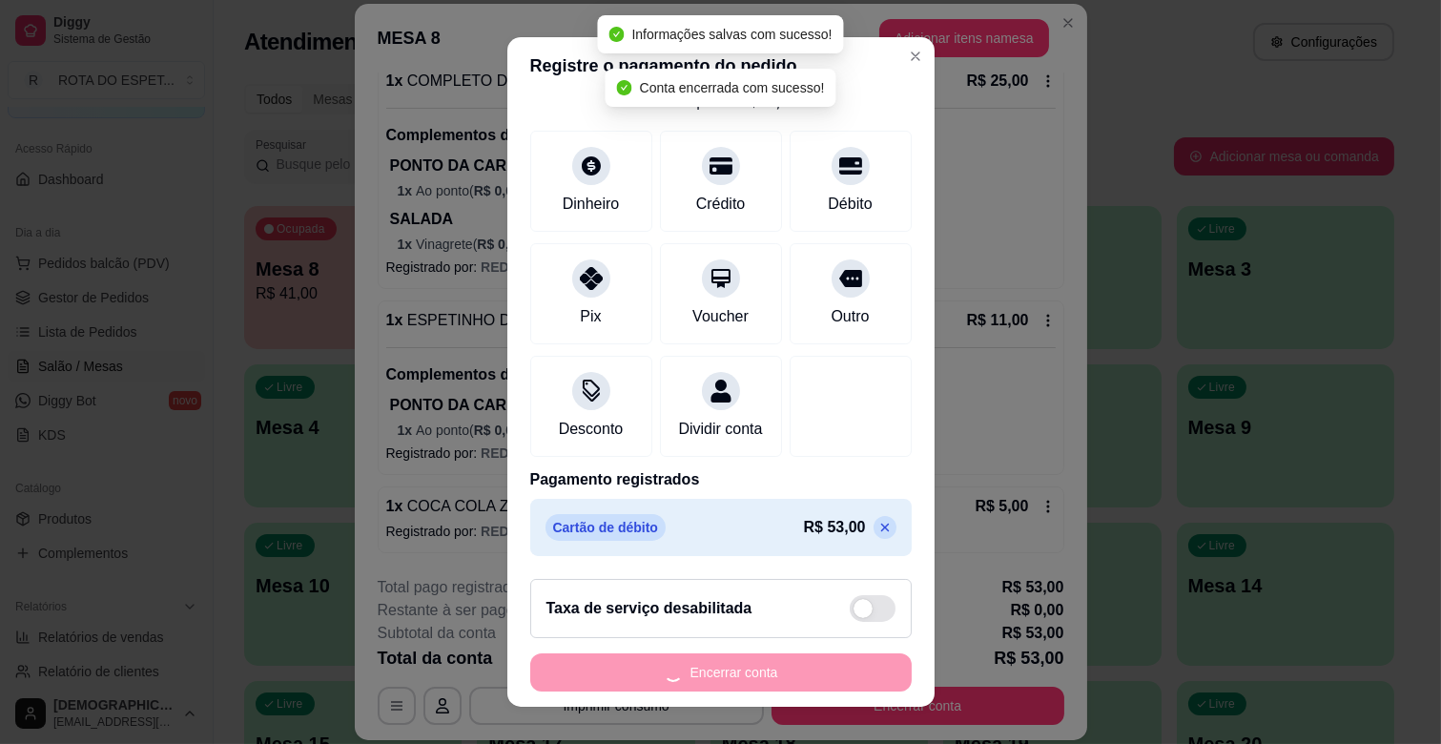
scroll to position [0, 0]
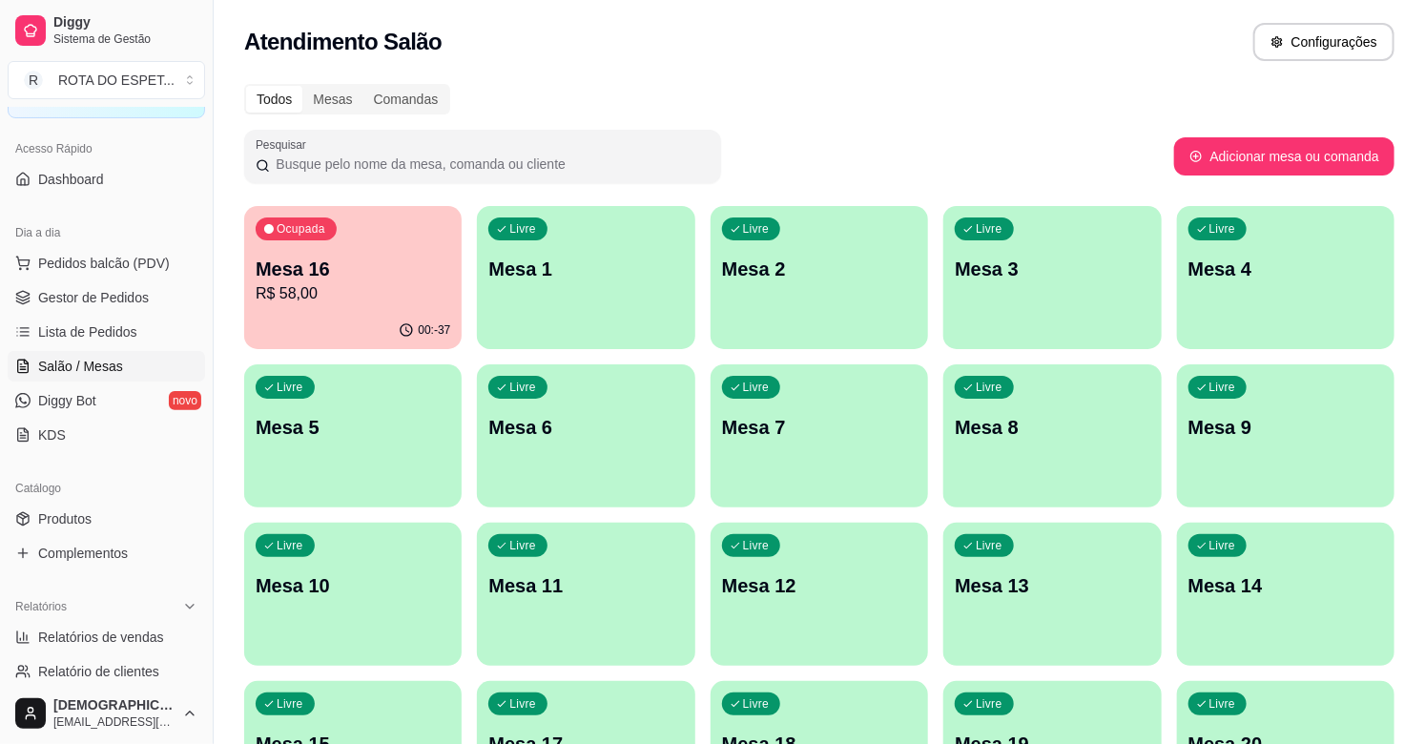
click at [134, 290] on span "Gestor de Pedidos" at bounding box center [93, 297] width 111 height 19
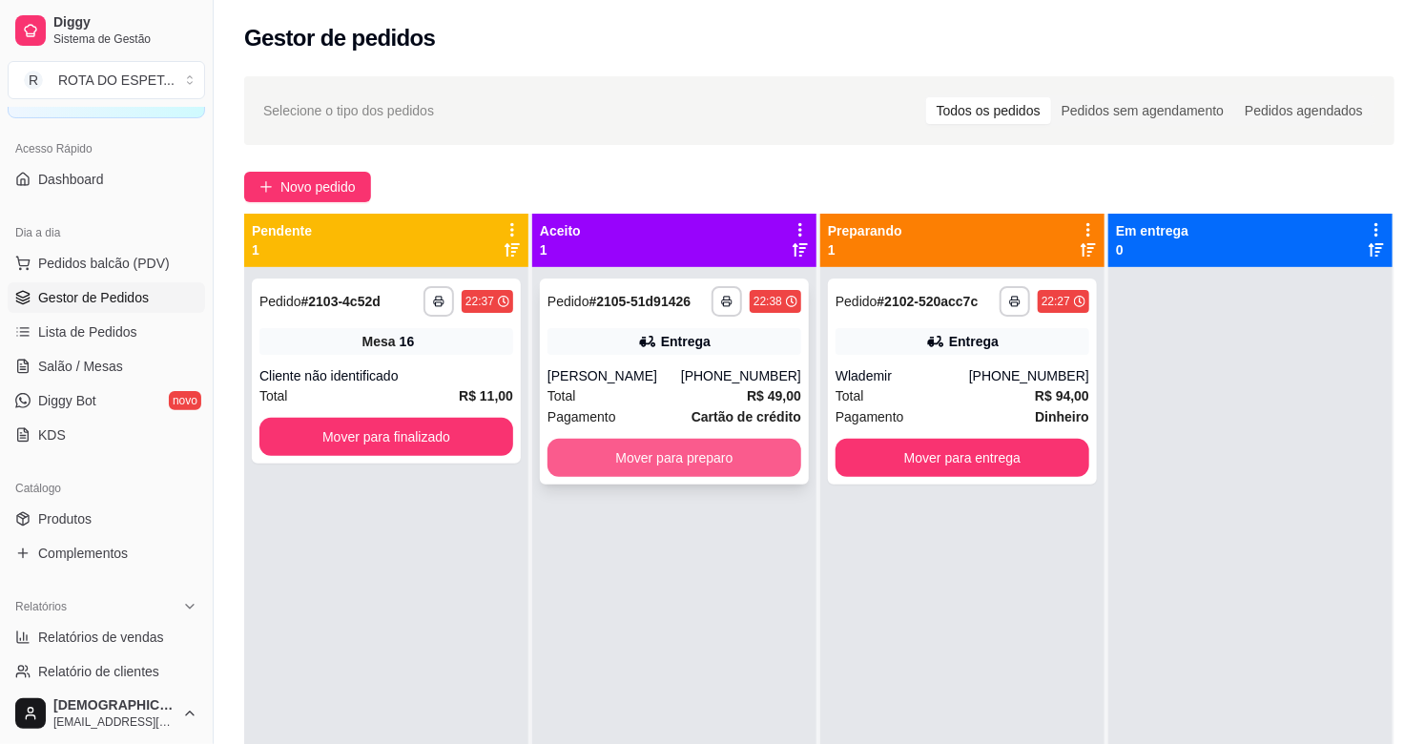
click at [670, 442] on button "Mover para preparo" at bounding box center [674, 458] width 254 height 38
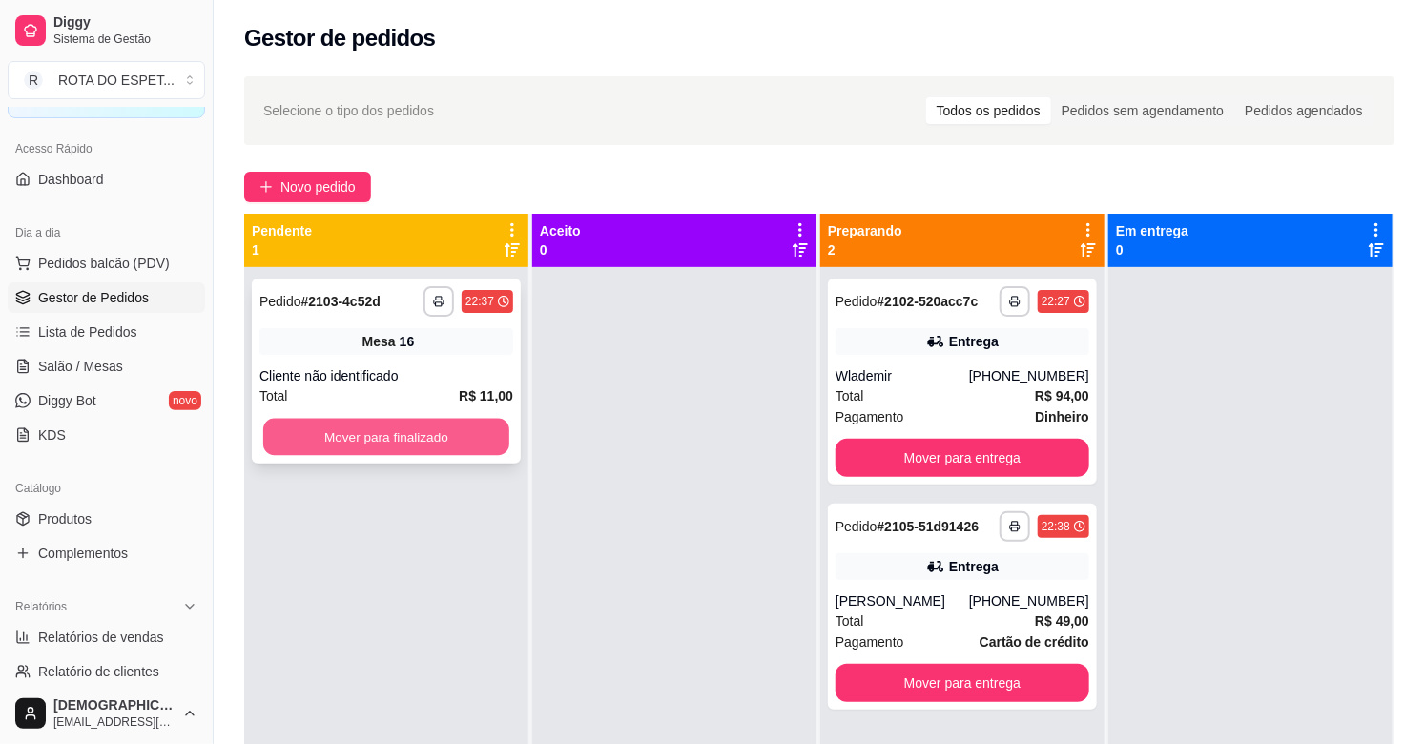
click at [448, 434] on button "Mover para finalizado" at bounding box center [386, 437] width 246 height 37
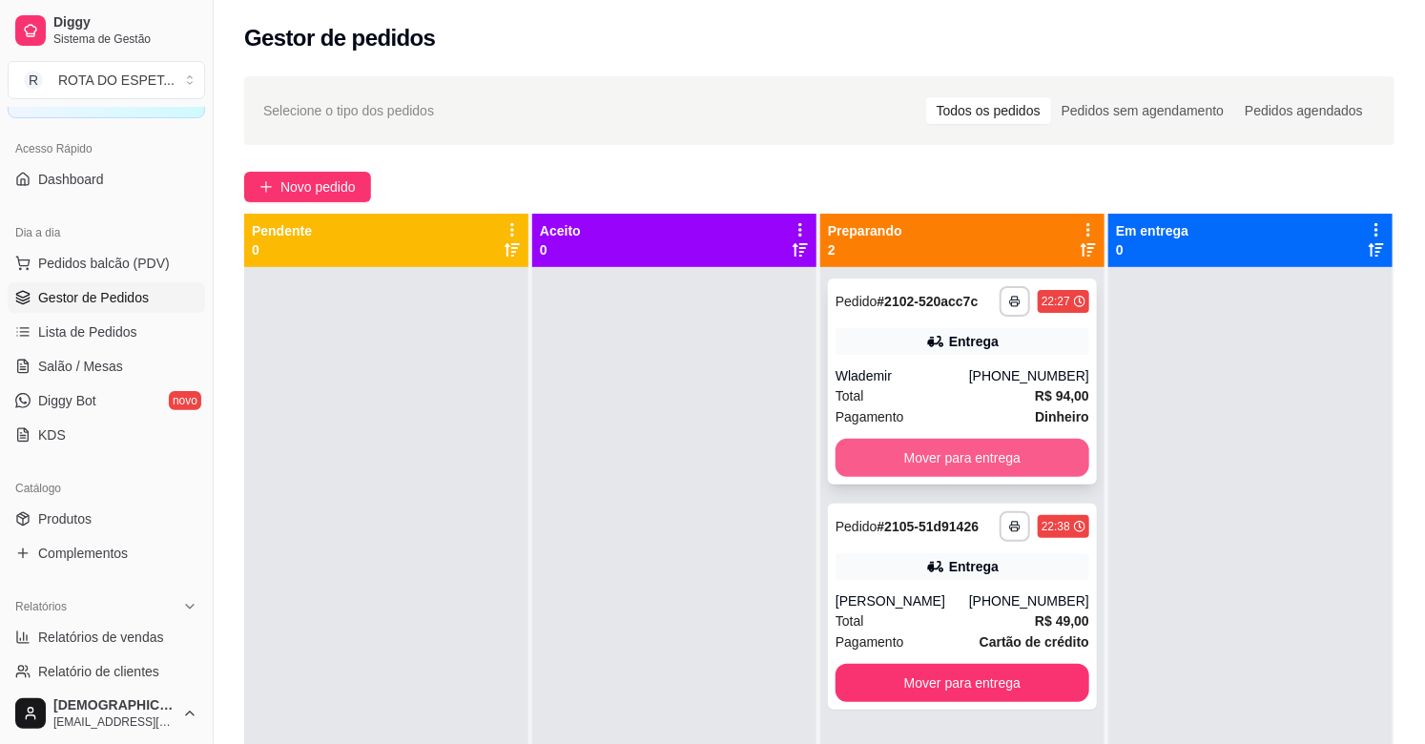
click at [980, 456] on button "Mover para entrega" at bounding box center [962, 458] width 254 height 38
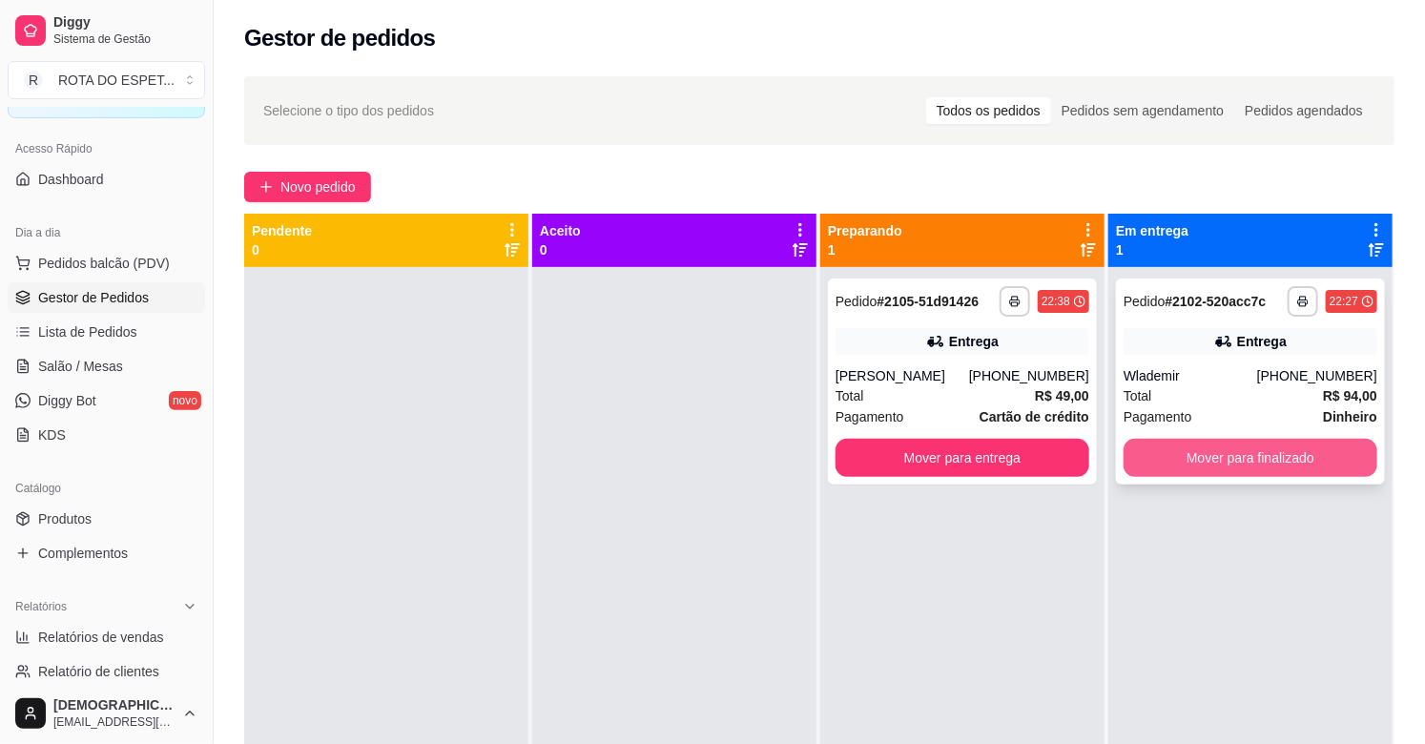
click at [1223, 468] on button "Mover para finalizado" at bounding box center [1251, 458] width 254 height 38
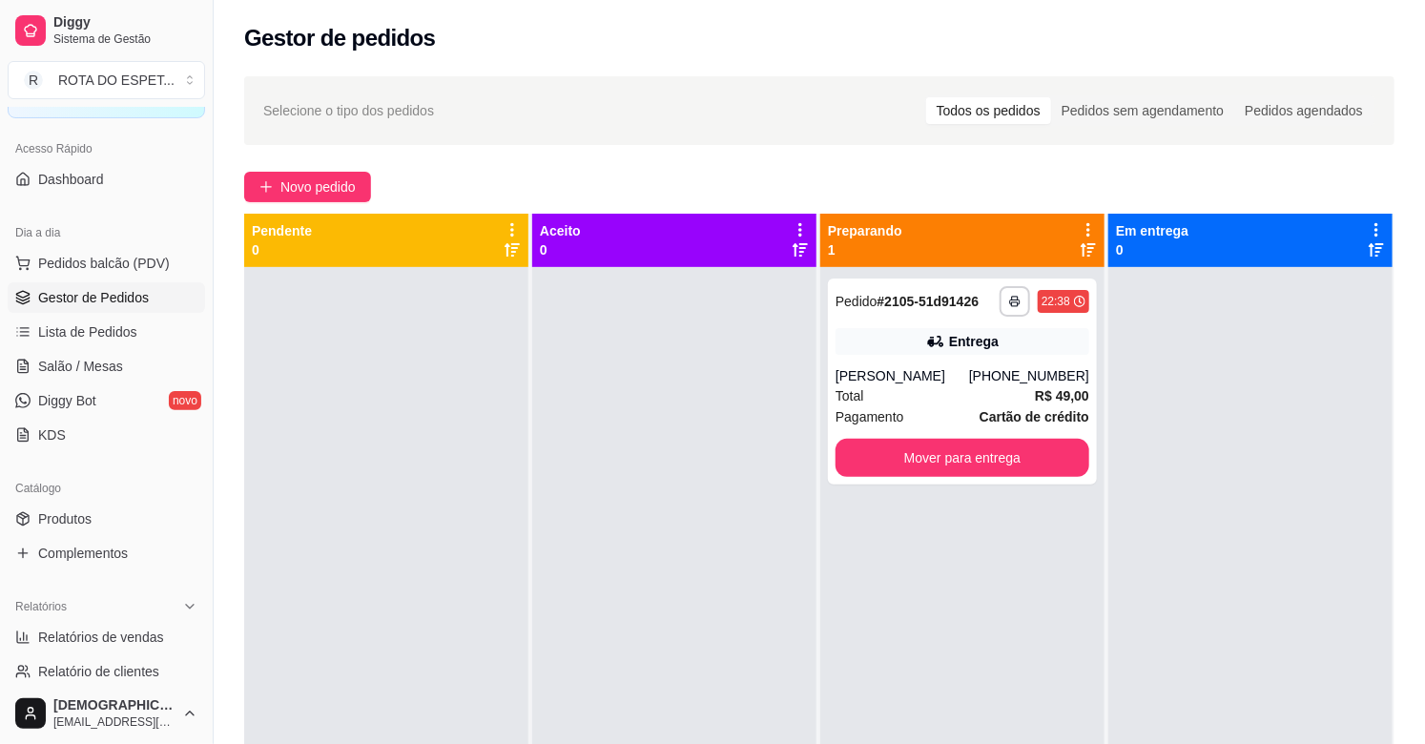
click at [109, 348] on ul "Pedidos balcão (PDV) Gestor de Pedidos Lista de Pedidos Salão / Mesas Diggy Bot…" at bounding box center [106, 349] width 197 height 202
click at [109, 355] on link "Salão / Mesas" at bounding box center [106, 366] width 197 height 31
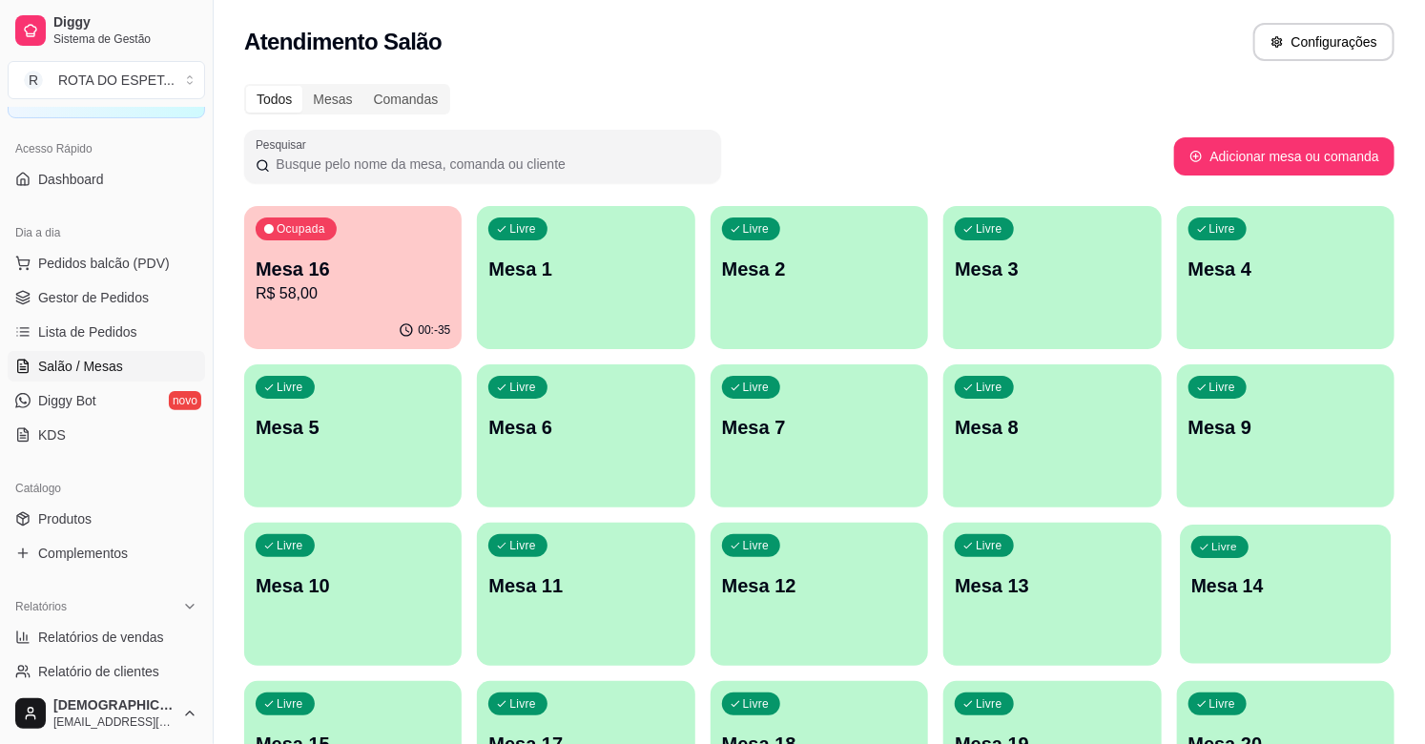
click at [1207, 595] on p "Mesa 14" at bounding box center [1285, 586] width 189 height 26
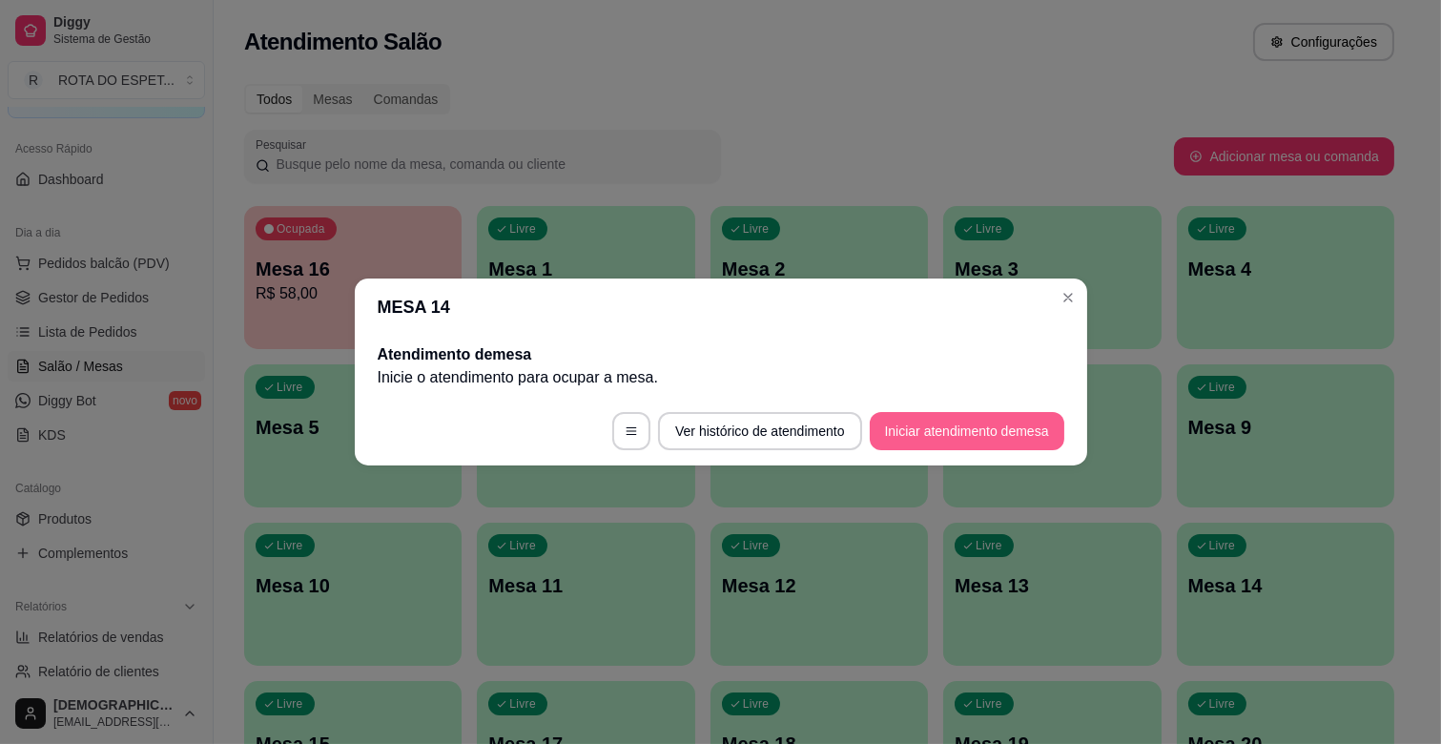
click at [975, 440] on button "Iniciar atendimento de mesa" at bounding box center [967, 431] width 195 height 38
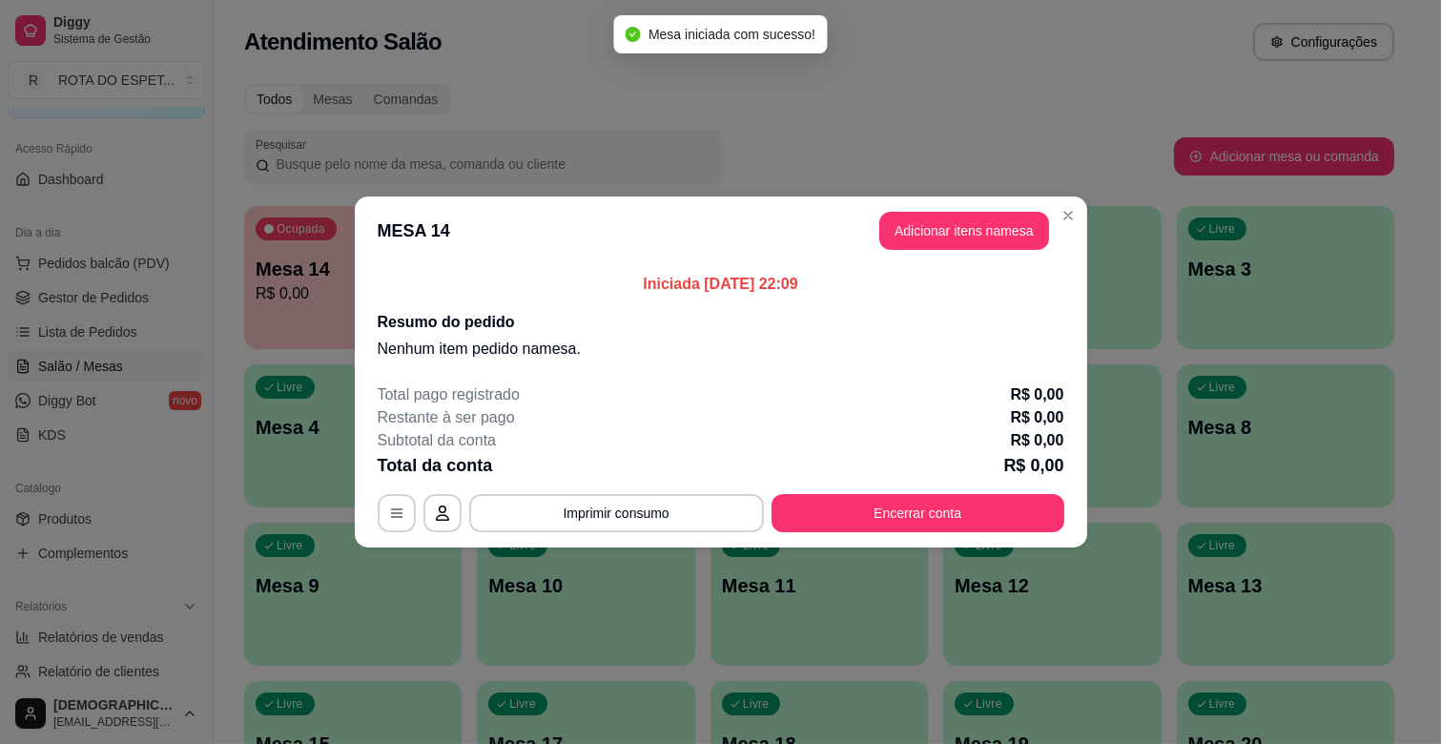
click at [988, 229] on button "Adicionar itens na mesa" at bounding box center [964, 231] width 170 height 38
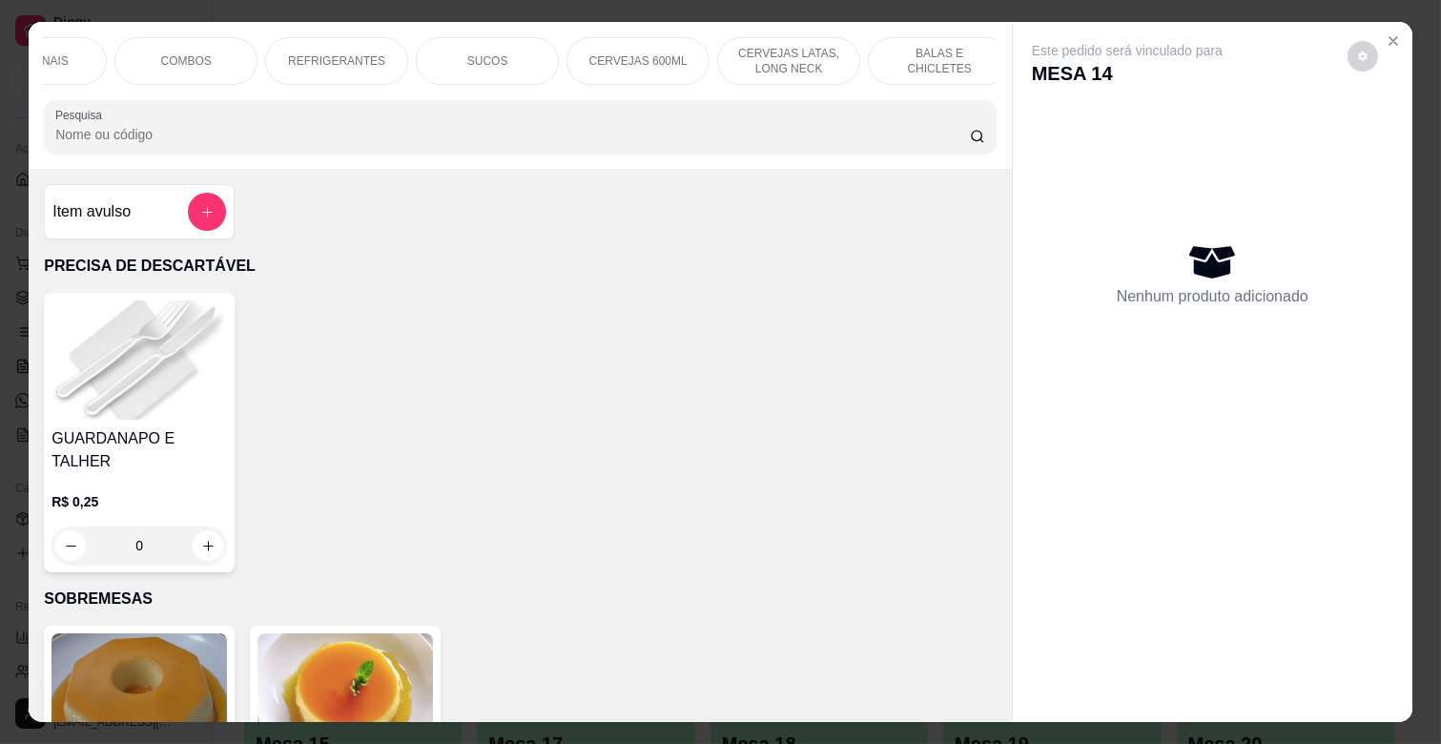
scroll to position [0, 847]
click at [287, 53] on p "REFRIGERANTES" at bounding box center [323, 60] width 97 height 15
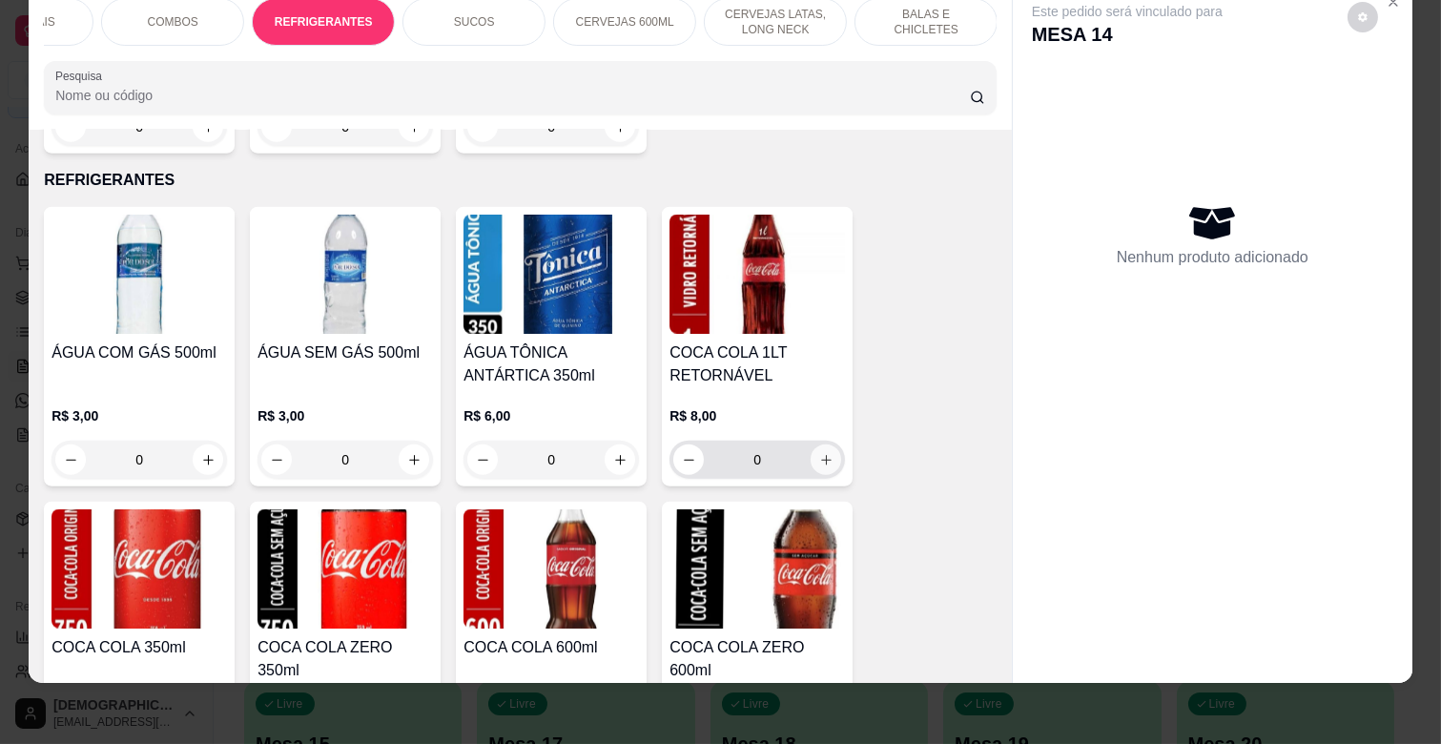
click at [819, 453] on icon "increase-product-quantity" at bounding box center [826, 460] width 14 height 14
type input "1"
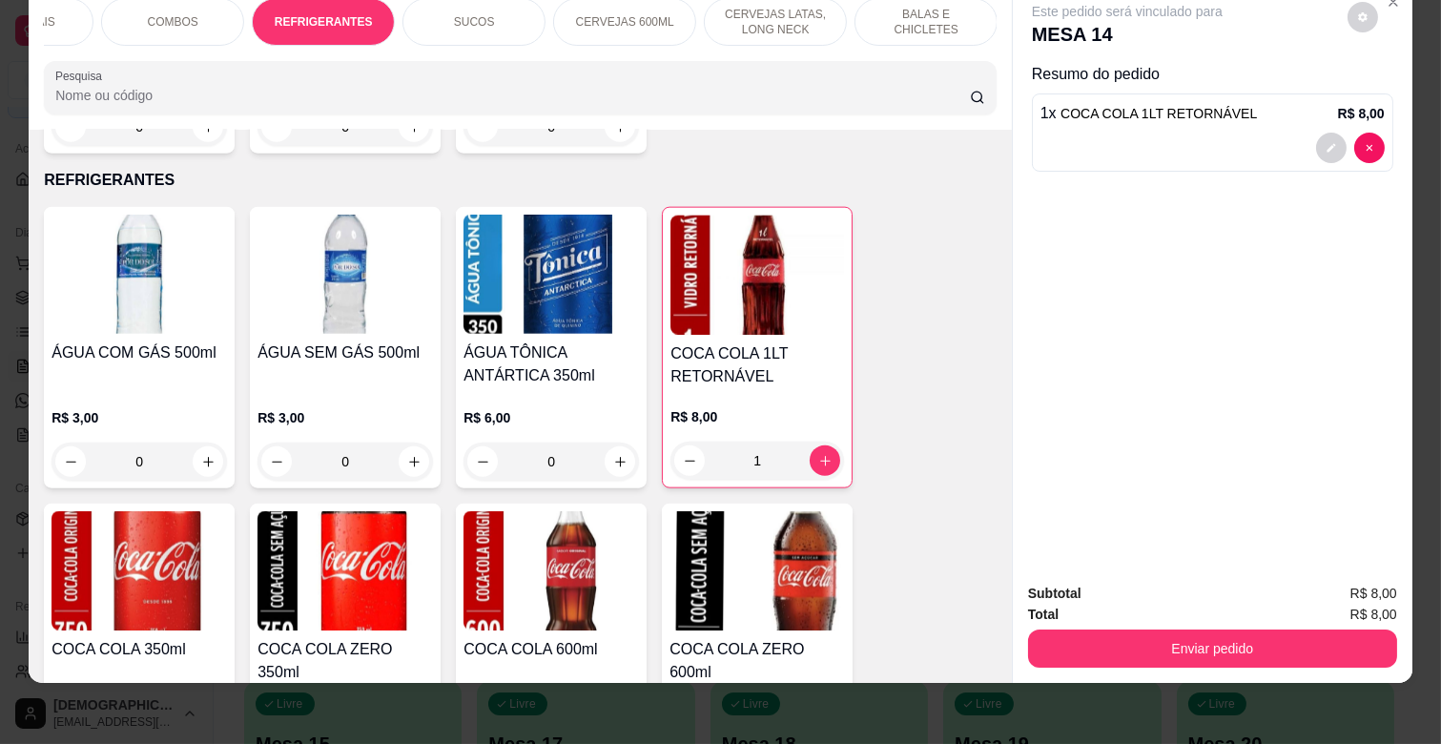
click at [882, 10] on p "BALAS E CHICLETES" at bounding box center [926, 22] width 111 height 31
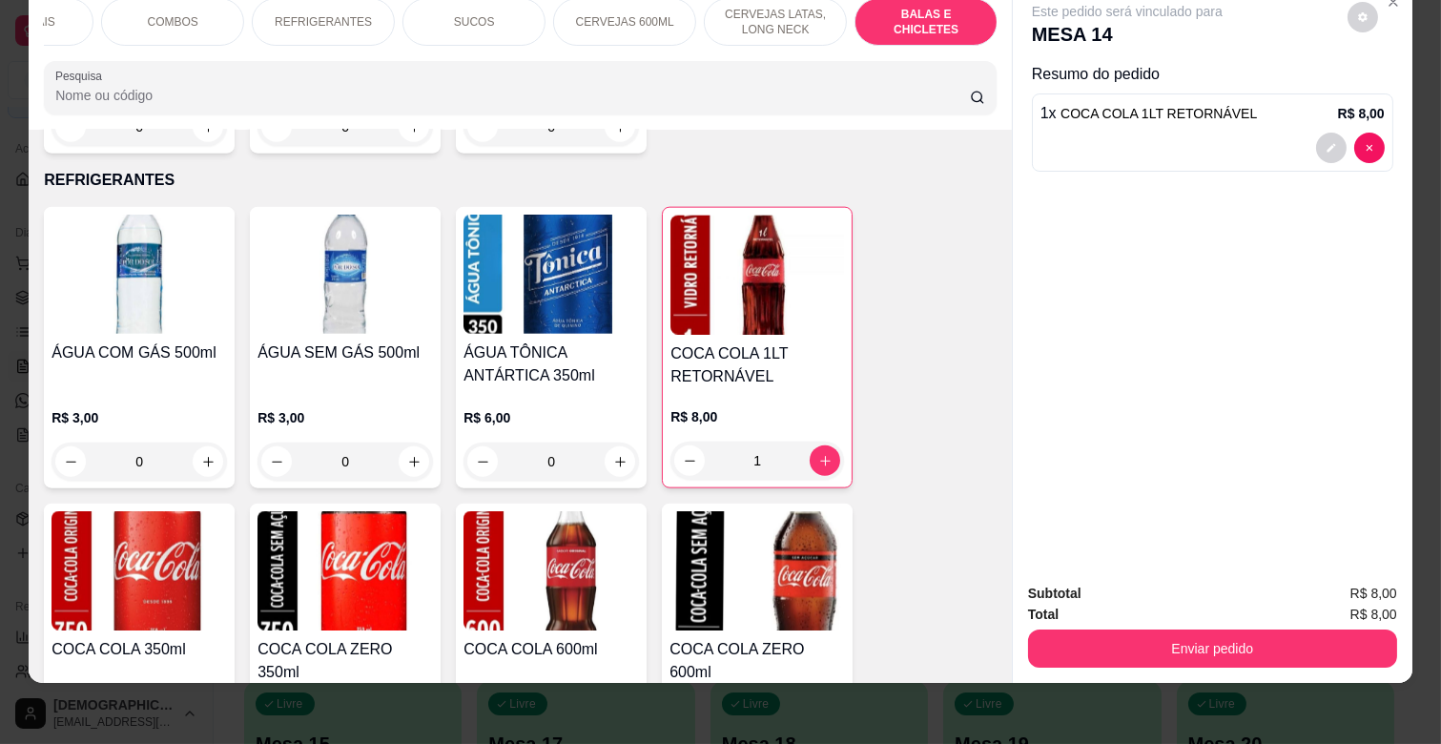
scroll to position [7729, 0]
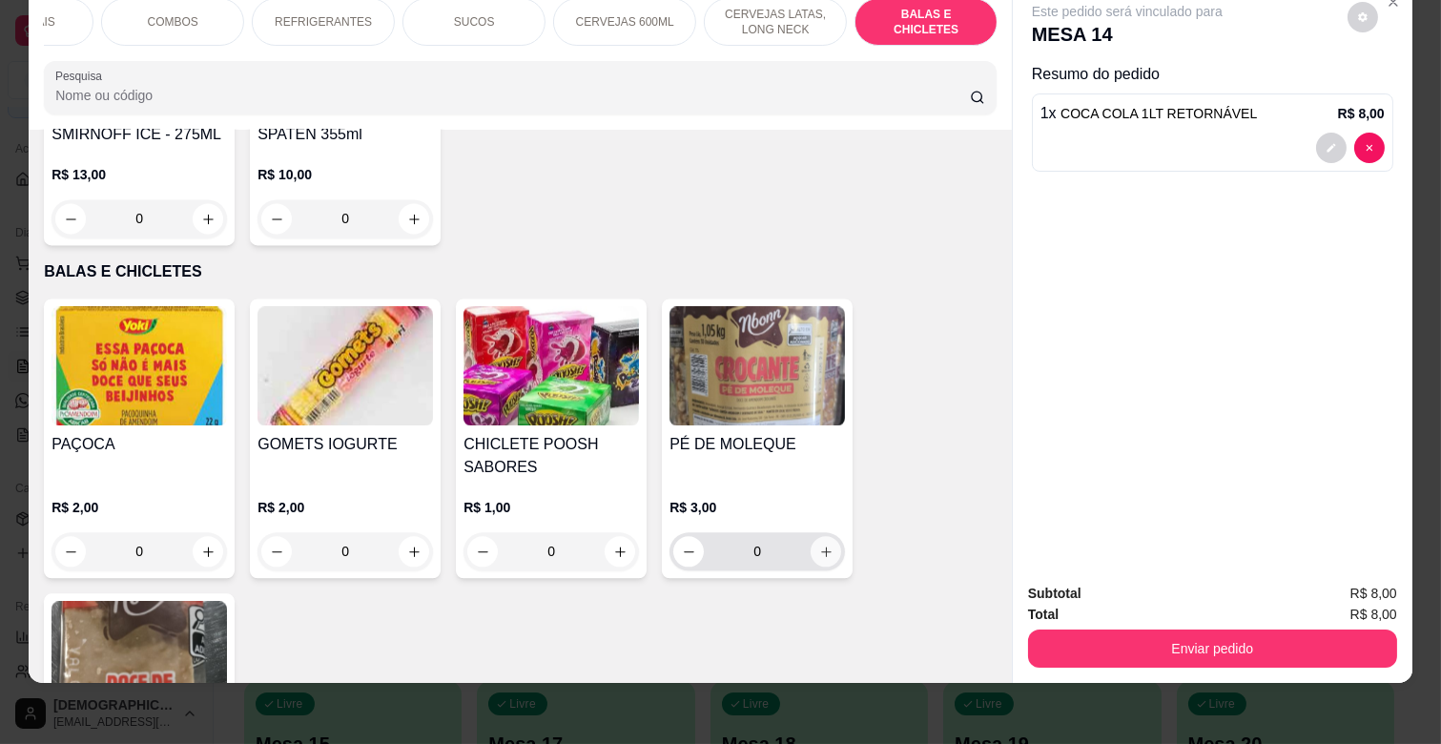
click at [819, 545] on icon "increase-product-quantity" at bounding box center [826, 552] width 14 height 14
type input "1"
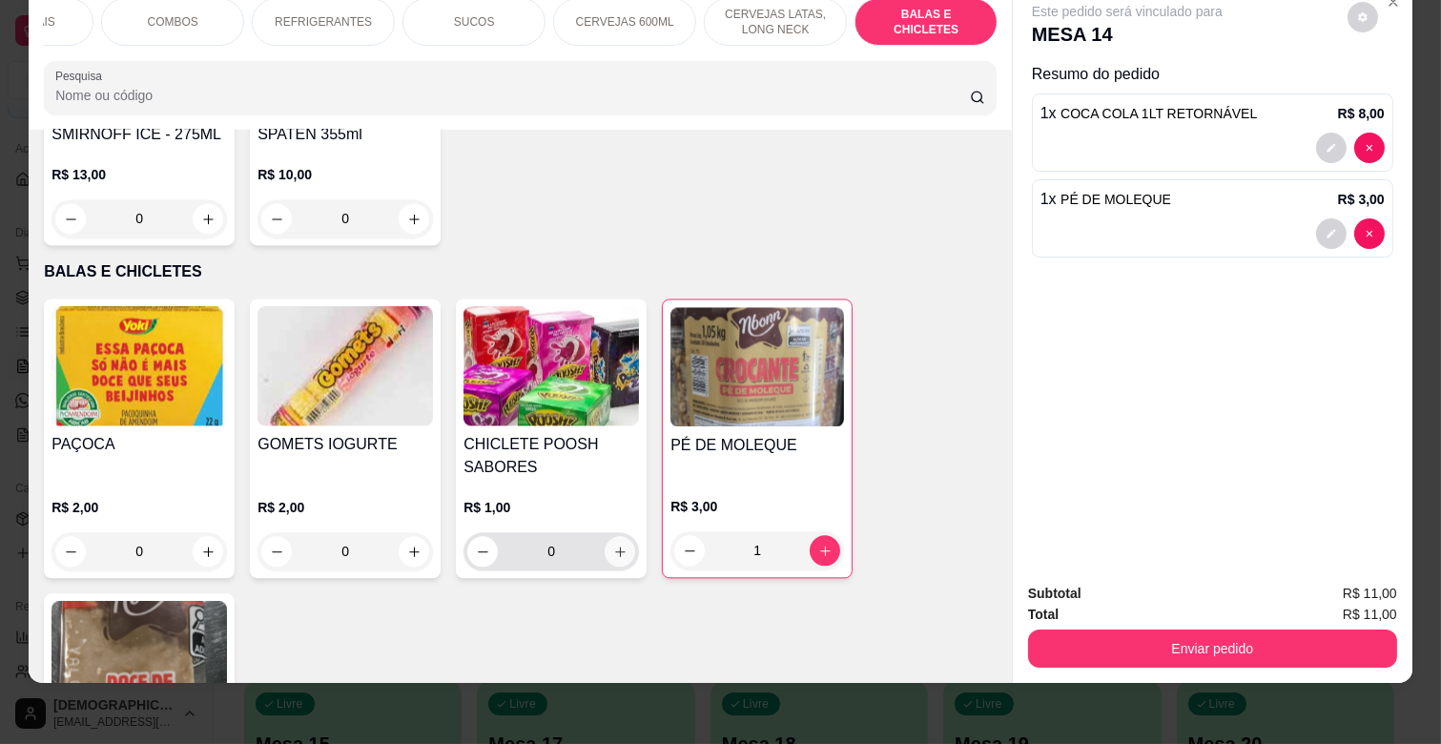
click at [614, 545] on icon "increase-product-quantity" at bounding box center [620, 552] width 14 height 14
type input "1"
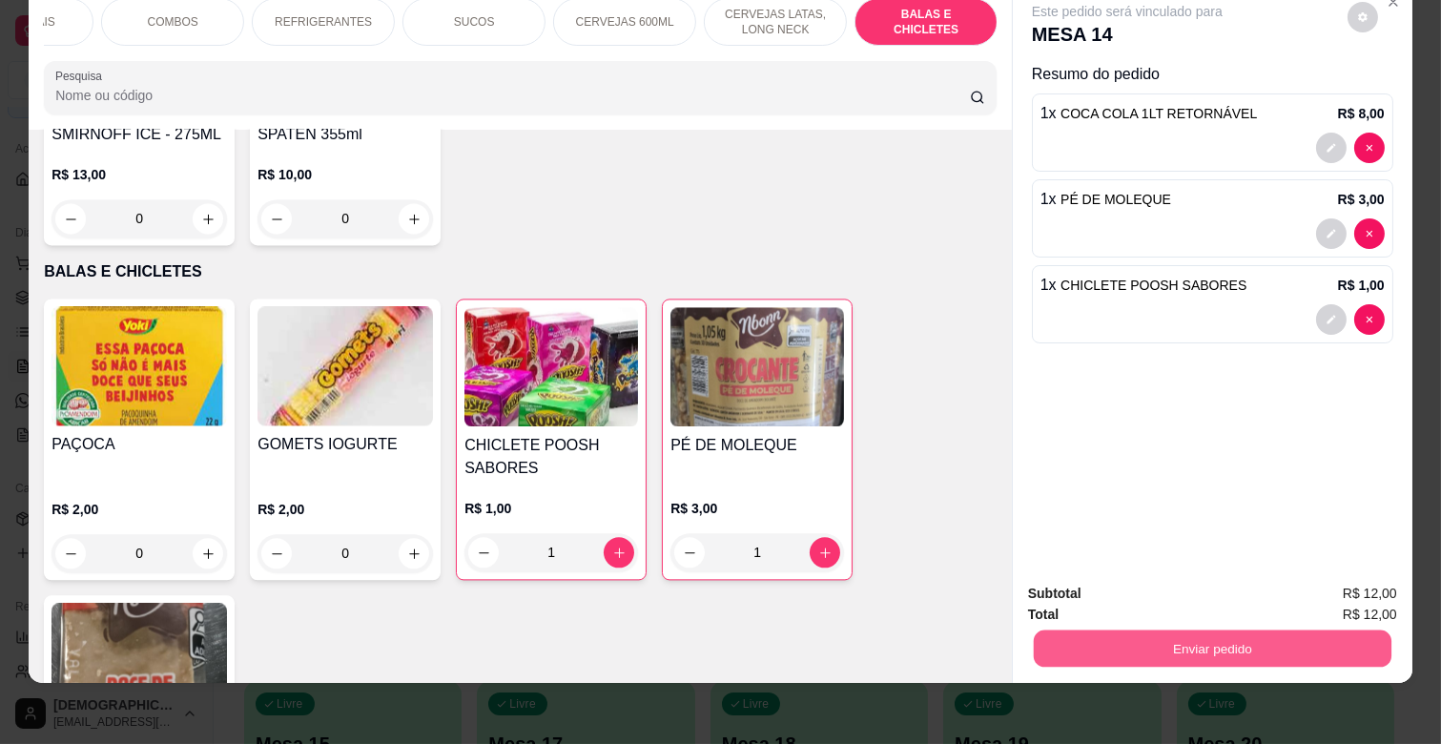
click at [1254, 629] on button "Enviar pedido" at bounding box center [1213, 647] width 358 height 37
click at [1360, 578] on button "Enviar pedido" at bounding box center [1347, 585] width 108 height 36
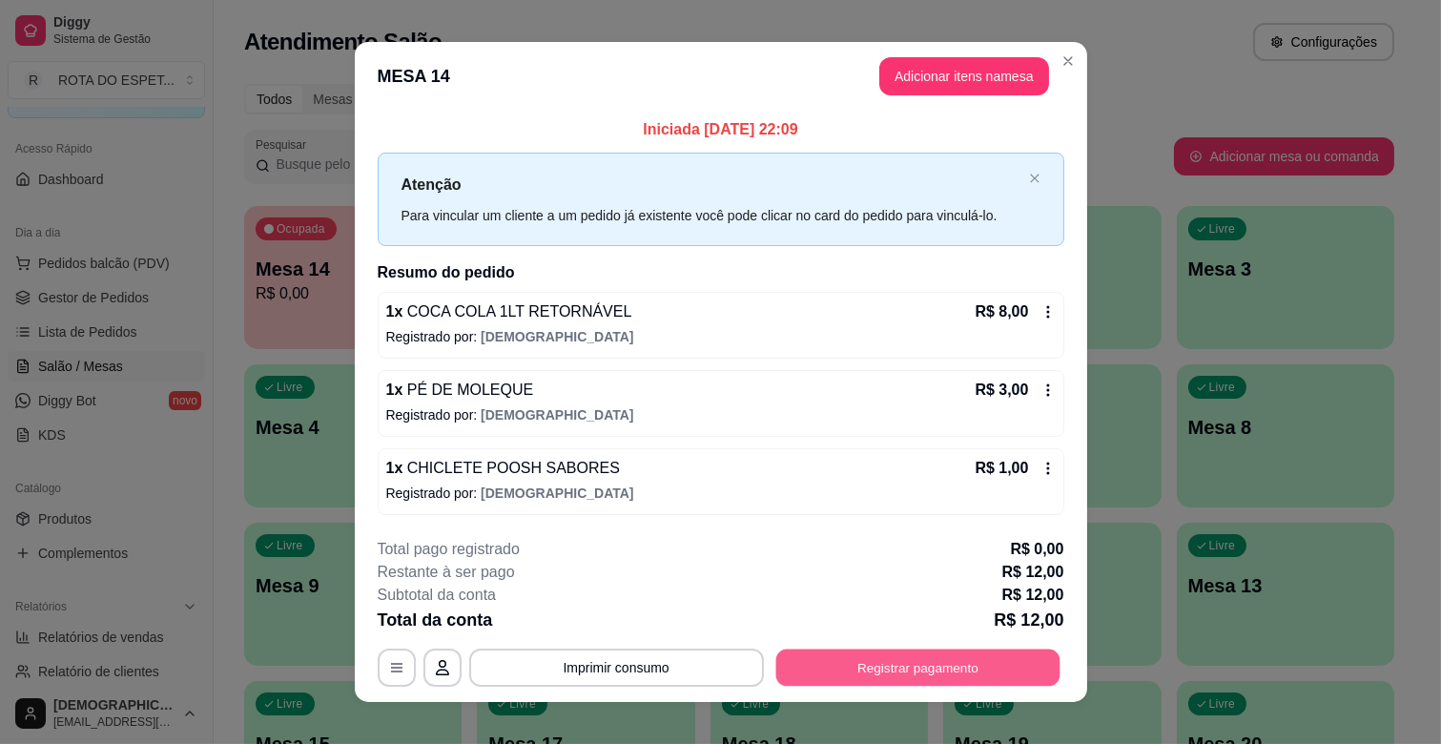
click at [883, 658] on button "Registrar pagamento" at bounding box center [917, 667] width 284 height 37
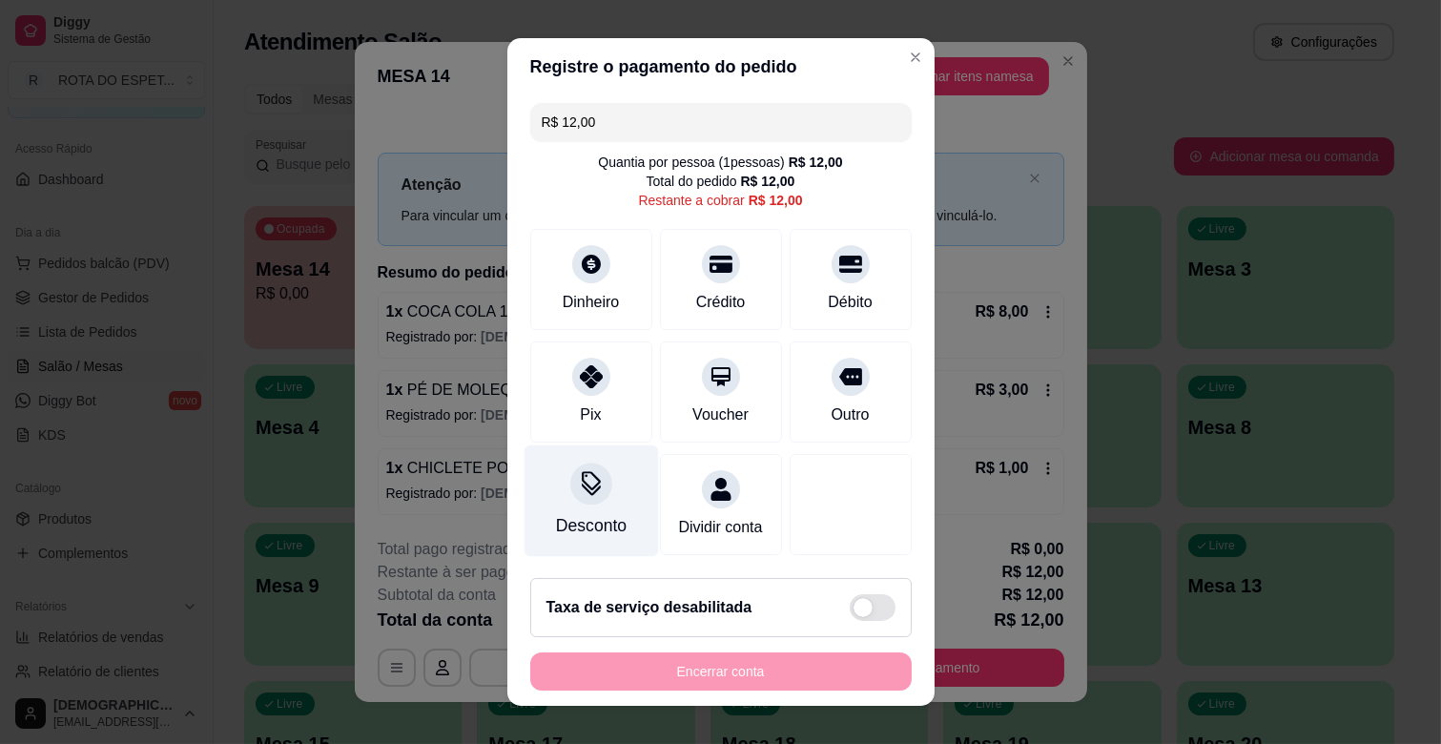
click at [604, 489] on div "Desconto" at bounding box center [591, 501] width 134 height 112
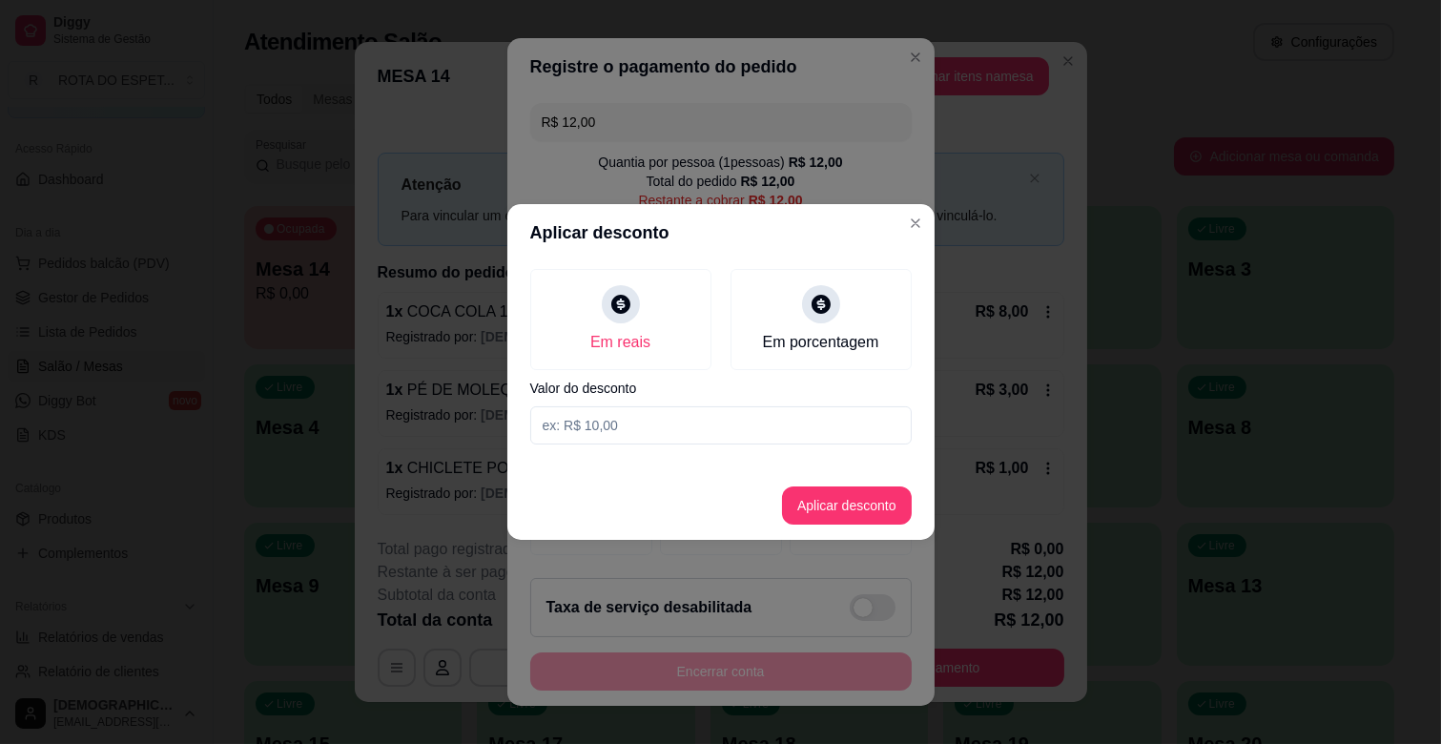
click at [650, 423] on input at bounding box center [721, 425] width 382 height 38
type input "2,00"
click at [883, 510] on button "Aplicar desconto" at bounding box center [847, 505] width 130 height 38
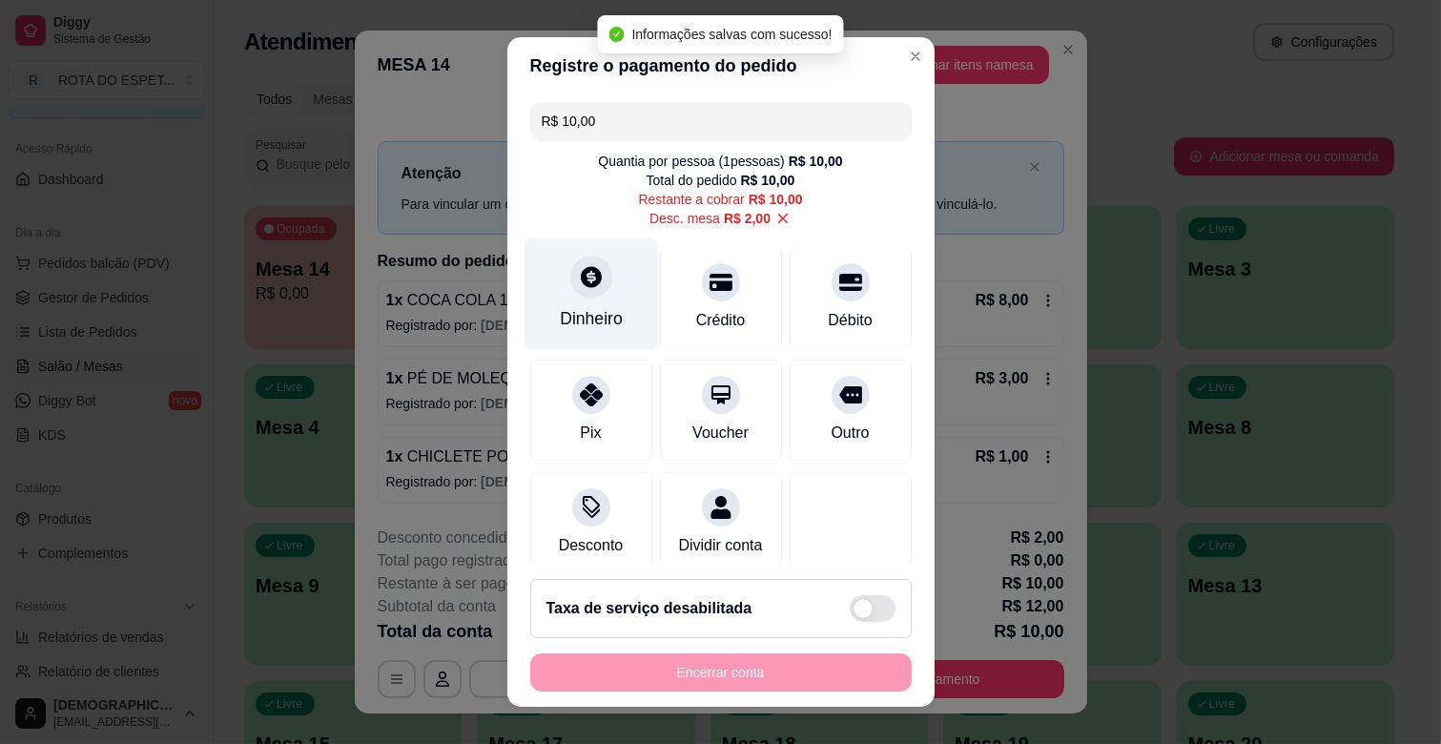
click at [591, 278] on div at bounding box center [591, 277] width 42 height 42
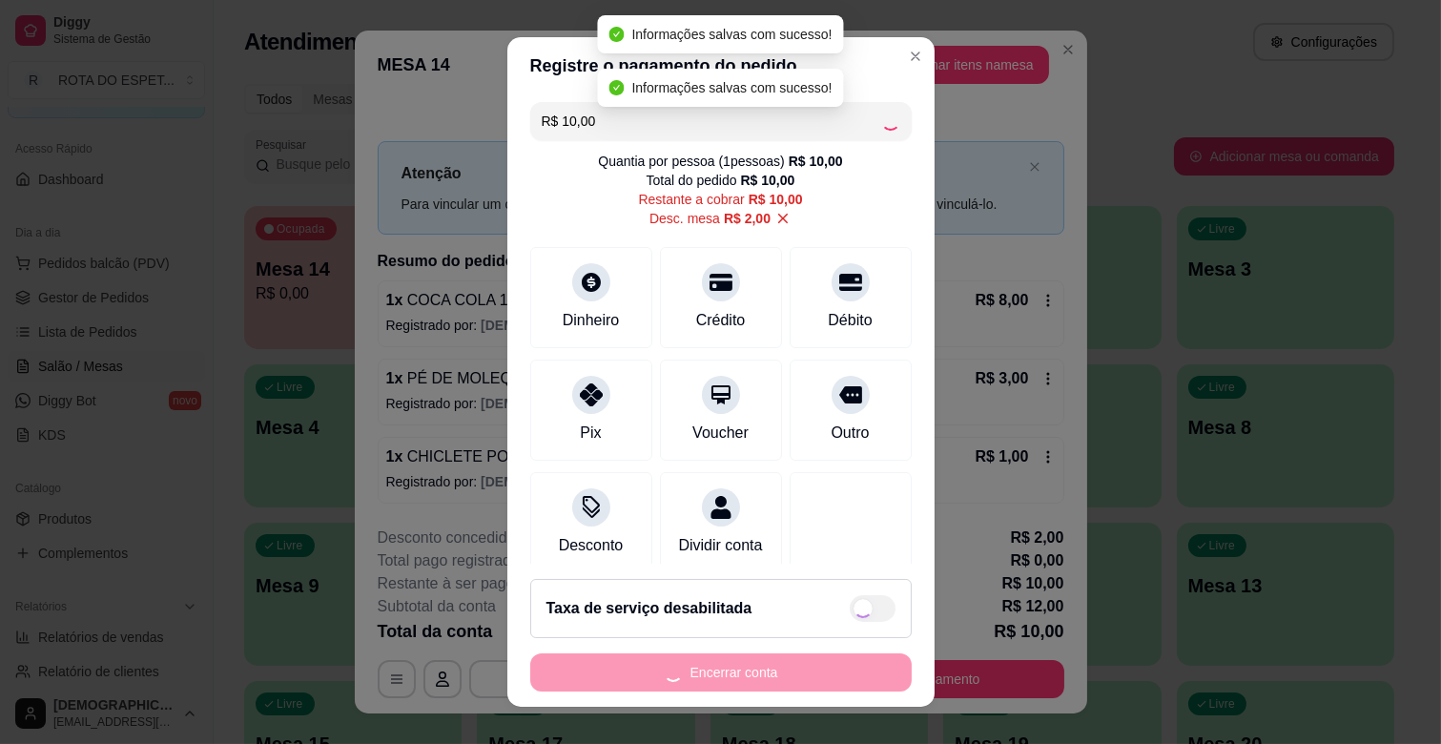
type input "R$ 0,00"
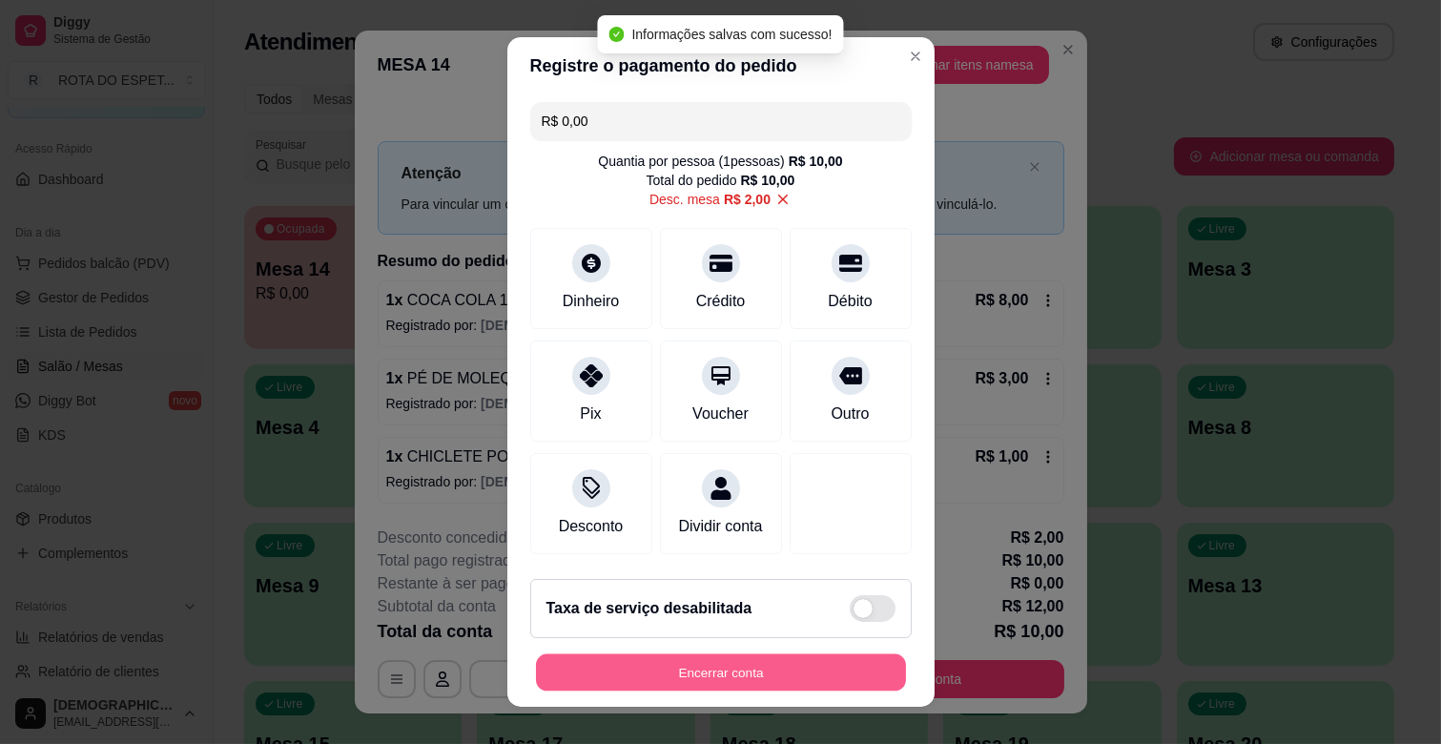
click at [775, 659] on button "Encerrar conta" at bounding box center [721, 672] width 370 height 37
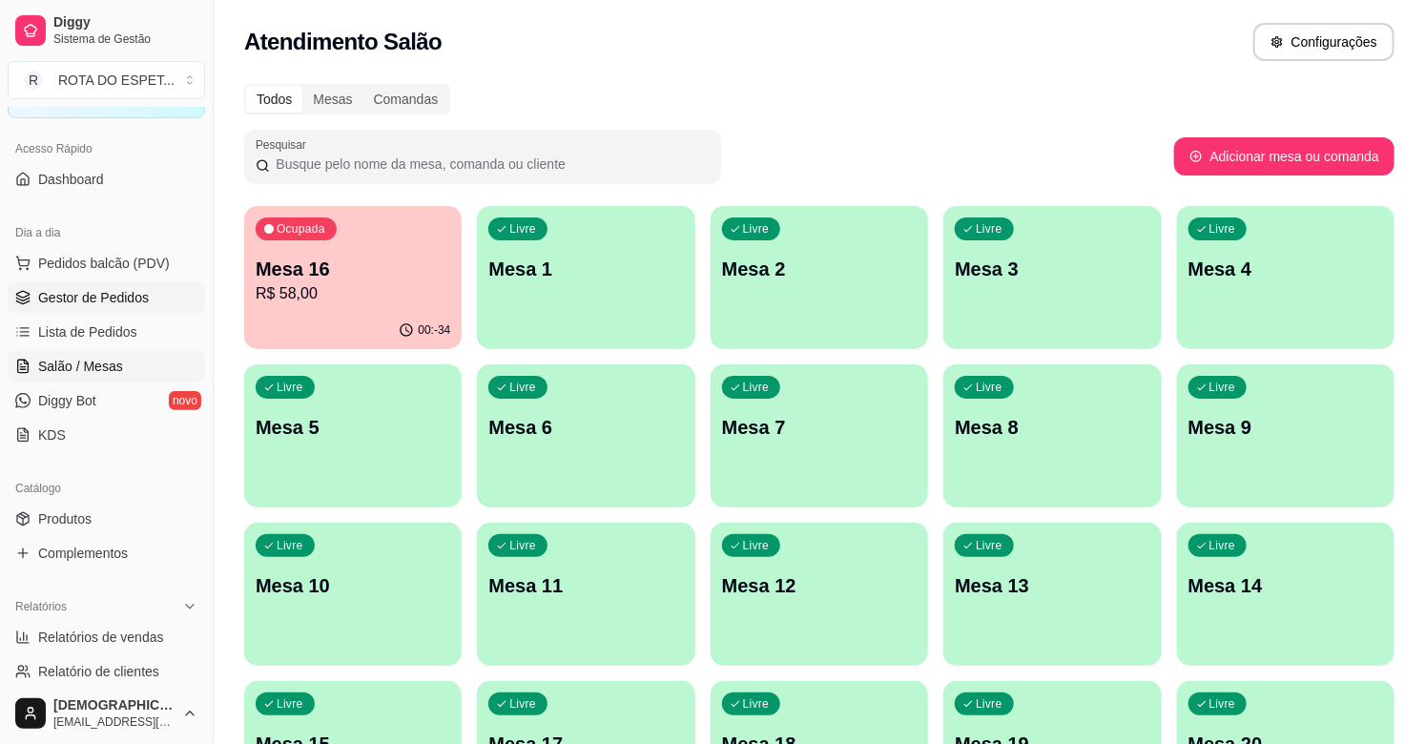
click at [77, 303] on span "Gestor de Pedidos" at bounding box center [93, 297] width 111 height 19
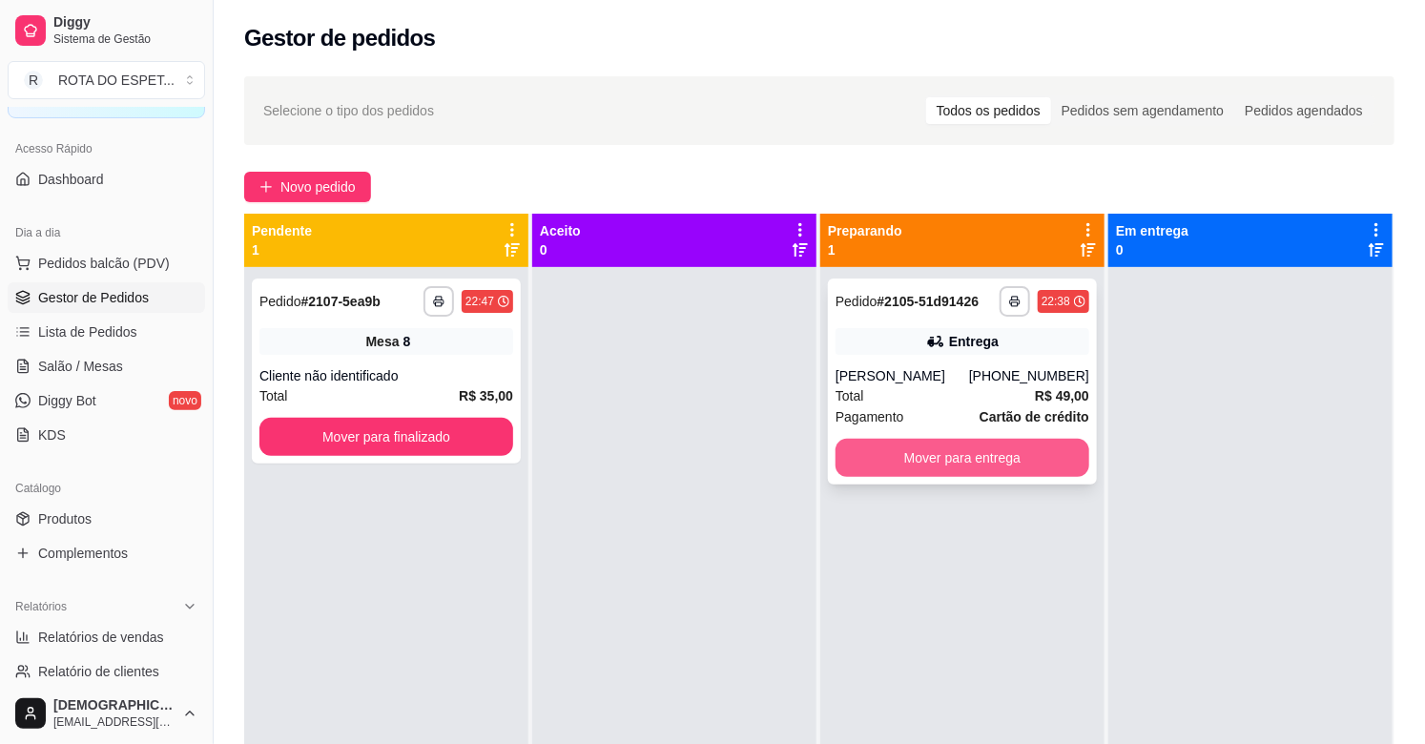
click at [921, 455] on button "Mover para entrega" at bounding box center [962, 458] width 254 height 38
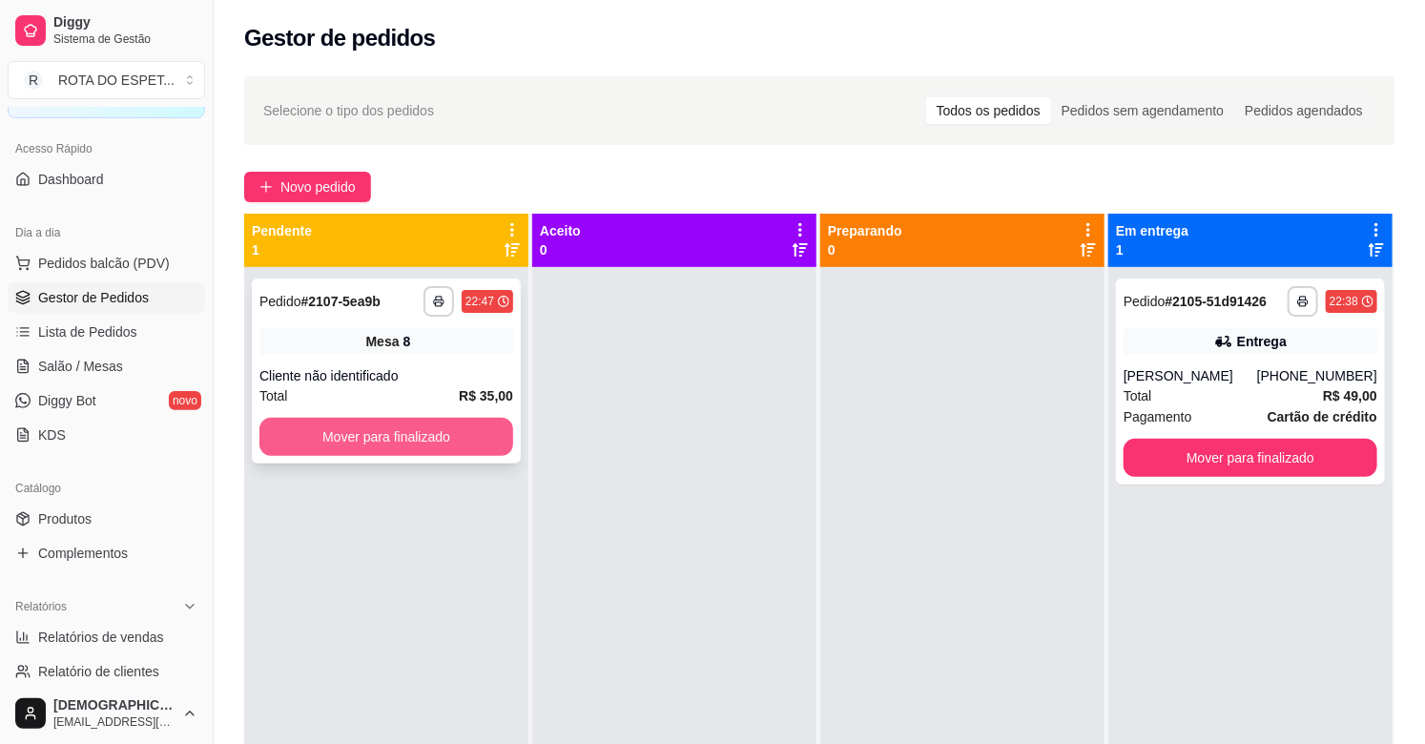
click at [362, 440] on button "Mover para finalizado" at bounding box center [386, 437] width 254 height 38
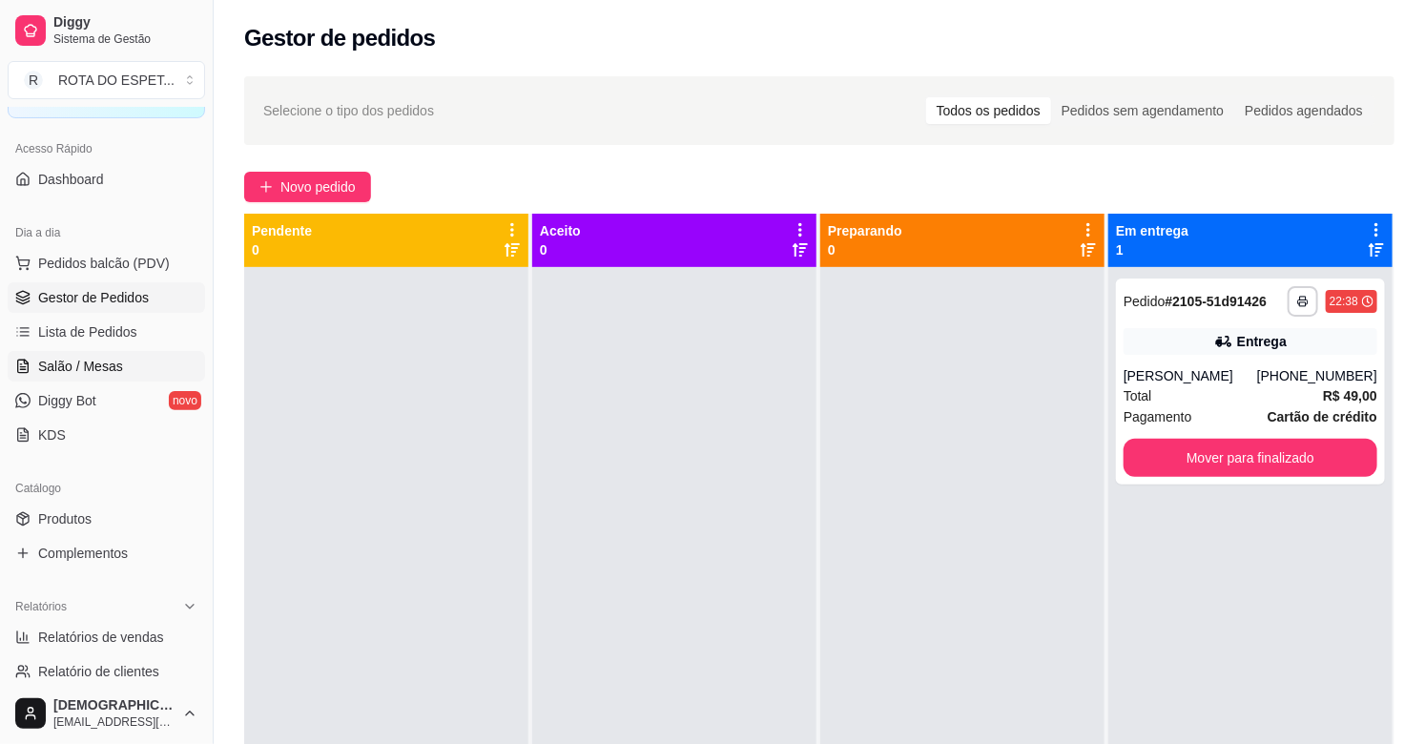
click at [81, 366] on span "Salão / Mesas" at bounding box center [80, 366] width 85 height 19
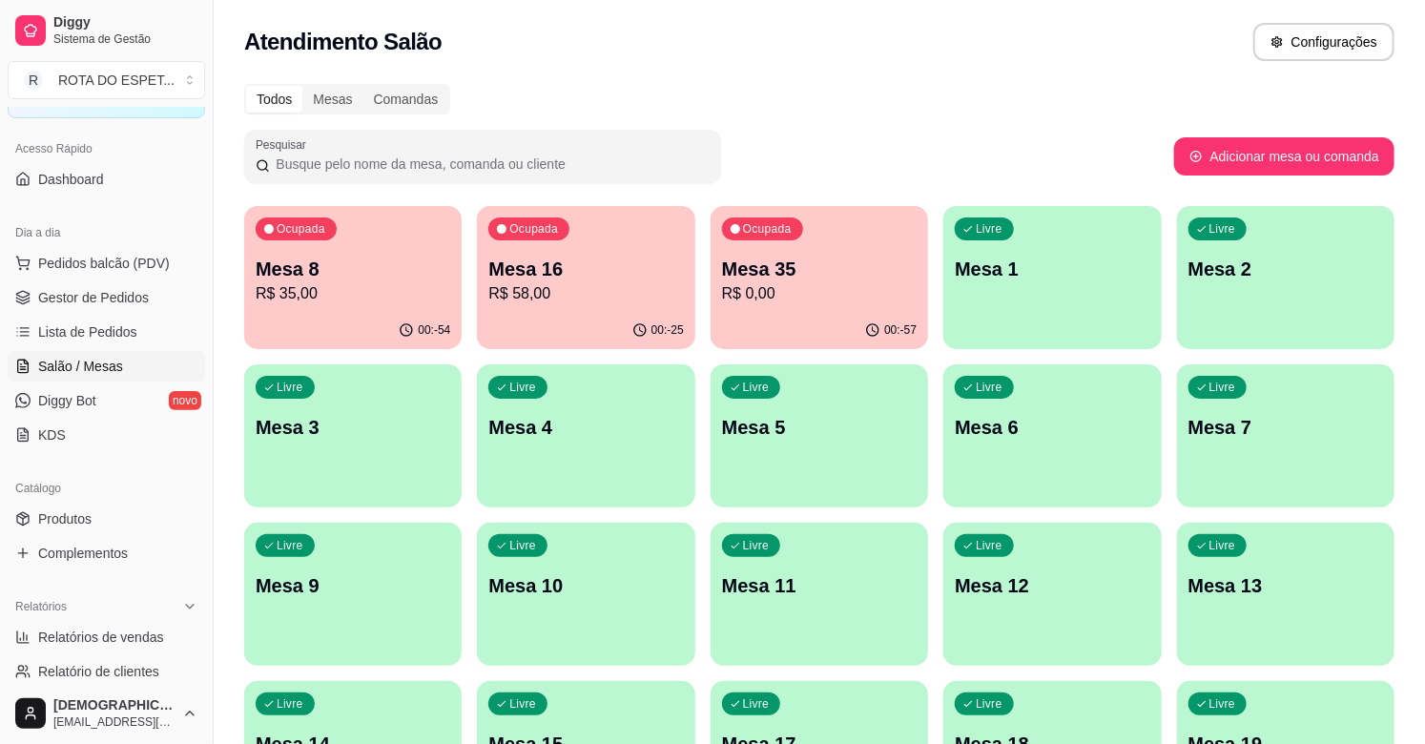
click at [928, 113] on div "Todos Mesas Comandas" at bounding box center [819, 99] width 1150 height 31
click at [136, 300] on span "Gestor de Pedidos" at bounding box center [93, 297] width 111 height 19
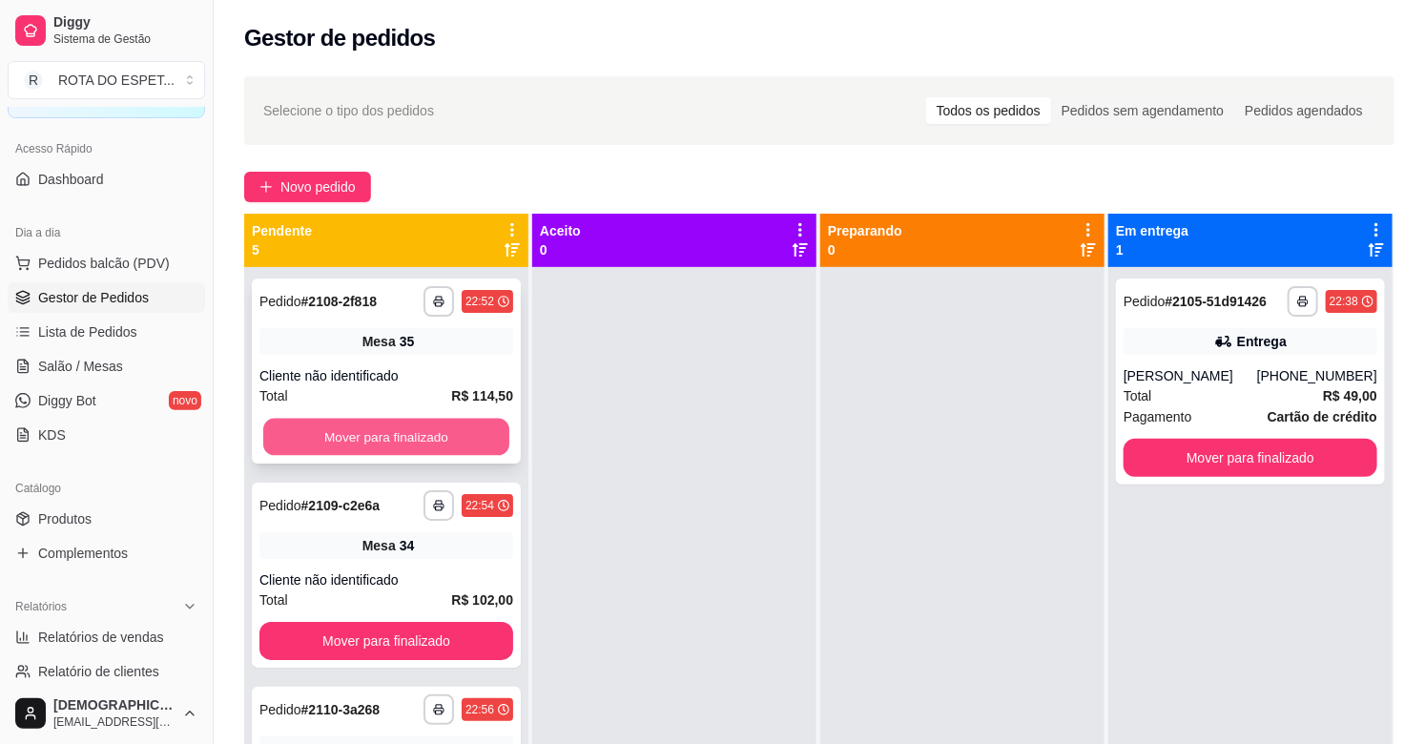
click at [418, 434] on button "Mover para finalizado" at bounding box center [386, 437] width 246 height 37
click at [418, 434] on button "Mover para finalizado" at bounding box center [386, 437] width 254 height 38
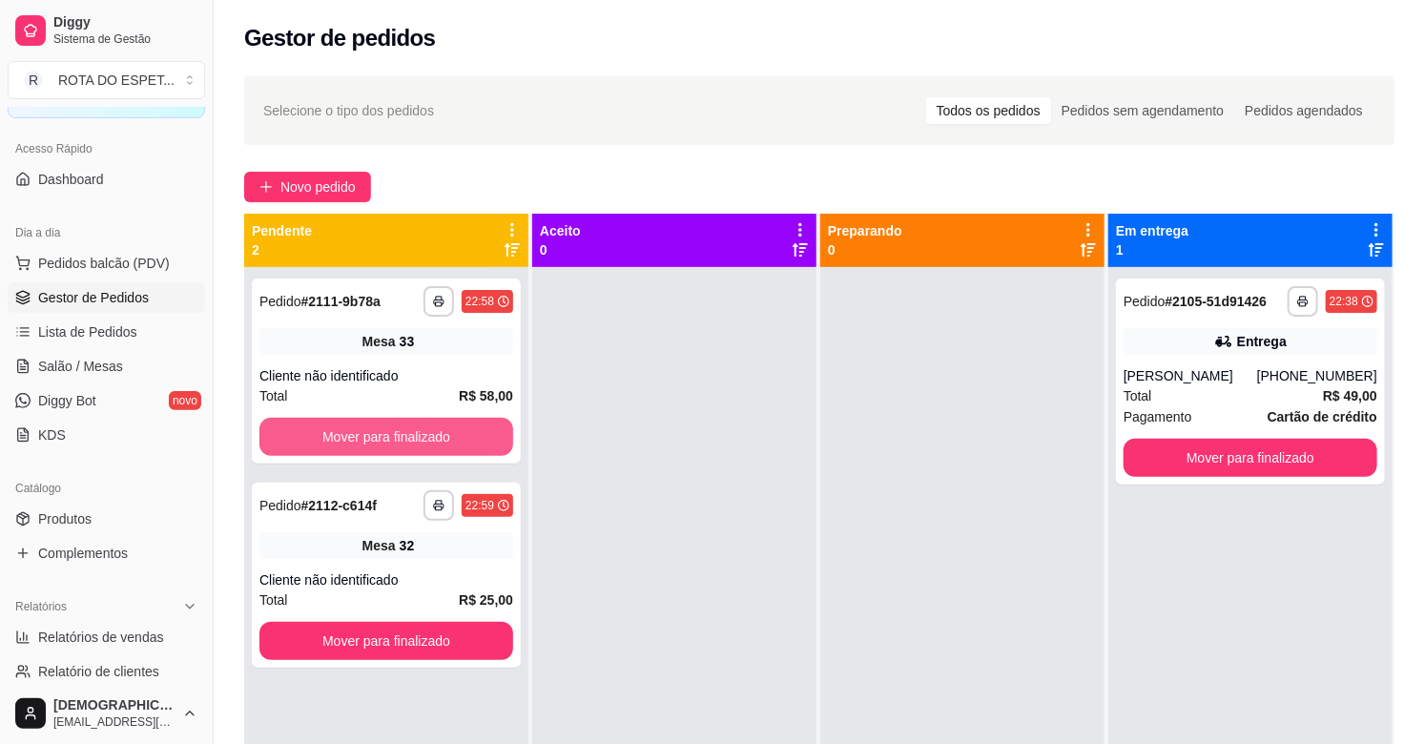
click at [418, 434] on button "Mover para finalizado" at bounding box center [386, 437] width 254 height 38
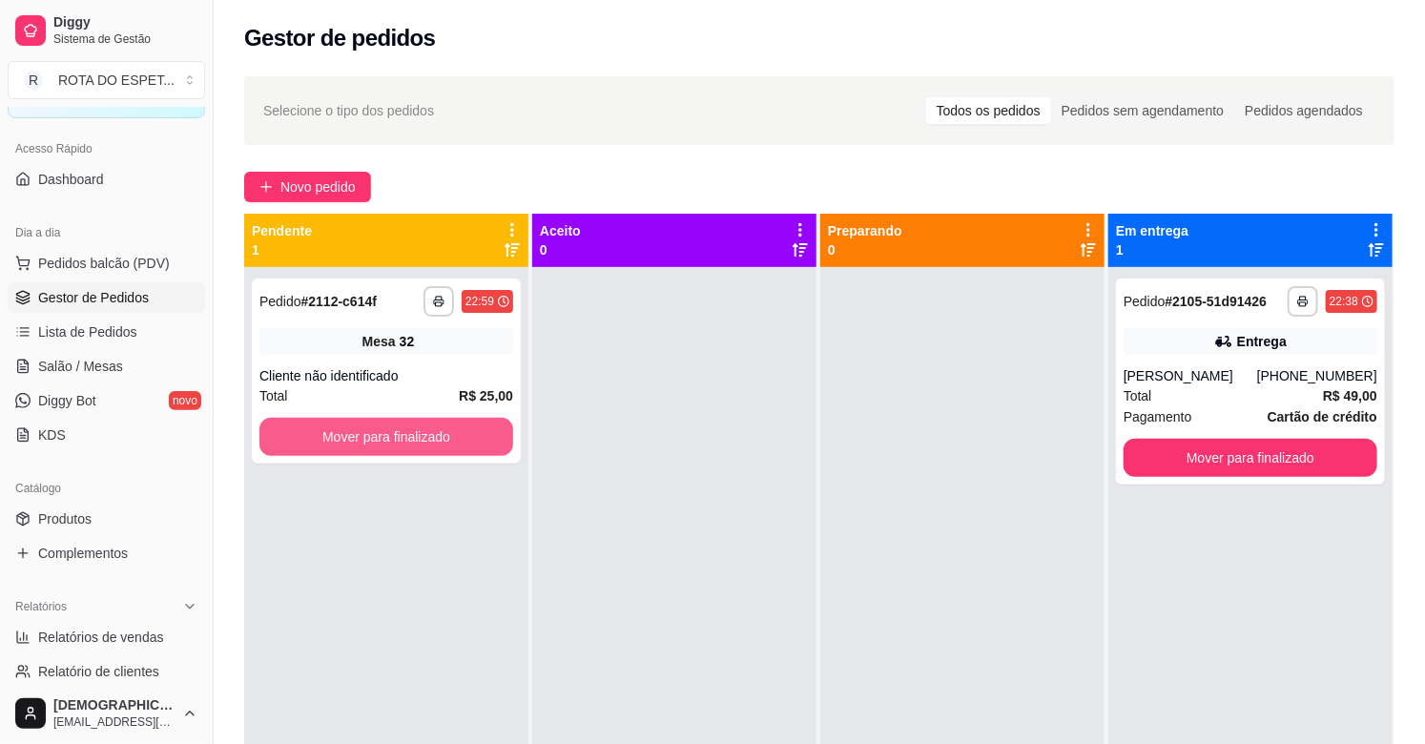
click at [418, 434] on button "Mover para finalizado" at bounding box center [386, 437] width 254 height 38
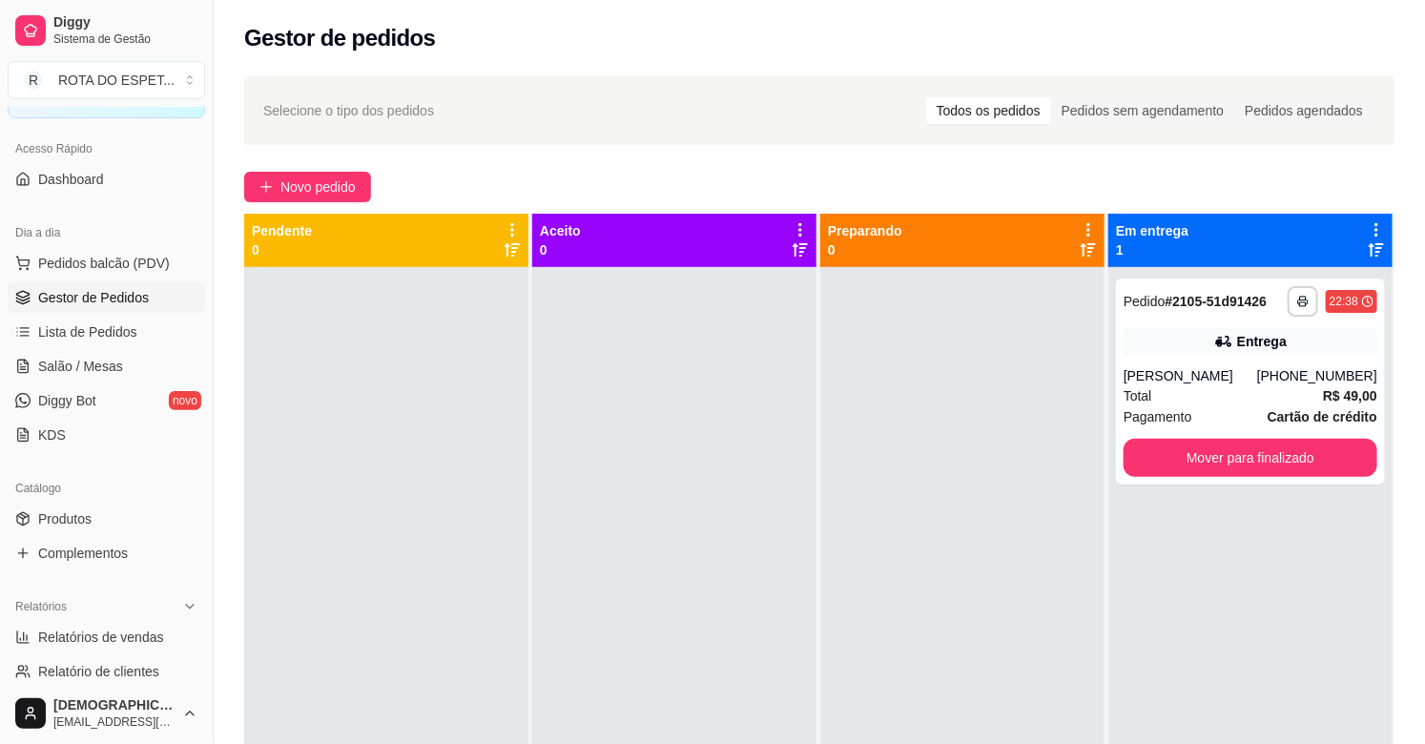
click at [690, 544] on div at bounding box center [674, 639] width 284 height 744
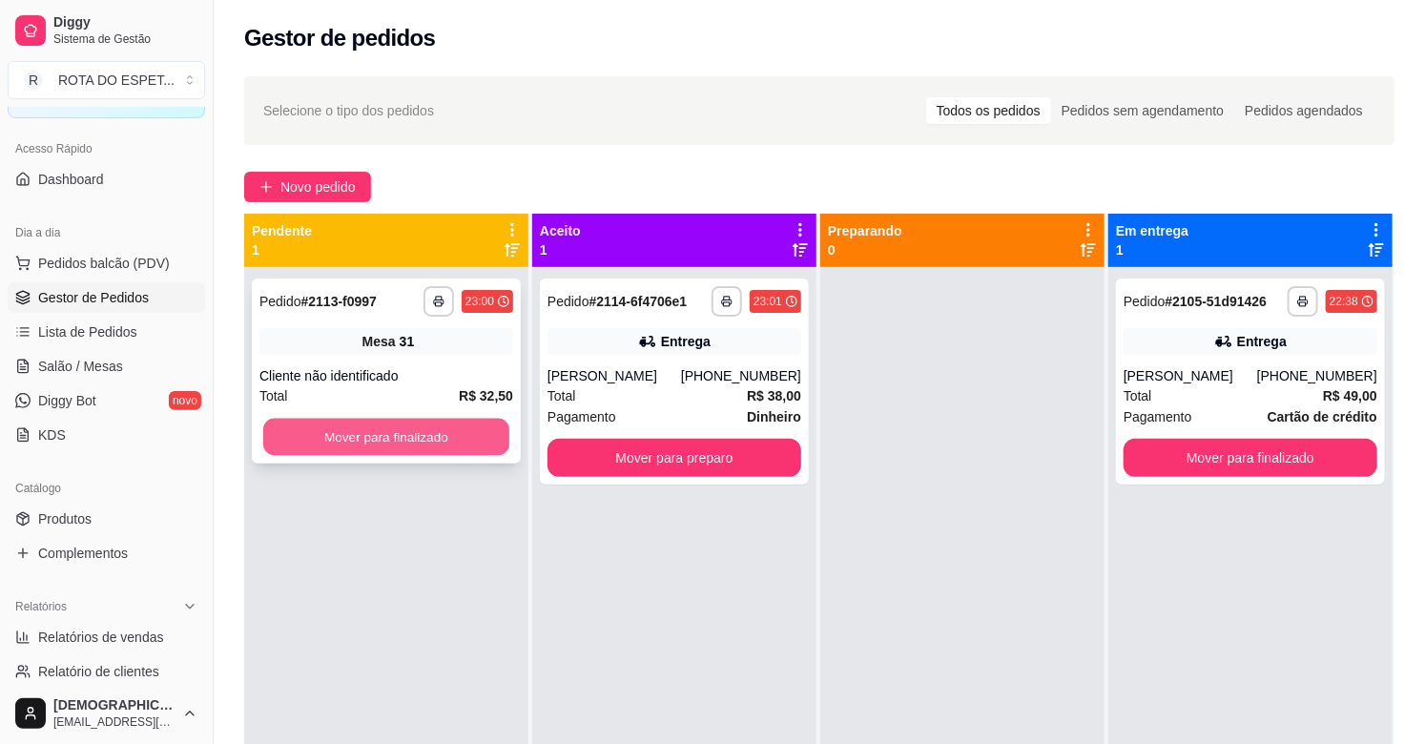
click at [332, 436] on button "Mover para finalizado" at bounding box center [386, 437] width 246 height 37
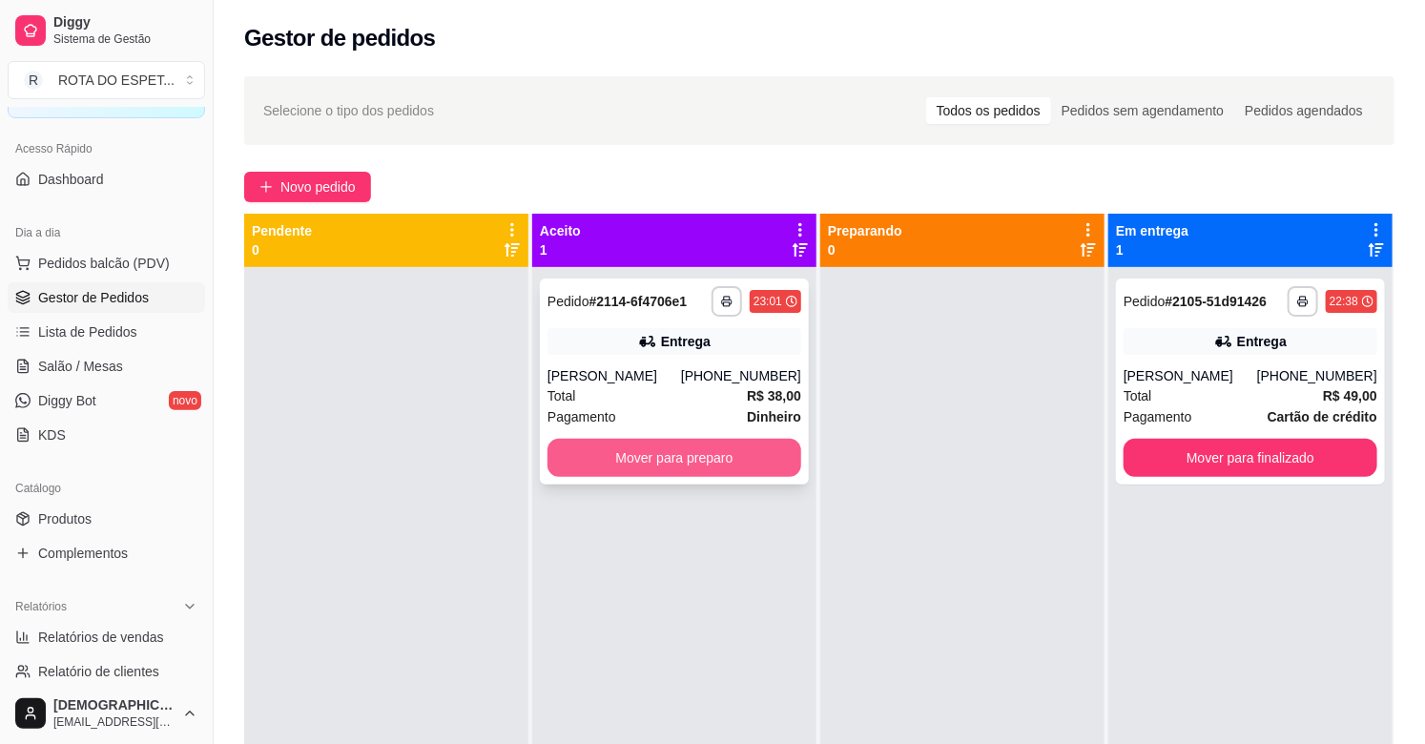
click at [737, 461] on button "Mover para preparo" at bounding box center [674, 458] width 254 height 38
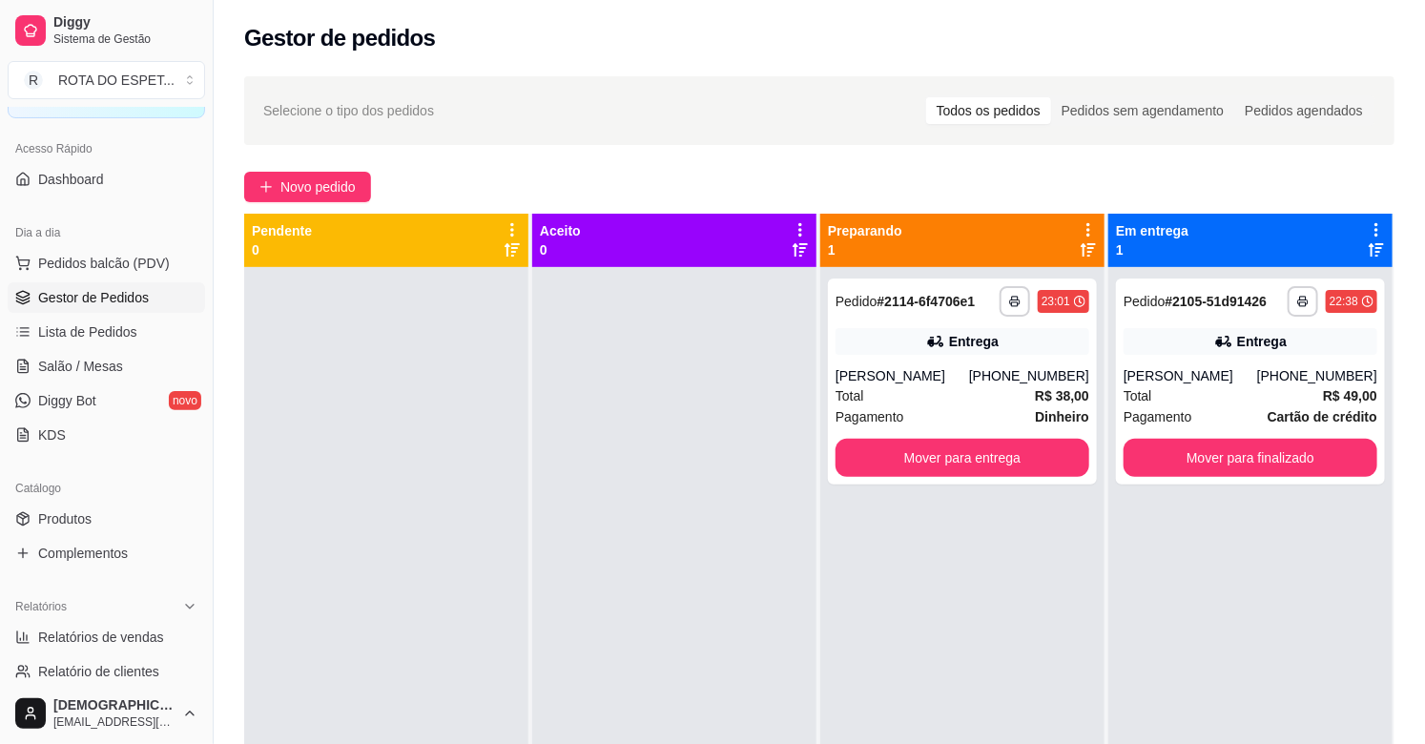
click at [605, 617] on div at bounding box center [674, 639] width 284 height 744
click at [102, 364] on span "Salão / Mesas" at bounding box center [80, 366] width 85 height 19
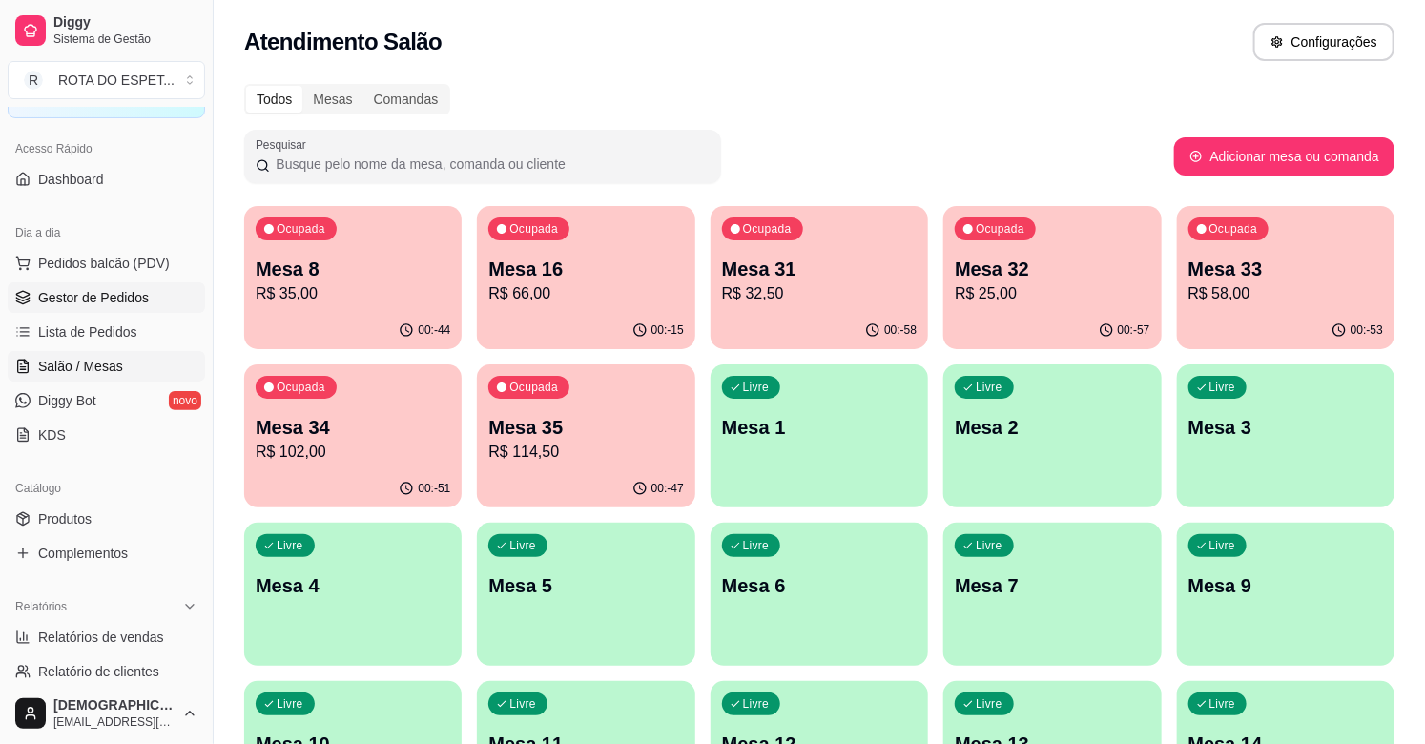
click at [125, 294] on span "Gestor de Pedidos" at bounding box center [93, 297] width 111 height 19
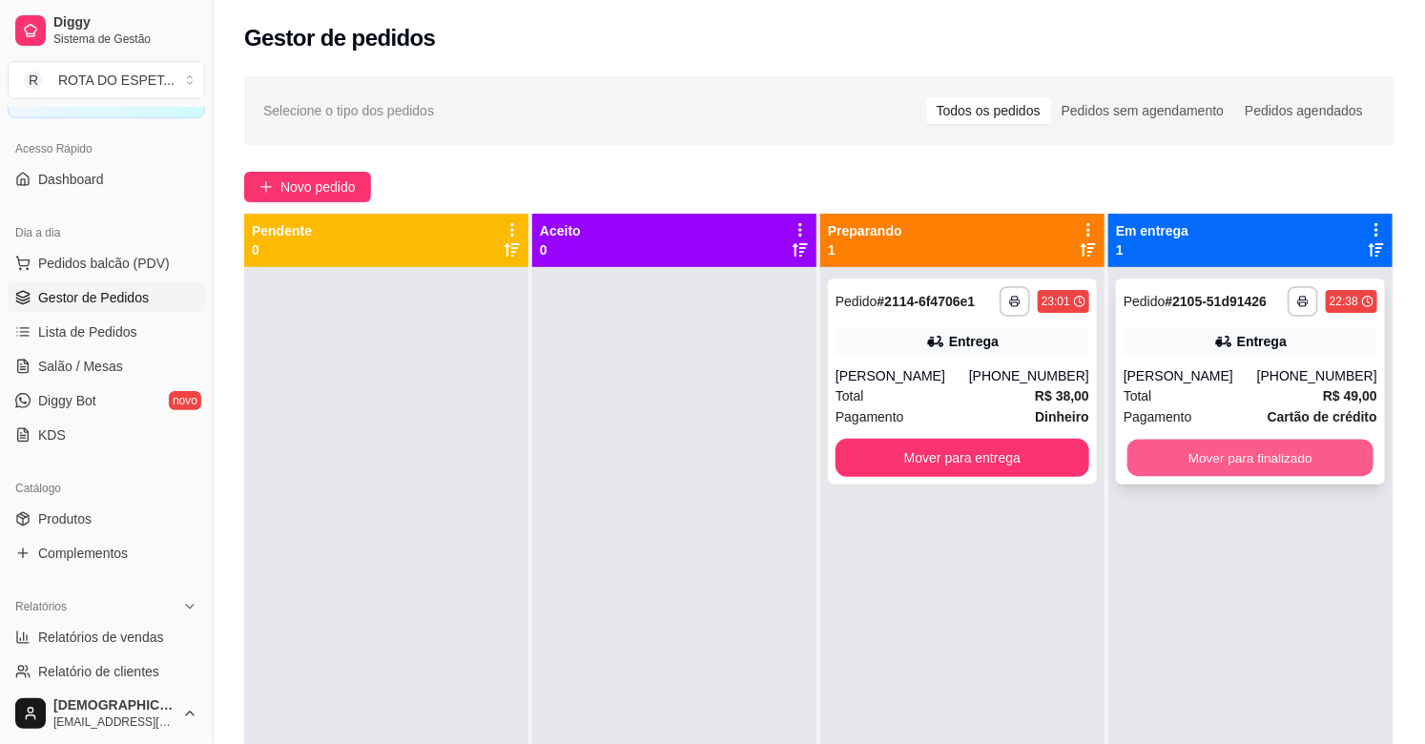
click at [1289, 451] on button "Mover para finalizado" at bounding box center [1250, 458] width 246 height 37
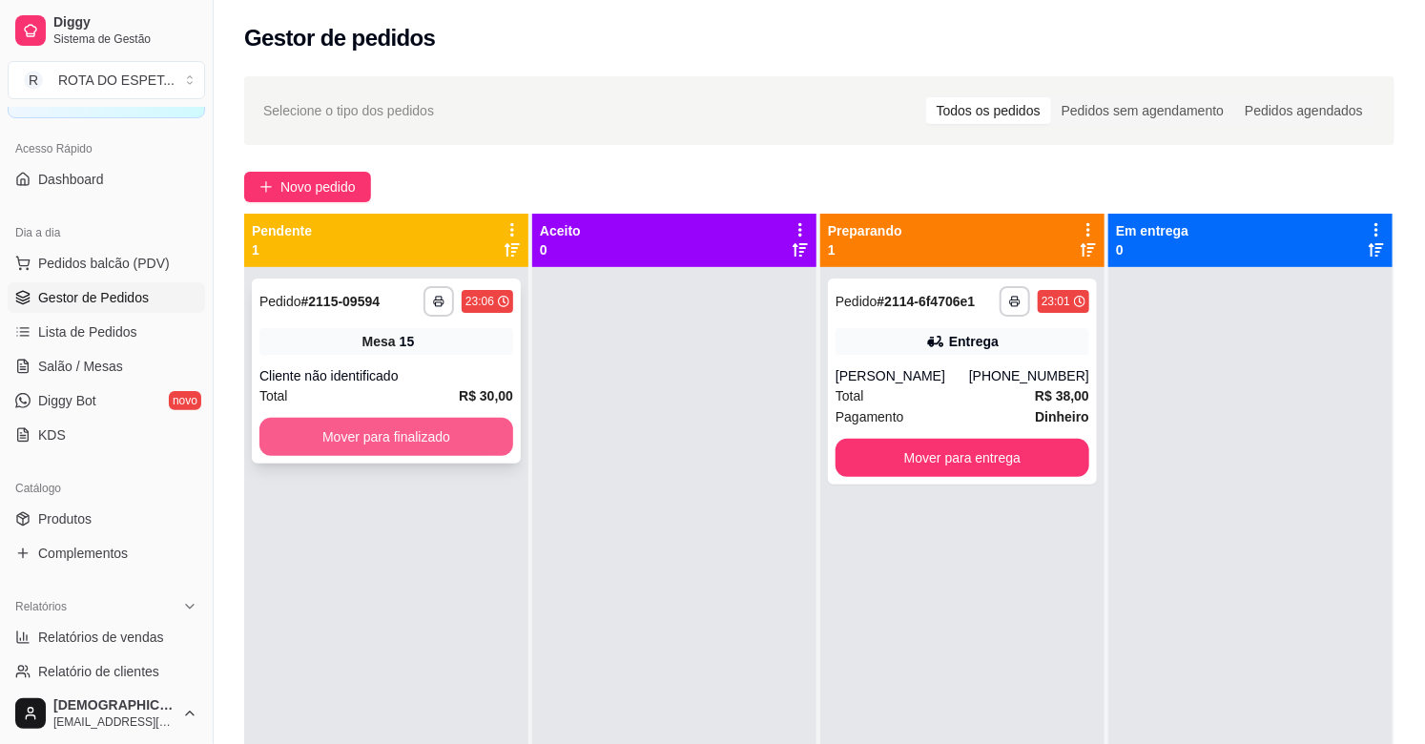
click at [463, 433] on button "Mover para finalizado" at bounding box center [386, 437] width 254 height 38
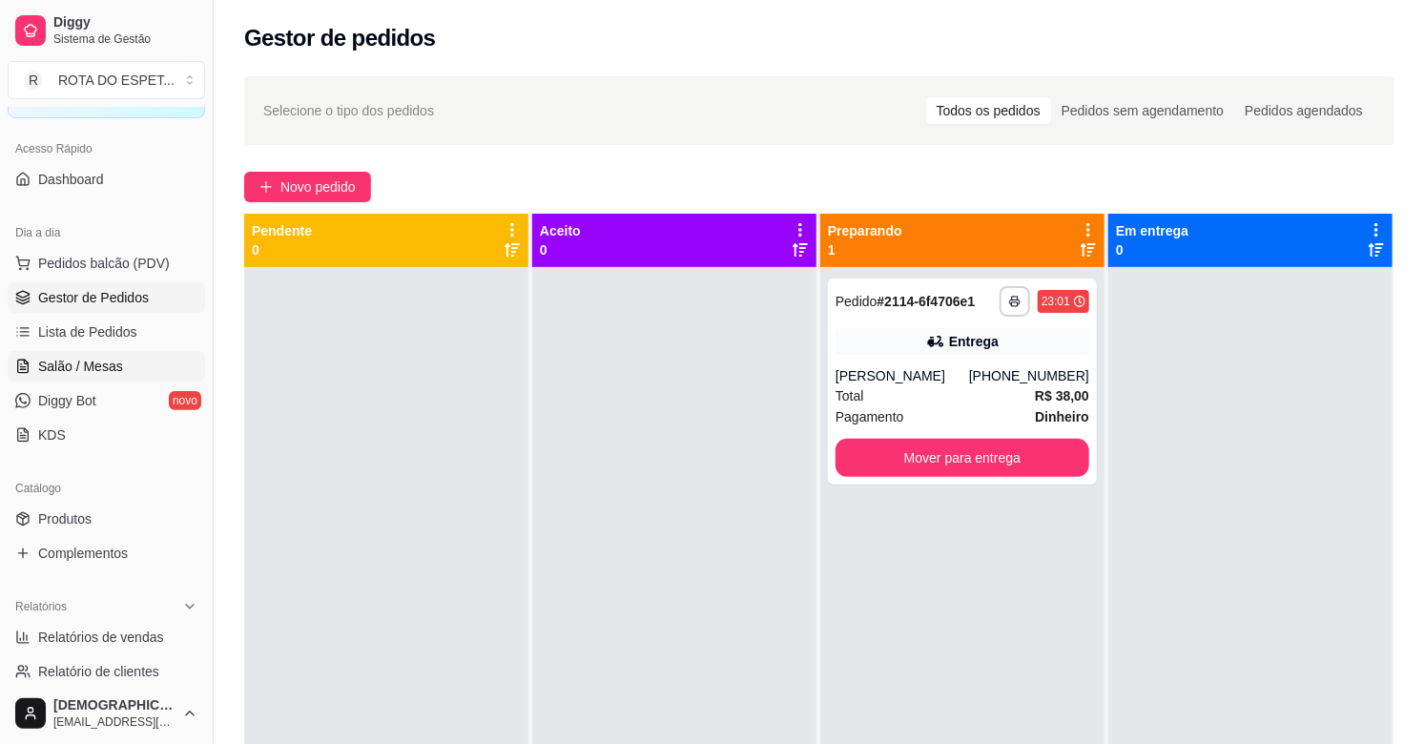
click at [93, 376] on link "Salão / Mesas" at bounding box center [106, 366] width 197 height 31
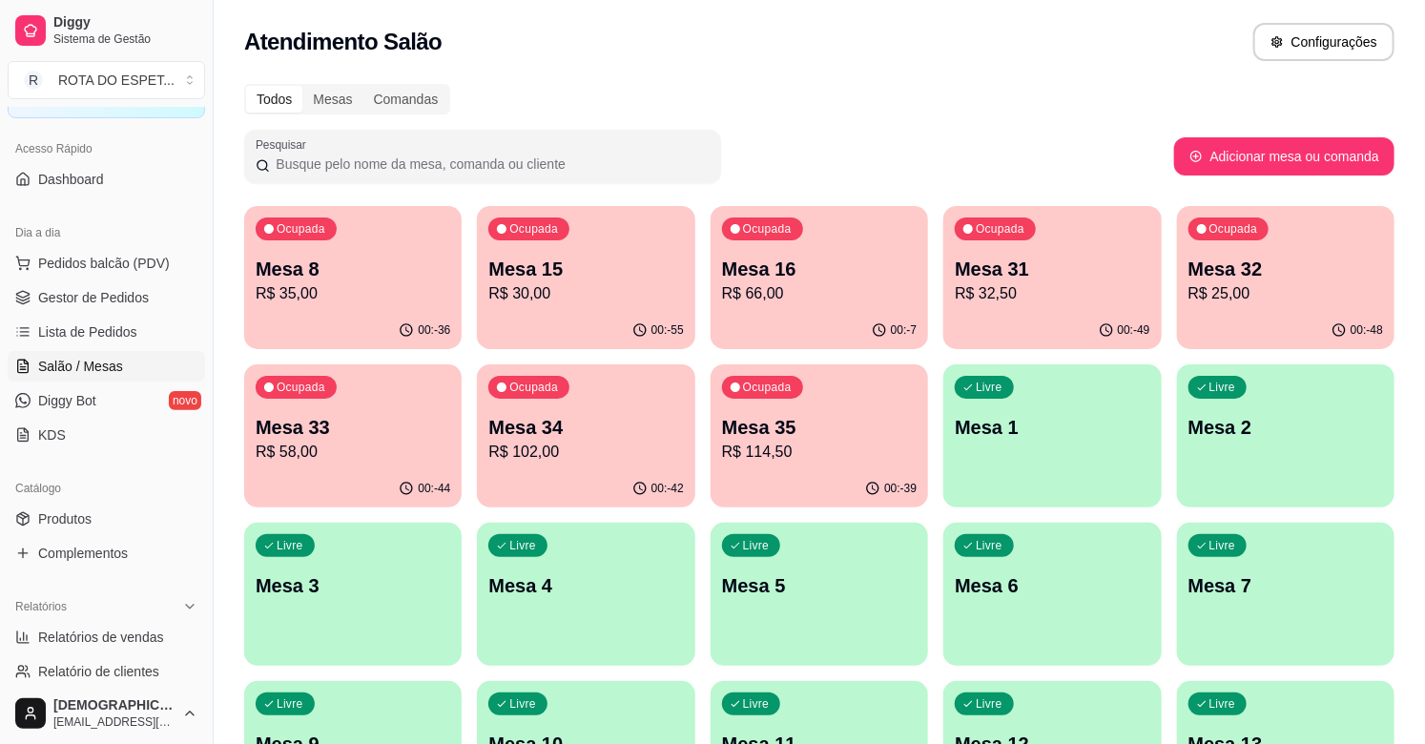
click at [891, 112] on div "Todos Mesas Comandas" at bounding box center [819, 99] width 1150 height 31
click at [124, 309] on link "Gestor de Pedidos" at bounding box center [106, 297] width 197 height 31
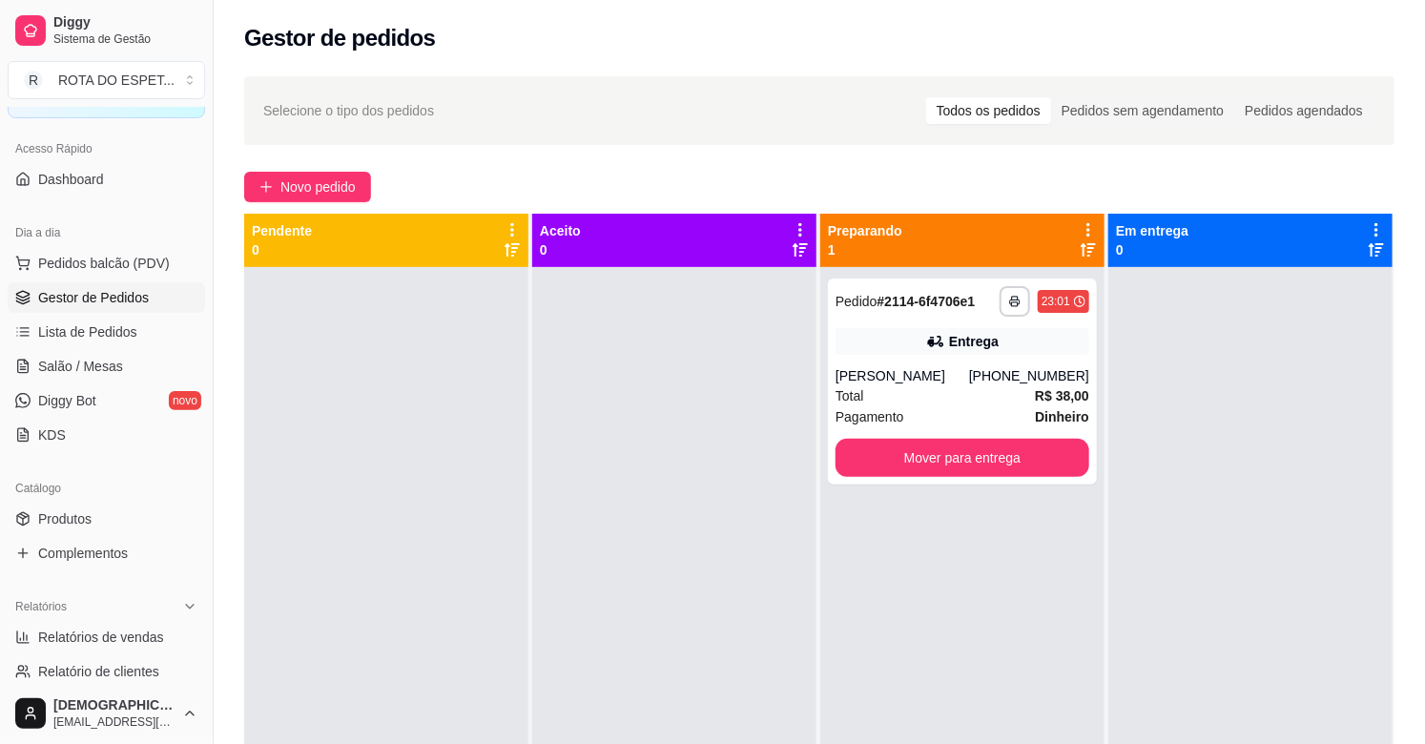
click at [708, 470] on div at bounding box center [674, 639] width 284 height 744
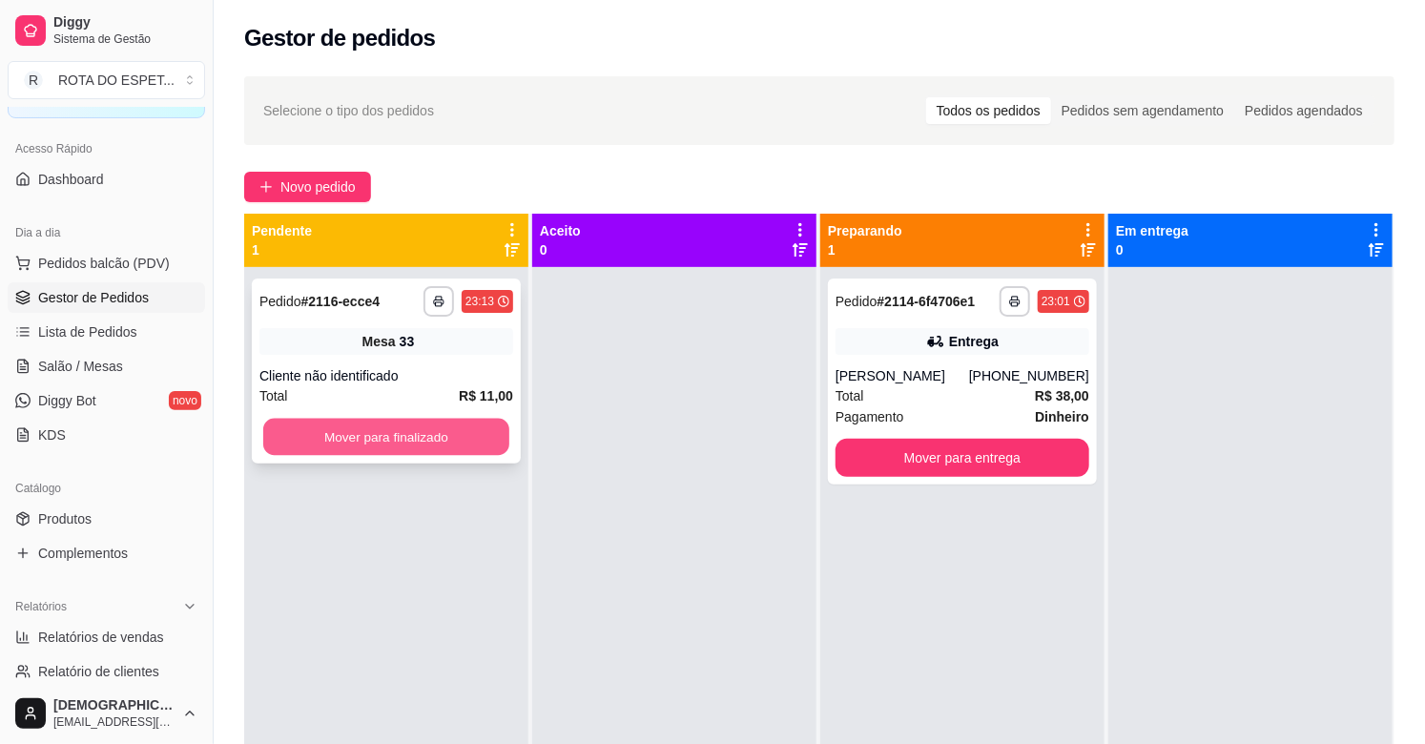
click at [494, 434] on button "Mover para finalizado" at bounding box center [386, 437] width 246 height 37
click at [415, 422] on button "Mover para finalizado" at bounding box center [386, 437] width 246 height 37
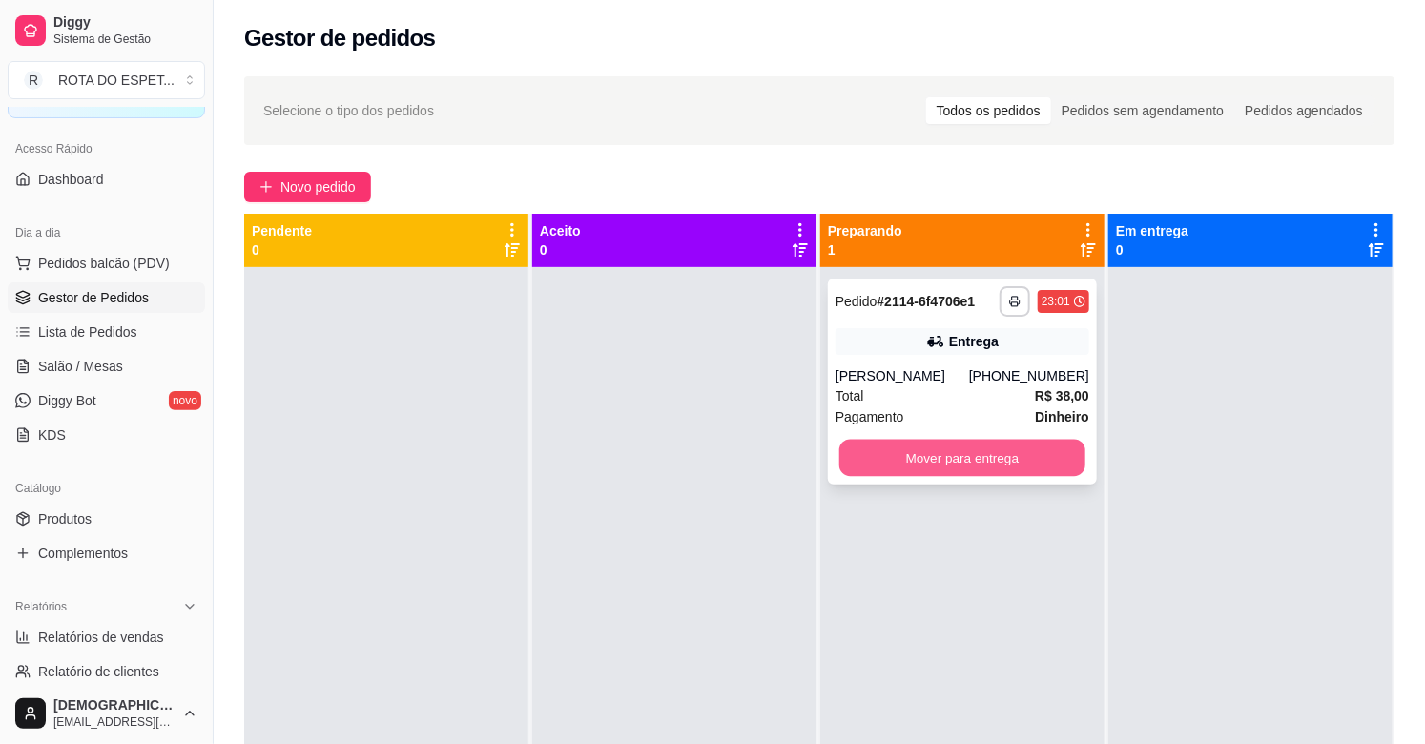
click at [969, 464] on button "Mover para entrega" at bounding box center [962, 458] width 246 height 37
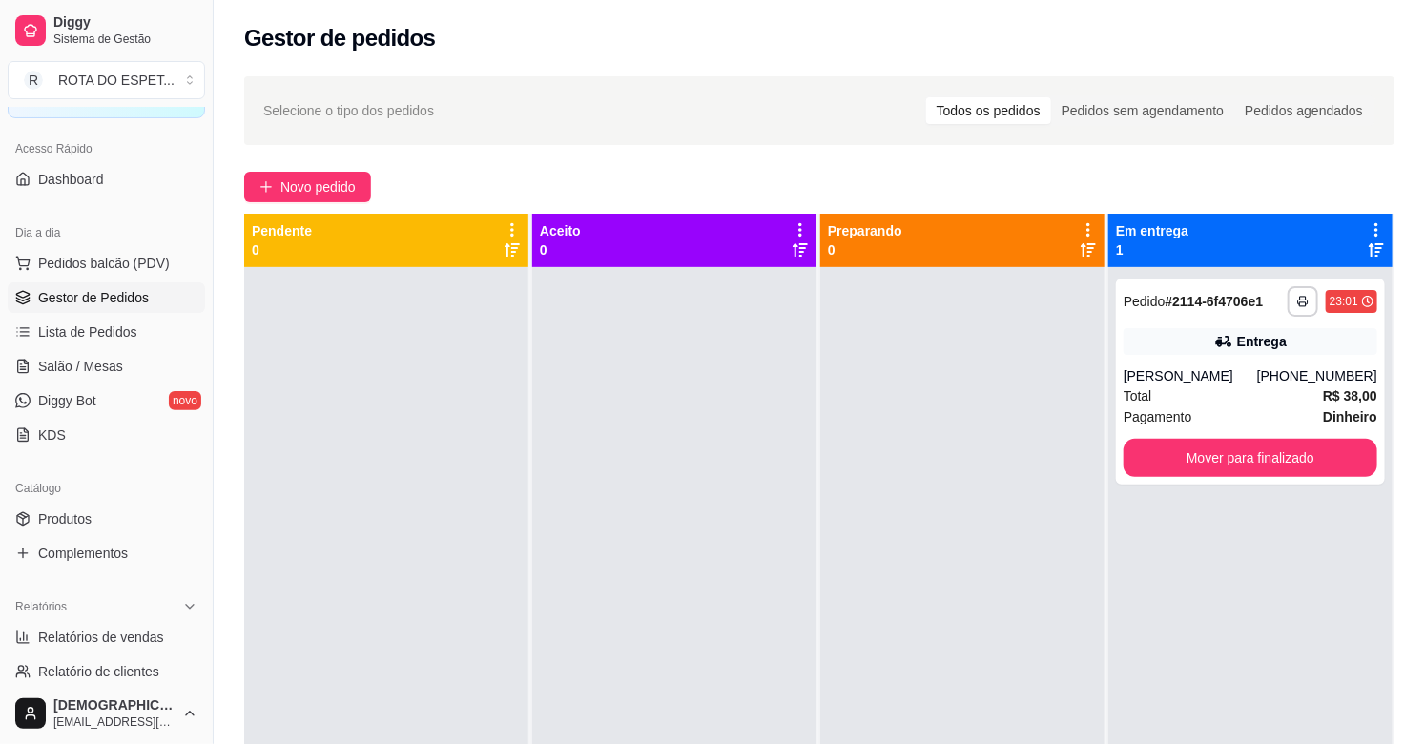
click at [689, 560] on div at bounding box center [674, 639] width 284 height 744
click at [65, 375] on span "Salão / Mesas" at bounding box center [80, 366] width 85 height 19
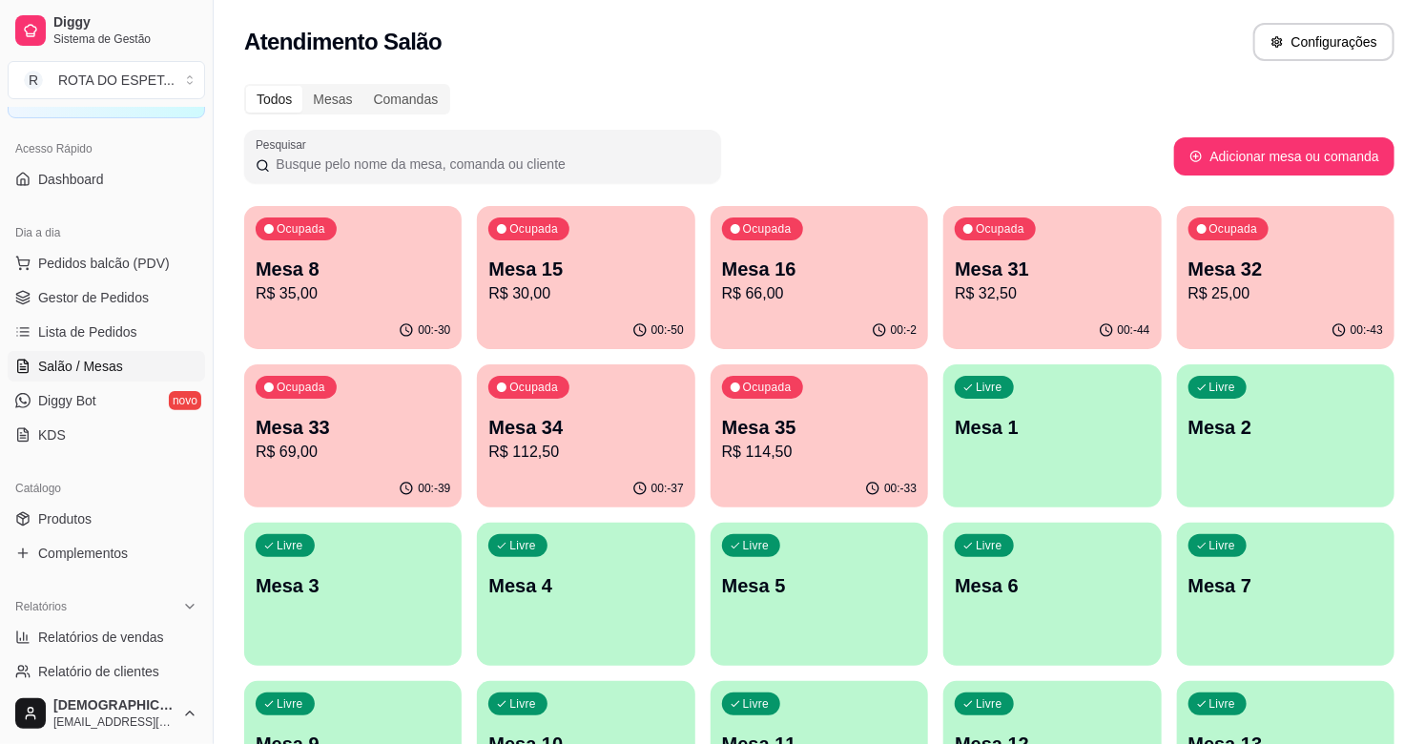
click at [681, 397] on div "Ocupada Mesa 34 R$ 112,50" at bounding box center [585, 417] width 217 height 106
click at [835, 488] on div "00:-33" at bounding box center [819, 487] width 212 height 36
click at [542, 432] on p "Mesa 34" at bounding box center [585, 427] width 195 height 27
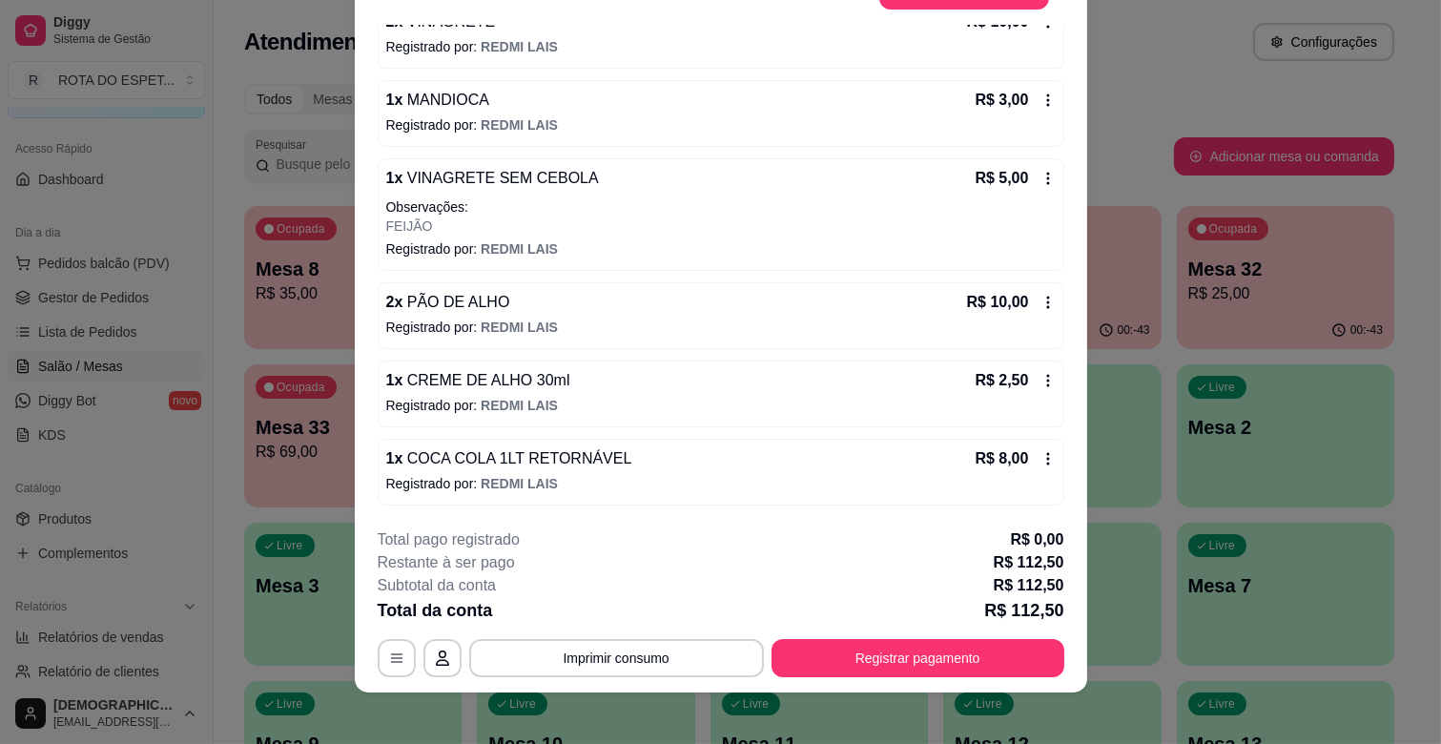
scroll to position [57, 0]
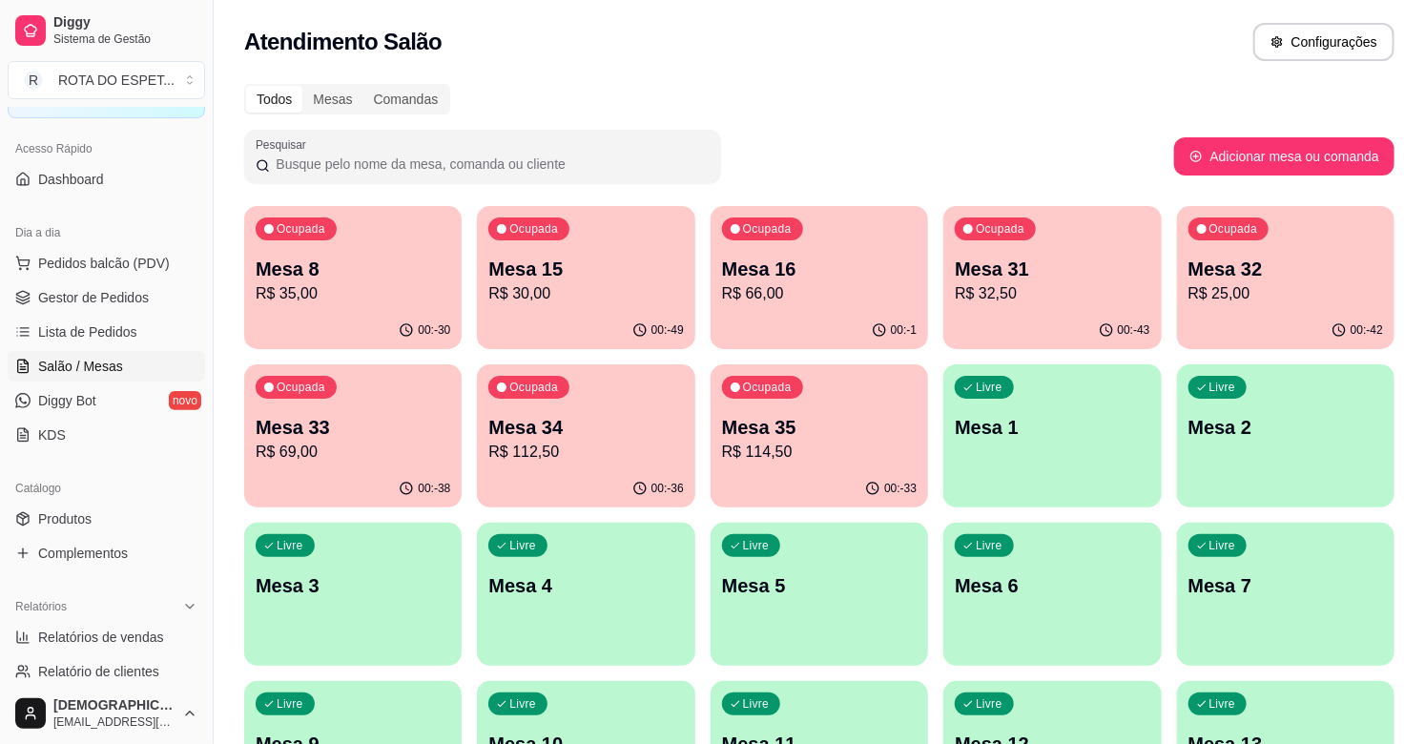
click at [412, 399] on div "Ocupada Mesa 33 R$ 69,00" at bounding box center [352, 417] width 217 height 106
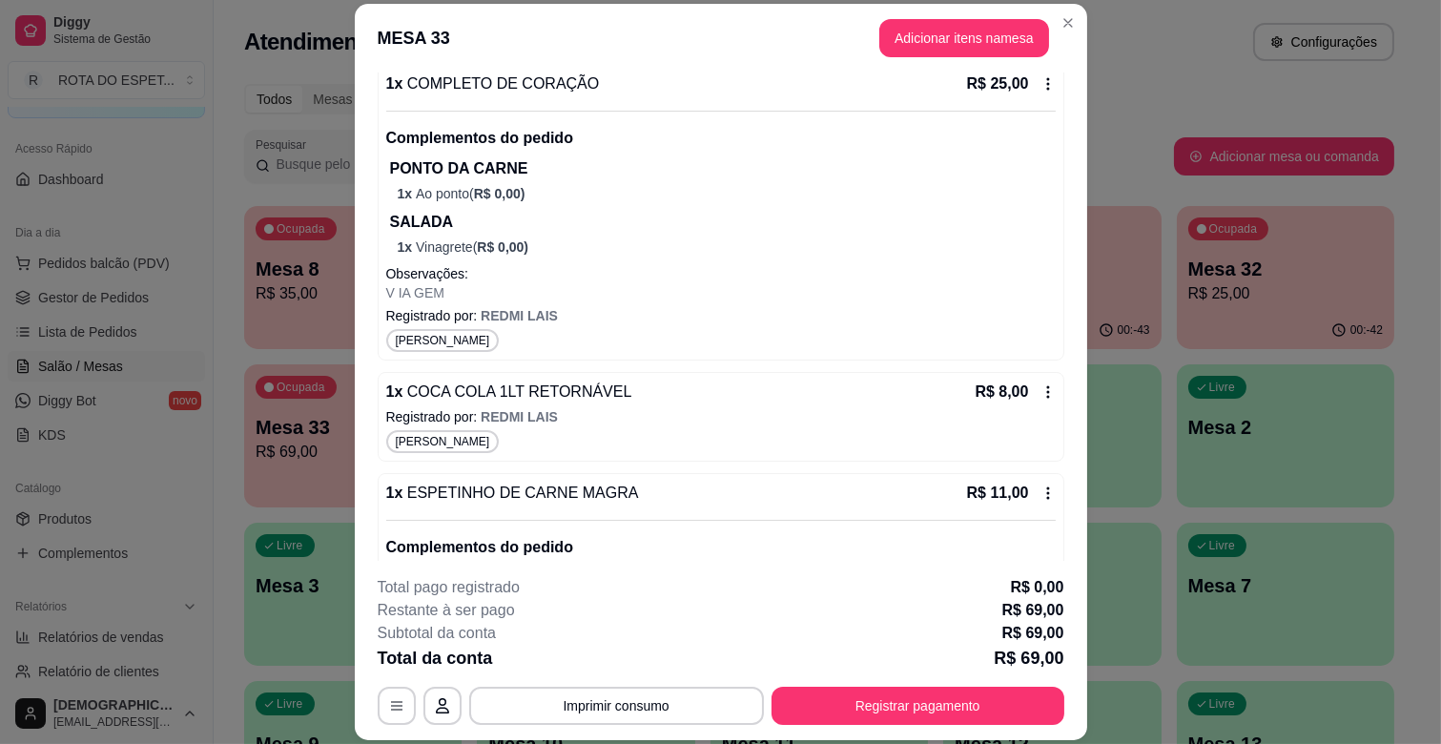
scroll to position [624, 0]
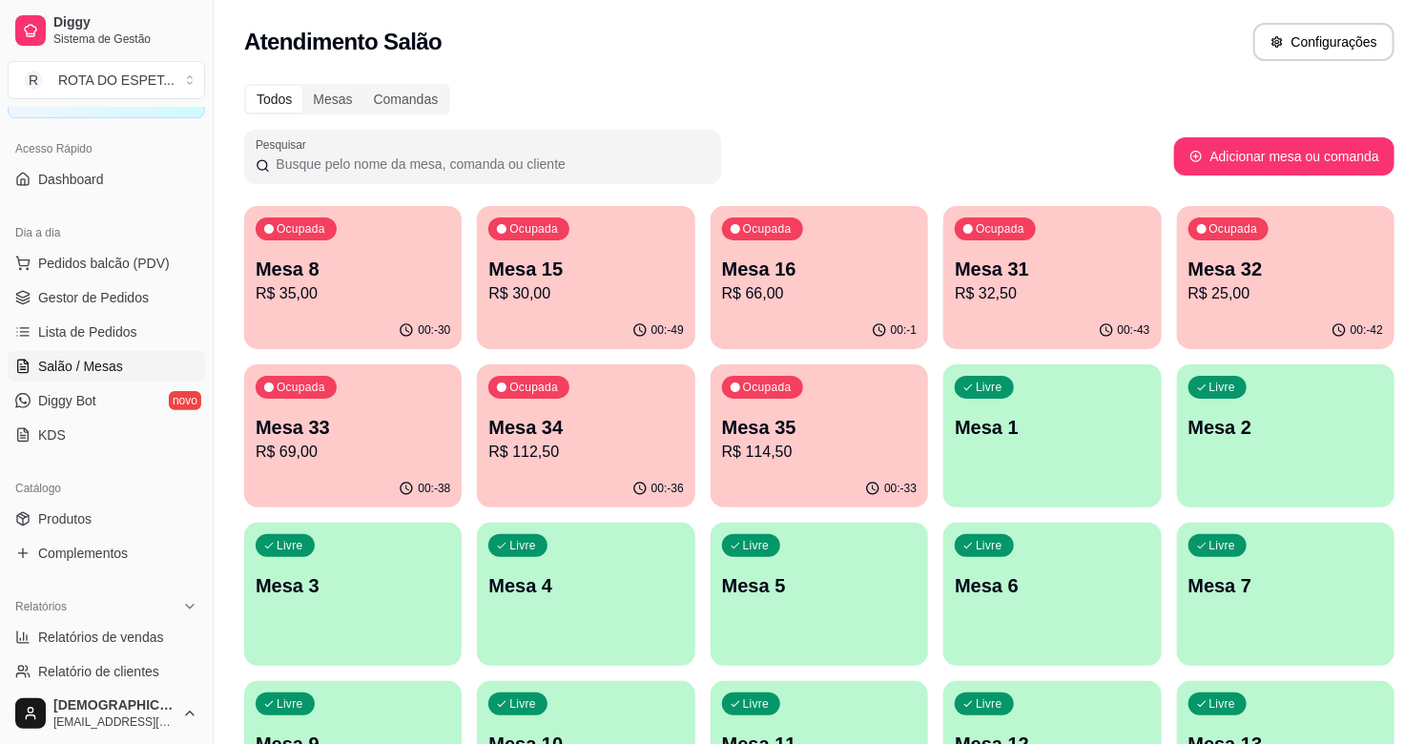
click at [1236, 282] on p "R$ 25,00" at bounding box center [1285, 293] width 195 height 23
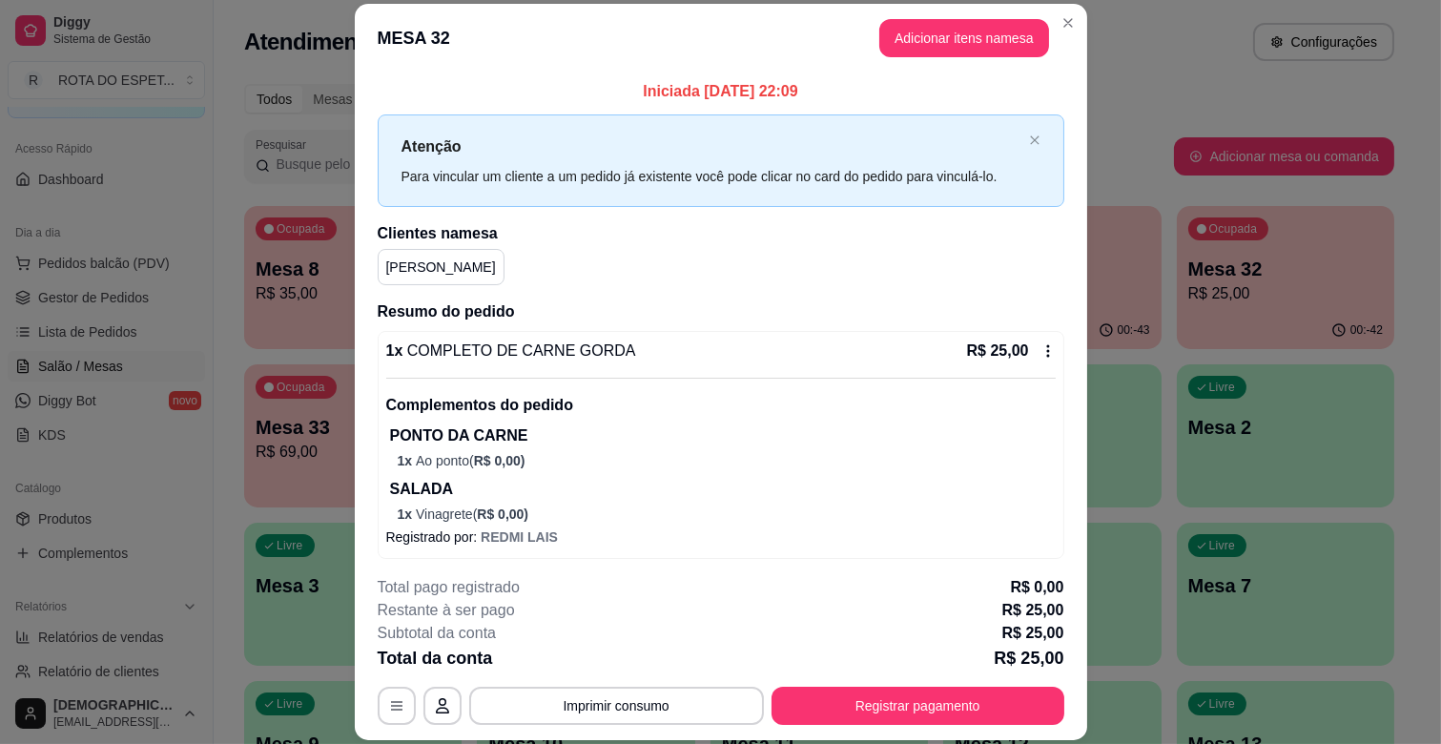
scroll to position [6, 0]
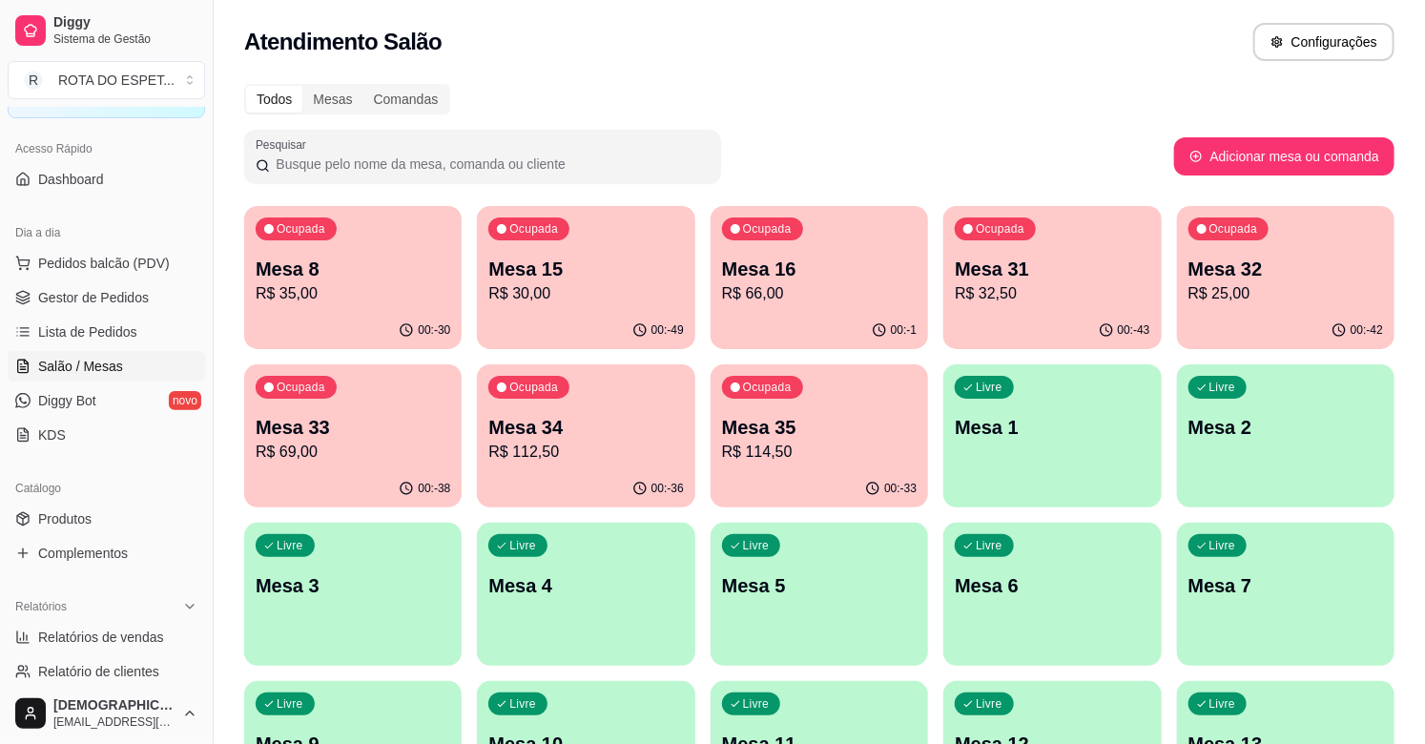
click at [1138, 271] on p "Mesa 31" at bounding box center [1052, 269] width 195 height 27
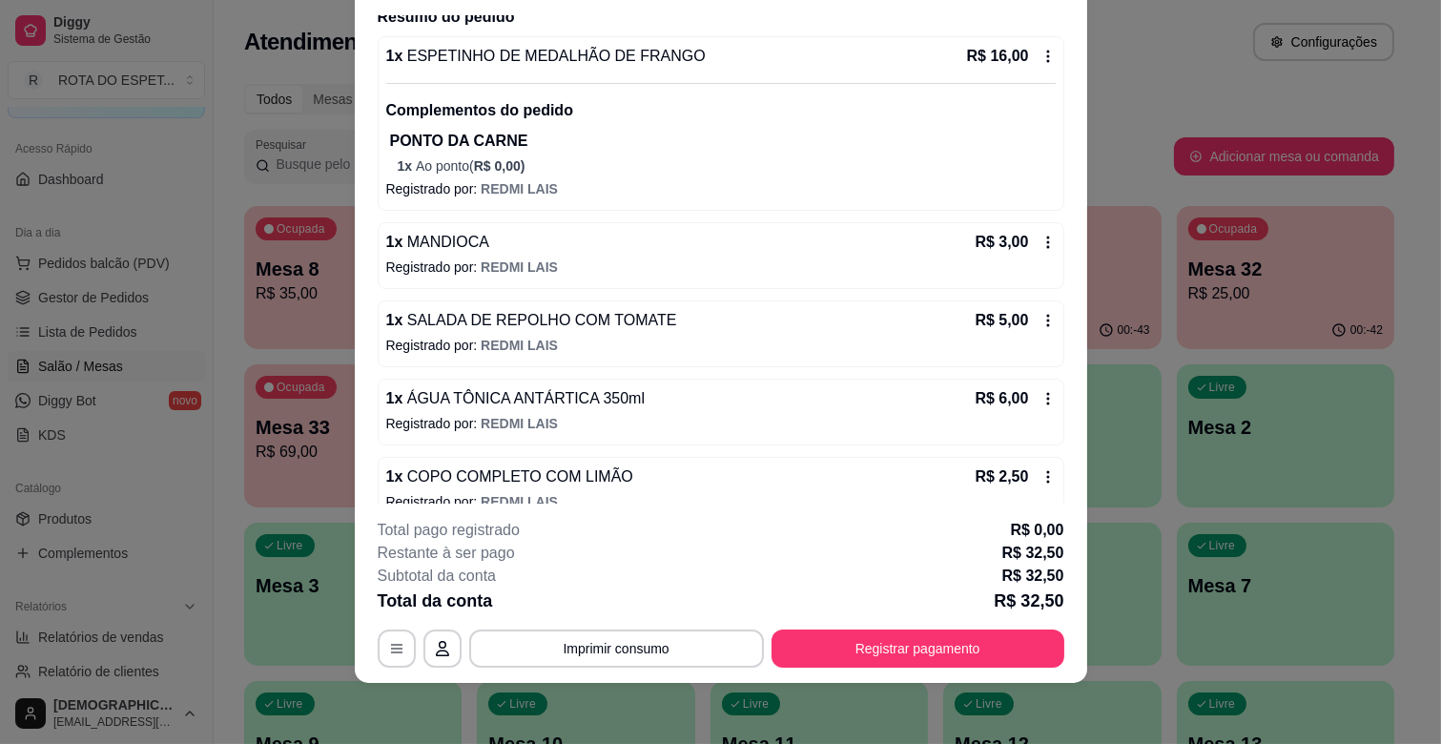
scroll to position [187, 0]
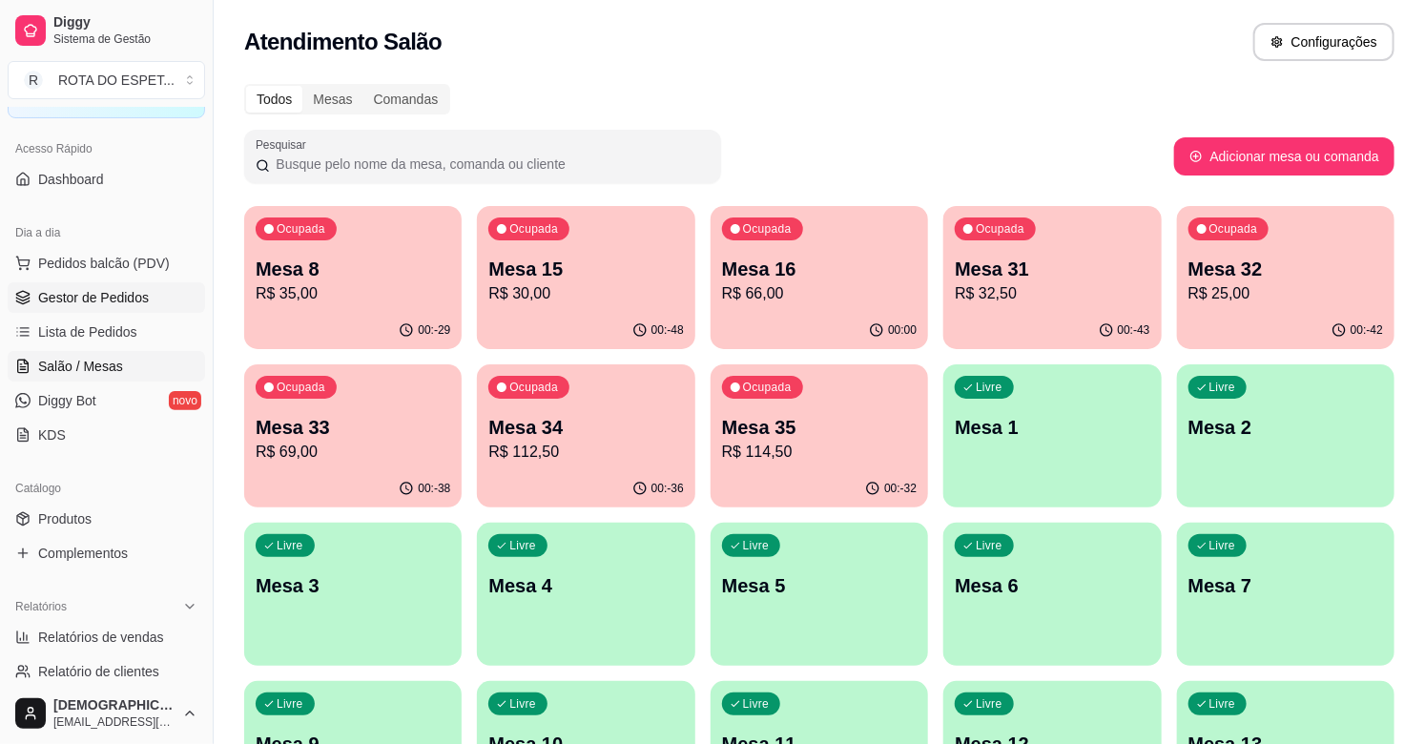
click at [154, 286] on link "Gestor de Pedidos" at bounding box center [106, 297] width 197 height 31
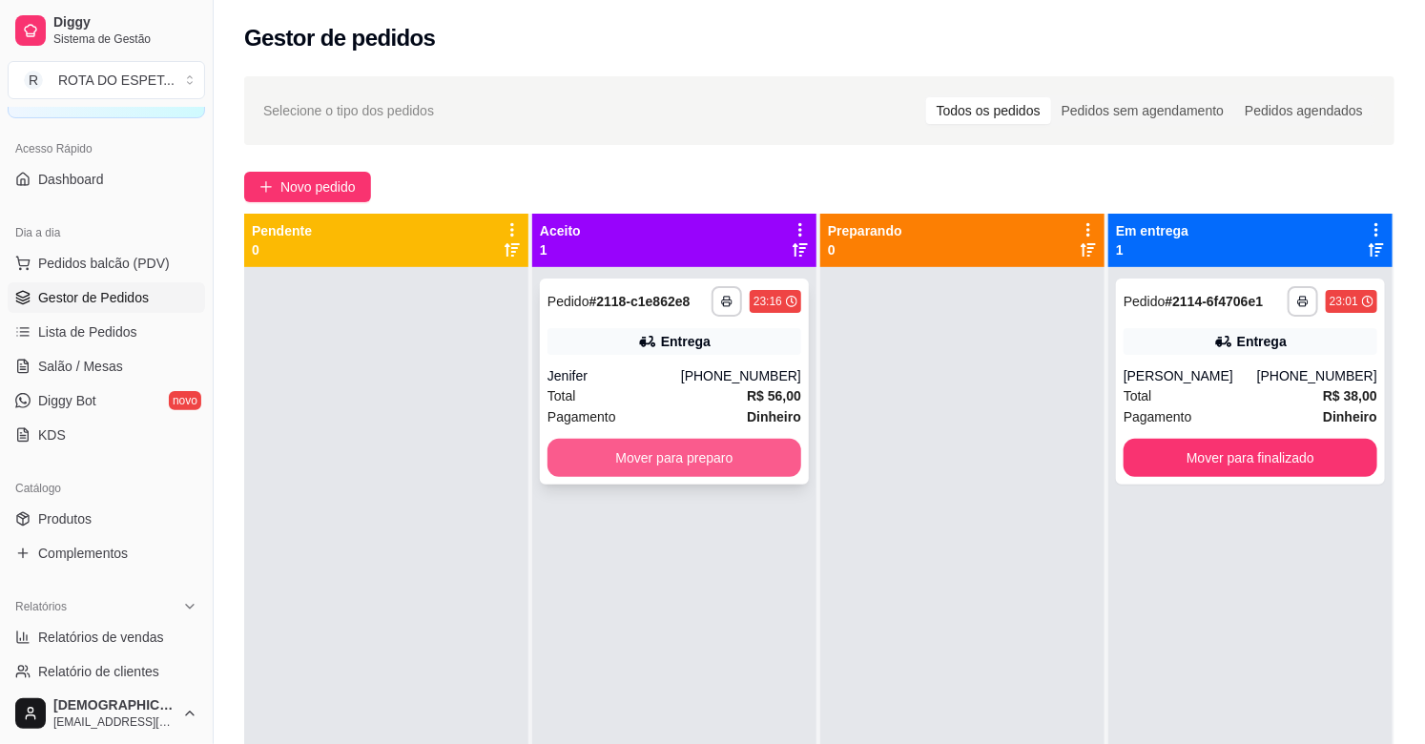
click at [737, 470] on button "Mover para preparo" at bounding box center [674, 458] width 254 height 38
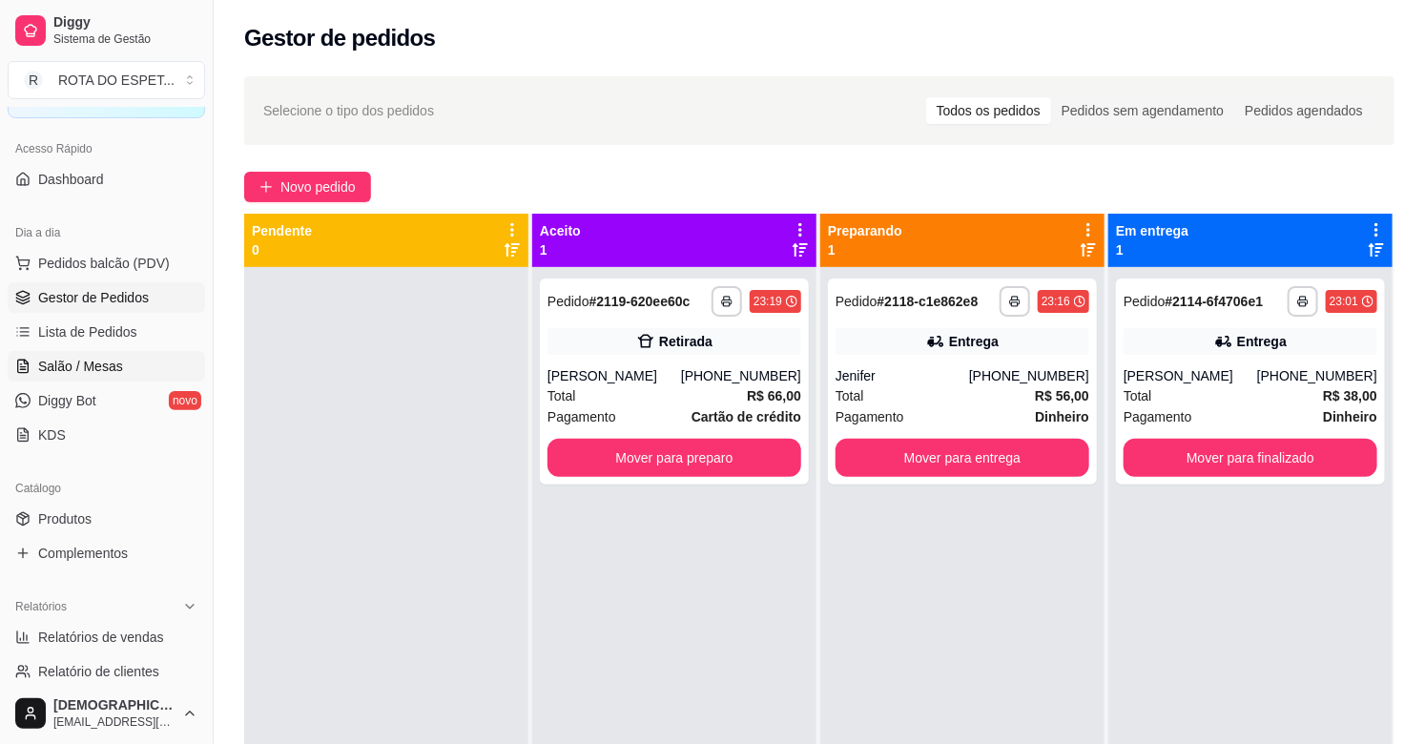
click at [126, 366] on link "Salão / Mesas" at bounding box center [106, 366] width 197 height 31
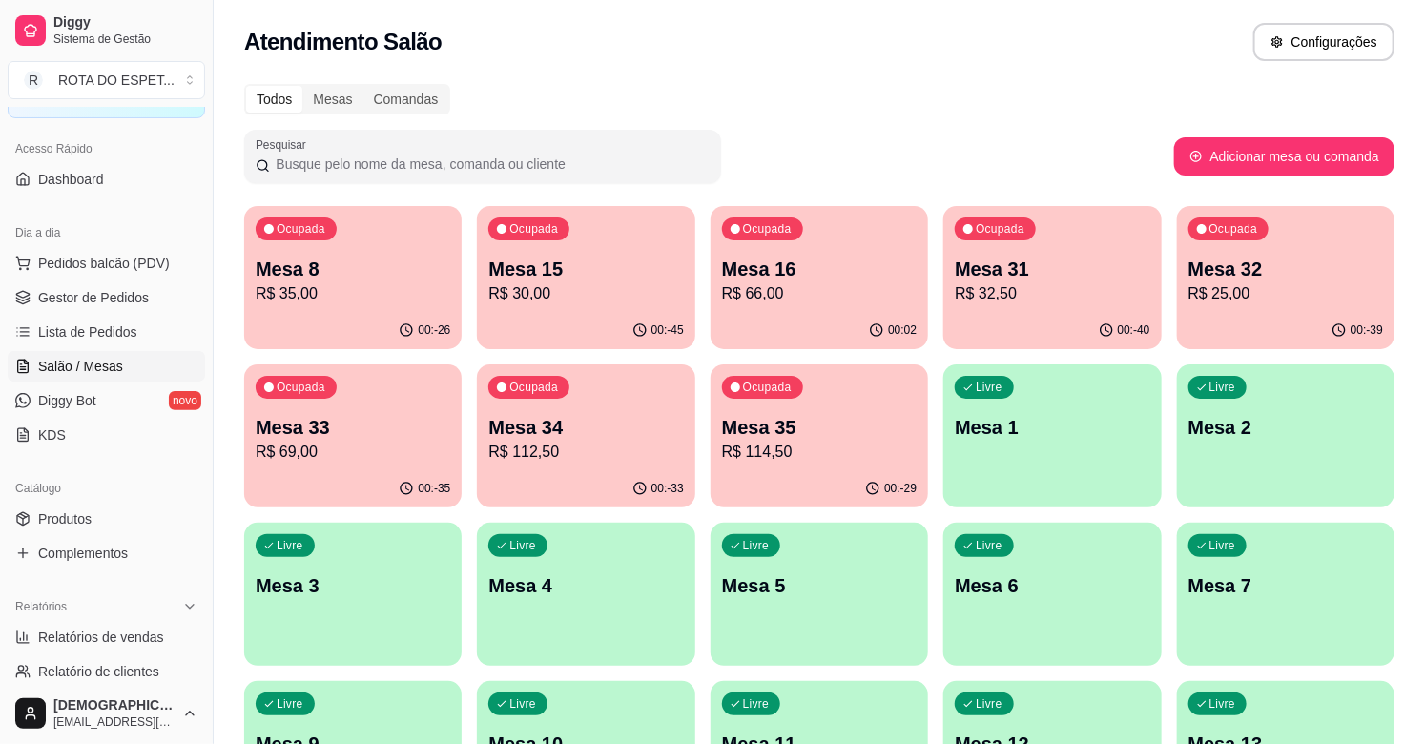
click at [320, 244] on div "Ocupada Mesa 8 R$ 35,00" at bounding box center [352, 259] width 217 height 106
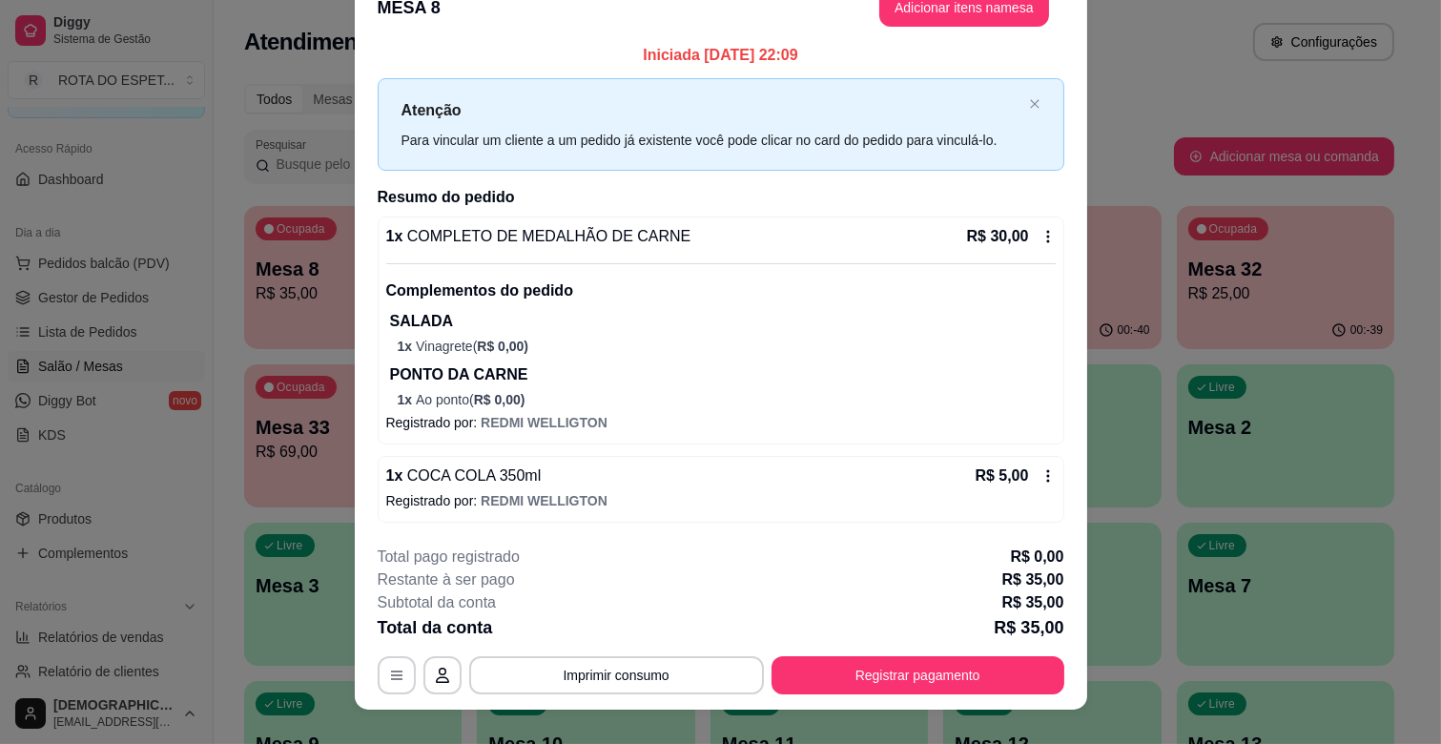
scroll to position [57, 0]
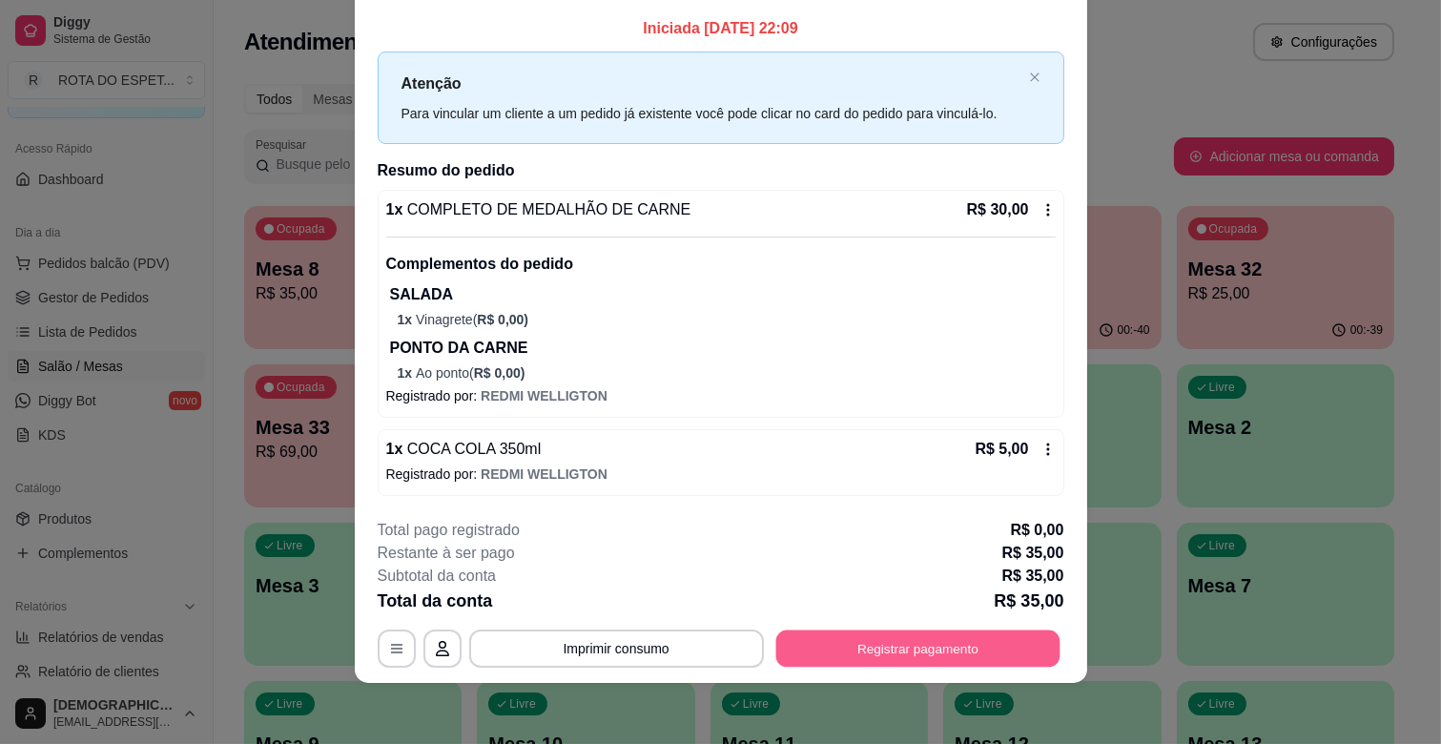
click at [980, 650] on button "Registrar pagamento" at bounding box center [917, 648] width 284 height 37
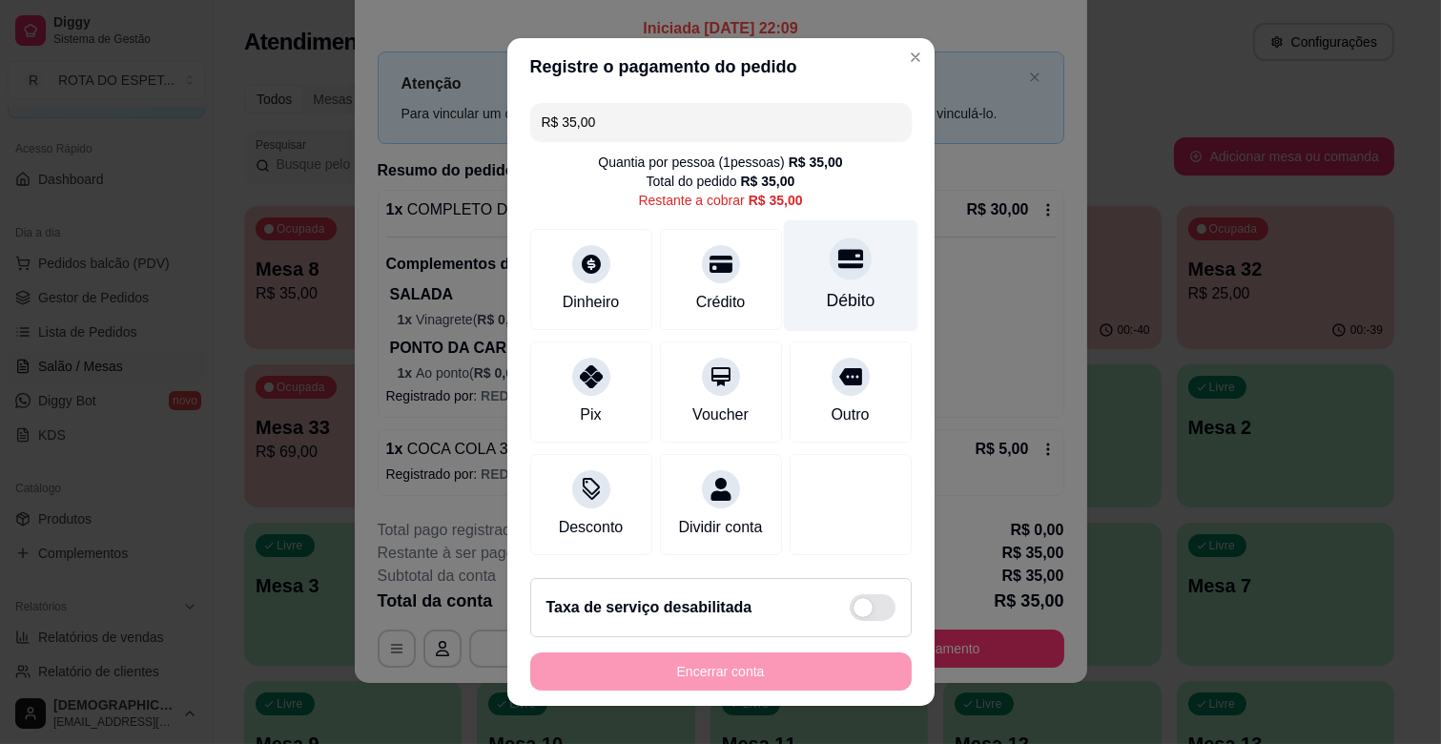
click at [792, 271] on div "Débito" at bounding box center [850, 276] width 134 height 112
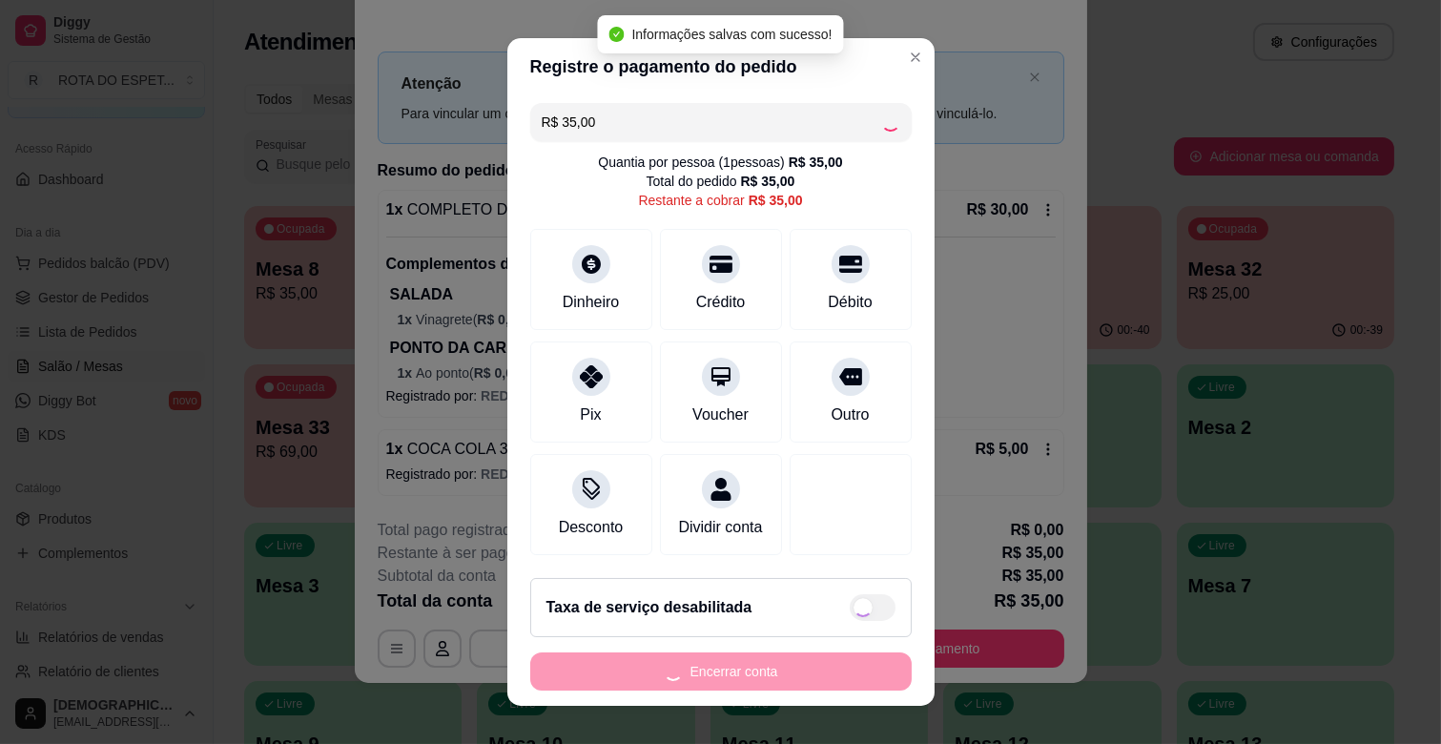
type input "R$ 0,00"
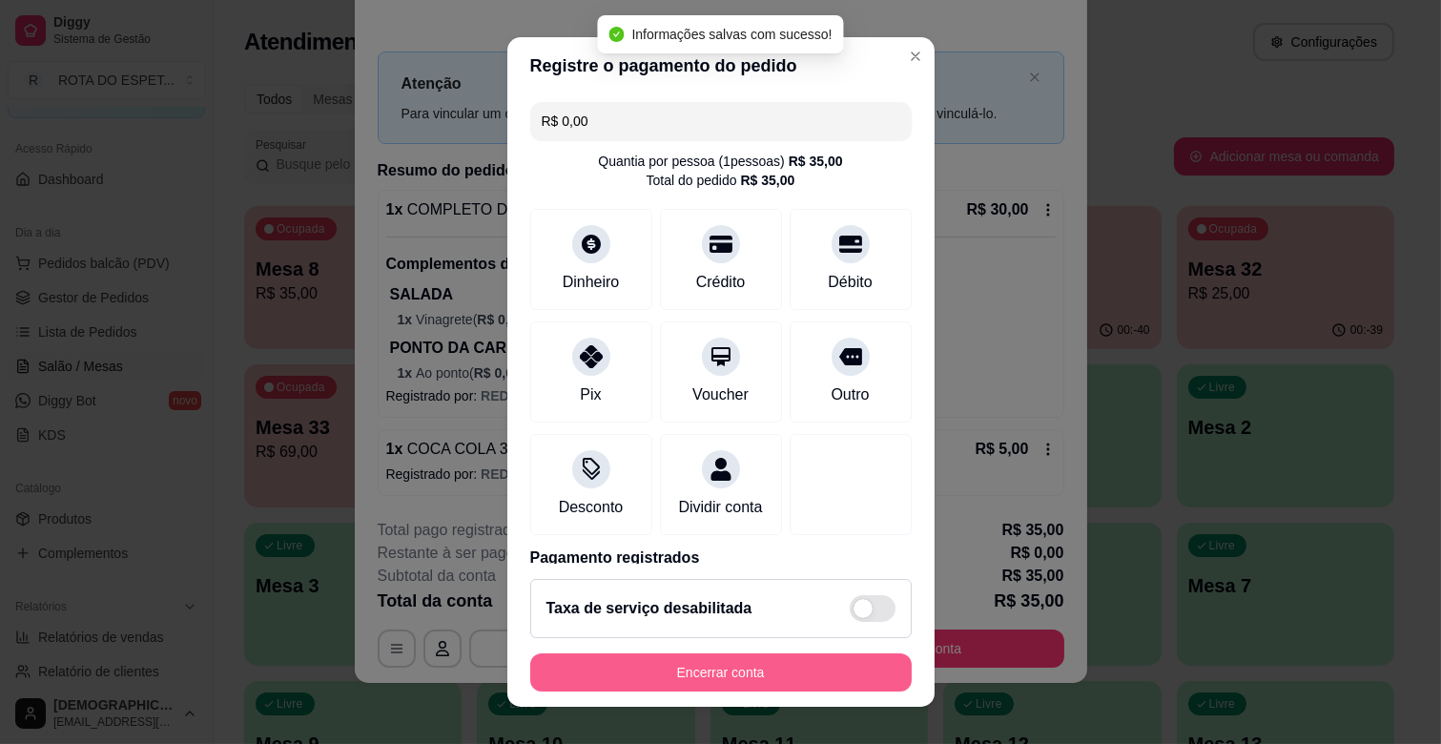
click at [687, 671] on button "Encerrar conta" at bounding box center [721, 672] width 382 height 38
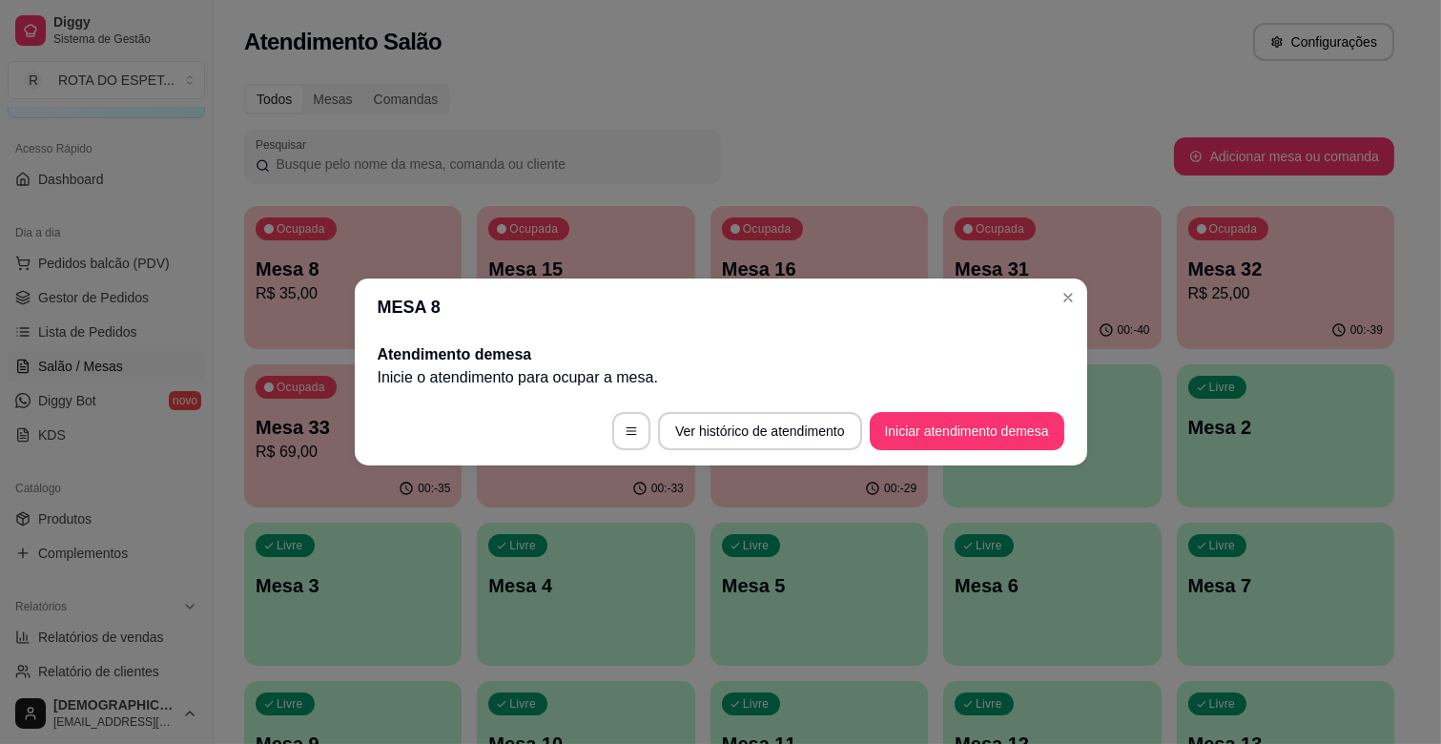
scroll to position [0, 0]
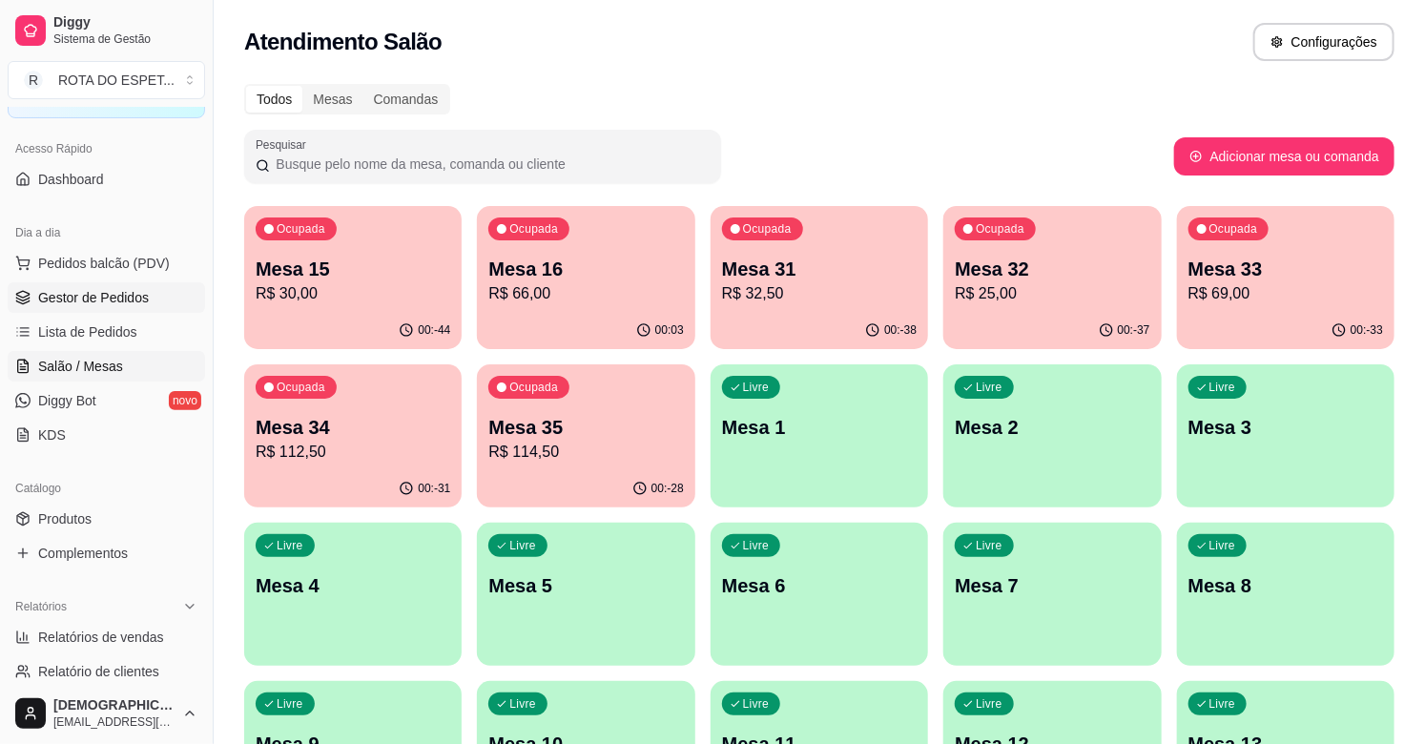
click at [110, 289] on span "Gestor de Pedidos" at bounding box center [93, 297] width 111 height 19
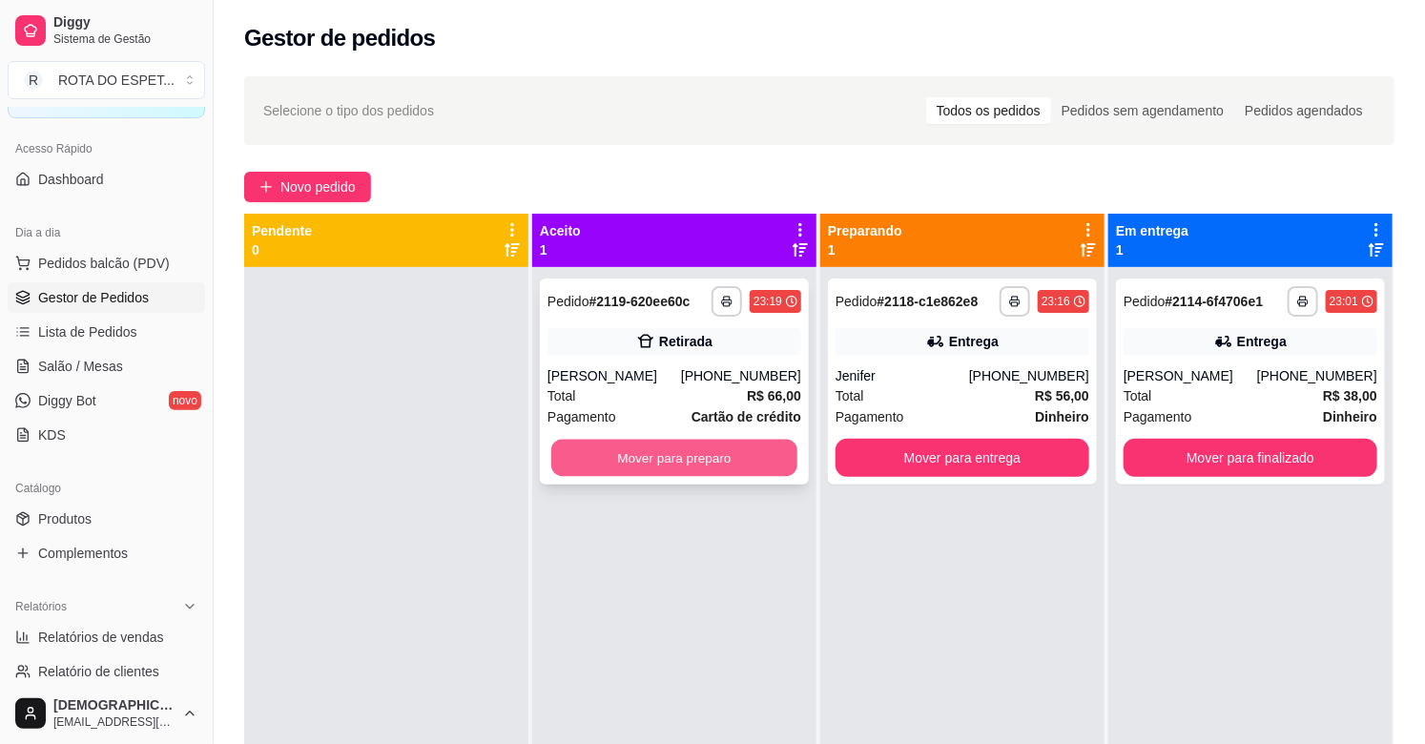
click at [679, 458] on button "Mover para preparo" at bounding box center [674, 458] width 246 height 37
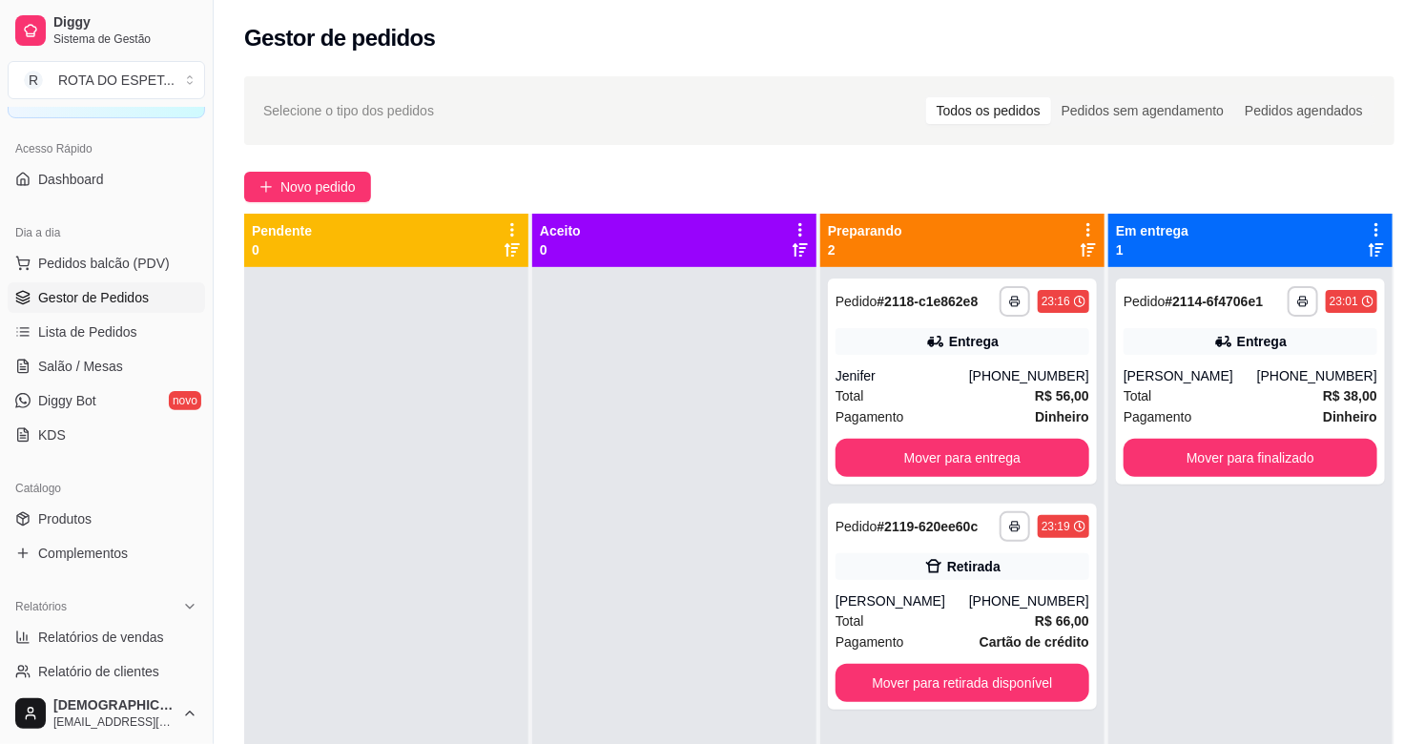
click at [1260, 573] on div "**********" at bounding box center [1250, 639] width 284 height 744
click at [978, 628] on div "Total R$ 66,00" at bounding box center [962, 620] width 254 height 21
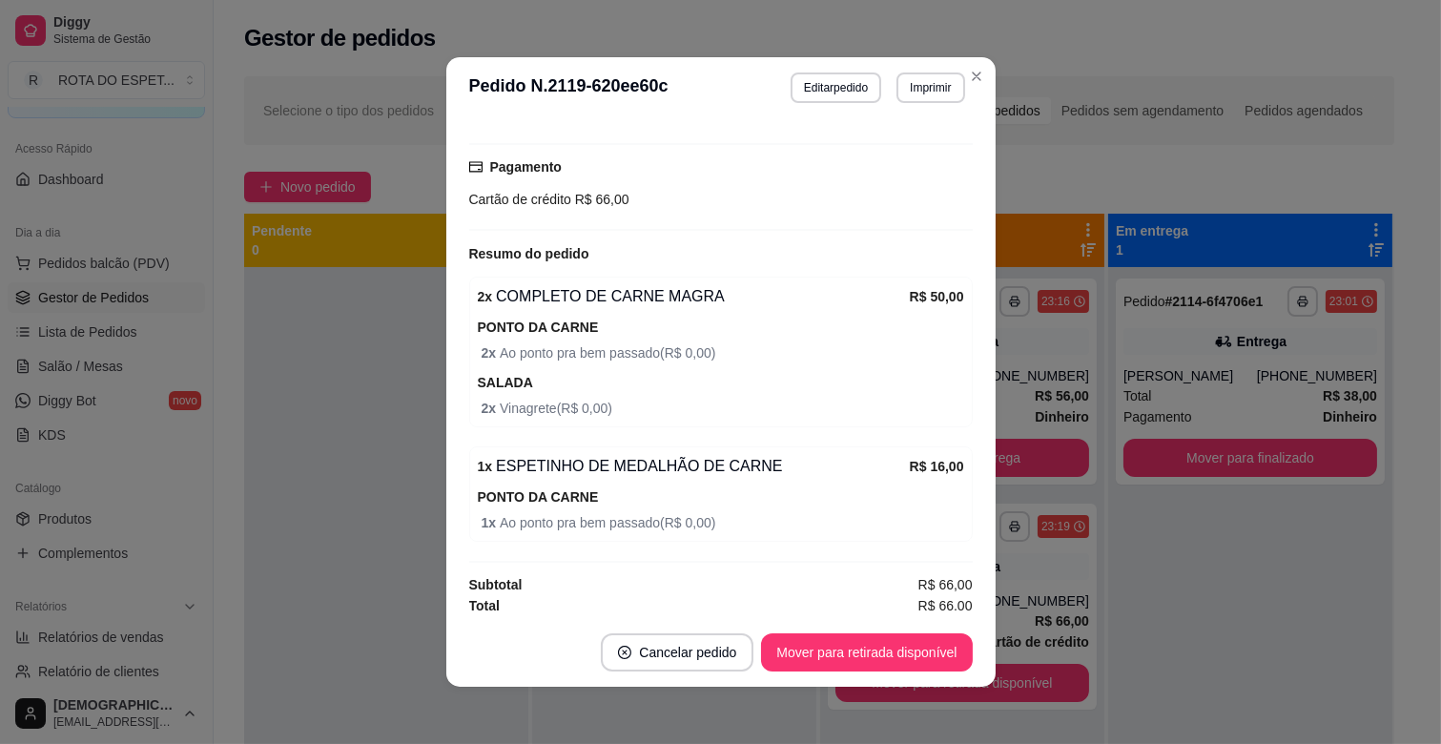
scroll to position [336, 0]
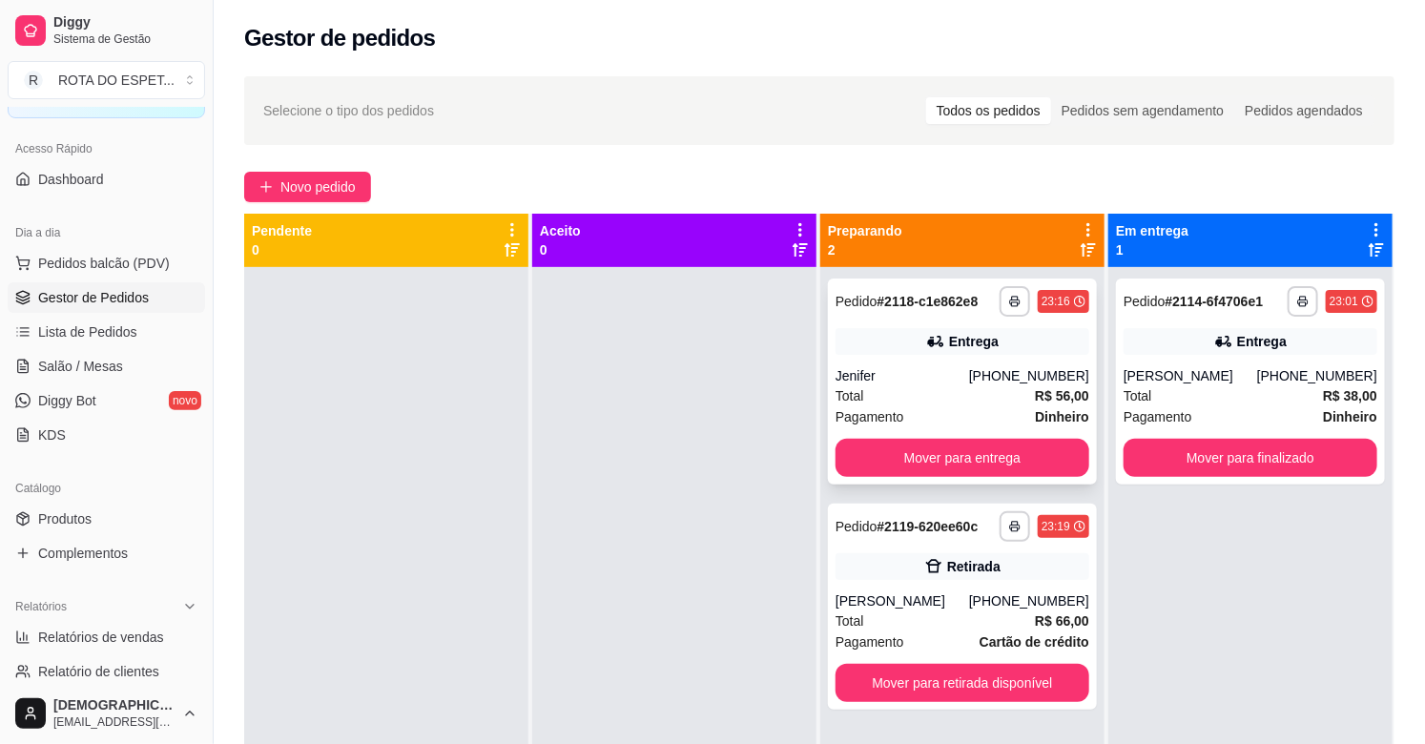
click at [969, 384] on div "Jenifer" at bounding box center [902, 375] width 134 height 19
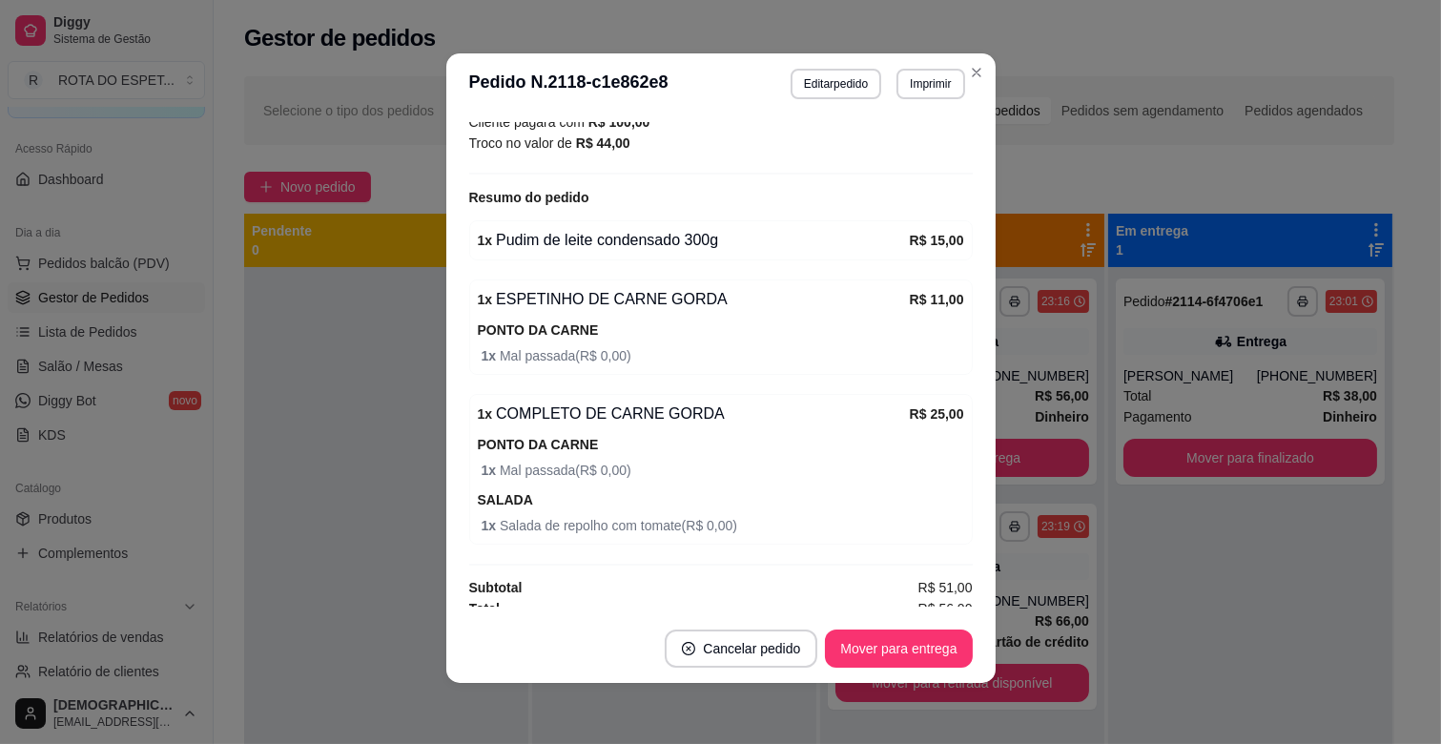
scroll to position [679, 0]
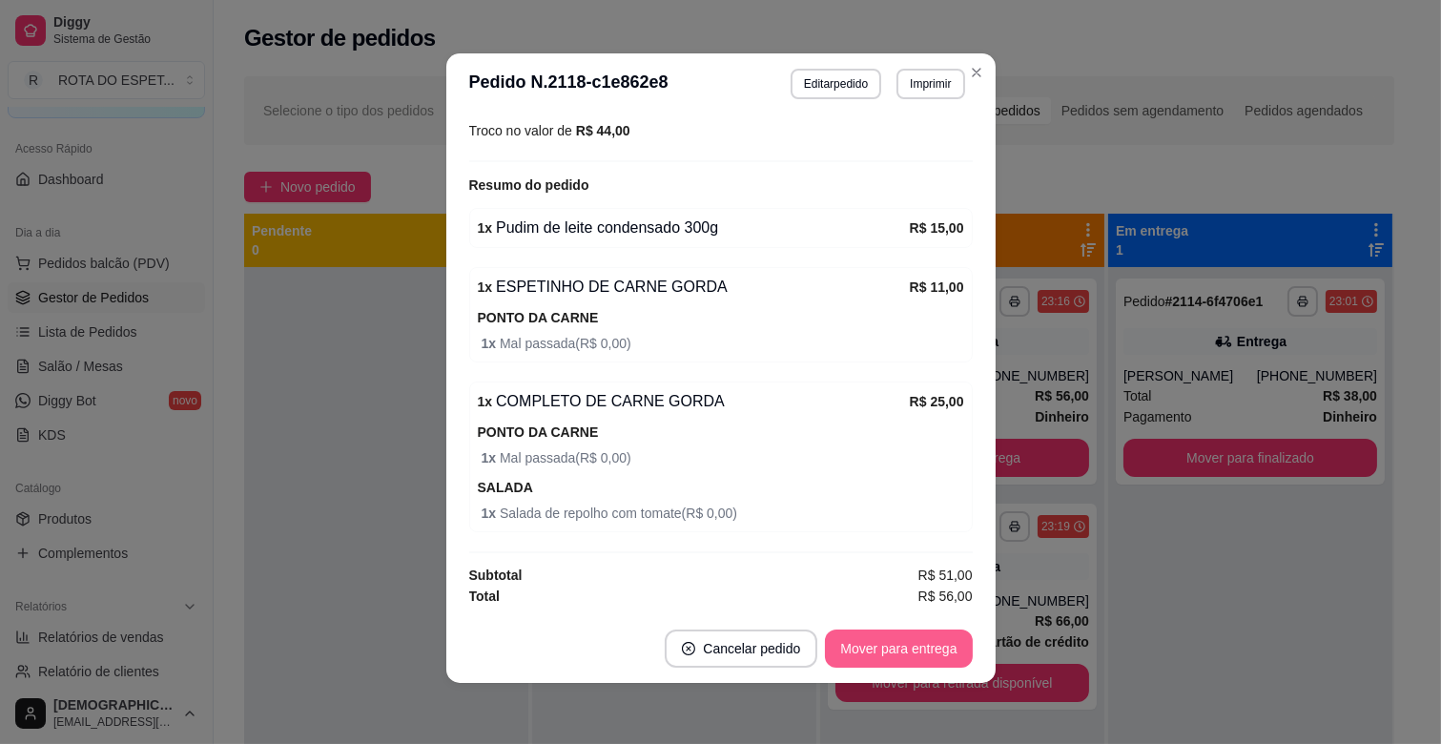
click at [884, 637] on button "Mover para entrega" at bounding box center [898, 648] width 147 height 38
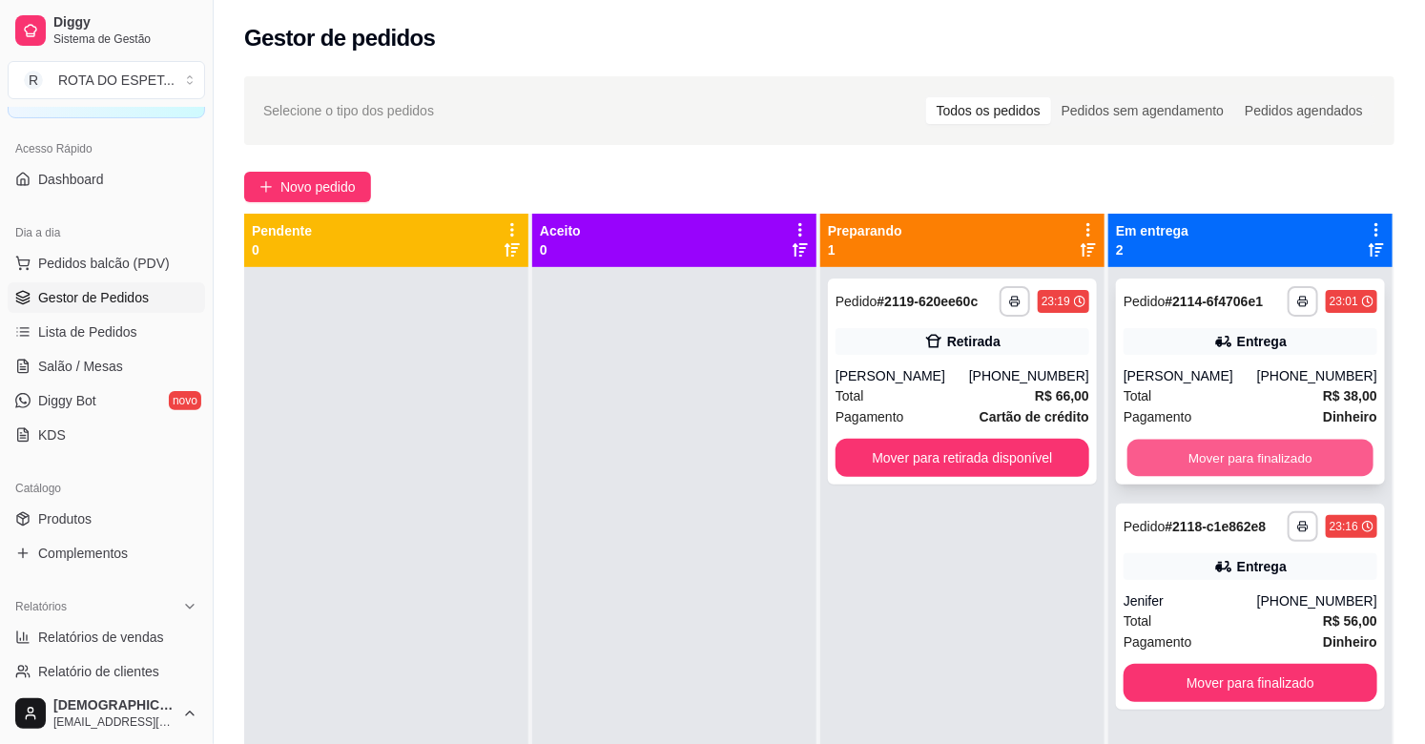
click at [1248, 456] on button "Mover para finalizado" at bounding box center [1250, 458] width 246 height 37
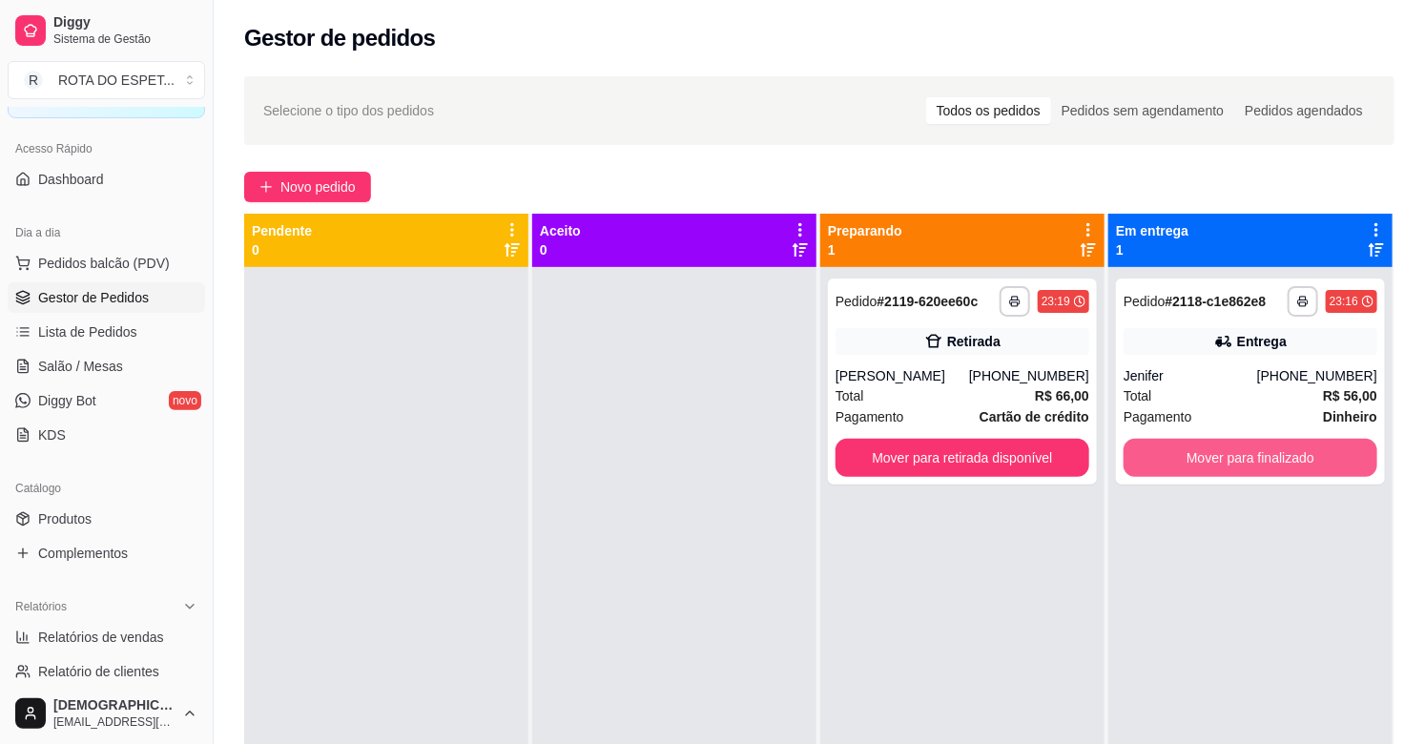
click at [1248, 456] on button "Mover para finalizado" at bounding box center [1251, 458] width 254 height 38
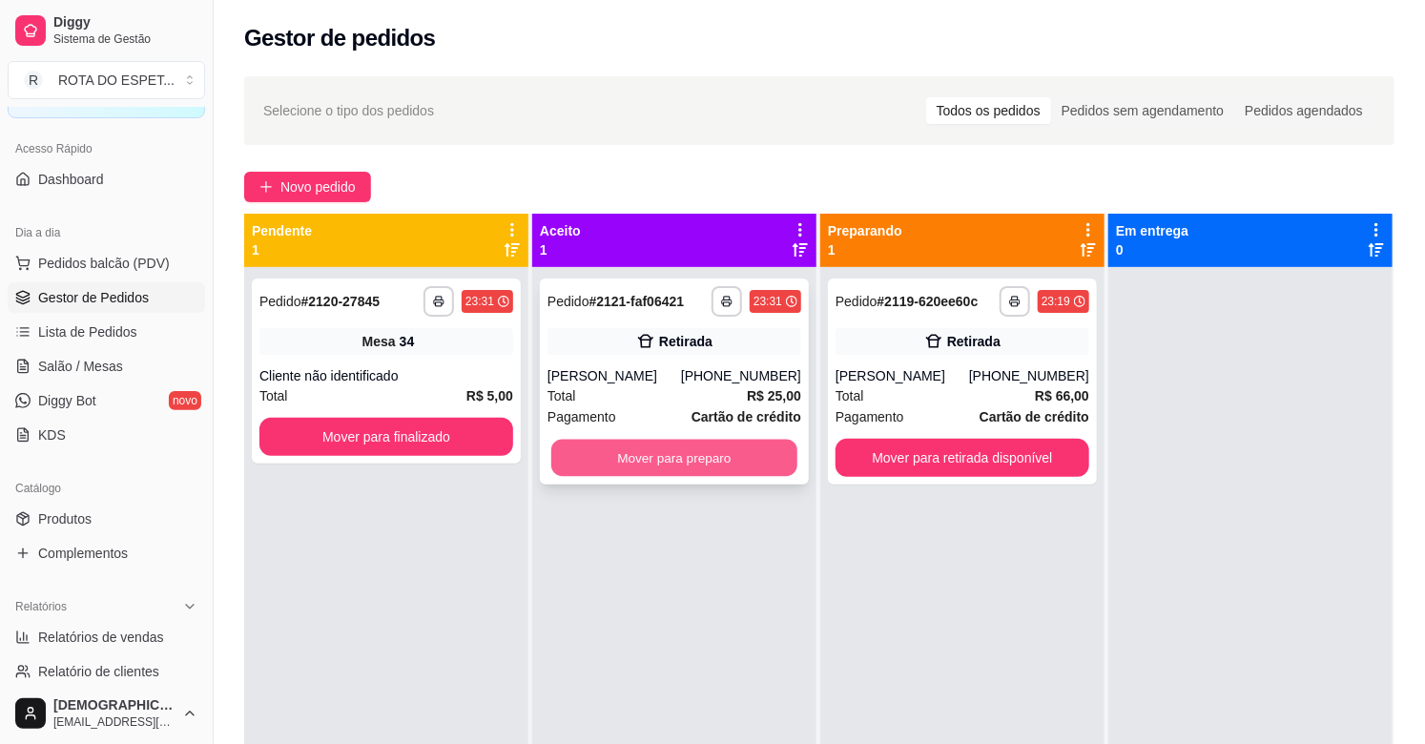
click at [732, 452] on button "Mover para preparo" at bounding box center [674, 458] width 246 height 37
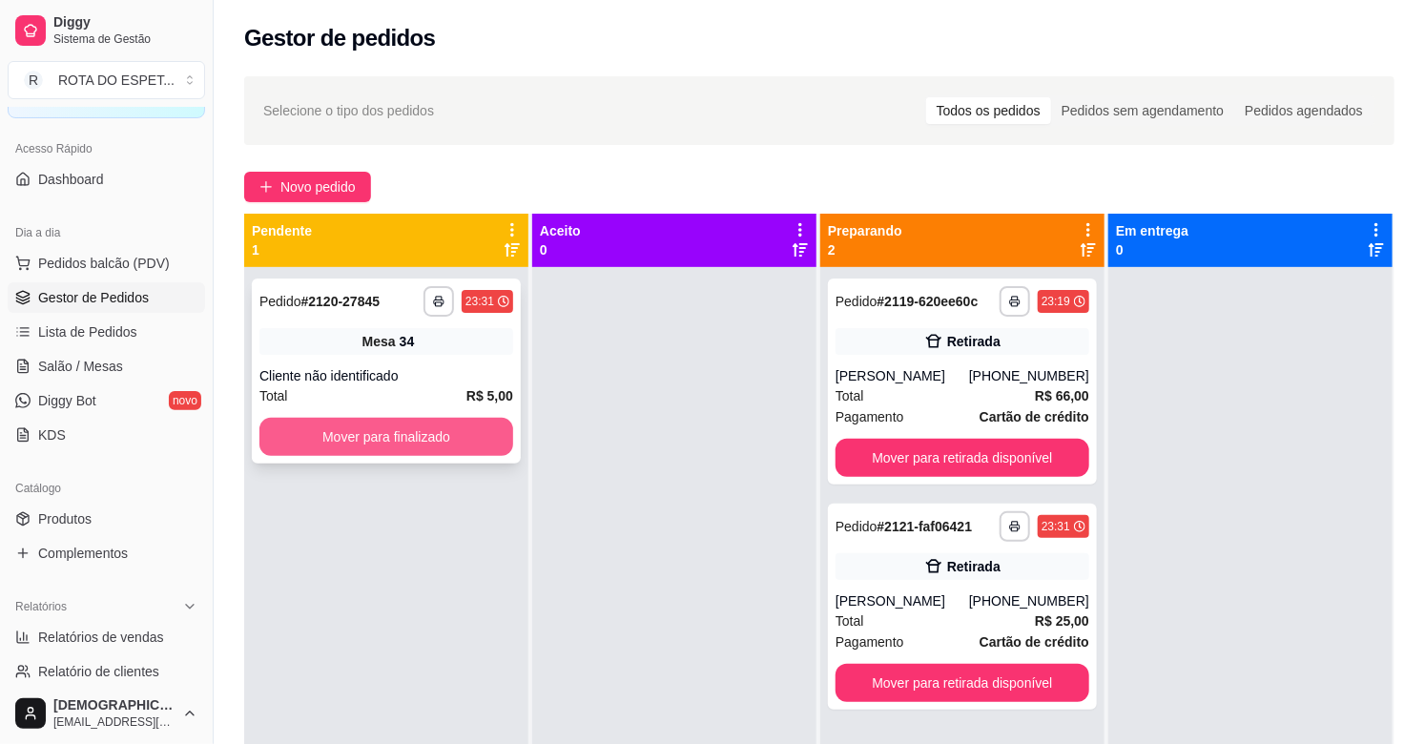
click at [434, 431] on button "Mover para finalizado" at bounding box center [386, 437] width 254 height 38
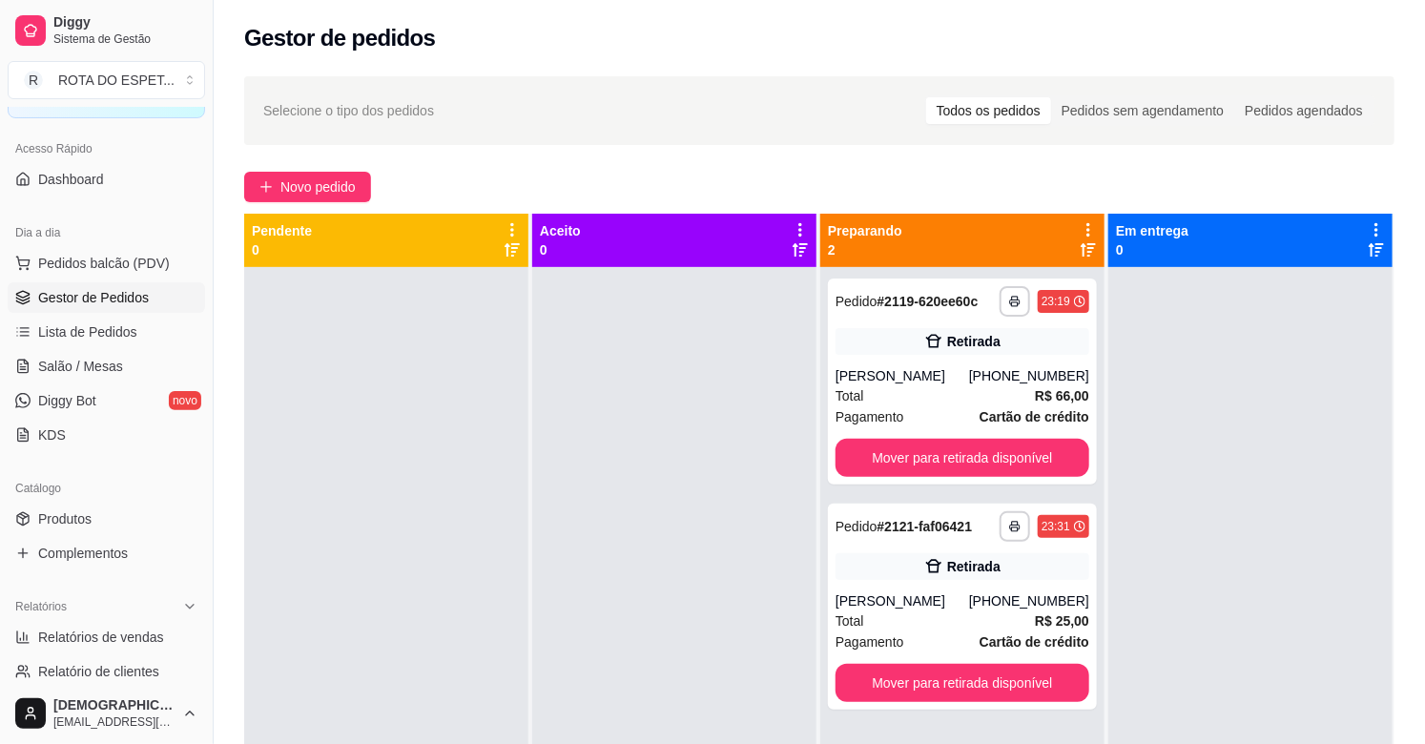
click at [583, 551] on div at bounding box center [674, 639] width 284 height 744
click at [979, 461] on button "Mover para retirada disponível" at bounding box center [962, 458] width 246 height 37
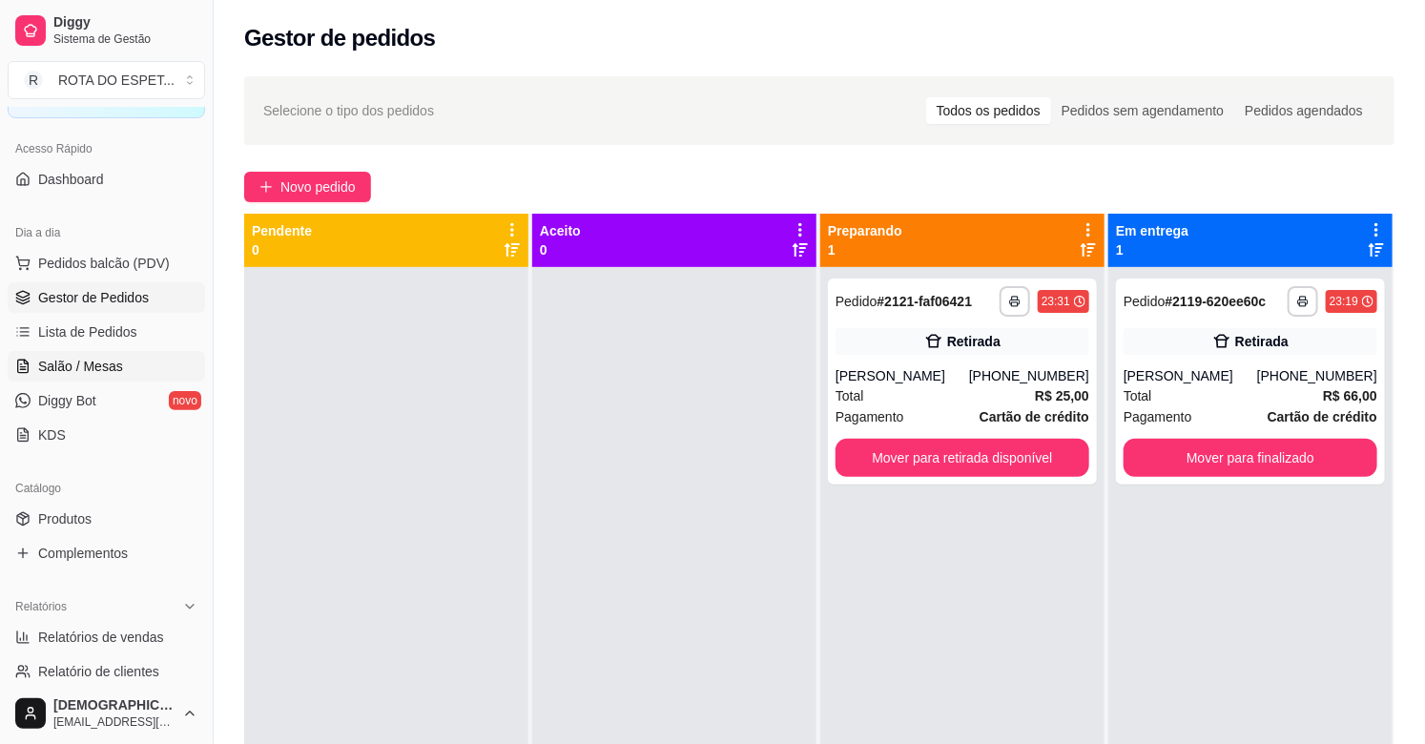
click at [113, 359] on span "Salão / Mesas" at bounding box center [80, 366] width 85 height 19
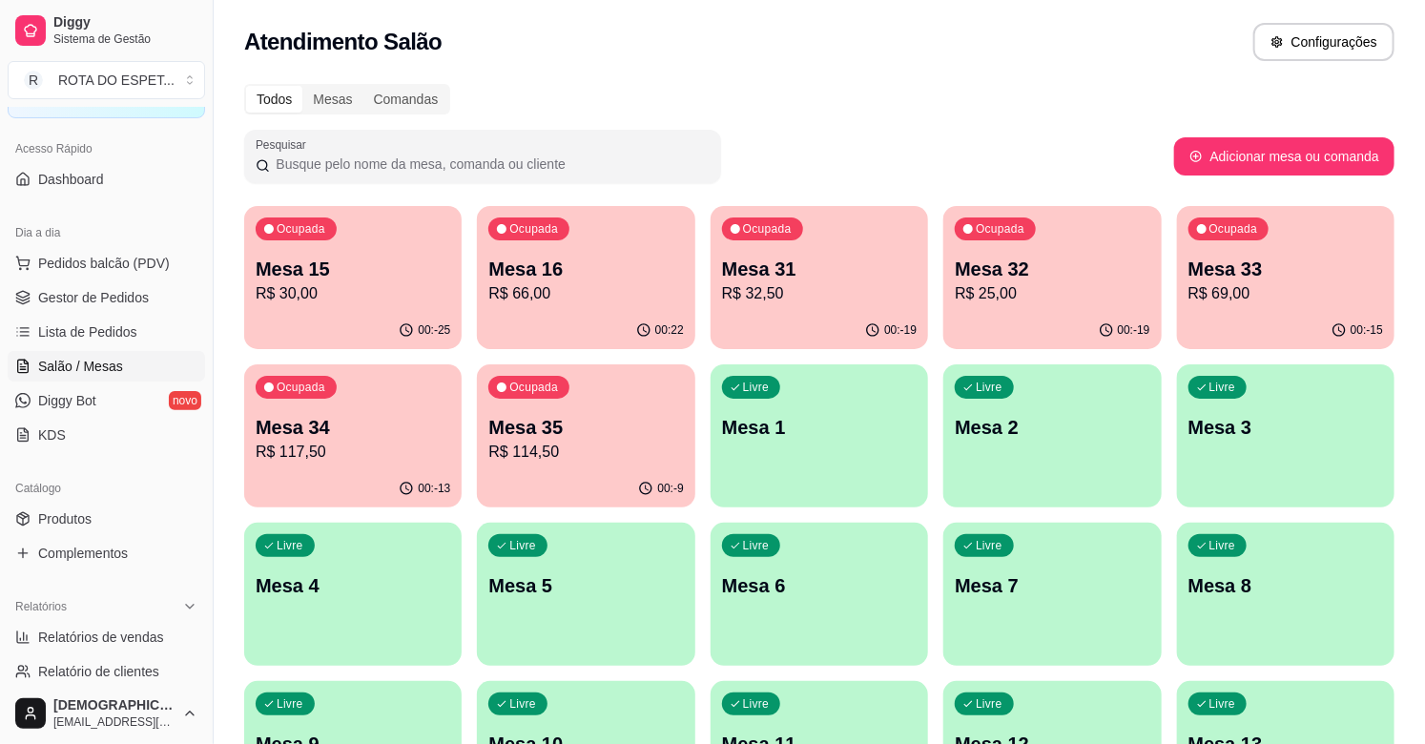
click at [367, 274] on p "Mesa 15" at bounding box center [353, 269] width 195 height 27
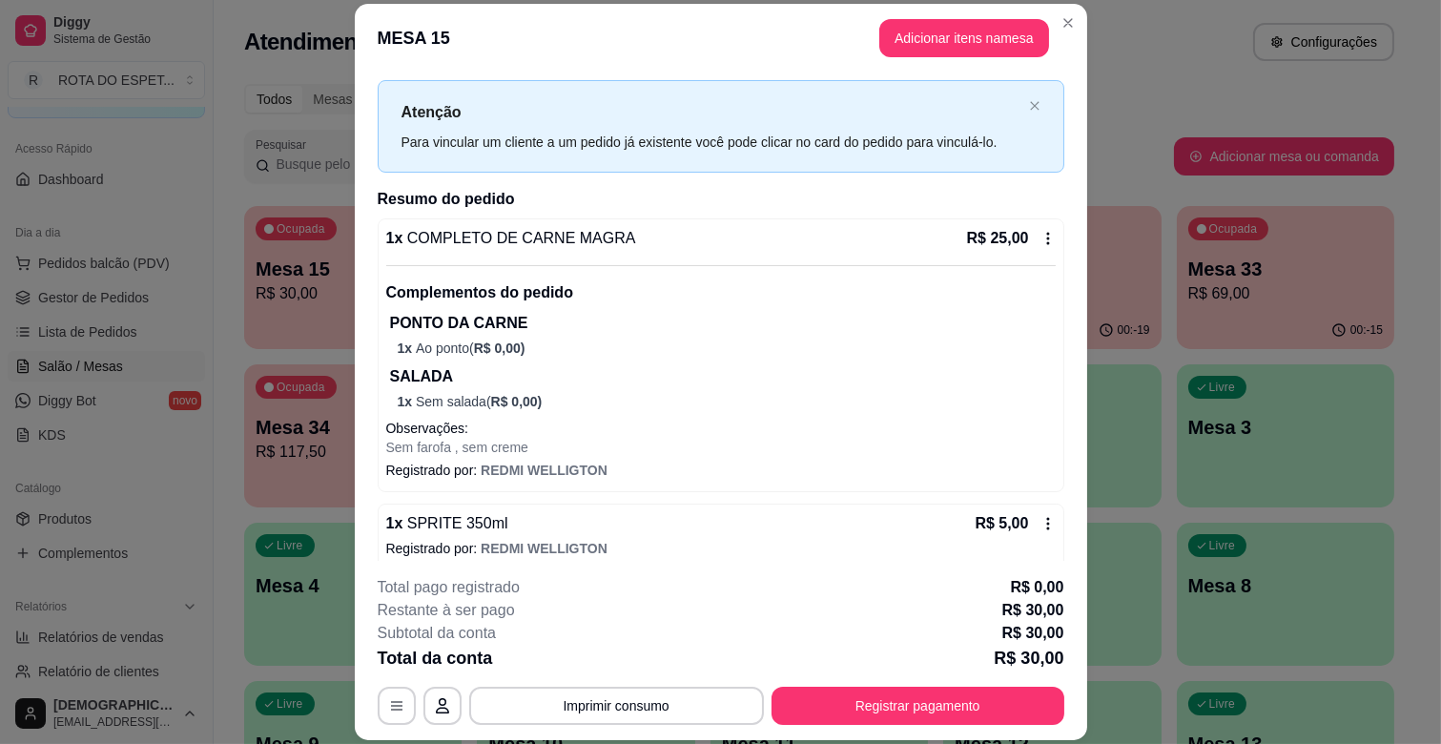
scroll to position [52, 0]
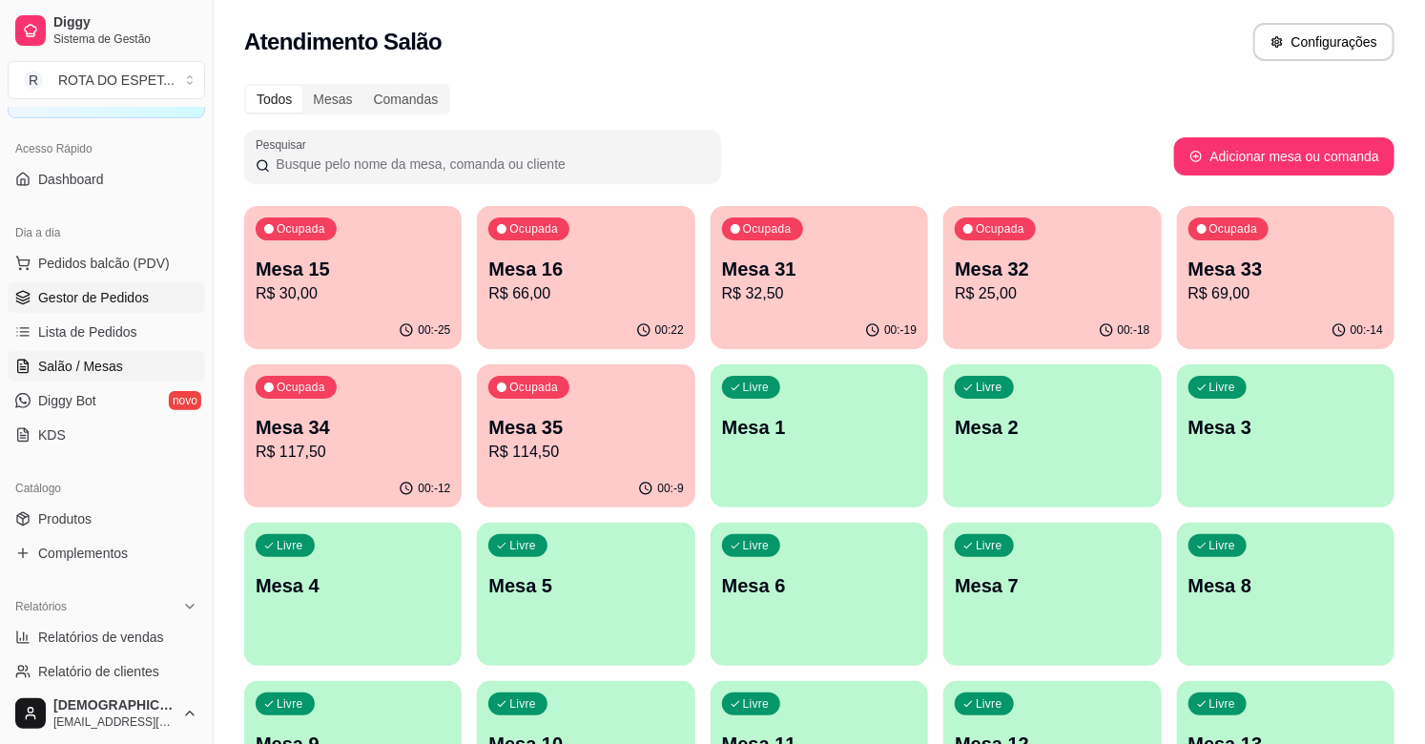
click at [131, 299] on span "Gestor de Pedidos" at bounding box center [93, 297] width 111 height 19
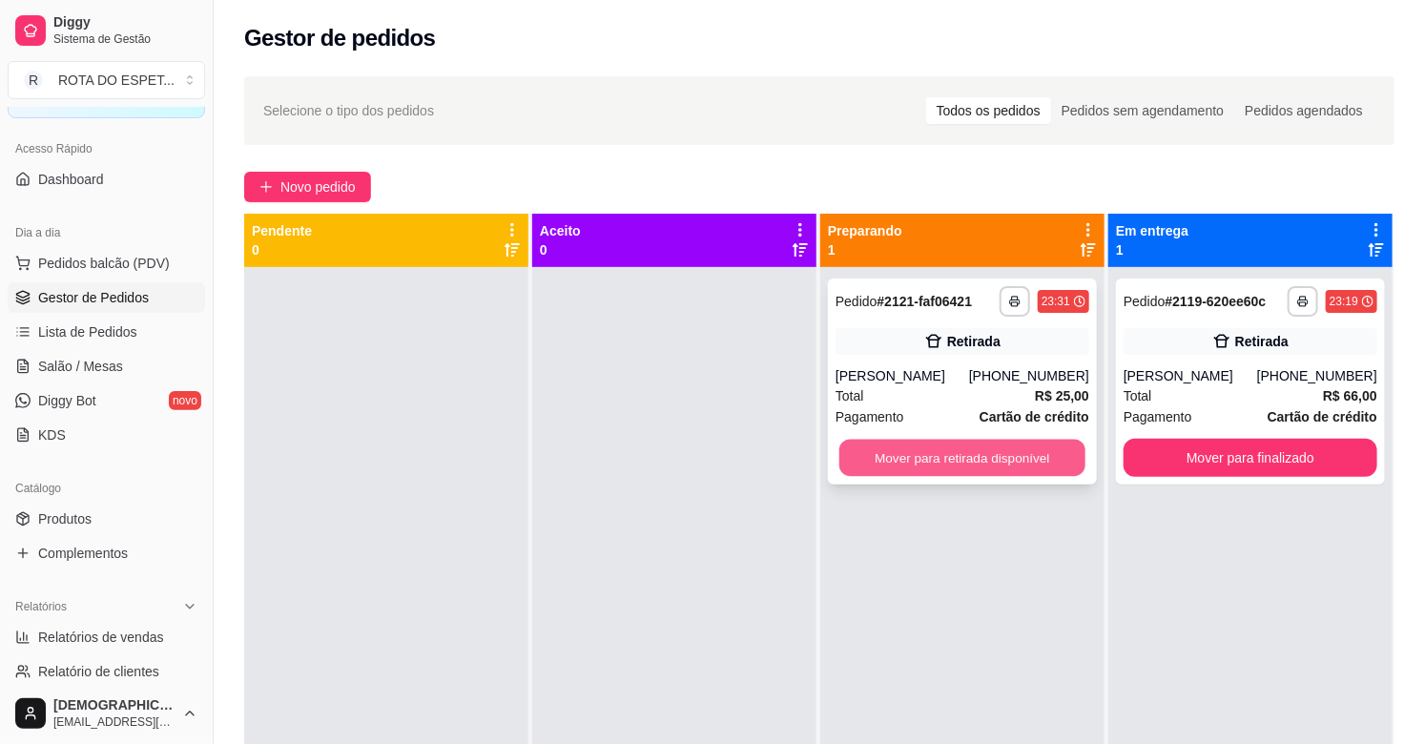
click at [1021, 454] on button "Mover para retirada disponível" at bounding box center [962, 458] width 246 height 37
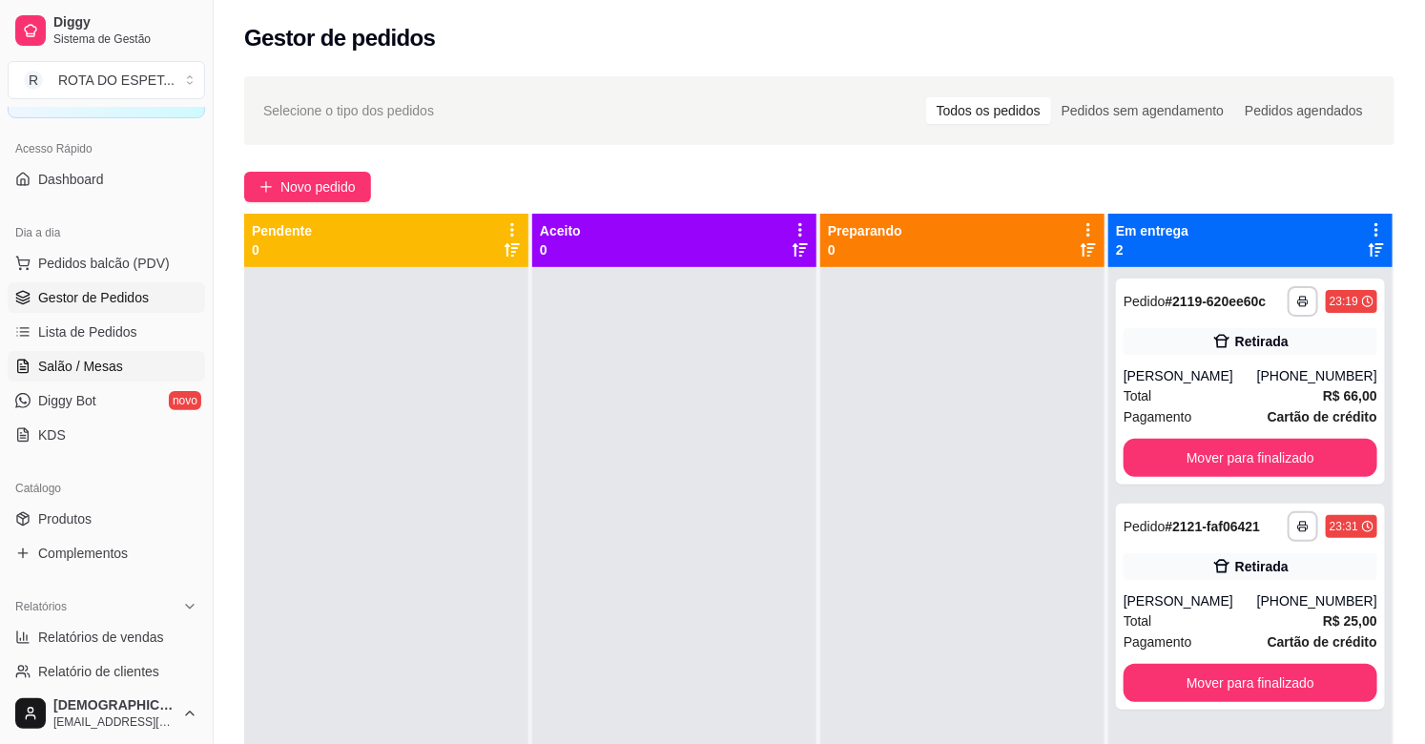
click at [89, 368] on span "Salão / Mesas" at bounding box center [80, 366] width 85 height 19
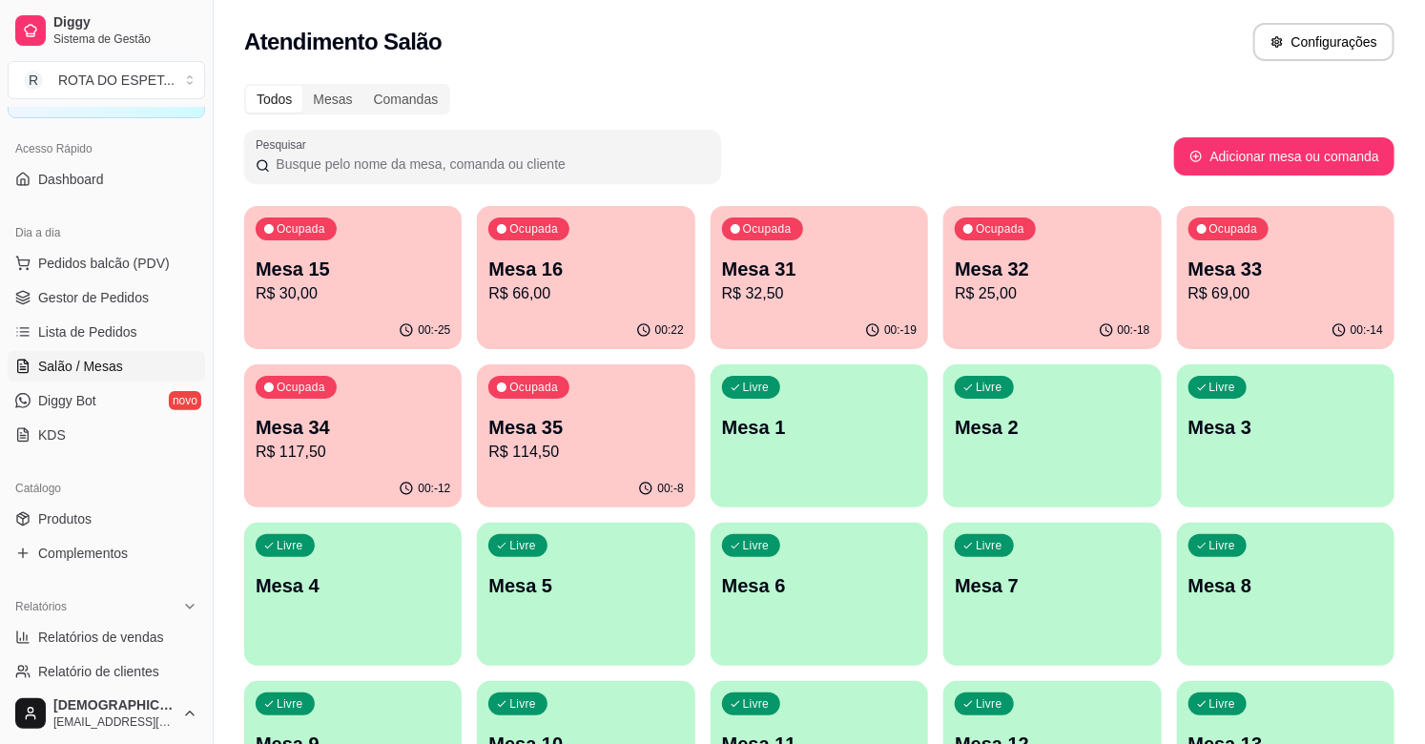
click at [395, 319] on div "00:-25" at bounding box center [352, 330] width 217 height 37
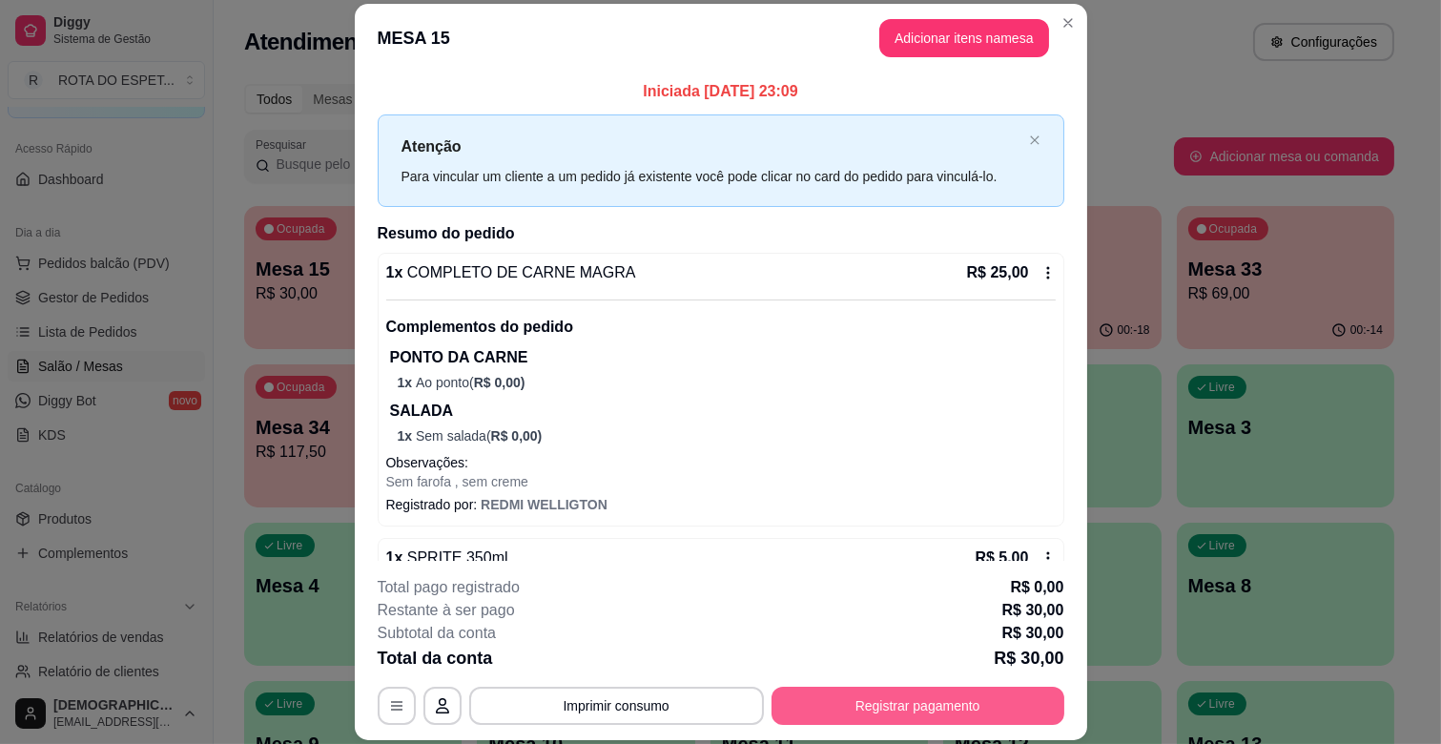
click at [921, 701] on button "Registrar pagamento" at bounding box center [918, 706] width 293 height 38
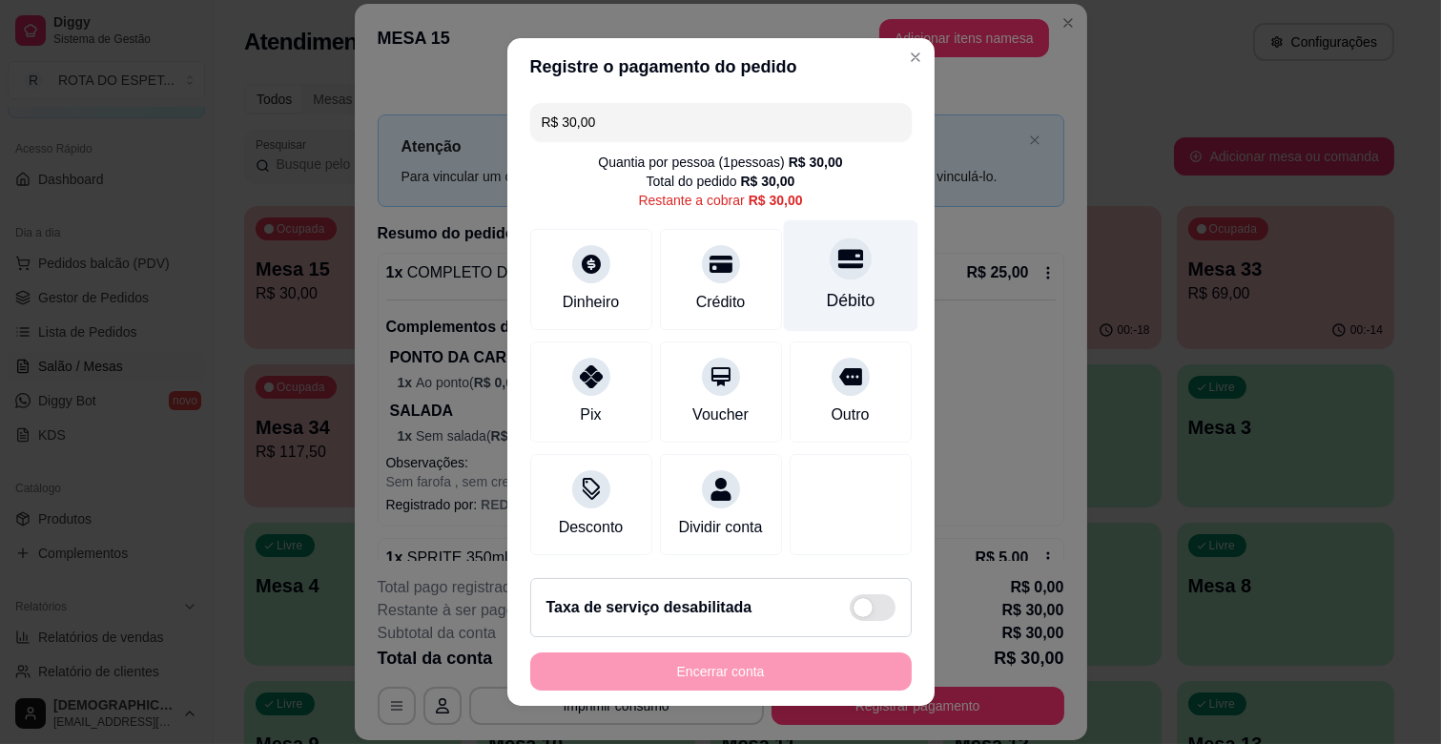
click at [831, 281] on div "Débito" at bounding box center [850, 276] width 134 height 112
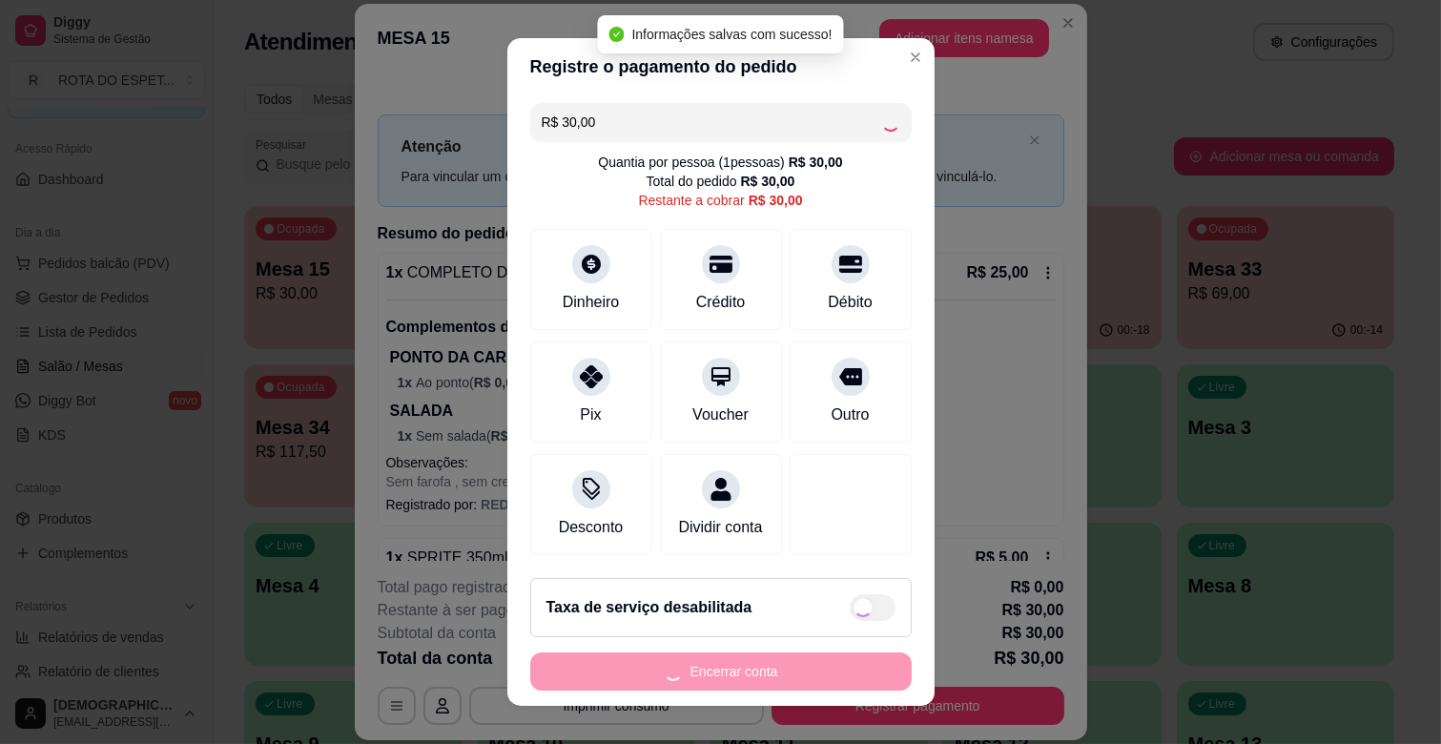
type input "R$ 0,00"
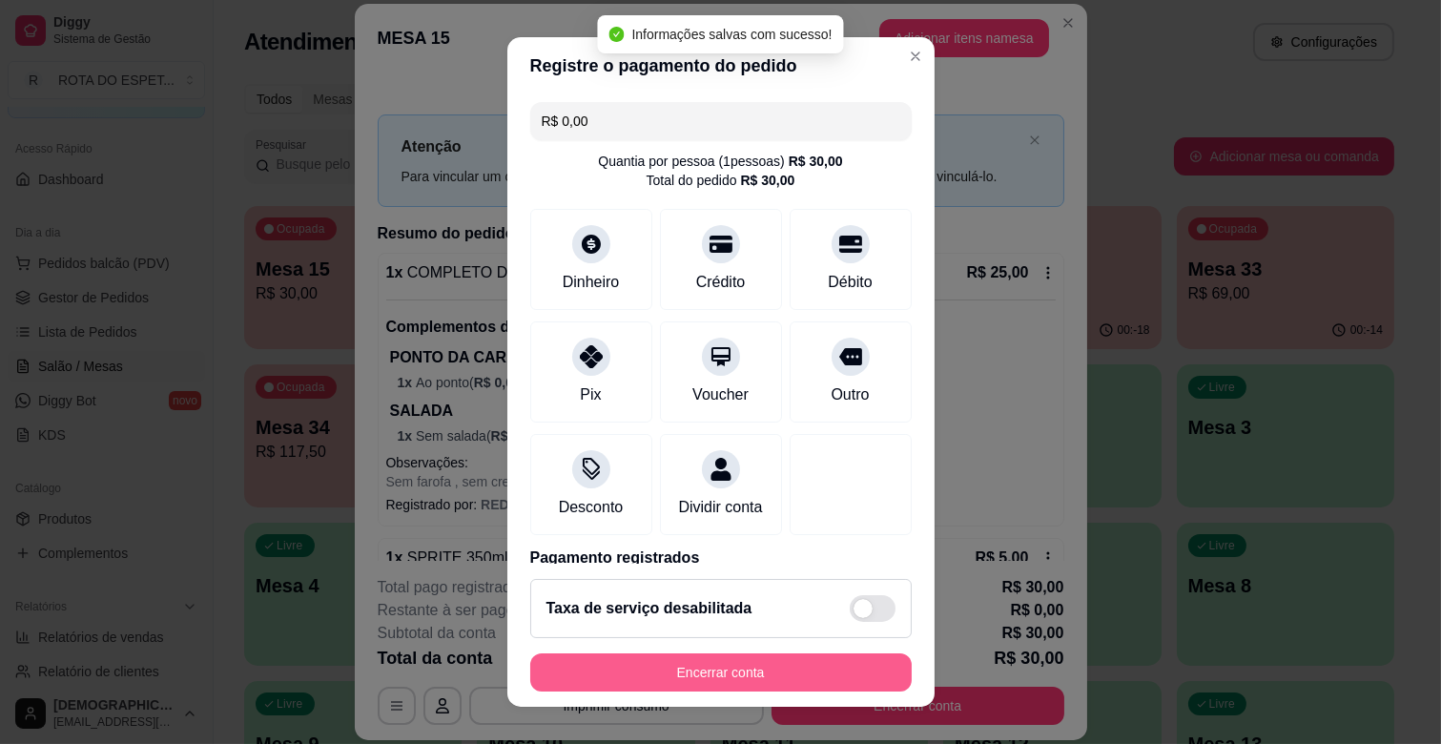
click at [805, 680] on button "Encerrar conta" at bounding box center [721, 672] width 382 height 38
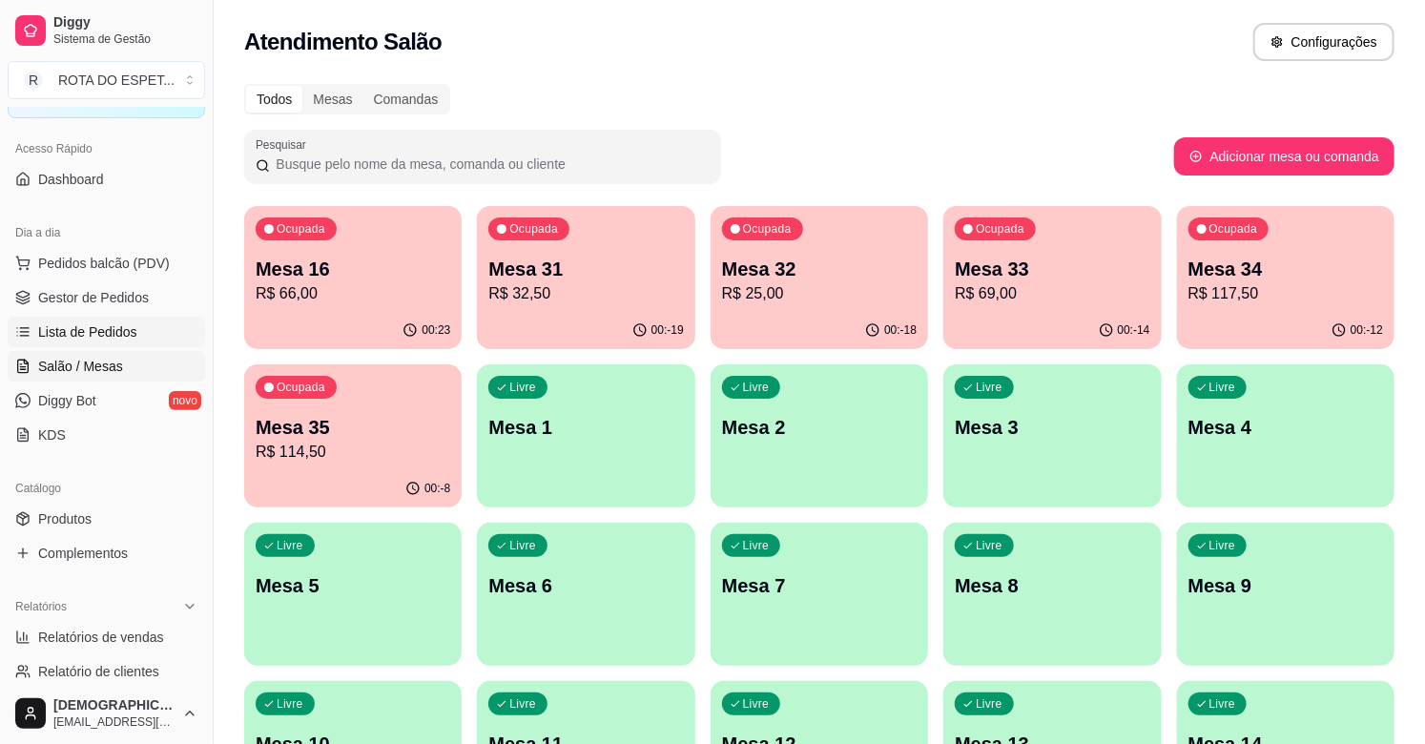
click at [35, 328] on link "Lista de Pedidos" at bounding box center [106, 332] width 197 height 31
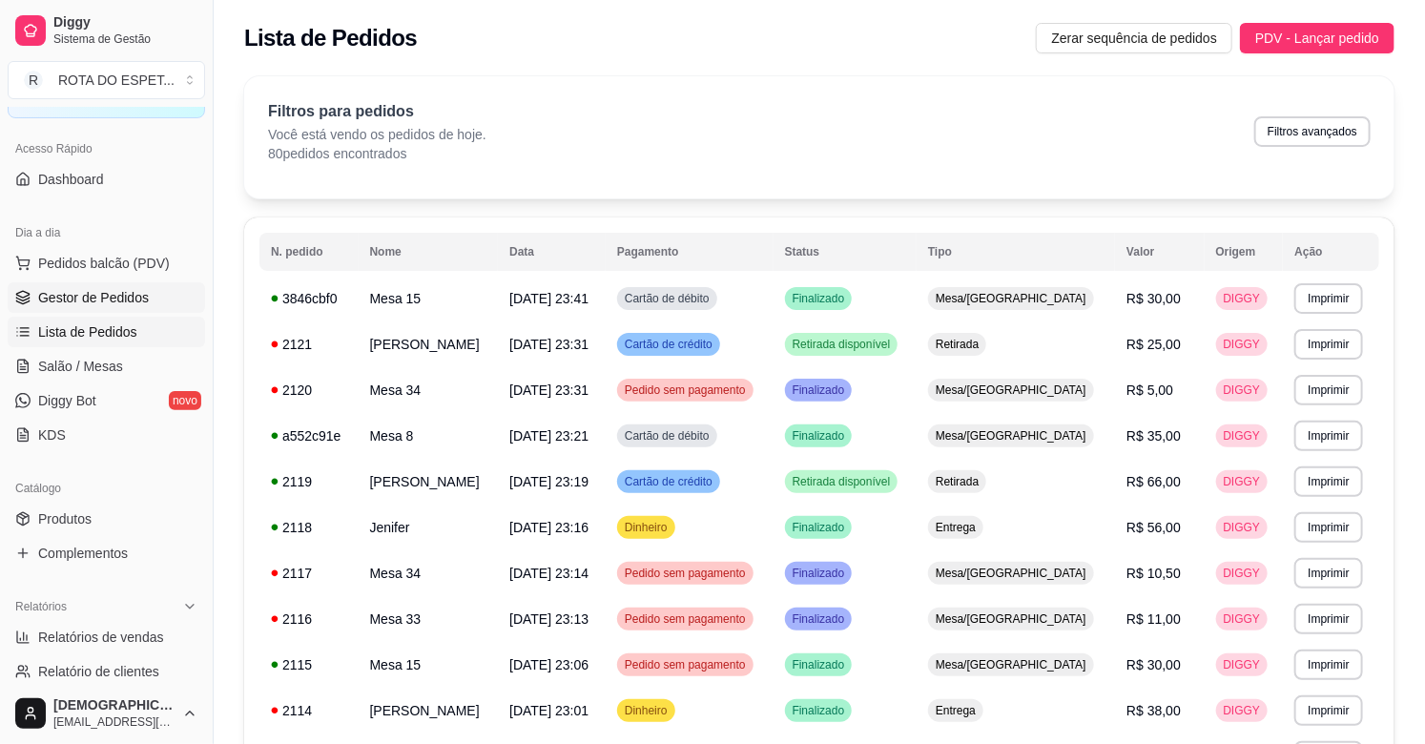
click at [42, 310] on link "Gestor de Pedidos" at bounding box center [106, 297] width 197 height 31
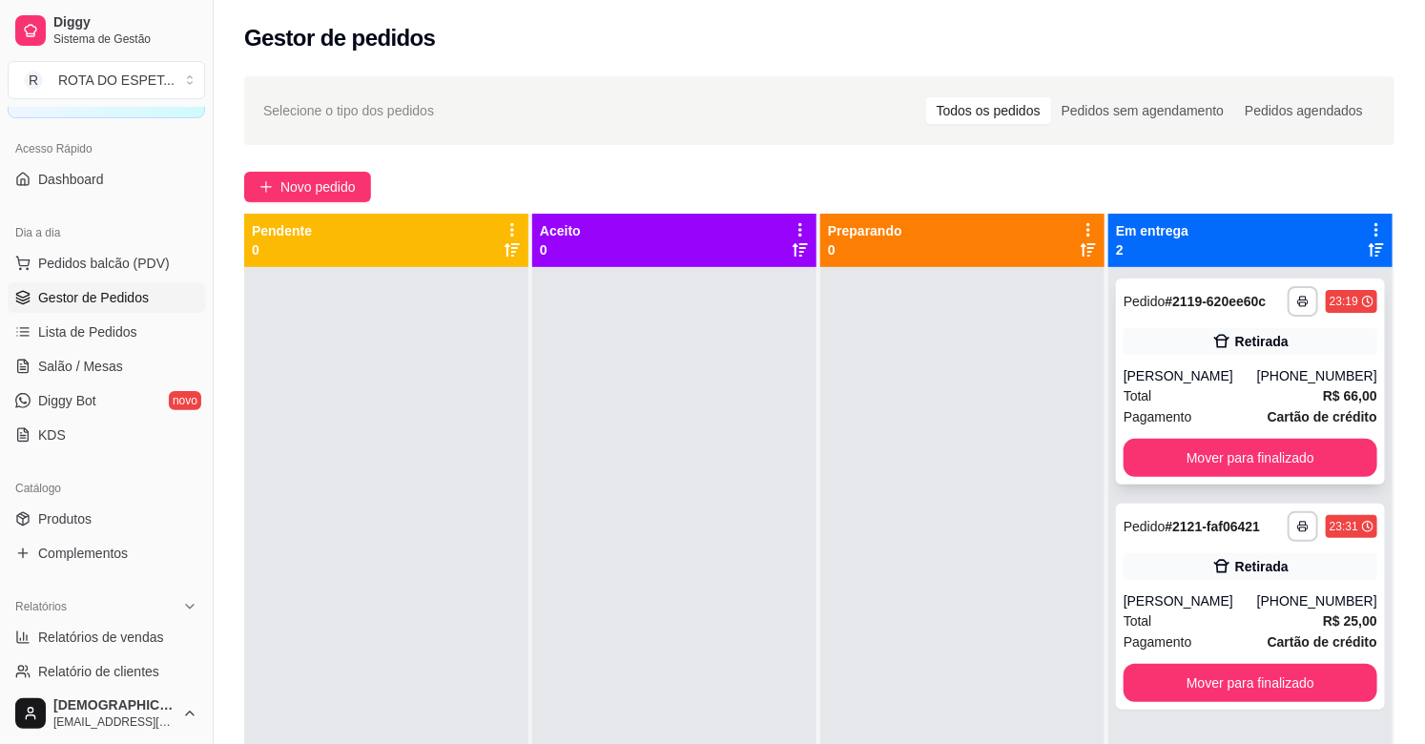
click at [1288, 367] on div "[PHONE_NUMBER]" at bounding box center [1317, 375] width 120 height 19
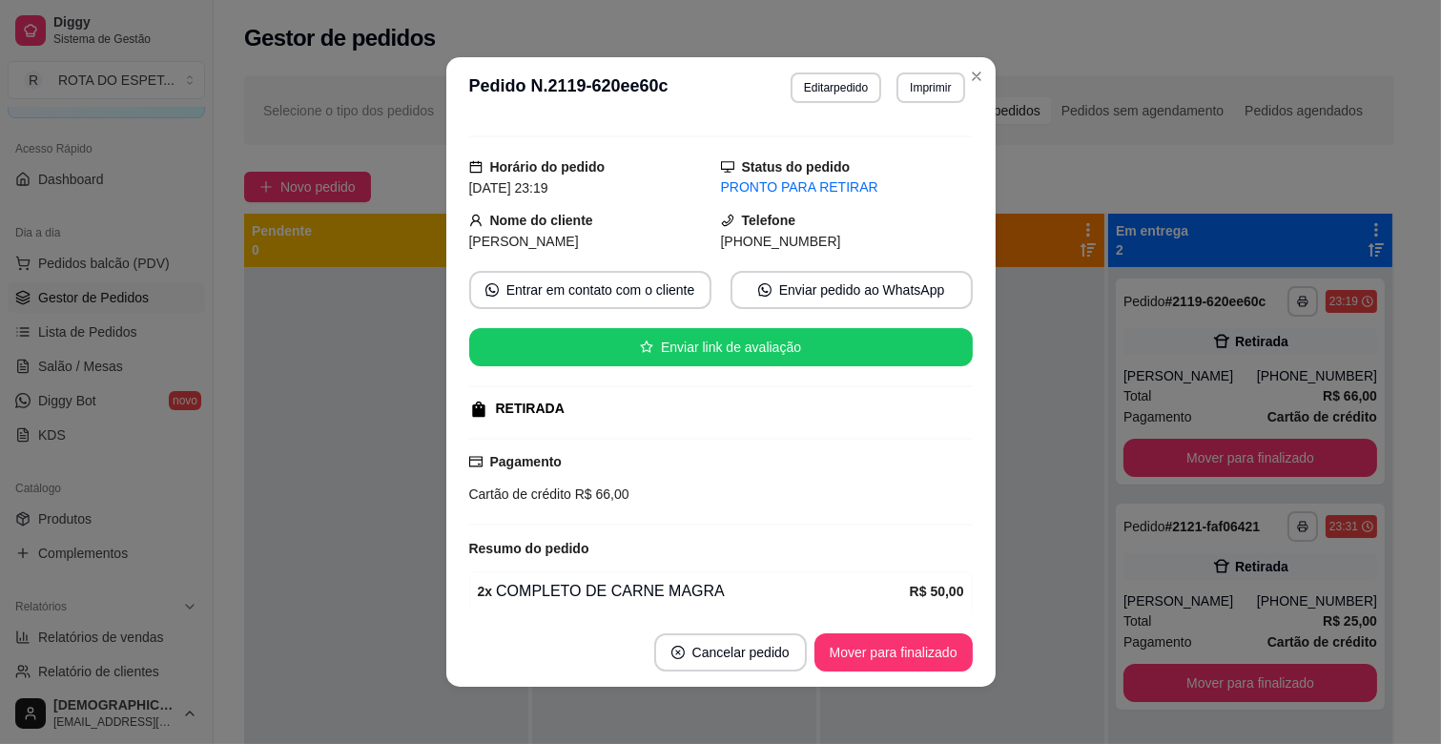
scroll to position [17, 0]
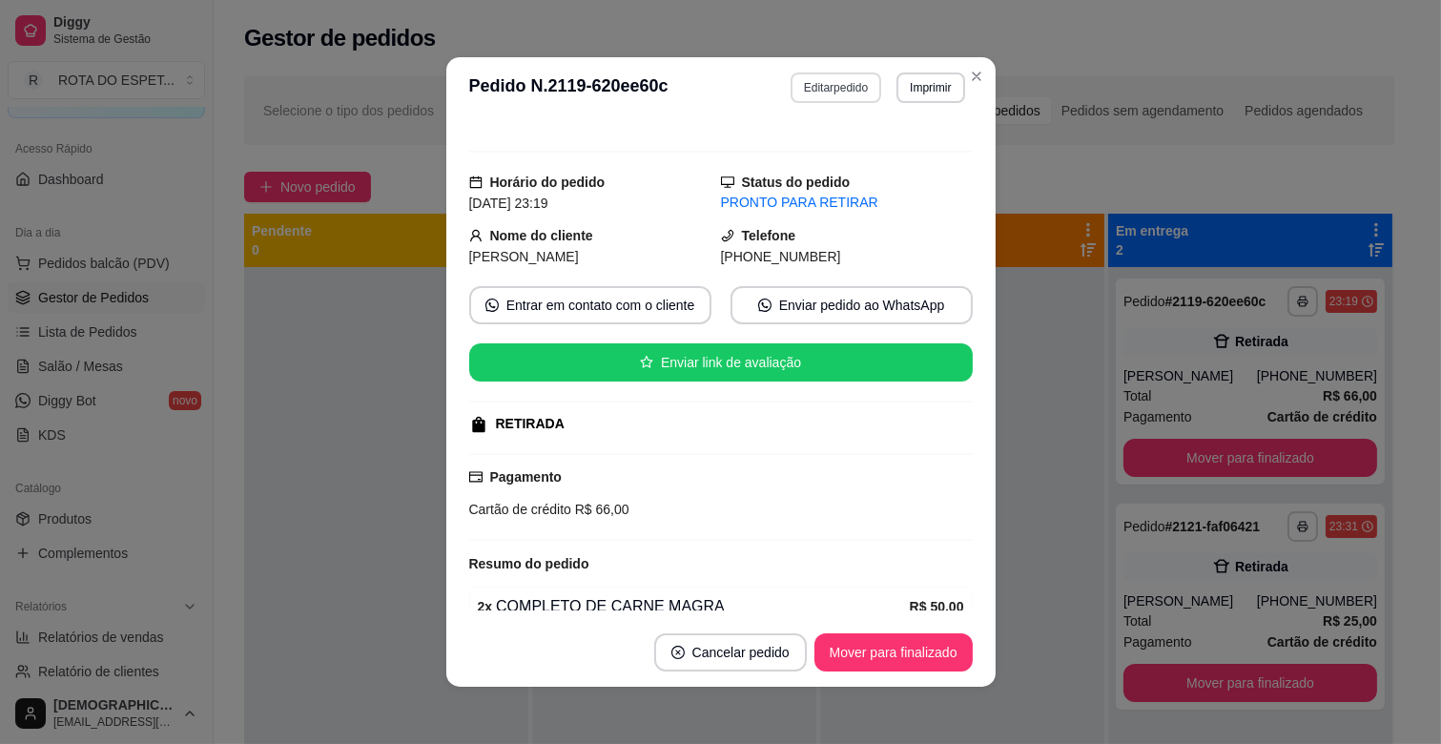
click at [864, 93] on button "Editar pedido" at bounding box center [836, 87] width 91 height 31
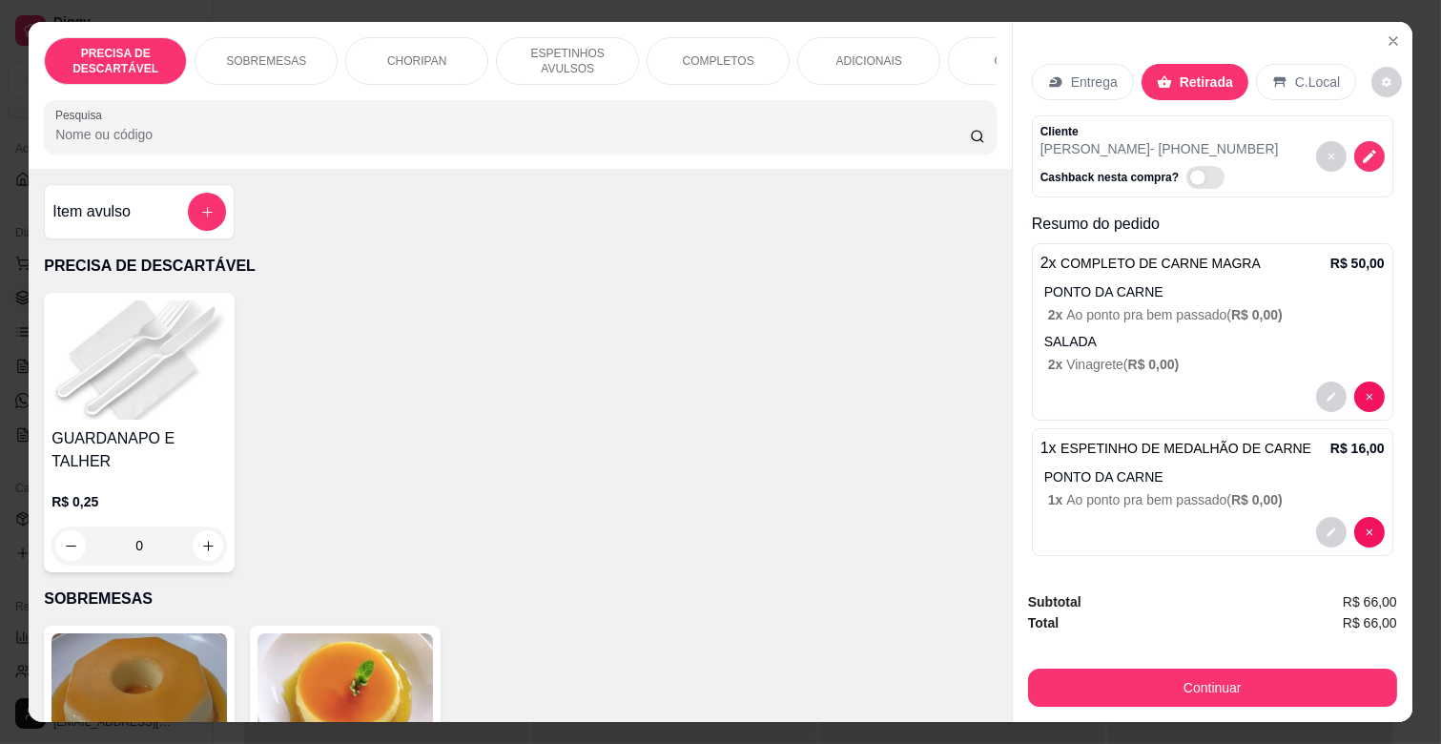
scroll to position [0, 847]
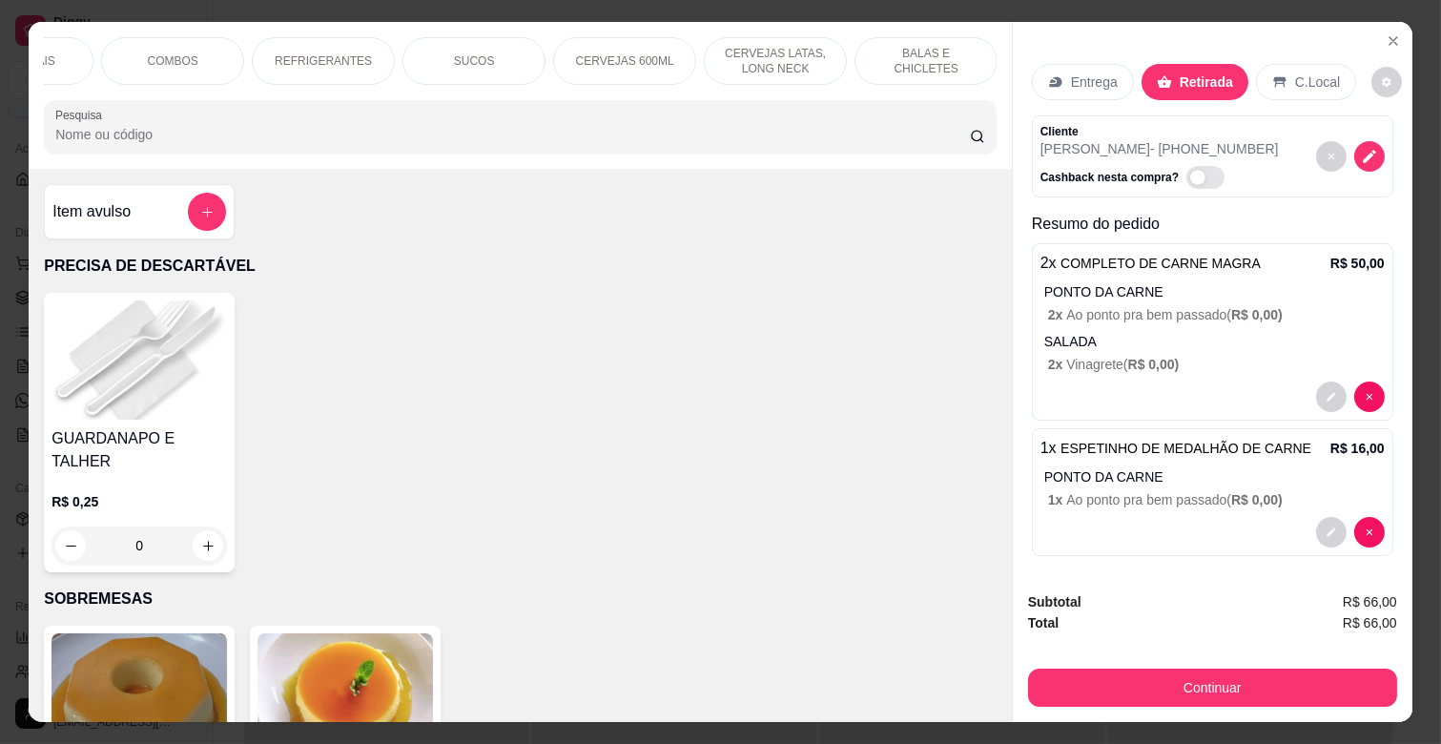
click at [360, 67] on div "REFRIGERANTES" at bounding box center [323, 61] width 143 height 48
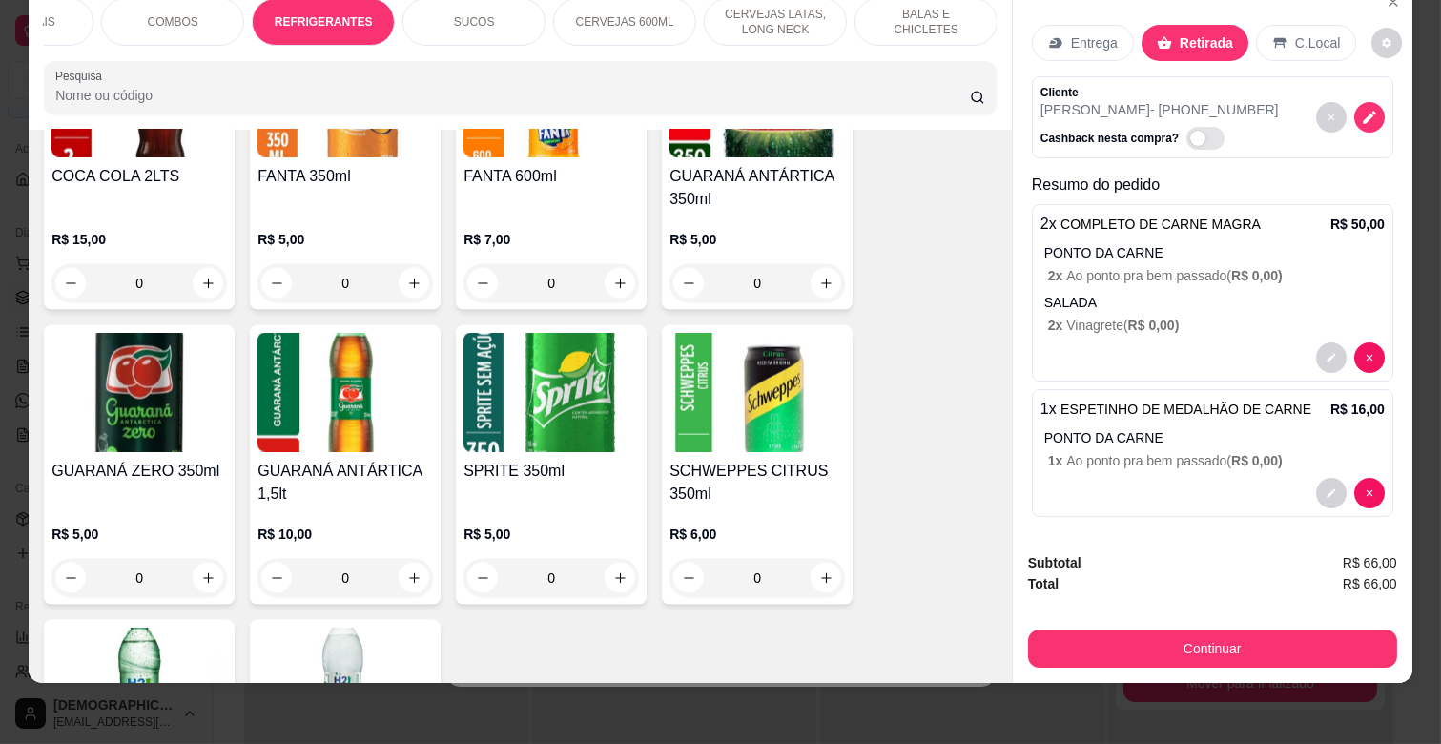
scroll to position [5318, 0]
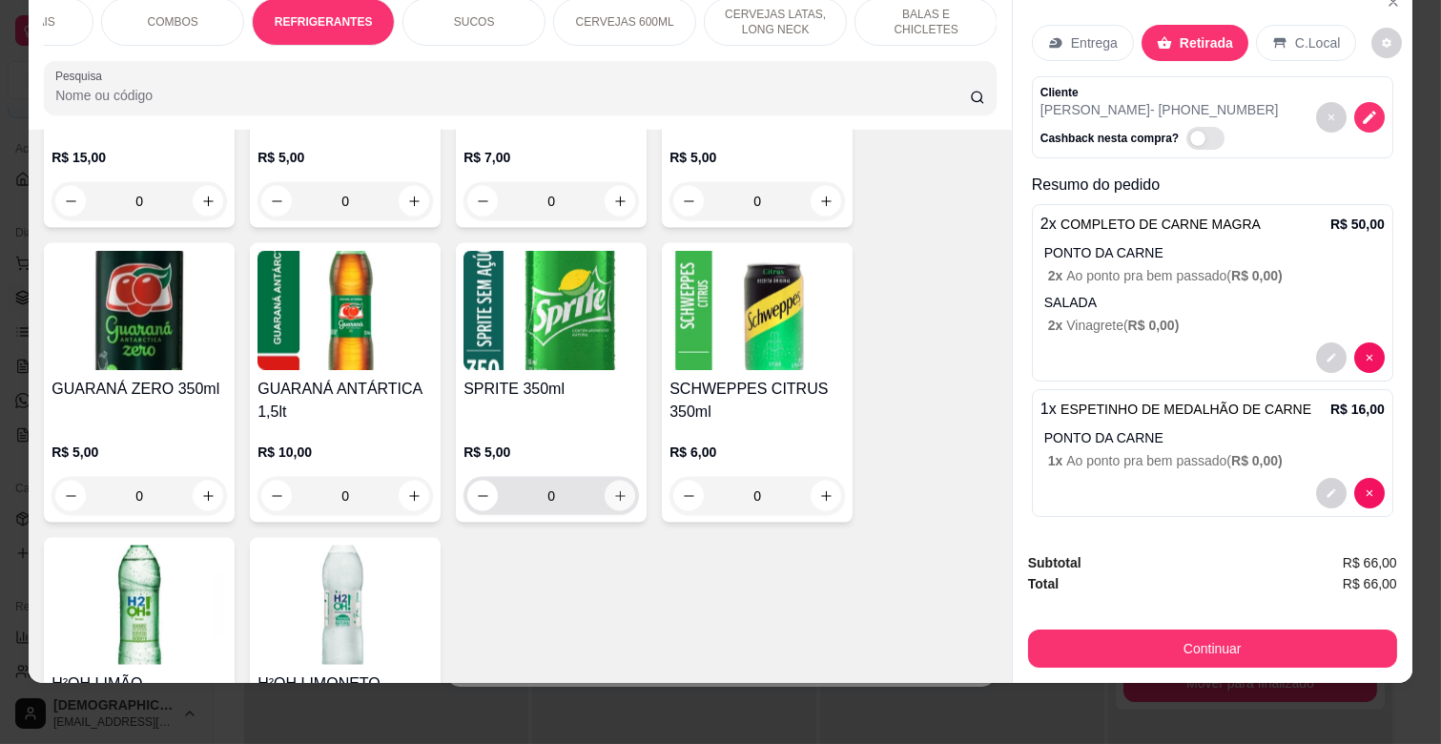
click at [615, 489] on icon "increase-product-quantity" at bounding box center [620, 496] width 14 height 14
type input "1"
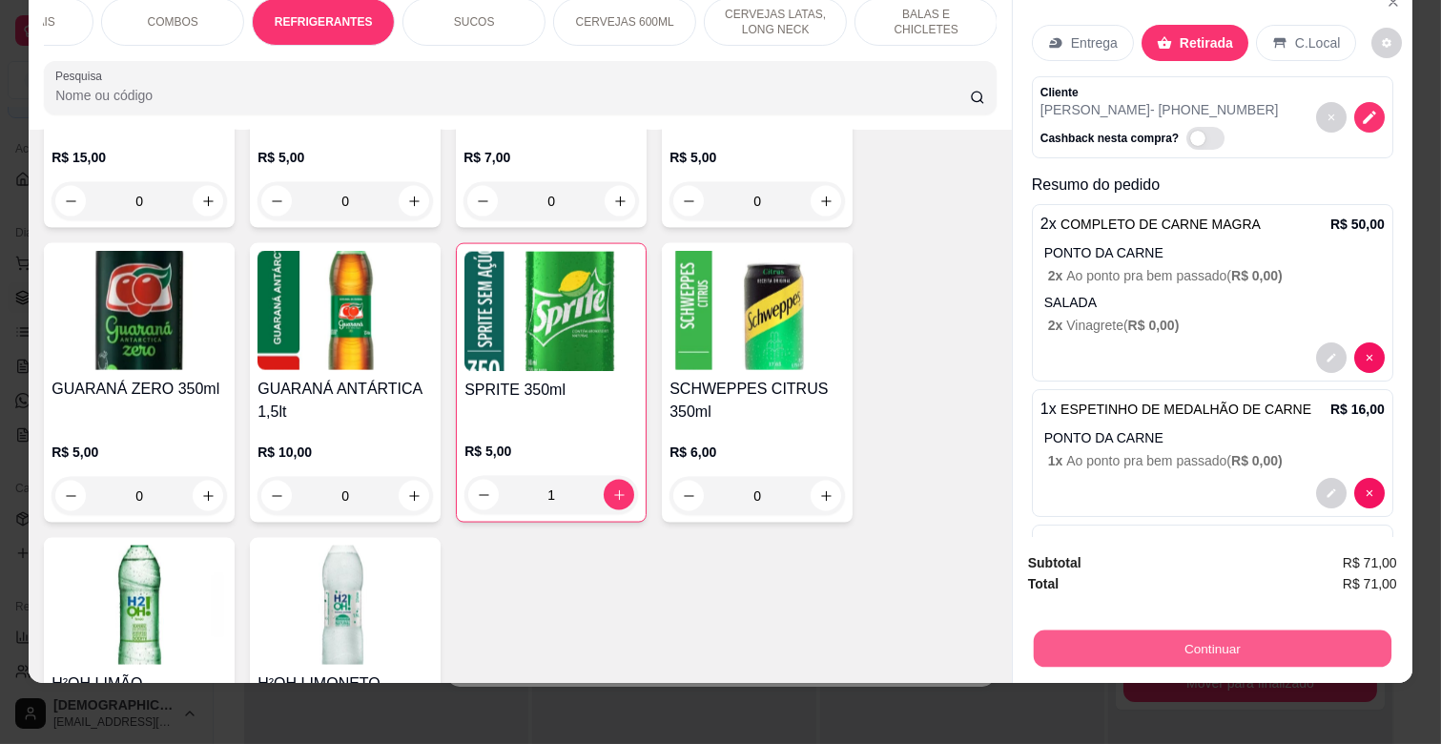
click at [1186, 629] on button "Continuar" at bounding box center [1213, 647] width 358 height 37
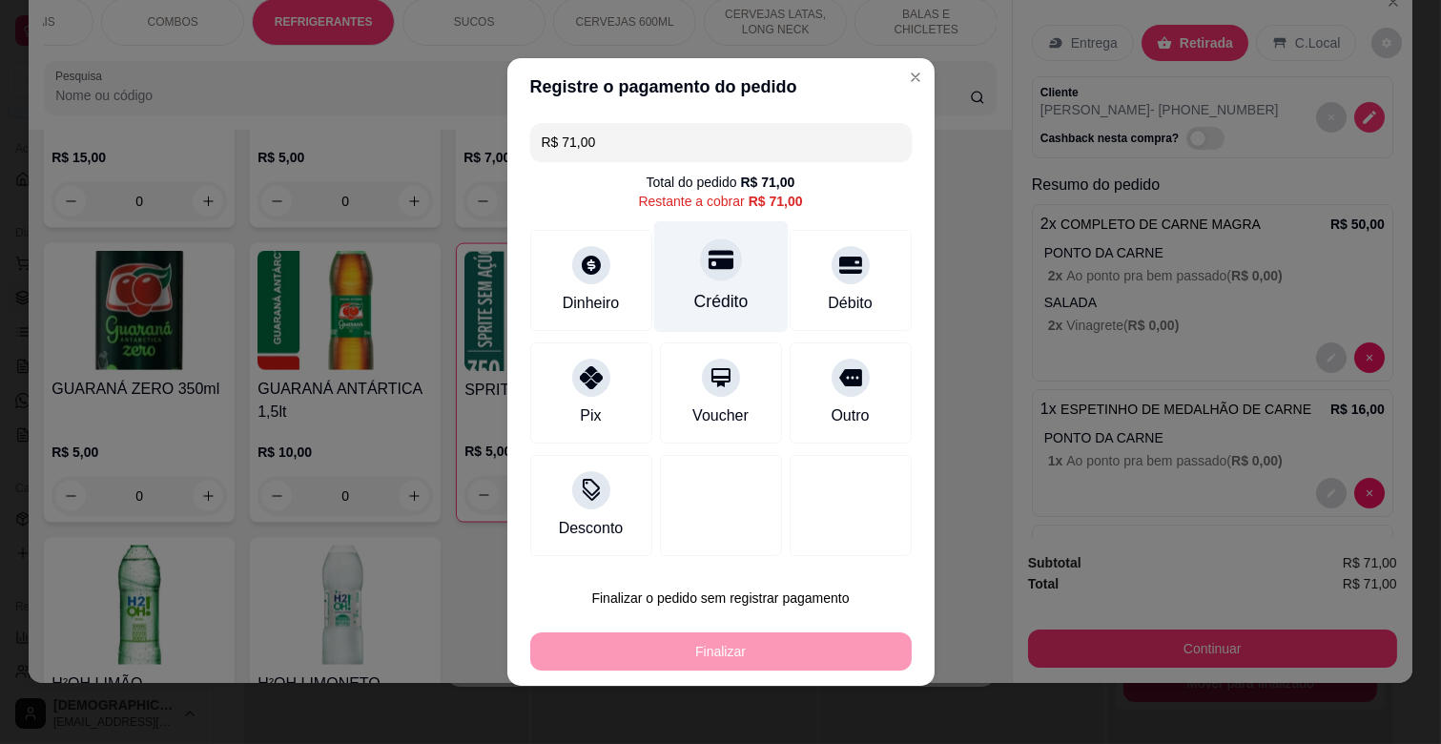
click at [673, 283] on div "Crédito" at bounding box center [720, 277] width 134 height 112
type input "R$ 0,00"
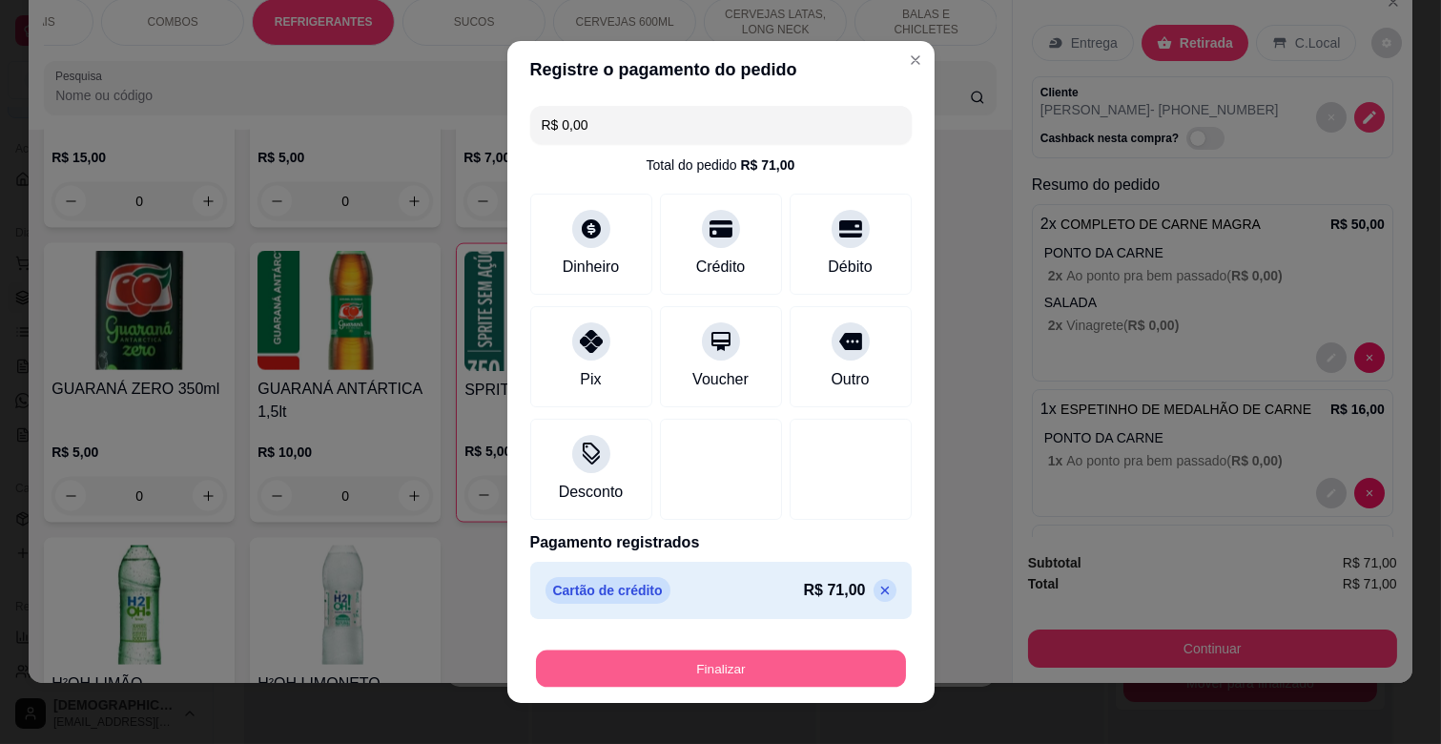
click at [751, 654] on button "Finalizar" at bounding box center [721, 668] width 370 height 37
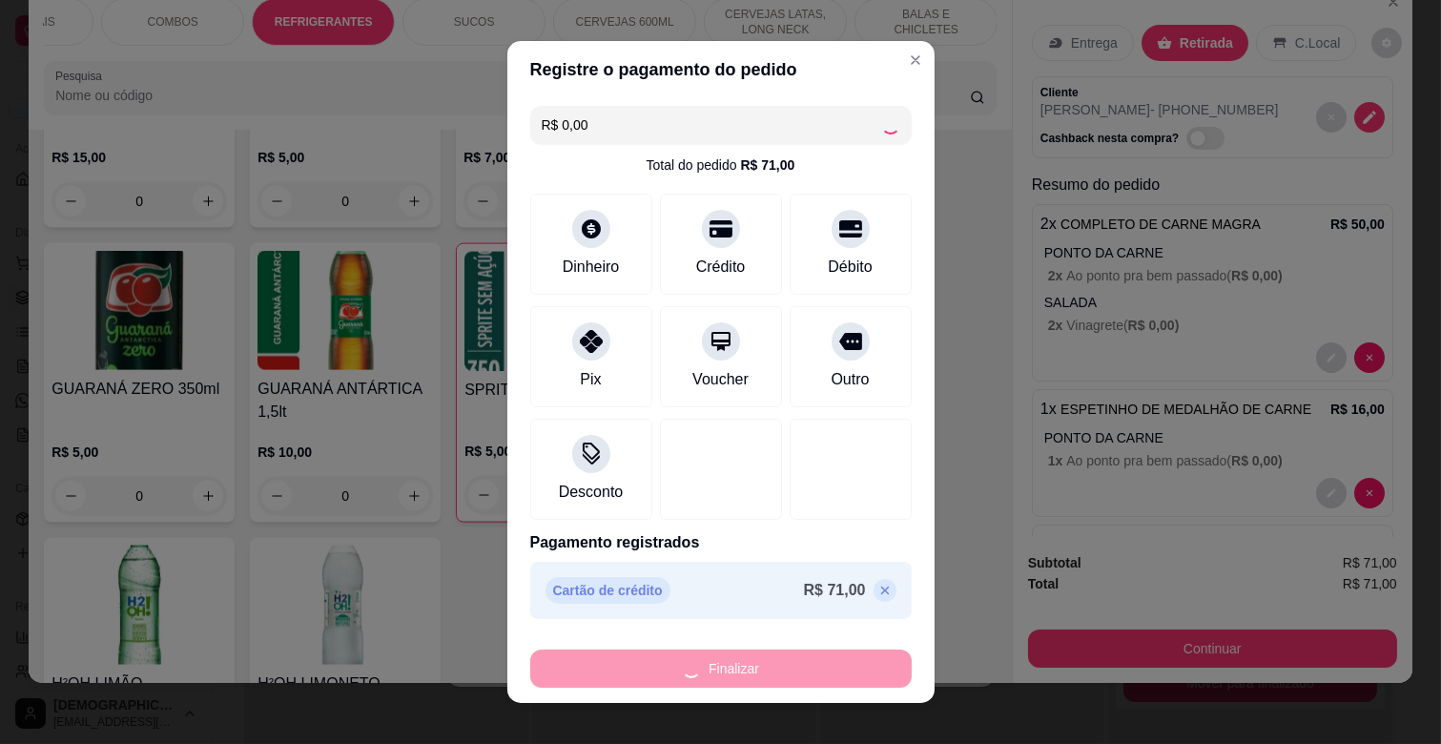
type input "0"
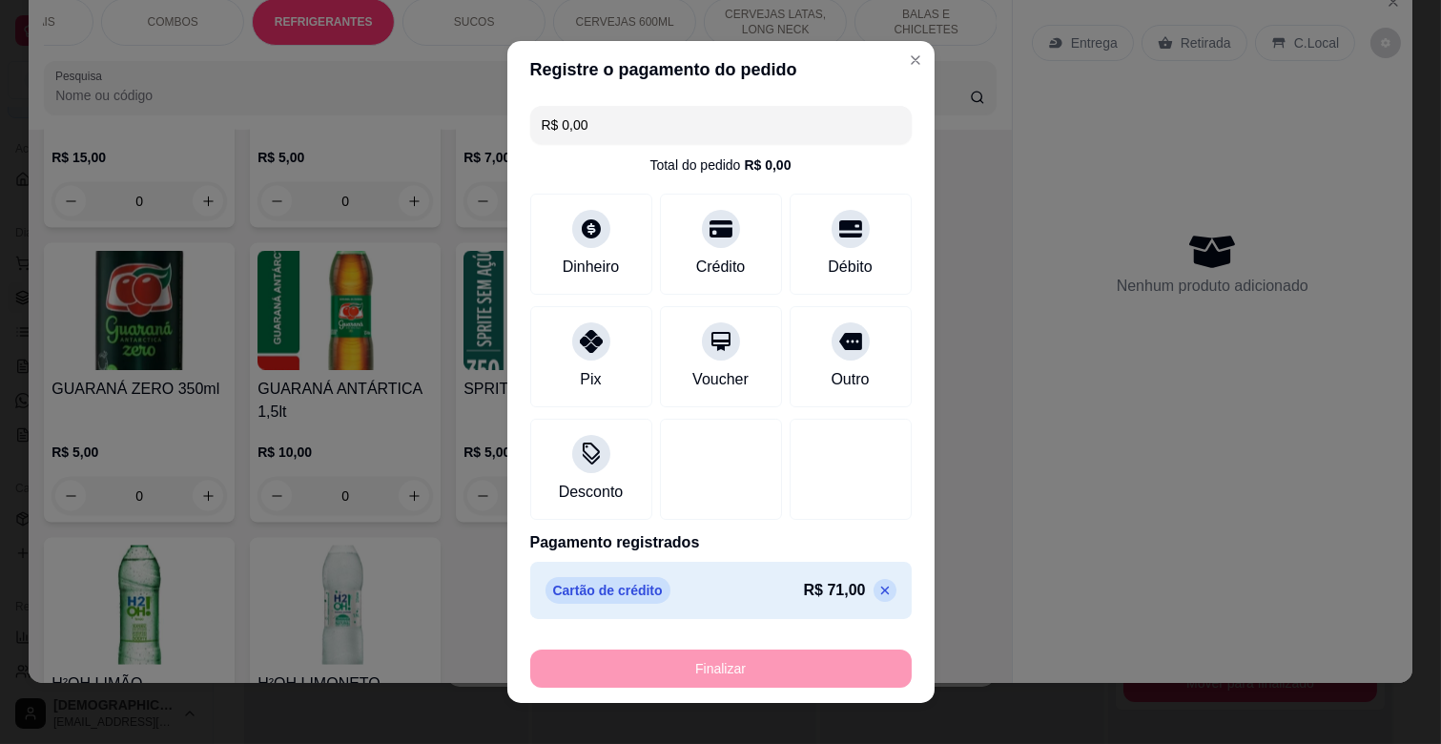
type input "-R$ 71,00"
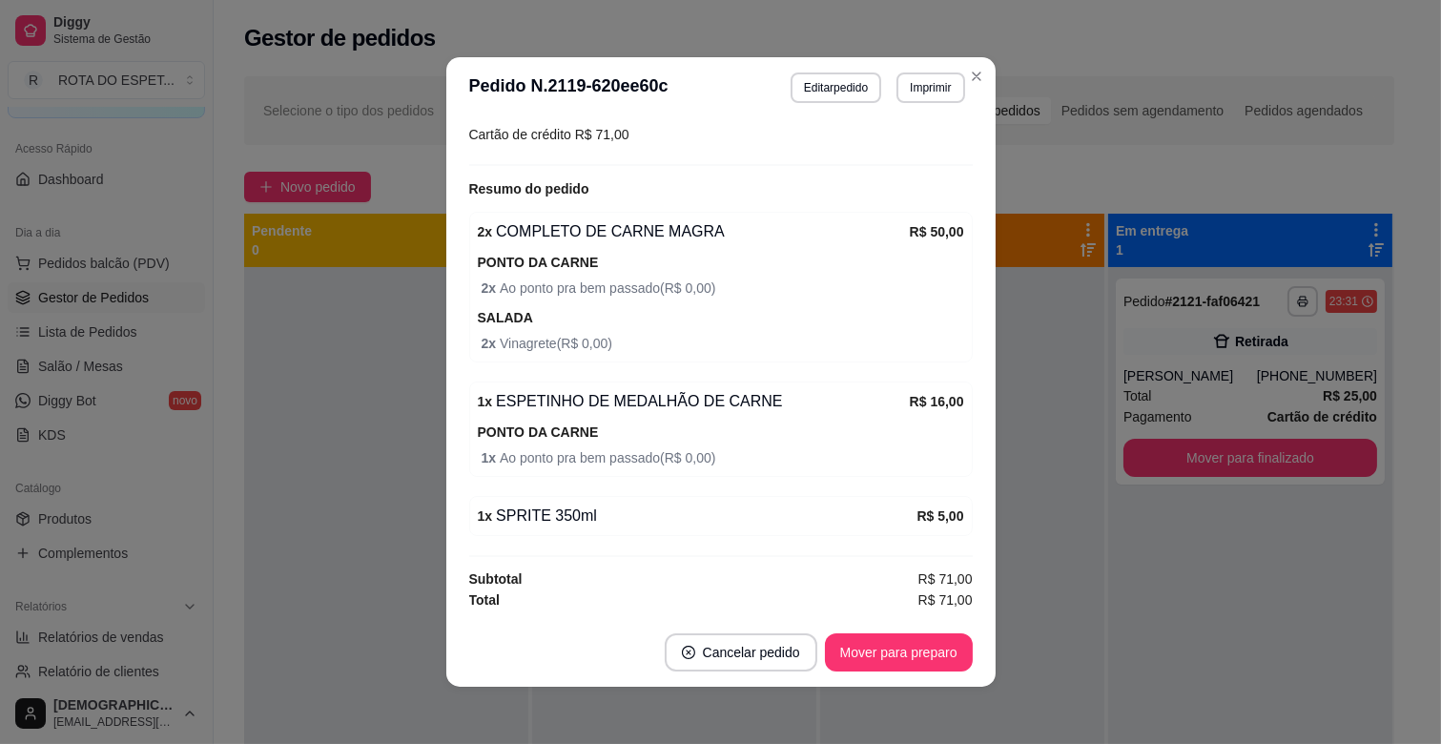
scroll to position [4, 0]
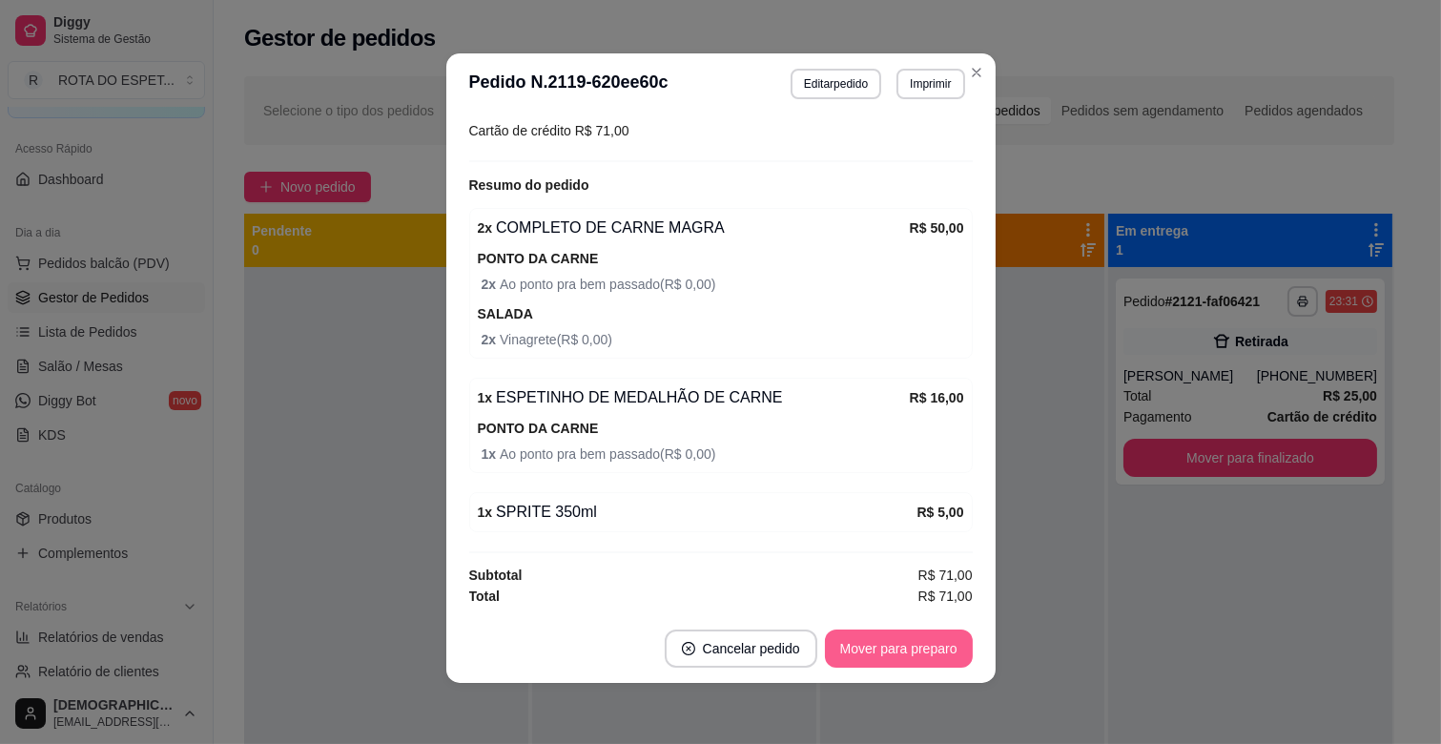
click at [926, 662] on button "Mover para preparo" at bounding box center [899, 648] width 148 height 38
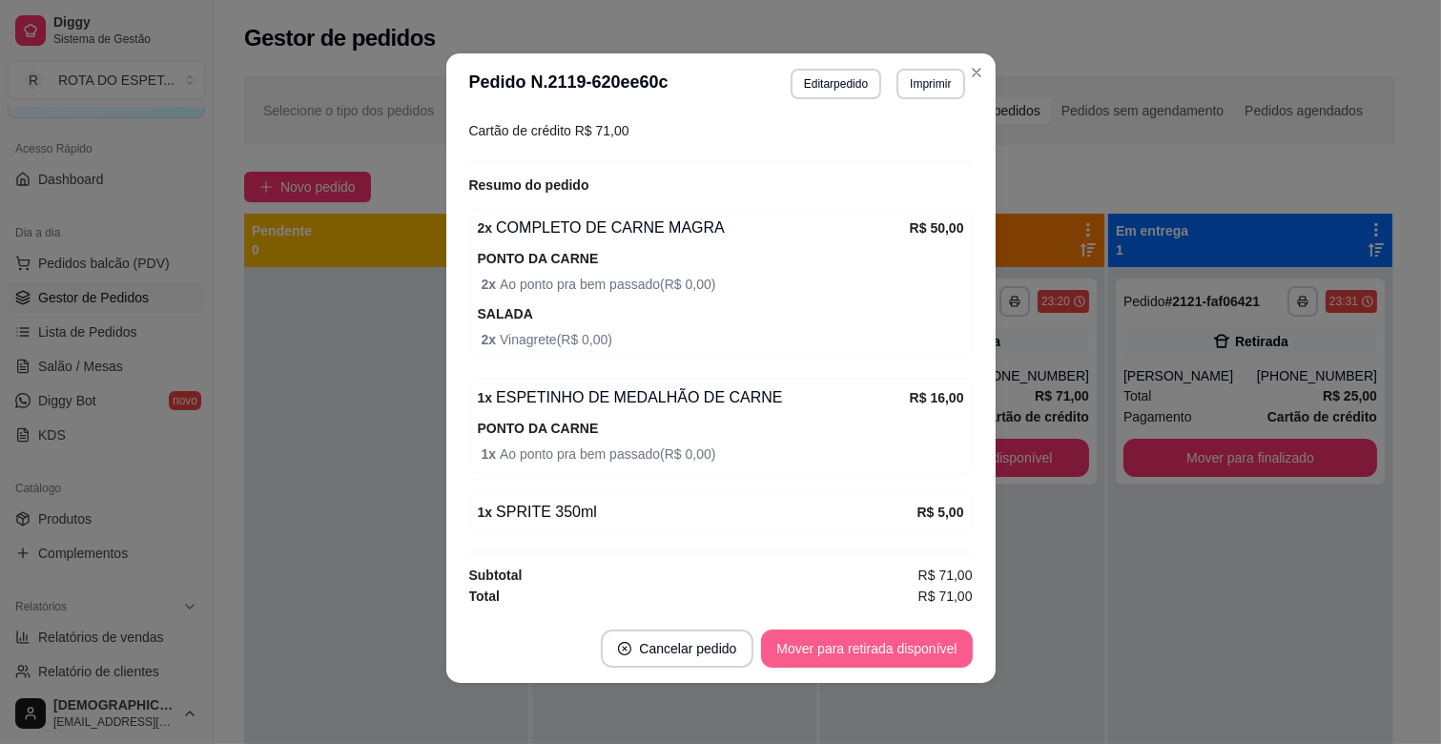
click at [882, 645] on button "Mover para retirada disponível" at bounding box center [866, 648] width 211 height 38
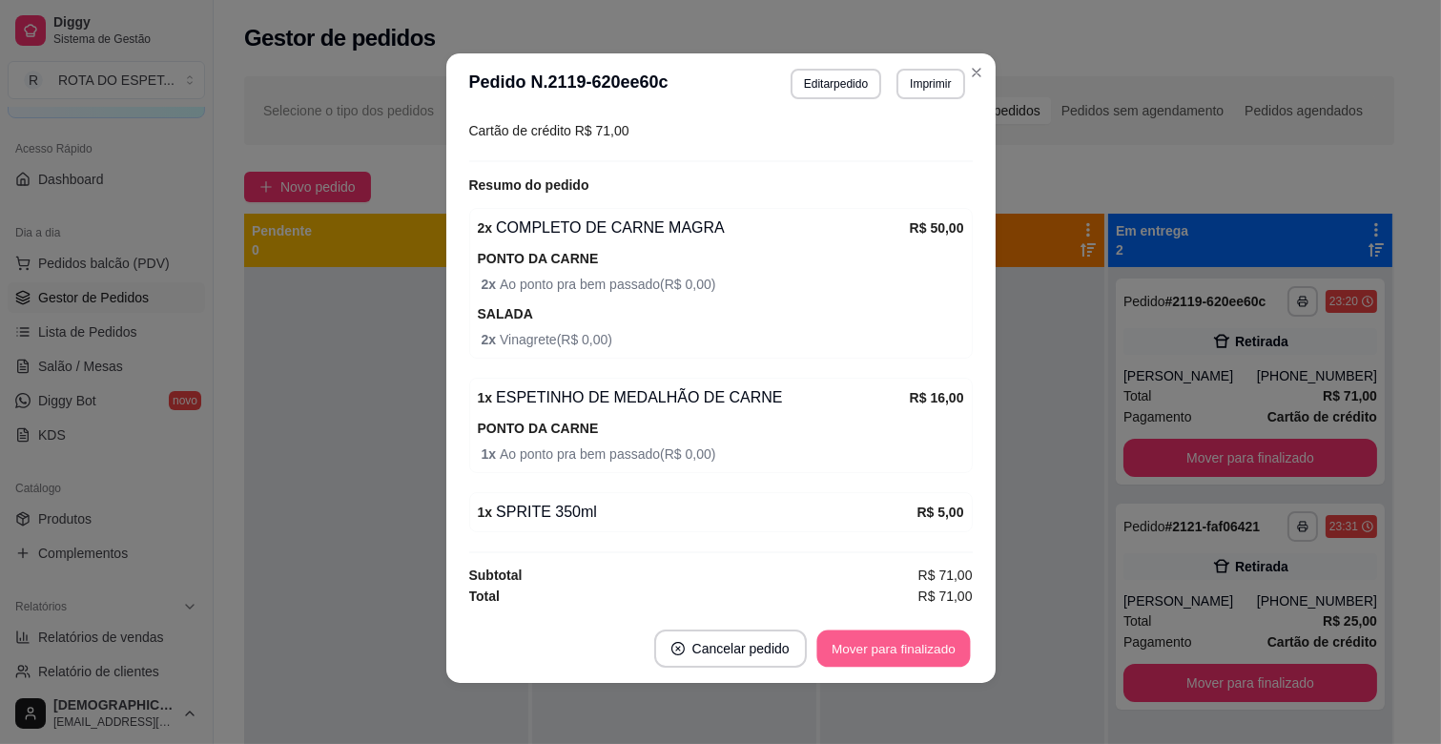
click at [920, 655] on button "Mover para finalizado" at bounding box center [893, 648] width 154 height 37
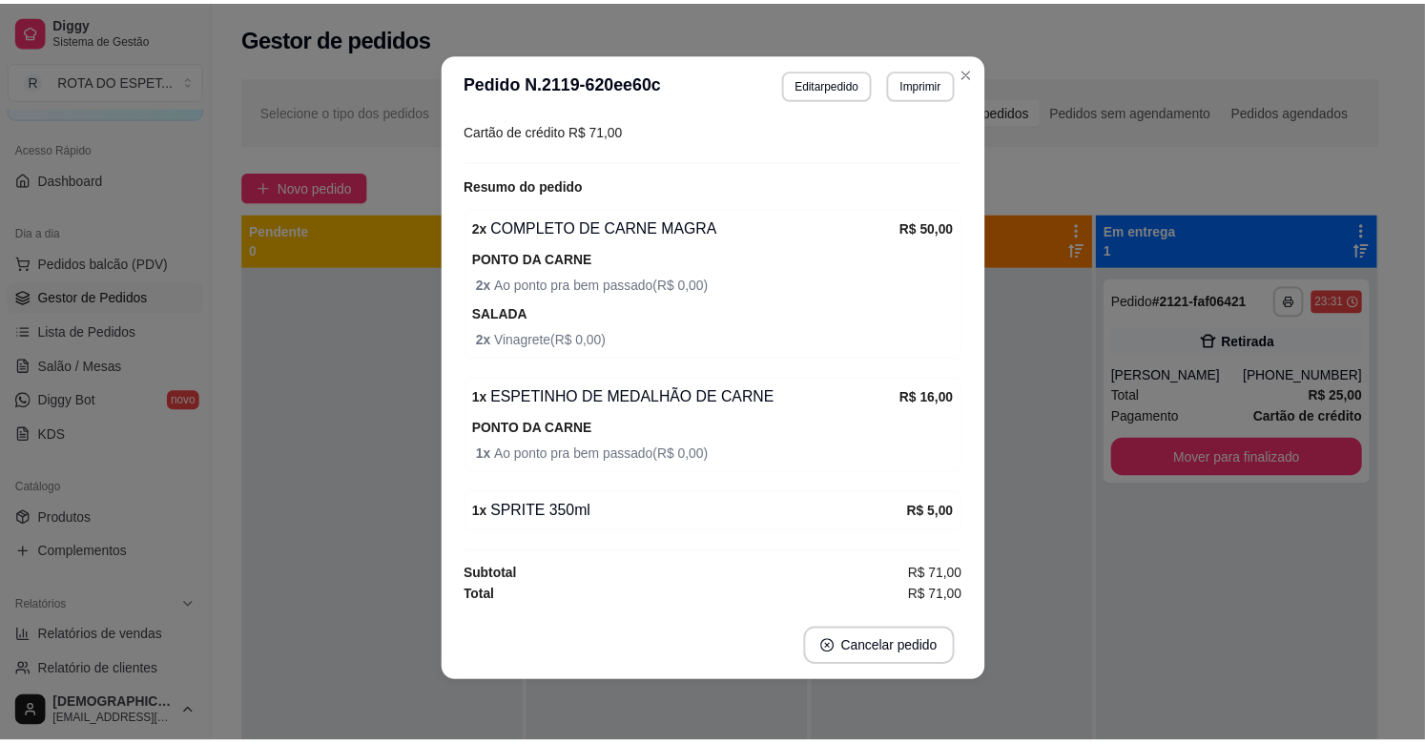
scroll to position [316, 0]
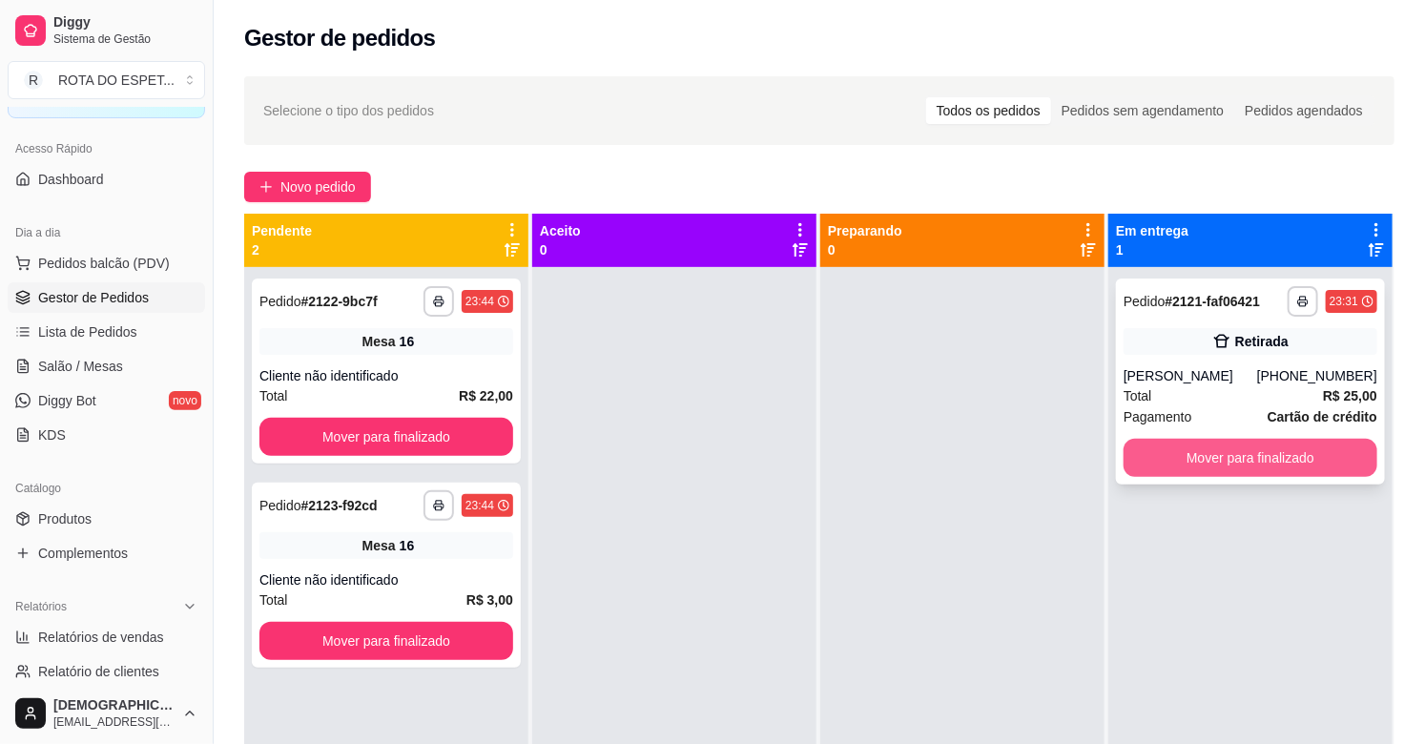
click at [1170, 460] on button "Mover para finalizado" at bounding box center [1251, 458] width 254 height 38
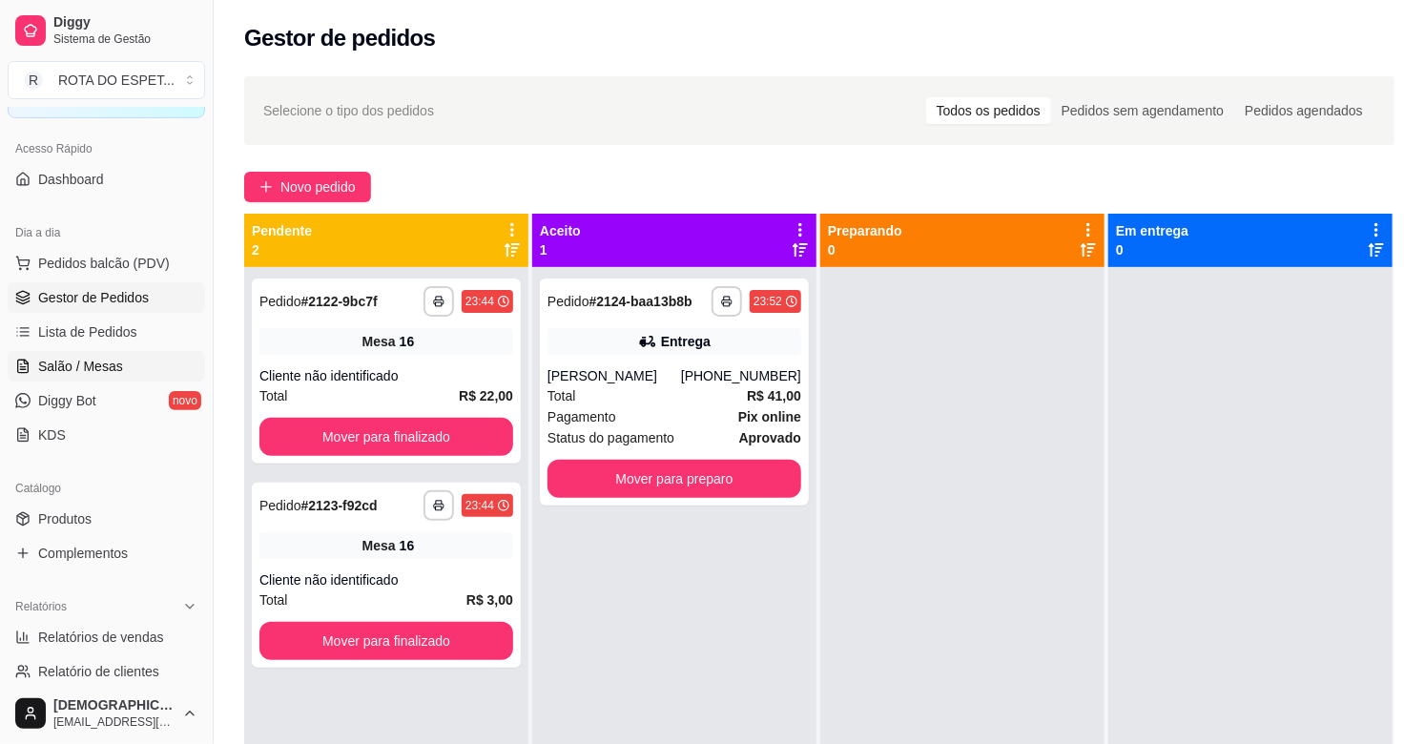
click at [59, 364] on span "Salão / Mesas" at bounding box center [80, 366] width 85 height 19
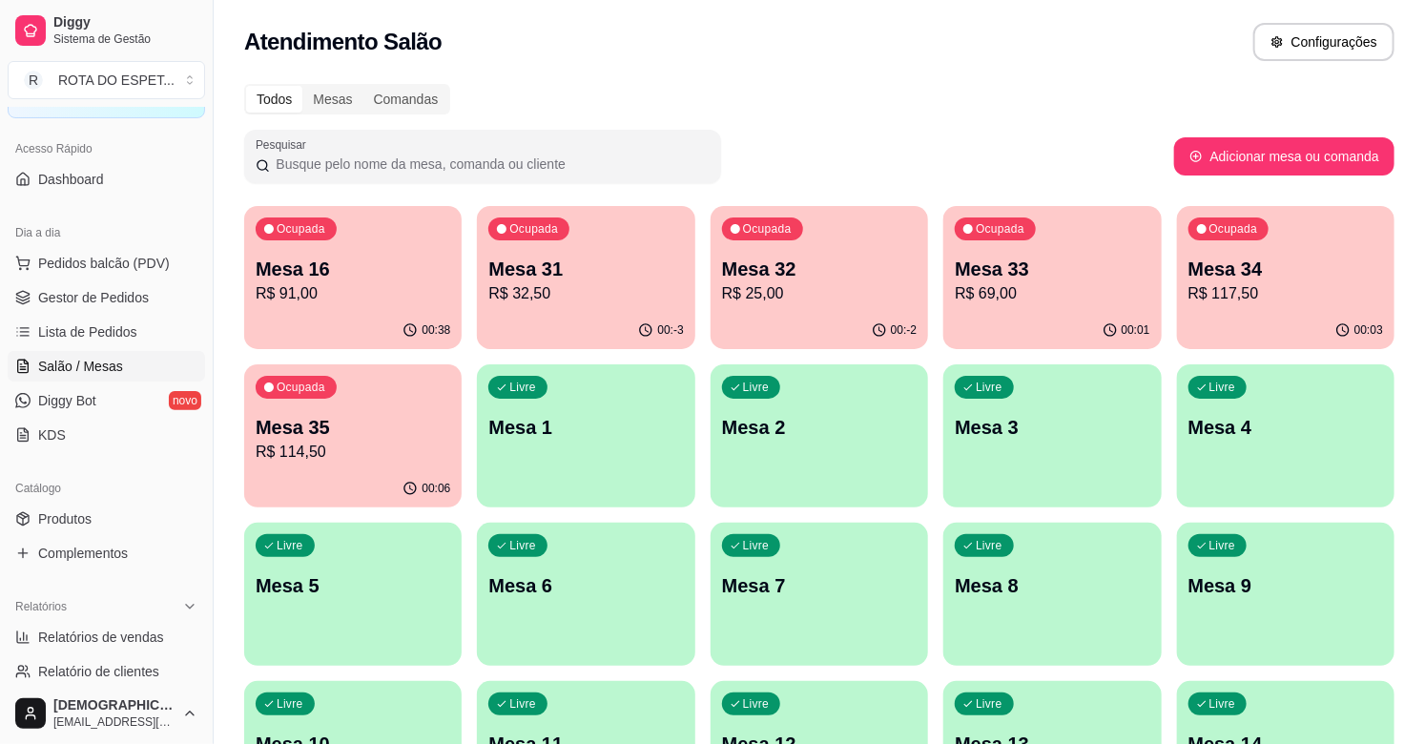
click at [322, 443] on p "R$ 114,50" at bounding box center [353, 452] width 195 height 23
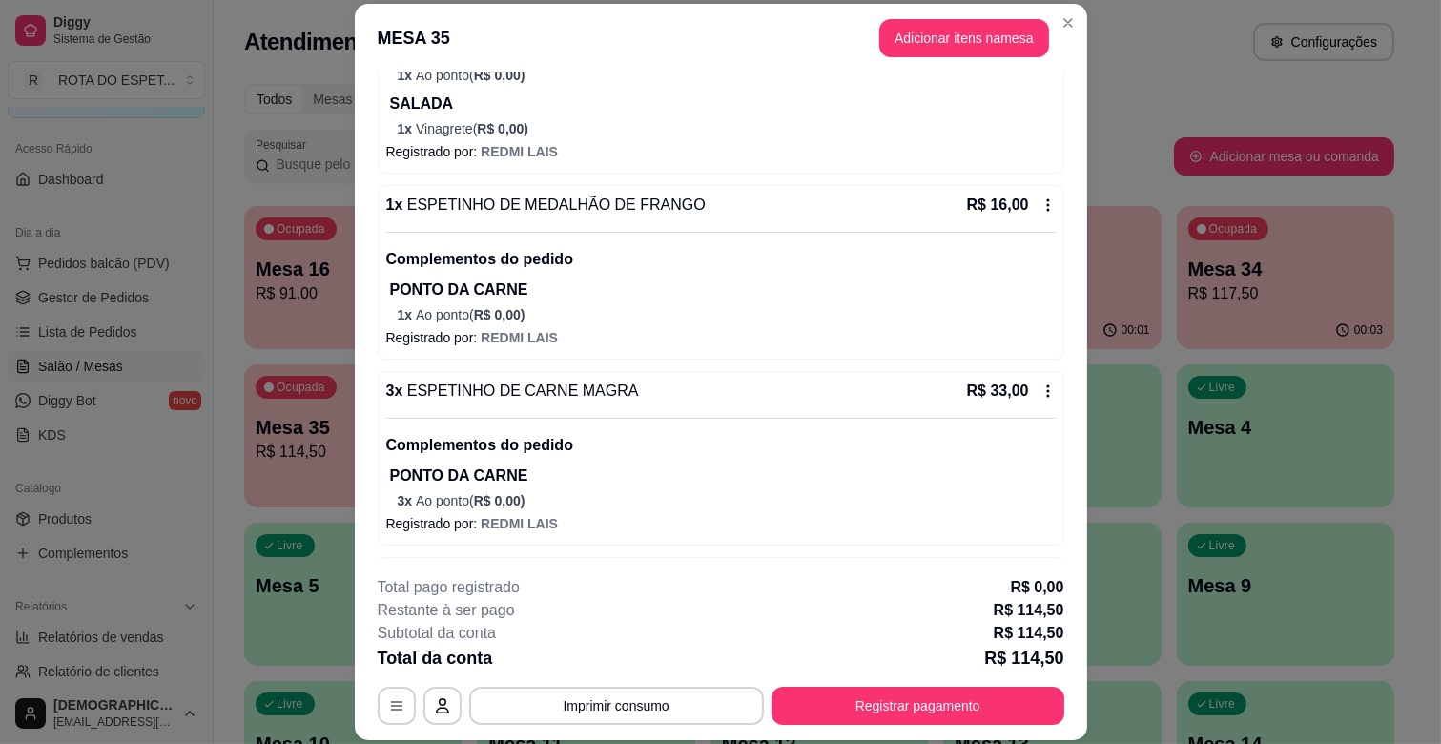
scroll to position [423, 0]
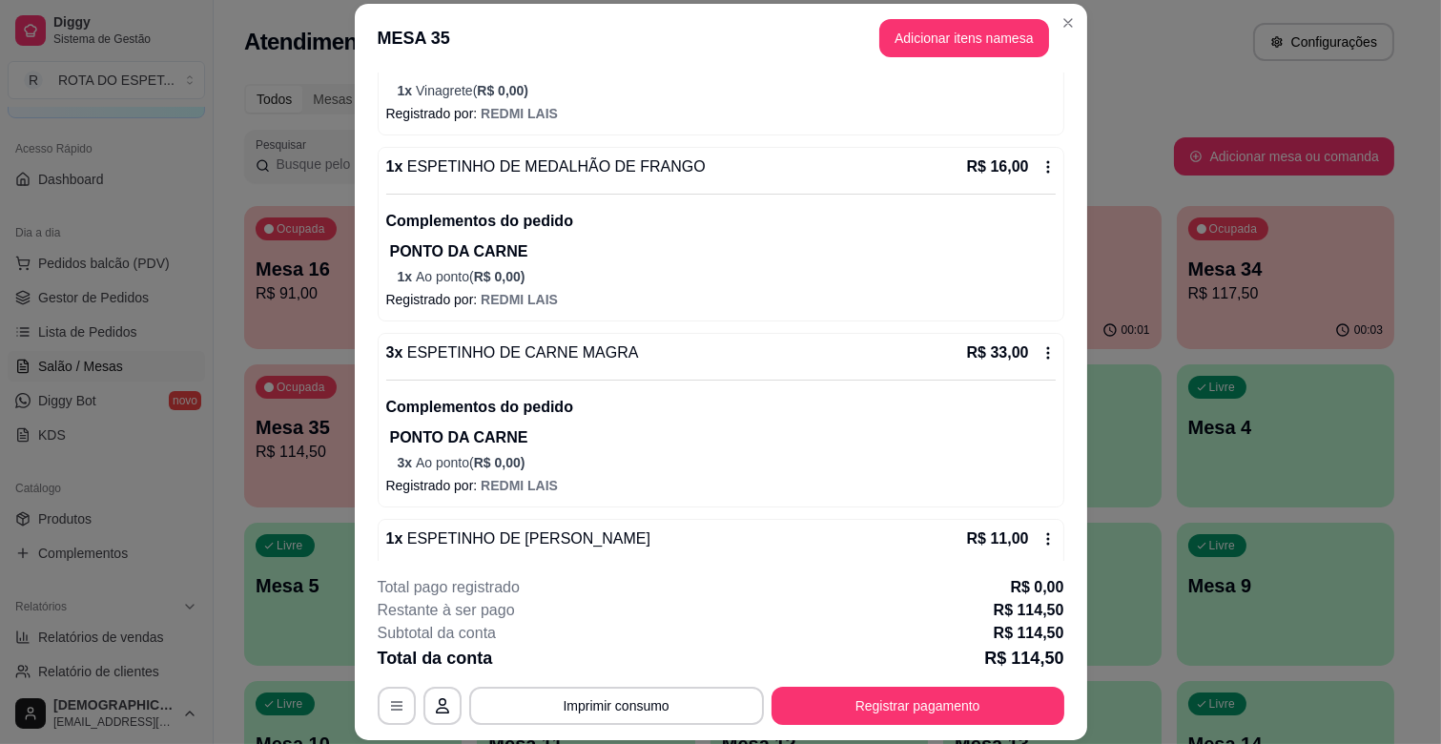
click at [621, 728] on footer "**********" at bounding box center [721, 650] width 732 height 179
click at [620, 715] on button "Imprimir consumo" at bounding box center [616, 706] width 295 height 38
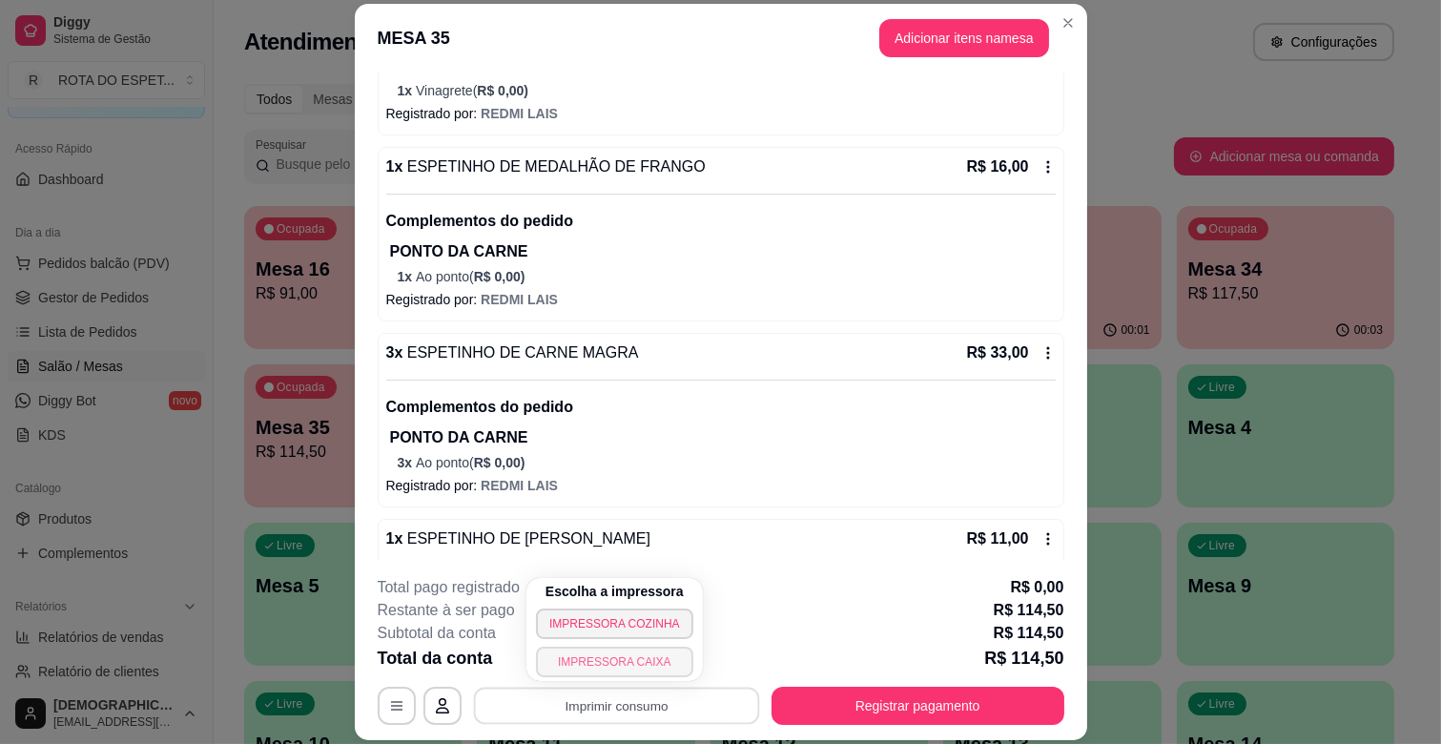
click at [565, 665] on button "IMPRESSORA CAIXA" at bounding box center [614, 662] width 157 height 31
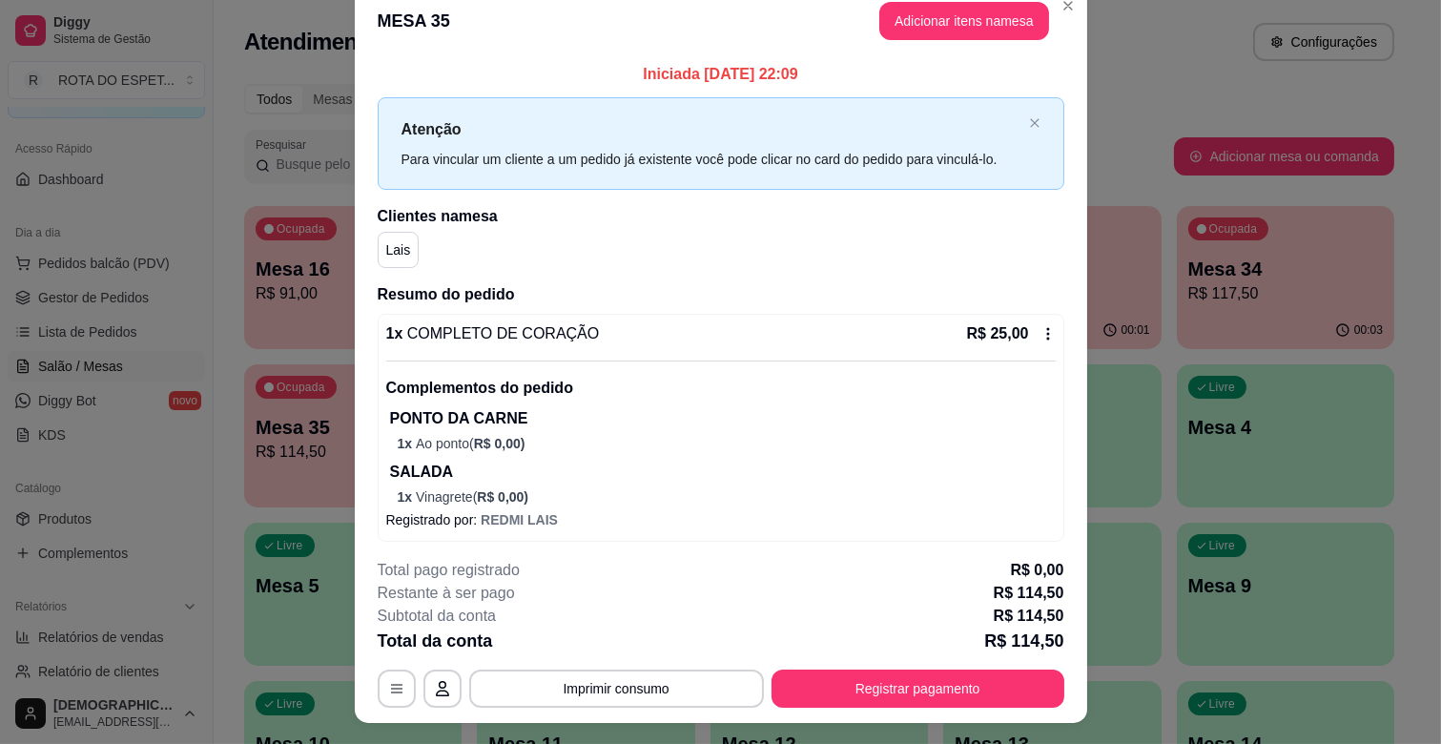
scroll to position [0, 0]
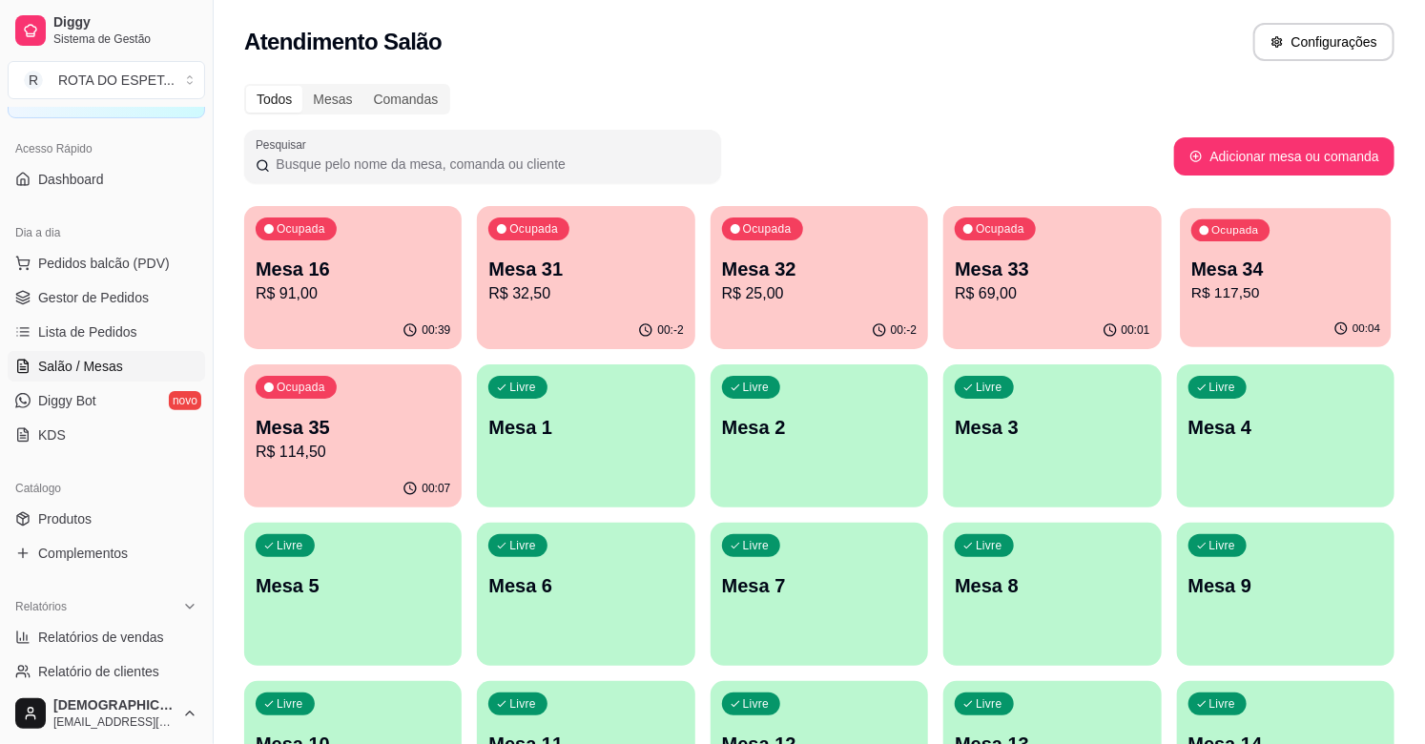
click at [1332, 278] on p "Mesa 34" at bounding box center [1285, 270] width 189 height 26
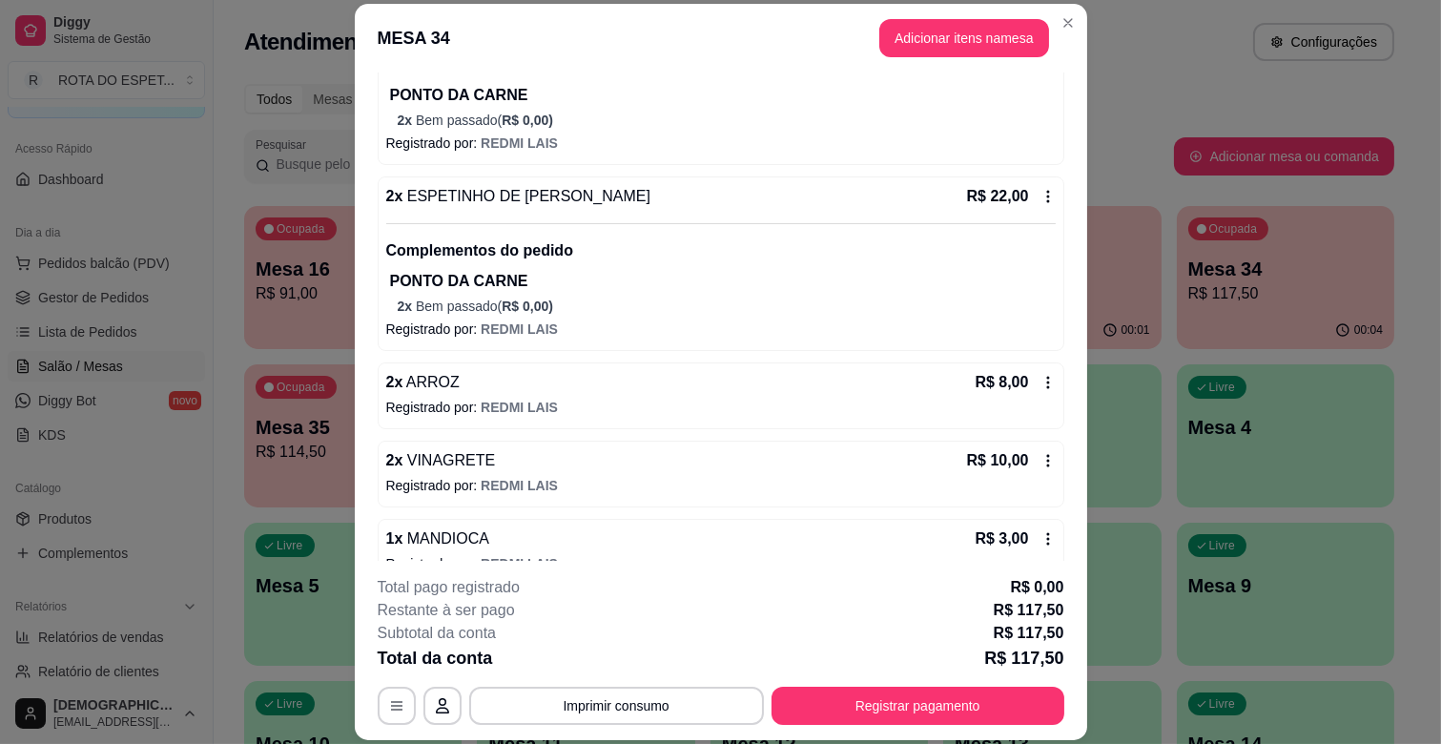
scroll to position [529, 0]
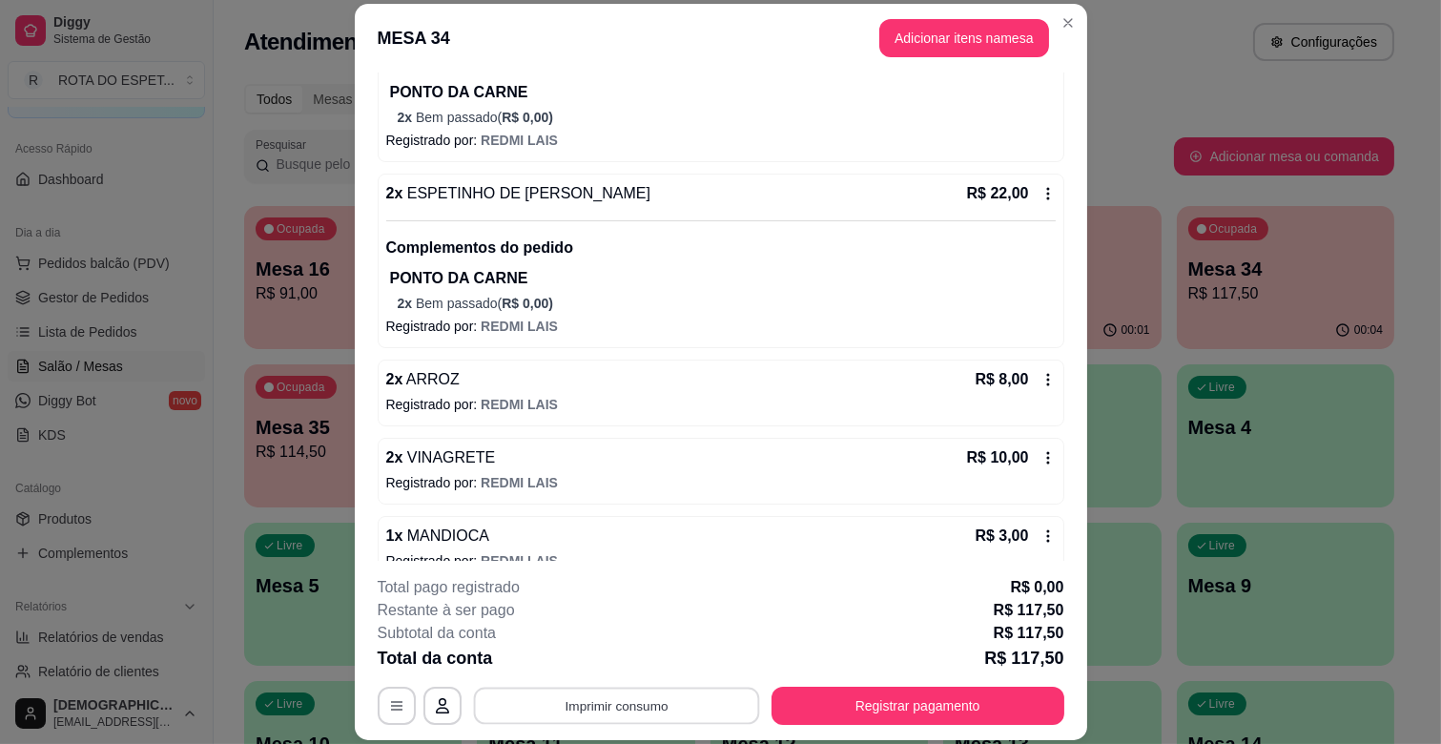
click at [616, 699] on button "Imprimir consumo" at bounding box center [616, 706] width 286 height 37
click at [639, 660] on button "IMPRESSORA CAIXA" at bounding box center [614, 662] width 157 height 31
click at [949, 692] on button "Registrar pagamento" at bounding box center [918, 706] width 293 height 38
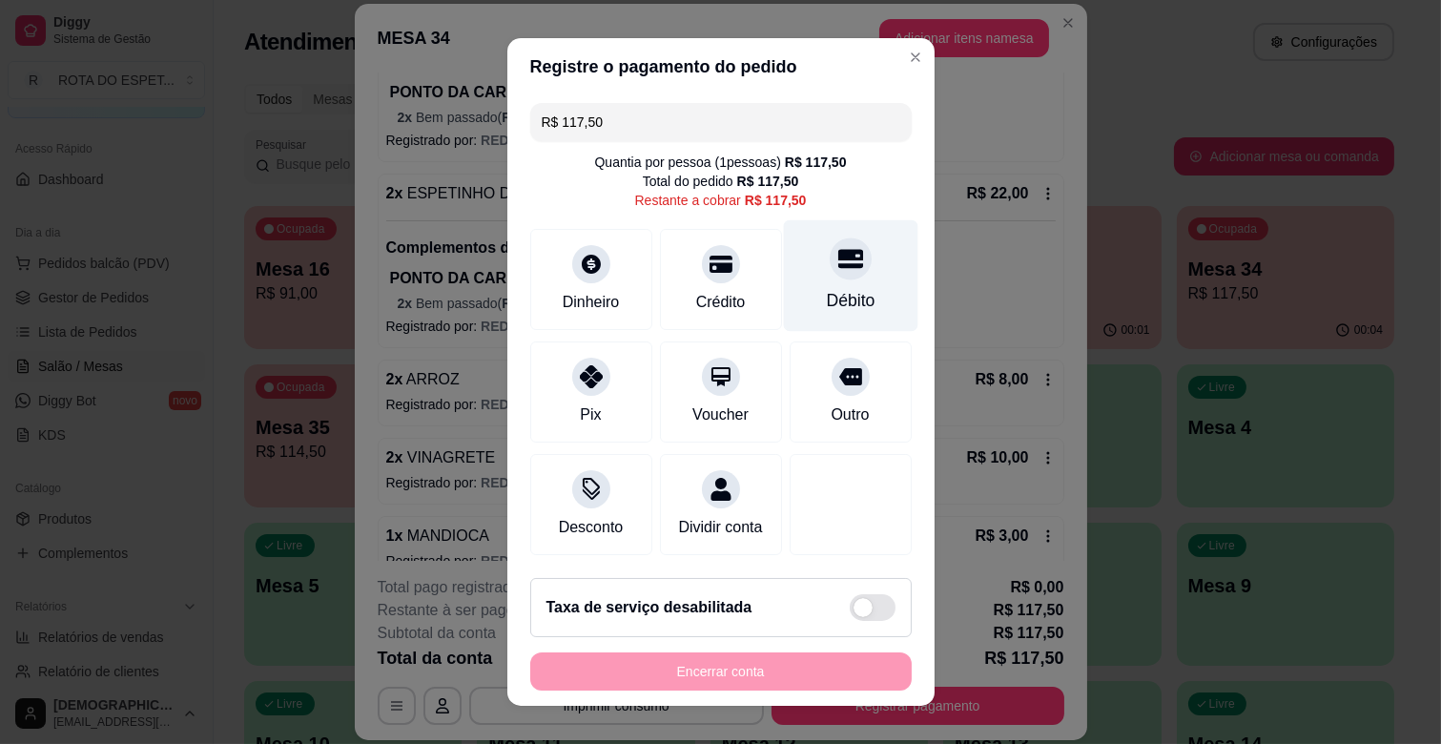
click at [826, 298] on div "Débito" at bounding box center [850, 300] width 49 height 25
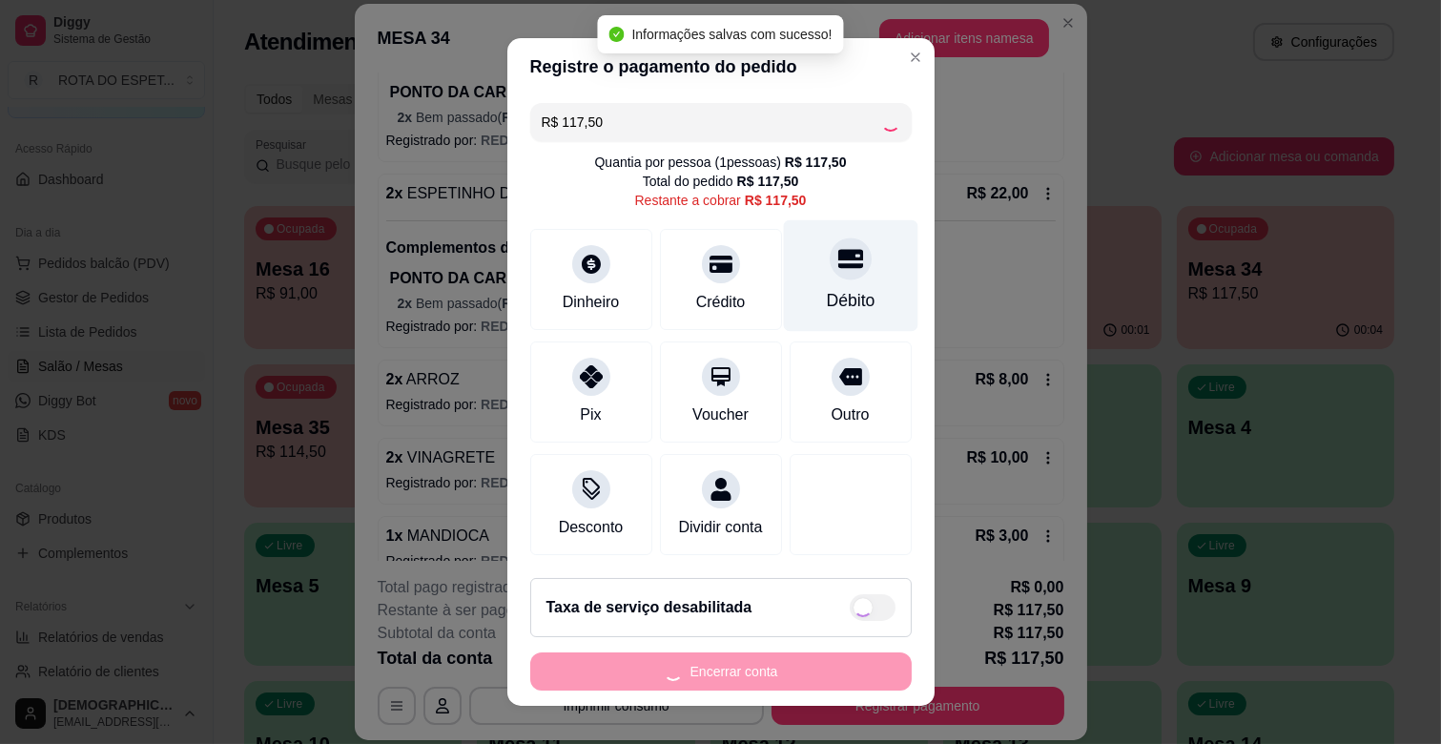
type input "R$ 0,00"
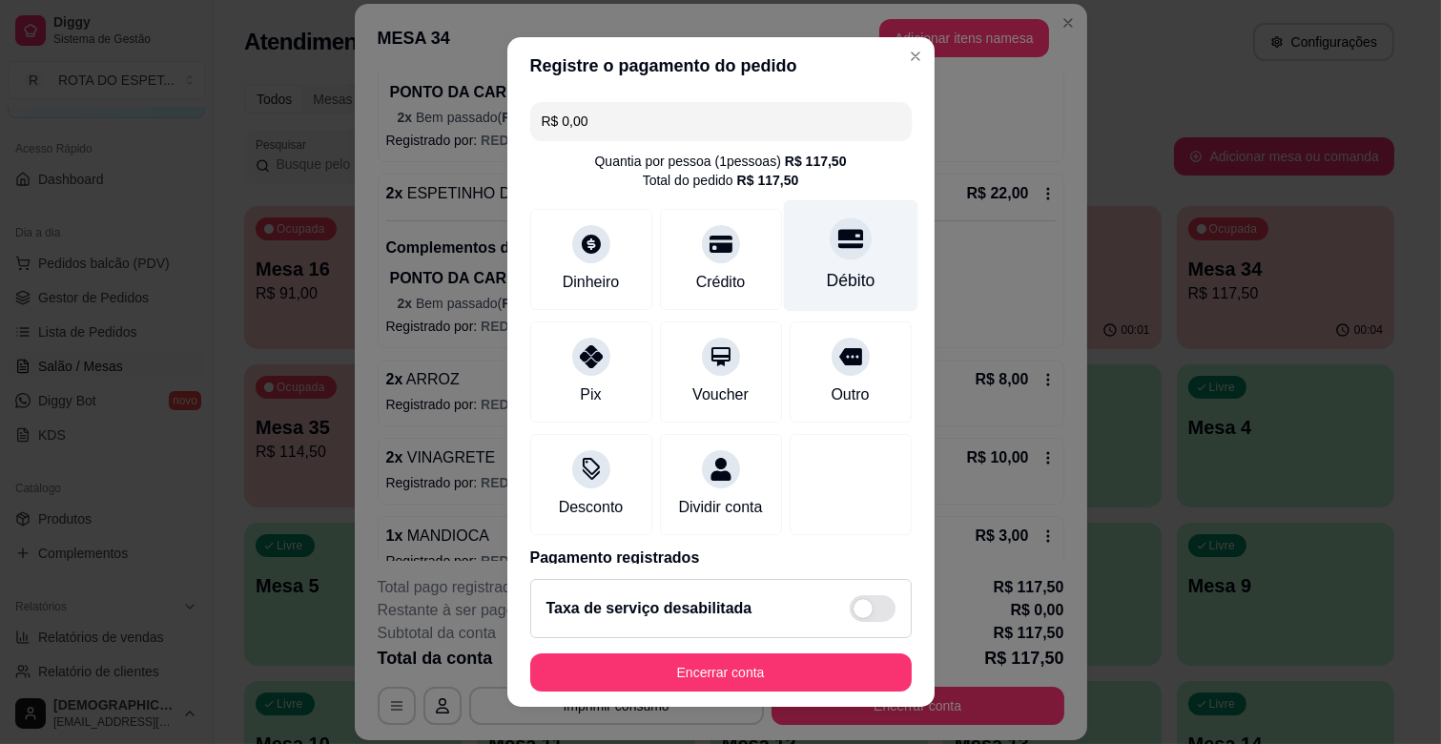
click at [820, 298] on div "Débito" at bounding box center [850, 256] width 134 height 112
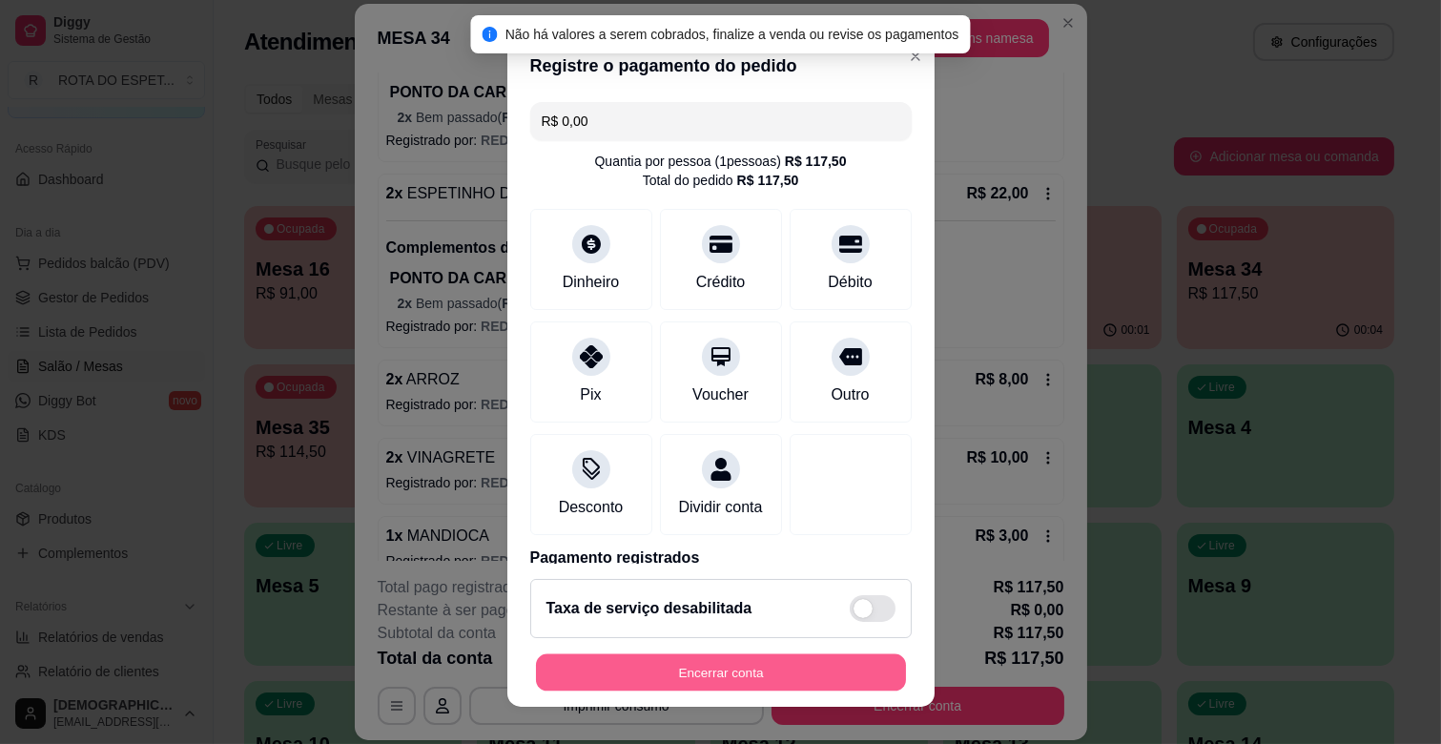
click at [789, 680] on button "Encerrar conta" at bounding box center [721, 672] width 370 height 37
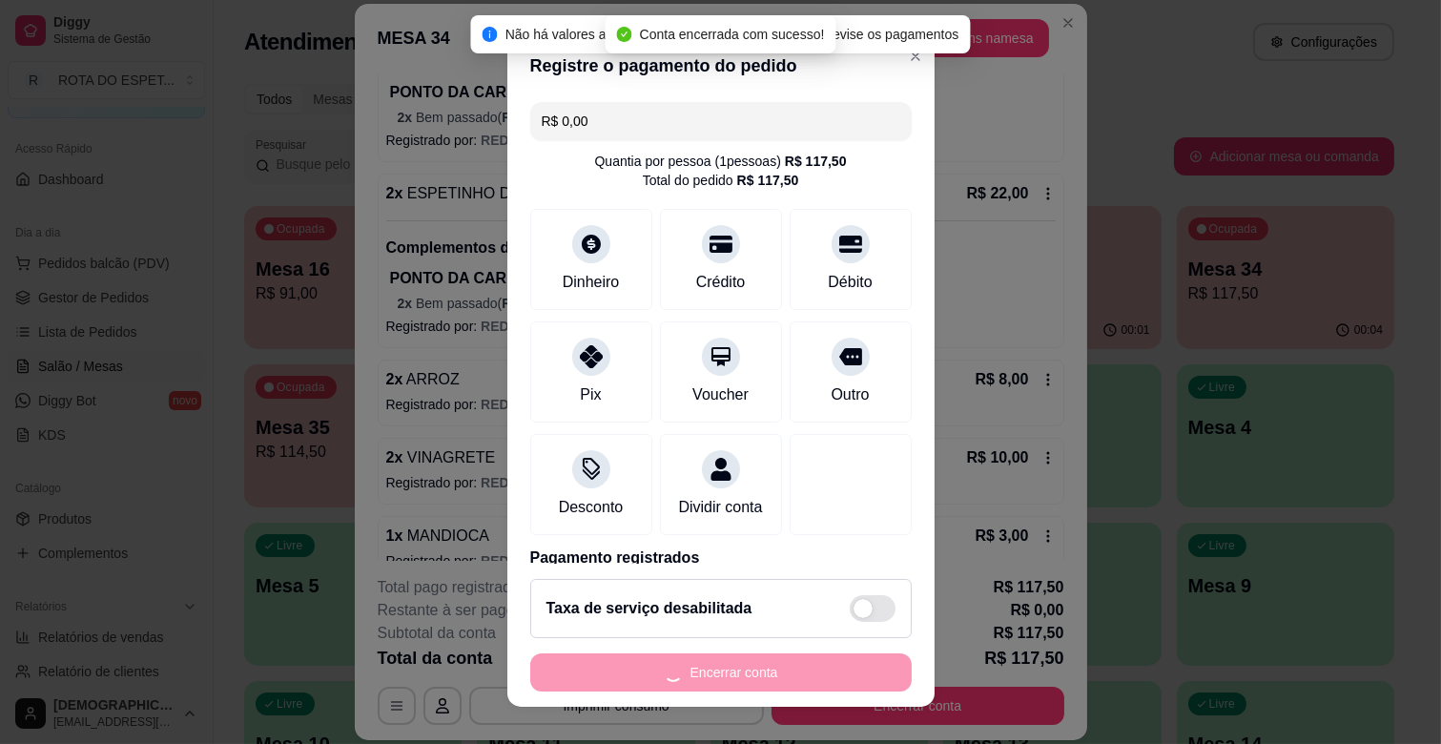
scroll to position [0, 0]
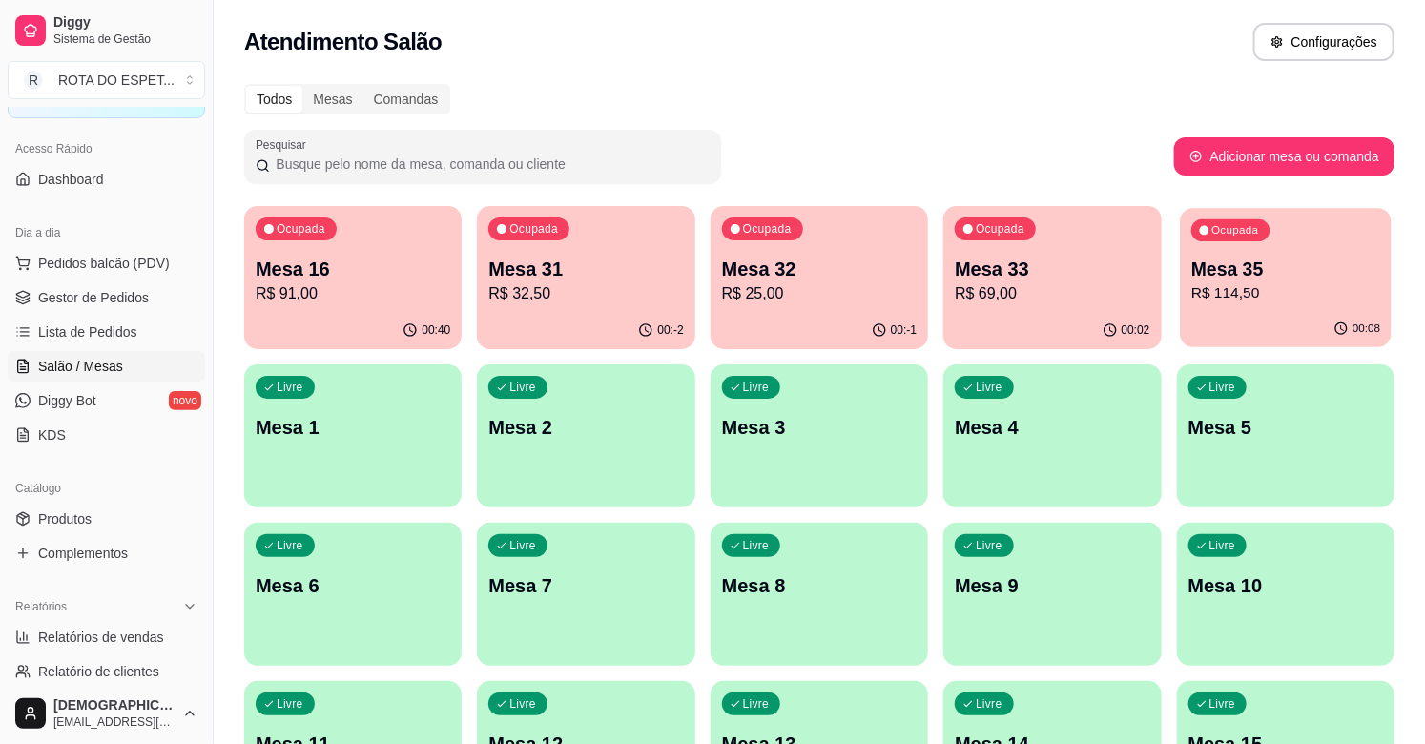
click at [1295, 307] on div "Ocupada Mesa 35 R$ 114,50" at bounding box center [1286, 259] width 212 height 103
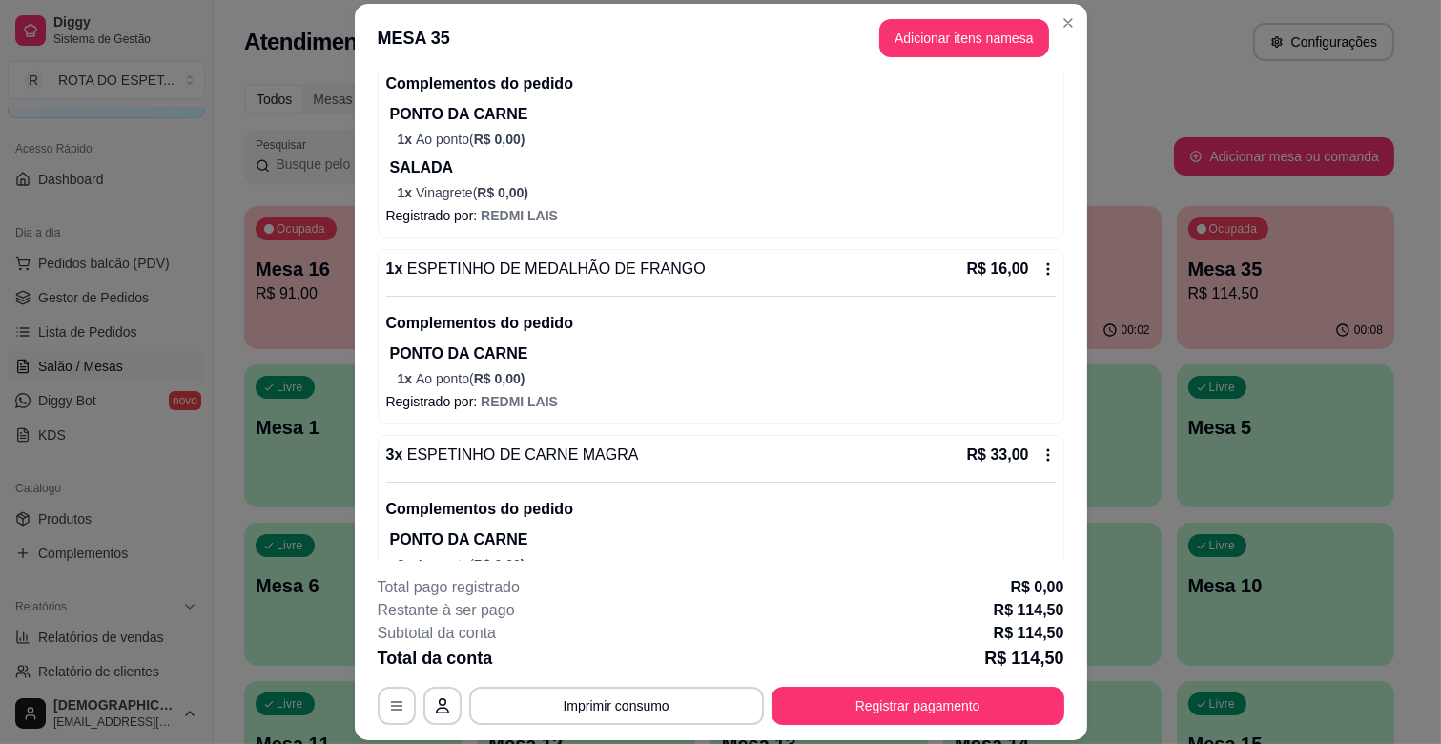
scroll to position [423, 0]
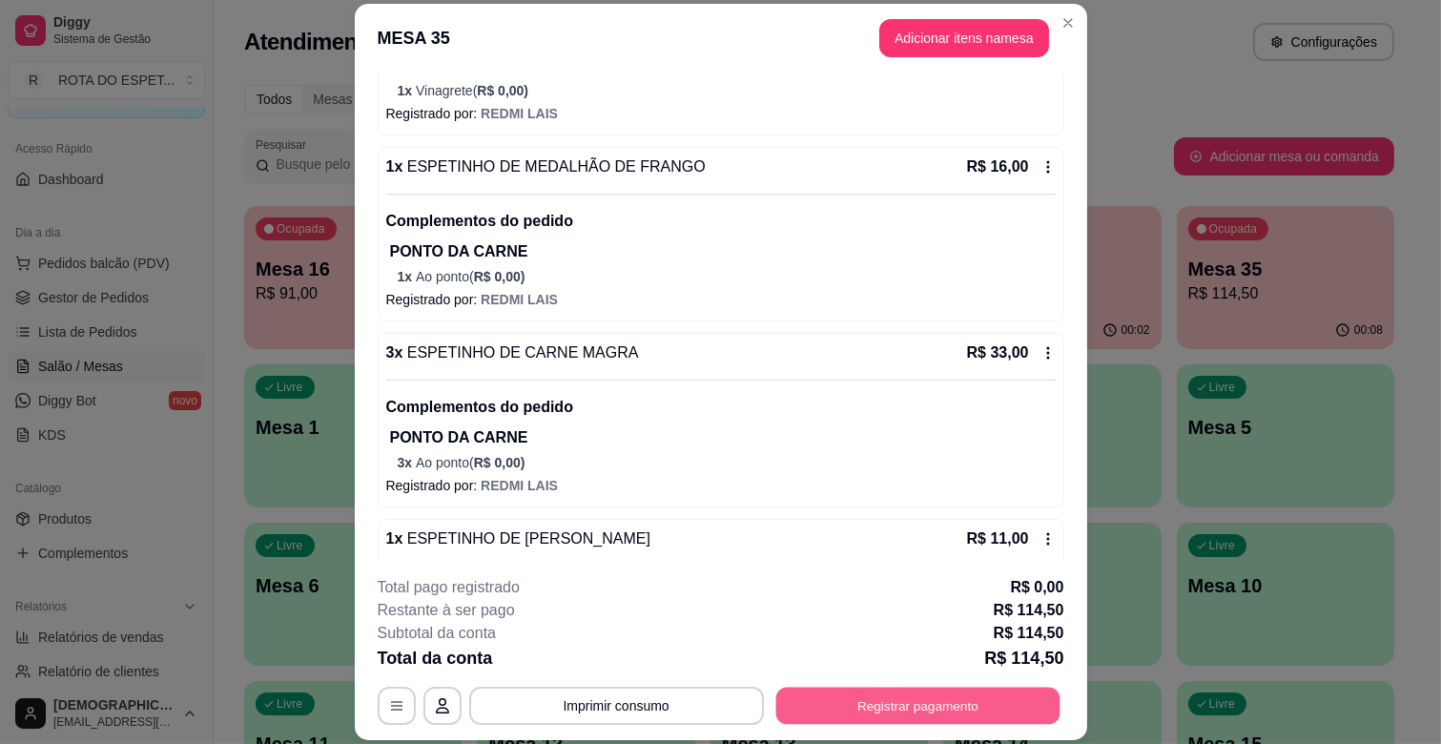
click at [885, 704] on button "Registrar pagamento" at bounding box center [917, 706] width 284 height 37
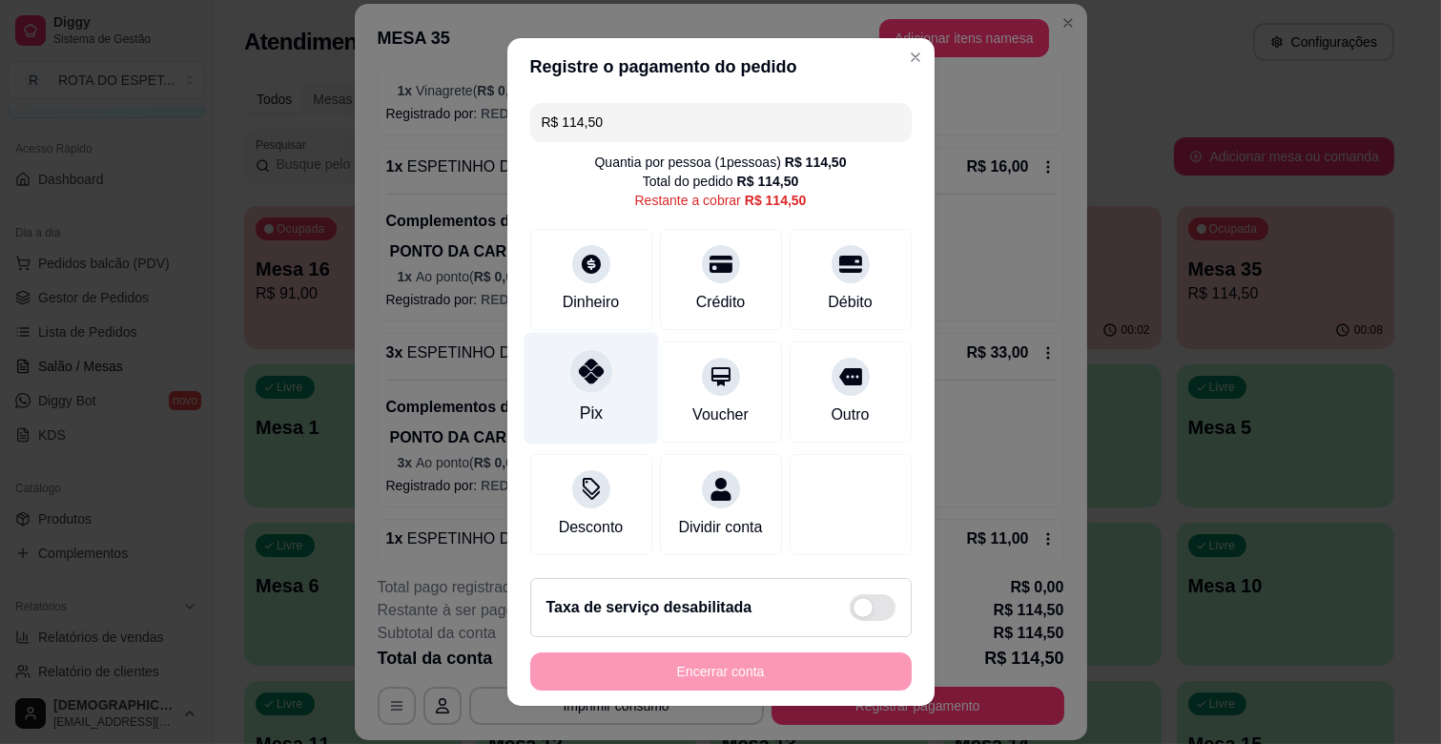
click at [578, 378] on icon at bounding box center [590, 371] width 25 height 25
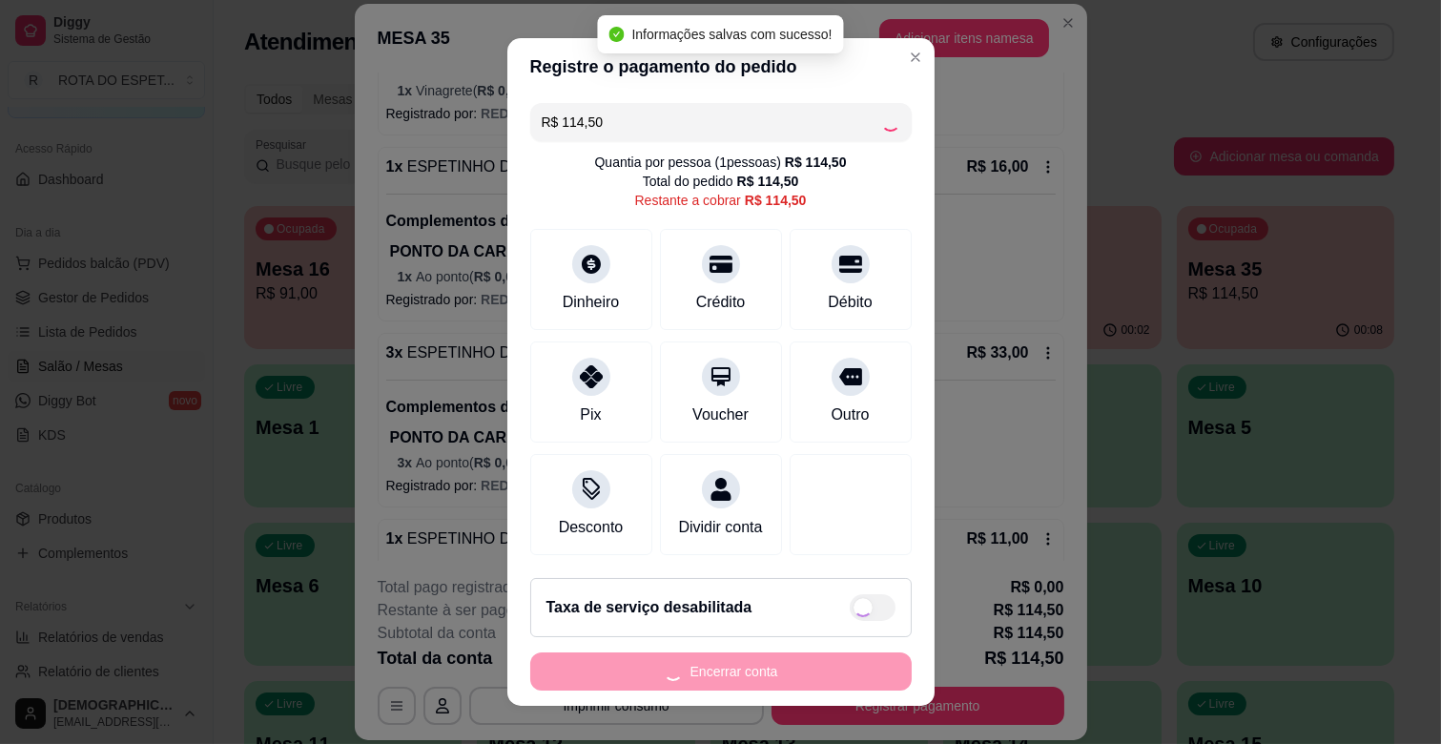
type input "R$ 0,00"
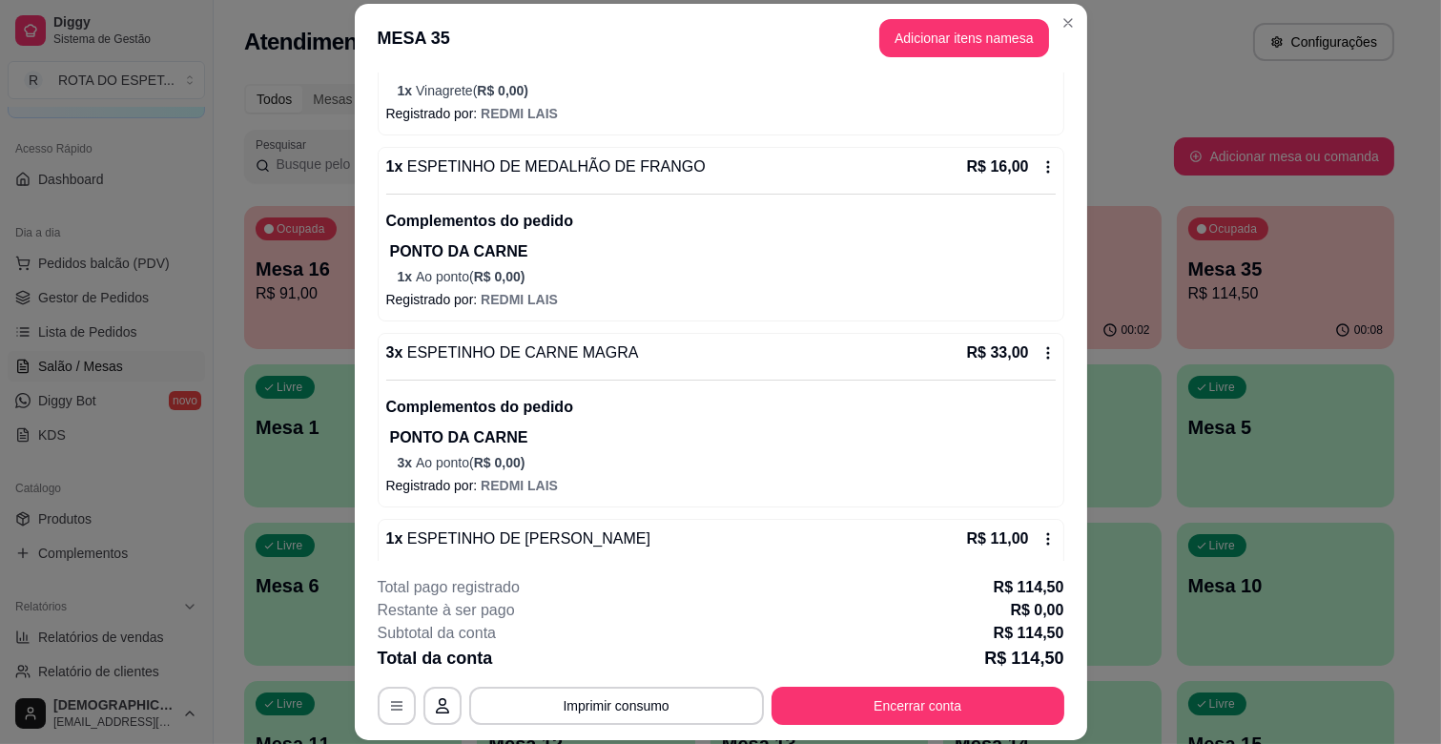
scroll to position [0, 0]
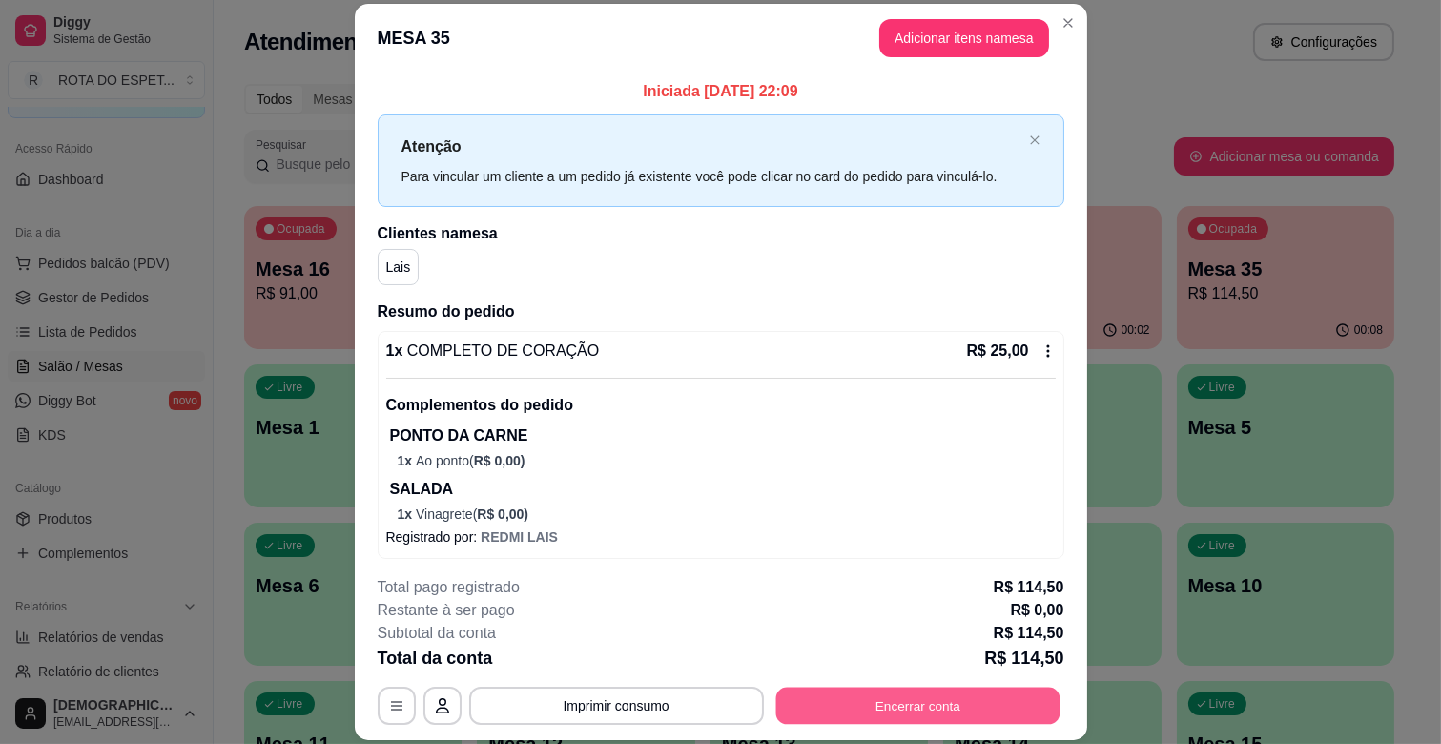
click at [947, 704] on button "Encerrar conta" at bounding box center [917, 706] width 284 height 37
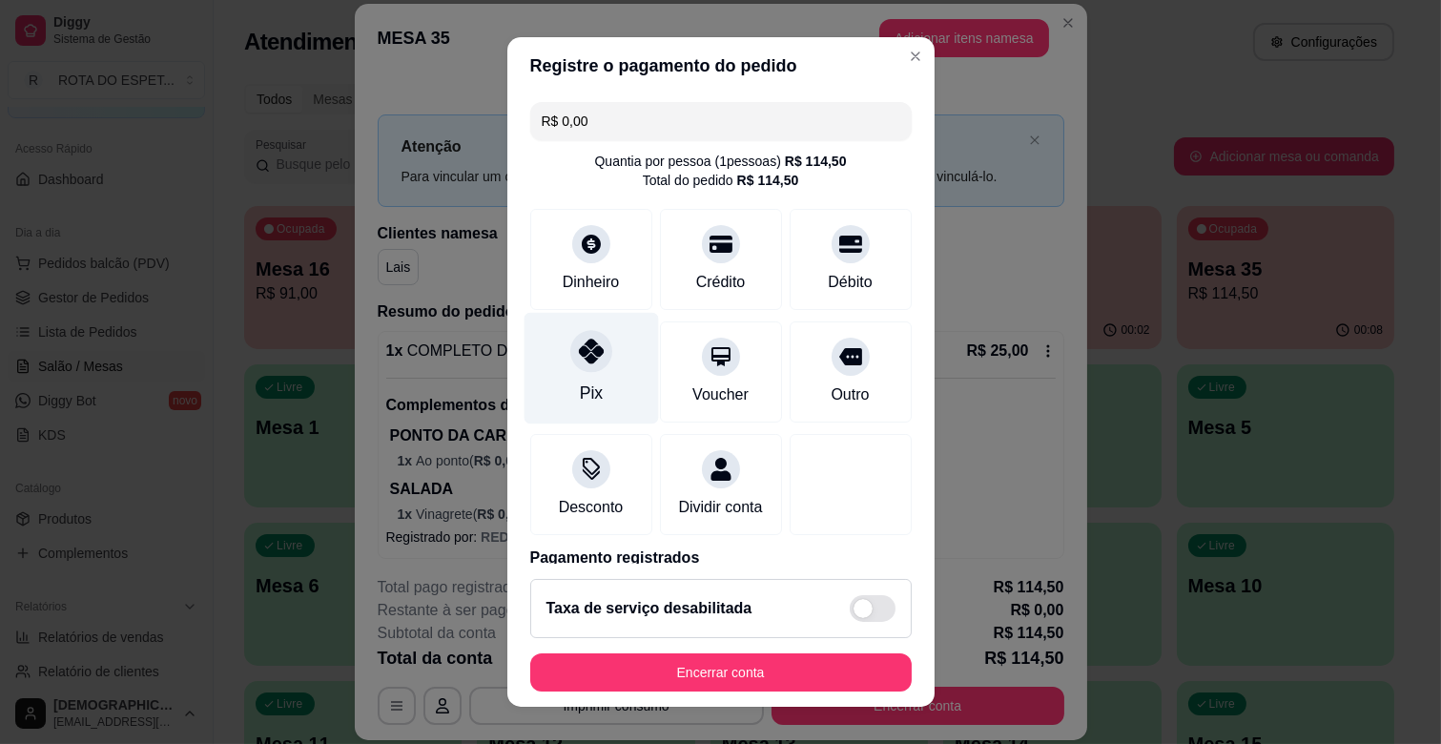
click at [561, 373] on div "Pix" at bounding box center [591, 369] width 134 height 112
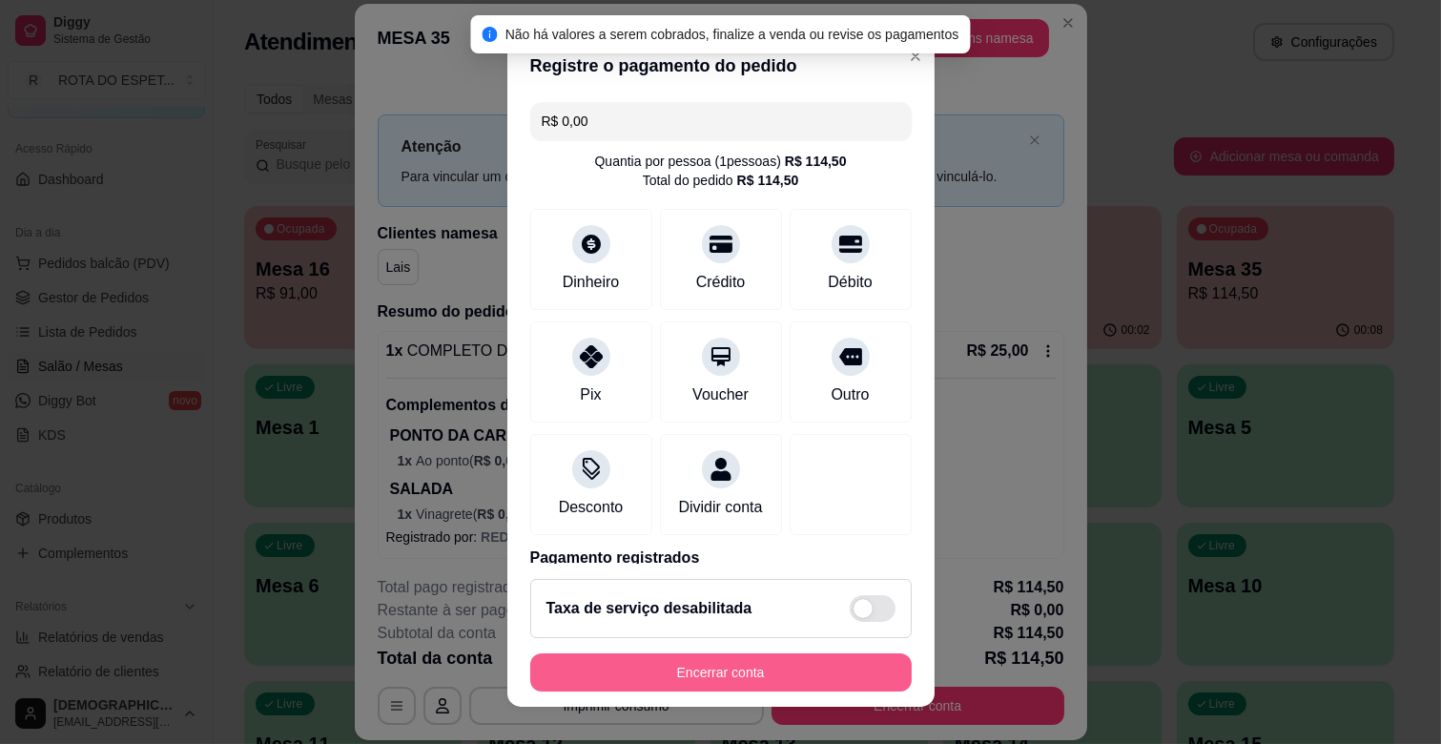
click at [748, 670] on button "Encerrar conta" at bounding box center [721, 672] width 382 height 38
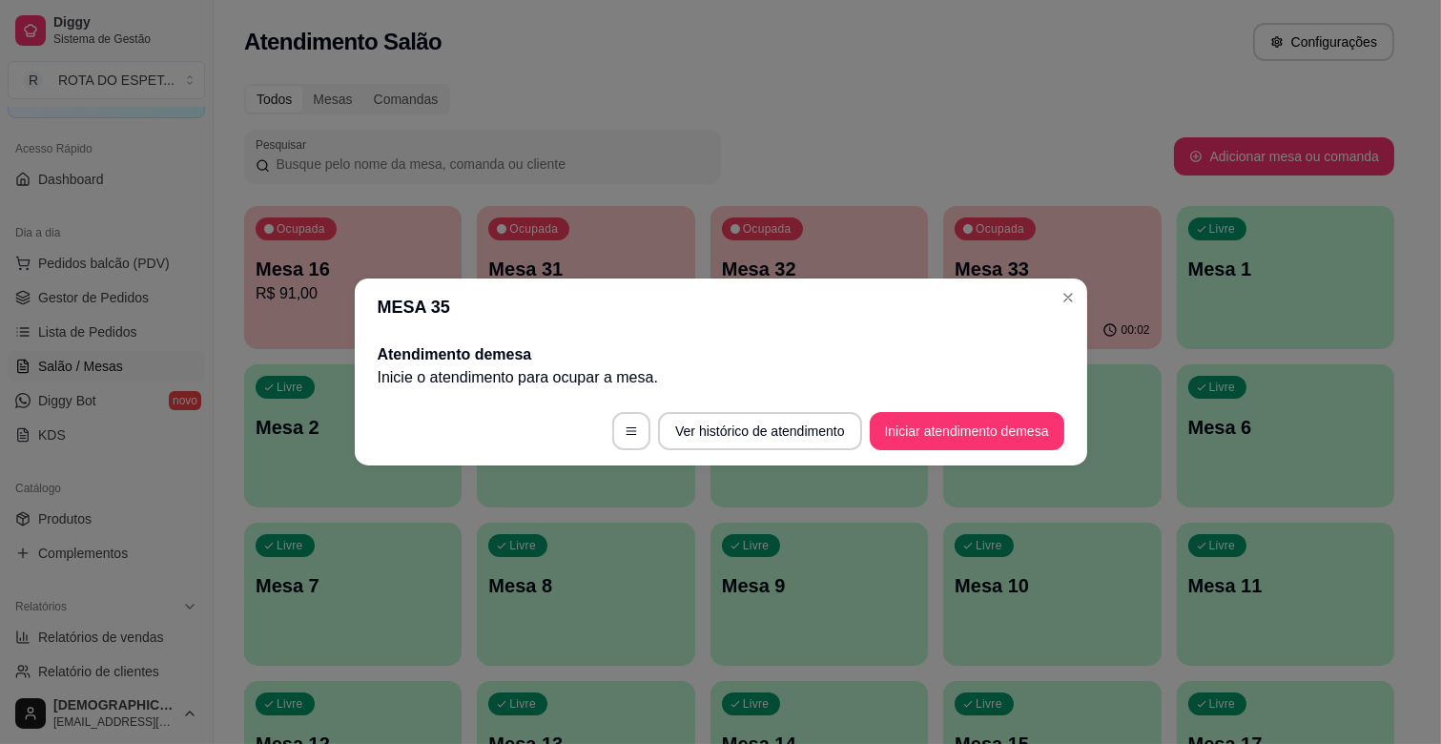
click at [1068, 313] on header "MESA 35" at bounding box center [721, 306] width 732 height 57
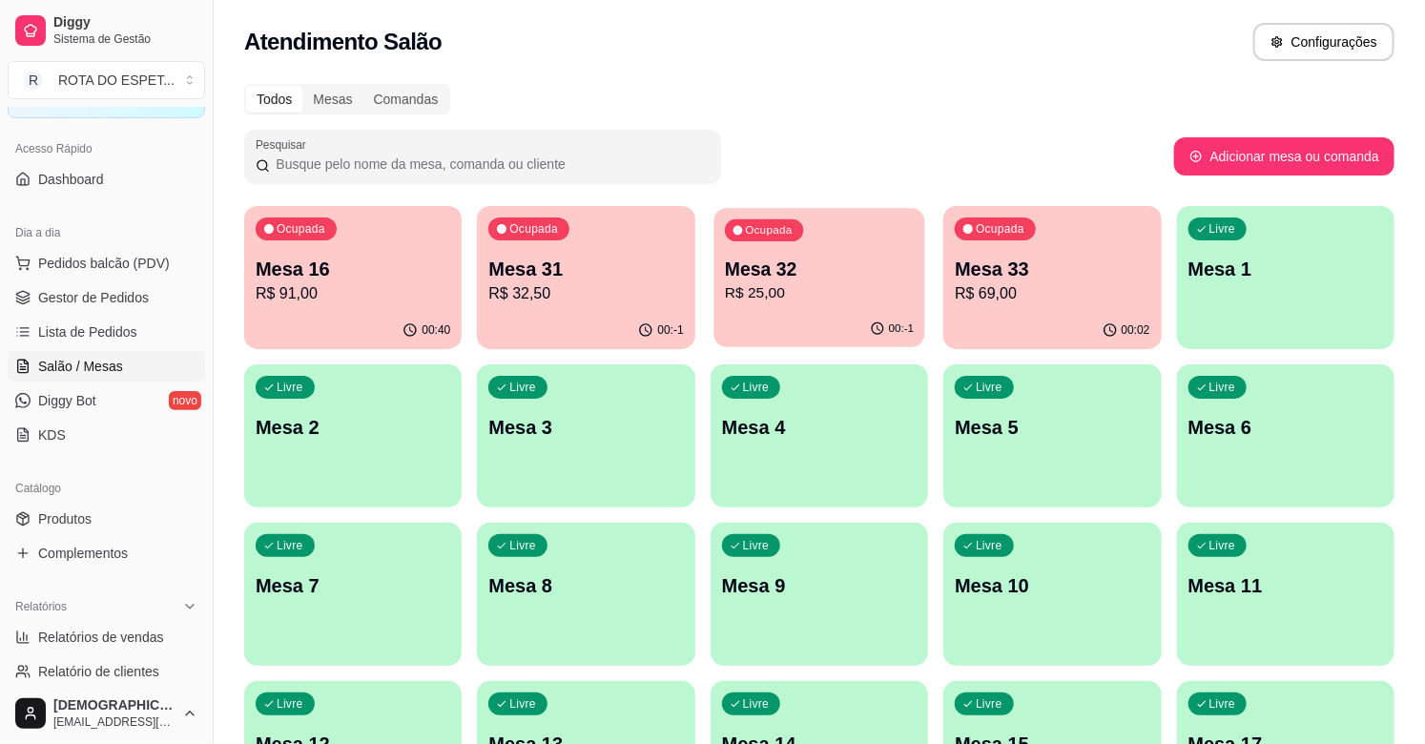
click at [850, 284] on p "R$ 25,00" at bounding box center [819, 293] width 189 height 22
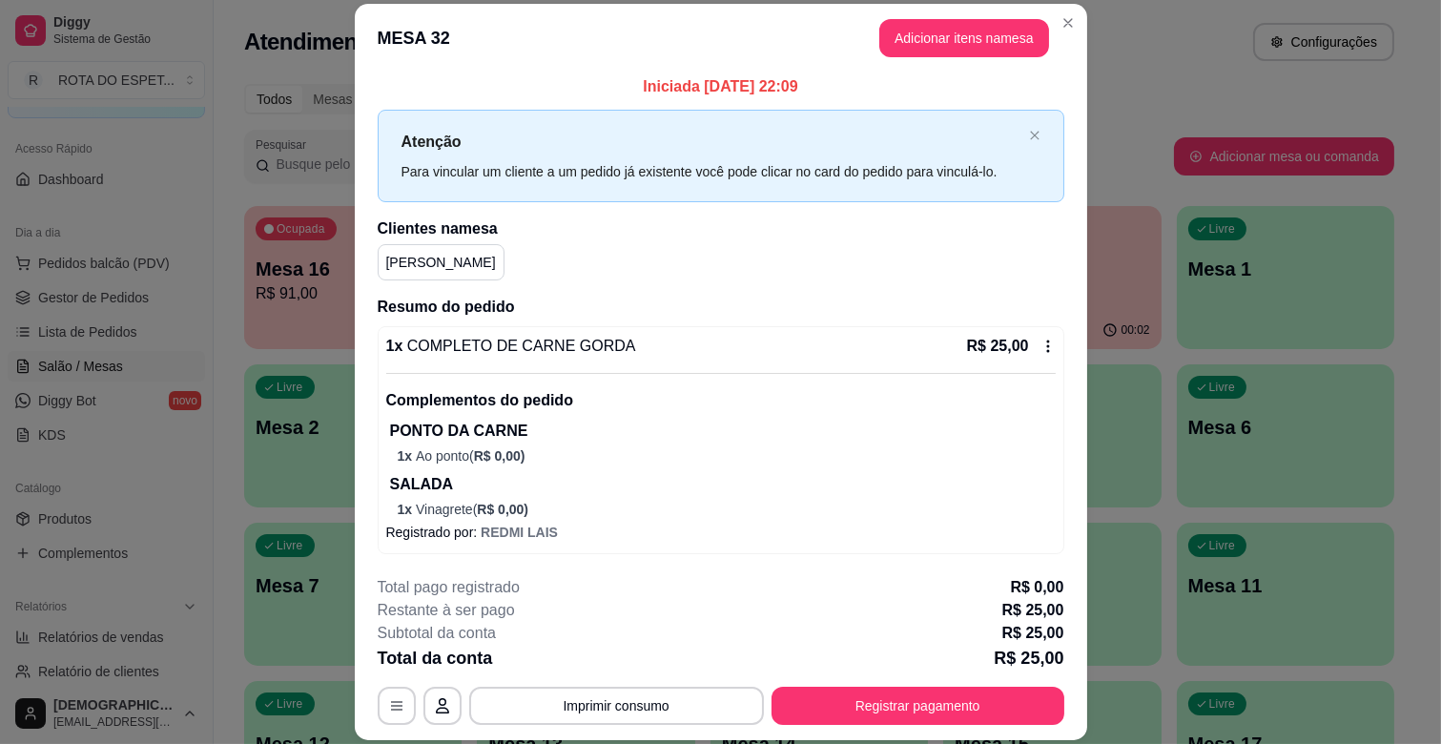
scroll to position [6, 0]
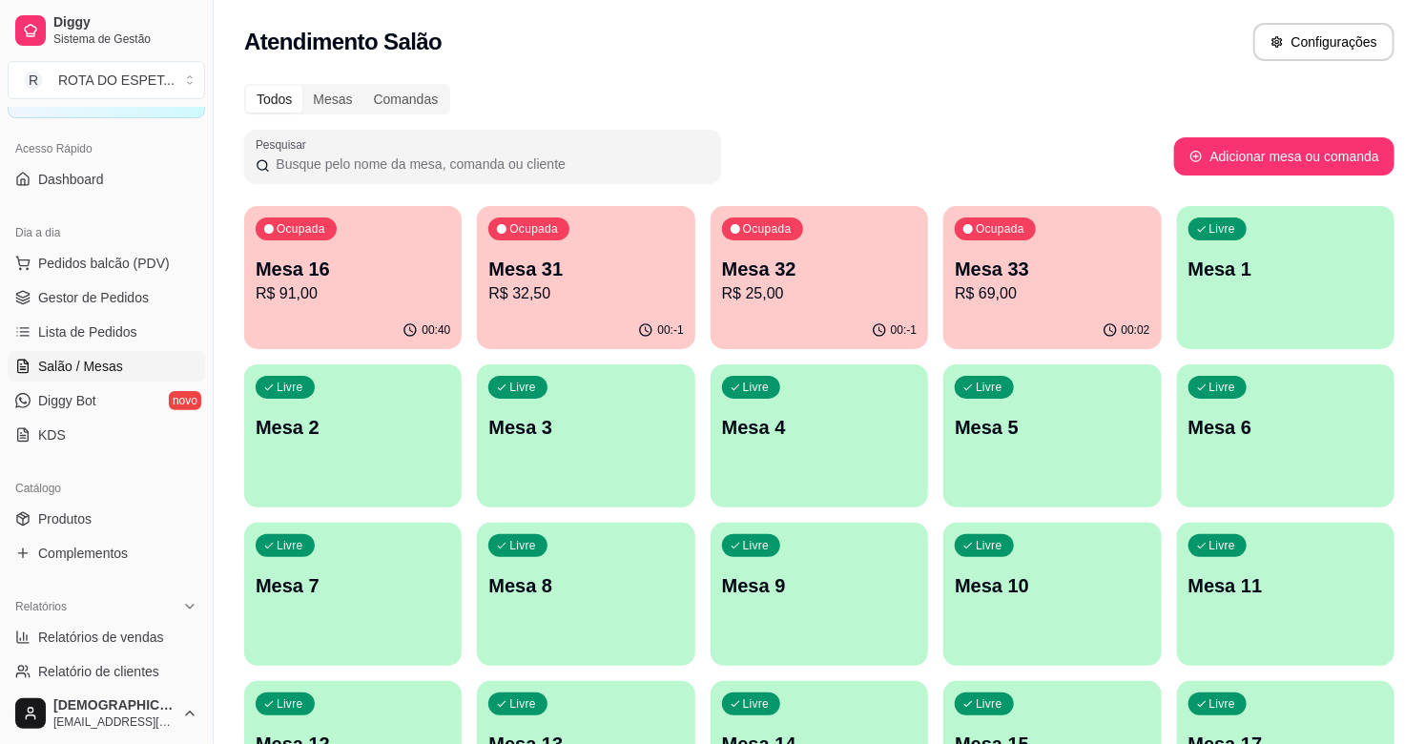
click at [558, 279] on p "Mesa 31" at bounding box center [585, 269] width 195 height 27
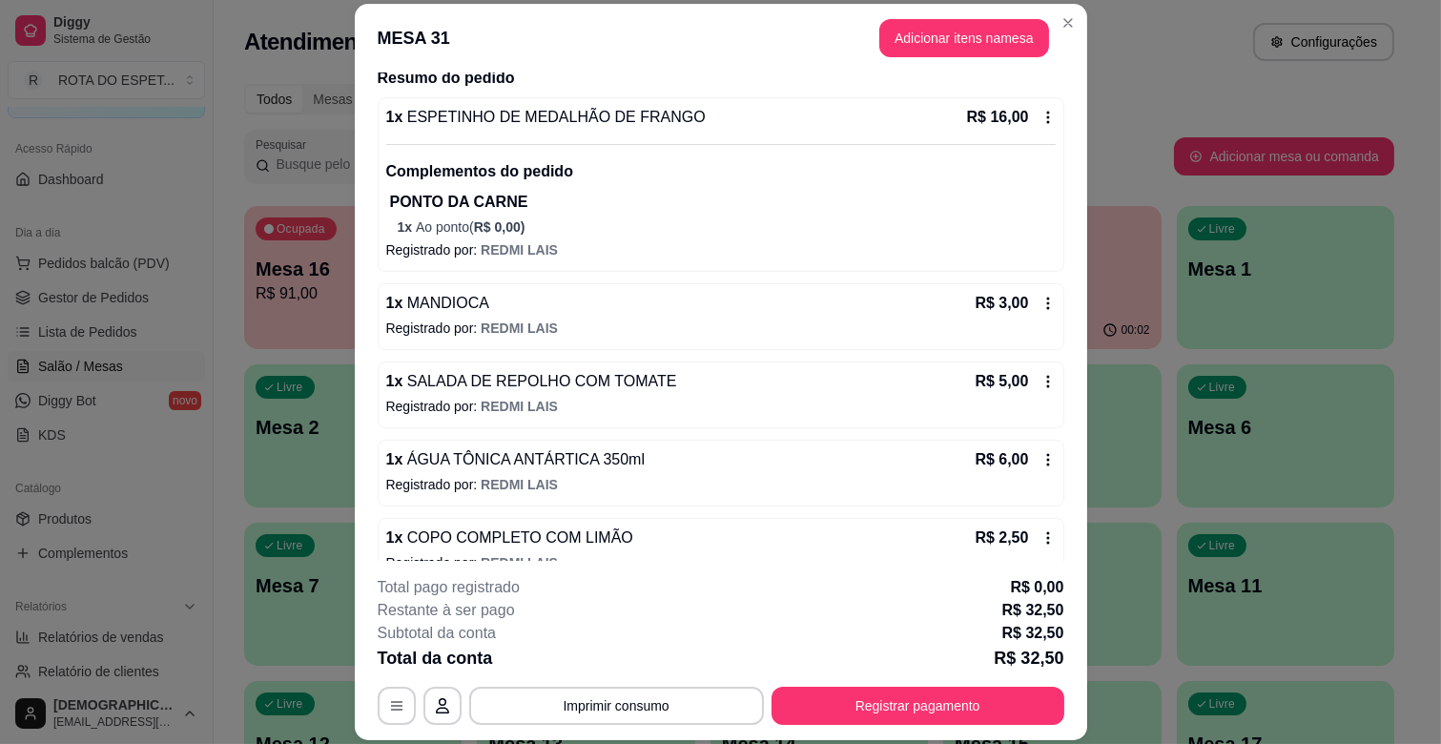
scroll to position [187, 0]
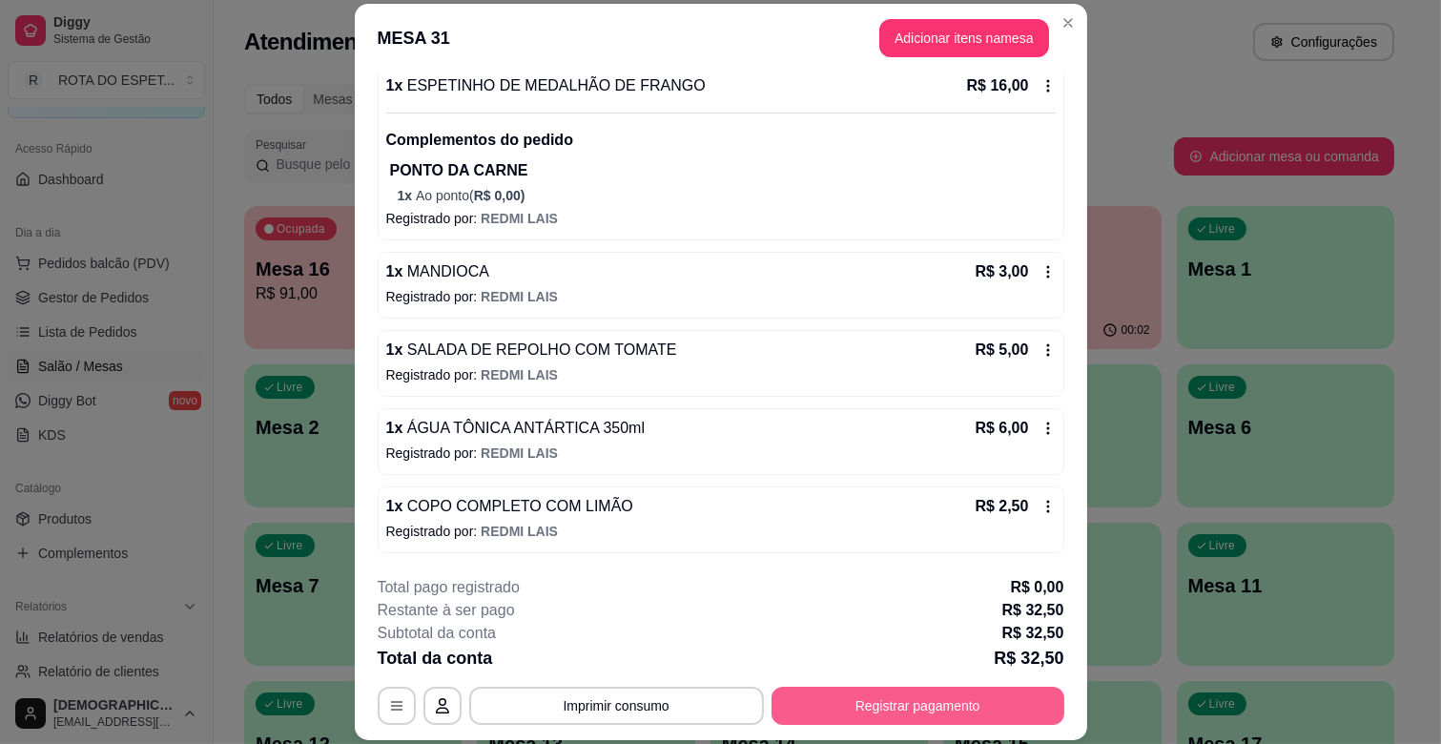
click at [892, 700] on button "Registrar pagamento" at bounding box center [918, 706] width 293 height 38
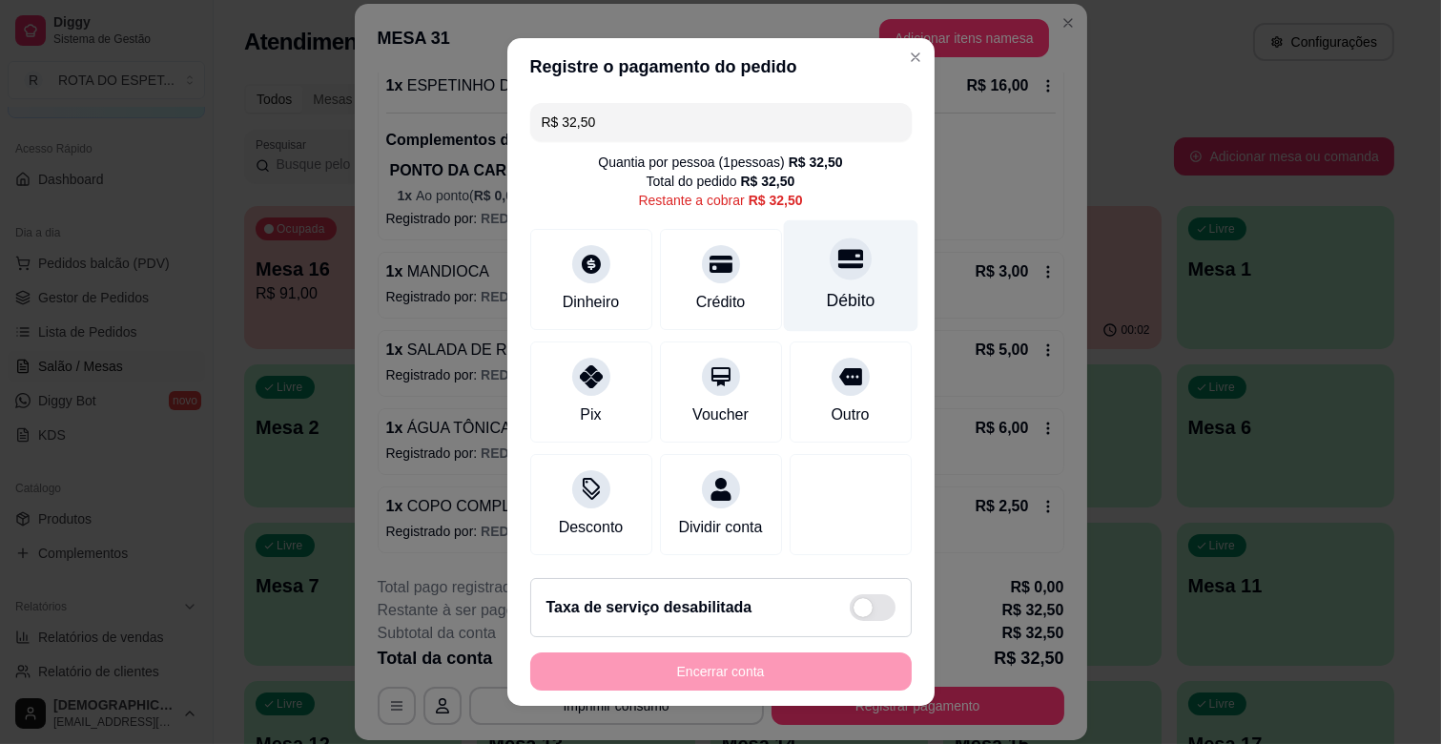
click at [837, 268] on icon at bounding box center [849, 258] width 25 height 25
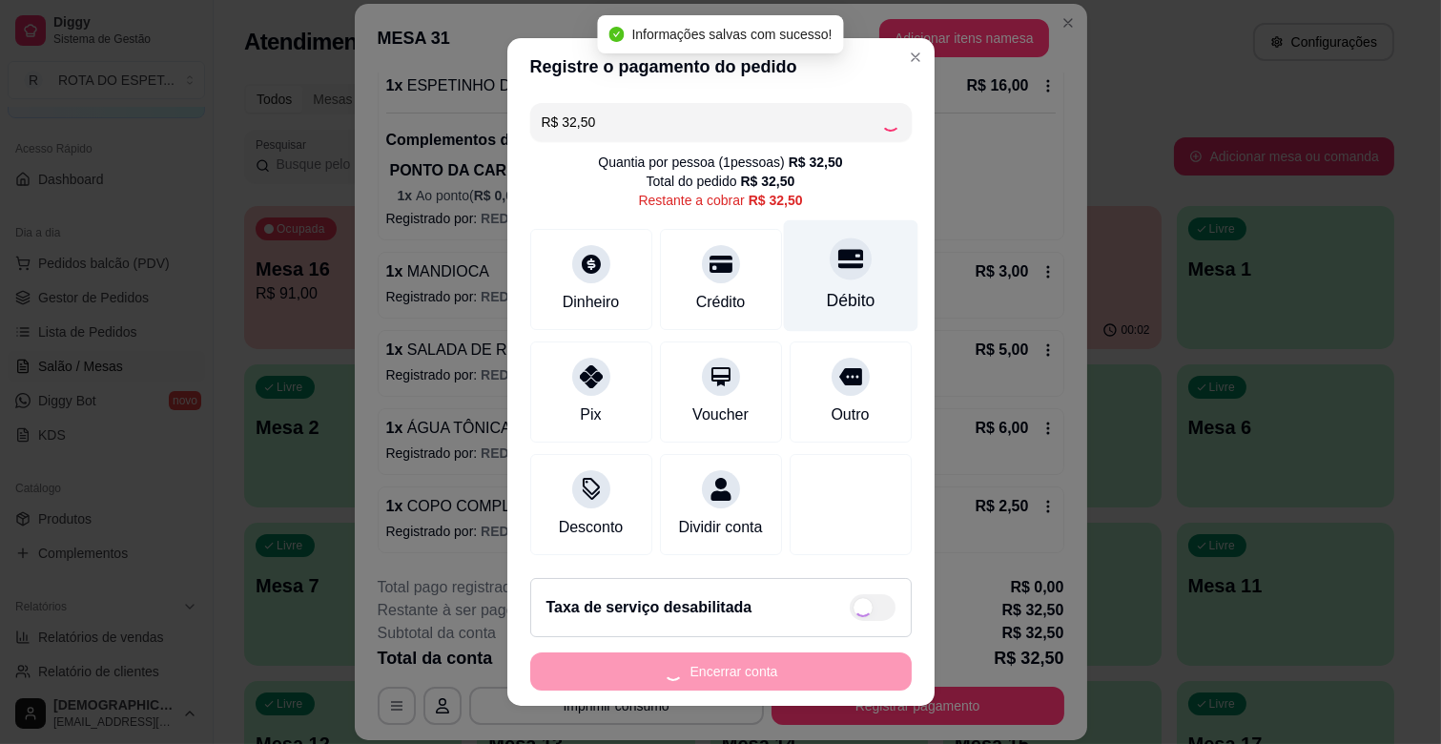
type input "R$ 0,00"
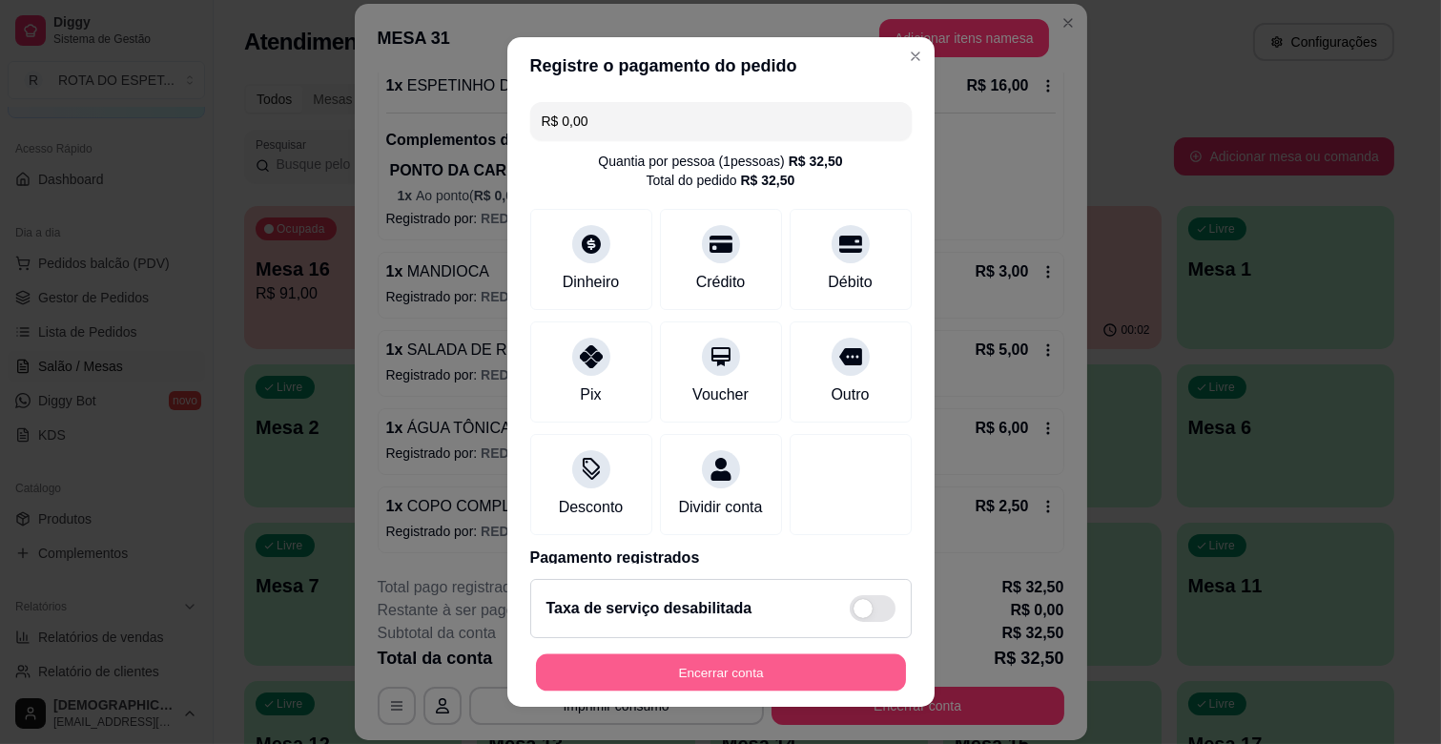
click at [794, 688] on button "Encerrar conta" at bounding box center [721, 672] width 370 height 37
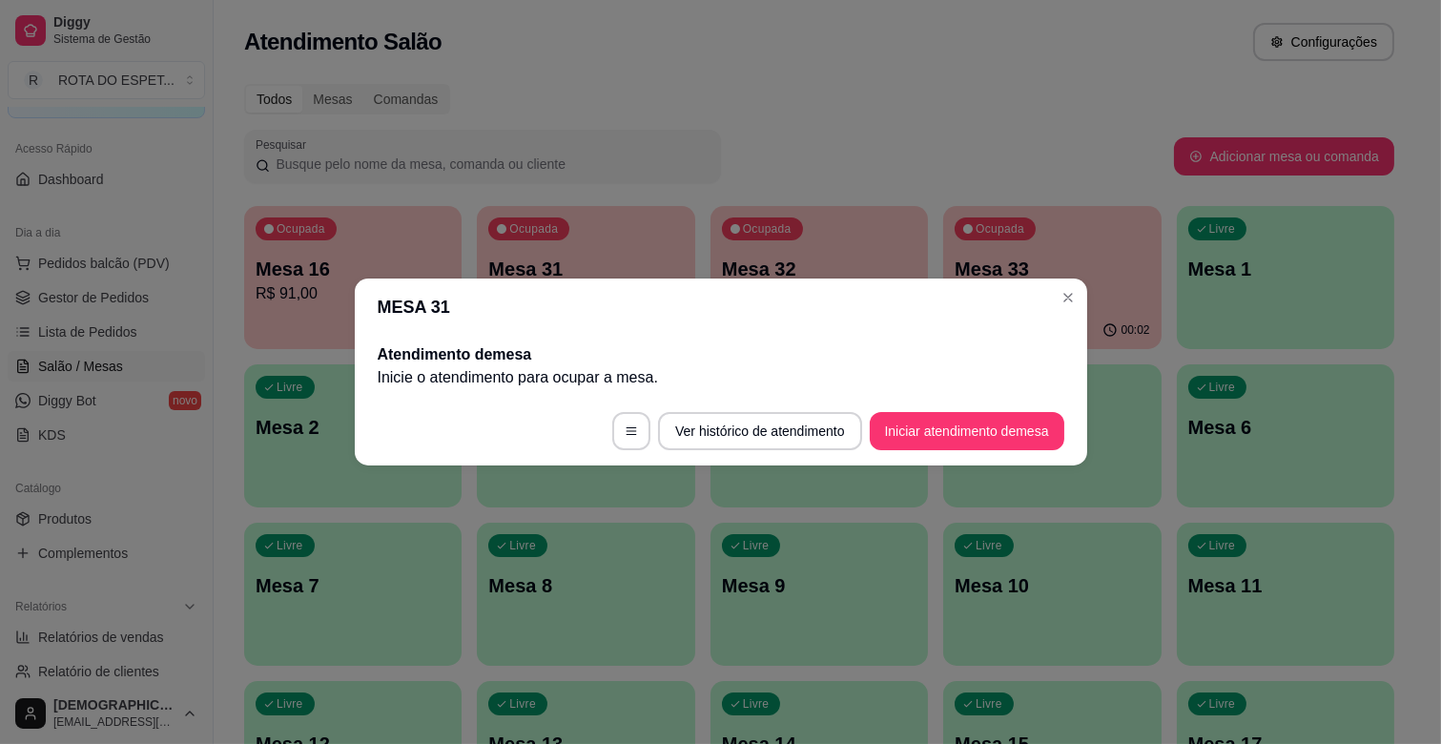
scroll to position [0, 0]
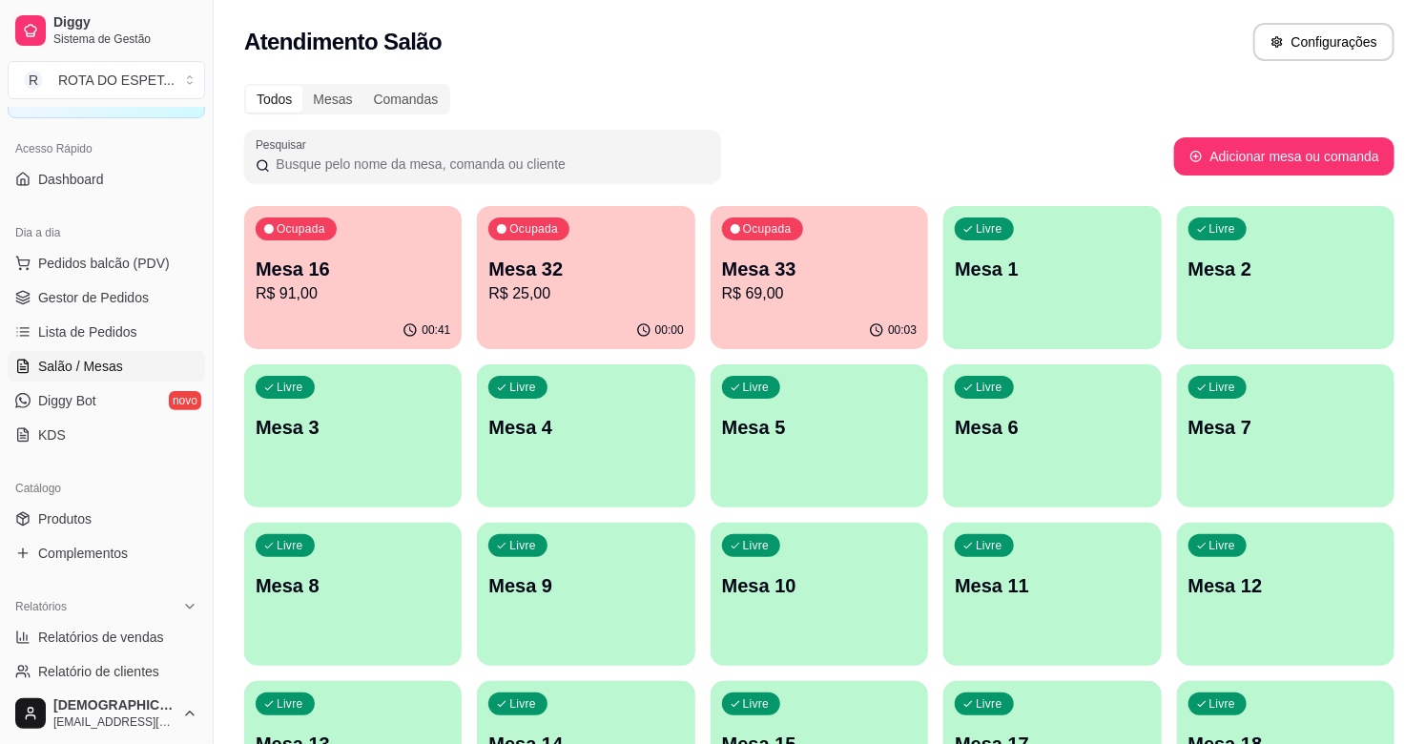
click at [753, 288] on p "R$ 69,00" at bounding box center [819, 293] width 195 height 23
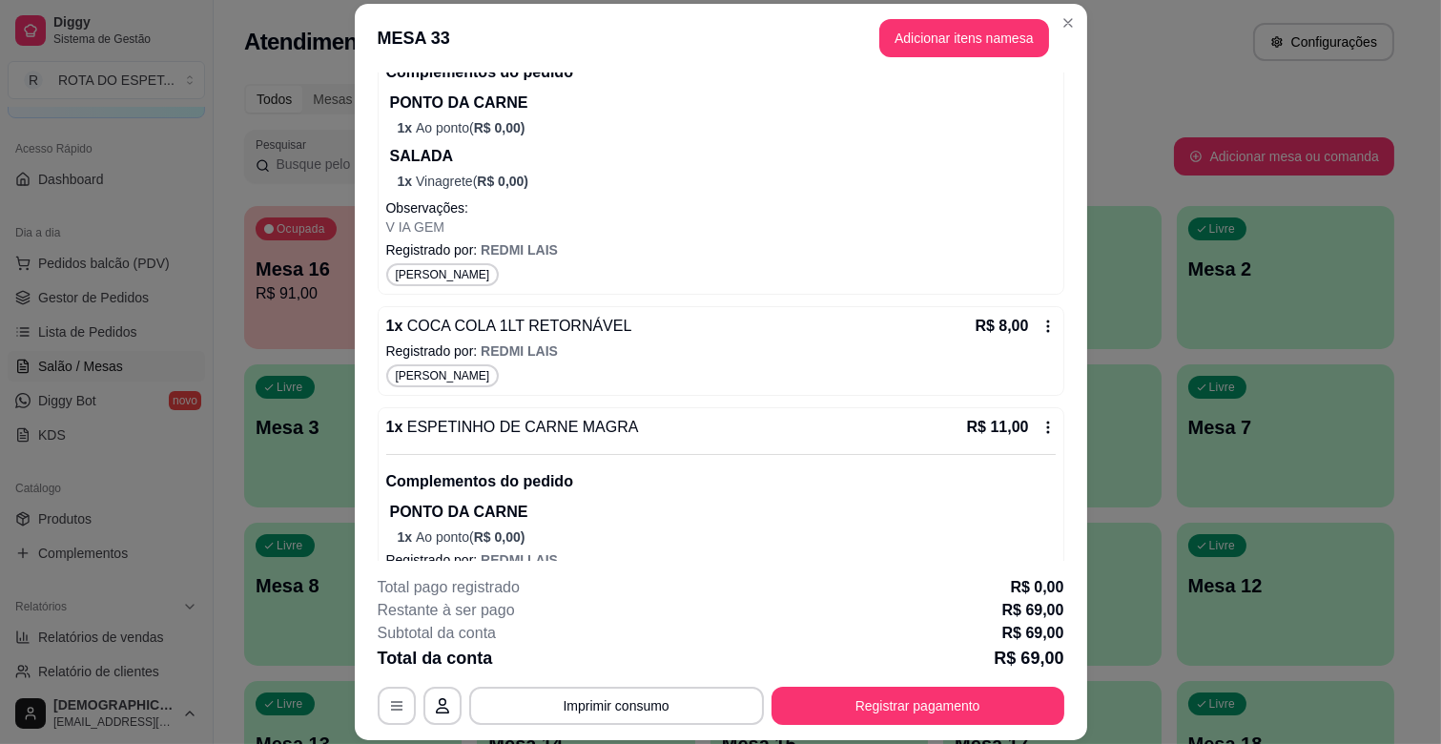
scroll to position [624, 0]
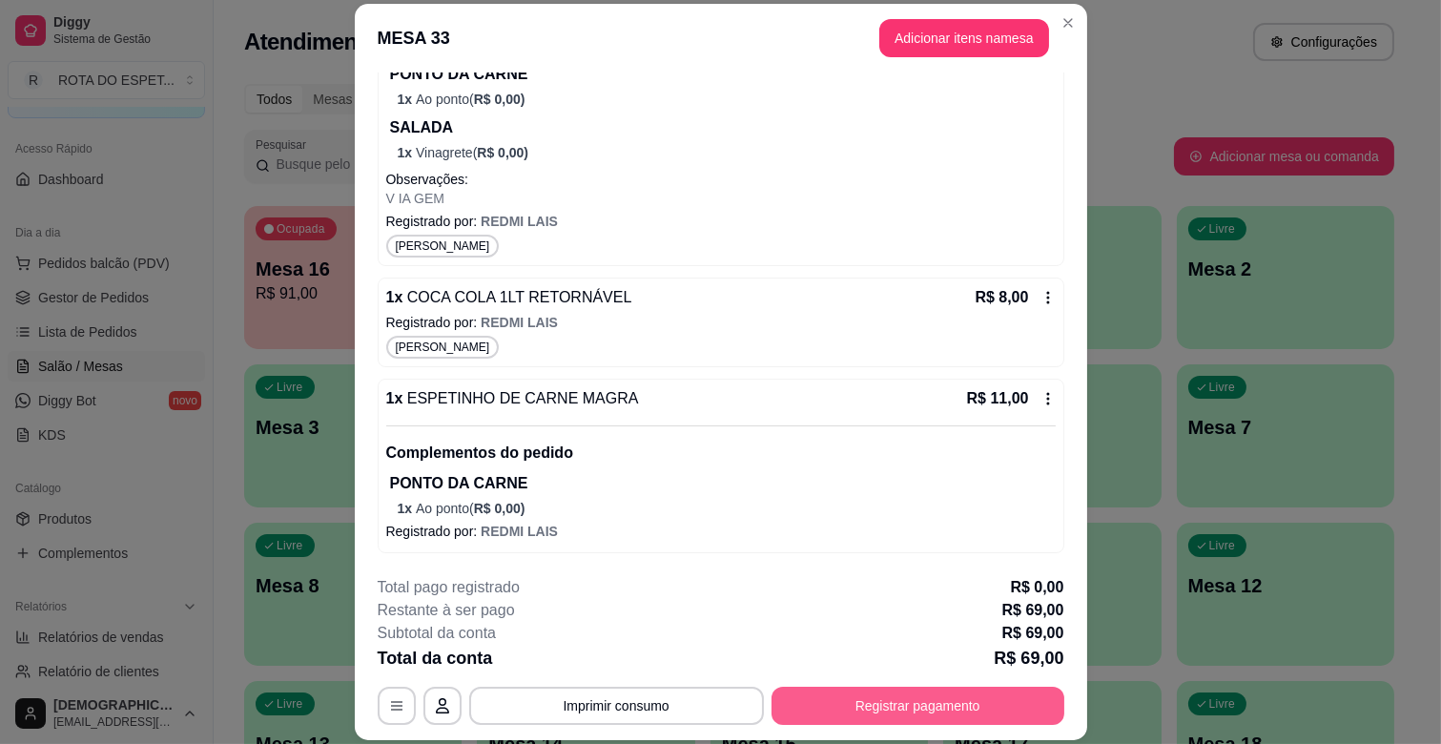
click at [909, 691] on button "Registrar pagamento" at bounding box center [918, 706] width 293 height 38
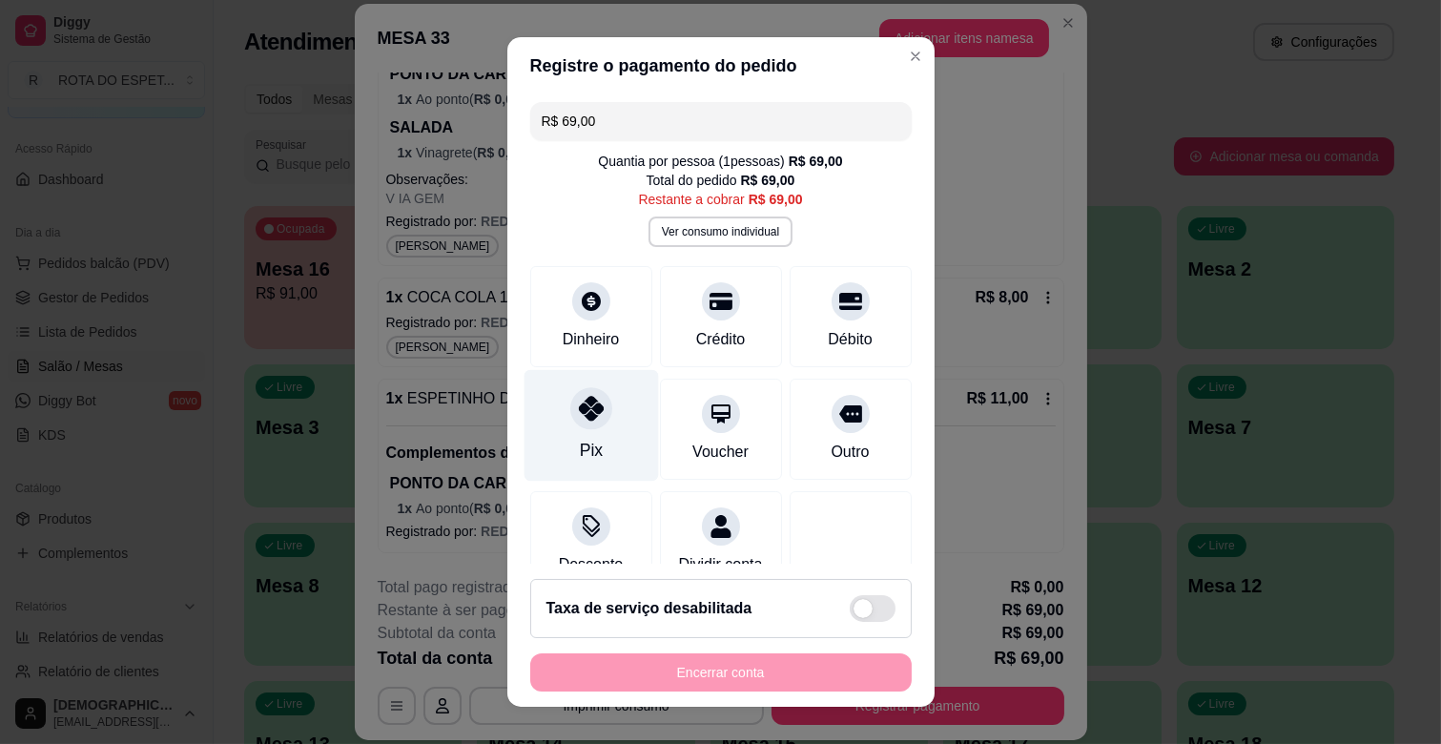
click at [583, 399] on icon at bounding box center [590, 408] width 25 height 25
type input "R$ 0,00"
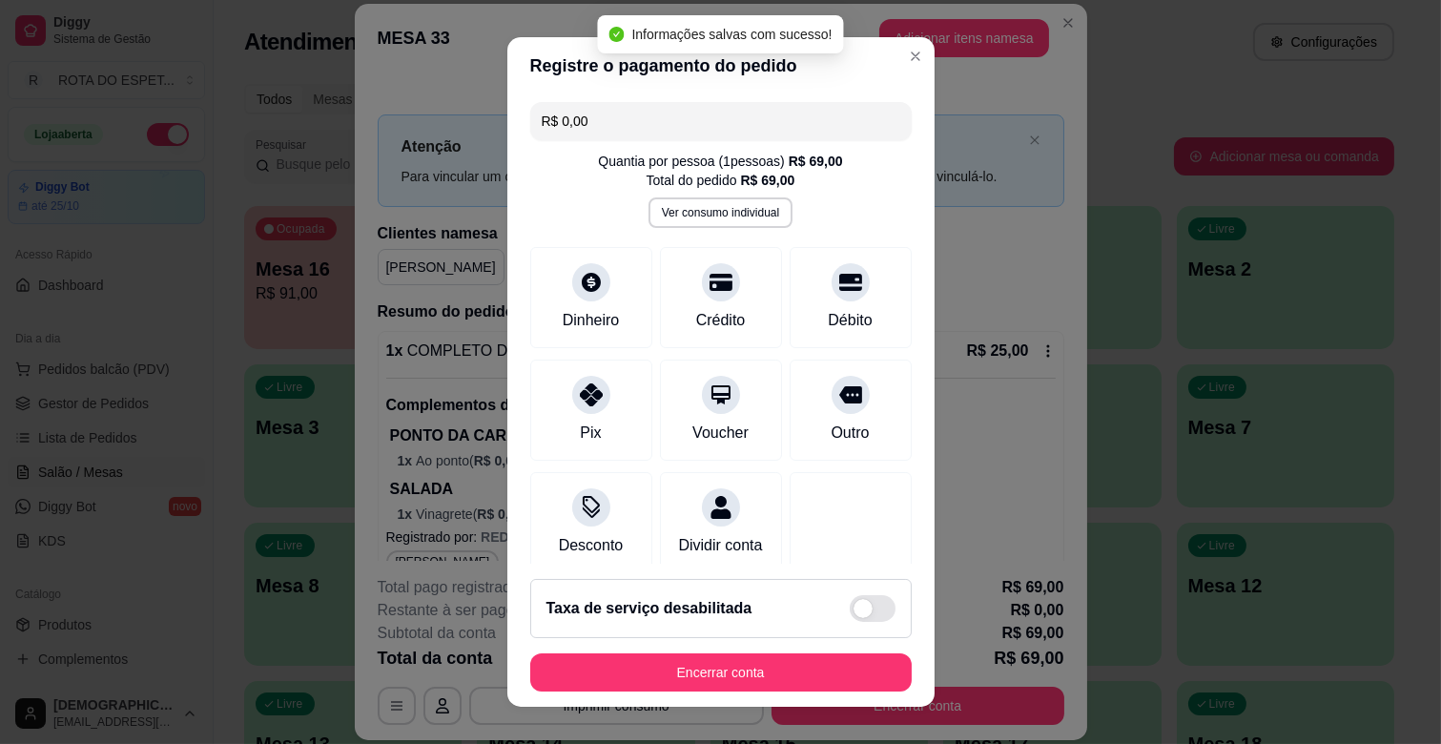
scroll to position [624, 0]
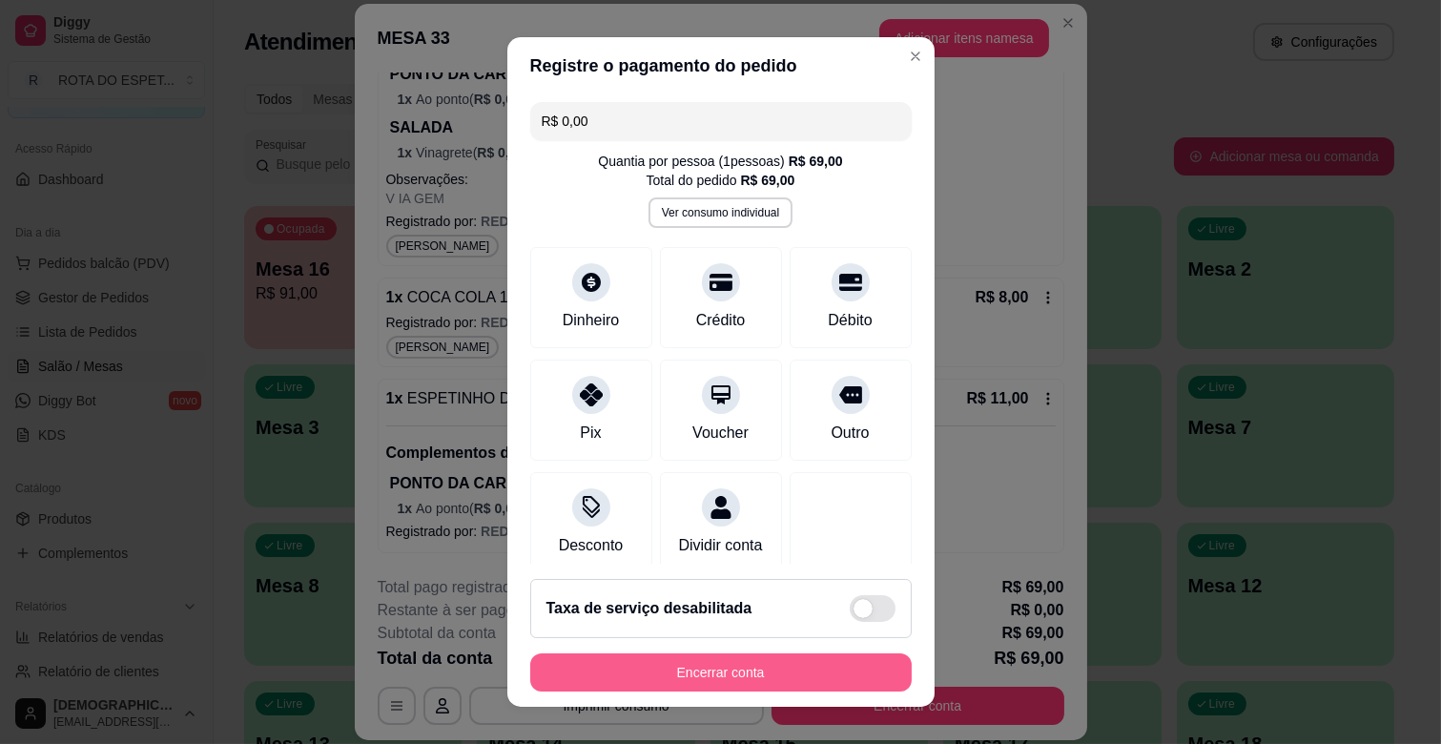
click at [687, 673] on button "Encerrar conta" at bounding box center [721, 672] width 382 height 38
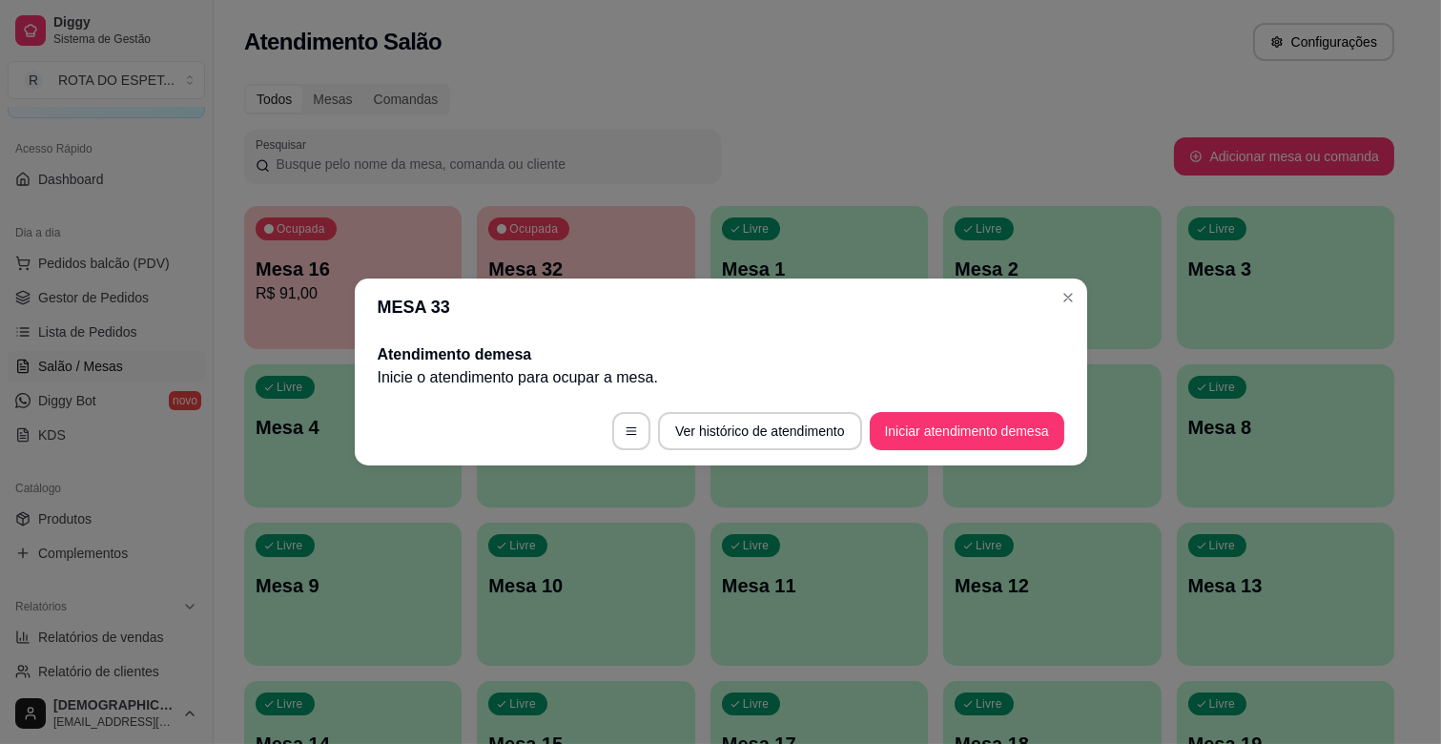
scroll to position [0, 0]
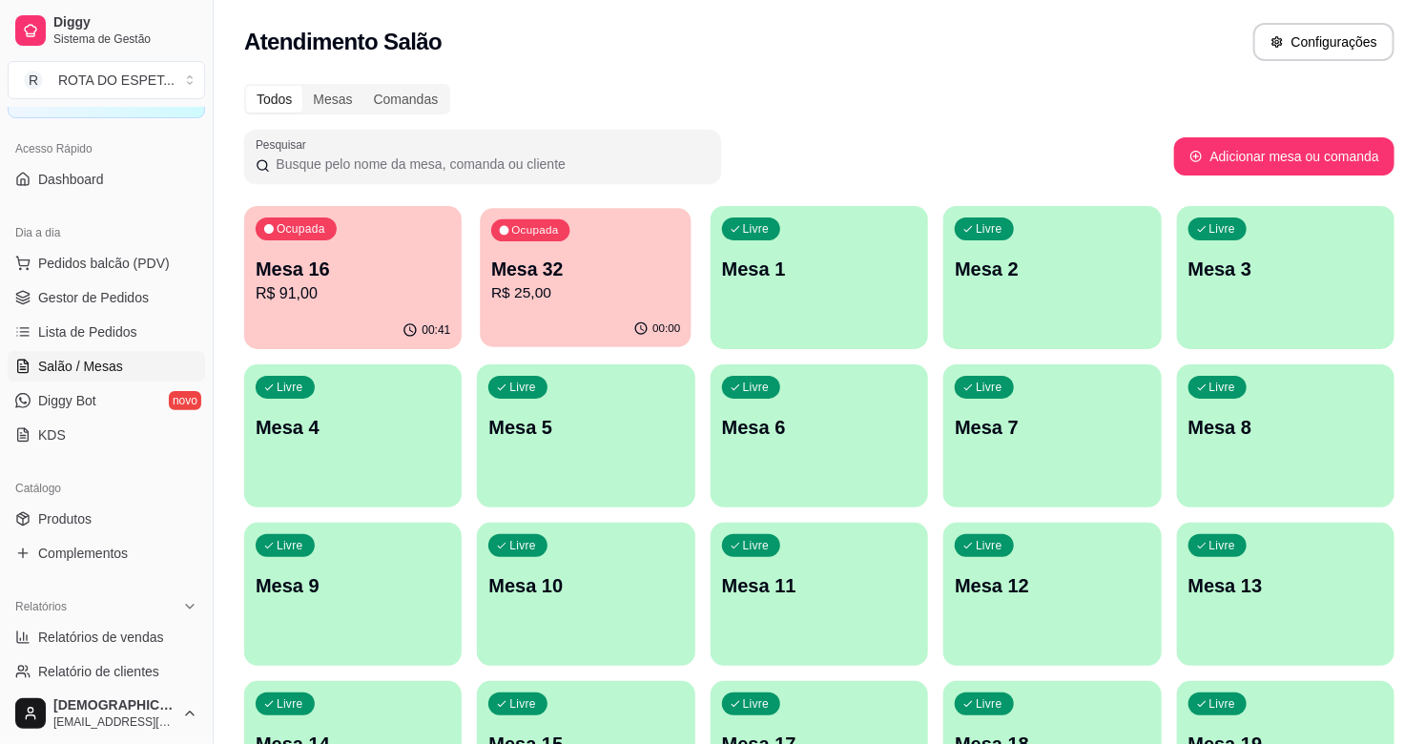
click at [556, 262] on p "Mesa 32" at bounding box center [585, 270] width 189 height 26
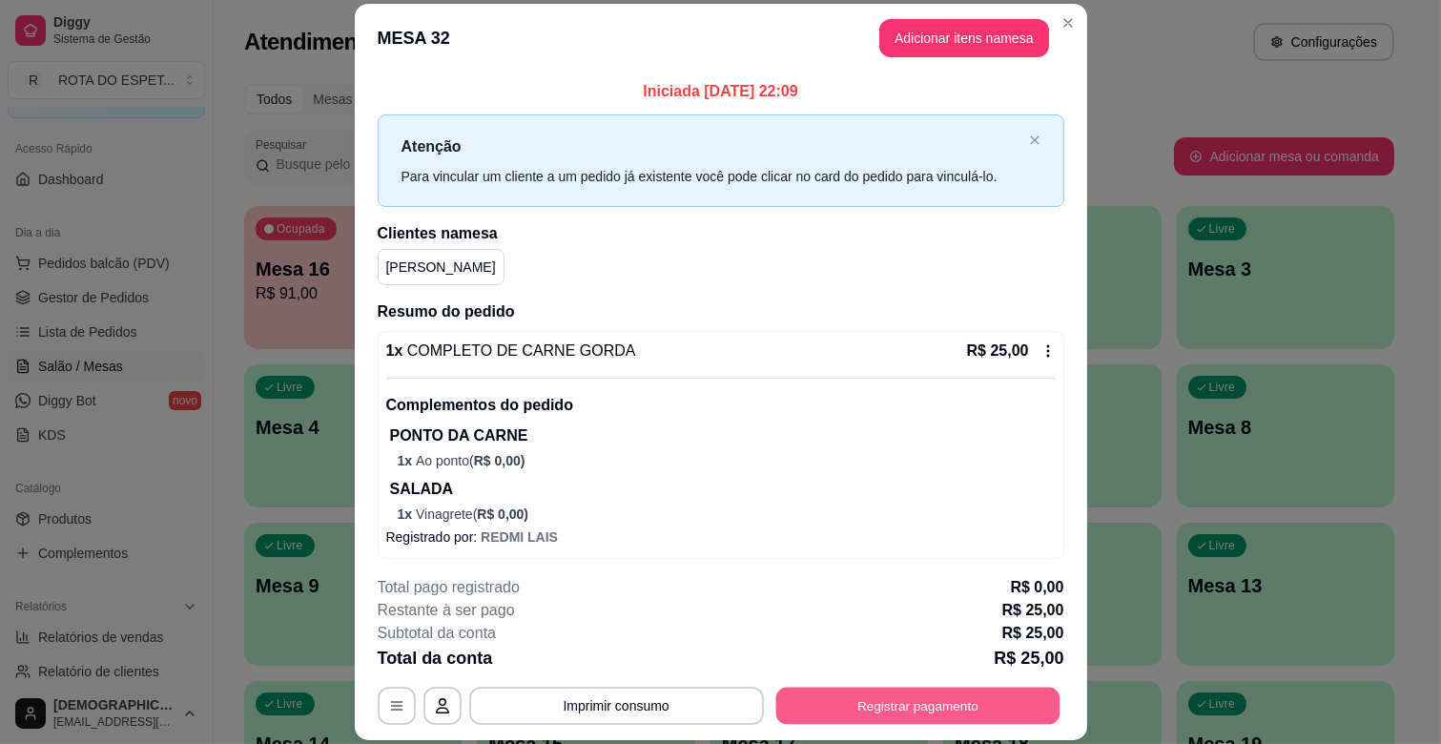
click at [935, 693] on button "Registrar pagamento" at bounding box center [917, 706] width 284 height 37
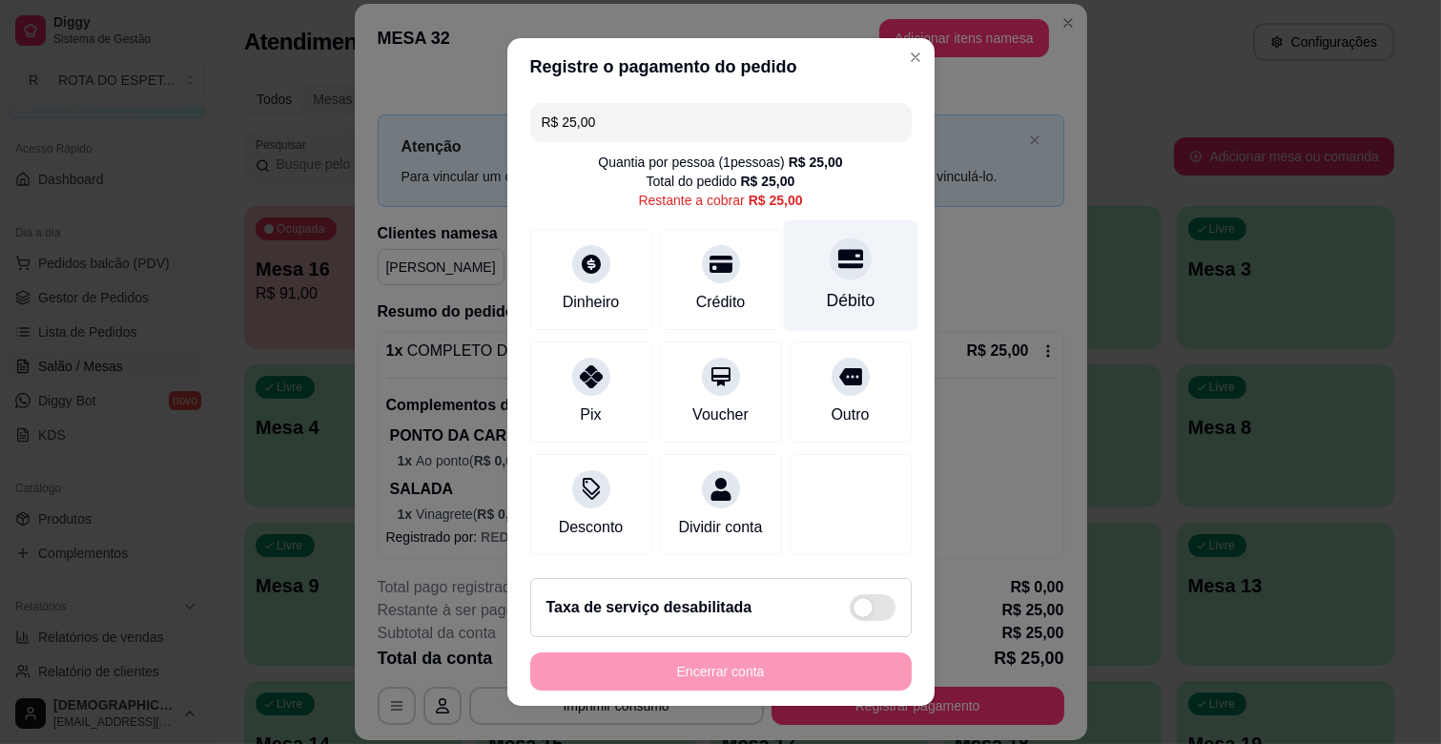
click at [834, 255] on div at bounding box center [851, 258] width 42 height 42
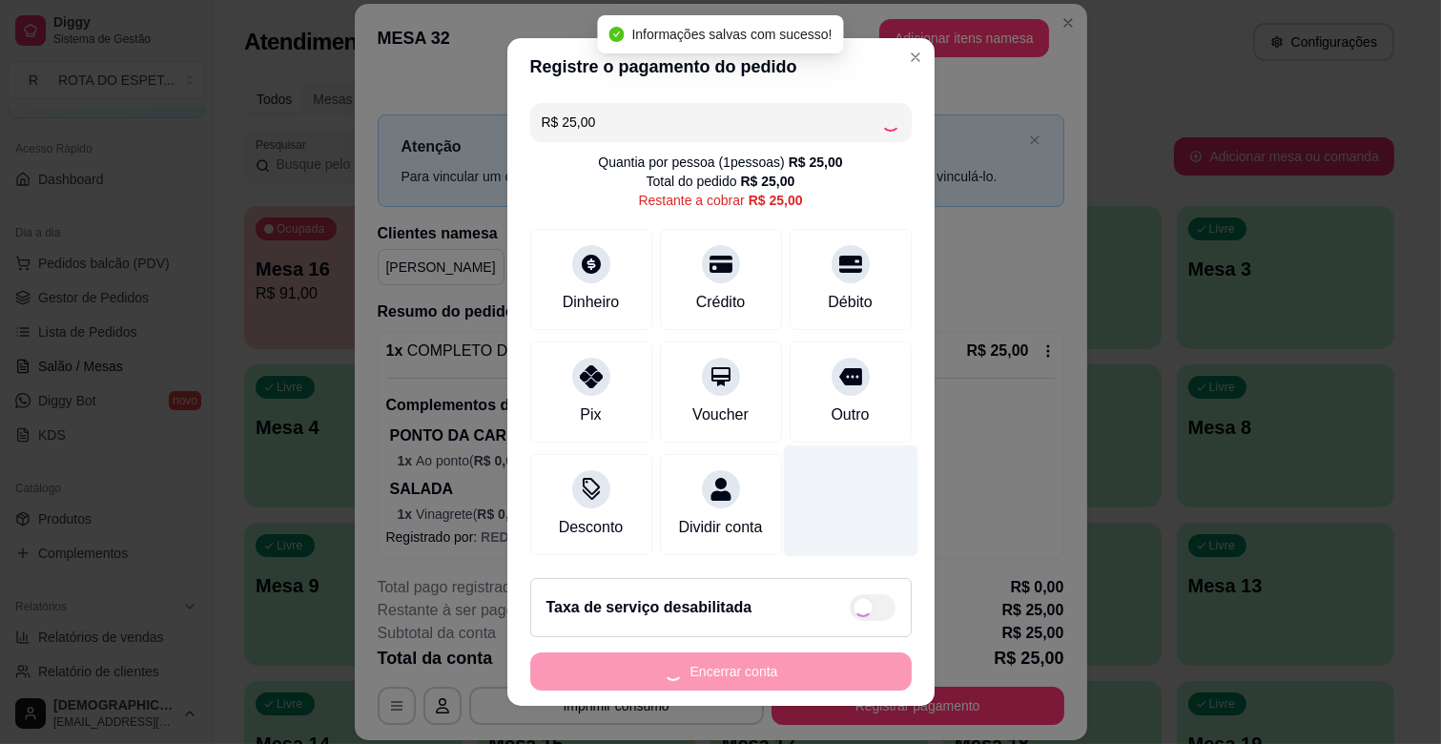
type input "R$ 0,00"
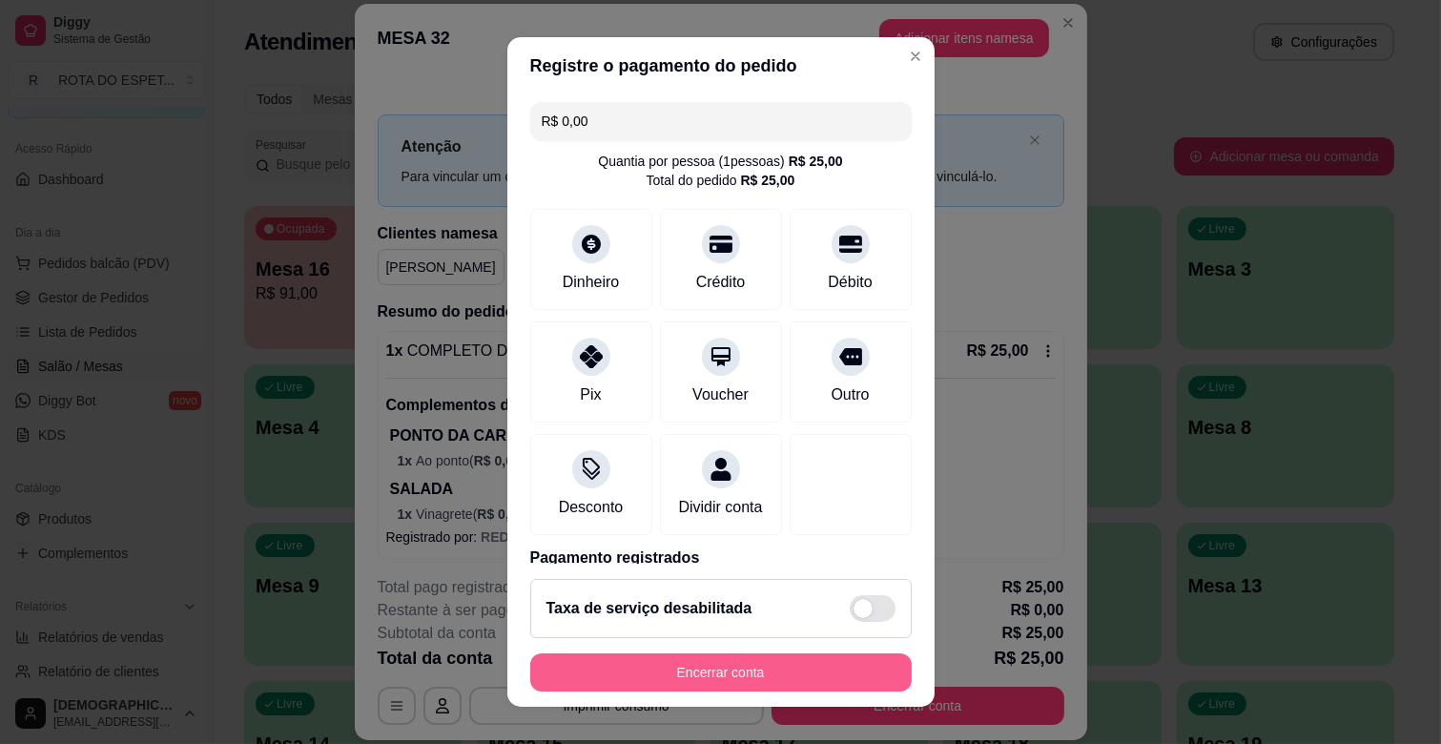
click at [786, 682] on button "Encerrar conta" at bounding box center [721, 672] width 382 height 38
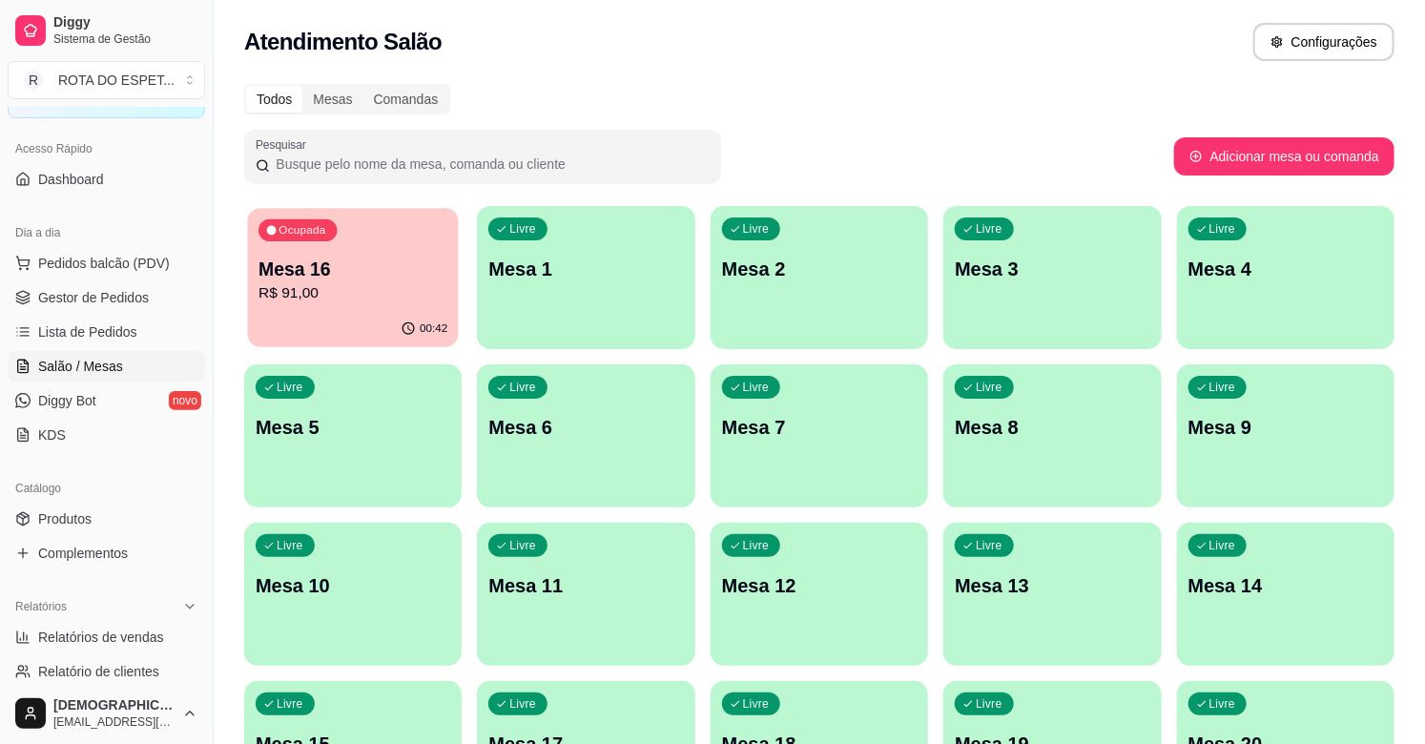
click at [311, 318] on div "00:42" at bounding box center [353, 329] width 212 height 36
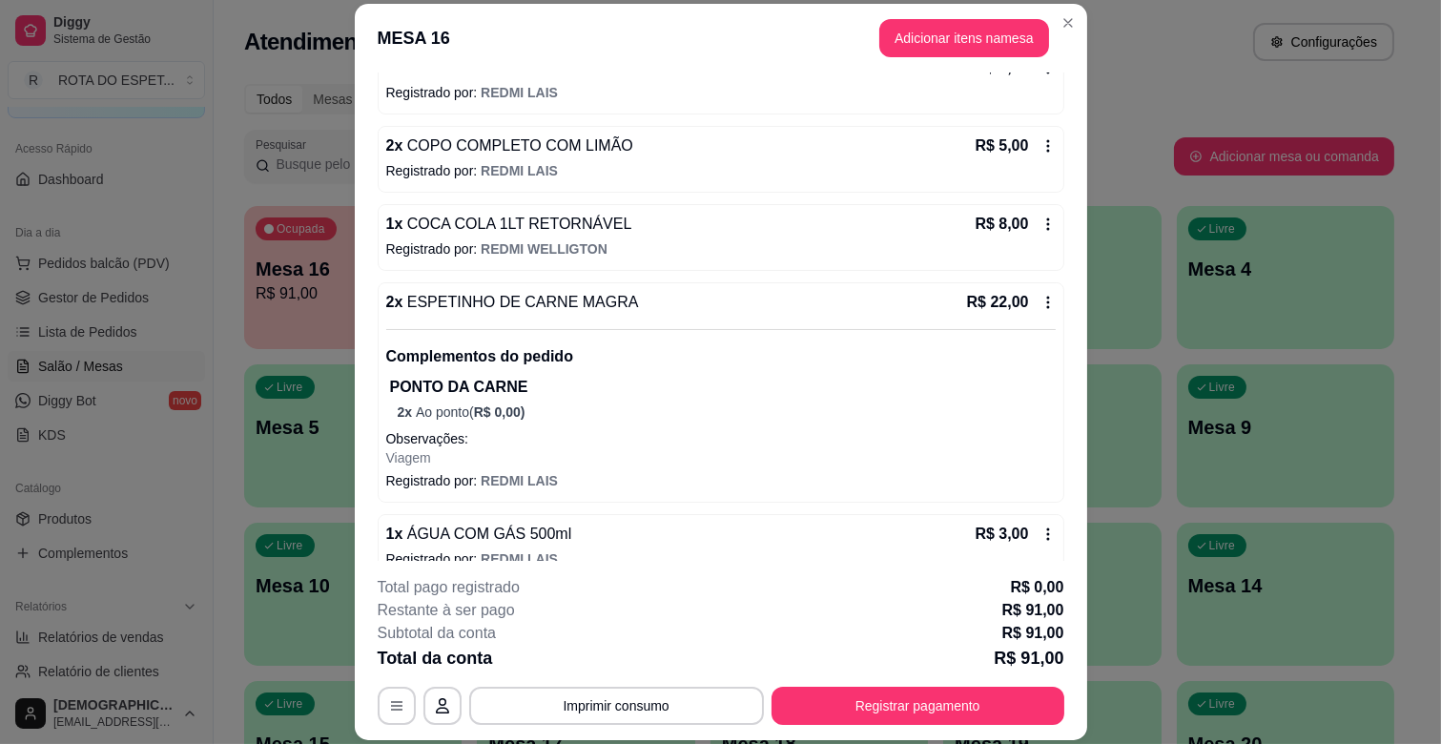
scroll to position [519, 0]
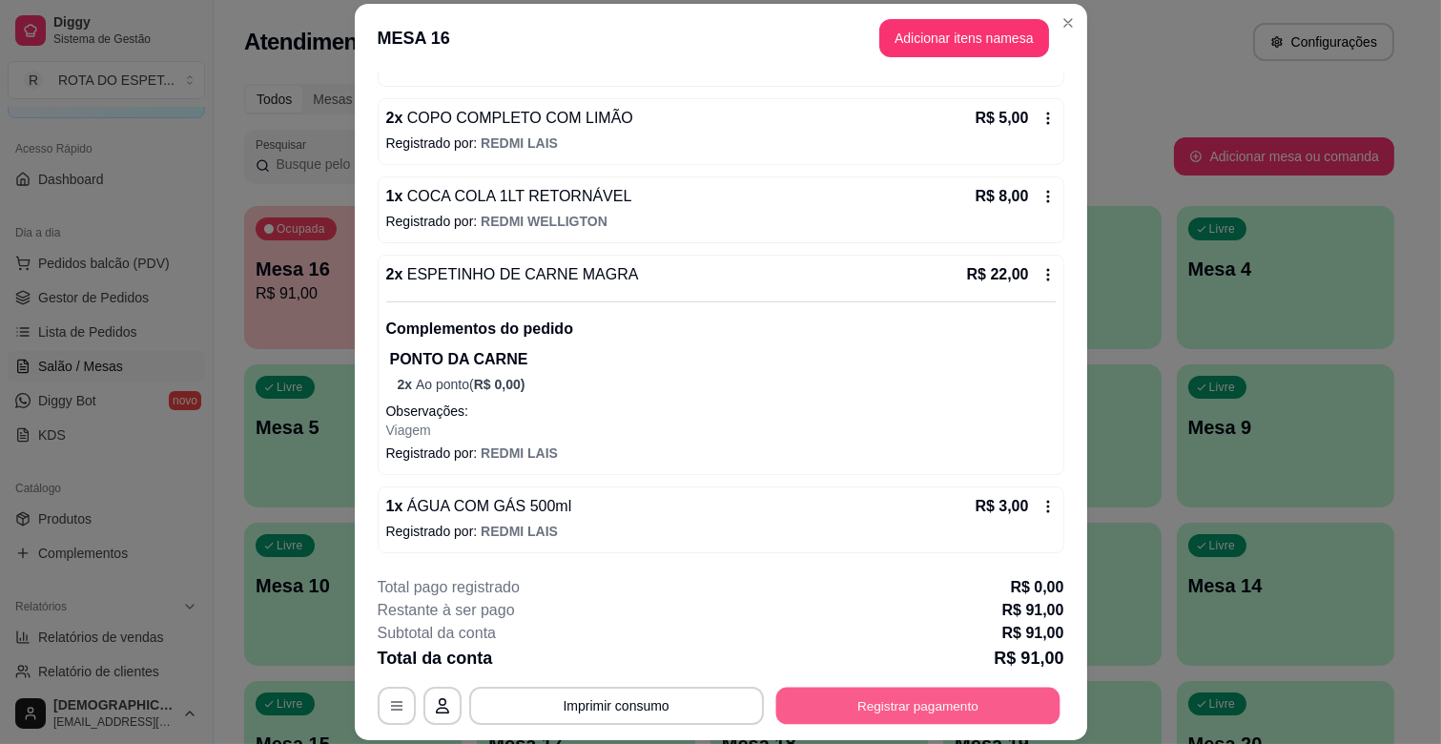
click at [880, 716] on button "Registrar pagamento" at bounding box center [917, 706] width 284 height 37
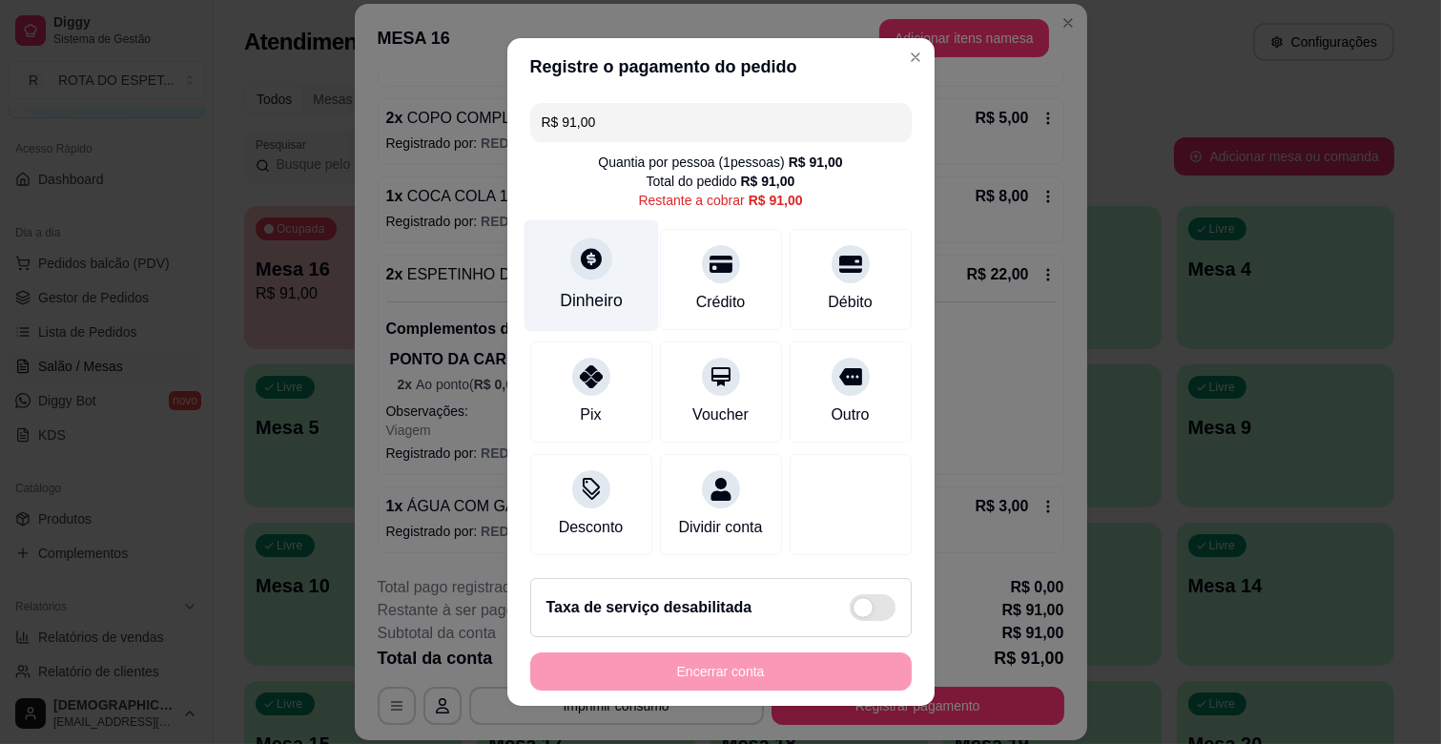
click at [611, 268] on div "Dinheiro" at bounding box center [591, 276] width 134 height 112
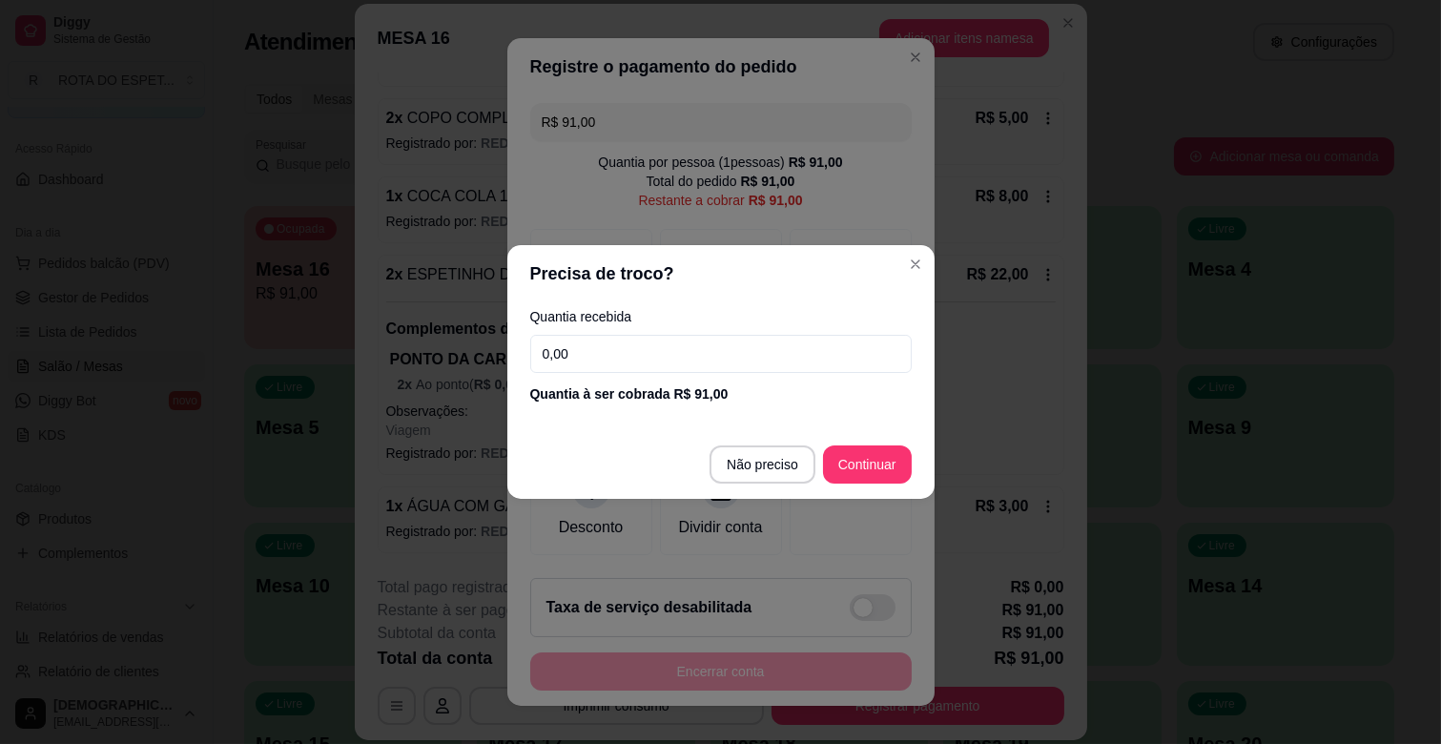
click at [593, 346] on input "0,00" at bounding box center [721, 354] width 382 height 38
type input "0,00"
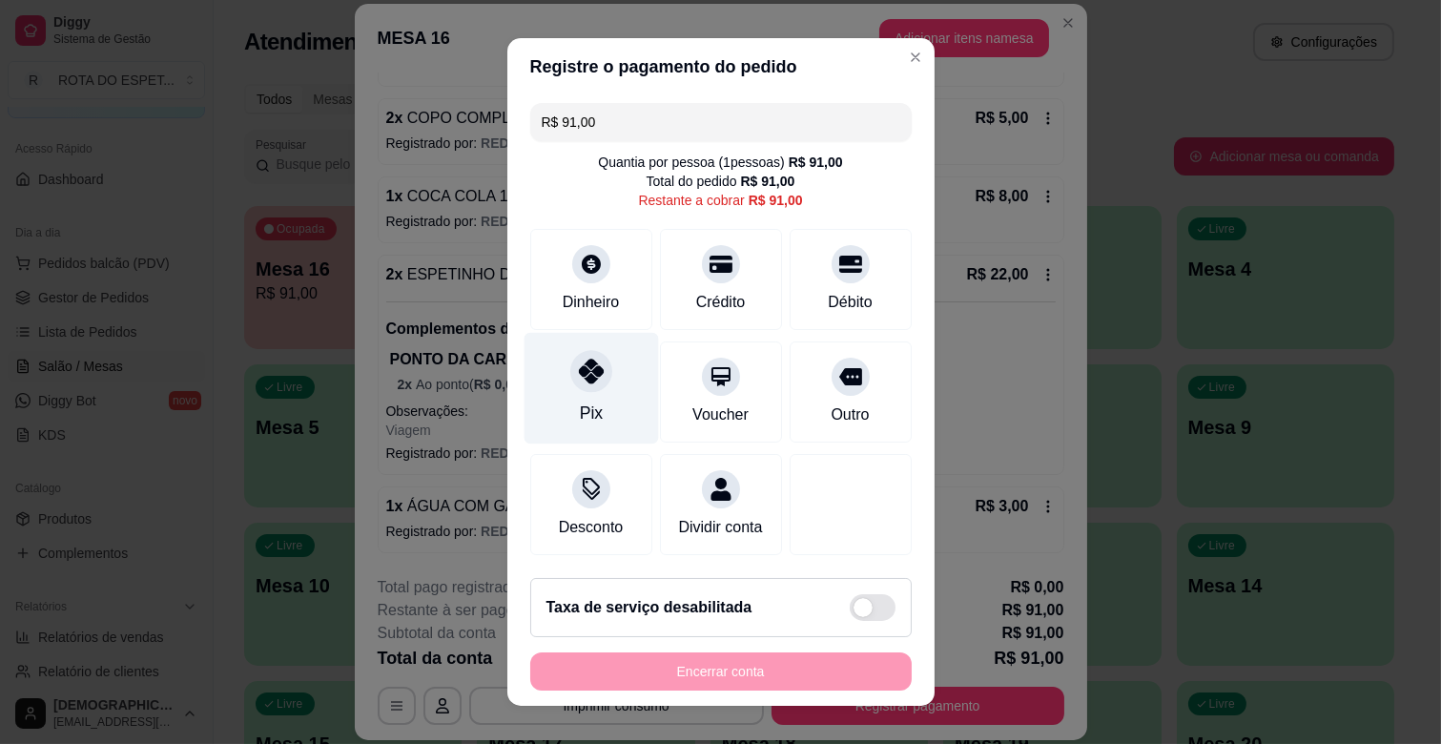
scroll to position [21, 0]
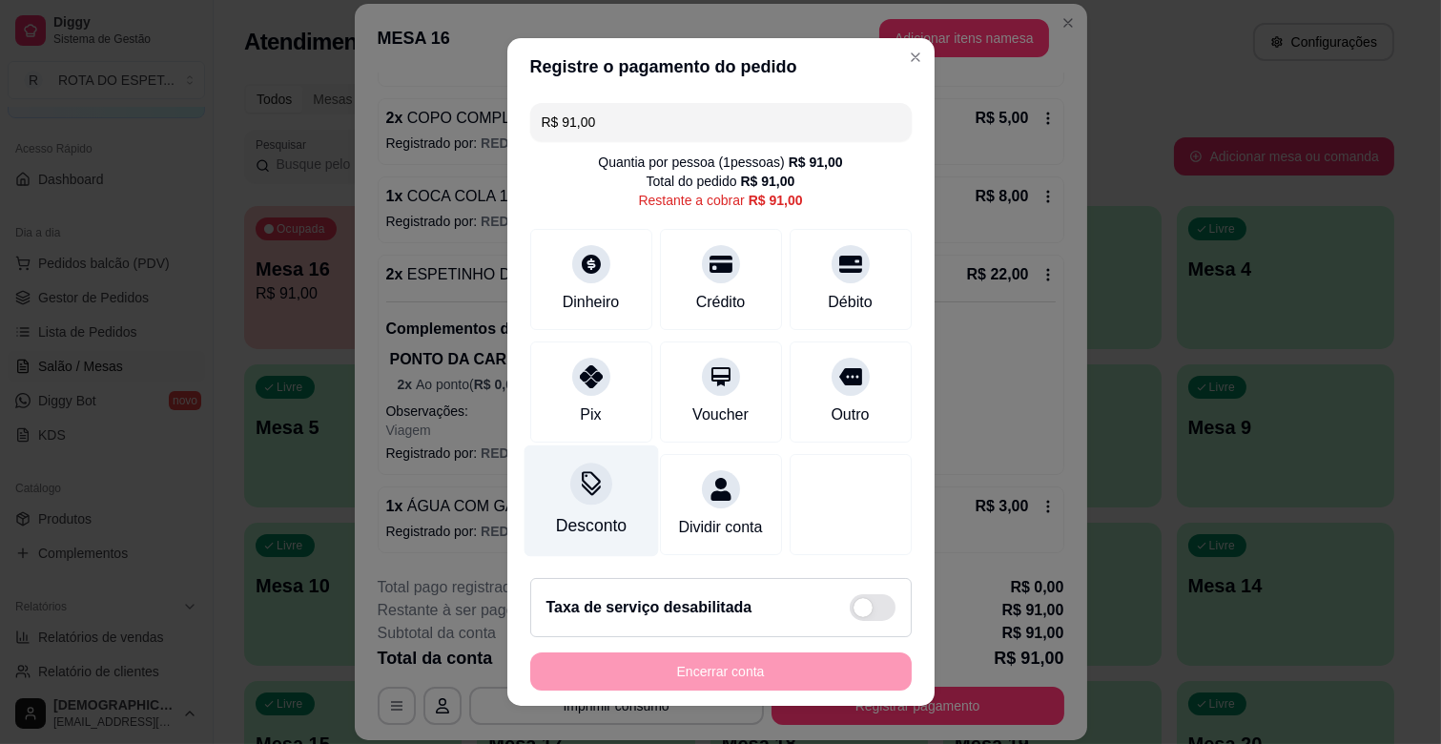
click at [612, 513] on div "Desconto" at bounding box center [590, 525] width 71 height 25
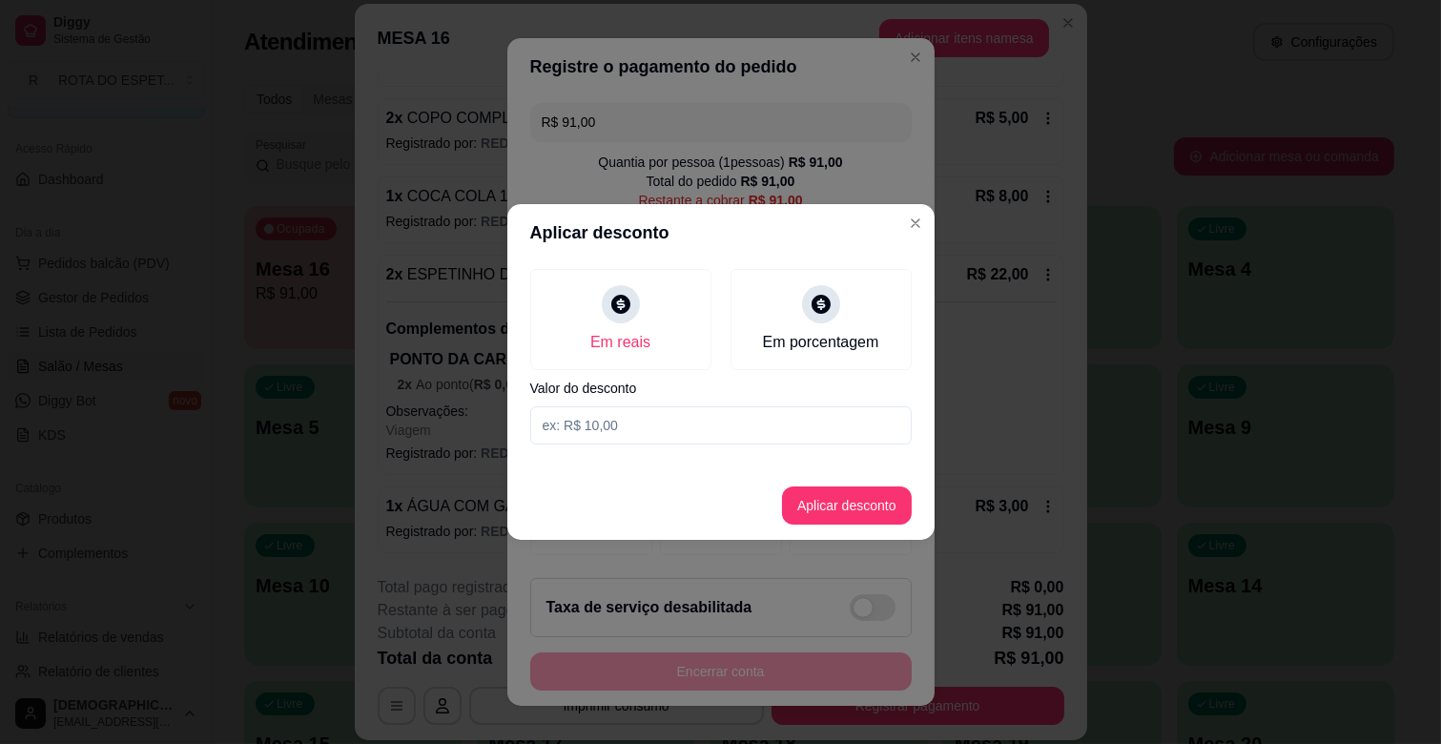
click at [603, 430] on input at bounding box center [721, 425] width 382 height 38
type input "1,00"
click at [843, 487] on button "Aplicar desconto" at bounding box center [846, 505] width 125 height 37
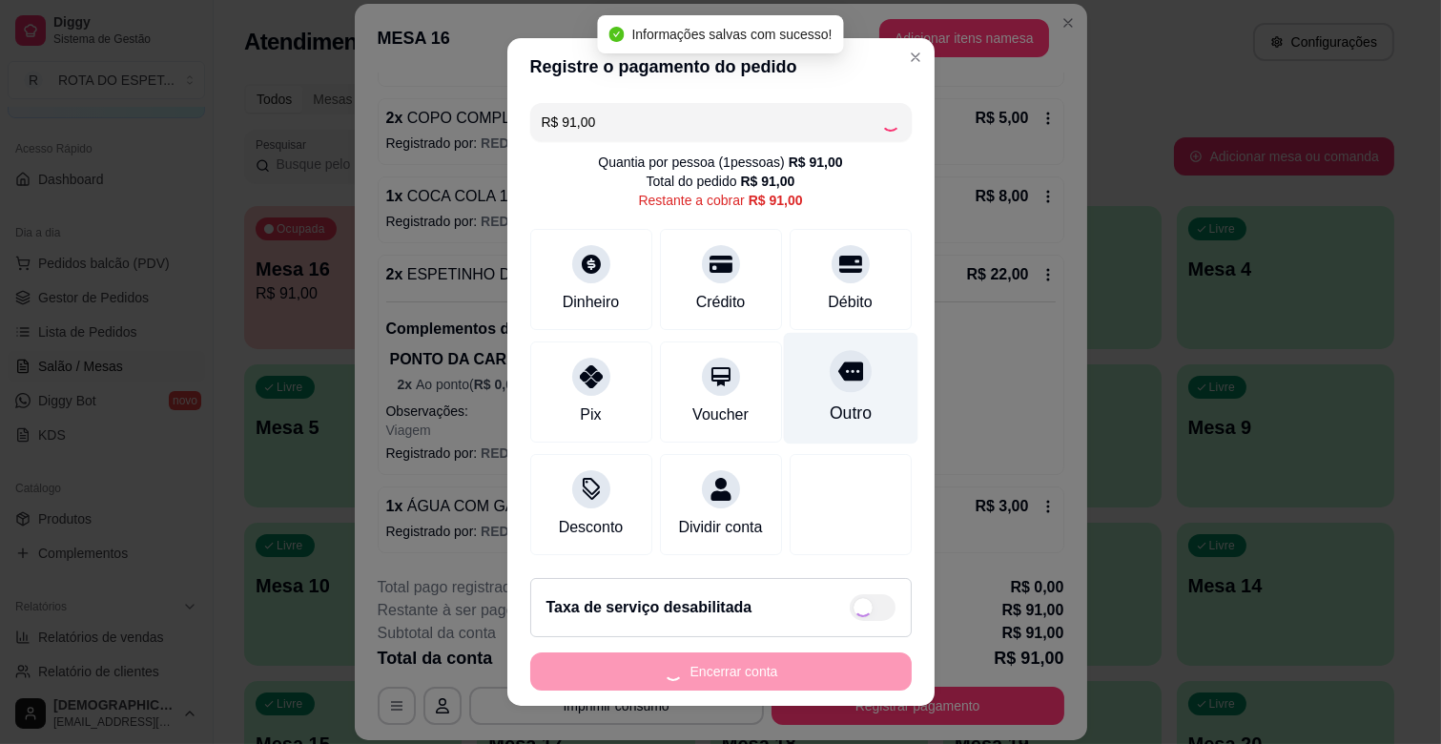
type input "R$ 90,00"
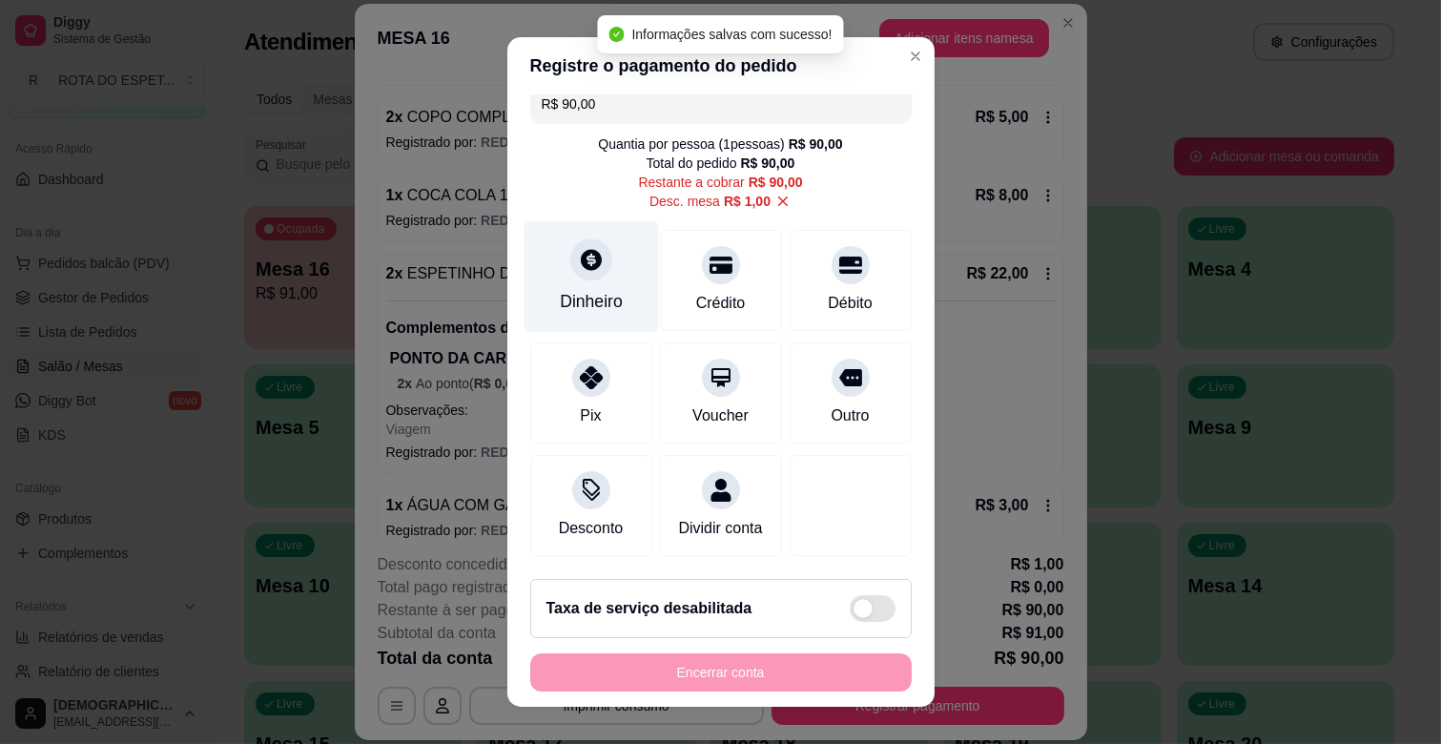
click at [573, 292] on div "Dinheiro" at bounding box center [591, 301] width 63 height 25
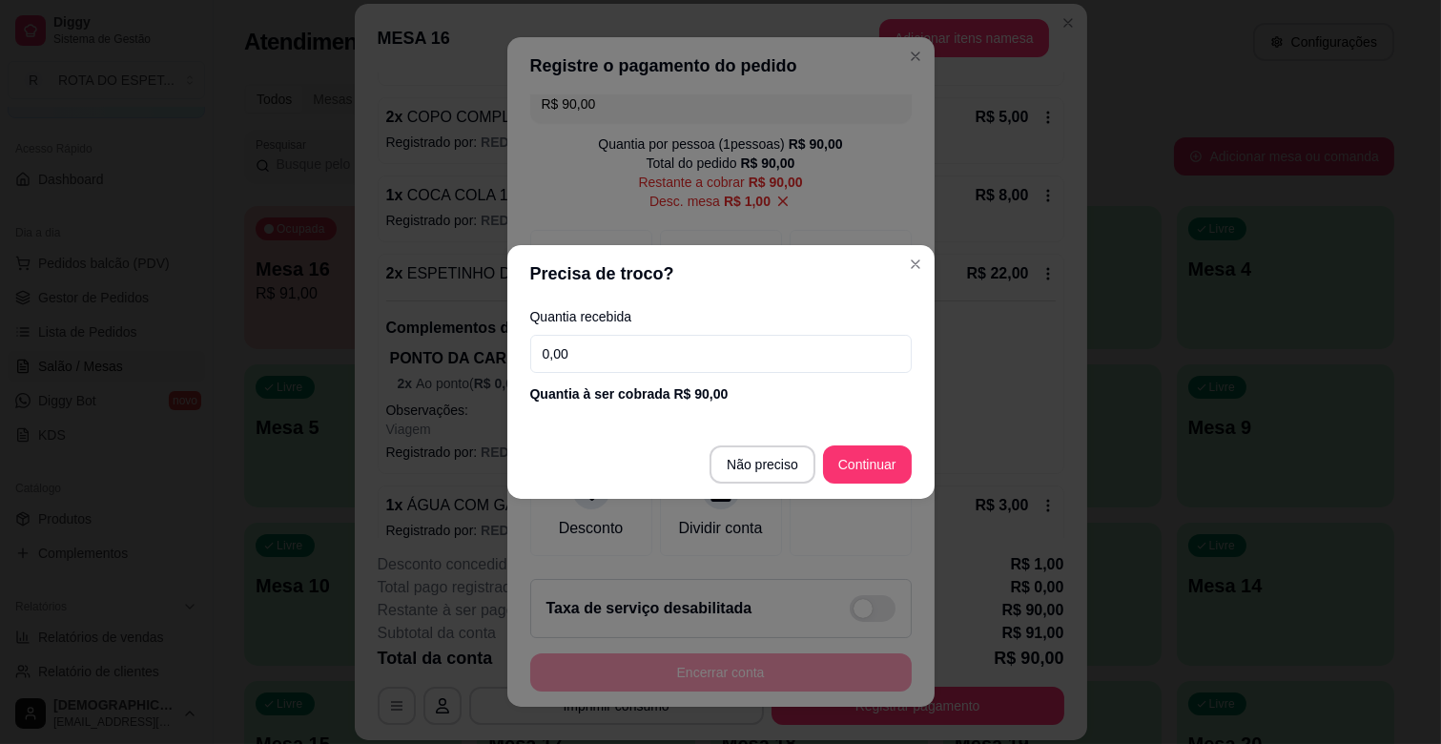
click at [625, 372] on input "0,00" at bounding box center [721, 354] width 382 height 38
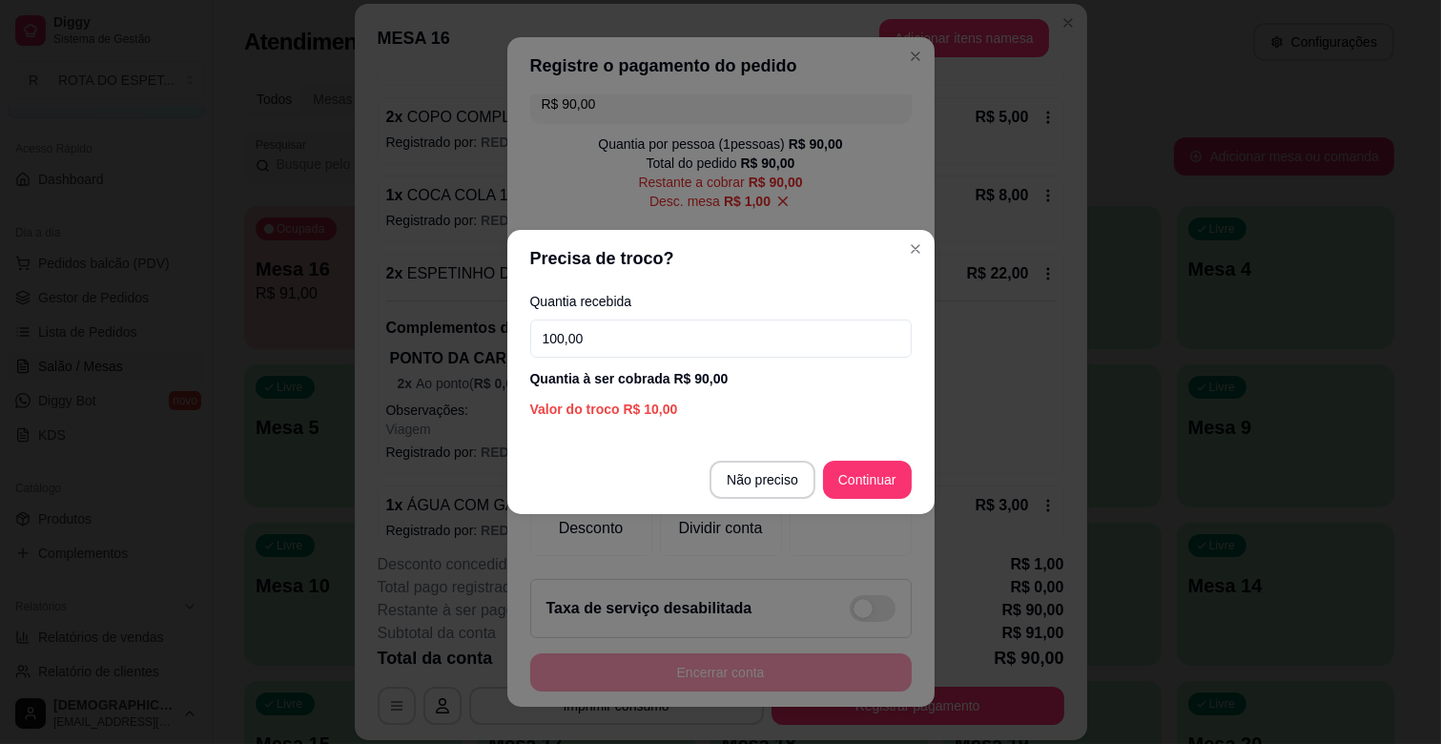
type input "100,00"
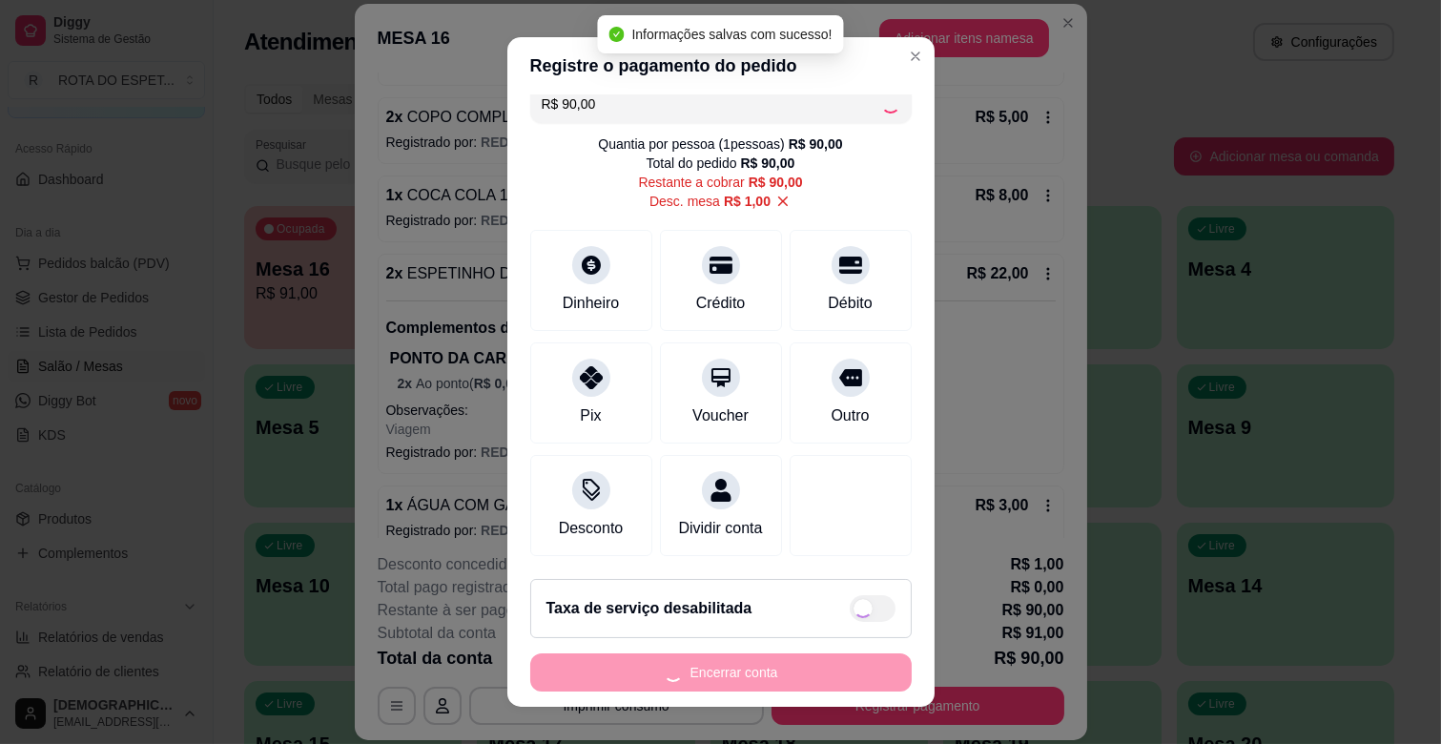
type input "R$ 0,00"
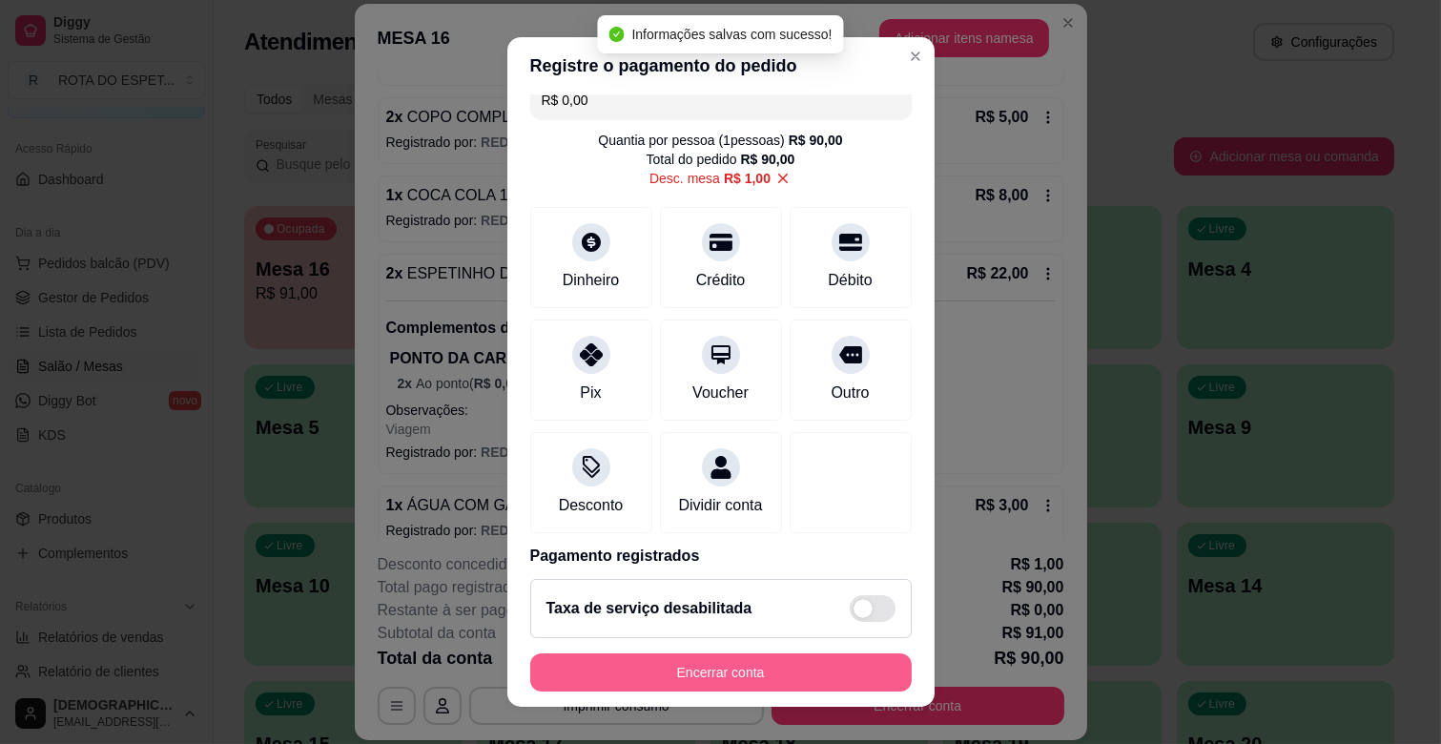
click at [747, 665] on button "Encerrar conta" at bounding box center [721, 672] width 382 height 38
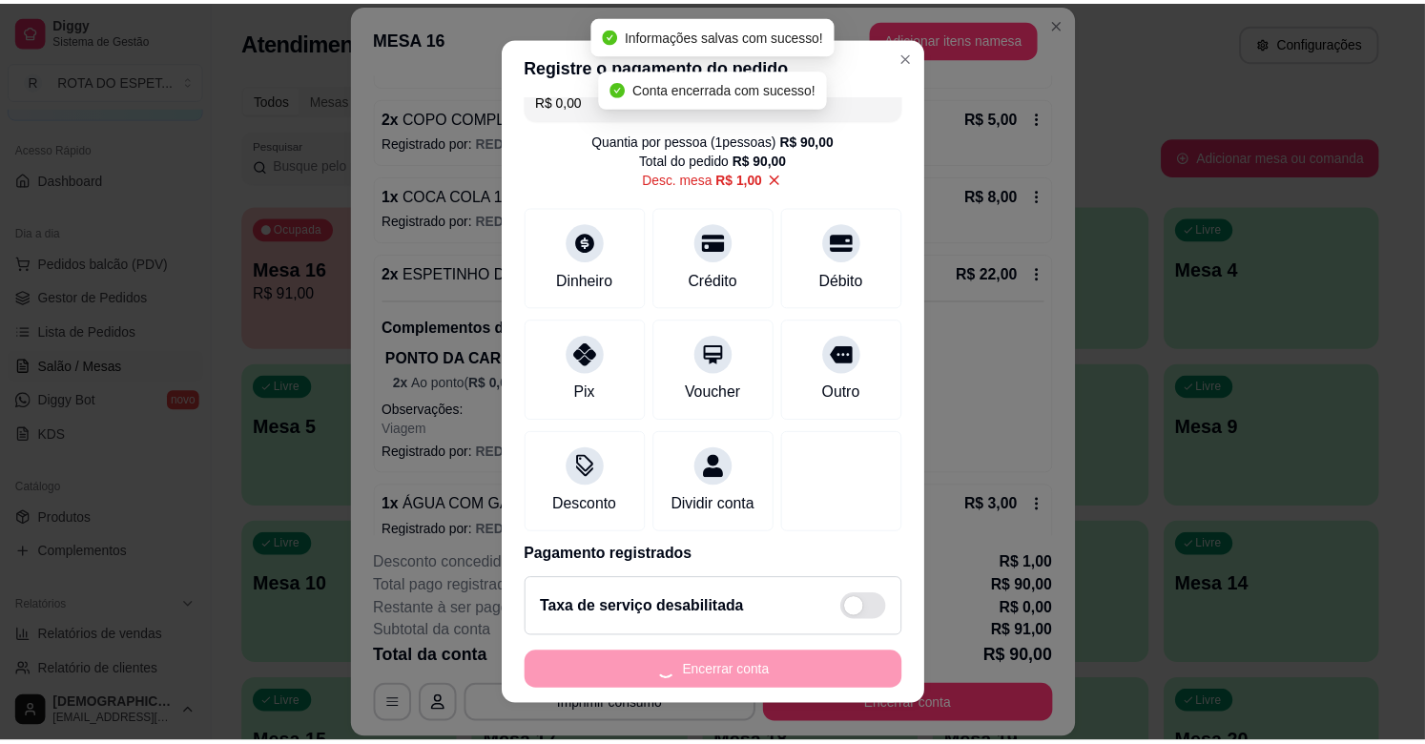
scroll to position [0, 0]
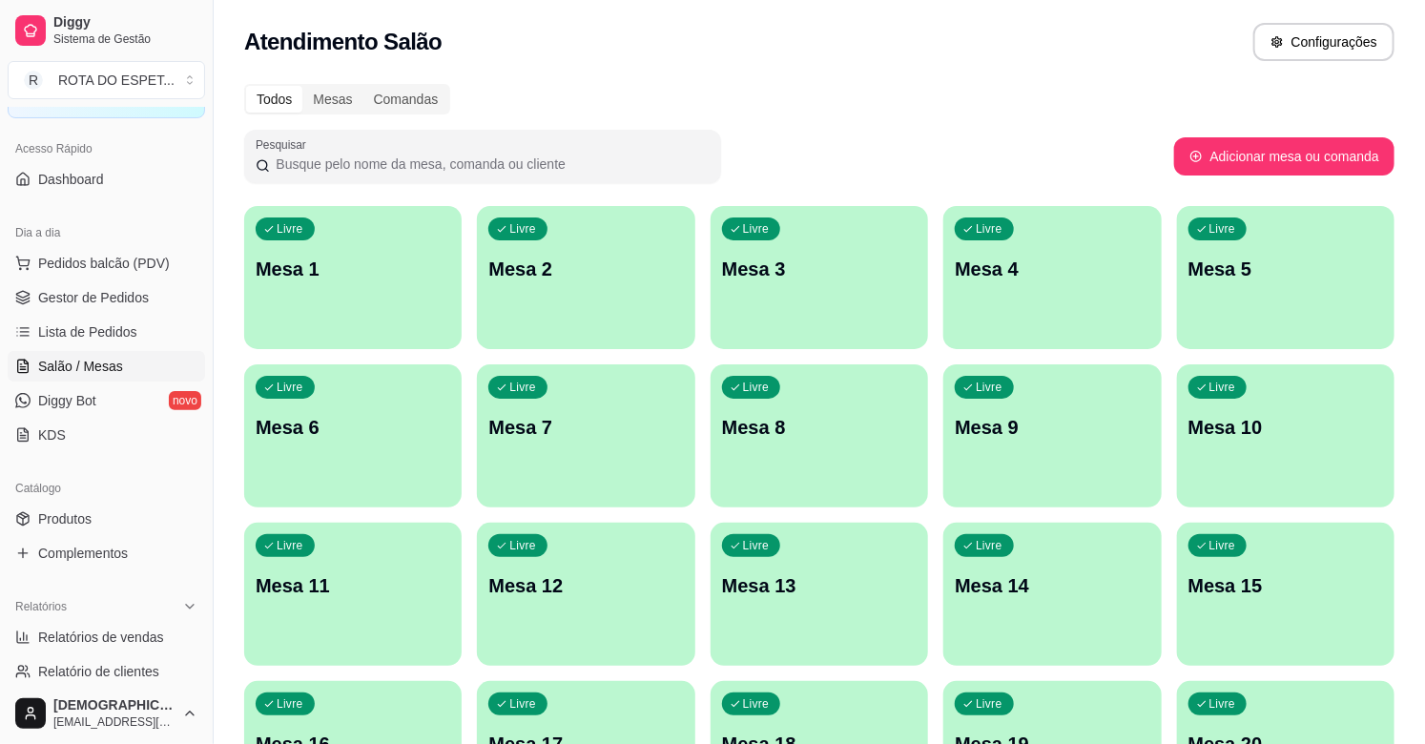
click at [761, 81] on div "Todos Mesas Comandas Pesquisar Adicionar mesa ou comanda Livre Mesa 1 Livre Mes…" at bounding box center [819, 696] width 1211 height 1249
click at [117, 307] on link "Gestor de Pedidos" at bounding box center [106, 297] width 197 height 31
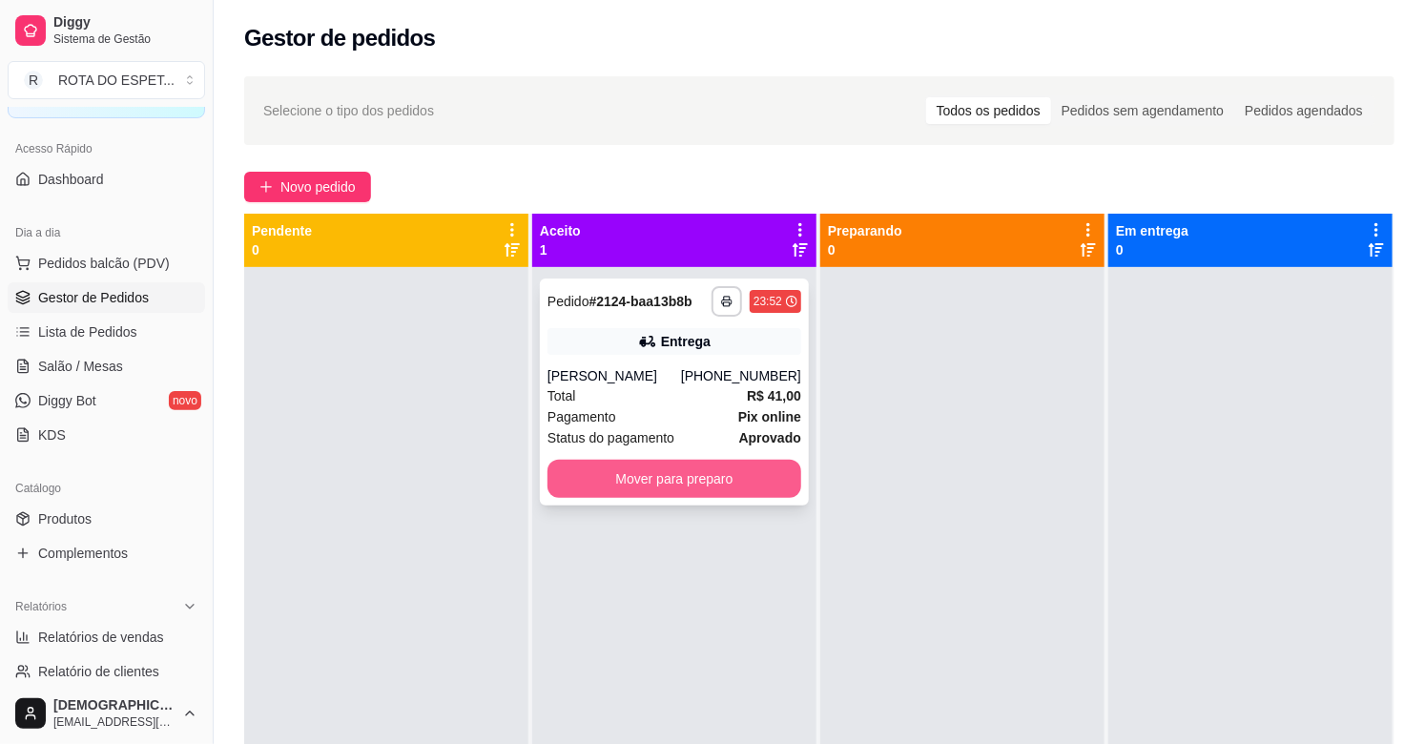
click at [669, 498] on button "Mover para preparo" at bounding box center [674, 479] width 254 height 38
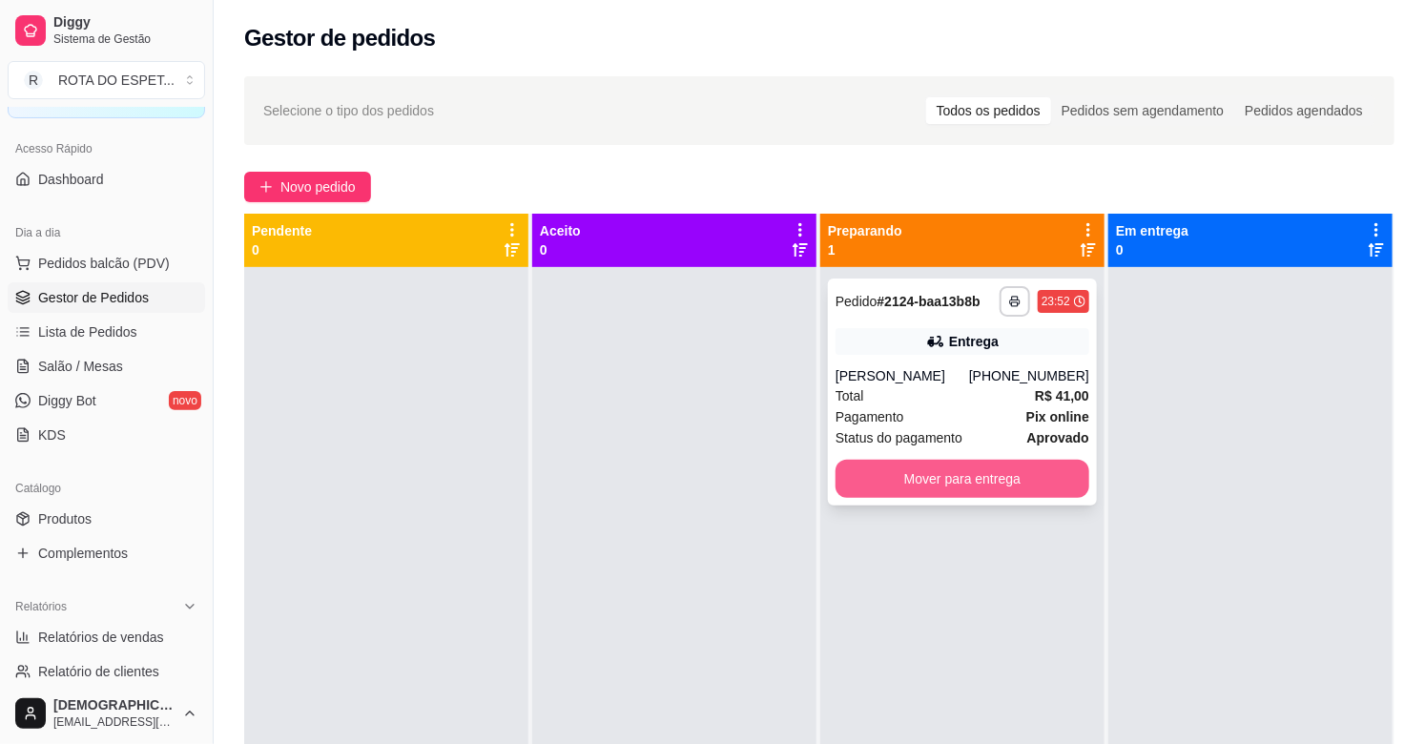
click at [1006, 498] on button "Mover para entrega" at bounding box center [962, 479] width 254 height 38
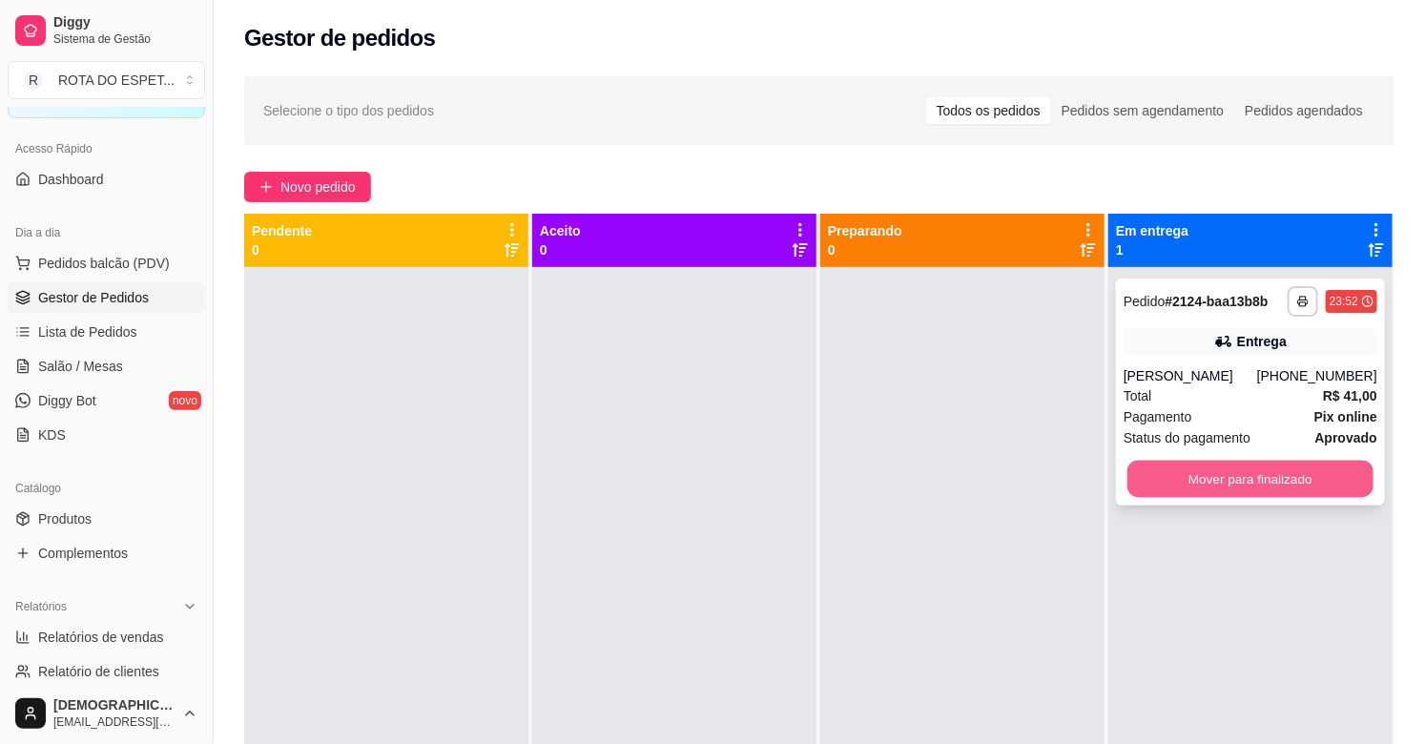
click at [1293, 498] on button "Mover para finalizado" at bounding box center [1250, 479] width 246 height 37
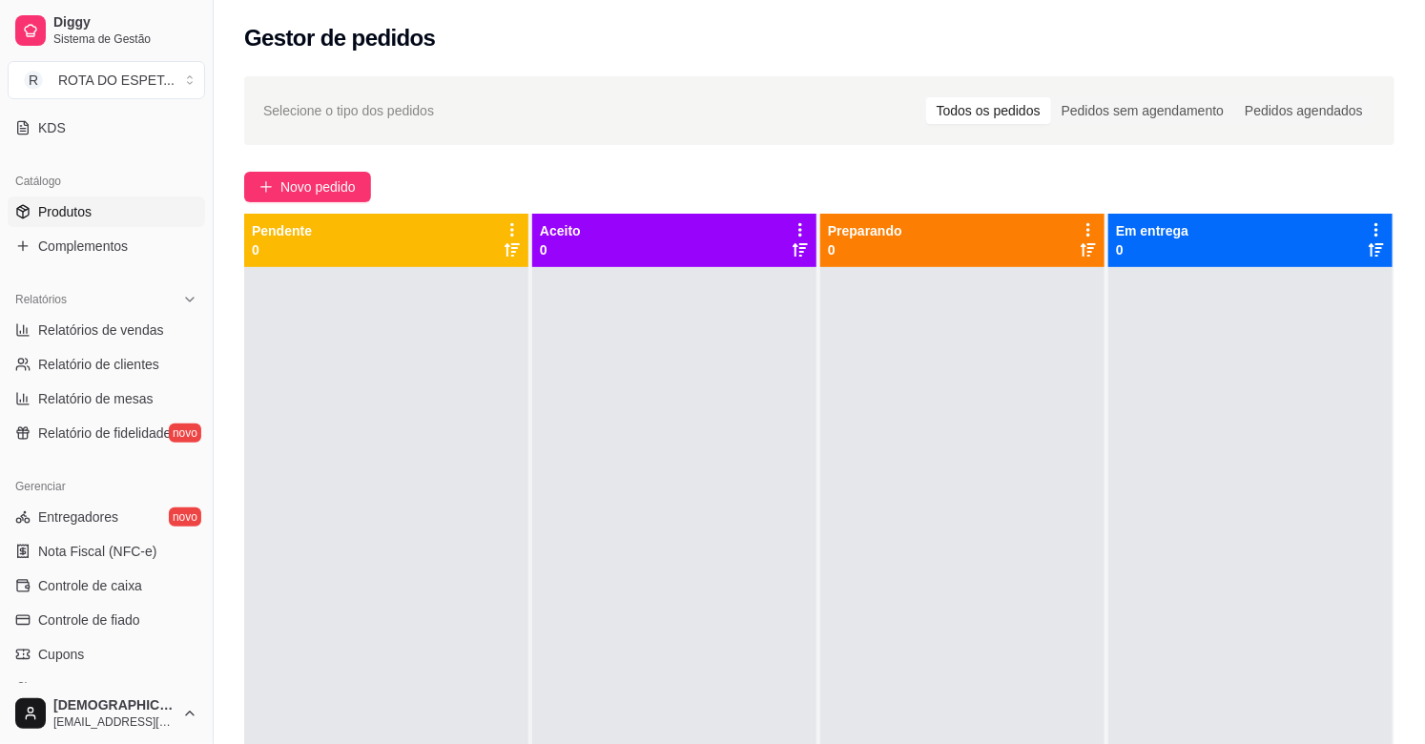
scroll to position [423, 0]
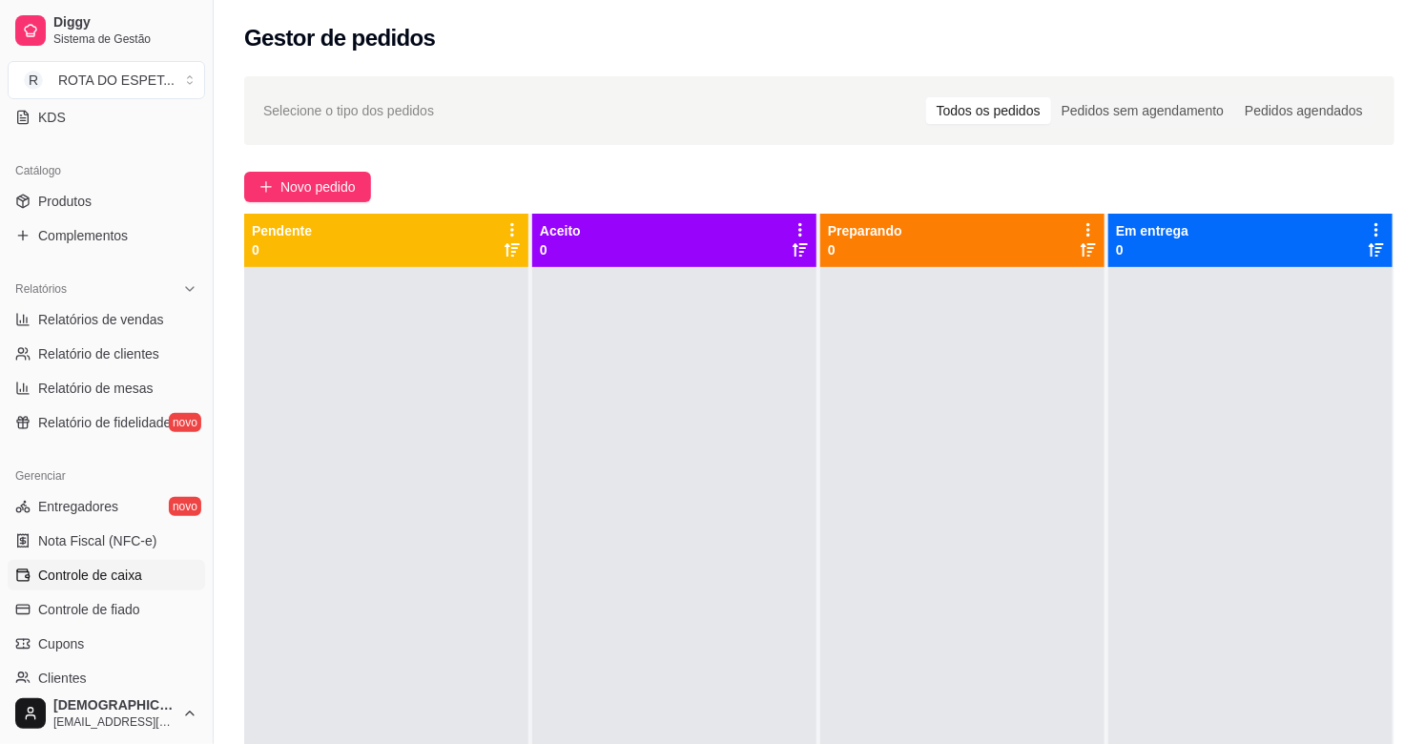
click at [90, 572] on span "Controle de caixa" at bounding box center [90, 575] width 104 height 19
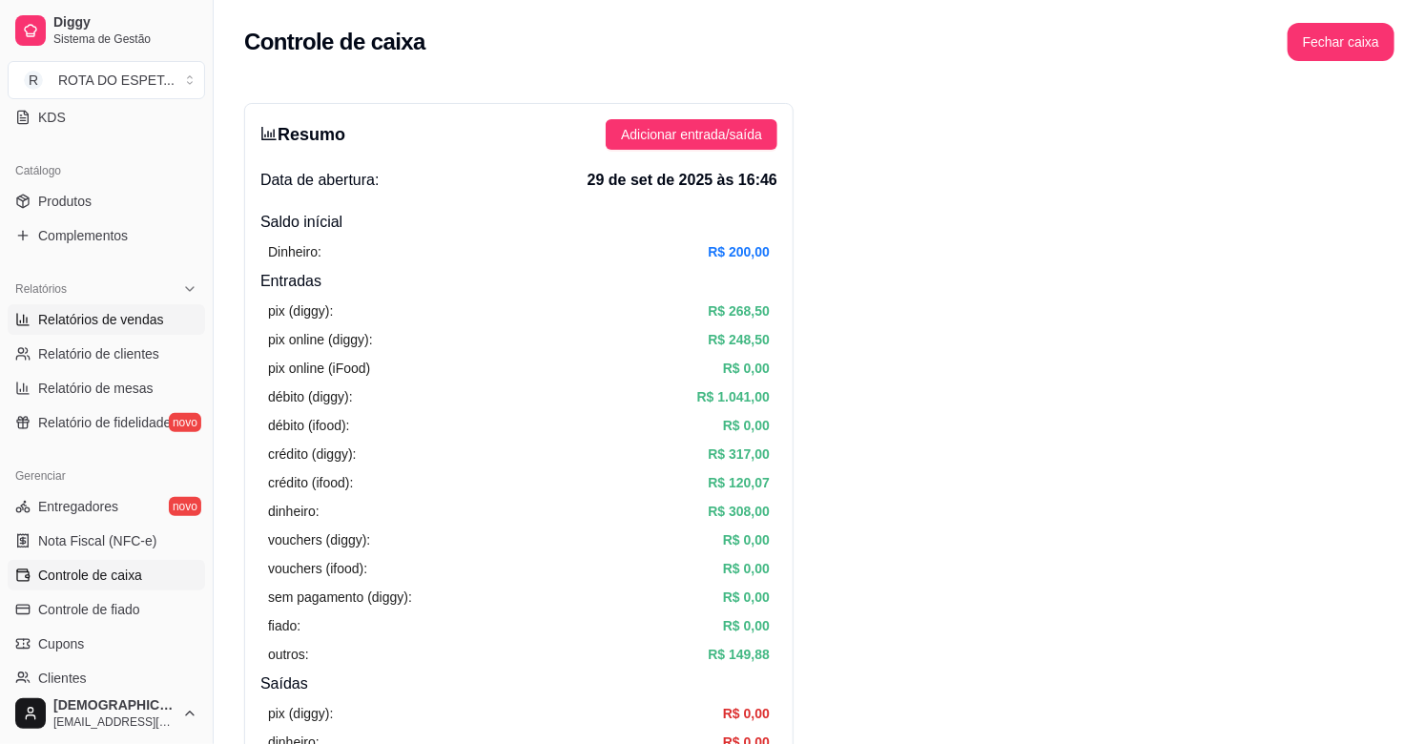
click at [61, 320] on span "Relatórios de vendas" at bounding box center [101, 319] width 126 height 19
select select "ALL"
select select "0"
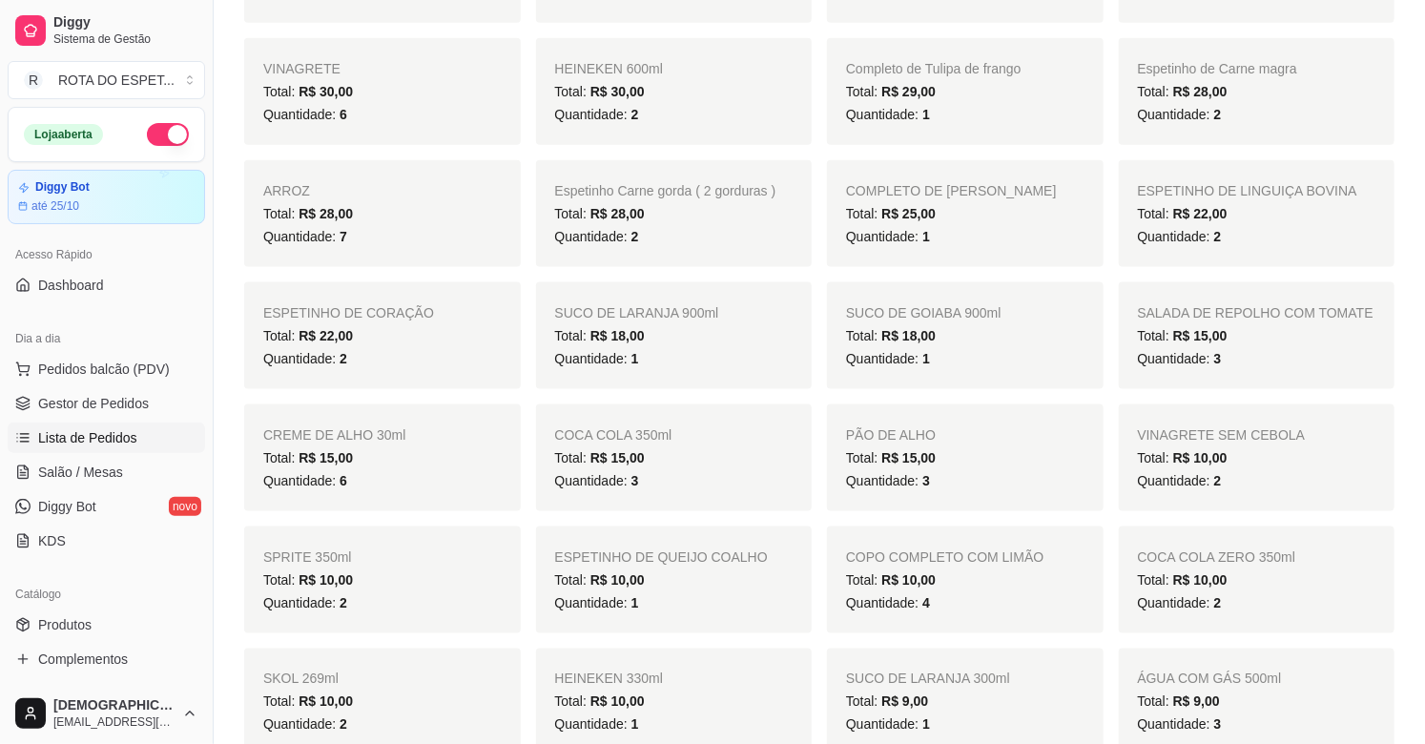
click at [82, 437] on span "Lista de Pedidos" at bounding box center [87, 437] width 99 height 19
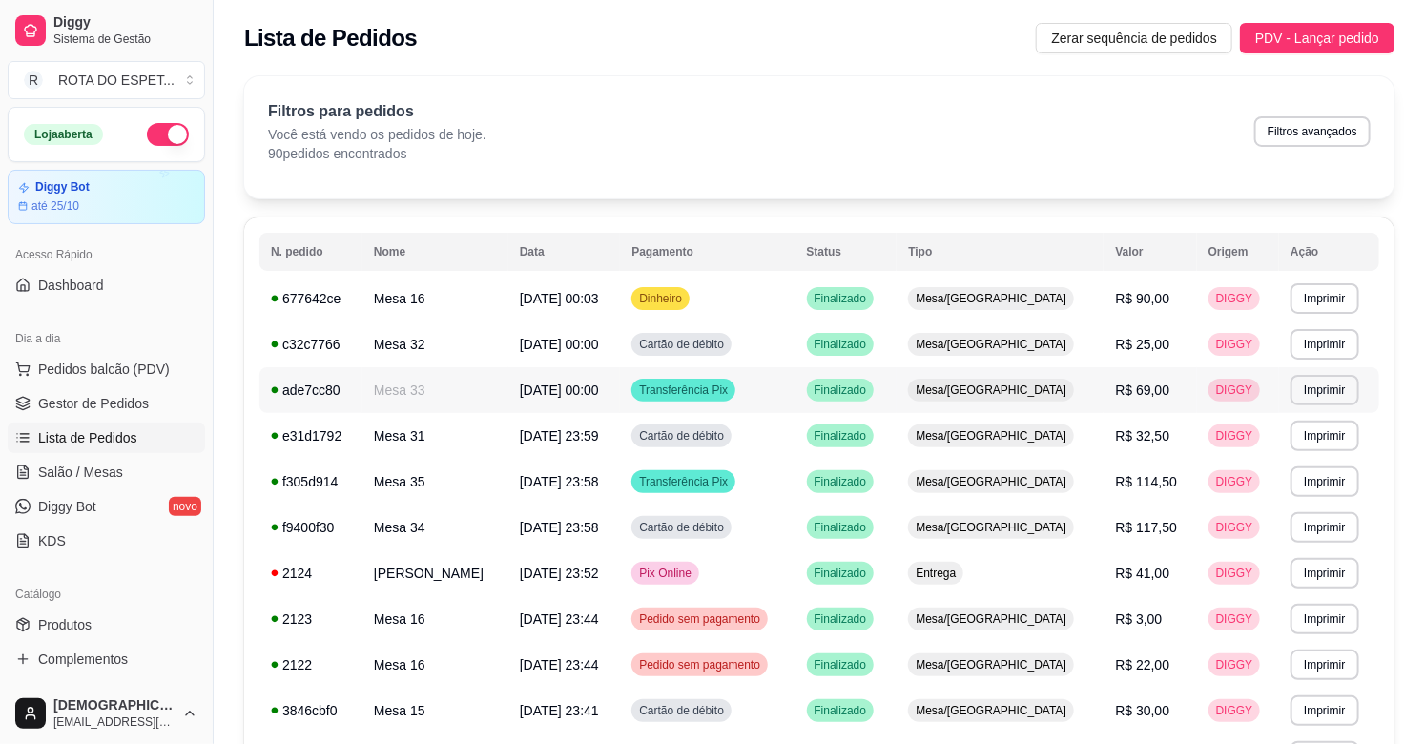
click at [794, 396] on td "Transferência Pix" at bounding box center [707, 390] width 175 height 46
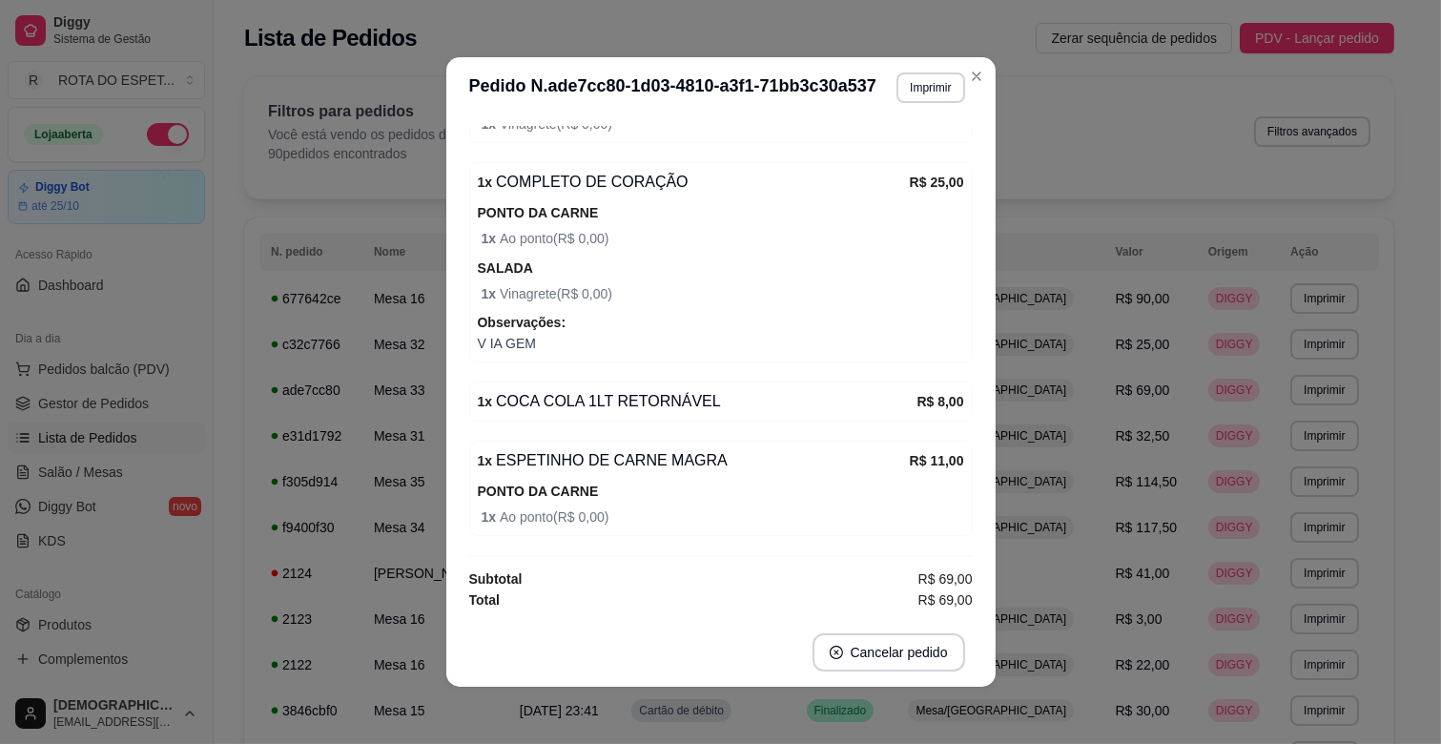
scroll to position [4, 0]
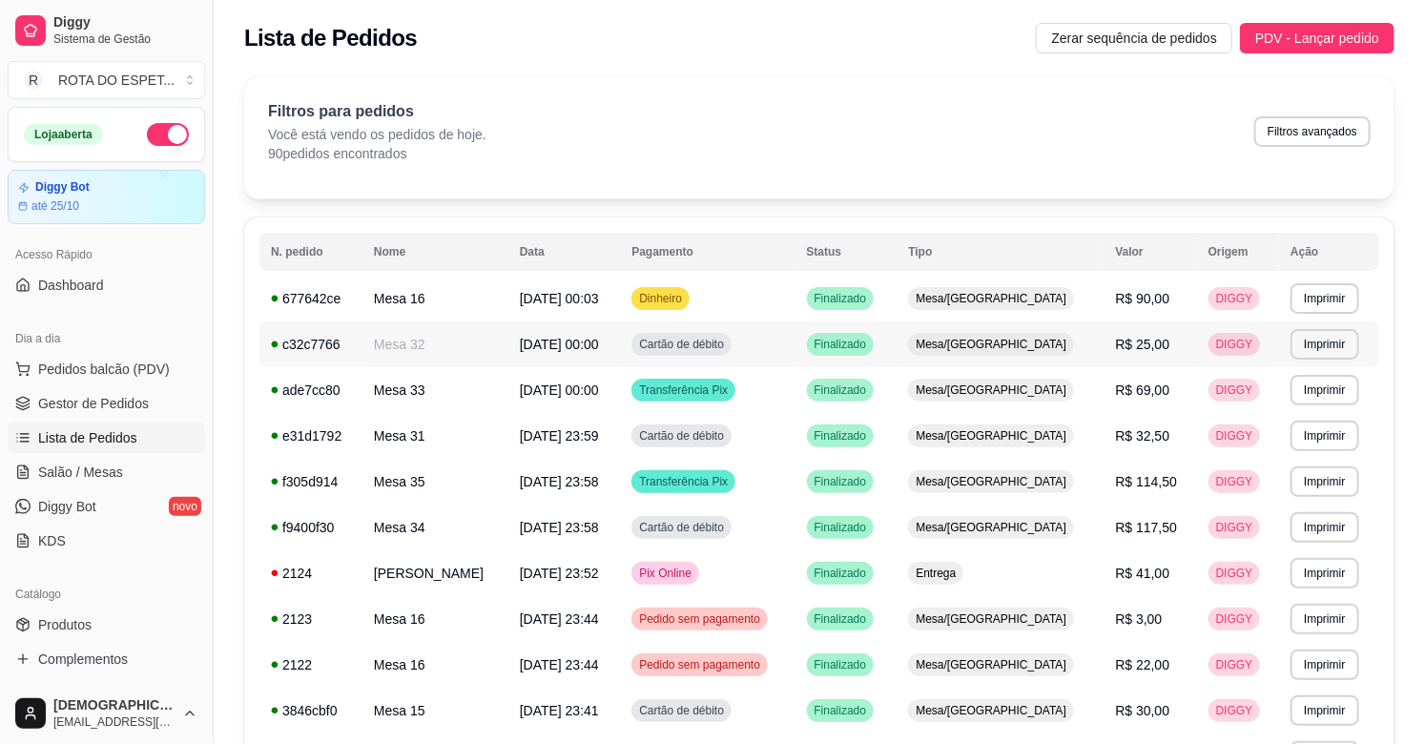
click at [794, 347] on td "Cartão de débito" at bounding box center [707, 344] width 175 height 46
click at [794, 298] on td "Dinheiro" at bounding box center [707, 299] width 175 height 46
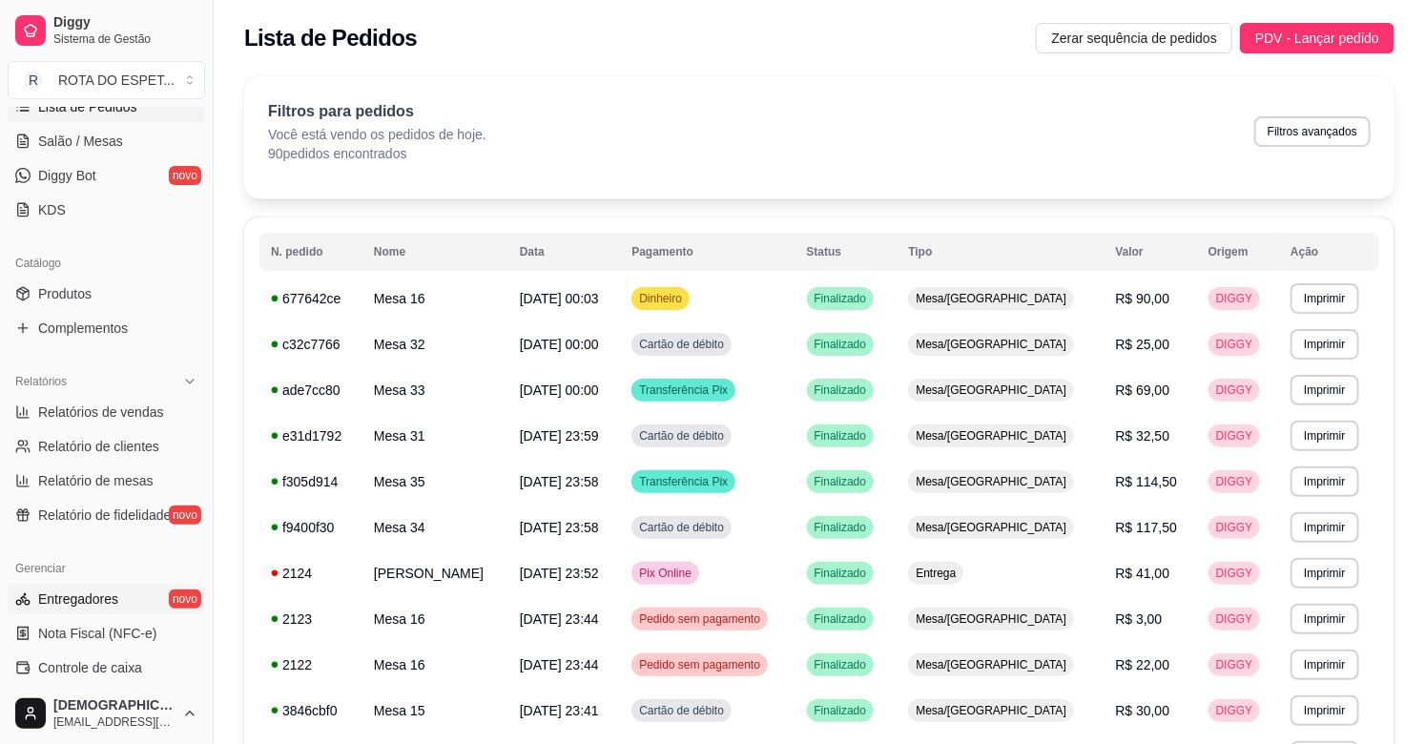
scroll to position [423, 0]
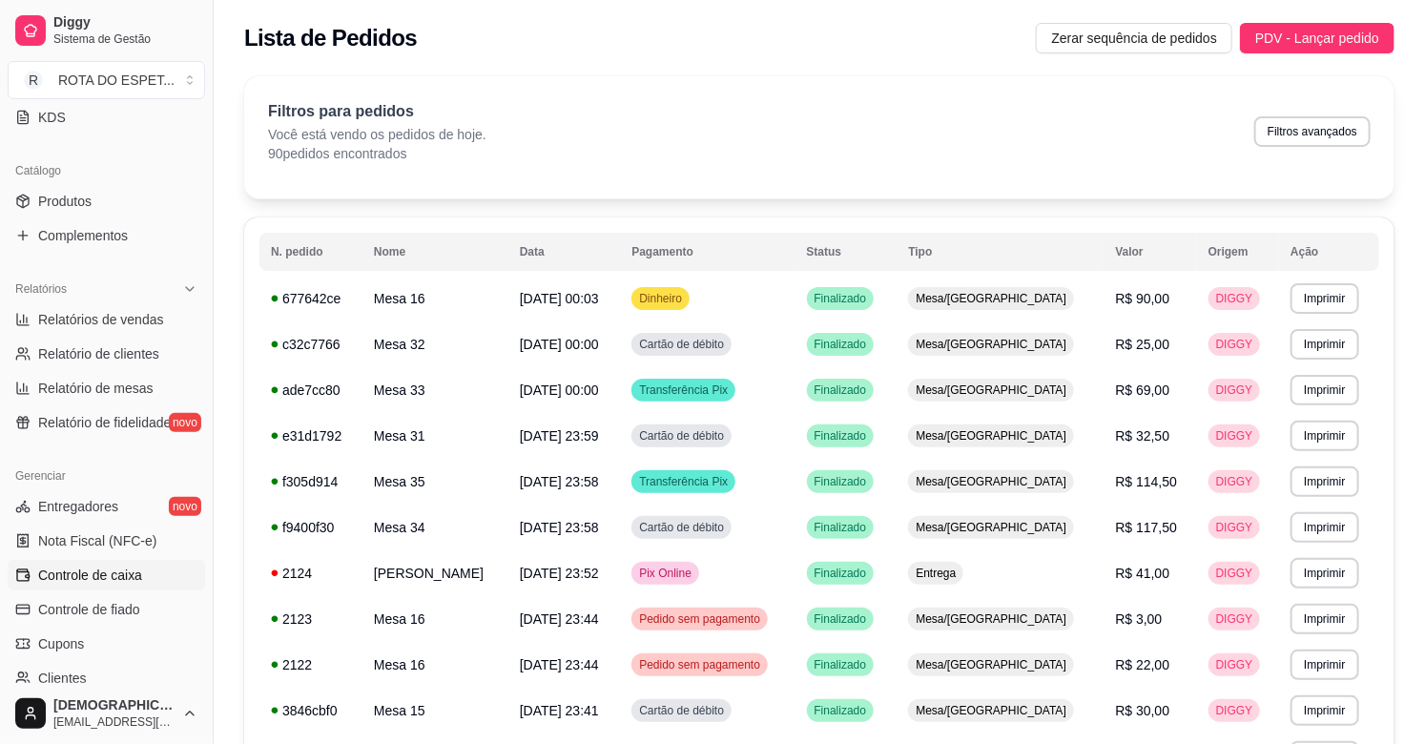
click at [77, 575] on span "Controle de caixa" at bounding box center [90, 575] width 104 height 19
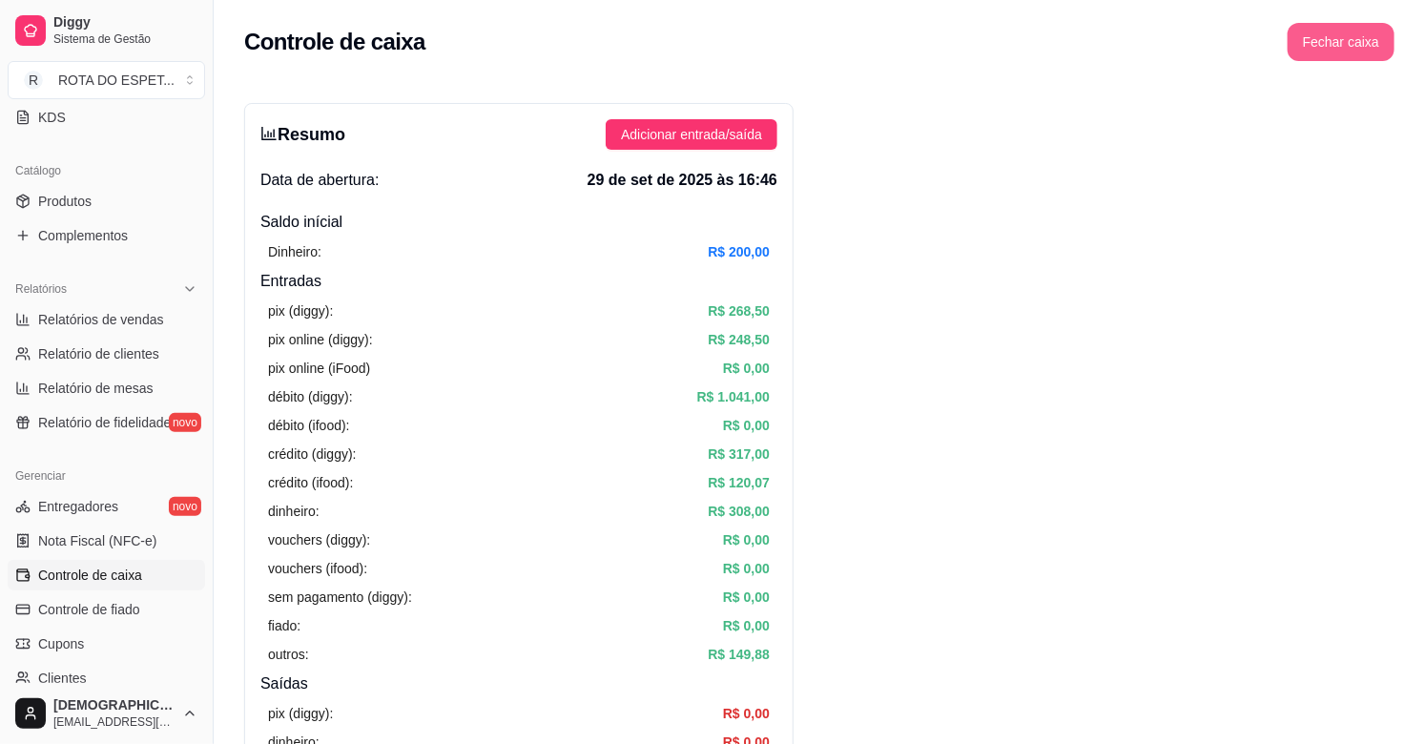
click at [1326, 42] on button "Fechar caixa" at bounding box center [1341, 42] width 107 height 38
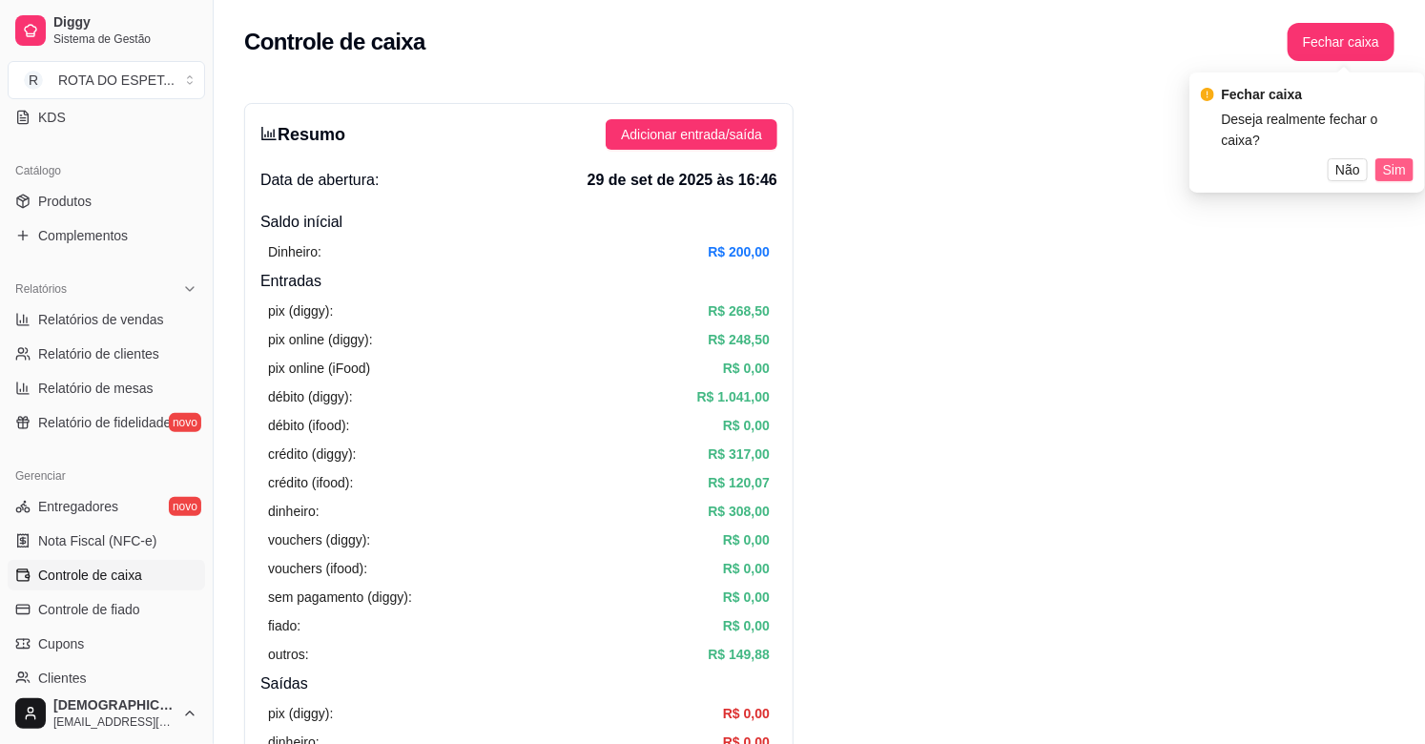
click at [1402, 159] on span "Sim" at bounding box center [1394, 169] width 23 height 21
